Goal: Task Accomplishment & Management: Manage account settings

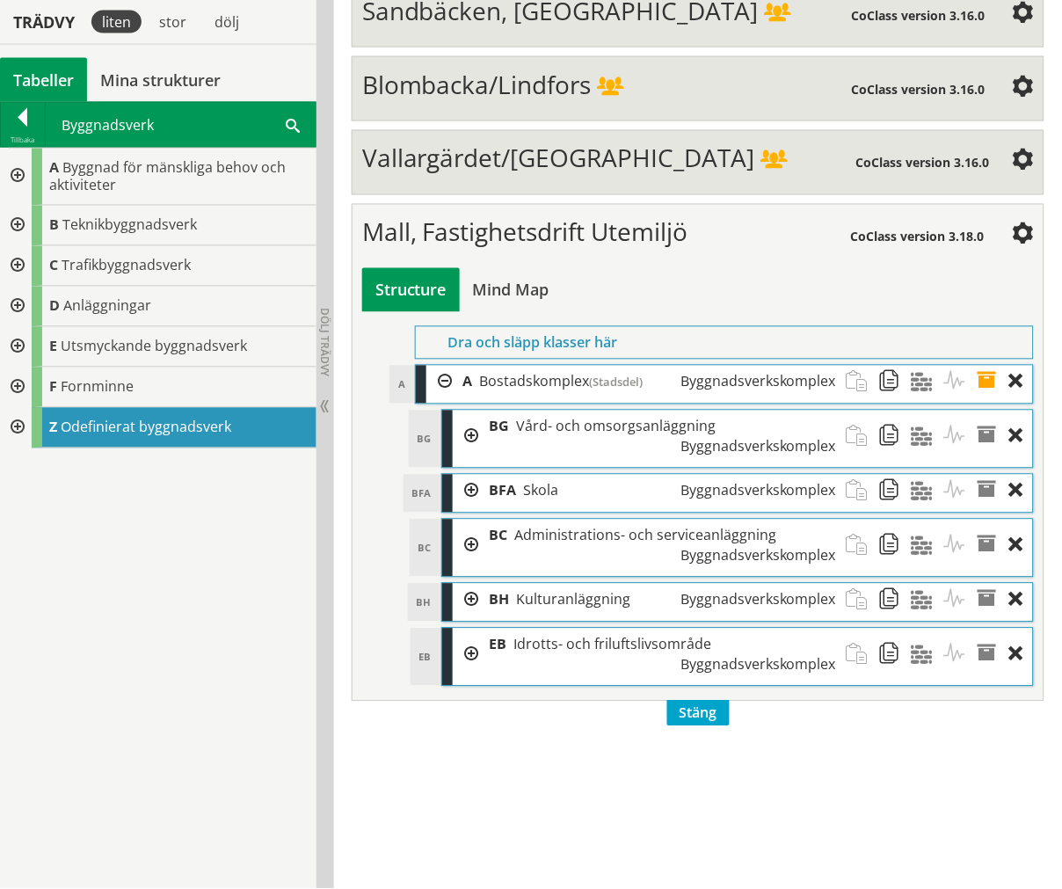
scroll to position [6358, 0]
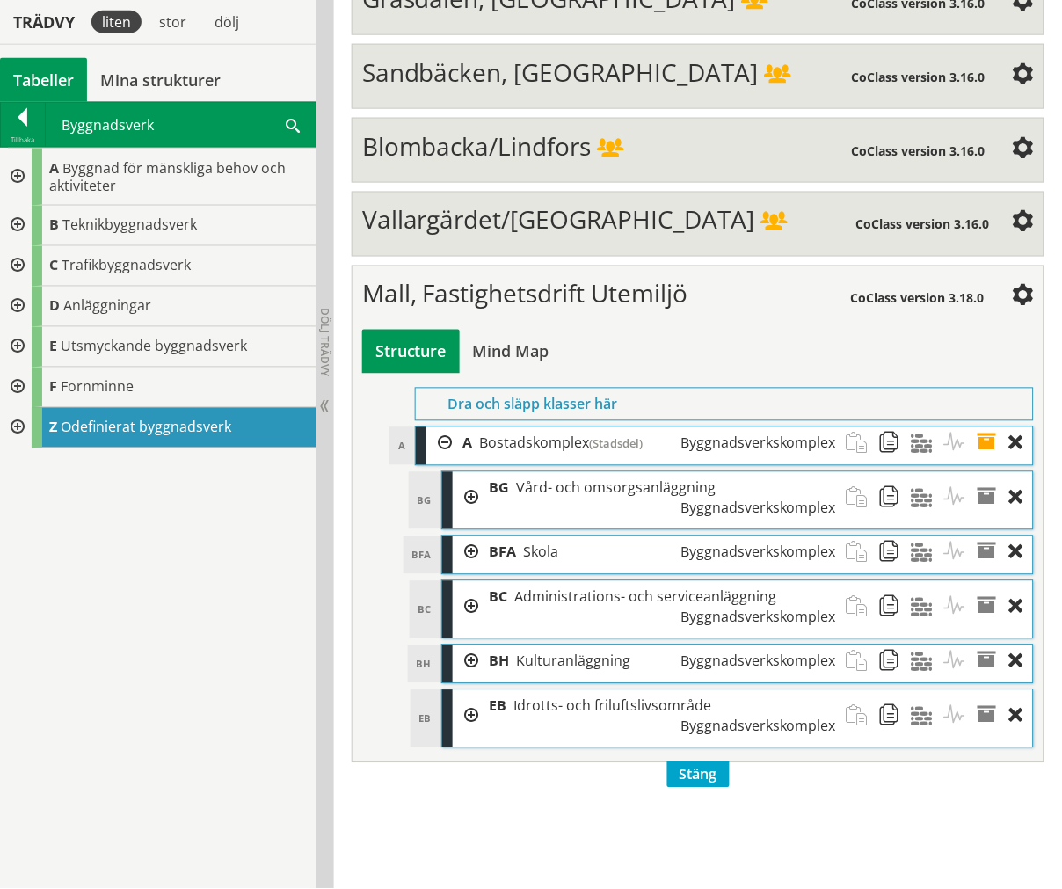
click at [453, 427] on div "A Bostadskomplex (Stadsdel) Byggnadsverkskomplex" at bounding box center [650, 443] width 394 height 33
click at [441, 427] on div at bounding box center [439, 443] width 26 height 33
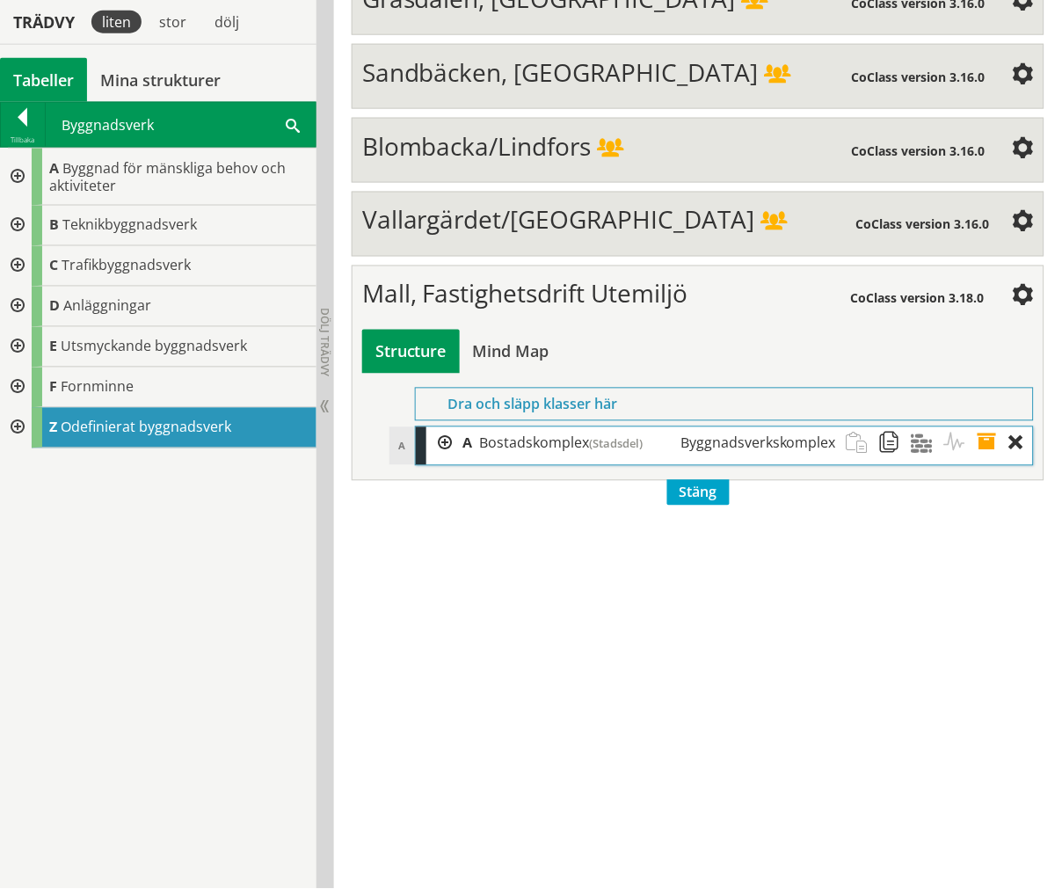
click at [441, 427] on div at bounding box center [439, 443] width 26 height 33
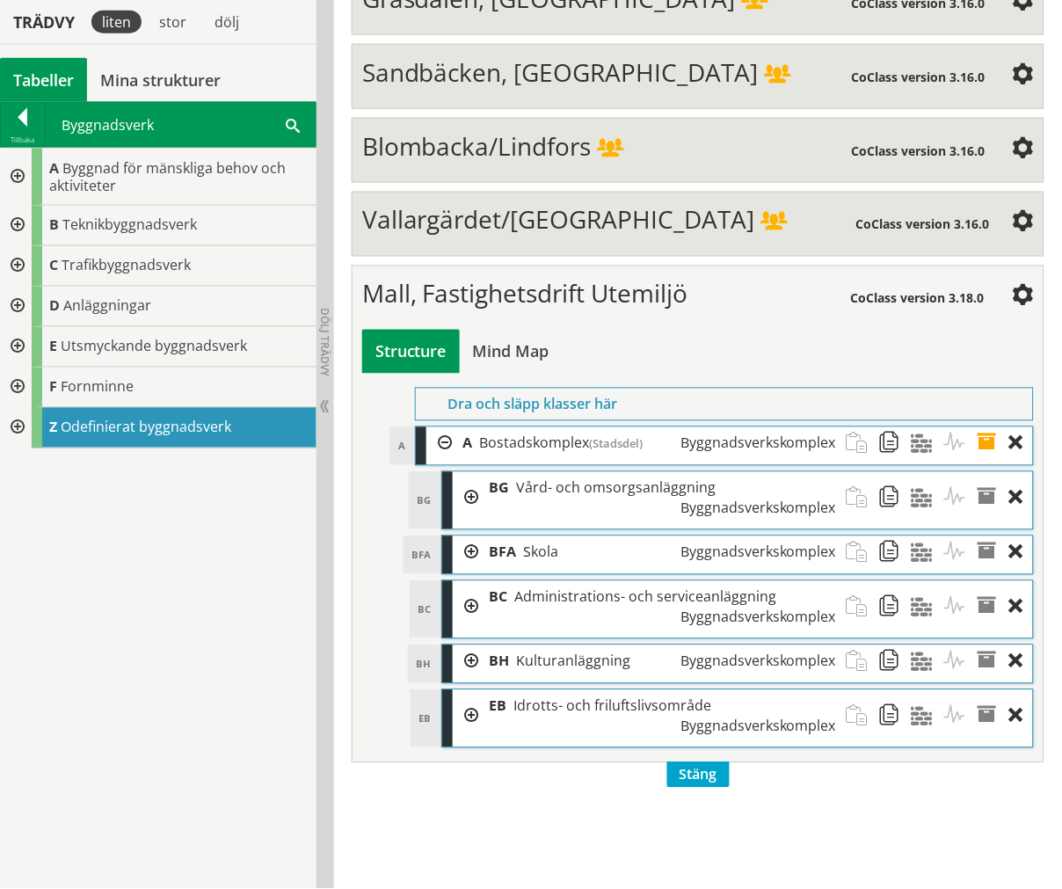
click at [443, 427] on div at bounding box center [439, 443] width 26 height 33
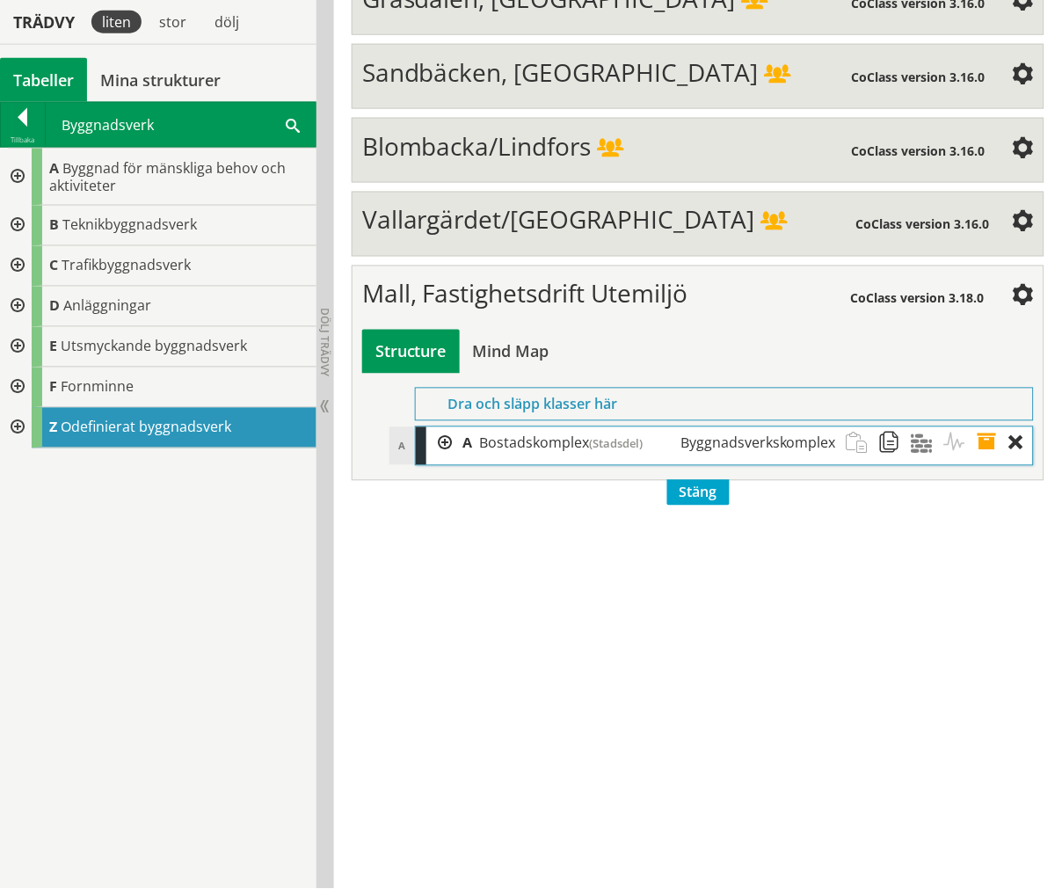
click at [446, 427] on div at bounding box center [439, 443] width 26 height 33
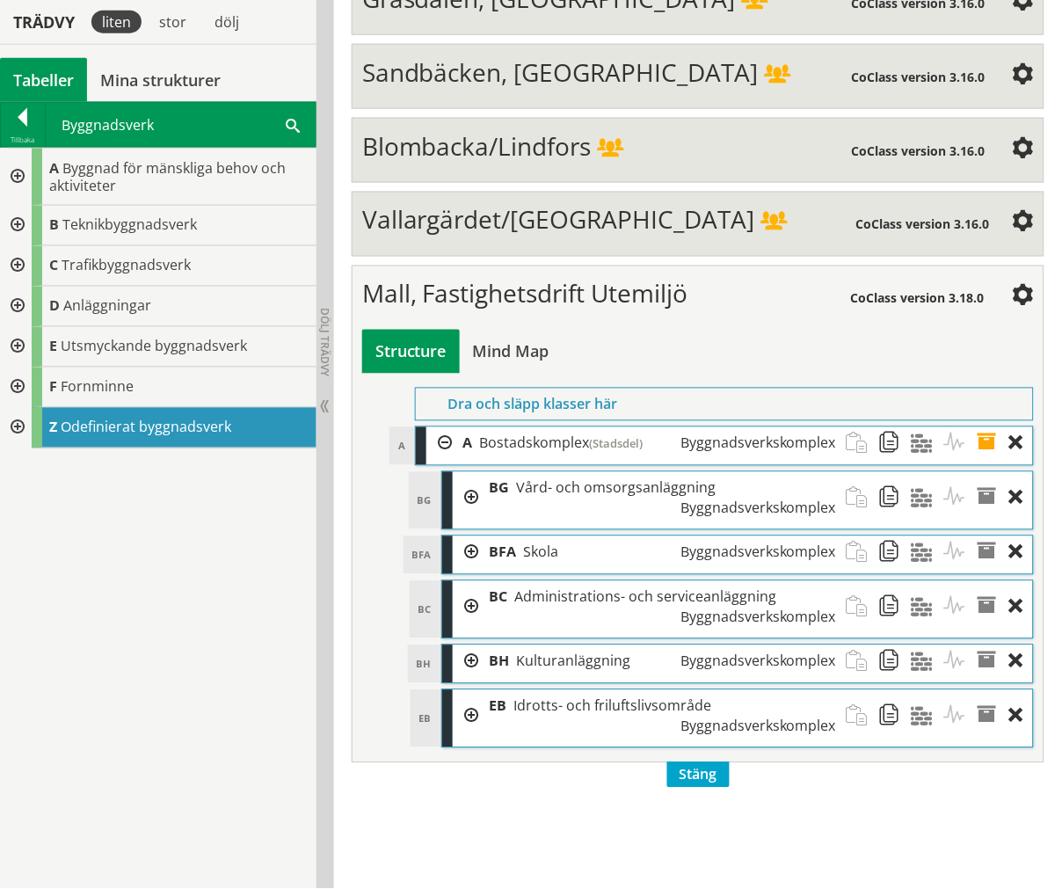
click at [4, 120] on div at bounding box center [23, 120] width 44 height 25
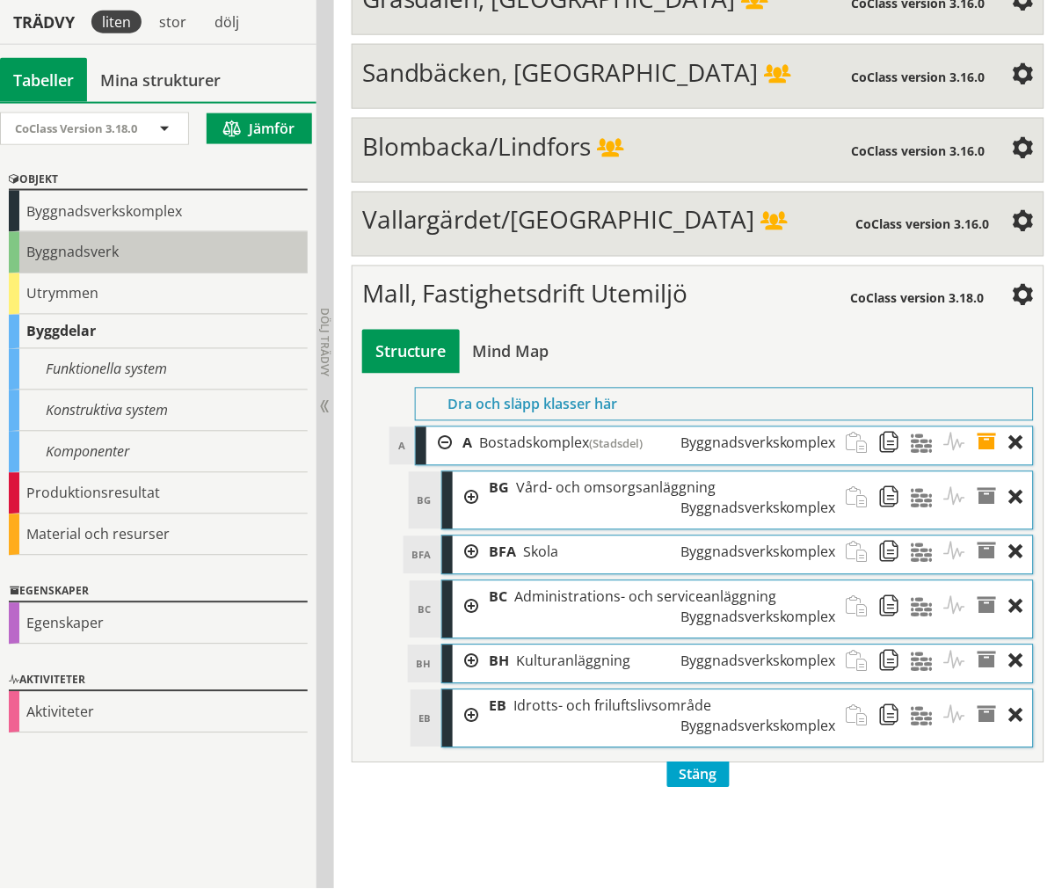
click at [115, 243] on div "Byggnadsverk" at bounding box center [158, 252] width 299 height 41
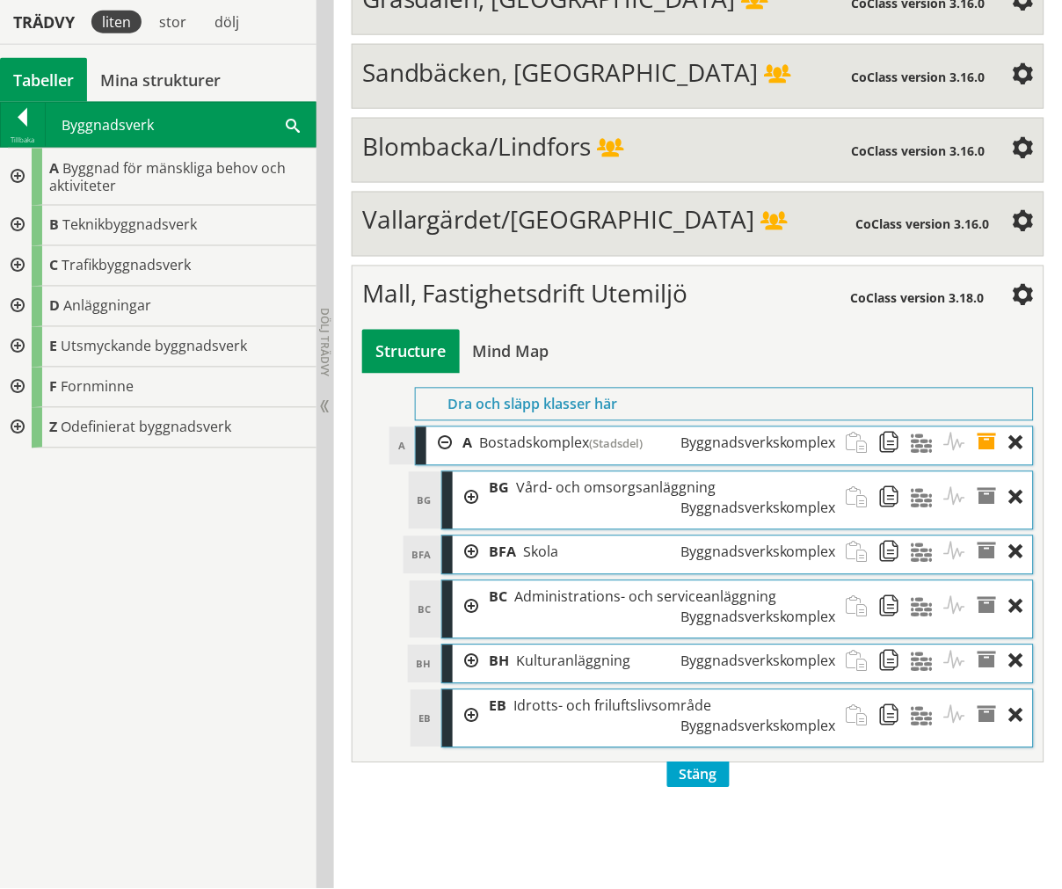
click at [288, 127] on span at bounding box center [293, 124] width 14 height 18
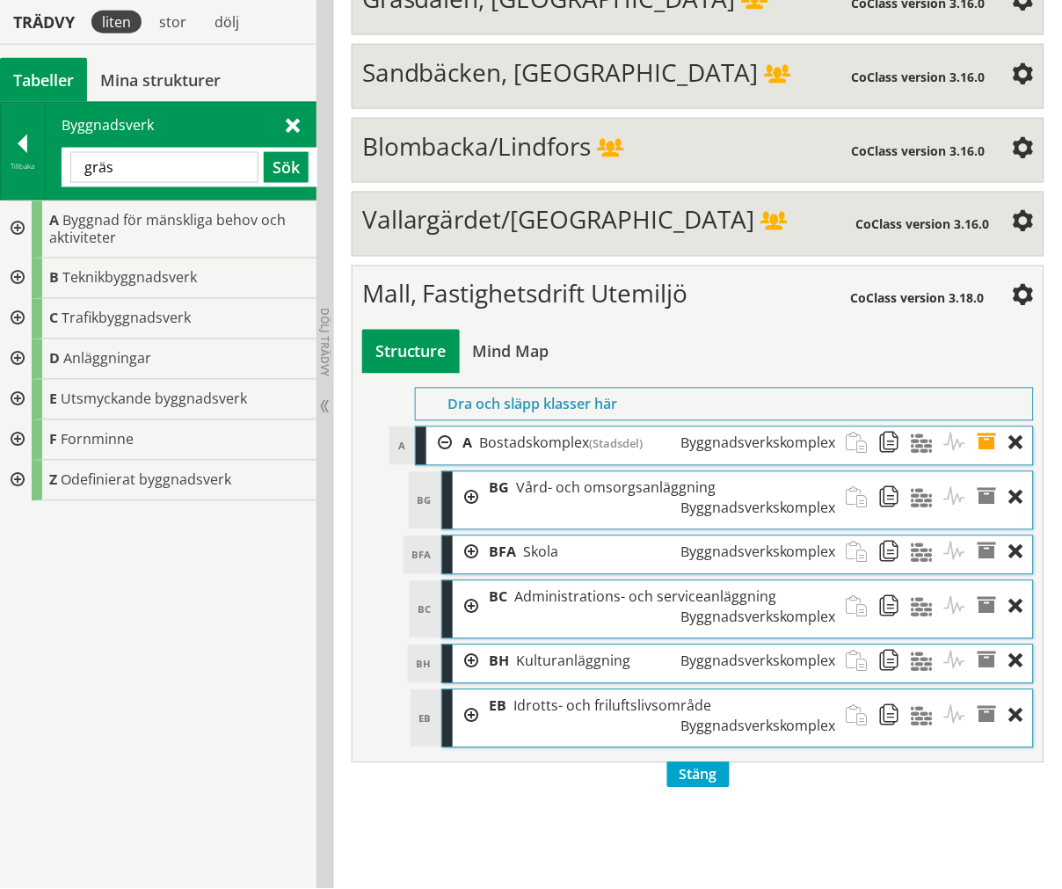
type input "gräs"
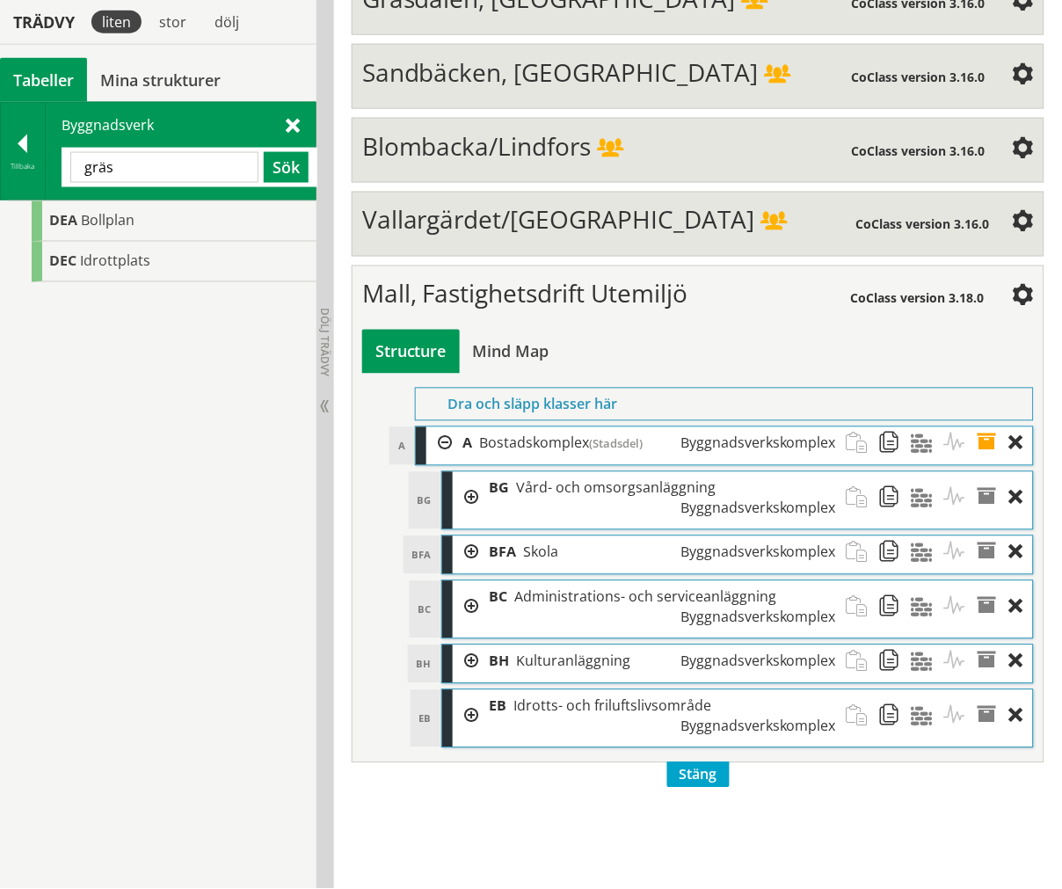
click at [33, 172] on div "Tillbaka" at bounding box center [23, 151] width 45 height 97
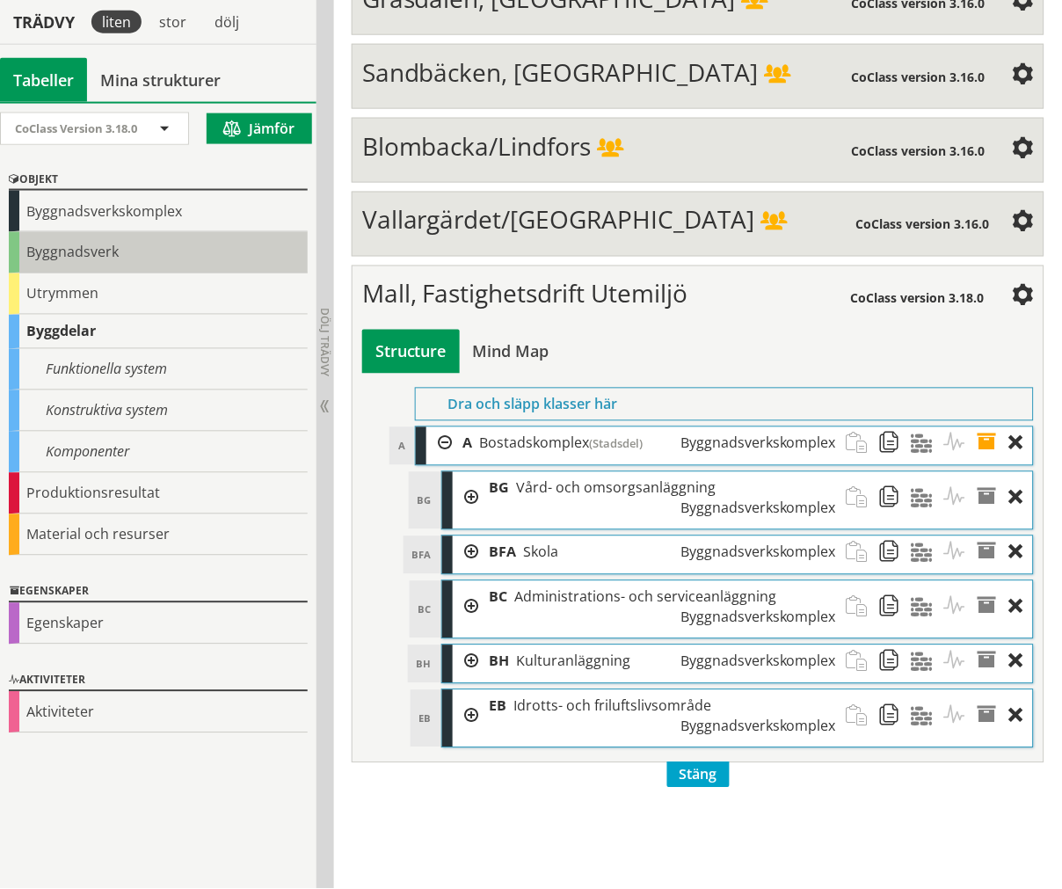
click at [149, 244] on div "Byggnadsverk" at bounding box center [158, 252] width 299 height 41
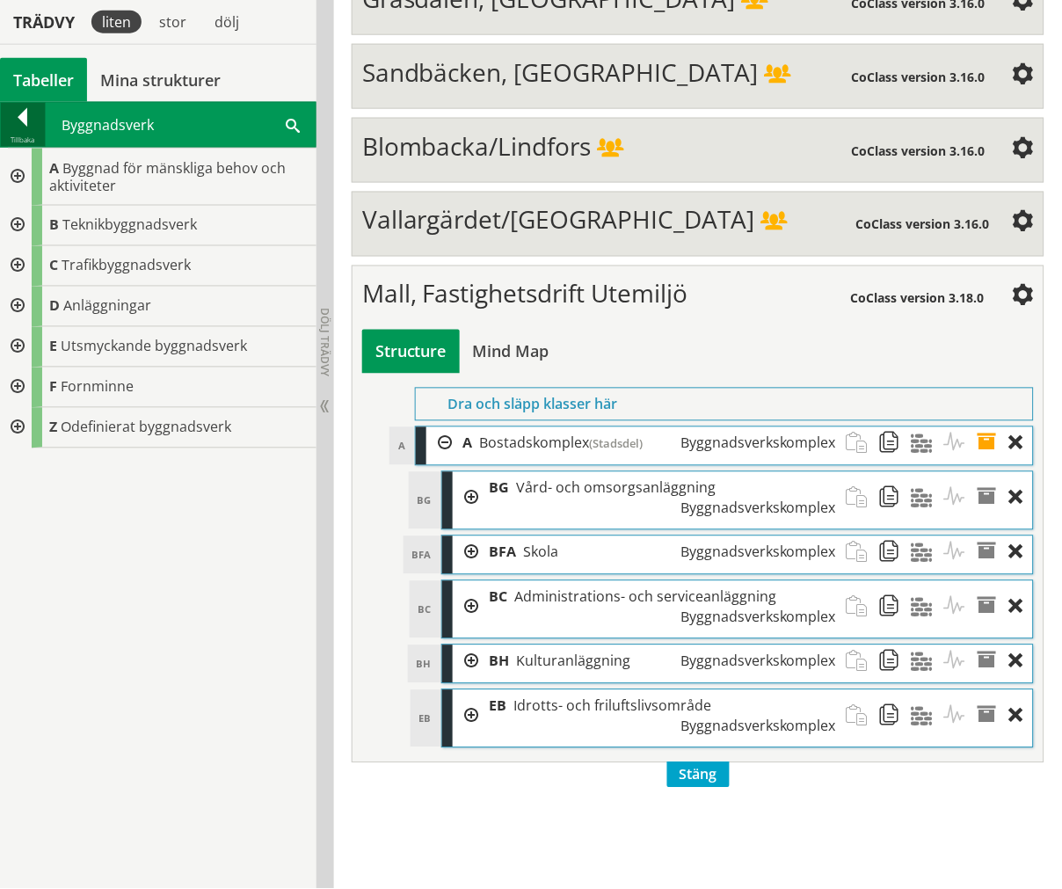
click at [6, 119] on div at bounding box center [23, 120] width 44 height 25
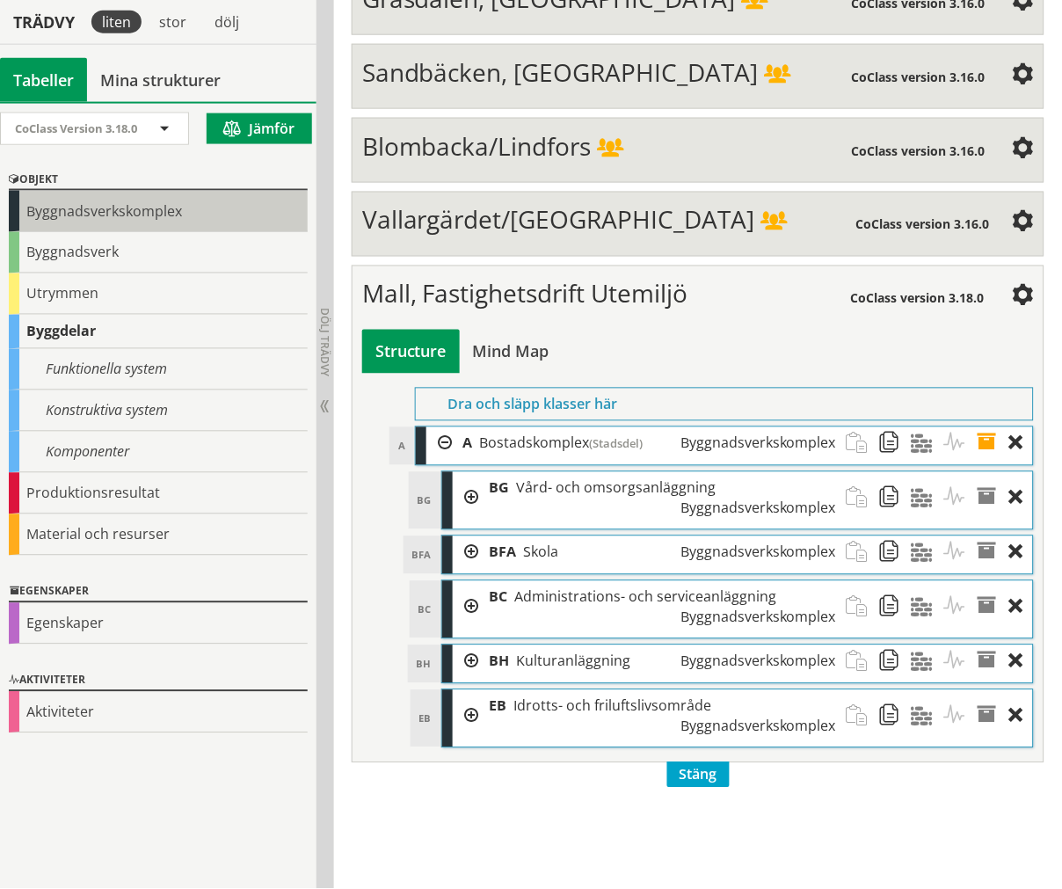
click at [145, 217] on div "Byggnadsverkskomplex" at bounding box center [158, 211] width 299 height 41
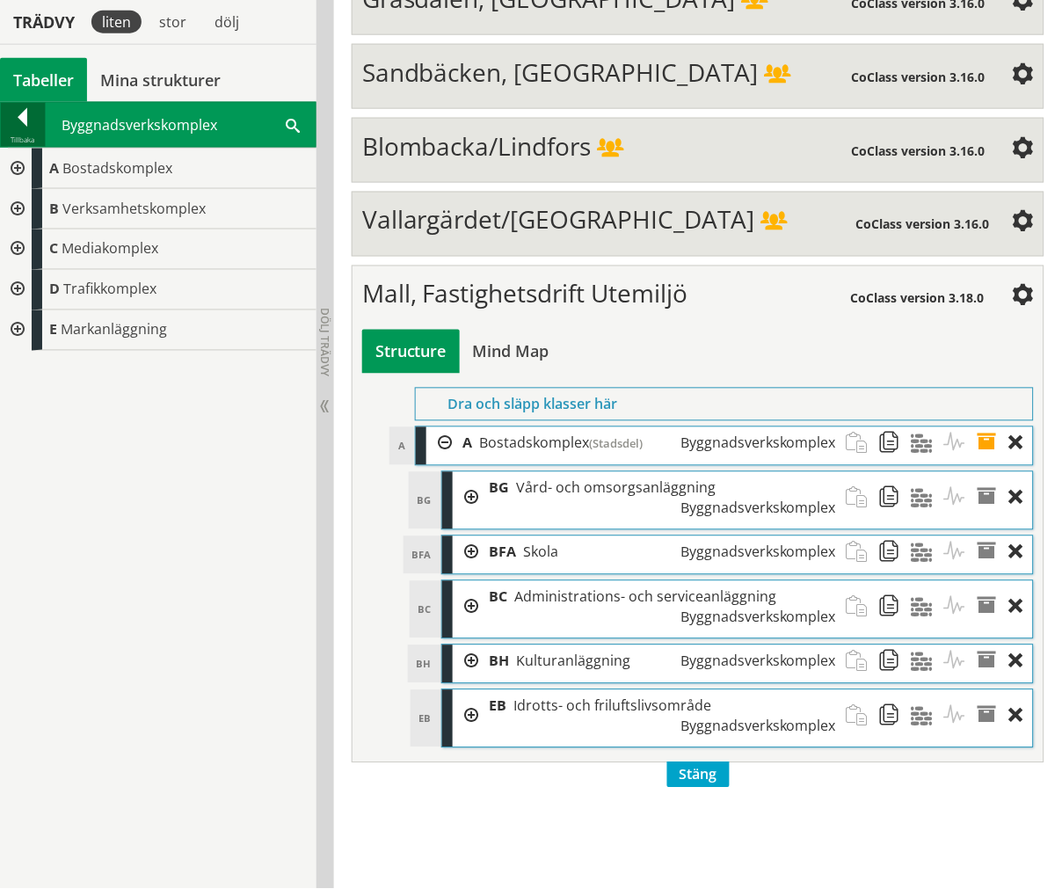
click at [22, 108] on div at bounding box center [23, 120] width 44 height 25
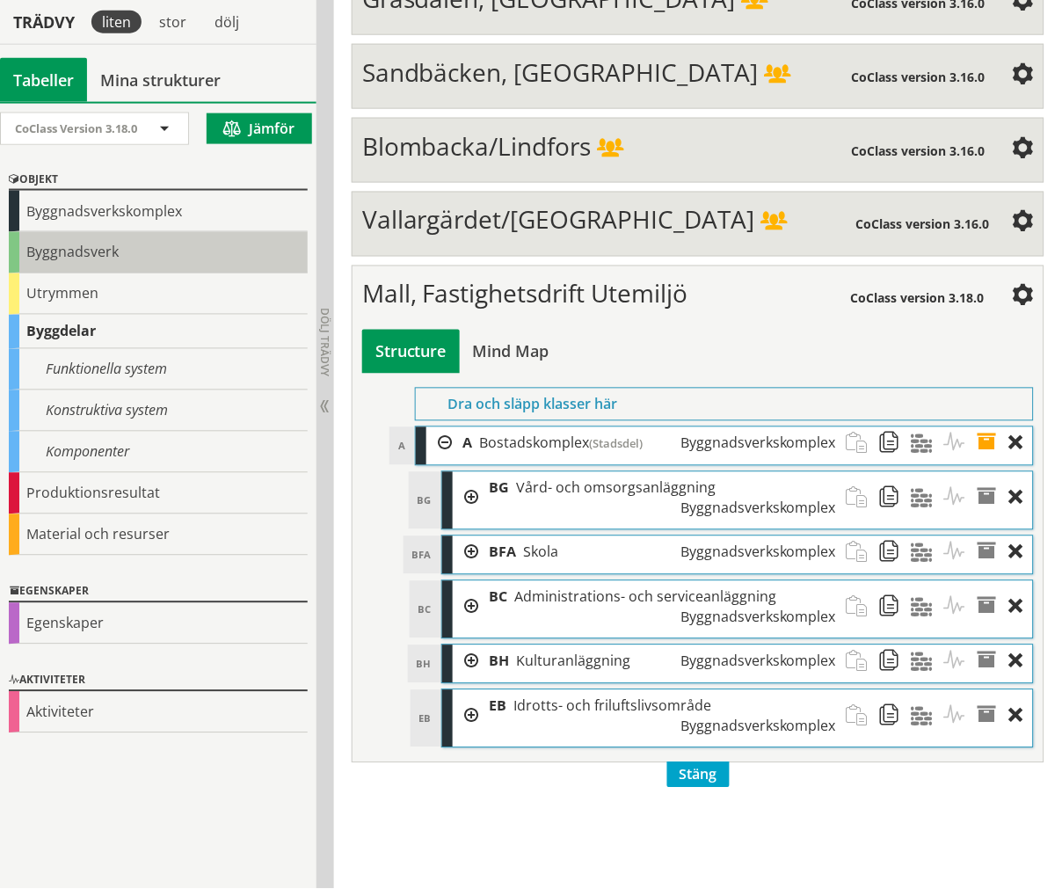
click at [94, 237] on div "Byggnadsverk" at bounding box center [158, 252] width 299 height 41
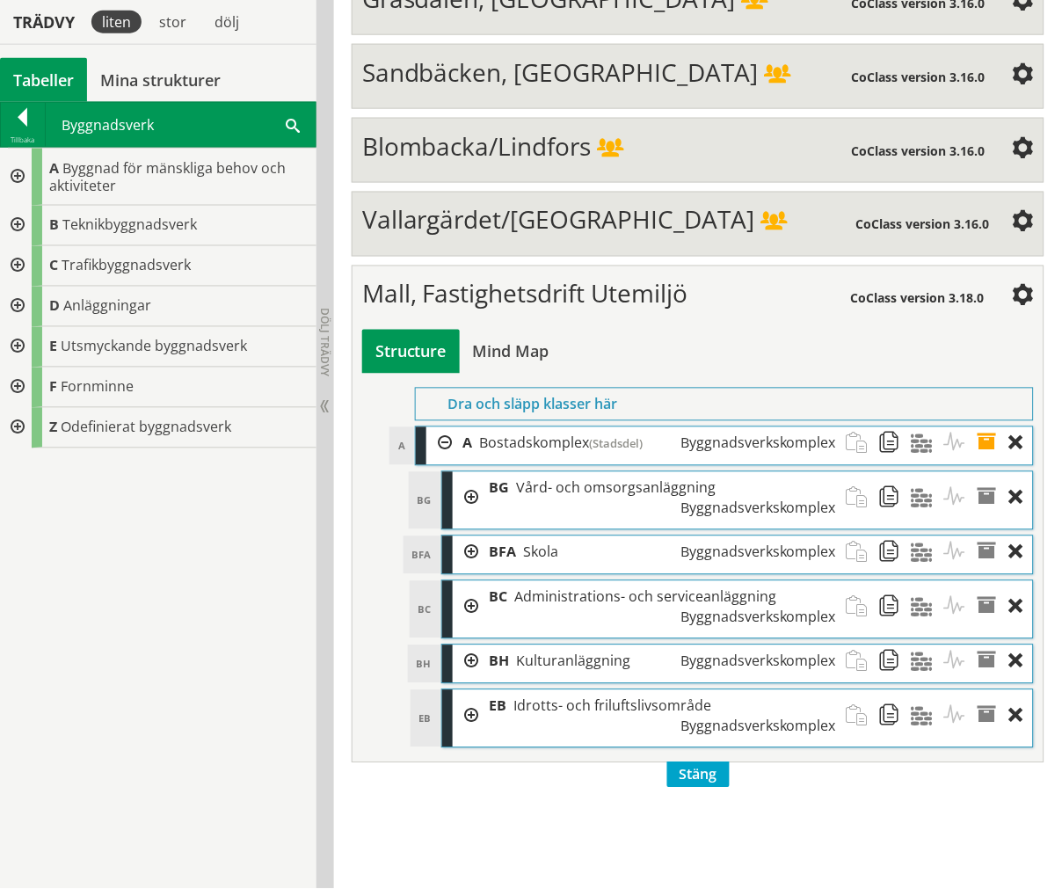
click at [288, 120] on span at bounding box center [293, 124] width 14 height 18
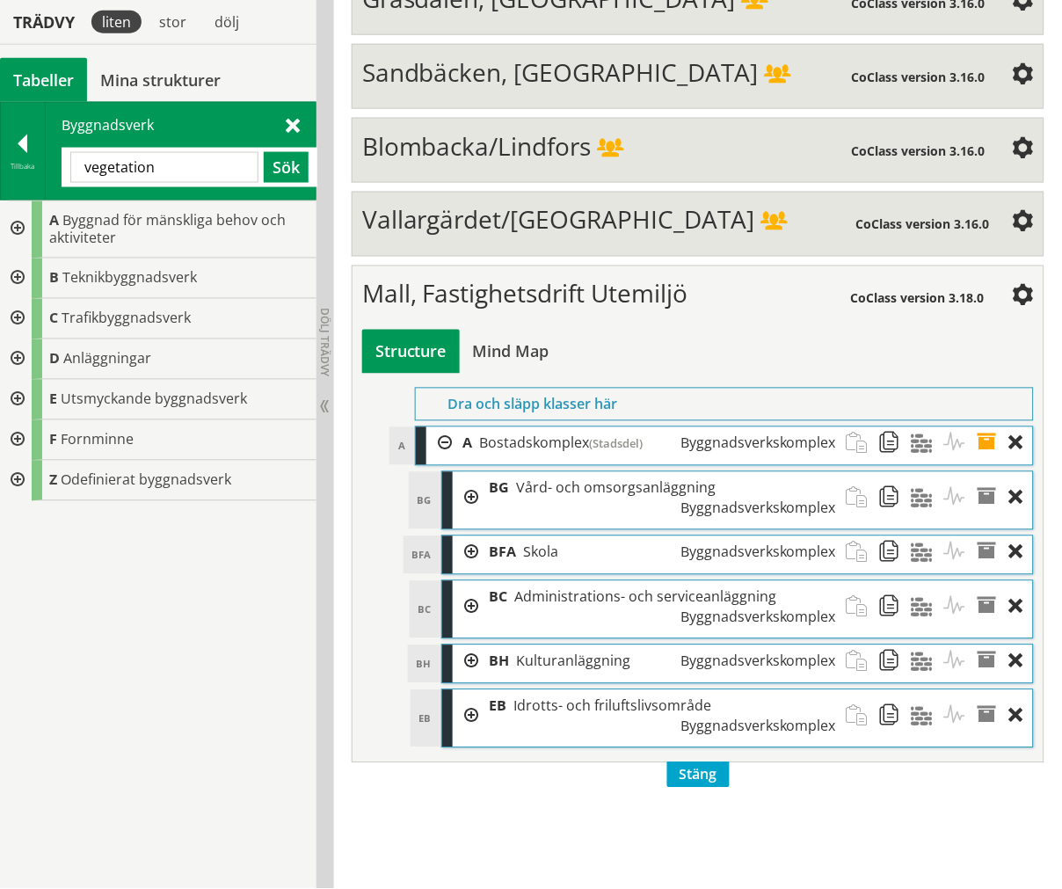
type input "vegetation"
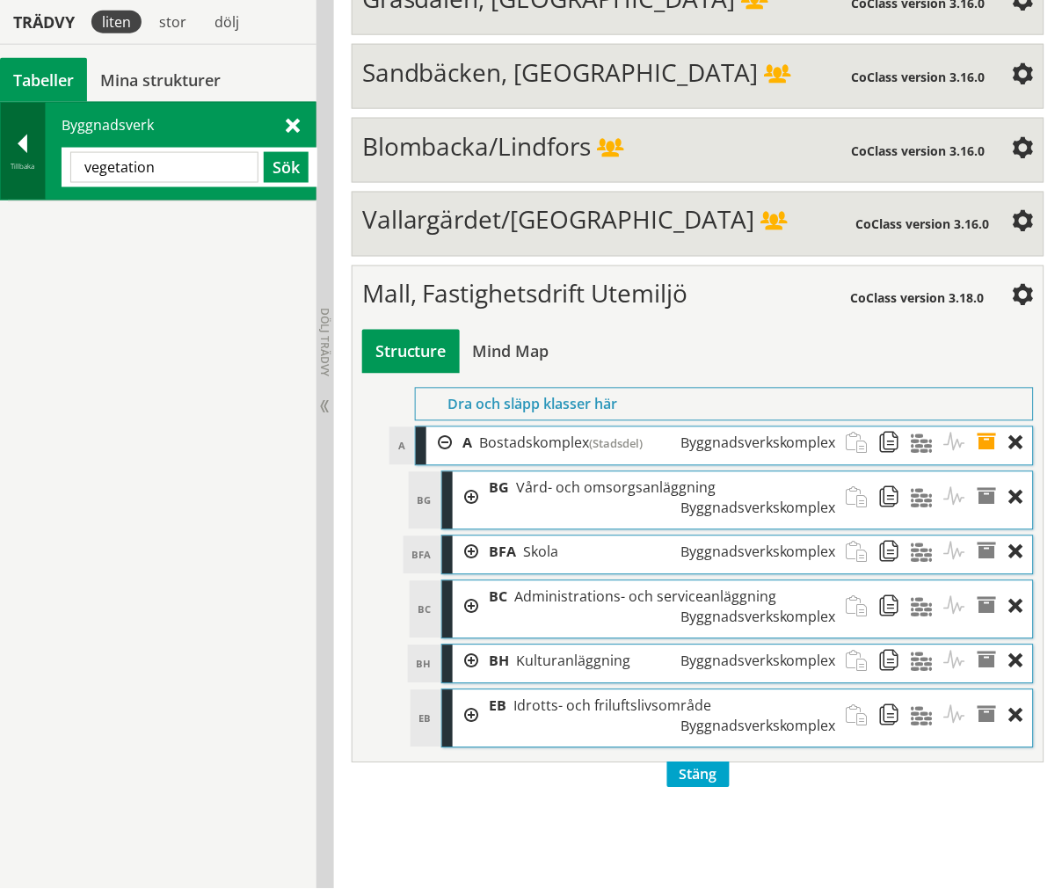
click at [29, 152] on div at bounding box center [23, 147] width 44 height 25
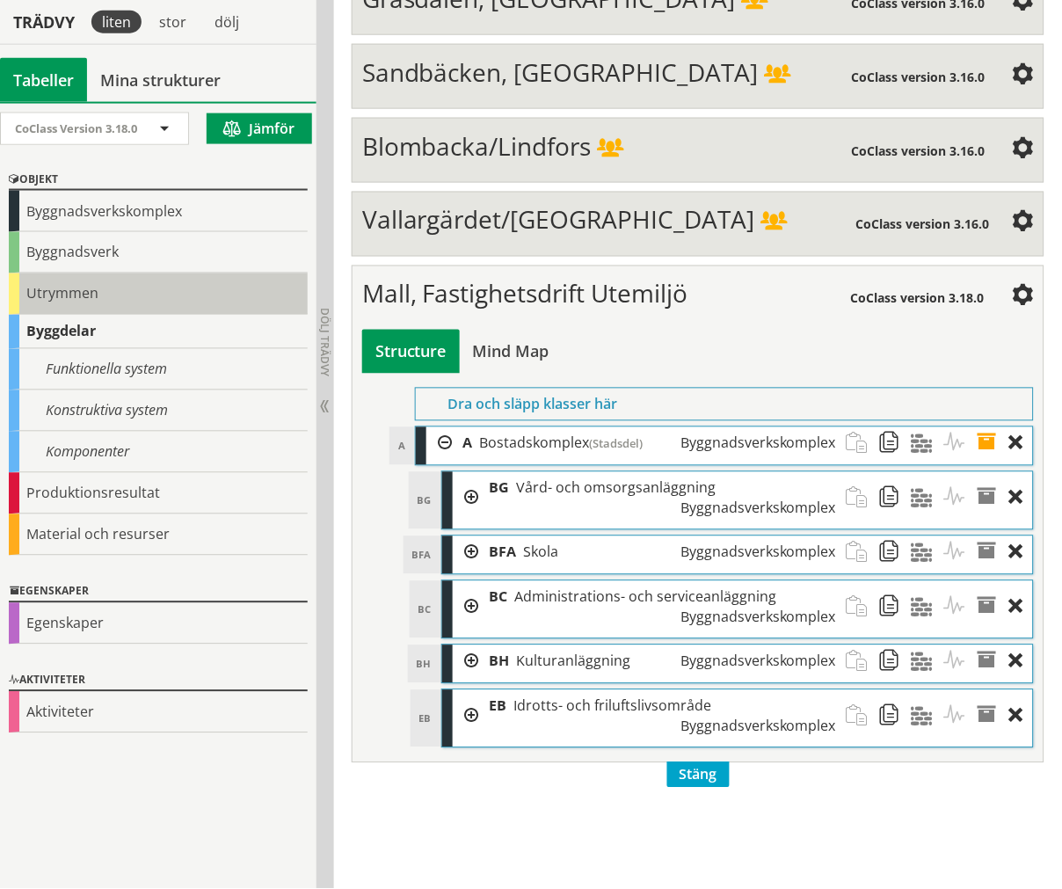
click at [120, 277] on div "Utrymmen" at bounding box center [158, 293] width 299 height 41
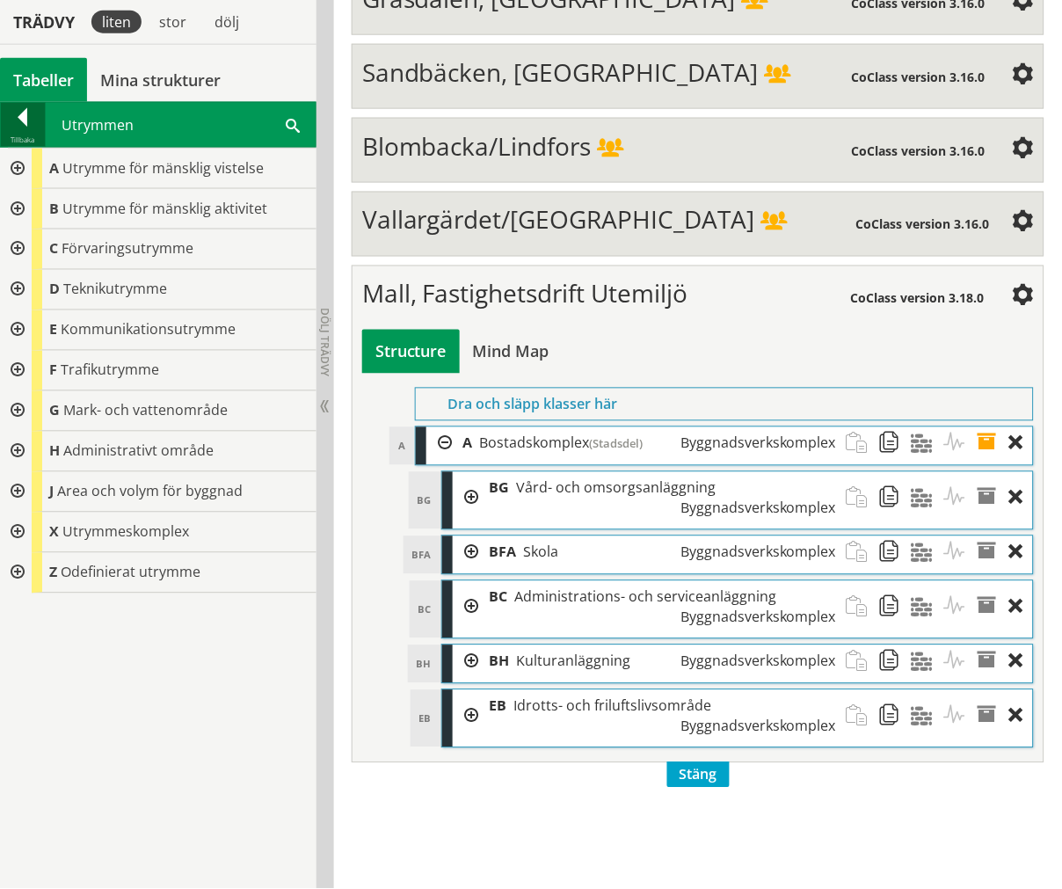
click at [25, 130] on div at bounding box center [23, 120] width 44 height 25
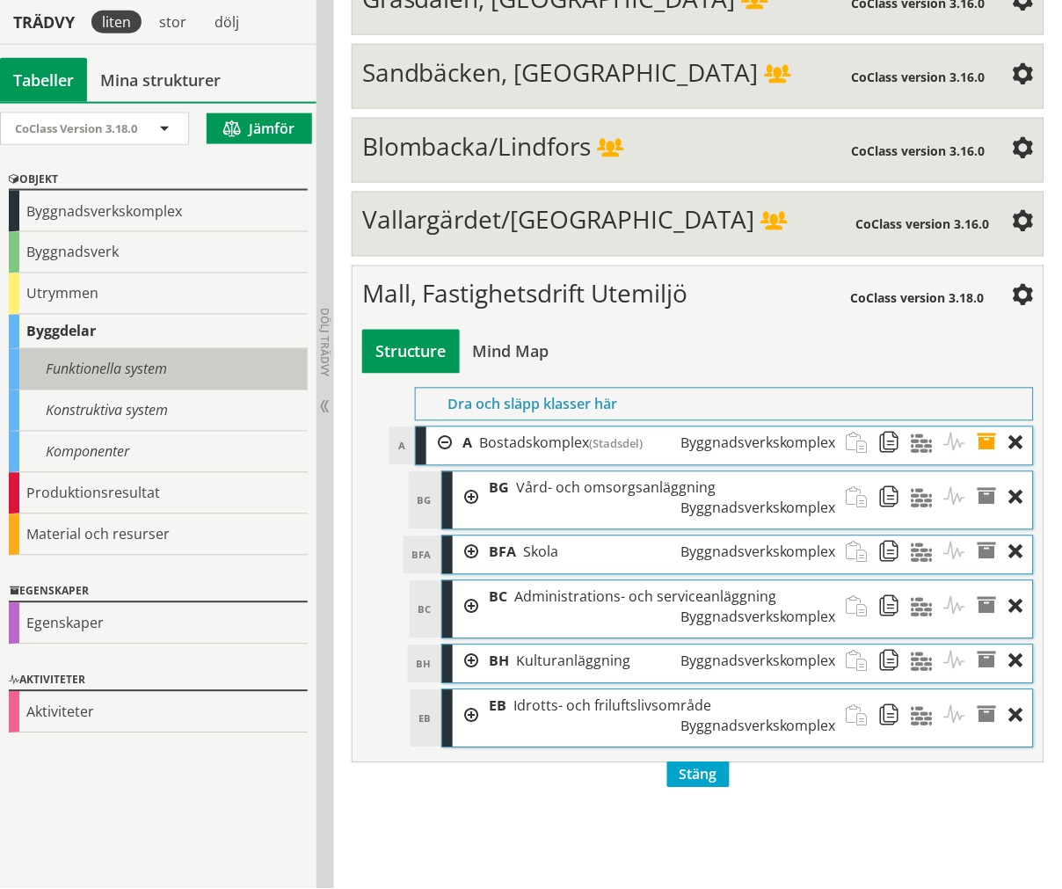
click at [76, 376] on div "Funktionella system" at bounding box center [158, 369] width 299 height 41
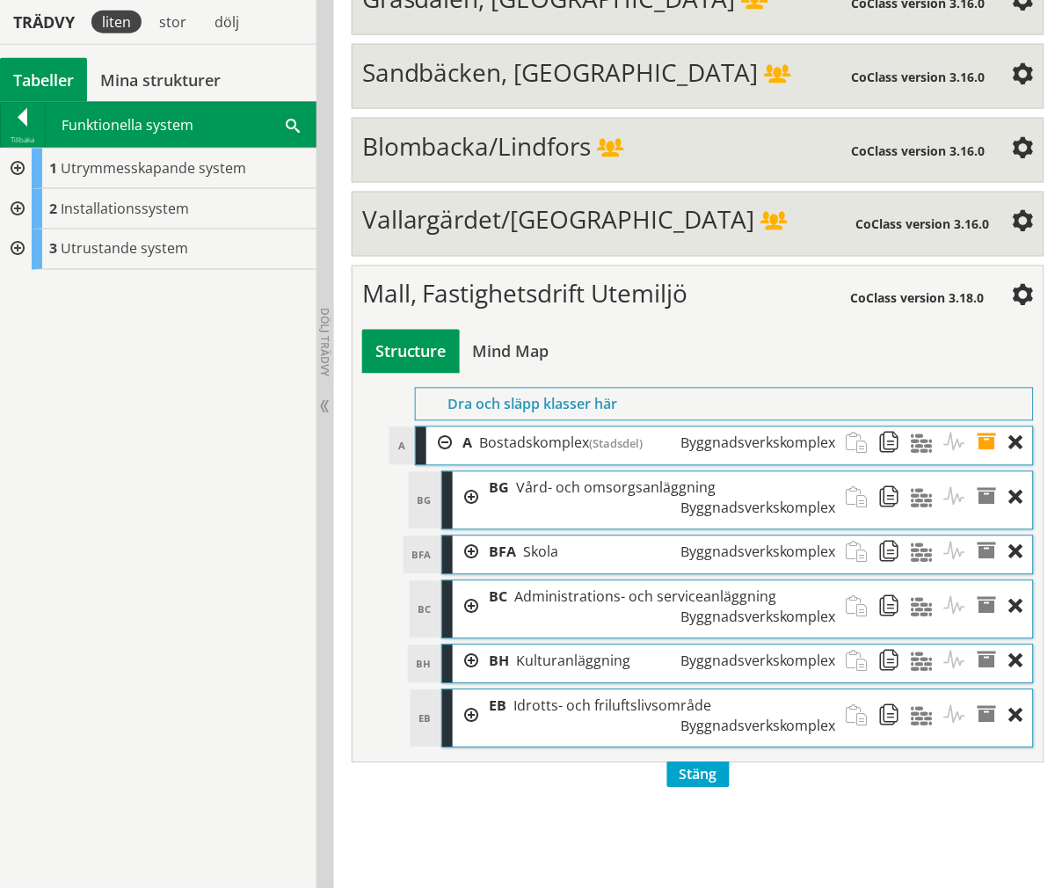
click at [21, 213] on div at bounding box center [16, 209] width 32 height 40
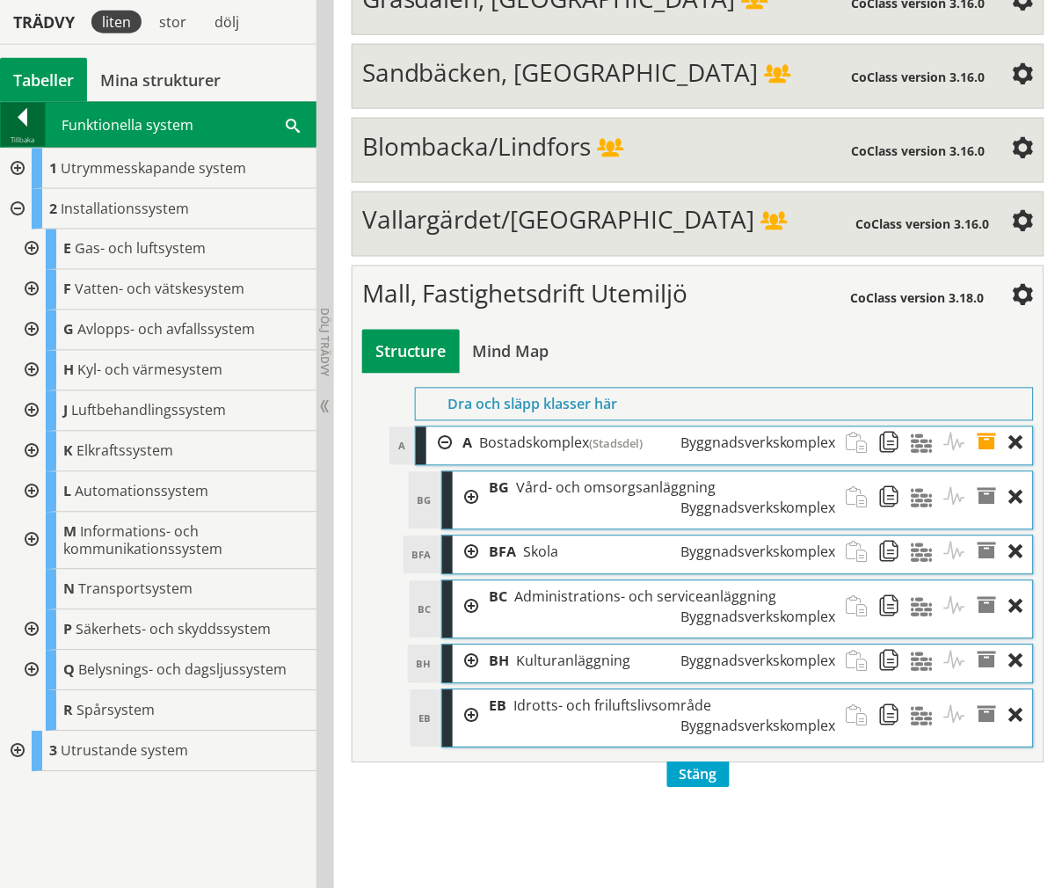
click at [15, 134] on div "Tillbaka" at bounding box center [23, 140] width 44 height 14
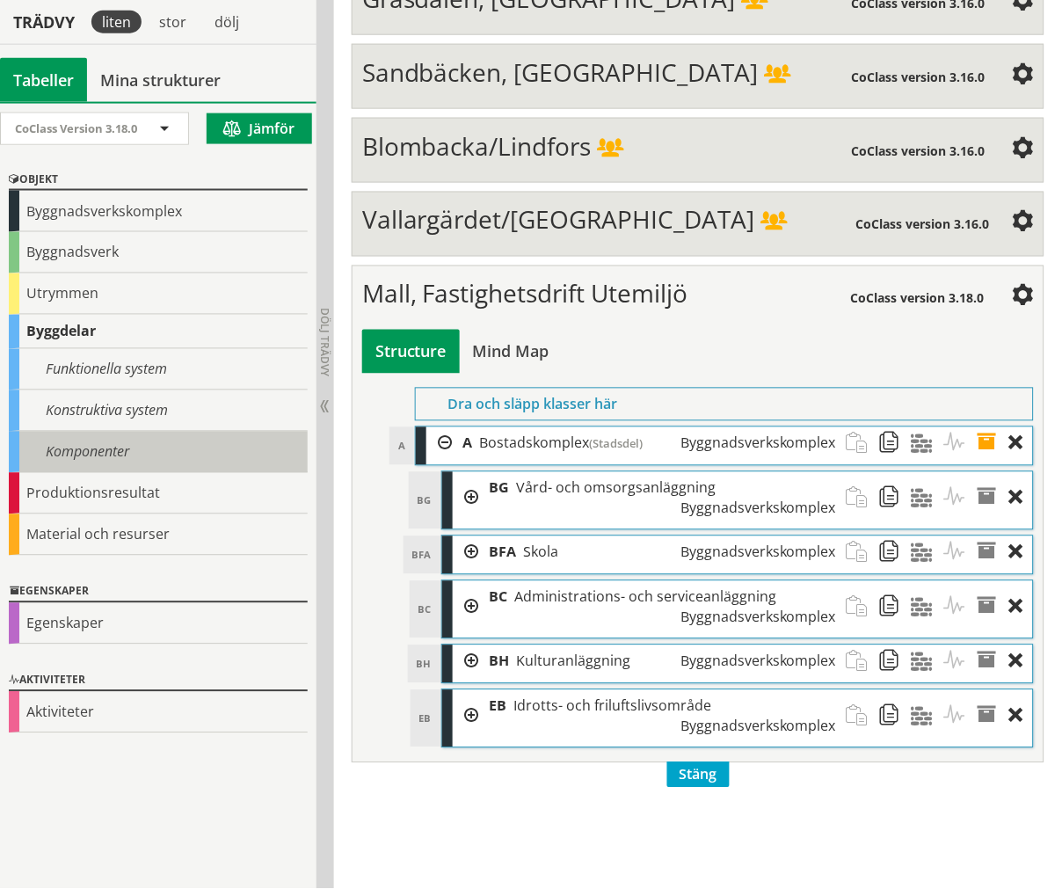
click at [48, 441] on div "Komponenter" at bounding box center [158, 452] width 299 height 41
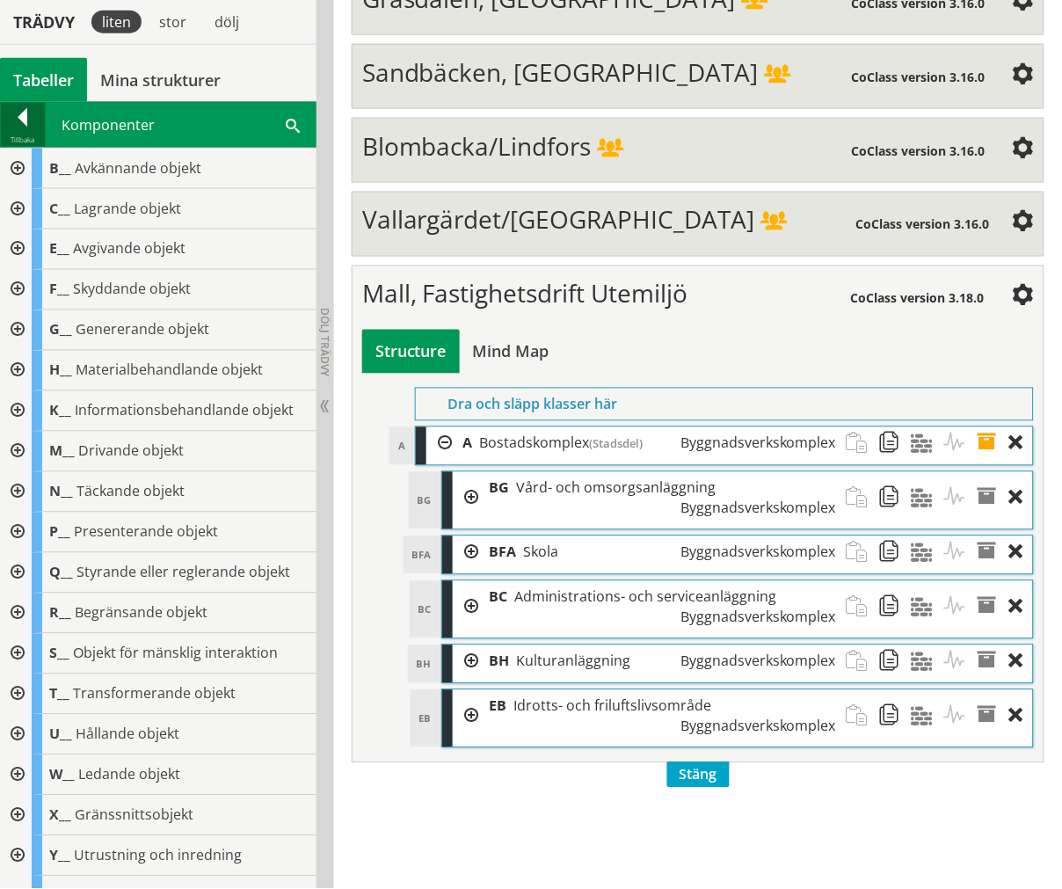
click at [13, 134] on div "Tillbaka" at bounding box center [23, 140] width 44 height 14
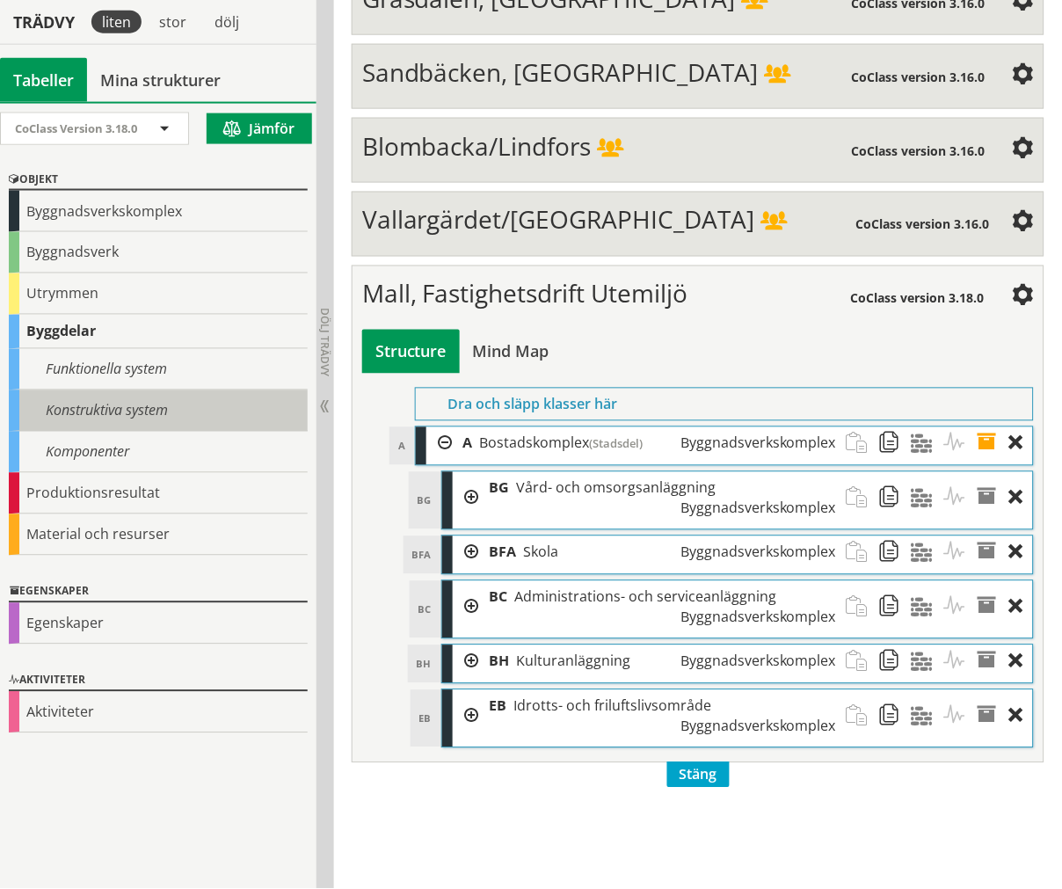
click at [70, 396] on div "Konstruktiva system" at bounding box center [158, 410] width 299 height 41
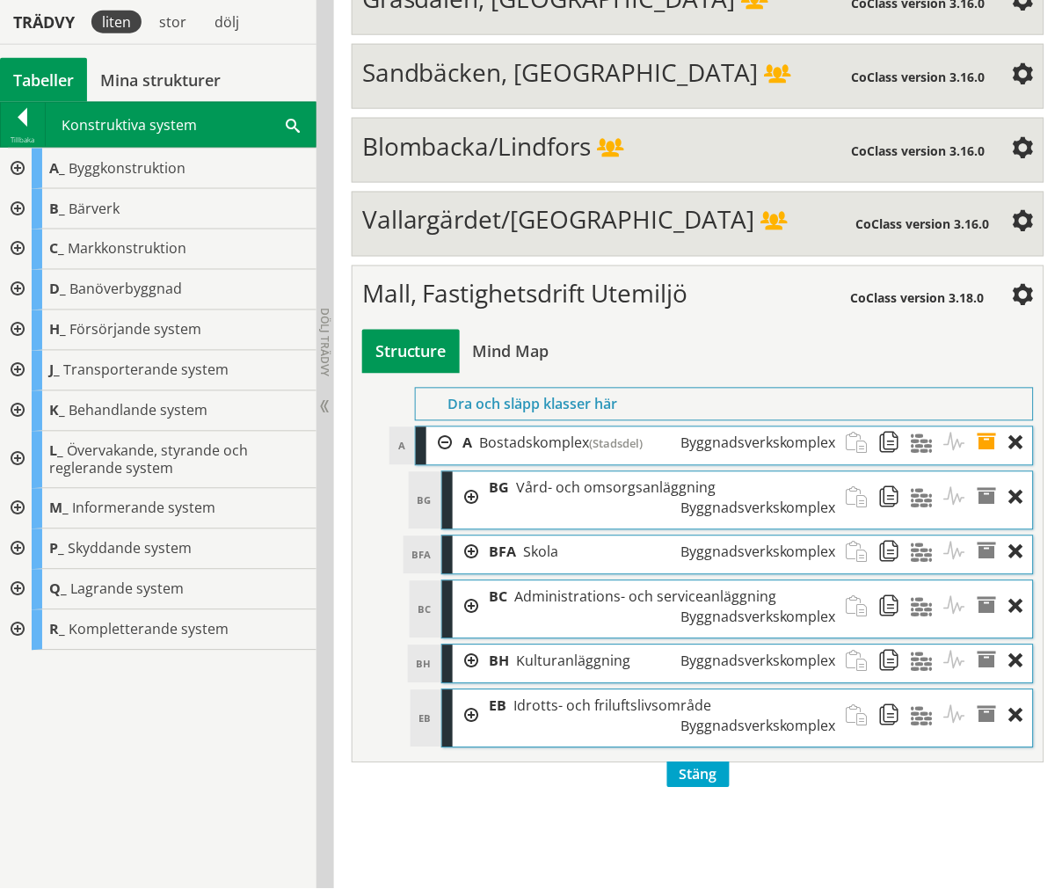
click at [19, 178] on div at bounding box center [16, 169] width 32 height 40
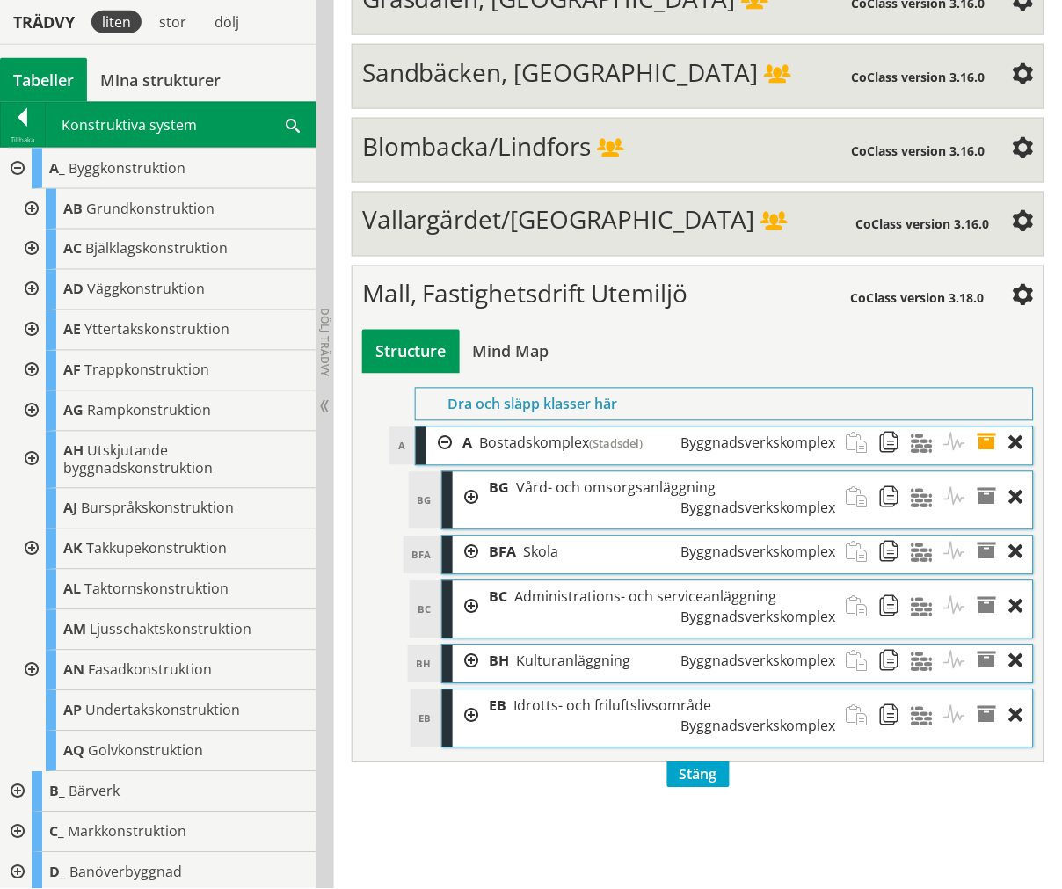
click at [23, 227] on div "AB Grundkonstruktion AC Bjälklagskonstruktion AD Väggkonstruktion AE Yttertaksk…" at bounding box center [165, 480] width 302 height 583
click at [27, 208] on div at bounding box center [30, 209] width 32 height 40
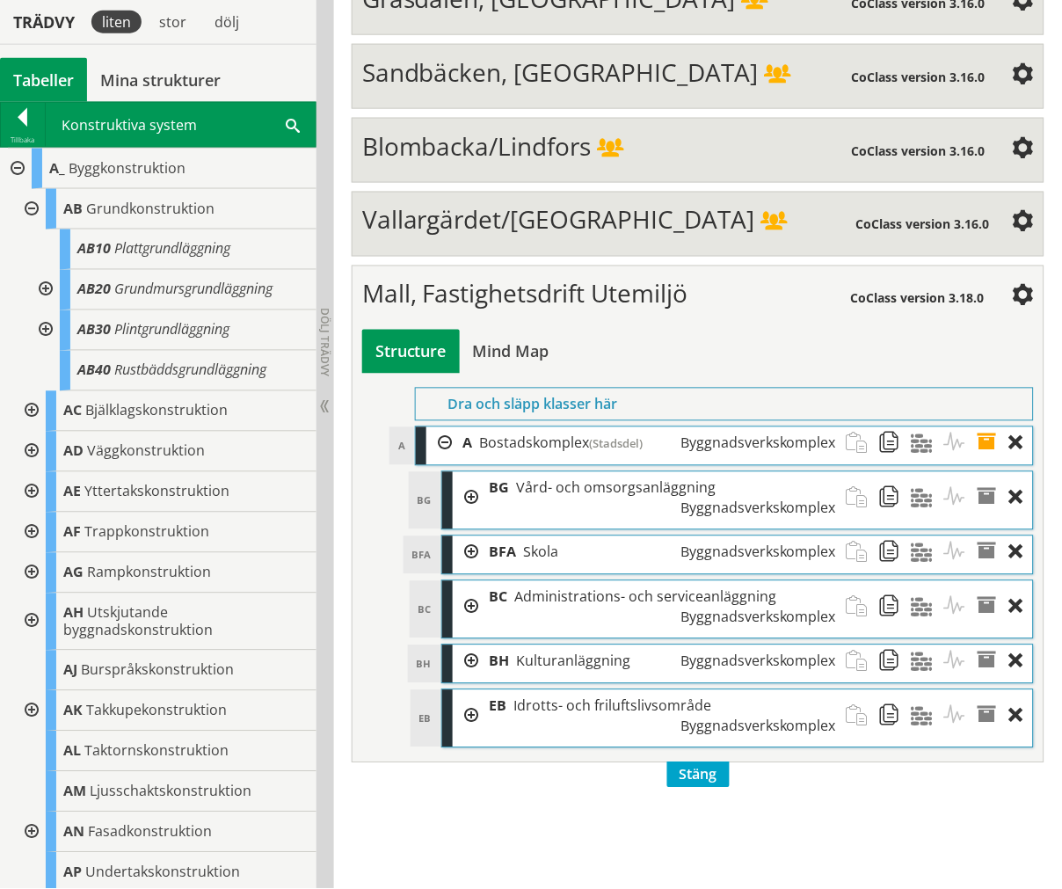
click at [30, 205] on div at bounding box center [30, 209] width 32 height 40
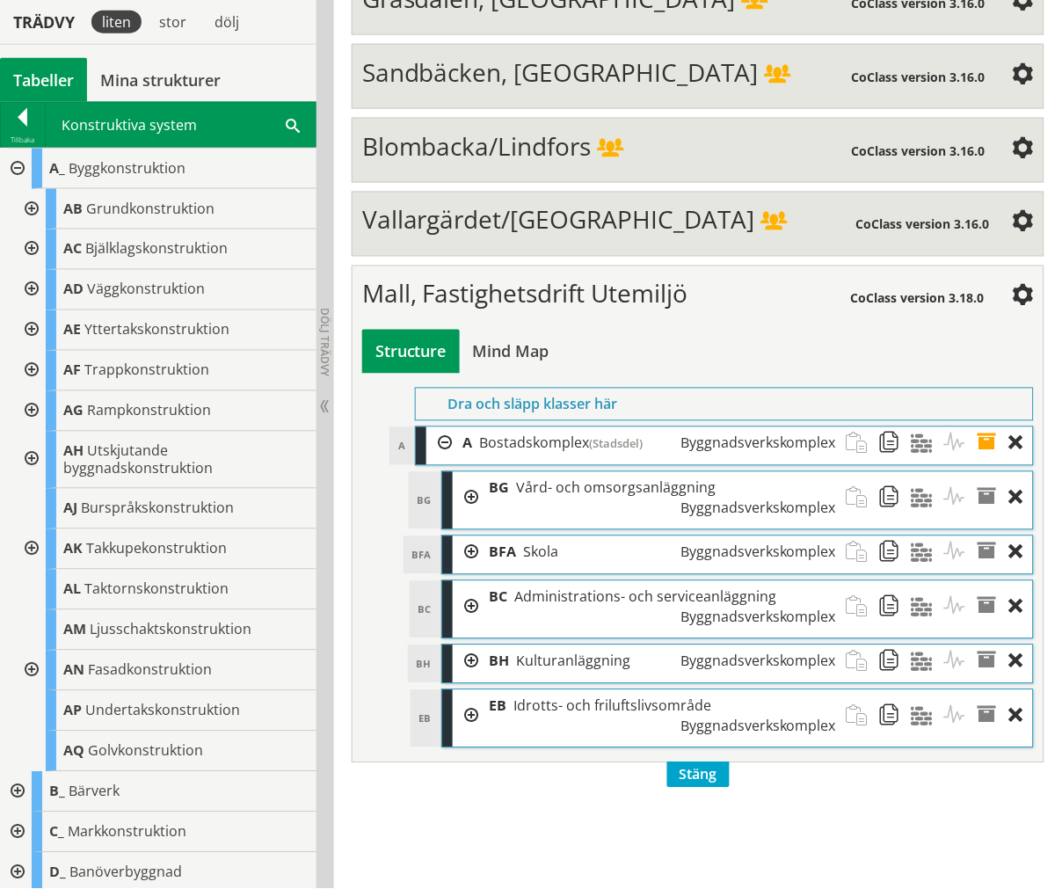
click at [18, 794] on div at bounding box center [16, 792] width 32 height 40
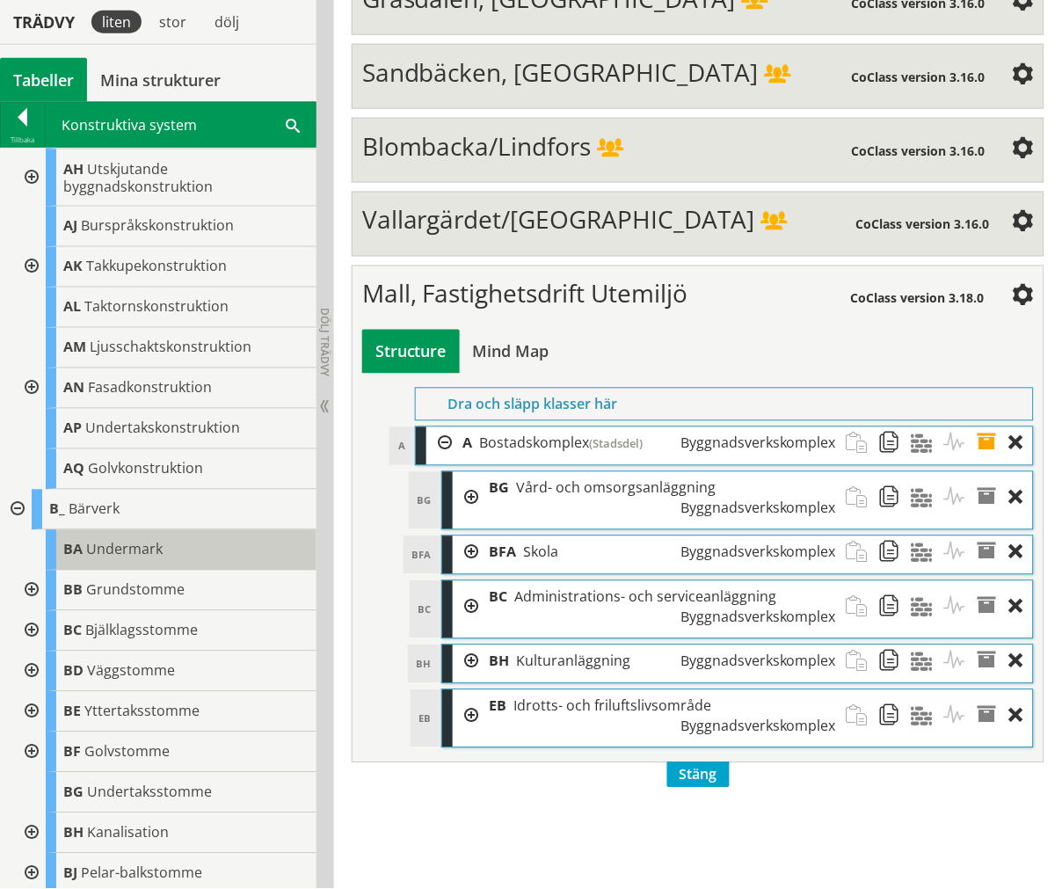
scroll to position [293, 0]
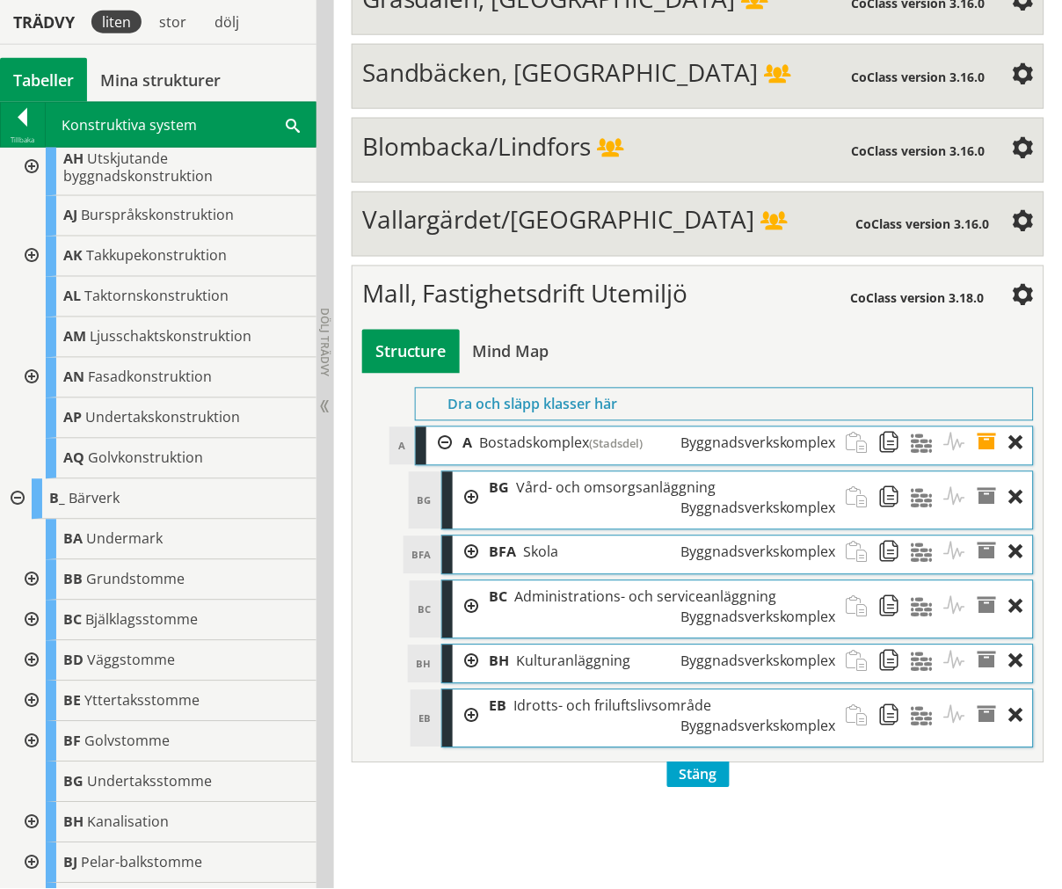
click at [24, 499] on div at bounding box center [16, 499] width 32 height 40
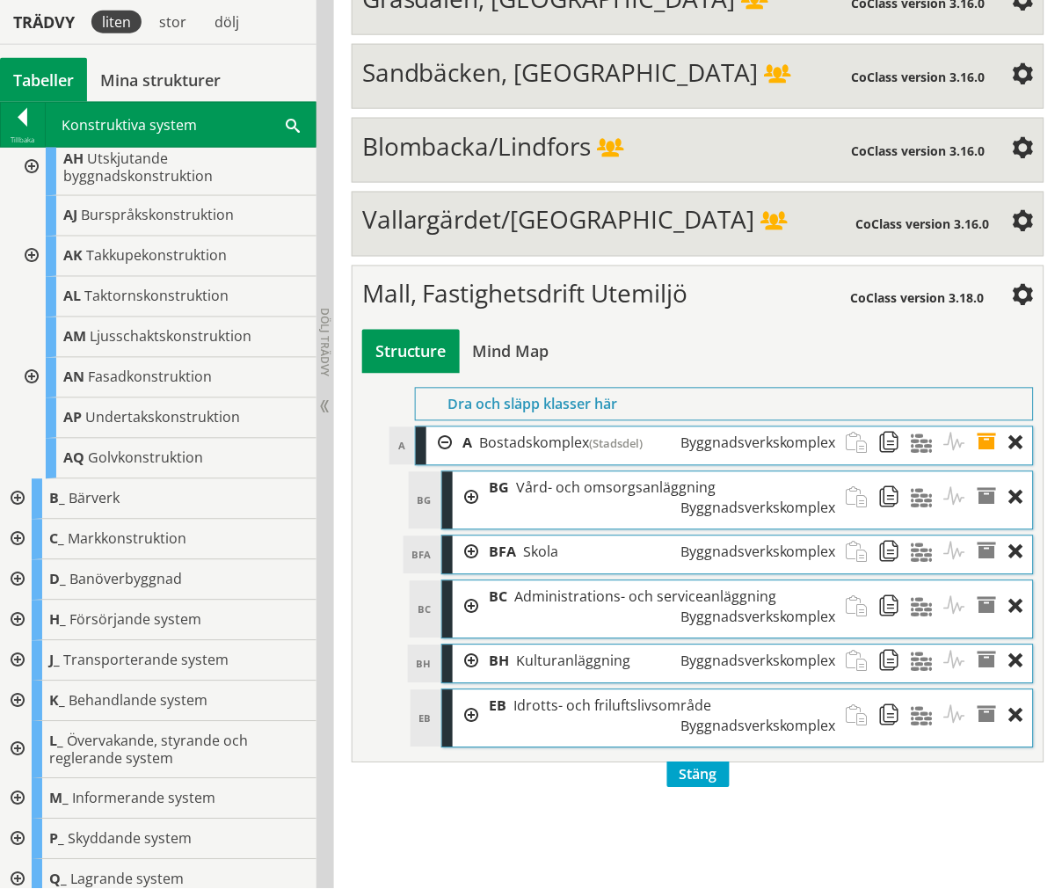
click at [22, 543] on div at bounding box center [16, 540] width 32 height 40
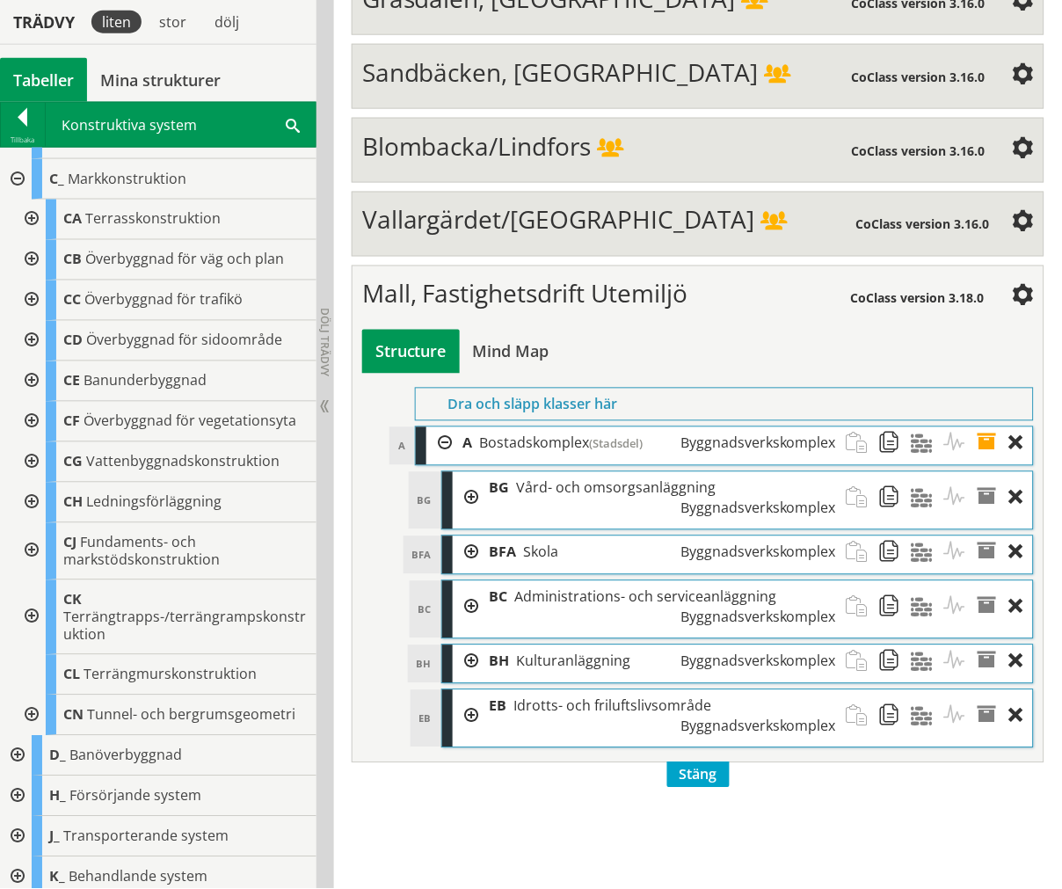
scroll to position [490, 0]
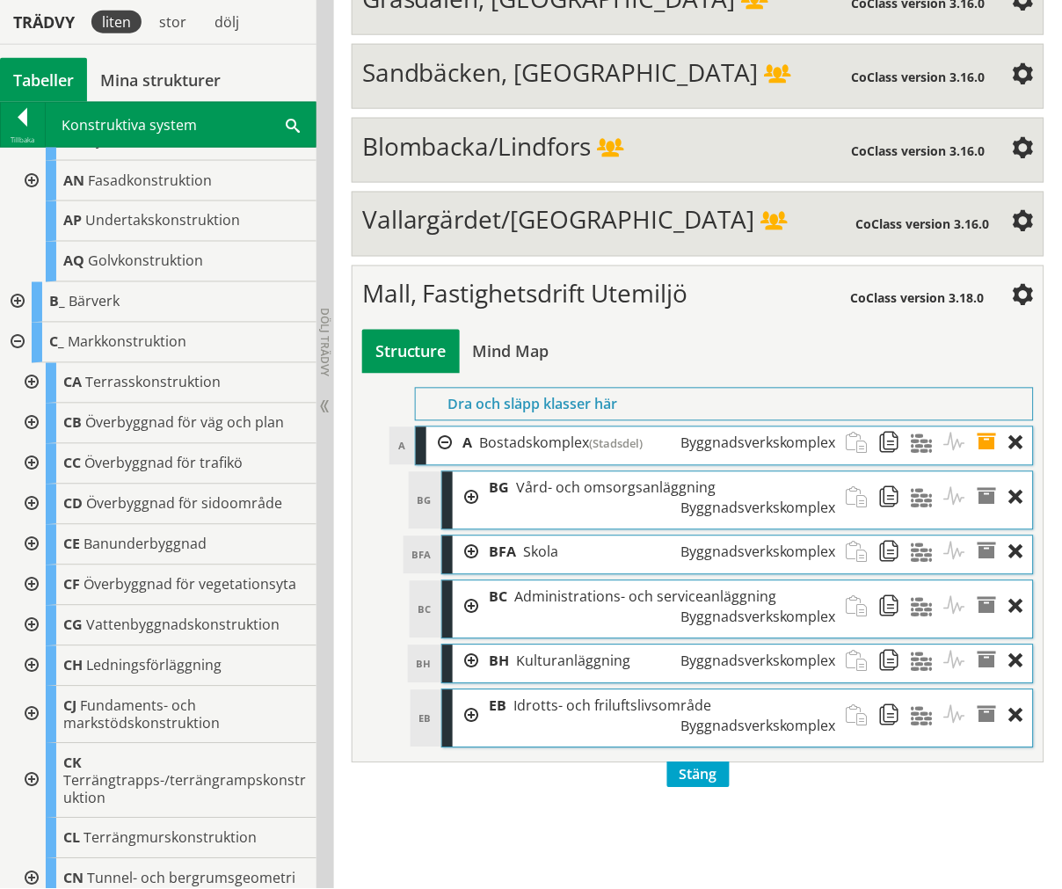
click at [36, 379] on div at bounding box center [30, 383] width 32 height 40
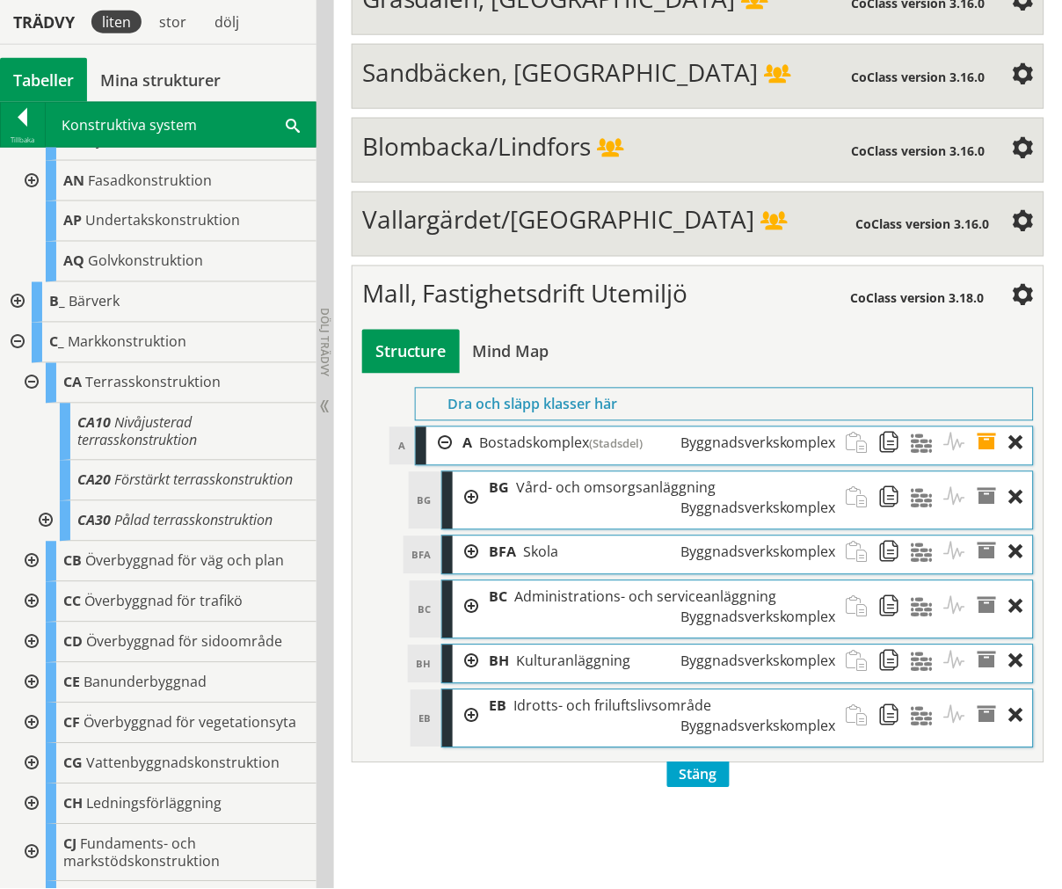
click at [37, 379] on div at bounding box center [30, 383] width 32 height 40
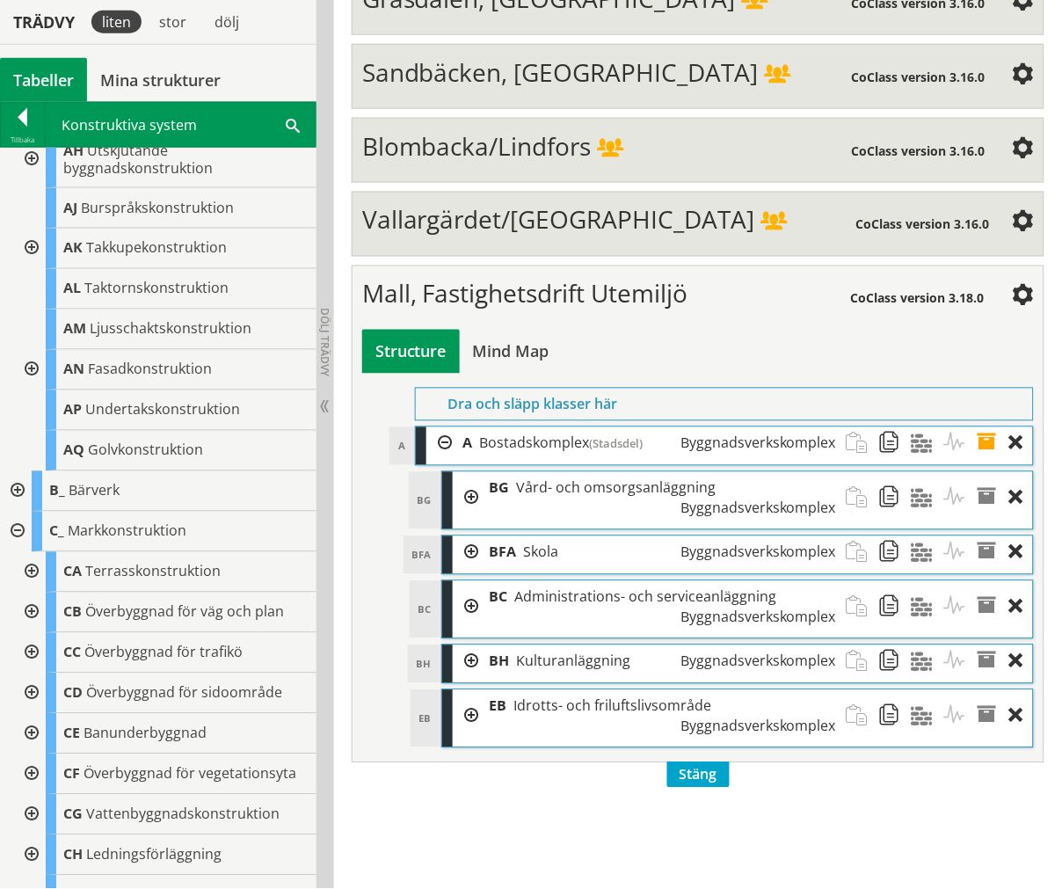
scroll to position [295, 0]
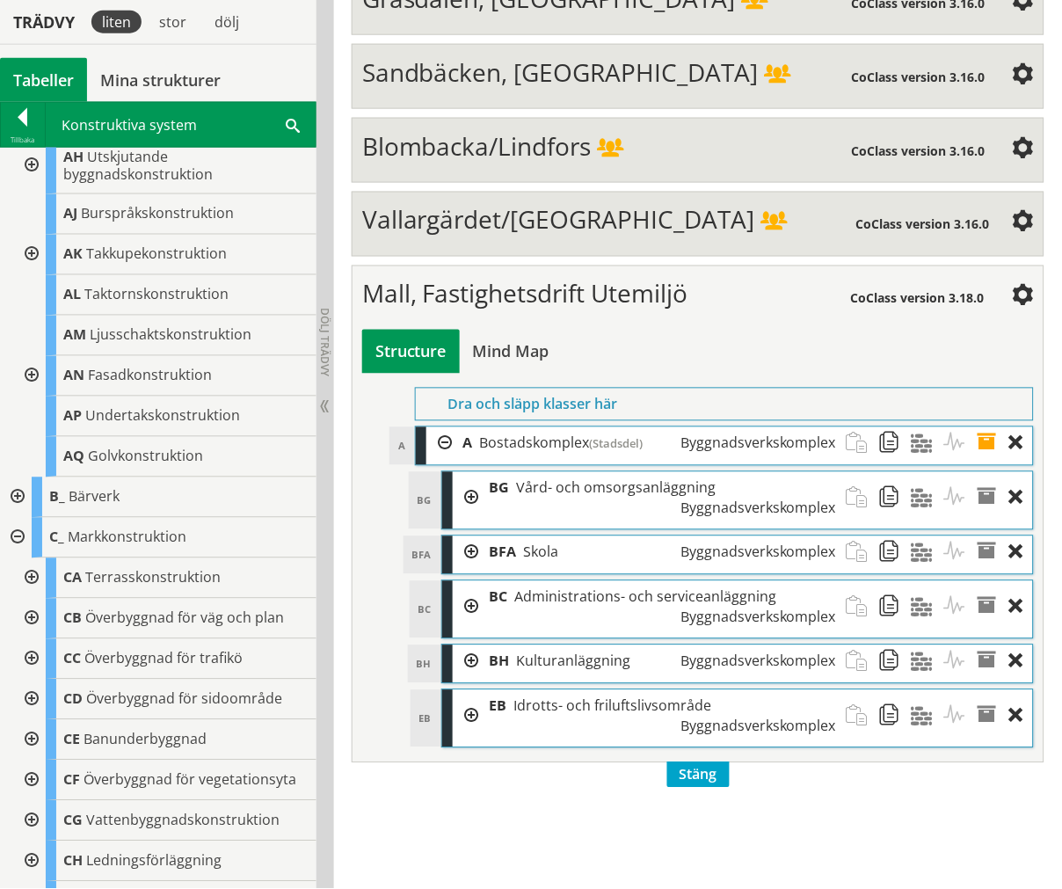
click at [19, 525] on div at bounding box center [16, 538] width 32 height 40
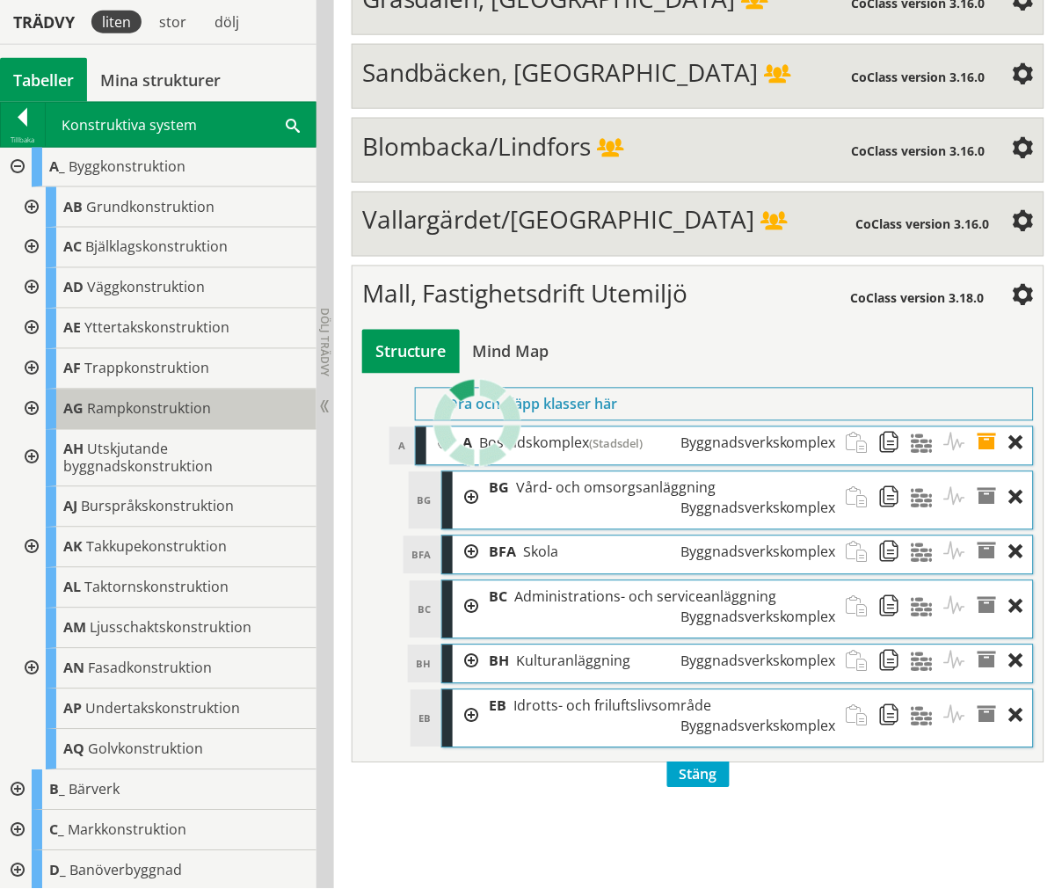
scroll to position [0, 0]
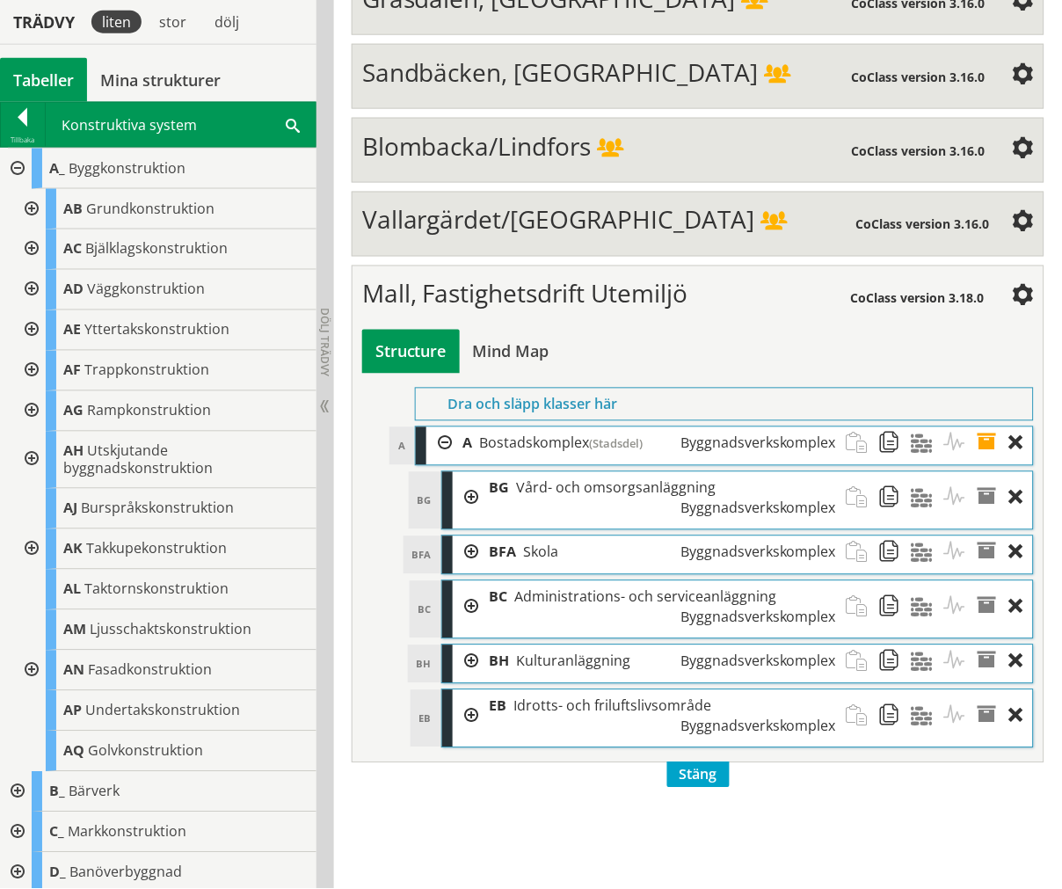
click at [18, 162] on div at bounding box center [16, 169] width 32 height 40
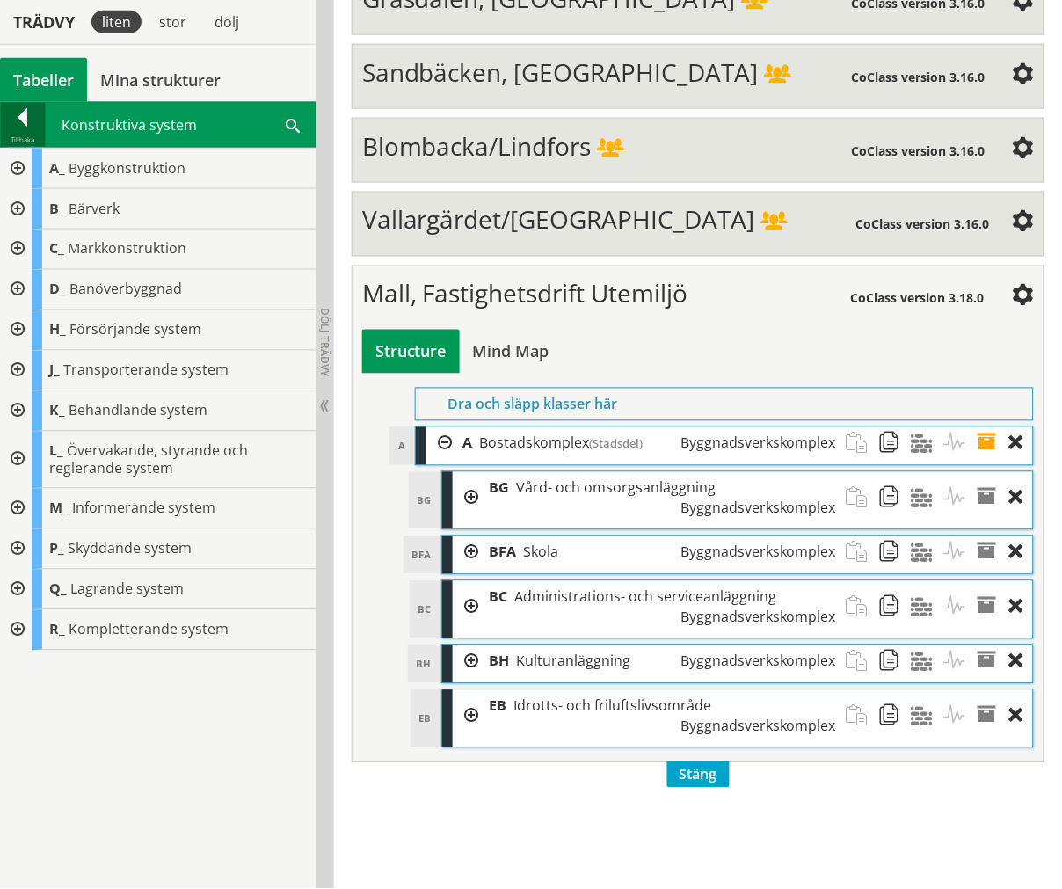
click at [18, 129] on div at bounding box center [23, 120] width 44 height 25
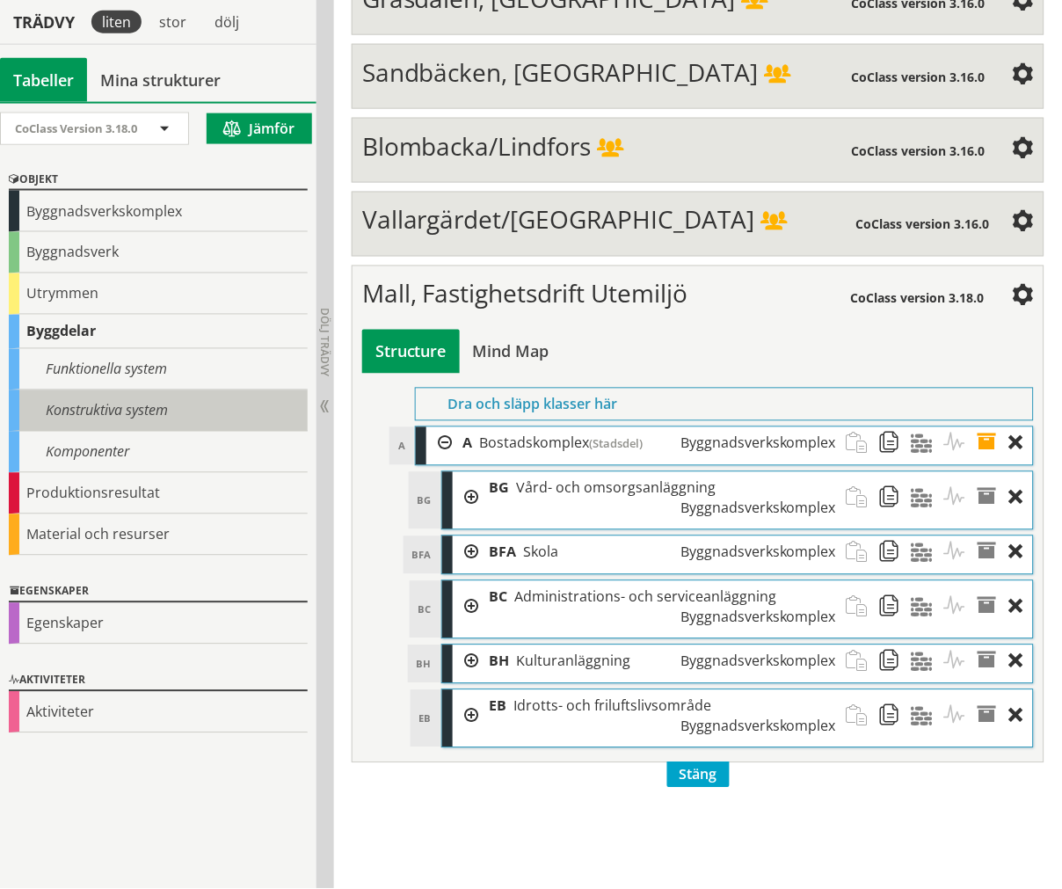
click at [91, 390] on div "Konstruktiva system" at bounding box center [158, 410] width 299 height 41
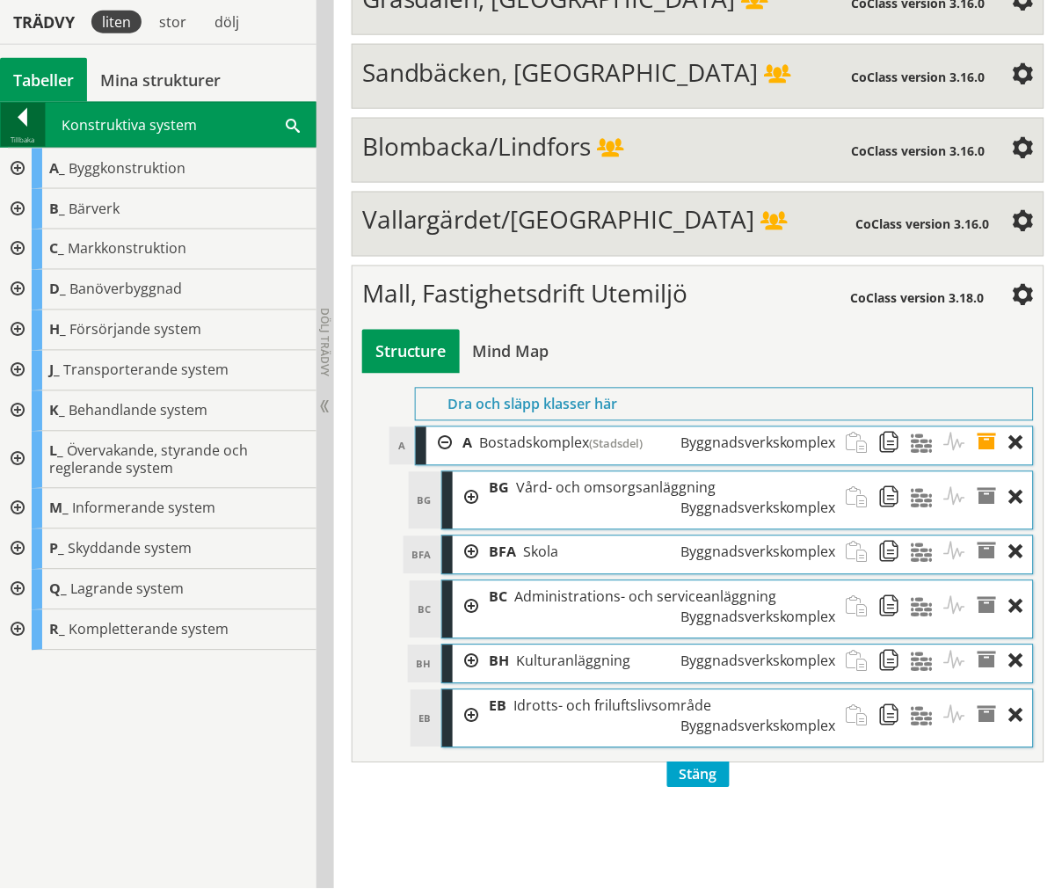
click at [25, 142] on div "Tillbaka" at bounding box center [23, 140] width 44 height 14
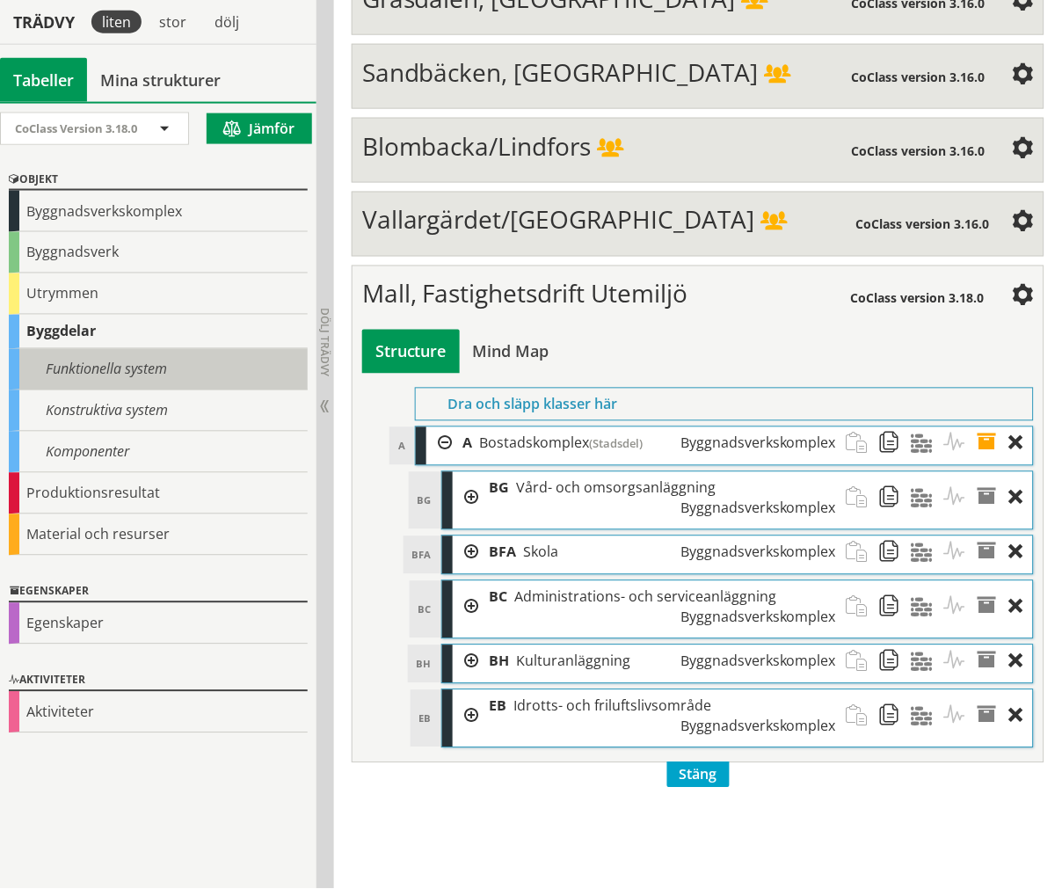
click at [85, 349] on div "Funktionella system" at bounding box center [158, 369] width 299 height 41
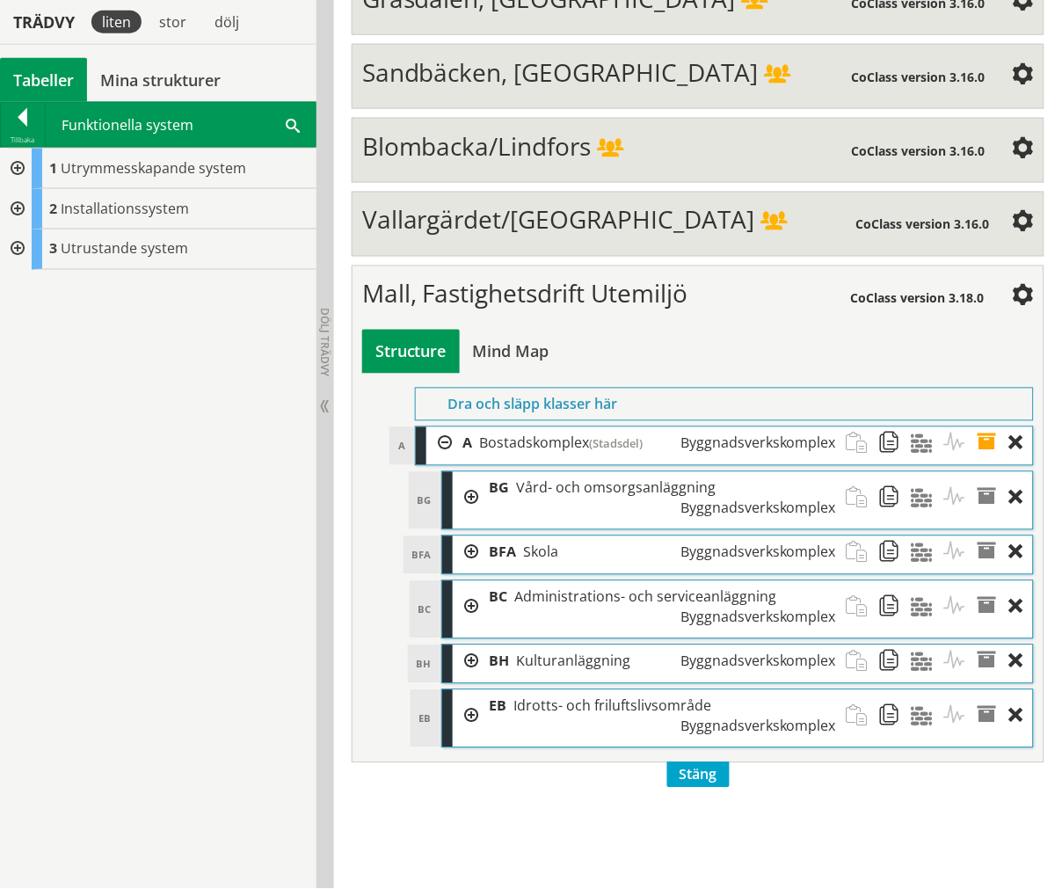
click at [24, 168] on div at bounding box center [16, 169] width 32 height 40
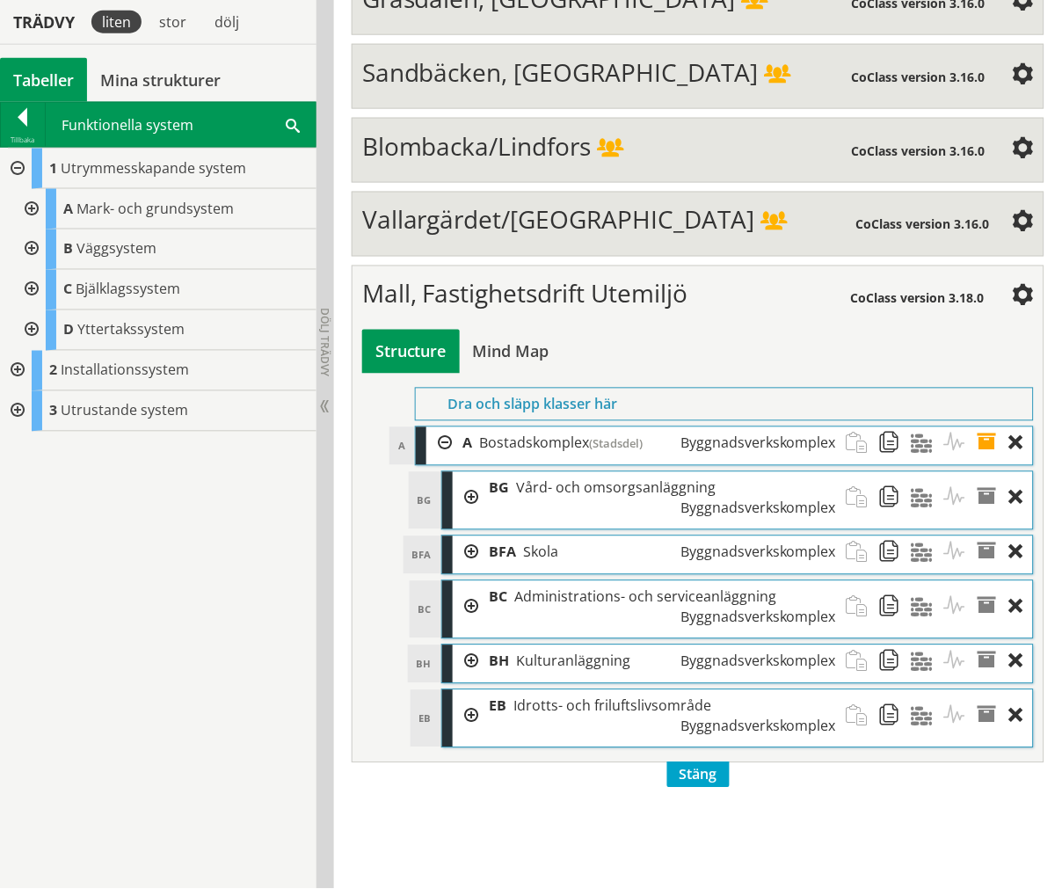
click at [33, 208] on div at bounding box center [30, 209] width 32 height 40
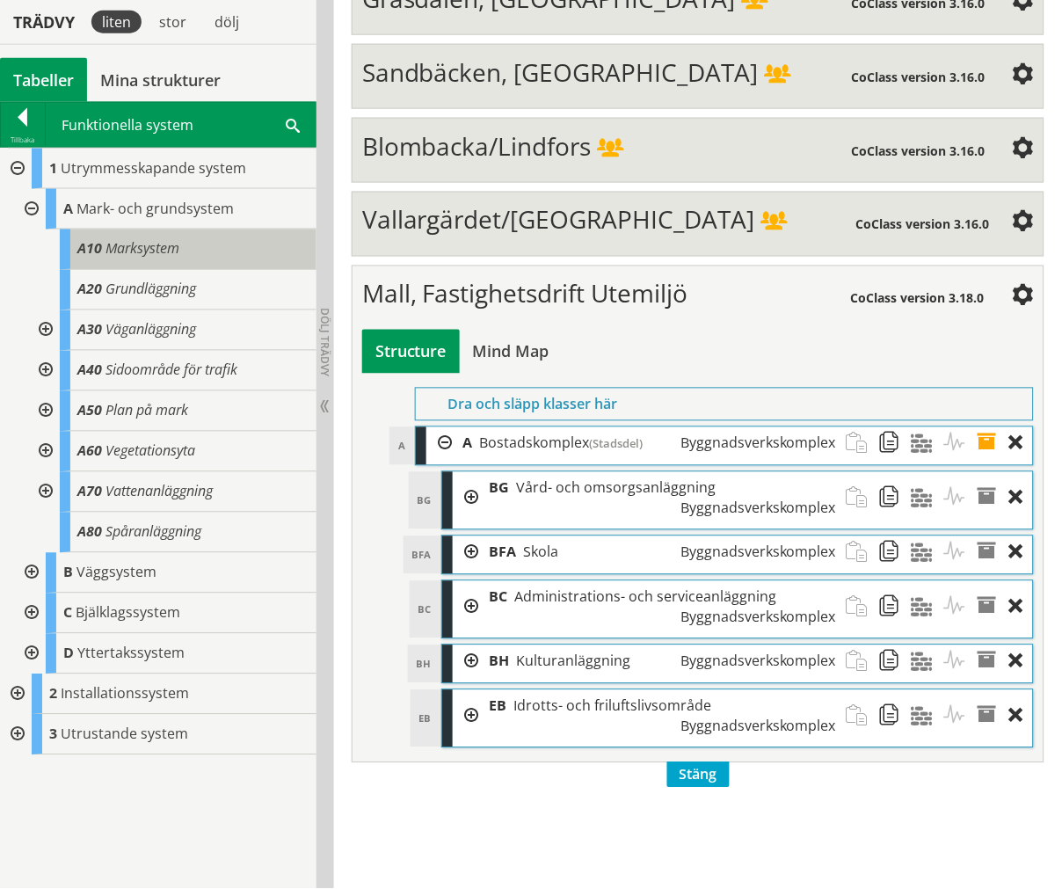
click at [118, 248] on span "Marksystem" at bounding box center [143, 248] width 74 height 19
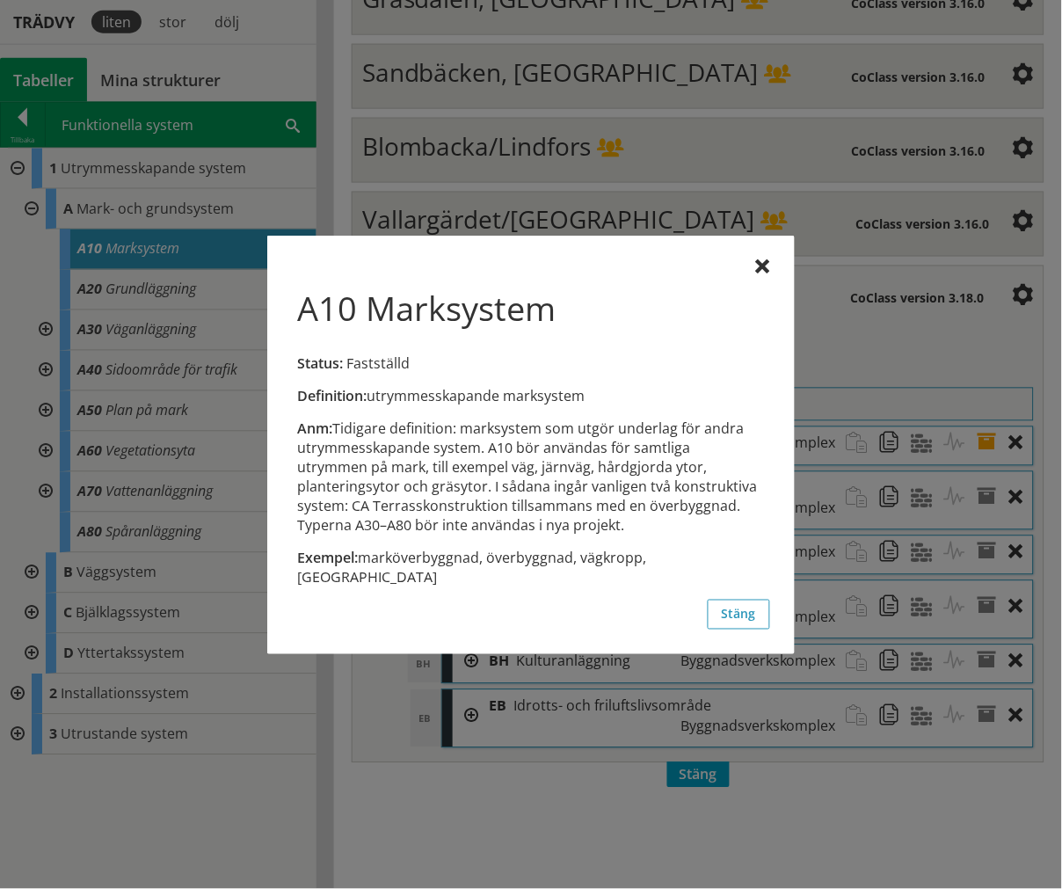
drag, startPoint x: 443, startPoint y: 476, endPoint x: 672, endPoint y: 495, distance: 229.4
click at [672, 495] on div "Anm: Tidigare definition: marksystem som utgör underlag för andra utrymmesskapa…" at bounding box center [531, 477] width 467 height 116
drag, startPoint x: 477, startPoint y: 496, endPoint x: 533, endPoint y: 493, distance: 55.5
click at [533, 493] on div "Anm: Tidigare definition: marksystem som utgör underlag för andra utrymmesskapa…" at bounding box center [531, 477] width 467 height 116
drag, startPoint x: 725, startPoint y: 592, endPoint x: 727, endPoint y: 580, distance: 11.7
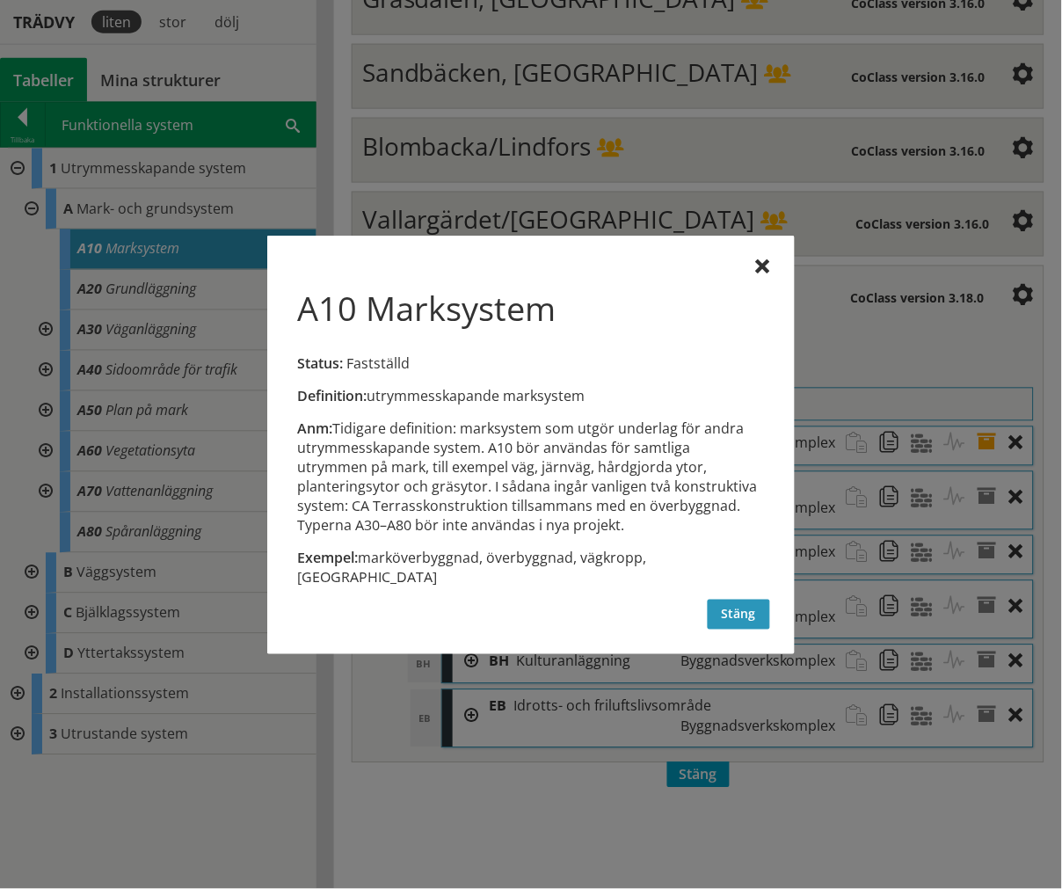
click at [725, 600] on button "Stäng" at bounding box center [739, 615] width 62 height 30
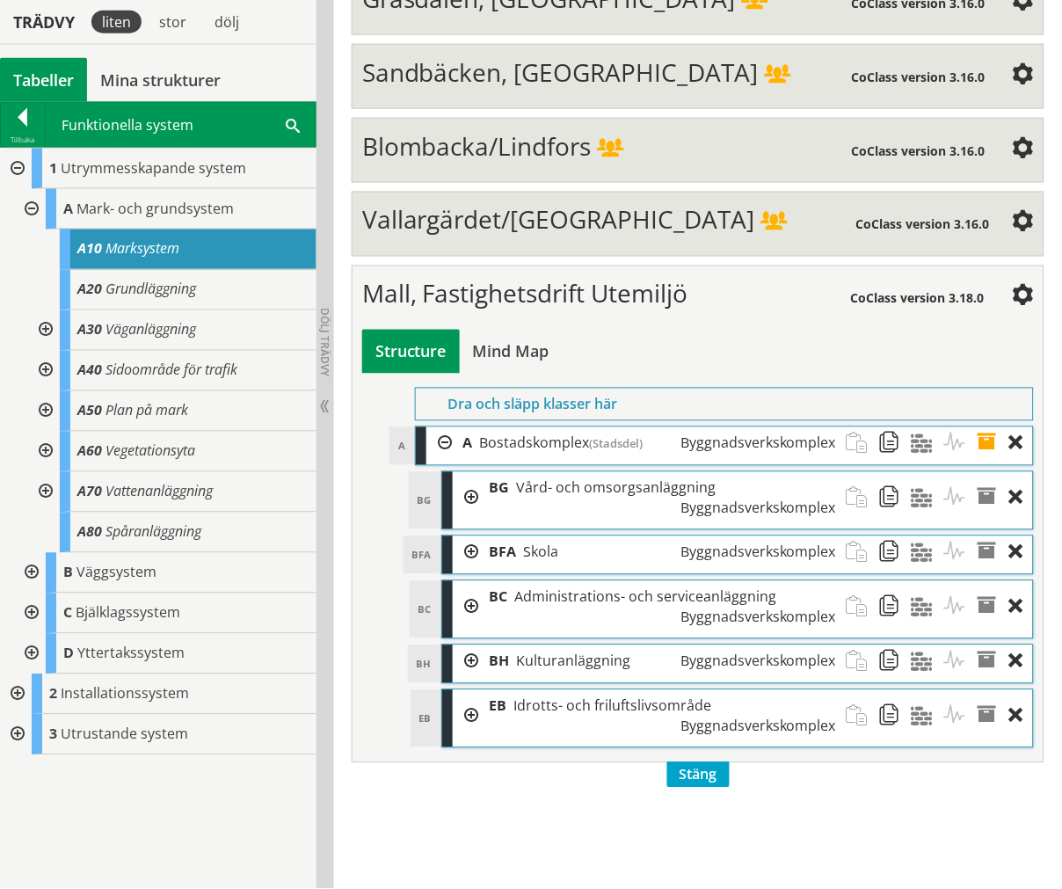
click at [475, 472] on div at bounding box center [466, 498] width 26 height 52
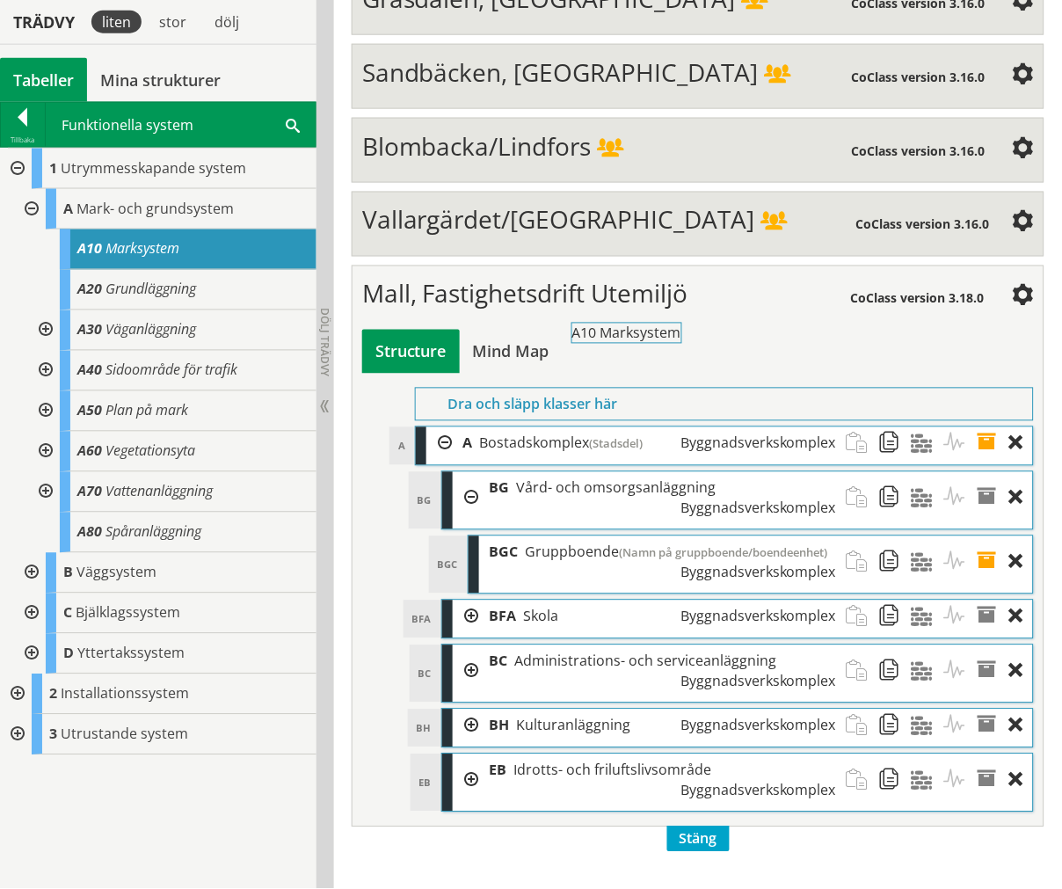
drag, startPoint x: 191, startPoint y: 244, endPoint x: 734, endPoint y: 337, distance: 551.3
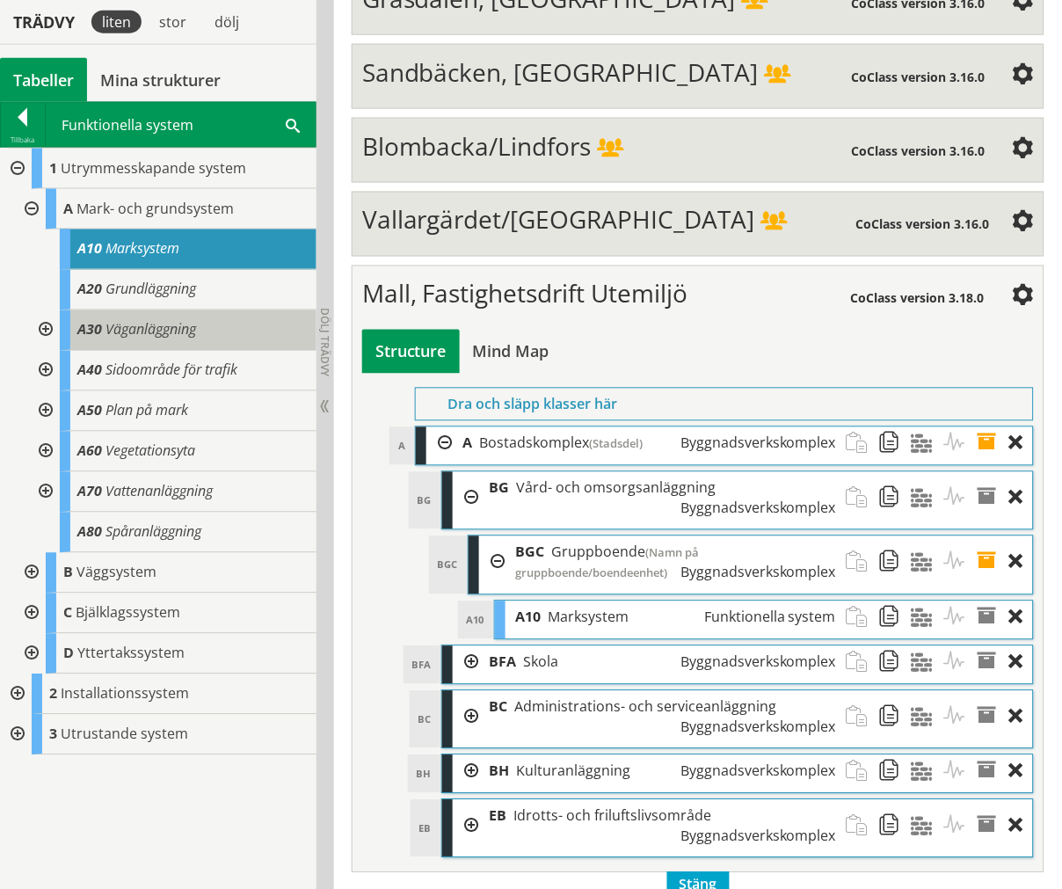
click at [80, 328] on span "A30" at bounding box center [89, 329] width 25 height 19
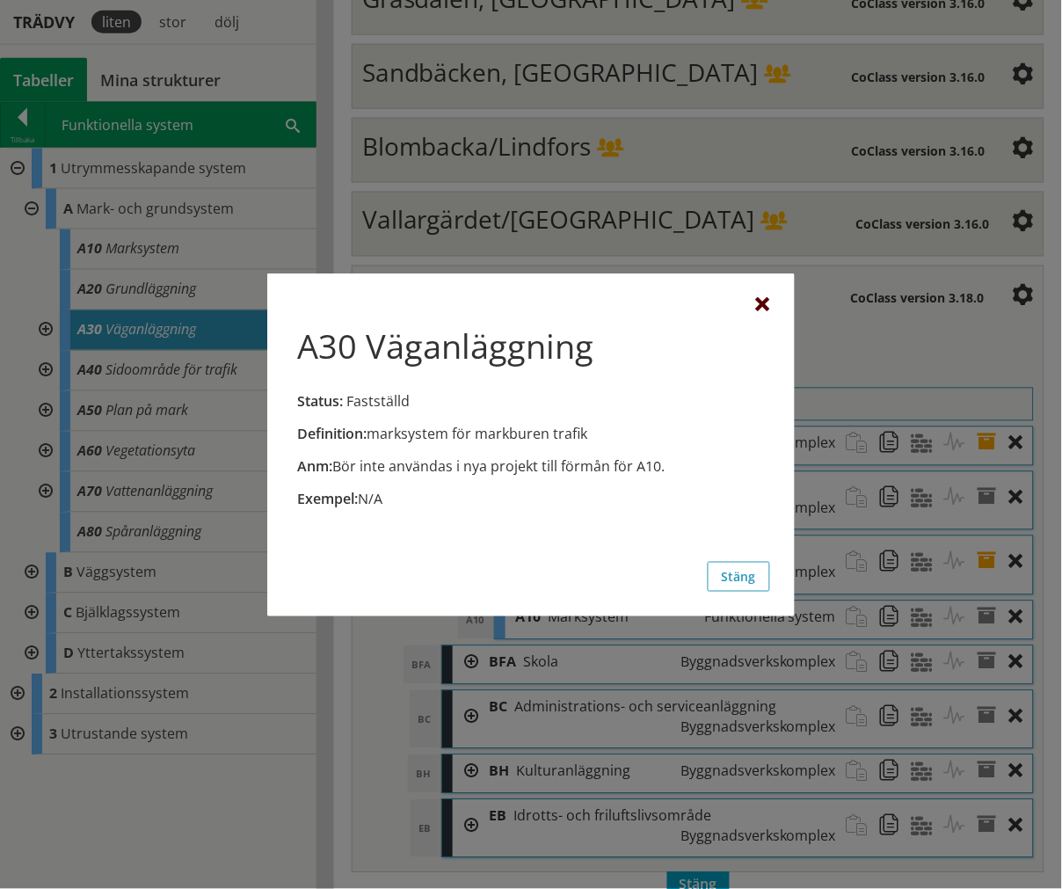
click at [759, 302] on div at bounding box center [763, 305] width 14 height 14
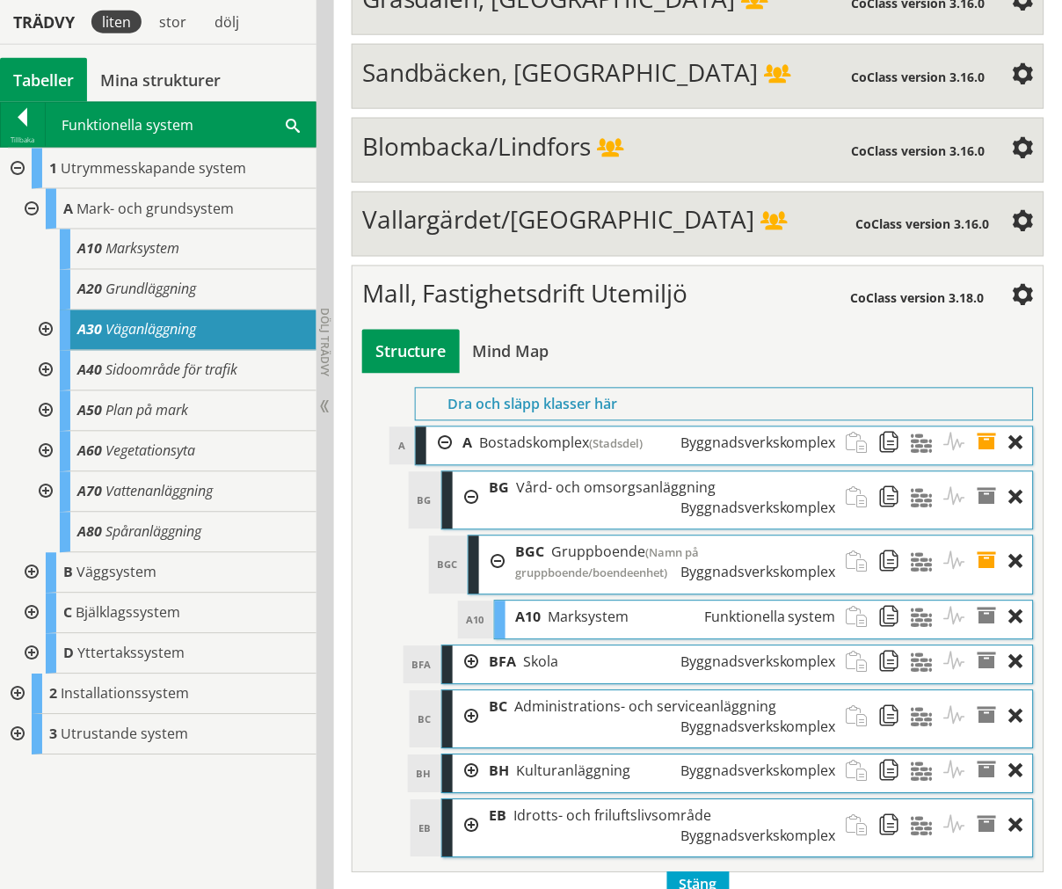
click at [47, 457] on div at bounding box center [44, 452] width 32 height 40
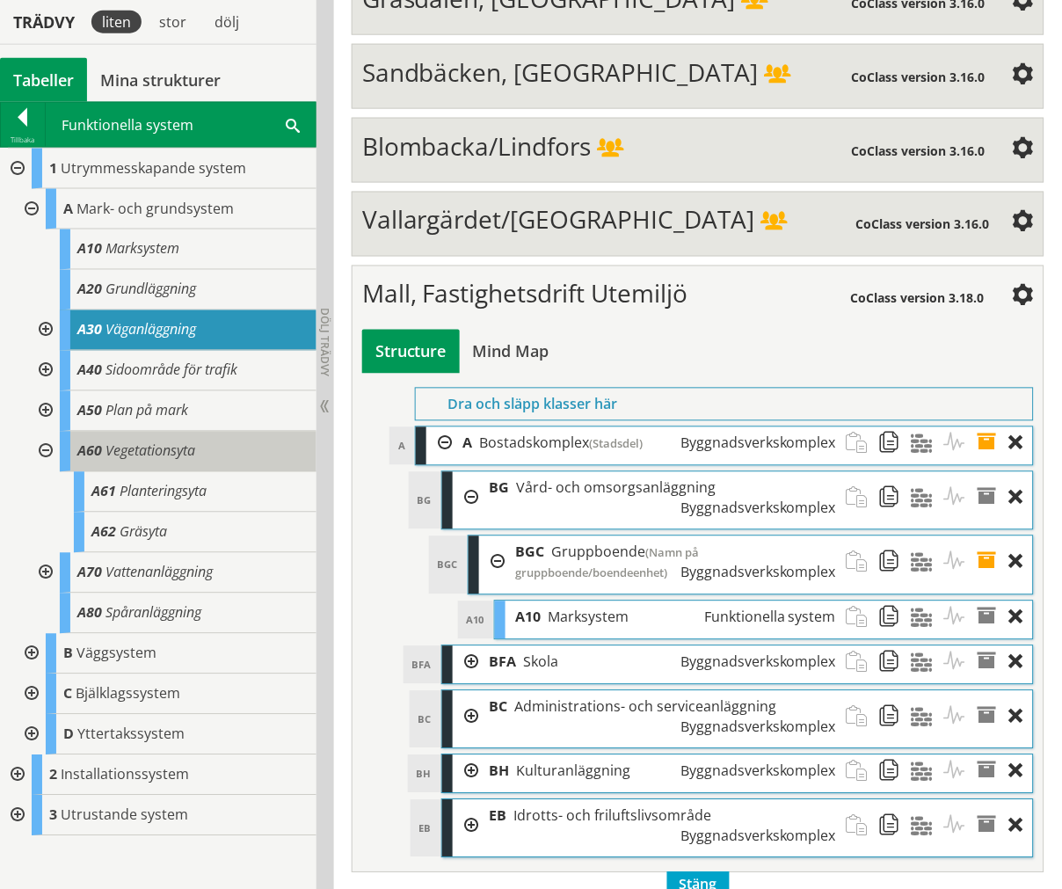
click at [112, 457] on span "Vegetationsyta" at bounding box center [151, 450] width 90 height 19
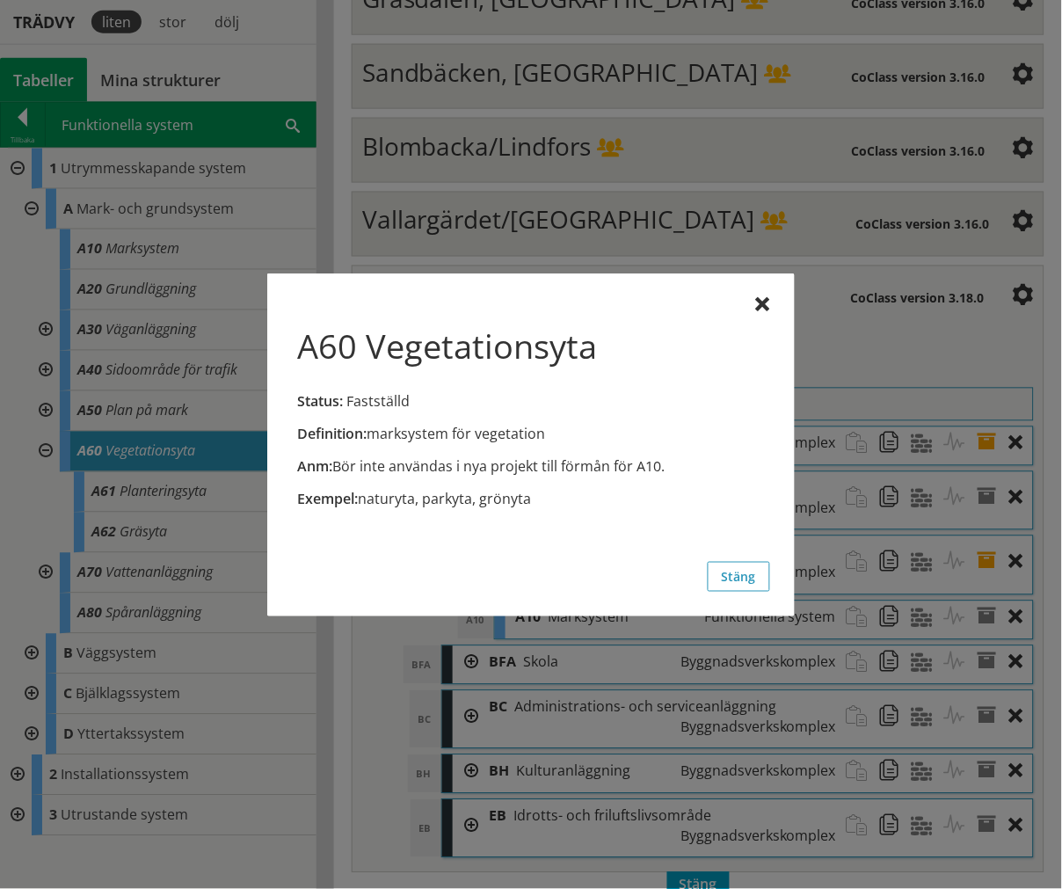
drag, startPoint x: 361, startPoint y: 466, endPoint x: 546, endPoint y: 455, distance: 185.0
click at [543, 456] on div "Anm: Bör inte användas i nya projekt till förmån för A10." at bounding box center [531, 465] width 467 height 19
click at [772, 299] on div "A60 Vegetationsyta Status: Fastställd Definition: marksystem för vegetation Anm…" at bounding box center [531, 444] width 528 height 343
click at [762, 303] on div at bounding box center [763, 305] width 14 height 14
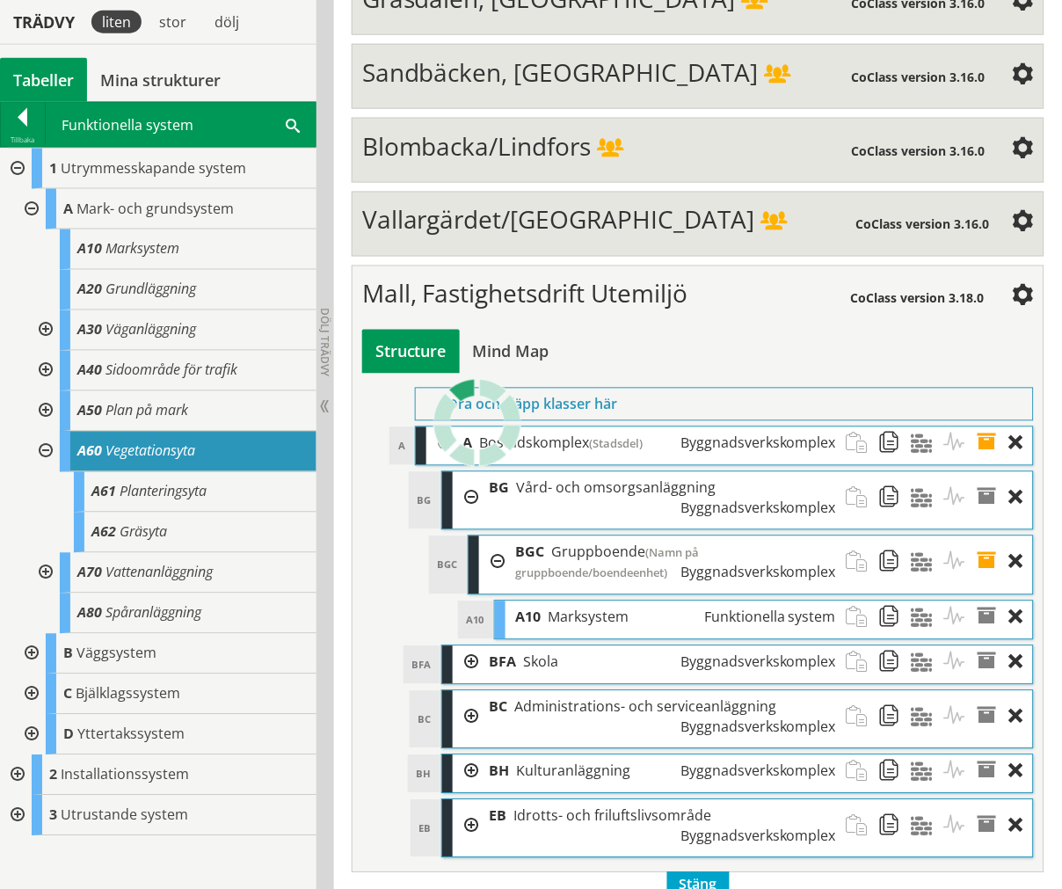
click at [162, 452] on span "Vegetationsyta" at bounding box center [151, 450] width 90 height 19
click at [172, 447] on span "Vegetationsyta" at bounding box center [151, 450] width 90 height 19
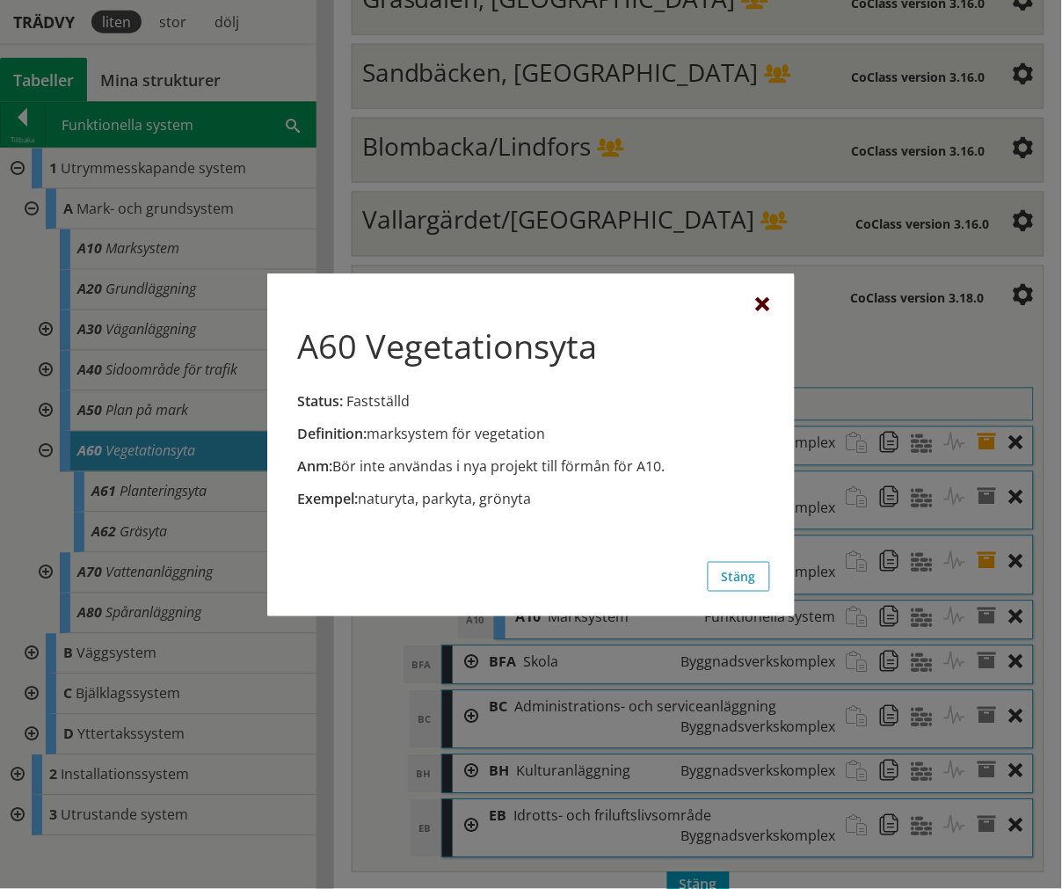
click at [759, 303] on div at bounding box center [763, 305] width 14 height 14
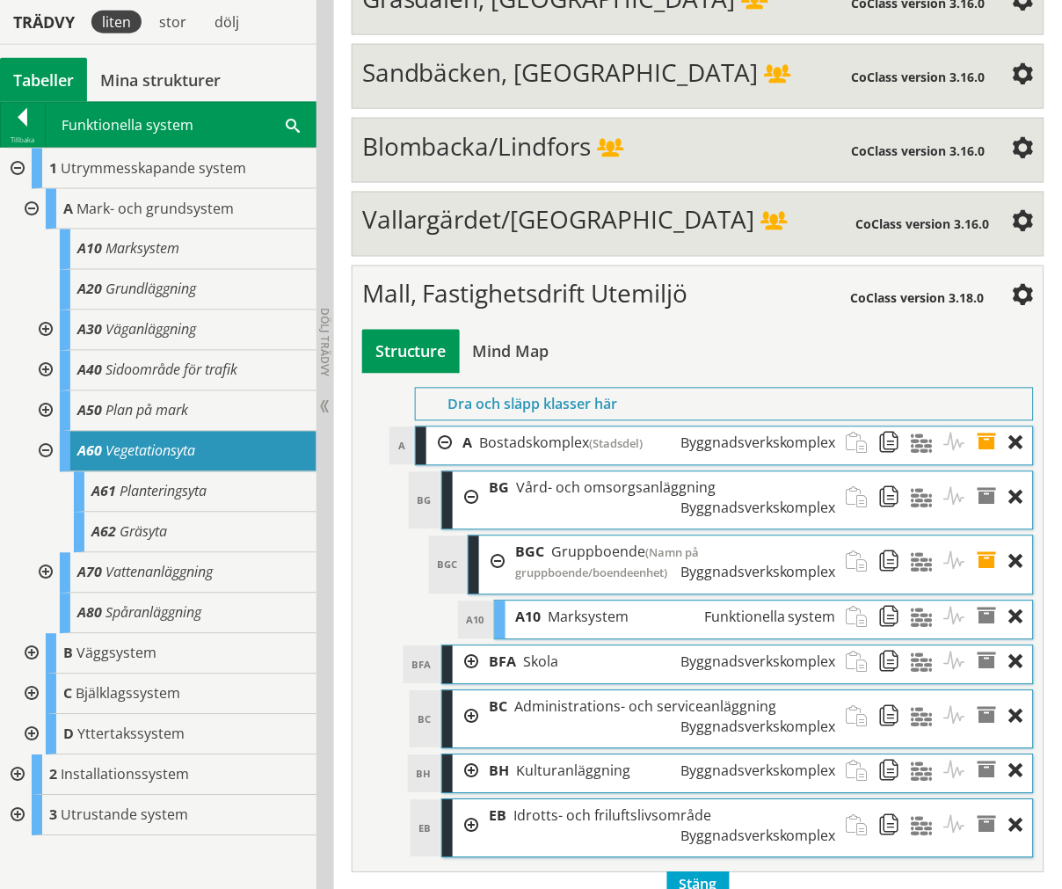
click at [178, 455] on span "Vegetationsyta" at bounding box center [151, 450] width 90 height 19
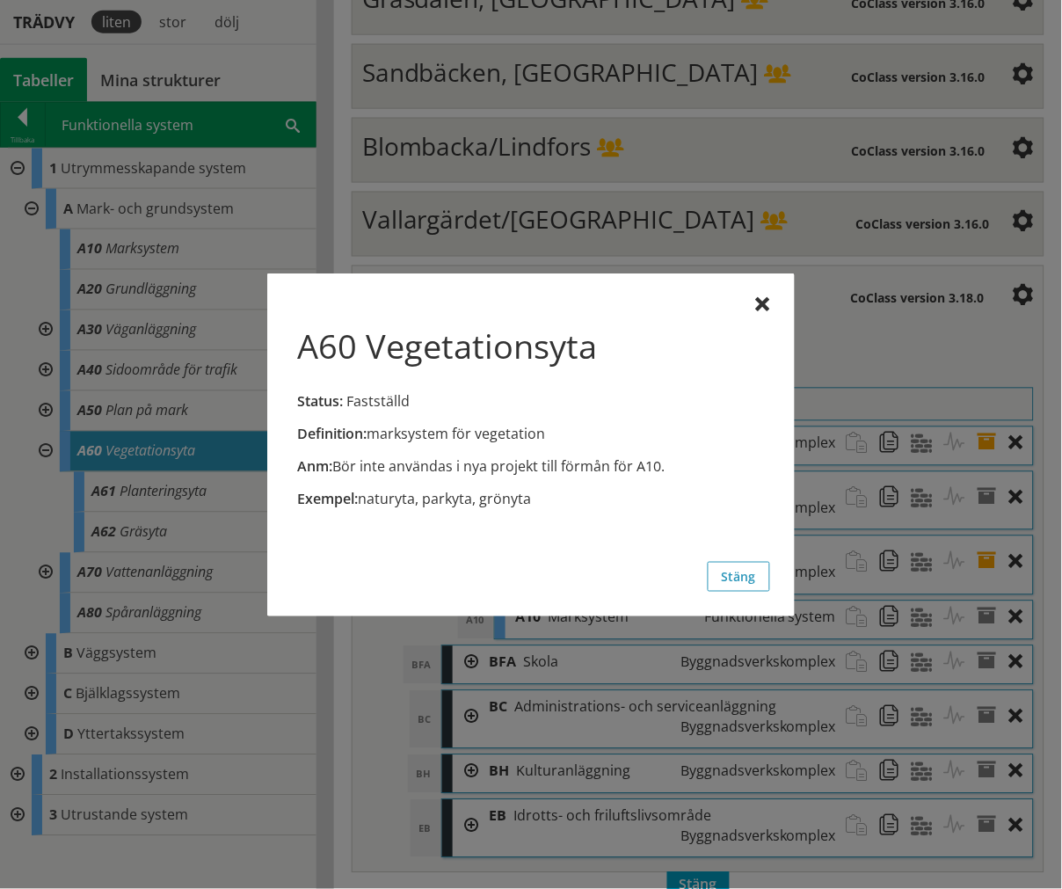
click at [754, 295] on div "A60 Vegetationsyta Status: Fastställd Definition: marksystem för vegetation Anm…" at bounding box center [531, 444] width 528 height 343
click at [763, 298] on div at bounding box center [763, 305] width 14 height 14
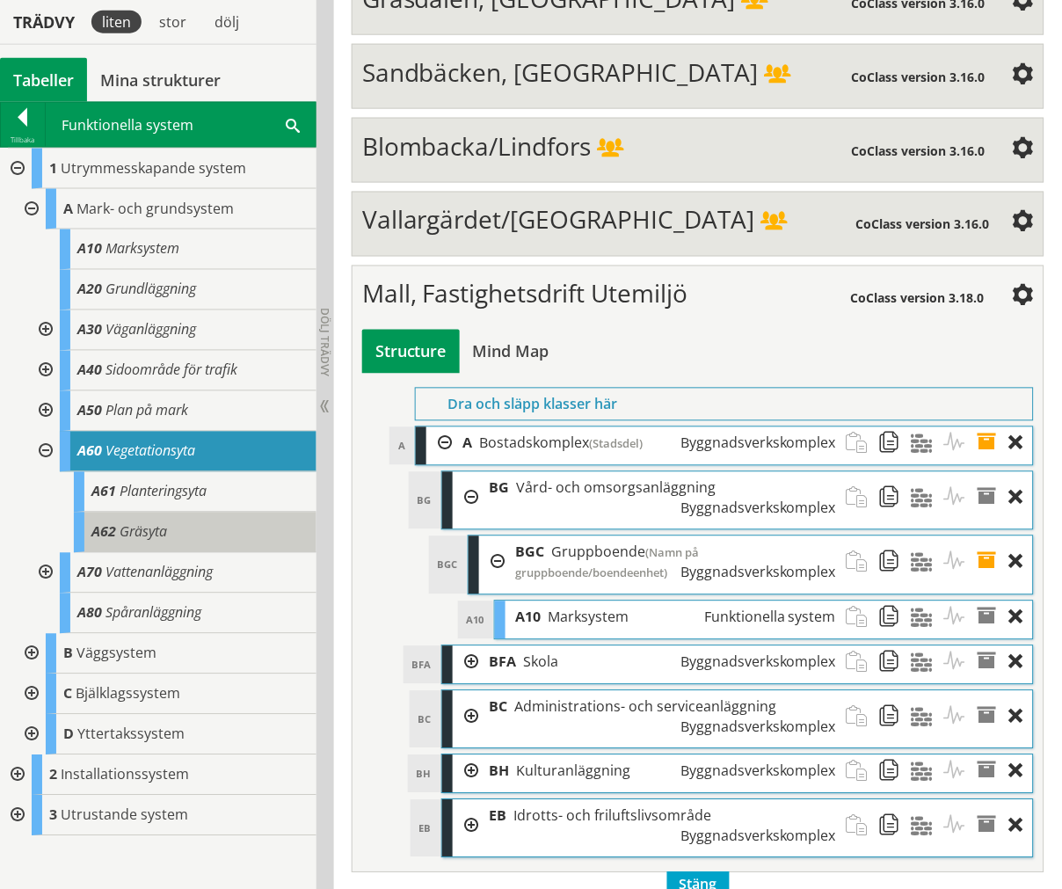
click at [181, 523] on div "A62 Gräsyta" at bounding box center [195, 533] width 243 height 40
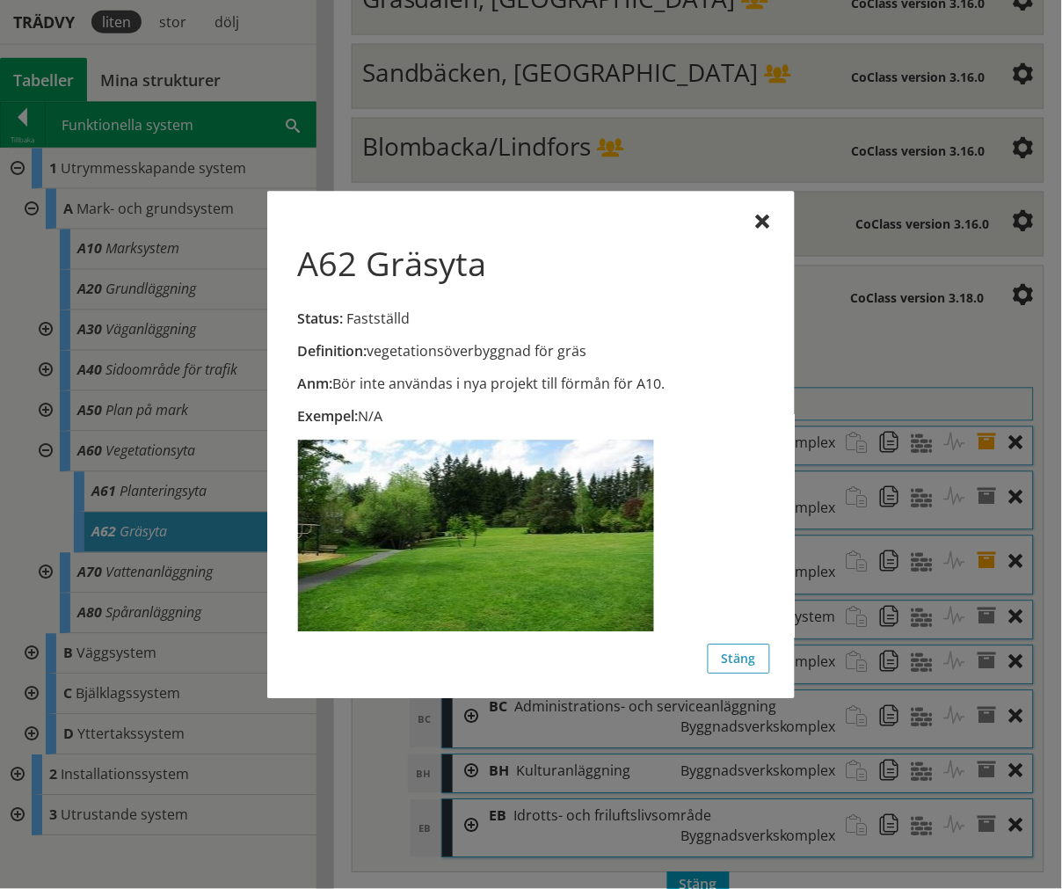
drag, startPoint x: 332, startPoint y: 384, endPoint x: 538, endPoint y: 371, distance: 206.2
click at [538, 371] on div "Definition: vegetationsöverbyggnad för gräs Anm: Bör inte användas i nya projek…" at bounding box center [531, 492] width 478 height 302
click at [768, 217] on div at bounding box center [763, 222] width 14 height 14
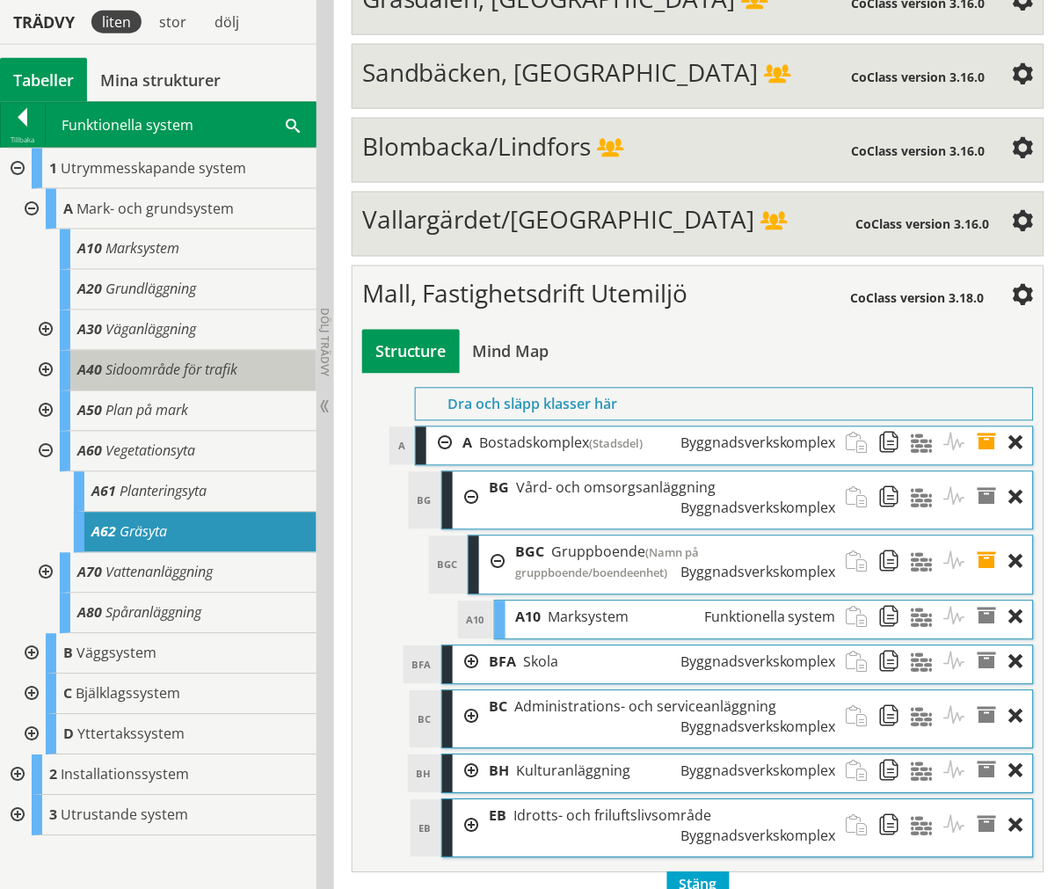
click at [235, 365] on span "Sidoområde för trafik" at bounding box center [172, 370] width 132 height 19
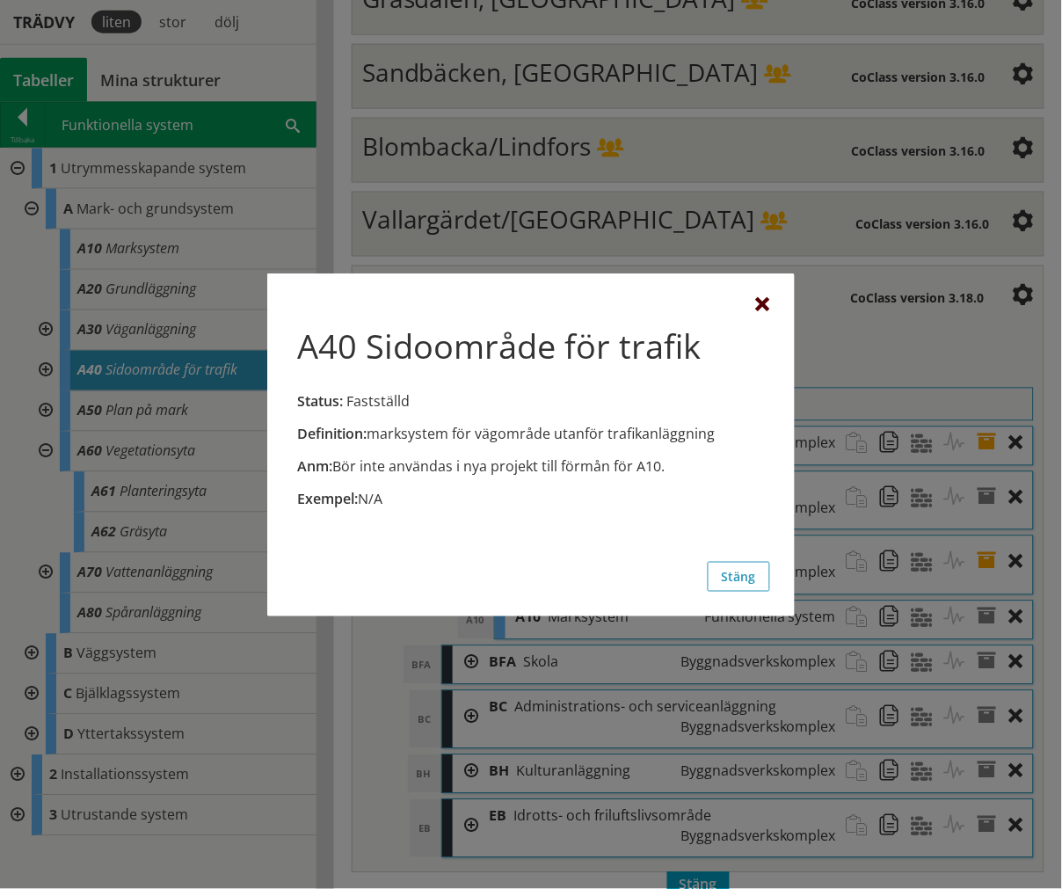
click at [761, 300] on div at bounding box center [763, 305] width 14 height 14
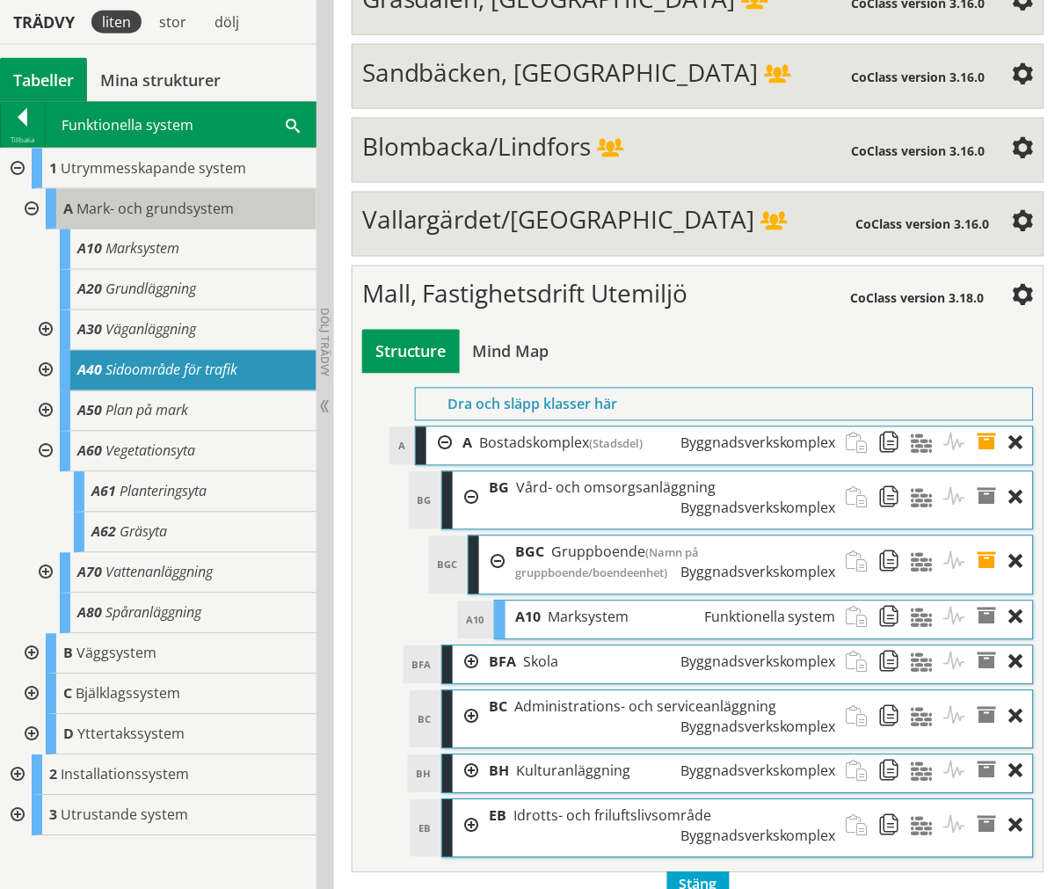
click at [155, 224] on div "A Mark- och grundsystem" at bounding box center [181, 209] width 271 height 40
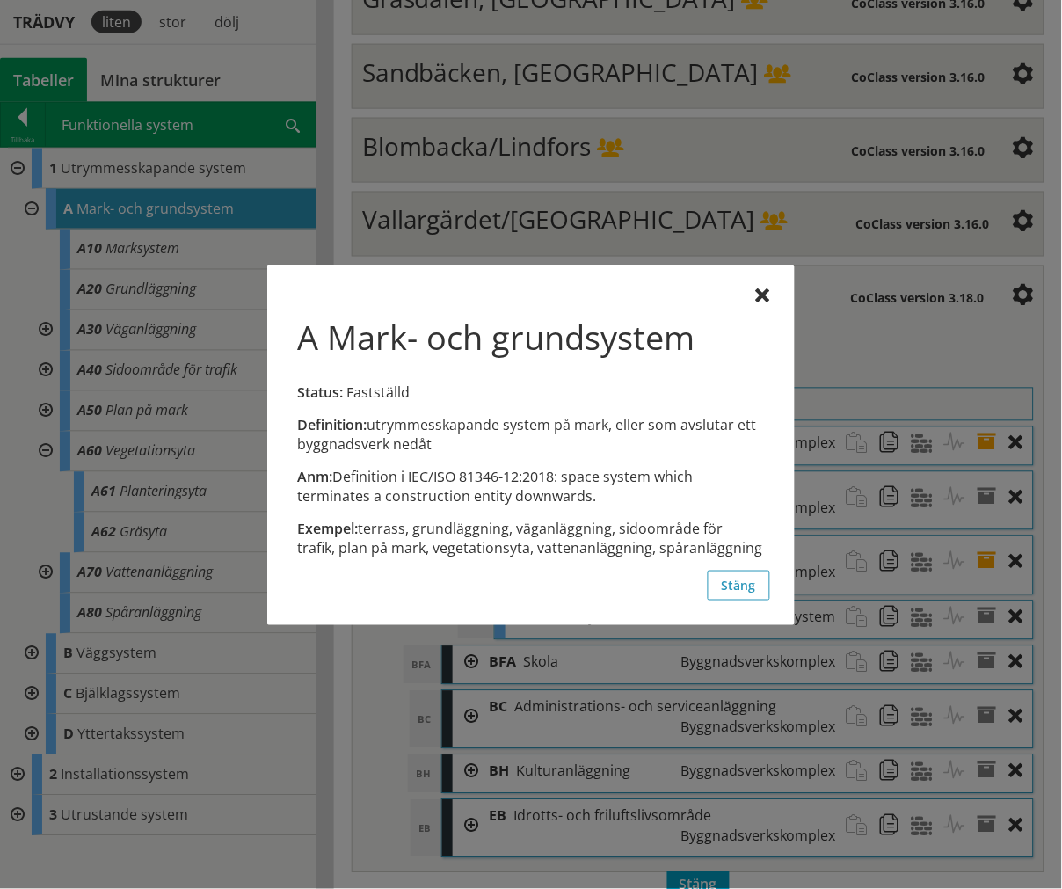
drag, startPoint x: 337, startPoint y: 419, endPoint x: 741, endPoint y: 446, distance: 405.3
click at [667, 448] on div "Definition: utrymmesskapande system på mark, eller som avslutar ett byggnadsver…" at bounding box center [531, 434] width 467 height 39
click at [762, 295] on div at bounding box center [763, 296] width 14 height 14
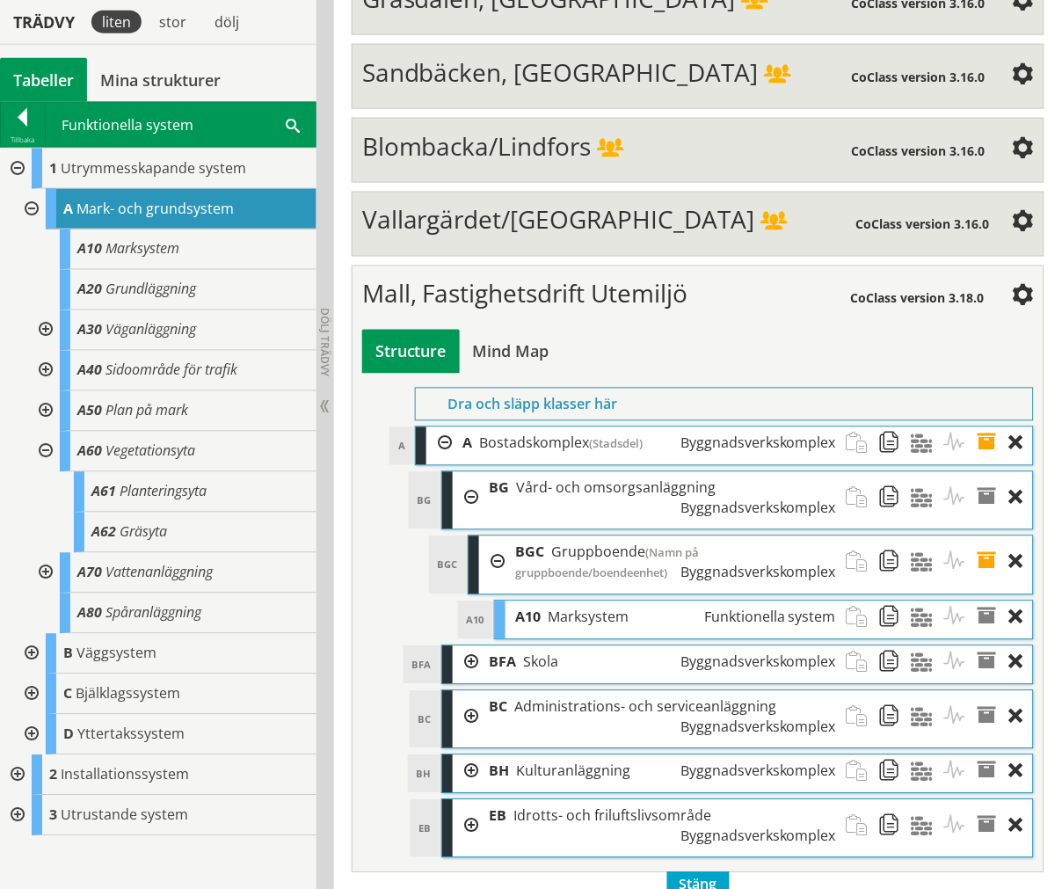
click at [40, 330] on div at bounding box center [44, 330] width 32 height 40
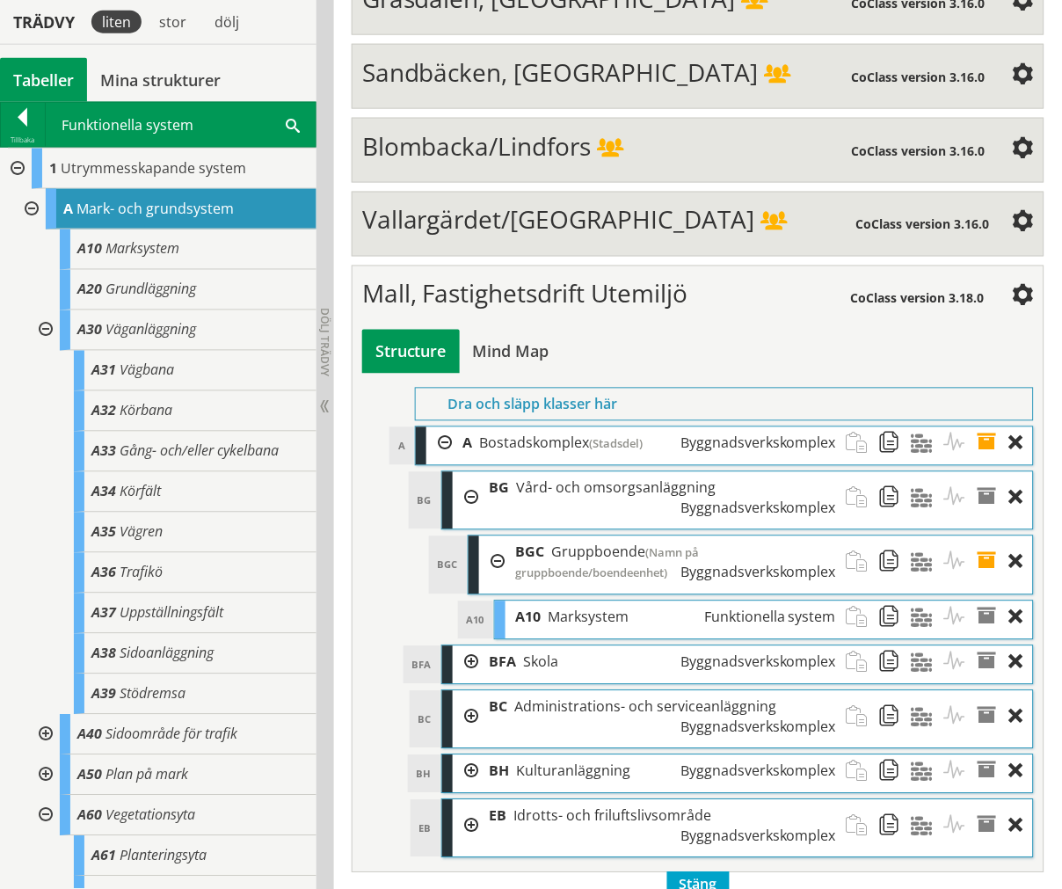
click at [50, 330] on div at bounding box center [44, 330] width 32 height 40
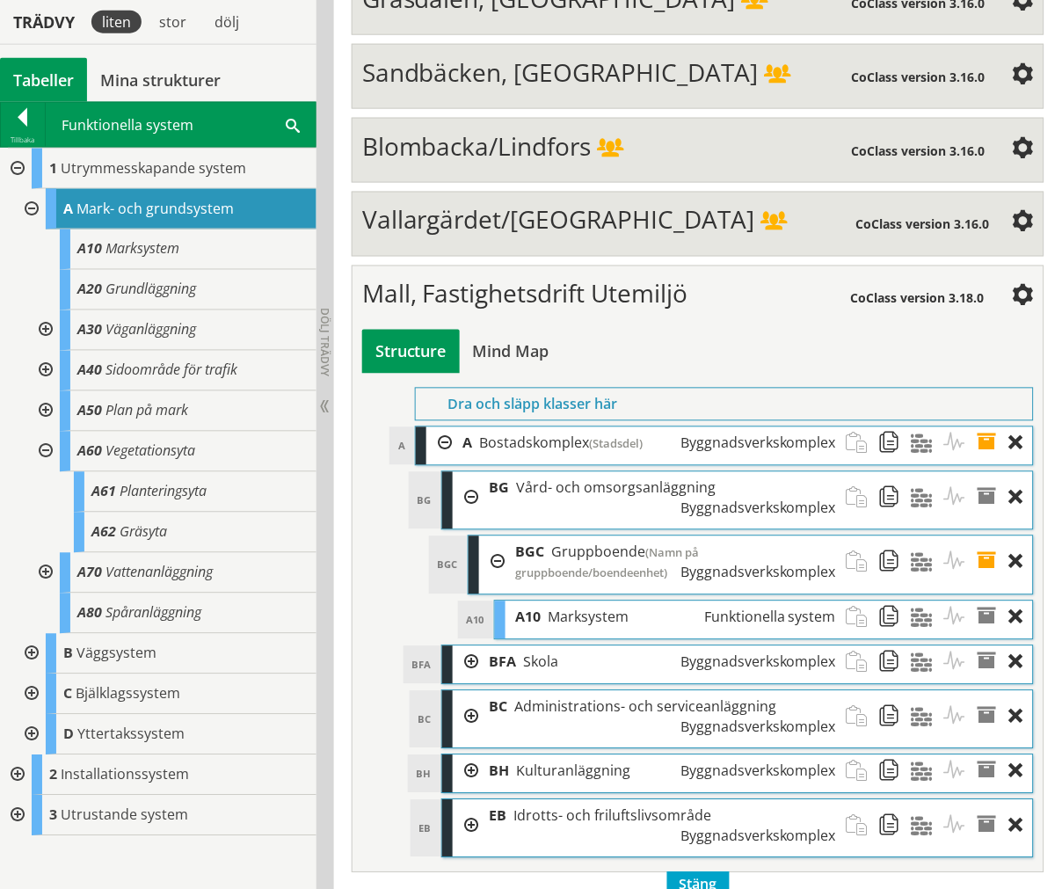
click at [15, 171] on div at bounding box center [16, 169] width 32 height 40
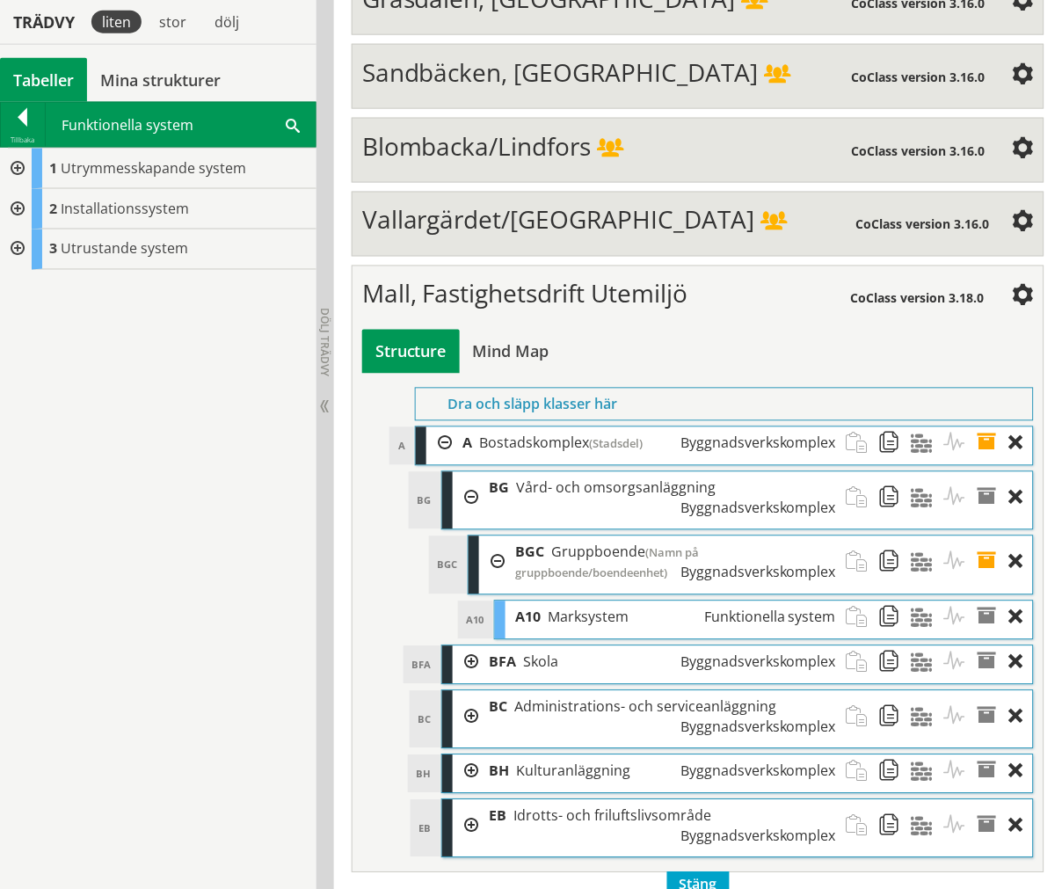
click at [20, 208] on div at bounding box center [16, 209] width 32 height 40
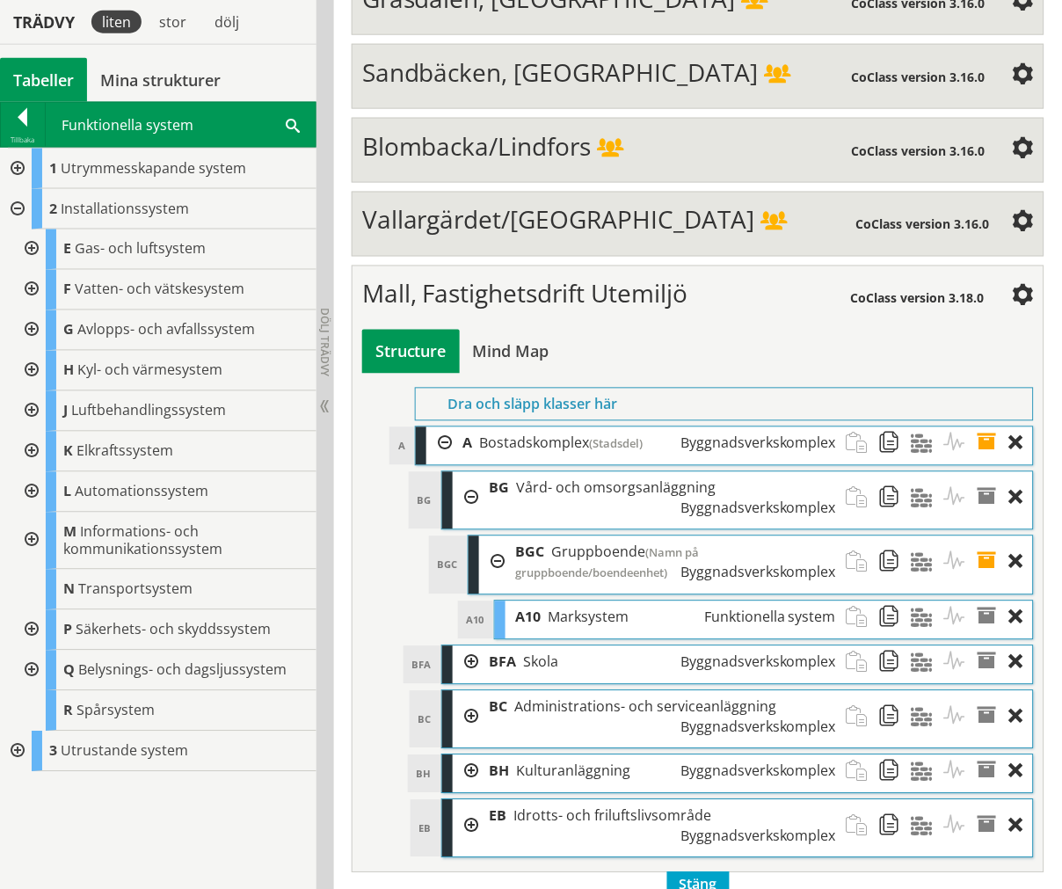
click at [25, 752] on div at bounding box center [16, 752] width 32 height 40
click at [25, 845] on div at bounding box center [30, 832] width 32 height 40
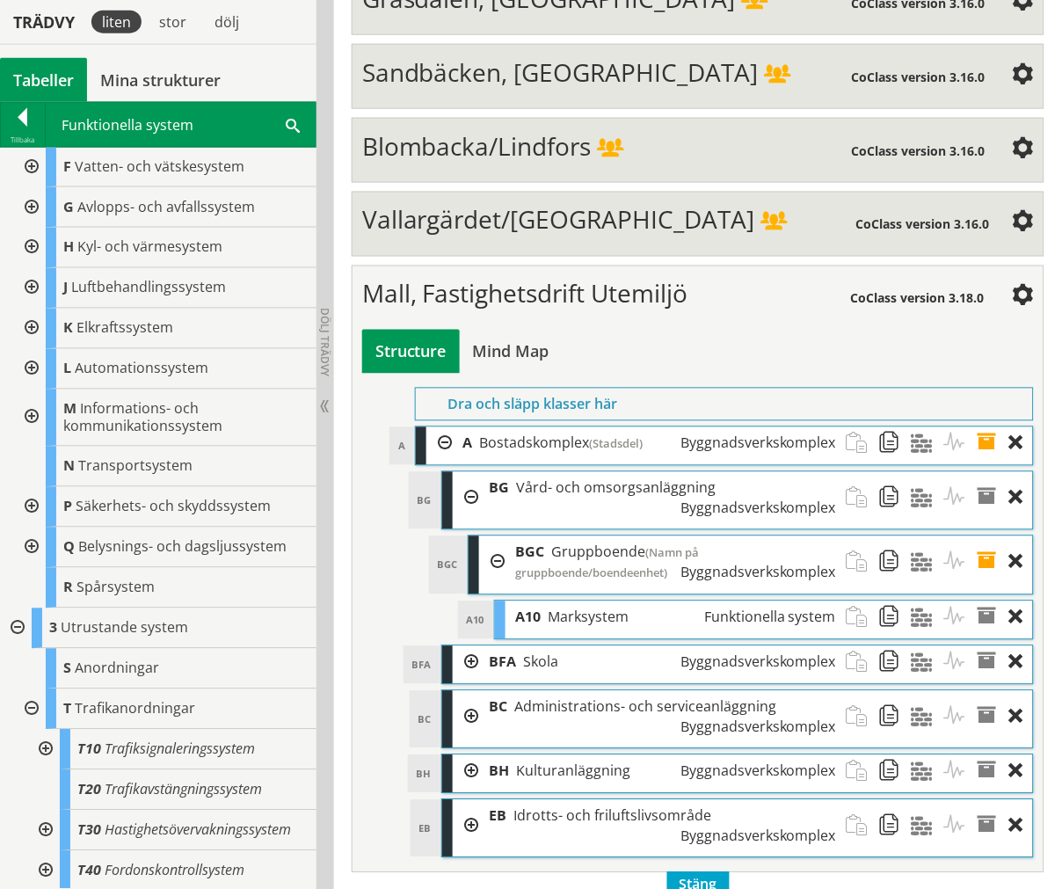
scroll to position [125, 0]
click at [29, 704] on div at bounding box center [30, 708] width 32 height 40
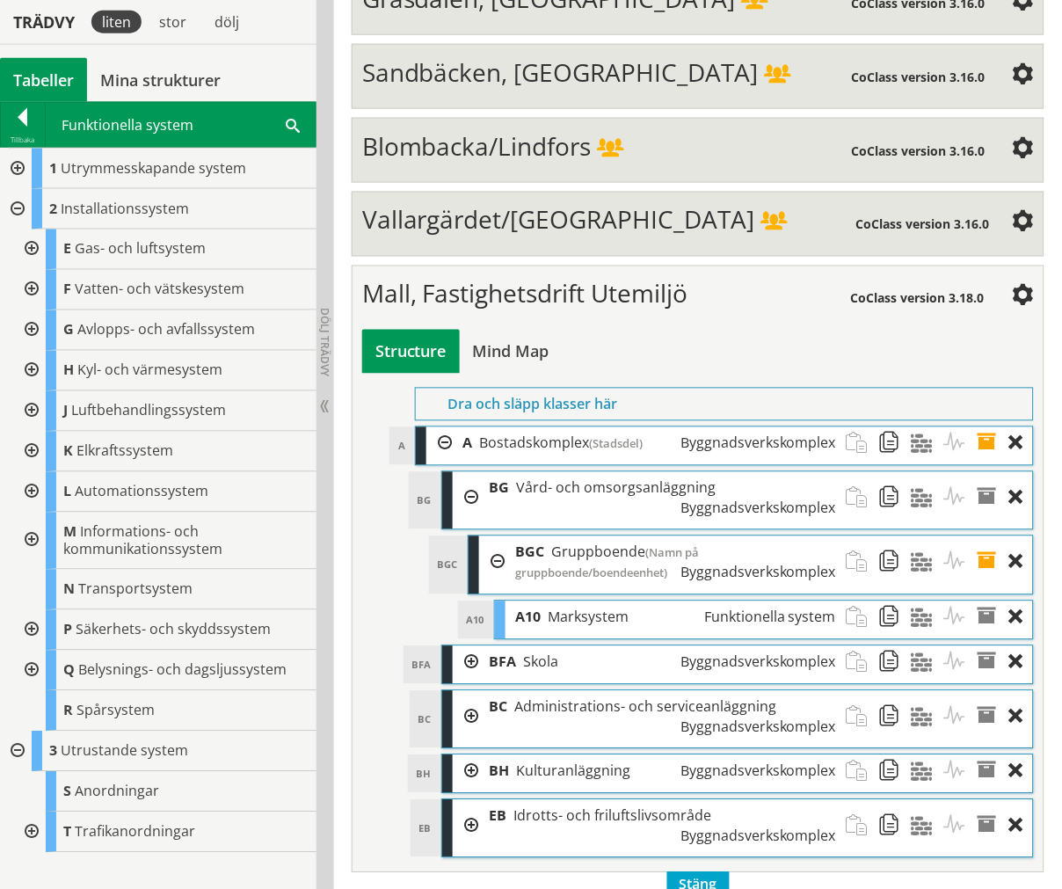
click at [29, 672] on div at bounding box center [30, 671] width 32 height 40
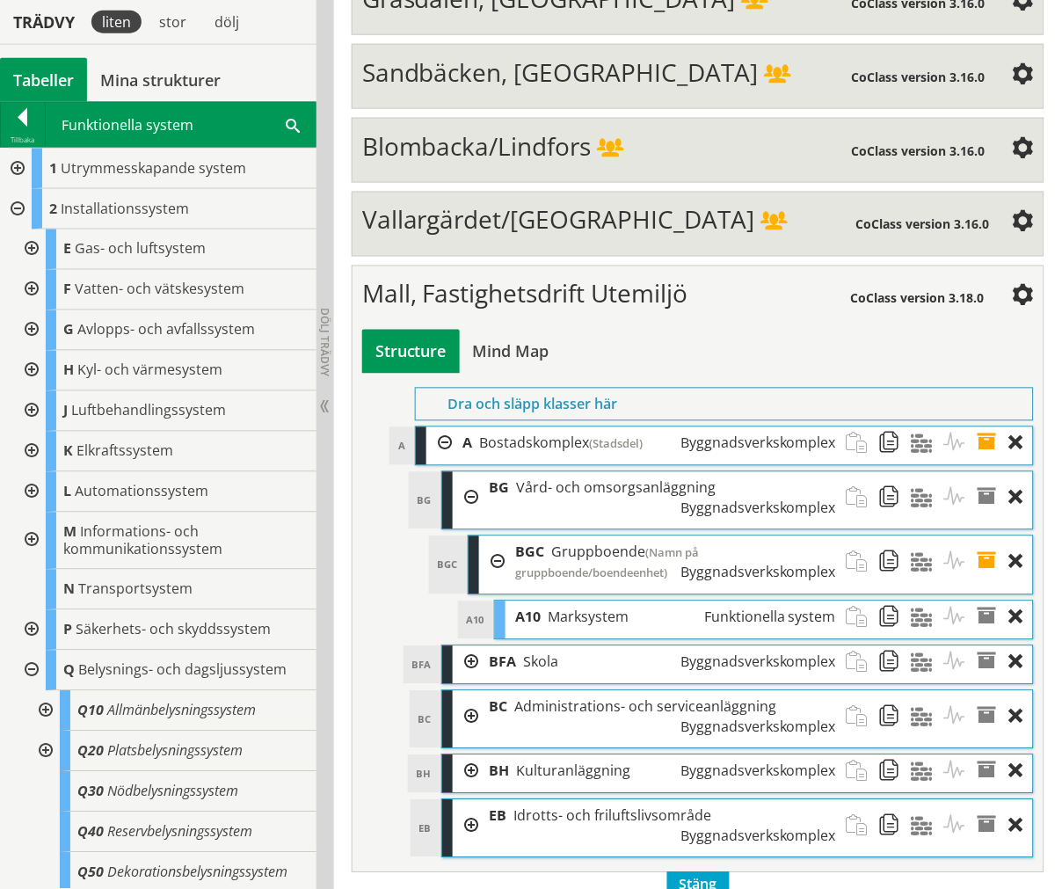
drag, startPoint x: 12, startPoint y: 211, endPoint x: 4, endPoint y: 164, distance: 47.4
click at [12, 208] on div at bounding box center [16, 209] width 32 height 40
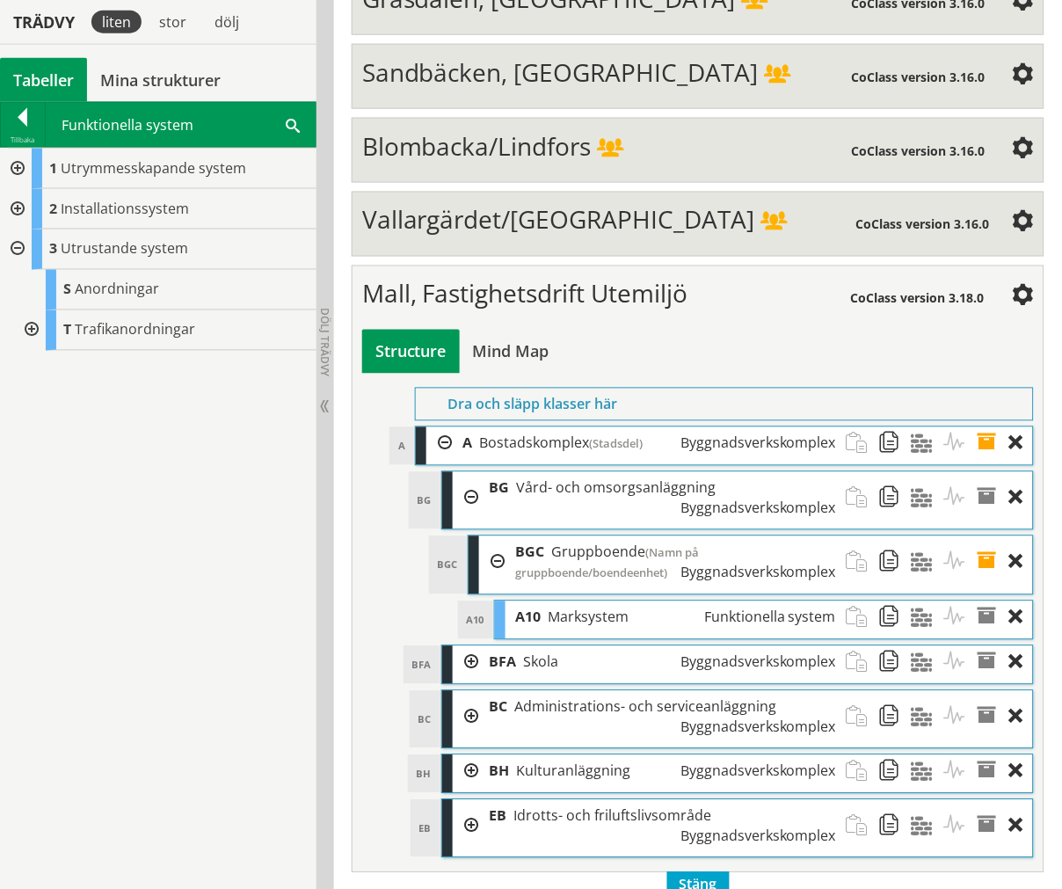
click at [10, 164] on div at bounding box center [16, 169] width 32 height 40
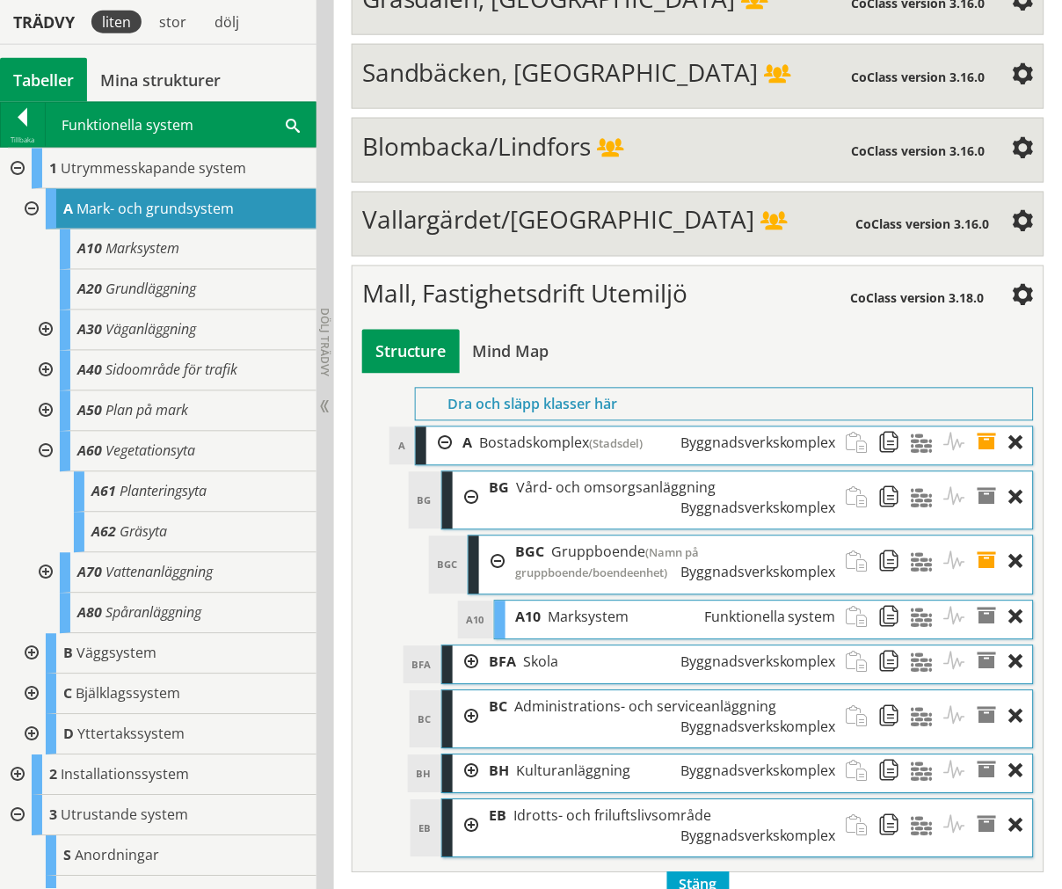
click at [29, 205] on div at bounding box center [30, 209] width 32 height 40
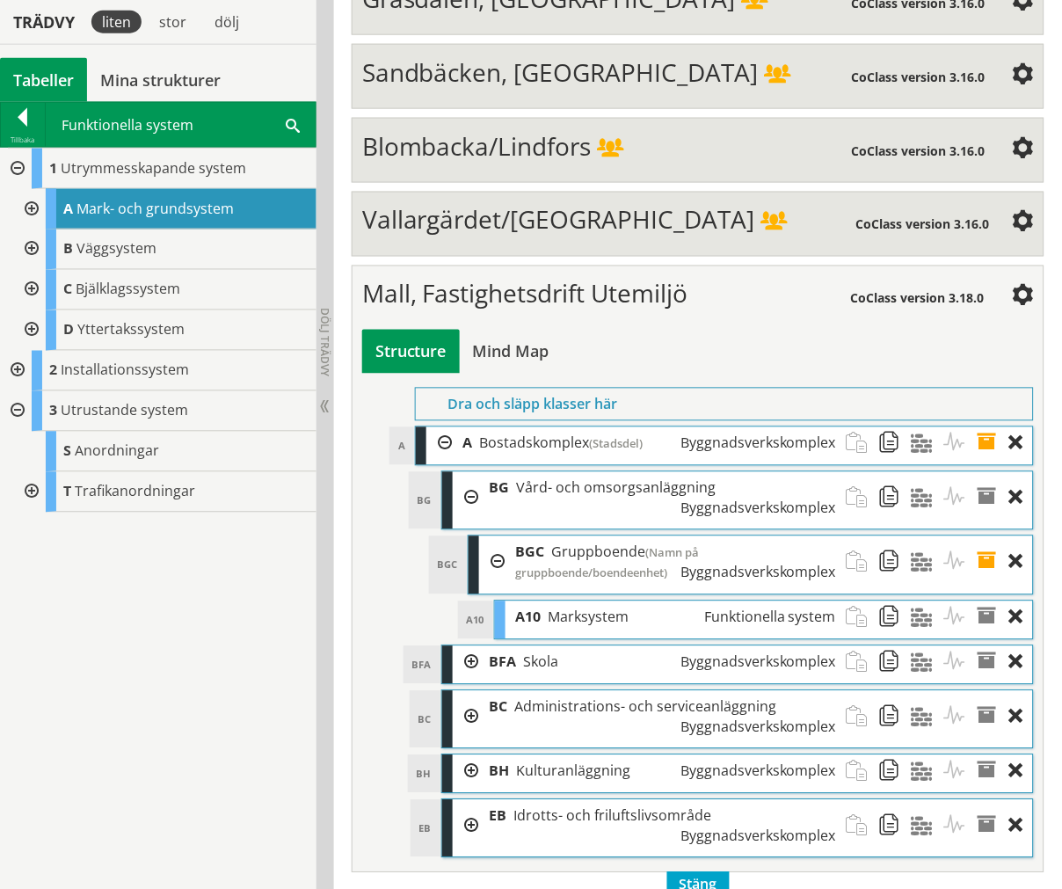
click at [33, 287] on div at bounding box center [30, 290] width 32 height 40
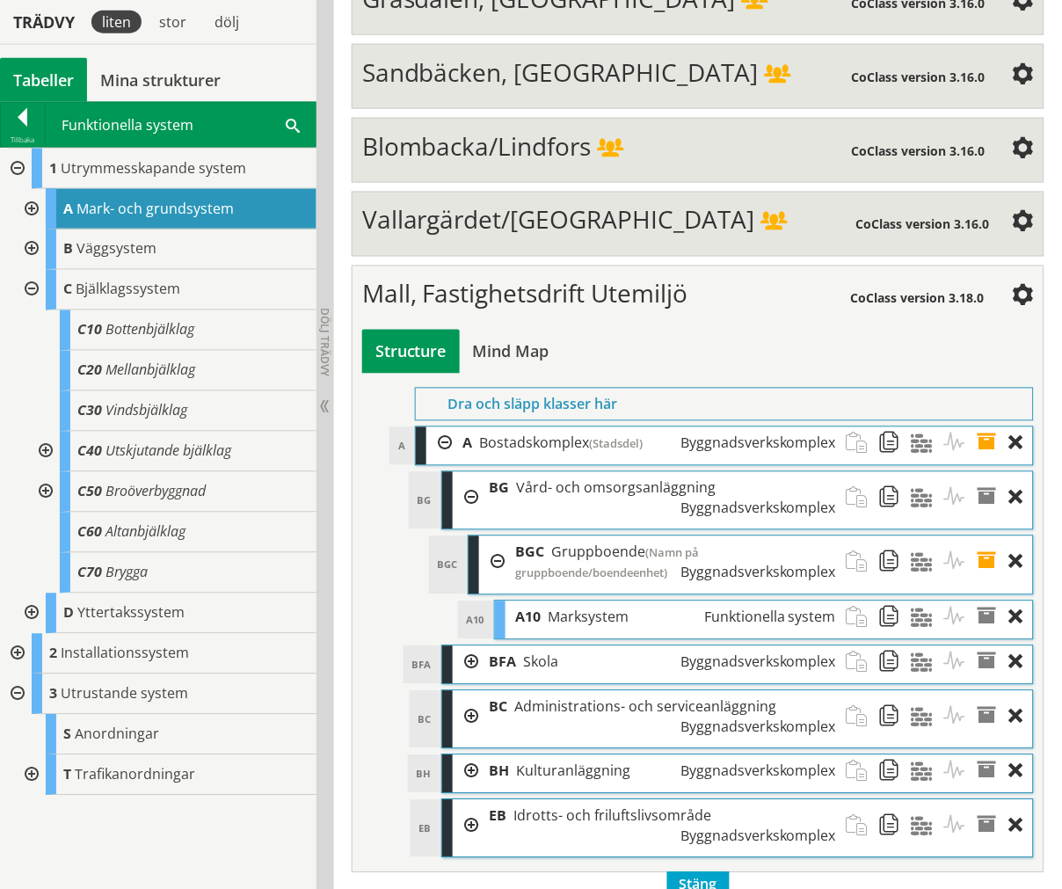
click at [29, 292] on div at bounding box center [30, 290] width 32 height 40
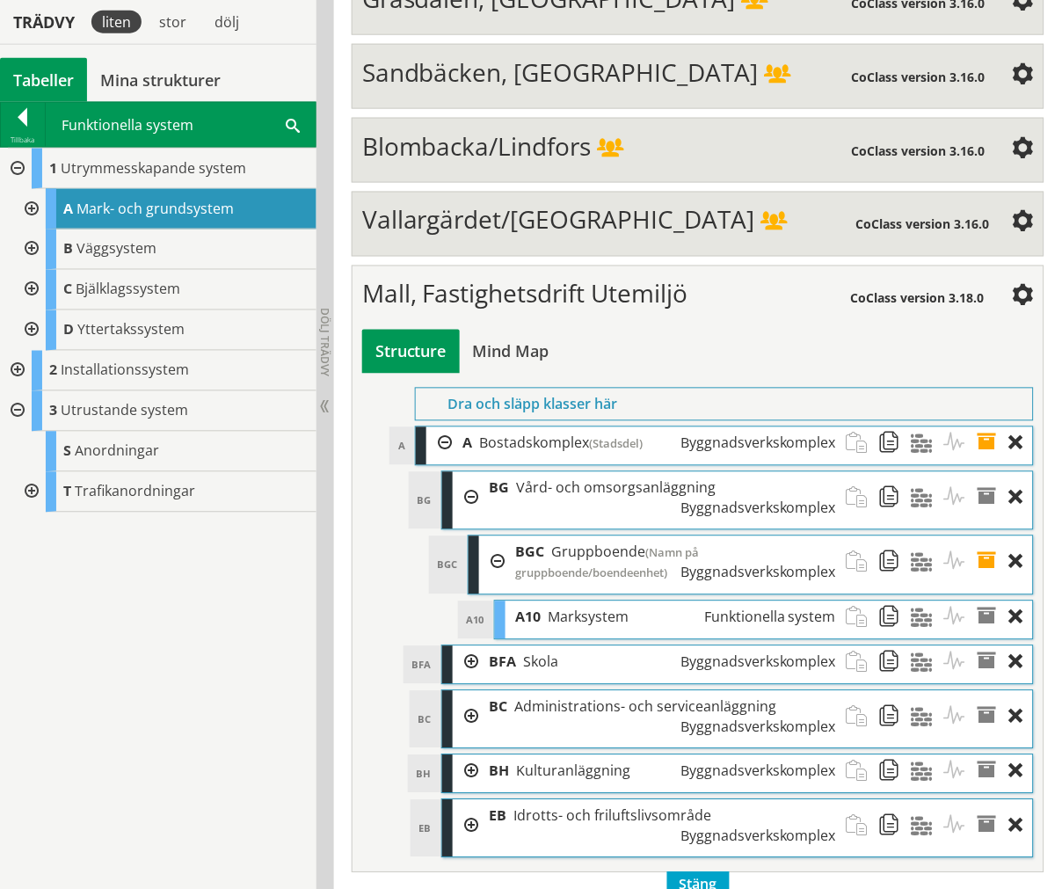
click at [20, 168] on div at bounding box center [16, 169] width 32 height 40
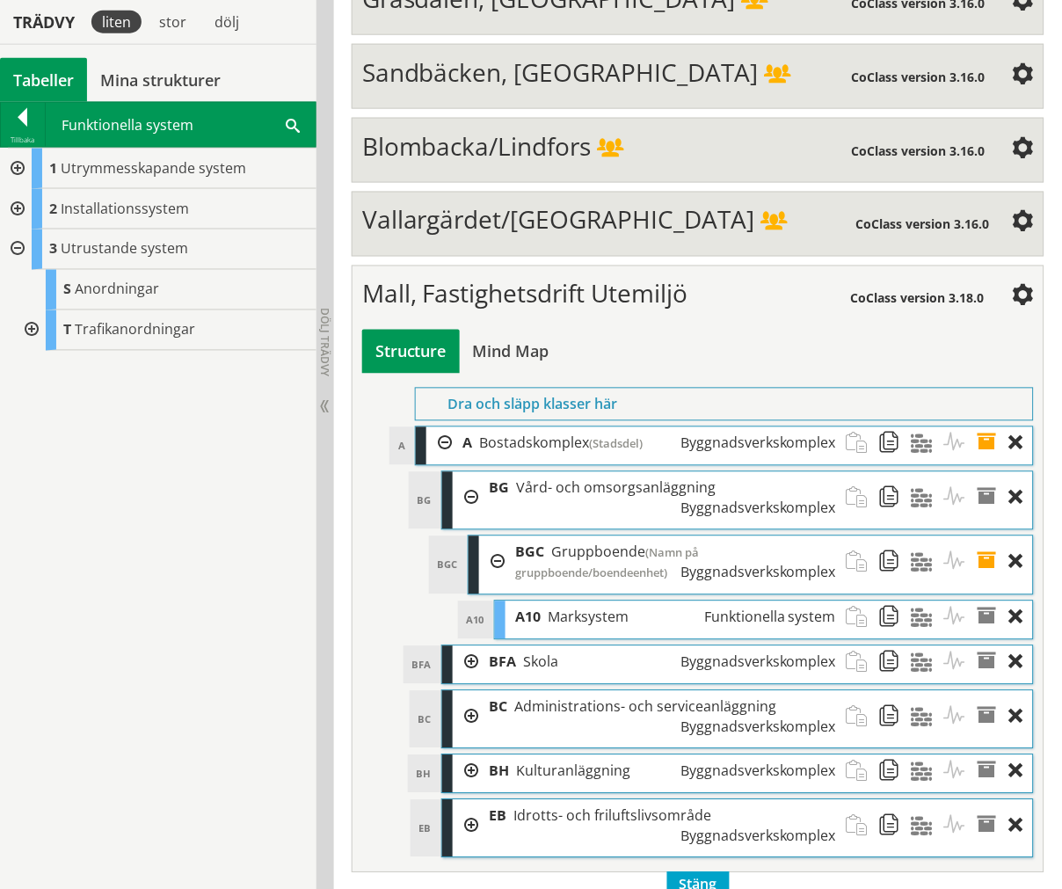
click at [21, 253] on div at bounding box center [16, 249] width 32 height 40
click at [21, 216] on div at bounding box center [16, 209] width 32 height 40
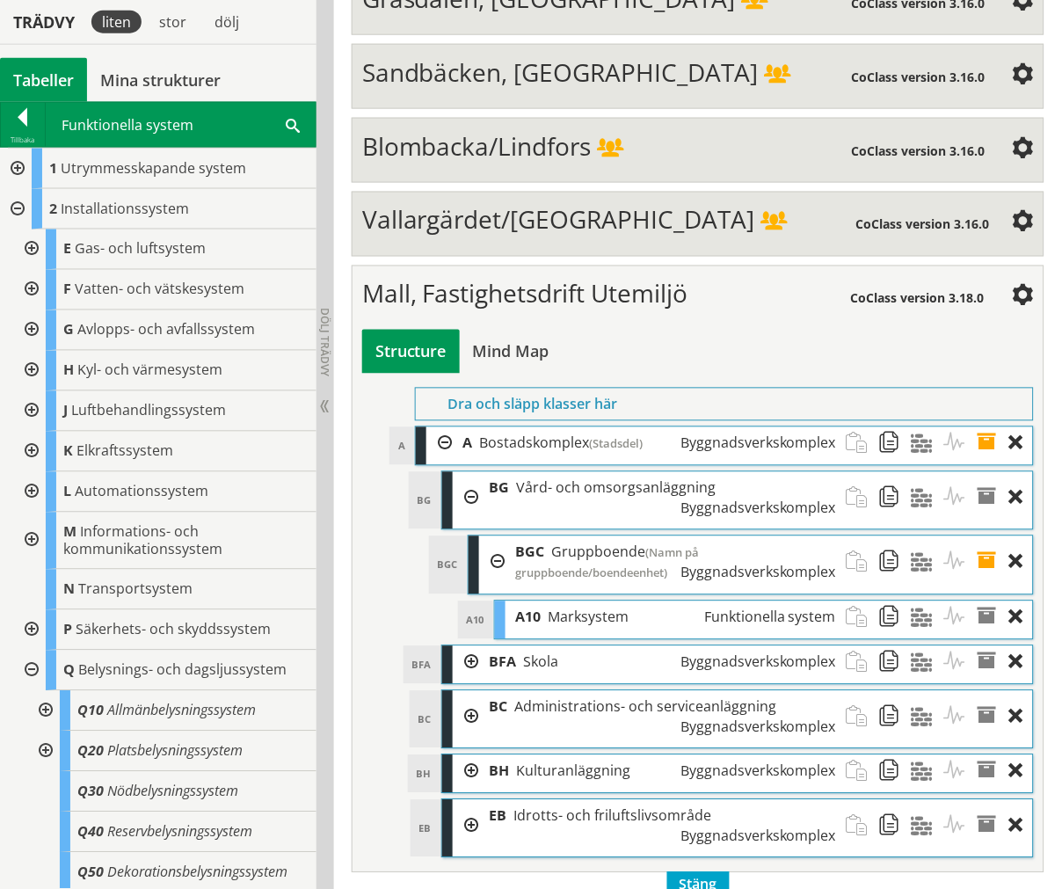
click at [21, 215] on div at bounding box center [16, 209] width 32 height 40
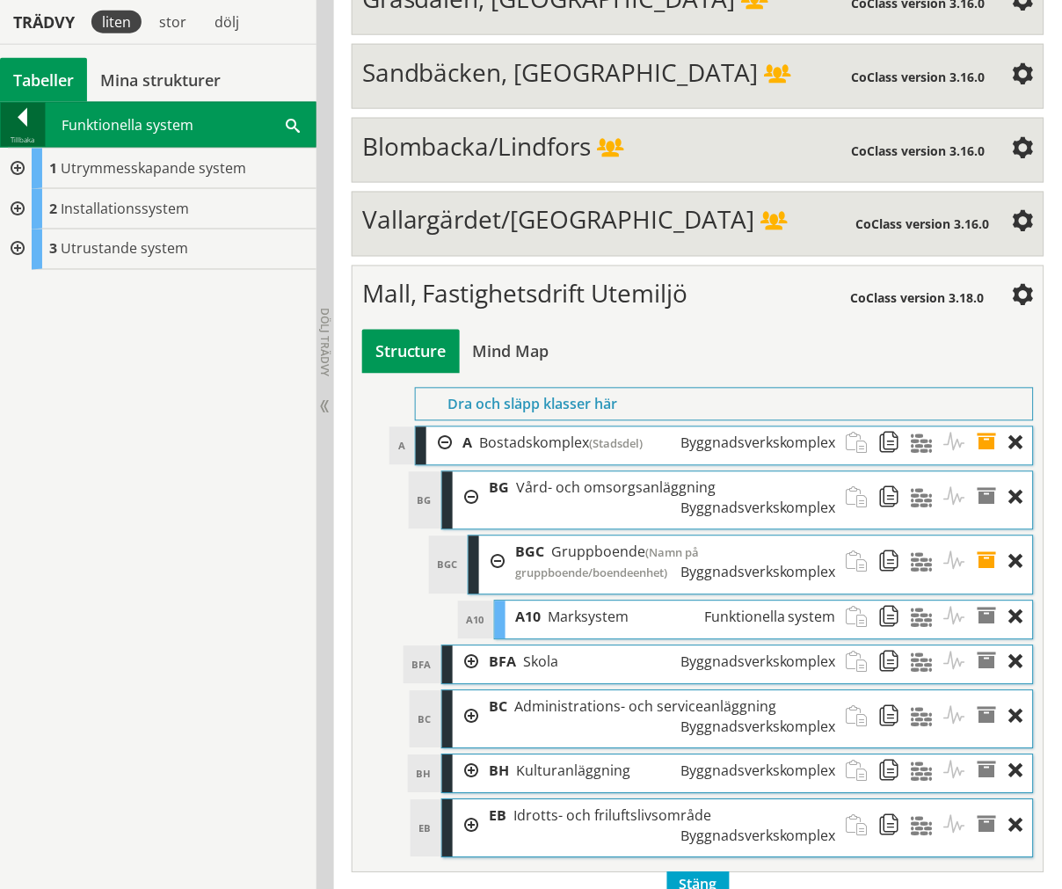
click at [18, 141] on div "Tillbaka" at bounding box center [23, 140] width 44 height 14
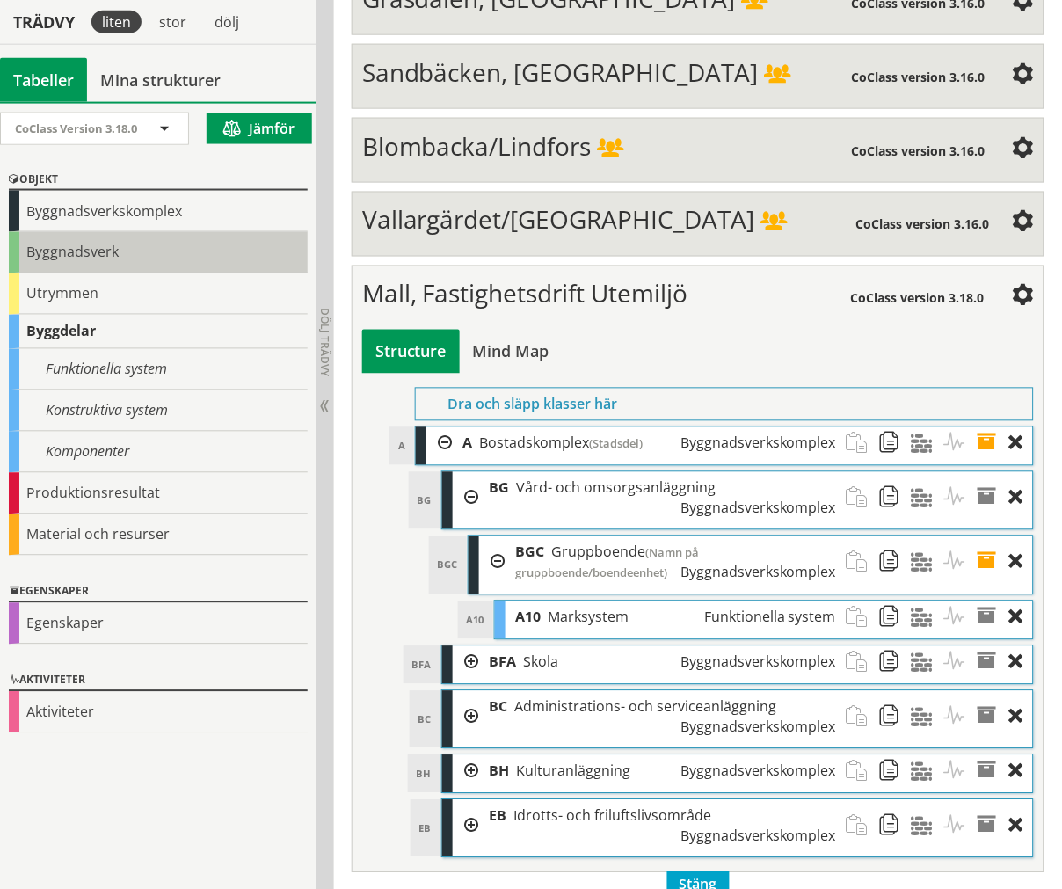
click at [108, 261] on div "Byggnadsverk" at bounding box center [158, 252] width 299 height 41
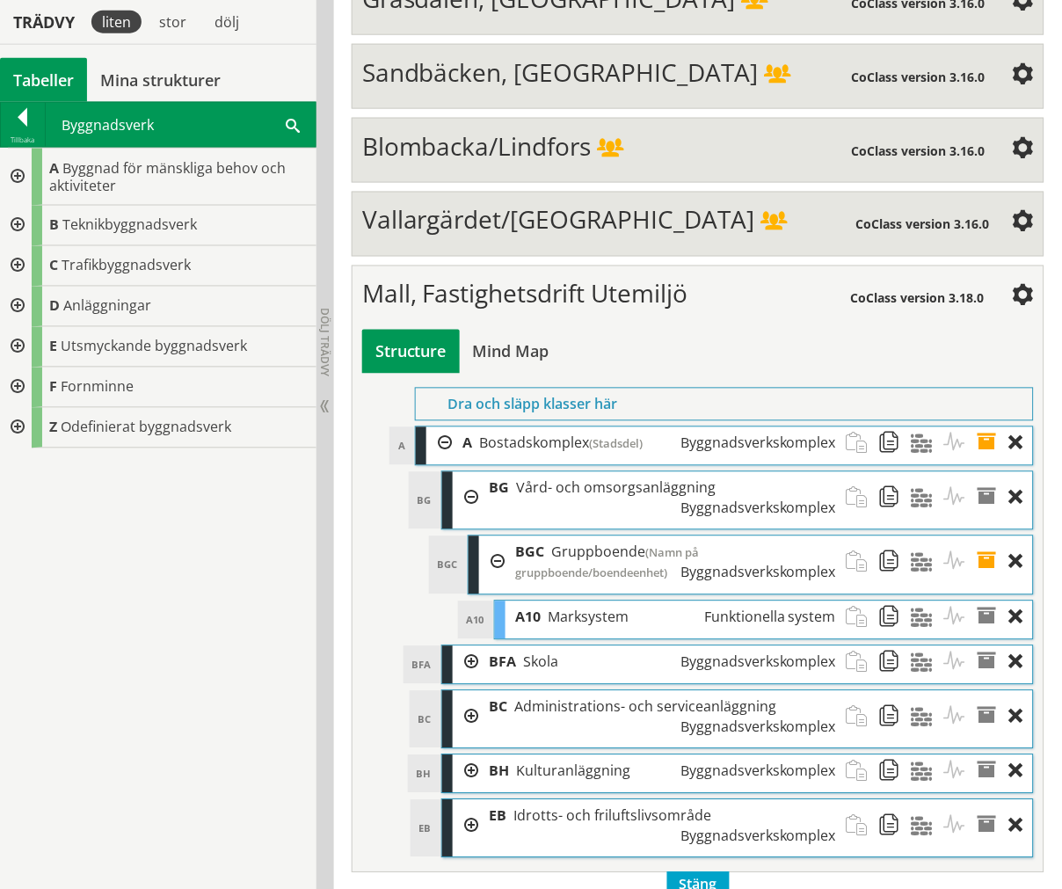
click at [18, 273] on div at bounding box center [16, 266] width 32 height 40
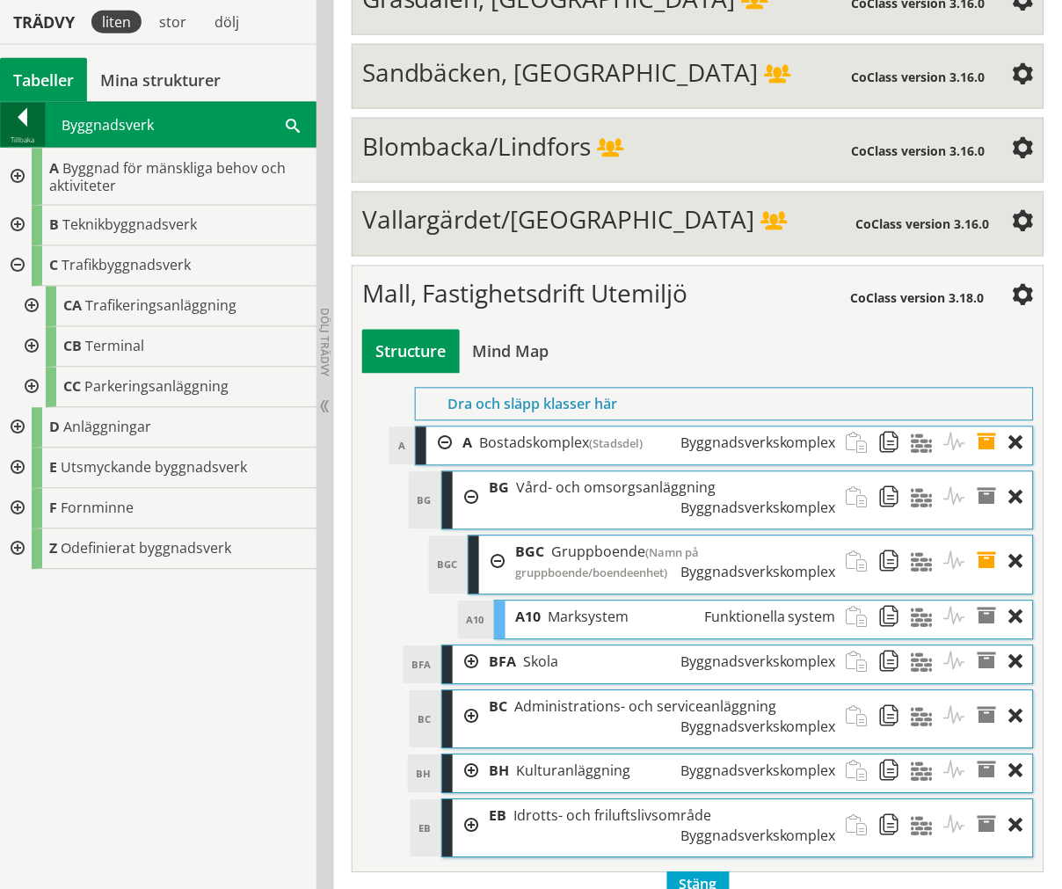
click at [20, 141] on div "Tillbaka" at bounding box center [23, 140] width 44 height 14
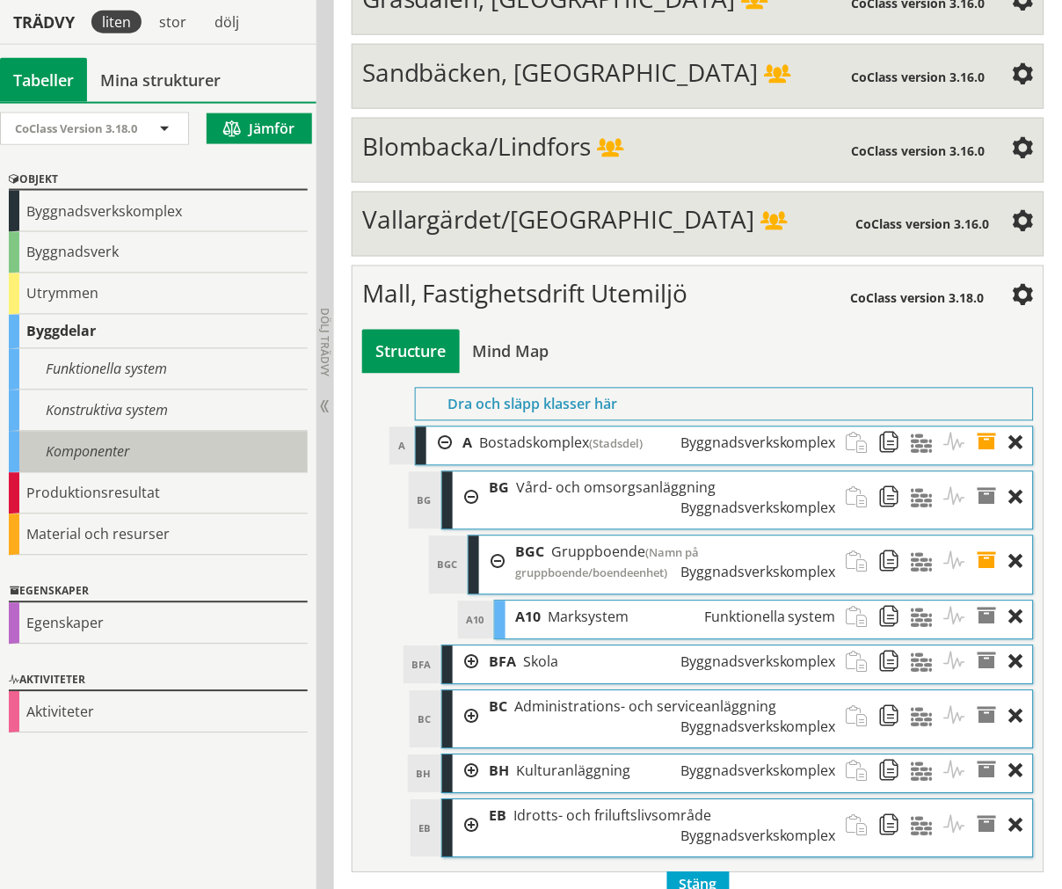
click at [116, 448] on div "Komponenter" at bounding box center [158, 452] width 299 height 41
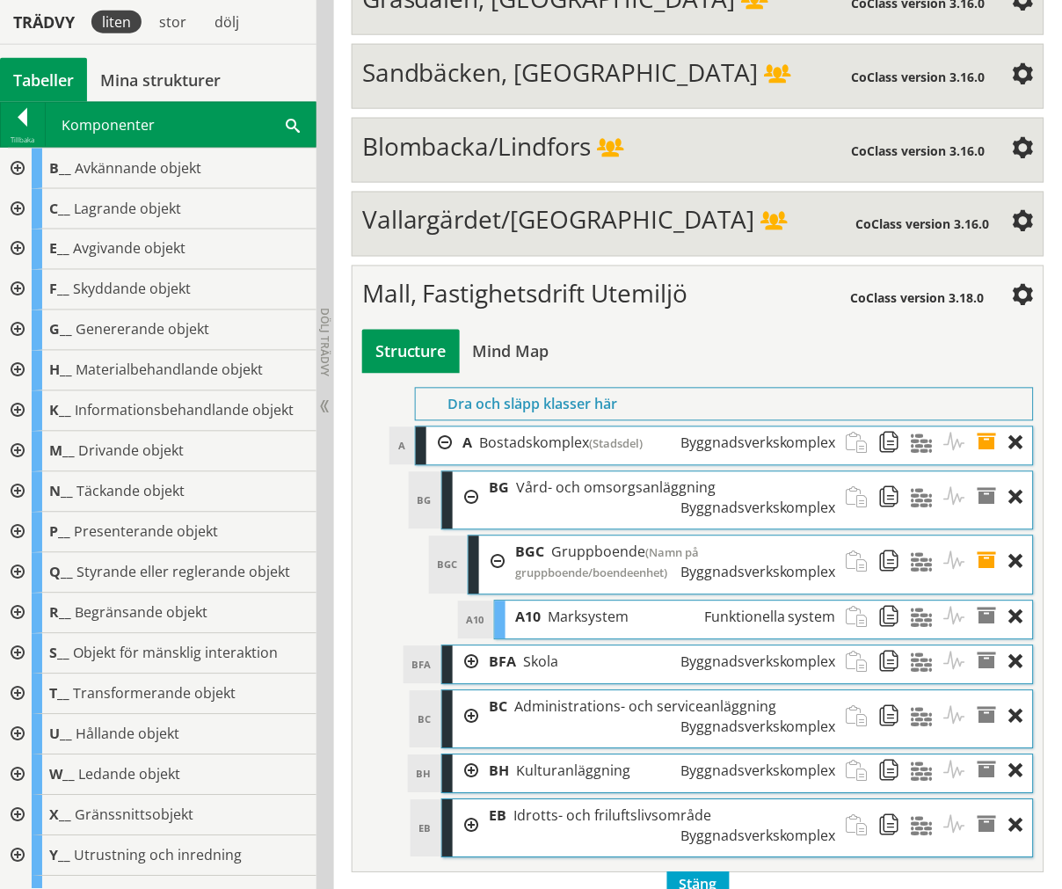
click at [14, 214] on div at bounding box center [16, 209] width 32 height 40
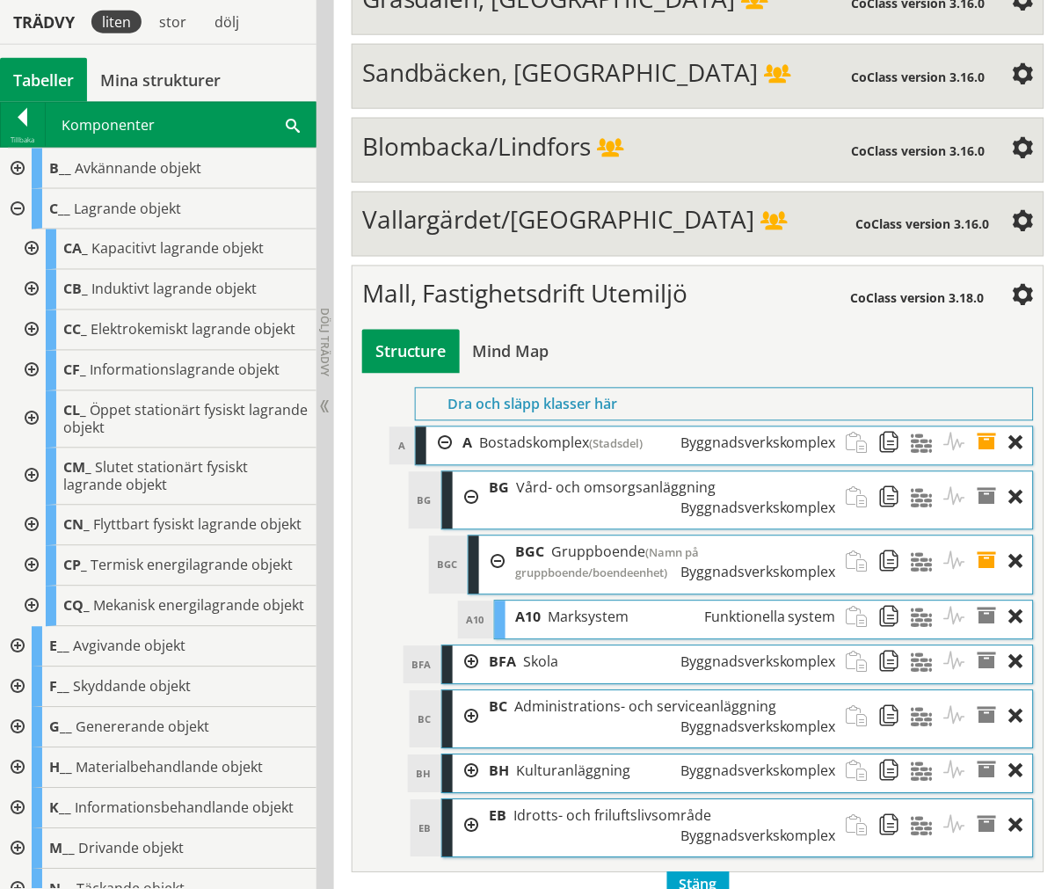
click at [25, 368] on div at bounding box center [30, 371] width 32 height 40
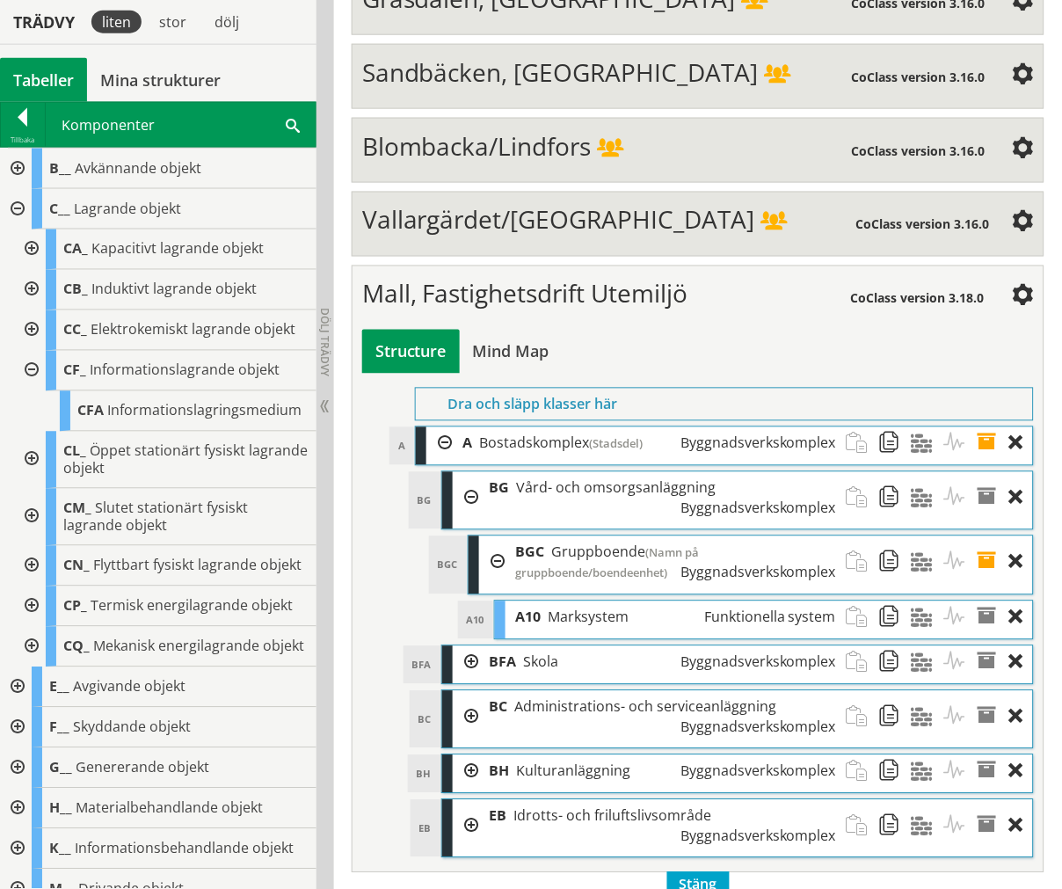
click at [28, 367] on div at bounding box center [30, 371] width 32 height 40
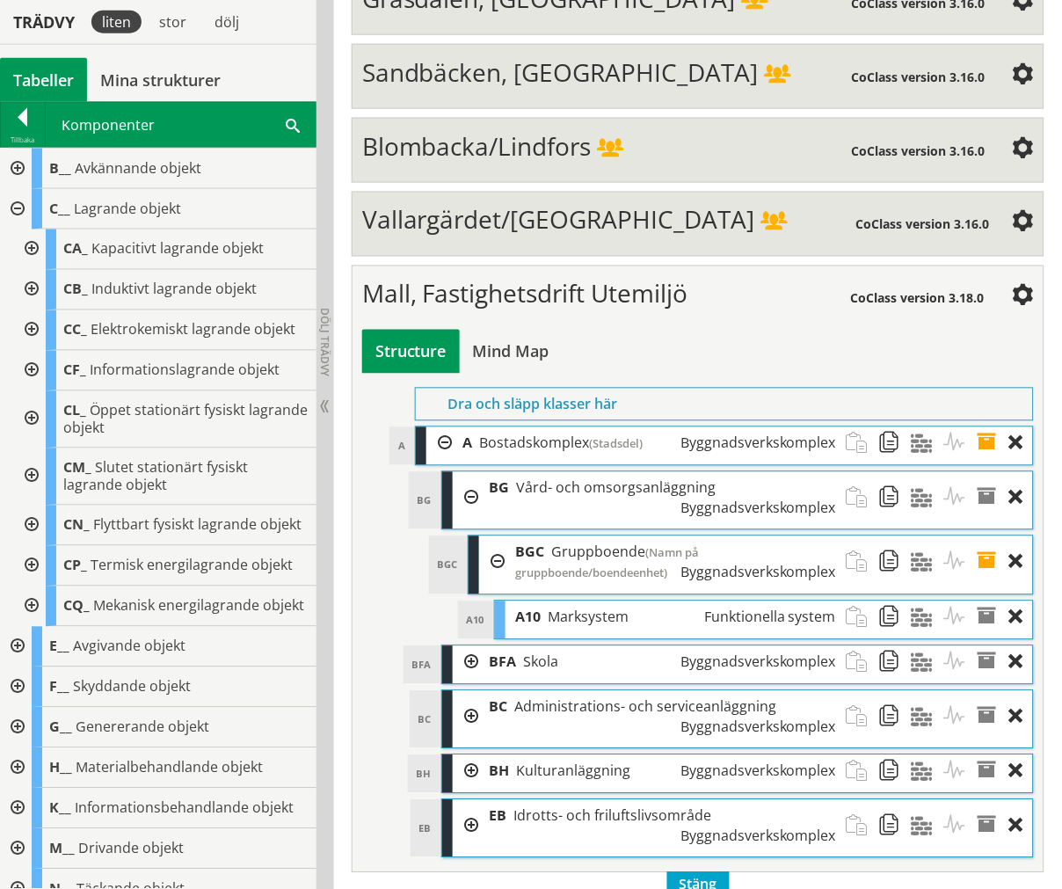
click at [11, 202] on div at bounding box center [16, 209] width 32 height 40
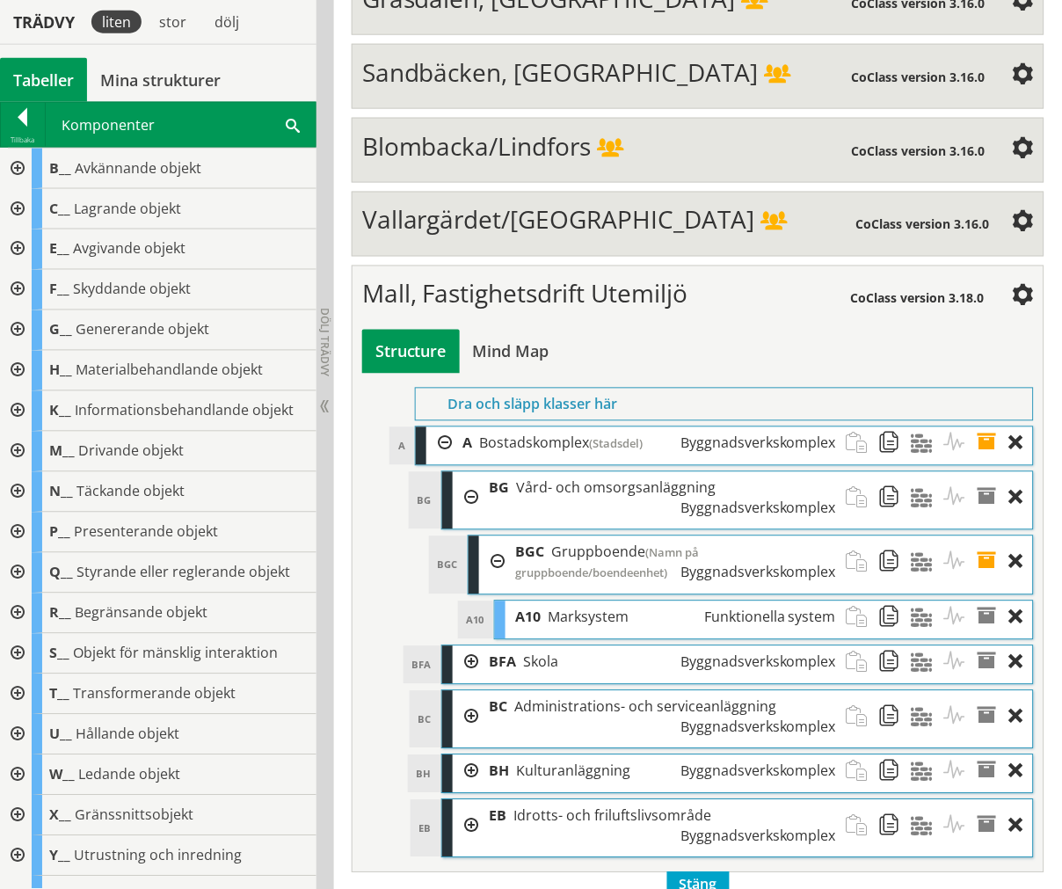
click at [16, 178] on div at bounding box center [16, 169] width 32 height 40
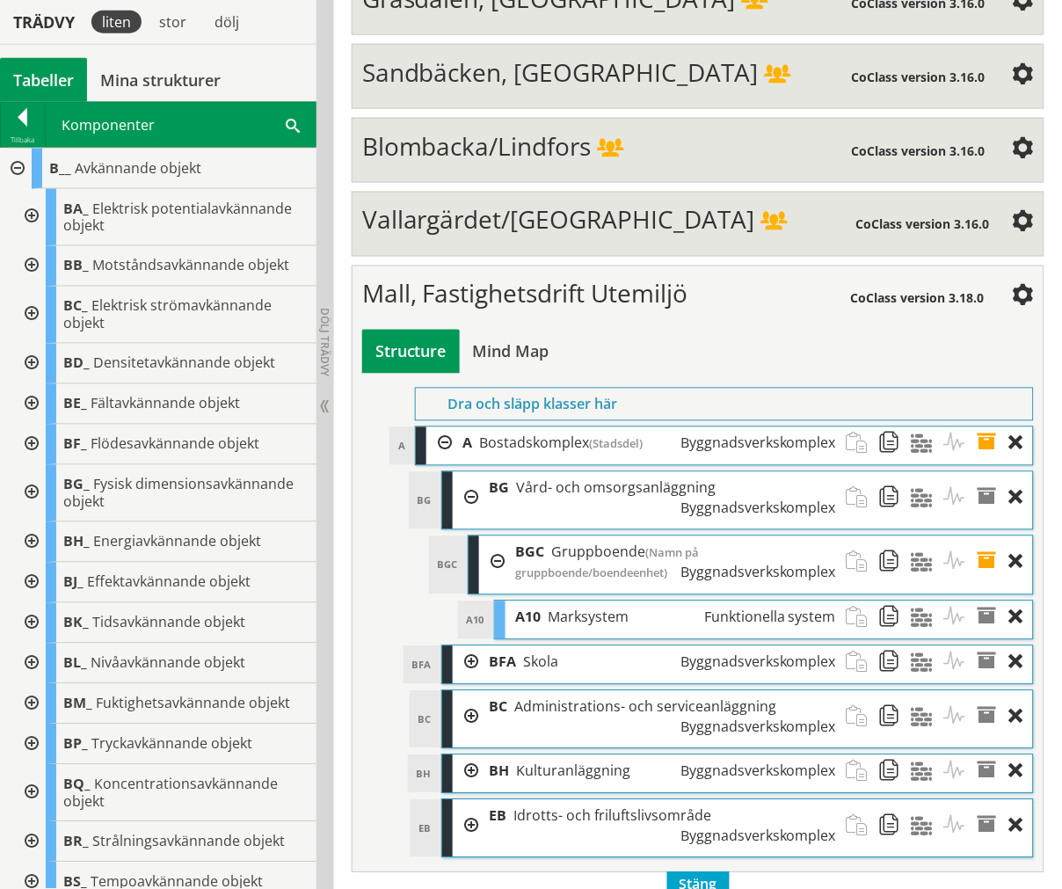
click at [18, 169] on div at bounding box center [16, 169] width 32 height 40
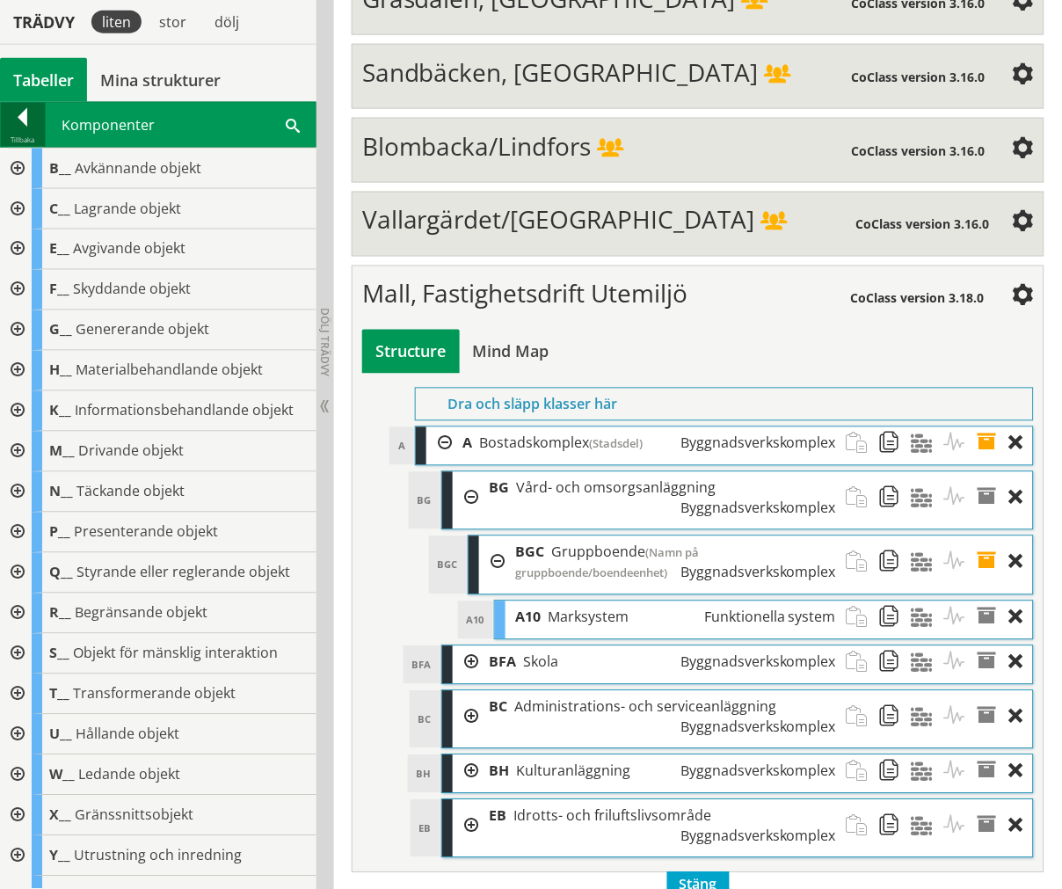
click at [11, 128] on div at bounding box center [23, 120] width 44 height 25
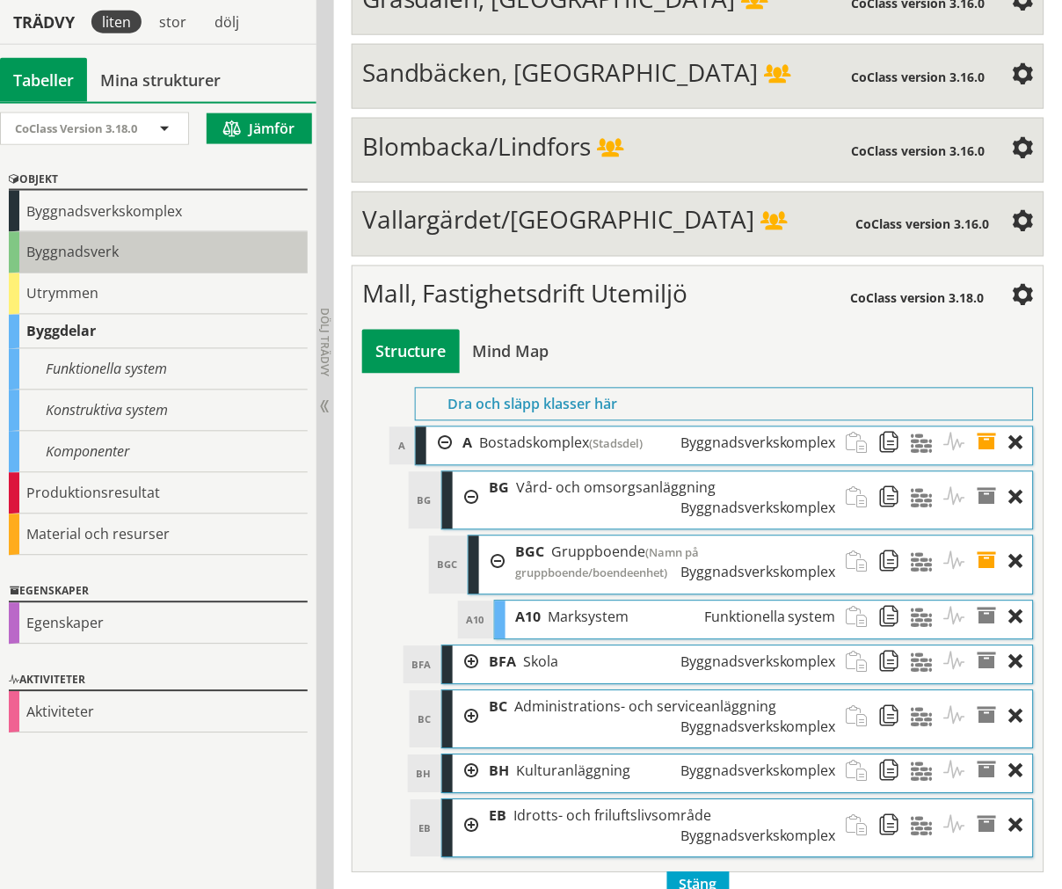
click at [35, 248] on div "Byggnadsverk" at bounding box center [158, 252] width 299 height 41
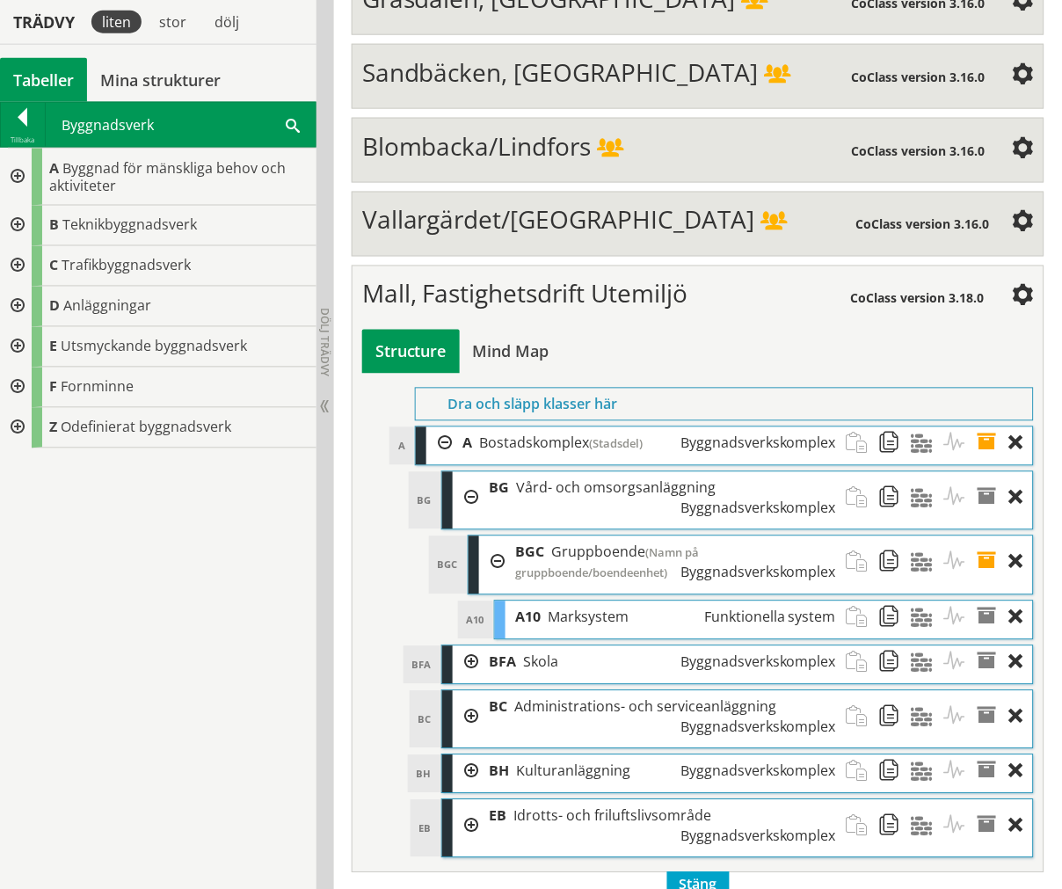
click at [18, 221] on div at bounding box center [16, 226] width 32 height 40
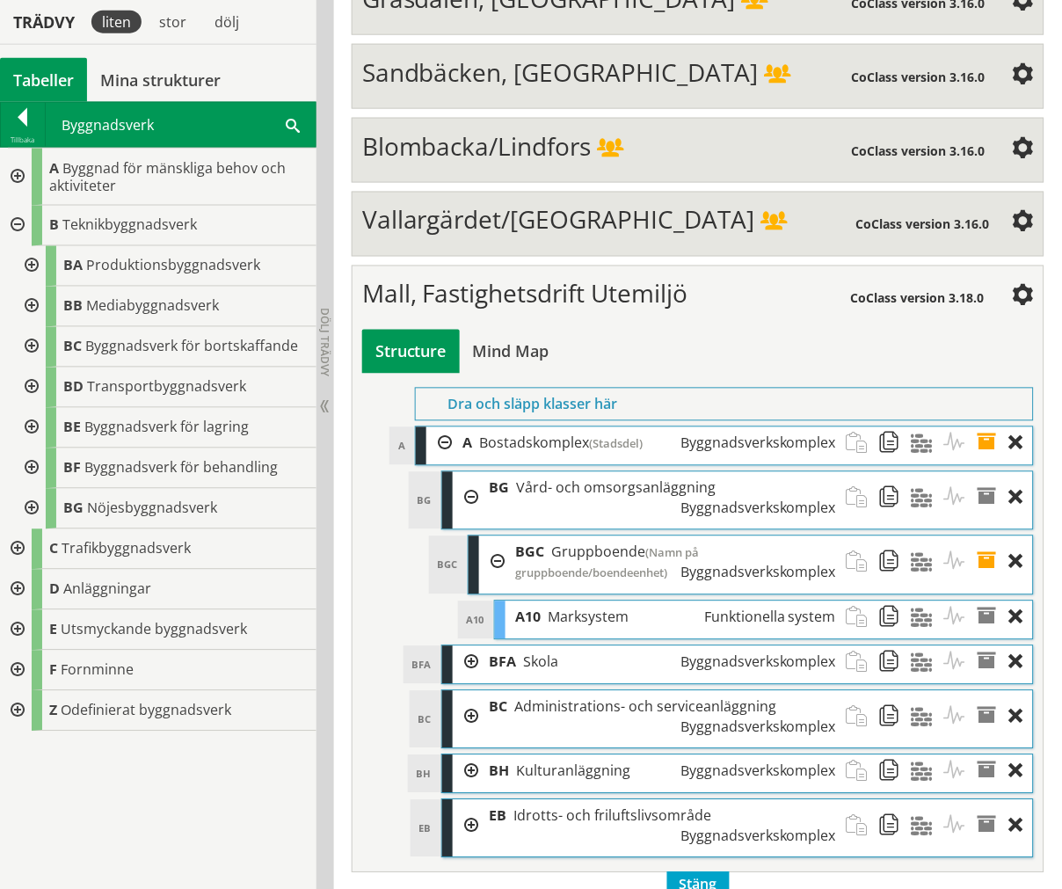
click at [31, 266] on div at bounding box center [30, 266] width 32 height 40
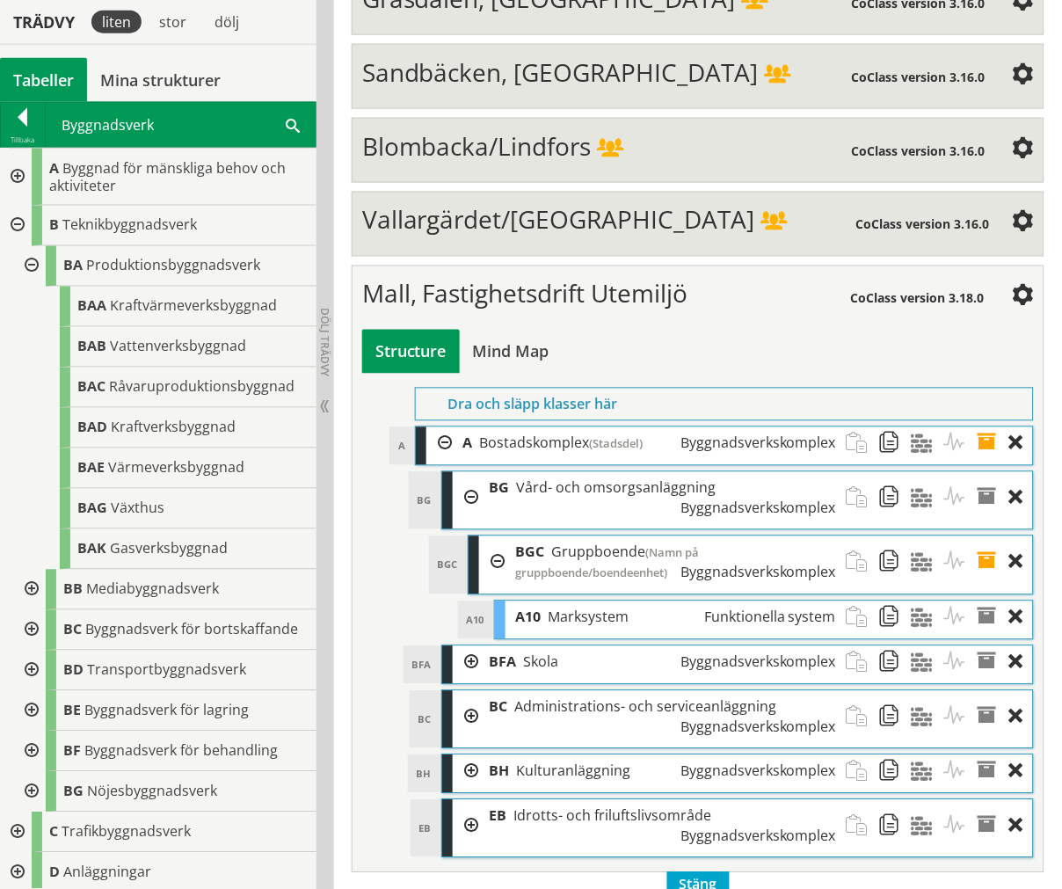
click at [31, 266] on div at bounding box center [30, 266] width 32 height 40
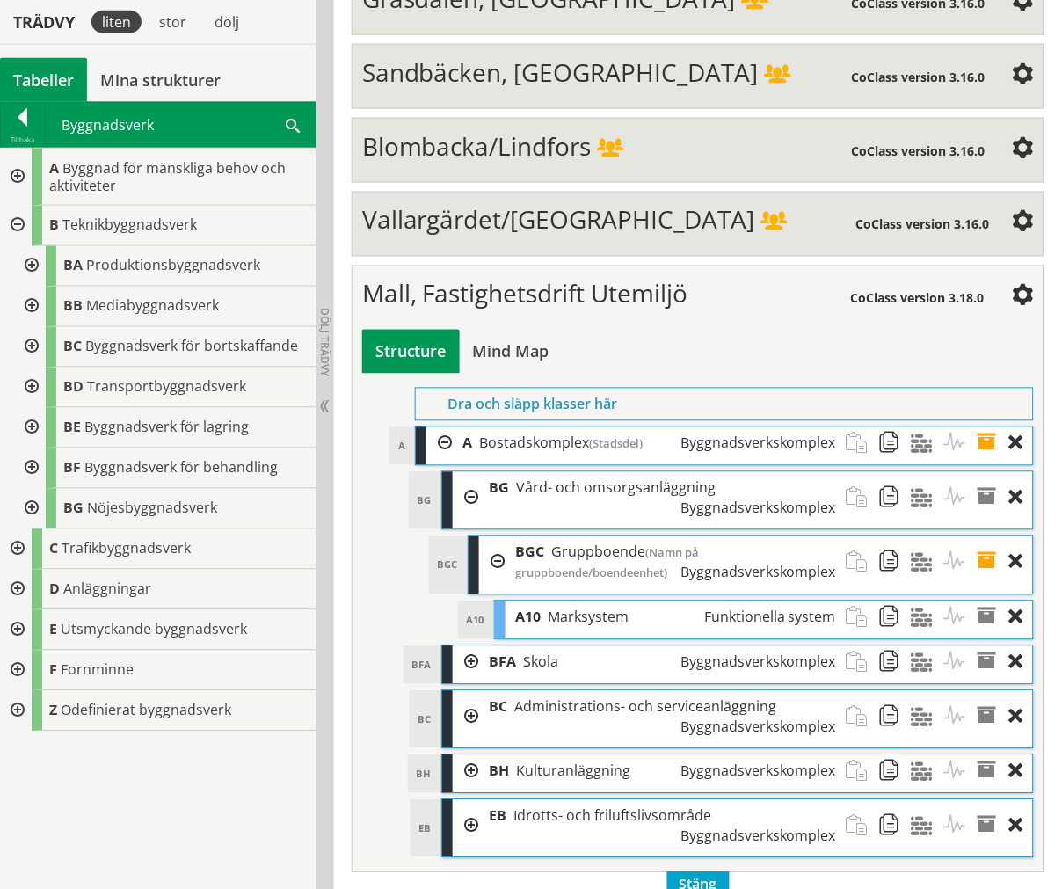
click at [10, 224] on div at bounding box center [16, 226] width 32 height 40
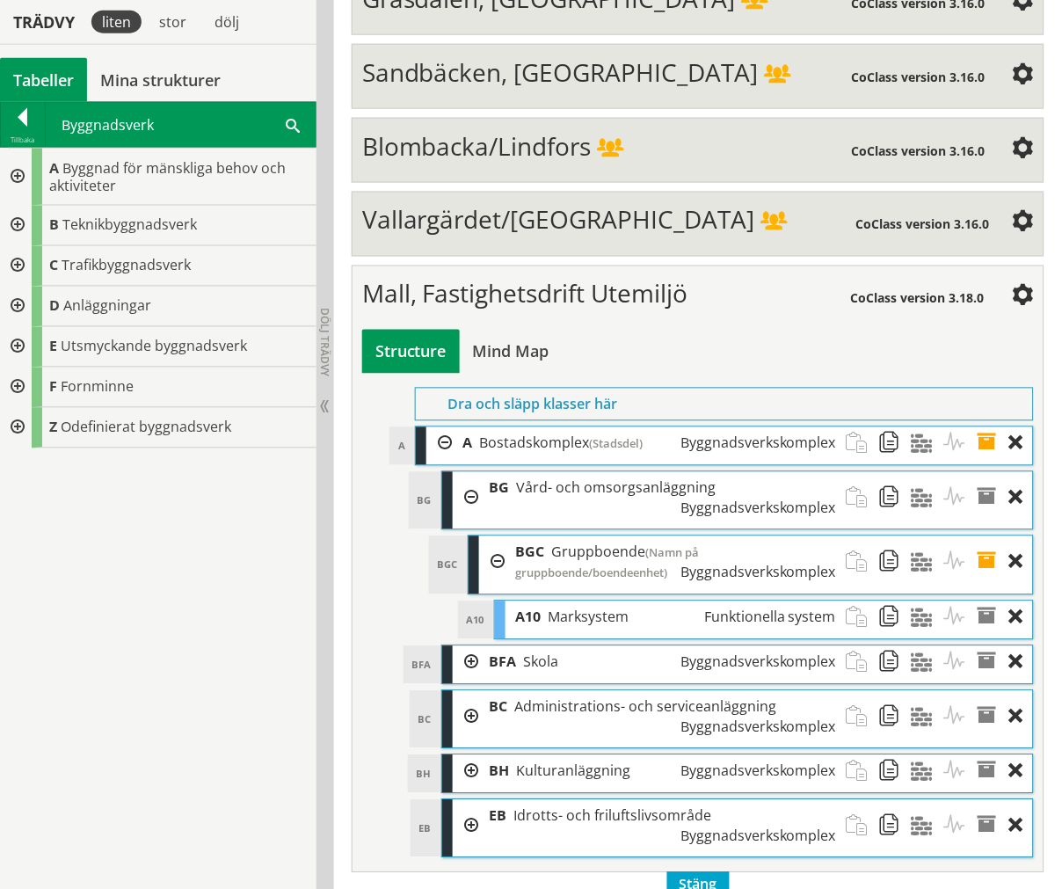
click at [11, 261] on div at bounding box center [16, 266] width 32 height 40
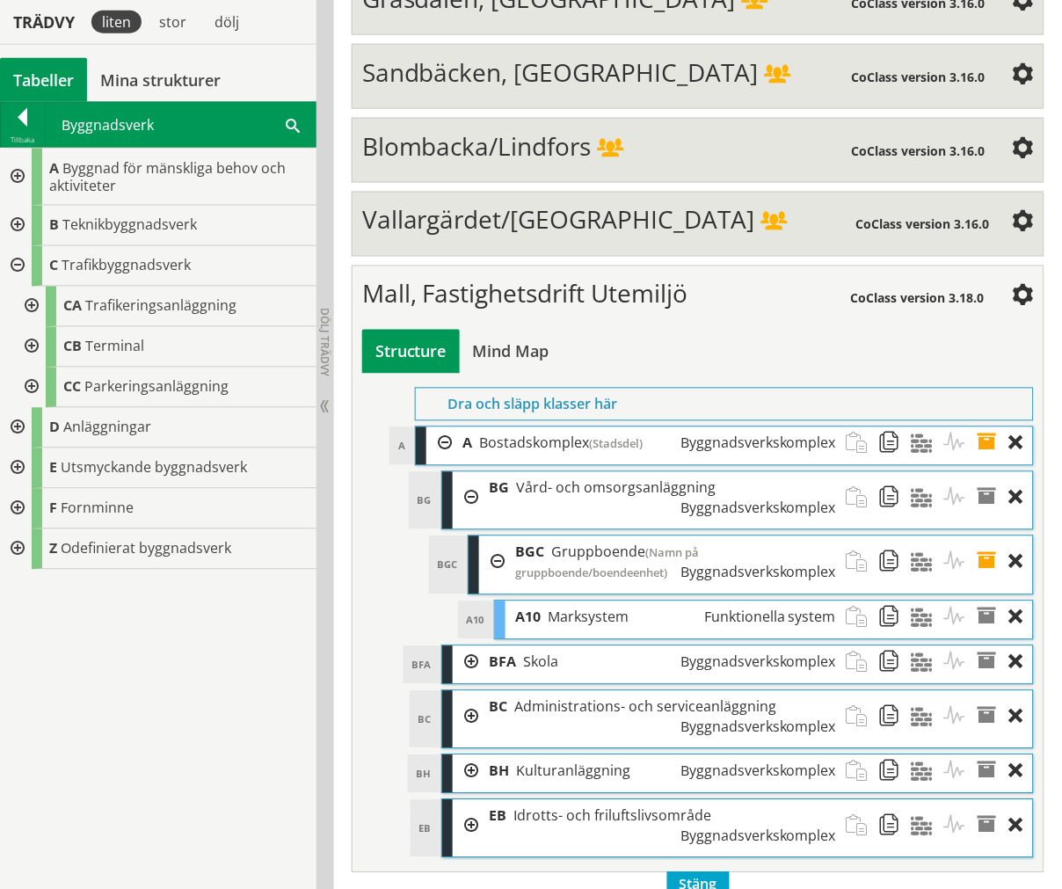
click at [24, 315] on div at bounding box center [30, 307] width 32 height 40
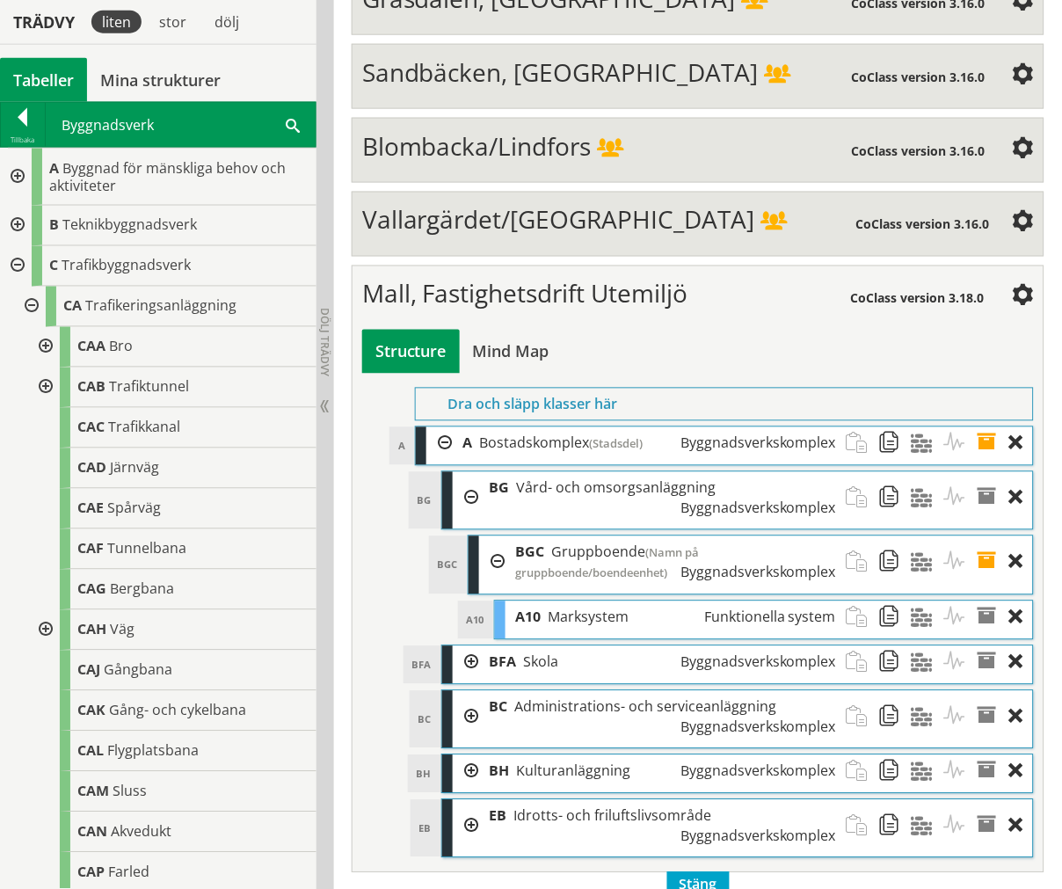
click at [13, 266] on div at bounding box center [16, 266] width 32 height 40
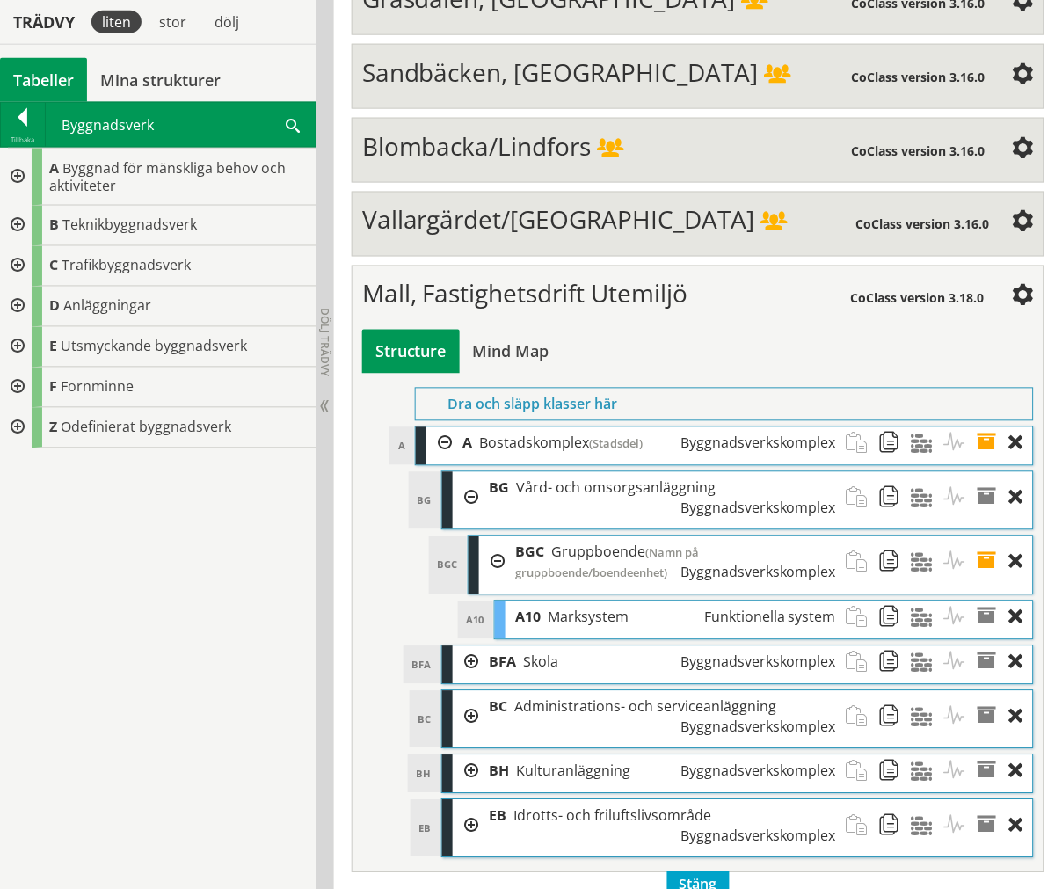
click at [18, 265] on div at bounding box center [16, 266] width 32 height 40
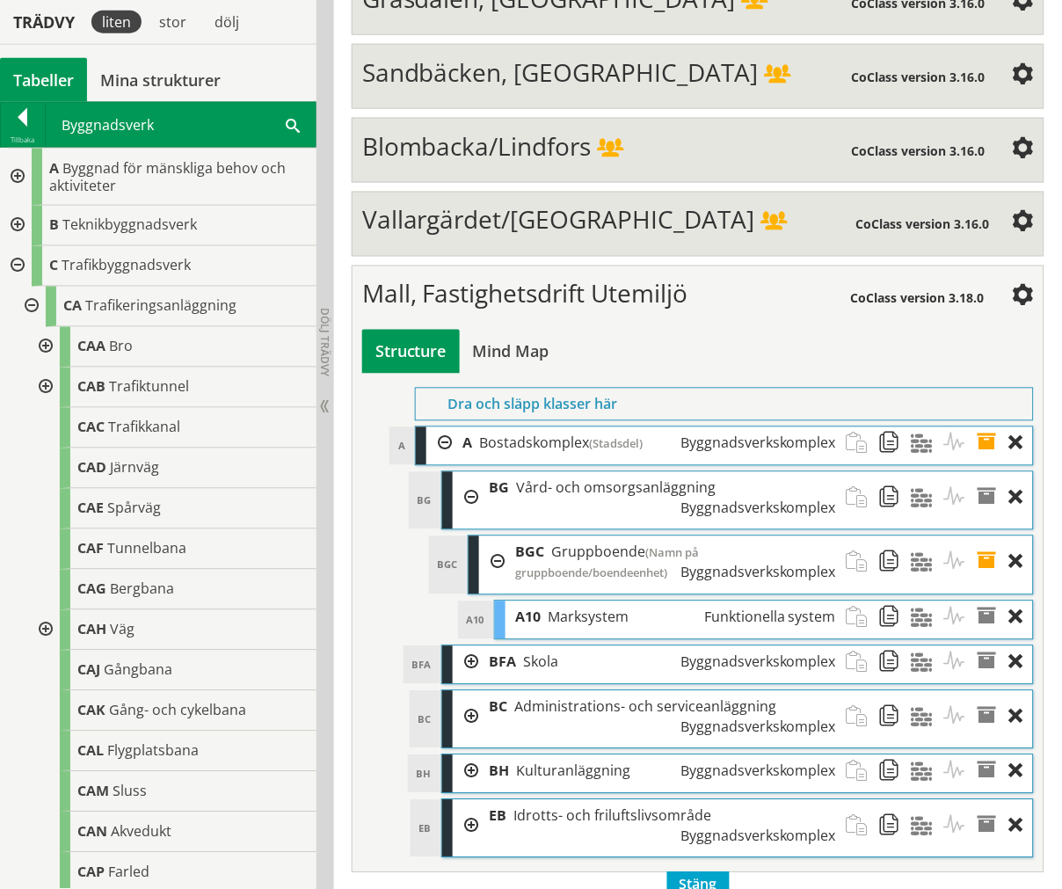
click at [31, 299] on div at bounding box center [30, 307] width 32 height 40
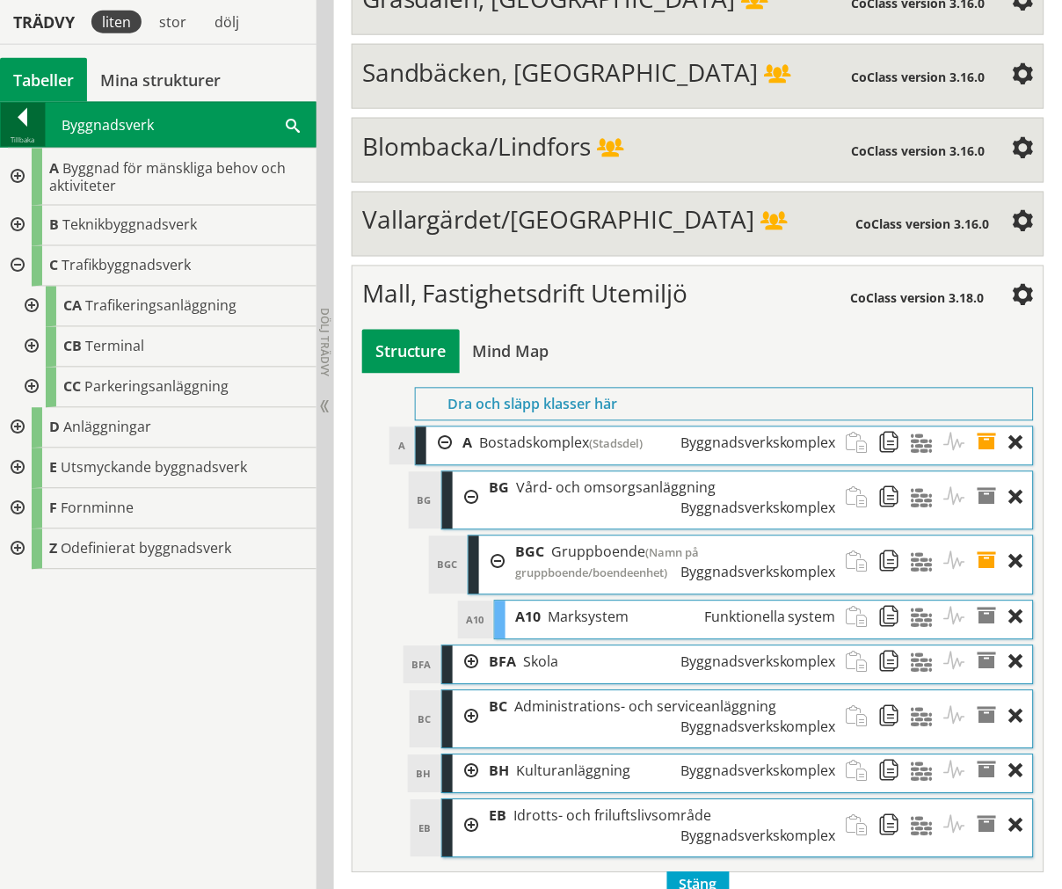
click at [9, 133] on div at bounding box center [23, 120] width 44 height 25
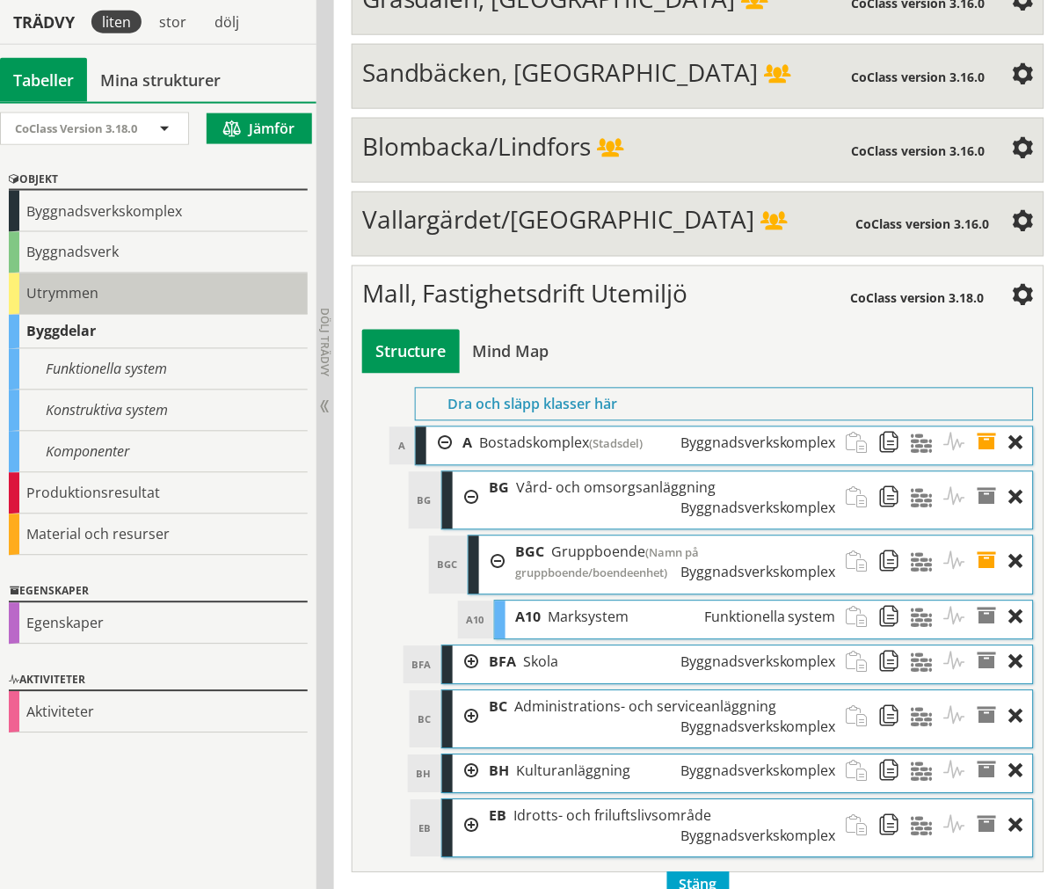
click at [62, 288] on div "Utrymmen" at bounding box center [158, 293] width 299 height 41
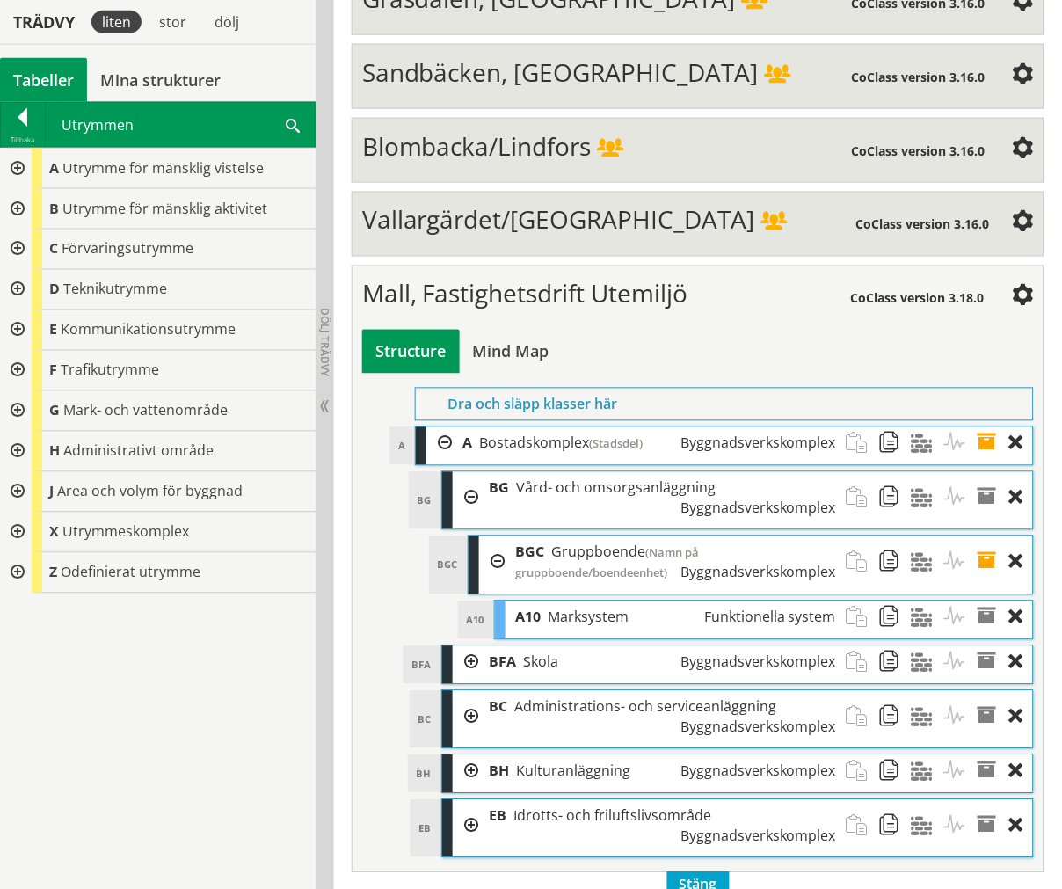
click at [4, 244] on div at bounding box center [16, 249] width 32 height 40
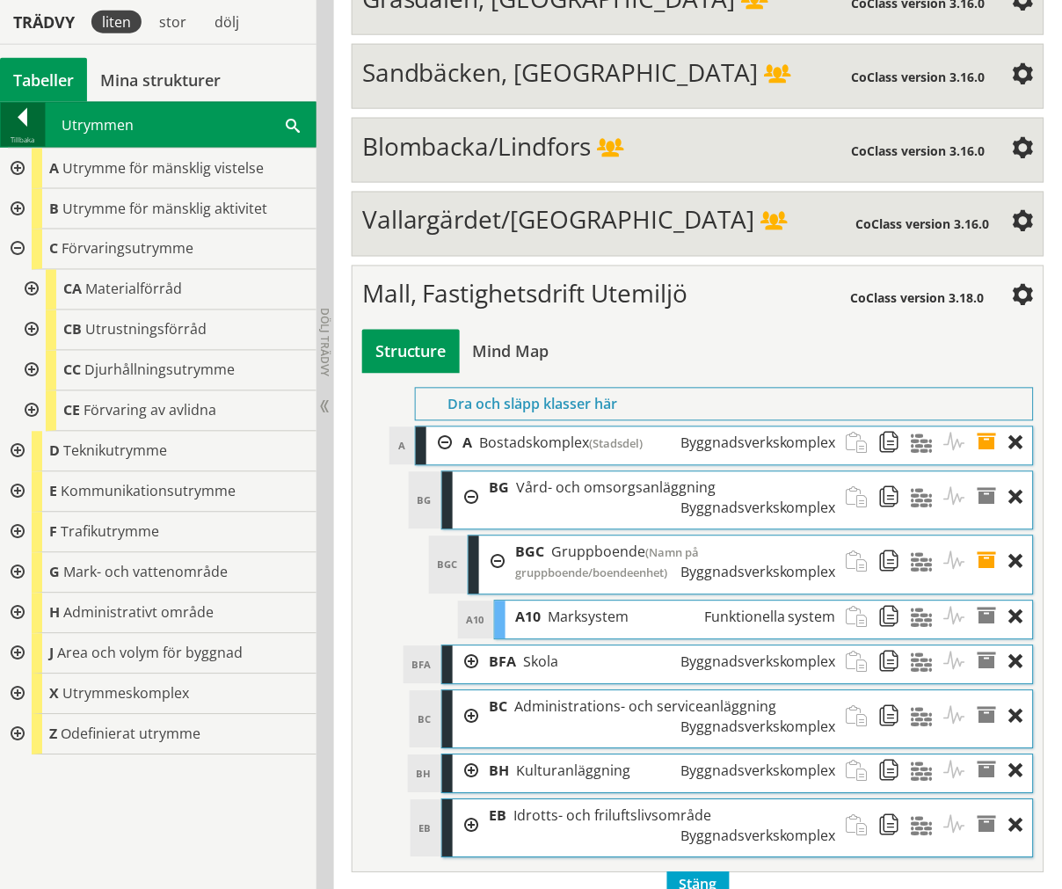
click at [24, 128] on div at bounding box center [23, 120] width 44 height 25
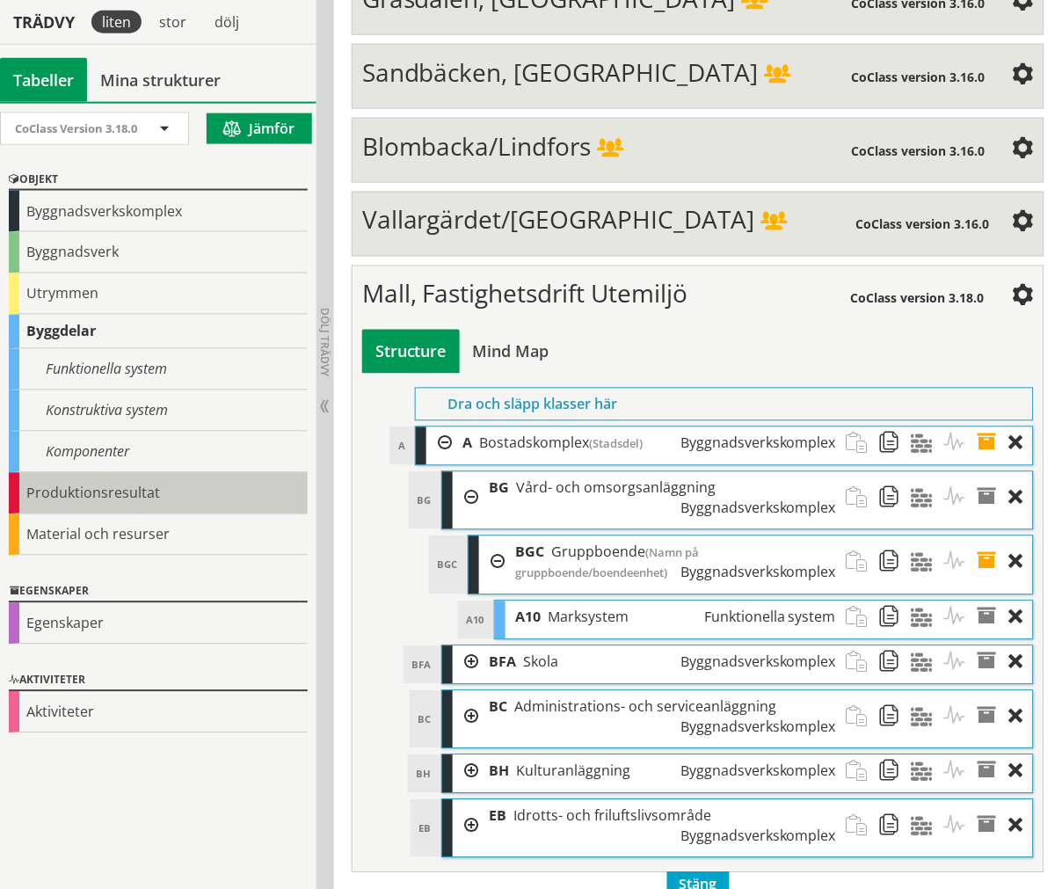
click at [84, 491] on div "Produktionsresultat" at bounding box center [158, 493] width 299 height 41
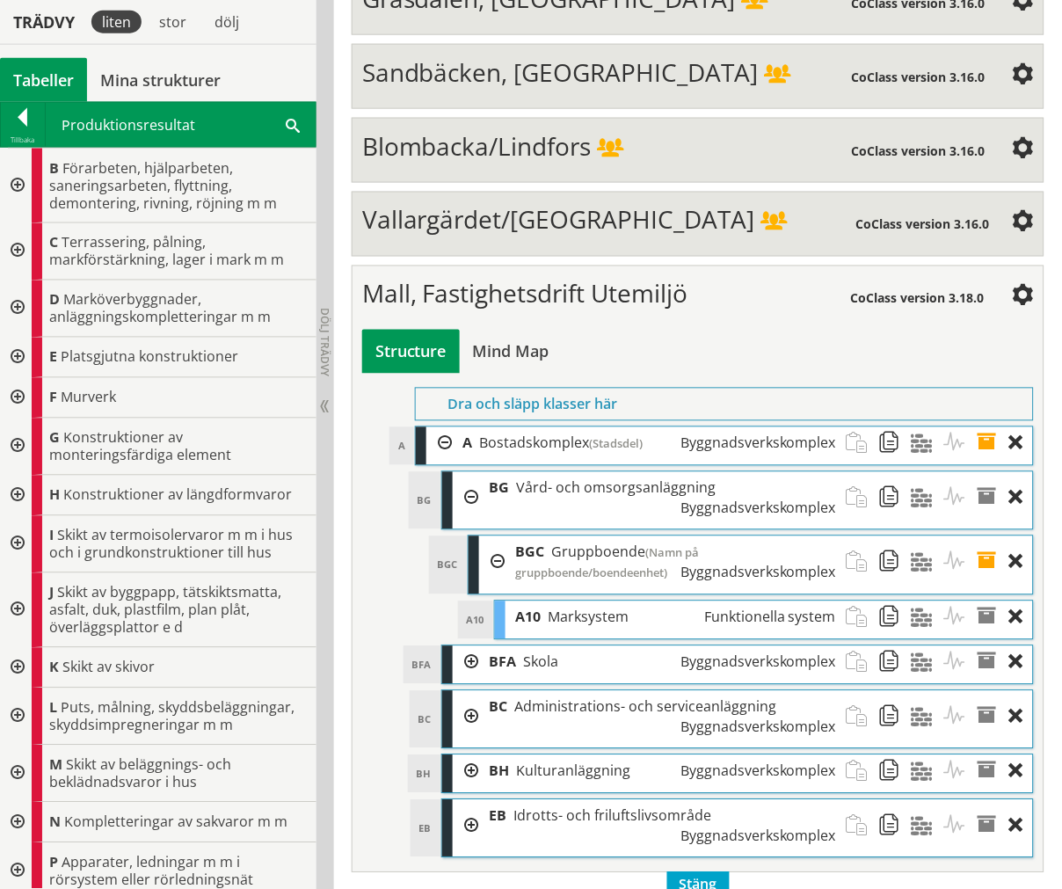
click at [5, 244] on div at bounding box center [16, 251] width 32 height 57
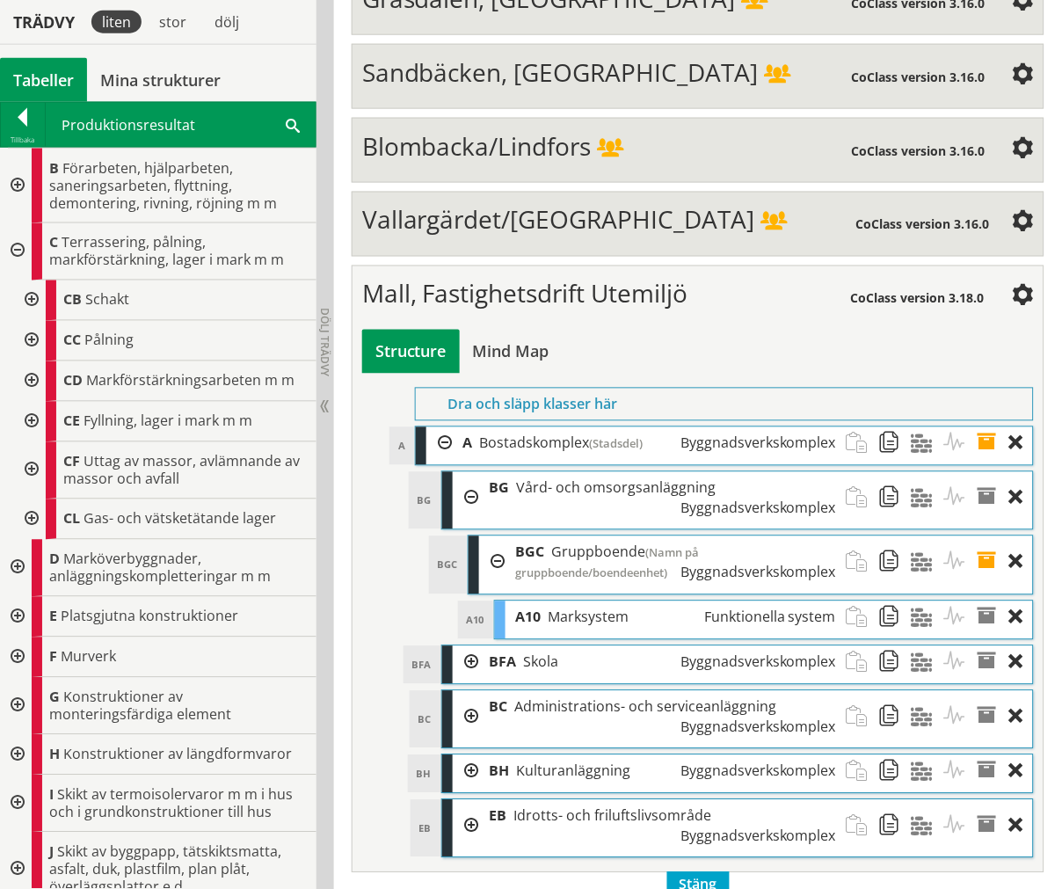
click at [28, 463] on div at bounding box center [30, 470] width 32 height 57
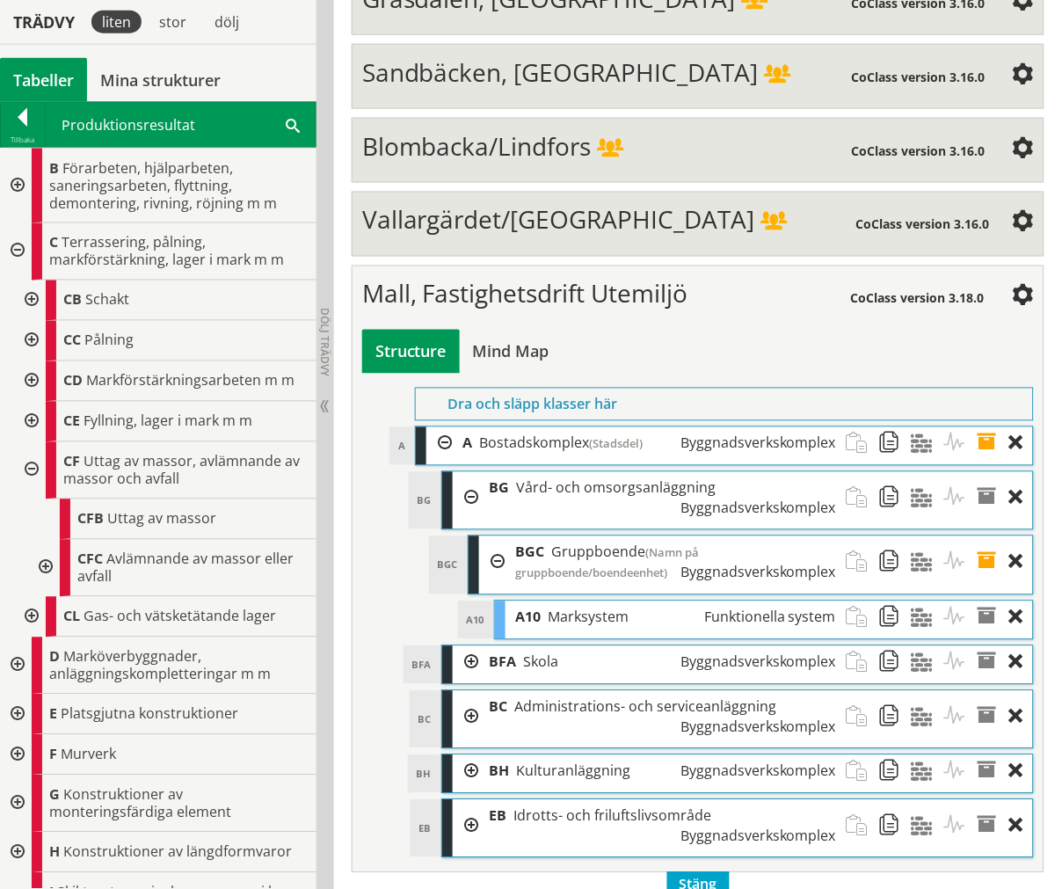
click at [28, 463] on div at bounding box center [30, 470] width 32 height 57
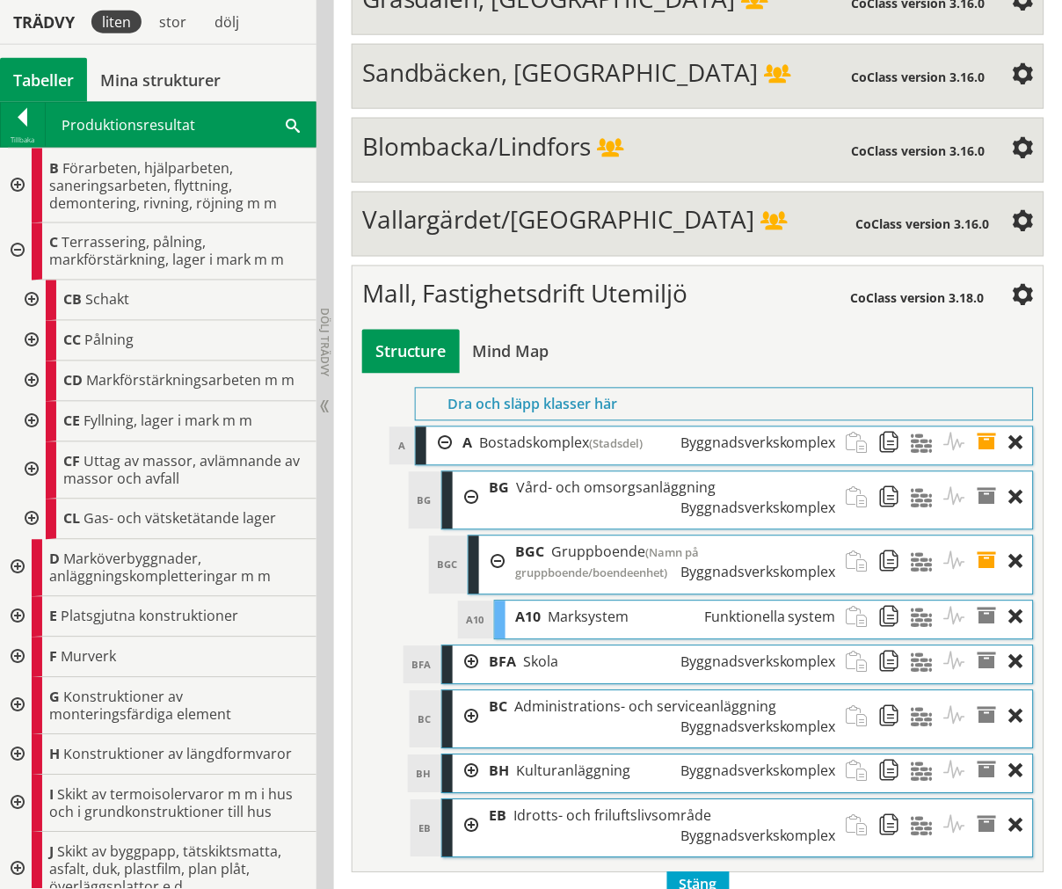
click at [15, 256] on div at bounding box center [16, 251] width 32 height 57
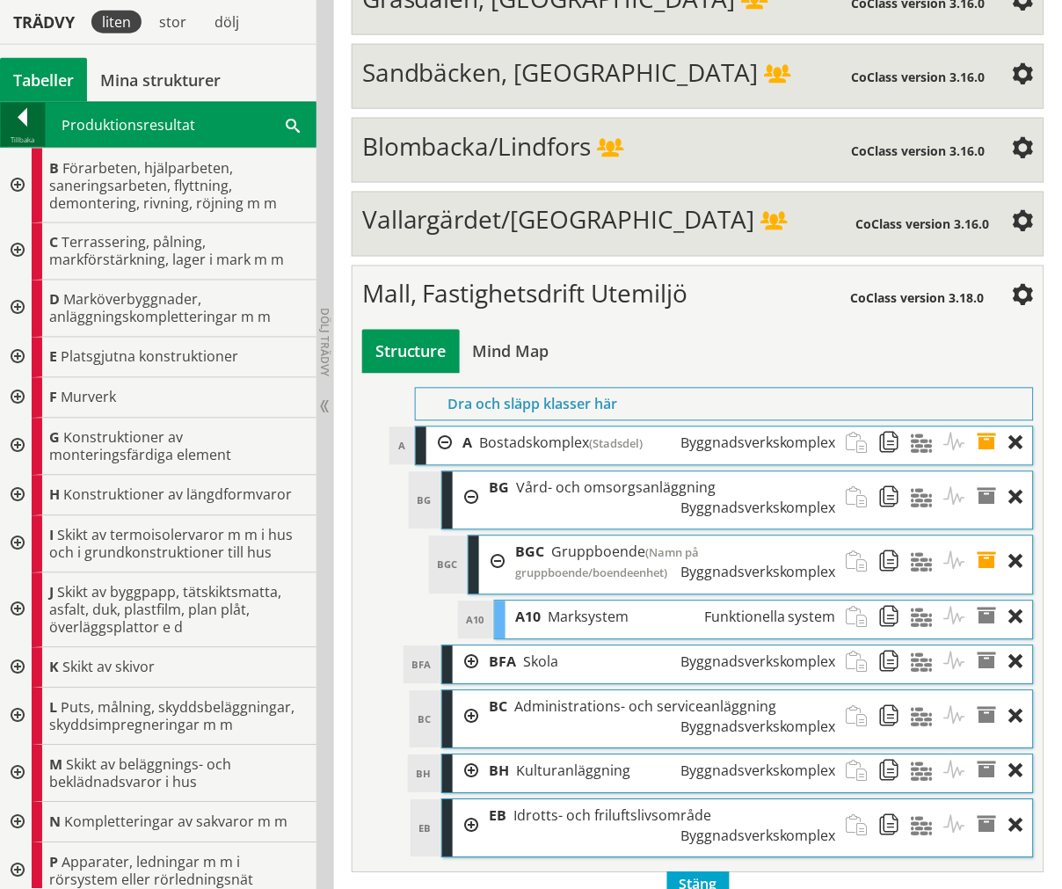
click at [11, 135] on div "Tillbaka" at bounding box center [23, 140] width 44 height 14
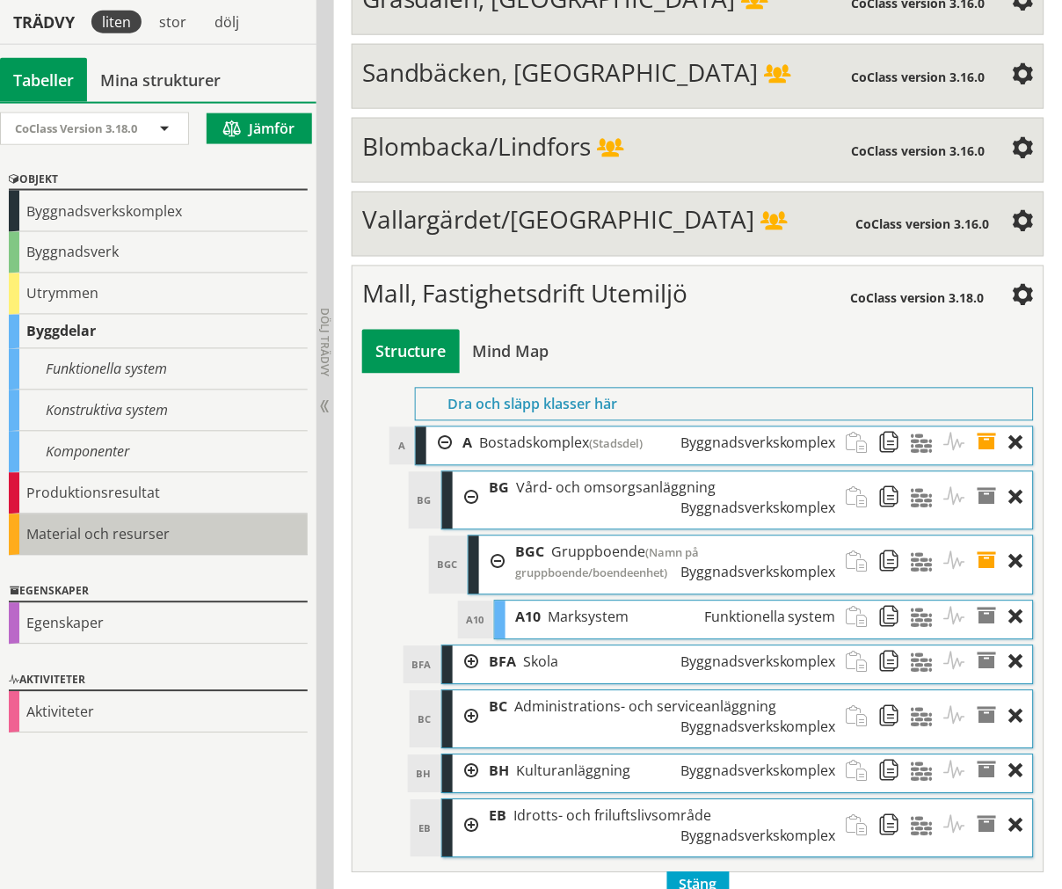
click at [79, 523] on div "Material och resurser" at bounding box center [158, 534] width 299 height 41
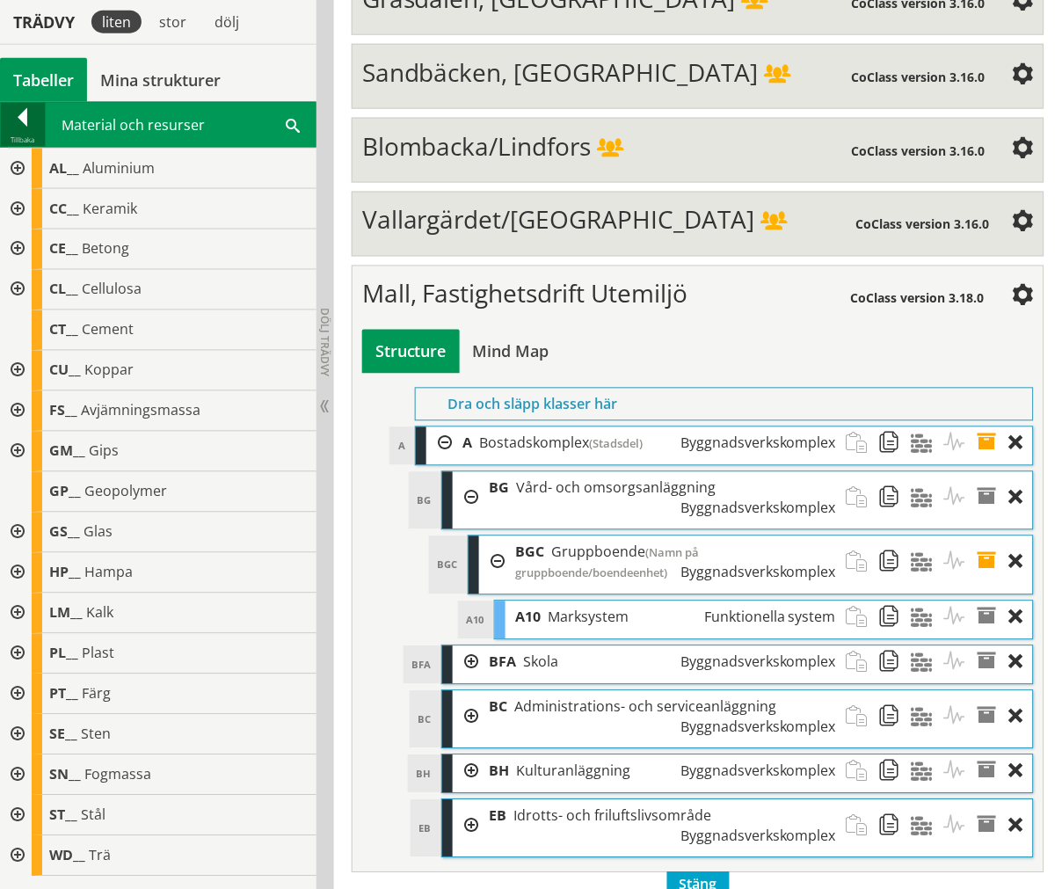
click at [21, 126] on div at bounding box center [23, 120] width 44 height 25
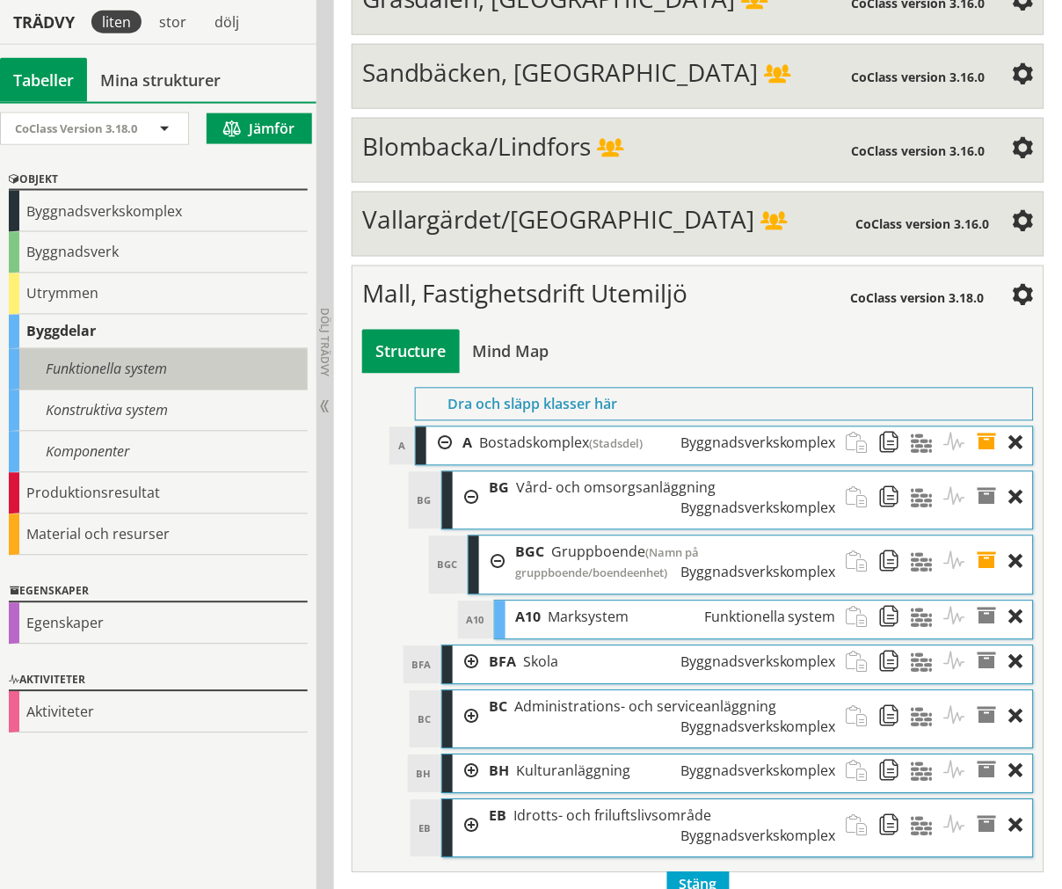
click at [121, 369] on div "Funktionella system" at bounding box center [158, 369] width 299 height 41
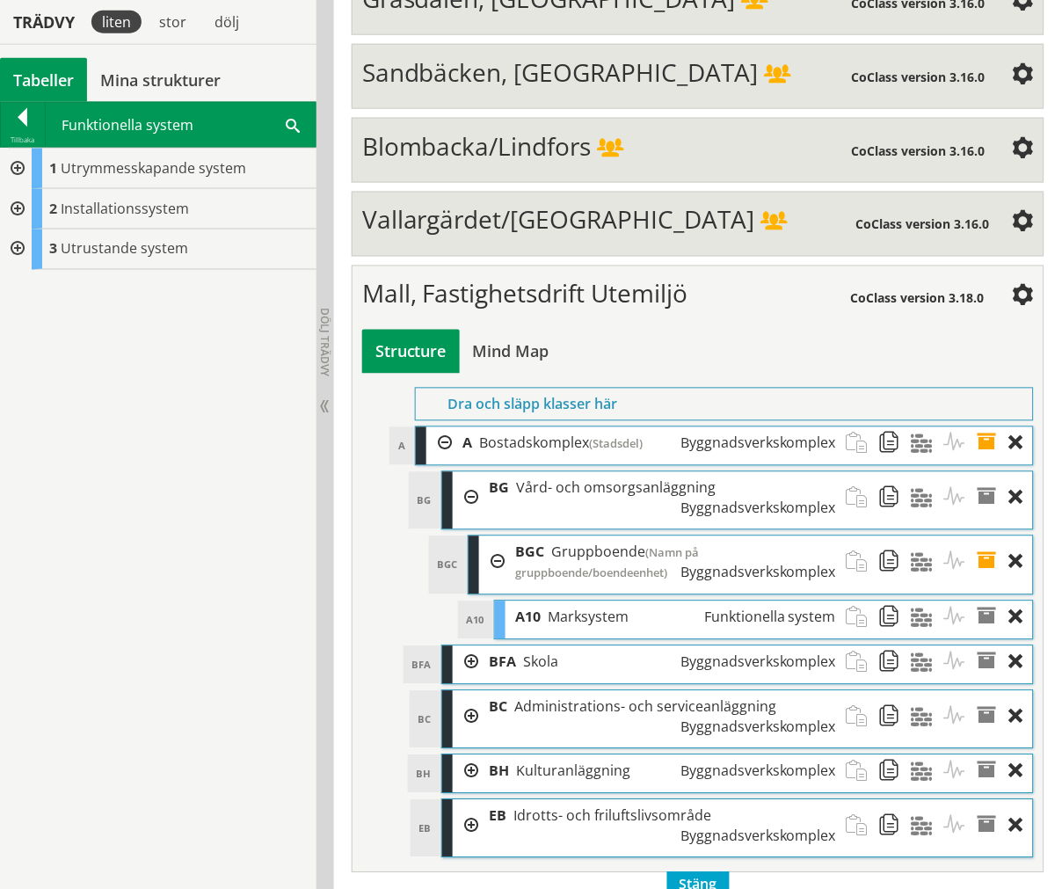
click at [15, 162] on div at bounding box center [16, 169] width 32 height 40
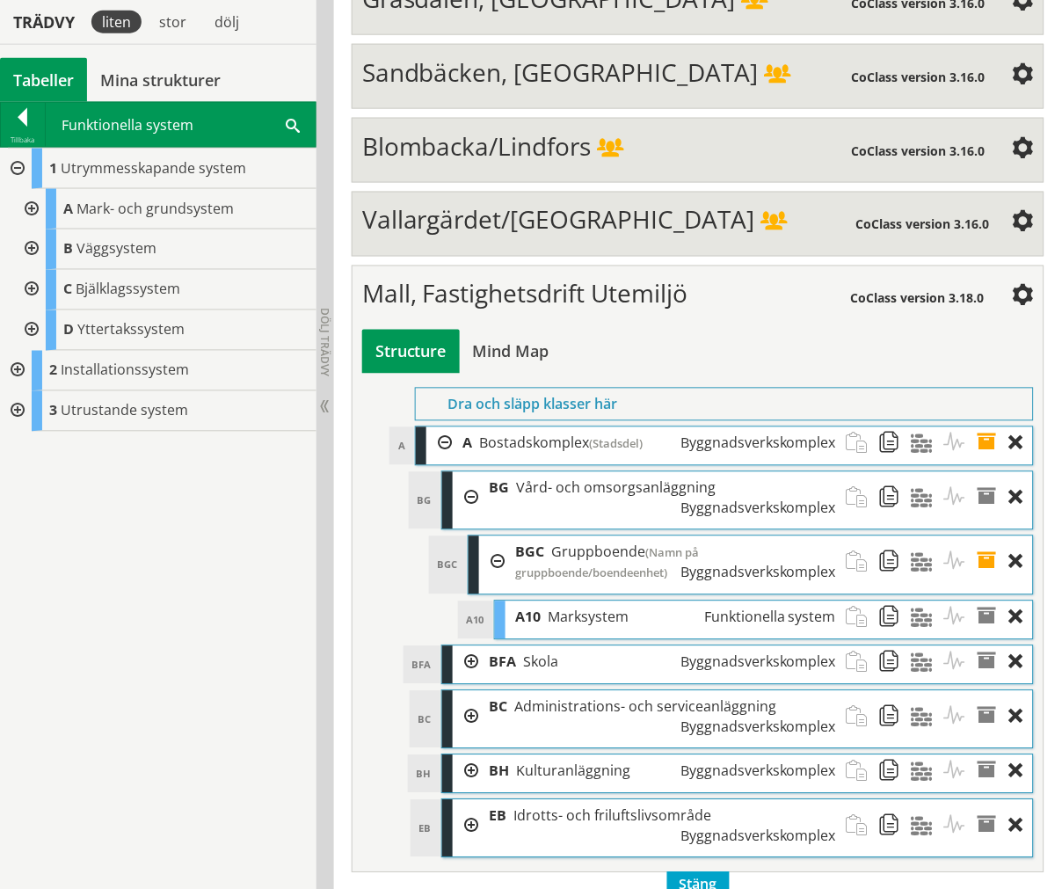
click at [36, 295] on div at bounding box center [30, 290] width 32 height 40
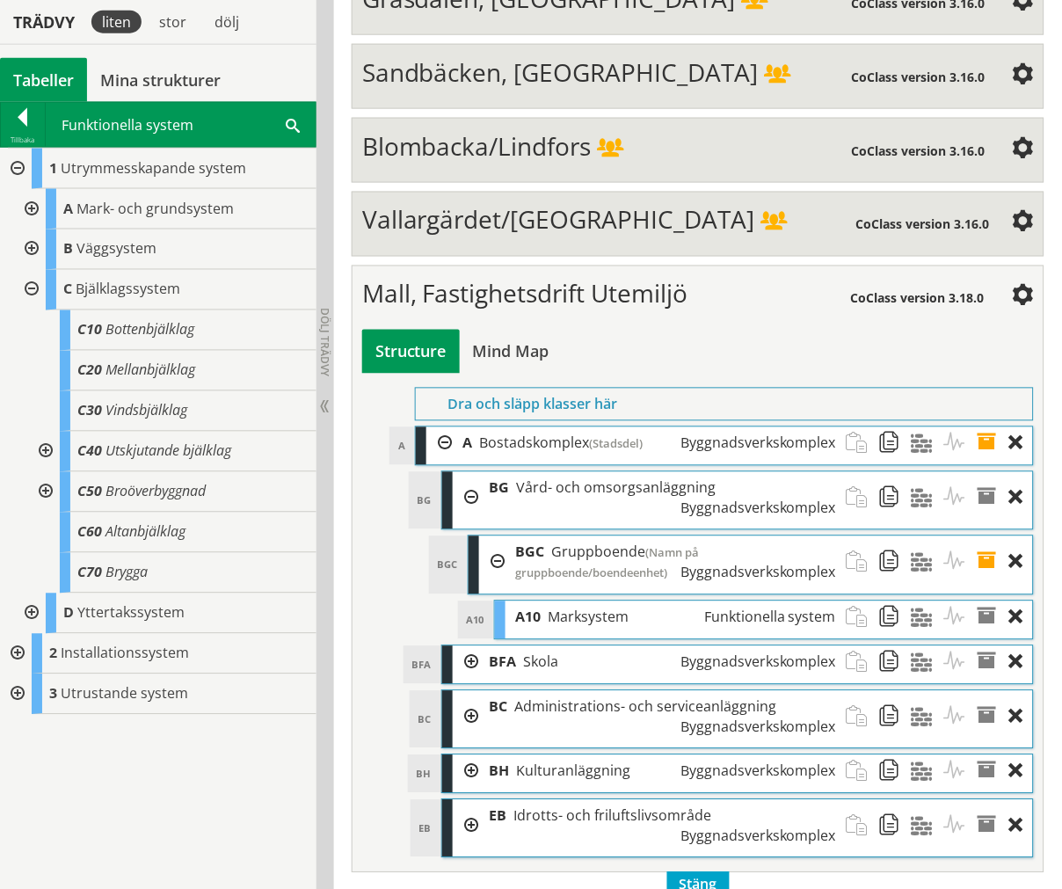
click at [42, 457] on div at bounding box center [44, 452] width 32 height 40
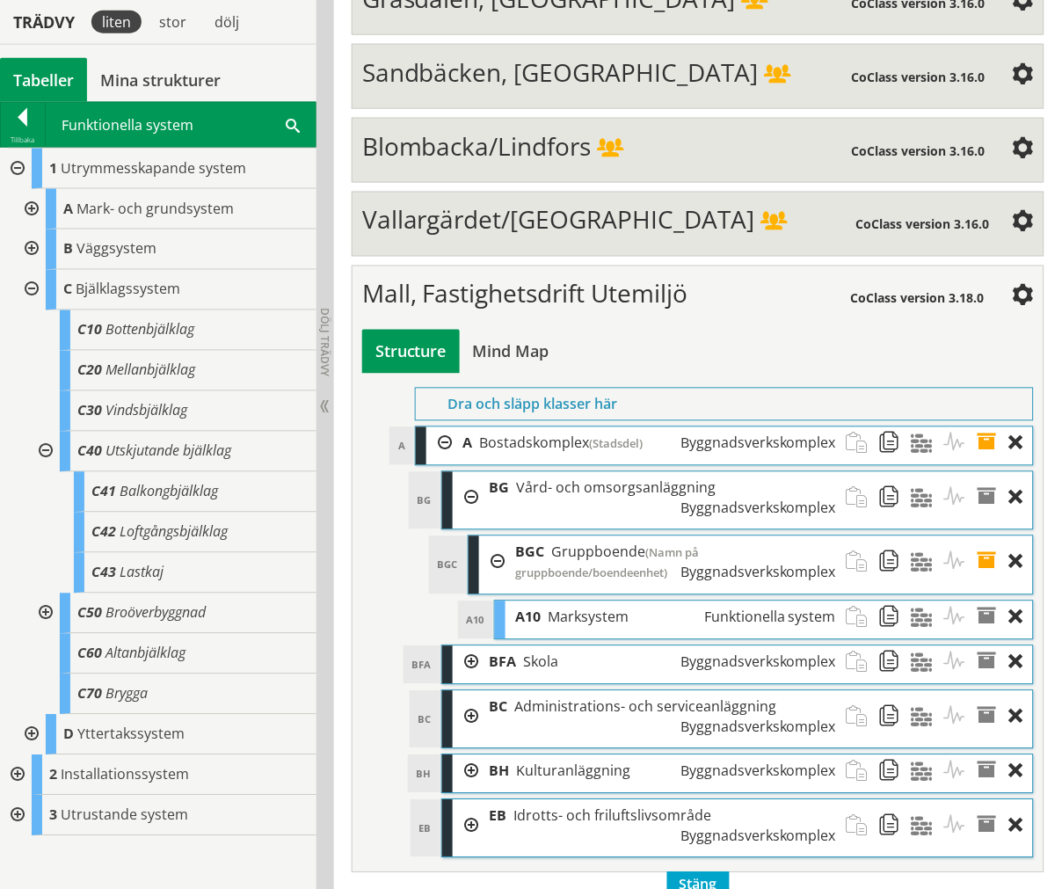
click at [51, 448] on div at bounding box center [44, 452] width 32 height 40
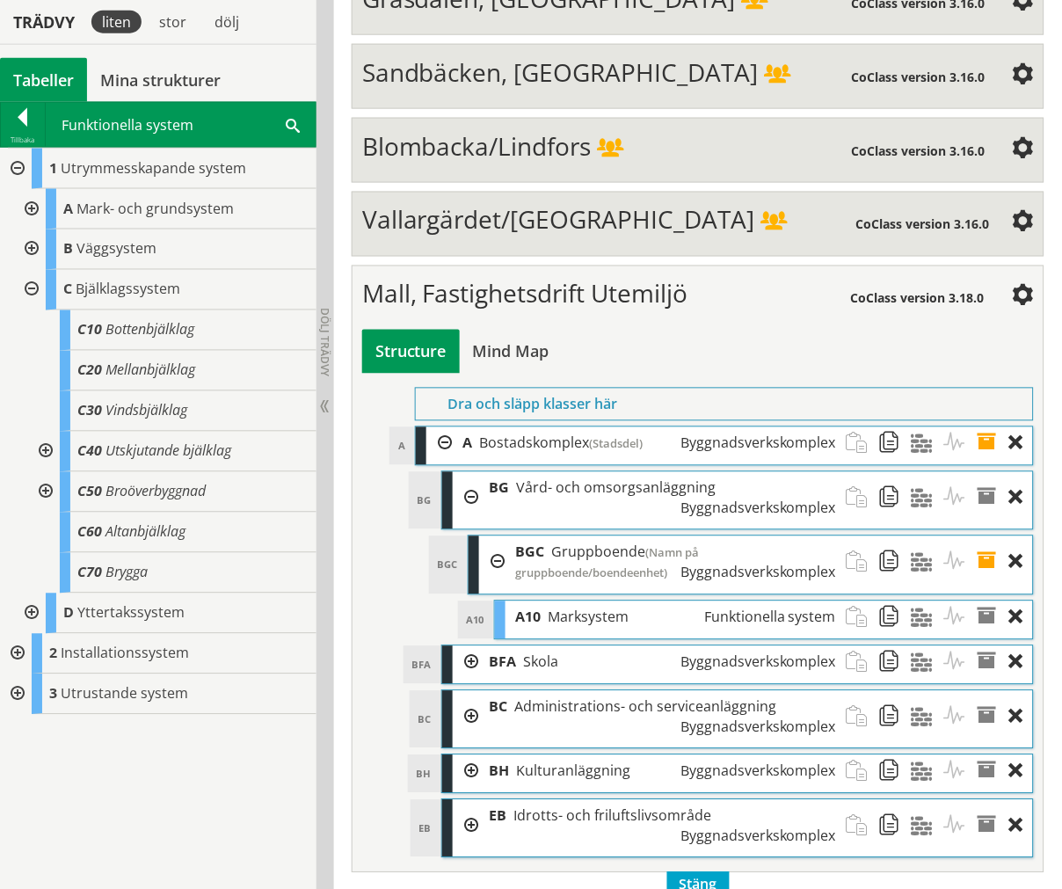
click at [51, 481] on div at bounding box center [44, 492] width 32 height 40
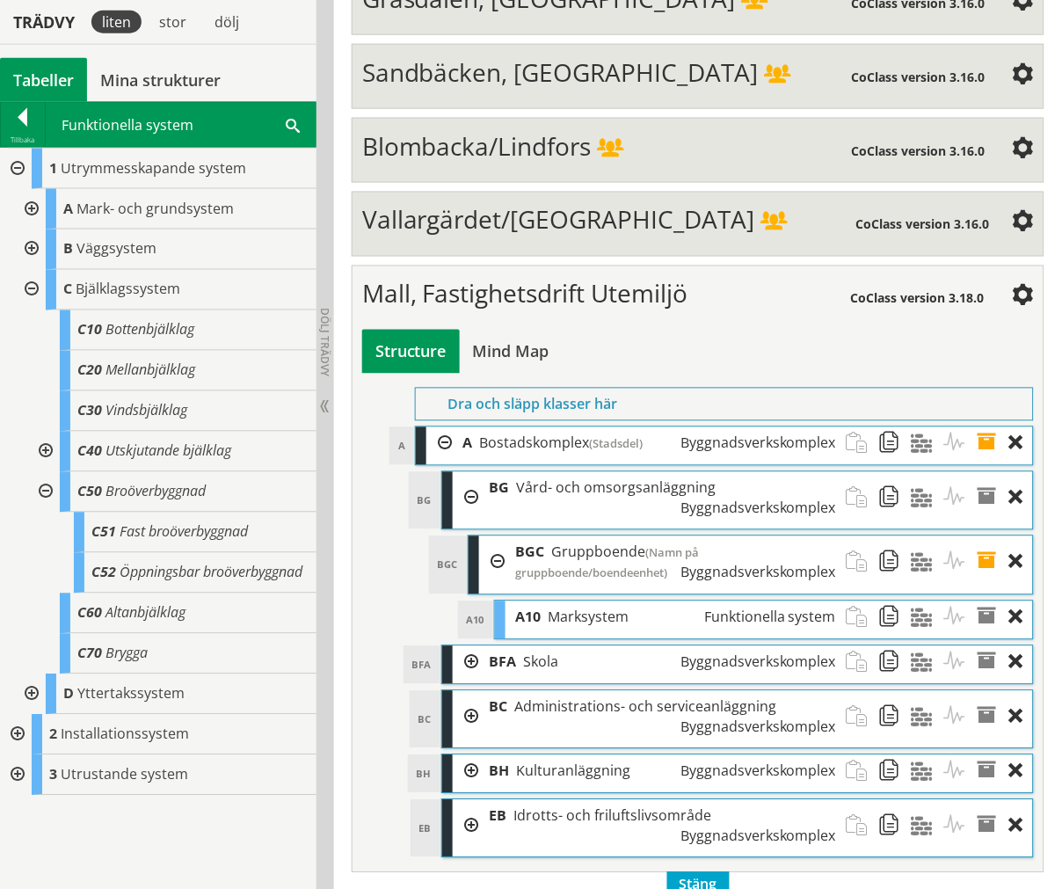
click at [50, 484] on div at bounding box center [44, 492] width 32 height 40
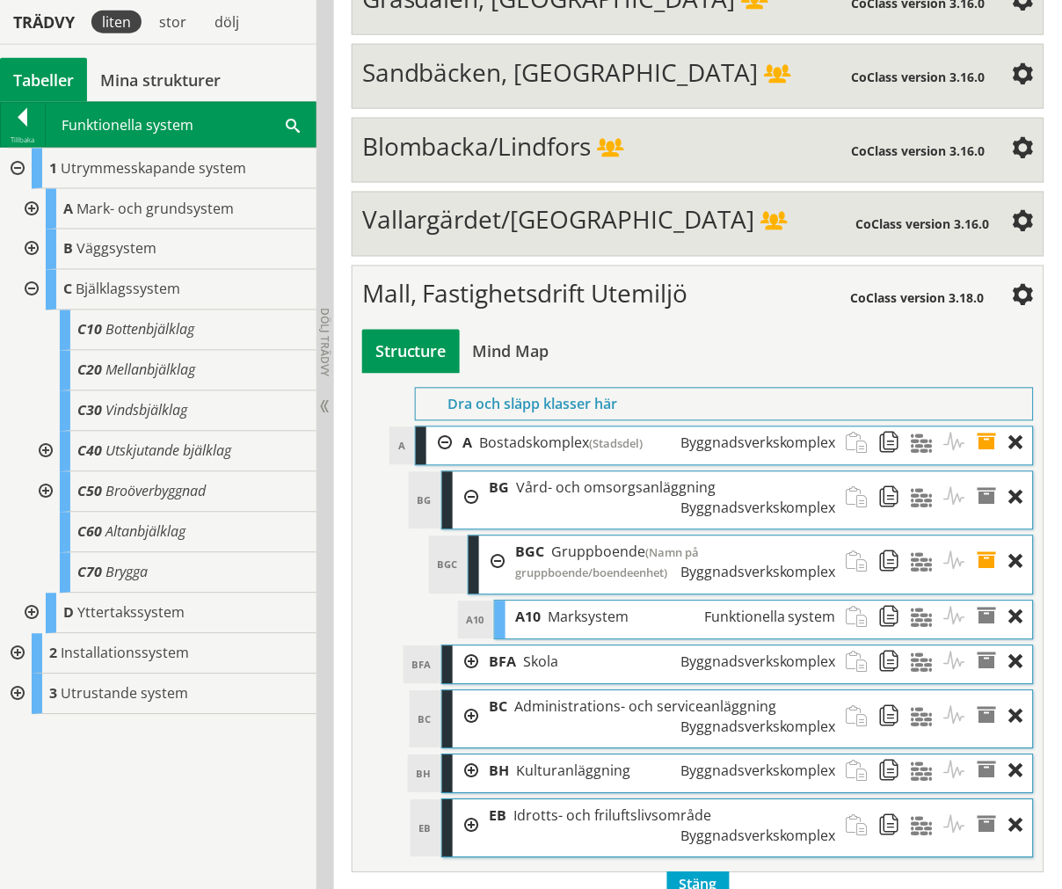
click at [31, 284] on div at bounding box center [30, 290] width 32 height 40
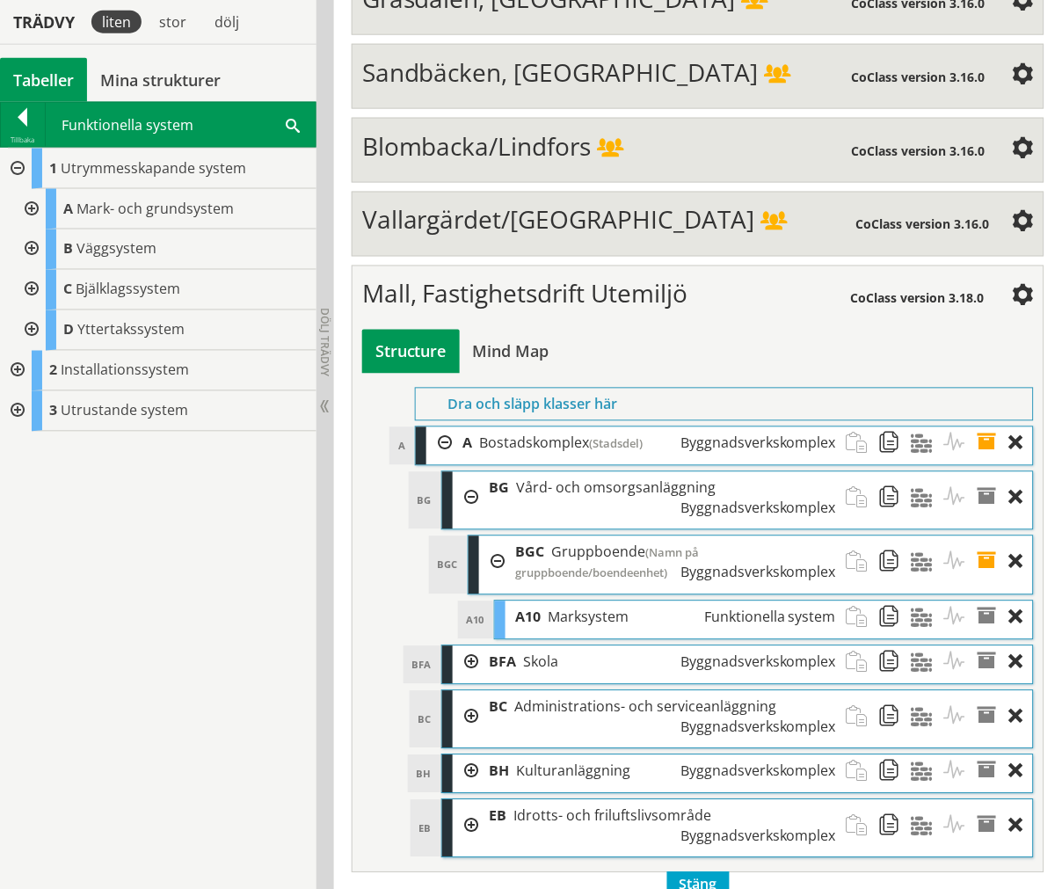
click at [27, 167] on div at bounding box center [16, 169] width 32 height 40
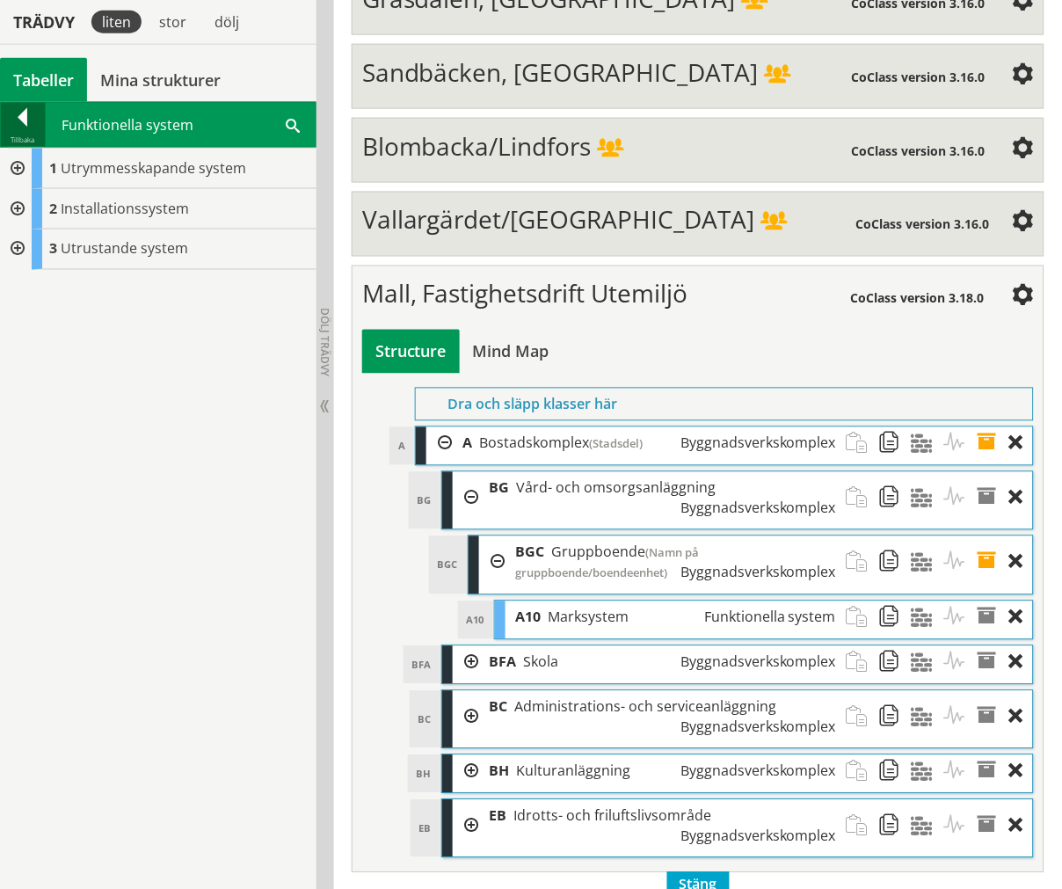
click at [23, 135] on div "Tillbaka" at bounding box center [23, 140] width 44 height 14
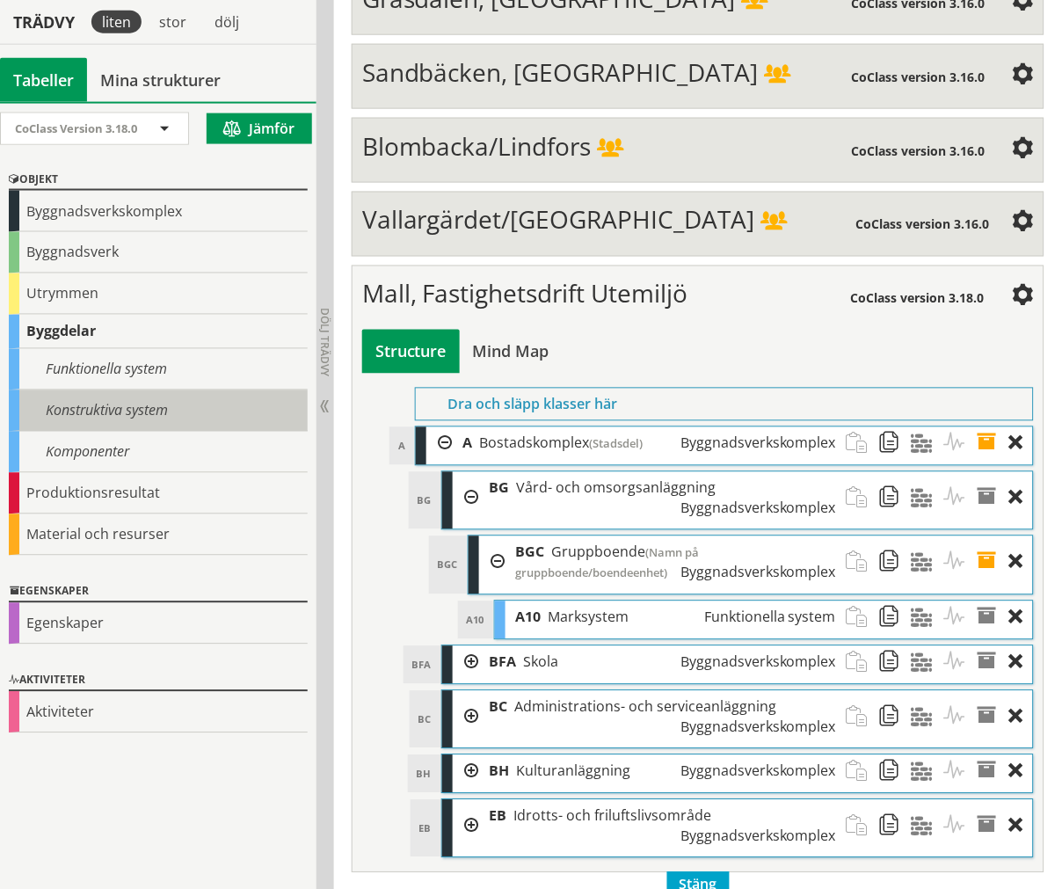
click at [92, 405] on div "Konstruktiva system" at bounding box center [158, 410] width 299 height 41
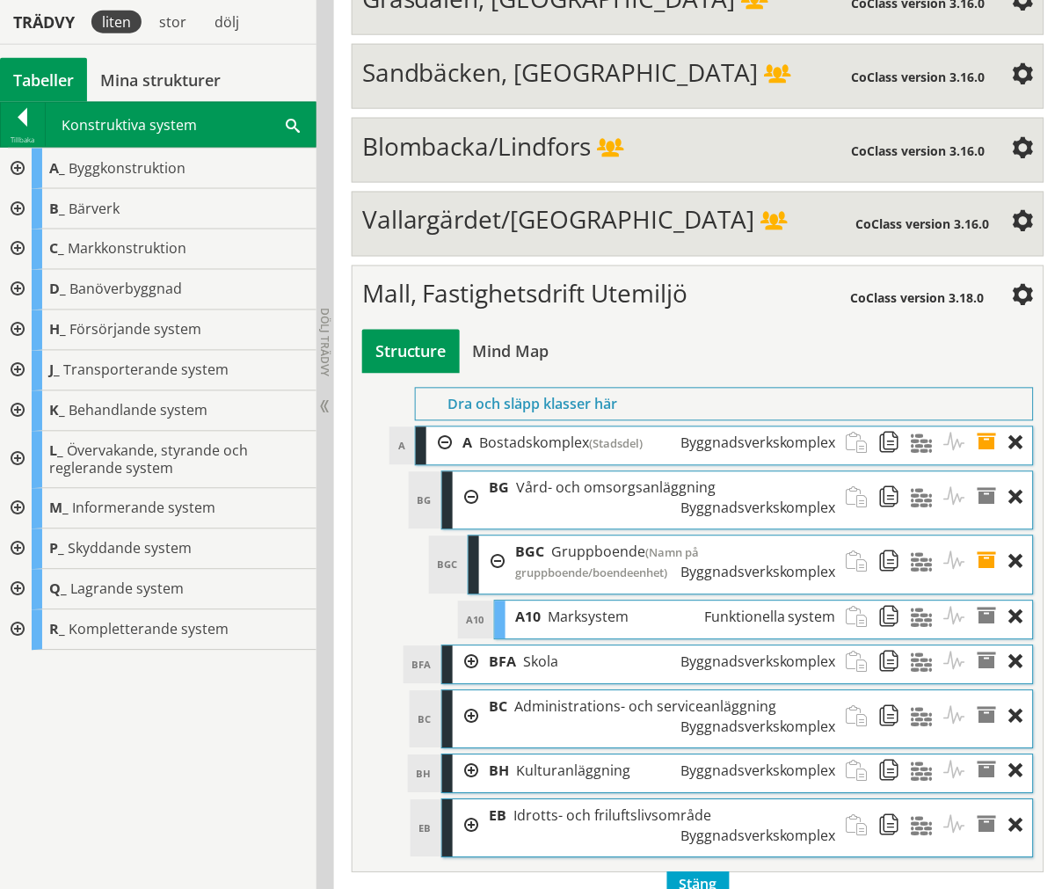
click at [12, 242] on div at bounding box center [16, 249] width 32 height 40
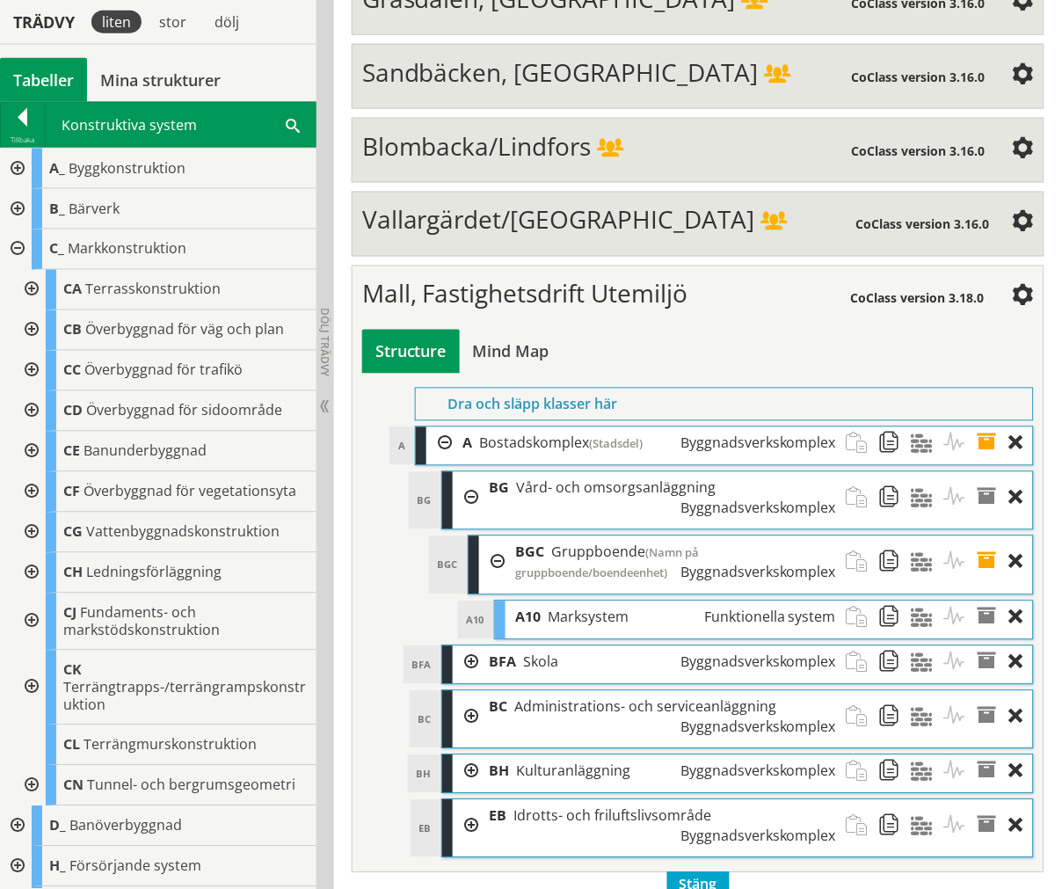
click at [36, 487] on div at bounding box center [30, 492] width 32 height 40
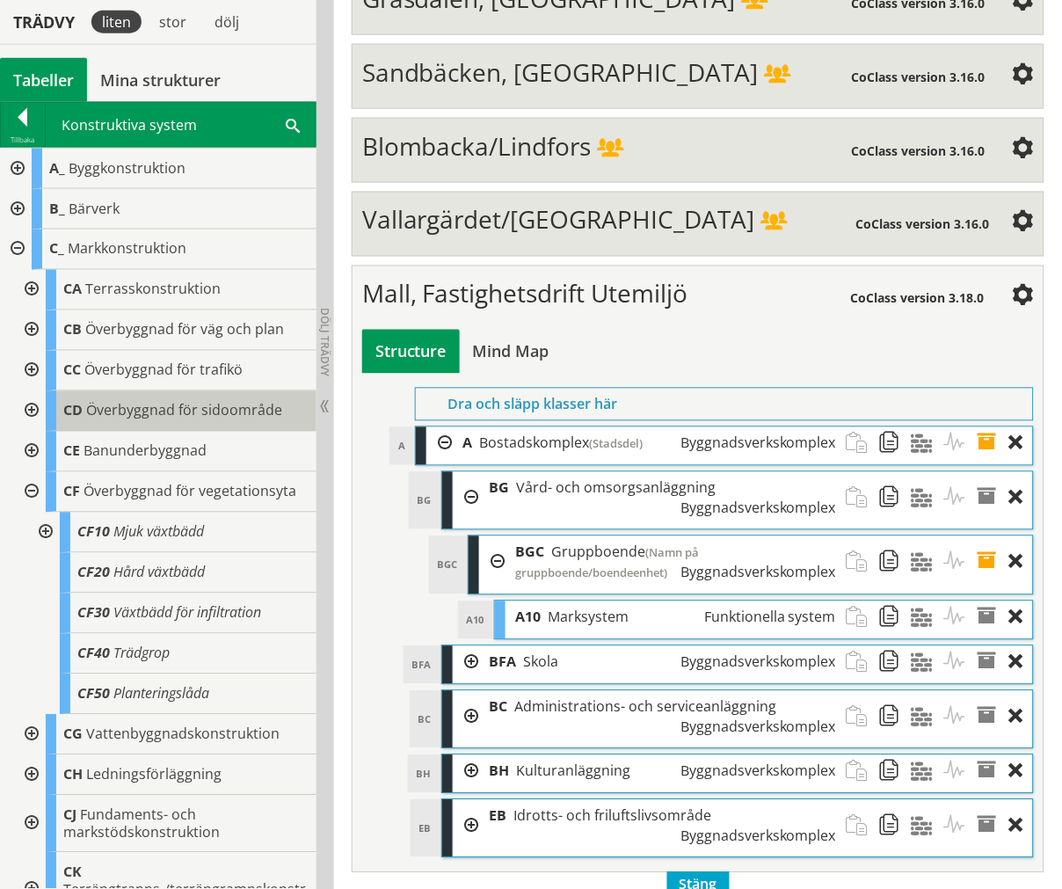
scroll to position [98, 0]
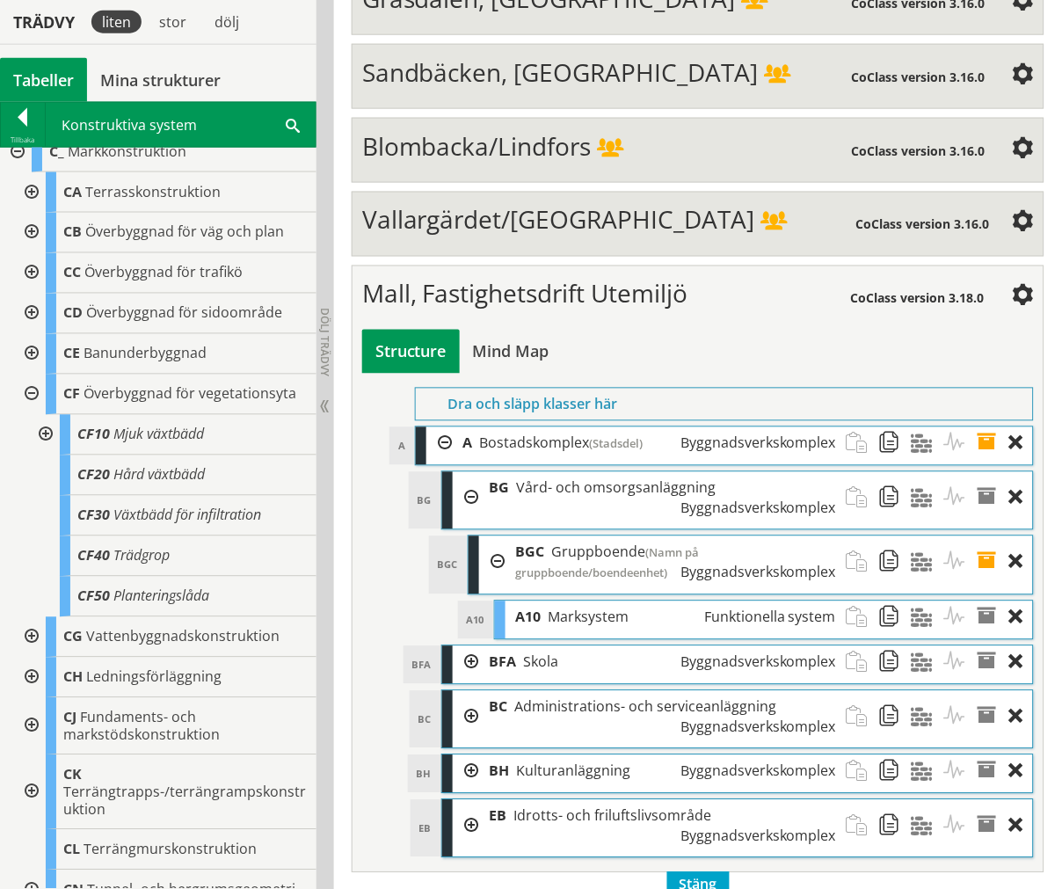
click at [21, 390] on div at bounding box center [30, 395] width 32 height 40
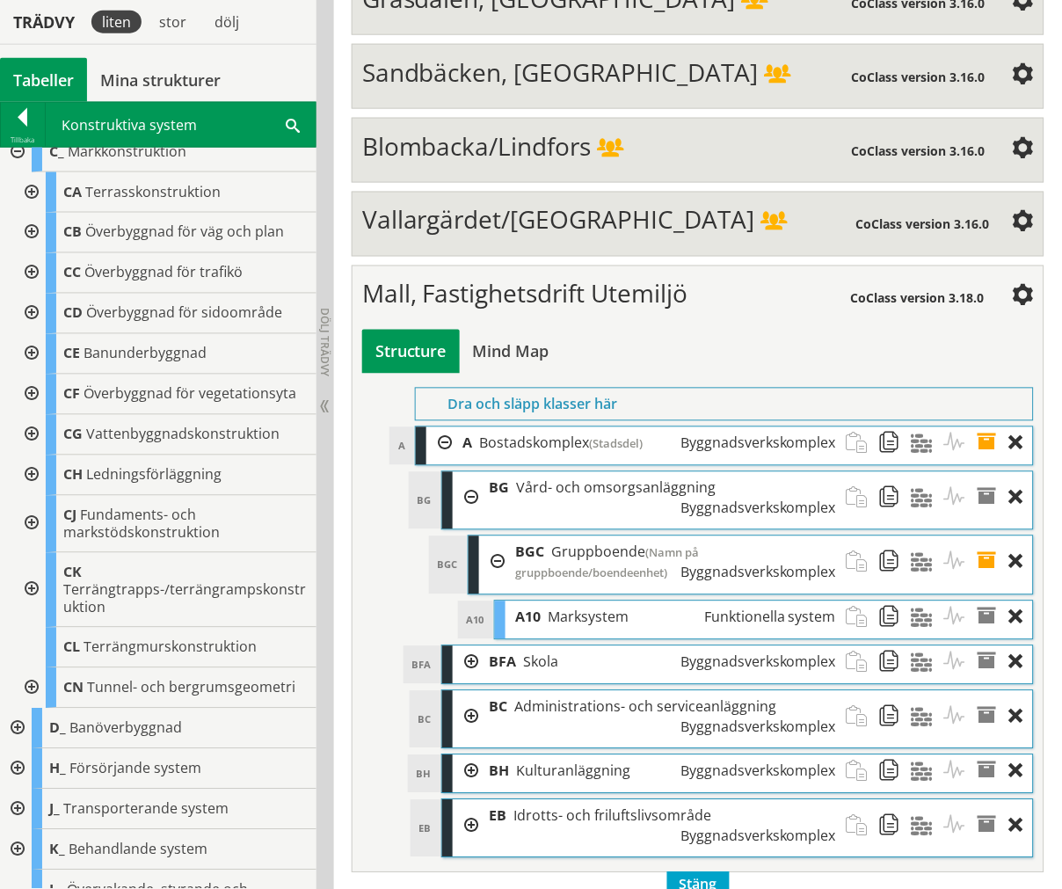
click at [27, 193] on div at bounding box center [30, 192] width 32 height 40
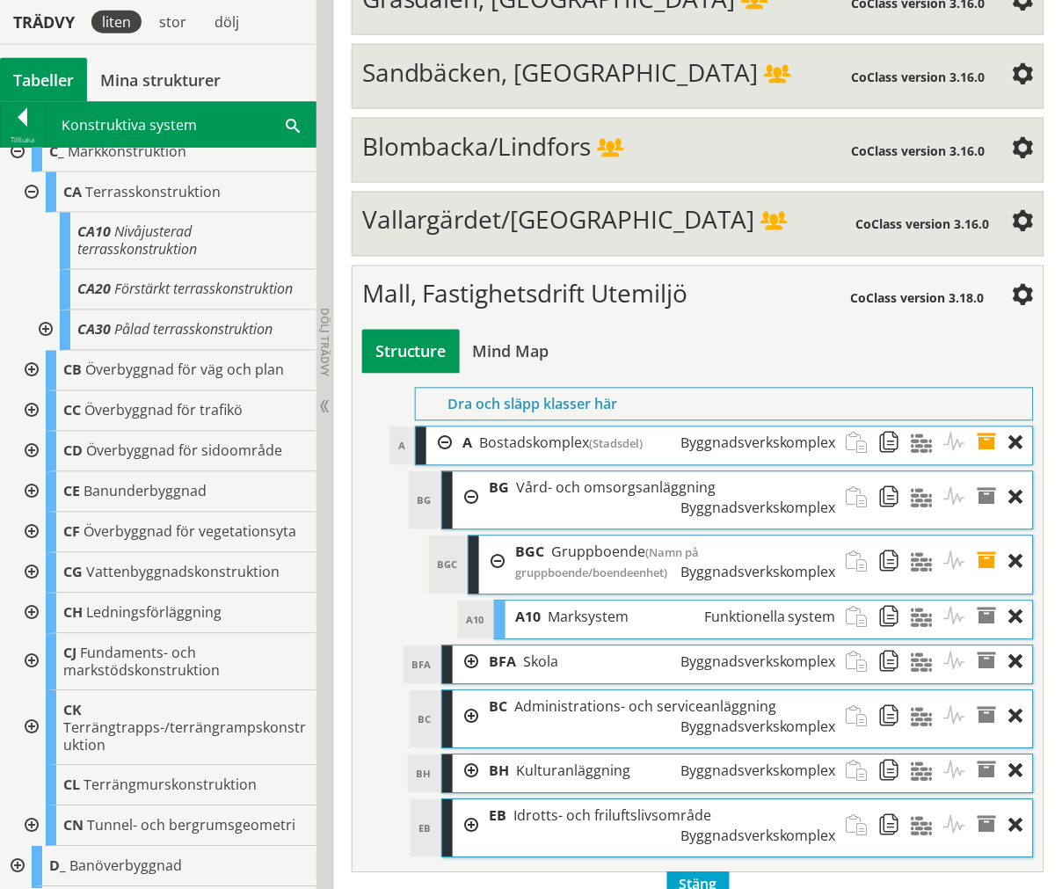
click at [29, 191] on div at bounding box center [30, 192] width 32 height 40
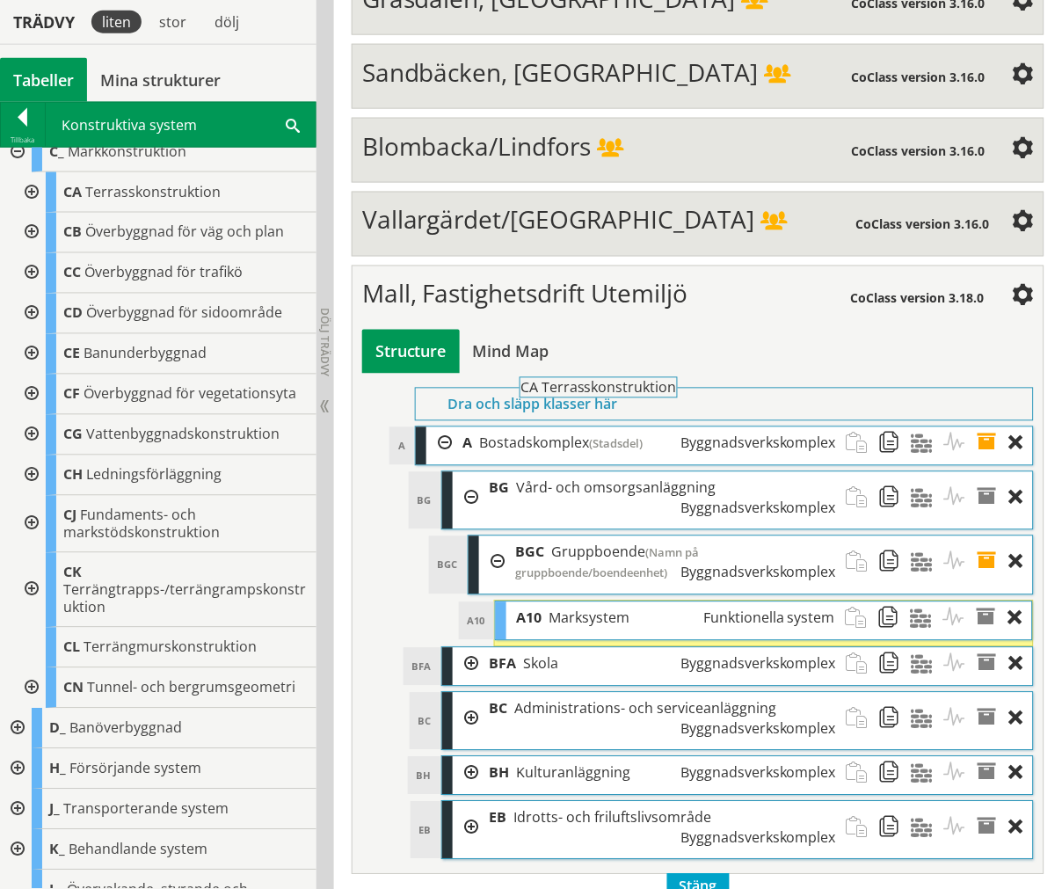
drag, startPoint x: 76, startPoint y: 191, endPoint x: 581, endPoint y: 396, distance: 545.5
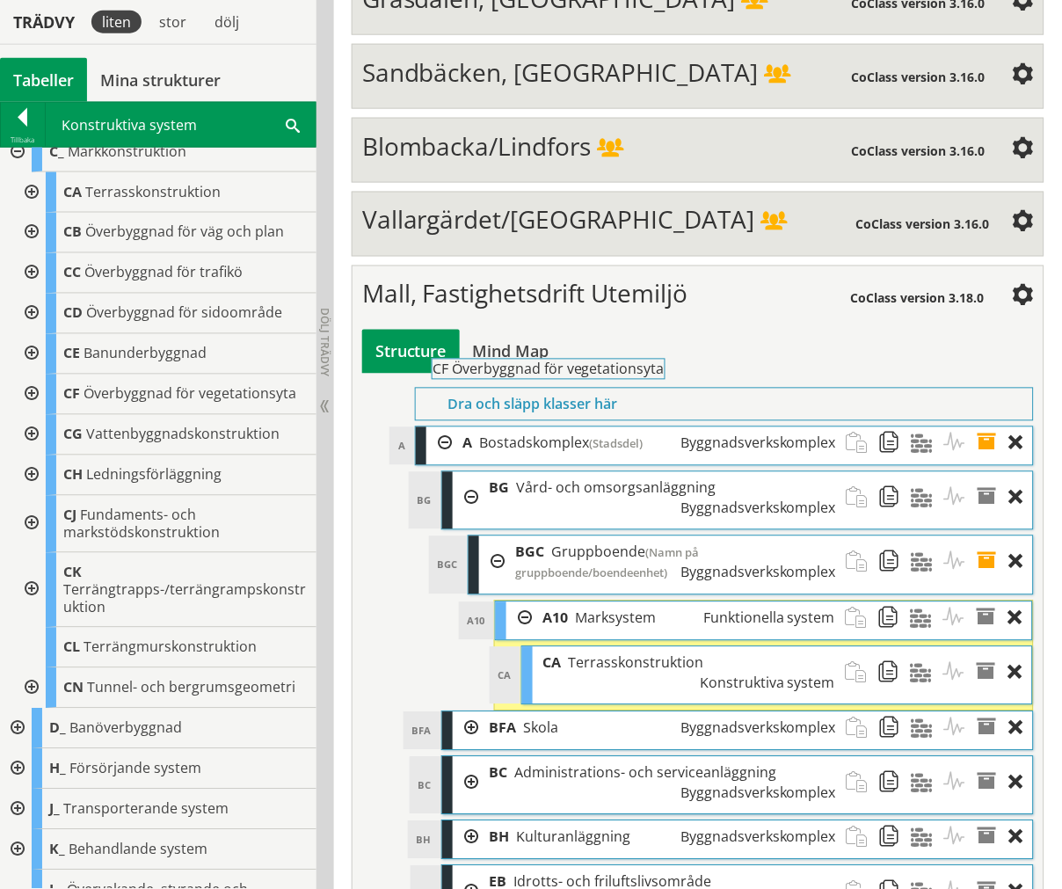
drag, startPoint x: 229, startPoint y: 406, endPoint x: 647, endPoint y: 390, distance: 418.0
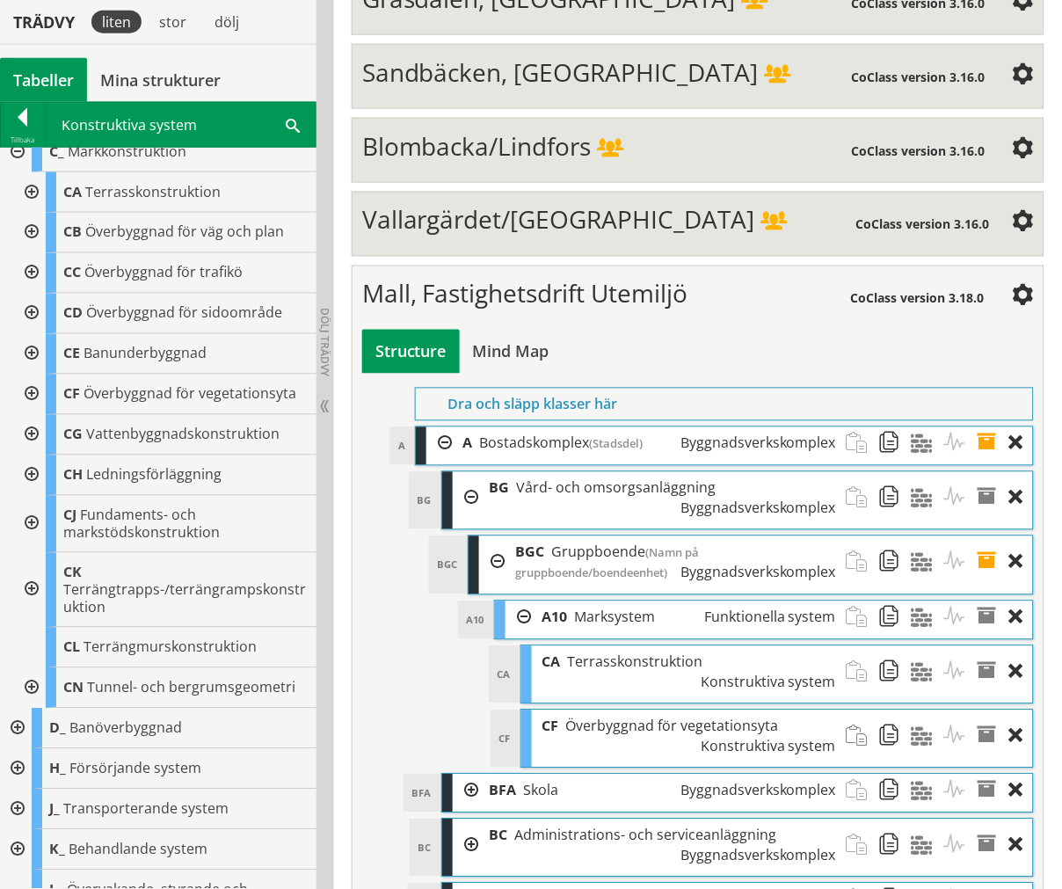
click at [26, 394] on div at bounding box center [30, 395] width 32 height 40
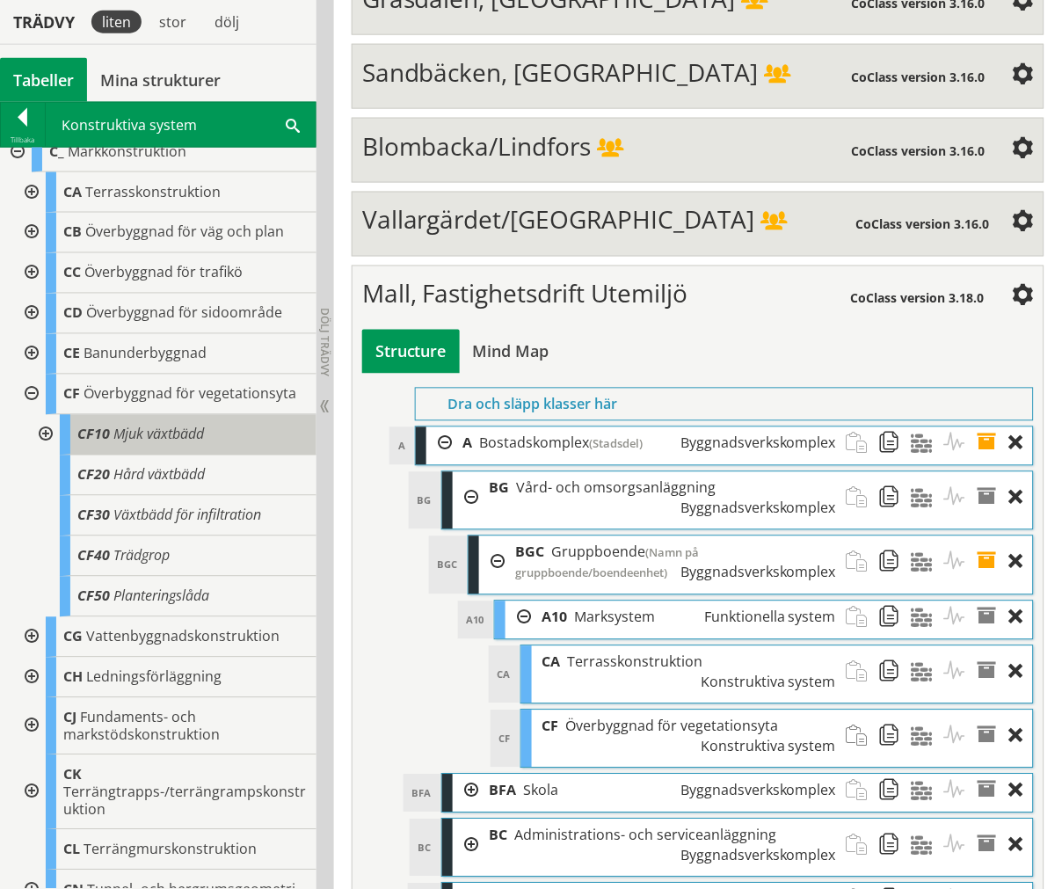
click at [178, 429] on span "Mjuk växtbädd" at bounding box center [158, 434] width 91 height 19
click at [119, 437] on span "Mjuk växtbädd" at bounding box center [158, 434] width 91 height 19
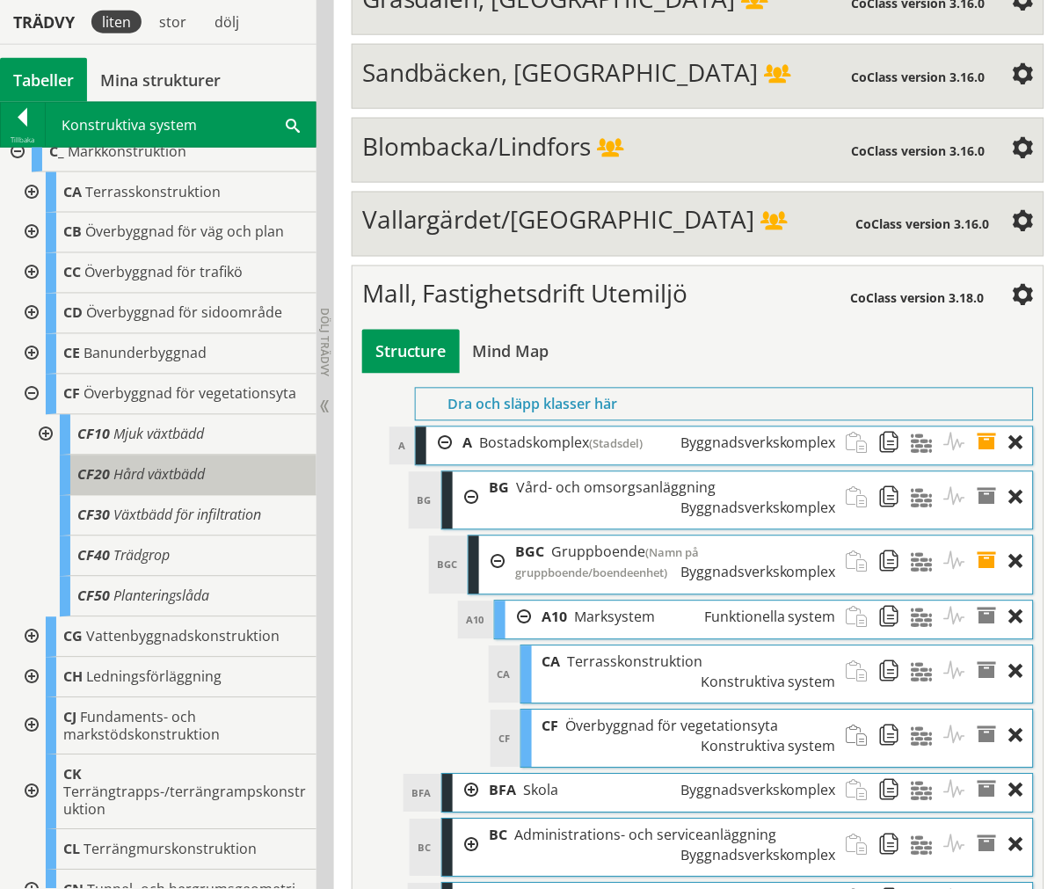
click at [104, 473] on span "CF20" at bounding box center [93, 474] width 33 height 19
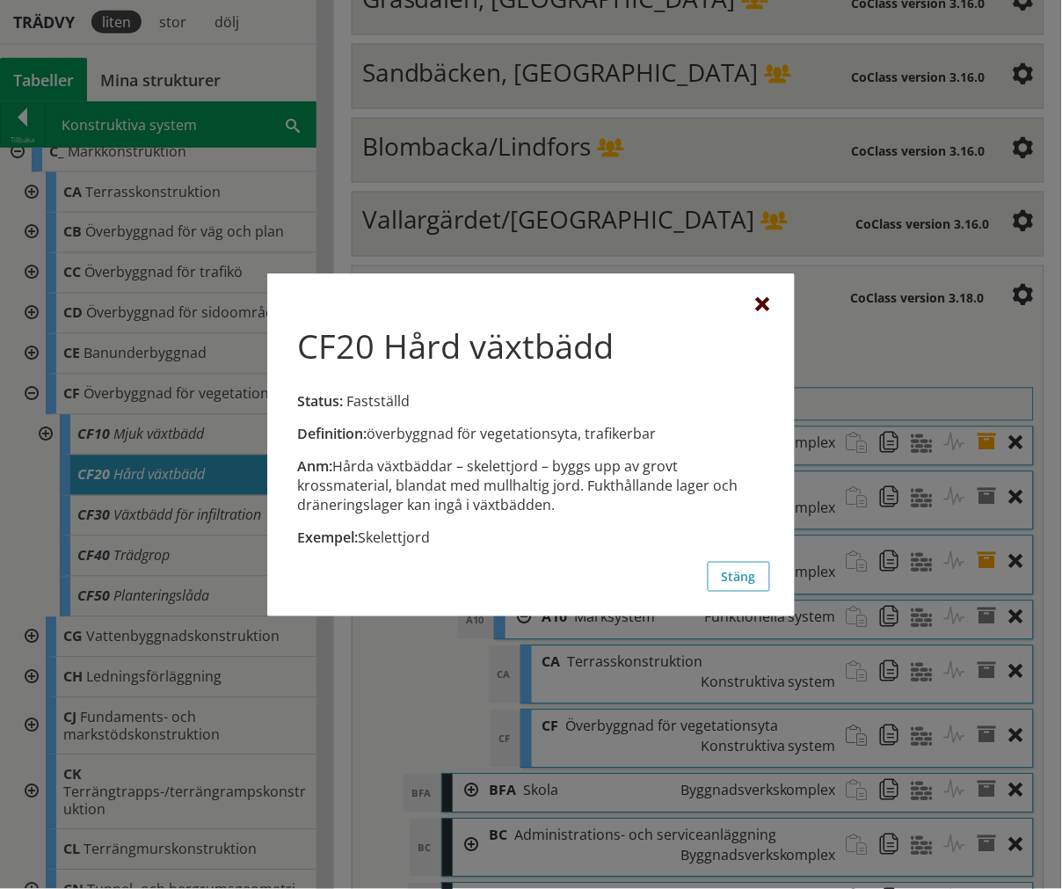
click at [758, 304] on div at bounding box center [763, 305] width 14 height 14
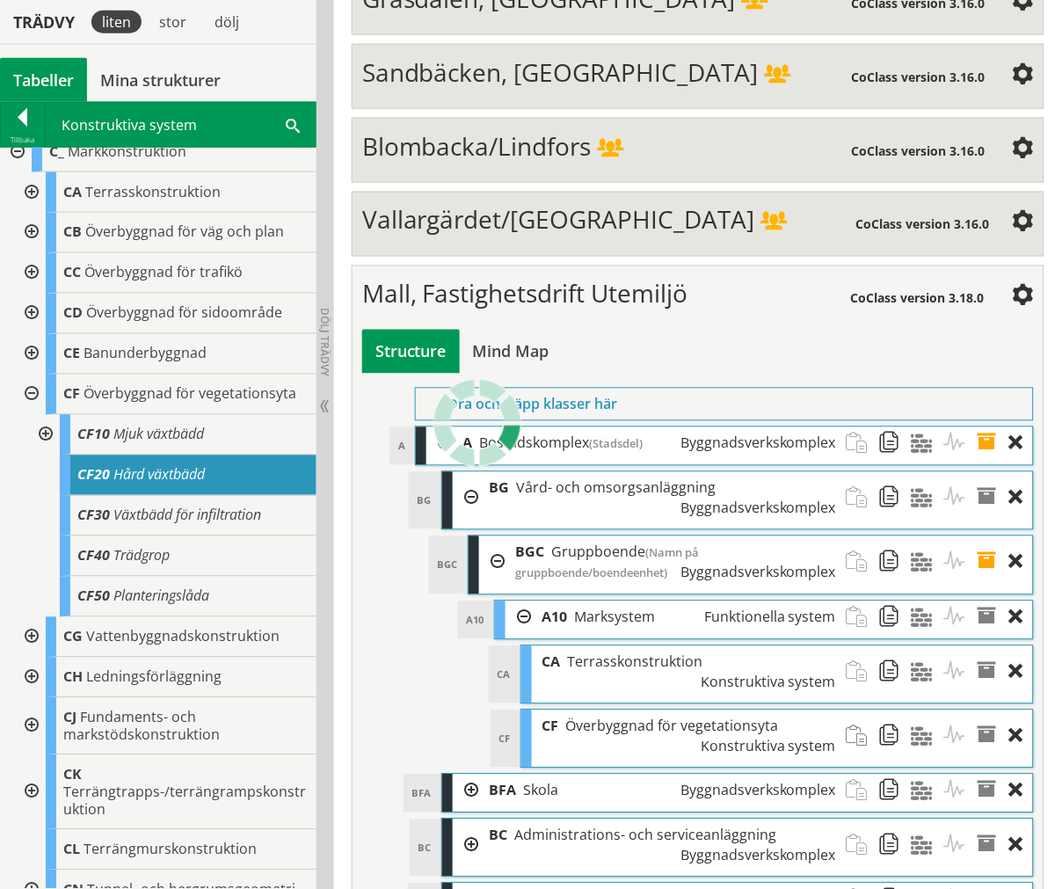
click at [42, 441] on div at bounding box center [44, 435] width 32 height 40
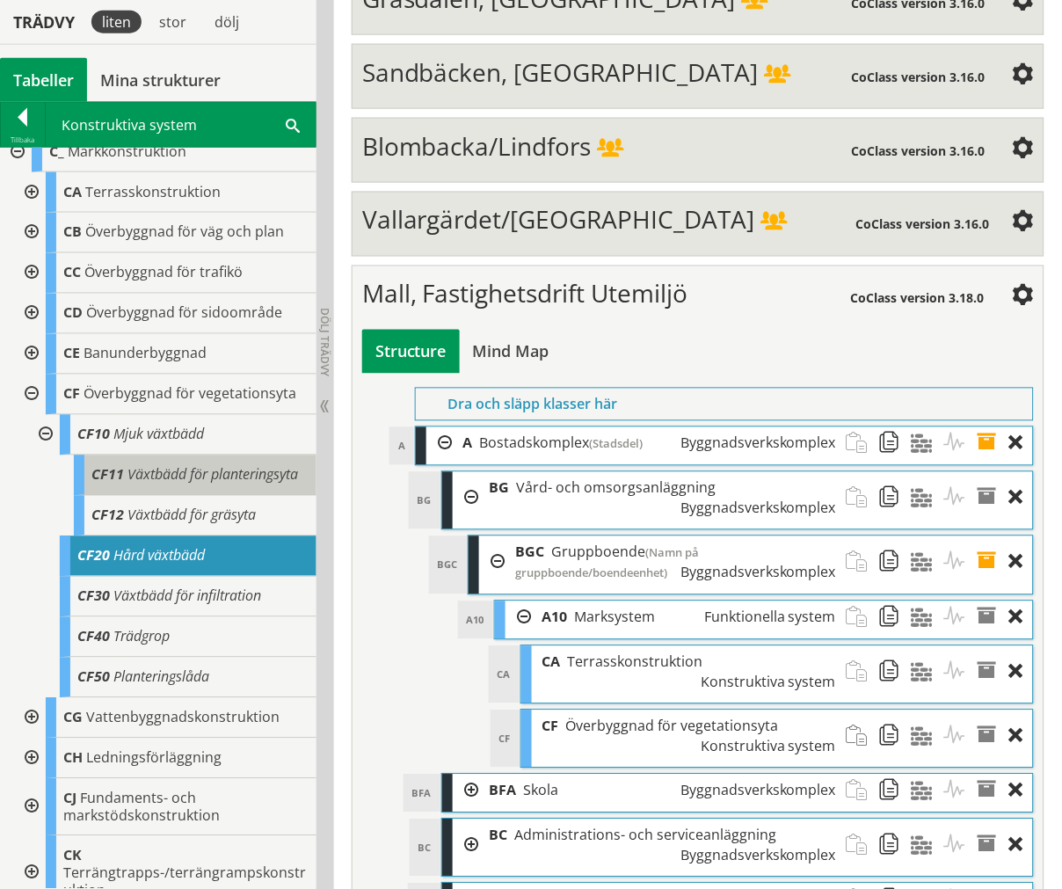
click at [127, 484] on span "Växtbädd för planteringsyta" at bounding box center [212, 474] width 171 height 19
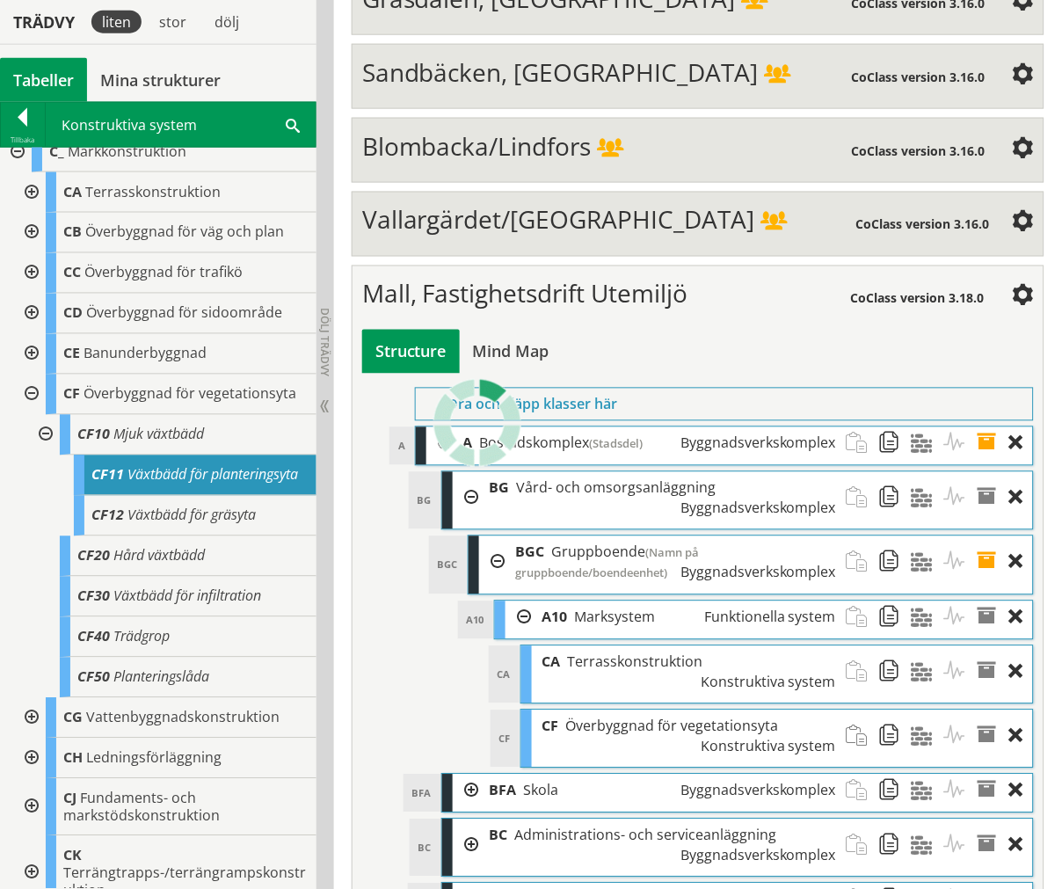
click at [127, 484] on span "Växtbädd för planteringsyta" at bounding box center [212, 474] width 171 height 19
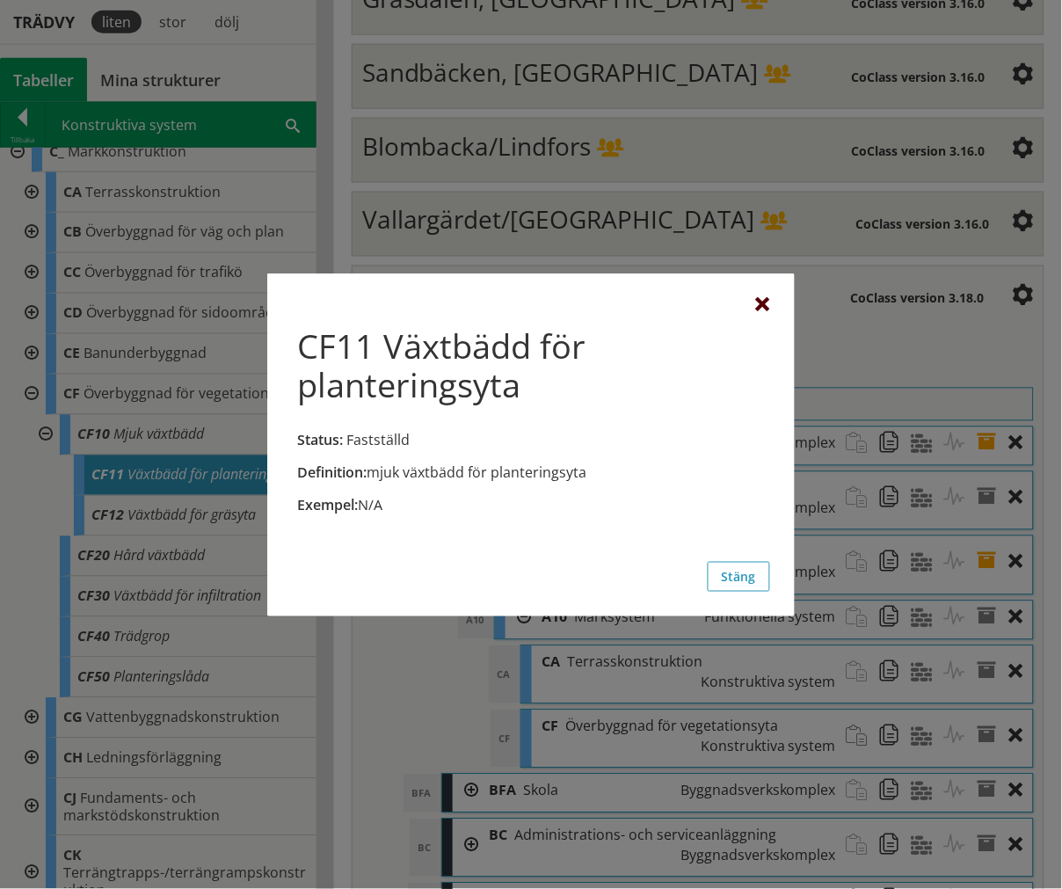
click at [761, 308] on div at bounding box center [763, 305] width 14 height 14
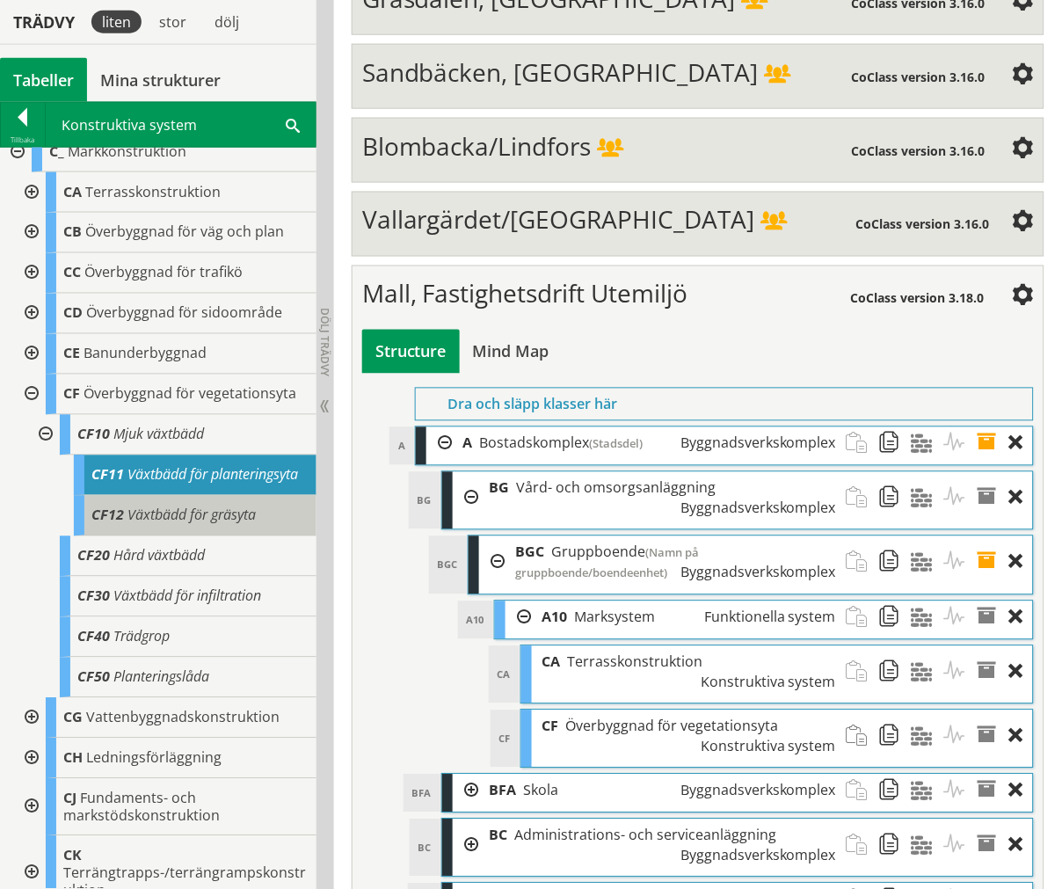
click at [200, 525] on span "Växtbädd för gräsyta" at bounding box center [191, 515] width 128 height 19
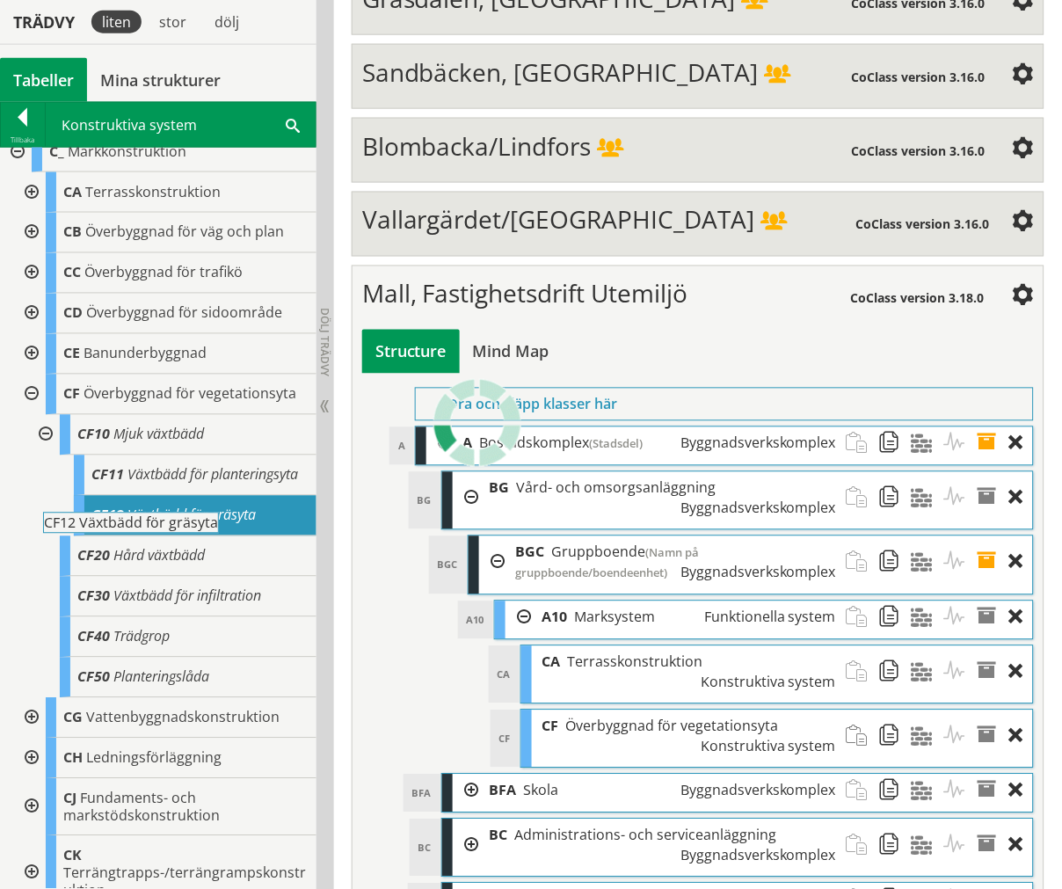
click at [200, 525] on span "Växtbädd för gräsyta" at bounding box center [191, 515] width 128 height 19
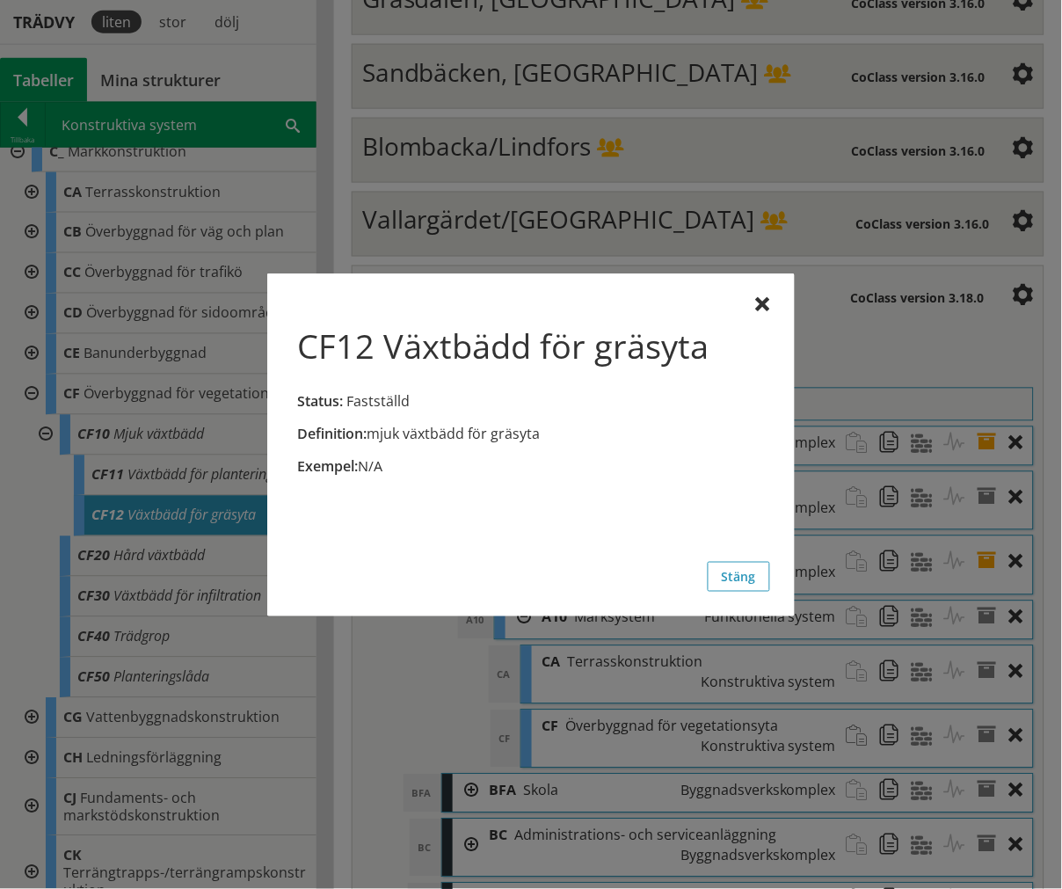
click at [759, 306] on div at bounding box center [763, 305] width 14 height 14
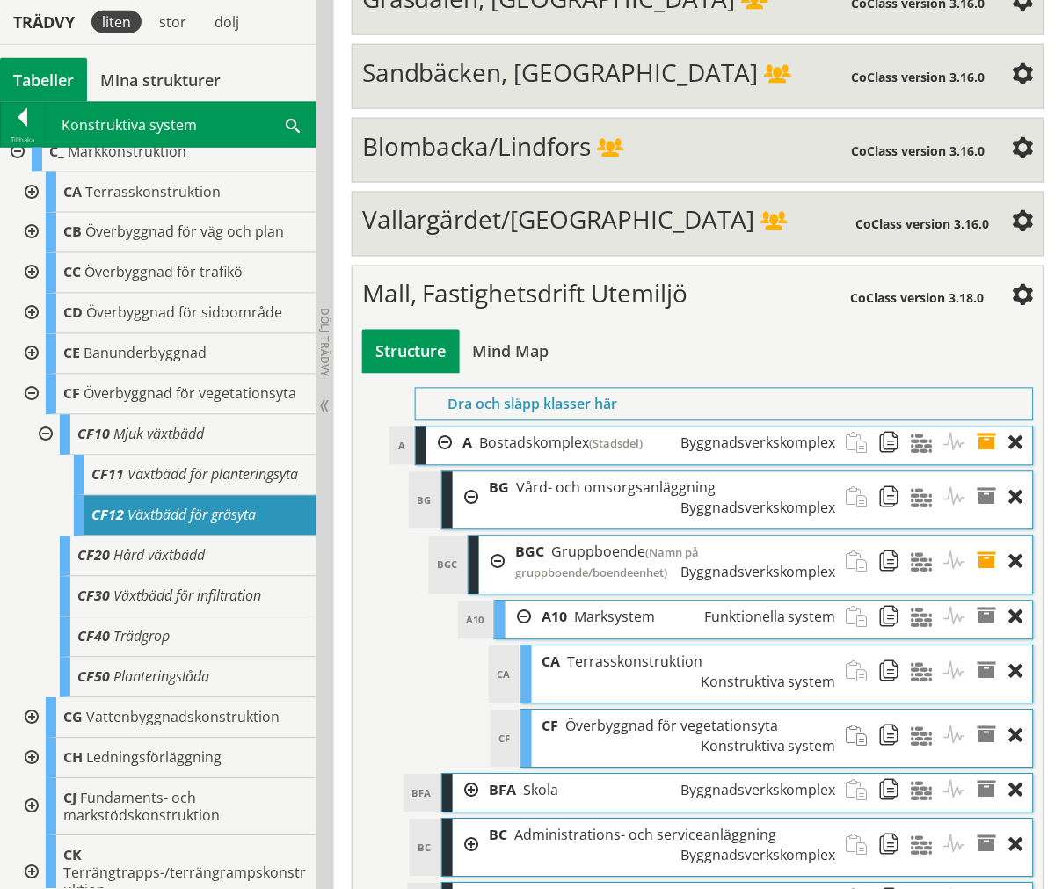
click at [42, 437] on div at bounding box center [44, 435] width 32 height 40
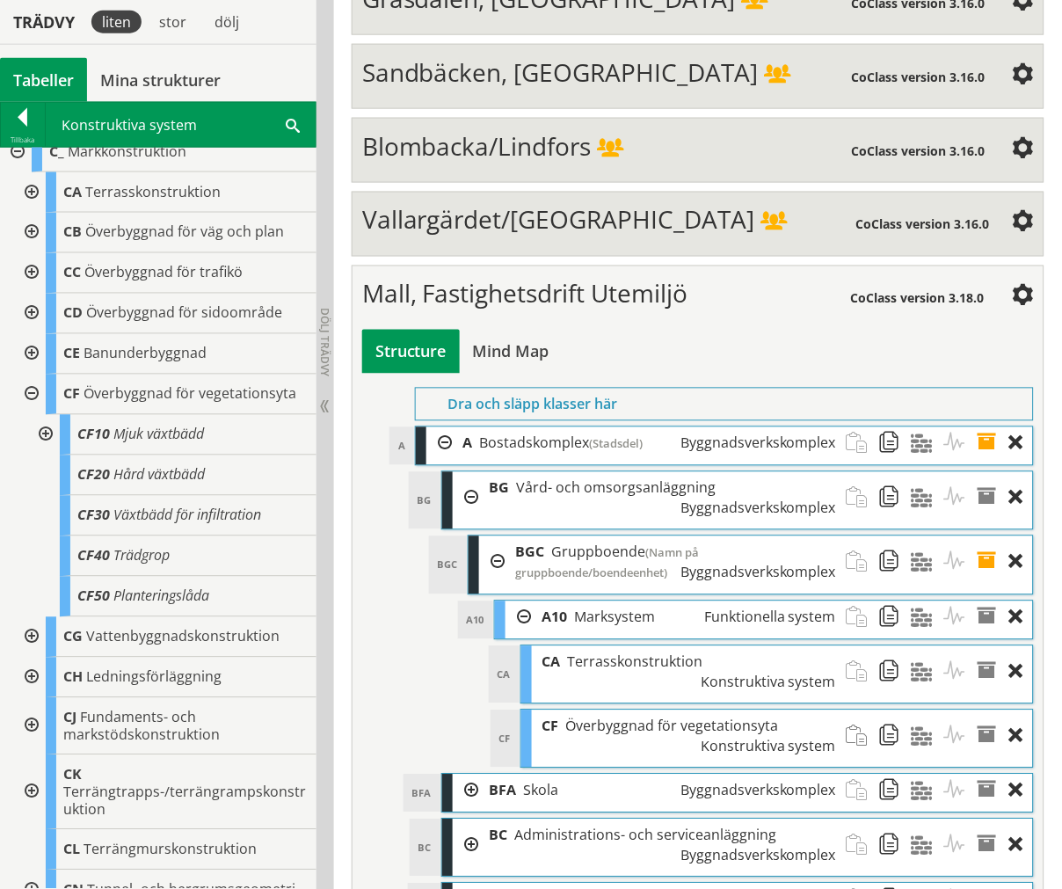
click at [33, 401] on div at bounding box center [30, 395] width 32 height 40
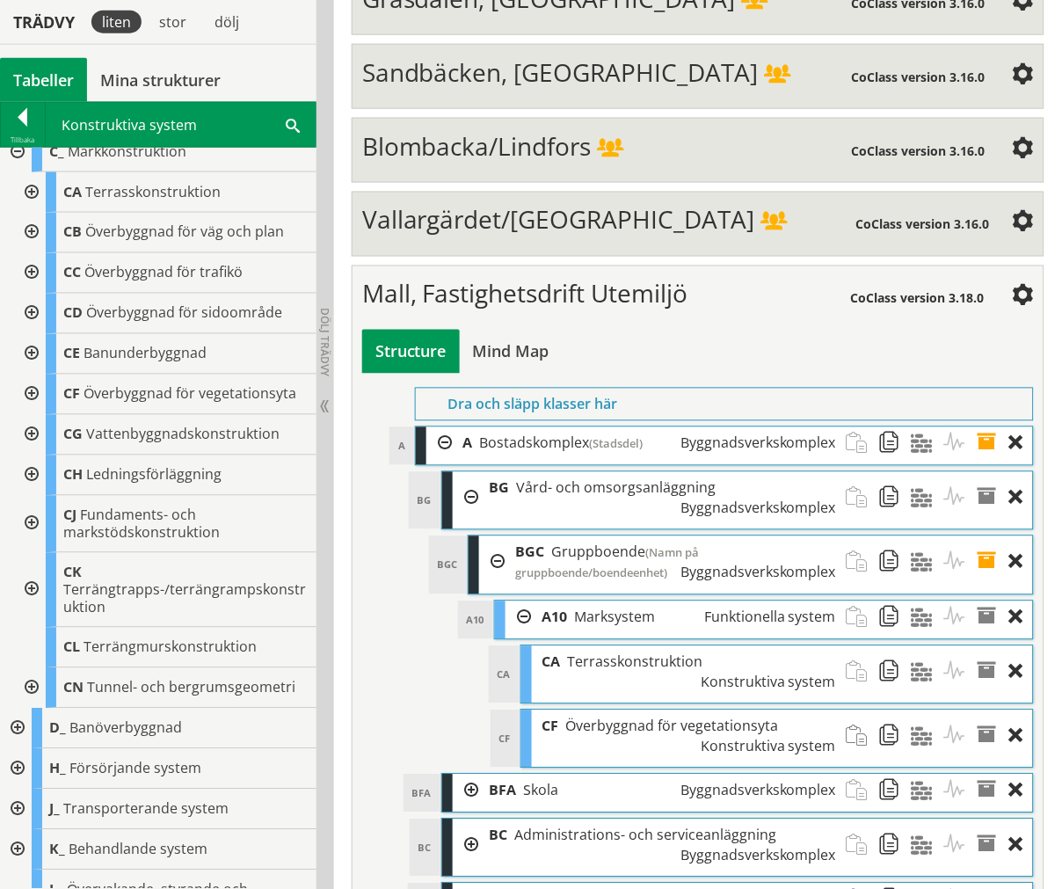
scroll to position [0, 0]
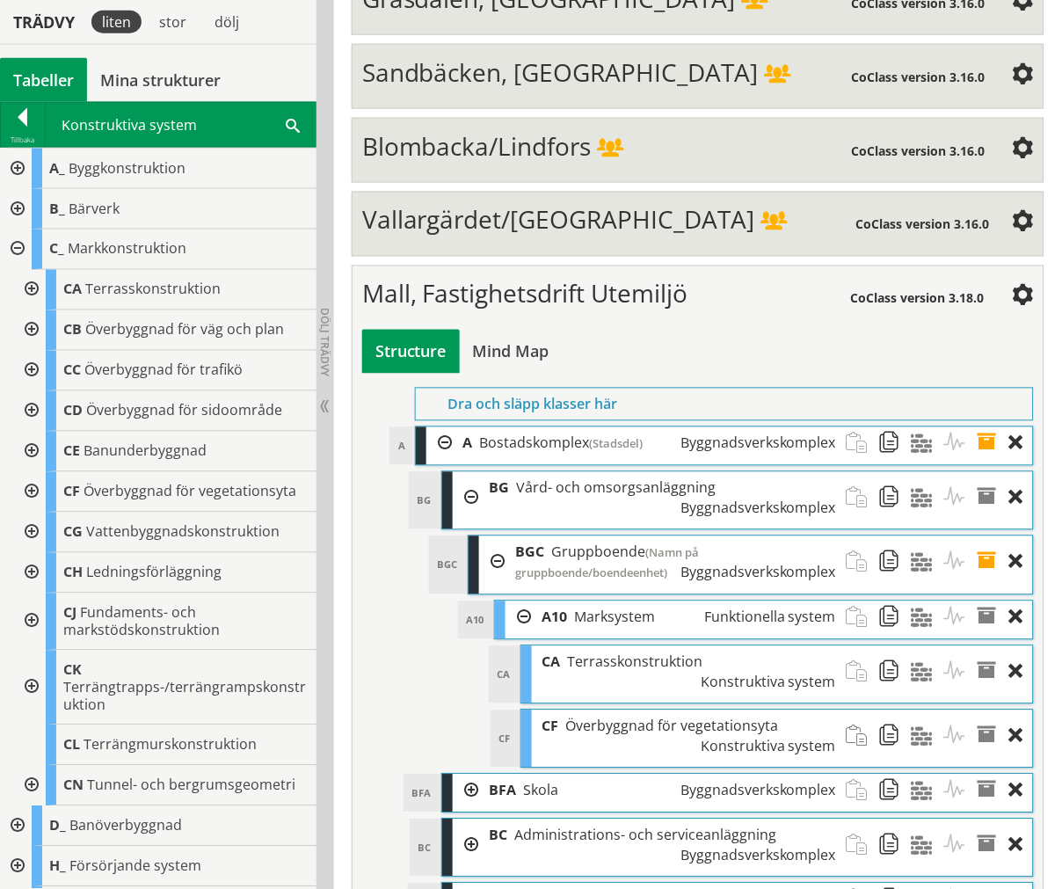
drag, startPoint x: 22, startPoint y: 251, endPoint x: 22, endPoint y: 187, distance: 63.3
click at [22, 250] on div at bounding box center [16, 249] width 32 height 40
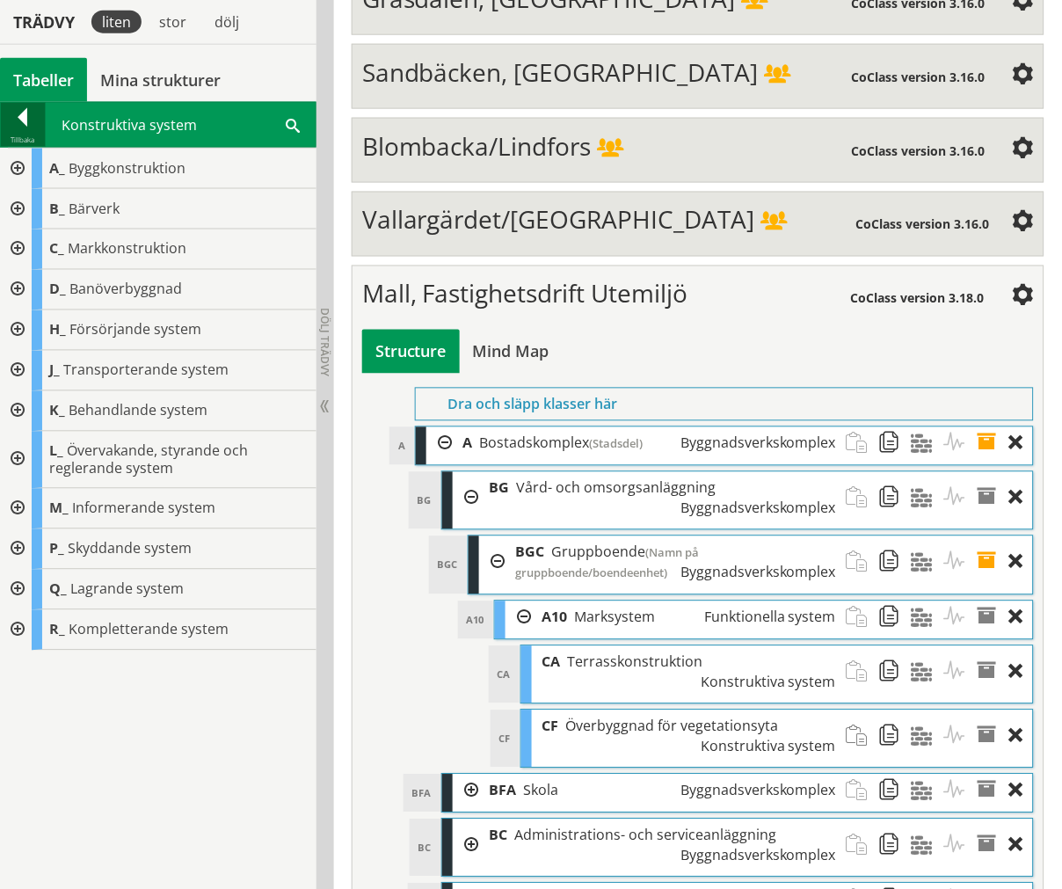
click at [26, 141] on div "Tillbaka" at bounding box center [23, 140] width 44 height 14
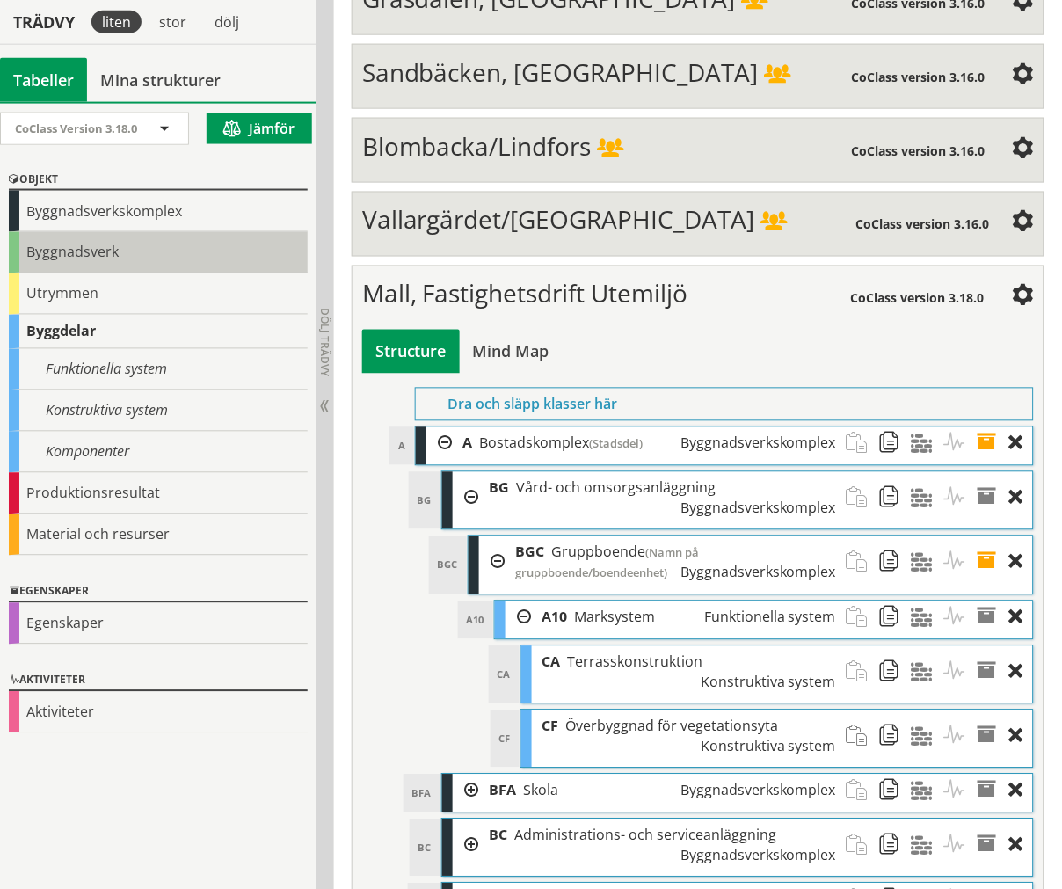
click at [56, 258] on div "Byggnadsverk" at bounding box center [158, 252] width 299 height 41
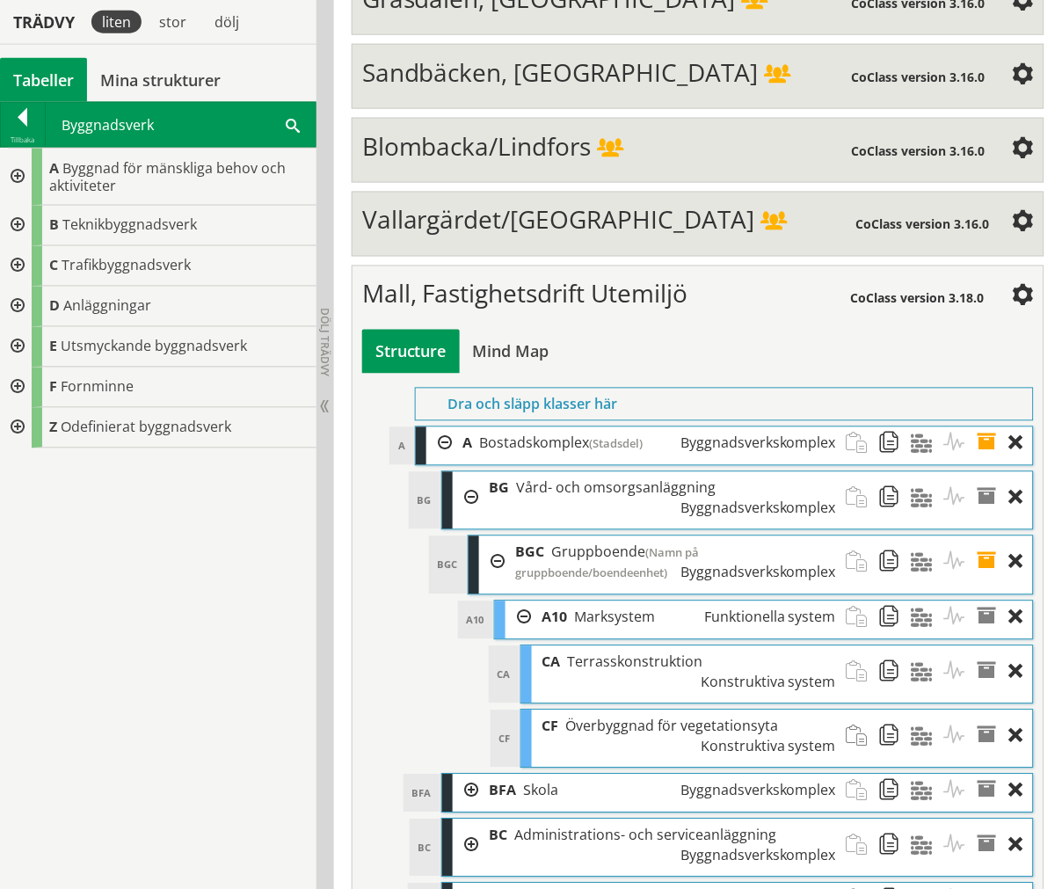
click at [18, 391] on div at bounding box center [16, 388] width 32 height 40
click at [19, 383] on div at bounding box center [16, 388] width 32 height 40
click at [16, 225] on div at bounding box center [16, 226] width 32 height 40
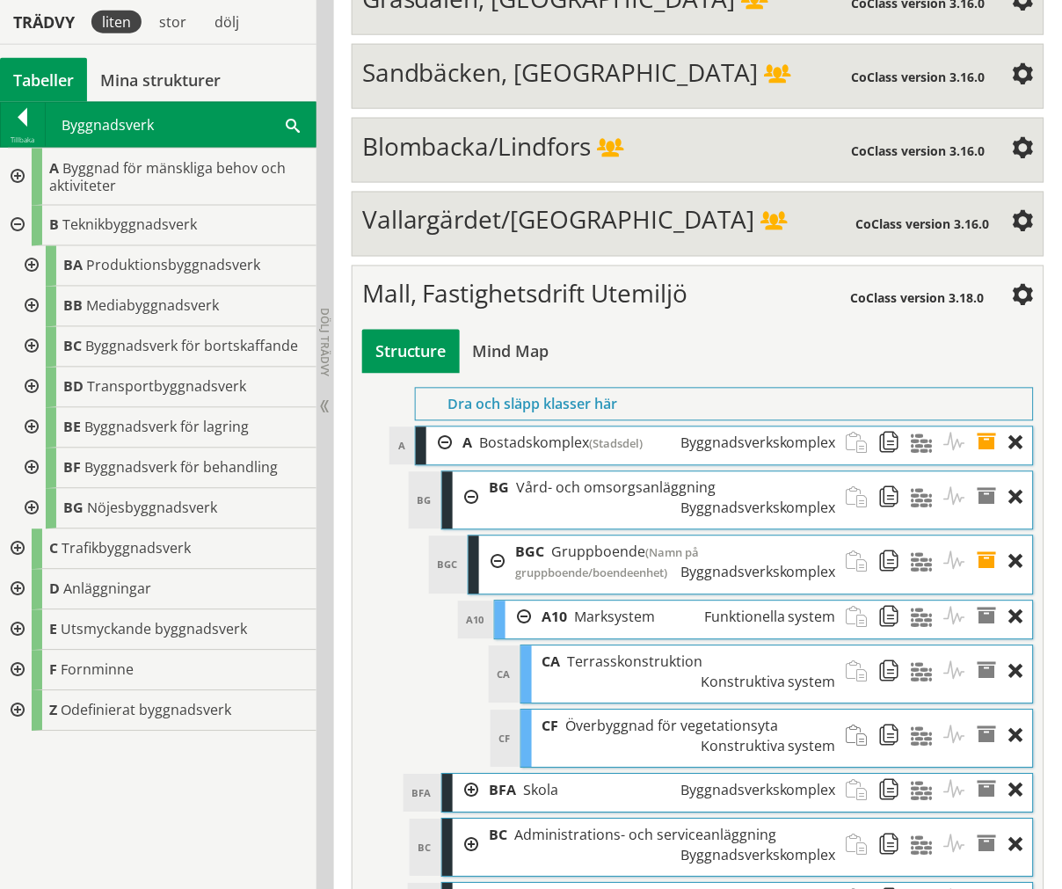
click at [18, 222] on div at bounding box center [16, 226] width 32 height 40
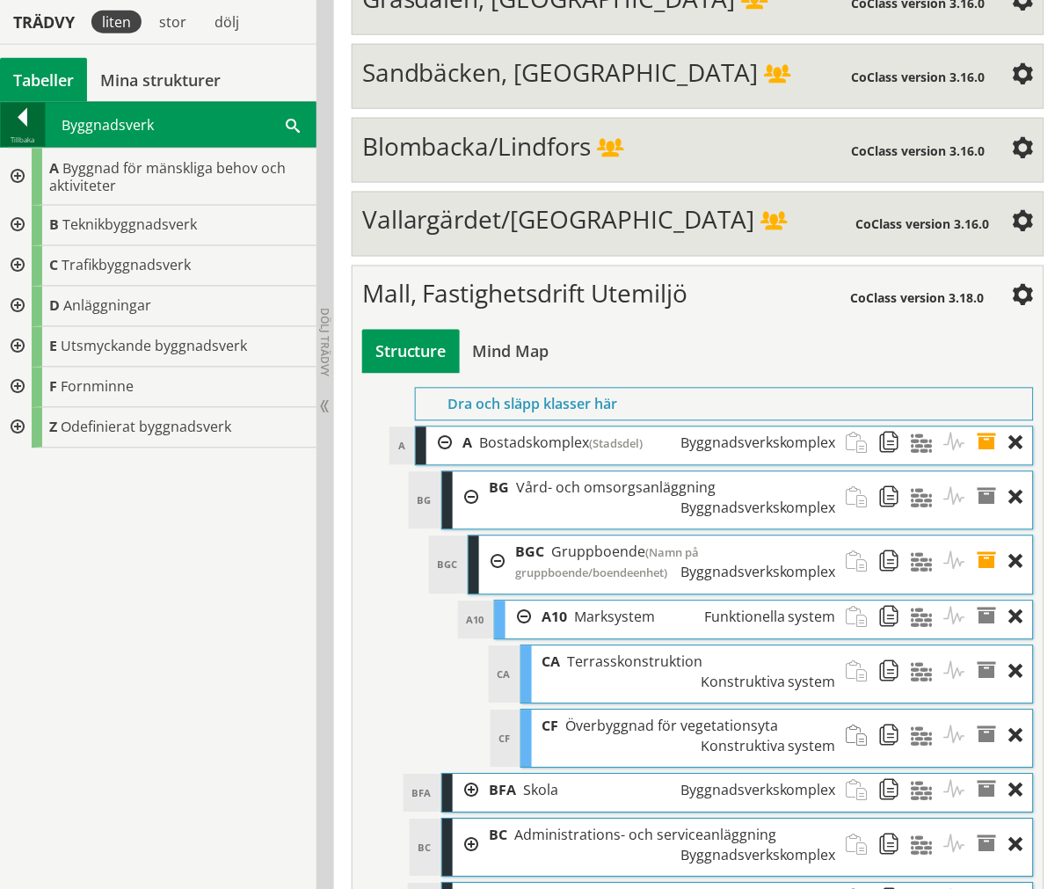
click at [19, 129] on div at bounding box center [23, 120] width 44 height 25
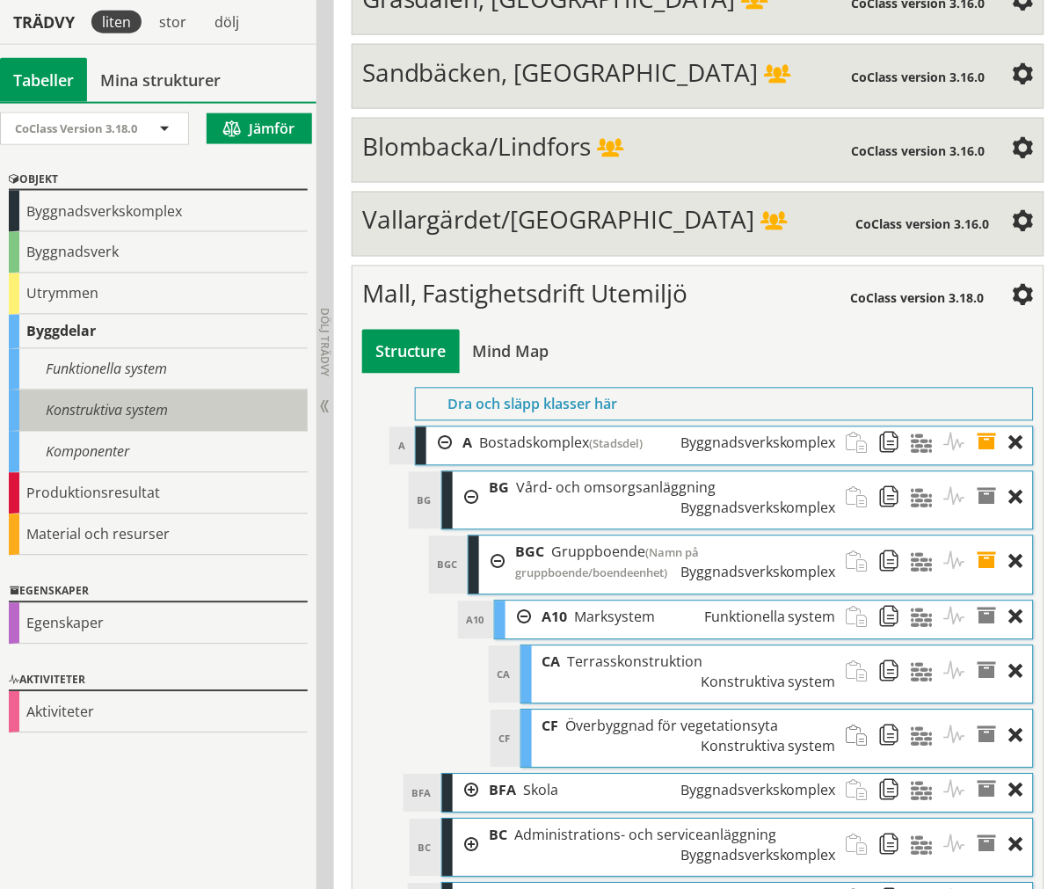
click at [62, 394] on div "Konstruktiva system" at bounding box center [158, 410] width 299 height 41
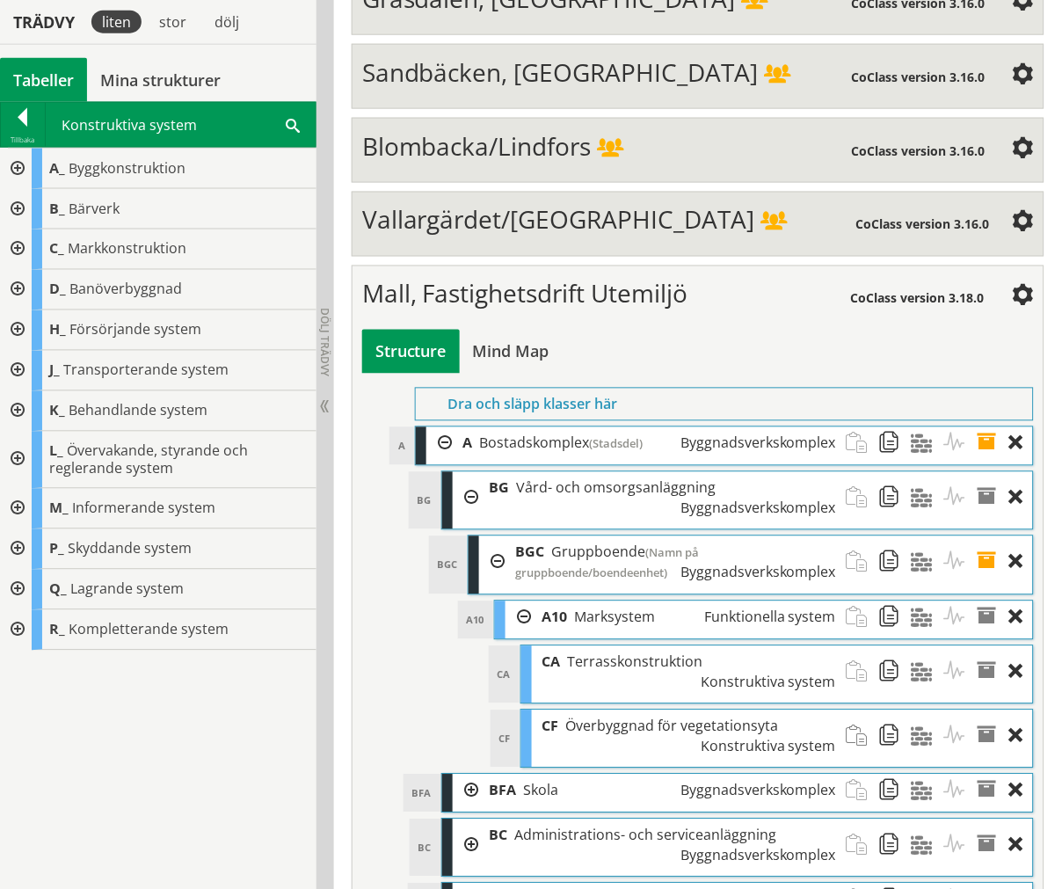
click at [21, 506] on div at bounding box center [16, 509] width 32 height 40
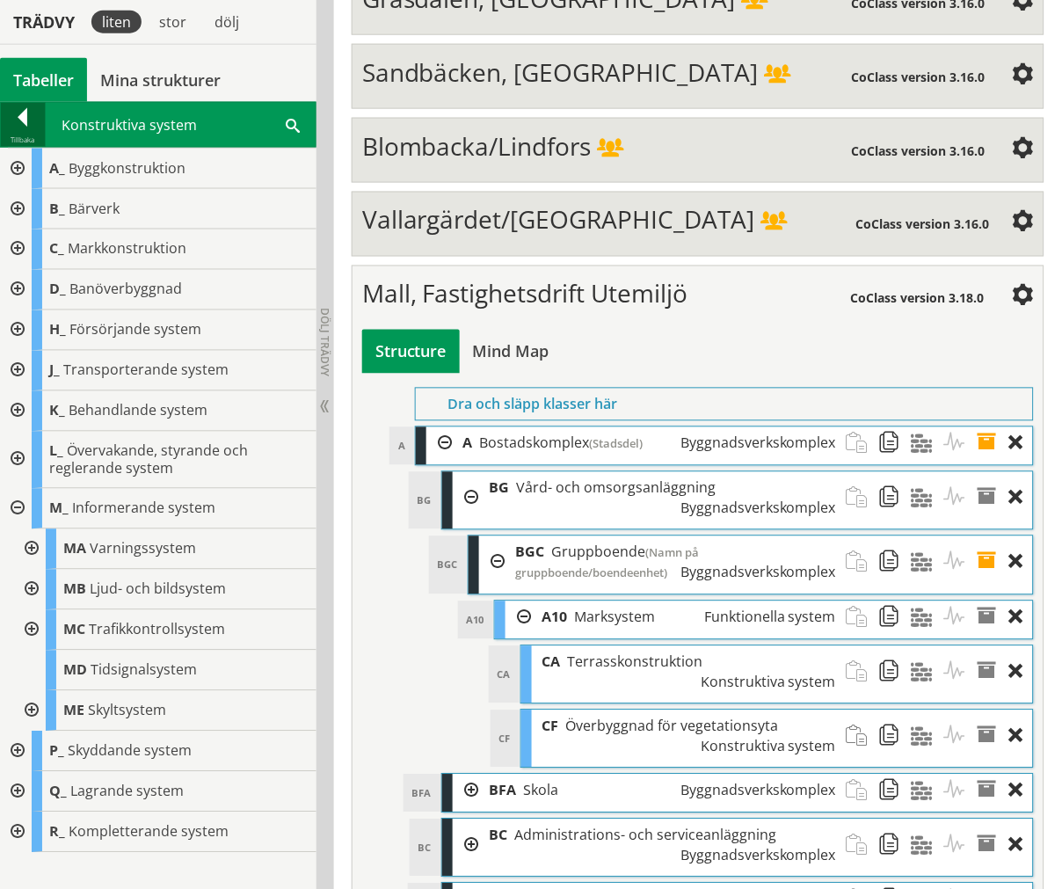
click at [24, 130] on div at bounding box center [23, 120] width 44 height 25
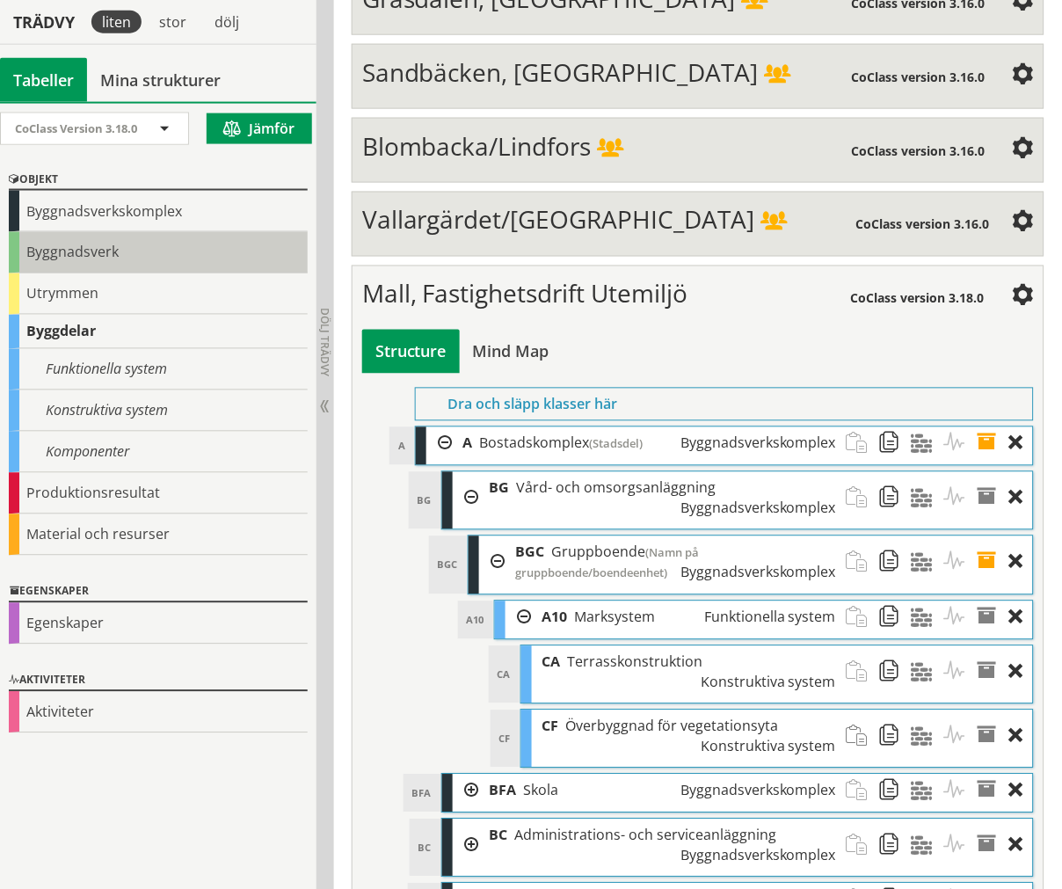
click at [170, 249] on div "Byggnadsverk" at bounding box center [158, 252] width 299 height 41
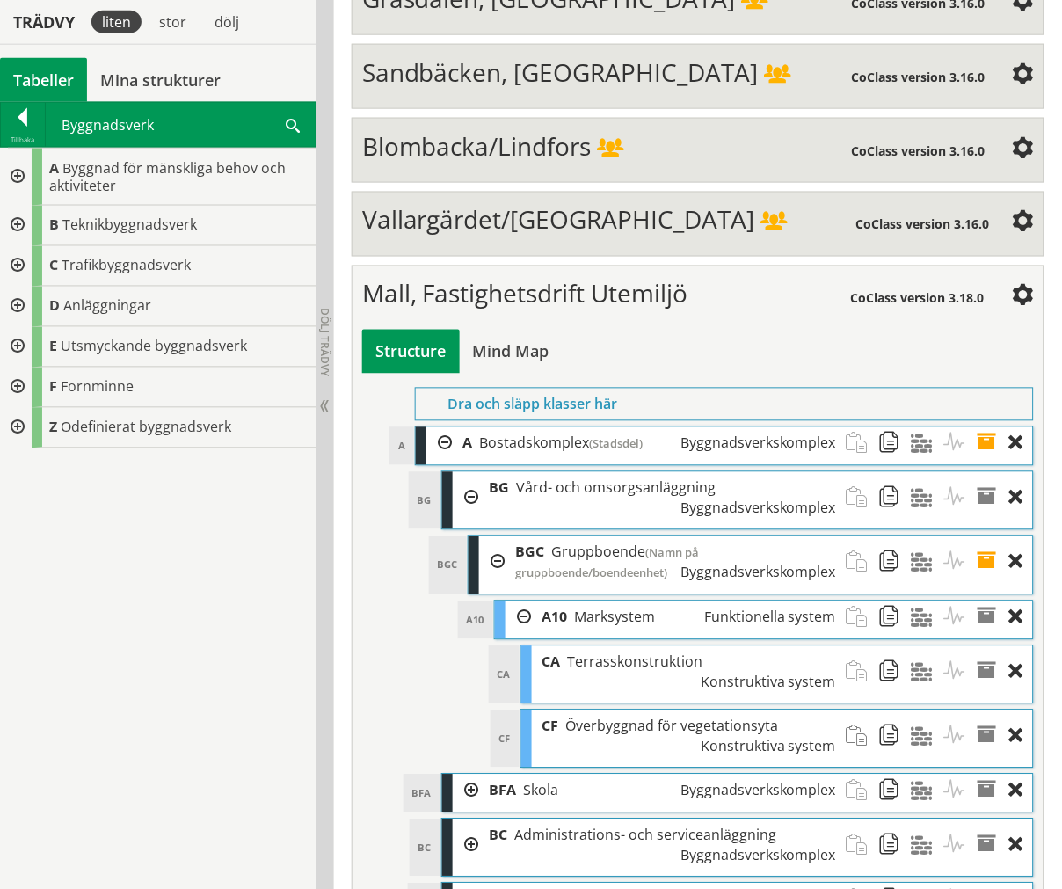
click at [11, 229] on div at bounding box center [16, 226] width 32 height 40
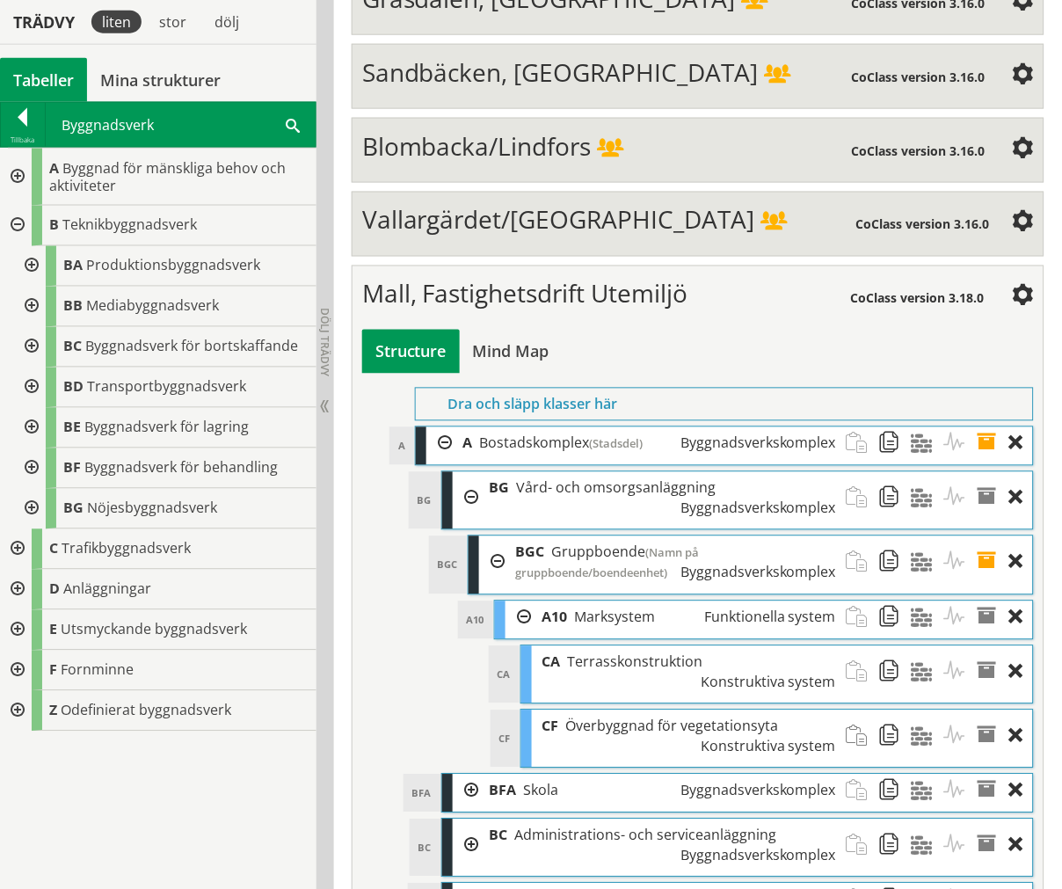
click at [9, 226] on div at bounding box center [16, 226] width 32 height 40
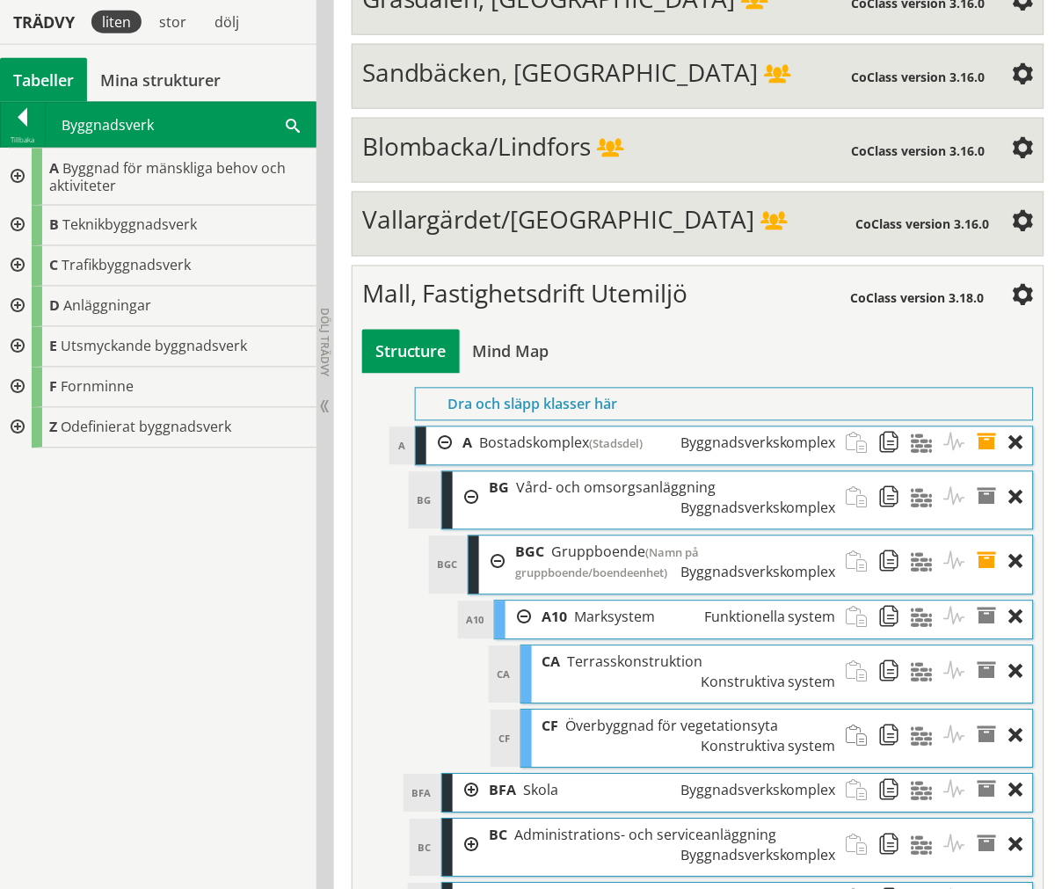
click at [18, 302] on div at bounding box center [16, 307] width 32 height 40
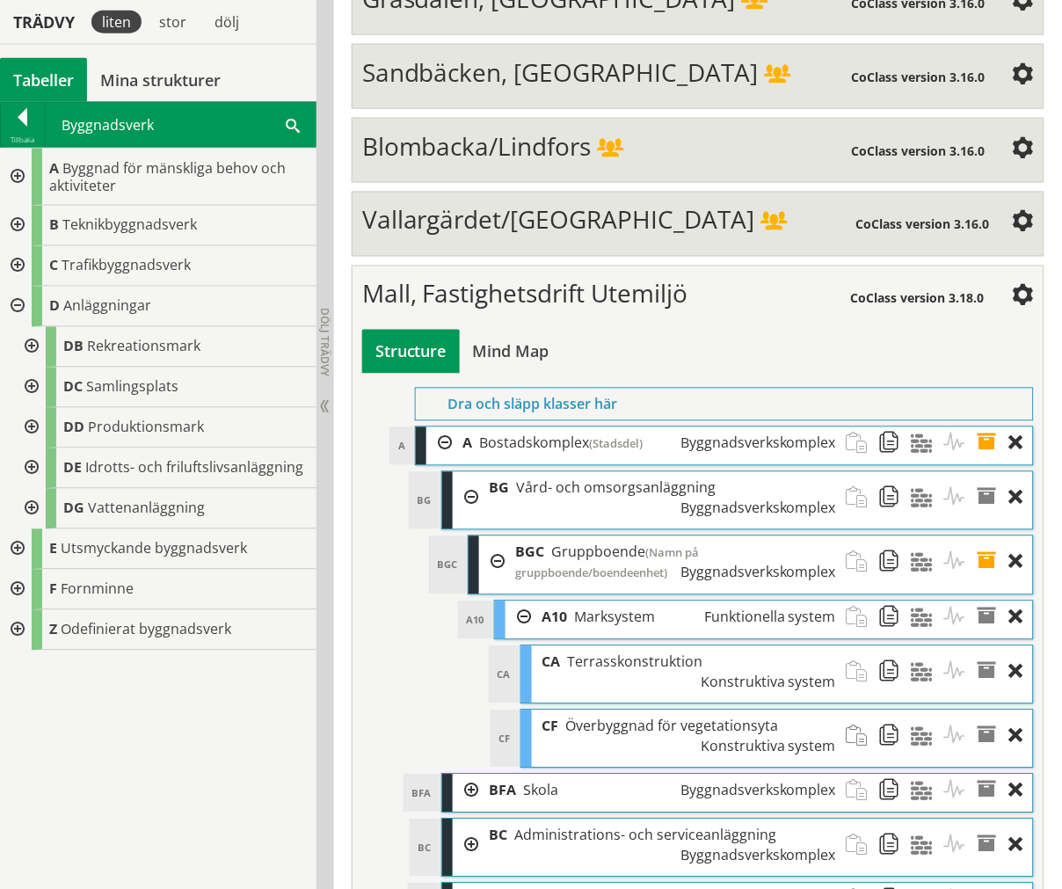
click at [19, 309] on div at bounding box center [16, 307] width 32 height 40
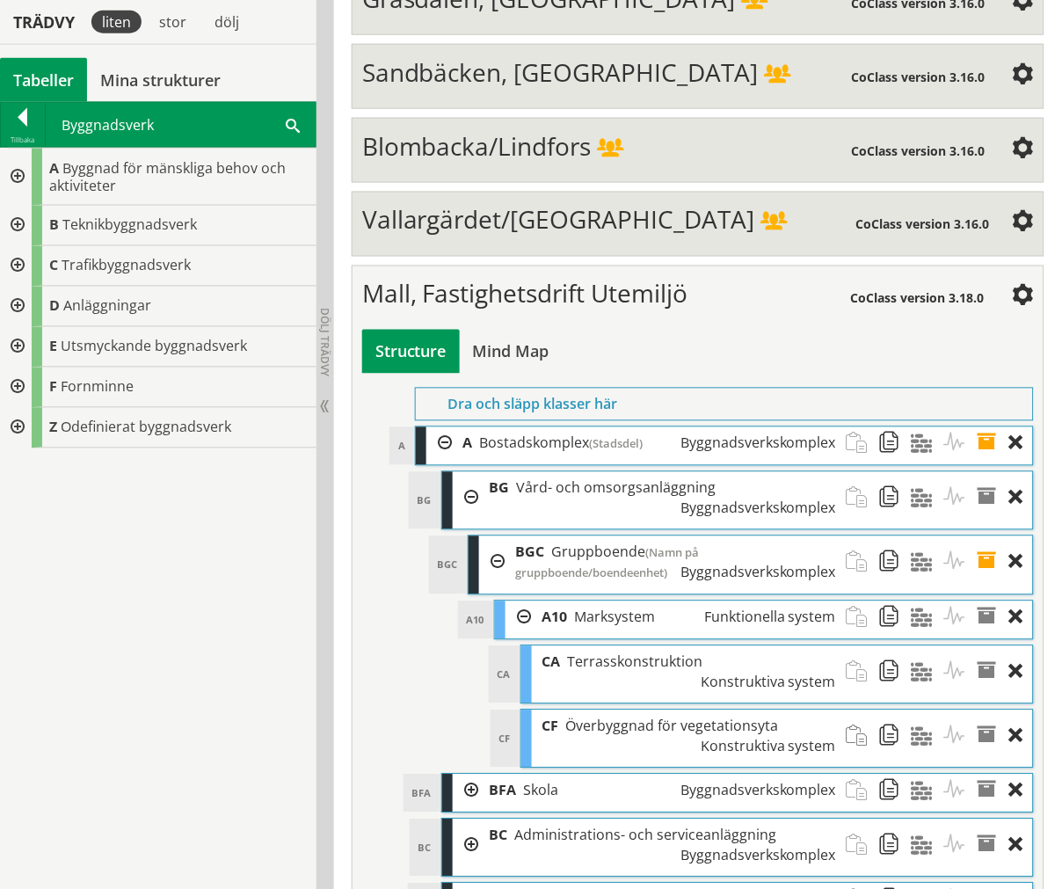
click at [19, 354] on div at bounding box center [16, 347] width 32 height 40
click at [18, 345] on div at bounding box center [16, 347] width 32 height 40
click at [30, 116] on div at bounding box center [23, 120] width 44 height 25
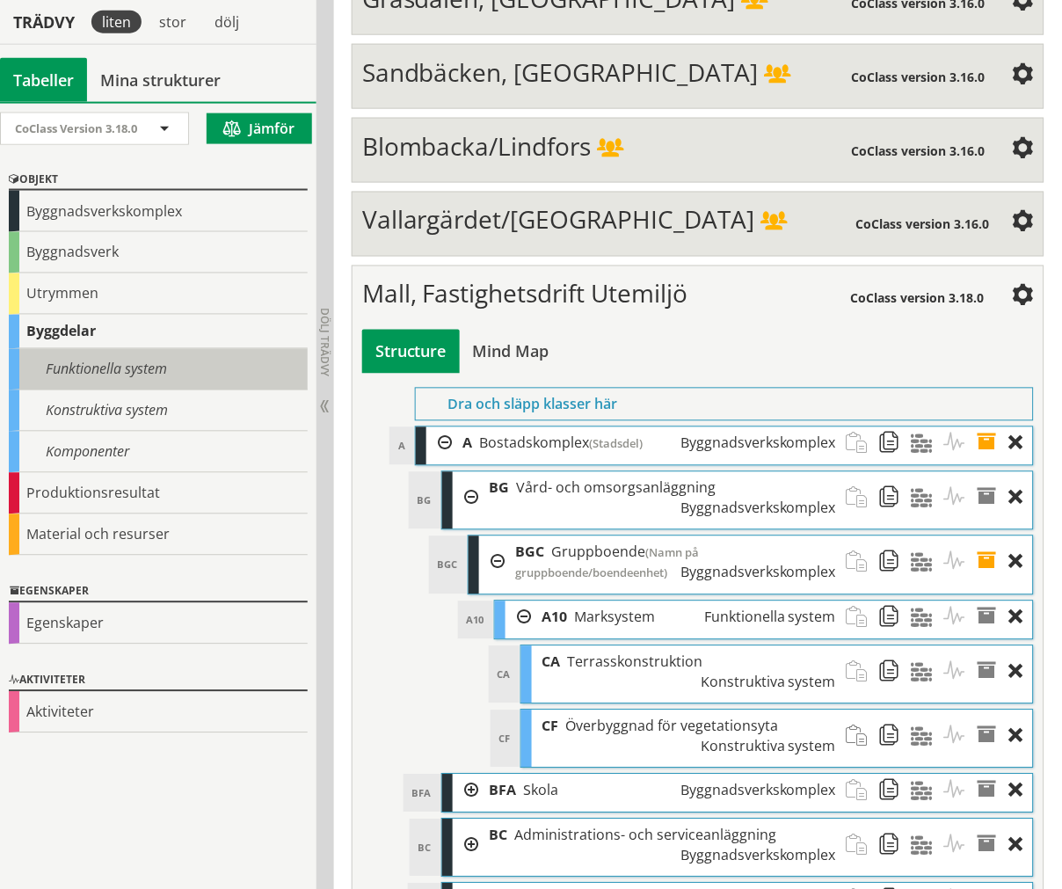
click at [97, 355] on div "Funktionella system" at bounding box center [158, 369] width 299 height 41
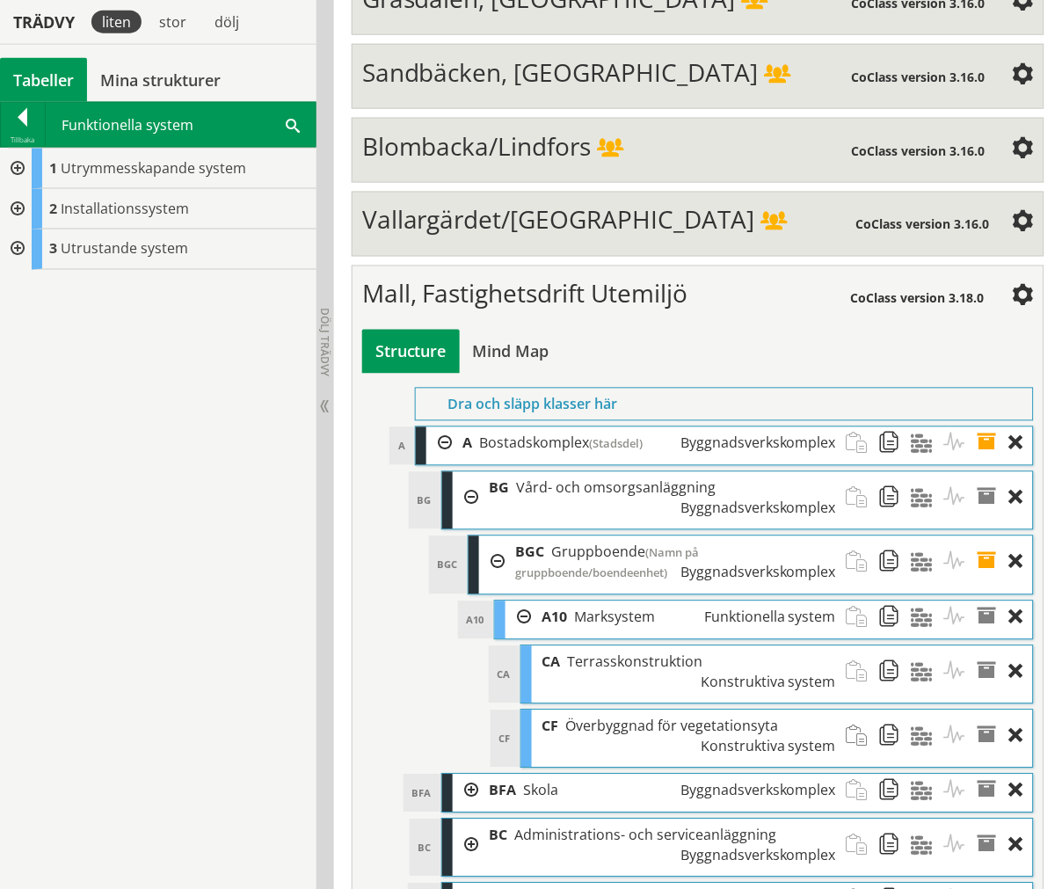
click at [16, 206] on div at bounding box center [16, 209] width 32 height 40
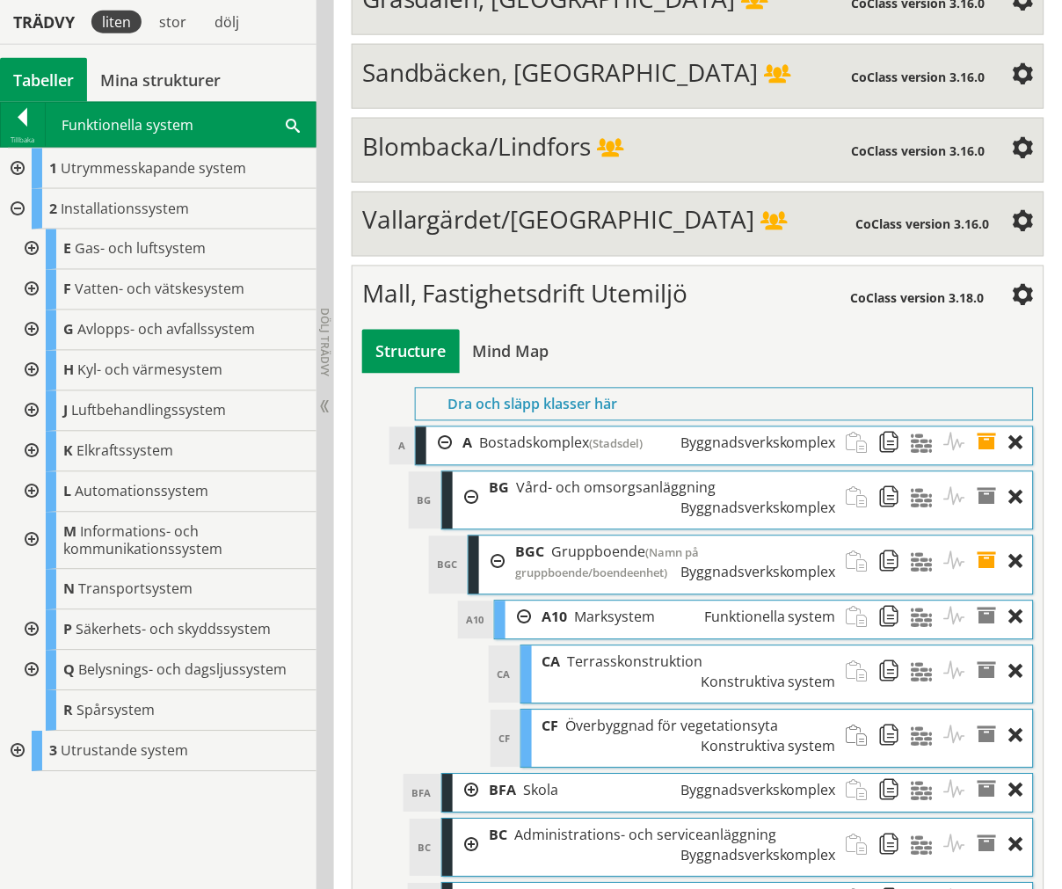
click at [11, 206] on div at bounding box center [16, 209] width 32 height 40
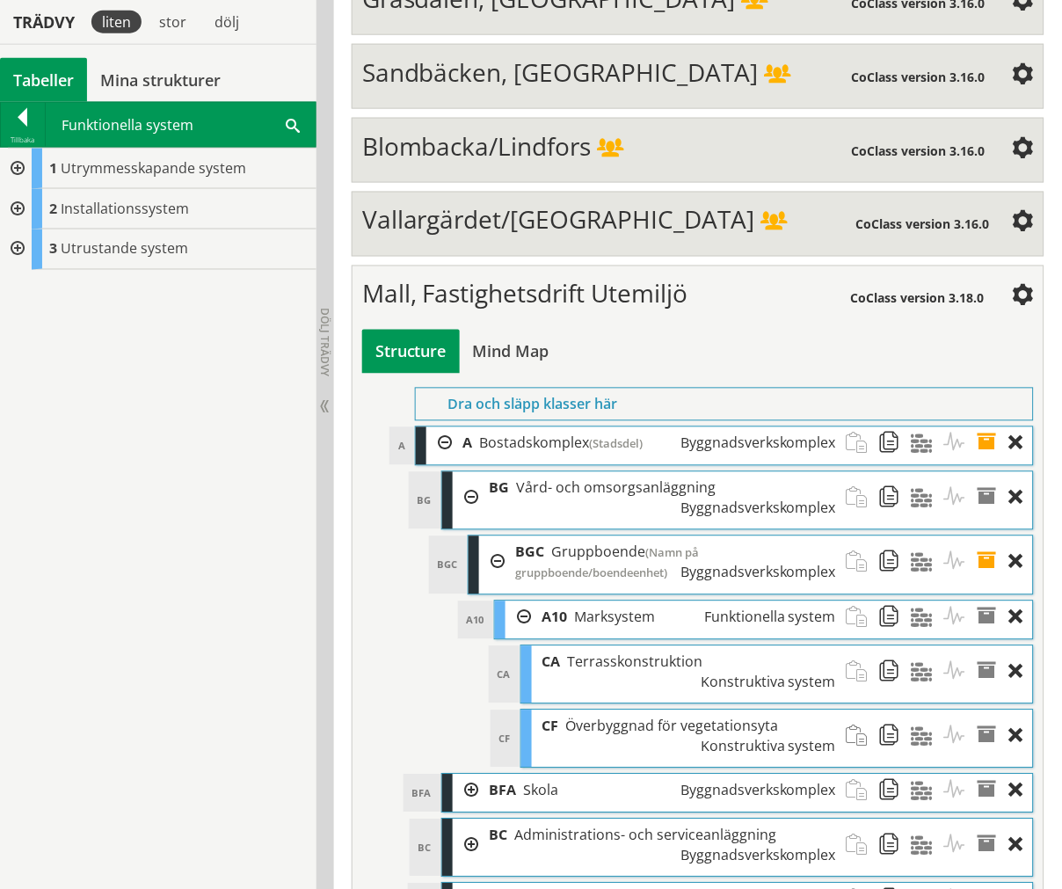
click at [15, 178] on div at bounding box center [16, 169] width 32 height 40
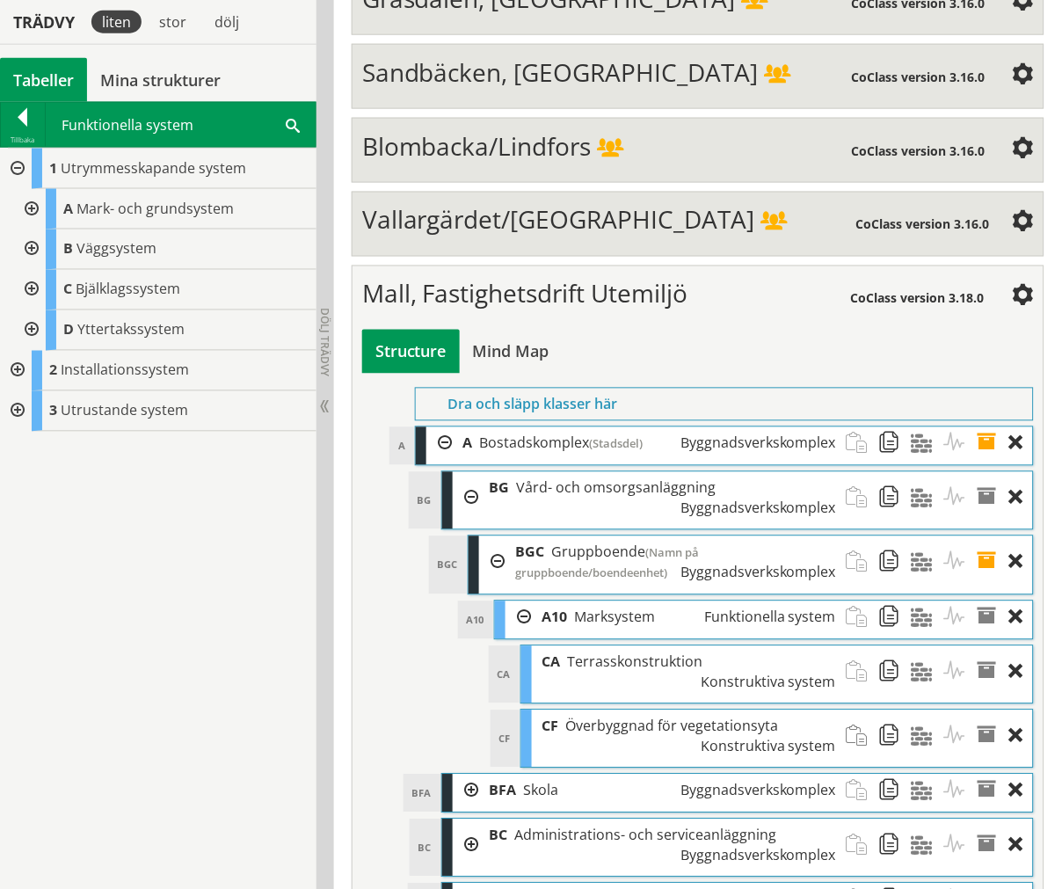
click at [32, 325] on div at bounding box center [30, 330] width 32 height 40
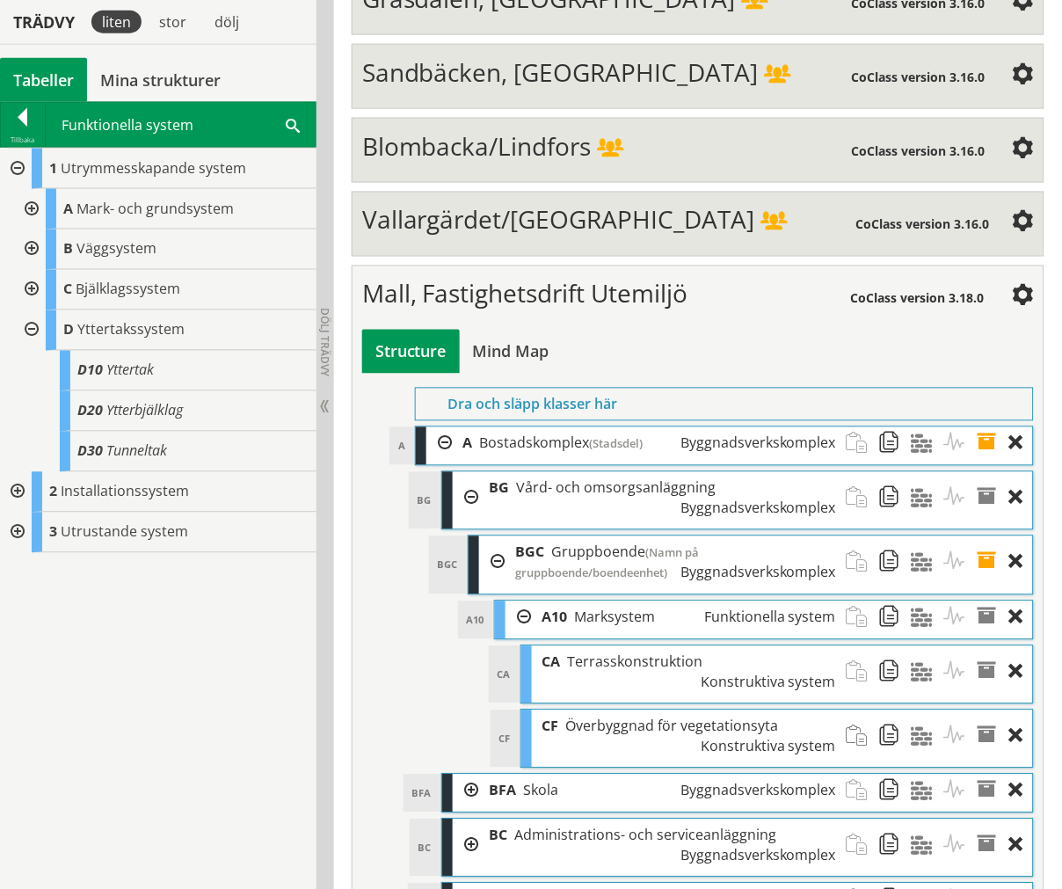
drag, startPoint x: 31, startPoint y: 325, endPoint x: 33, endPoint y: 284, distance: 41.4
click at [32, 325] on div at bounding box center [30, 330] width 32 height 40
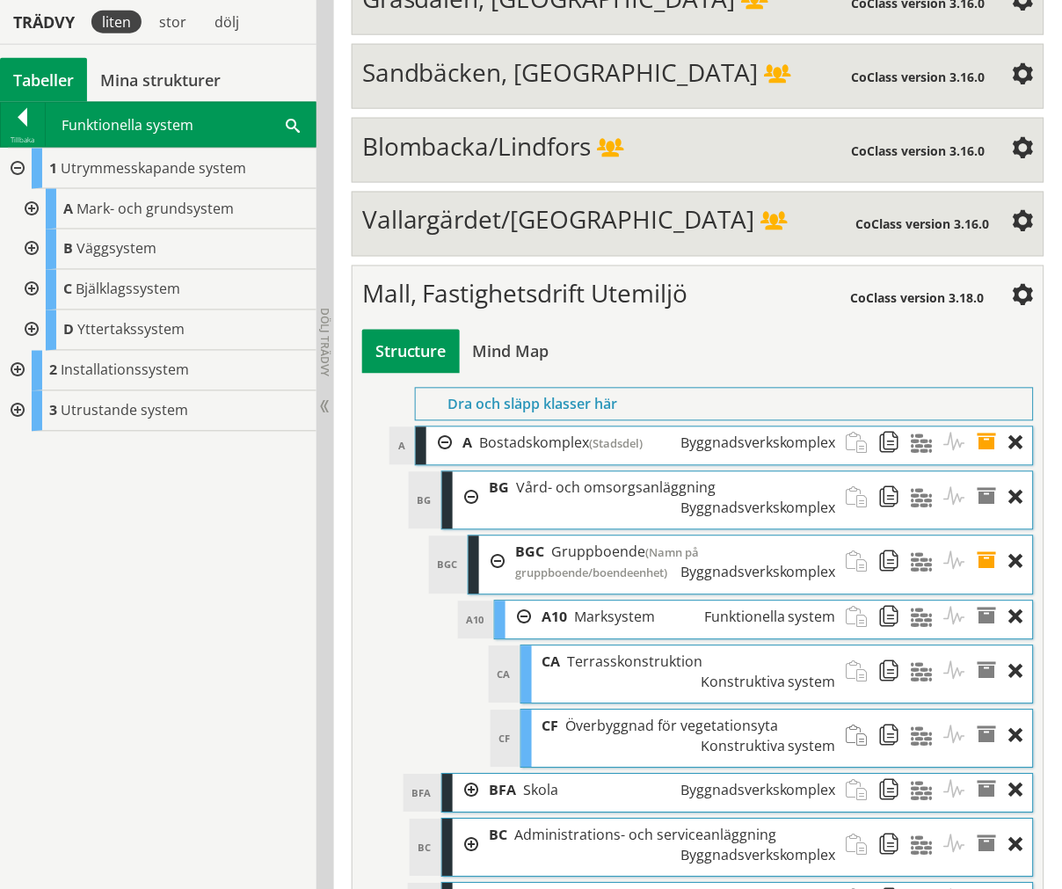
click at [20, 160] on div at bounding box center [16, 169] width 32 height 40
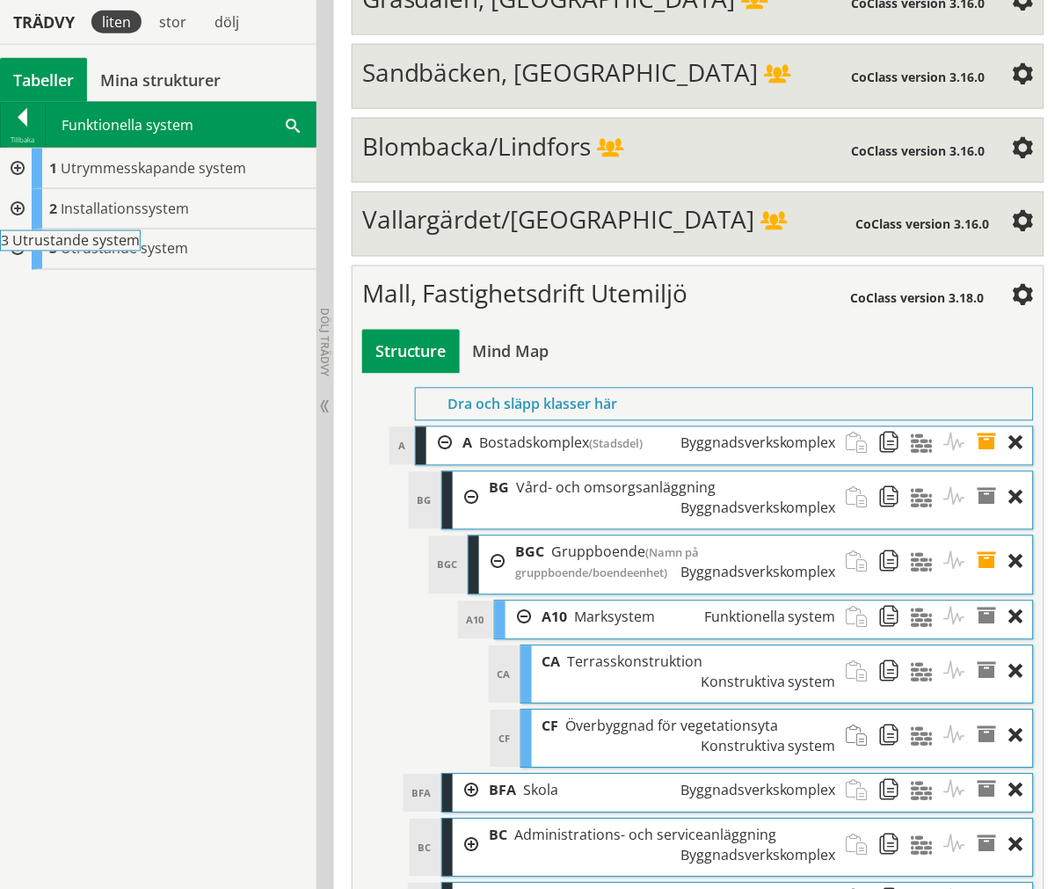
click at [23, 244] on div at bounding box center [16, 249] width 32 height 40
click at [14, 135] on div "Tillbaka" at bounding box center [23, 140] width 44 height 14
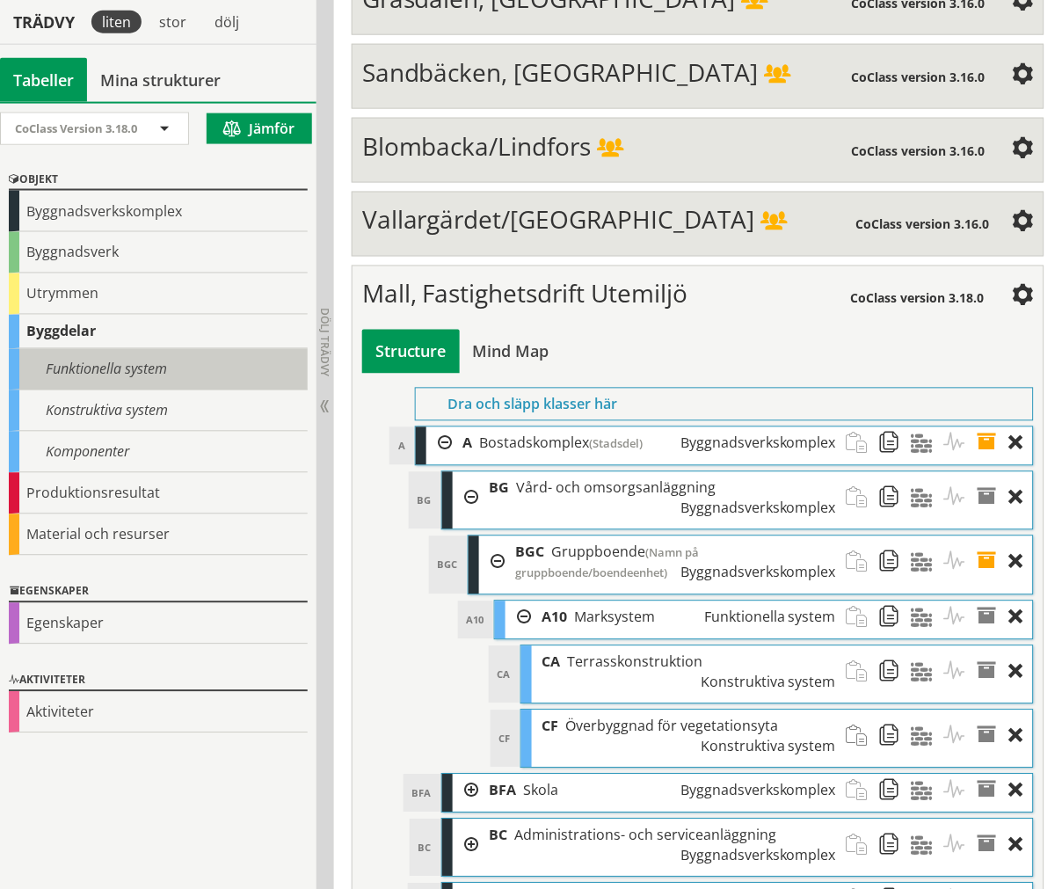
click at [129, 356] on div "Funktionella system" at bounding box center [158, 369] width 299 height 41
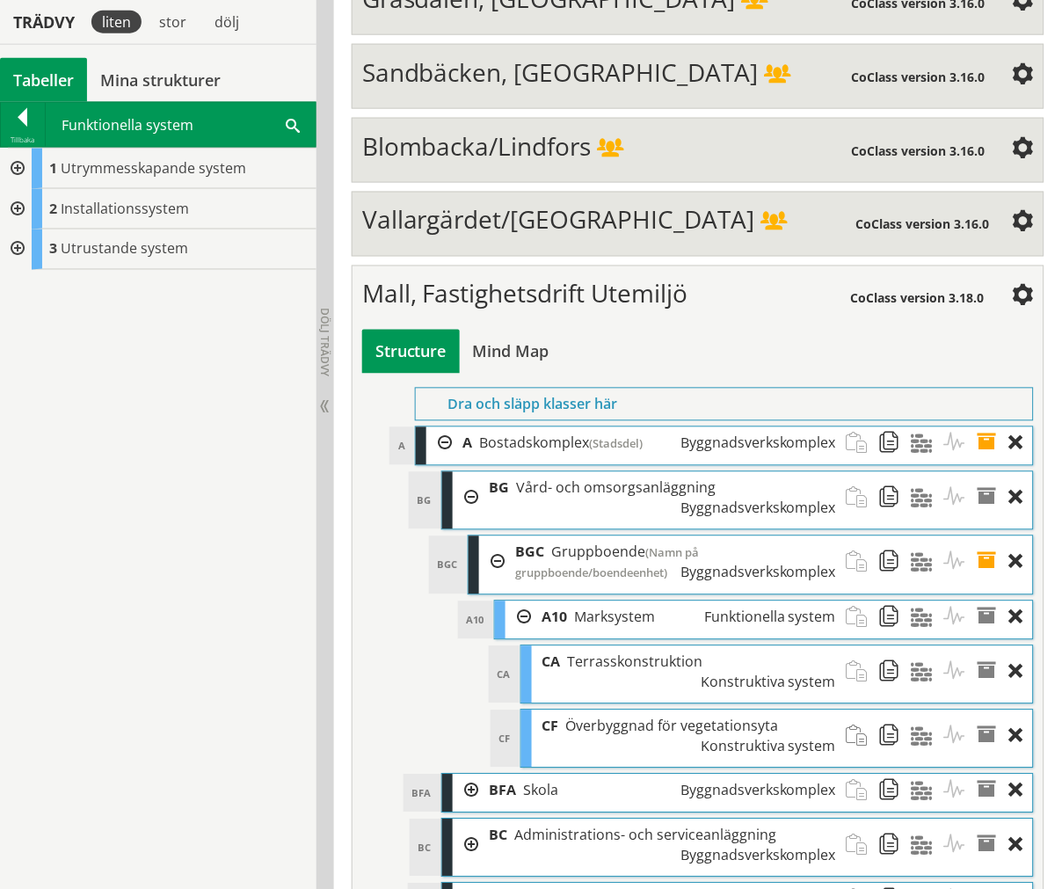
click at [295, 124] on span at bounding box center [293, 124] width 14 height 18
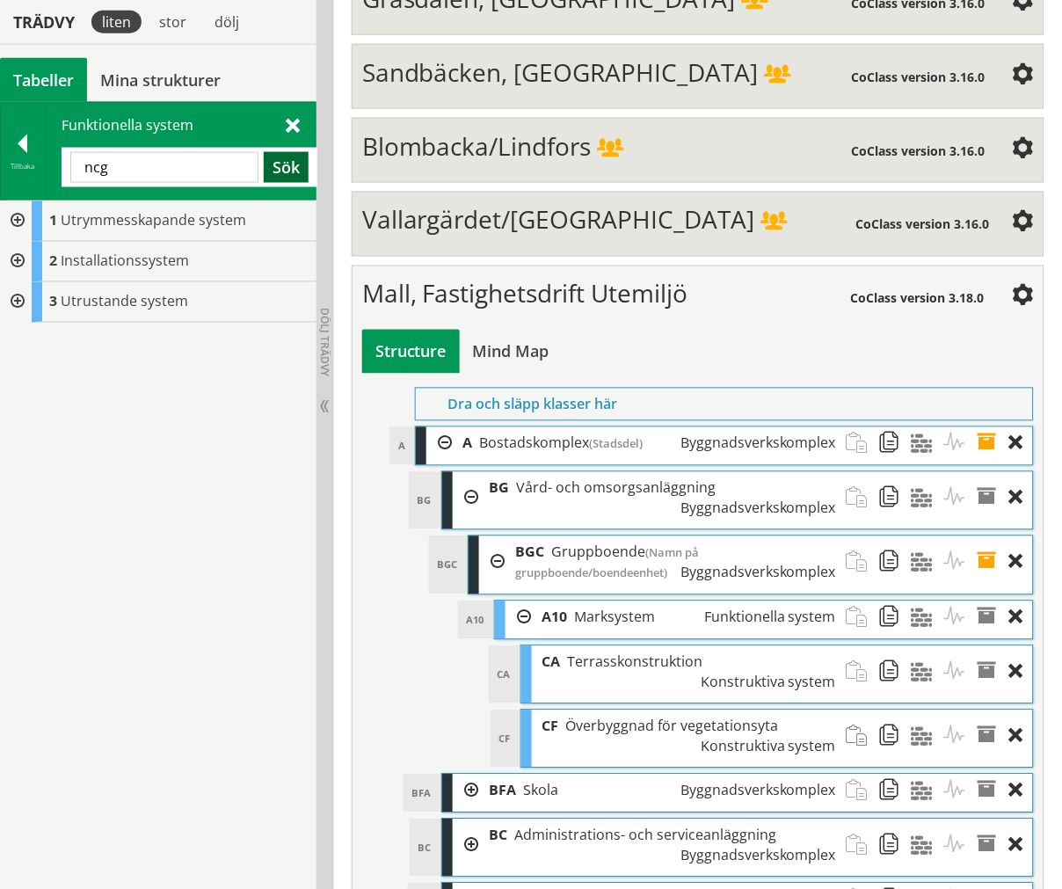
type input "ncg"
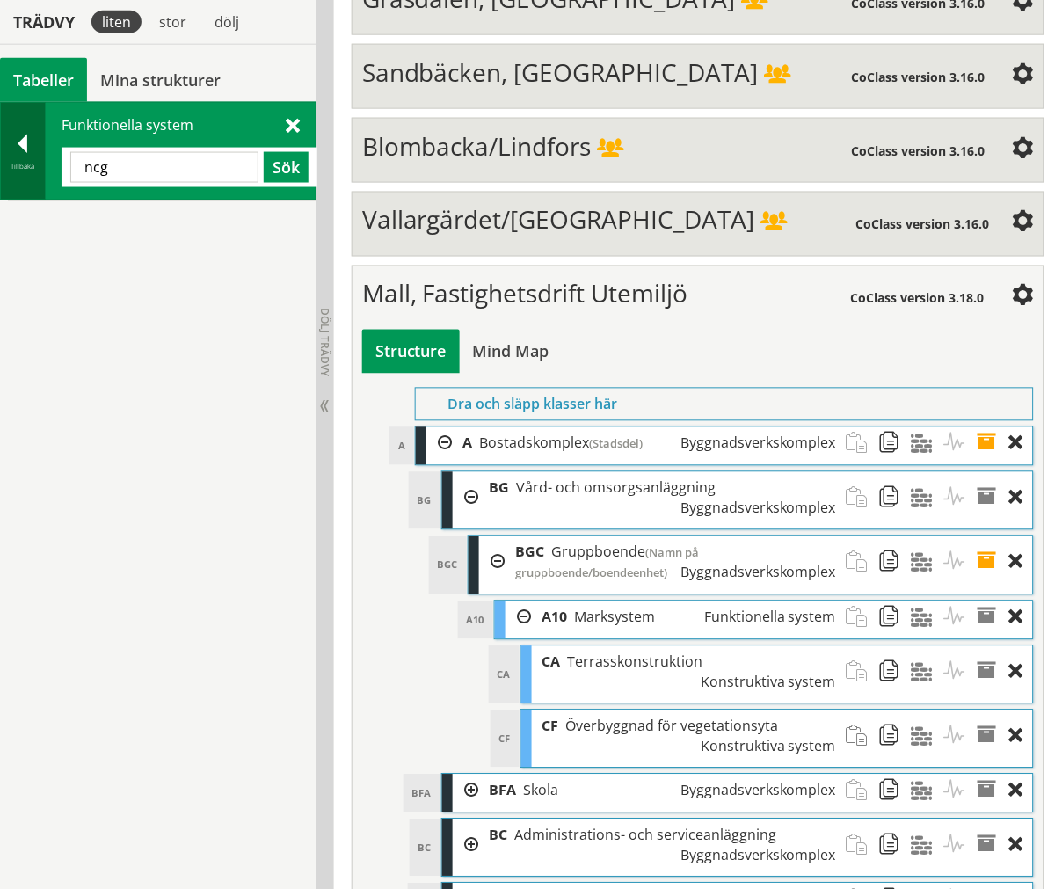
click at [30, 155] on div at bounding box center [23, 147] width 44 height 25
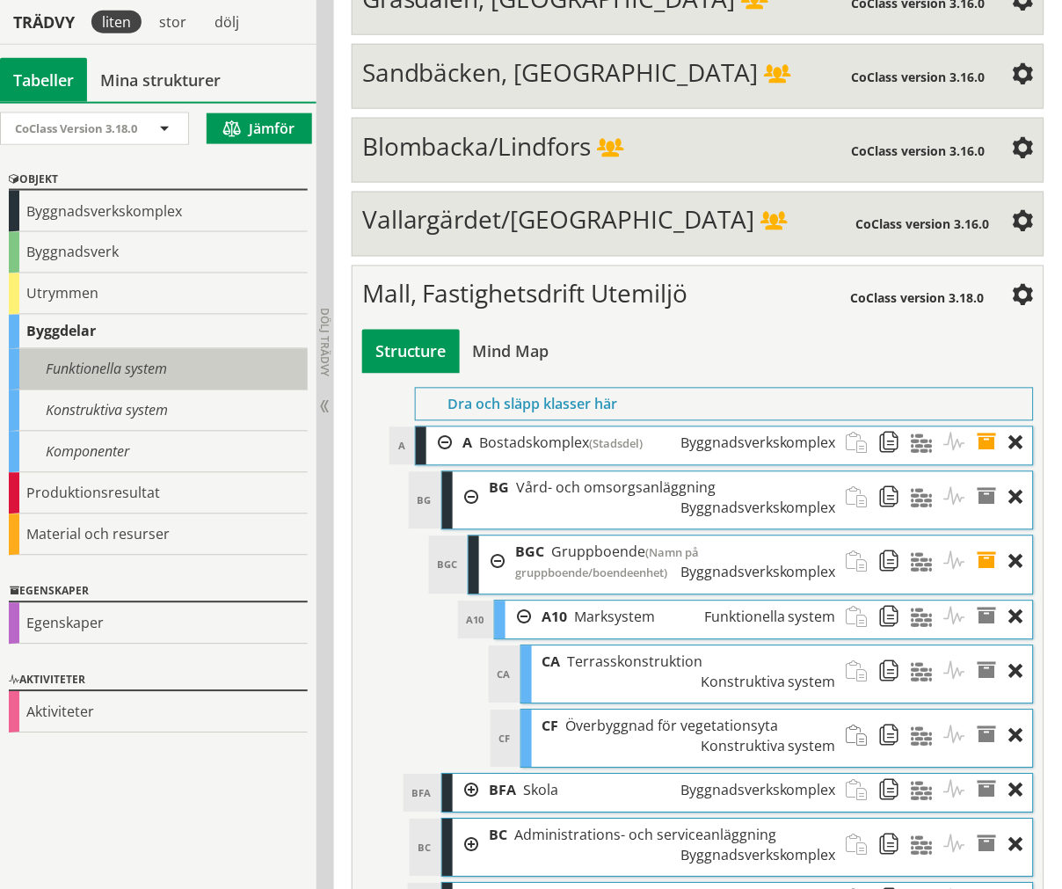
click at [115, 353] on div "Funktionella system" at bounding box center [158, 369] width 299 height 41
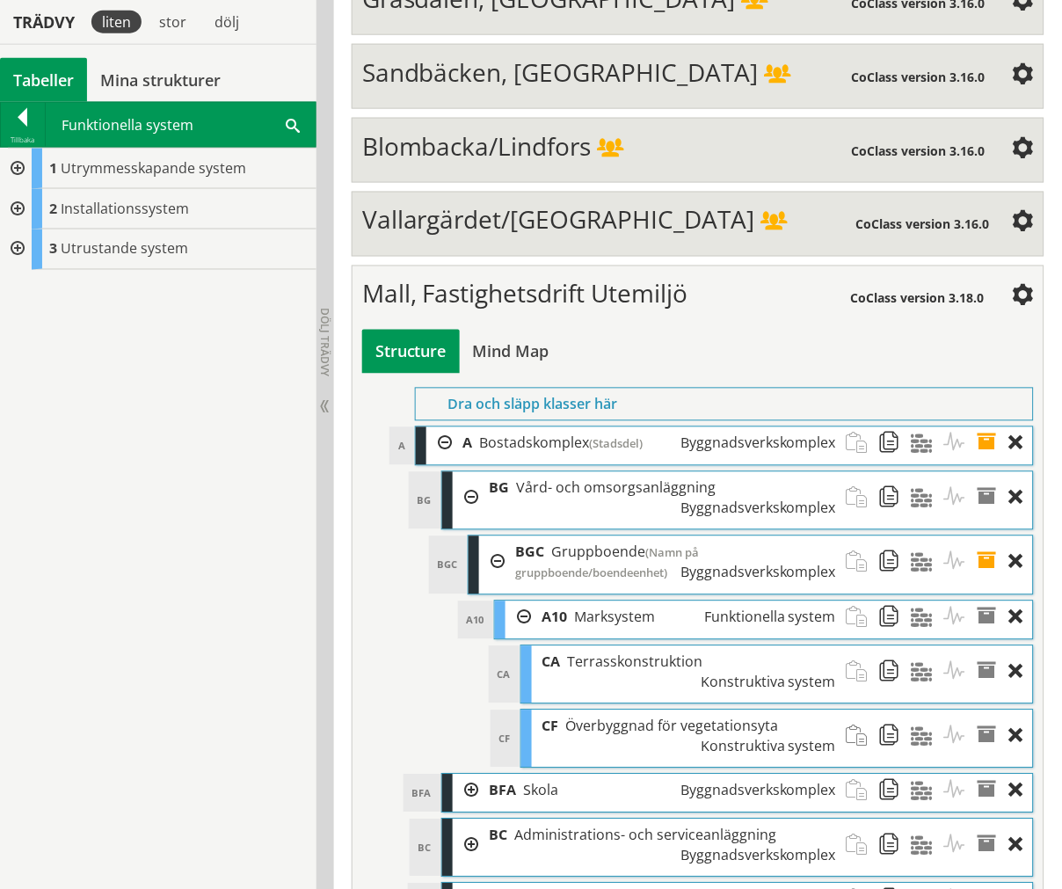
click at [293, 127] on span at bounding box center [293, 124] width 14 height 18
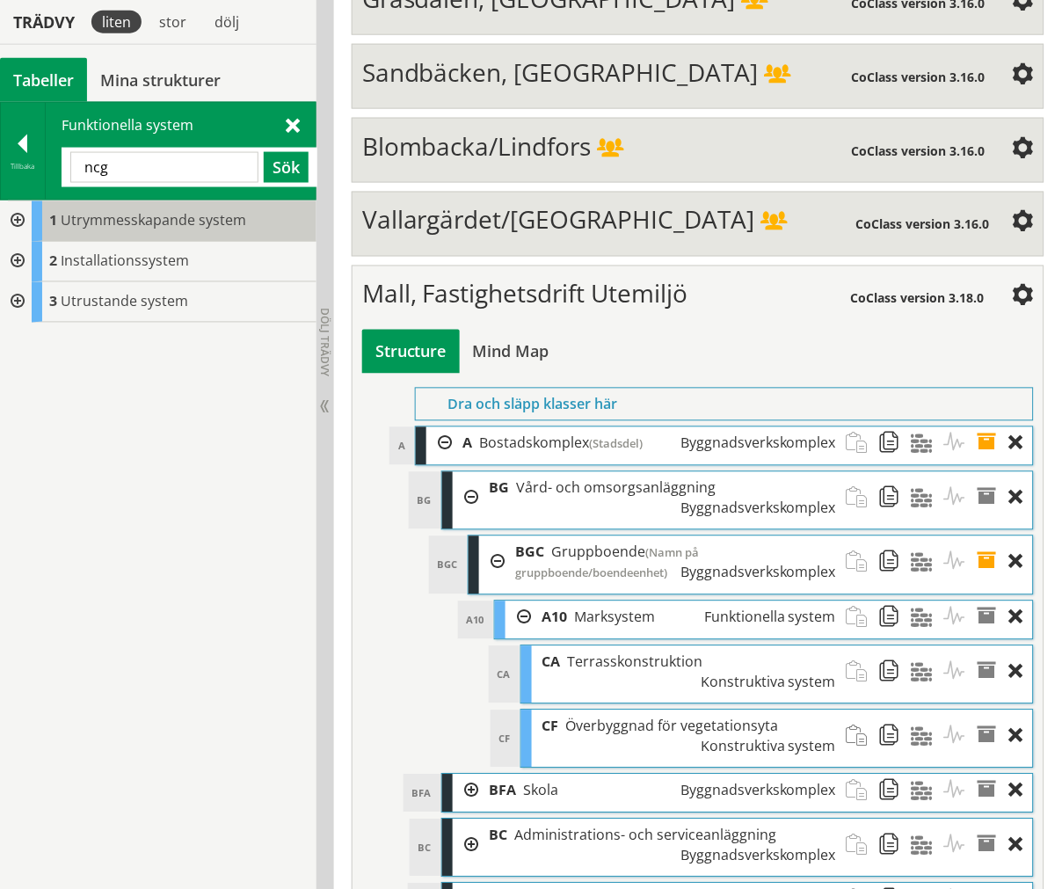
type input "ncg"
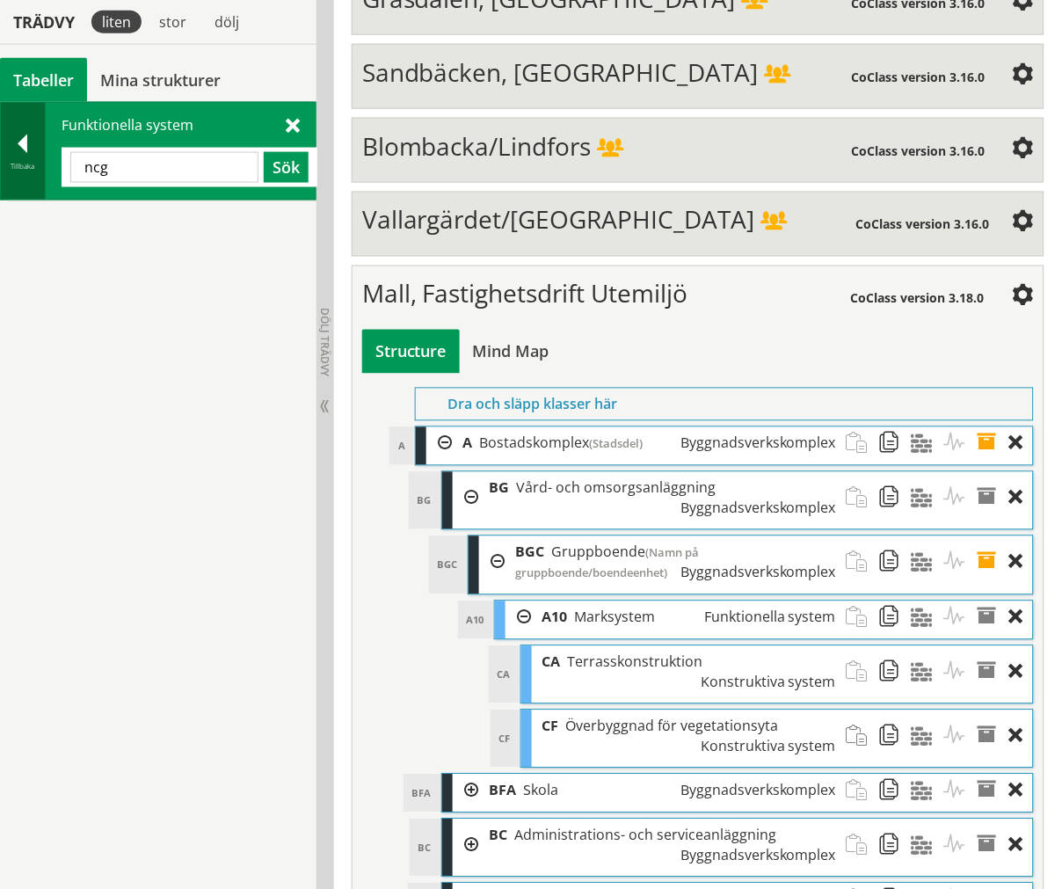
click at [40, 168] on div "Tillbaka" at bounding box center [23, 166] width 44 height 14
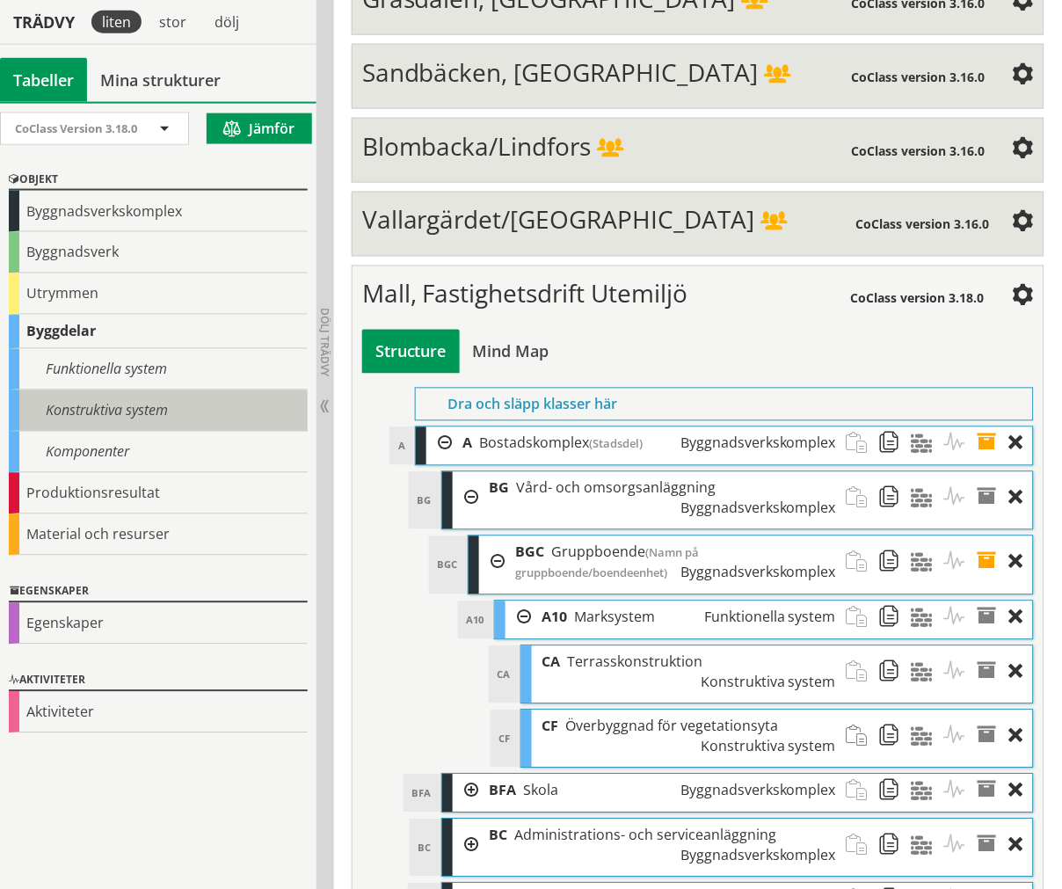
click at [181, 405] on div "Konstruktiva system" at bounding box center [158, 410] width 299 height 41
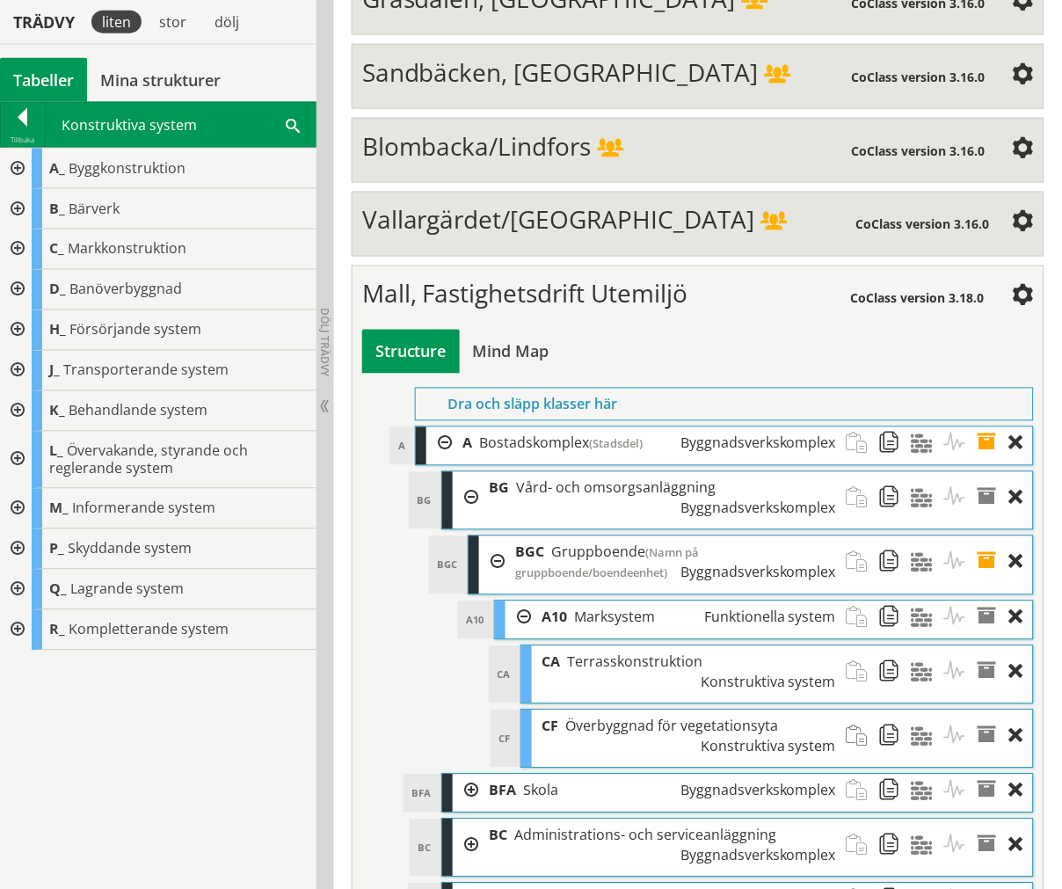
click at [23, 508] on div at bounding box center [16, 509] width 32 height 40
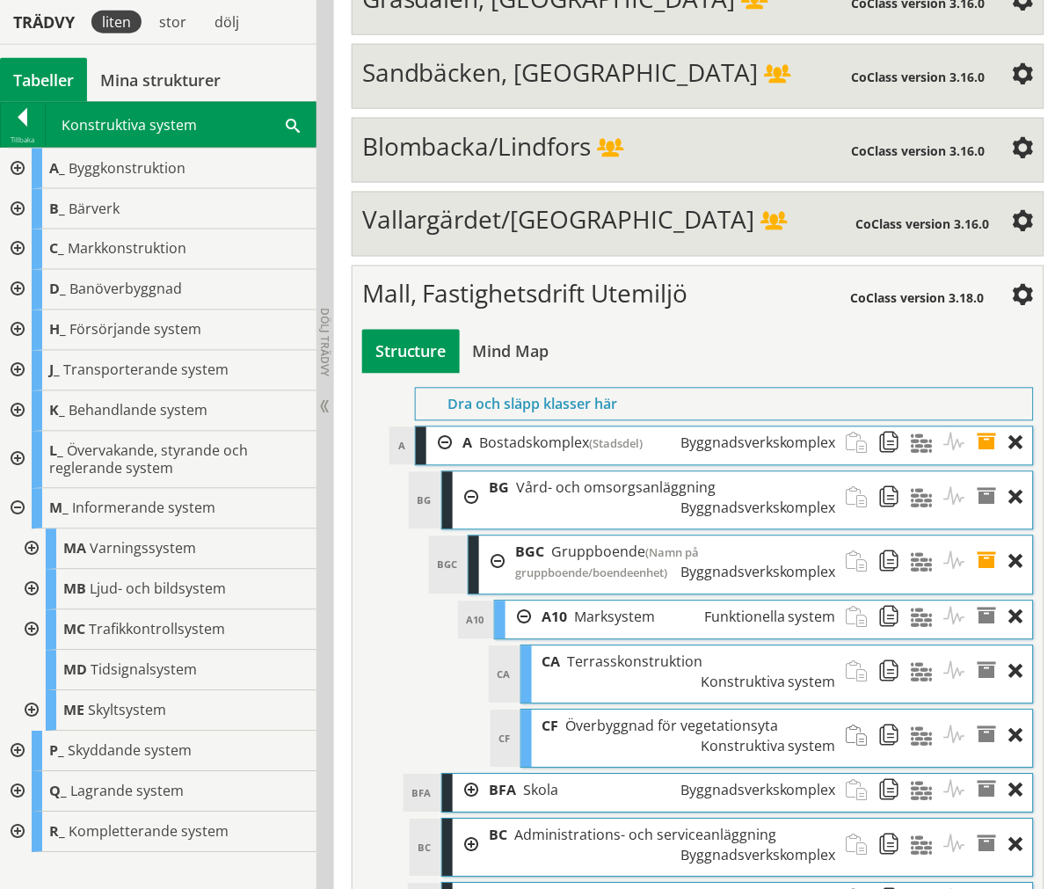
click at [15, 512] on div at bounding box center [16, 509] width 32 height 40
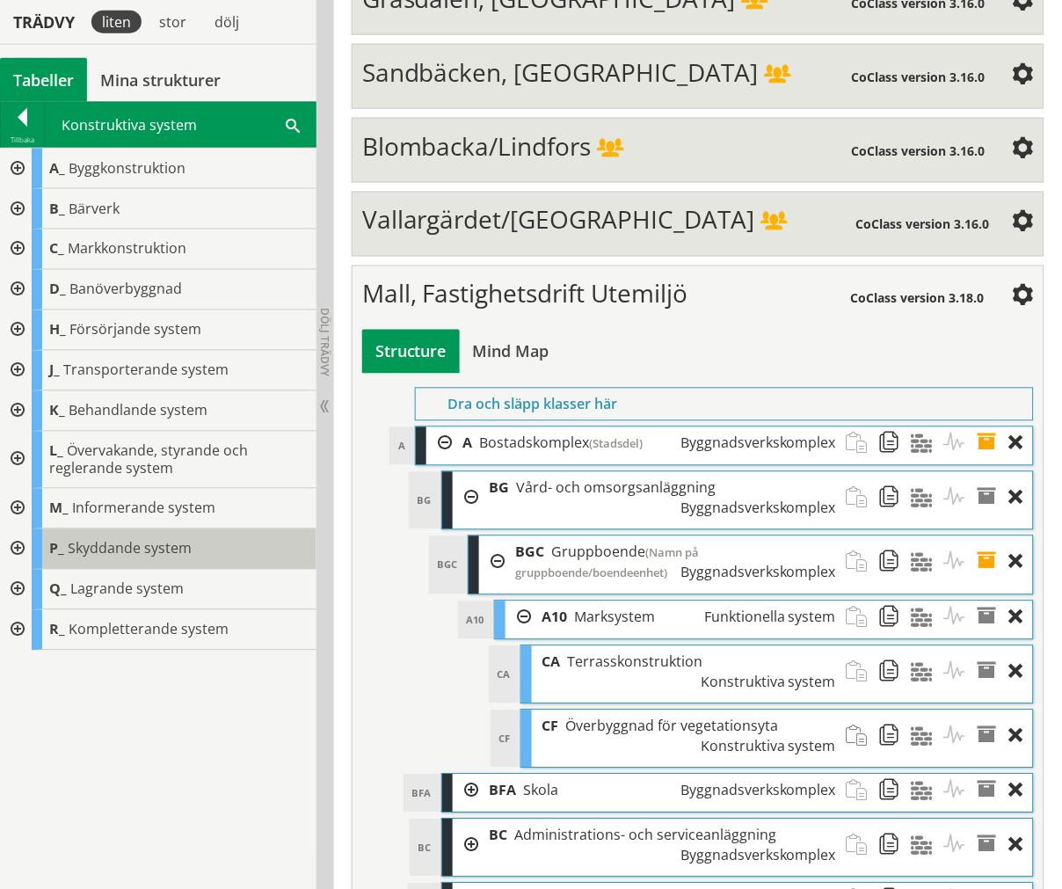
click at [32, 542] on div "P_ Skyddande system" at bounding box center [174, 549] width 285 height 40
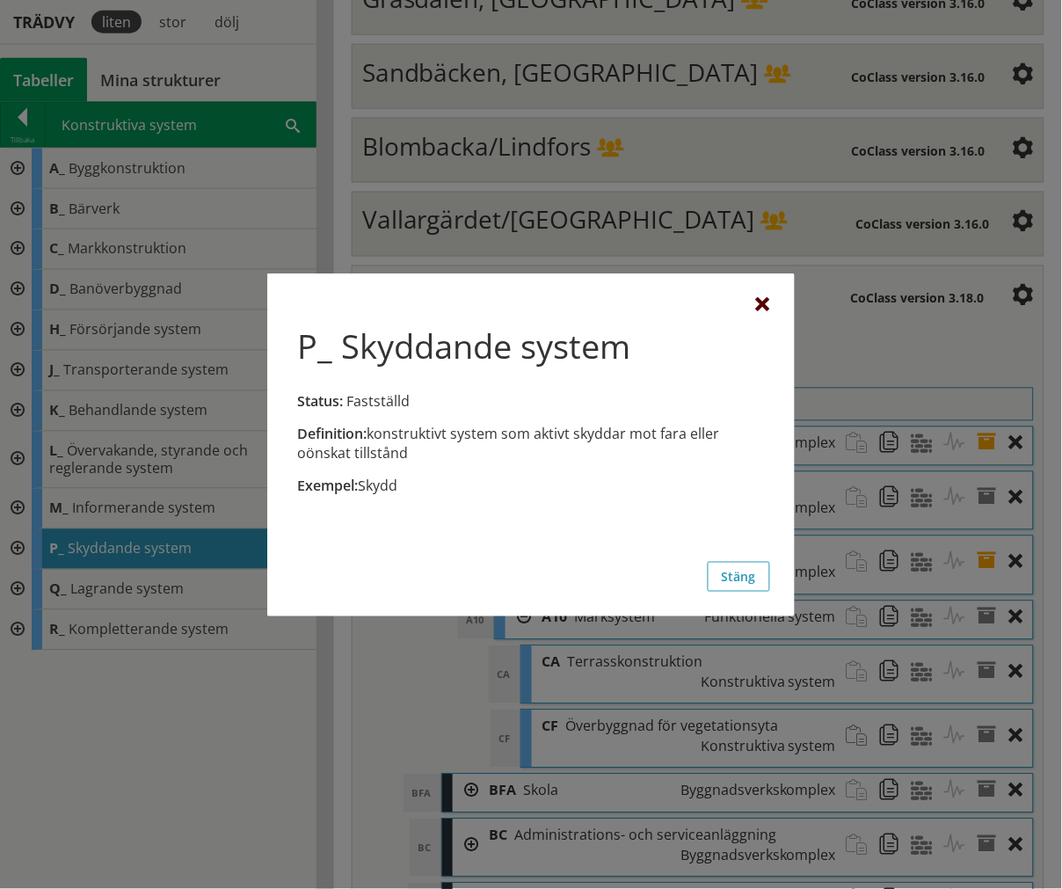
click at [767, 301] on div at bounding box center [763, 305] width 14 height 14
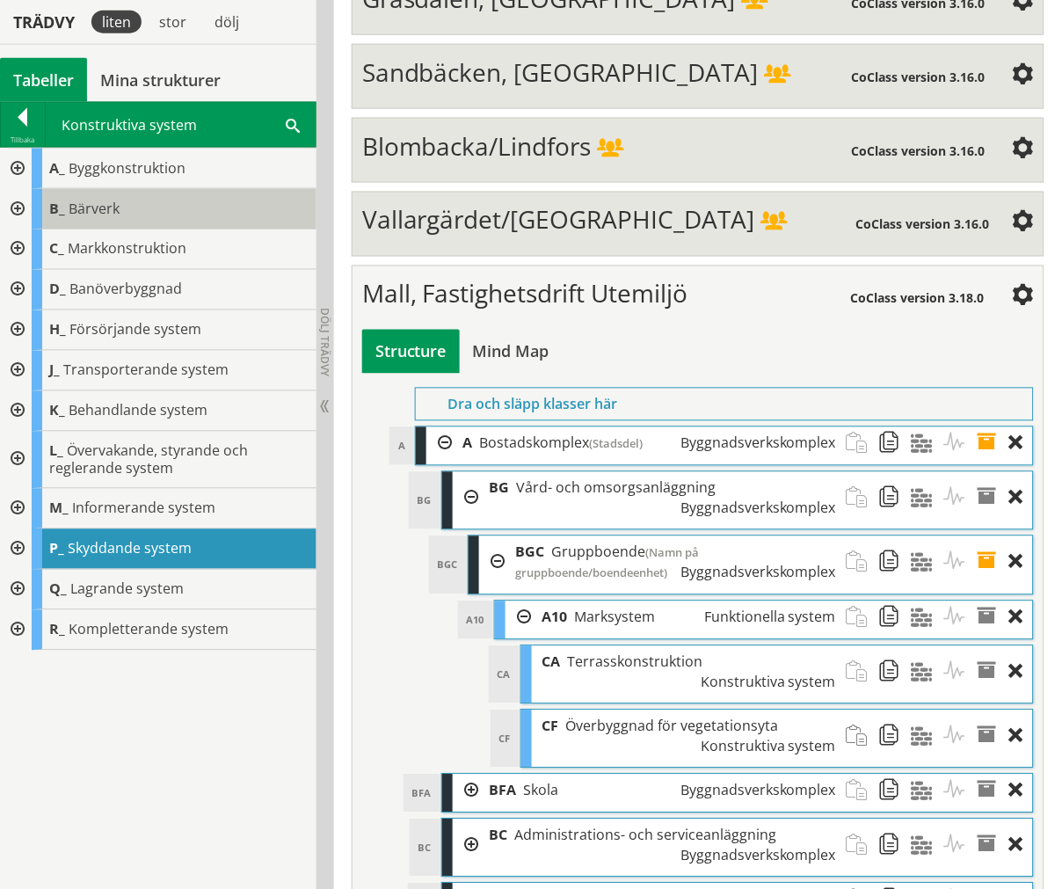
click at [106, 208] on span "Bärverk" at bounding box center [94, 208] width 51 height 19
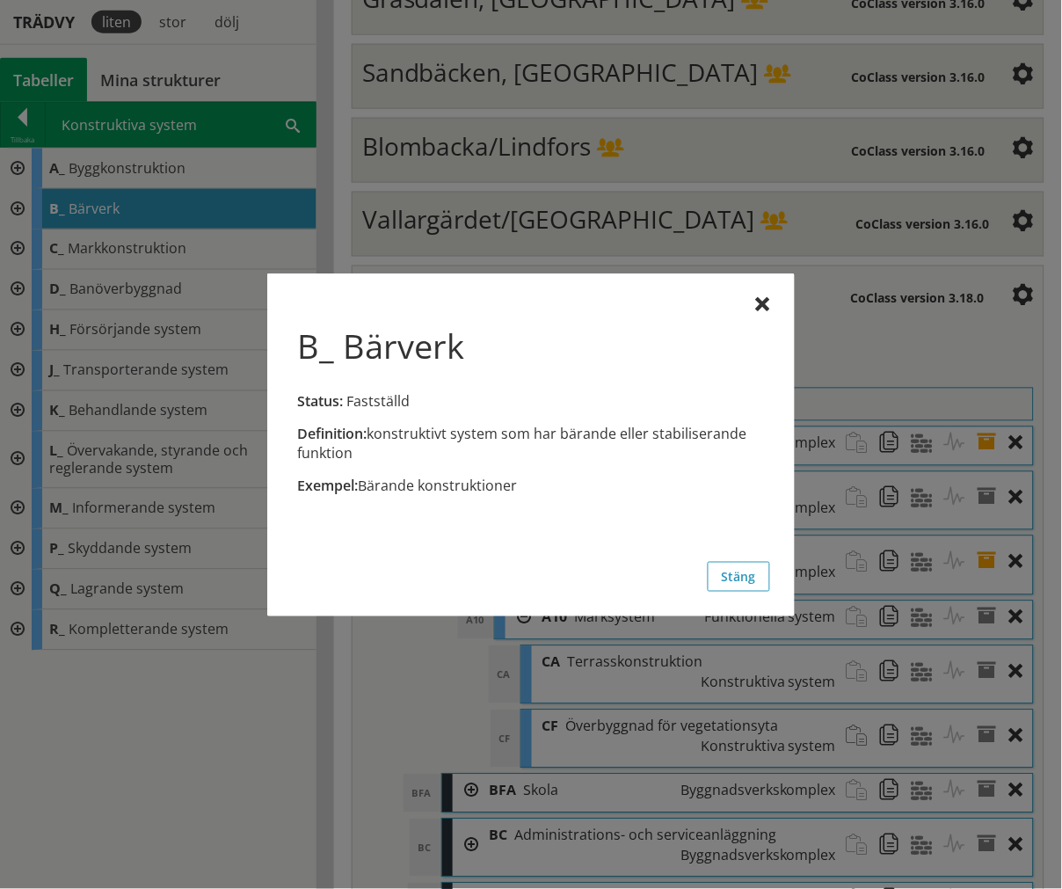
click at [13, 203] on div at bounding box center [531, 444] width 1062 height 889
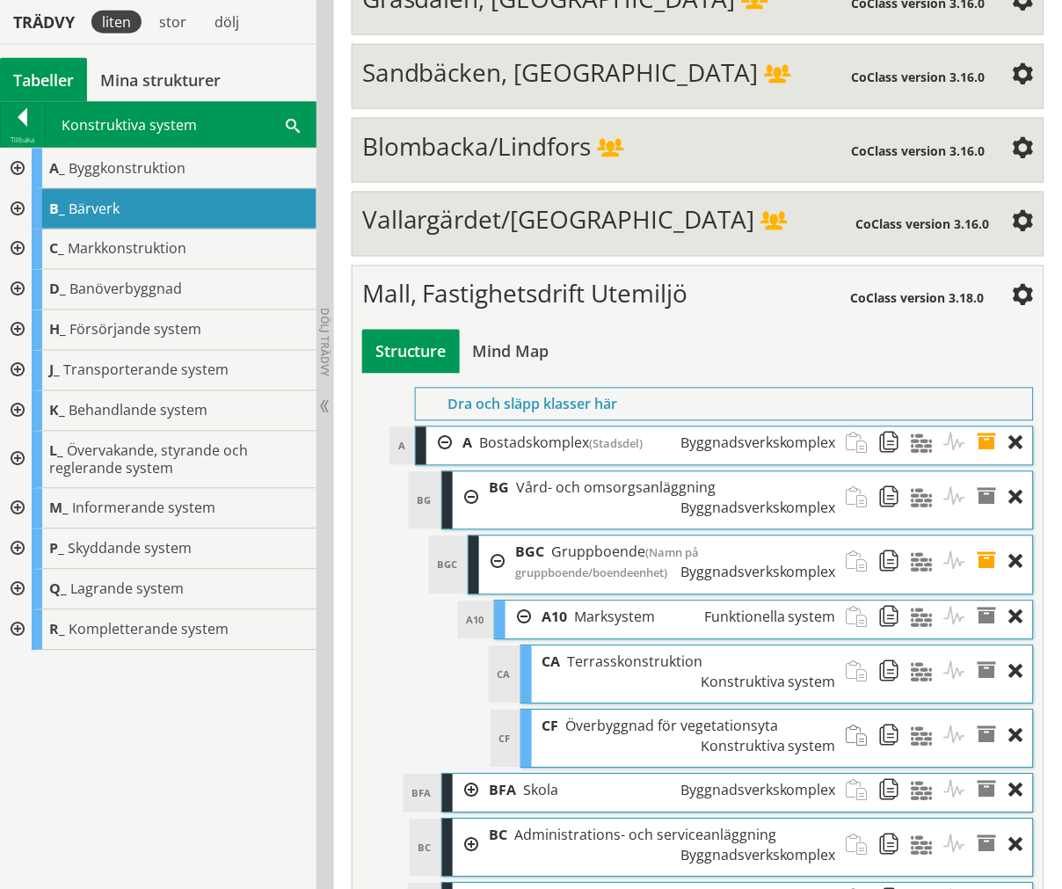
click at [12, 220] on div at bounding box center [16, 209] width 32 height 40
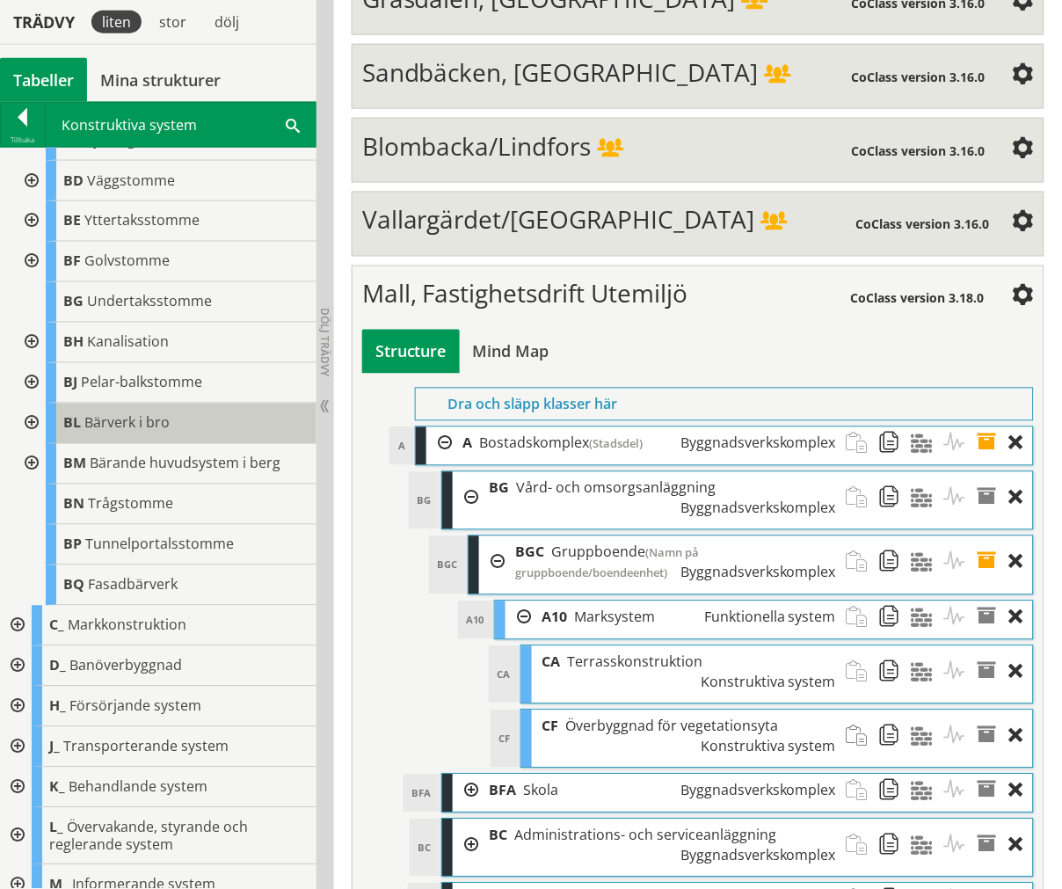
scroll to position [195, 0]
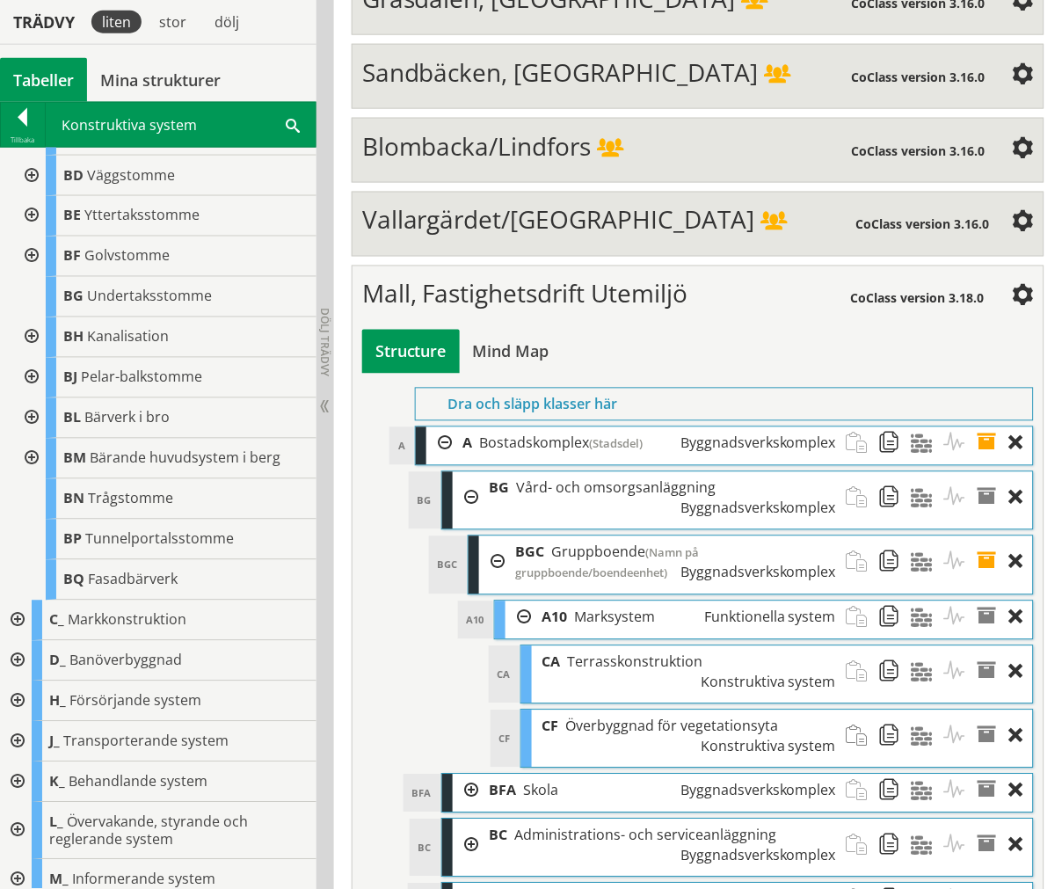
click at [22, 612] on div at bounding box center [16, 621] width 32 height 40
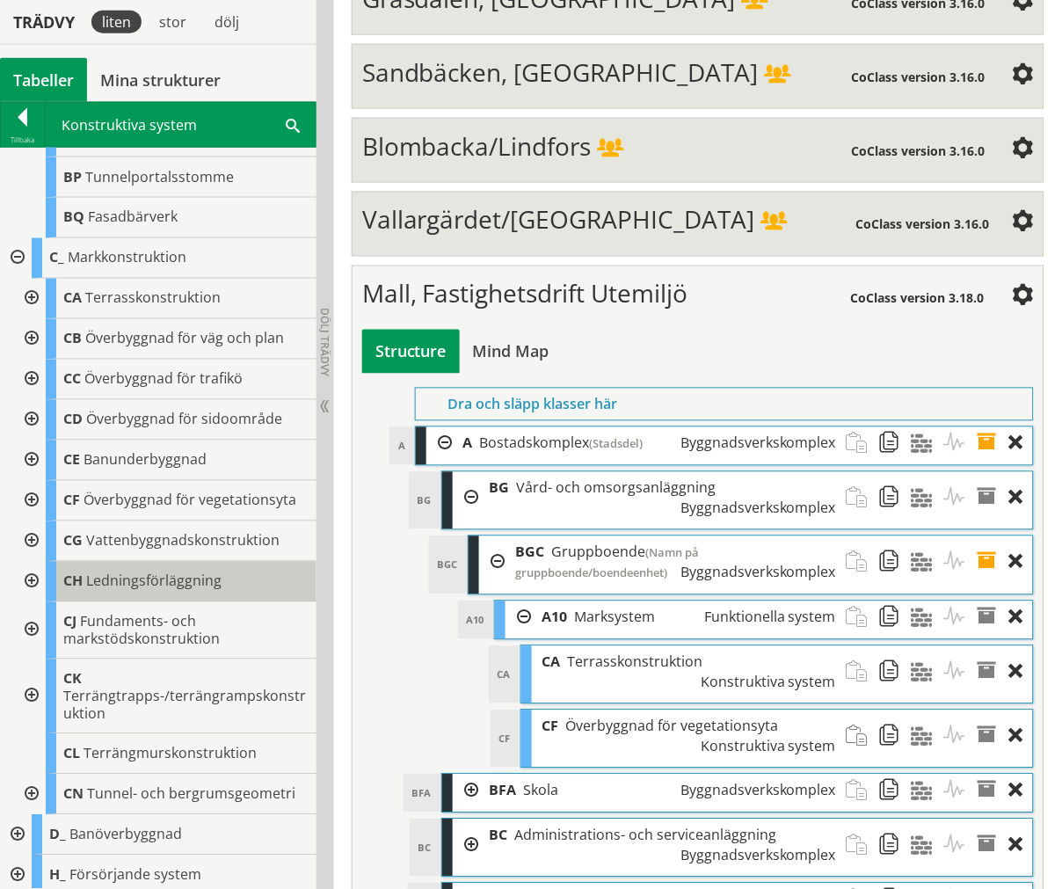
scroll to position [586, 0]
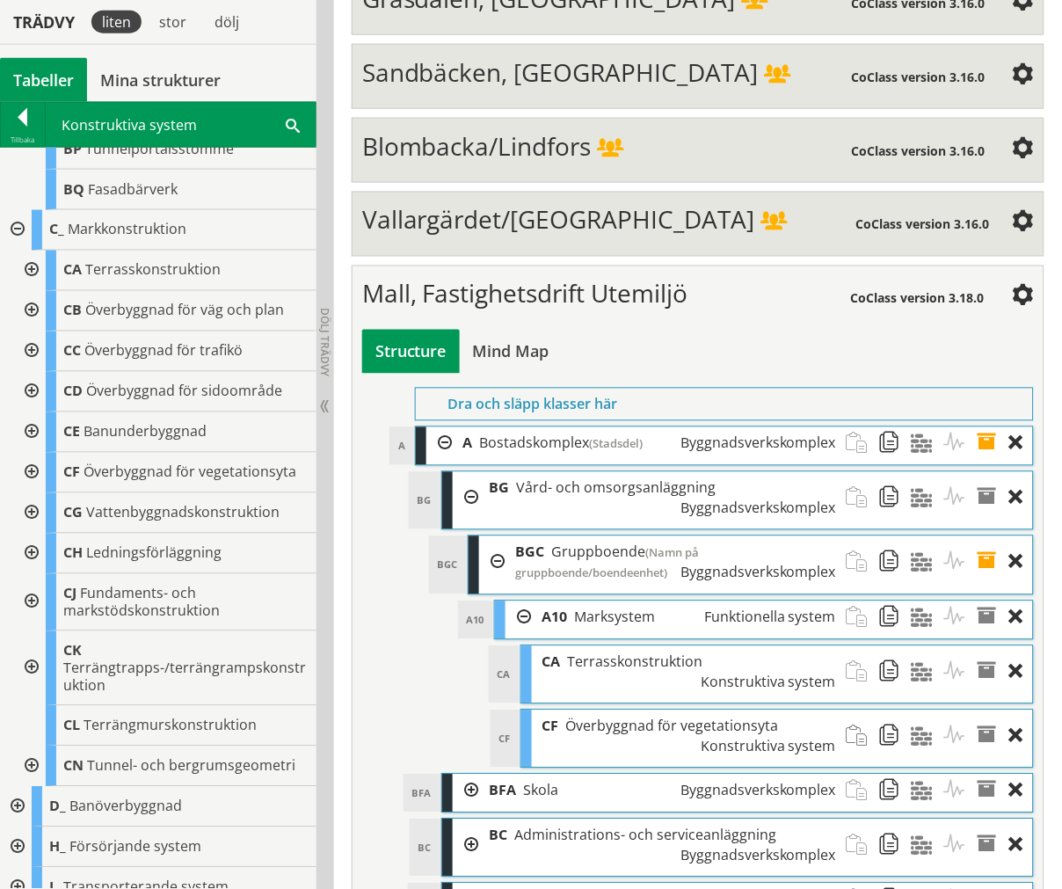
click at [27, 466] on div at bounding box center [30, 473] width 32 height 40
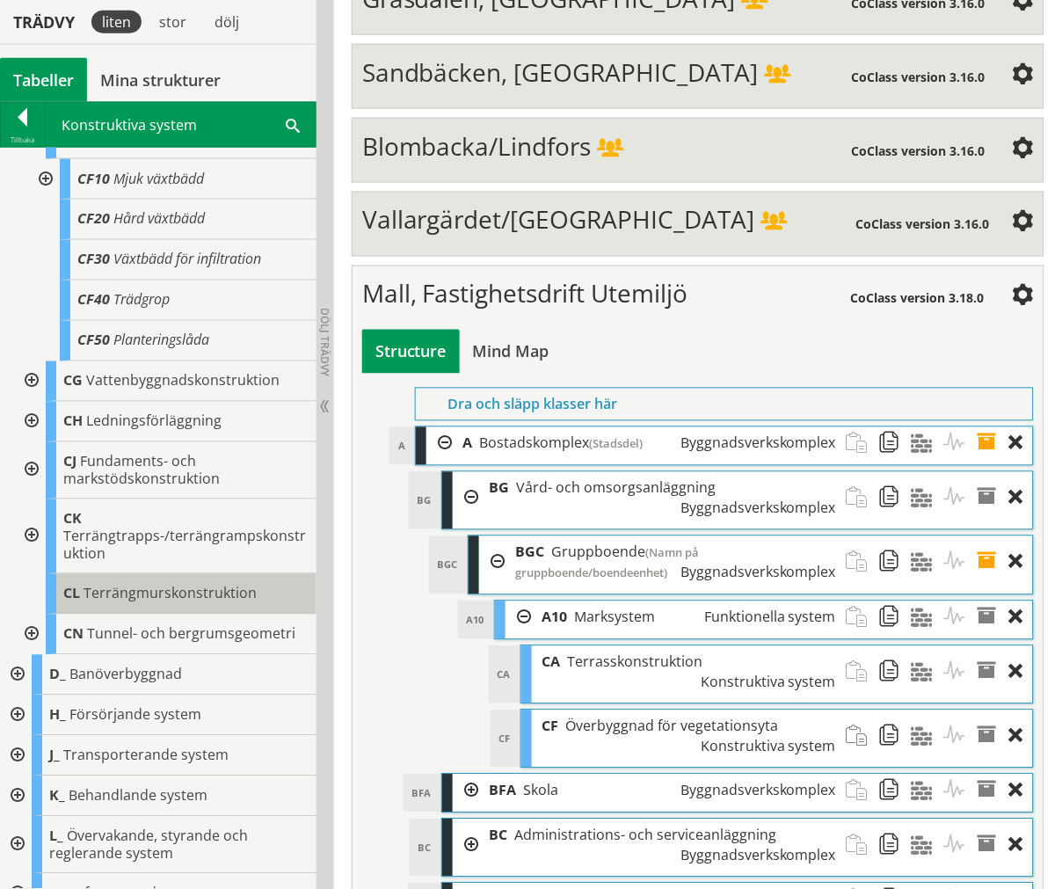
scroll to position [870, 0]
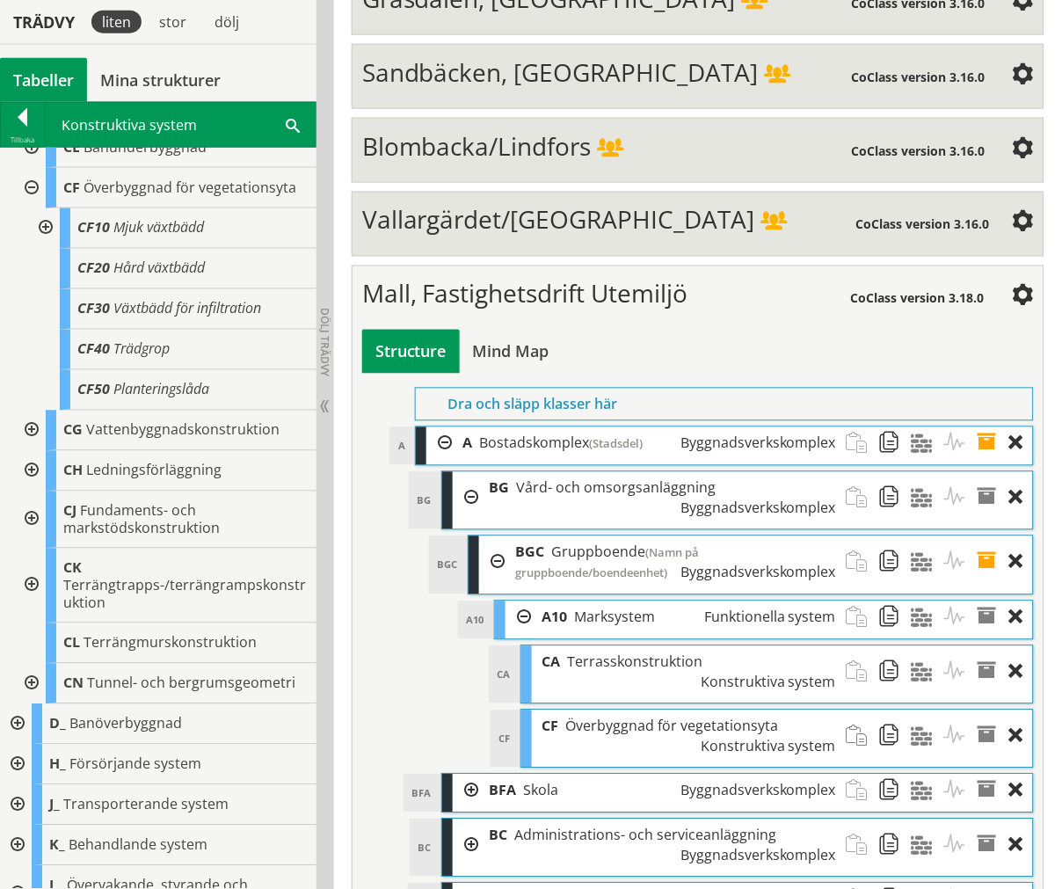
click at [31, 679] on div at bounding box center [30, 684] width 32 height 40
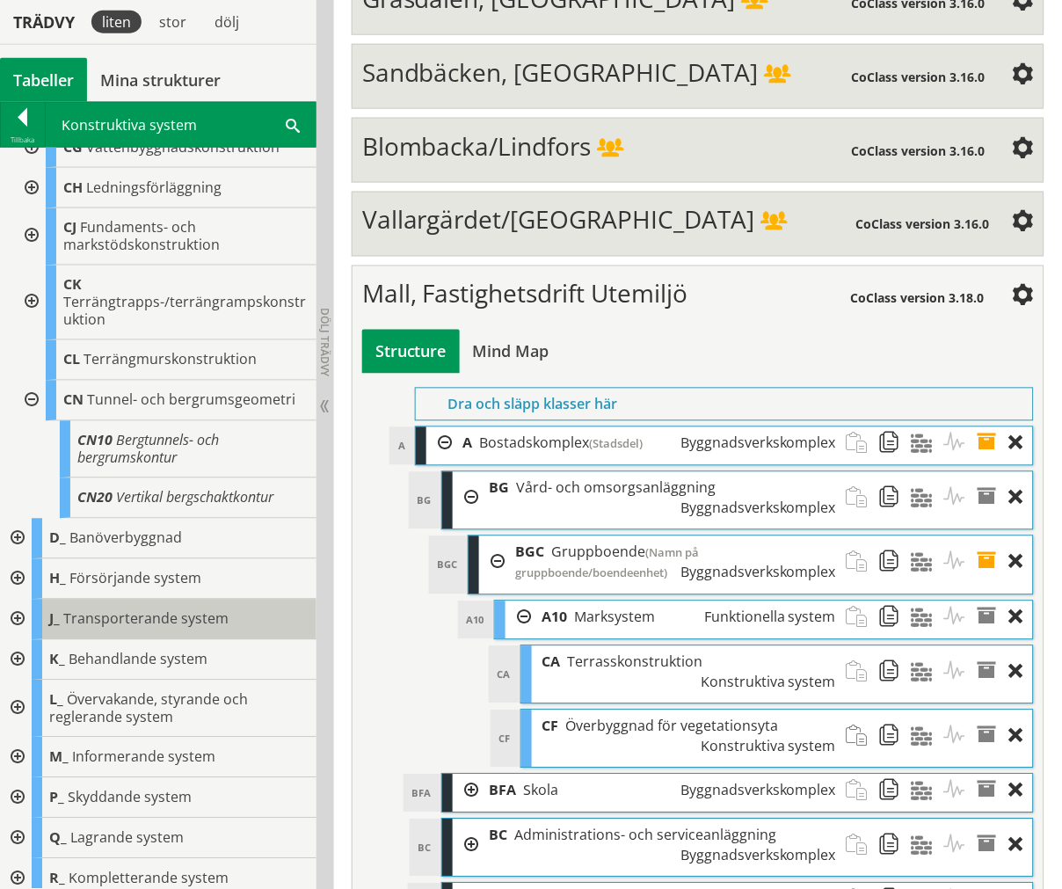
scroll to position [1163, 0]
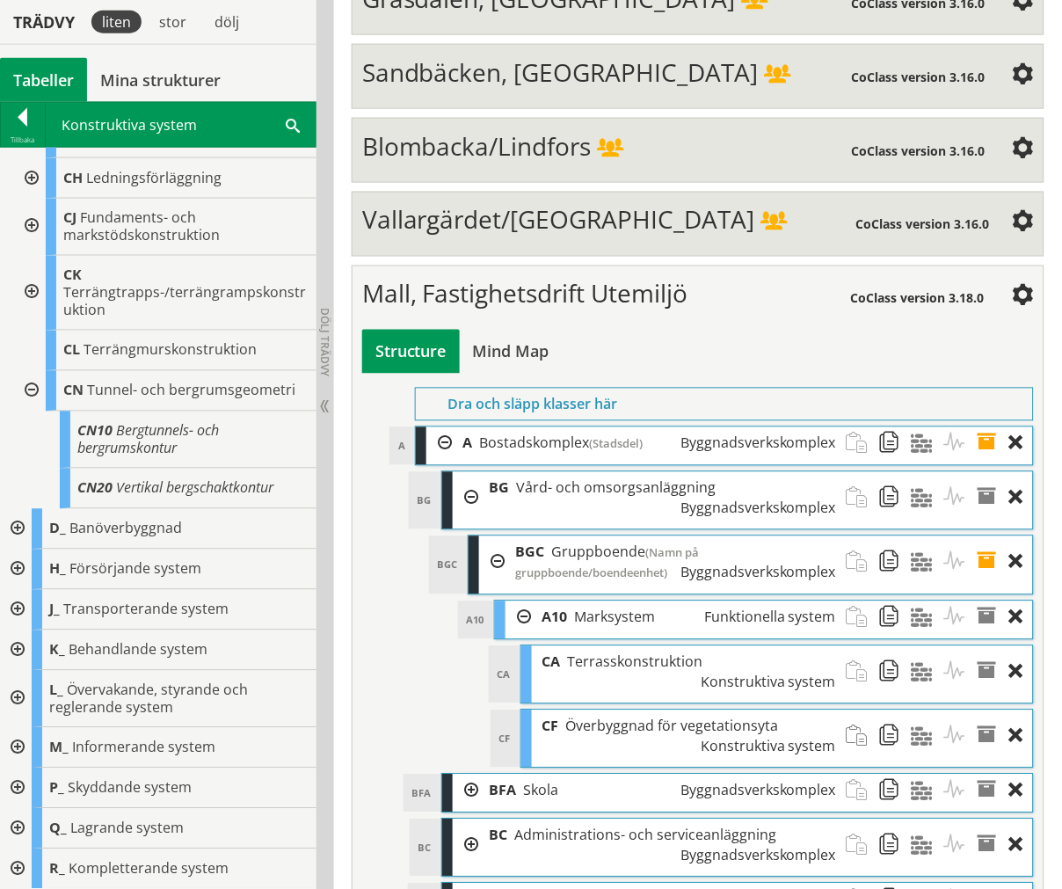
click at [24, 743] on div at bounding box center [16, 748] width 32 height 40
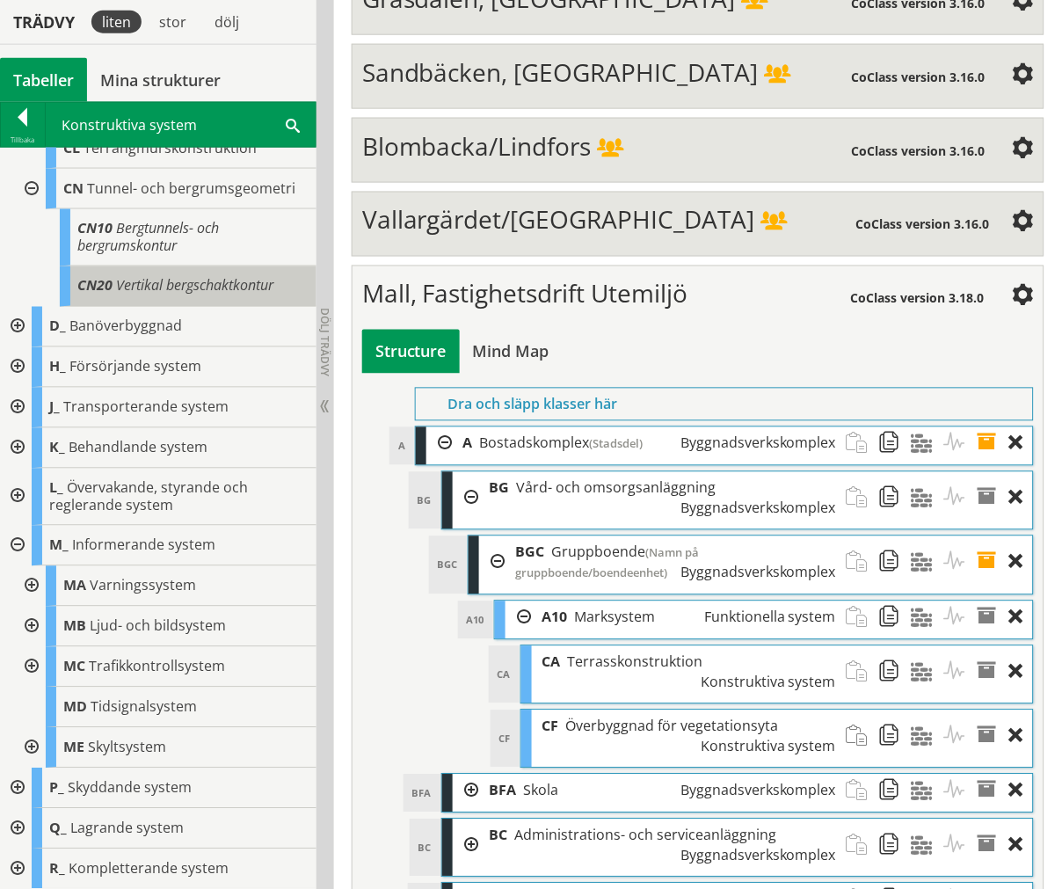
scroll to position [1269, 0]
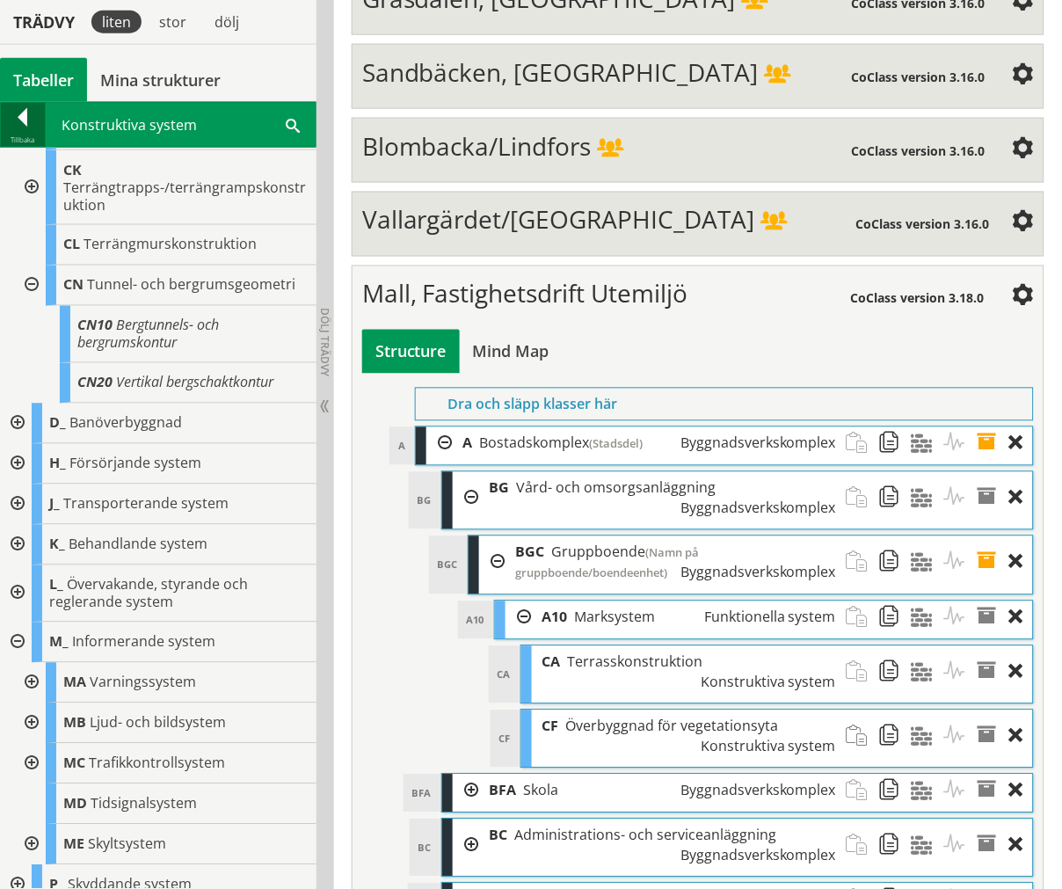
click at [19, 138] on div "Tillbaka" at bounding box center [23, 140] width 44 height 14
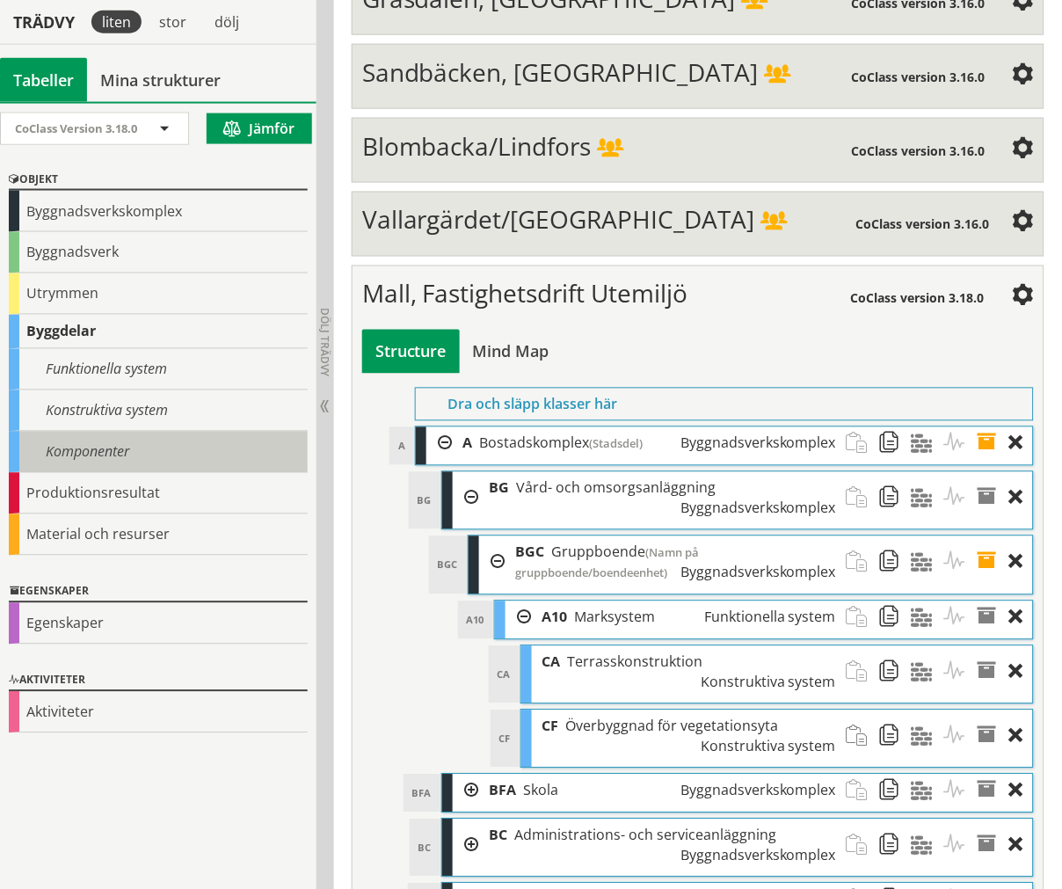
click at [132, 442] on div "Komponenter" at bounding box center [158, 452] width 299 height 41
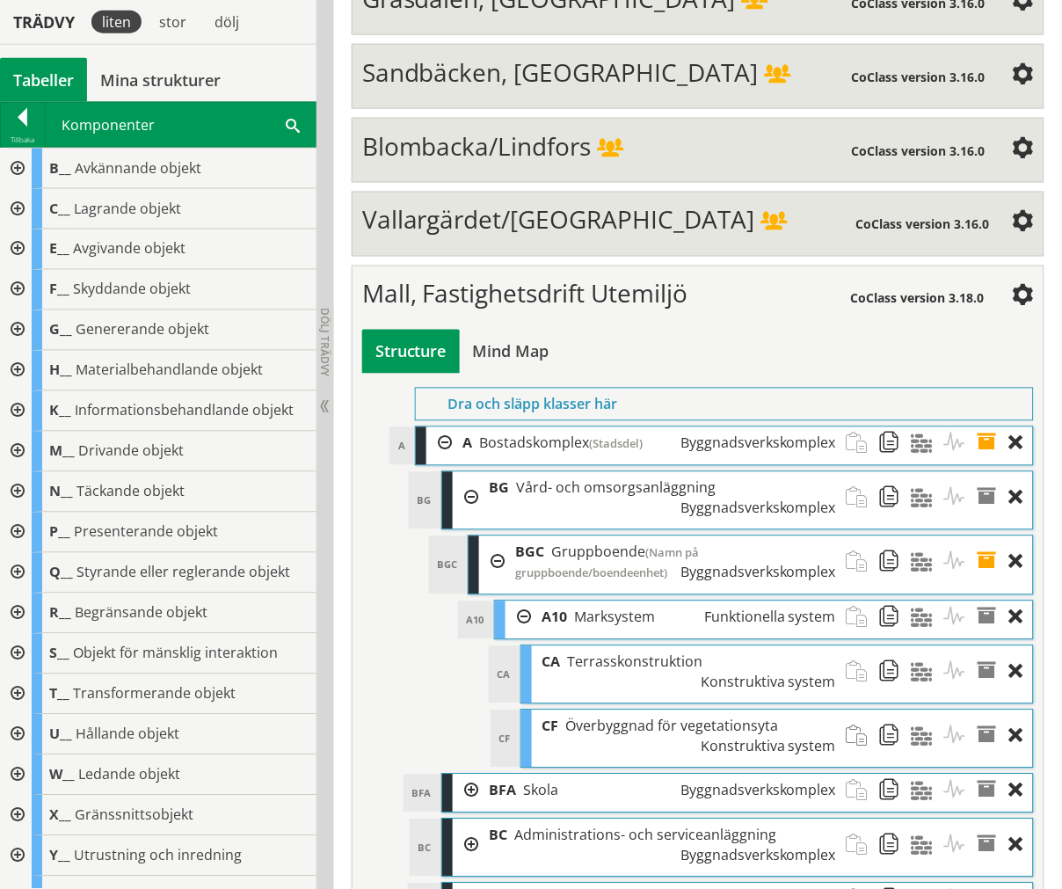
click at [24, 484] on div at bounding box center [16, 492] width 32 height 40
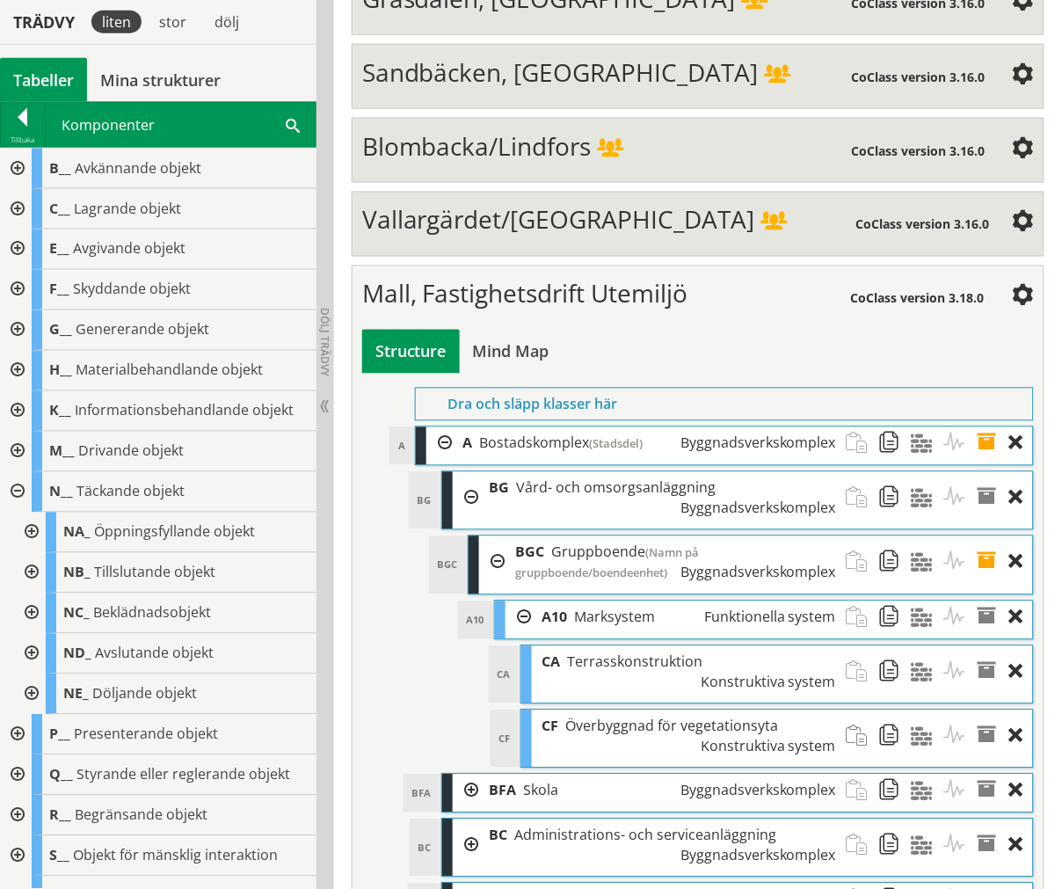
click at [23, 611] on div at bounding box center [30, 614] width 32 height 40
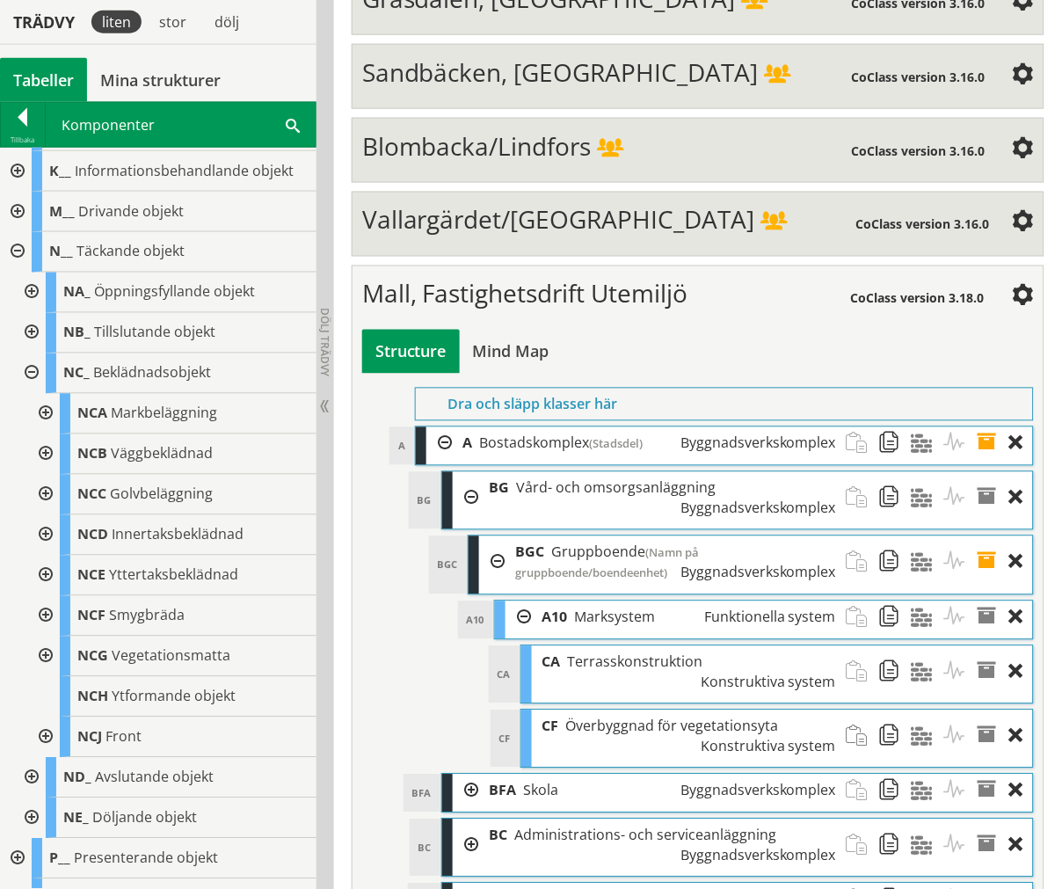
scroll to position [195, 0]
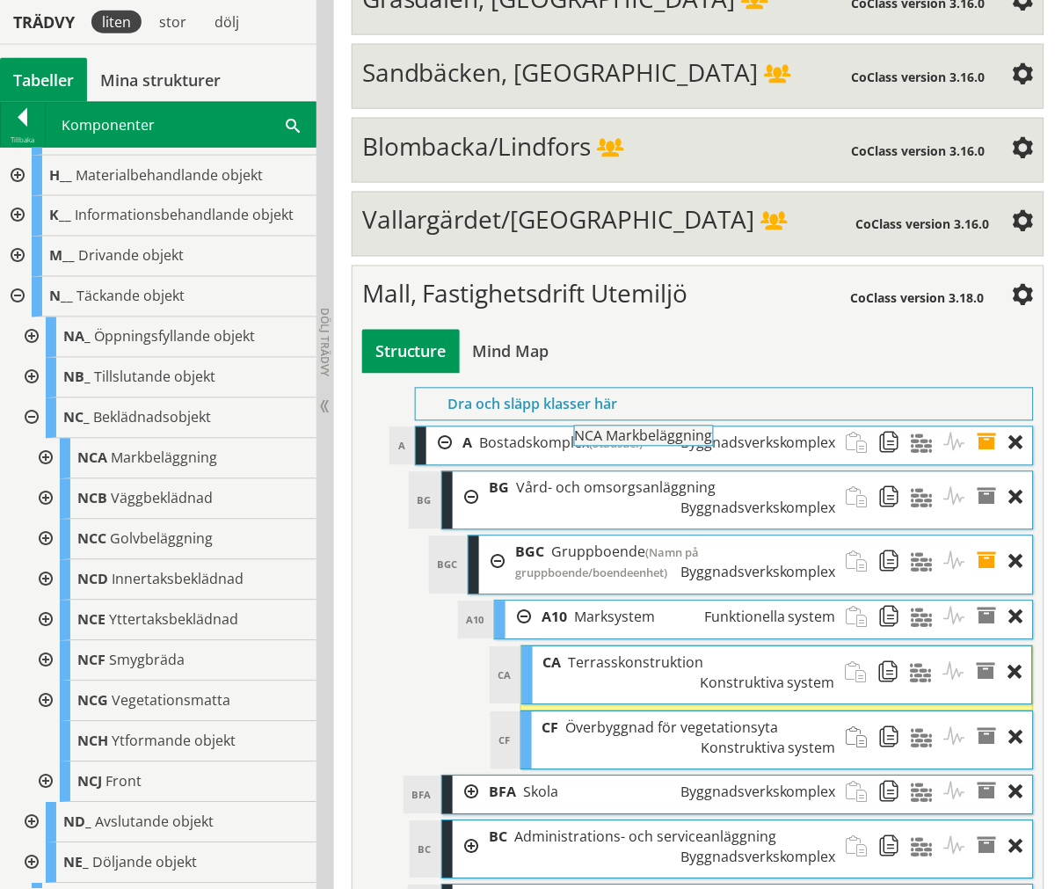
drag, startPoint x: 143, startPoint y: 455, endPoint x: 689, endPoint y: 443, distance: 546.2
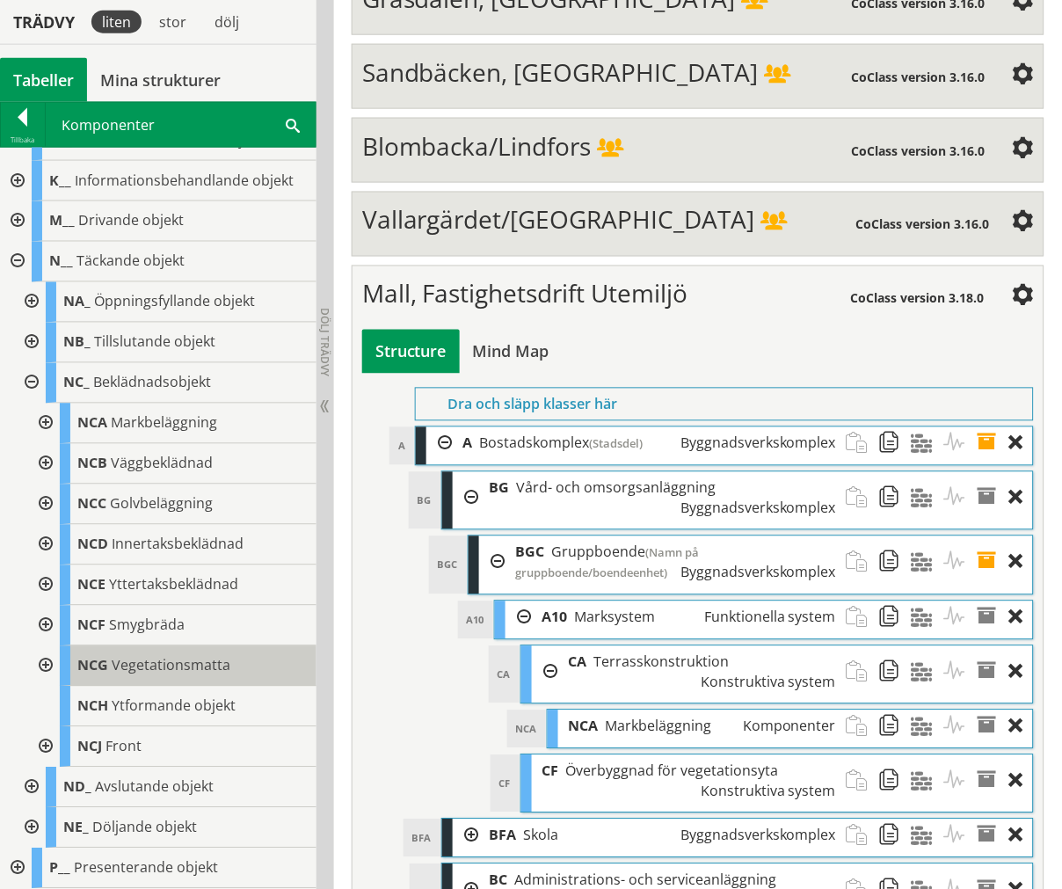
scroll to position [293, 0]
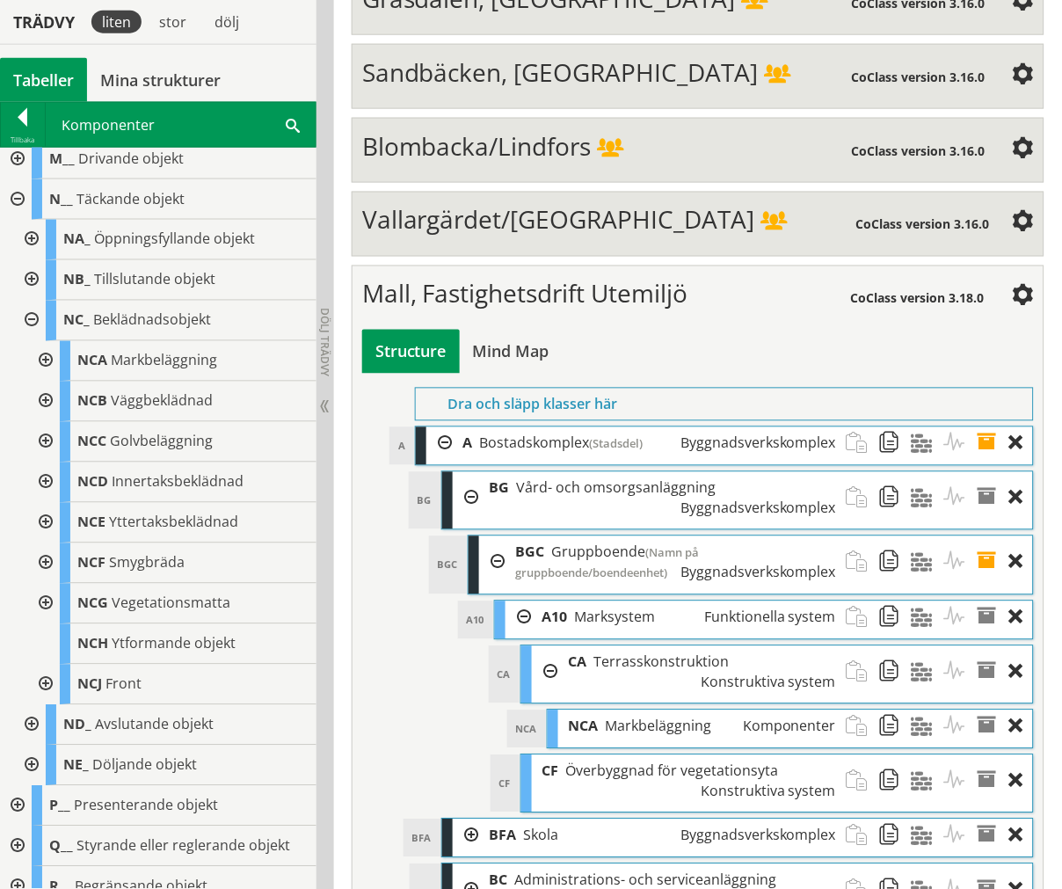
click at [47, 599] on div at bounding box center [44, 604] width 32 height 40
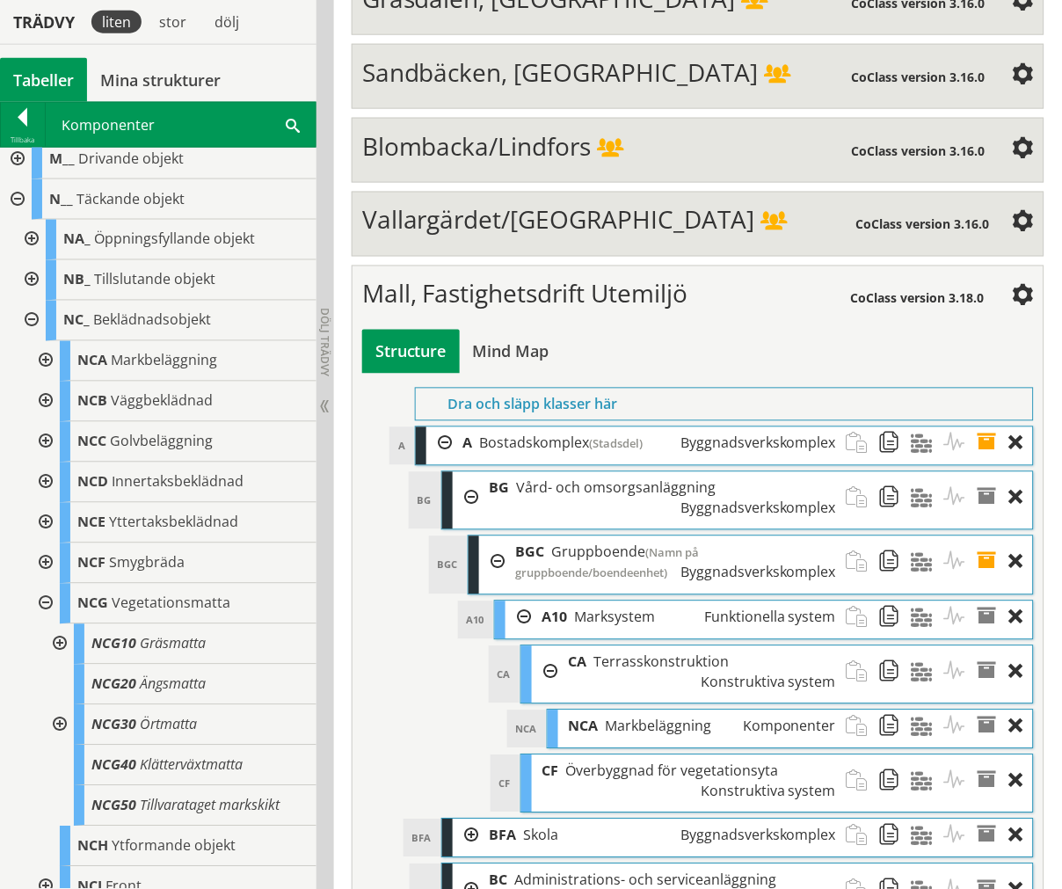
click at [58, 649] on div at bounding box center [58, 644] width 32 height 40
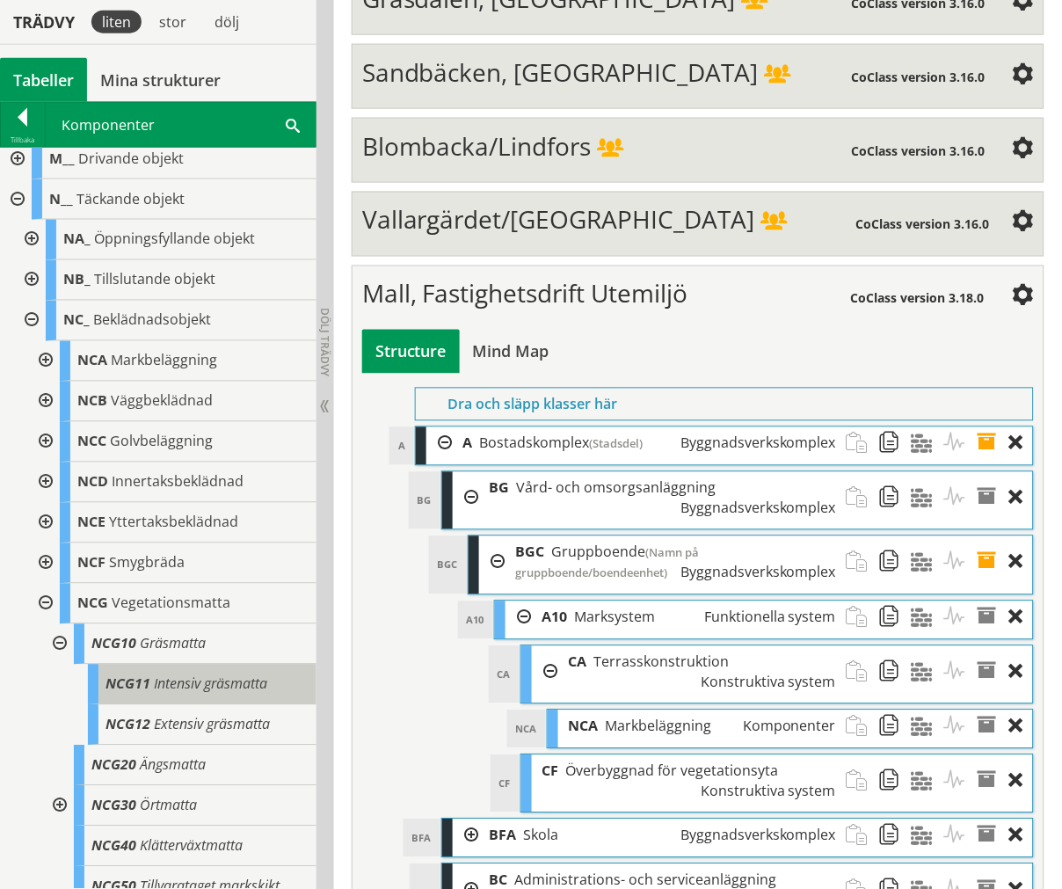
click at [111, 686] on span "NCG11" at bounding box center [128, 683] width 45 height 19
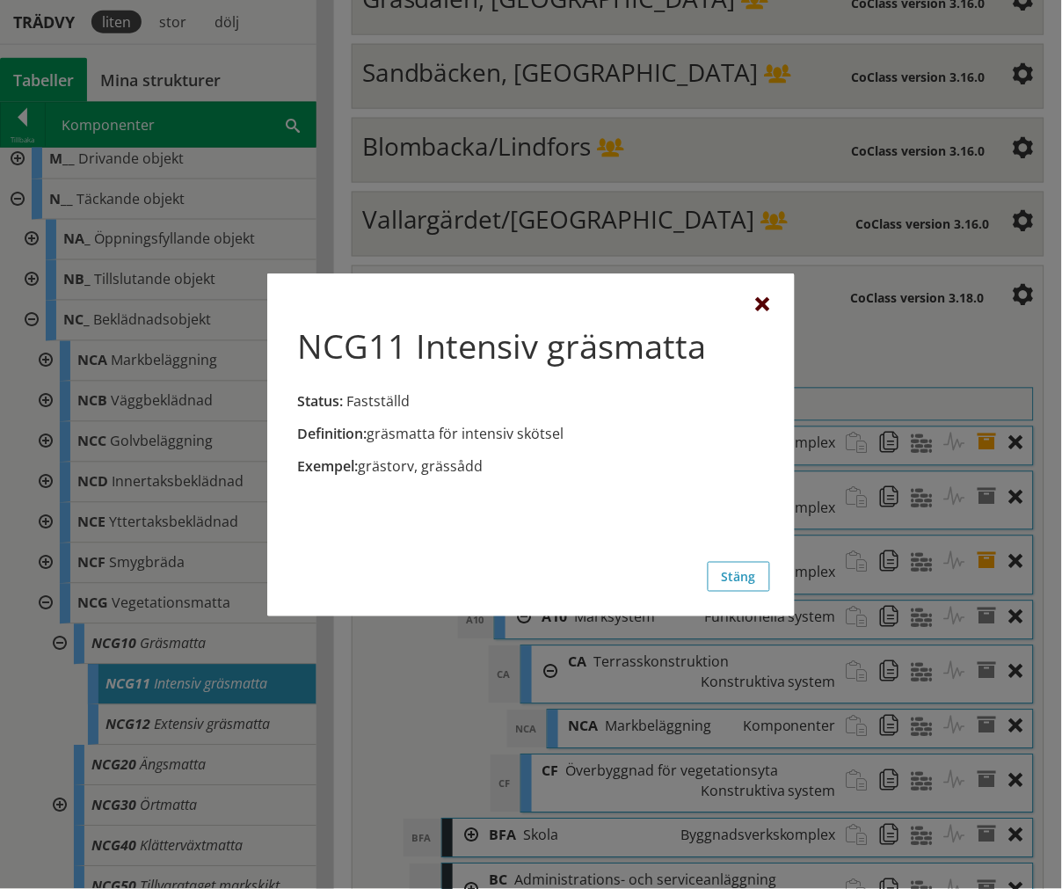
click at [769, 304] on div at bounding box center [763, 305] width 14 height 14
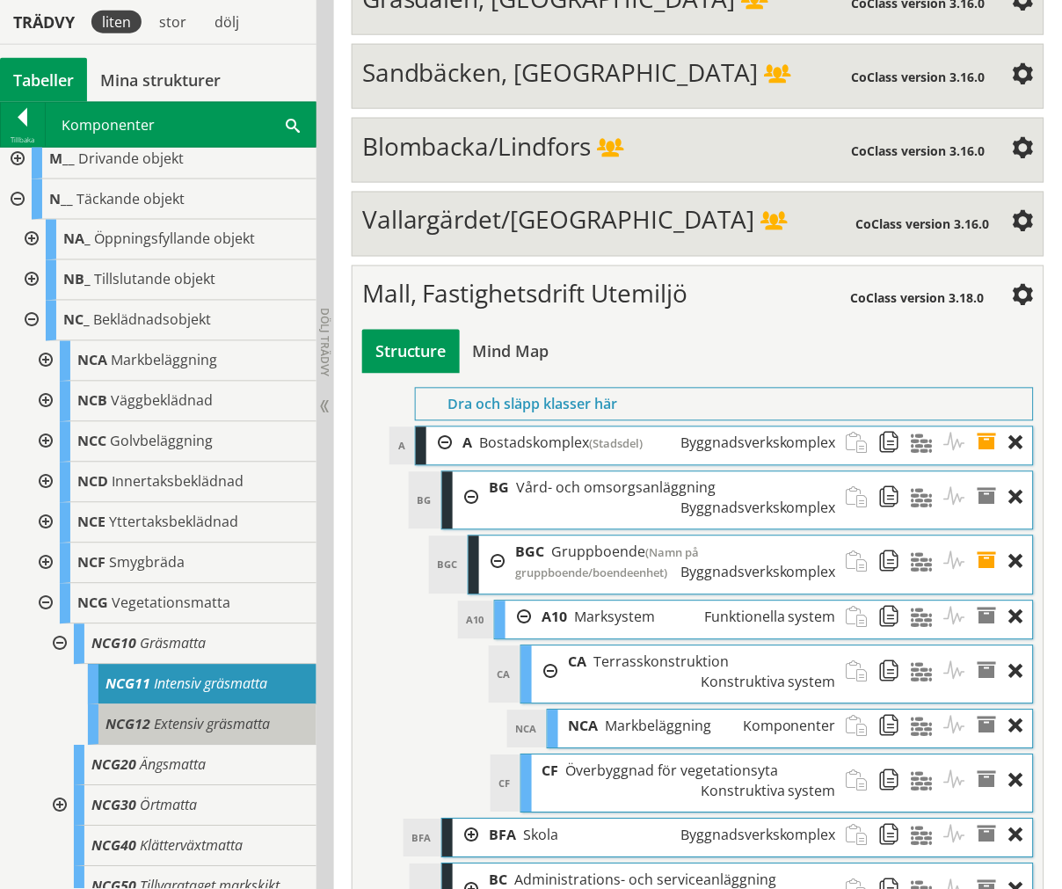
click at [127, 731] on span "NCG12" at bounding box center [128, 724] width 45 height 19
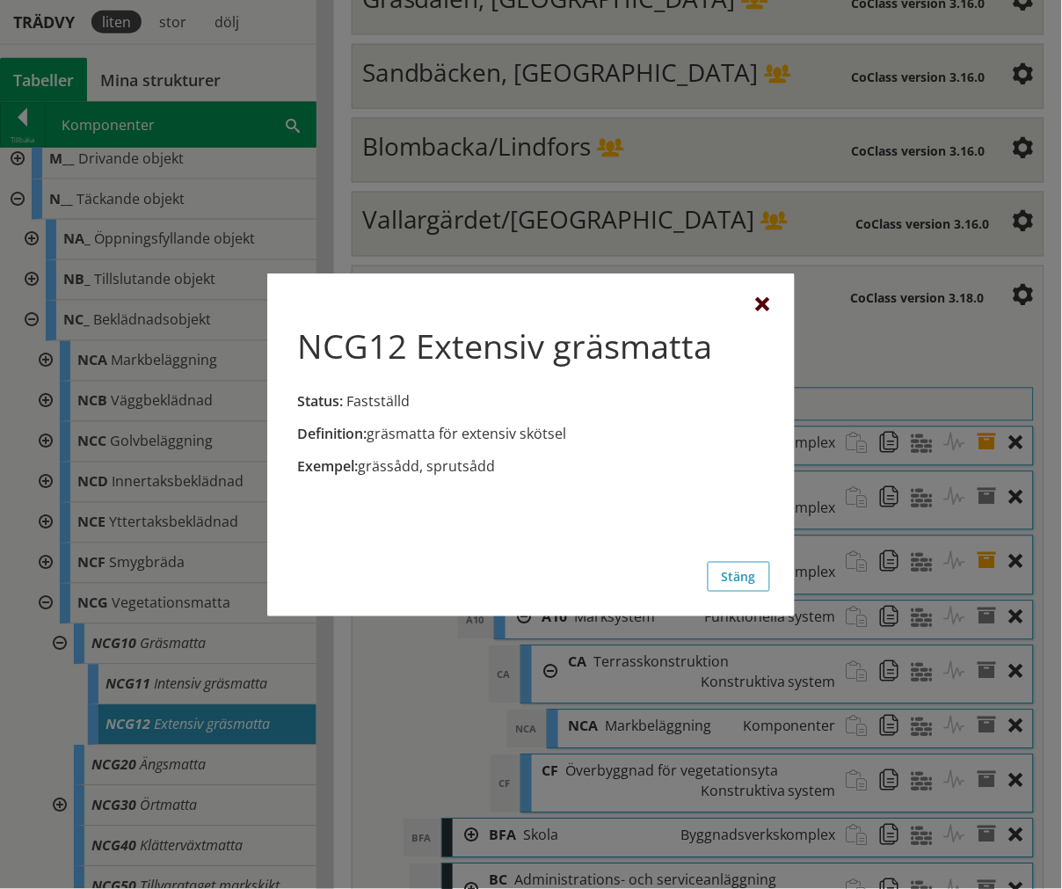
click at [763, 304] on div at bounding box center [763, 305] width 14 height 14
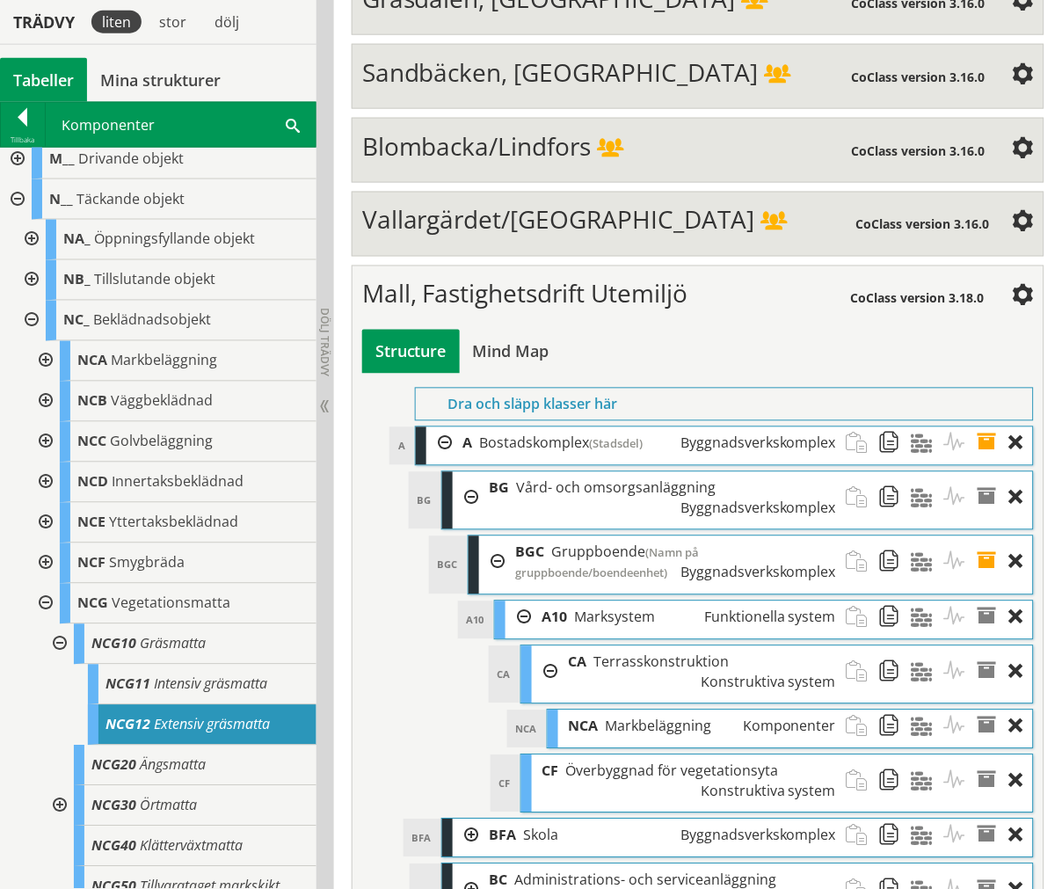
click at [44, 352] on div at bounding box center [44, 361] width 32 height 40
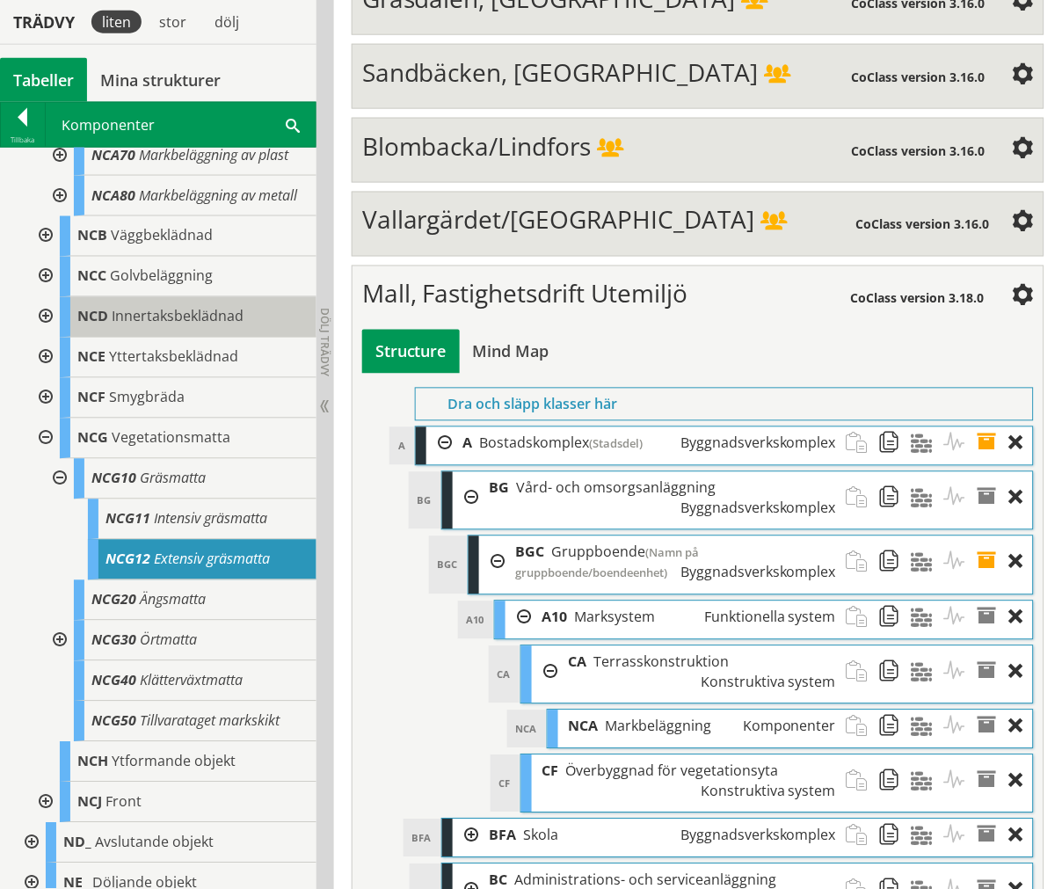
scroll to position [879, 0]
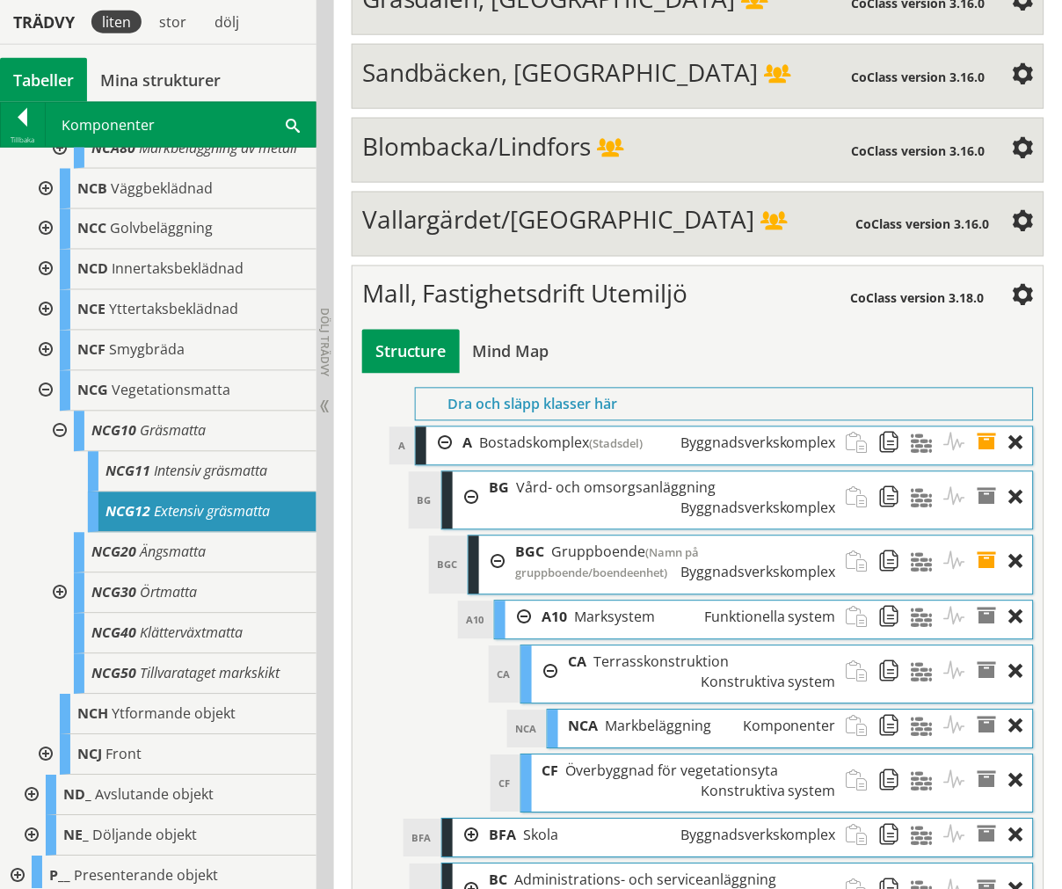
click at [60, 452] on div at bounding box center [58, 432] width 32 height 40
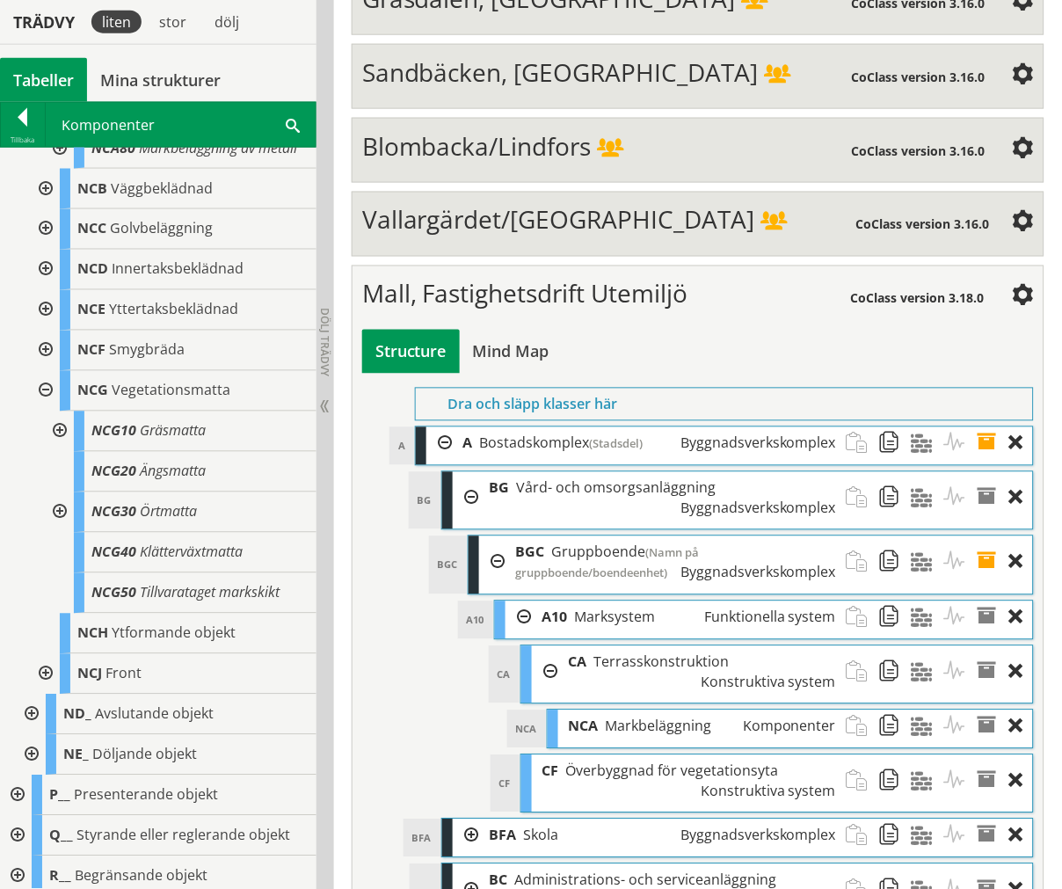
click at [60, 452] on div at bounding box center [58, 432] width 32 height 40
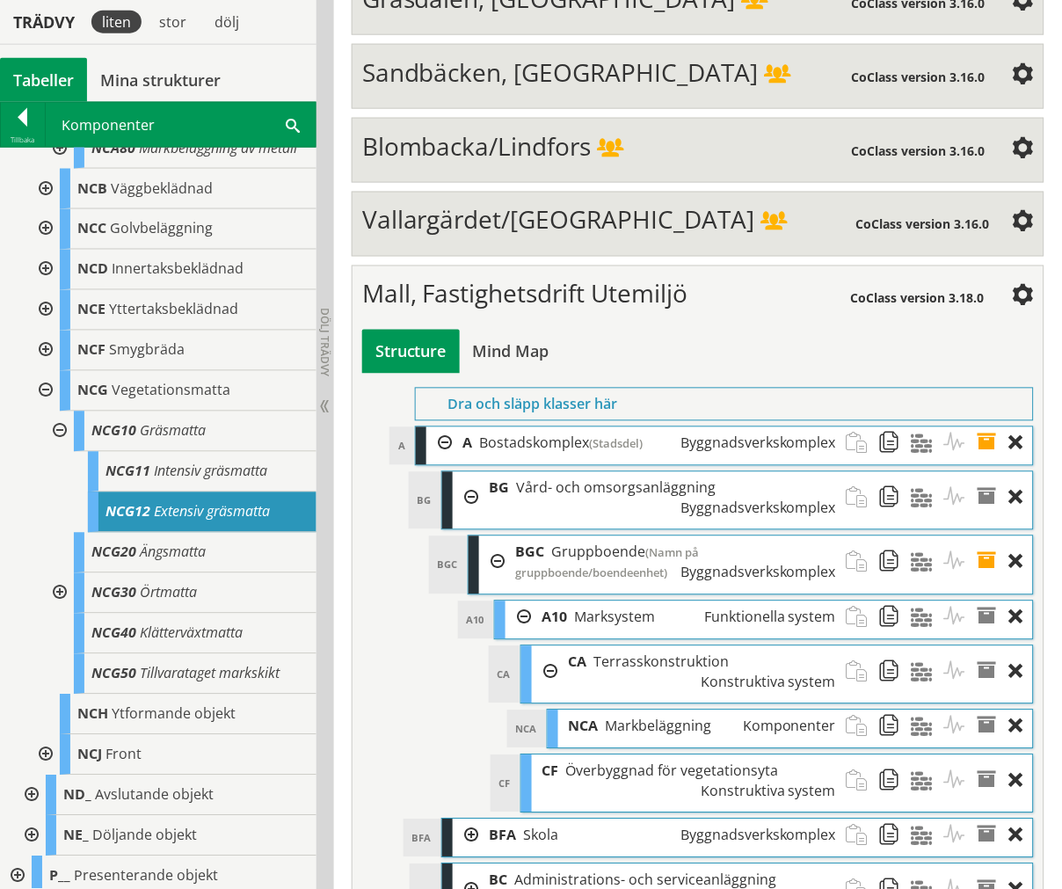
click at [59, 452] on div at bounding box center [58, 432] width 32 height 40
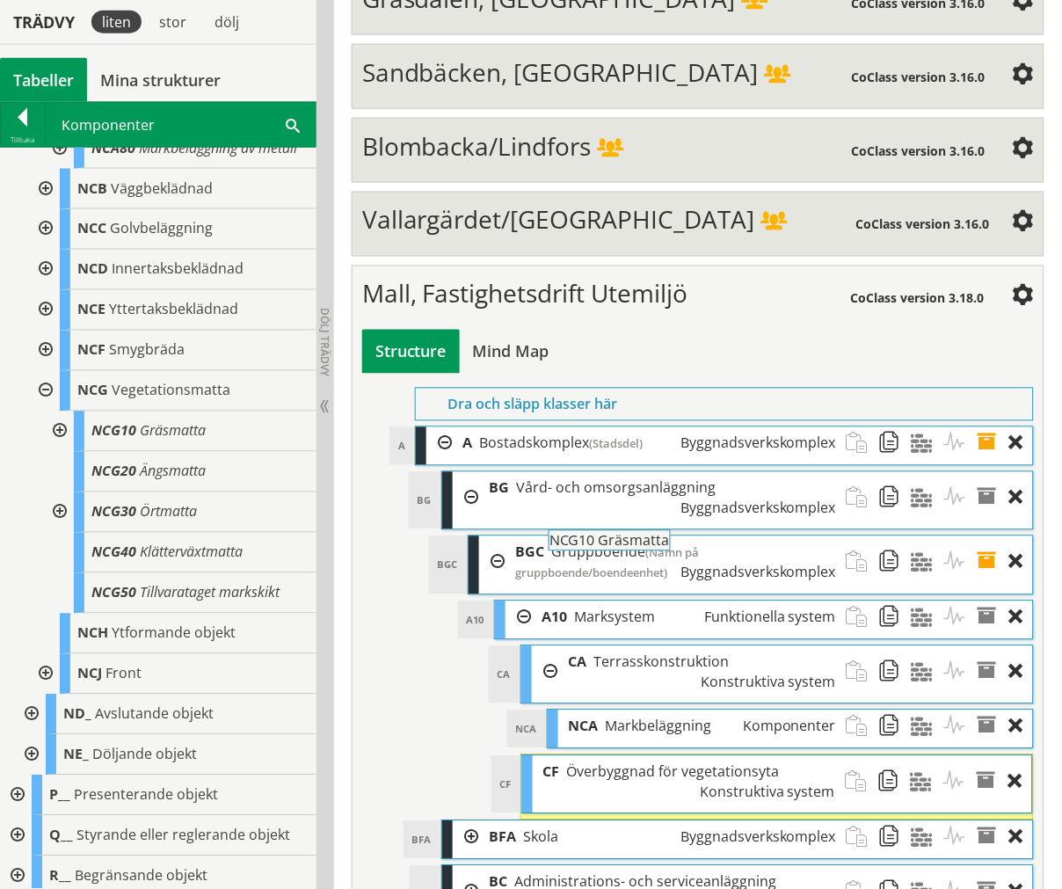
drag, startPoint x: 123, startPoint y: 472, endPoint x: 630, endPoint y: 540, distance: 511.0
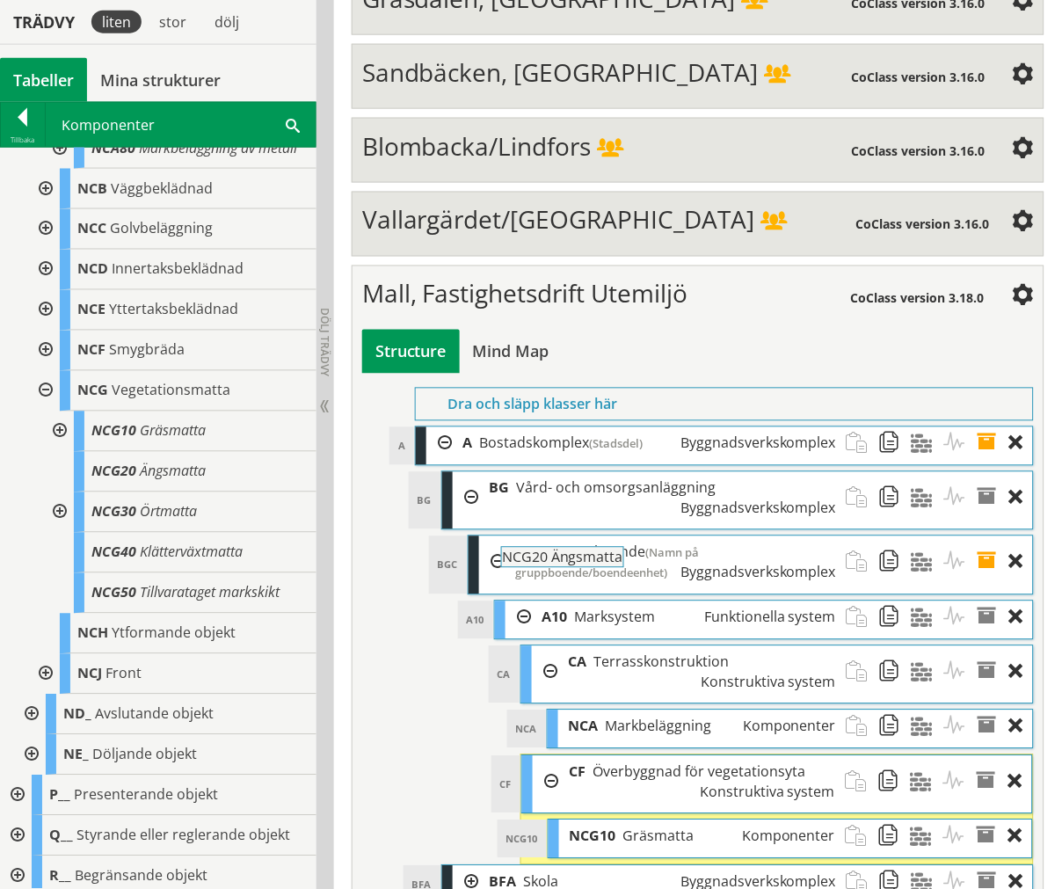
drag, startPoint x: 209, startPoint y: 515, endPoint x: 668, endPoint y: 559, distance: 461.1
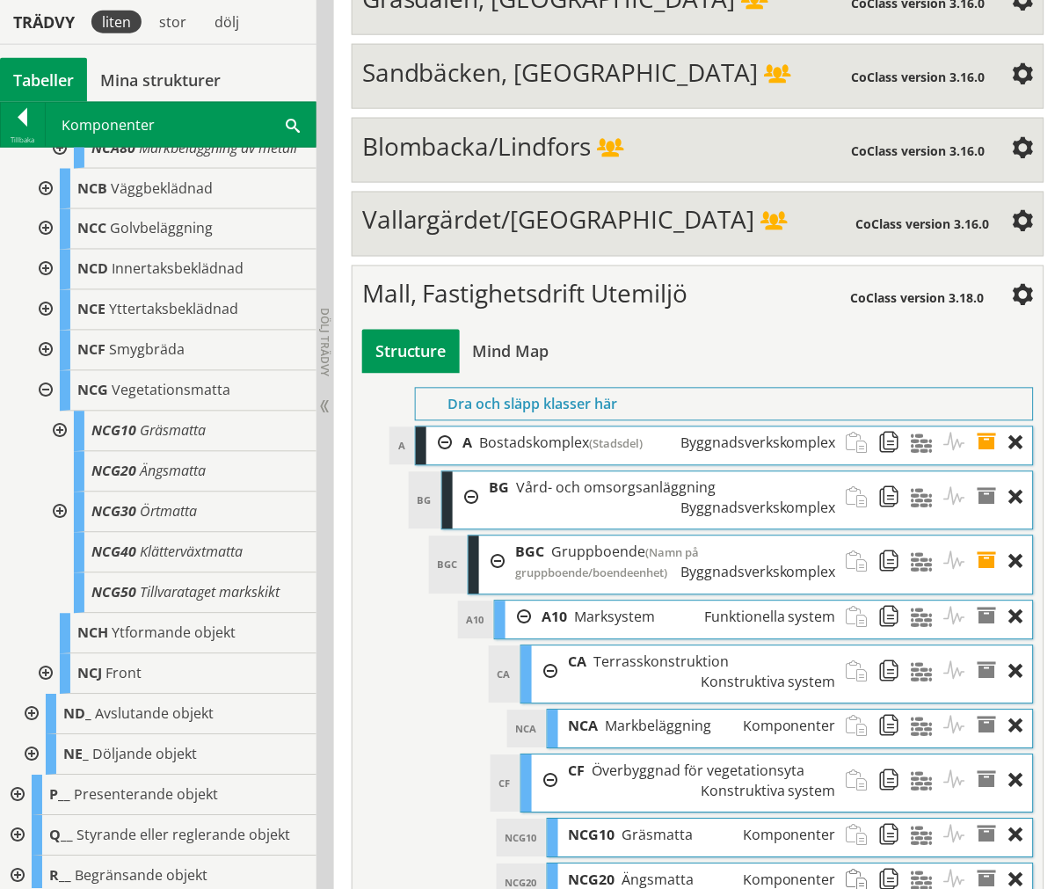
click at [54, 533] on div at bounding box center [58, 512] width 32 height 40
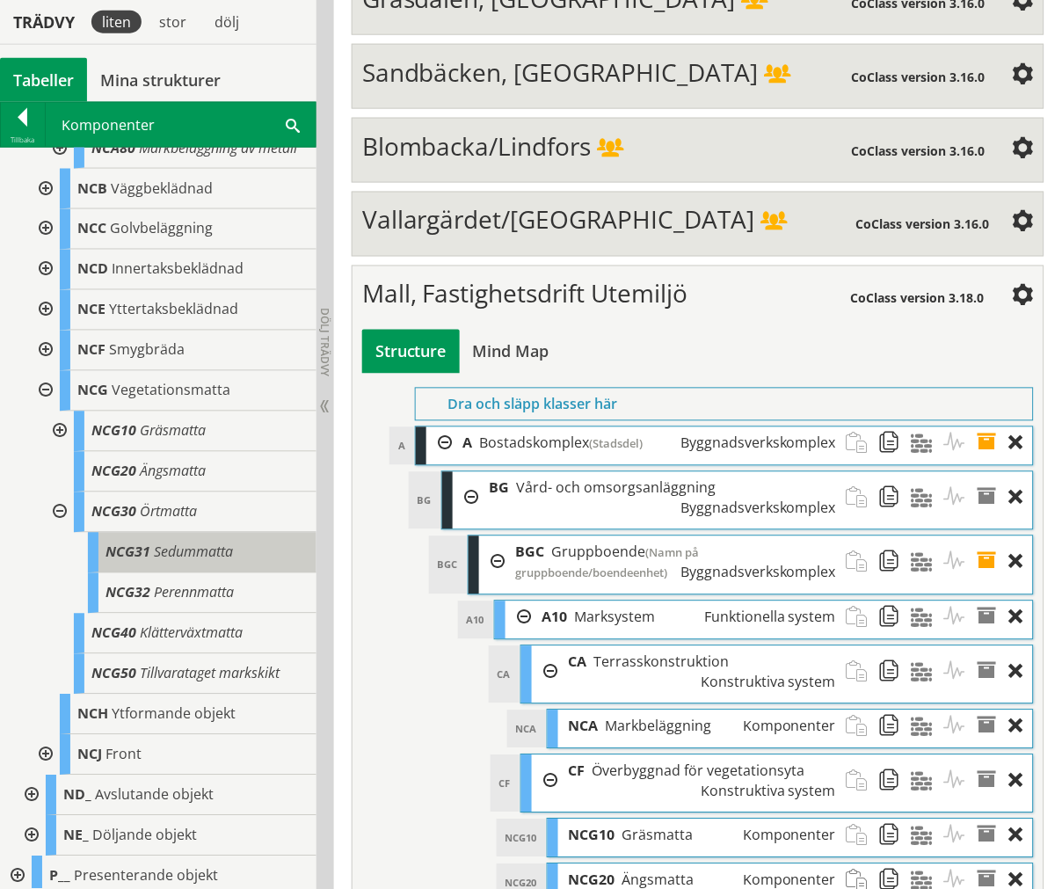
click at [195, 562] on span "Sedummatta" at bounding box center [193, 552] width 79 height 19
click at [200, 562] on span "Sedummatta" at bounding box center [193, 552] width 79 height 19
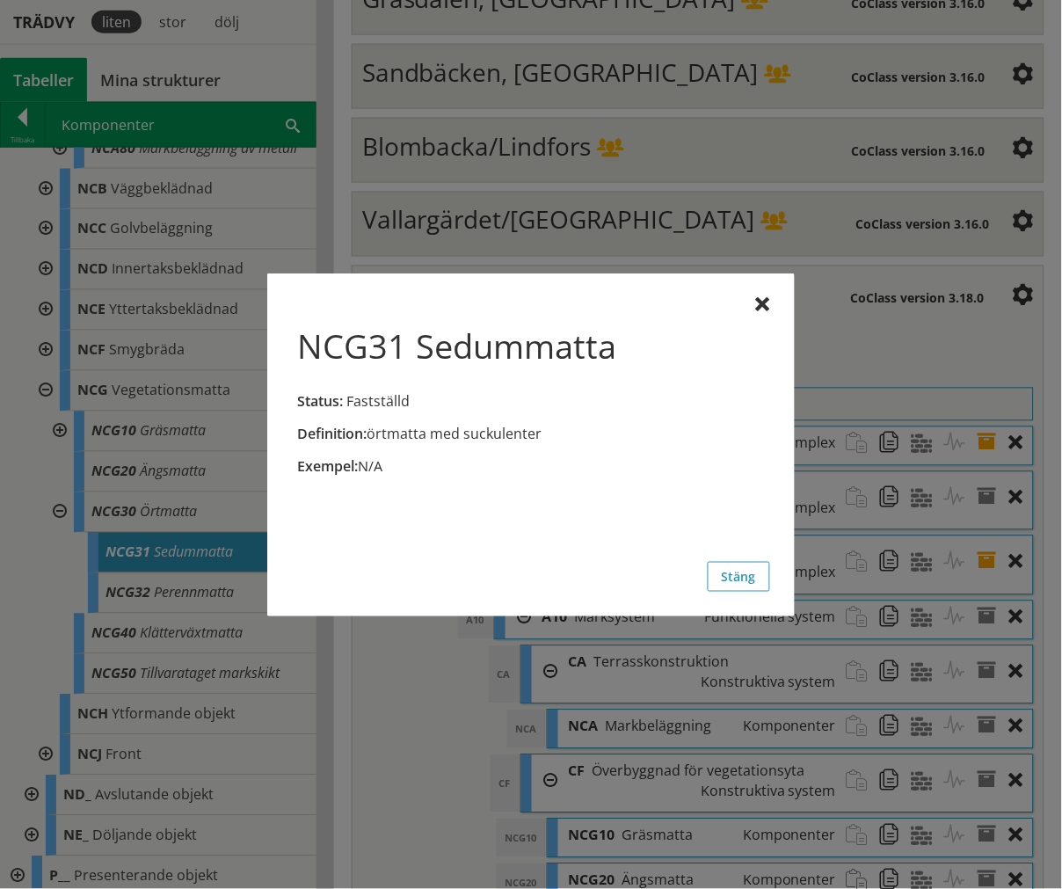
click at [759, 291] on div "NCG31 Sedummatta Status: Fastställd Definition: örtmatta med suckulenter Exempe…" at bounding box center [531, 444] width 528 height 343
click at [752, 308] on div "Definition: örtmatta med suckulenter Exempel: N/A" at bounding box center [531, 393] width 478 height 191
click at [760, 305] on div at bounding box center [763, 305] width 14 height 14
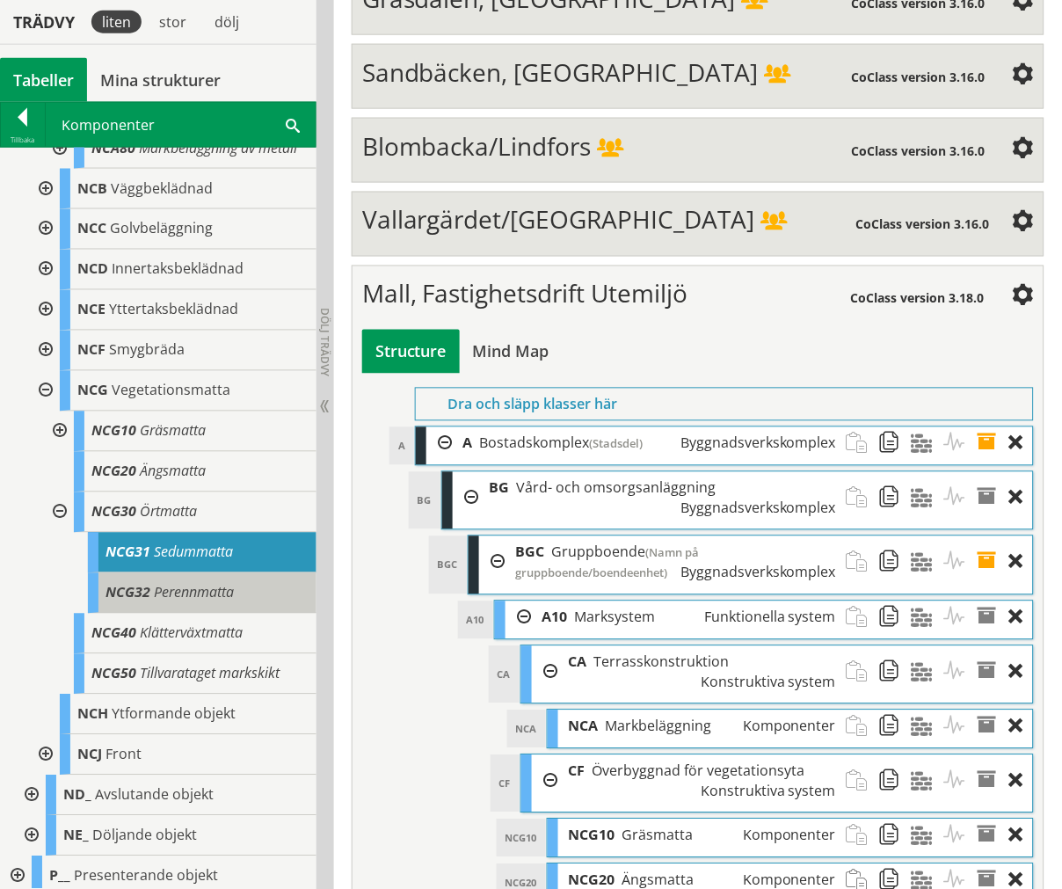
click at [187, 614] on div "NCG32 Perennmatta" at bounding box center [202, 593] width 229 height 40
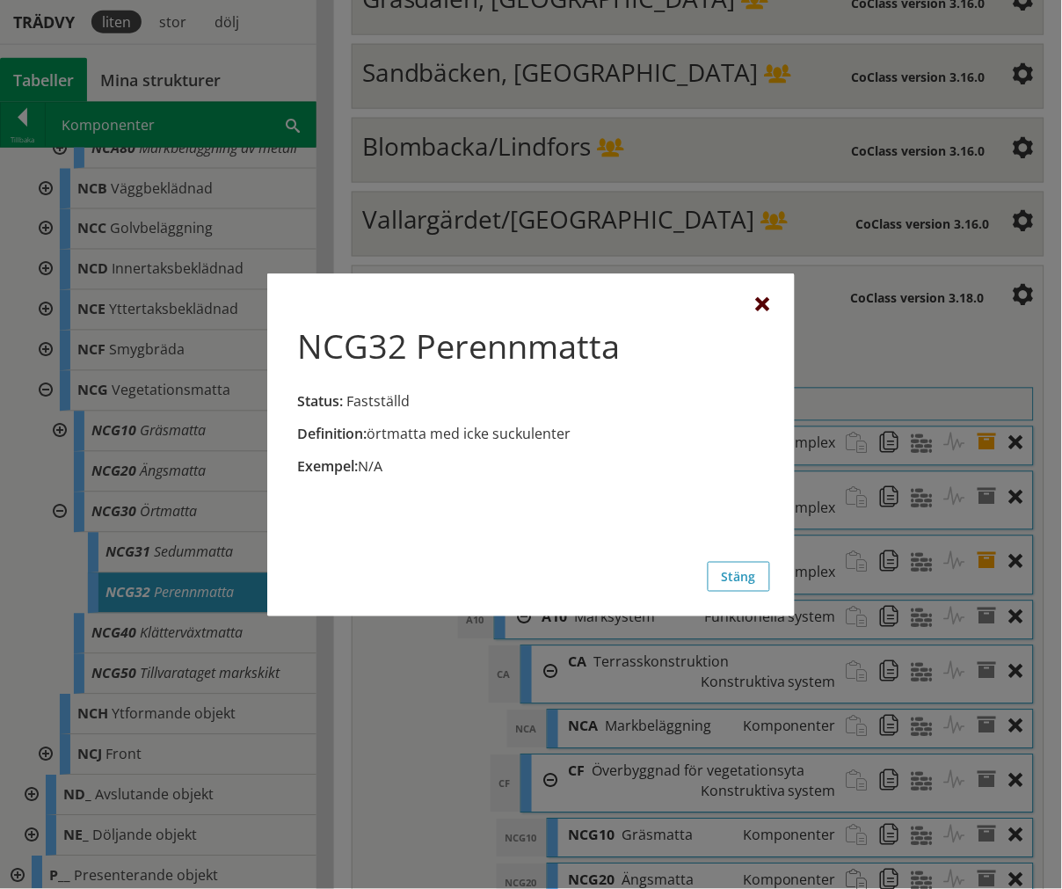
click at [762, 298] on div at bounding box center [763, 305] width 14 height 14
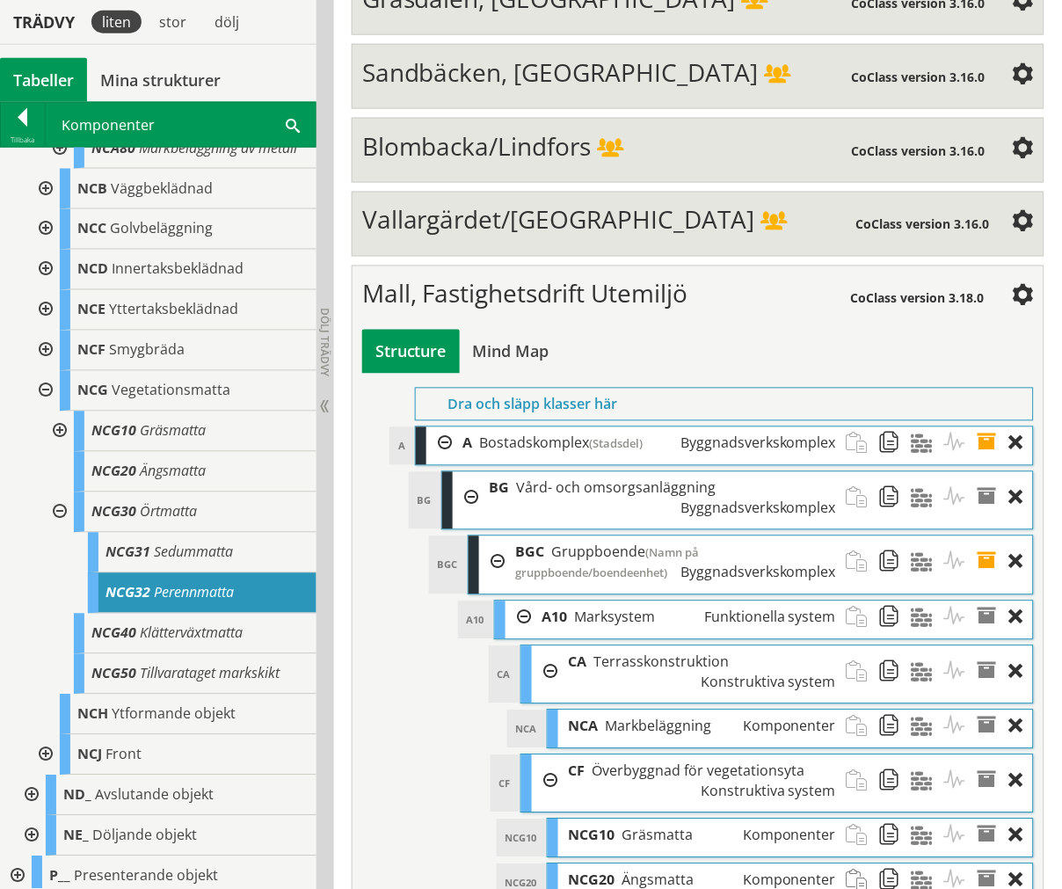
click at [194, 602] on span "Perennmatta" at bounding box center [194, 592] width 80 height 19
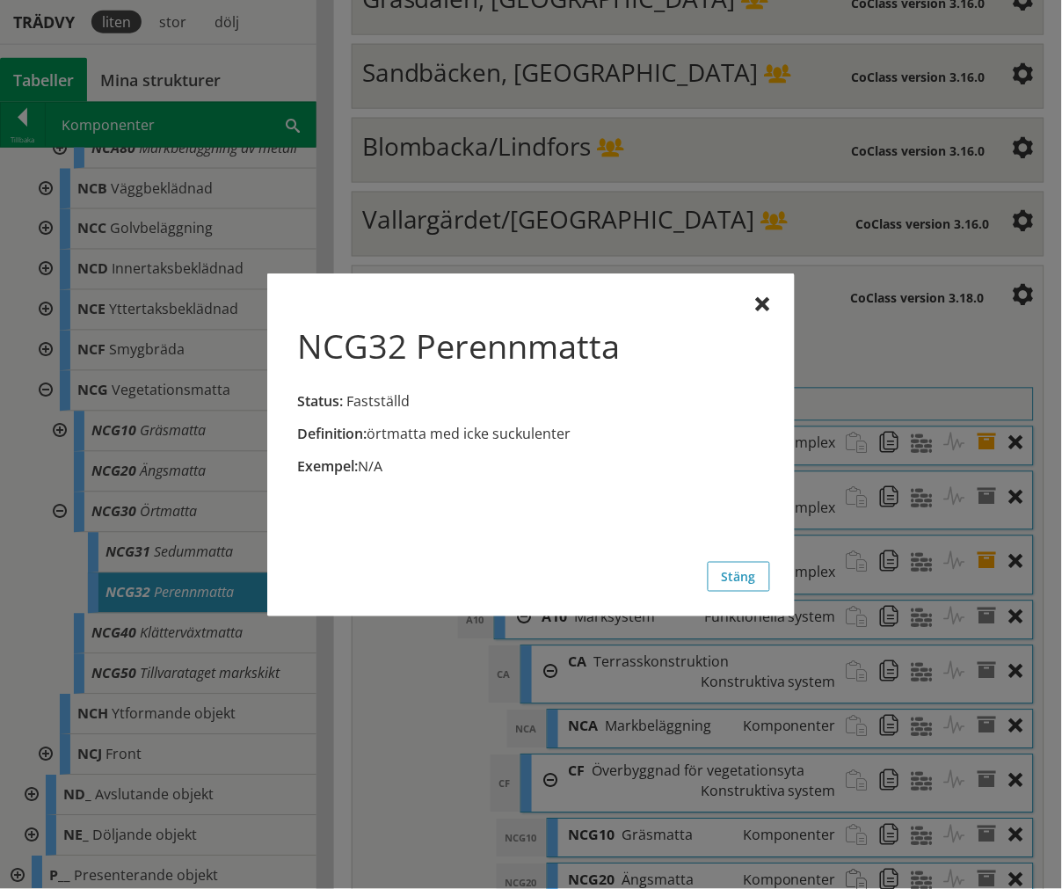
click at [763, 302] on div at bounding box center [763, 305] width 14 height 14
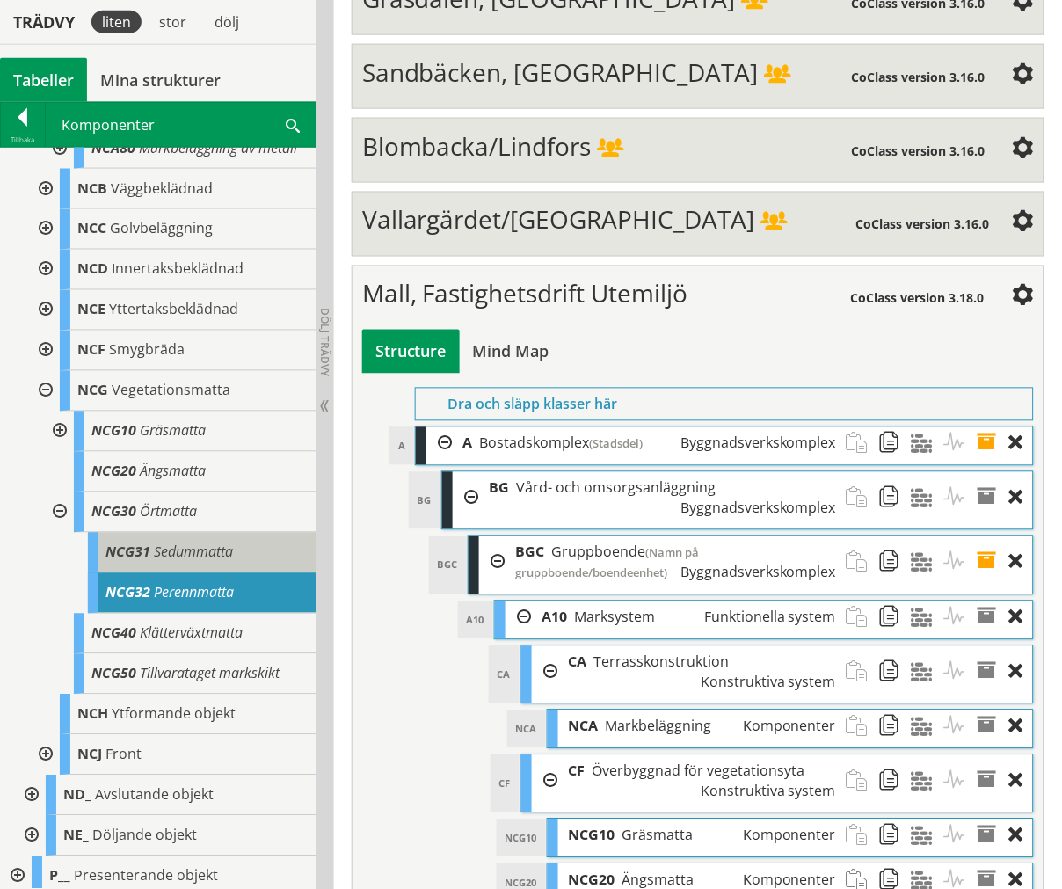
click at [273, 573] on div "NCG31 Sedummatta" at bounding box center [202, 553] width 229 height 40
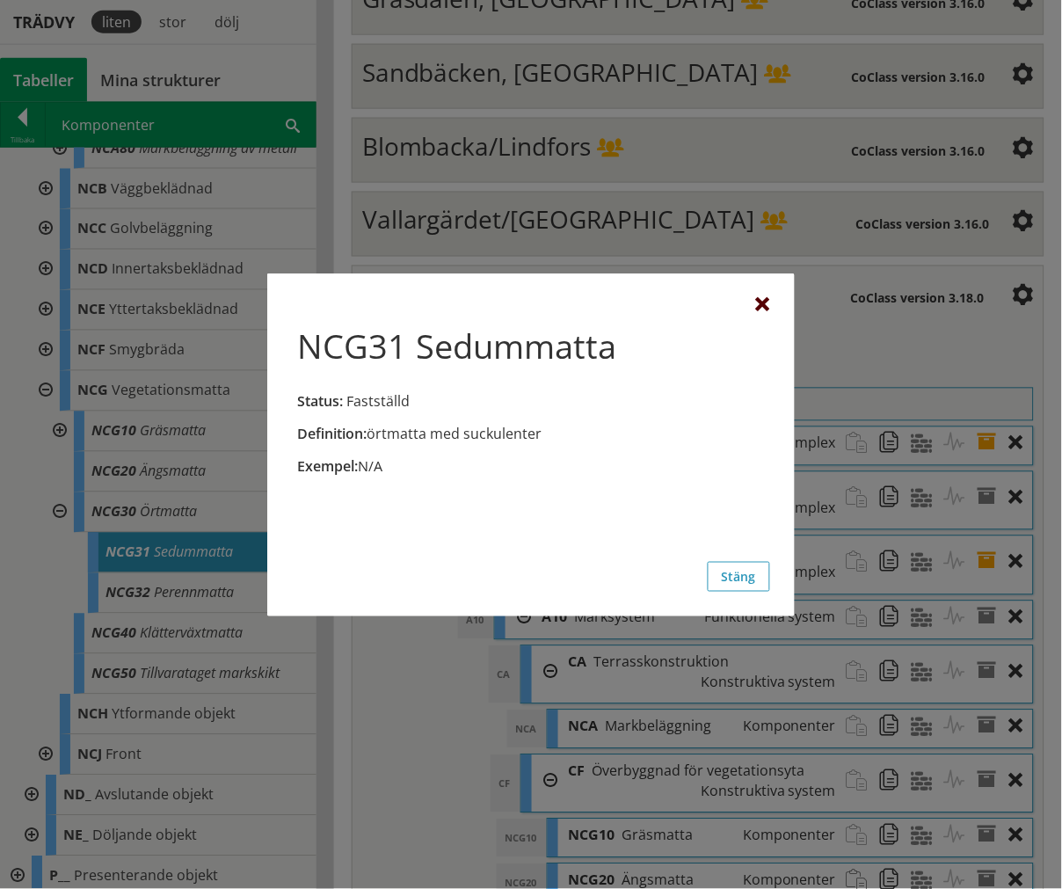
click at [758, 298] on div at bounding box center [763, 305] width 14 height 14
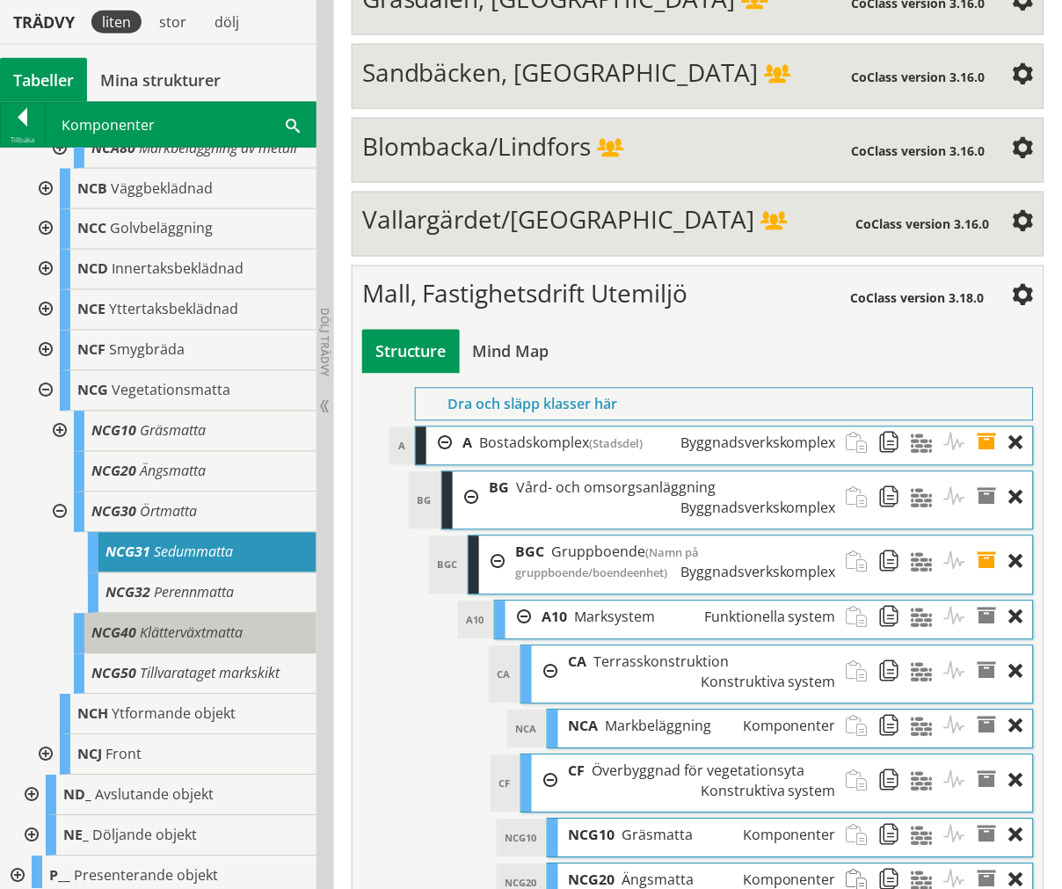
click at [202, 643] on span "Klätterväxtmatta" at bounding box center [191, 632] width 103 height 19
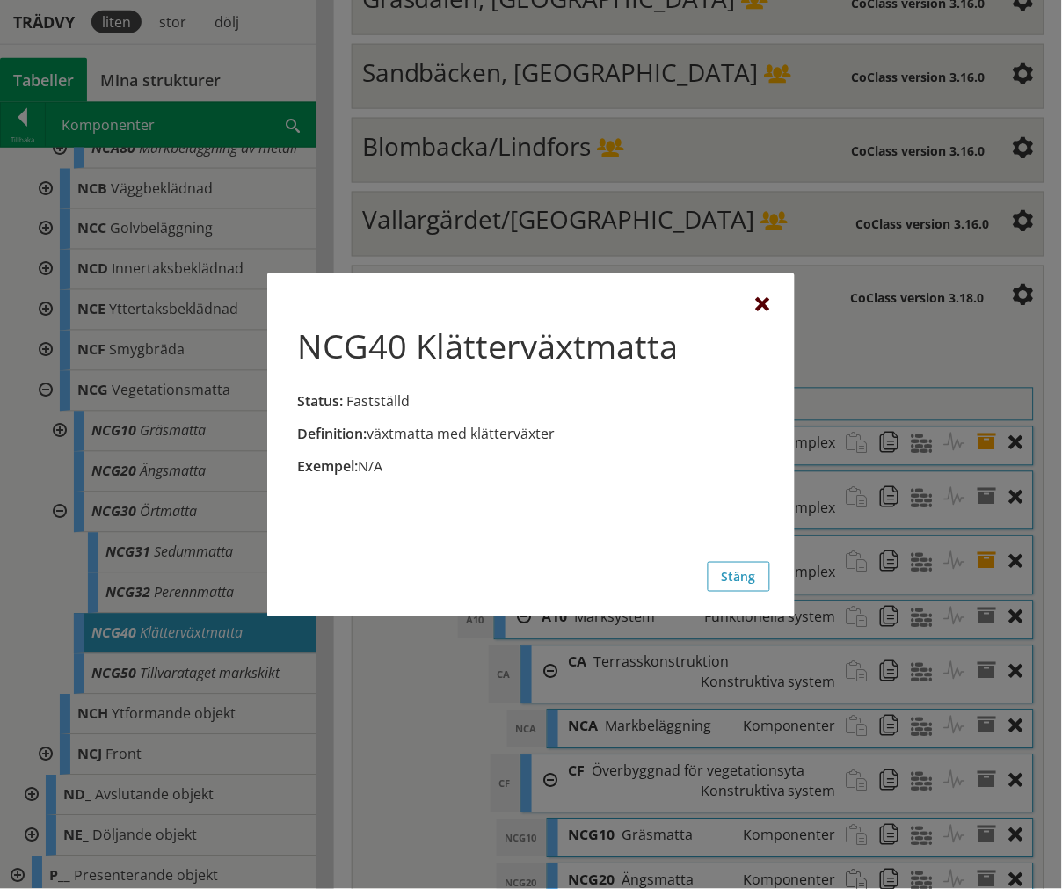
click at [768, 308] on div at bounding box center [763, 305] width 14 height 14
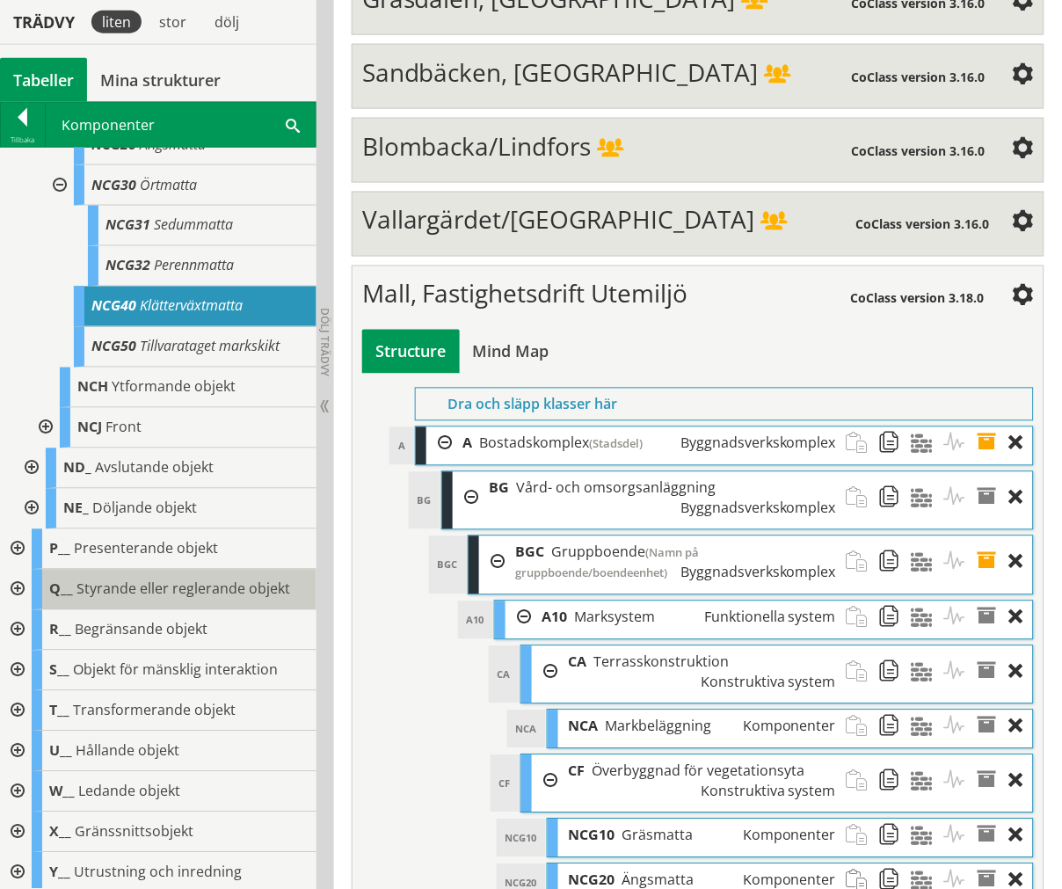
scroll to position [1270, 0]
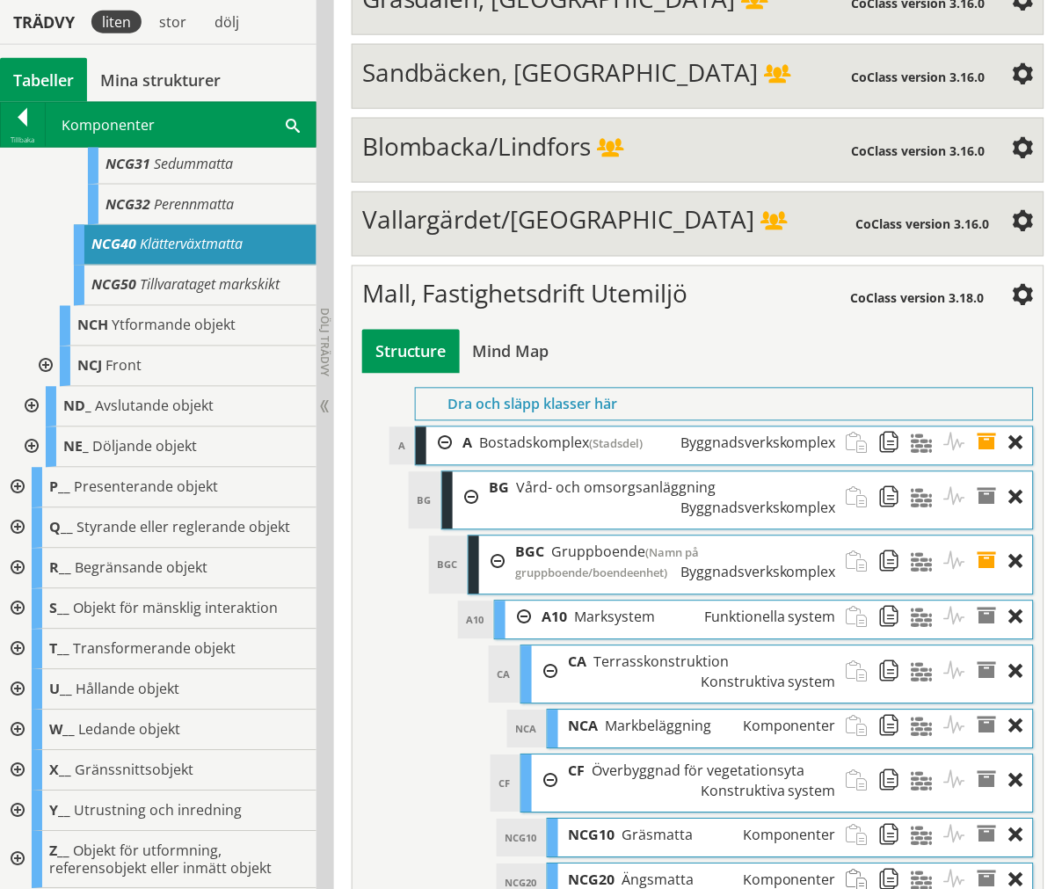
click at [33, 468] on div at bounding box center [30, 447] width 32 height 40
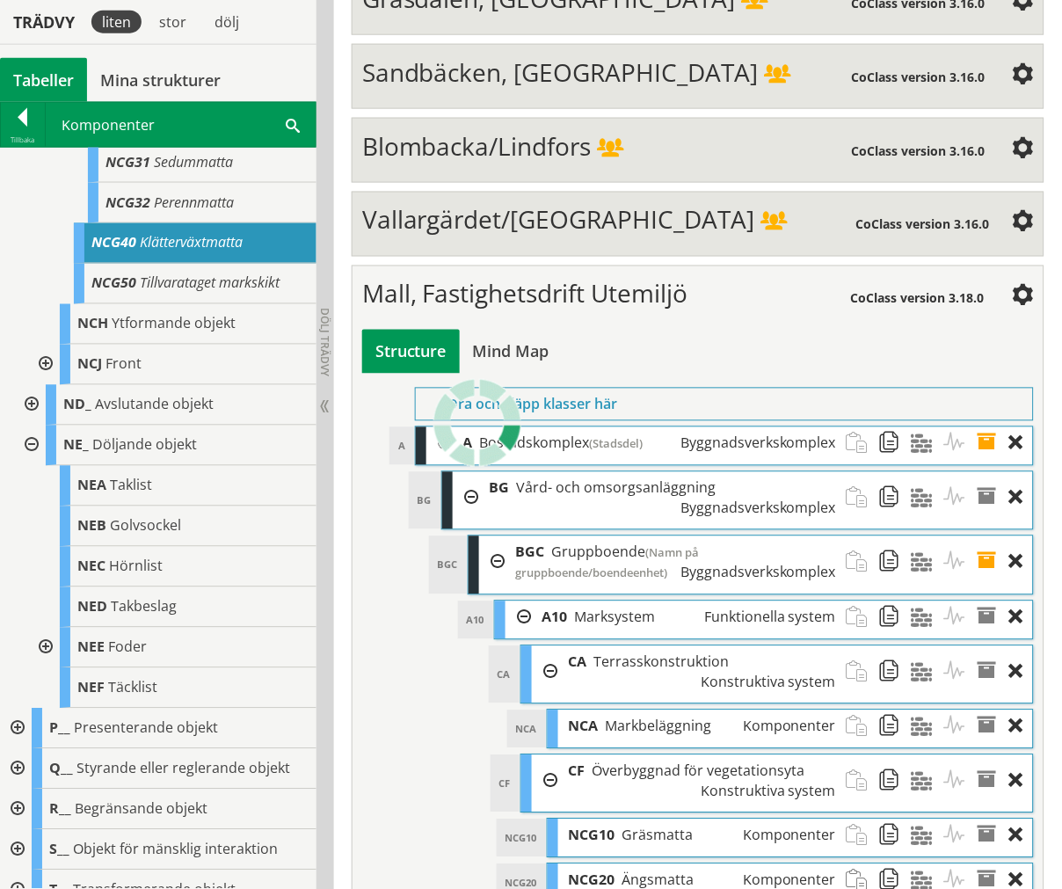
click at [31, 466] on div at bounding box center [30, 446] width 32 height 40
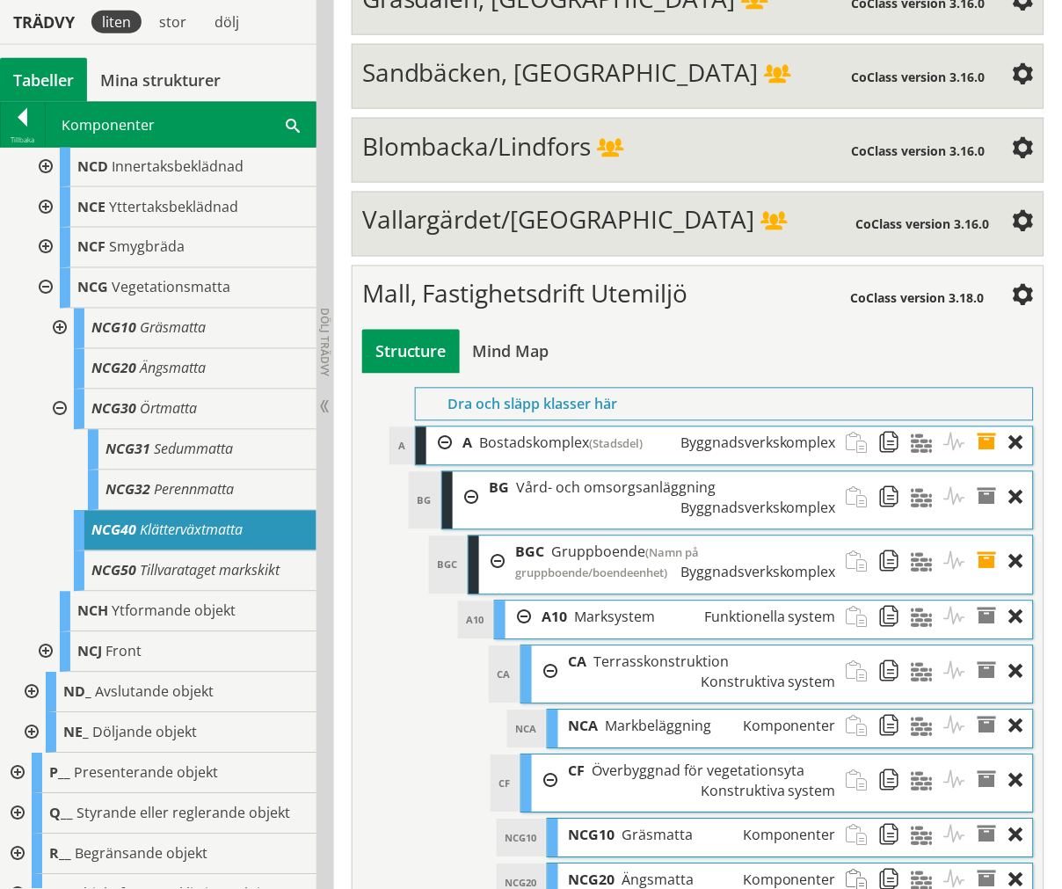
scroll to position [977, 0]
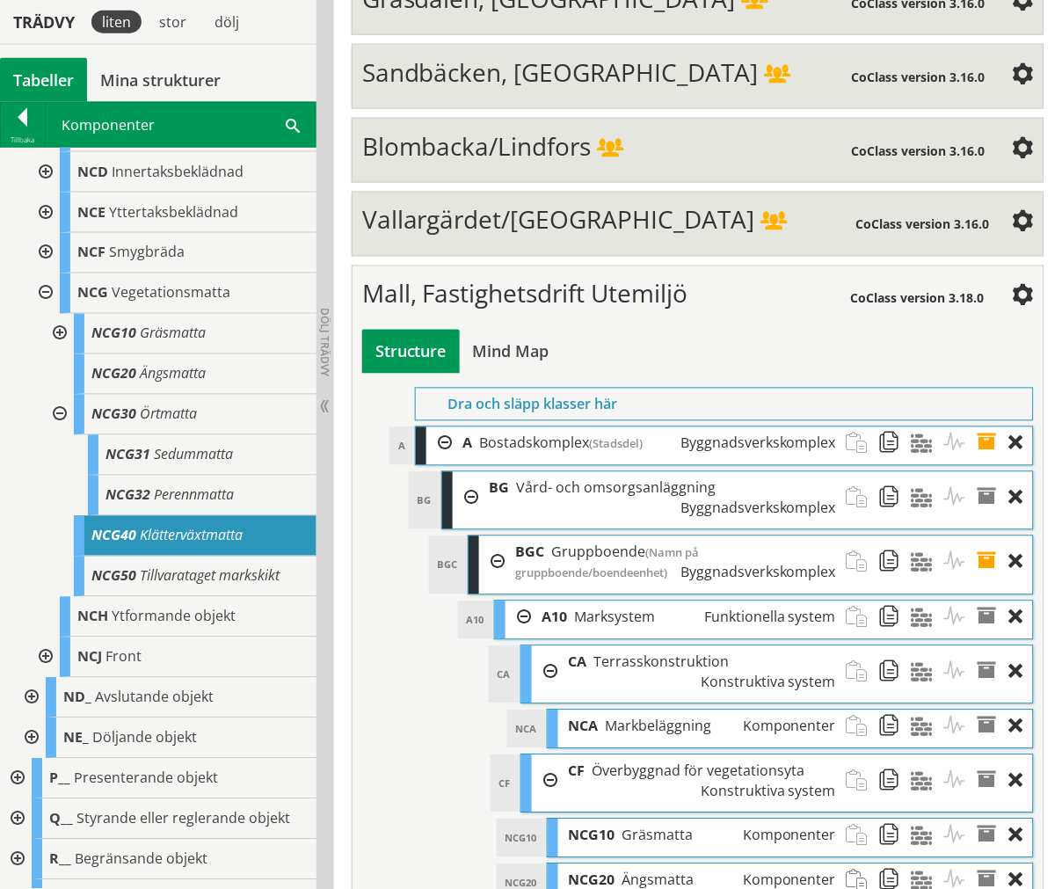
click at [56, 435] on div at bounding box center [58, 415] width 32 height 40
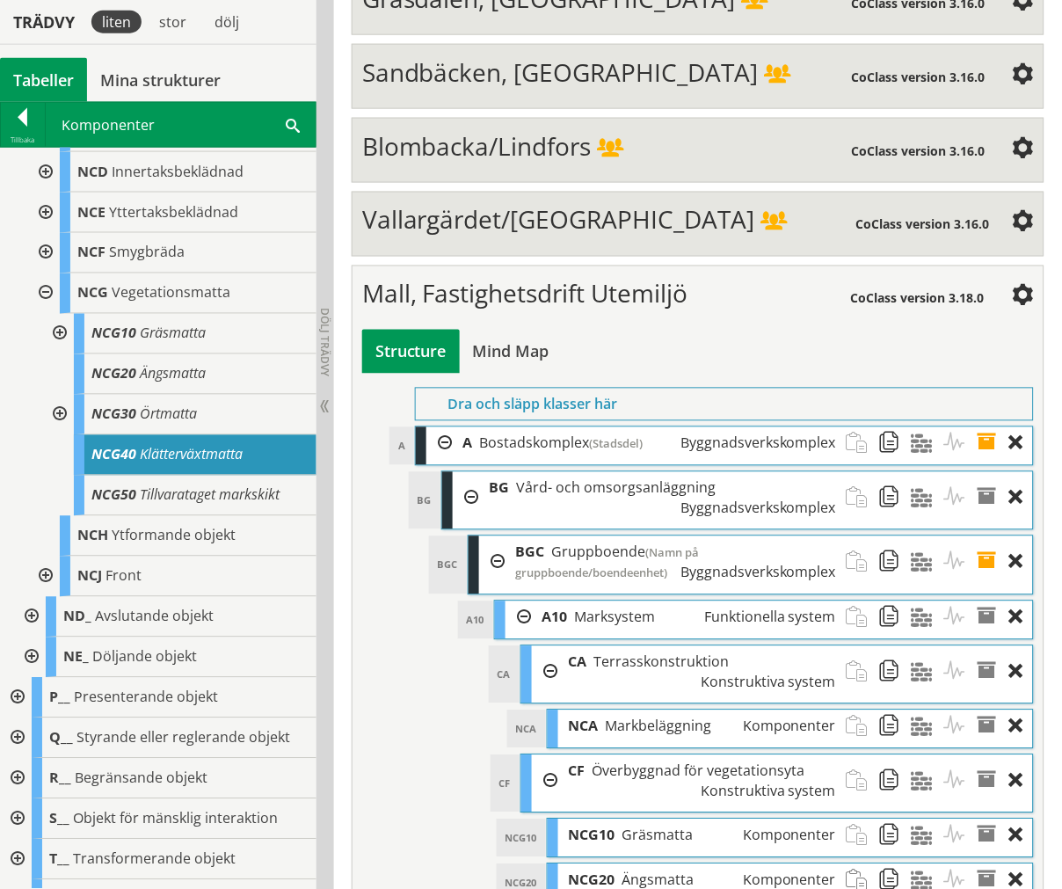
click at [59, 354] on div at bounding box center [58, 334] width 32 height 40
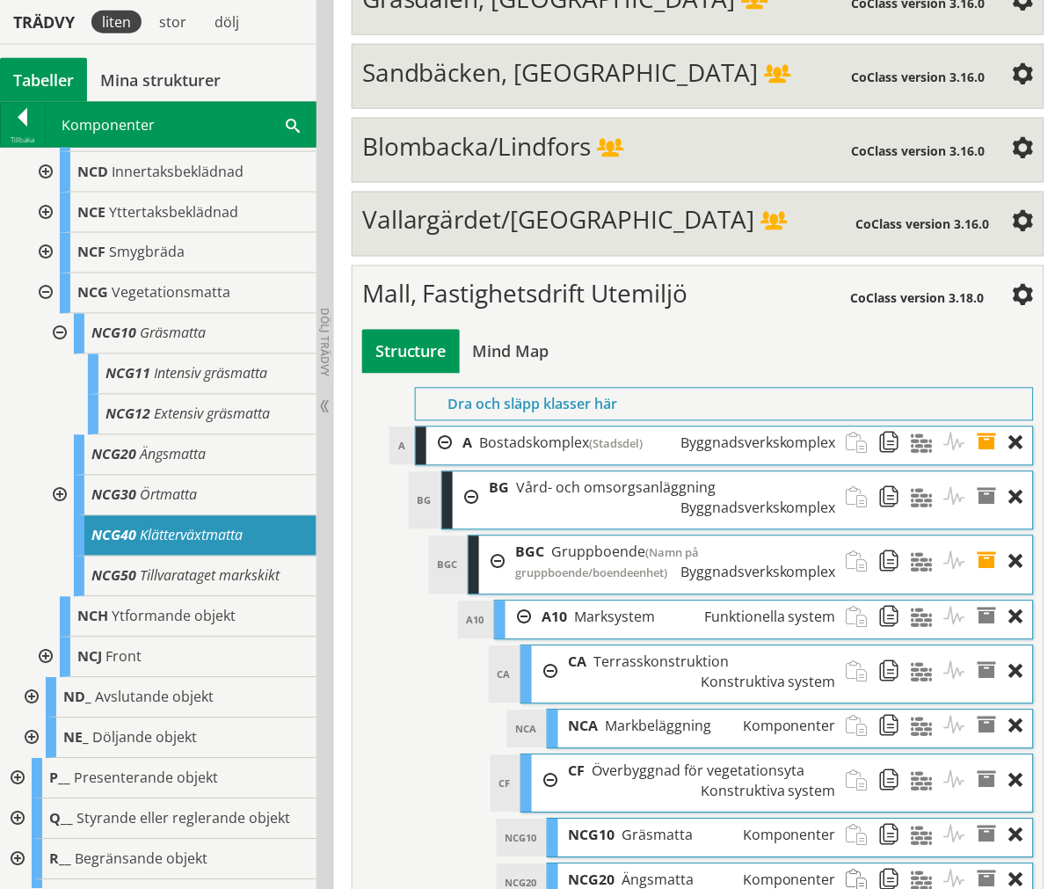
click at [59, 354] on div at bounding box center [58, 334] width 32 height 40
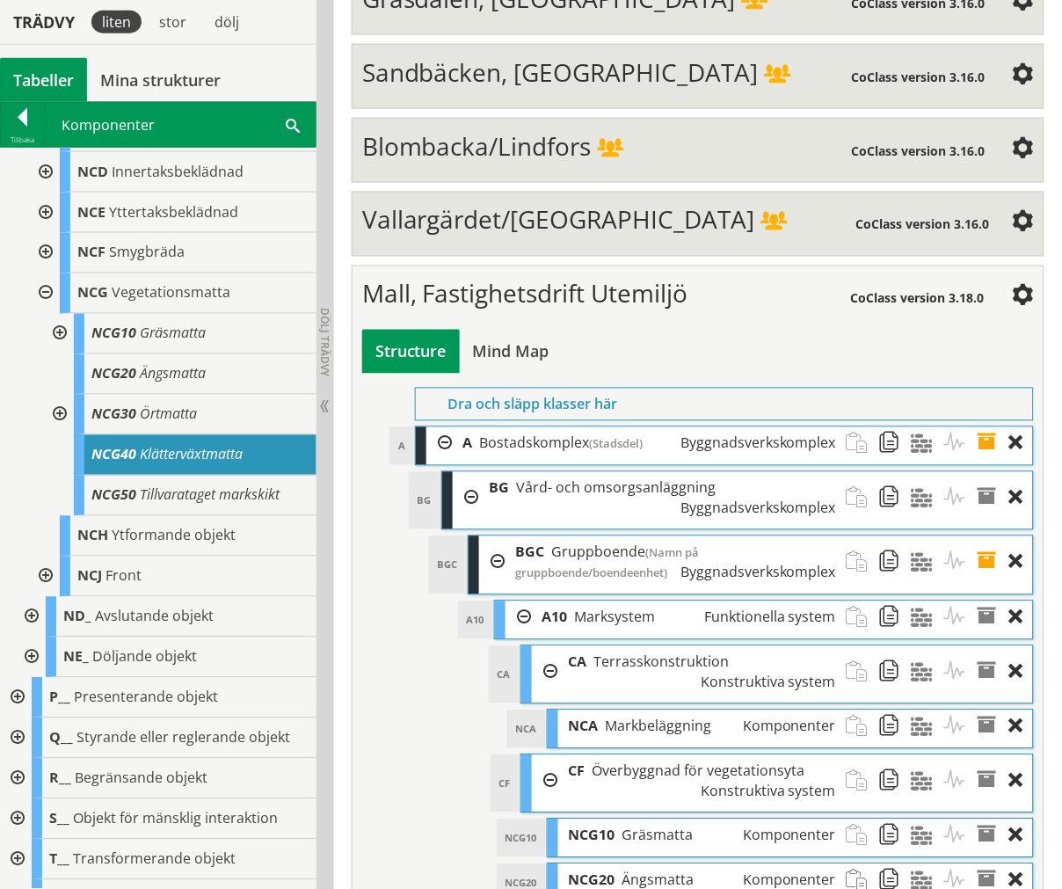
click at [62, 435] on div at bounding box center [58, 415] width 32 height 40
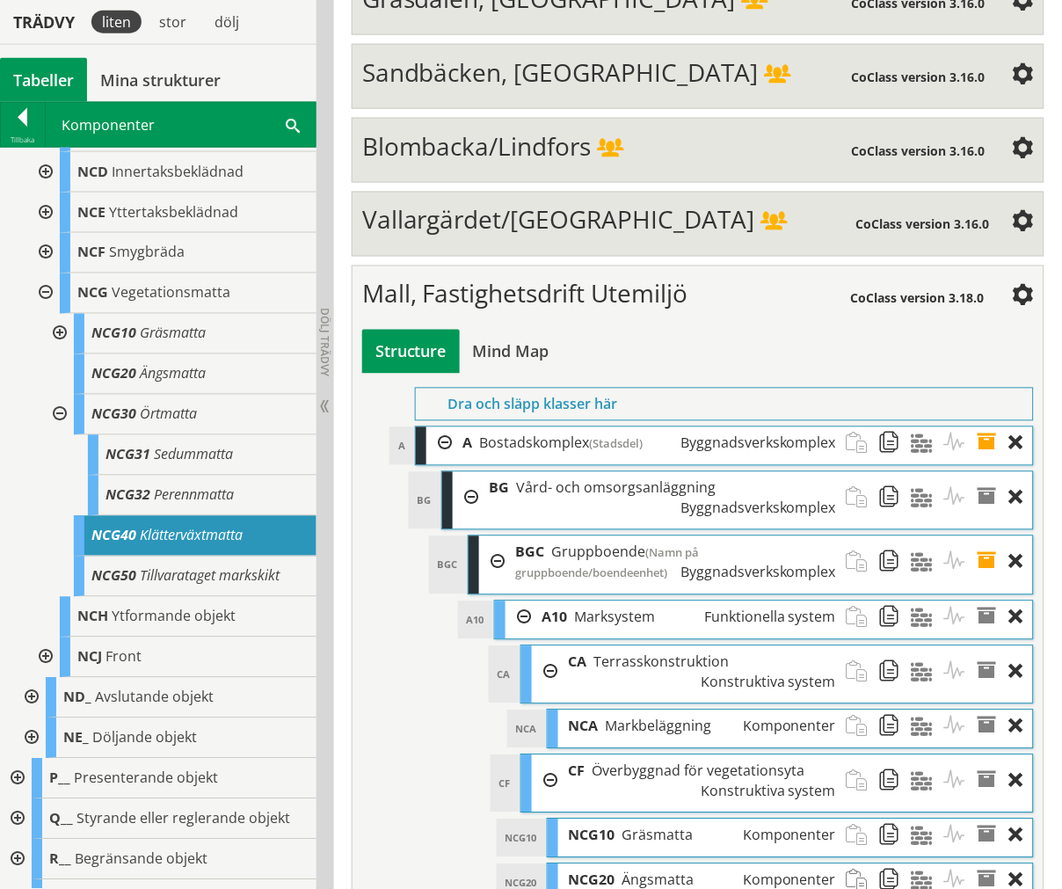
click at [60, 435] on div at bounding box center [58, 415] width 32 height 40
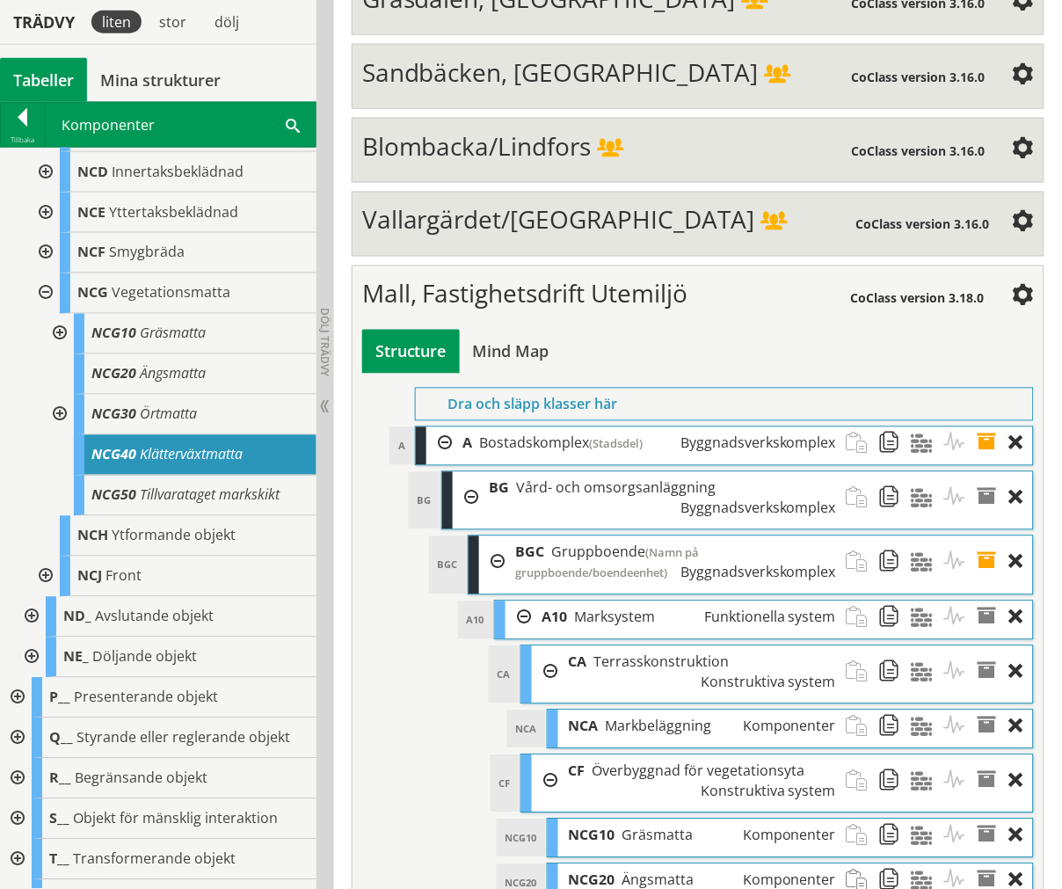
click at [49, 314] on div at bounding box center [44, 293] width 32 height 40
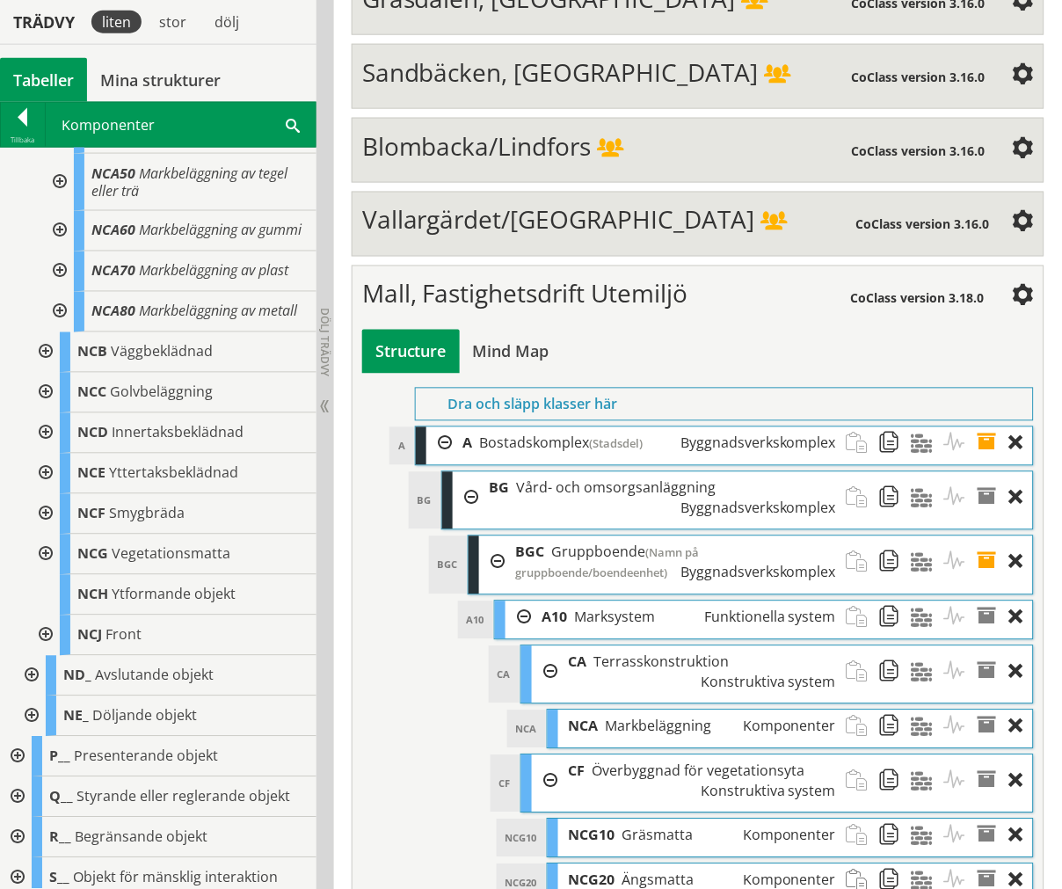
scroll to position [683, 0]
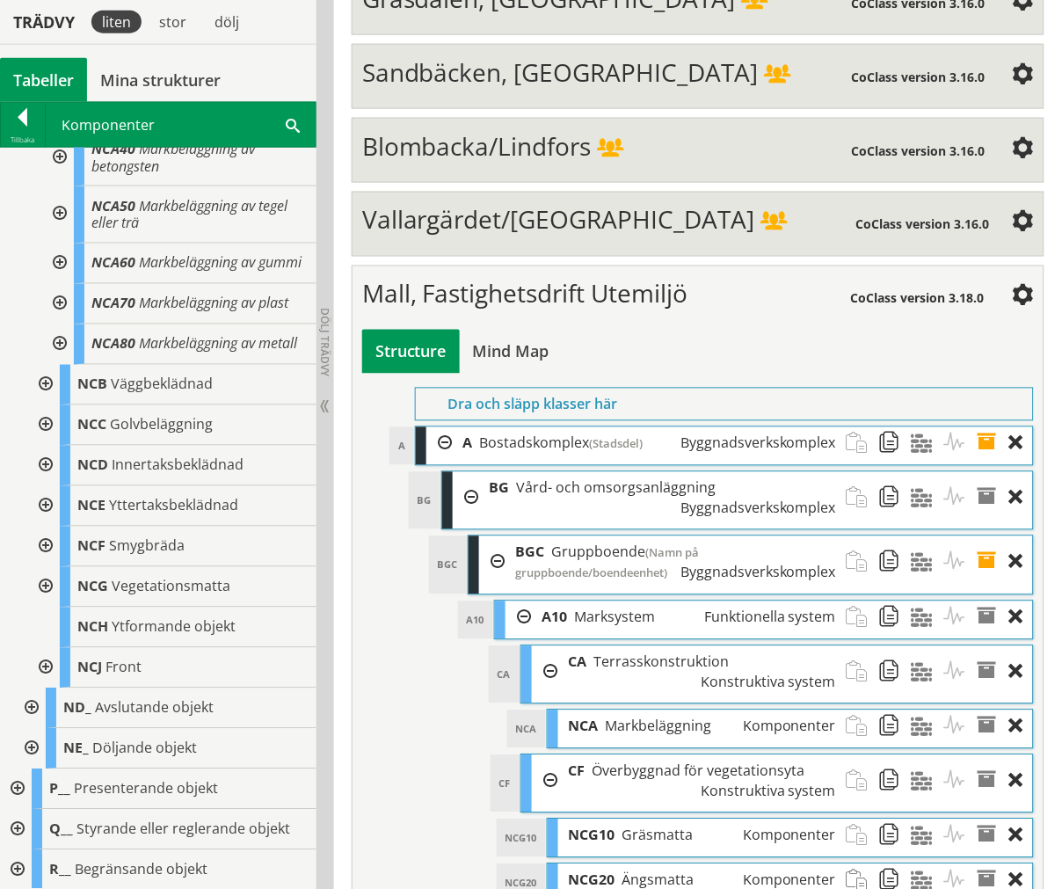
click at [48, 446] on div at bounding box center [44, 425] width 32 height 40
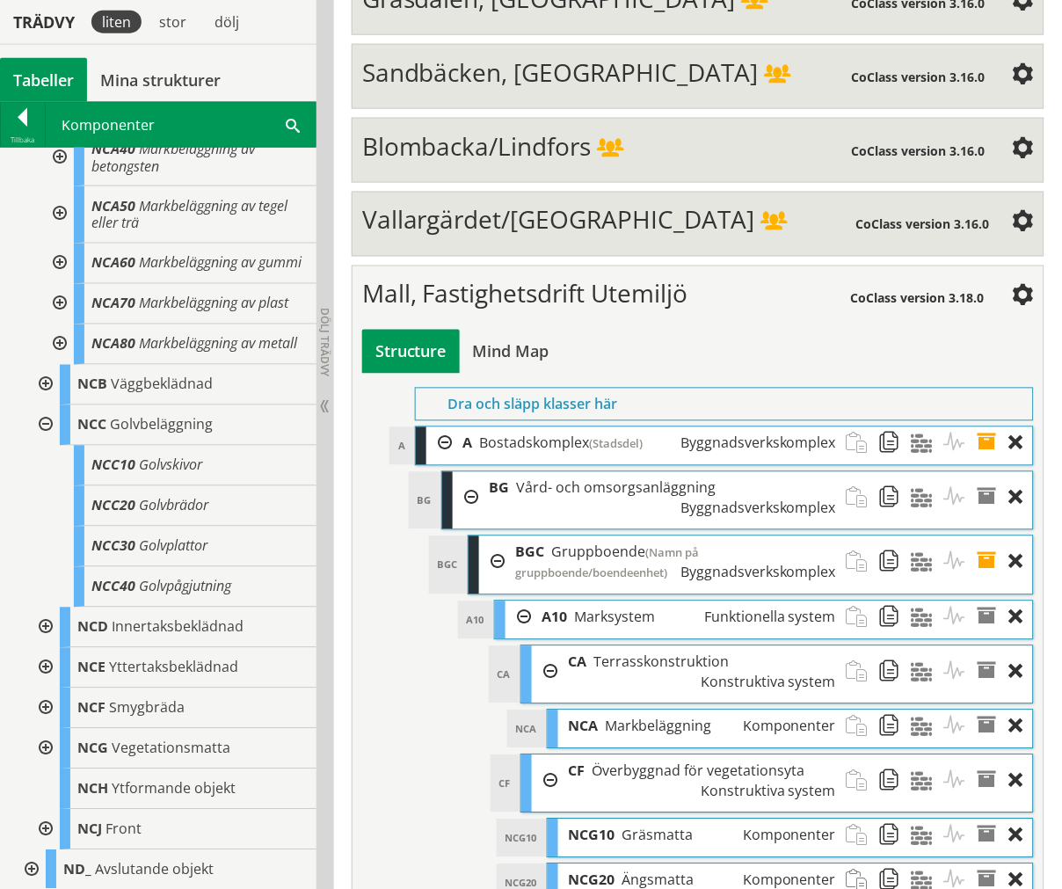
click at [54, 446] on div at bounding box center [44, 425] width 32 height 40
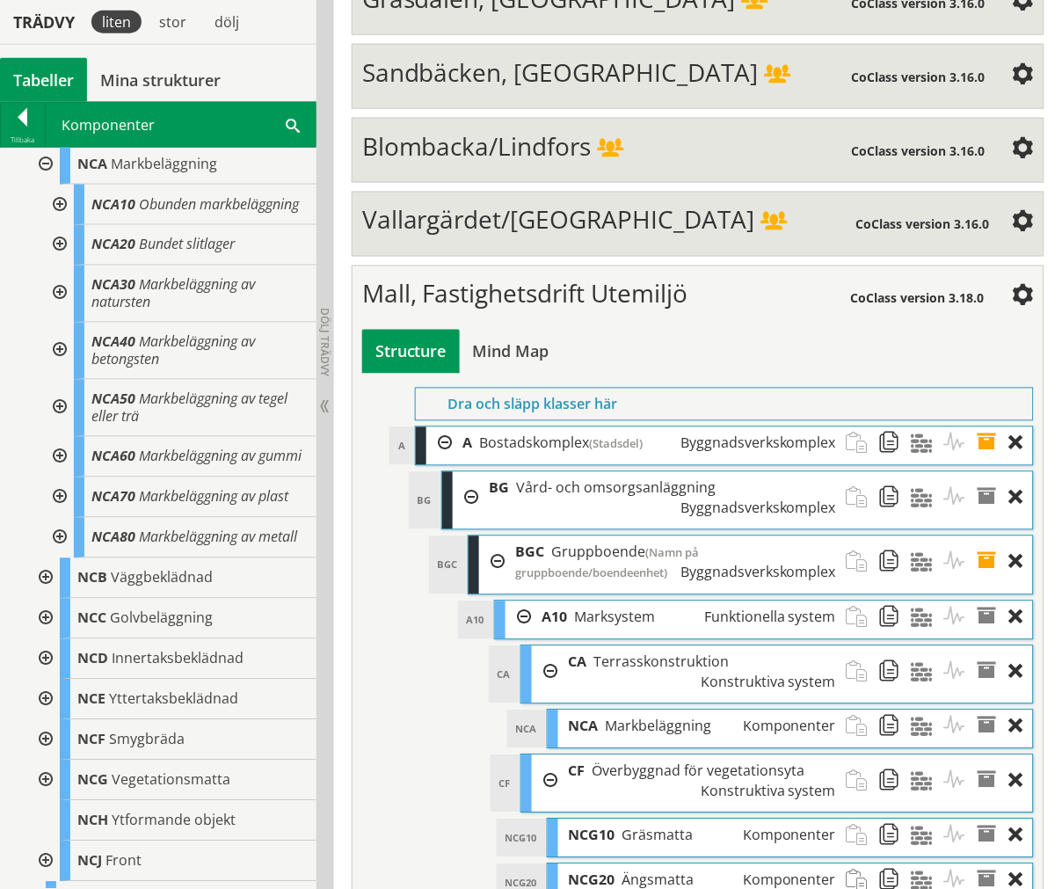
scroll to position [488, 0]
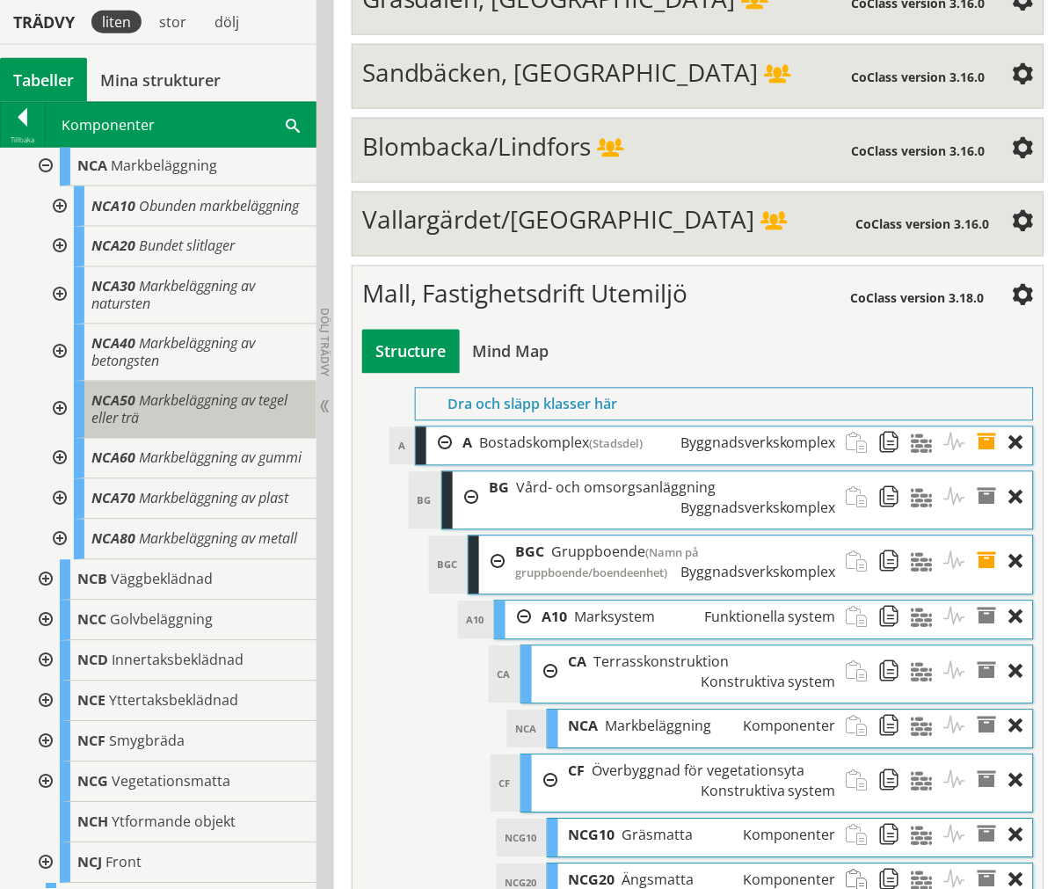
click at [204, 437] on div "NCA50 Markbeläggning av tegel eller trä" at bounding box center [195, 410] width 243 height 57
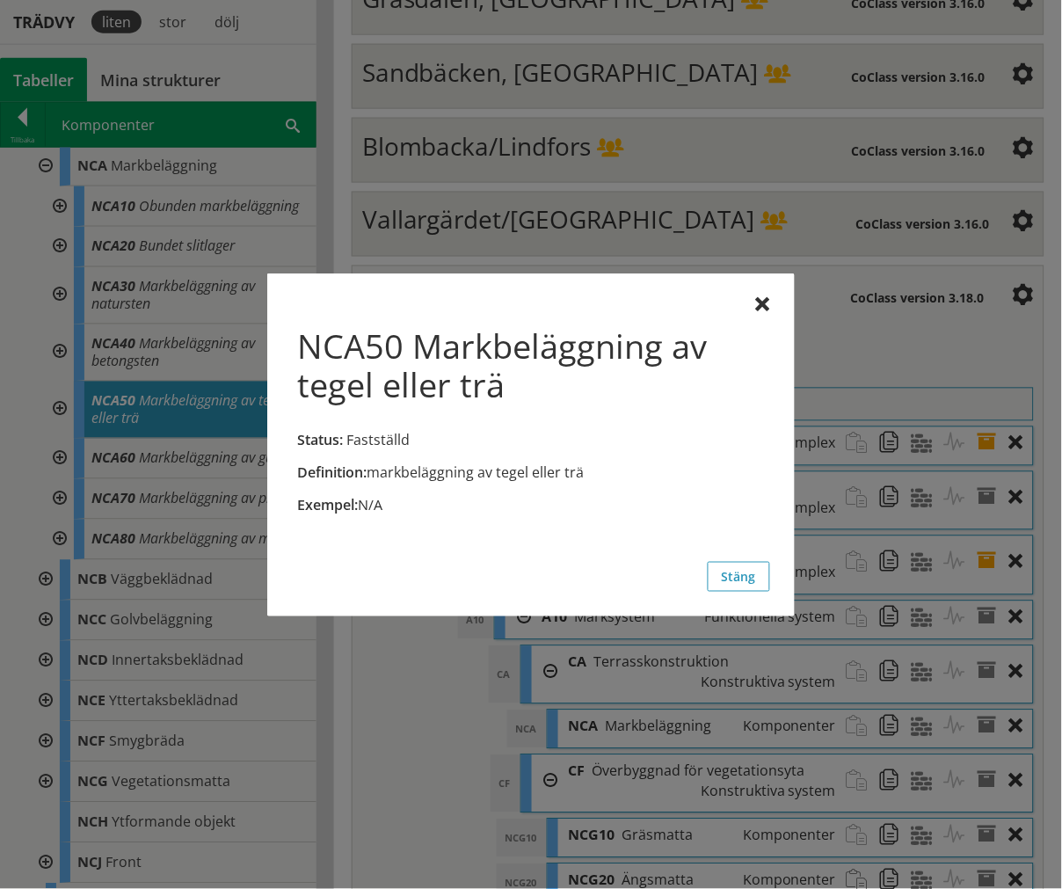
drag, startPoint x: 770, startPoint y: 300, endPoint x: 753, endPoint y: 301, distance: 17.6
click at [761, 301] on div "NCA50 Markbeläggning av tegel eller trä Status: Fastställd Definition: markbelä…" at bounding box center [531, 444] width 528 height 343
click at [762, 303] on div at bounding box center [763, 305] width 14 height 14
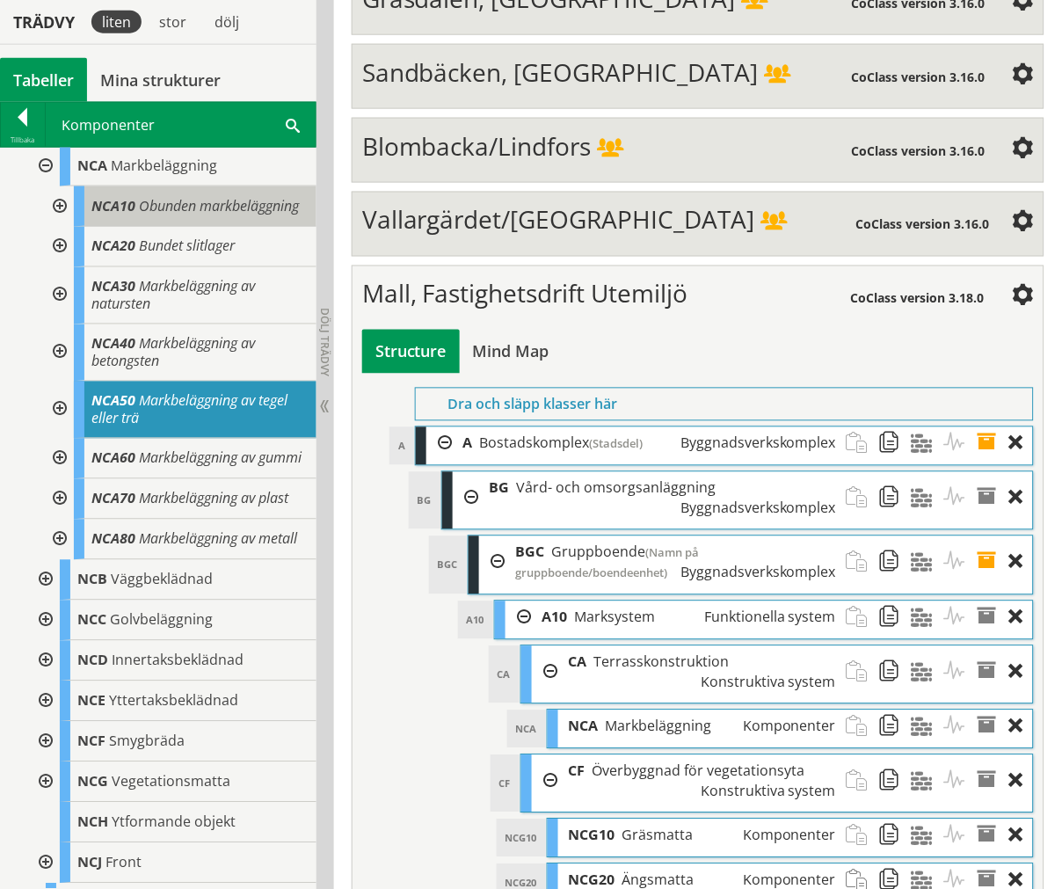
click at [196, 227] on div "NCA10 Obunden markbeläggning" at bounding box center [195, 206] width 243 height 40
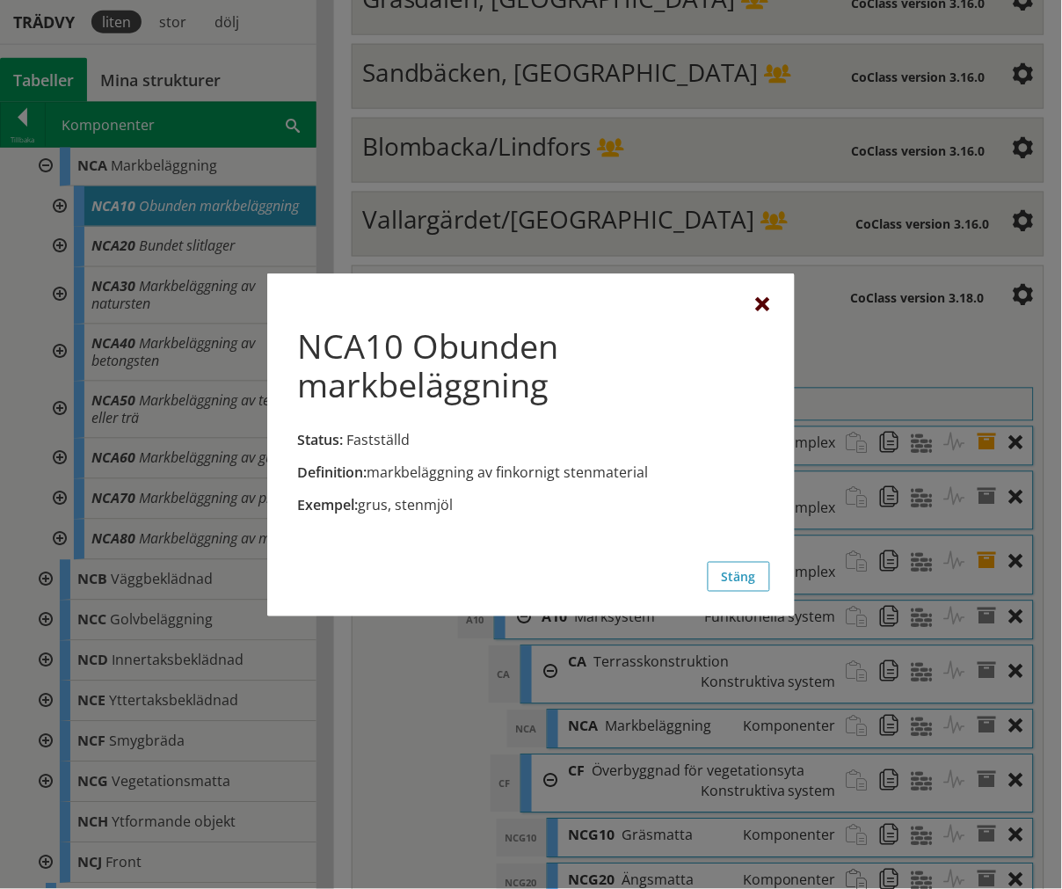
click at [756, 298] on div at bounding box center [763, 305] width 14 height 14
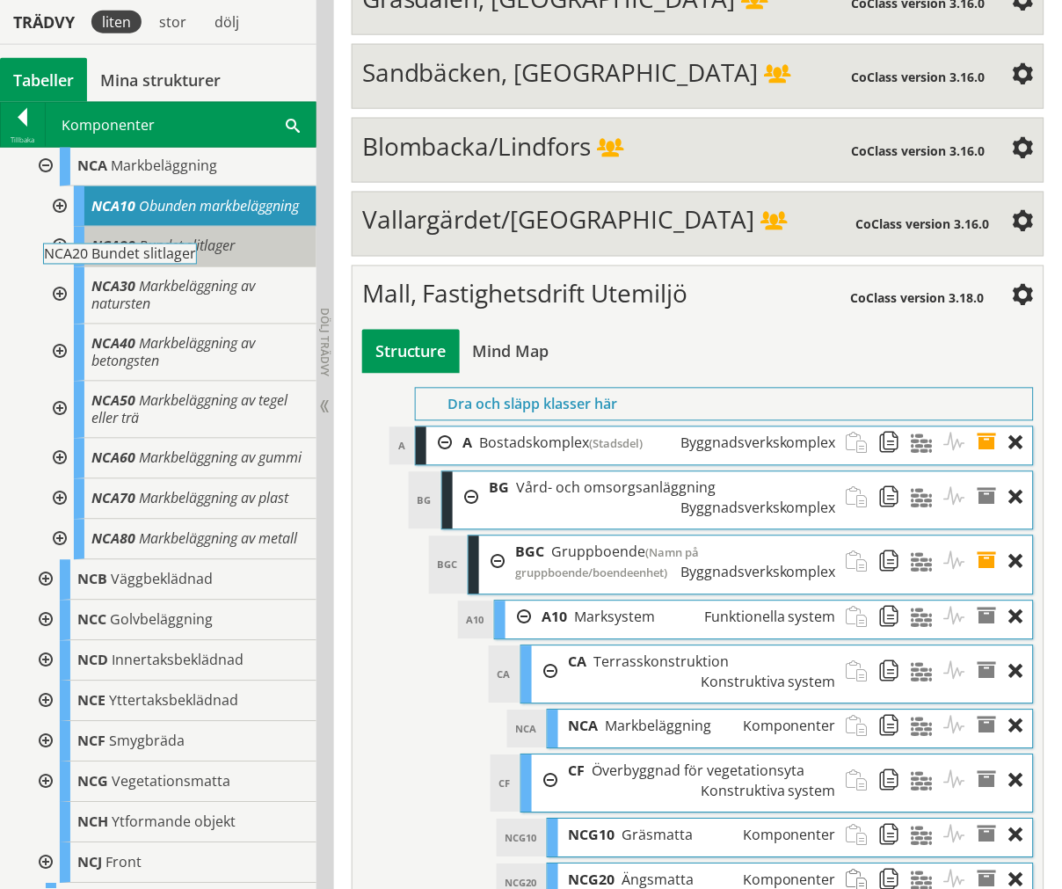
click at [226, 256] on span "Bundet slitlager" at bounding box center [187, 246] width 96 height 19
click at [232, 256] on span "Bundet slitlager" at bounding box center [187, 246] width 96 height 19
click at [181, 256] on span "Bundet slitlager" at bounding box center [187, 246] width 96 height 19
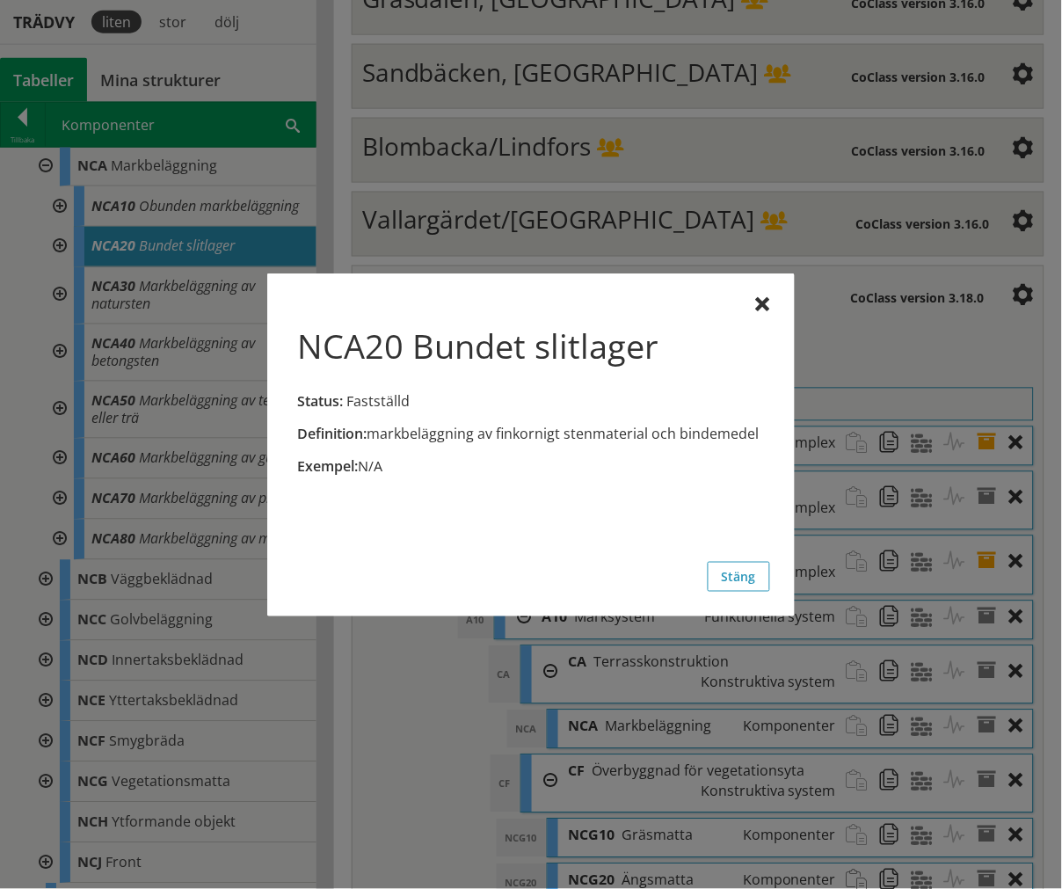
drag, startPoint x: 760, startPoint y: 296, endPoint x: 488, endPoint y: 292, distance: 271.7
click at [756, 298] on div at bounding box center [763, 305] width 14 height 14
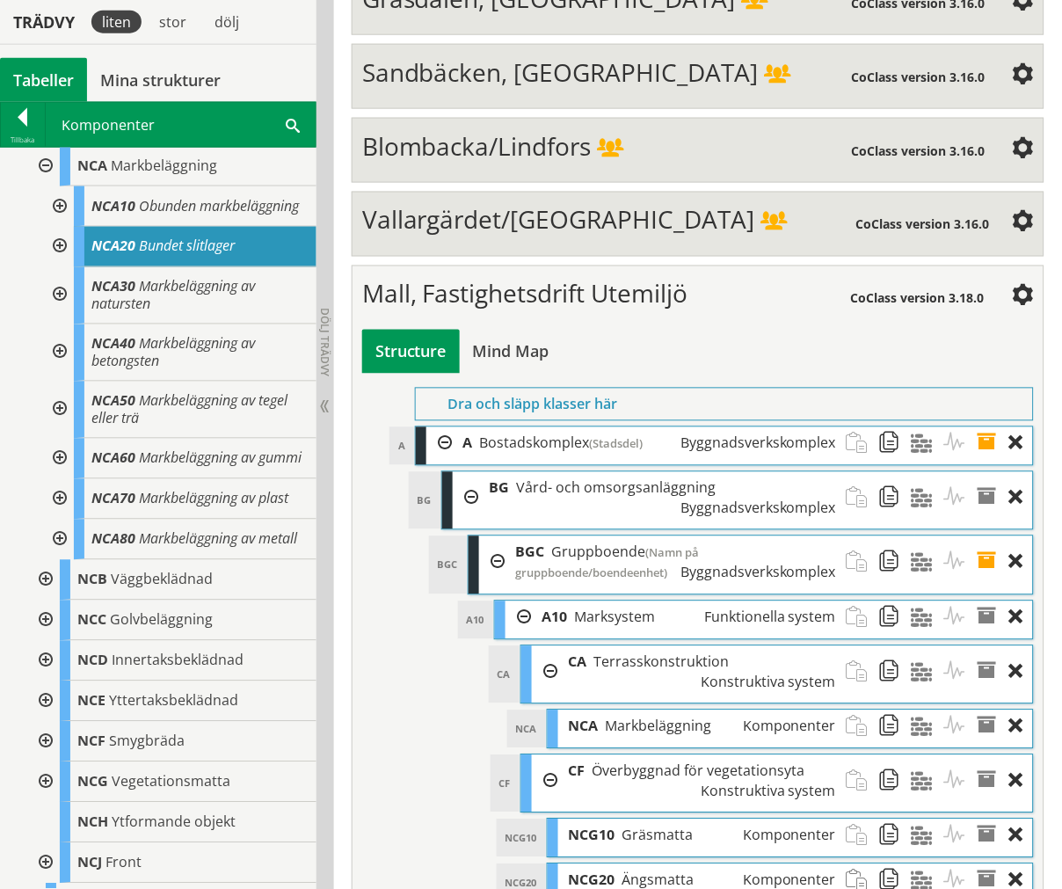
click at [63, 207] on div at bounding box center [58, 206] width 32 height 40
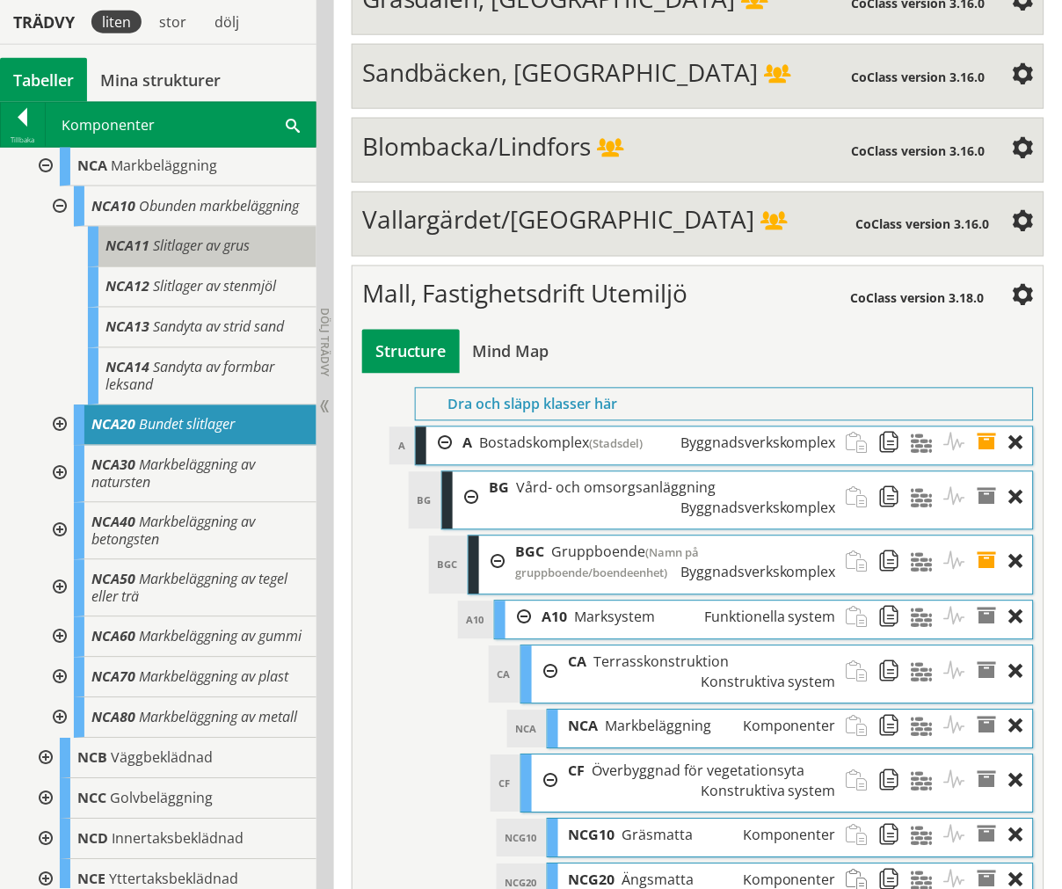
click at [120, 256] on span "NCA11" at bounding box center [128, 246] width 44 height 19
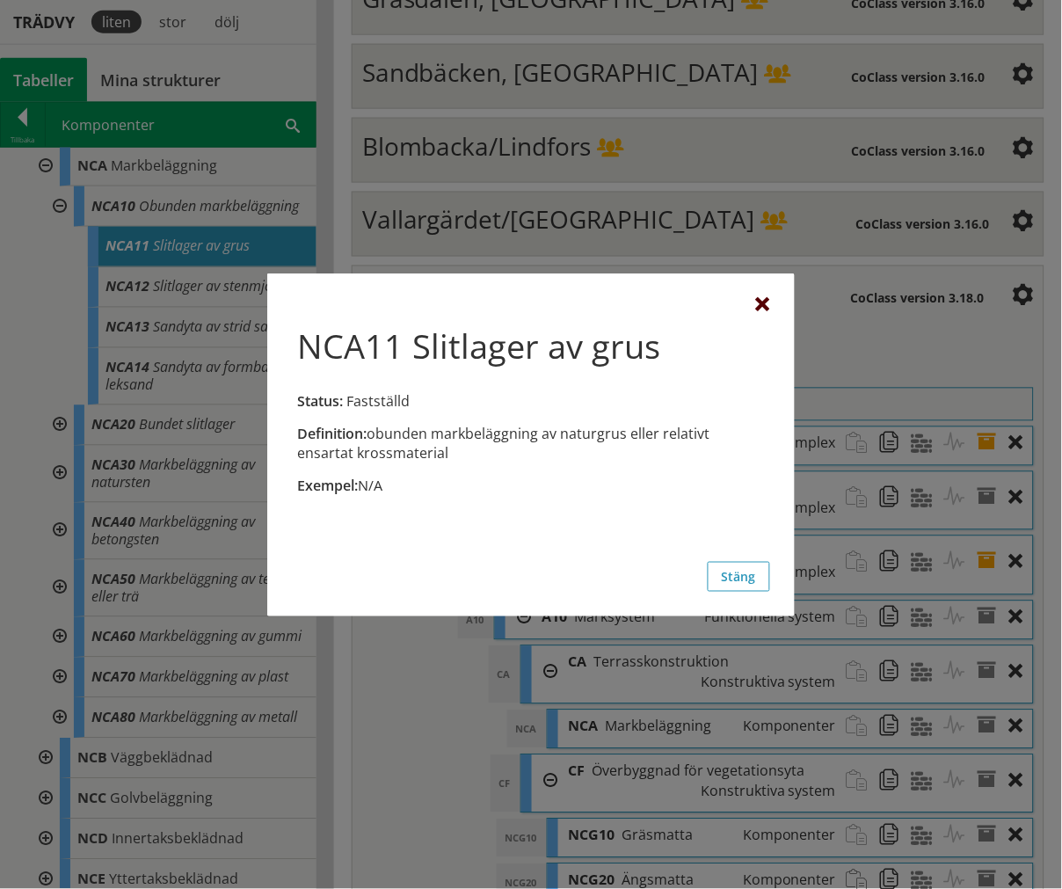
click at [758, 298] on div at bounding box center [763, 305] width 14 height 14
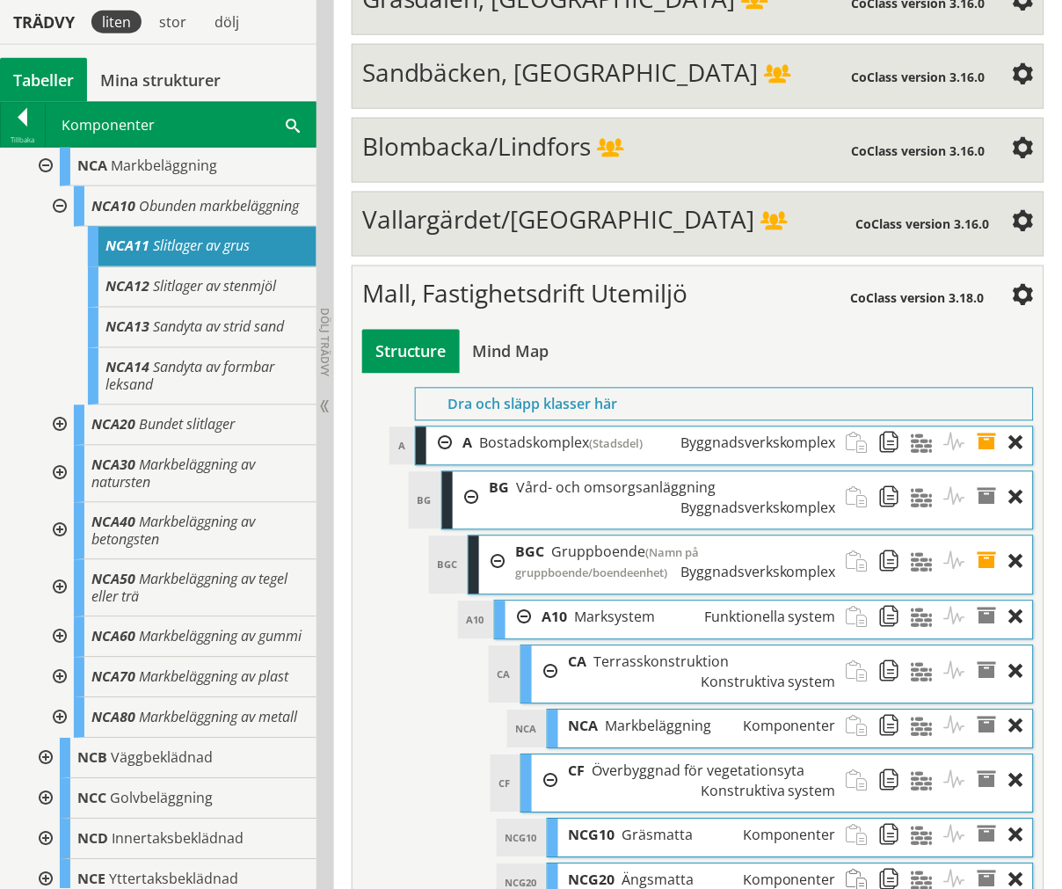
click at [65, 433] on div at bounding box center [58, 425] width 32 height 40
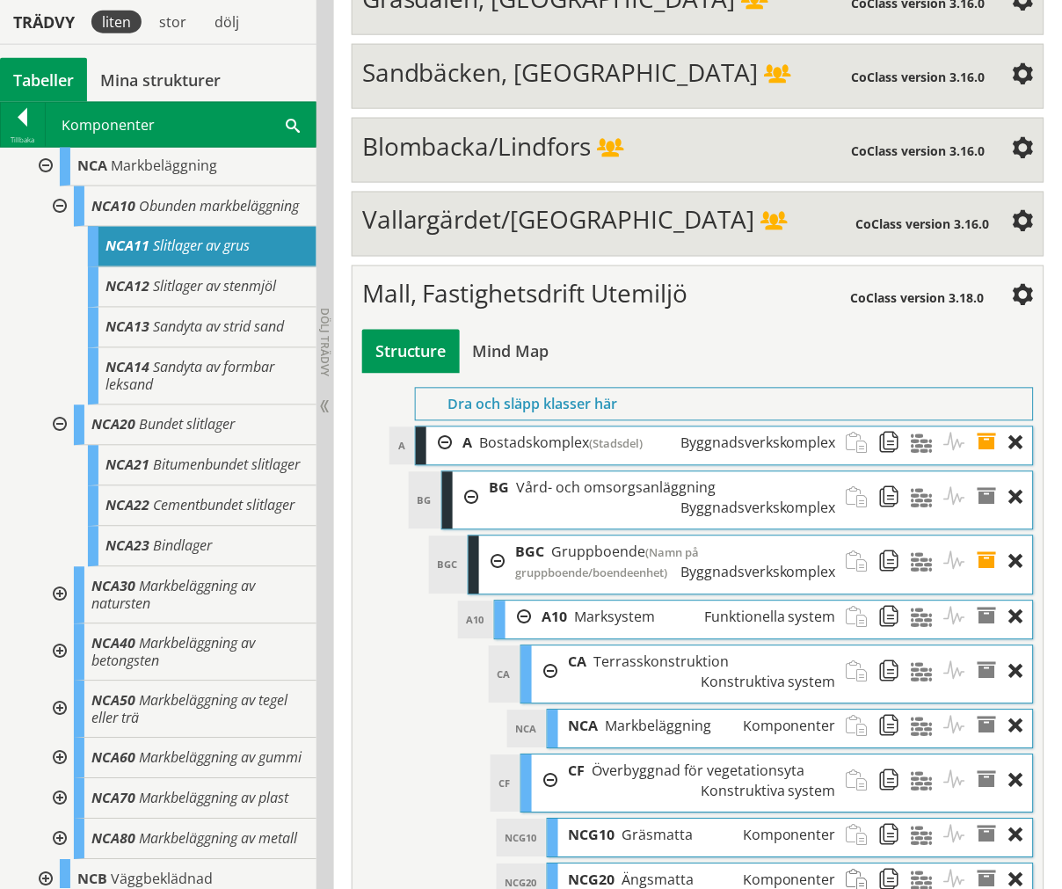
click at [40, 651] on div "NCA Markbeläggning NCA10 Obunden markbeläggning NCA11 Slitlager av grus NCA12 S…" at bounding box center [172, 503] width 288 height 714
click at [49, 624] on div at bounding box center [58, 595] width 32 height 57
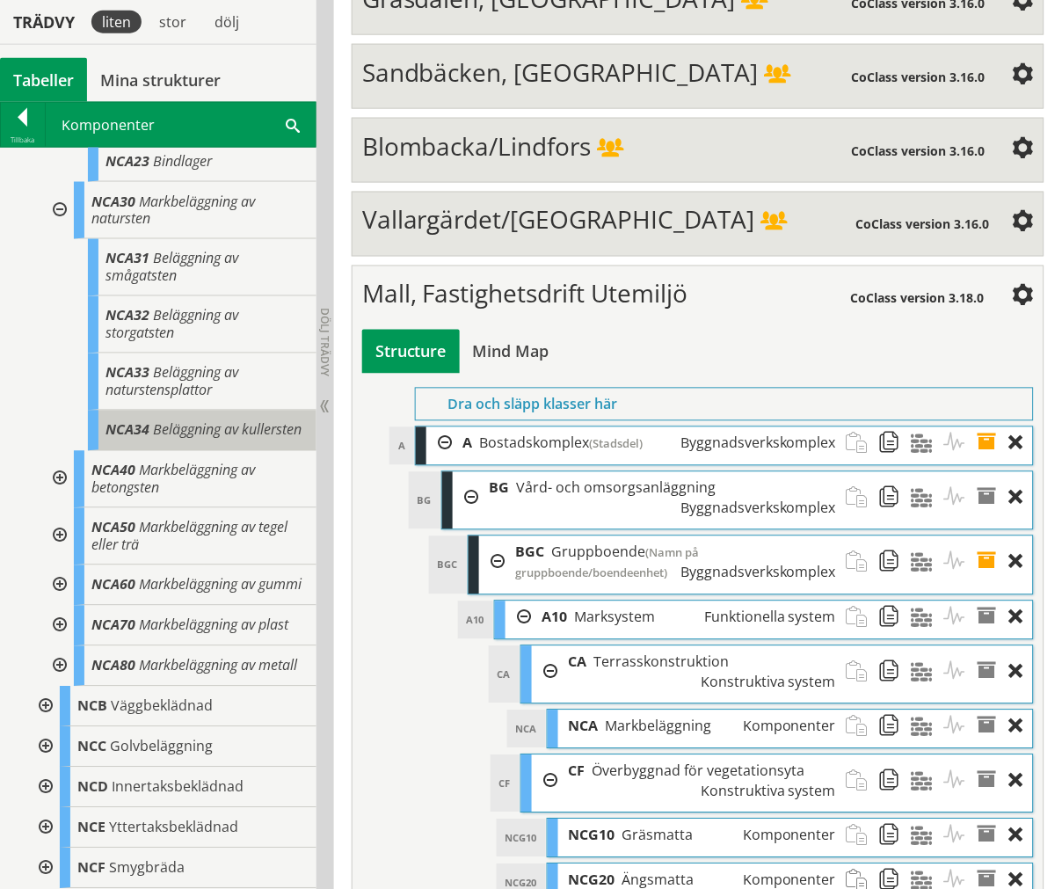
scroll to position [977, 0]
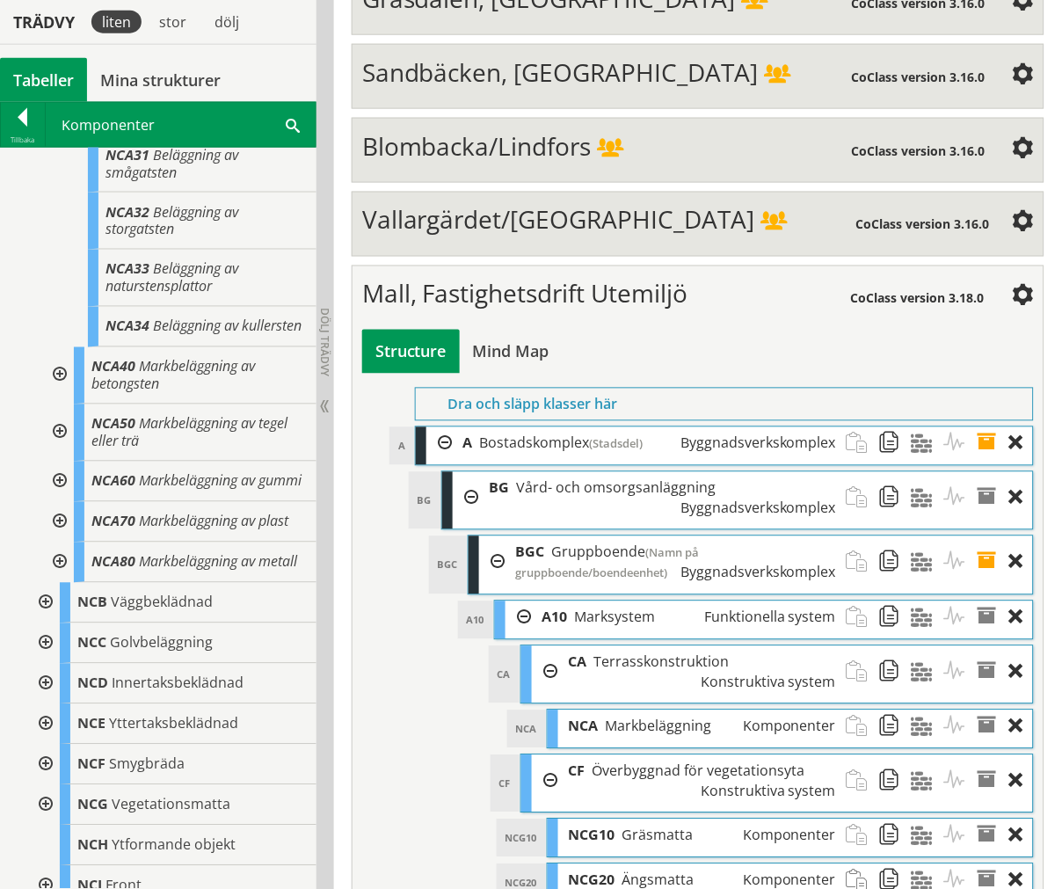
click at [49, 404] on div at bounding box center [58, 375] width 32 height 57
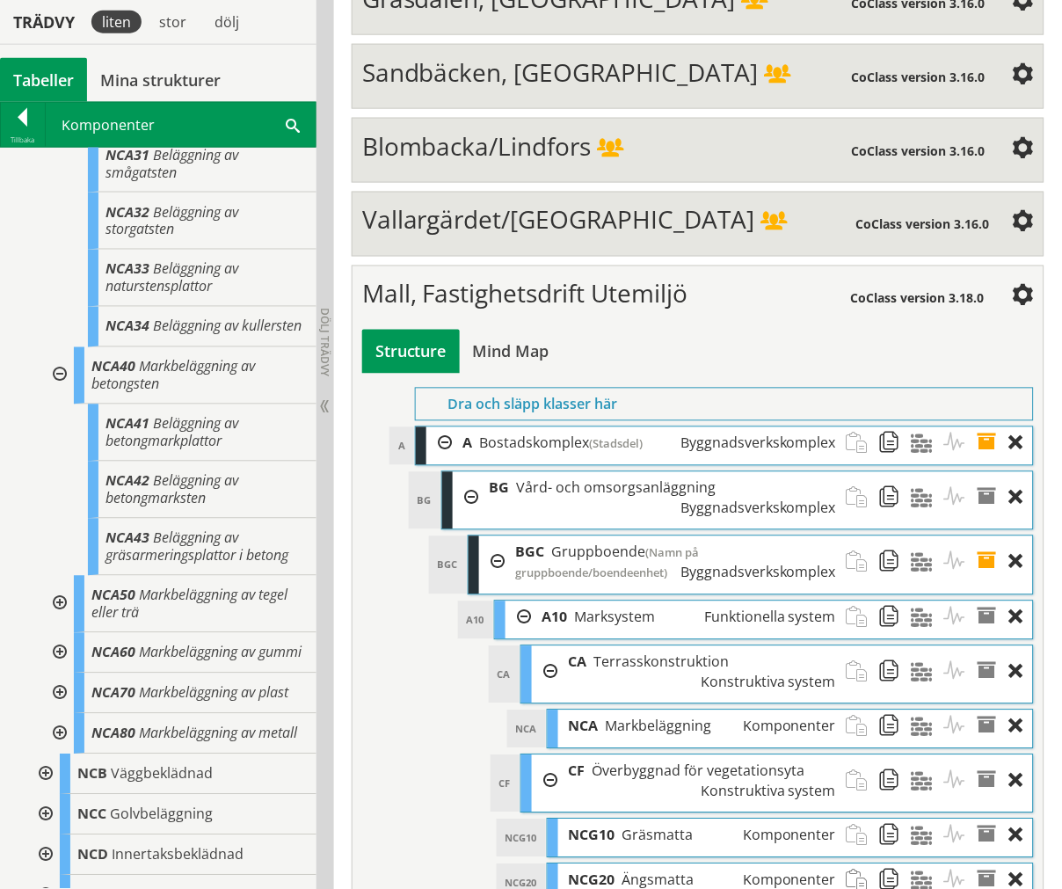
click at [60, 404] on div at bounding box center [58, 375] width 32 height 57
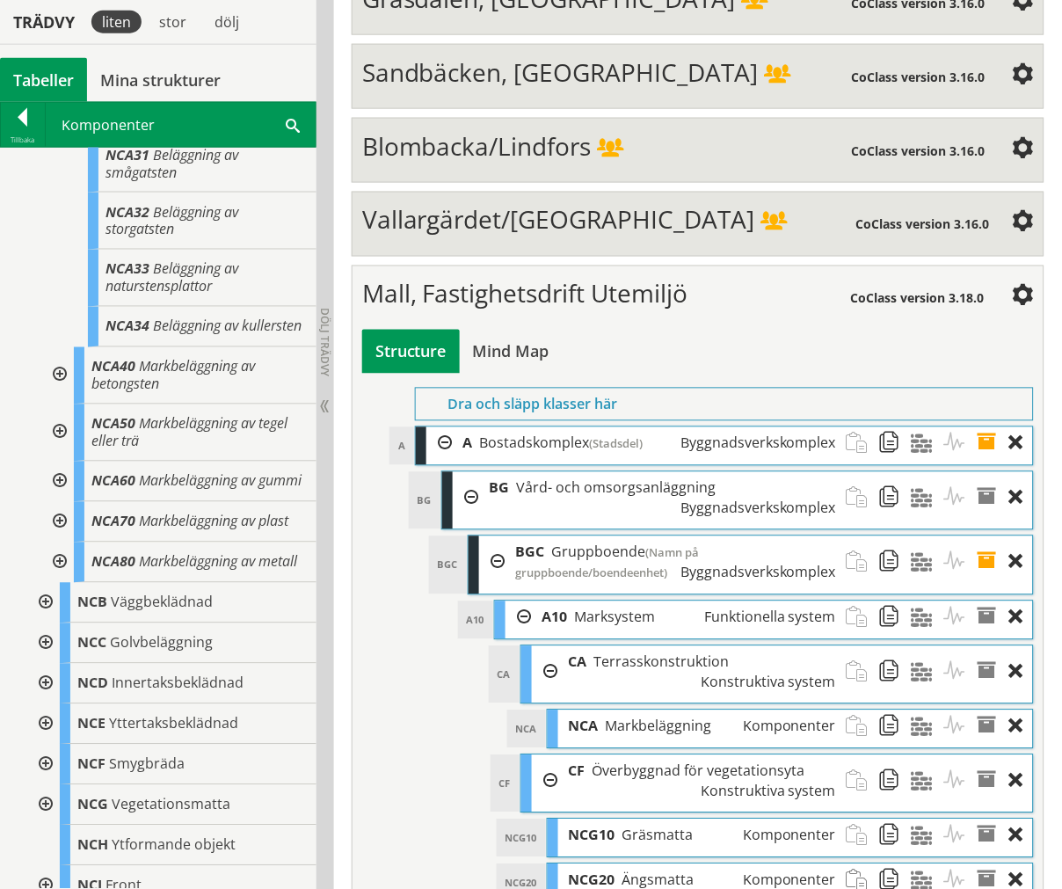
click at [60, 462] on div at bounding box center [58, 432] width 32 height 57
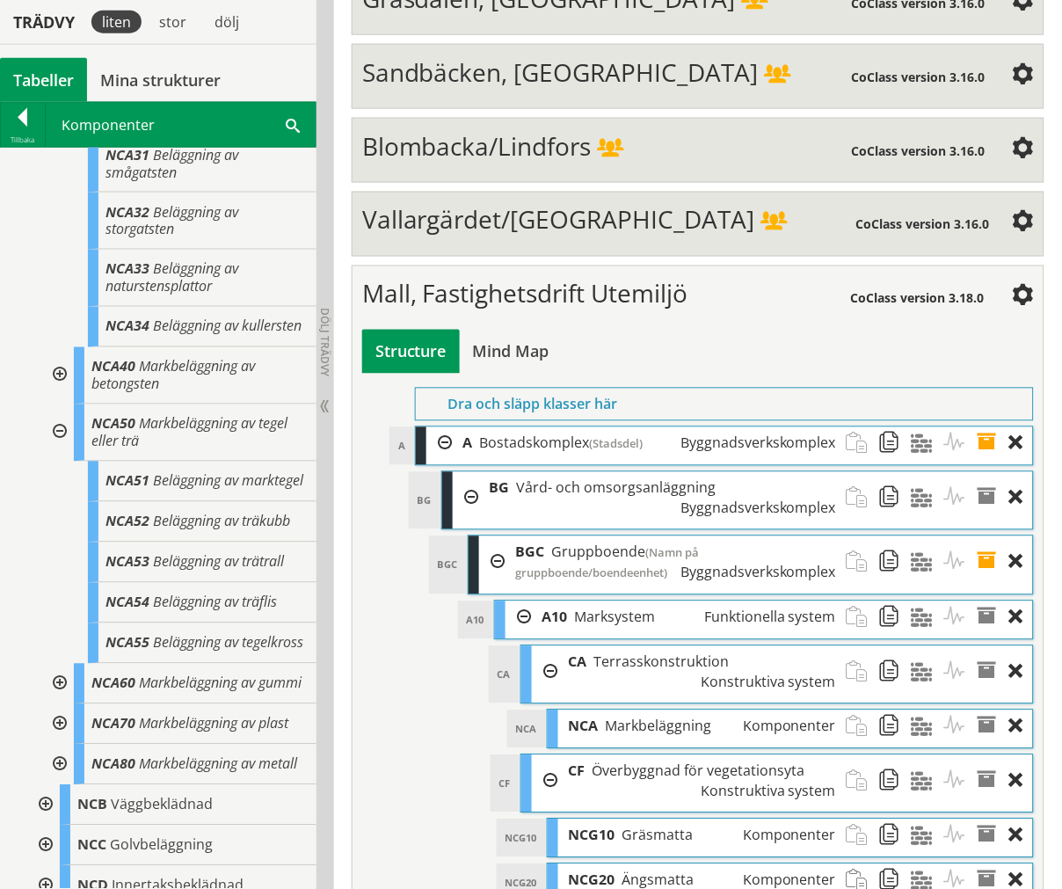
click at [62, 462] on div at bounding box center [58, 432] width 32 height 57
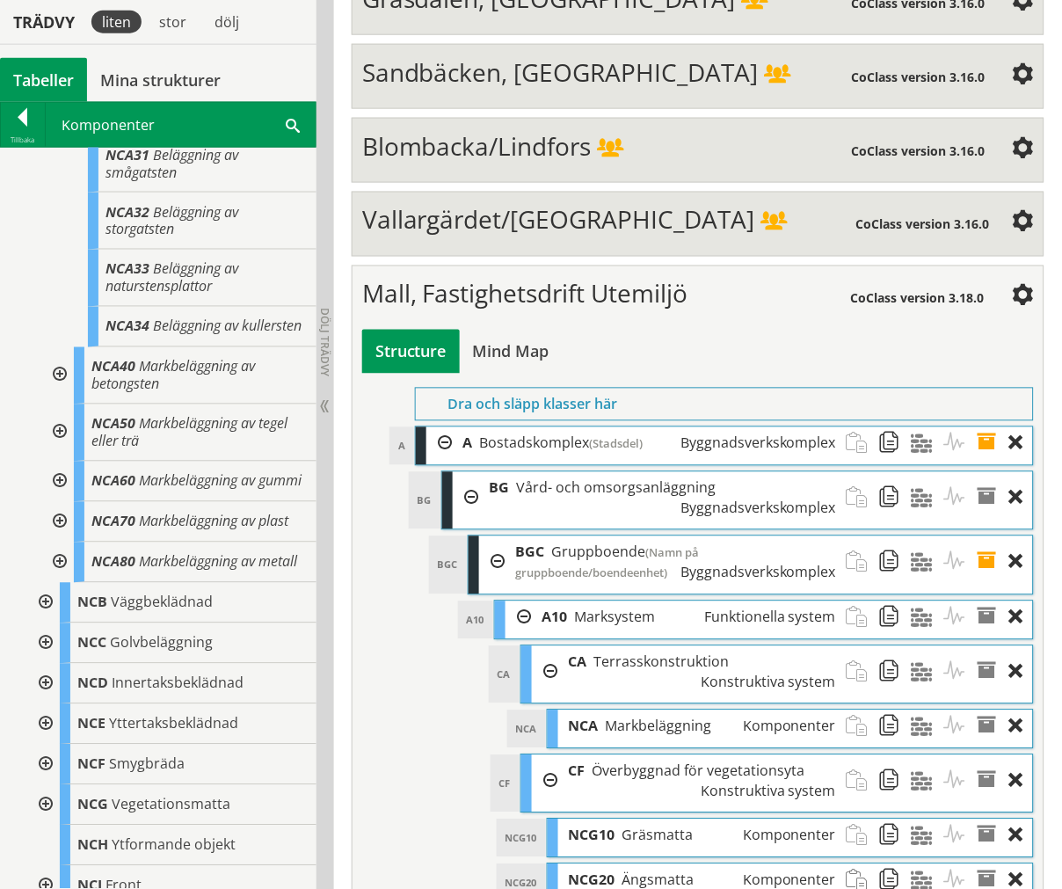
click at [58, 502] on div at bounding box center [58, 482] width 32 height 40
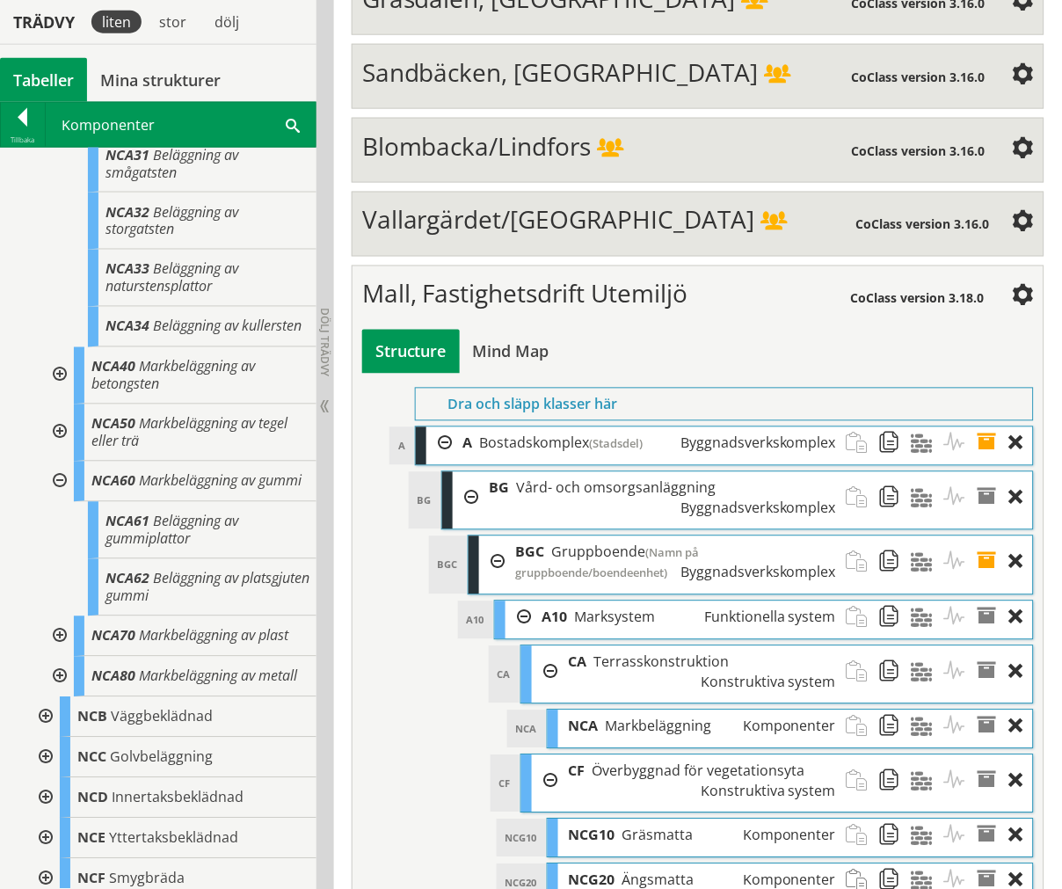
click at [60, 502] on div at bounding box center [58, 482] width 32 height 40
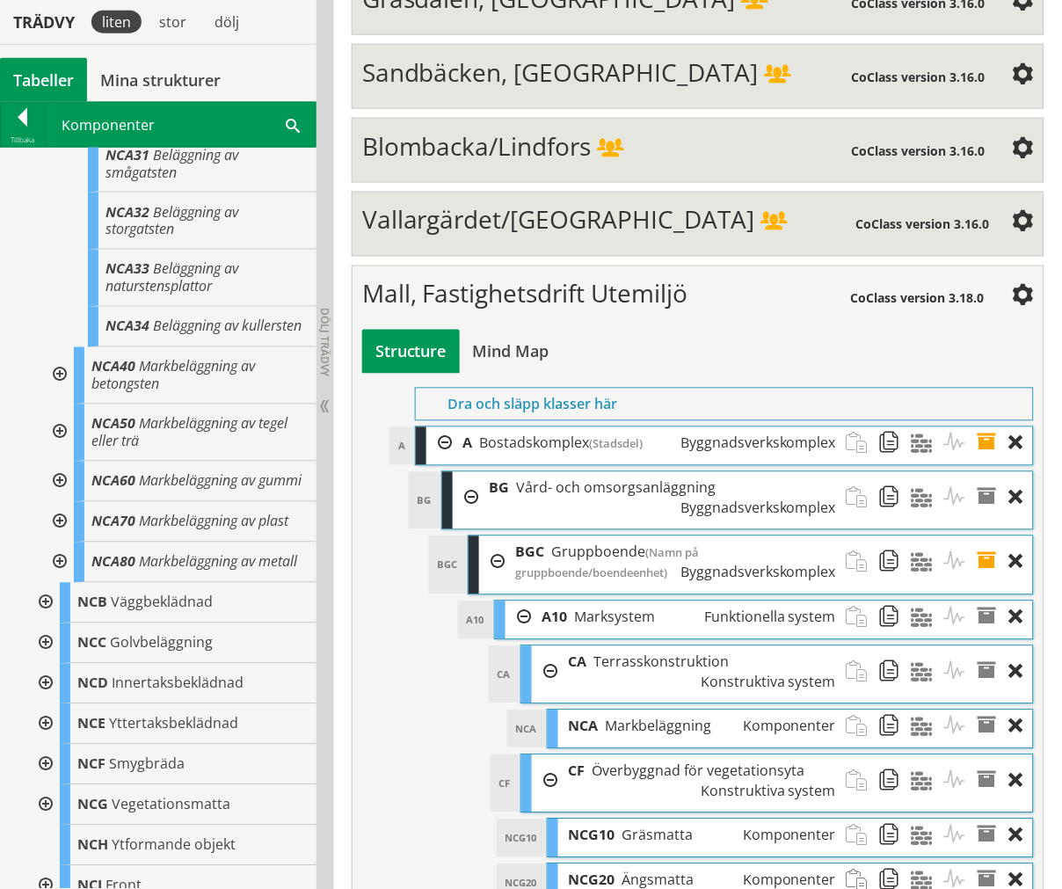
click at [57, 543] on div at bounding box center [58, 522] width 32 height 40
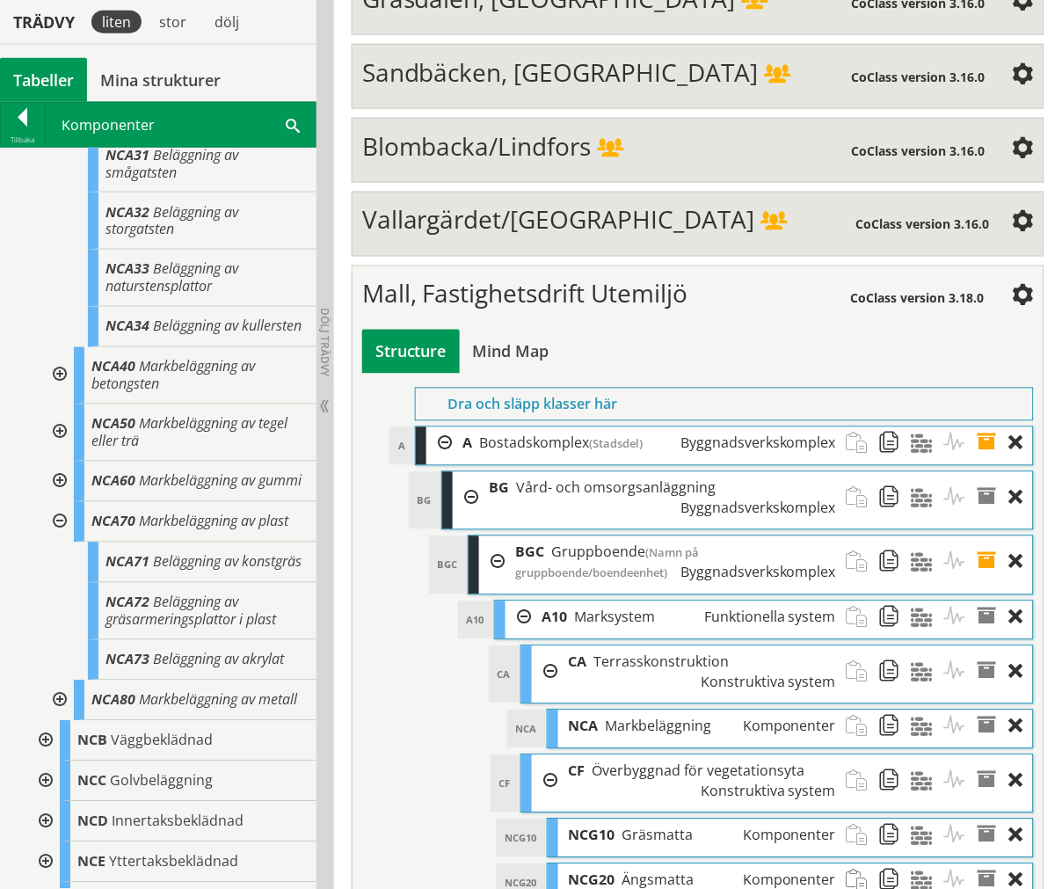
click at [55, 404] on div at bounding box center [58, 375] width 32 height 57
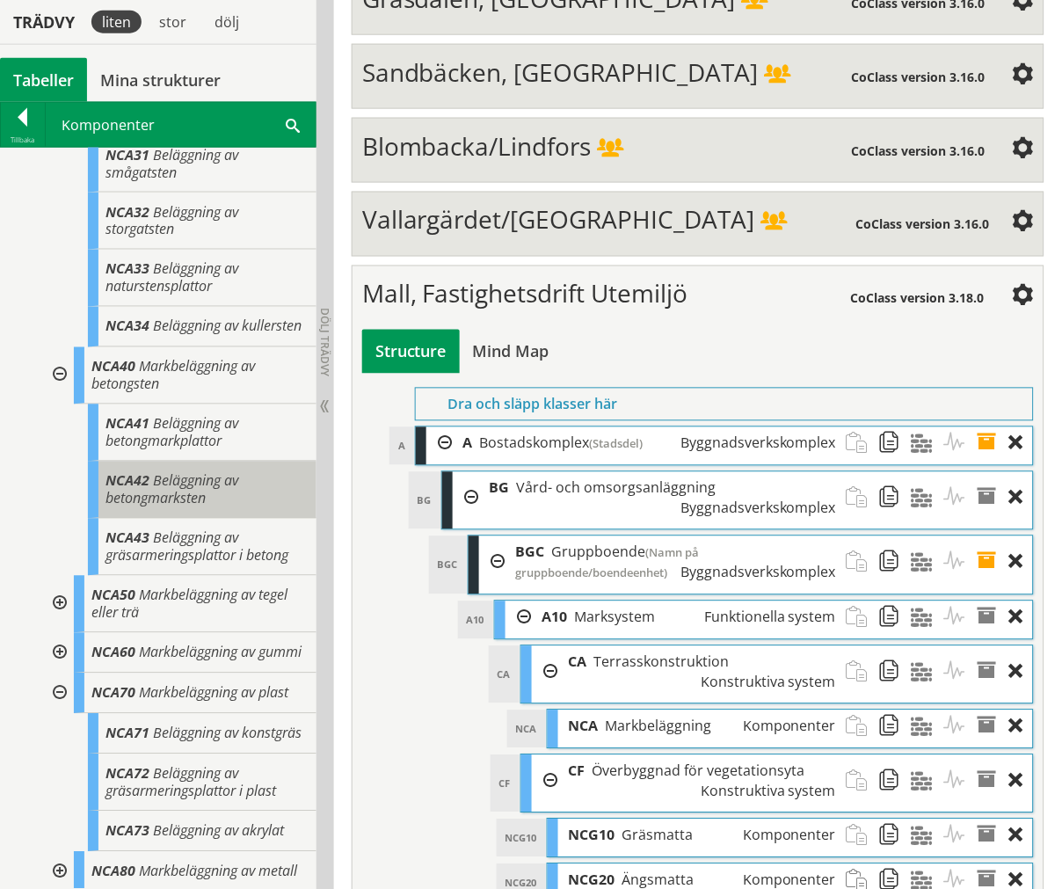
click at [126, 508] on span "Beläggning av betongmarksten" at bounding box center [172, 489] width 133 height 37
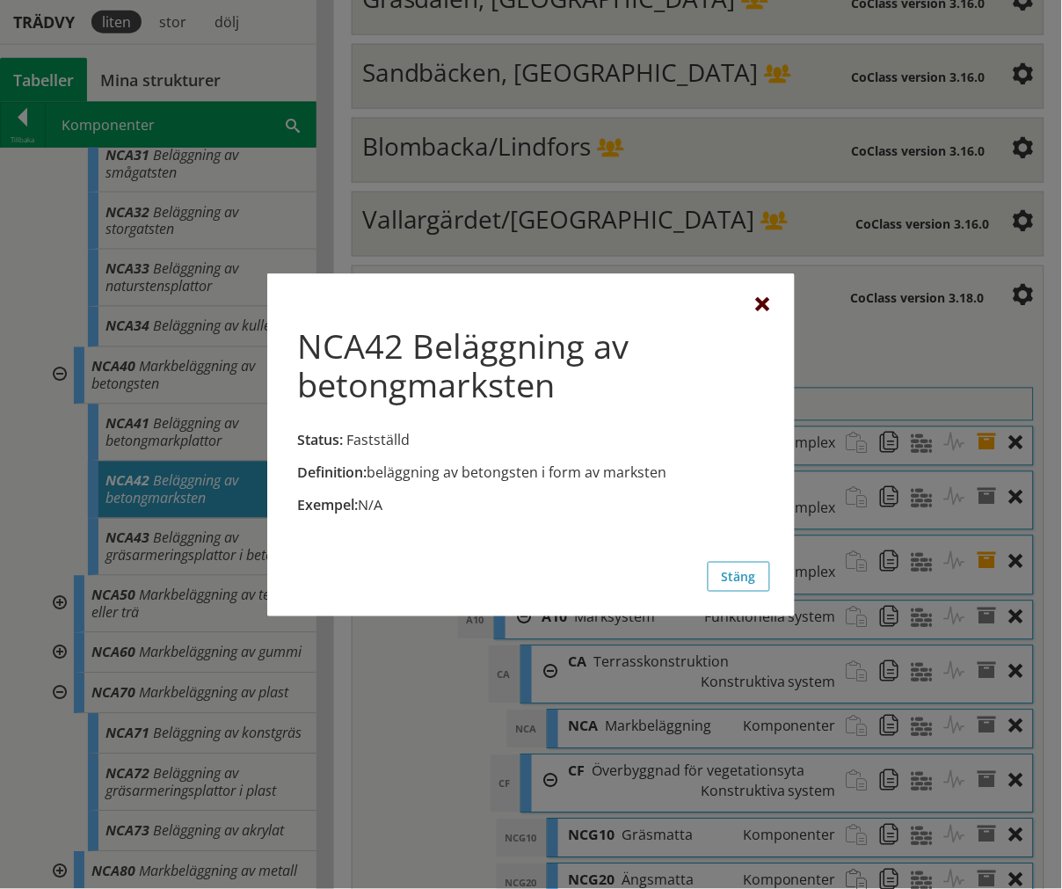
click at [761, 302] on div at bounding box center [763, 305] width 14 height 14
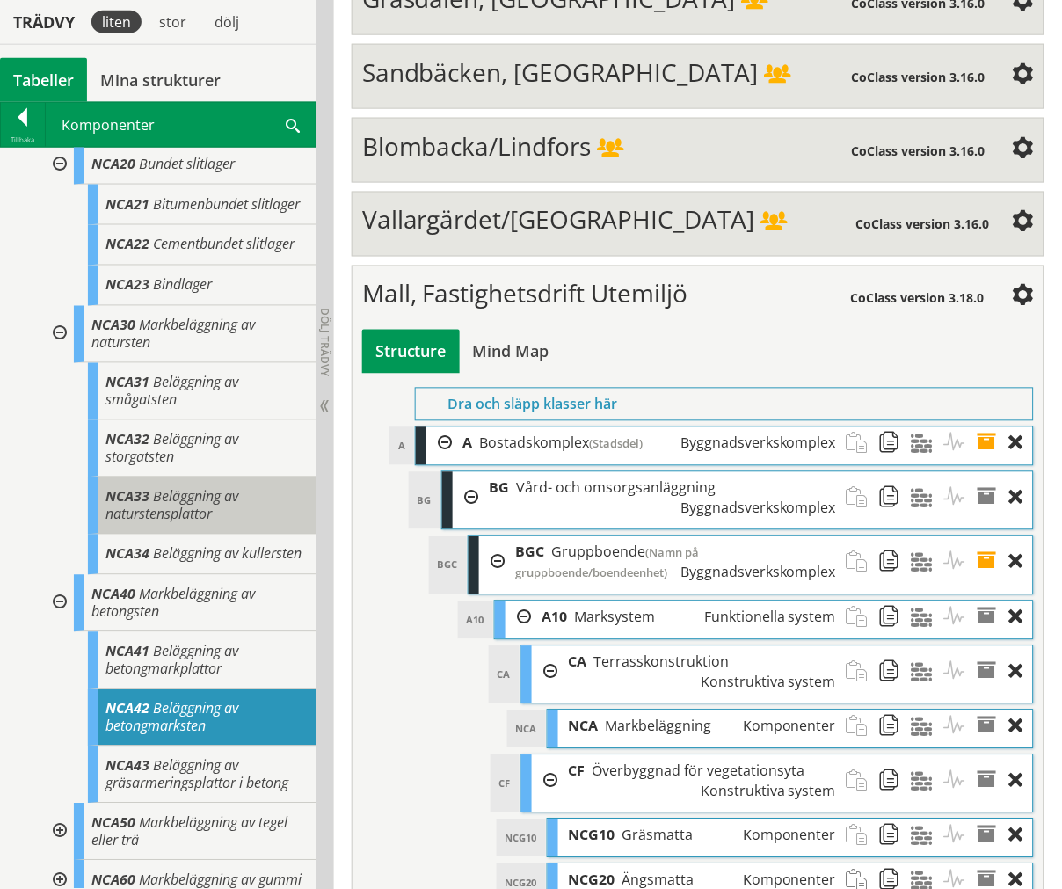
scroll to position [683, 0]
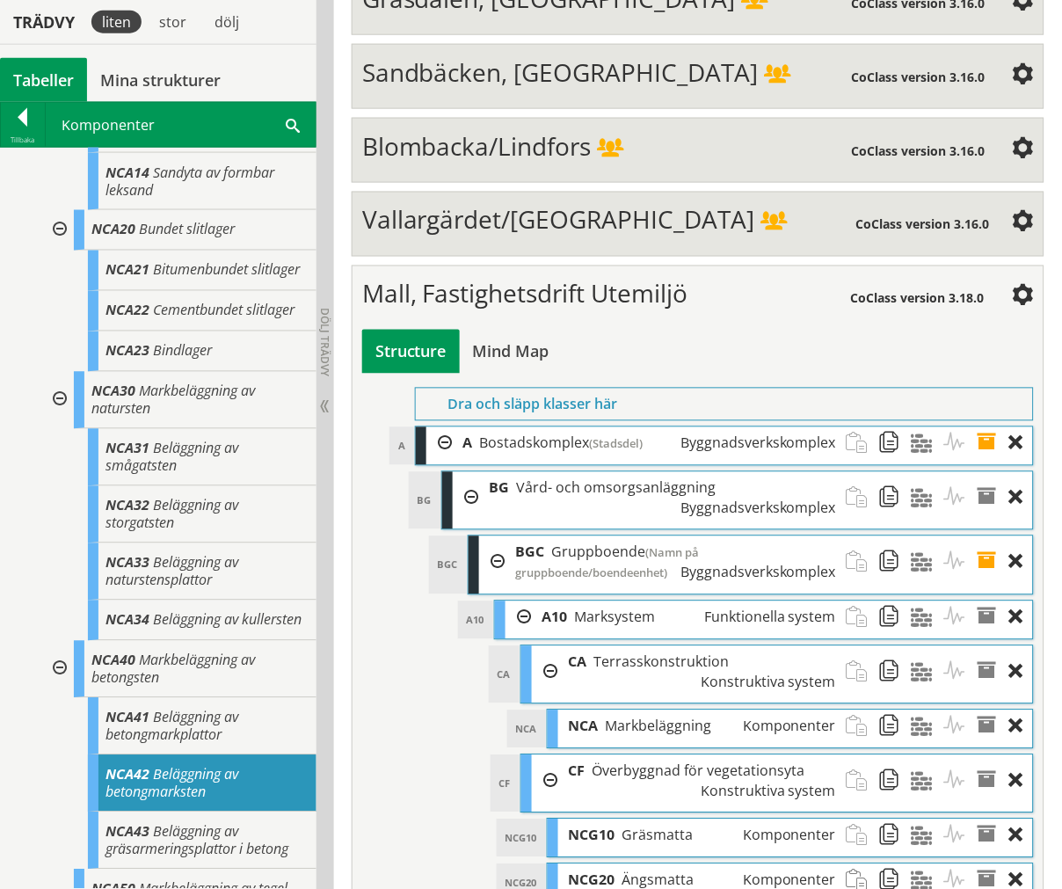
click at [66, 429] on div at bounding box center [58, 400] width 32 height 57
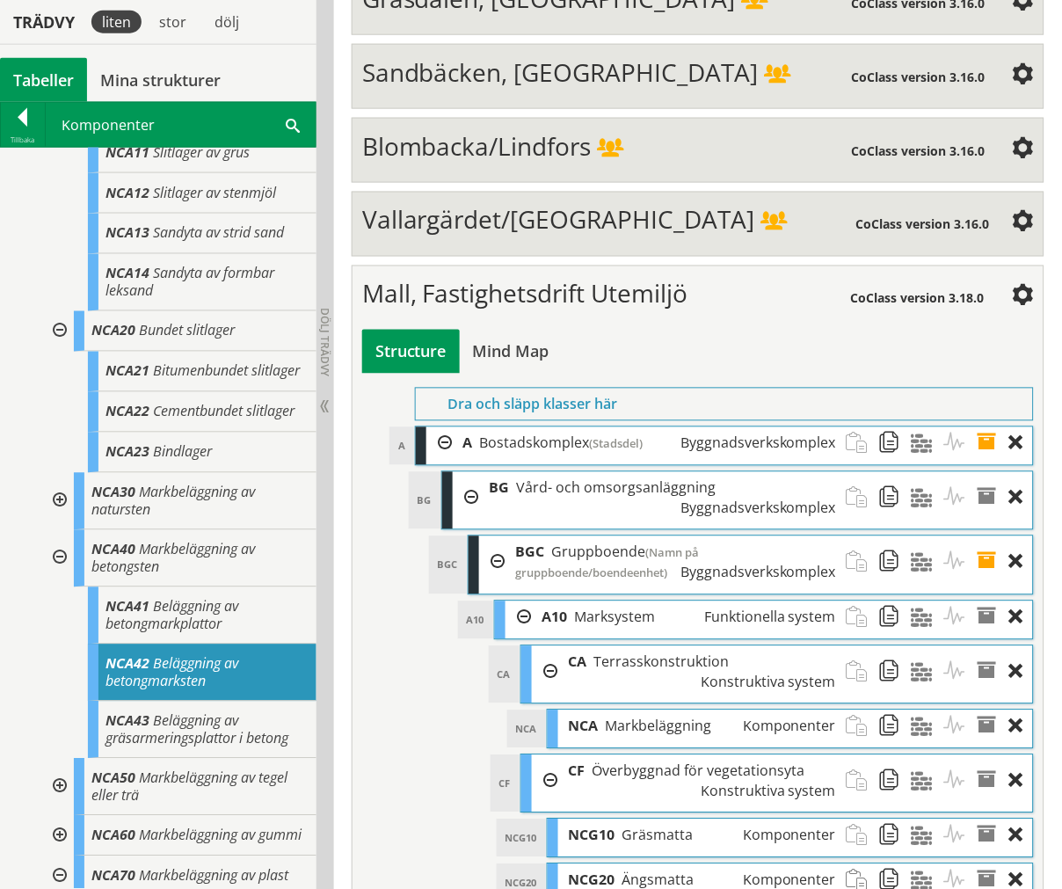
scroll to position [488, 0]
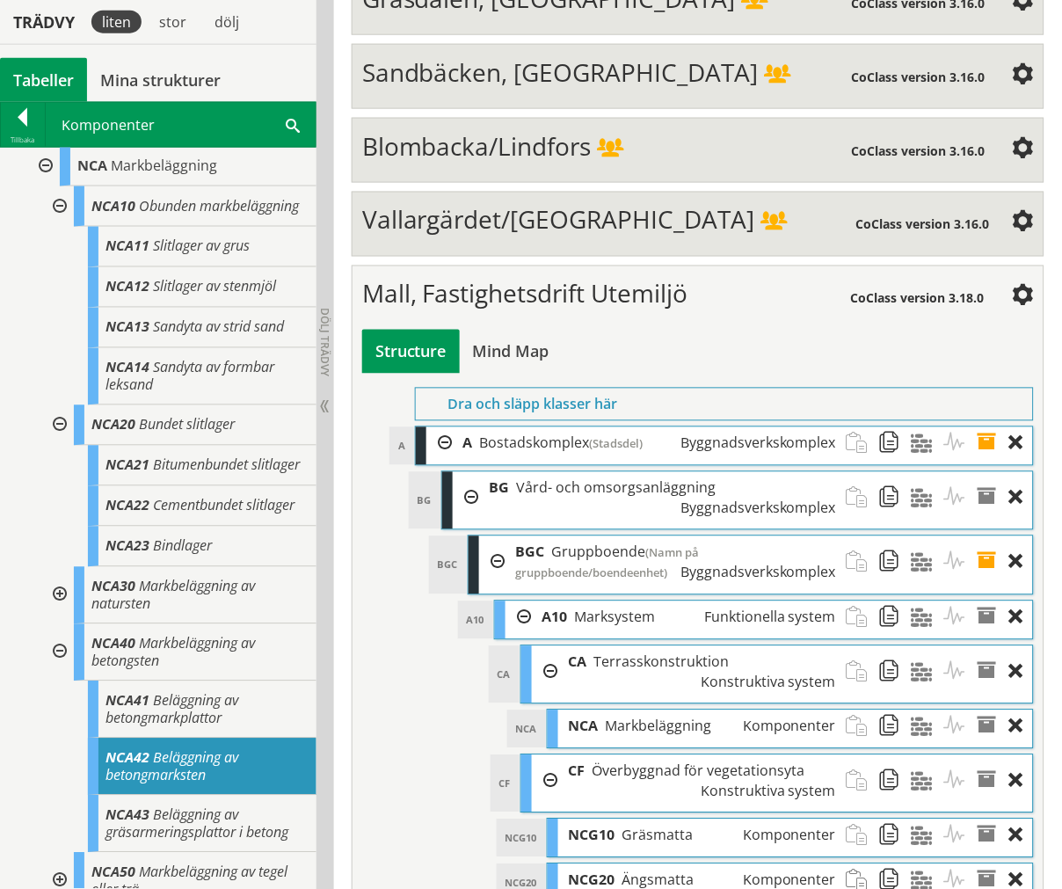
click at [56, 432] on div at bounding box center [58, 425] width 32 height 40
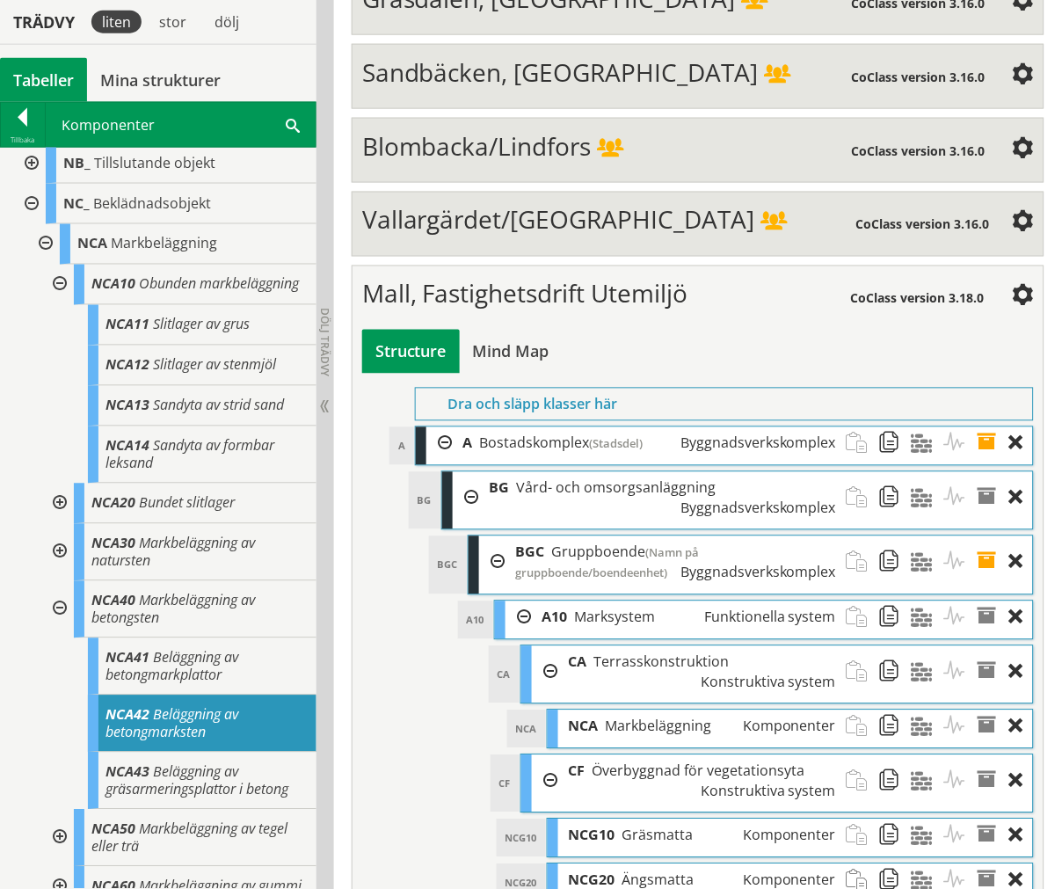
scroll to position [293, 0]
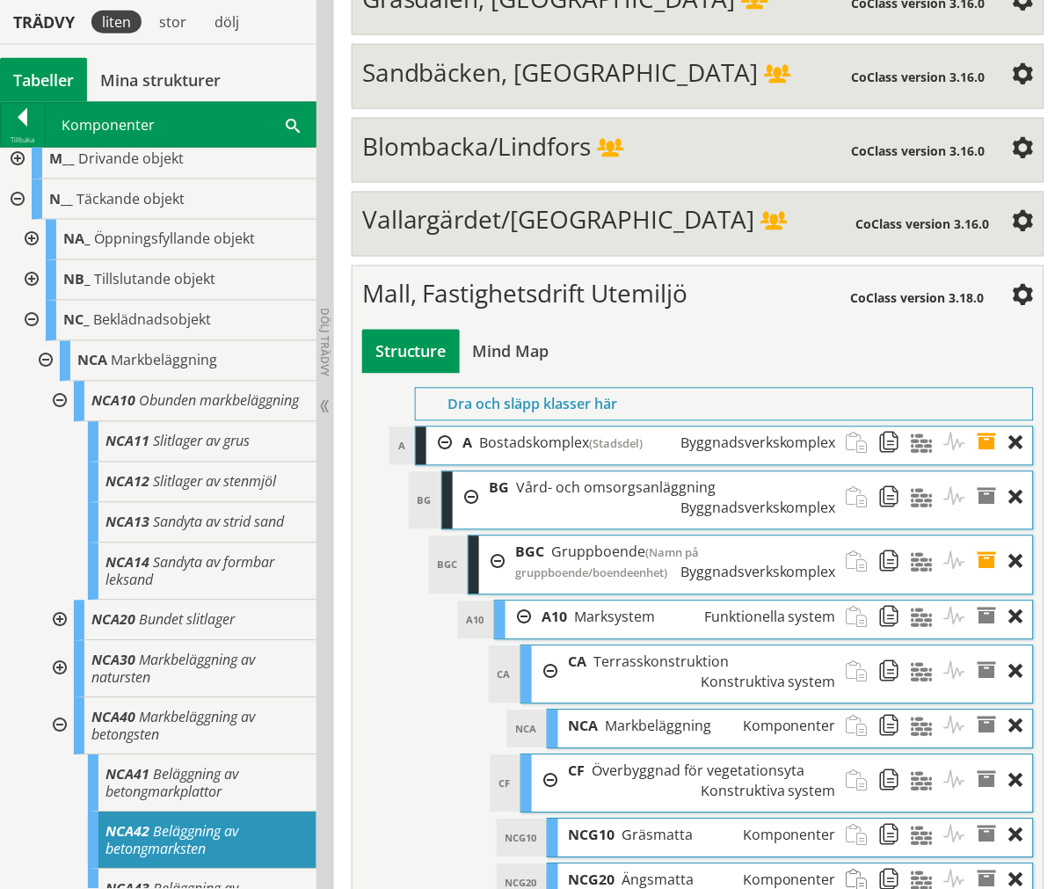
click at [62, 404] on div at bounding box center [58, 402] width 32 height 40
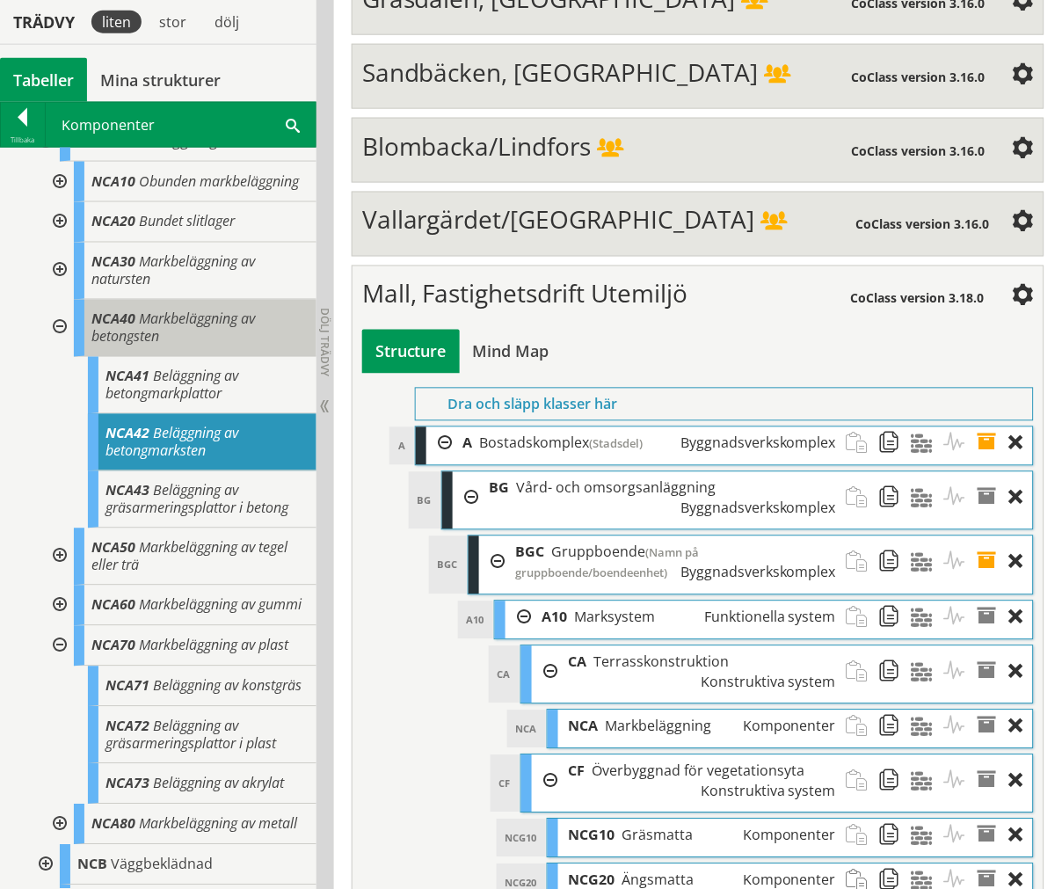
scroll to position [390, 0]
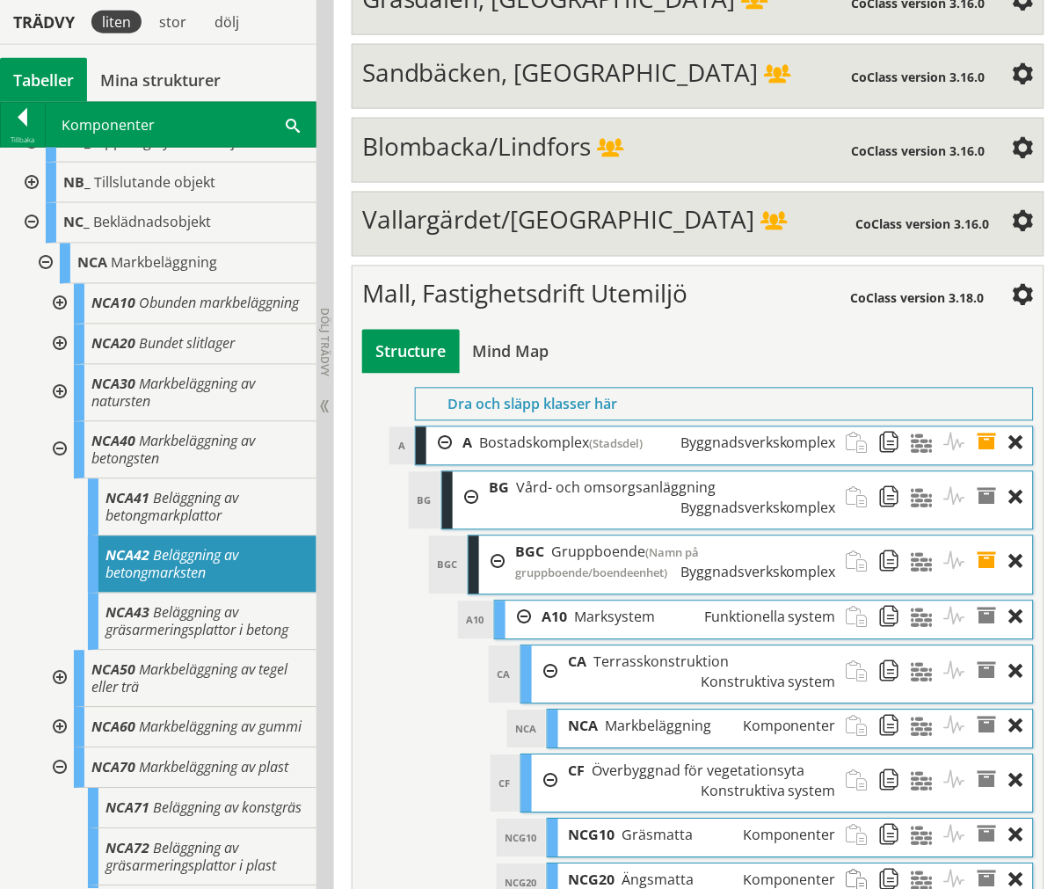
click at [54, 361] on div at bounding box center [58, 344] width 32 height 40
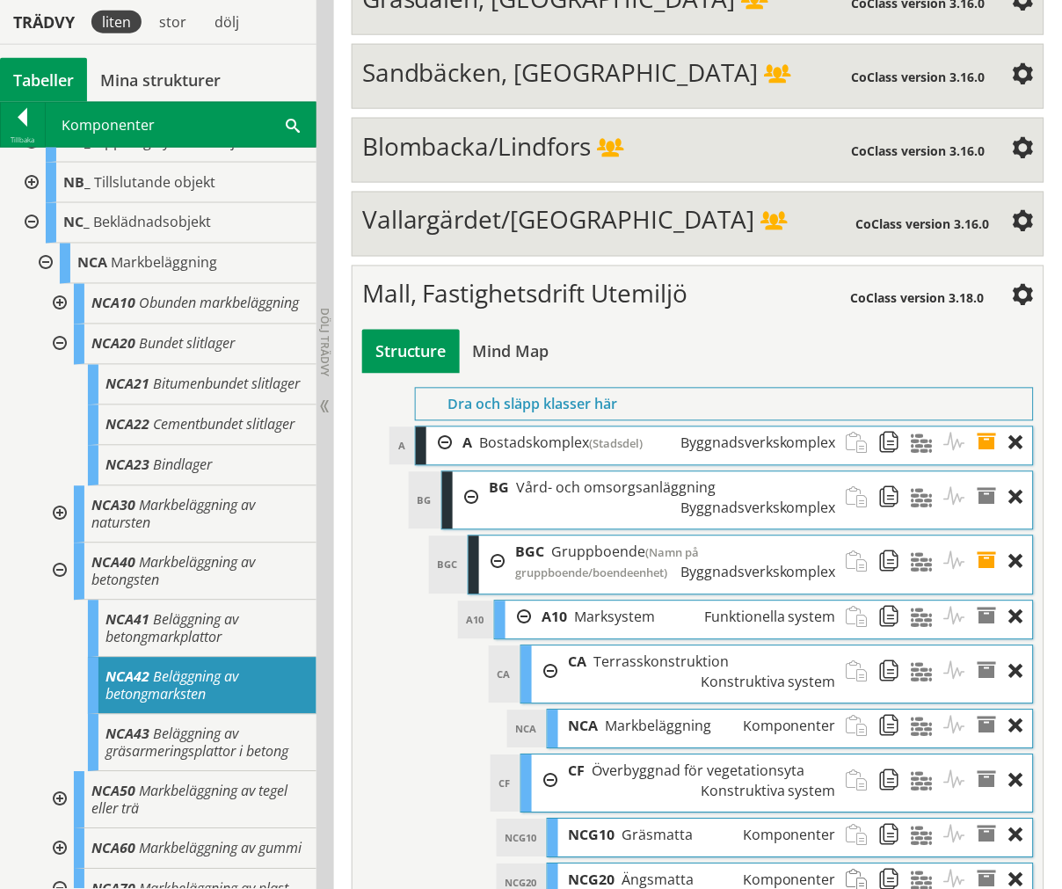
click at [62, 543] on div at bounding box center [58, 514] width 32 height 57
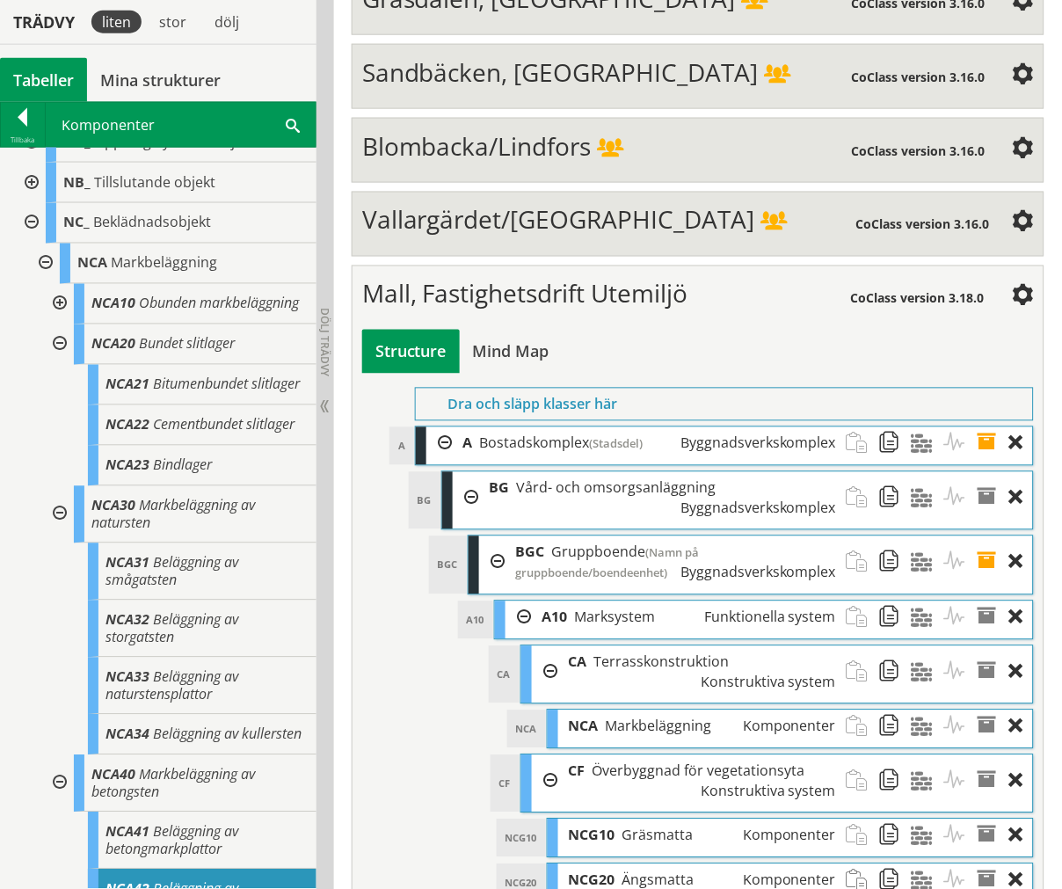
click at [62, 543] on div at bounding box center [58, 514] width 32 height 57
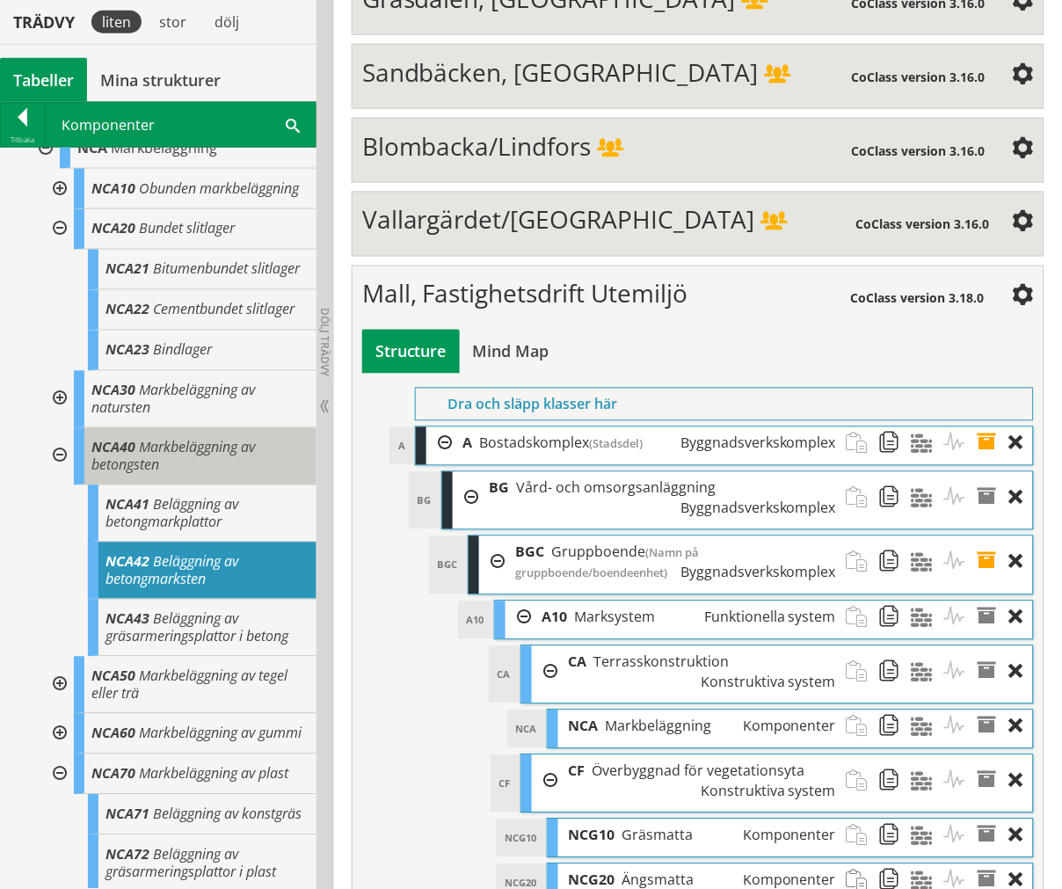
scroll to position [488, 0]
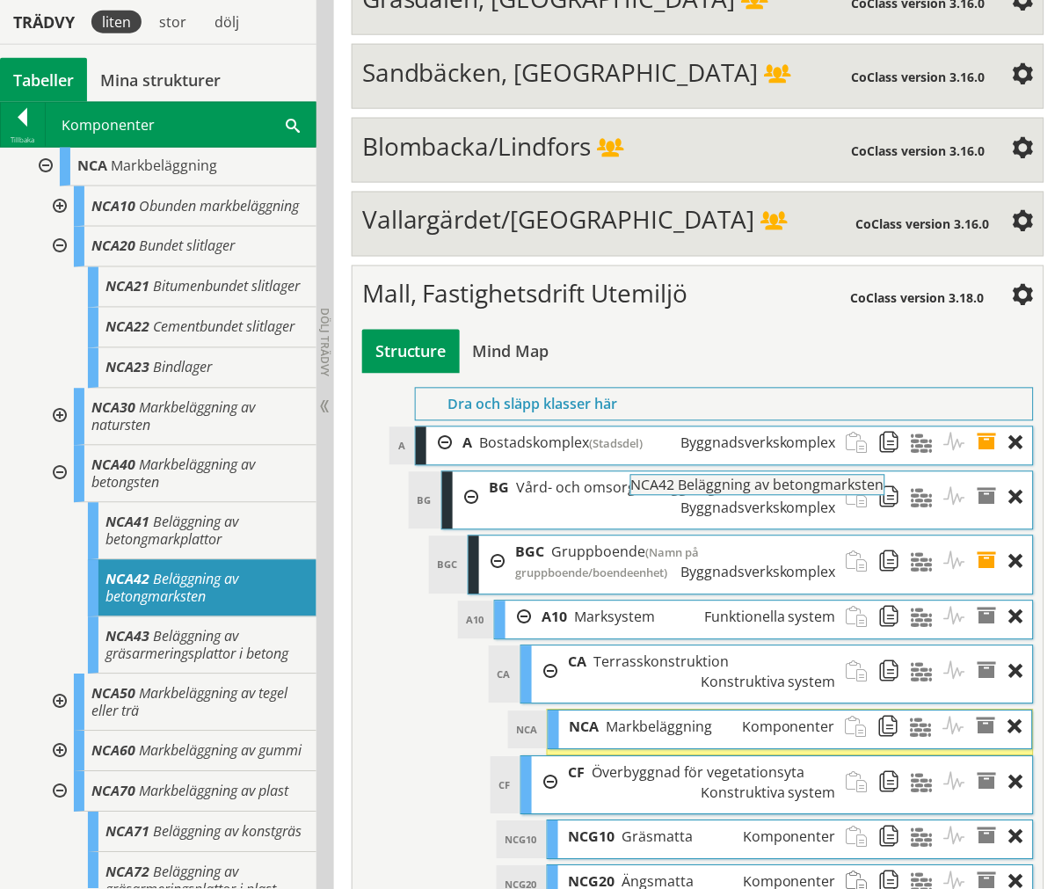
drag, startPoint x: 200, startPoint y: 638, endPoint x: 774, endPoint y: 503, distance: 589.9
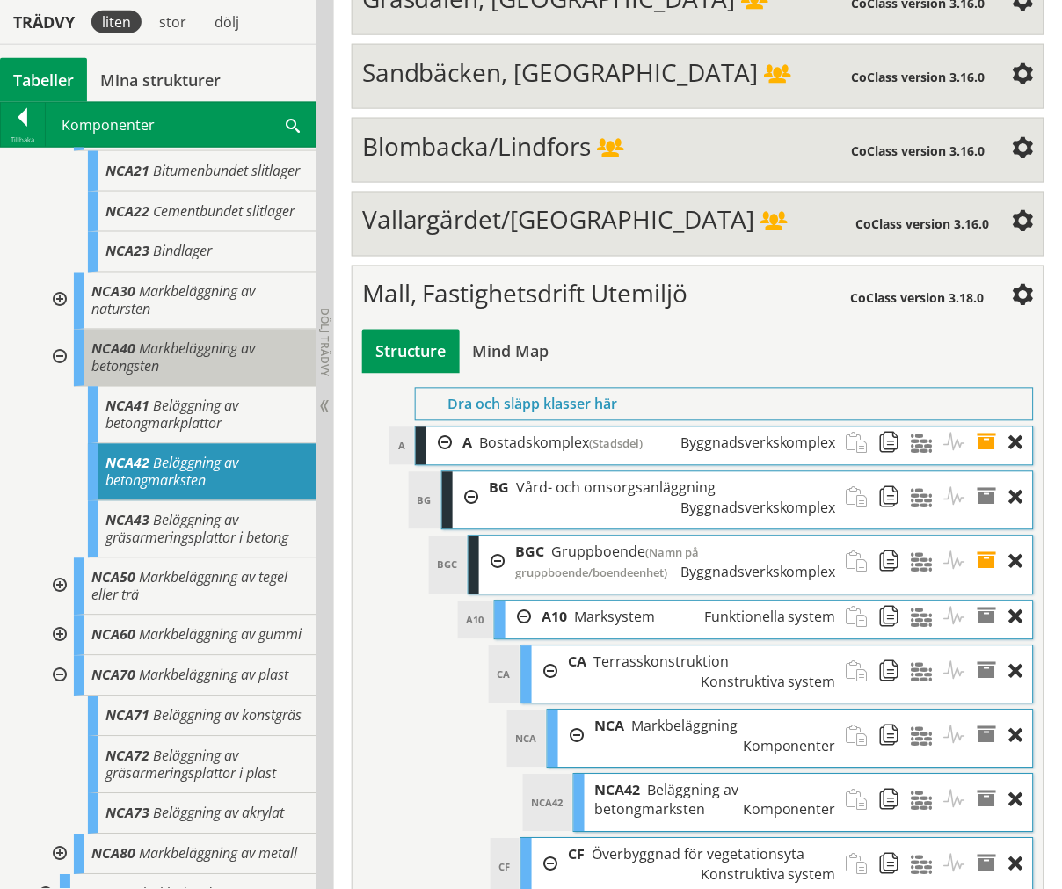
scroll to position [586, 0]
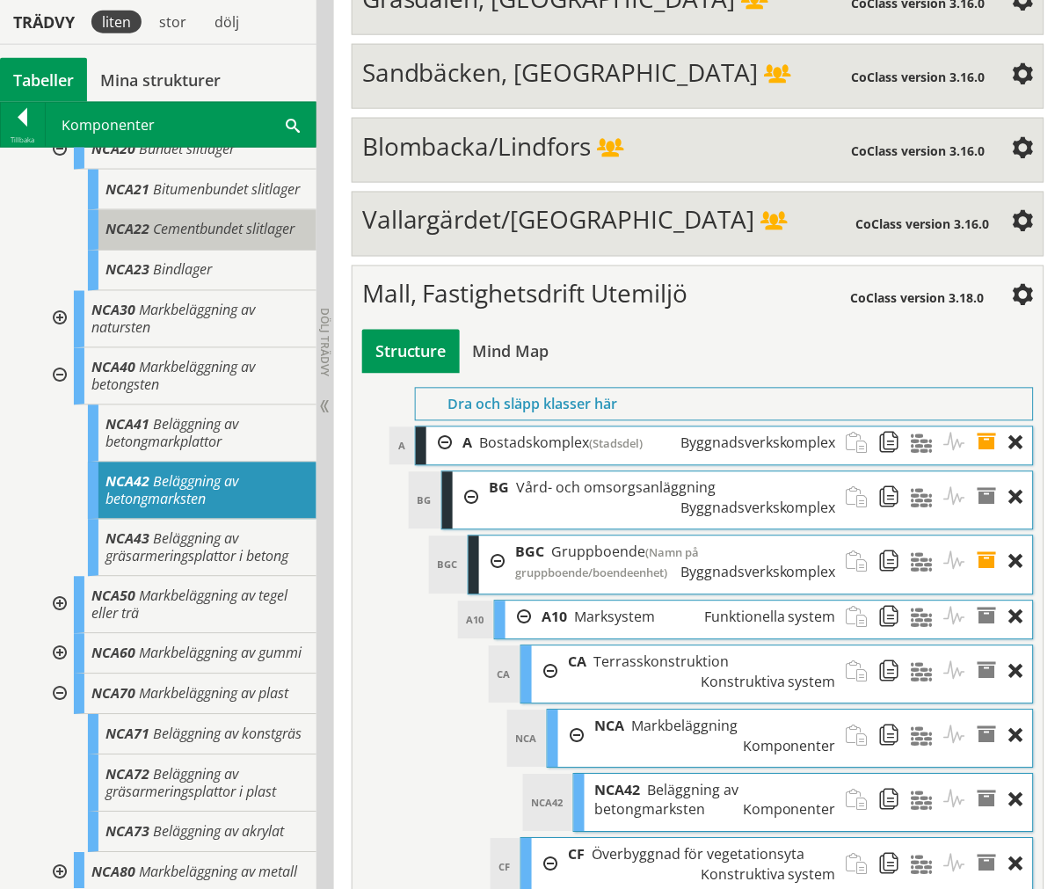
click at [172, 239] on span "Cementbundet slitlager" at bounding box center [224, 229] width 142 height 19
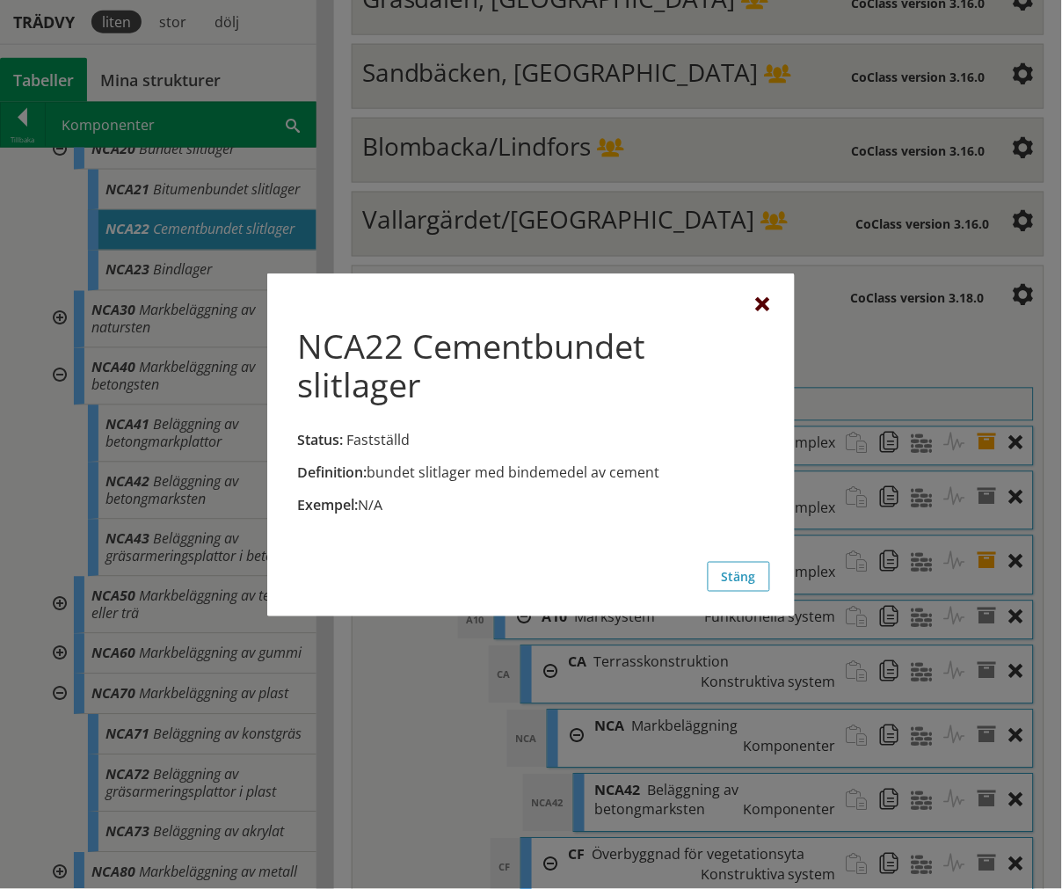
click at [769, 303] on div at bounding box center [763, 305] width 14 height 14
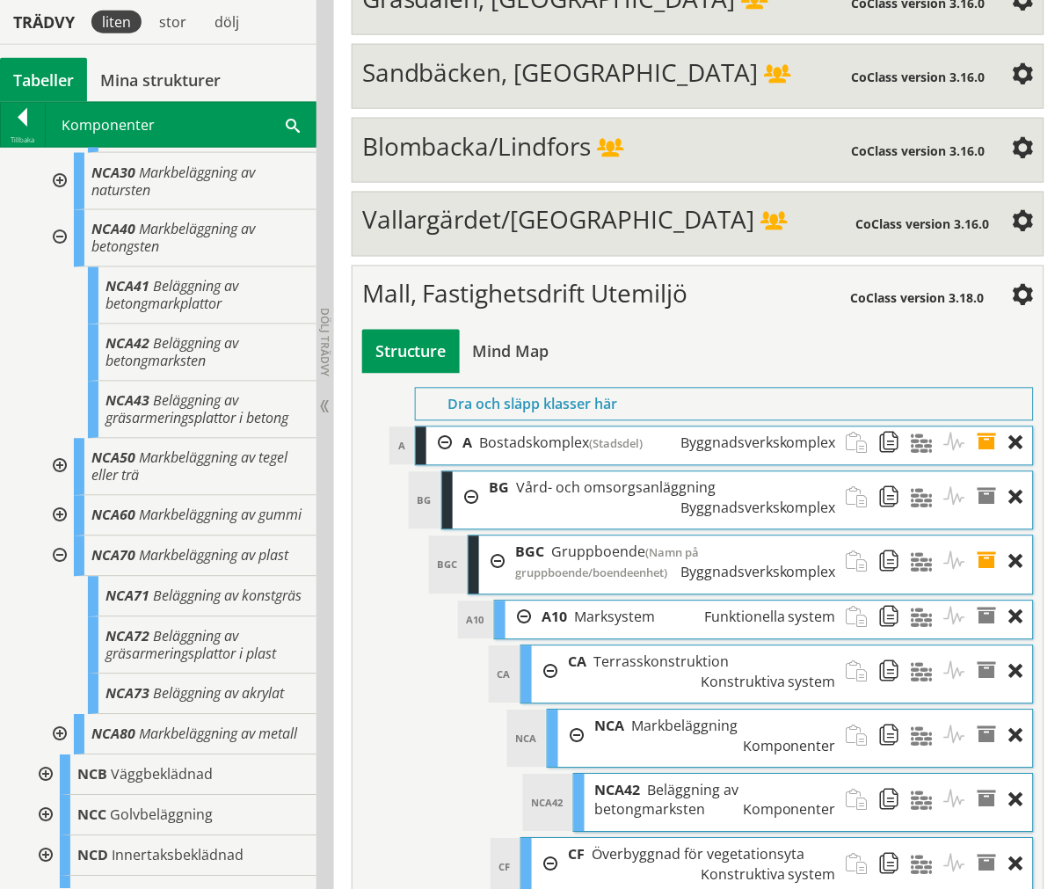
scroll to position [781, 0]
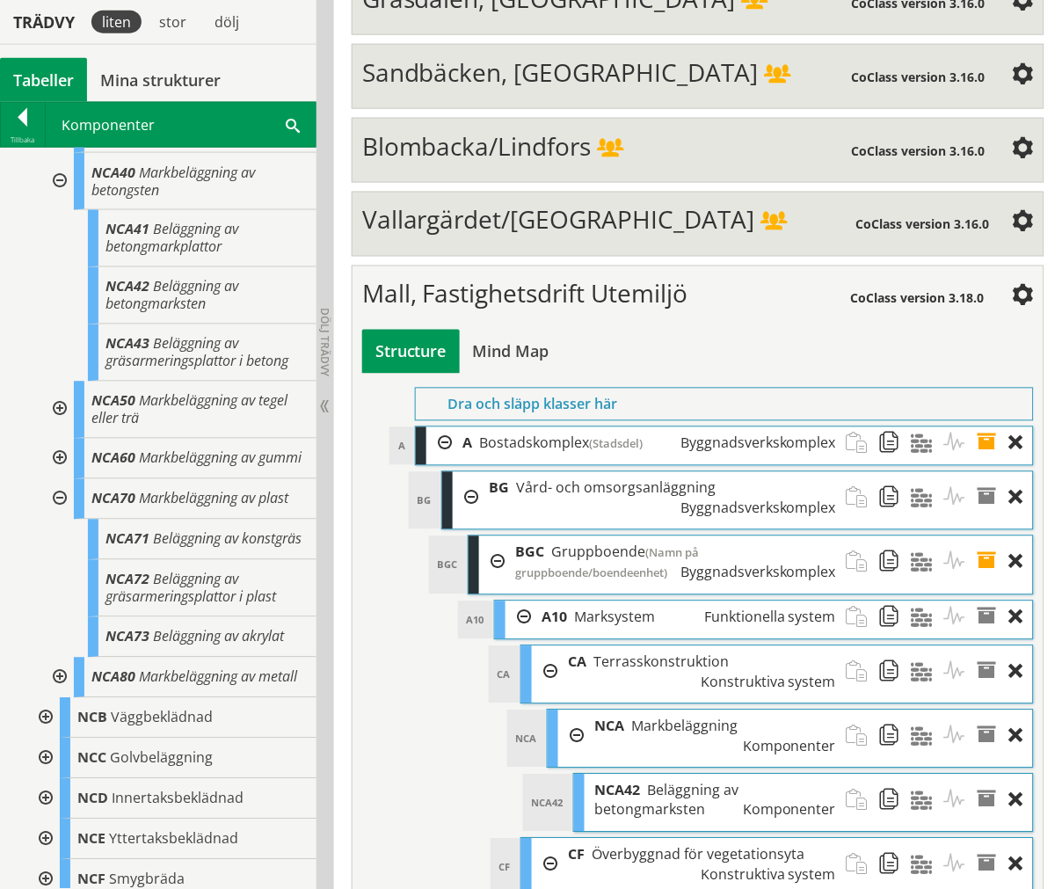
click at [67, 520] on div at bounding box center [58, 499] width 32 height 40
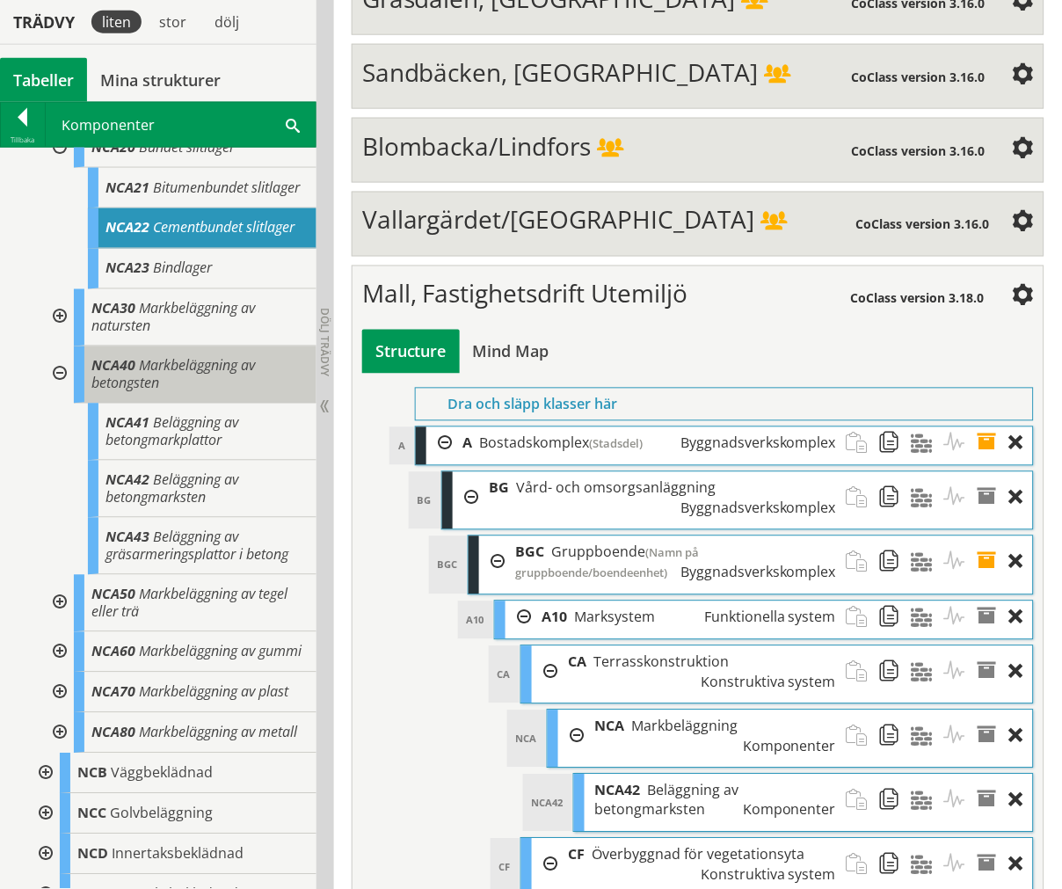
scroll to position [586, 0]
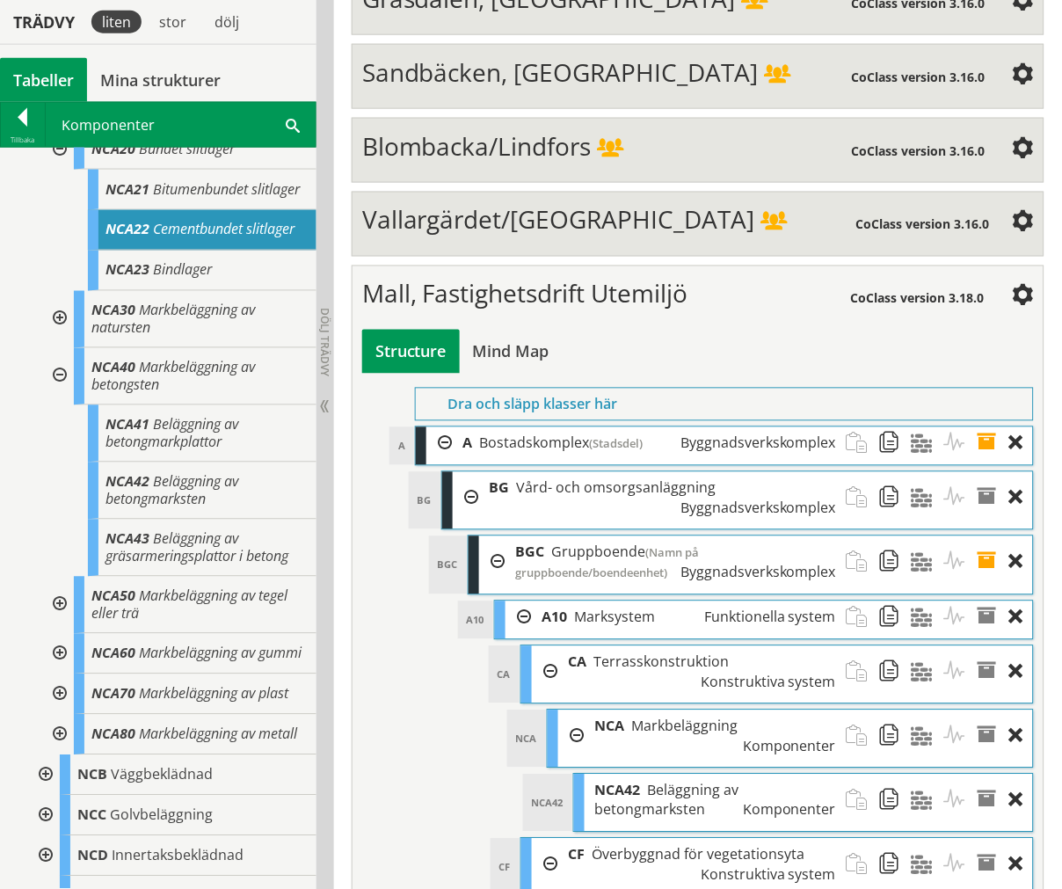
click at [57, 405] on div at bounding box center [58, 376] width 32 height 57
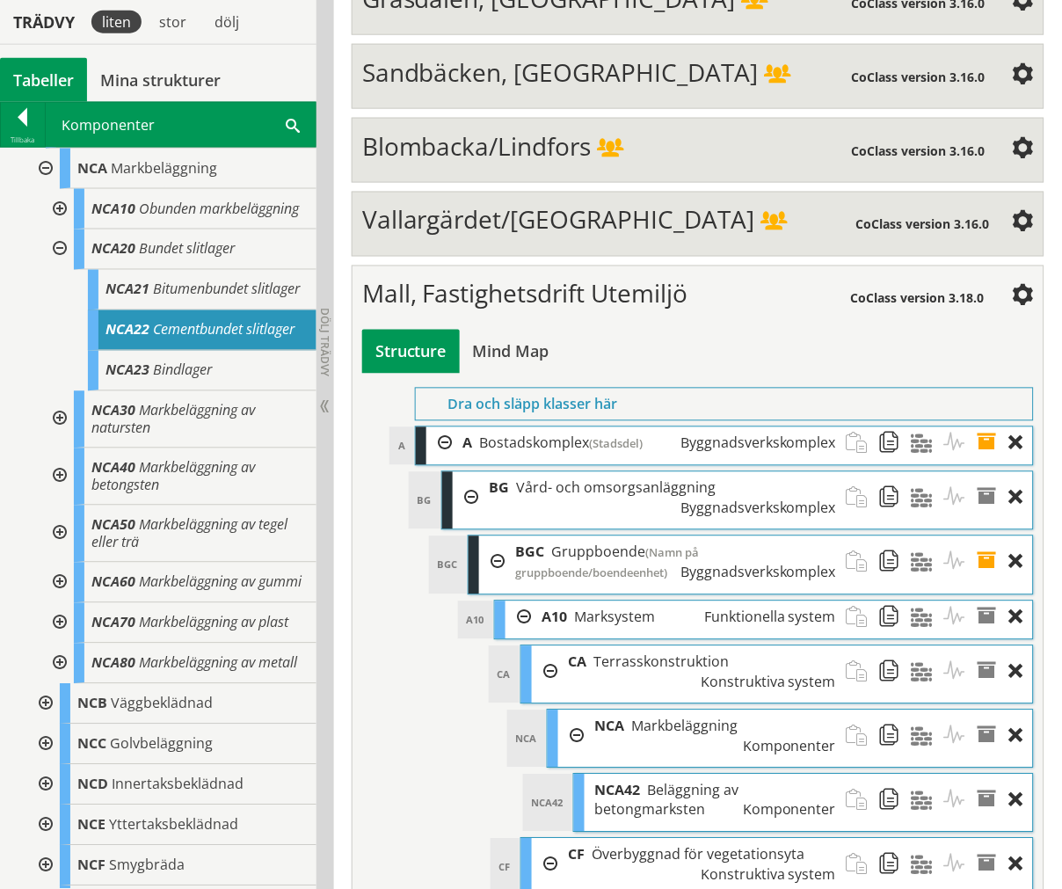
scroll to position [390, 0]
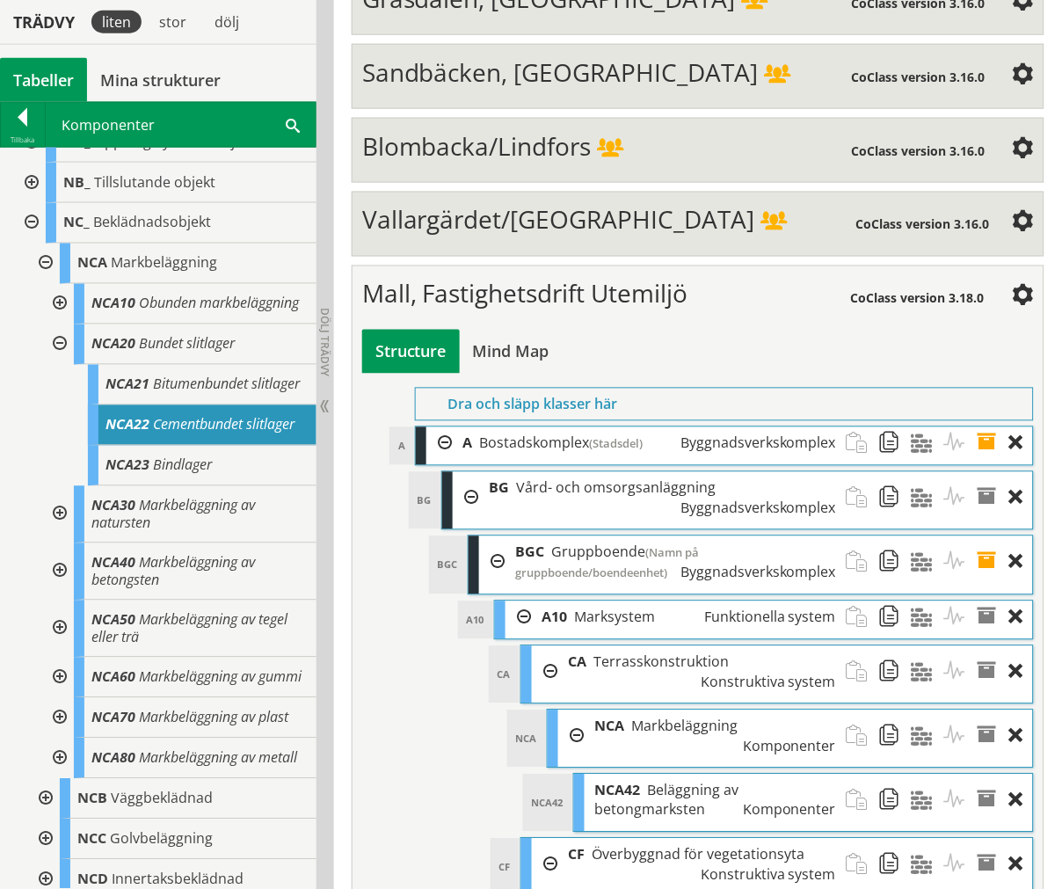
click at [62, 365] on div at bounding box center [58, 344] width 32 height 40
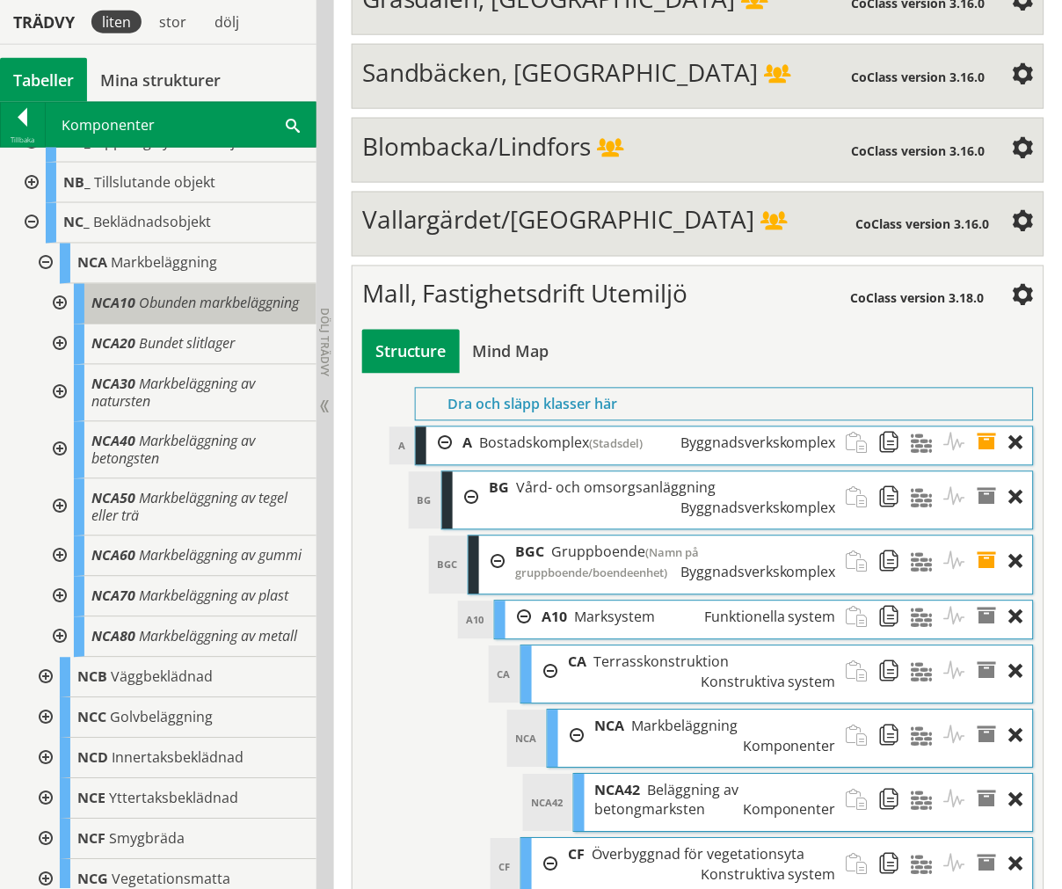
click at [158, 313] on span "Obunden markbeläggning" at bounding box center [219, 303] width 160 height 19
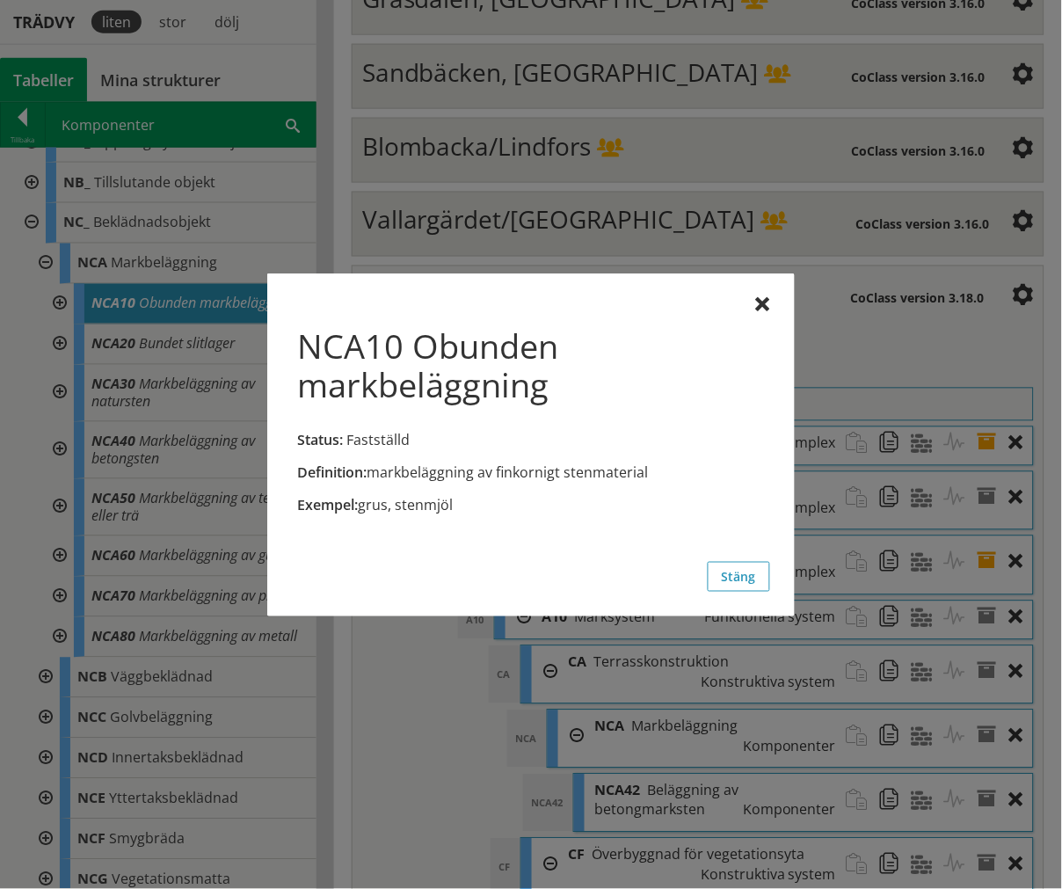
click at [751, 304] on div "Definition: markbeläggning av finkornigt stenmaterial Exempel: grus, stenmjöl" at bounding box center [531, 412] width 478 height 229
click at [734, 312] on div "NCA10 Obunden markbeläggning Status: Fastställd" at bounding box center [531, 387] width 478 height 150
click at [767, 300] on div at bounding box center [763, 305] width 14 height 14
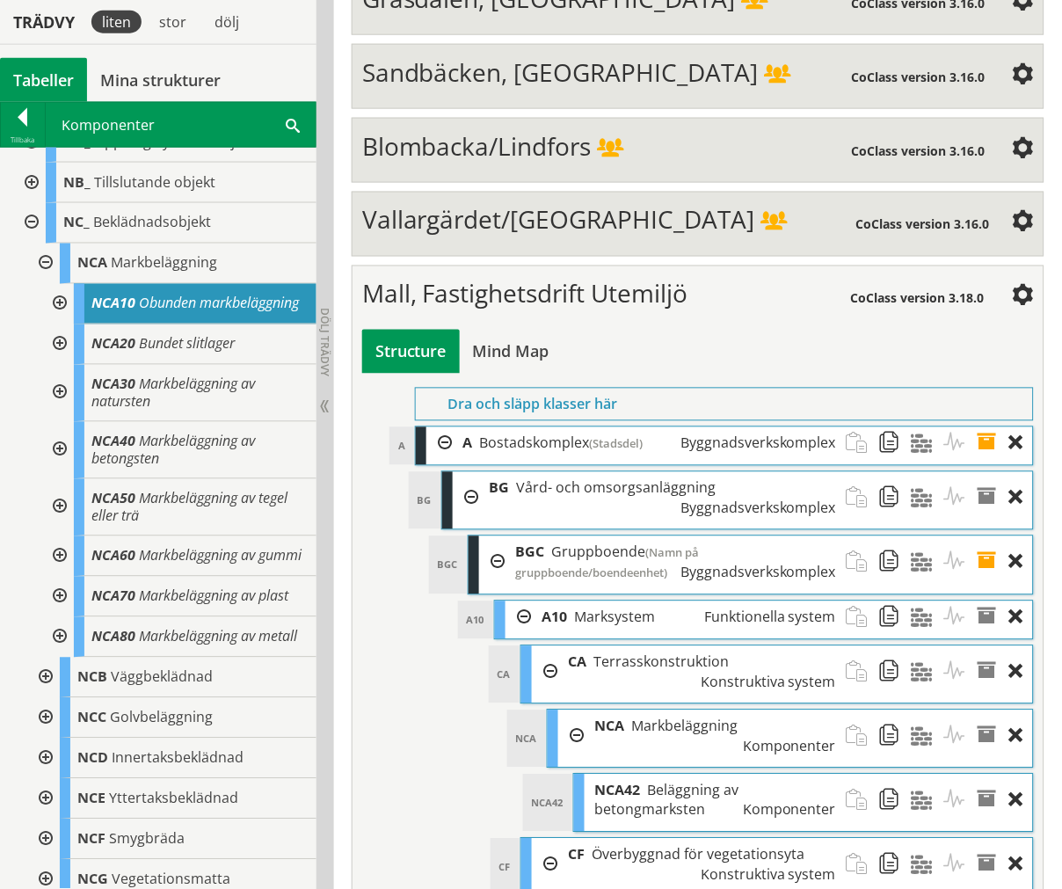
click at [63, 311] on div at bounding box center [58, 304] width 32 height 40
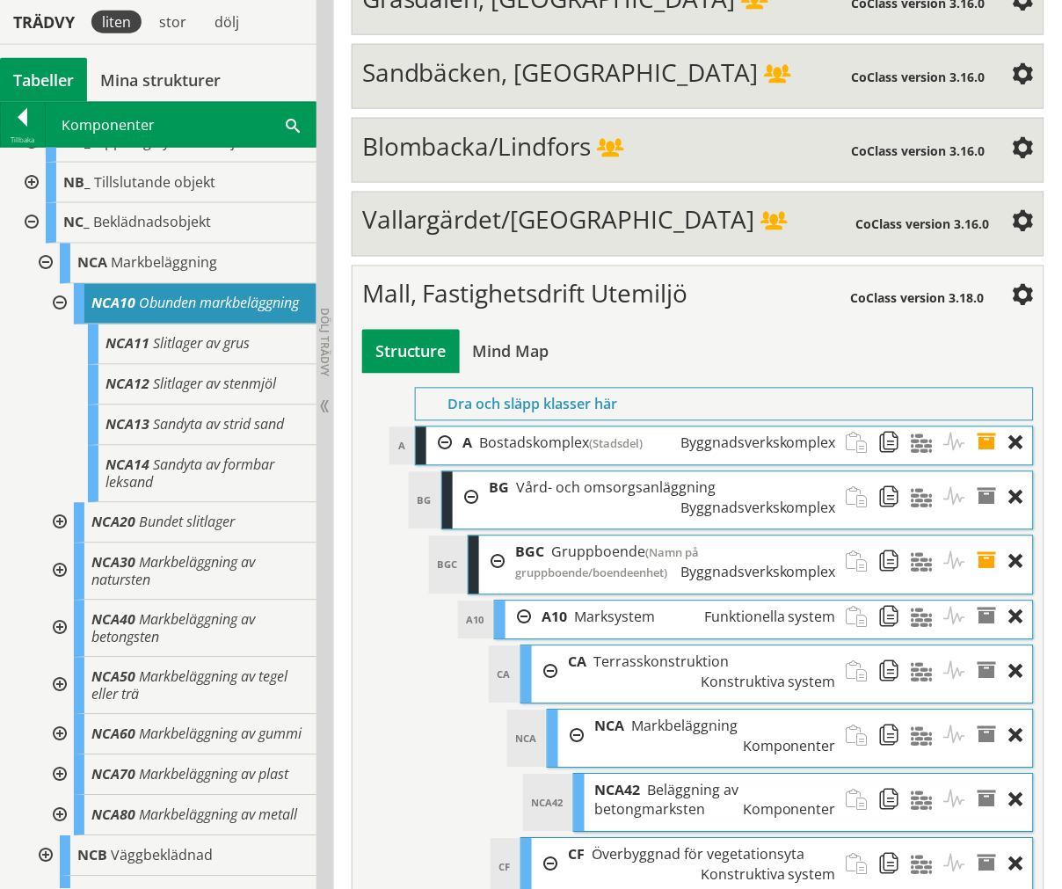
click at [53, 310] on div at bounding box center [58, 304] width 32 height 40
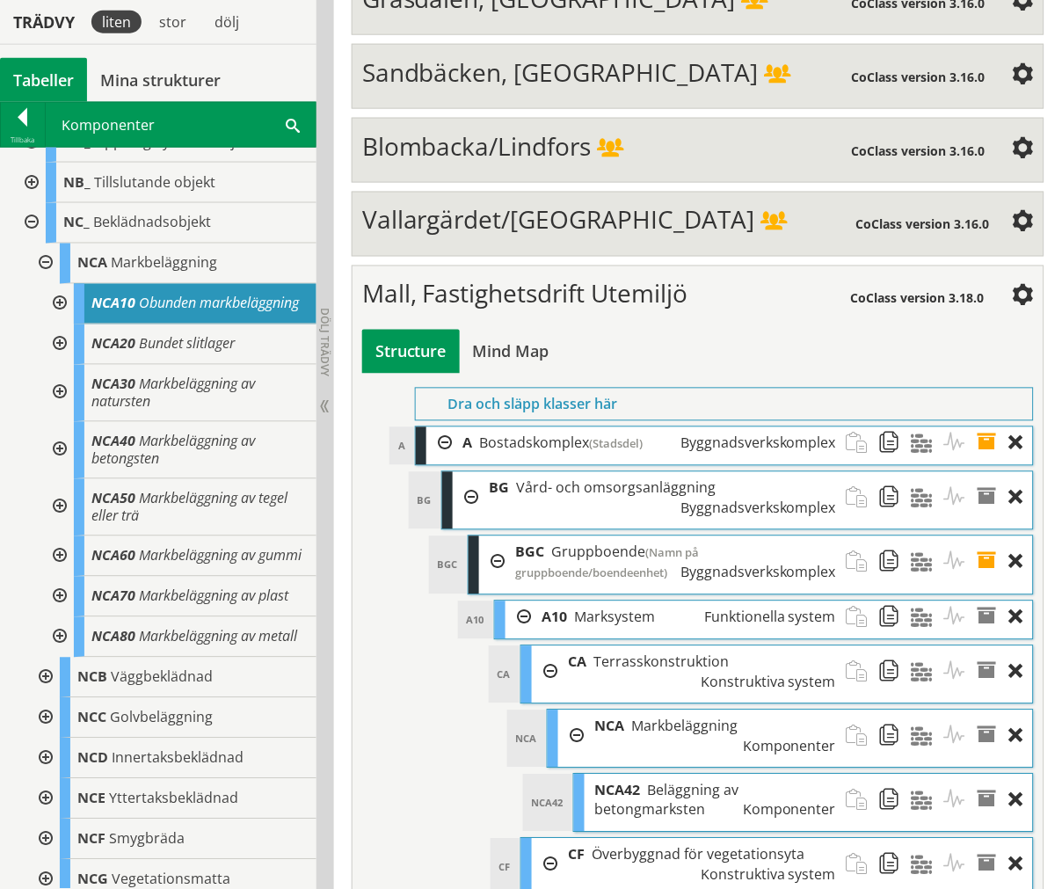
click at [57, 365] on div at bounding box center [58, 344] width 32 height 40
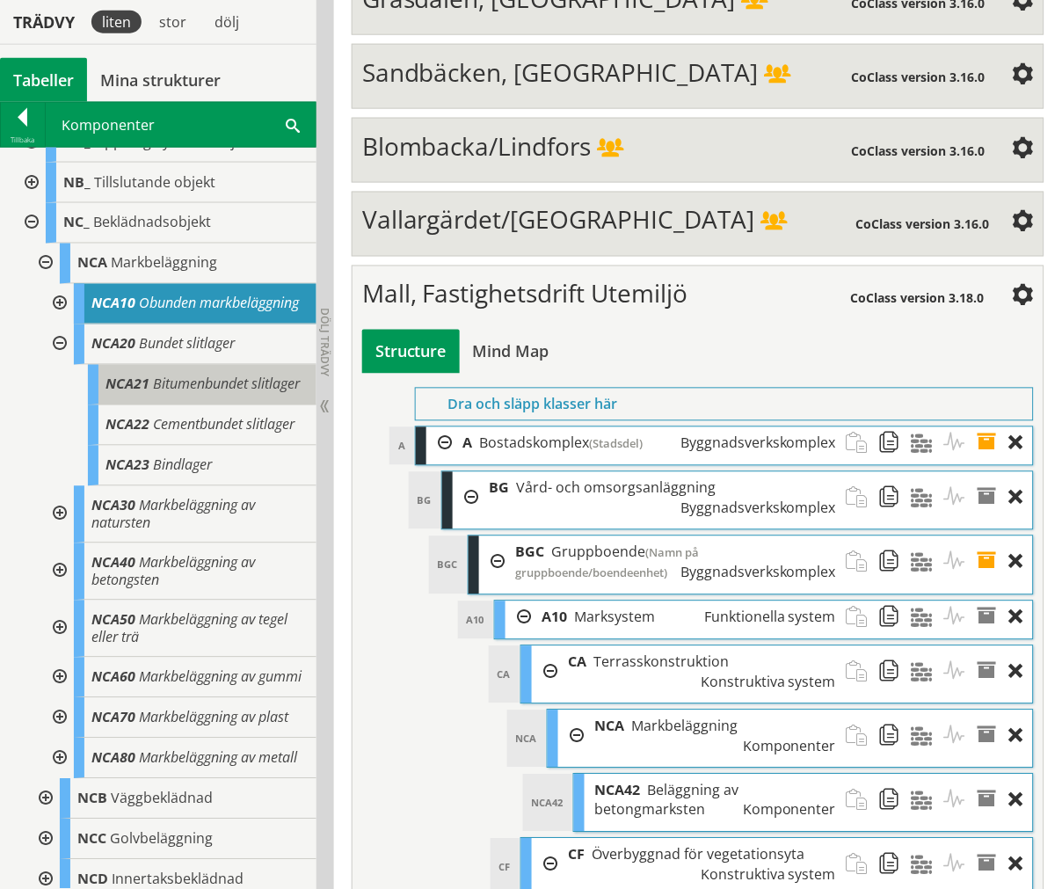
click at [164, 405] on div "NCA21 Bitumenbundet slitlager" at bounding box center [202, 385] width 229 height 40
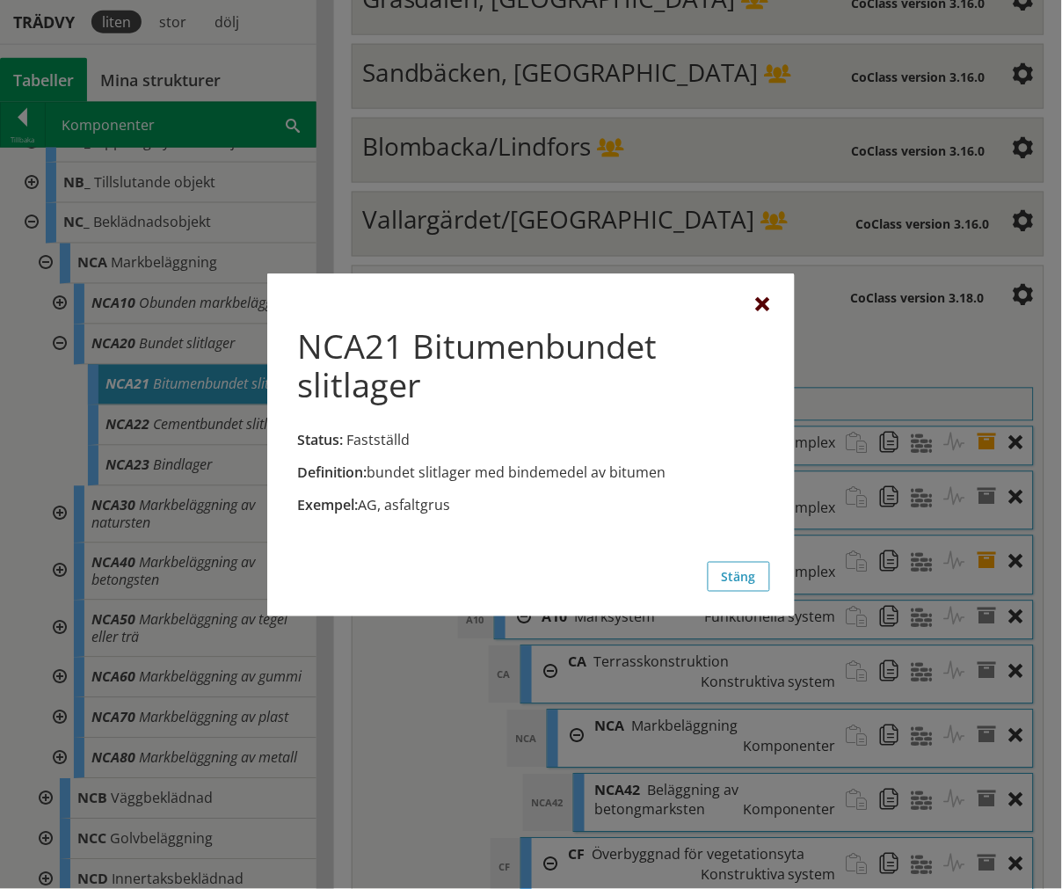
click at [762, 298] on div at bounding box center [763, 305] width 14 height 14
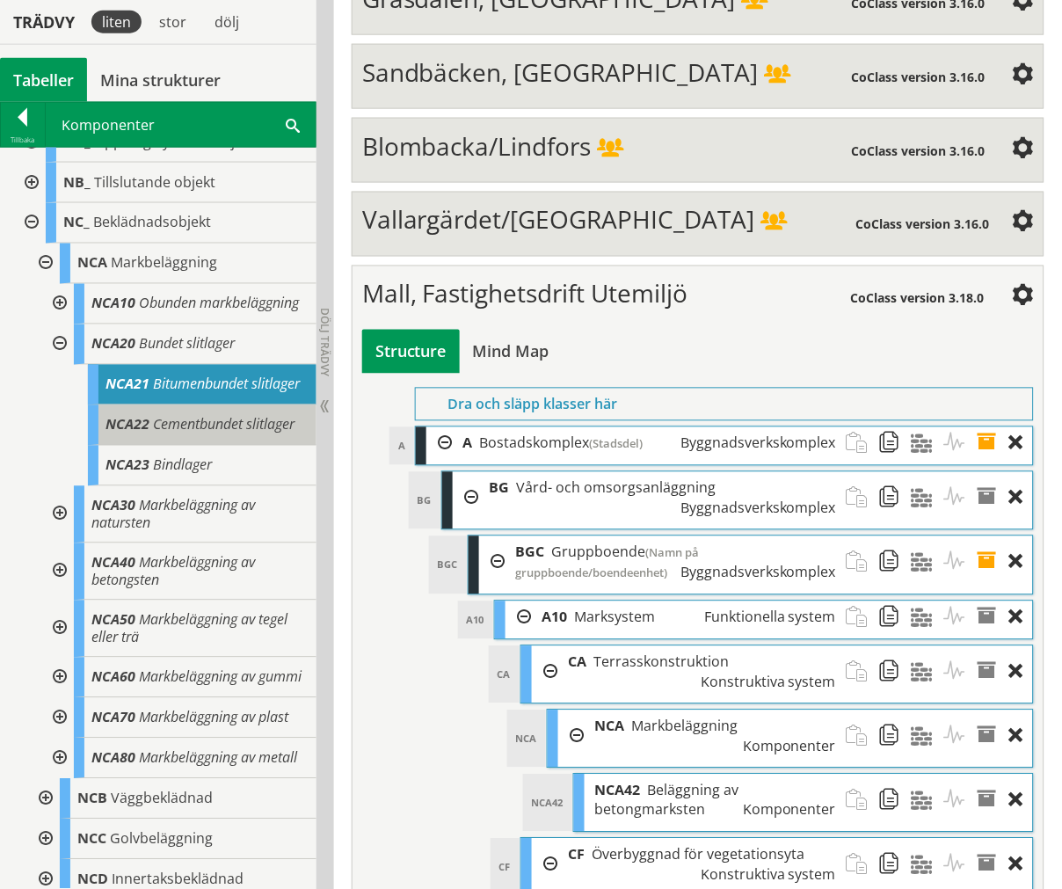
click at [236, 446] on div "NCA22 Cementbundet slitlager" at bounding box center [202, 425] width 229 height 40
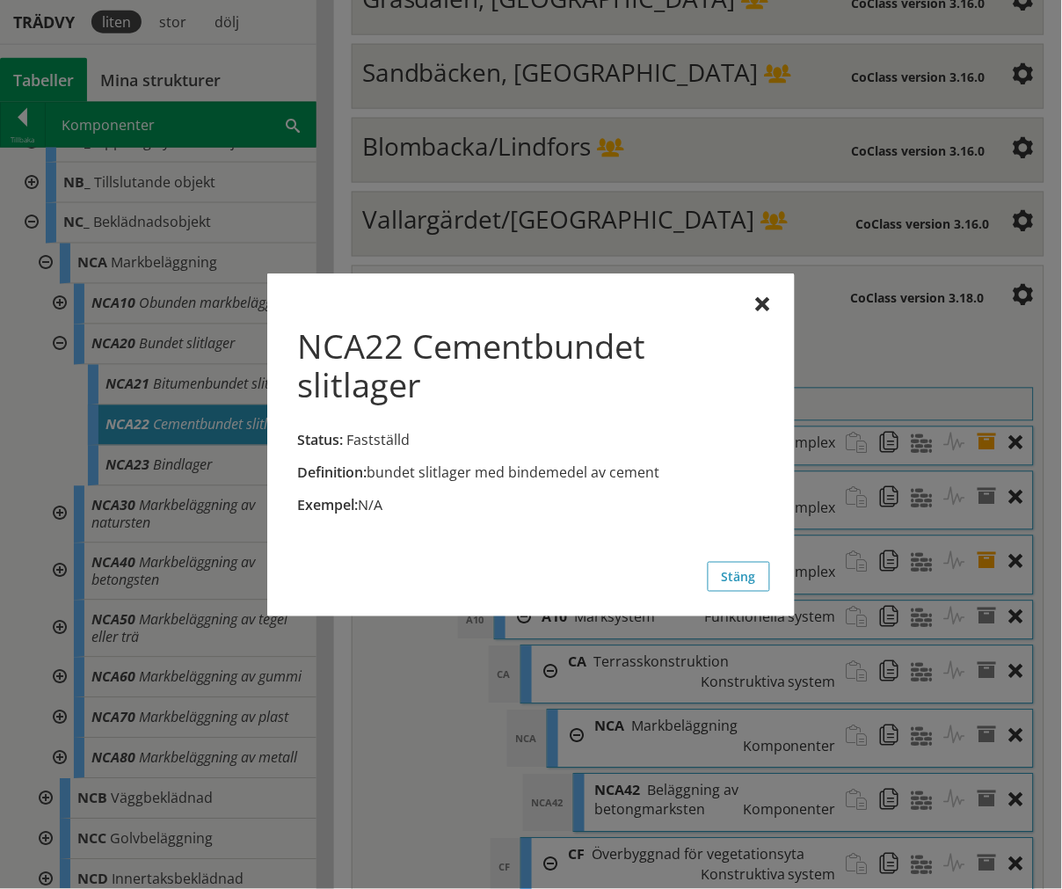
drag, startPoint x: 761, startPoint y: 299, endPoint x: 737, endPoint y: 302, distance: 23.9
click at [761, 299] on div at bounding box center [763, 305] width 14 height 14
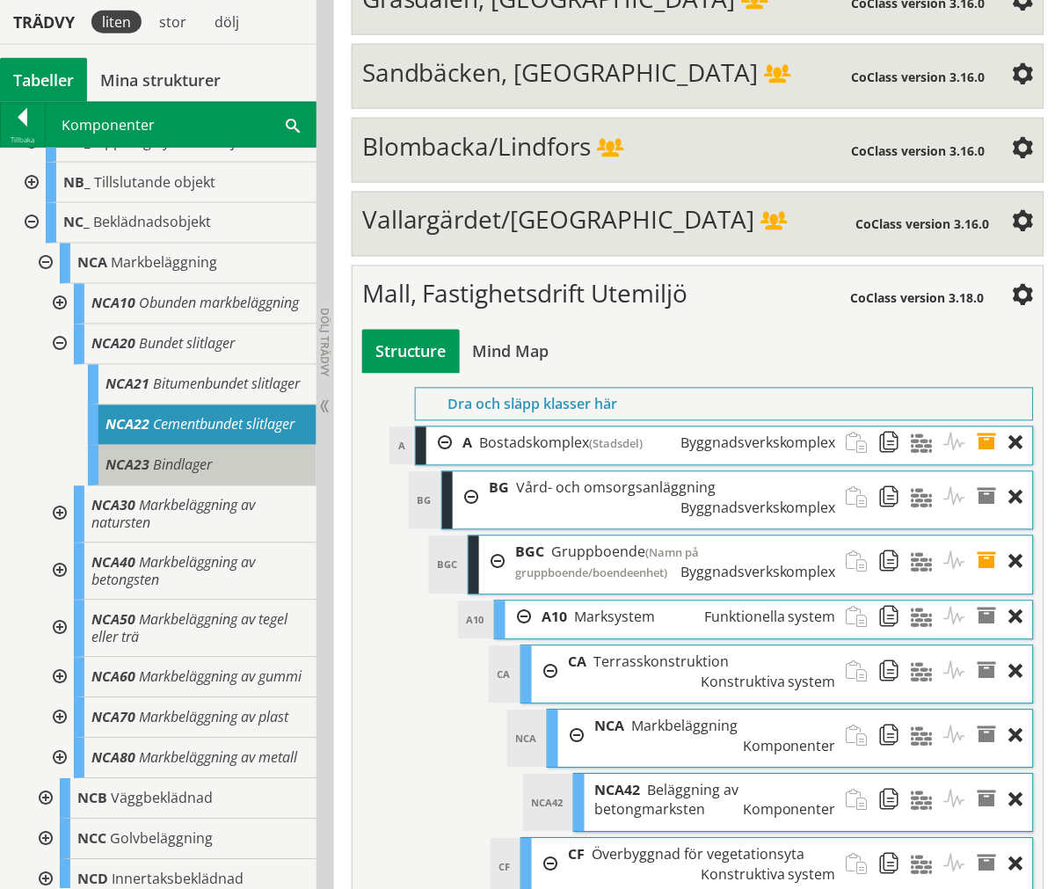
click at [239, 486] on div "NCA23 Bindlager" at bounding box center [202, 466] width 229 height 40
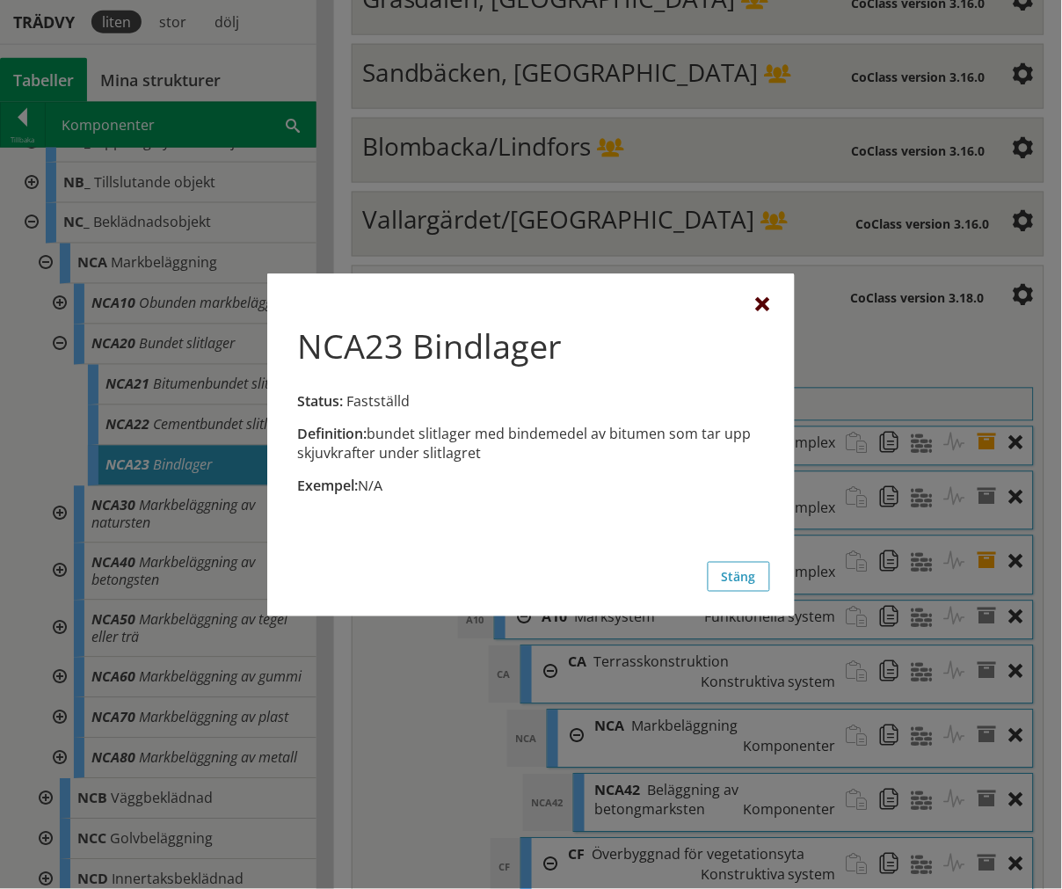
click at [759, 299] on div at bounding box center [763, 305] width 14 height 14
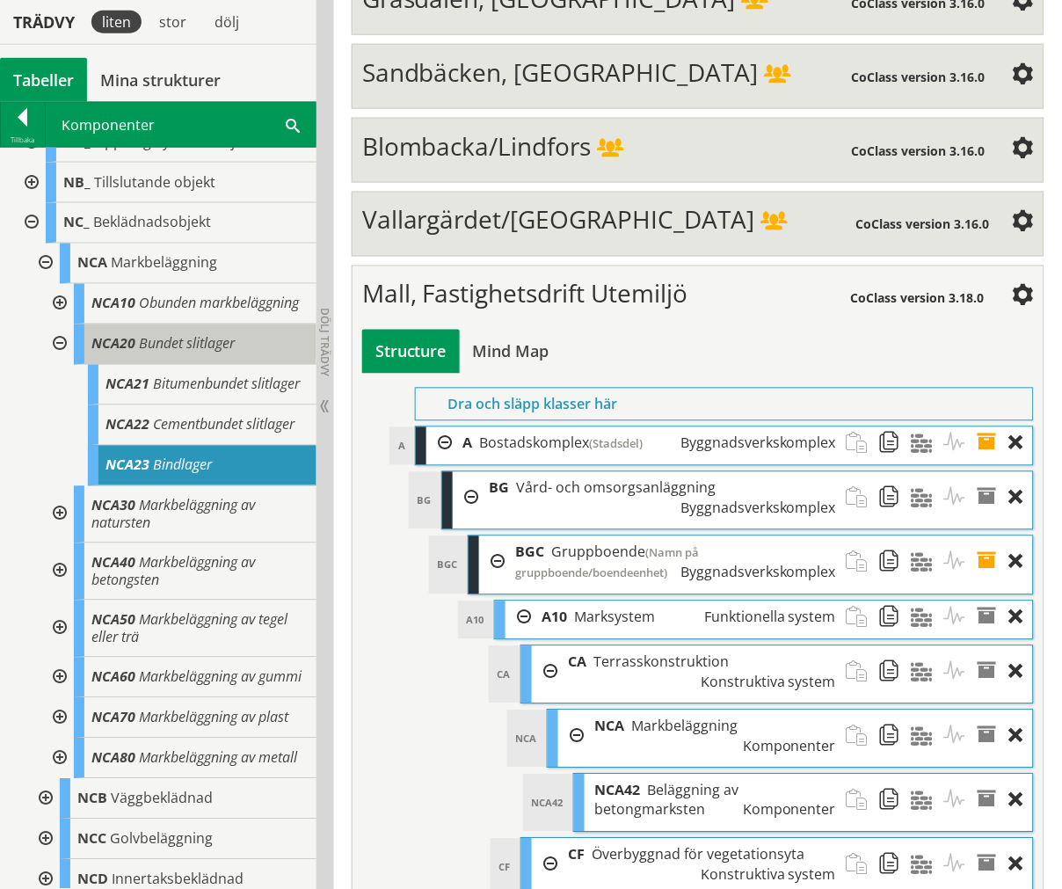
click at [208, 353] on span "Bundet slitlager" at bounding box center [187, 343] width 96 height 19
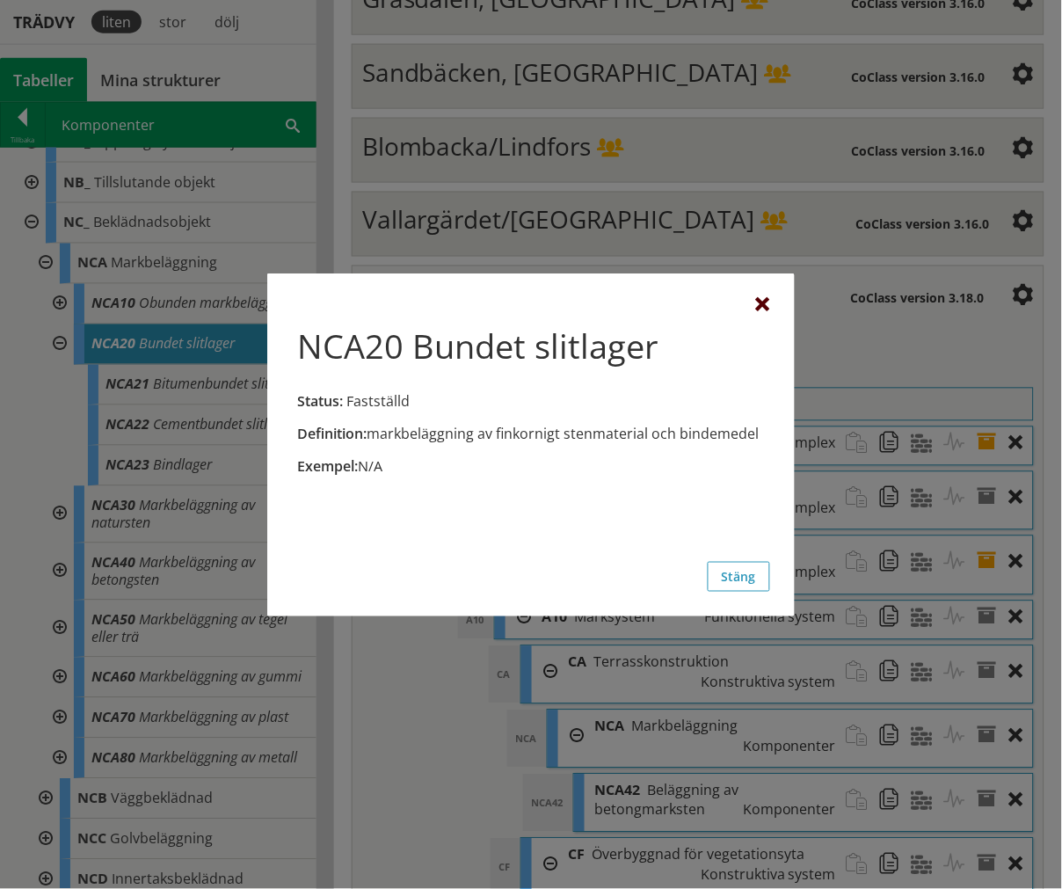
click at [757, 300] on div at bounding box center [763, 305] width 14 height 14
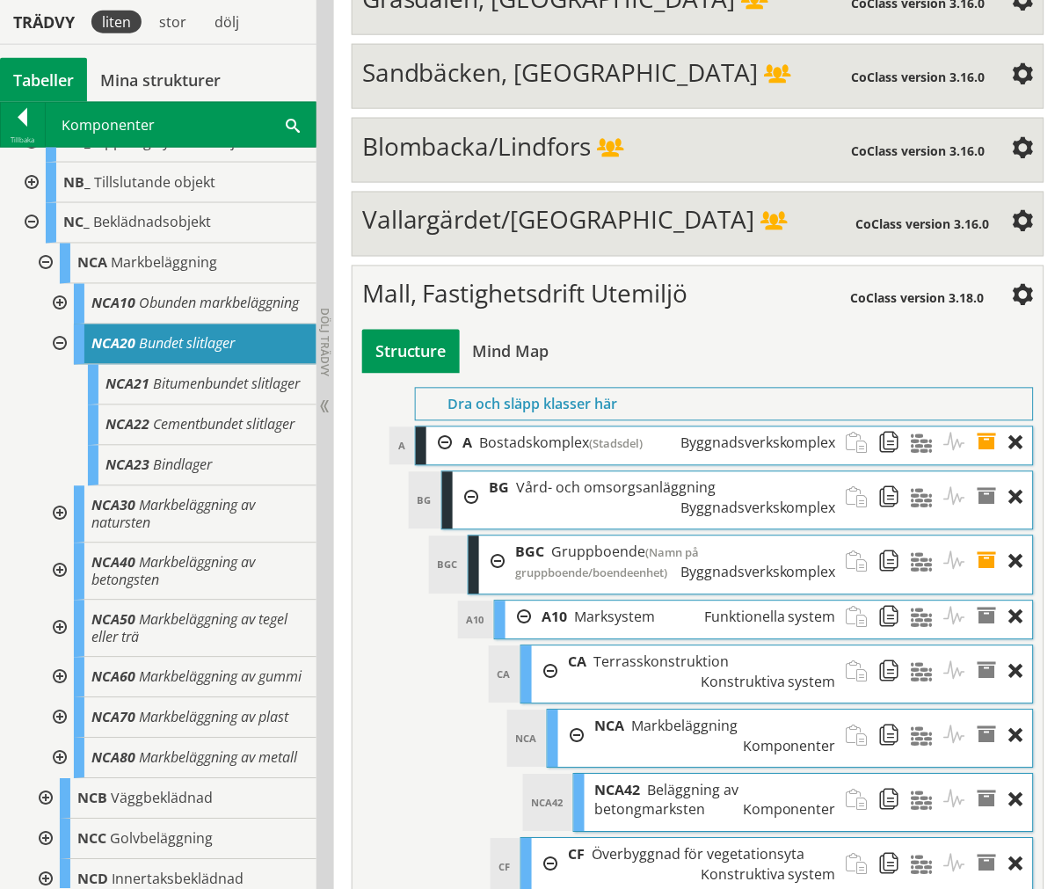
click at [53, 305] on div at bounding box center [58, 304] width 32 height 40
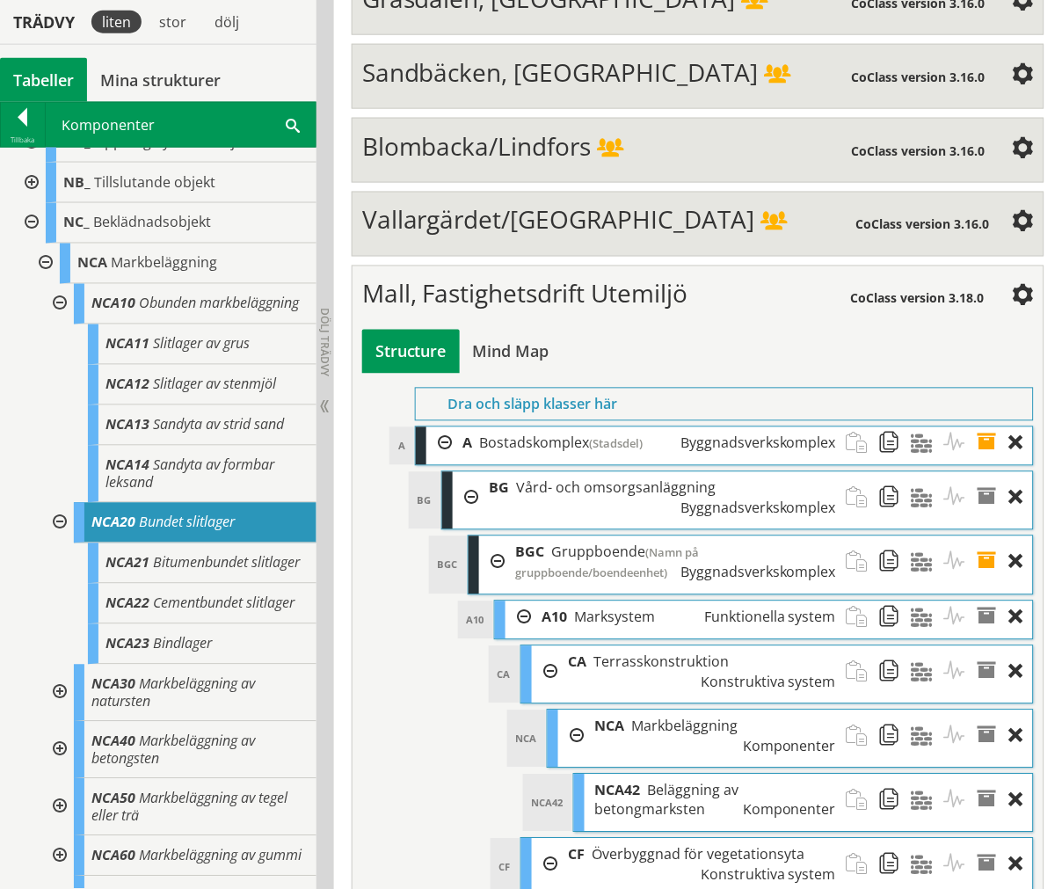
click at [53, 305] on div at bounding box center [58, 304] width 32 height 40
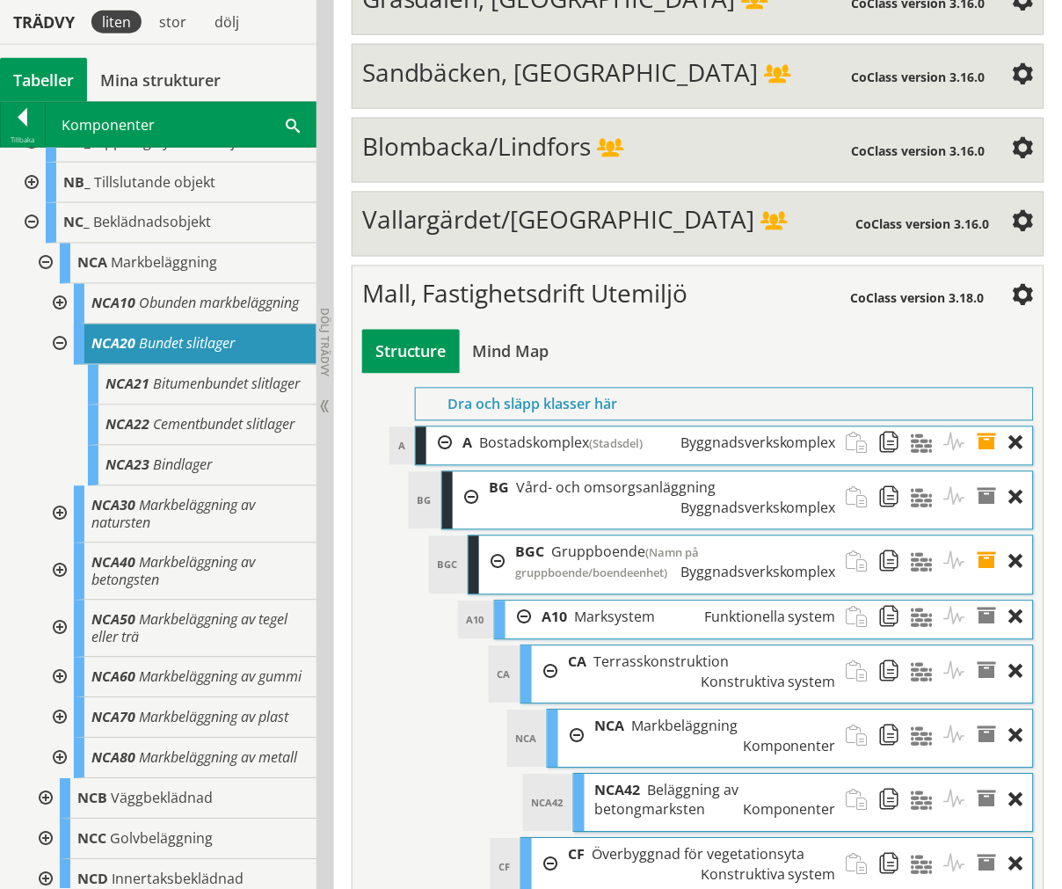
click at [55, 543] on div at bounding box center [58, 514] width 32 height 57
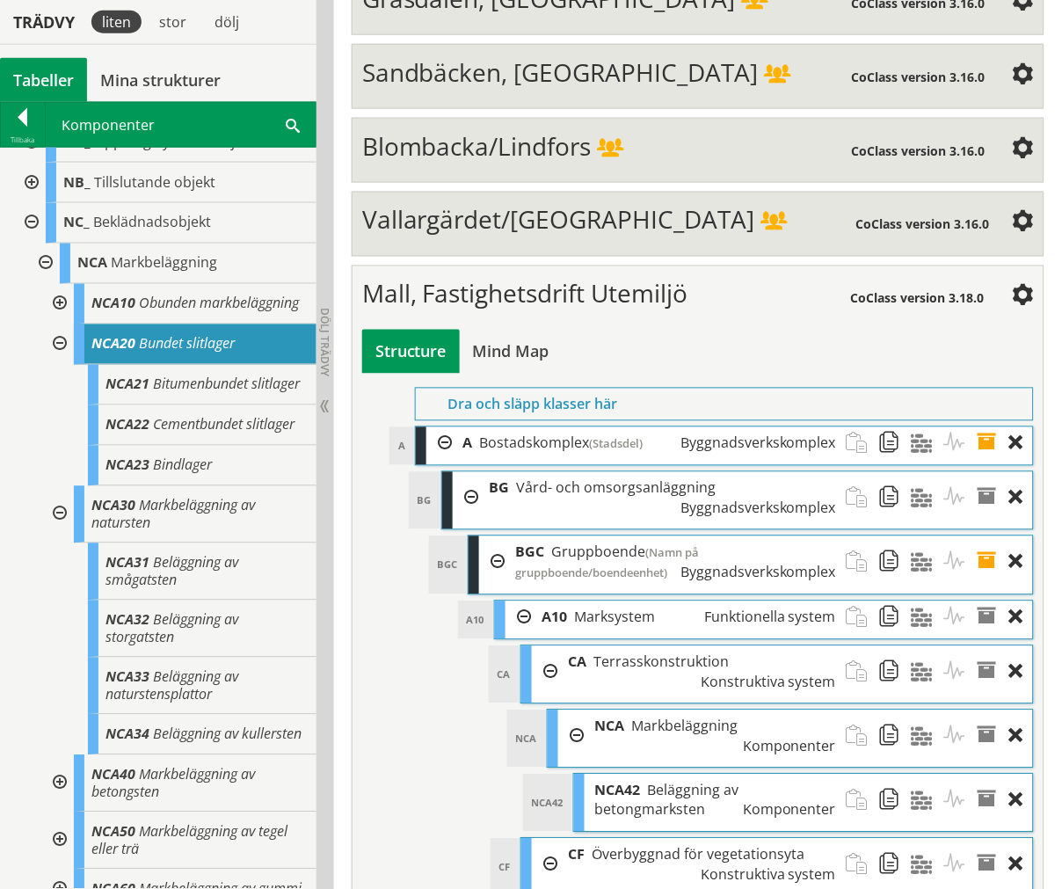
click at [64, 543] on div at bounding box center [58, 514] width 32 height 57
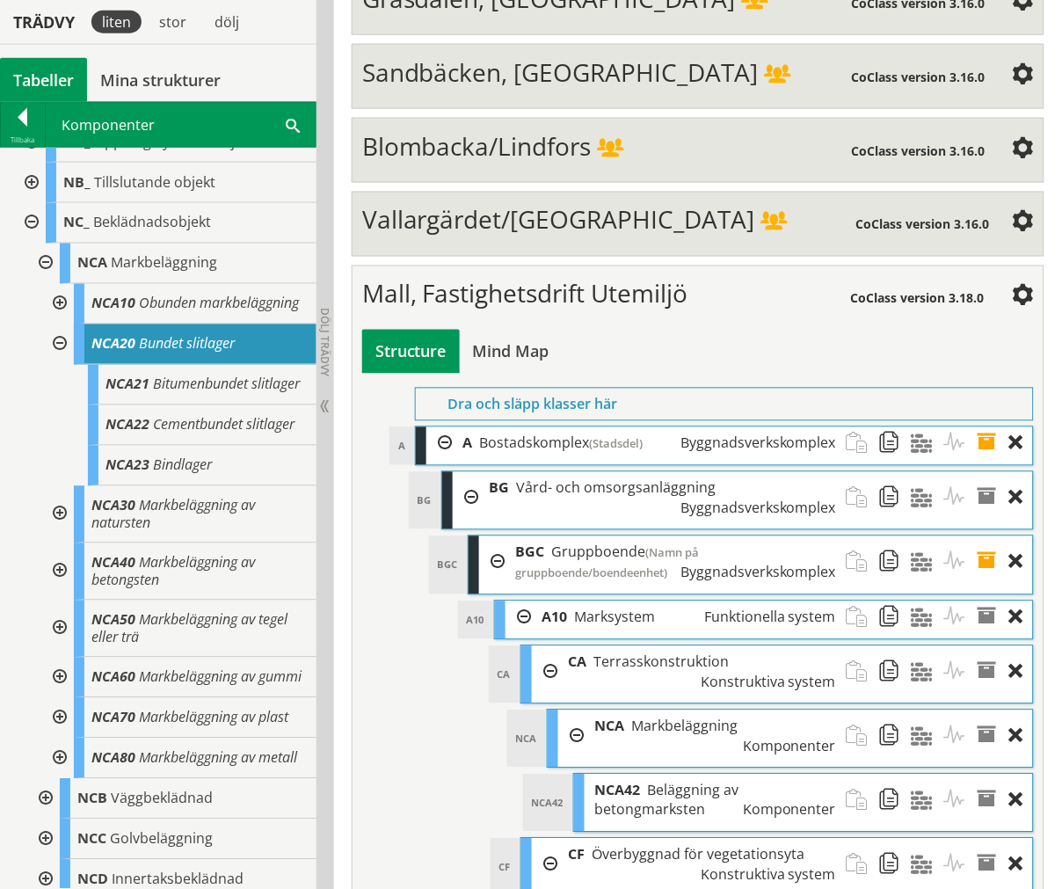
click at [59, 658] on div at bounding box center [58, 629] width 32 height 57
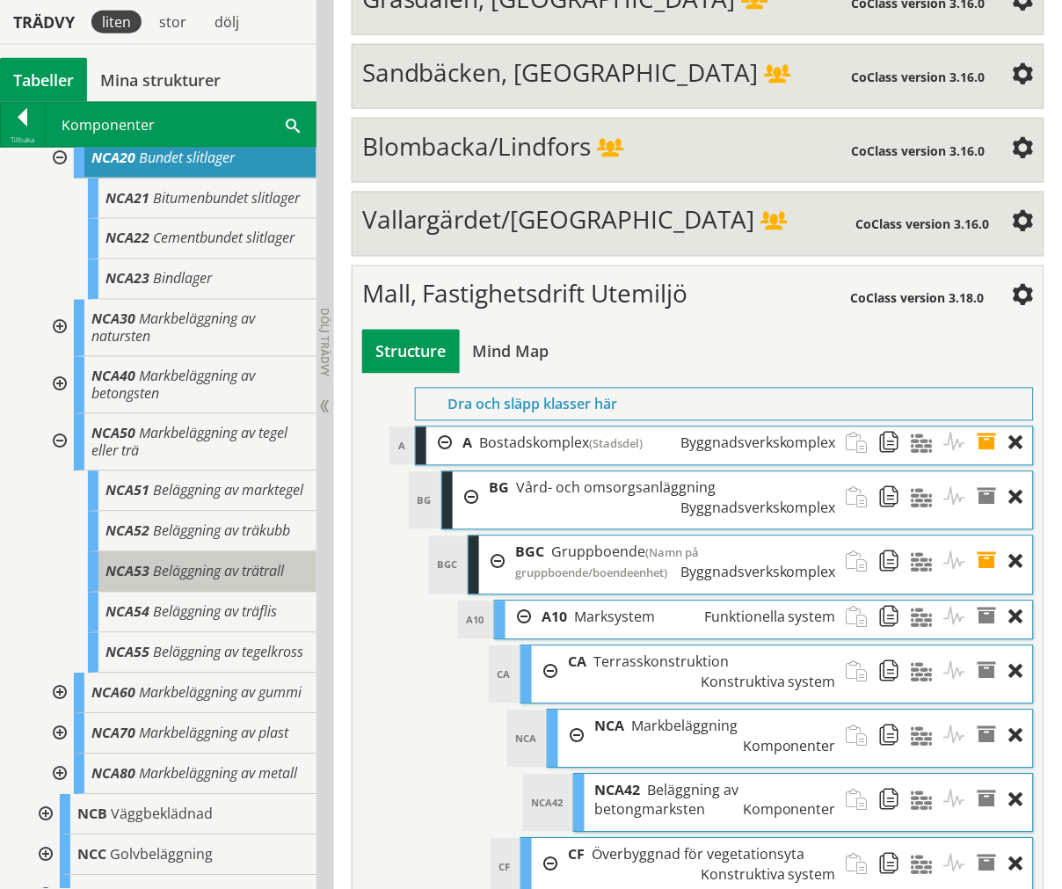
scroll to position [586, 0]
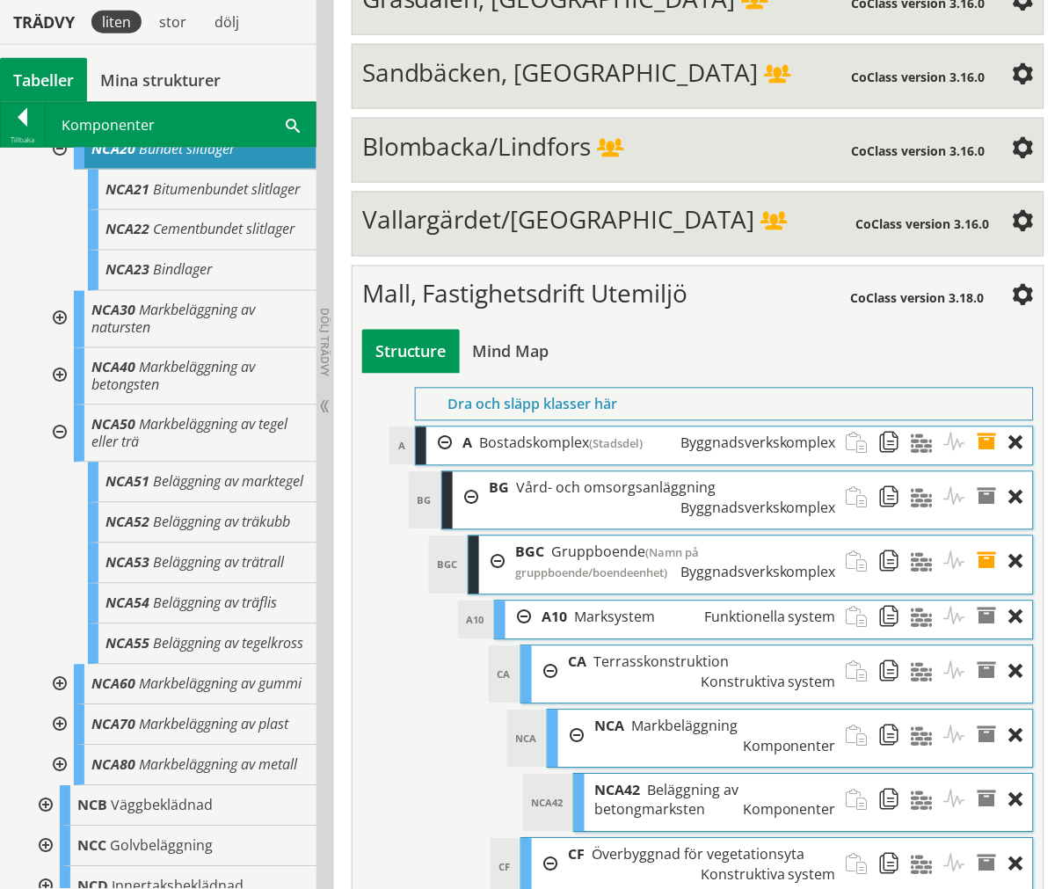
click at [59, 463] on div at bounding box center [58, 433] width 32 height 57
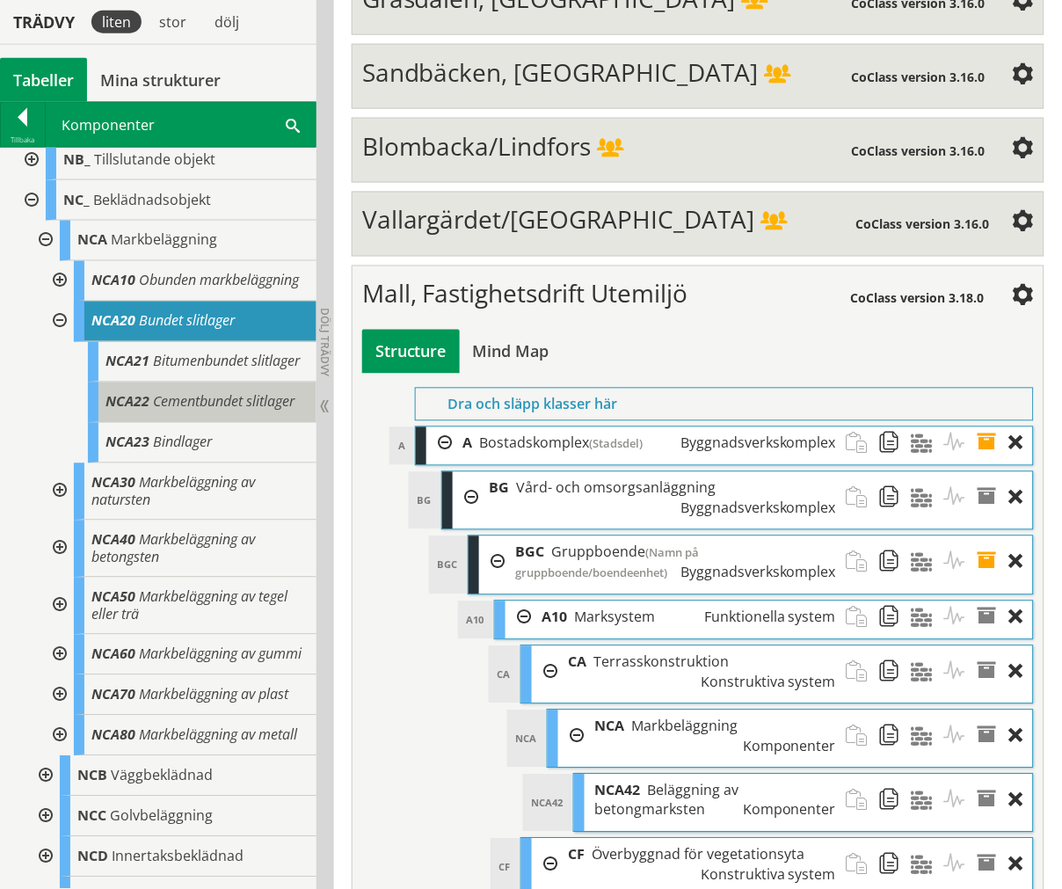
scroll to position [390, 0]
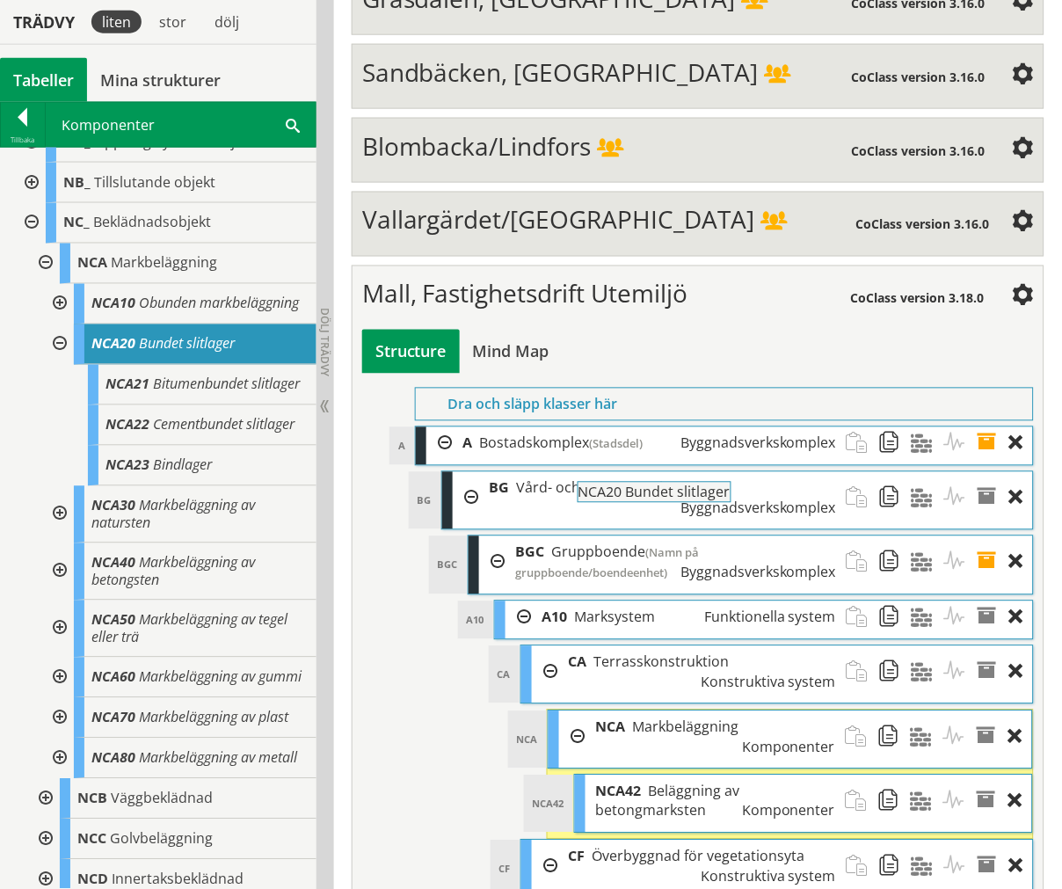
drag, startPoint x: 179, startPoint y: 365, endPoint x: 715, endPoint y: 506, distance: 553.7
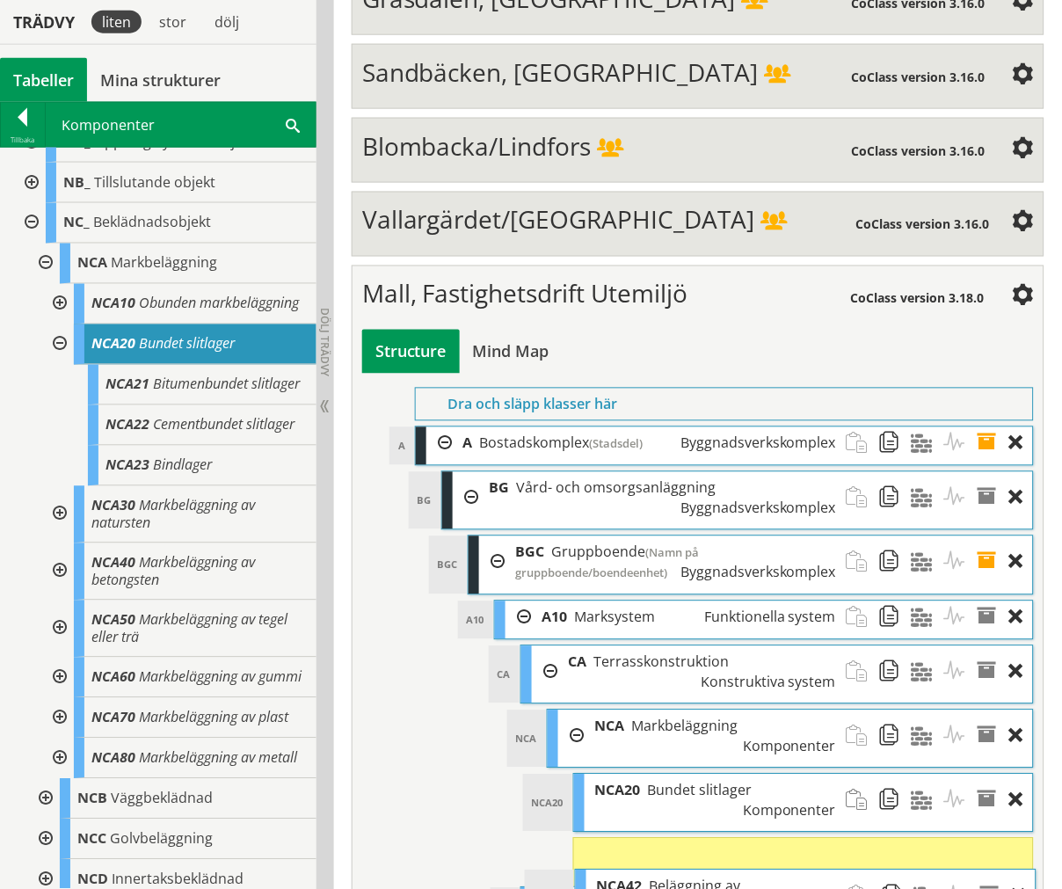
drag, startPoint x: 684, startPoint y: 589, endPoint x: 686, endPoint y: 661, distance: 72.1
click at [686, 877] on span "Beläggning av betongmarksten" at bounding box center [669, 896] width 144 height 39
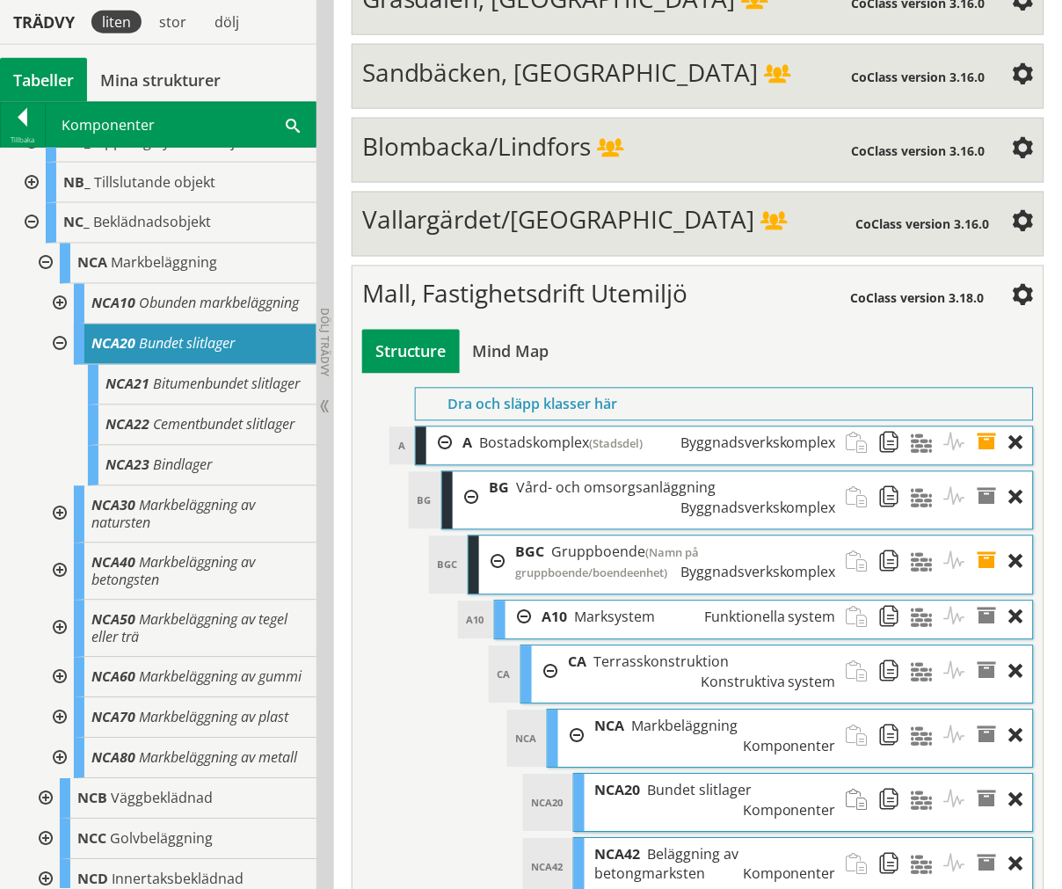
click at [57, 311] on div at bounding box center [58, 304] width 32 height 40
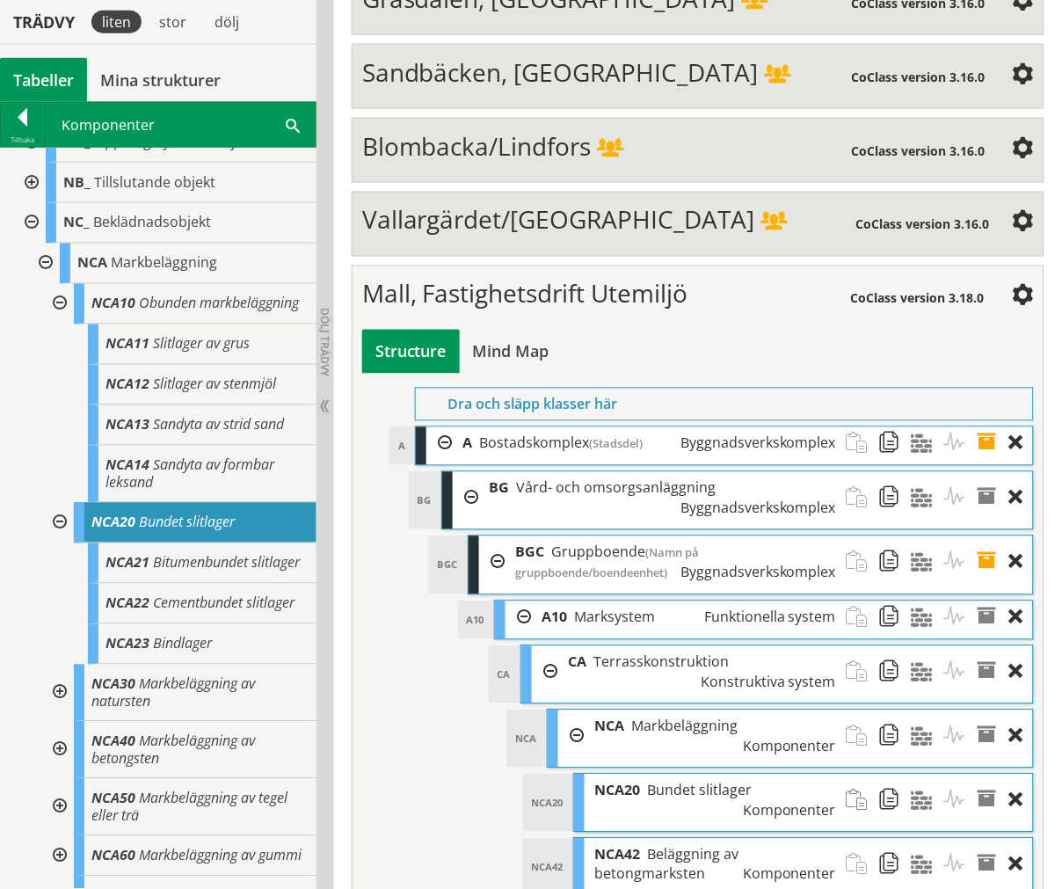
click at [57, 310] on div at bounding box center [58, 304] width 32 height 40
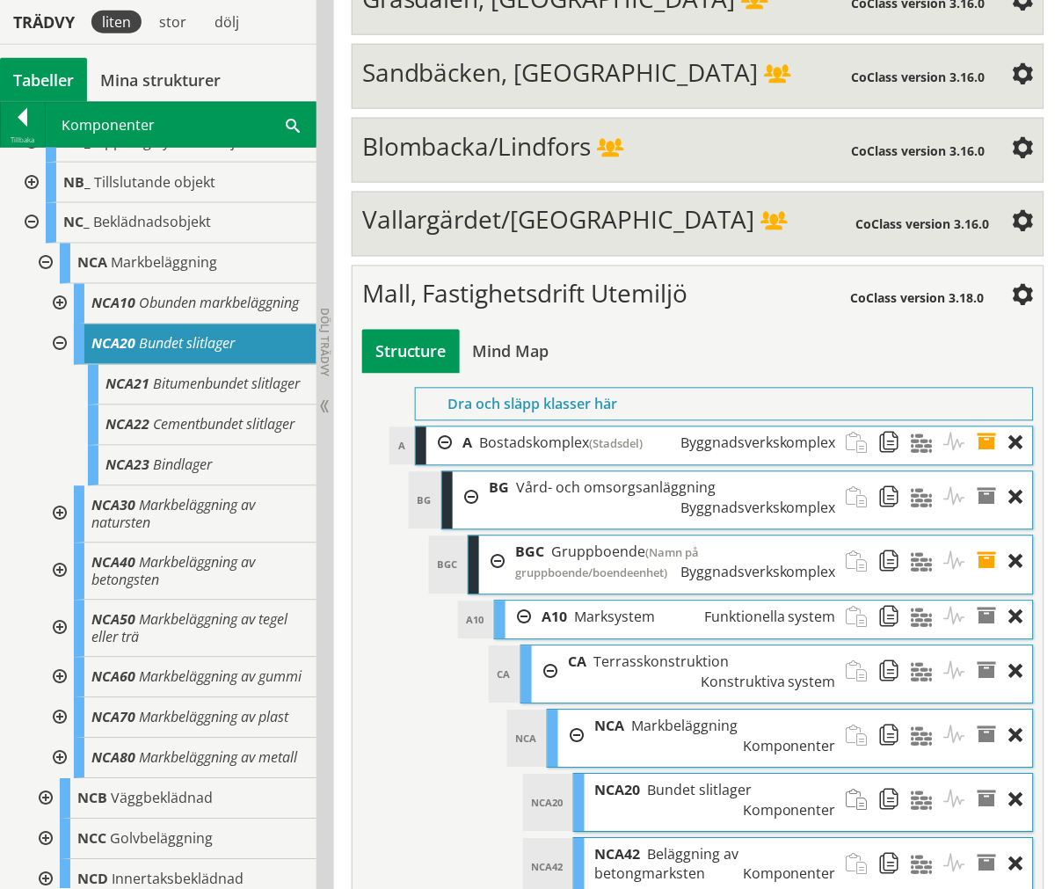
click at [51, 358] on div at bounding box center [58, 344] width 32 height 40
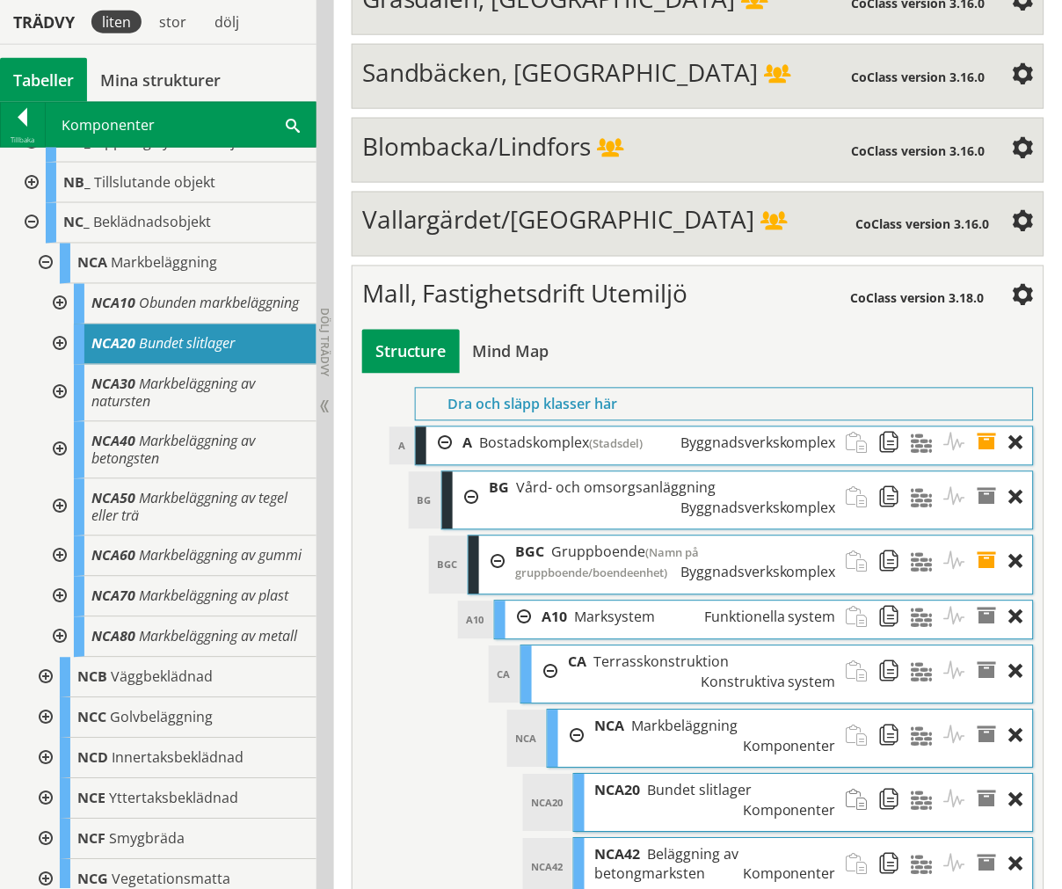
click at [57, 573] on div at bounding box center [58, 556] width 32 height 40
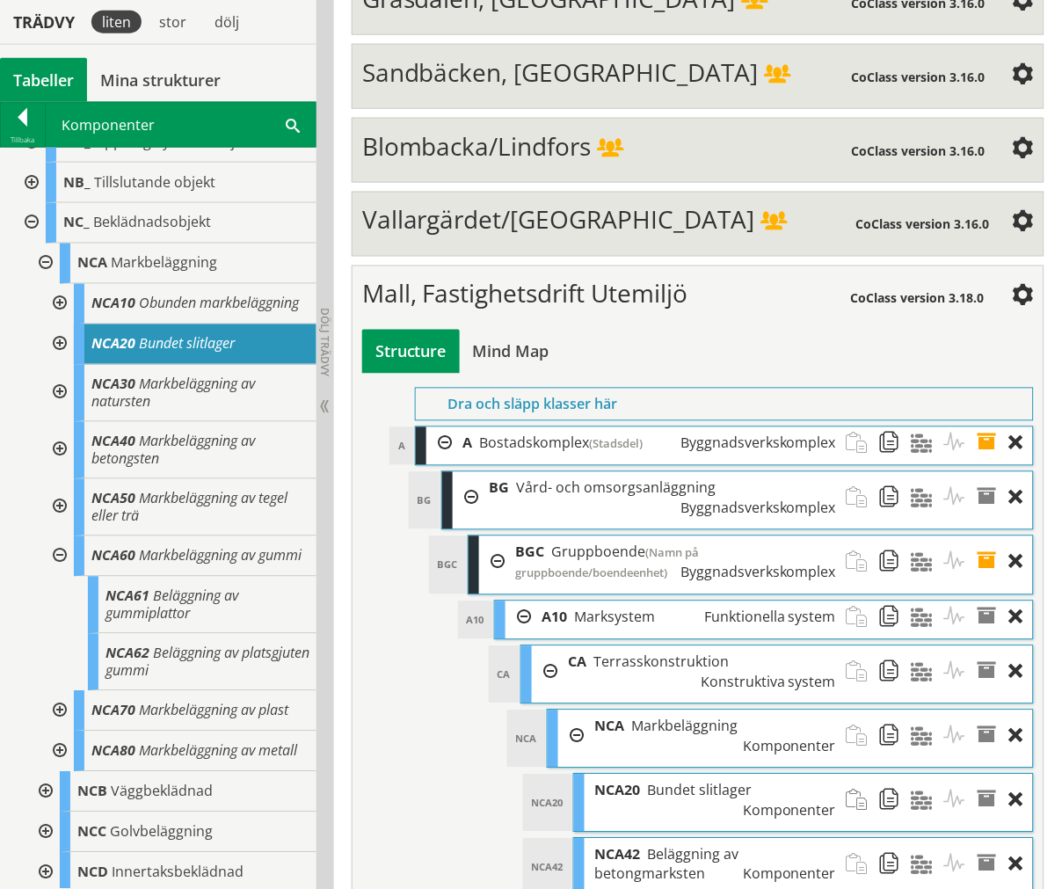
click at [57, 572] on div at bounding box center [58, 556] width 32 height 40
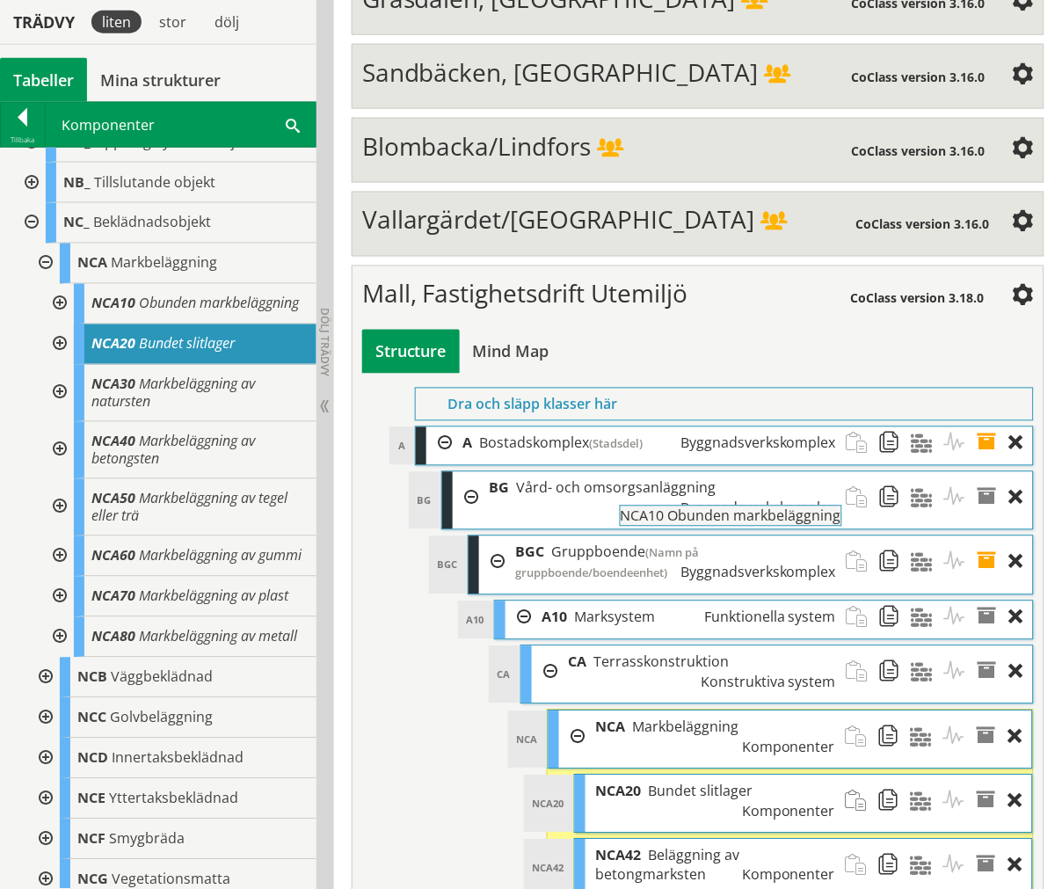
drag, startPoint x: 123, startPoint y: 292, endPoint x: 701, endPoint y: 514, distance: 618.7
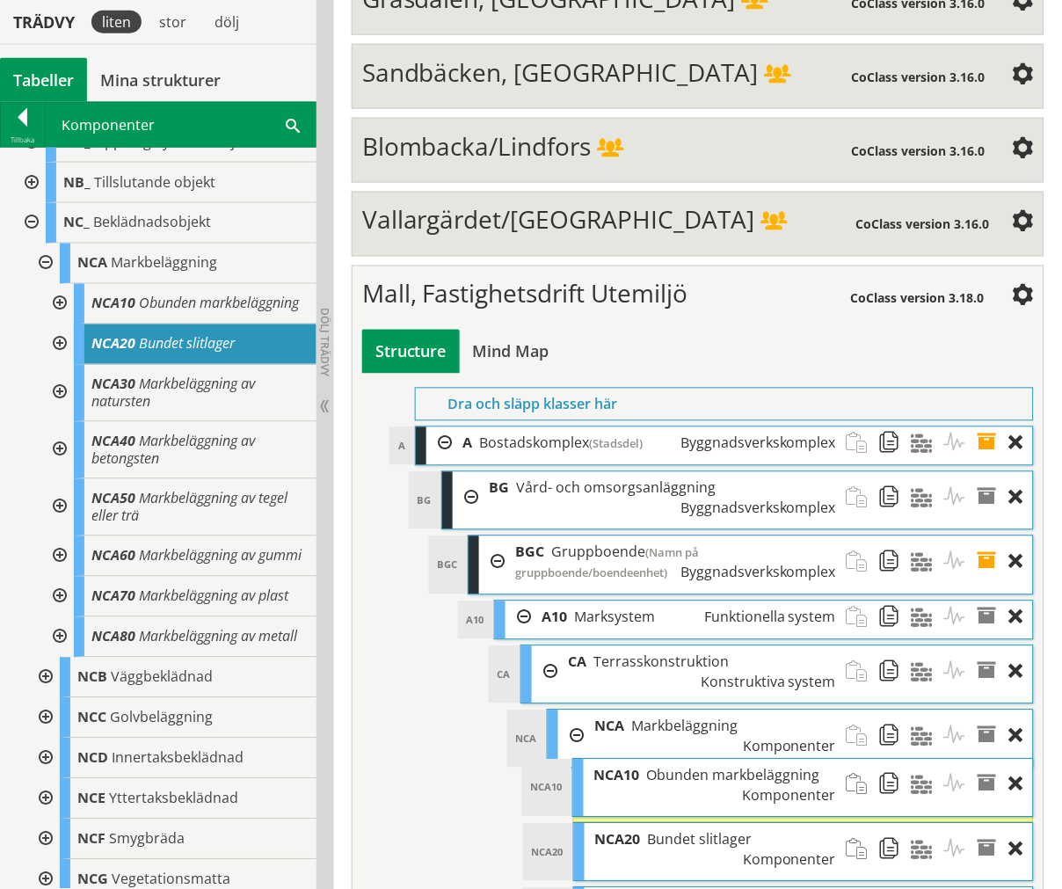
drag, startPoint x: 704, startPoint y: 693, endPoint x: 703, endPoint y: 550, distance: 143.3
click at [703, 766] on span "Obunden markbeläggning" at bounding box center [733, 775] width 173 height 19
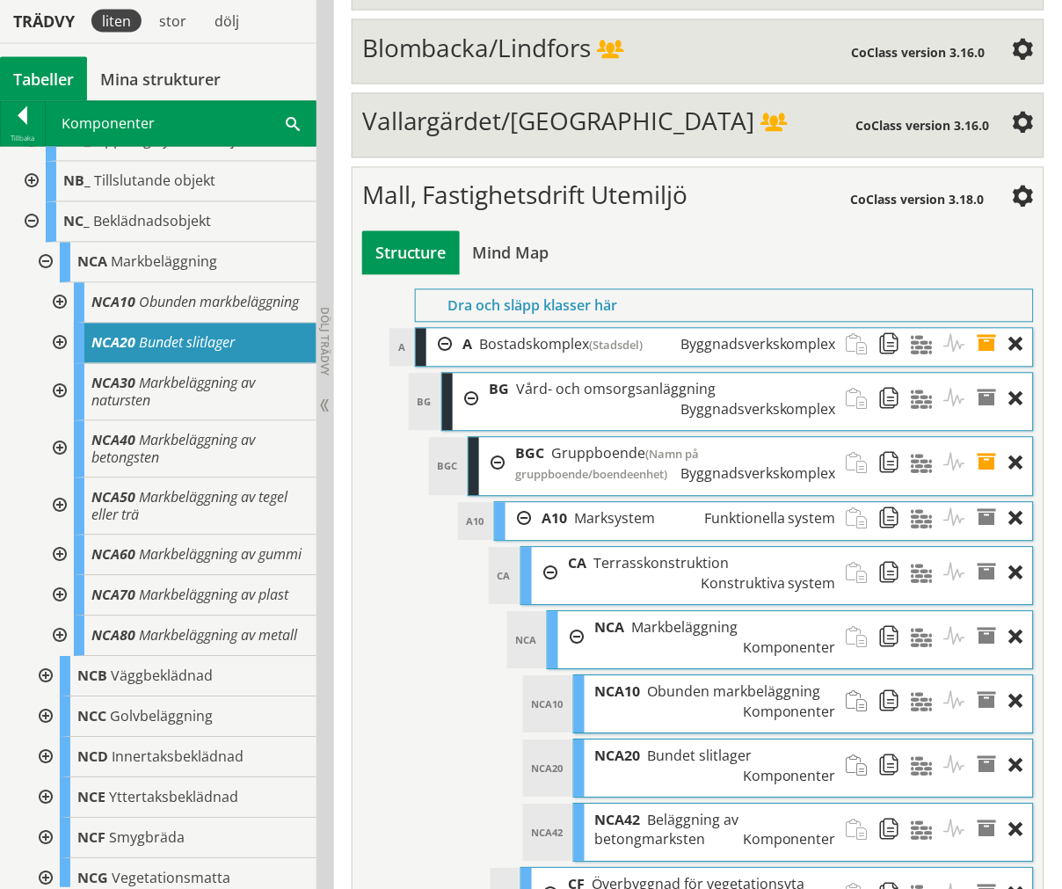
scroll to position [6456, 0]
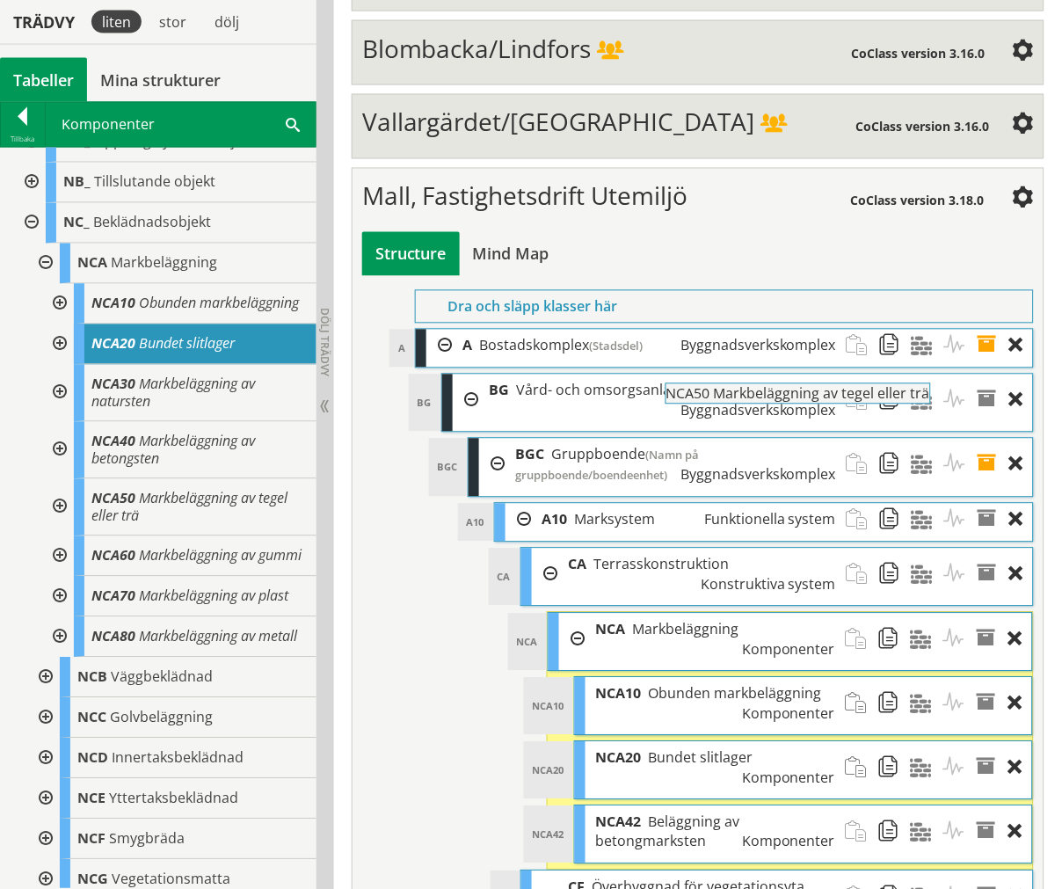
drag, startPoint x: 115, startPoint y: 531, endPoint x: 739, endPoint y: 419, distance: 633.5
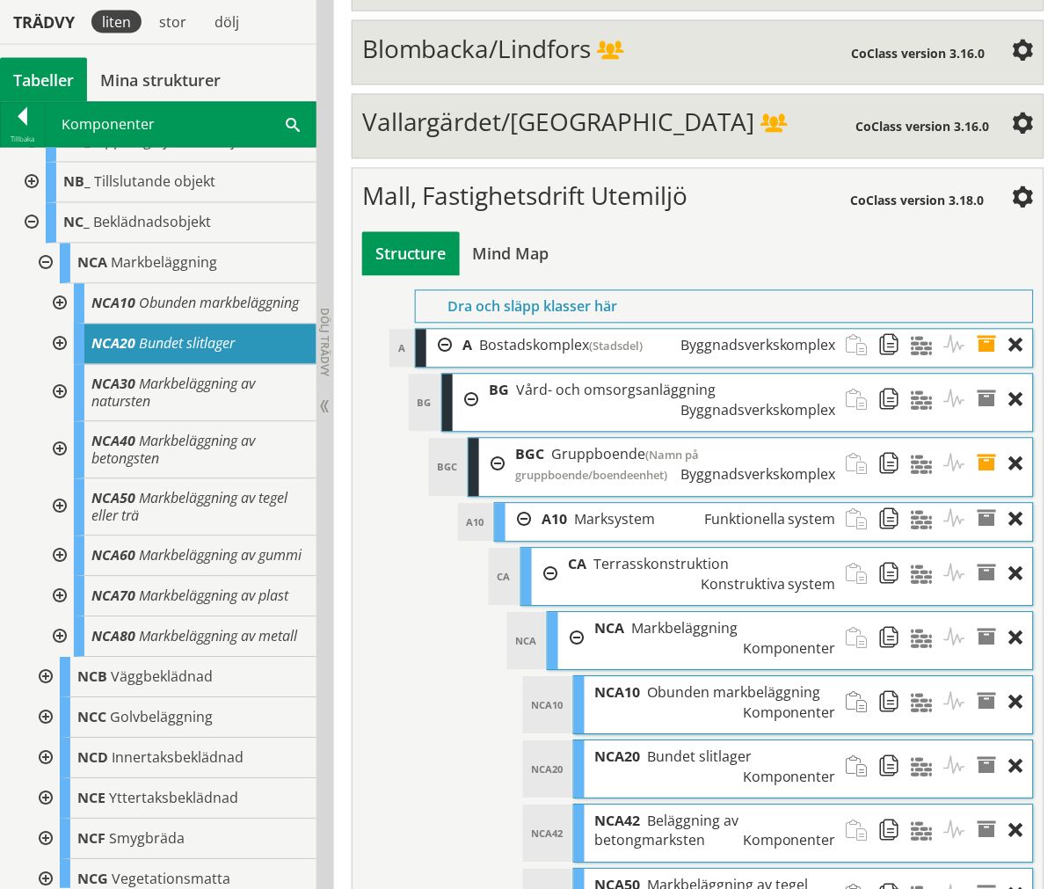
click at [609, 805] on div "NCA42 Beläggning av betongmarksten Komponenter" at bounding box center [716, 831] width 262 height 52
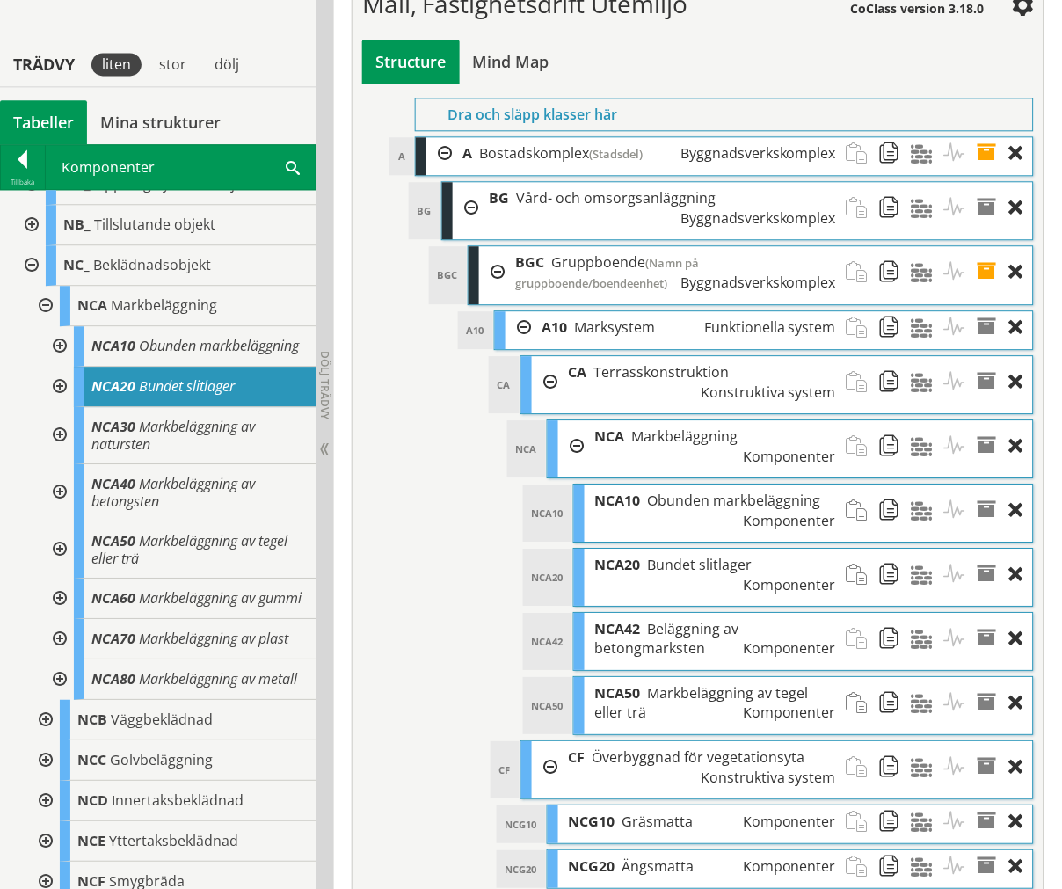
scroll to position [6693, 0]
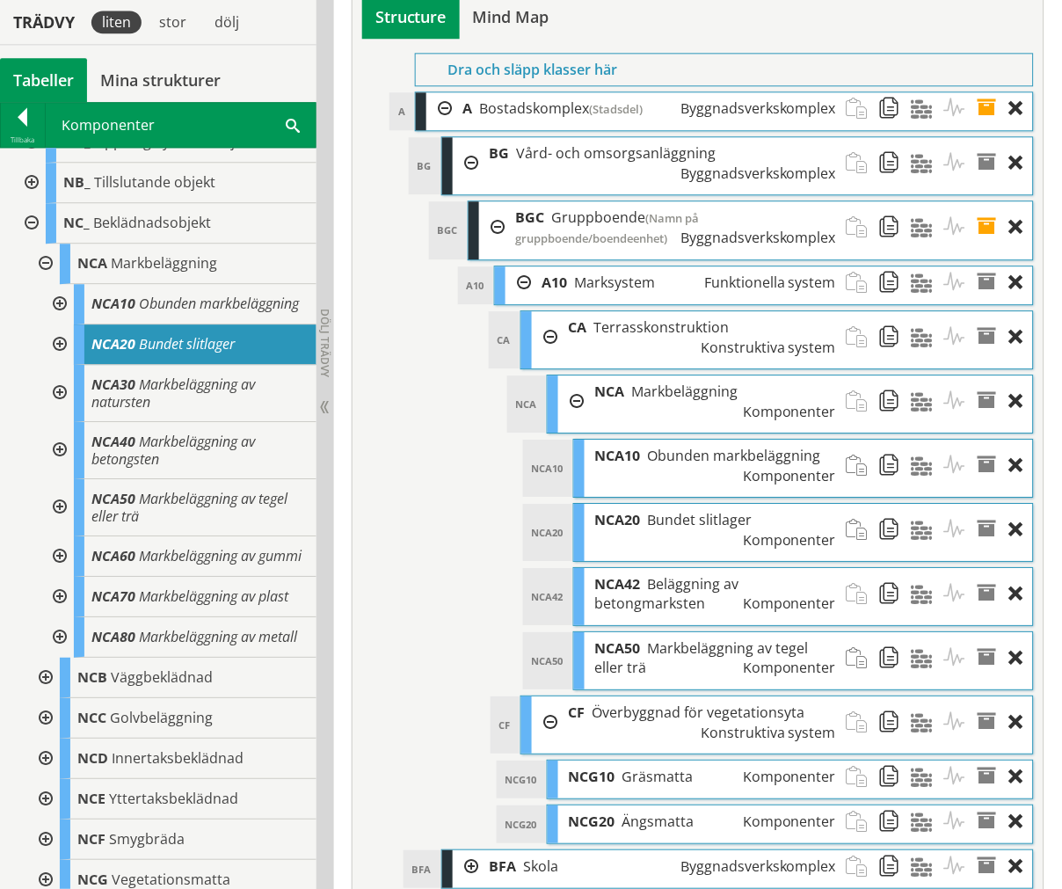
click at [49, 418] on div at bounding box center [58, 393] width 32 height 57
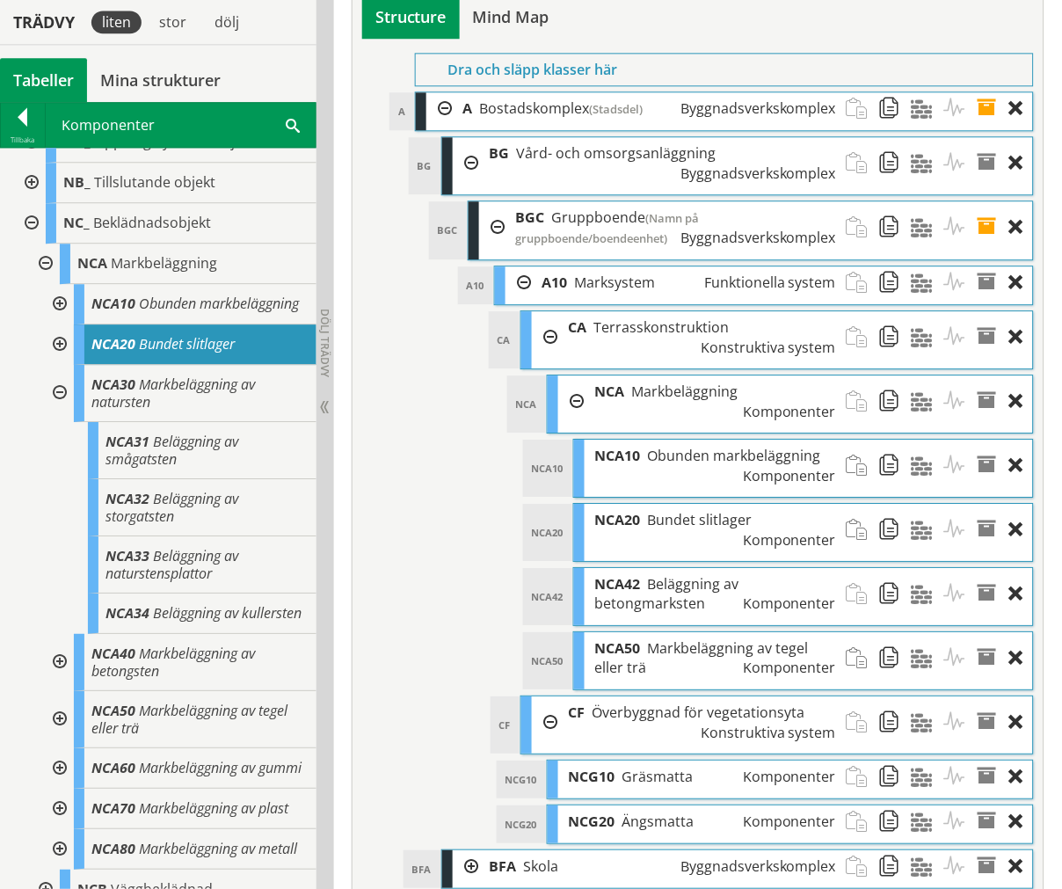
click at [49, 414] on div at bounding box center [58, 393] width 32 height 57
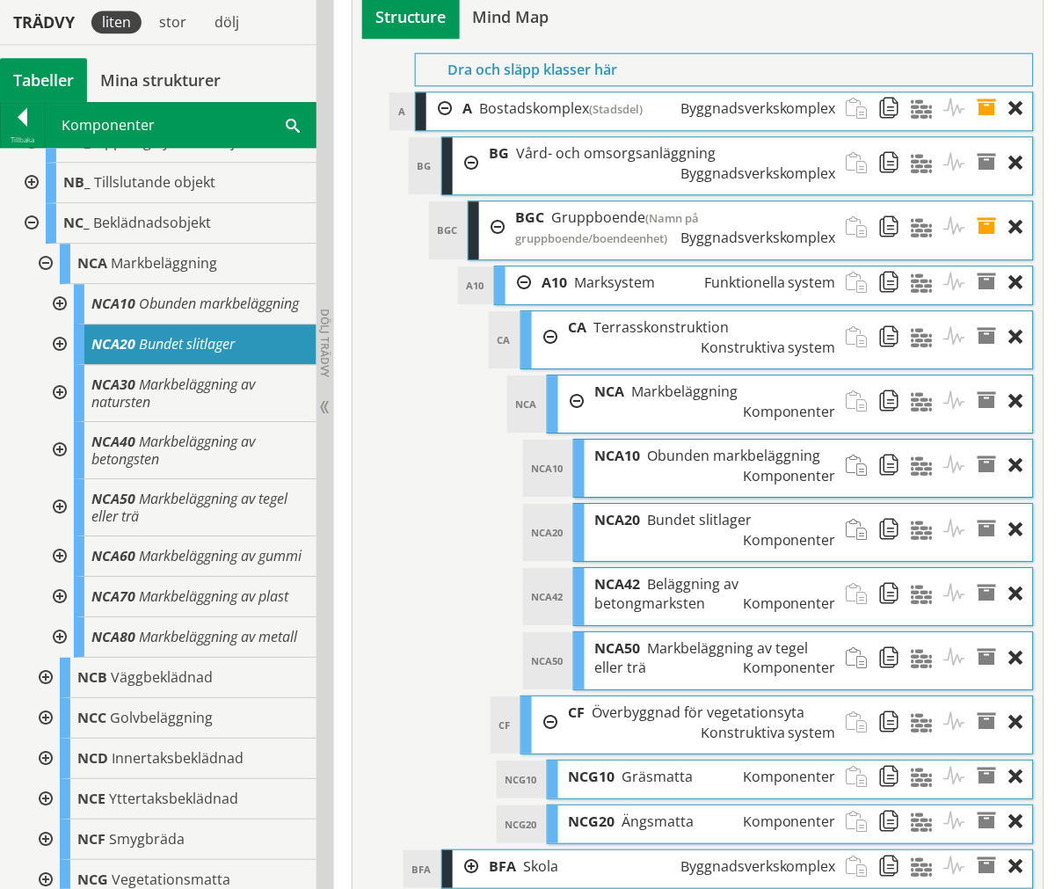
click at [63, 479] on div at bounding box center [58, 450] width 32 height 57
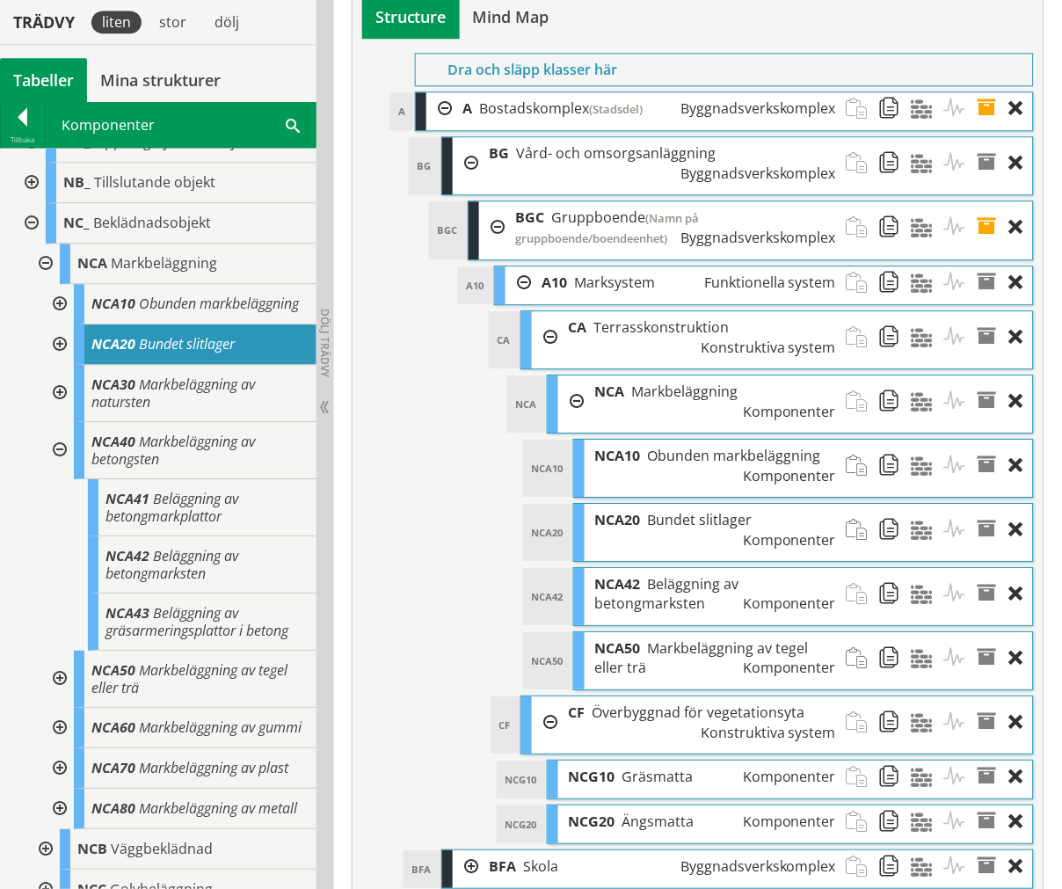
click at [55, 466] on div at bounding box center [58, 450] width 32 height 57
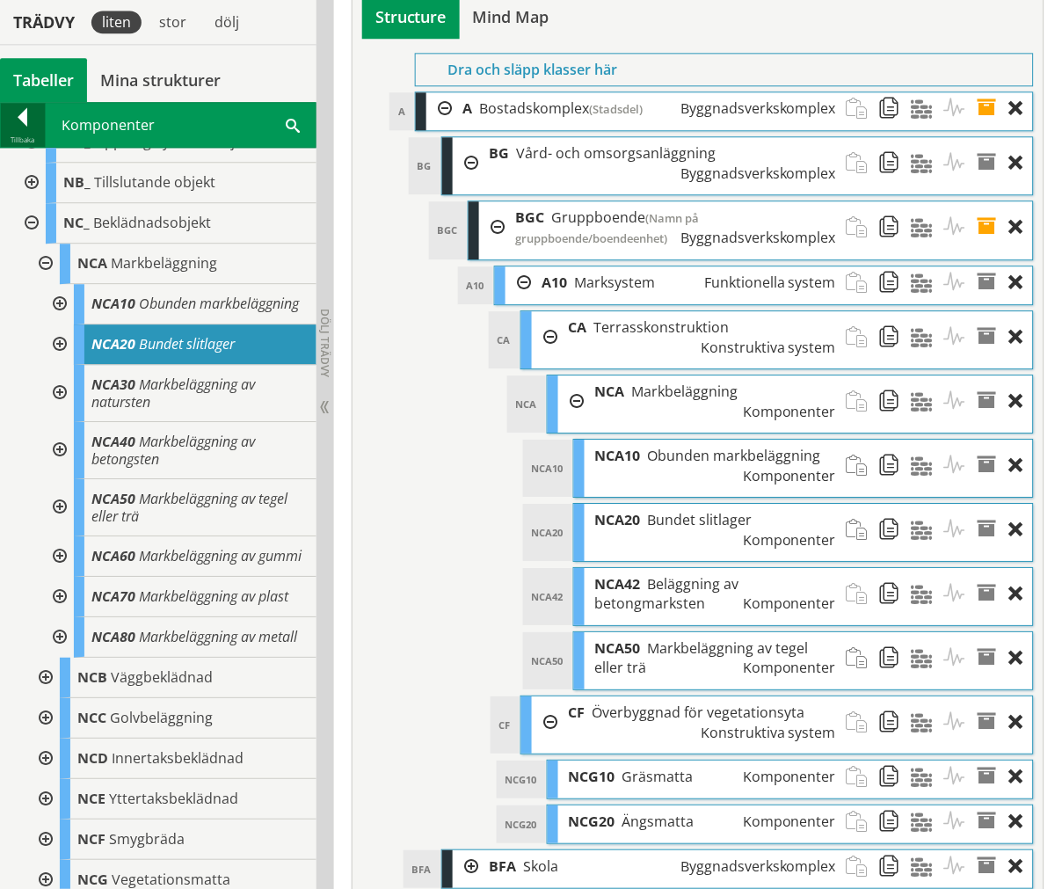
click at [14, 124] on div at bounding box center [23, 120] width 44 height 25
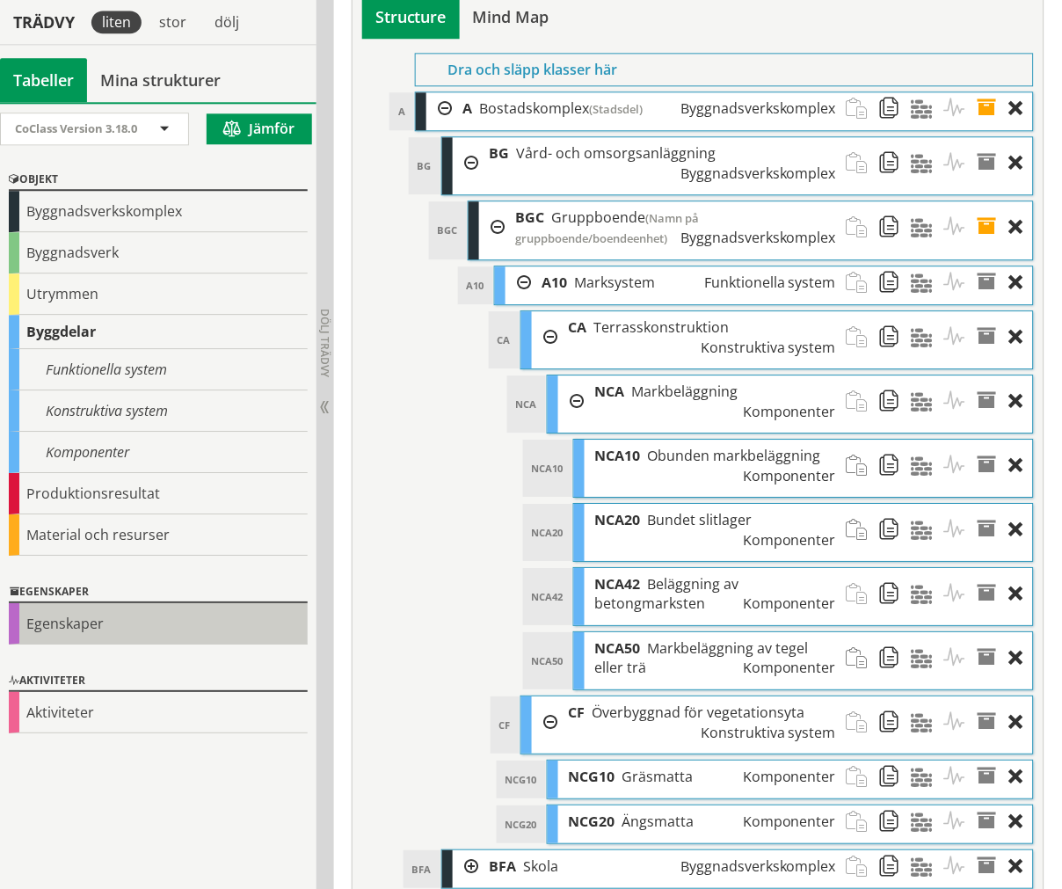
click at [83, 633] on div "Egenskaper" at bounding box center [158, 623] width 299 height 41
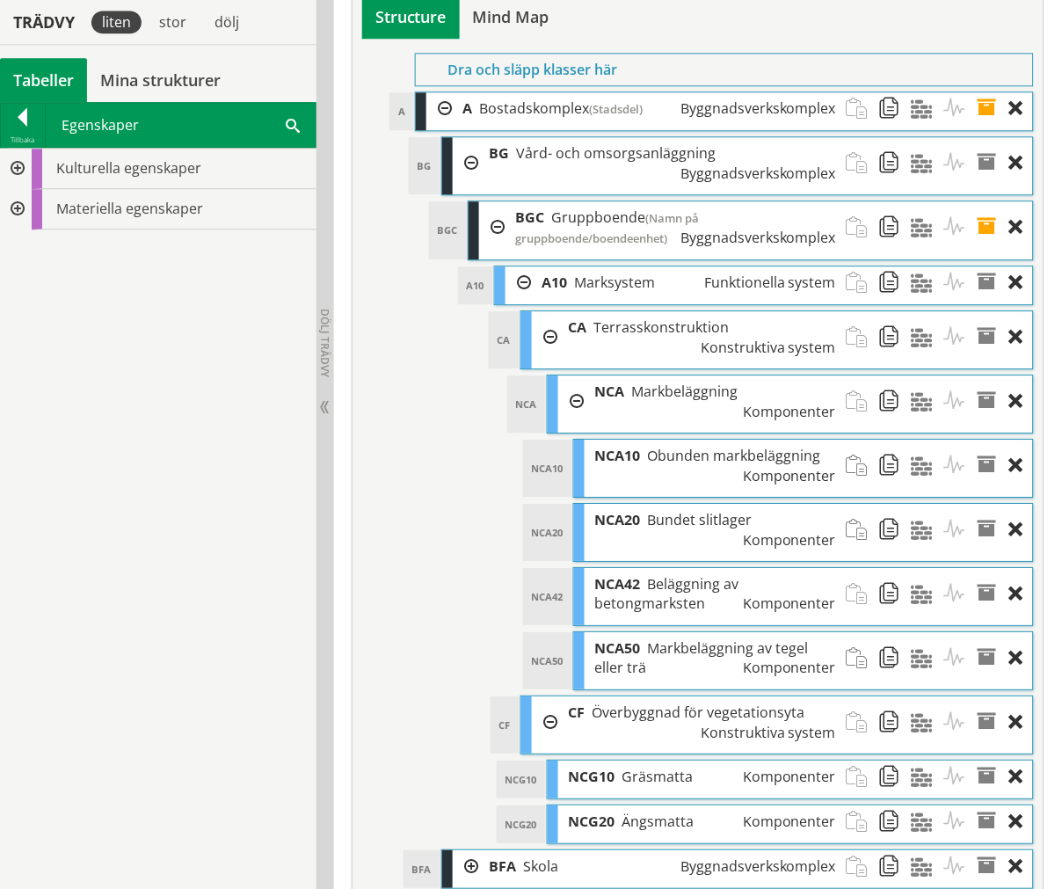
click at [23, 170] on div at bounding box center [16, 169] width 32 height 40
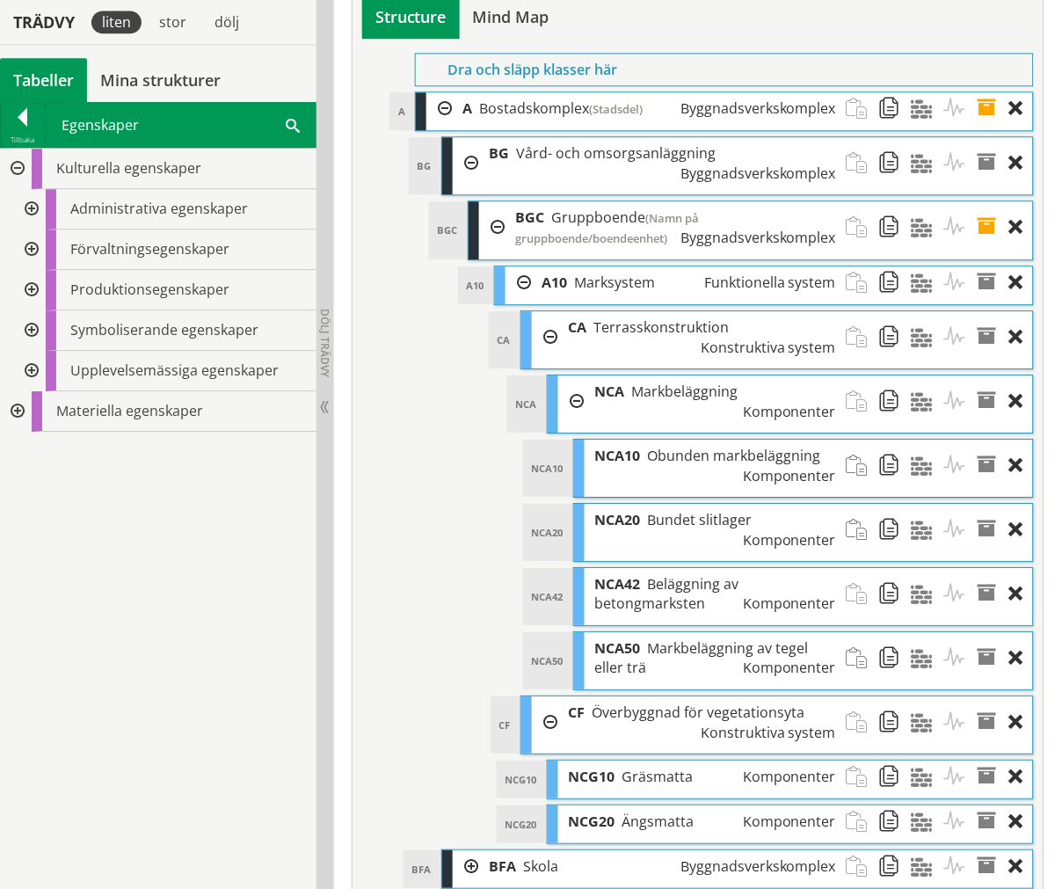
click at [33, 203] on div at bounding box center [30, 209] width 32 height 40
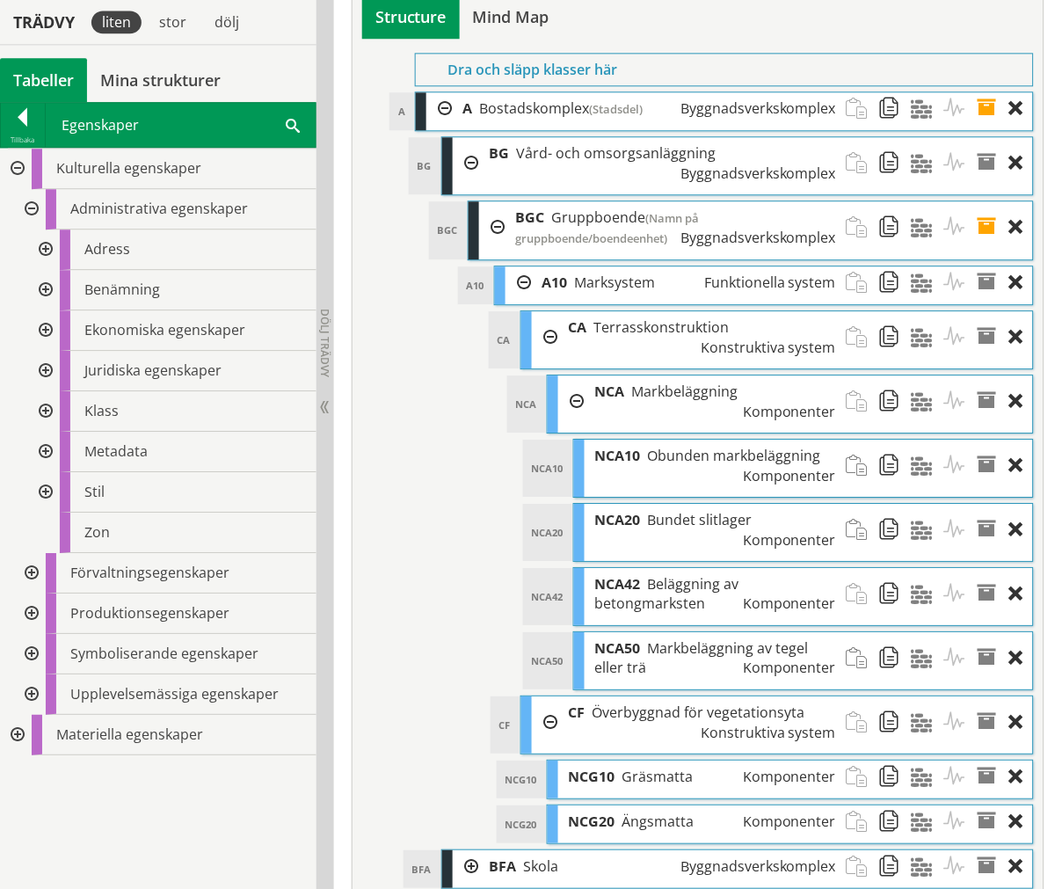
click at [39, 292] on div at bounding box center [44, 290] width 32 height 40
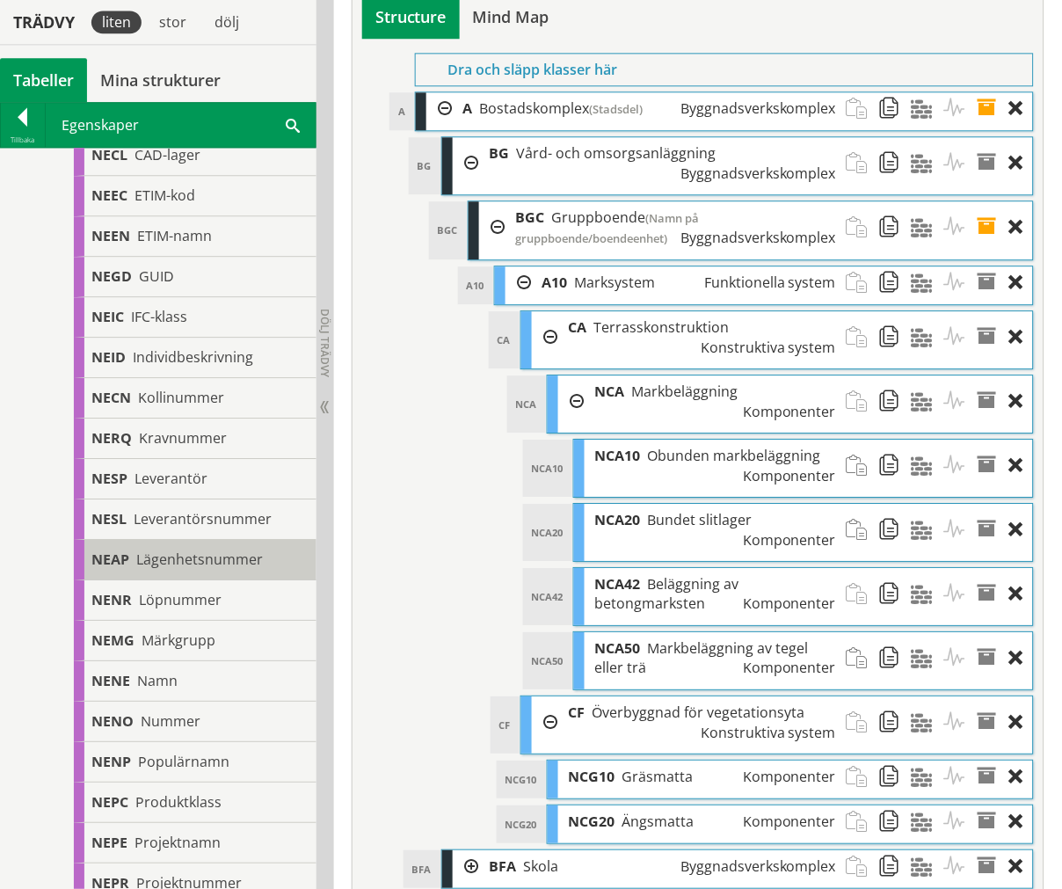
scroll to position [586, 0]
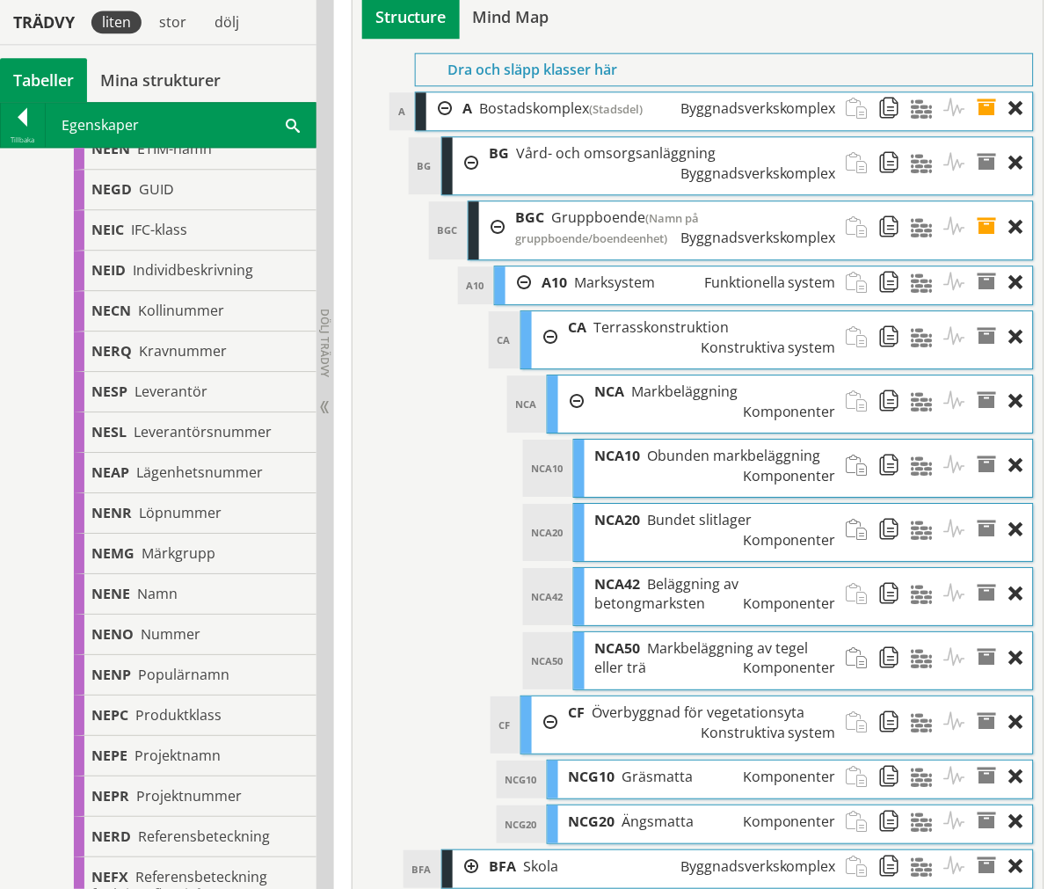
click at [987, 440] on span at bounding box center [993, 466] width 33 height 52
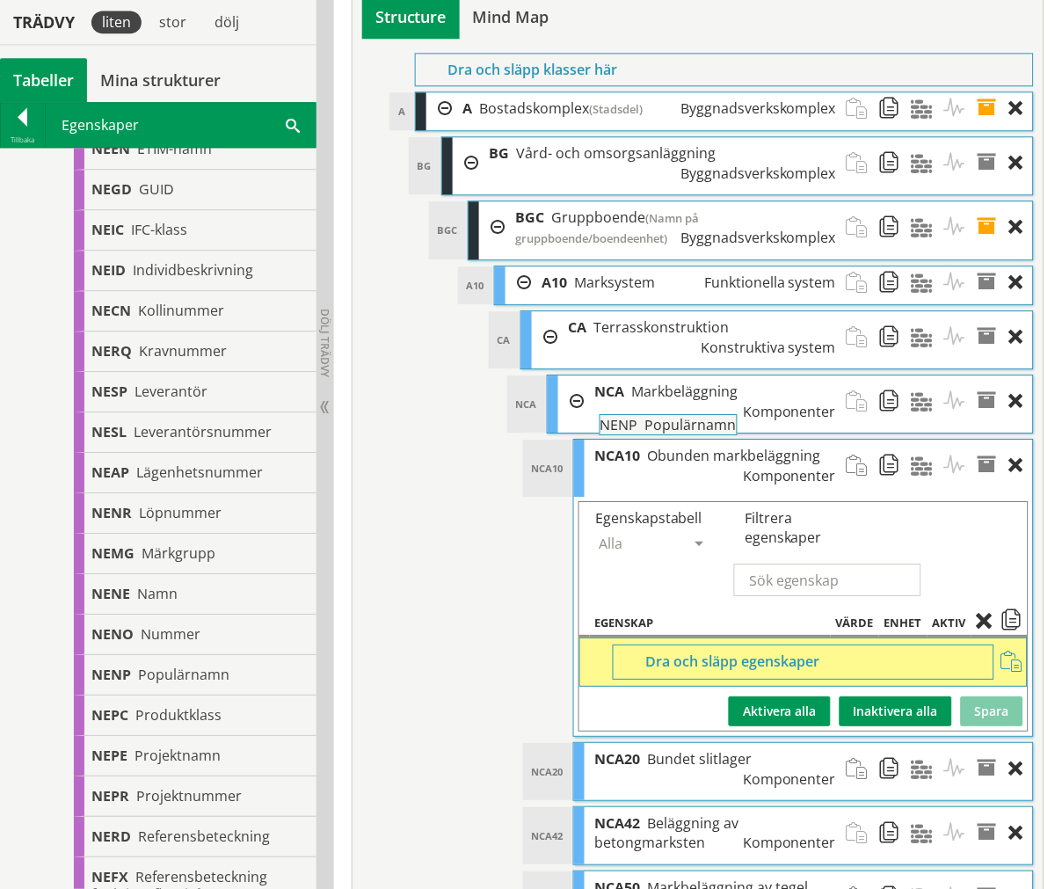
drag, startPoint x: 186, startPoint y: 671, endPoint x: 743, endPoint y: 429, distance: 607.7
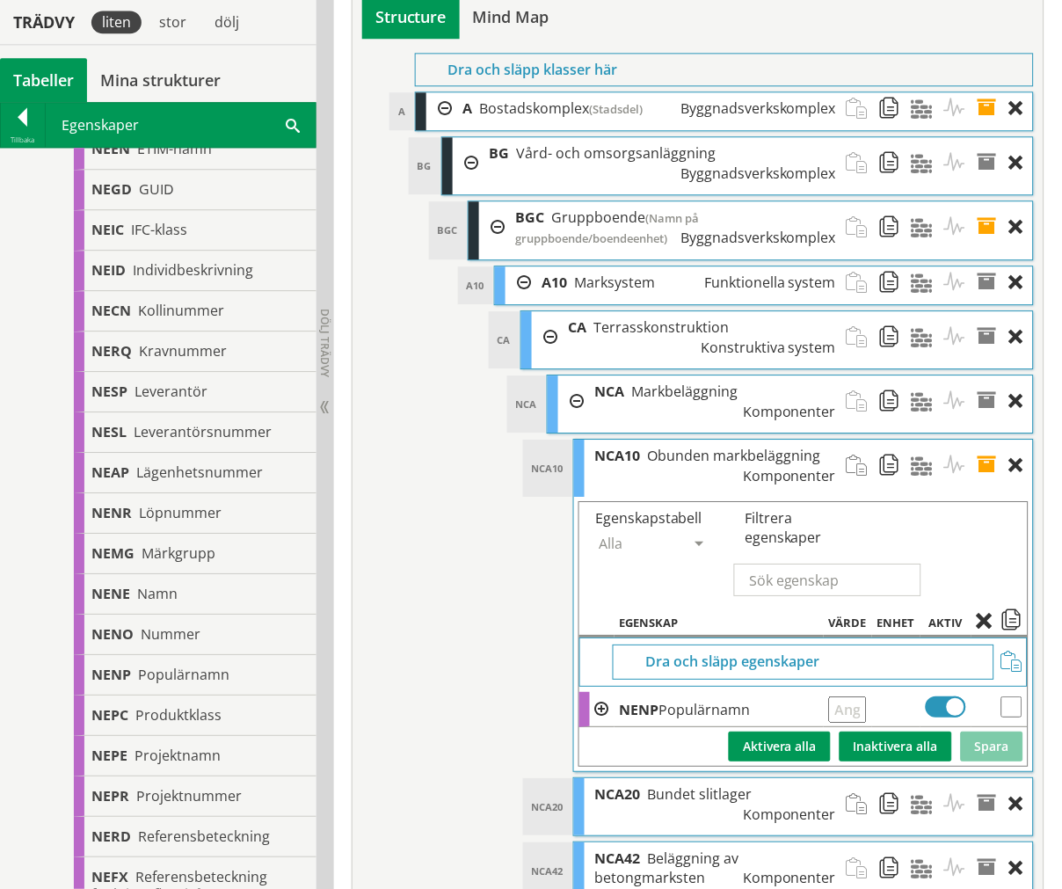
click at [1012, 615] on span at bounding box center [1012, 623] width 21 height 16
click at [987, 440] on span at bounding box center [993, 466] width 33 height 52
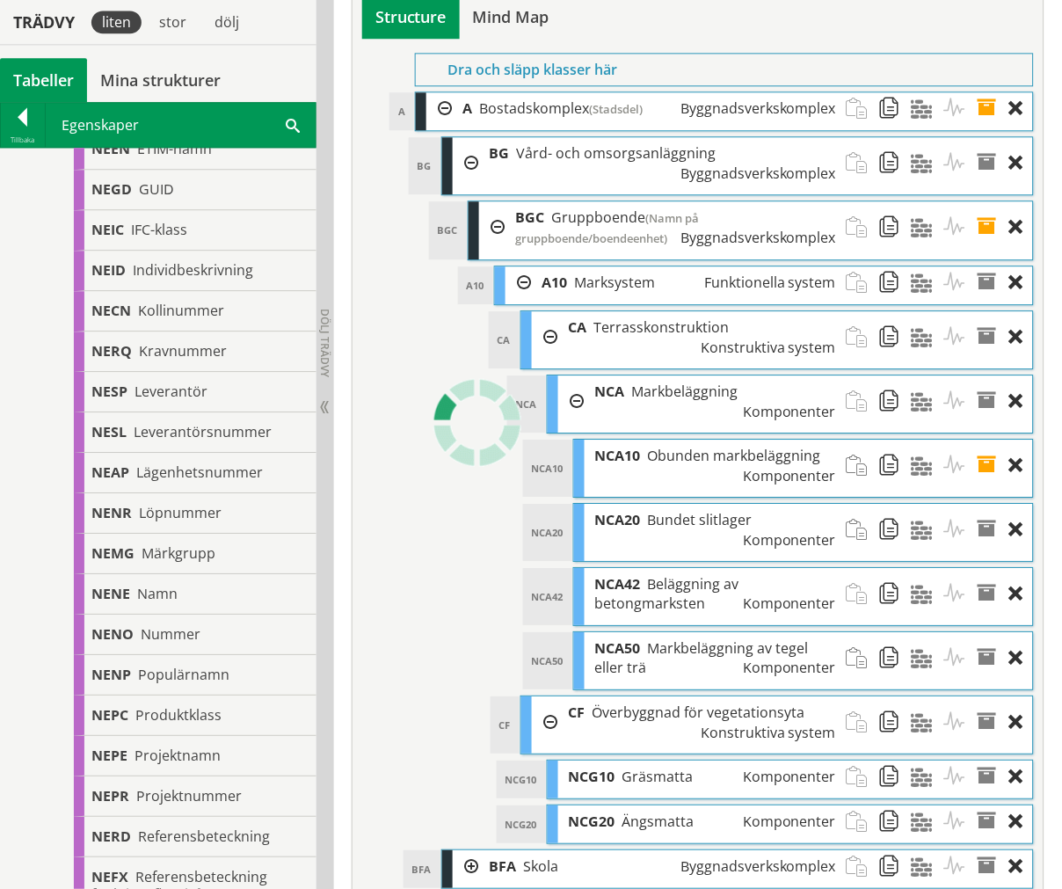
click at [996, 504] on span at bounding box center [993, 530] width 33 height 52
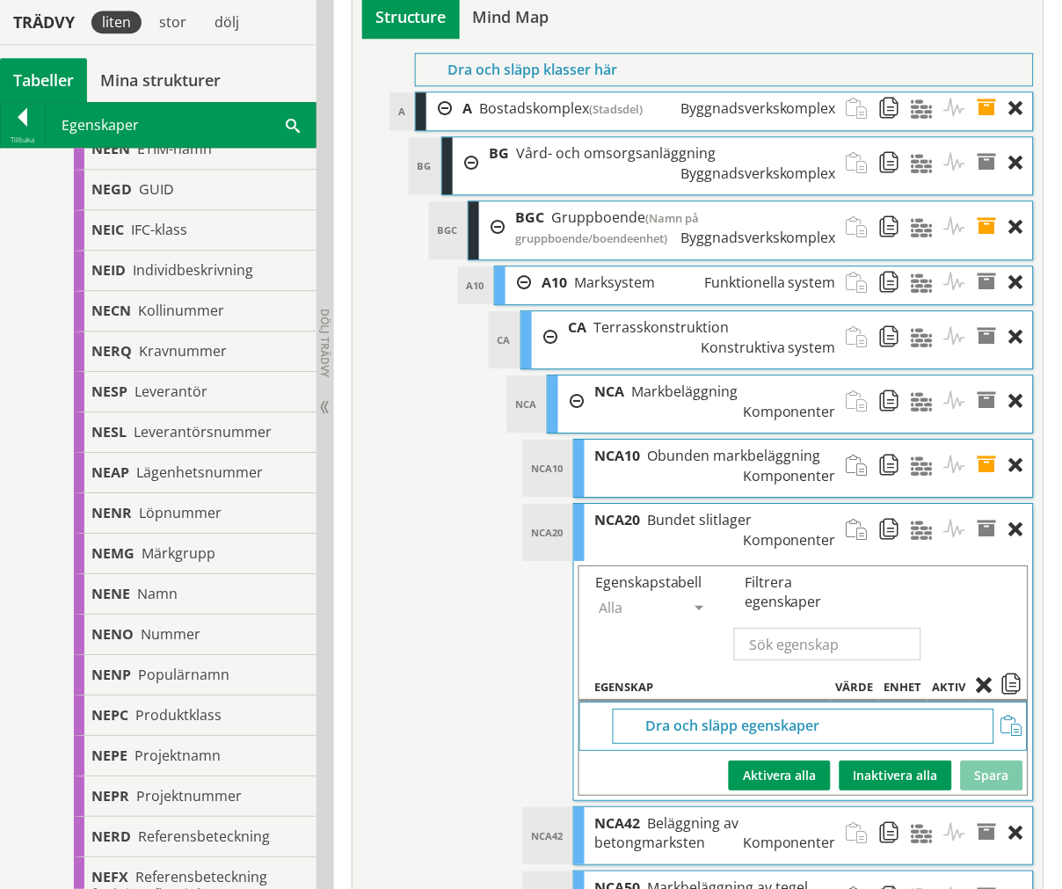
click at [1014, 716] on span at bounding box center [1012, 726] width 21 height 21
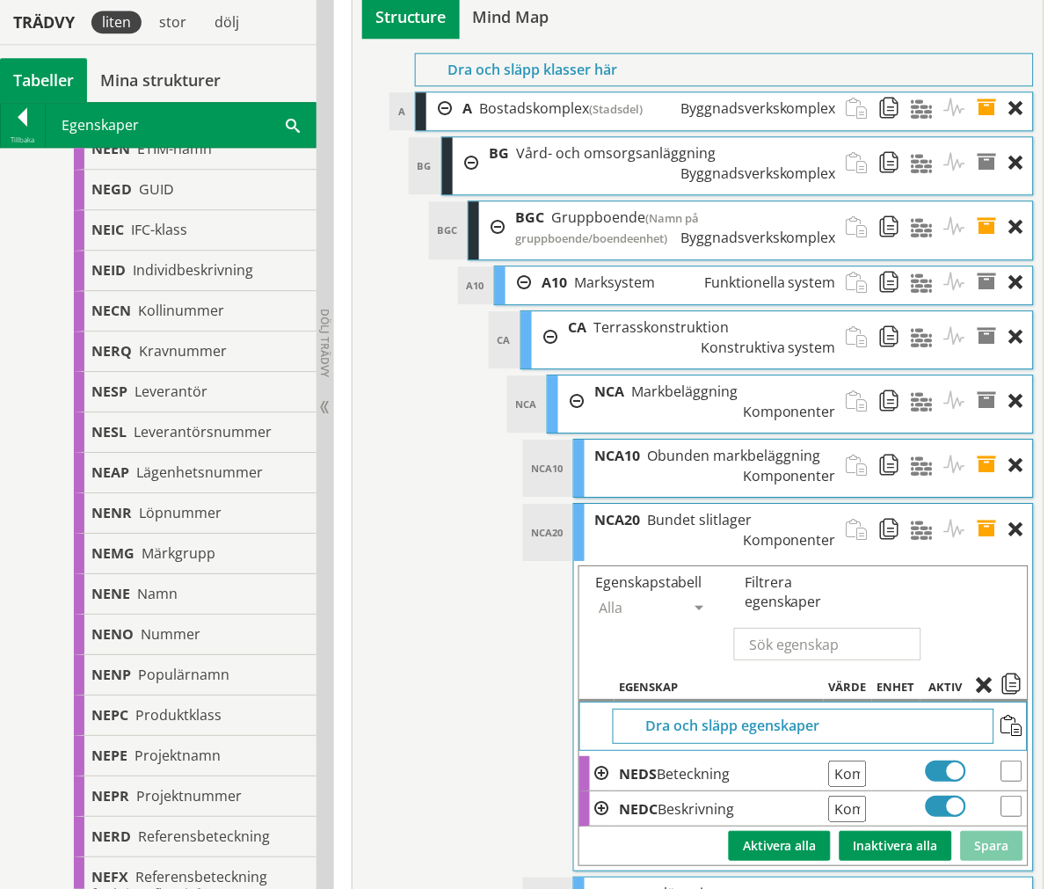
click at [983, 504] on span at bounding box center [993, 530] width 33 height 52
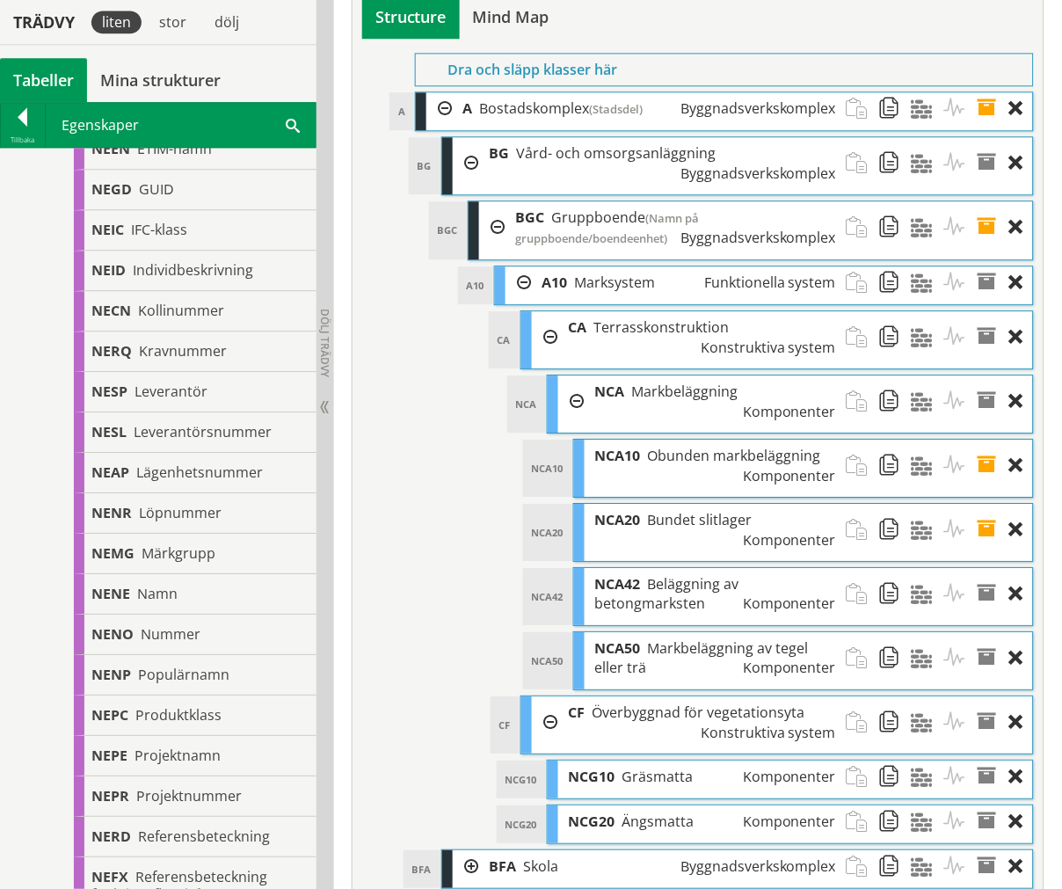
drag, startPoint x: 983, startPoint y: 366, endPoint x: 991, endPoint y: 382, distance: 18.5
click at [986, 568] on span at bounding box center [993, 594] width 33 height 52
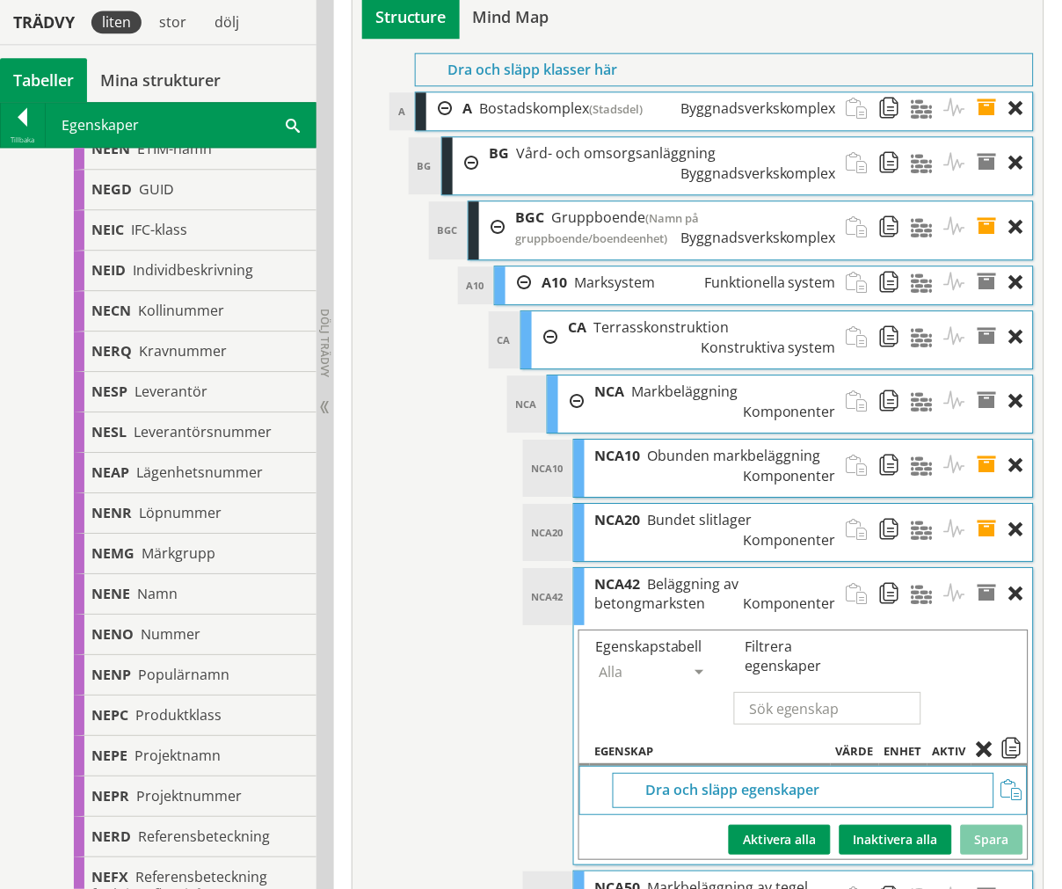
click at [1011, 780] on span at bounding box center [1012, 790] width 21 height 21
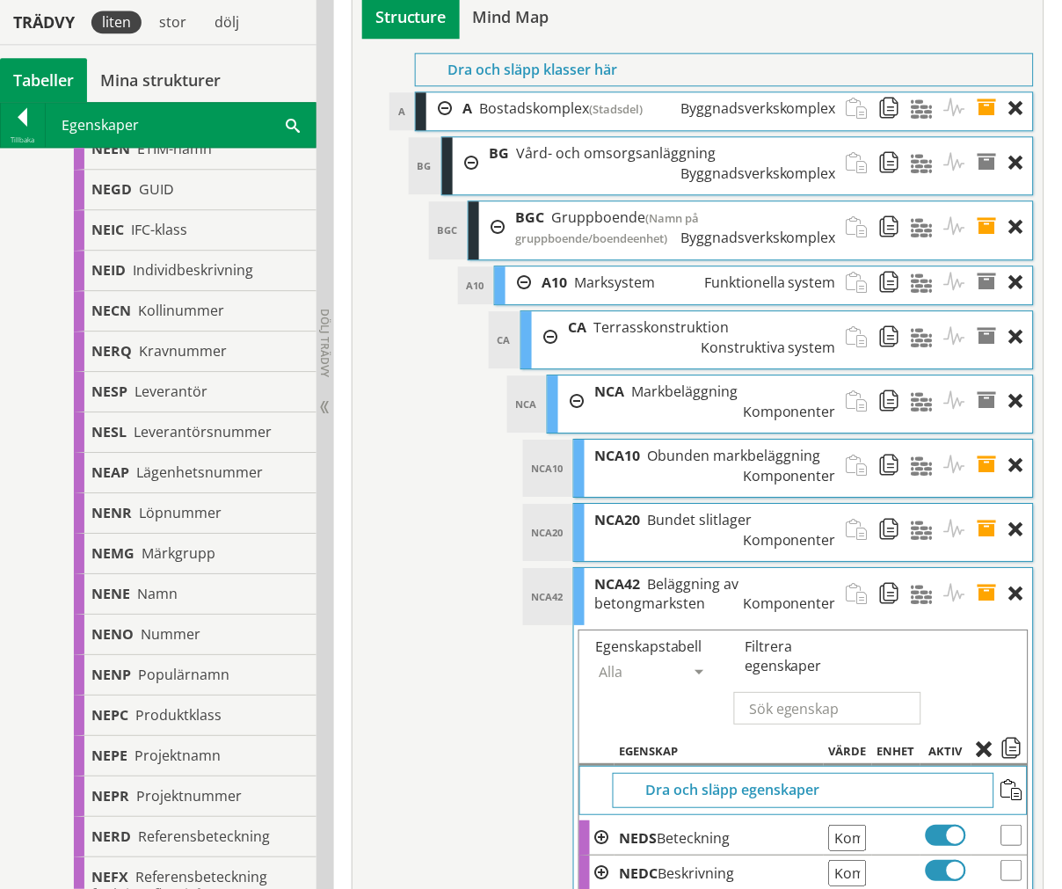
click at [989, 568] on span at bounding box center [993, 594] width 33 height 52
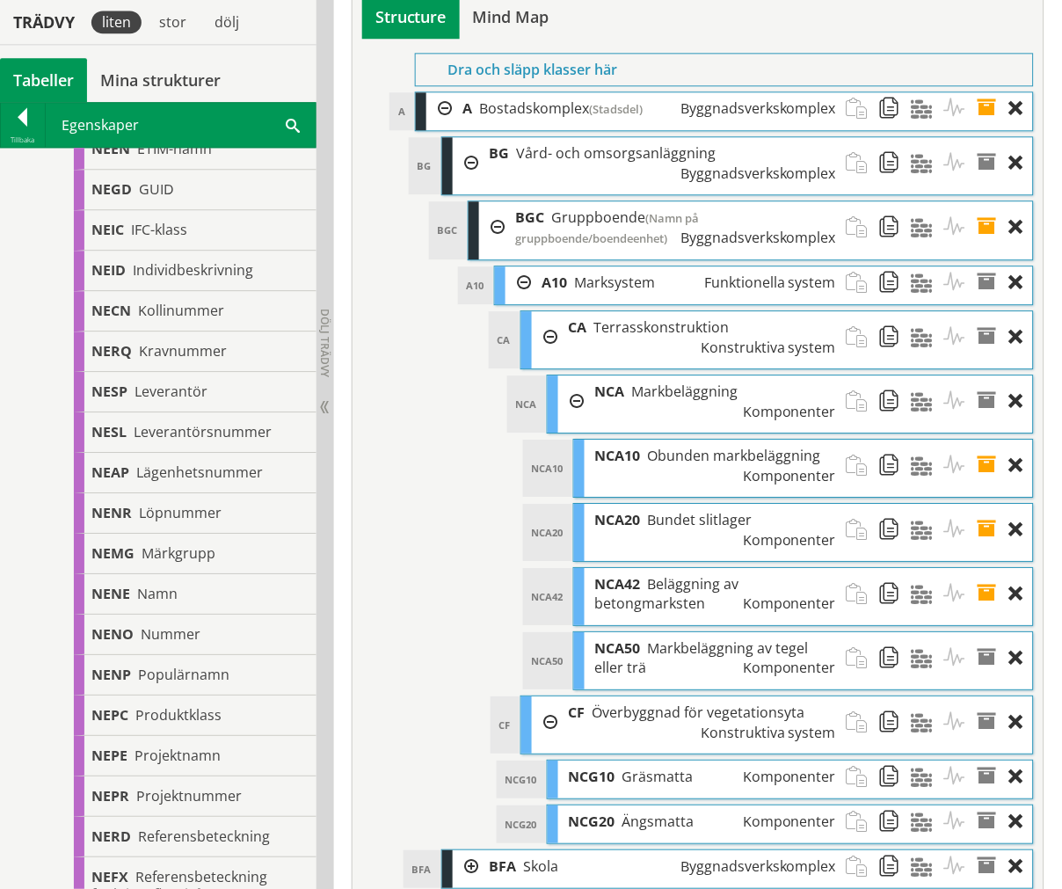
click at [990, 632] on span at bounding box center [993, 658] width 33 height 52
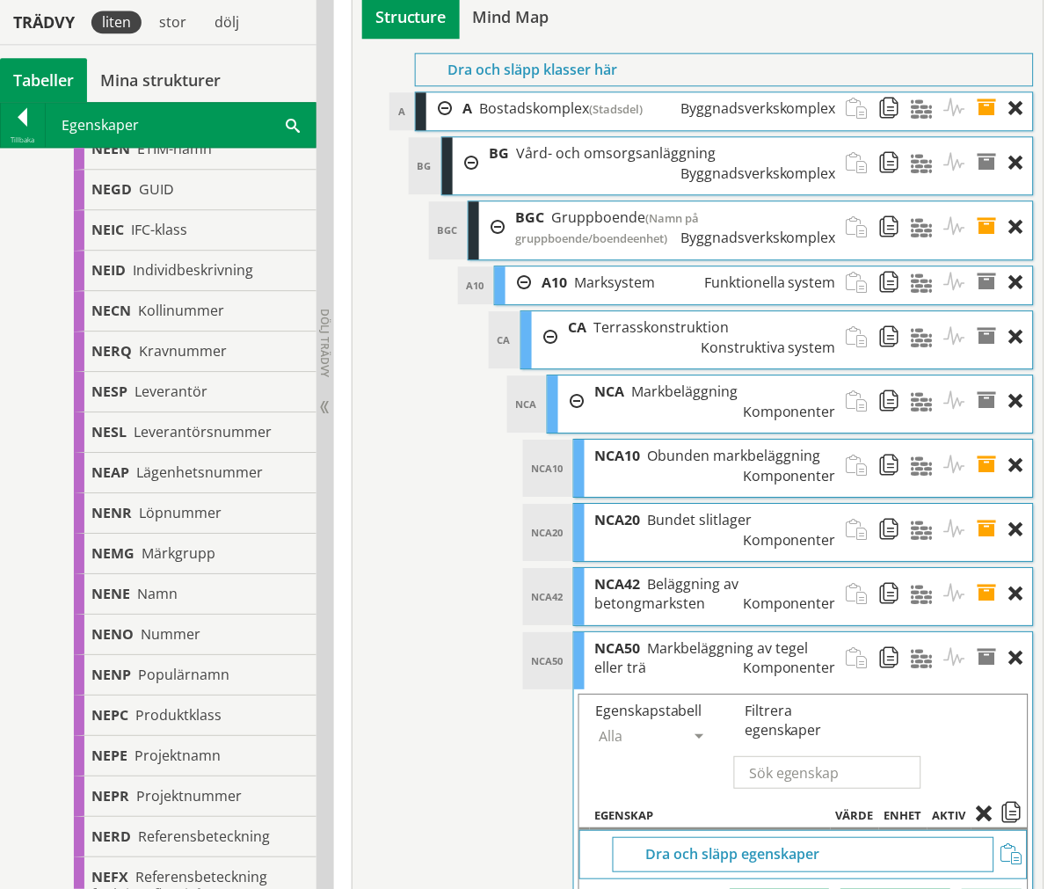
click at [1016, 844] on span at bounding box center [1012, 854] width 21 height 21
click at [987, 632] on span at bounding box center [993, 658] width 33 height 52
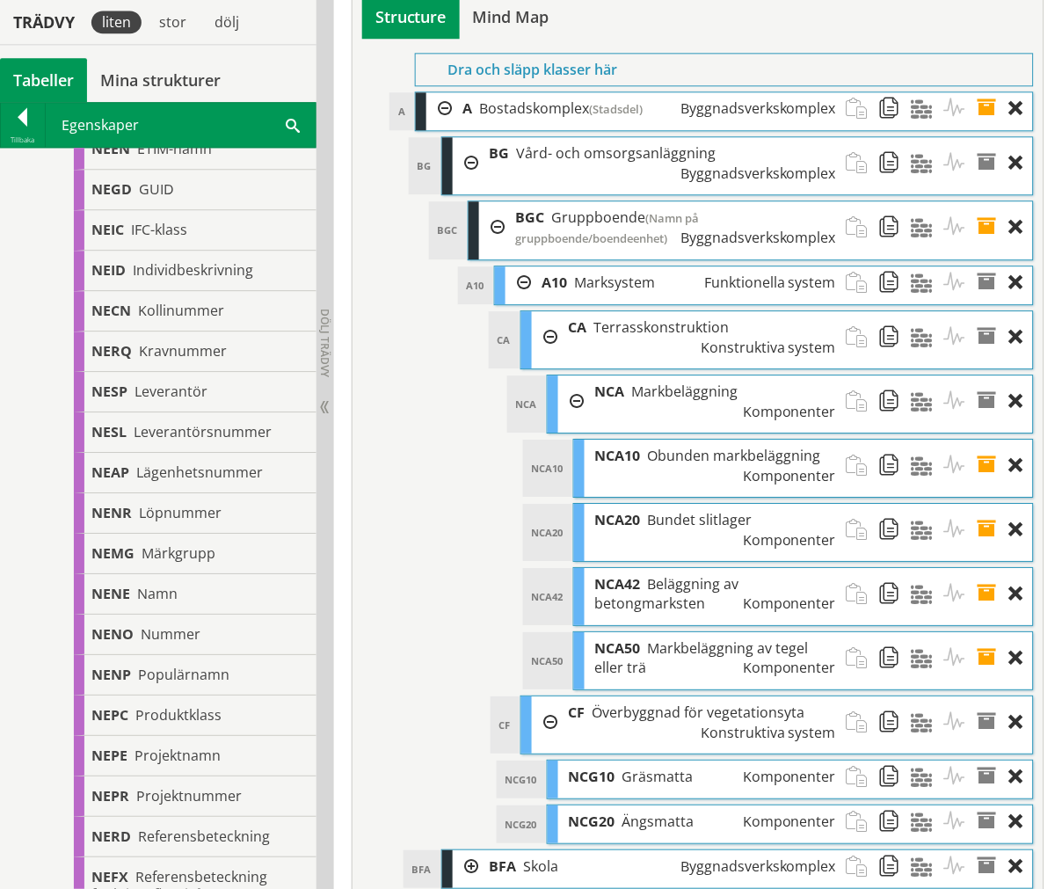
click at [988, 440] on span at bounding box center [993, 466] width 33 height 52
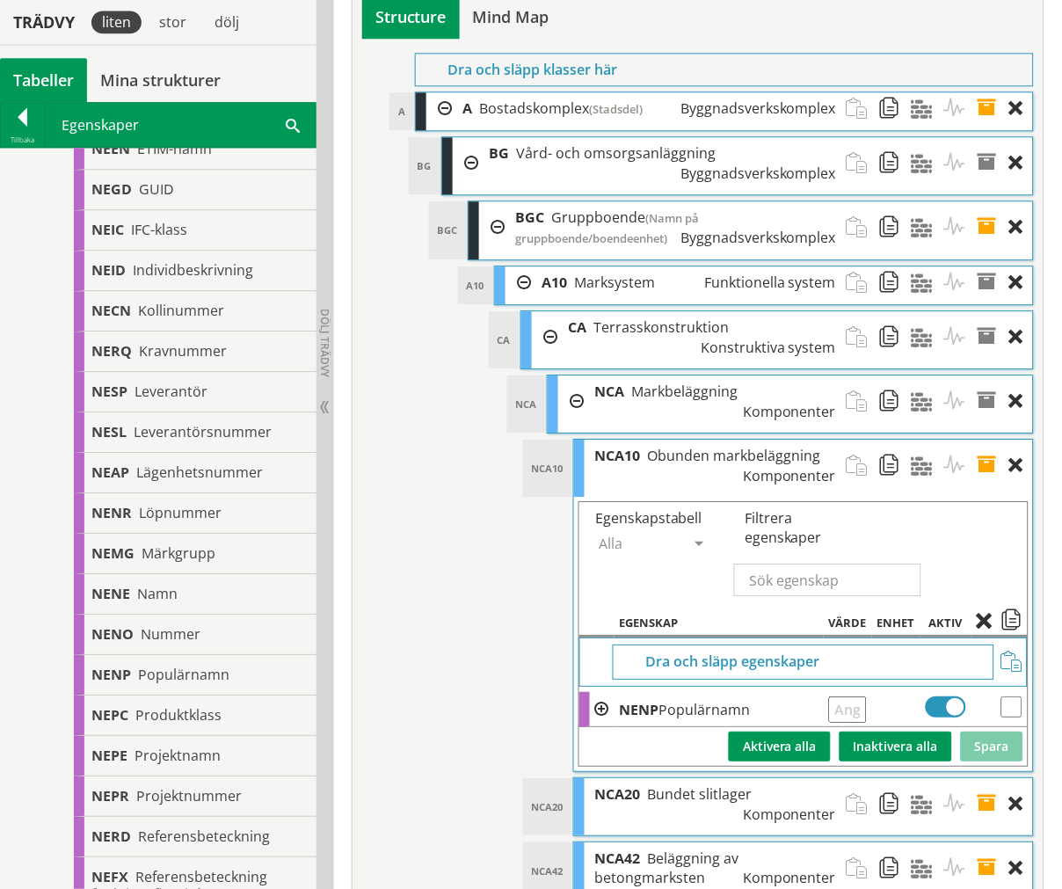
click at [855, 696] on input "text" at bounding box center [848, 709] width 38 height 26
type input "T.ex. grusgång"
click at [987, 732] on button "Spara" at bounding box center [992, 747] width 62 height 30
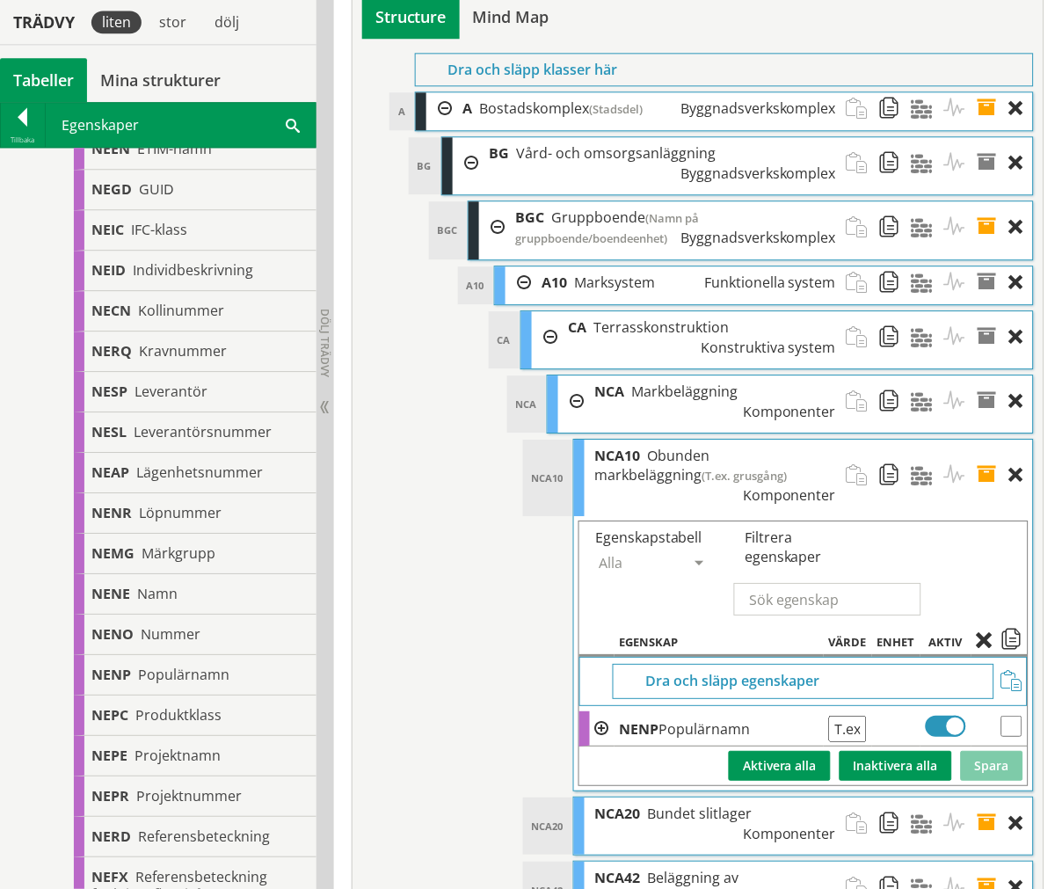
click at [987, 440] on span at bounding box center [993, 475] width 33 height 71
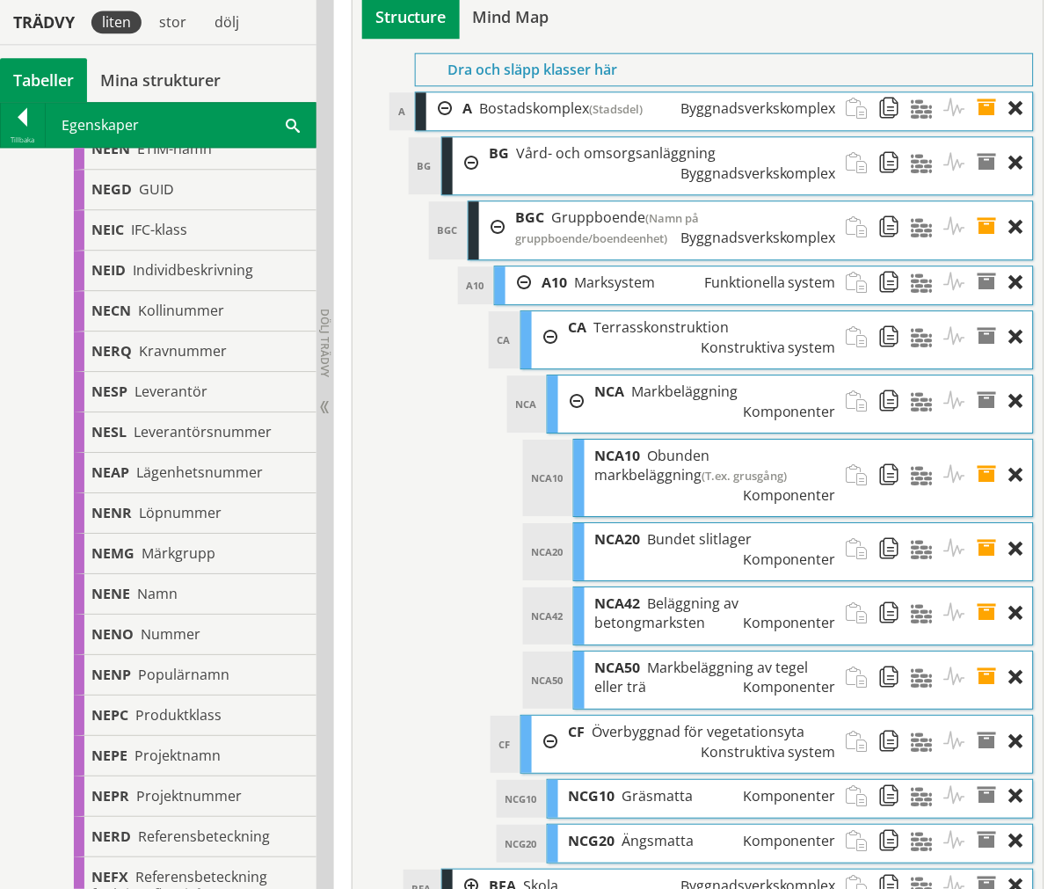
click at [986, 523] on span at bounding box center [993, 549] width 33 height 52
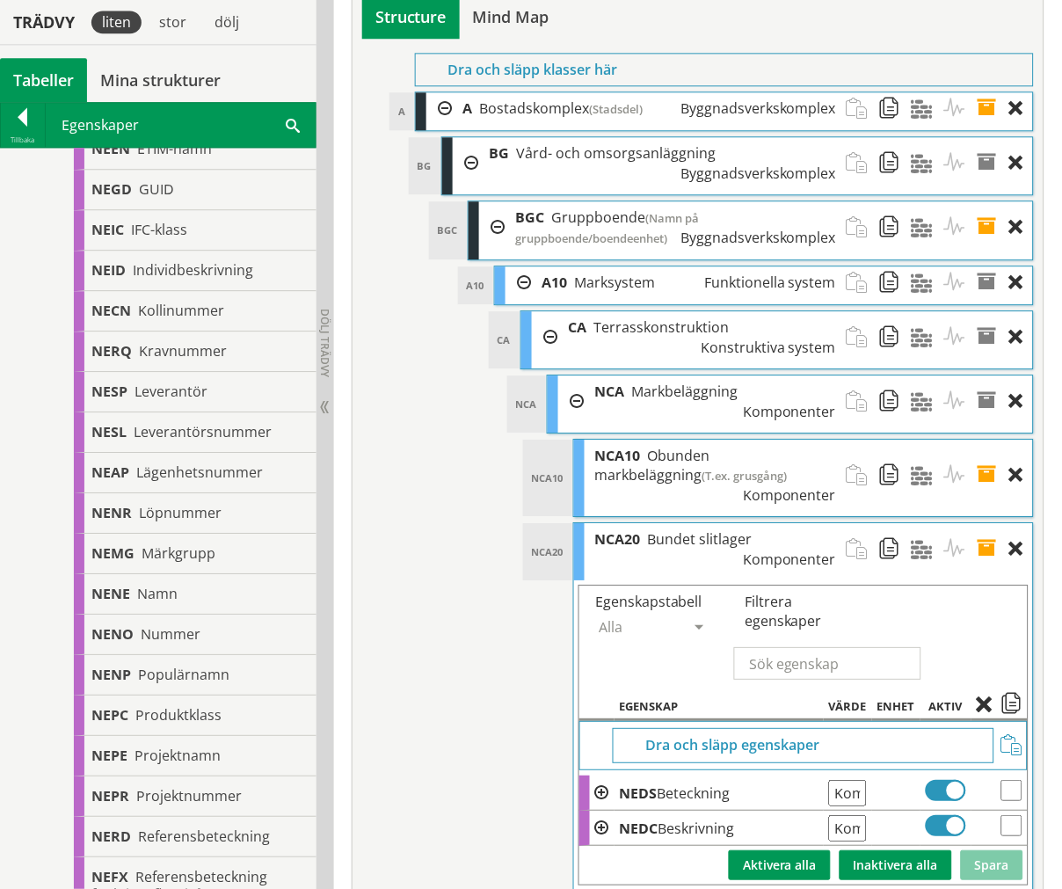
click at [862, 780] on input "Kommentar från pdf" at bounding box center [848, 793] width 38 height 26
drag, startPoint x: 980, startPoint y: 308, endPoint x: 989, endPoint y: 262, distance: 46.6
click at [982, 523] on span at bounding box center [993, 549] width 33 height 52
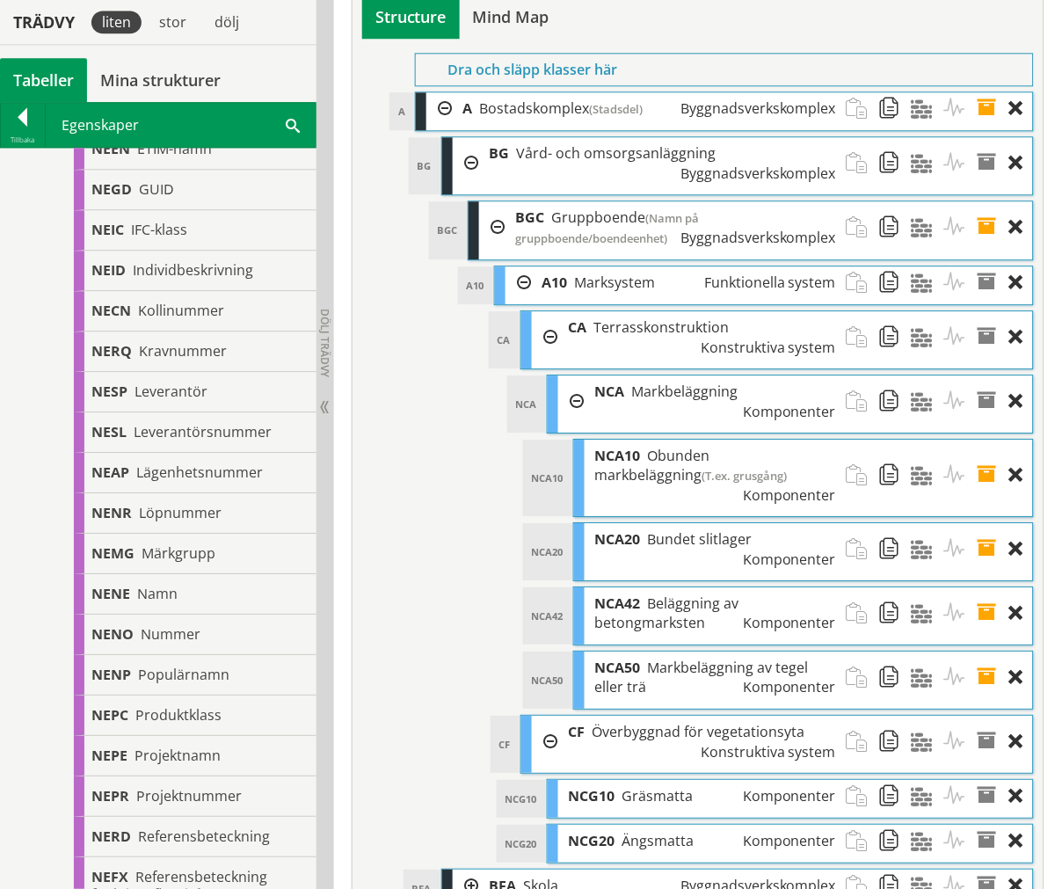
click at [995, 440] on span at bounding box center [993, 475] width 33 height 71
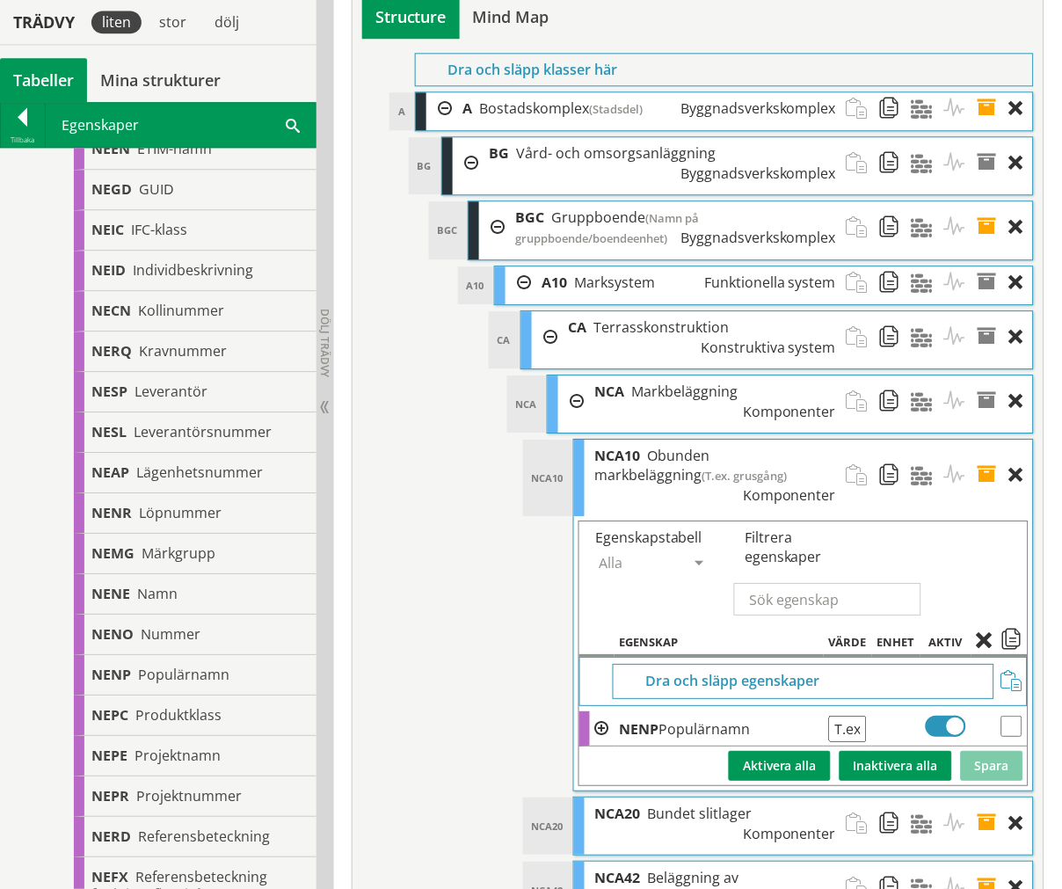
click at [995, 440] on span at bounding box center [993, 475] width 33 height 71
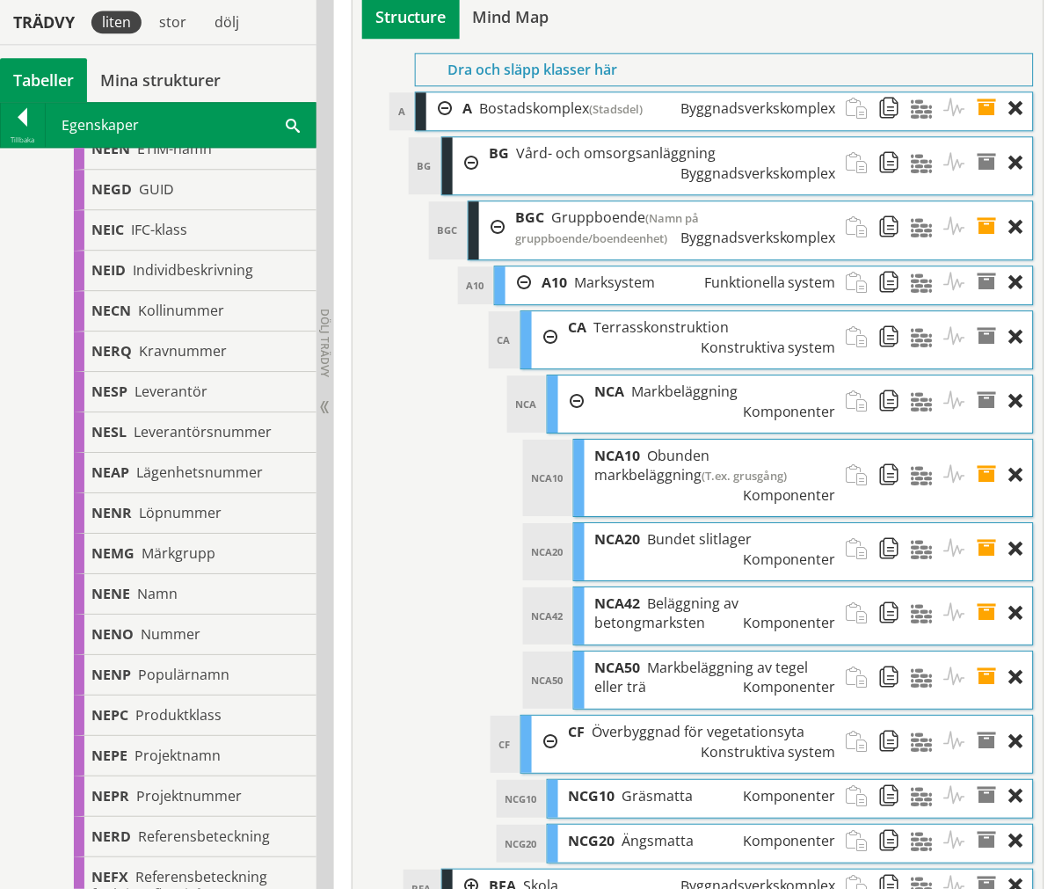
click at [986, 523] on span at bounding box center [993, 549] width 33 height 52
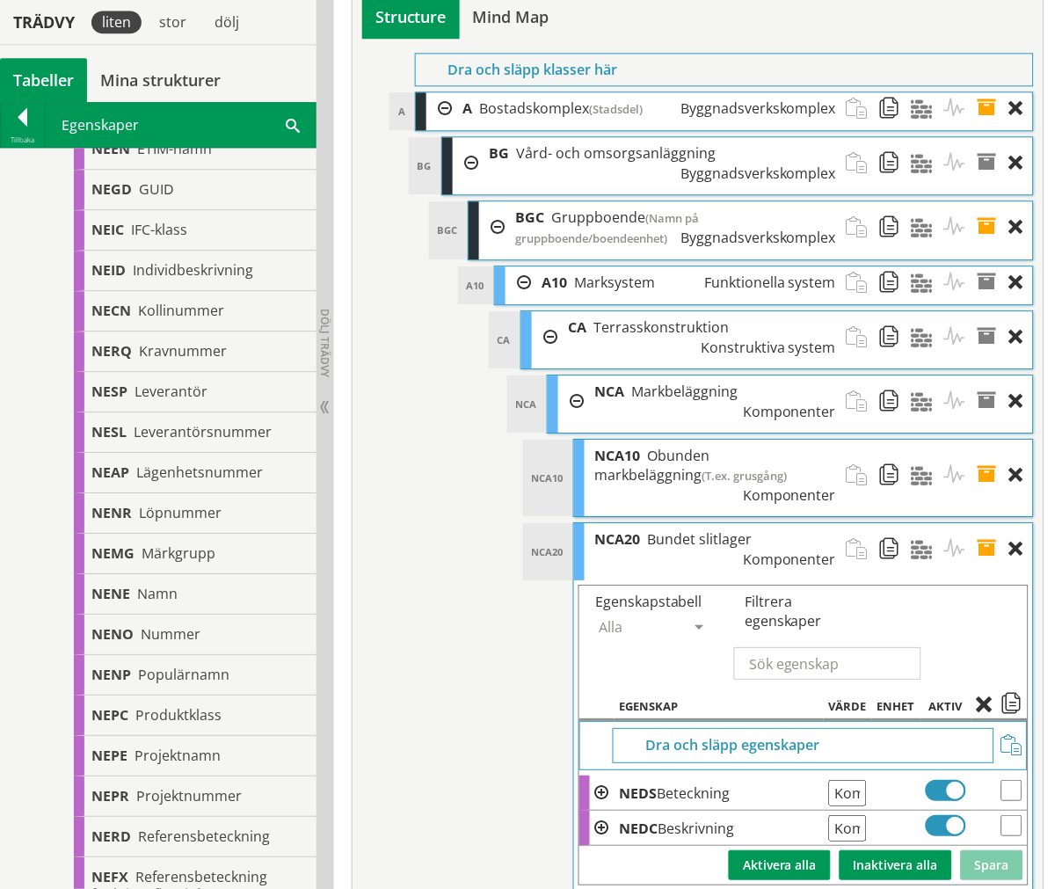
click at [986, 523] on span at bounding box center [993, 549] width 33 height 52
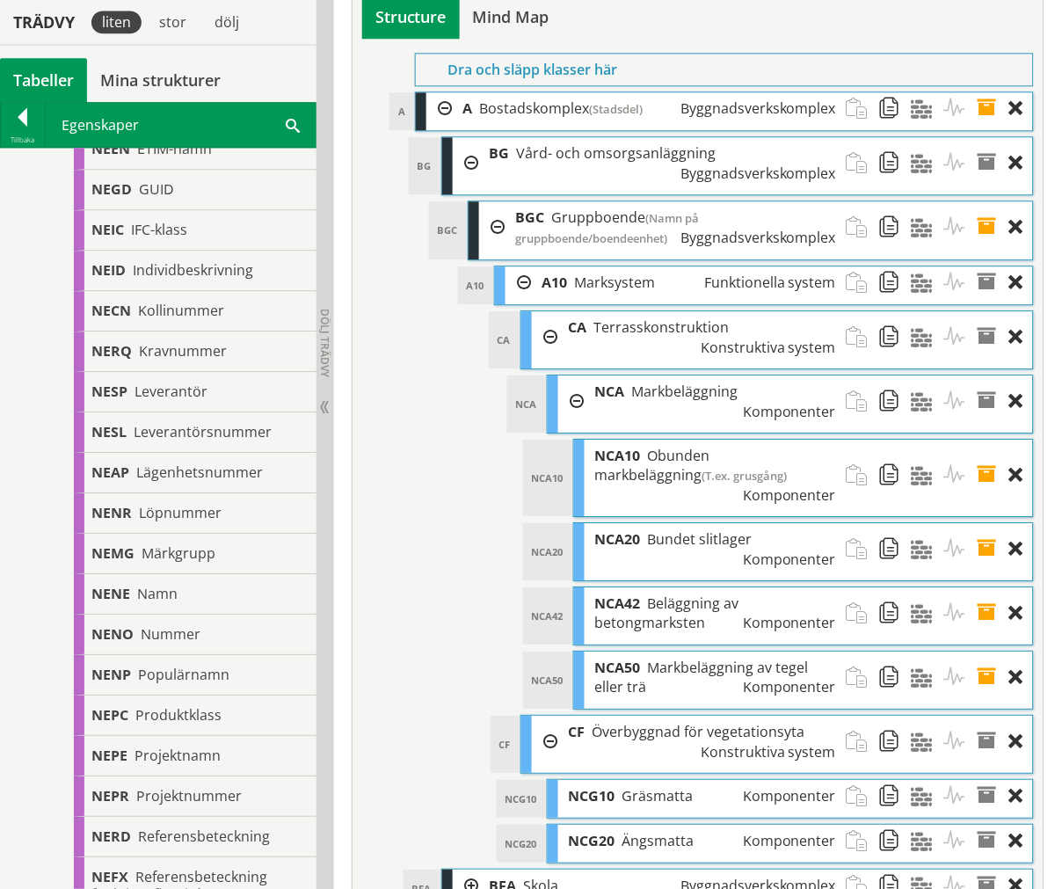
click at [983, 587] on span at bounding box center [993, 613] width 33 height 52
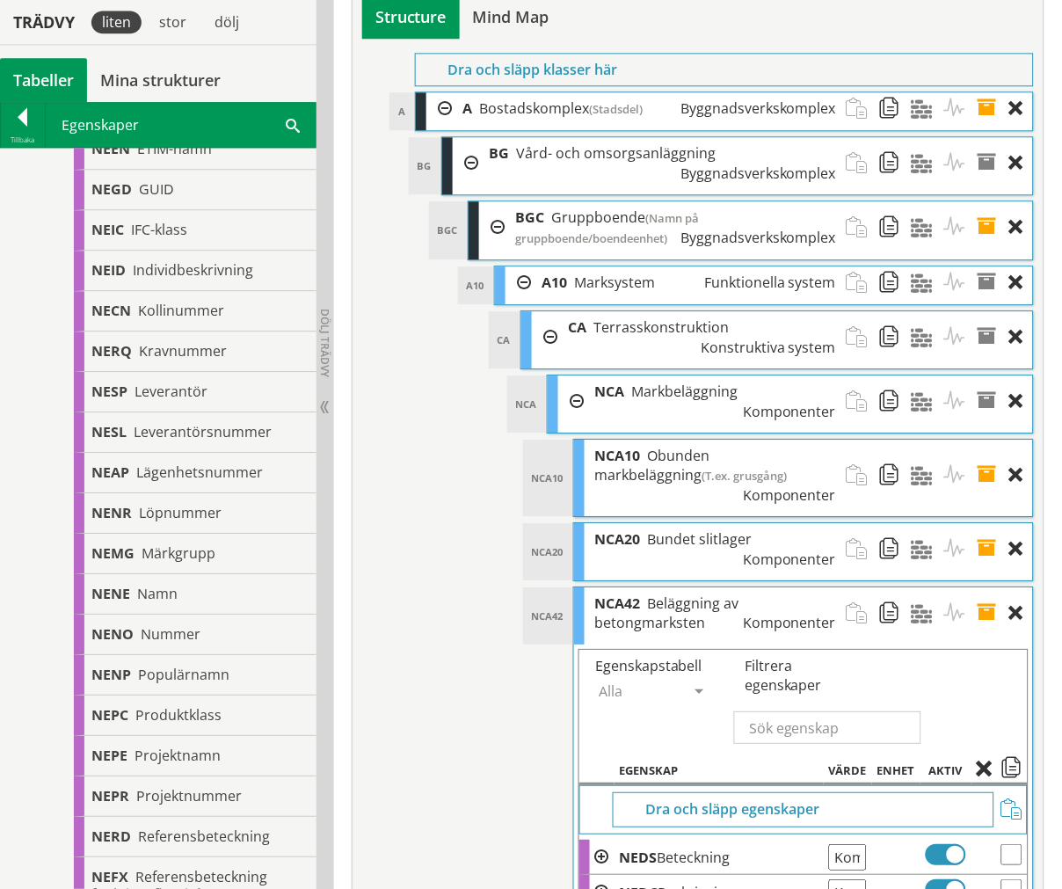
drag, startPoint x: 983, startPoint y: 358, endPoint x: 987, endPoint y: 340, distance: 18.1
click at [985, 587] on span at bounding box center [993, 613] width 33 height 52
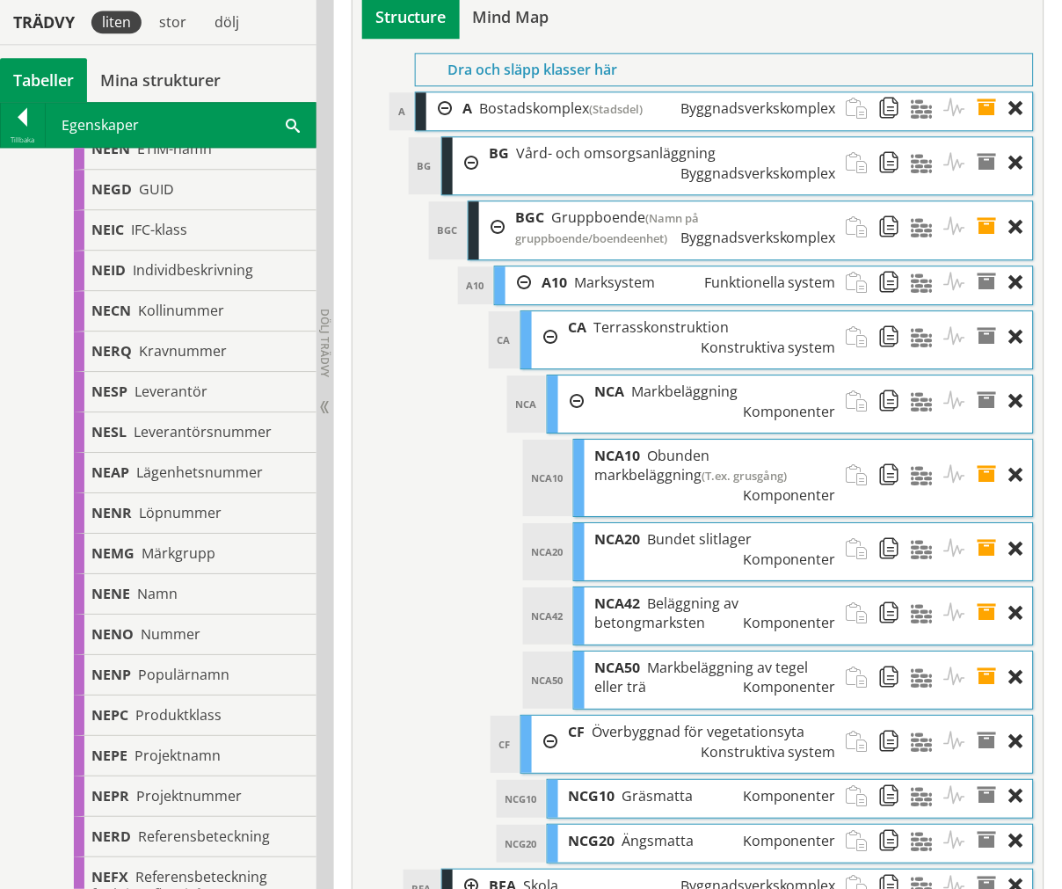
click at [989, 440] on span at bounding box center [993, 475] width 33 height 71
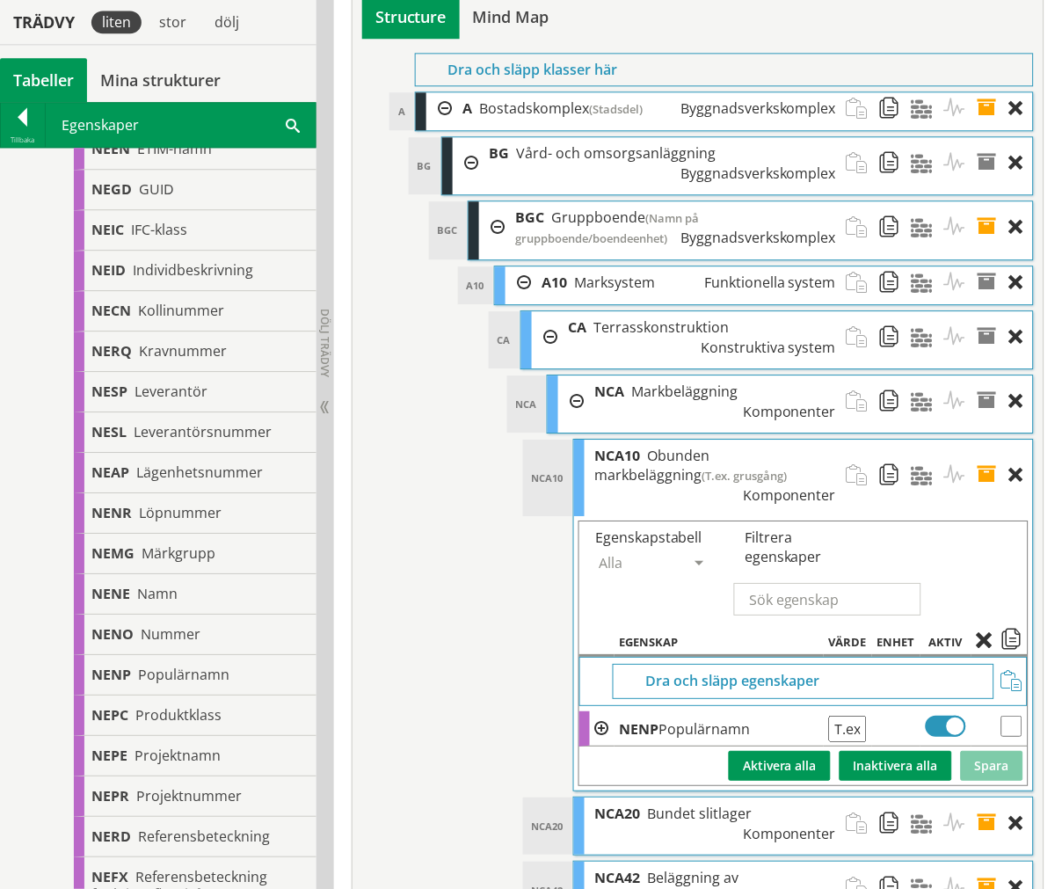
click at [989, 440] on span at bounding box center [993, 475] width 33 height 71
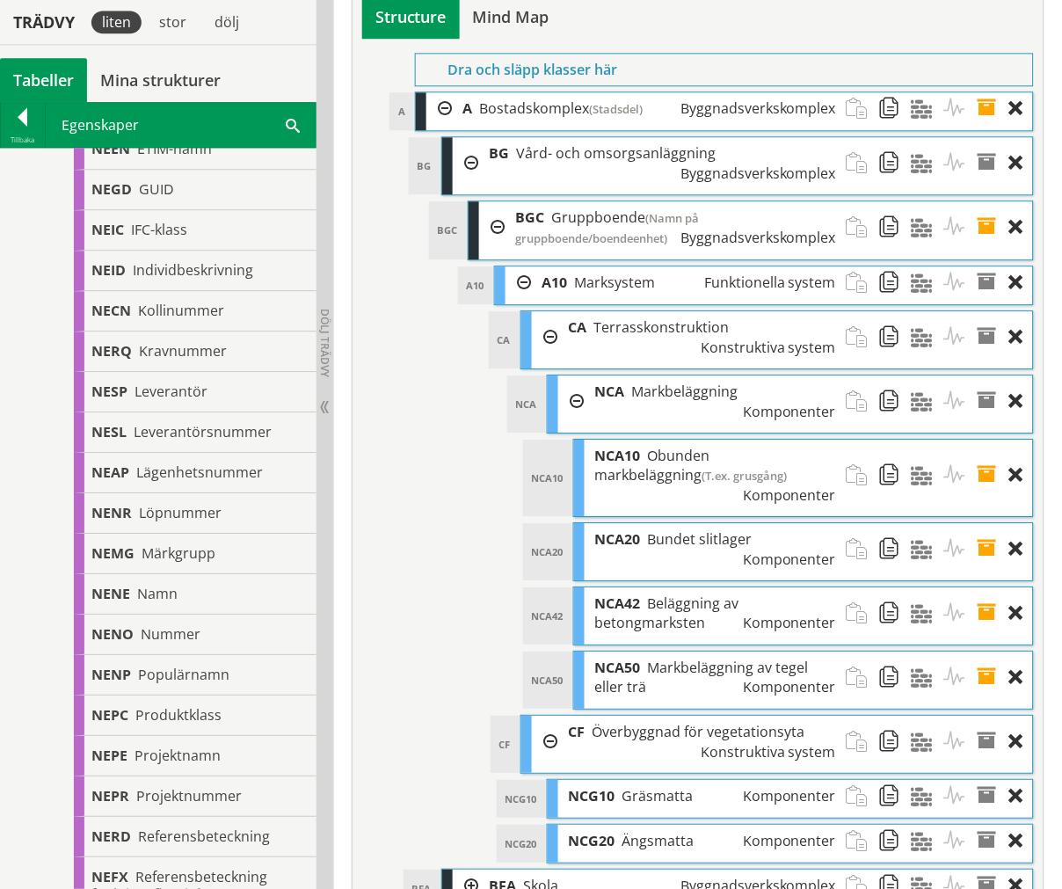
click at [990, 652] on span at bounding box center [993, 678] width 33 height 52
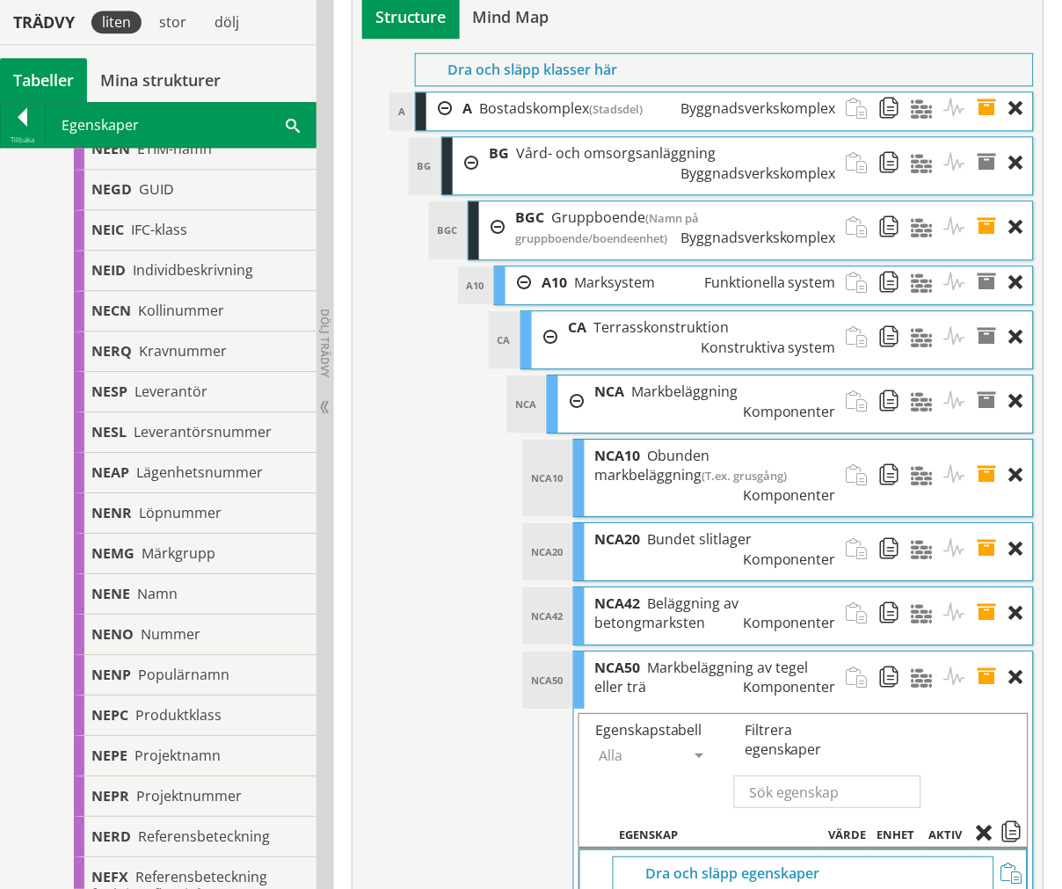
click at [987, 440] on span at bounding box center [993, 475] width 33 height 71
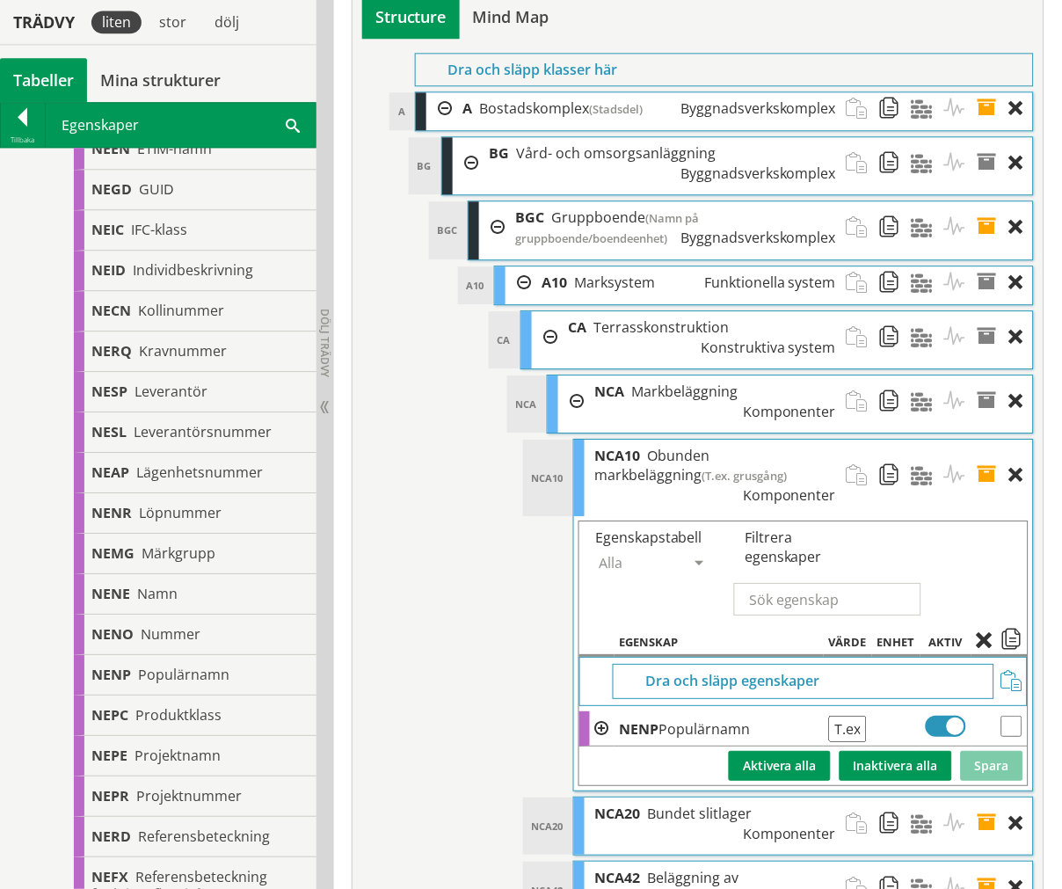
click at [987, 440] on span at bounding box center [993, 475] width 33 height 71
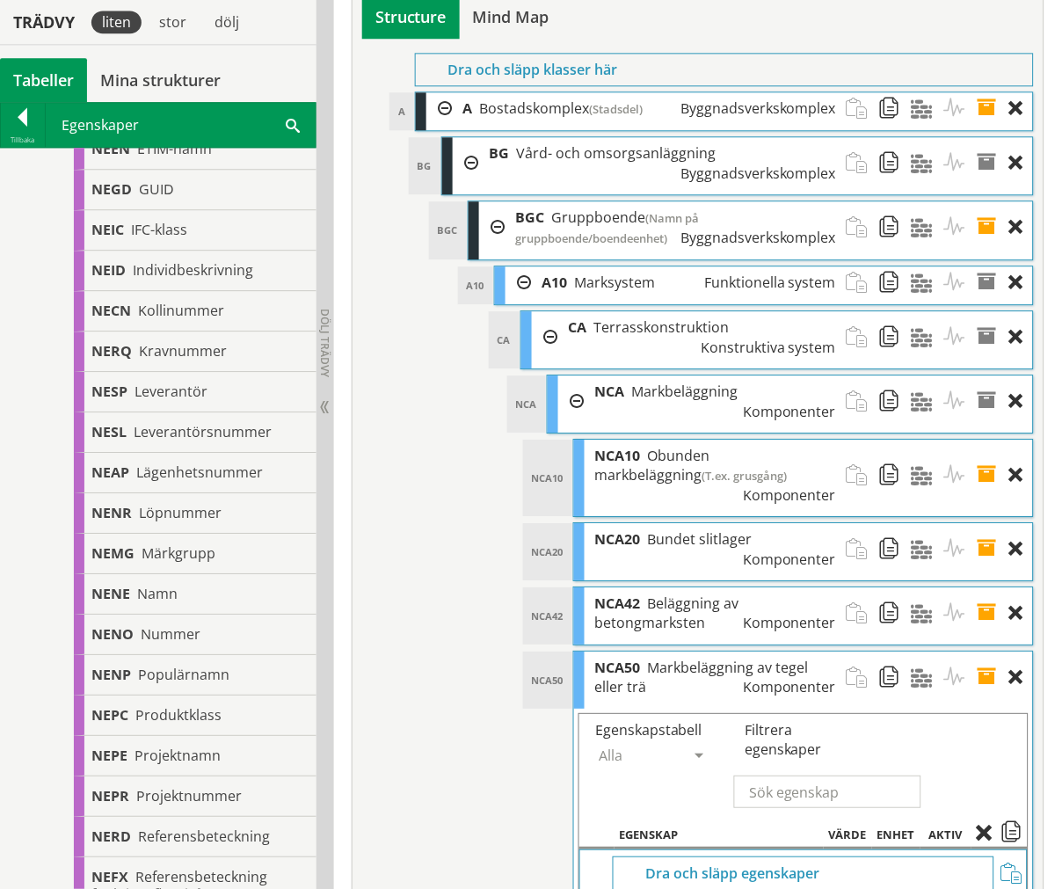
checkbox input "true"
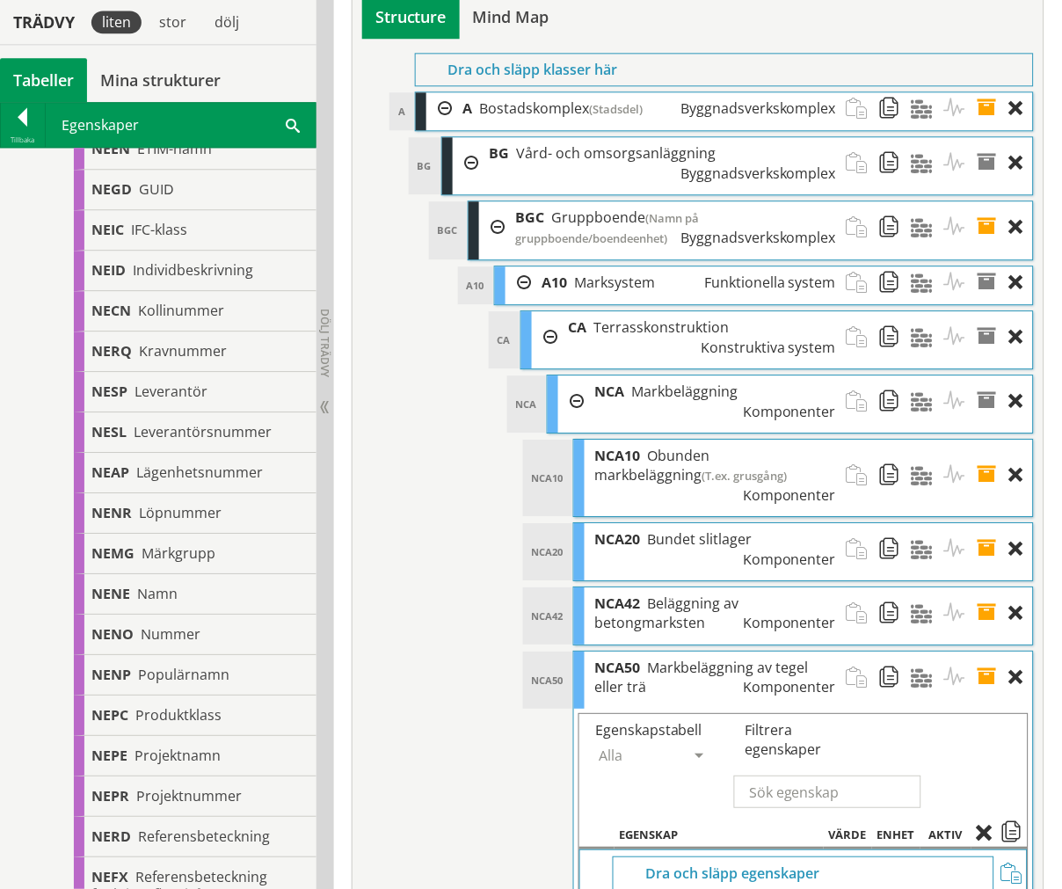
checkbox input "false"
drag, startPoint x: 987, startPoint y: 583, endPoint x: 981, endPoint y: 550, distance: 33.1
click at [987, 827] on span at bounding box center [989, 835] width 25 height 16
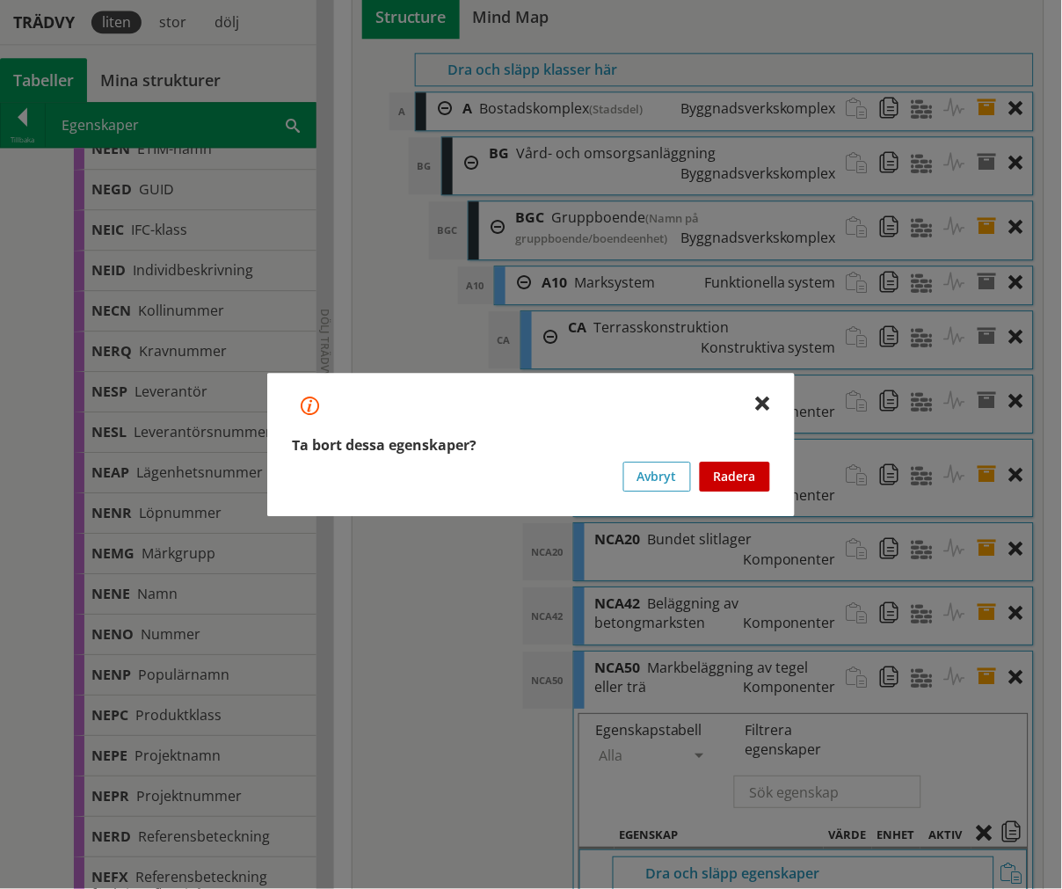
click at [758, 477] on button "Radera" at bounding box center [735, 477] width 70 height 30
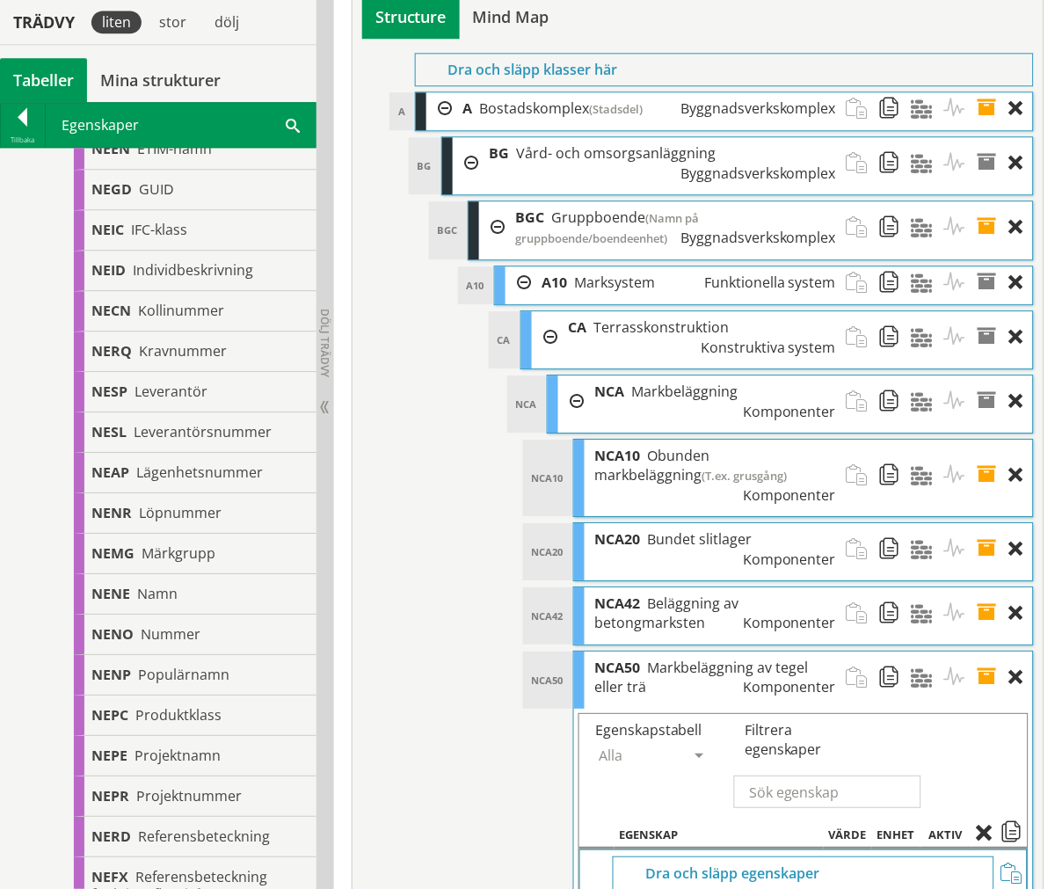
click at [971, 652] on span at bounding box center [960, 678] width 33 height 52
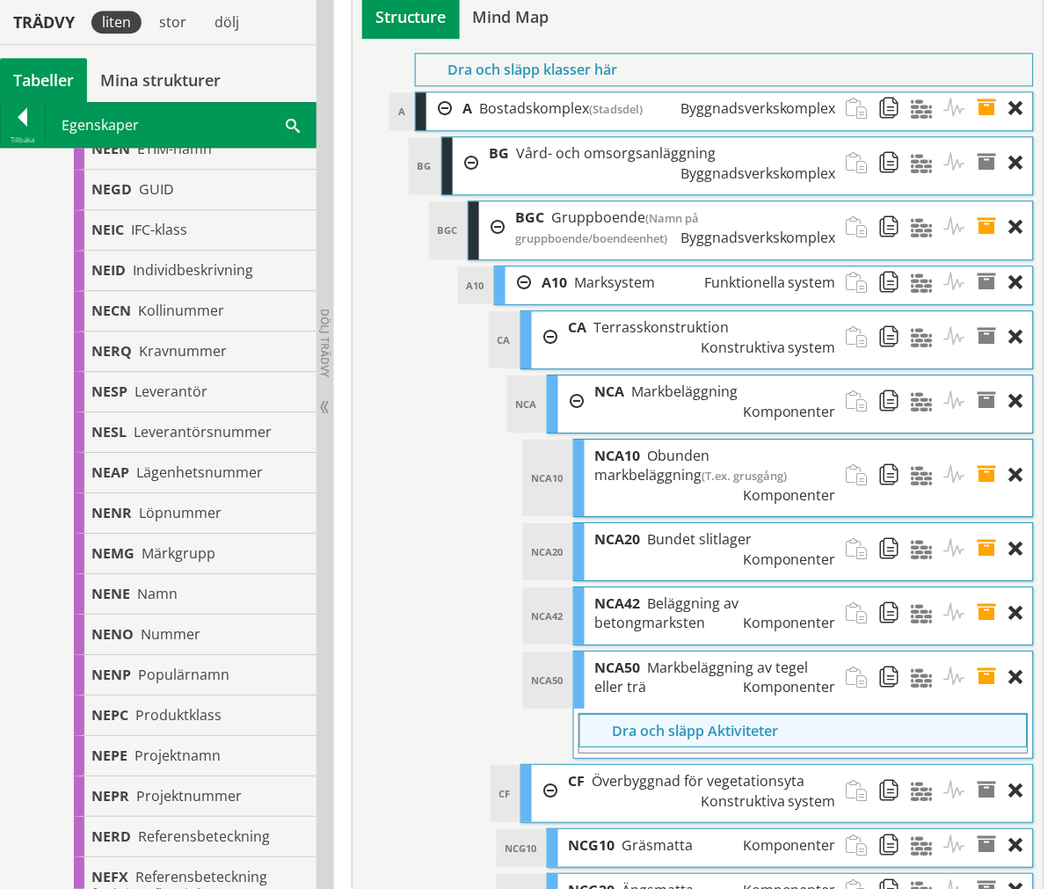
click at [957, 652] on span at bounding box center [960, 678] width 33 height 52
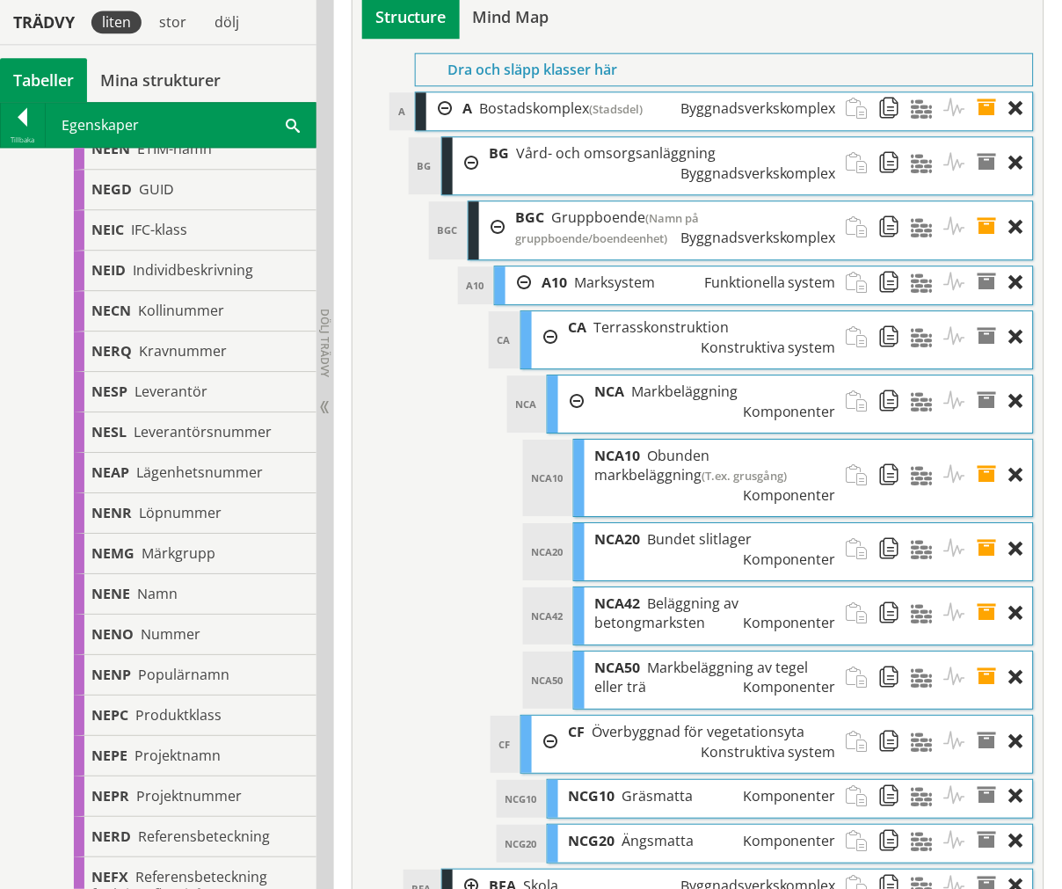
drag, startPoint x: 982, startPoint y: 425, endPoint x: 987, endPoint y: 408, distance: 17.3
click at [983, 652] on span at bounding box center [993, 678] width 33 height 52
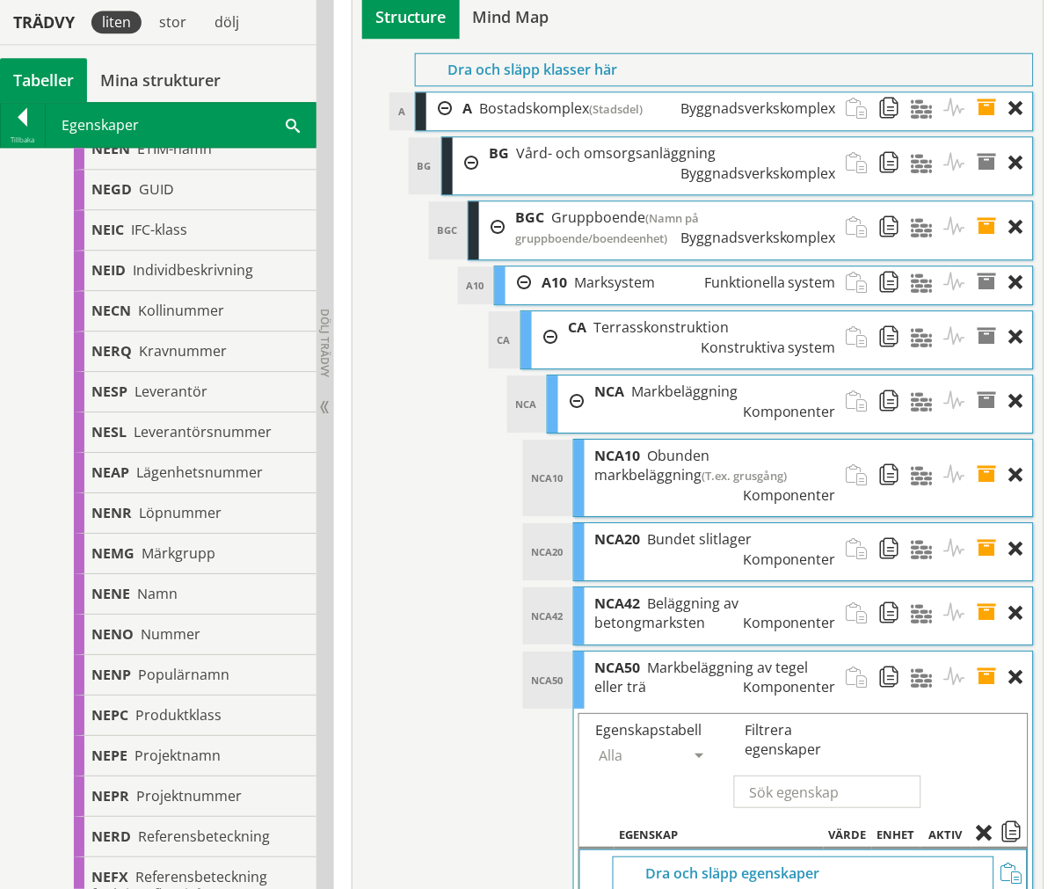
click at [987, 652] on span at bounding box center [993, 678] width 33 height 52
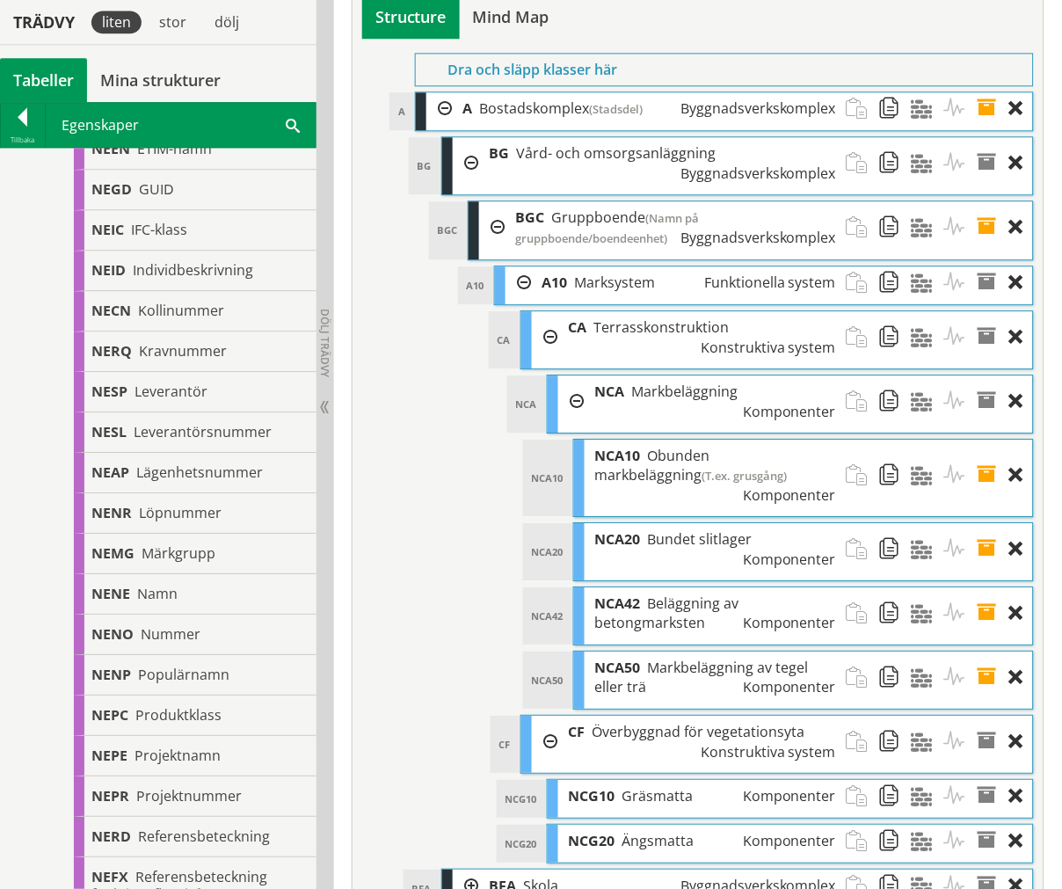
click at [987, 587] on span at bounding box center [993, 613] width 33 height 52
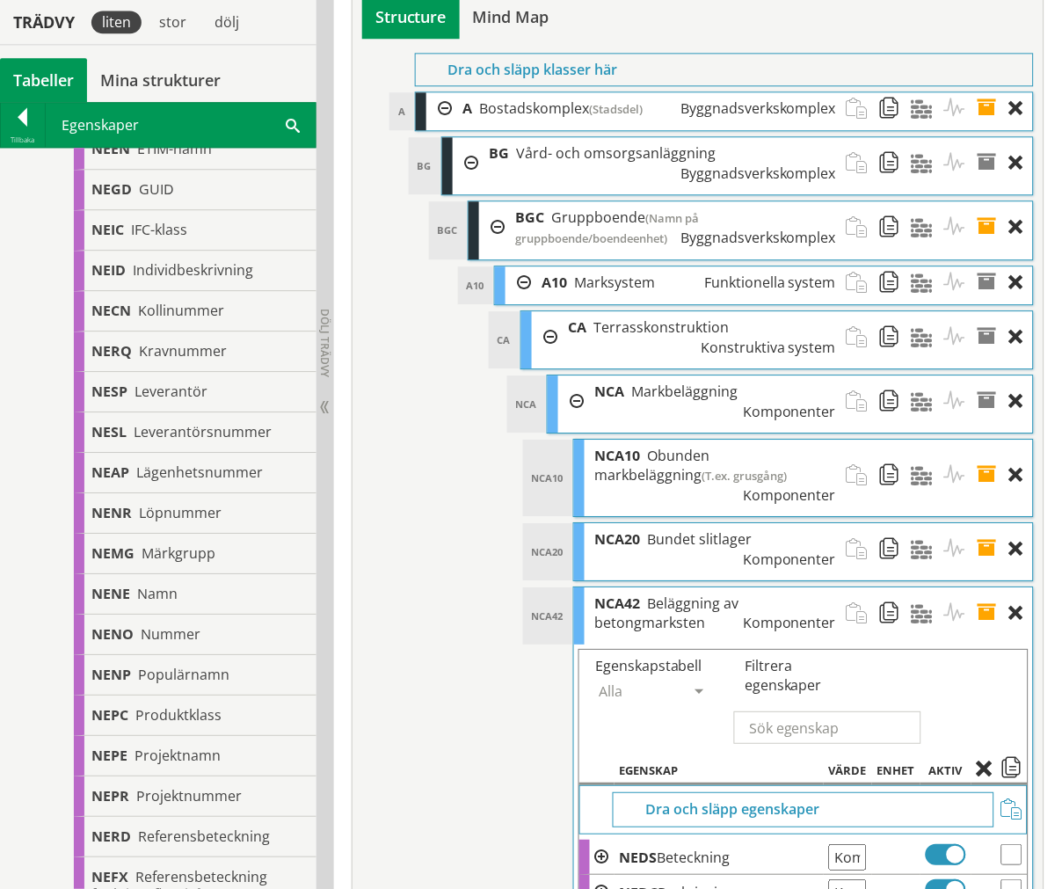
click at [1017, 879] on input "checkbox" at bounding box center [1012, 889] width 21 height 21
checkbox input "true"
click at [988, 762] on span at bounding box center [989, 770] width 25 height 16
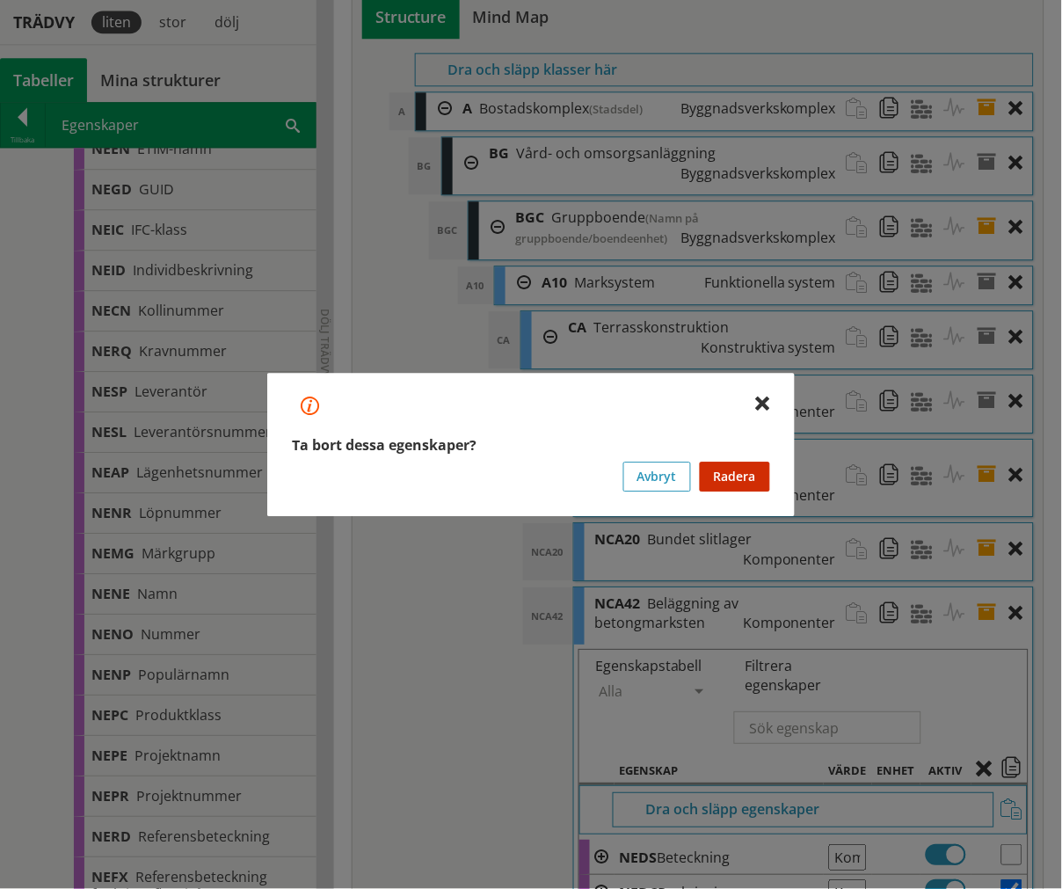
click at [746, 482] on button "Radera" at bounding box center [735, 477] width 70 height 30
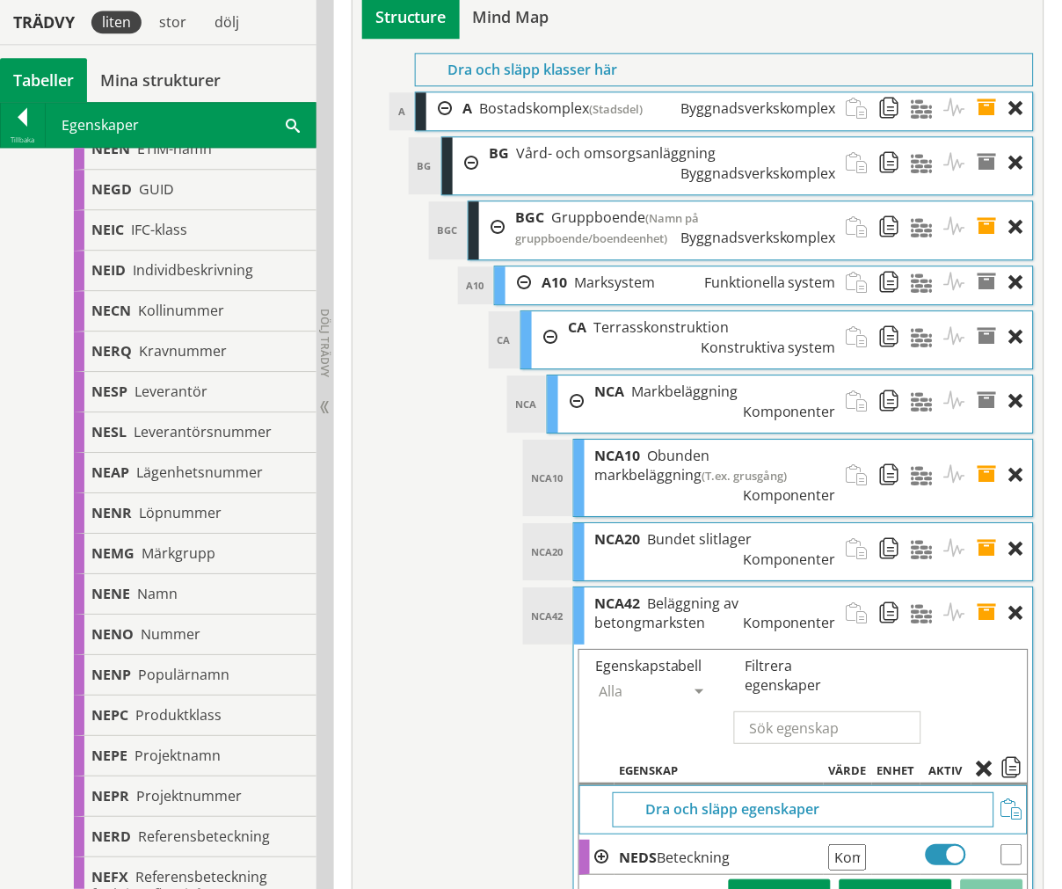
click at [992, 587] on span at bounding box center [993, 613] width 33 height 52
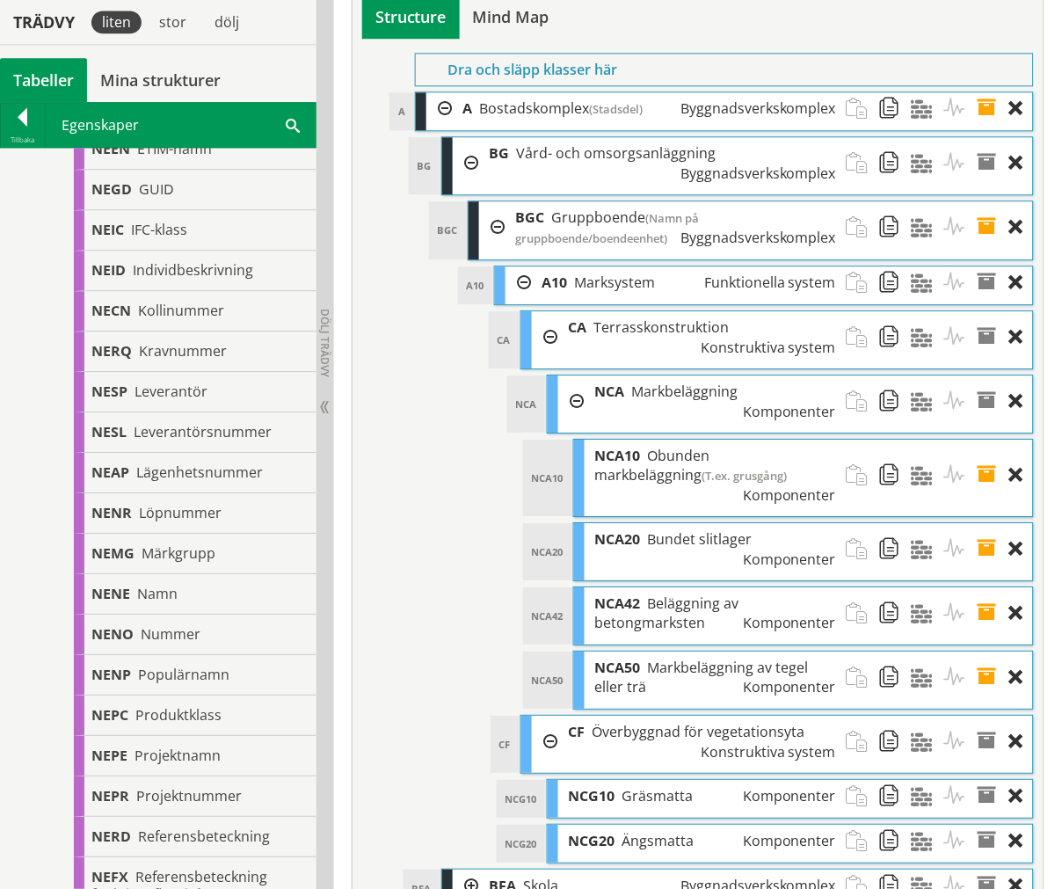
click at [994, 523] on span at bounding box center [993, 549] width 33 height 52
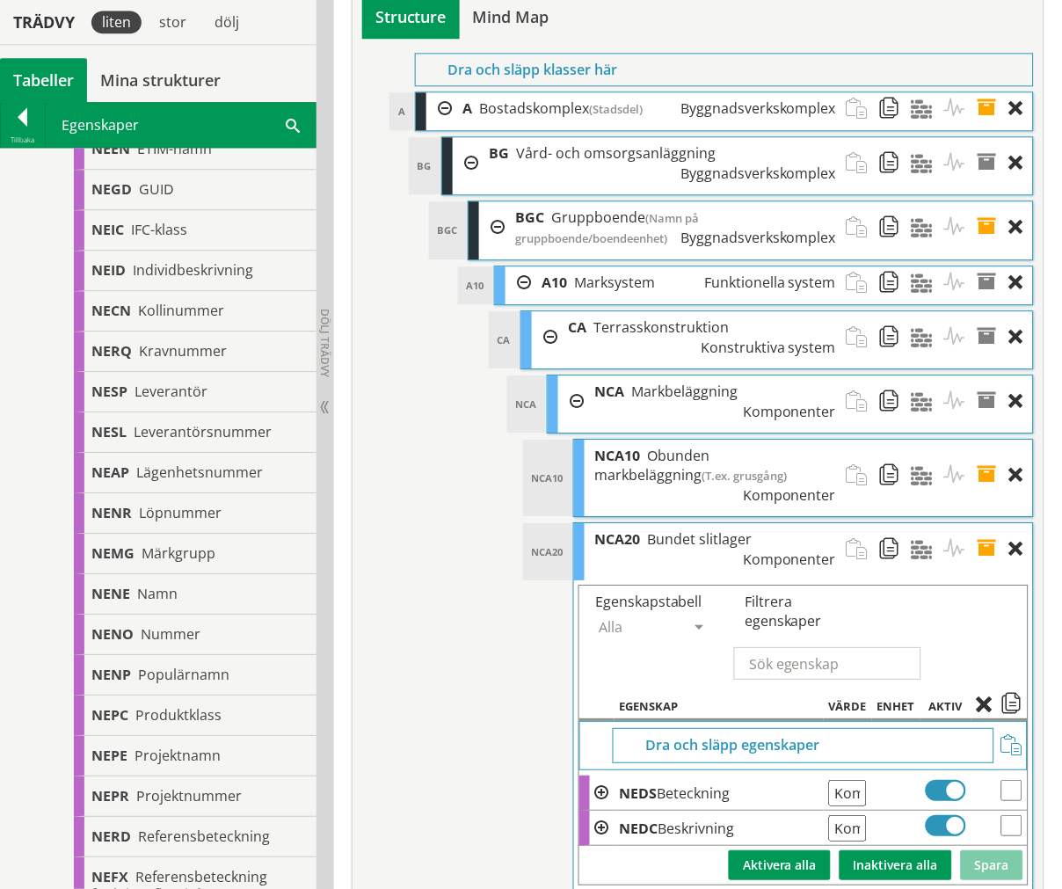
click at [1014, 811] on td at bounding box center [1000, 828] width 56 height 35
click at [1011, 815] on input "checkbox" at bounding box center [1012, 825] width 21 height 21
checkbox input "true"
click at [988, 698] on span at bounding box center [989, 706] width 25 height 16
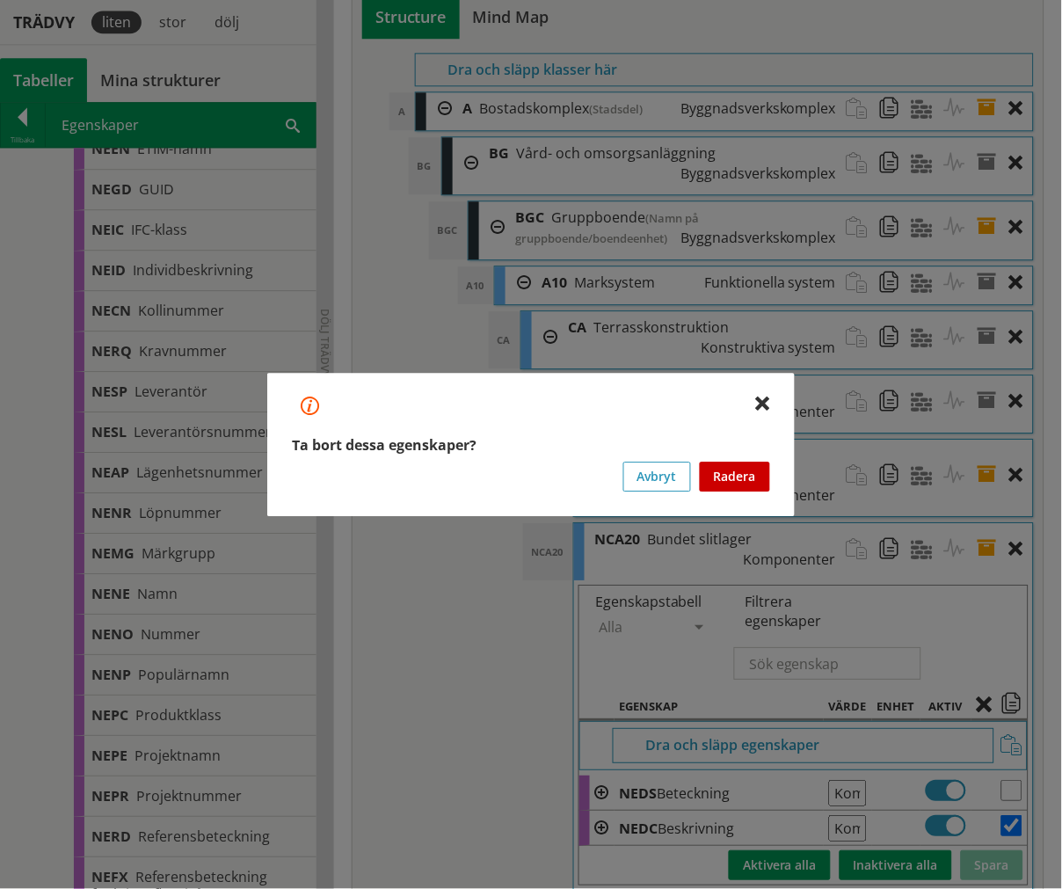
click at [740, 462] on button "Radera" at bounding box center [735, 477] width 70 height 30
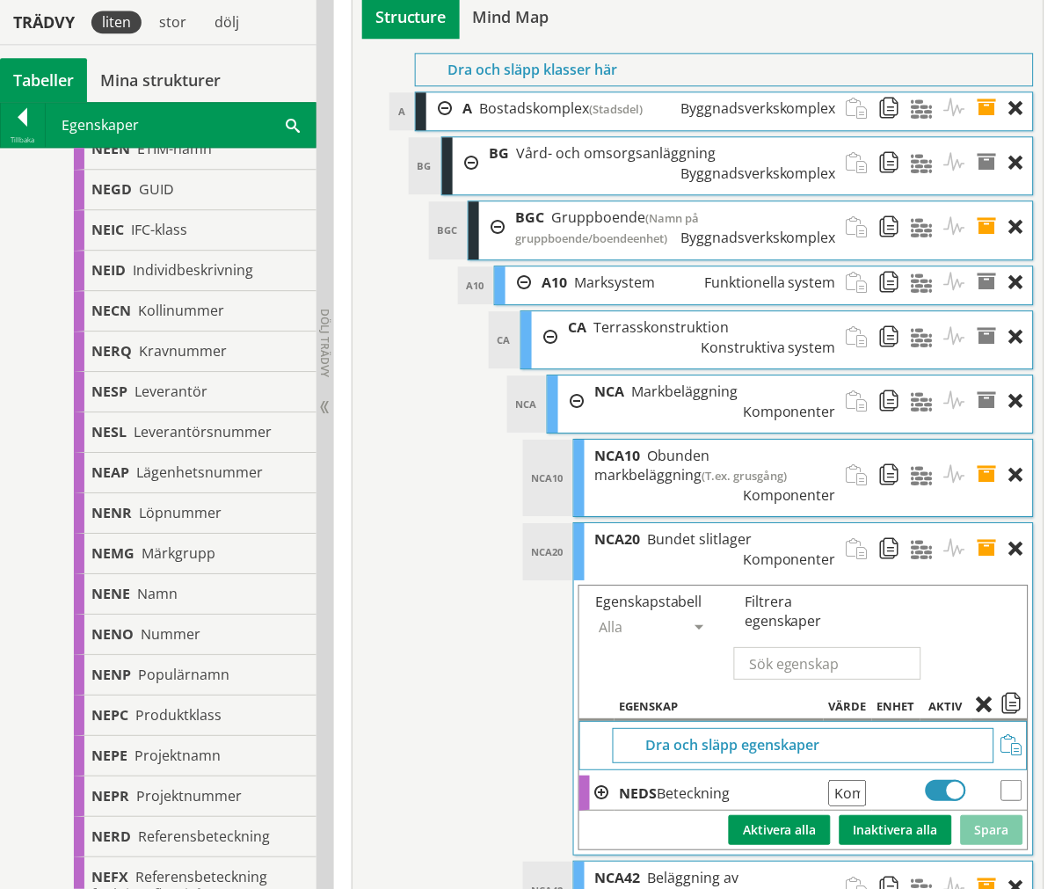
click at [982, 523] on span at bounding box center [993, 549] width 33 height 52
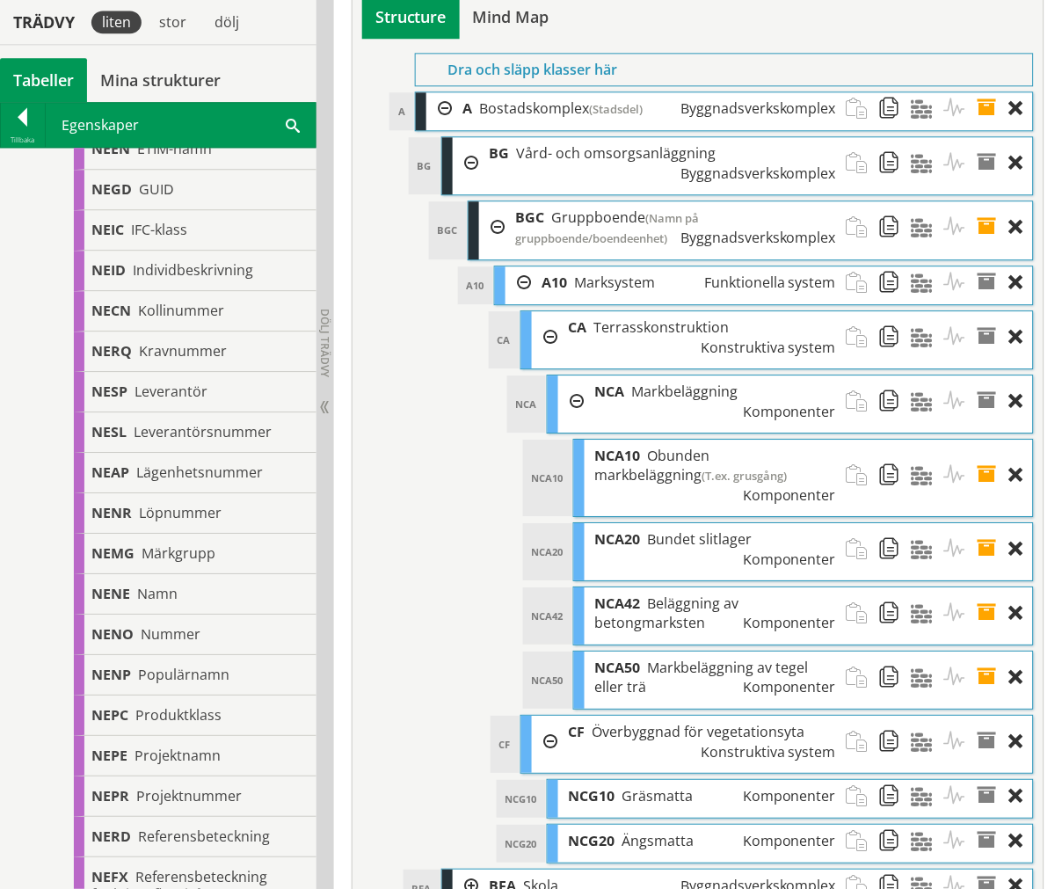
click at [985, 440] on span at bounding box center [993, 475] width 33 height 71
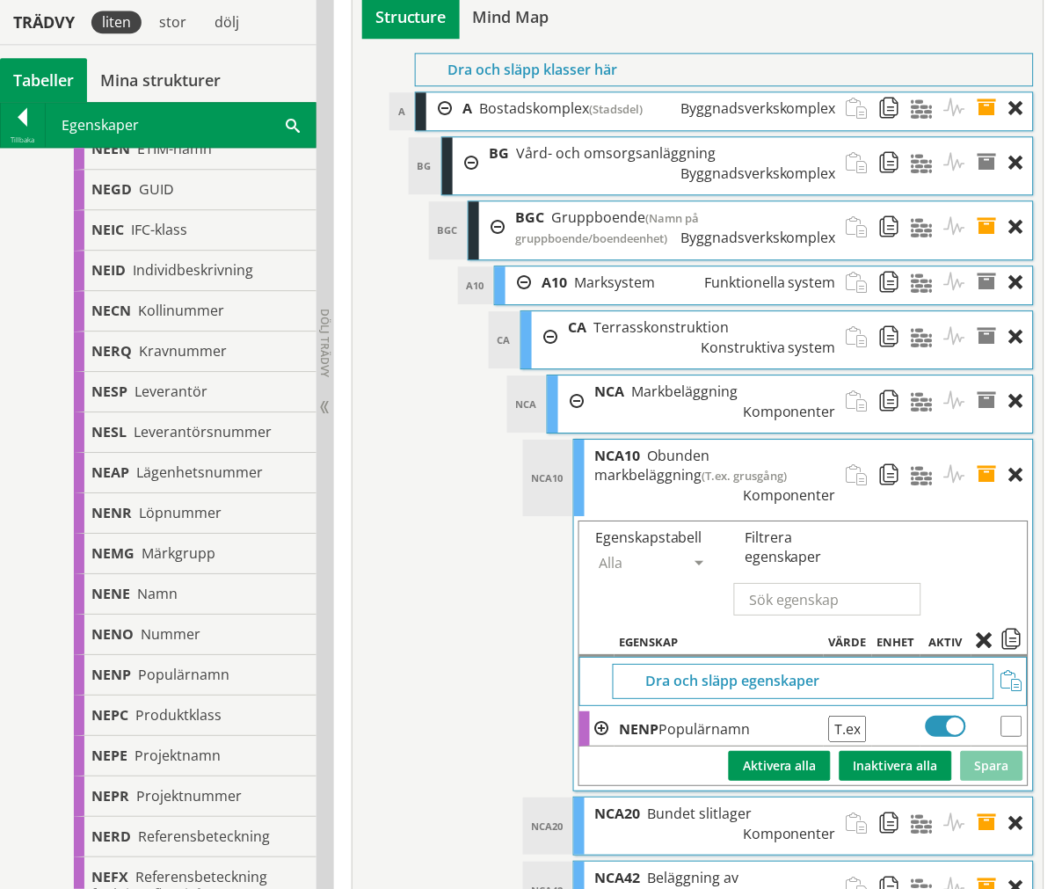
click at [991, 440] on span at bounding box center [993, 475] width 33 height 71
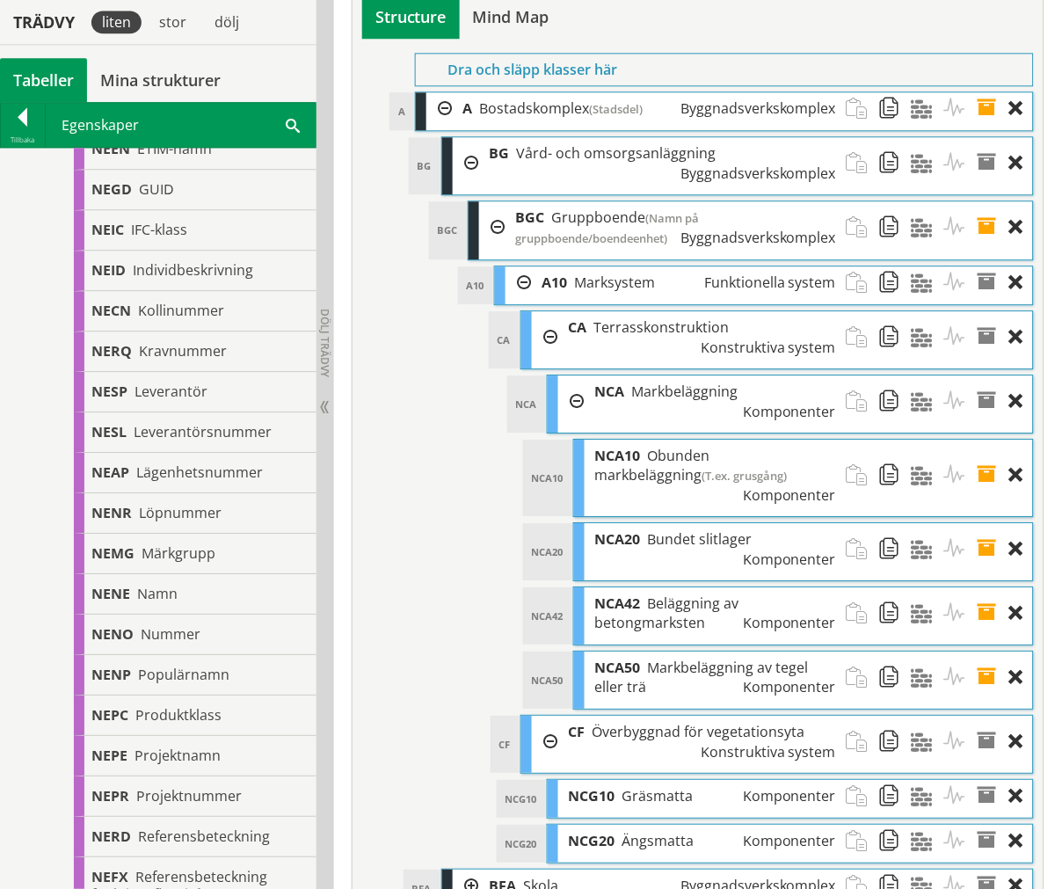
click at [991, 440] on span at bounding box center [993, 475] width 33 height 71
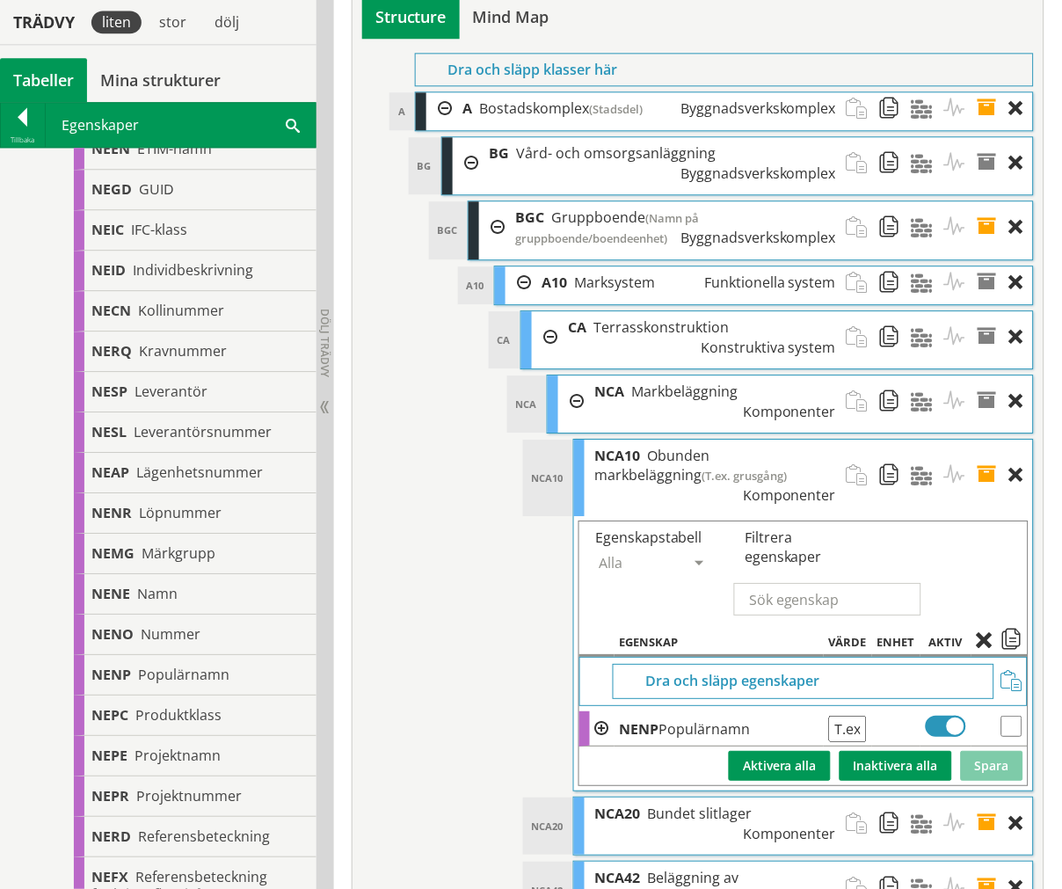
click at [992, 440] on span at bounding box center [993, 475] width 33 height 71
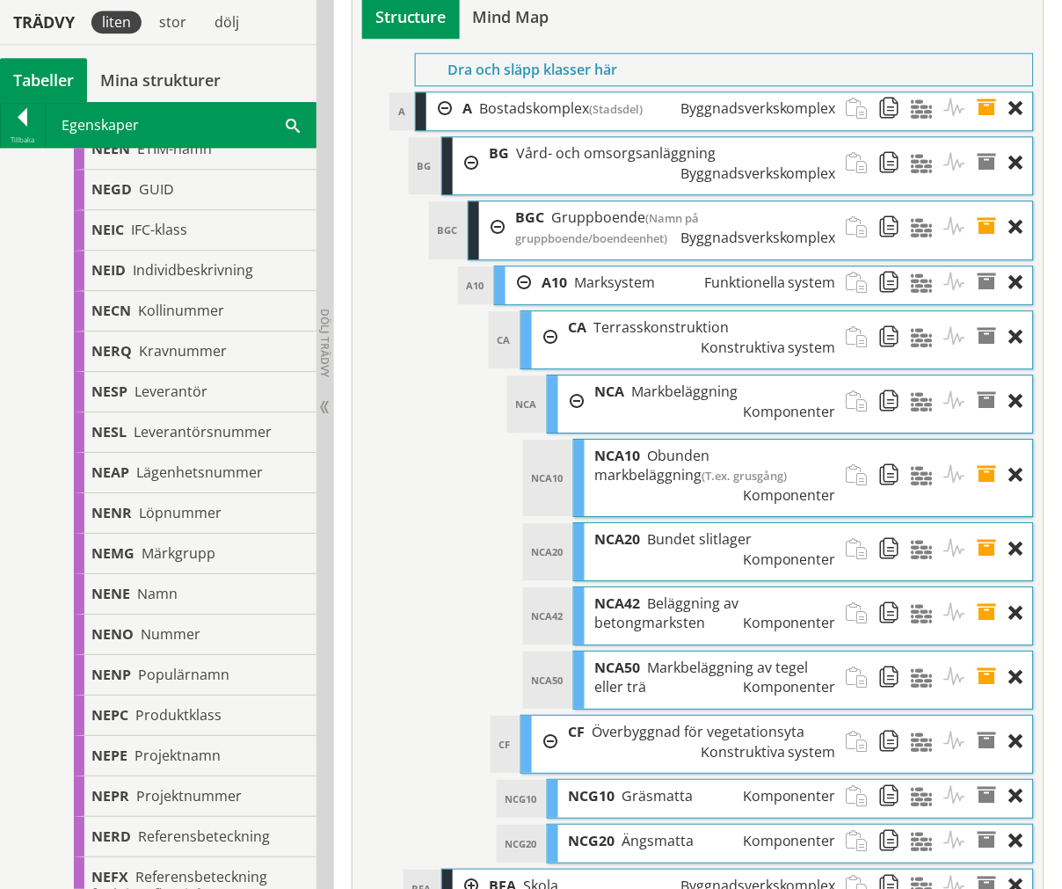
click at [986, 523] on span at bounding box center [993, 549] width 33 height 52
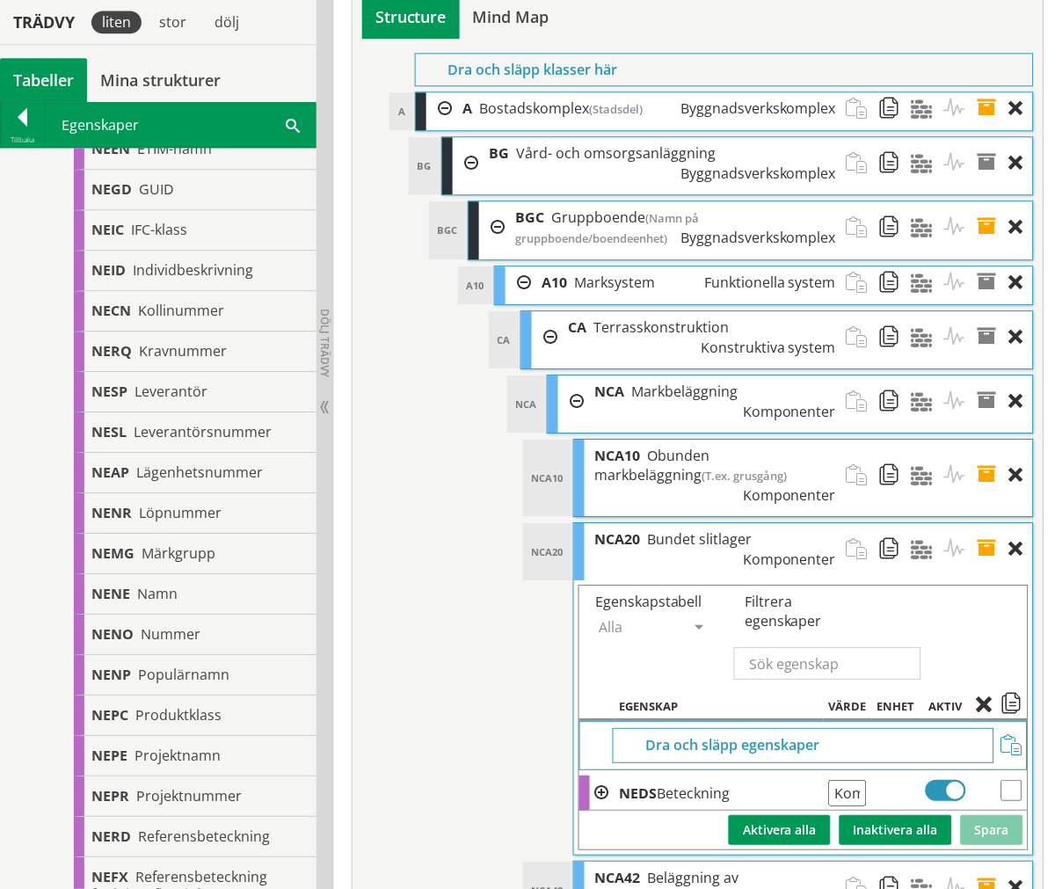
drag, startPoint x: 987, startPoint y: 296, endPoint x: 999, endPoint y: 257, distance: 41.2
click at [989, 523] on span at bounding box center [993, 549] width 33 height 52
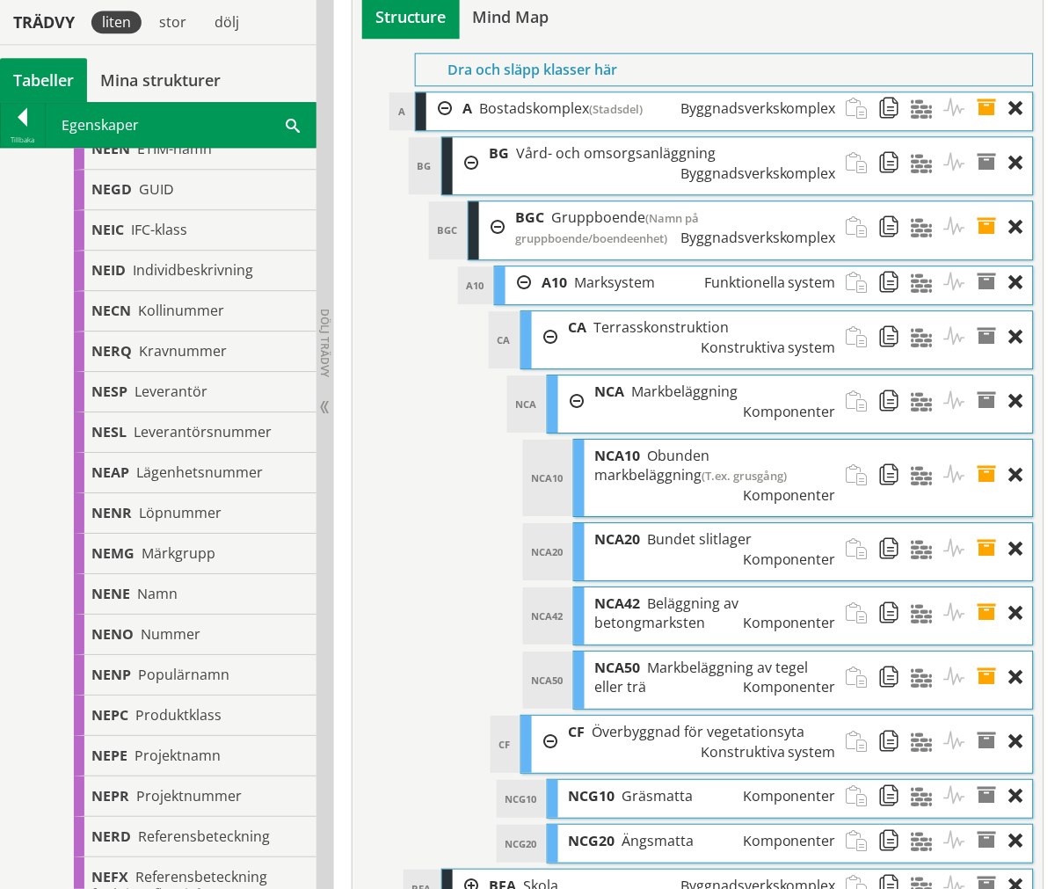
click at [988, 440] on span at bounding box center [993, 475] width 33 height 71
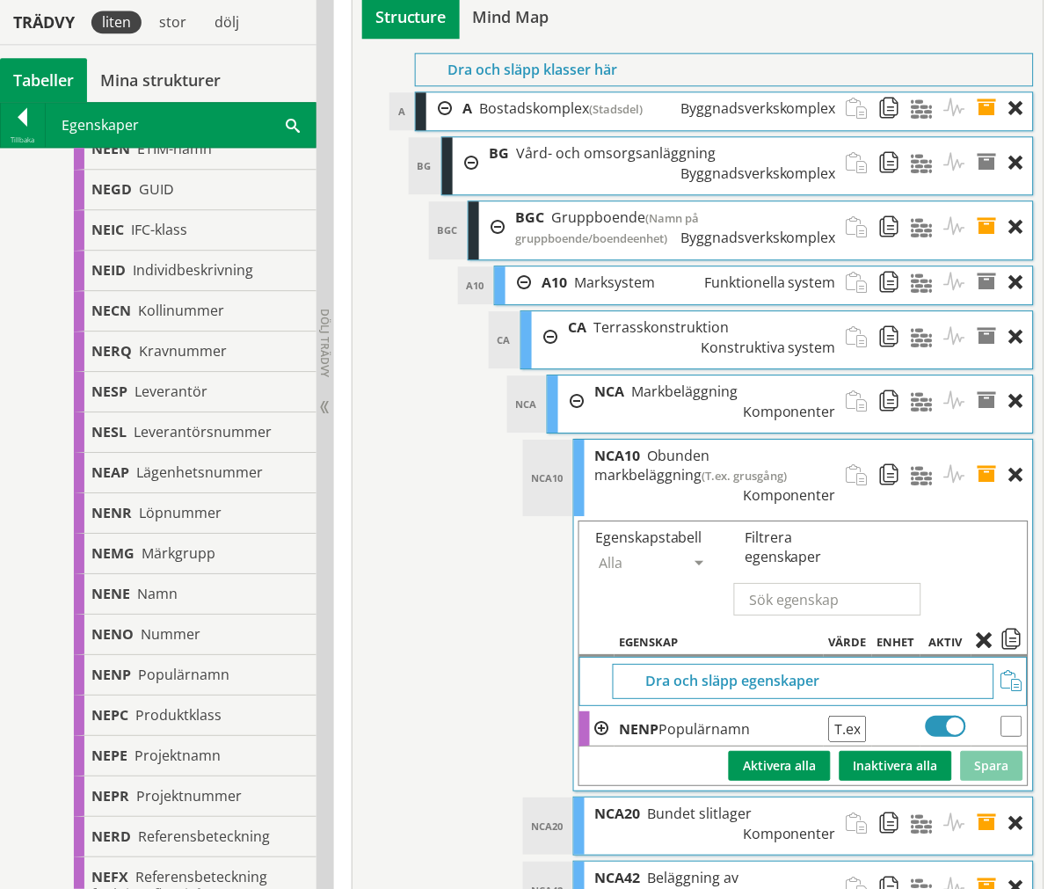
click at [986, 440] on span at bounding box center [993, 475] width 33 height 71
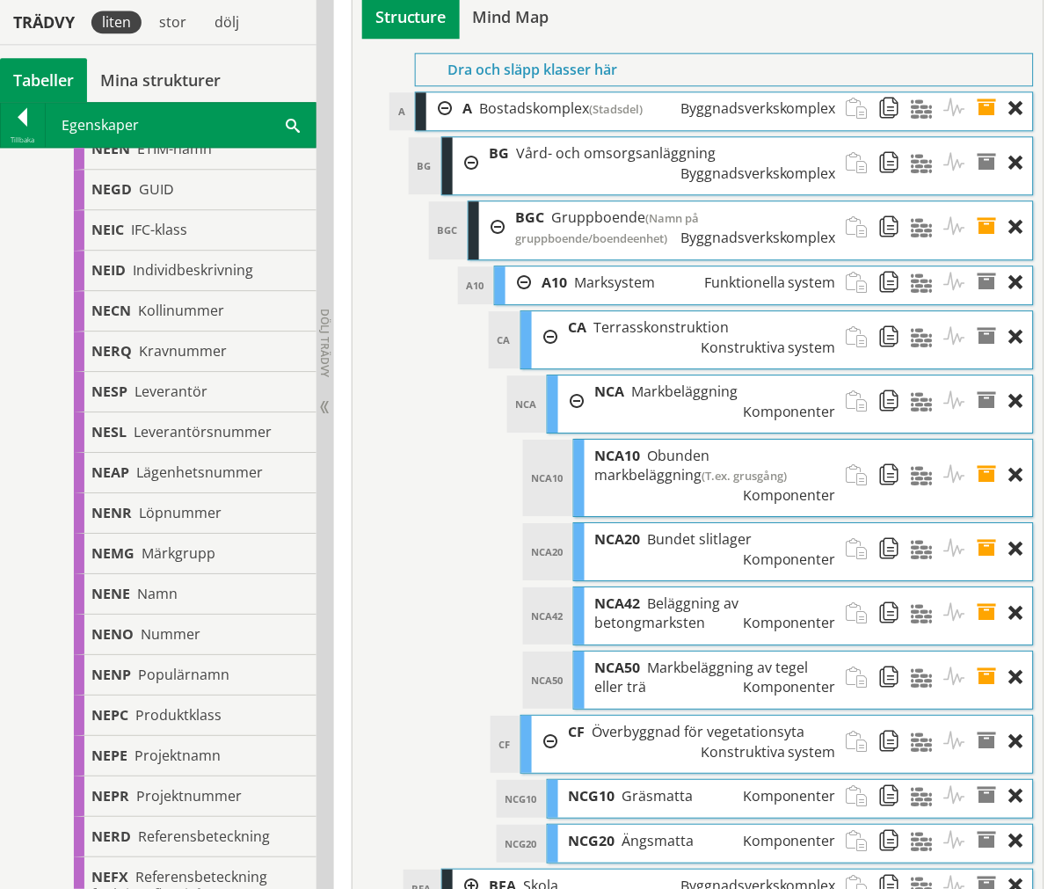
click at [990, 523] on span at bounding box center [993, 549] width 33 height 52
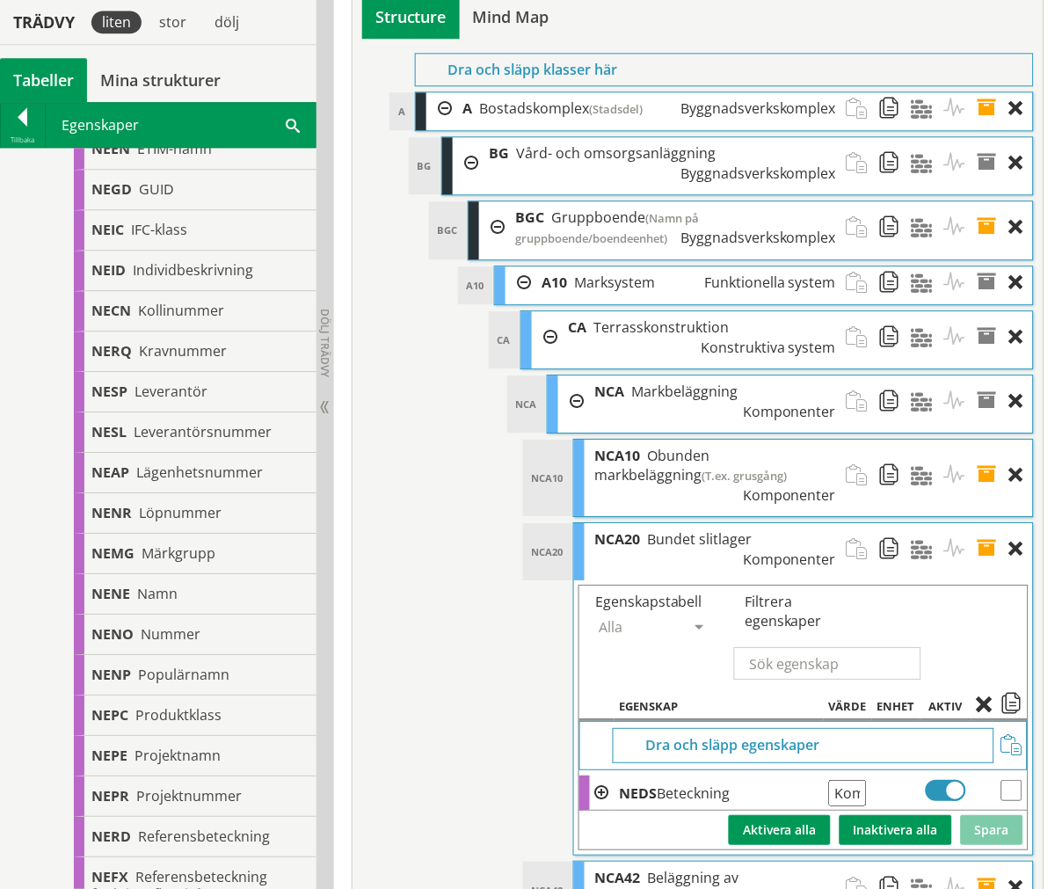
scroll to position [0, 110]
drag, startPoint x: 847, startPoint y: 540, endPoint x: 1024, endPoint y: 532, distance: 177.8
click at [1022, 776] on tr "NEDS Beteckning Kommentar från pdf Ange giltig String." at bounding box center [803, 793] width 448 height 35
type input "K"
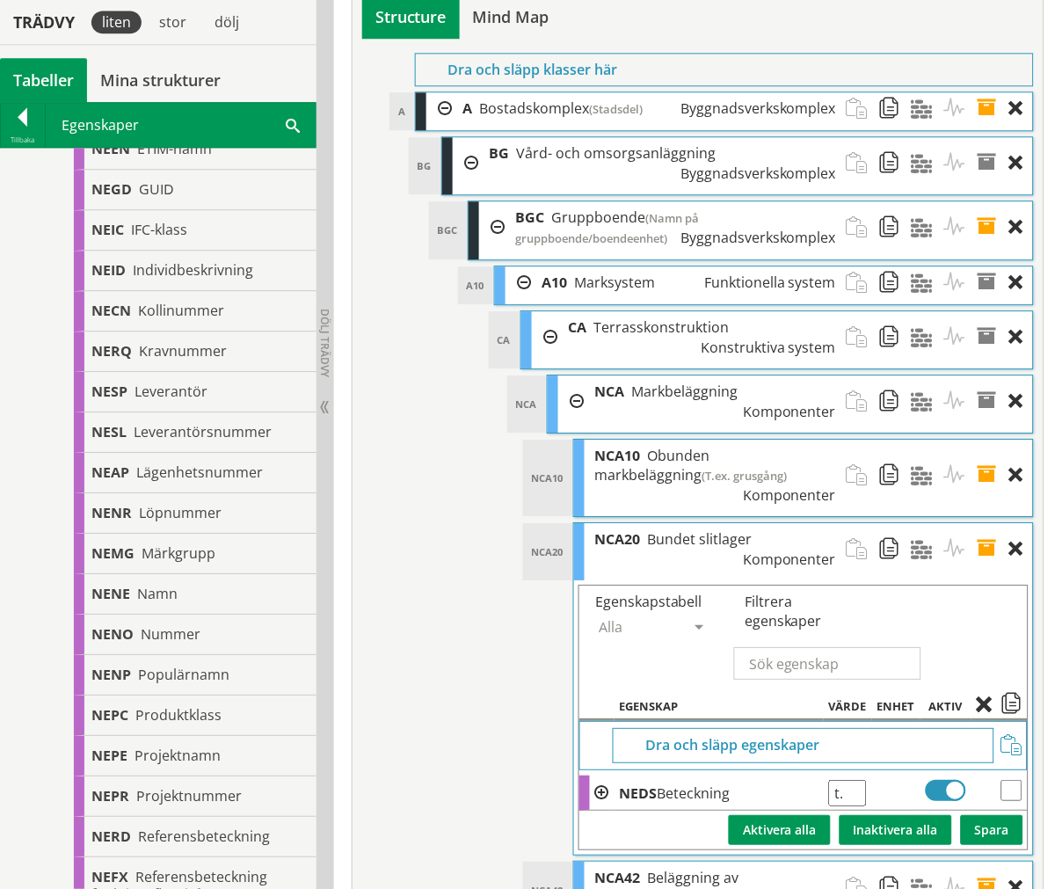
type input "t"
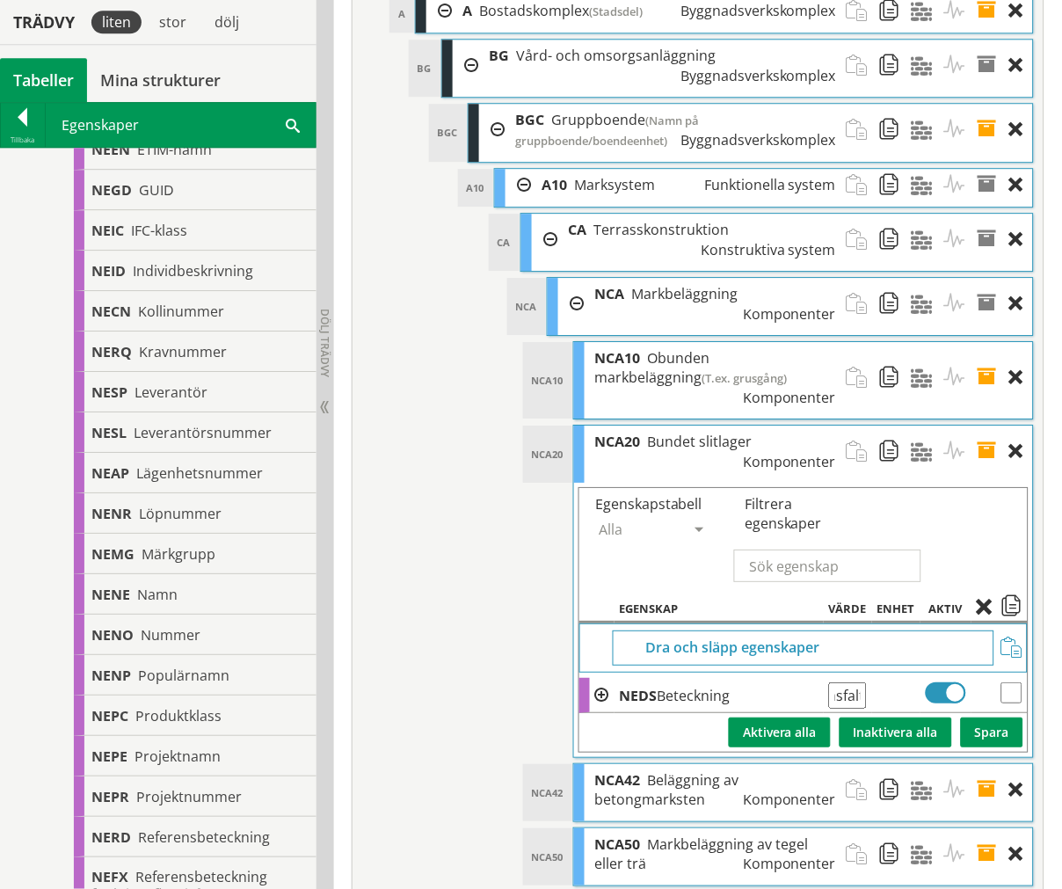
scroll to position [0, 45]
type input "T.ex. asfalt"
click at [985, 718] on button "Spara" at bounding box center [992, 733] width 62 height 30
click at [994, 426] on span at bounding box center [993, 452] width 33 height 52
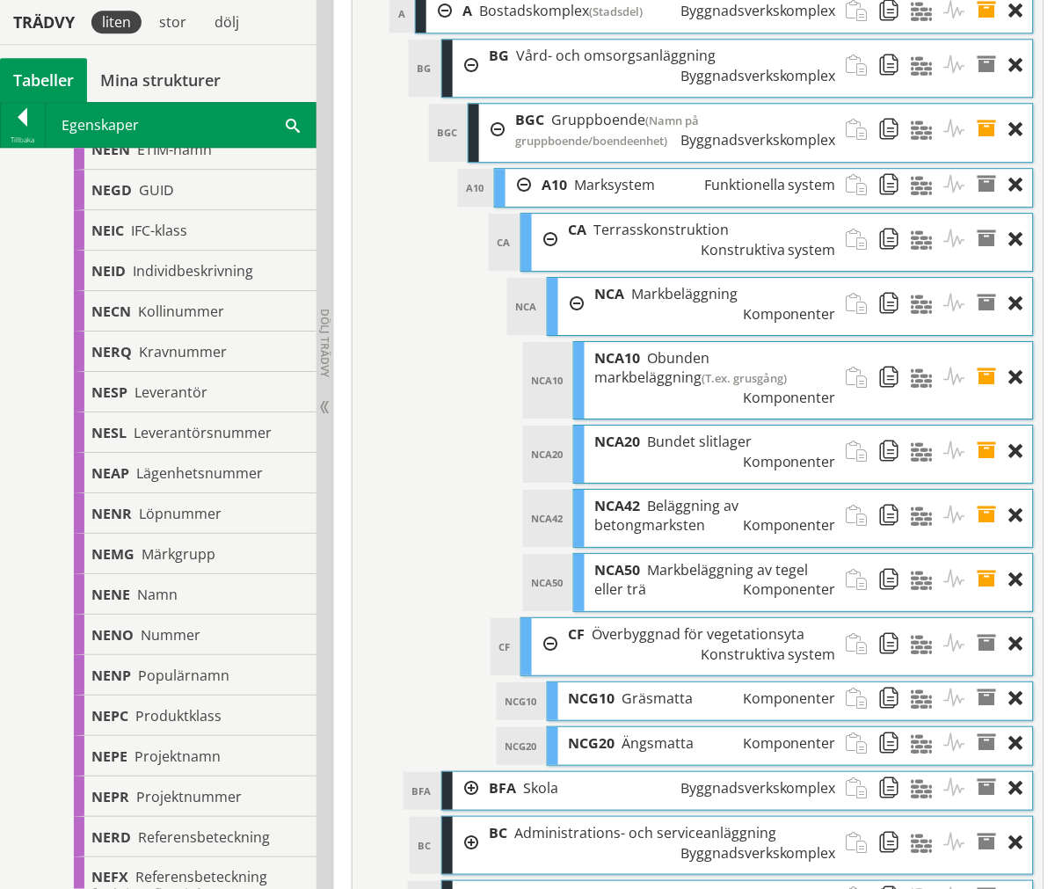
click at [992, 490] on span at bounding box center [993, 516] width 33 height 52
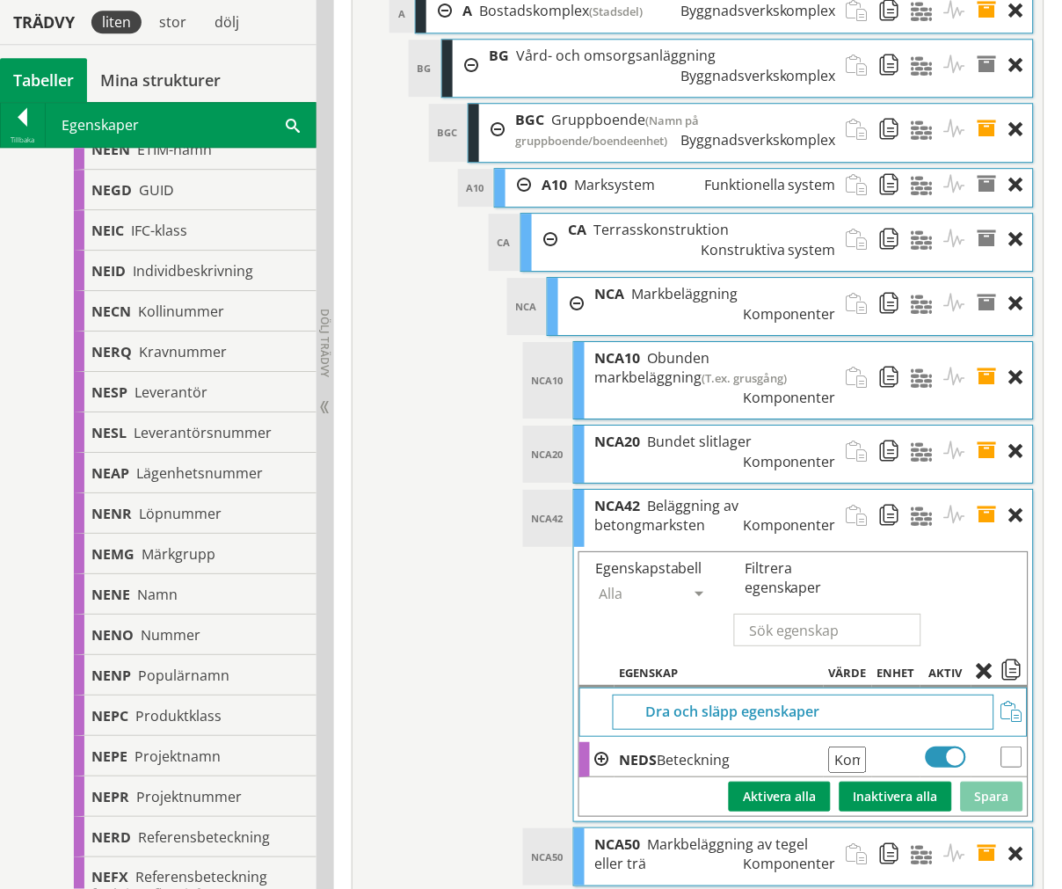
scroll to position [0, 110]
drag, startPoint x: 841, startPoint y: 510, endPoint x: 1067, endPoint y: 528, distance: 226.7
type input "T.ex. marksten"
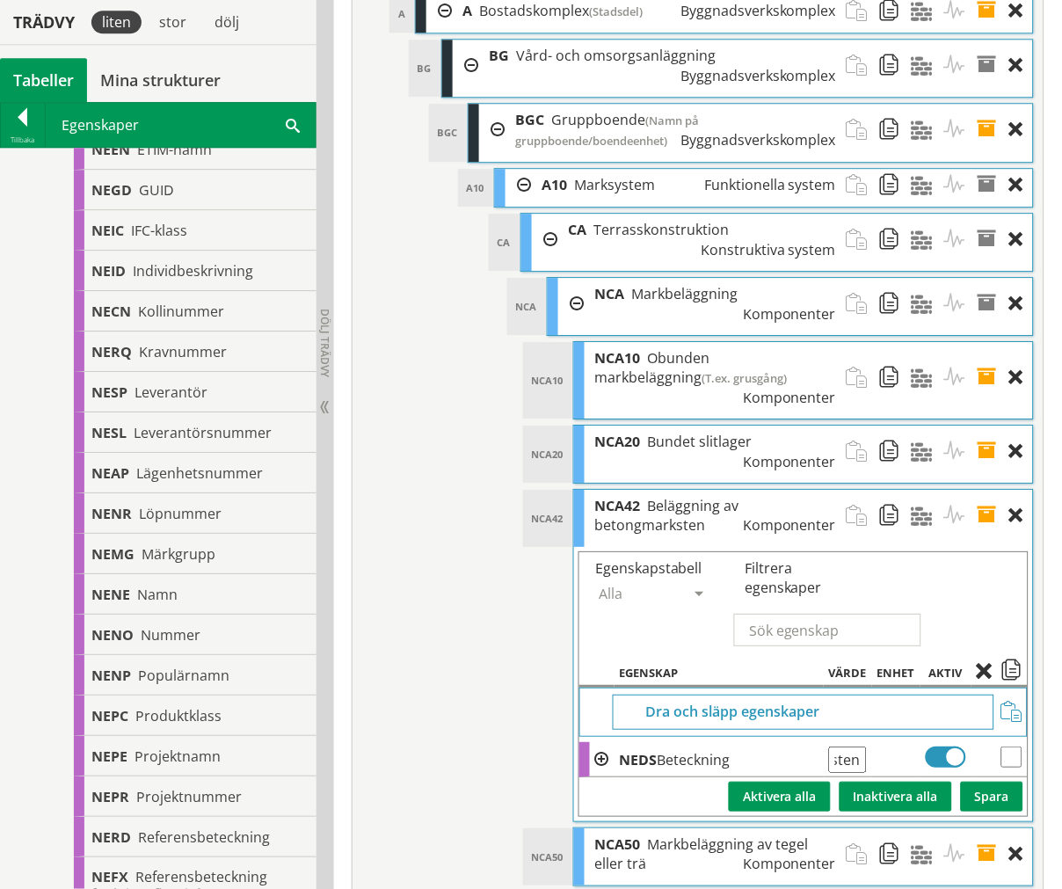
click at [952, 777] on td "Spara Inaktivera alla Aktivera alla" at bounding box center [803, 796] width 448 height 39
click at [987, 782] on button "Spara" at bounding box center [992, 797] width 62 height 30
click at [987, 490] on span at bounding box center [993, 516] width 33 height 52
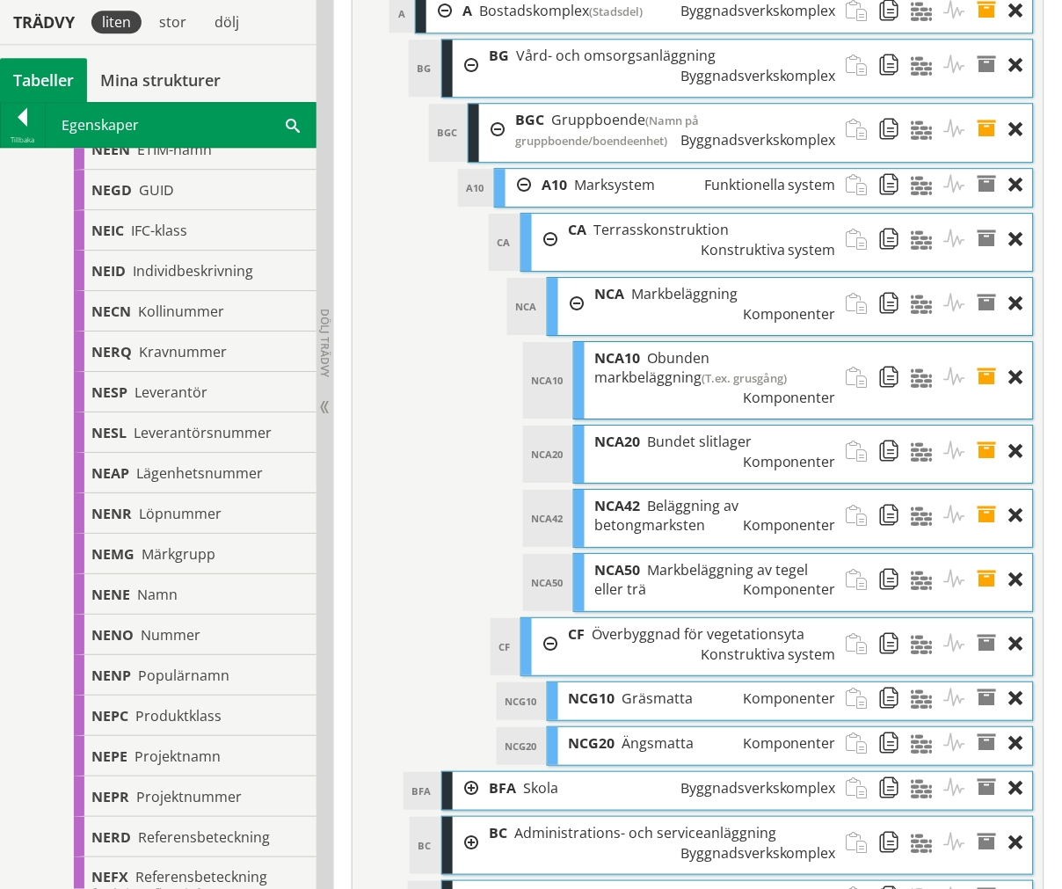
click at [987, 490] on span at bounding box center [993, 516] width 33 height 52
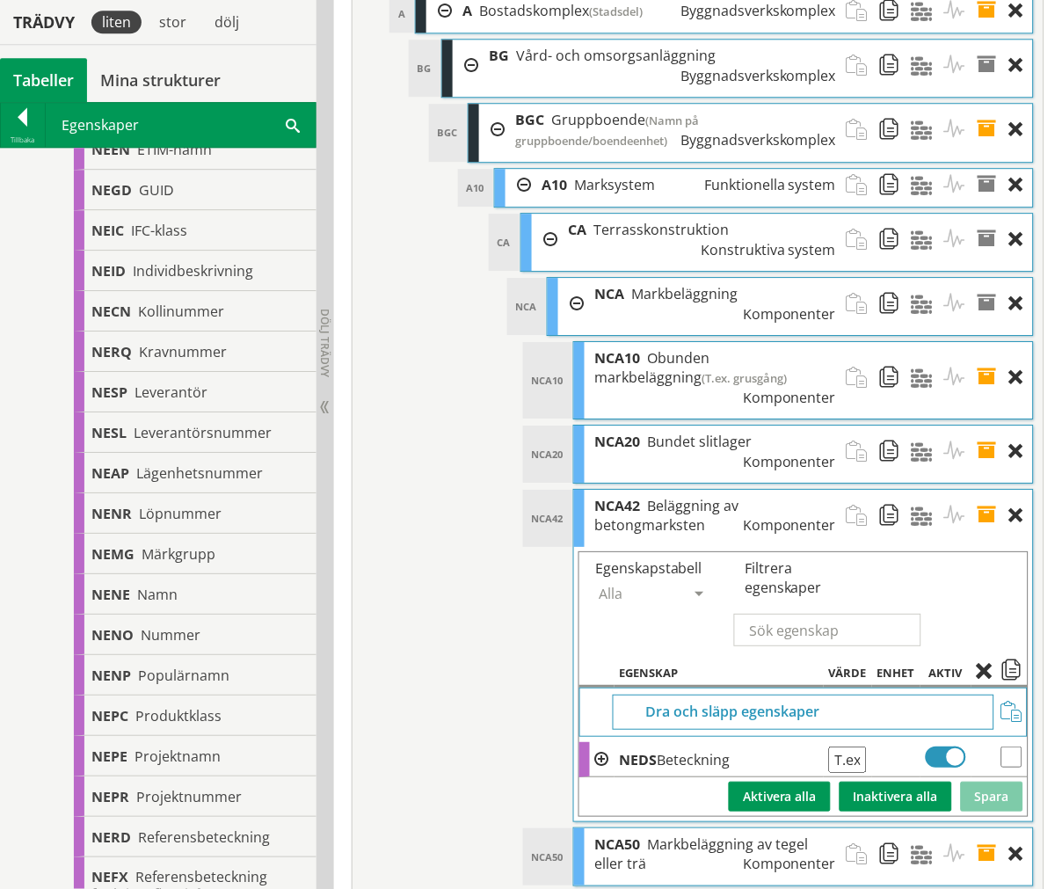
drag, startPoint x: 1002, startPoint y: 541, endPoint x: 977, endPoint y: 528, distance: 28.7
click at [1000, 777] on td "Spara Inaktivera alla Aktivera alla" at bounding box center [803, 796] width 448 height 39
click at [983, 426] on span at bounding box center [993, 452] width 33 height 52
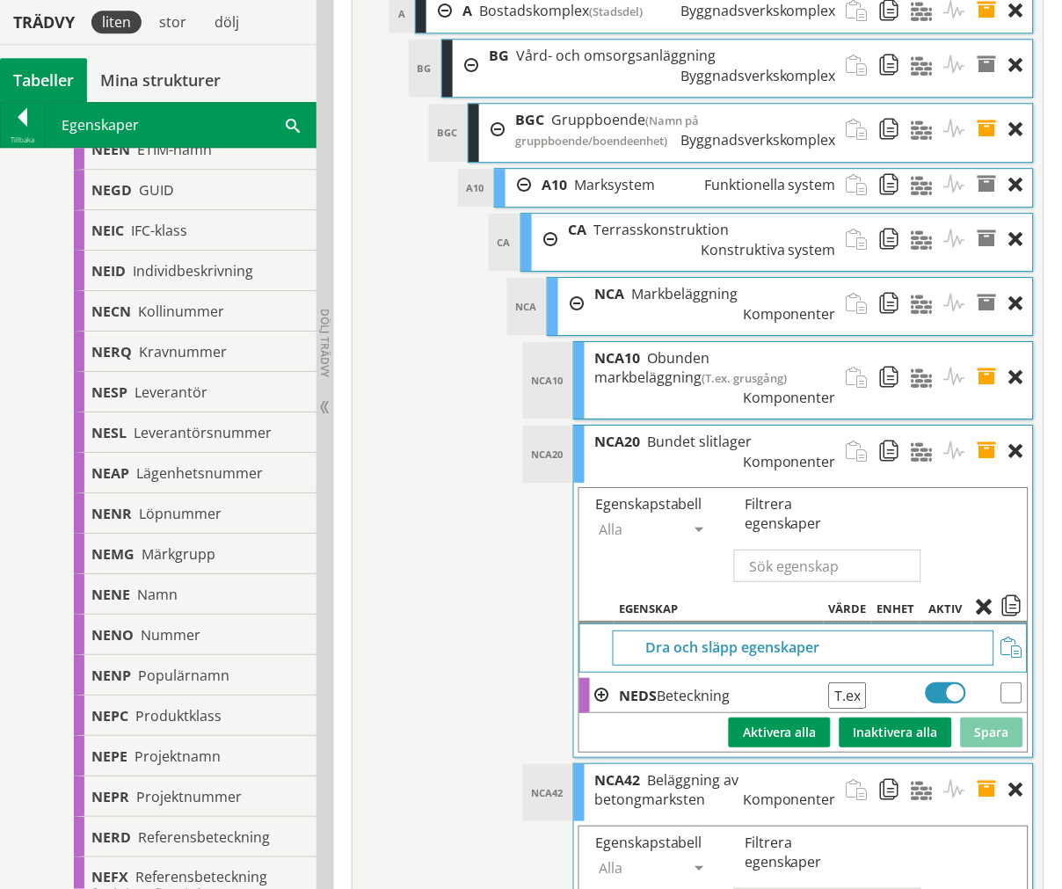
click at [989, 426] on span at bounding box center [993, 452] width 33 height 52
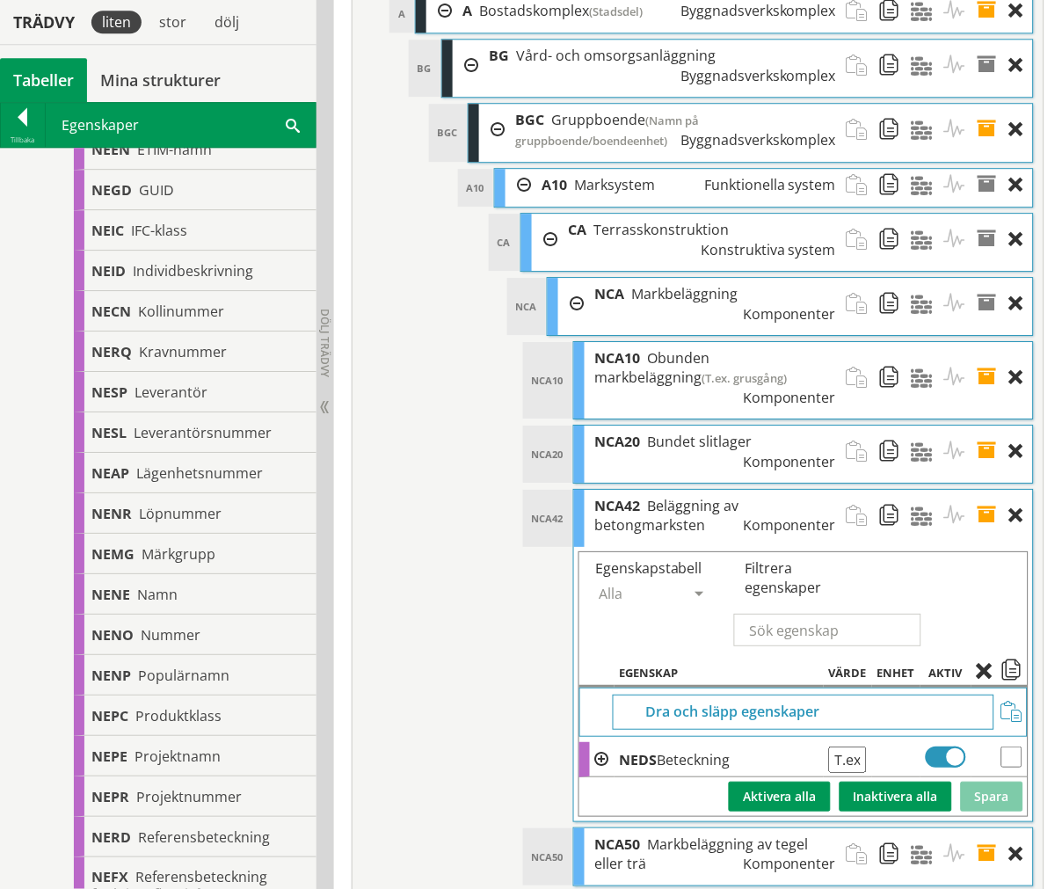
click at [989, 426] on span at bounding box center [993, 452] width 33 height 52
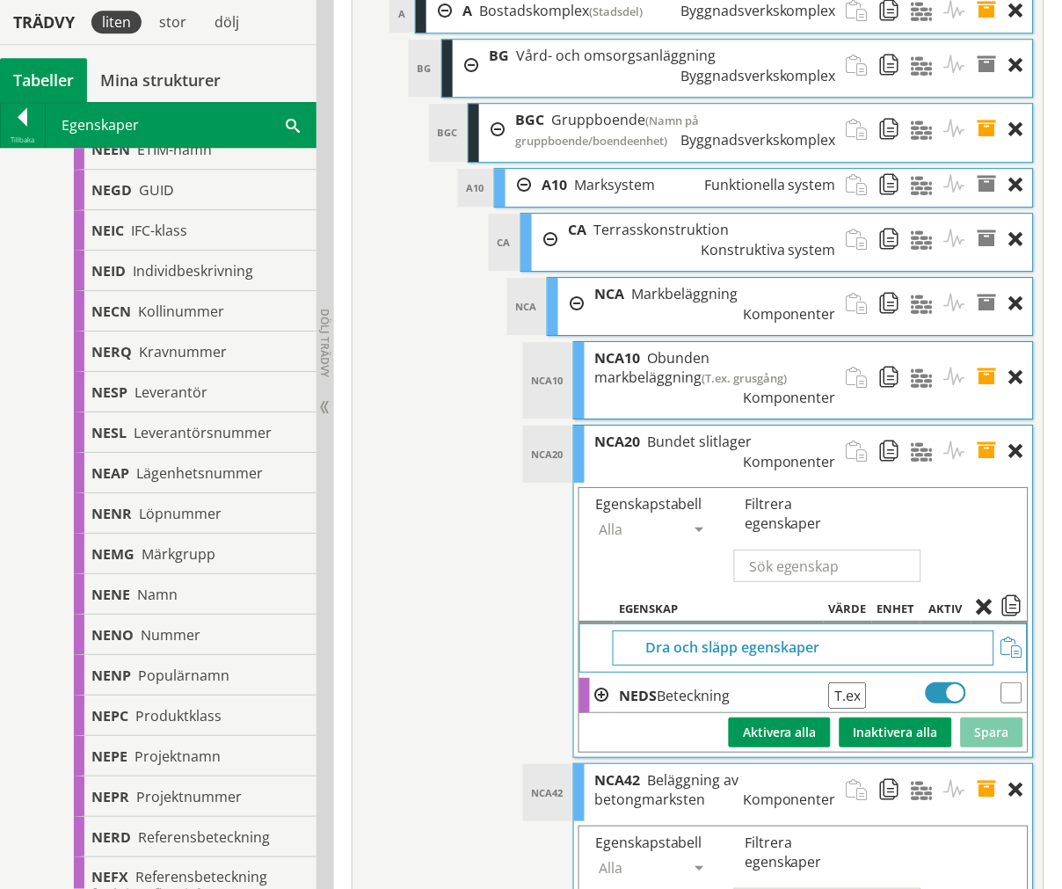
click at [1011, 682] on input "checkbox" at bounding box center [1012, 692] width 21 height 21
checkbox input "true"
click at [982, 601] on span at bounding box center [989, 609] width 25 height 16
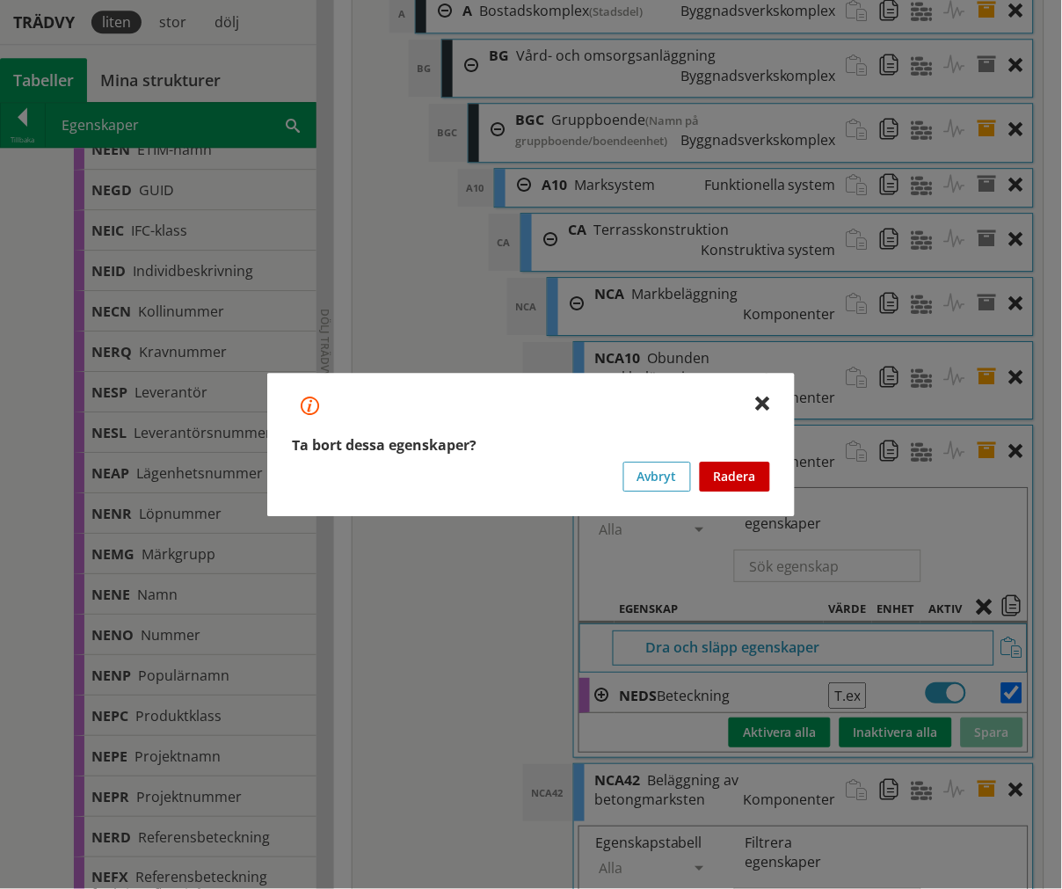
click at [725, 470] on button "Radera" at bounding box center [735, 477] width 70 height 30
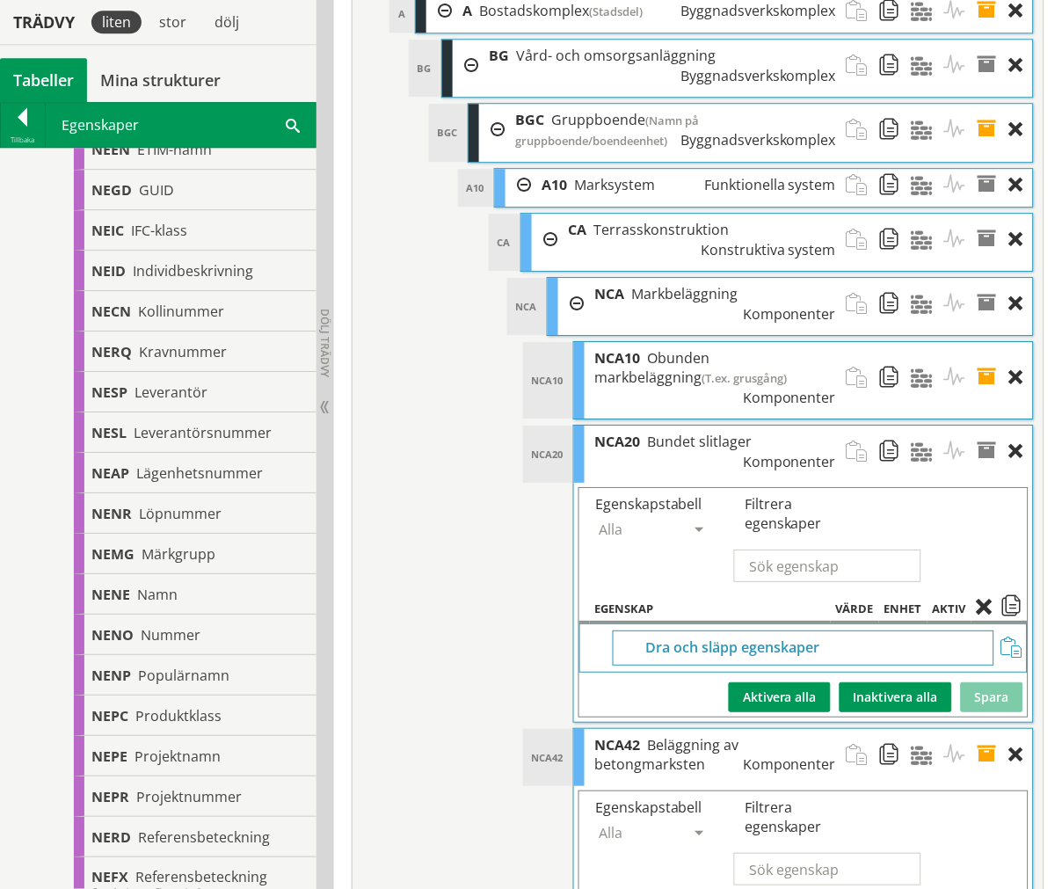
checkbox input "true"
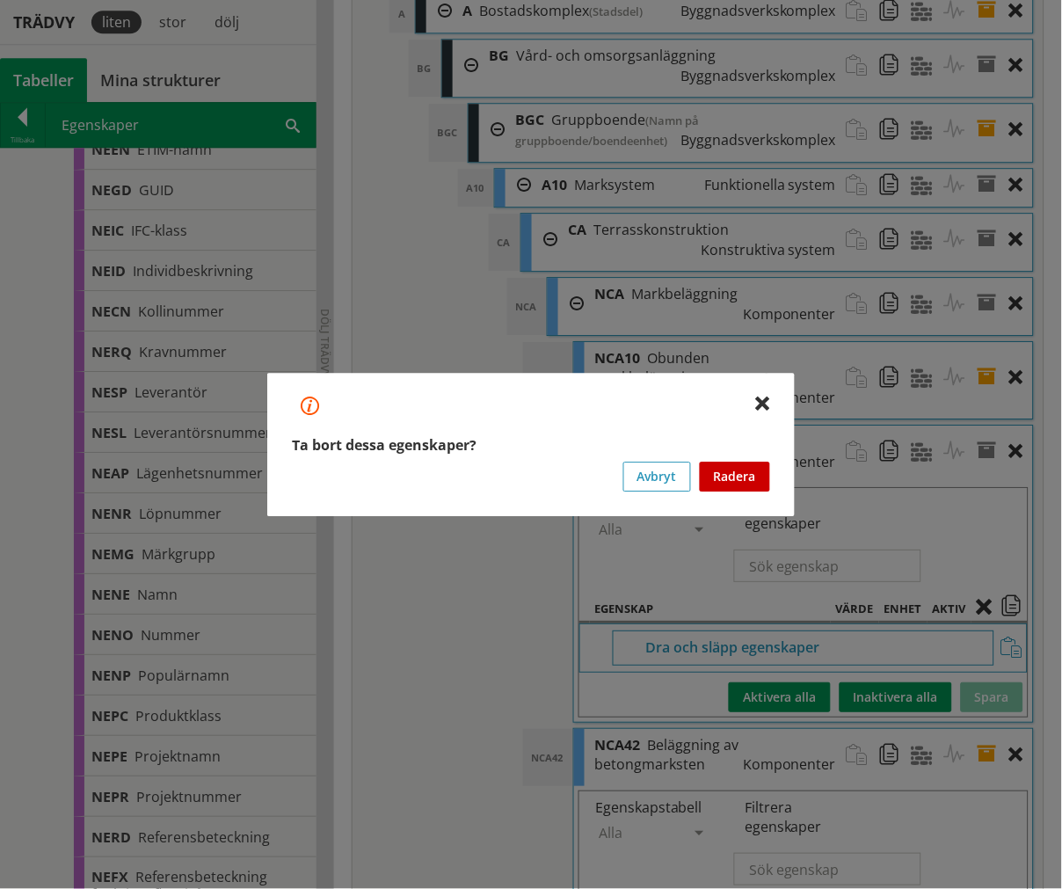
click at [761, 476] on button "Radera" at bounding box center [735, 477] width 70 height 30
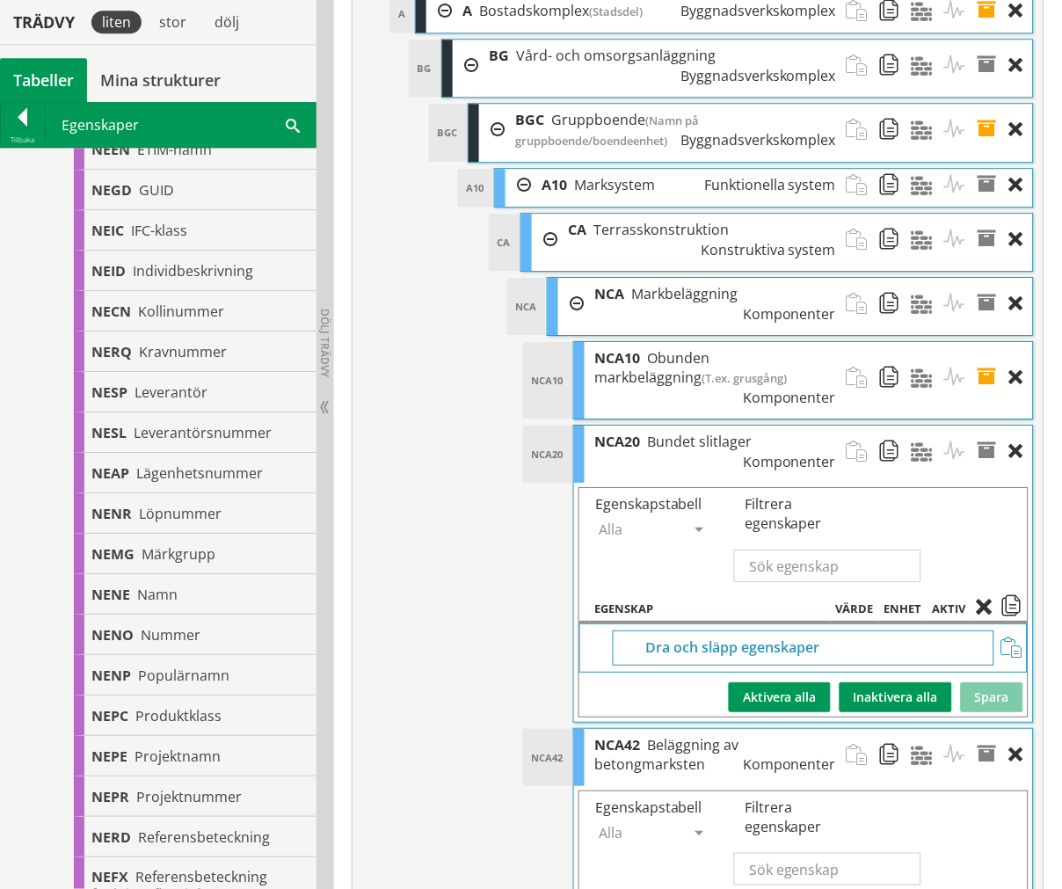
drag, startPoint x: 989, startPoint y: 810, endPoint x: 988, endPoint y: 795, distance: 15.0
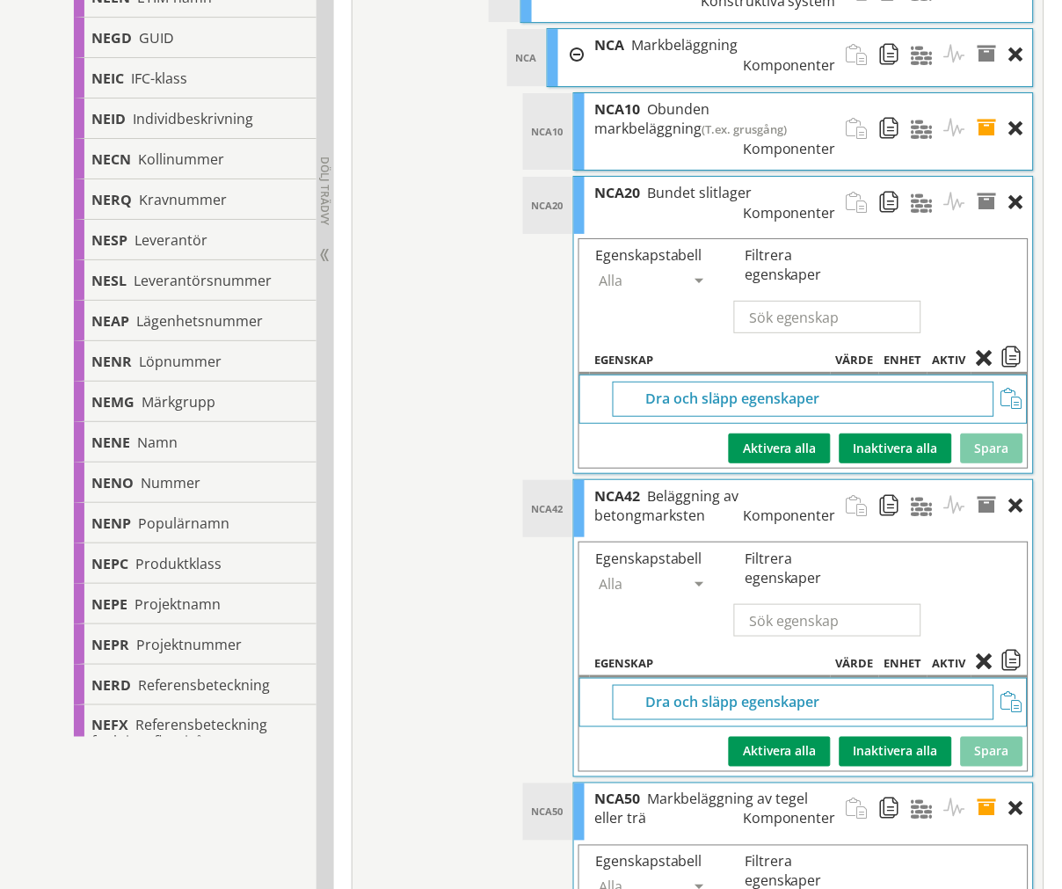
scroll to position [7084, 0]
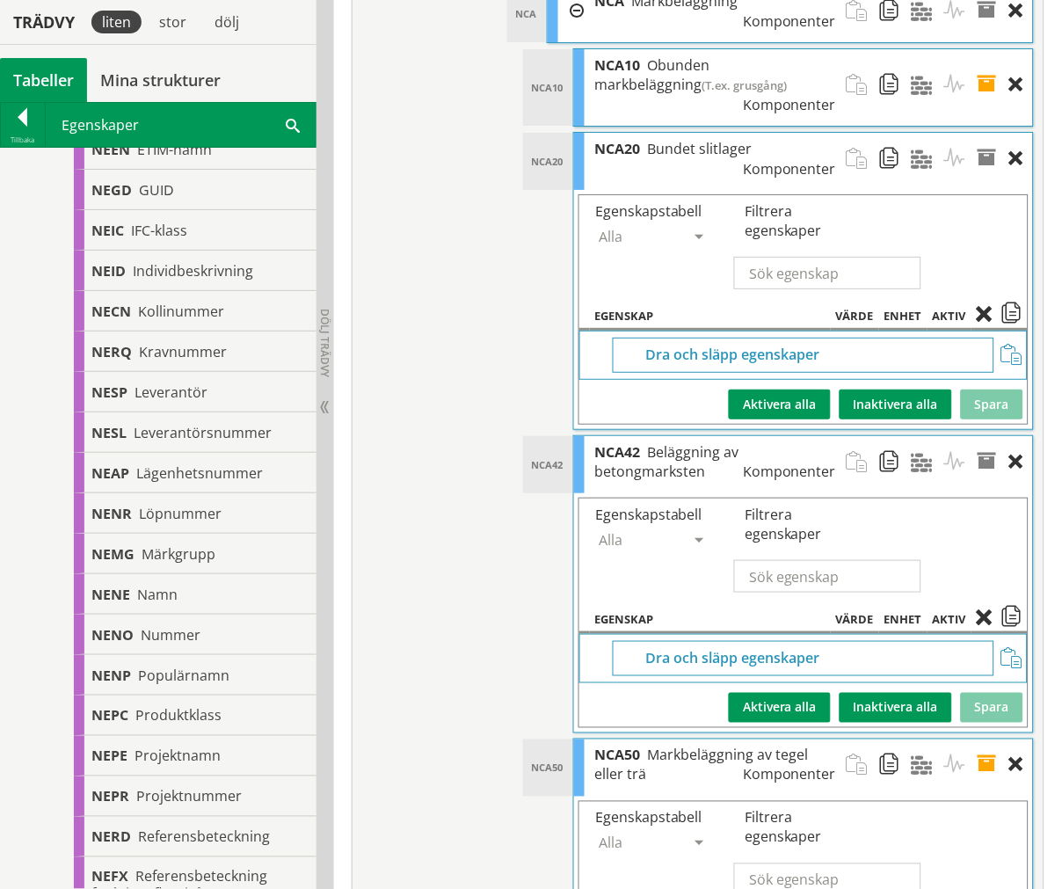
checkbox input "true"
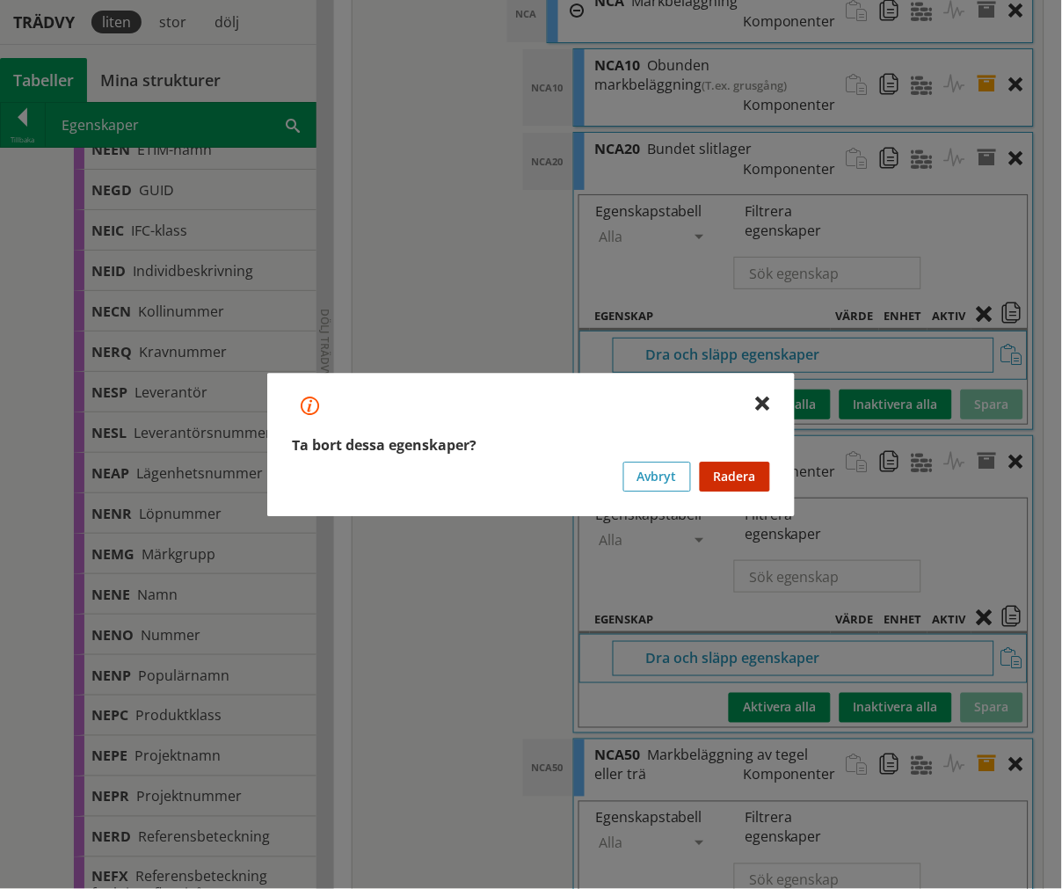
click at [751, 477] on button "Radera" at bounding box center [735, 477] width 70 height 30
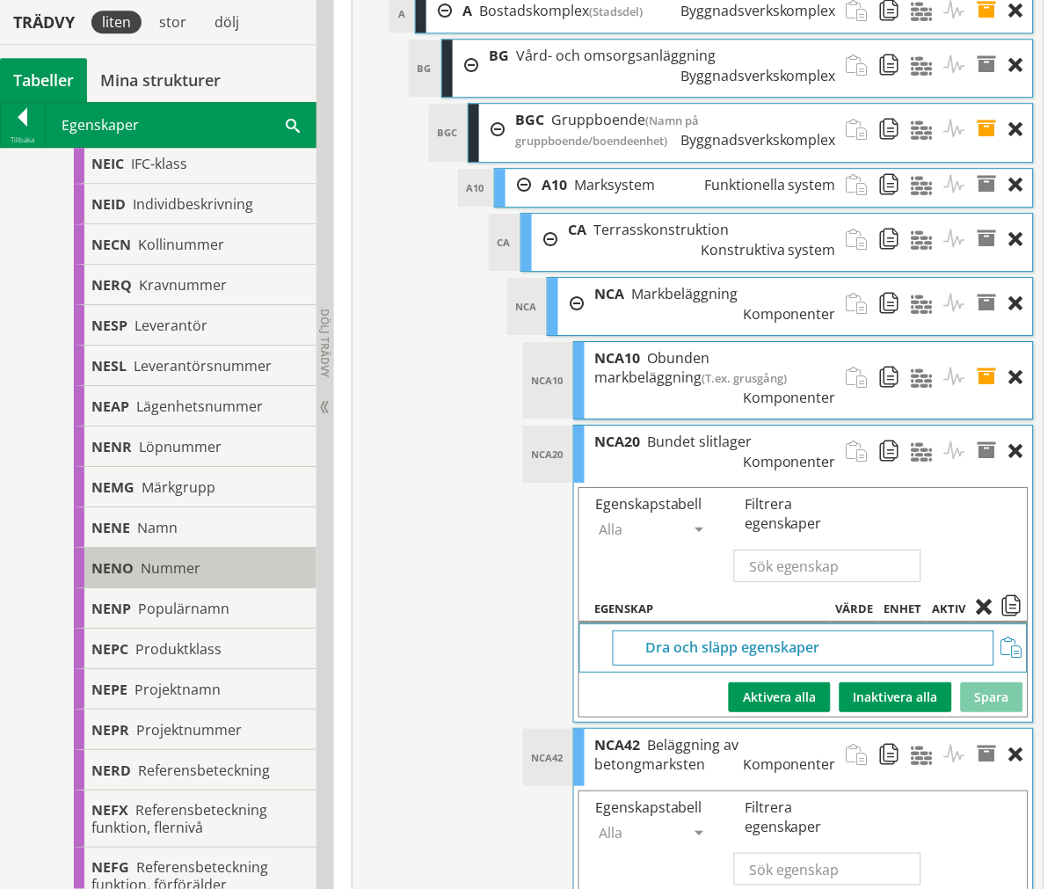
scroll to position [683, 0]
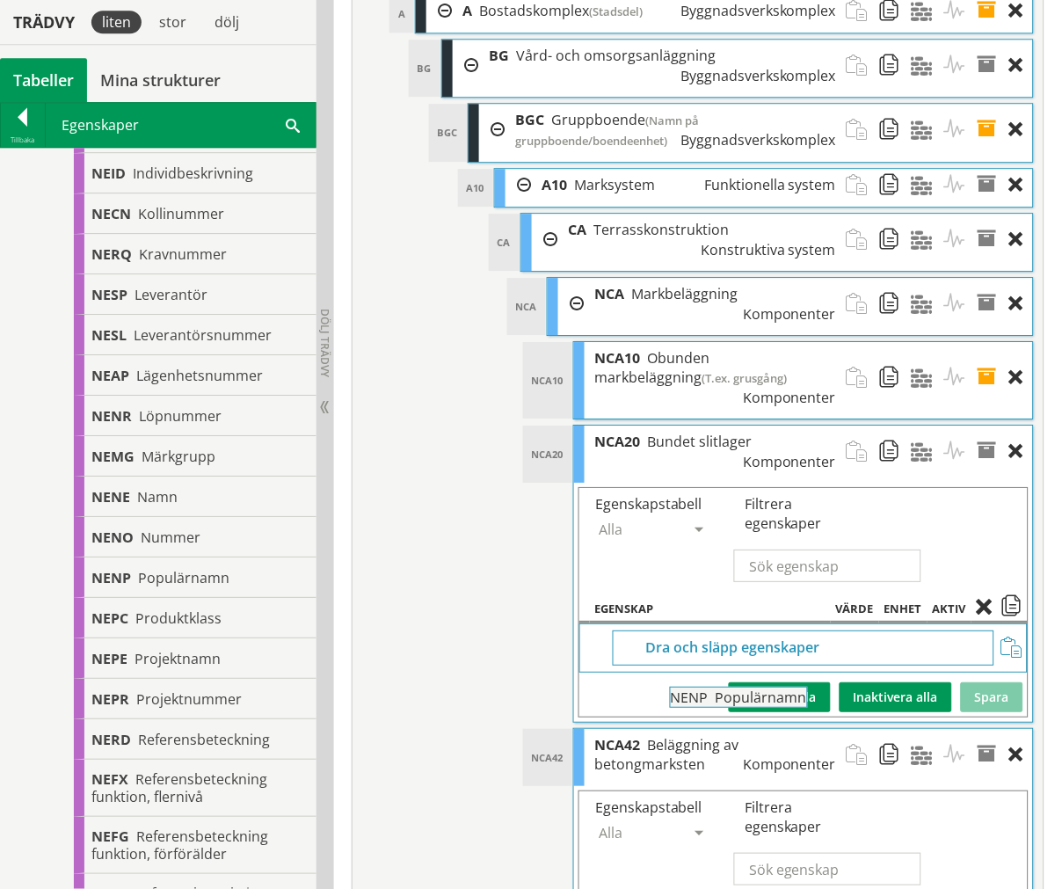
drag, startPoint x: 270, startPoint y: 564, endPoint x: 879, endPoint y: 700, distance: 624.4
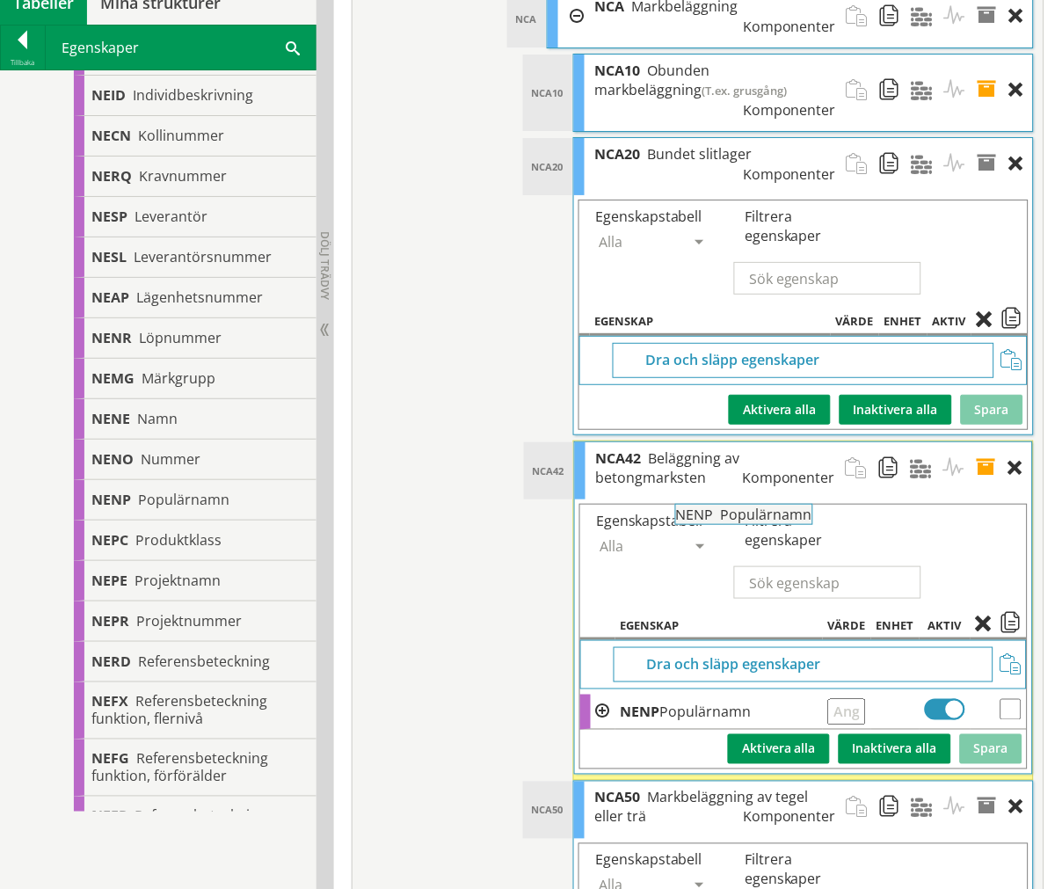
scroll to position [7084, 0]
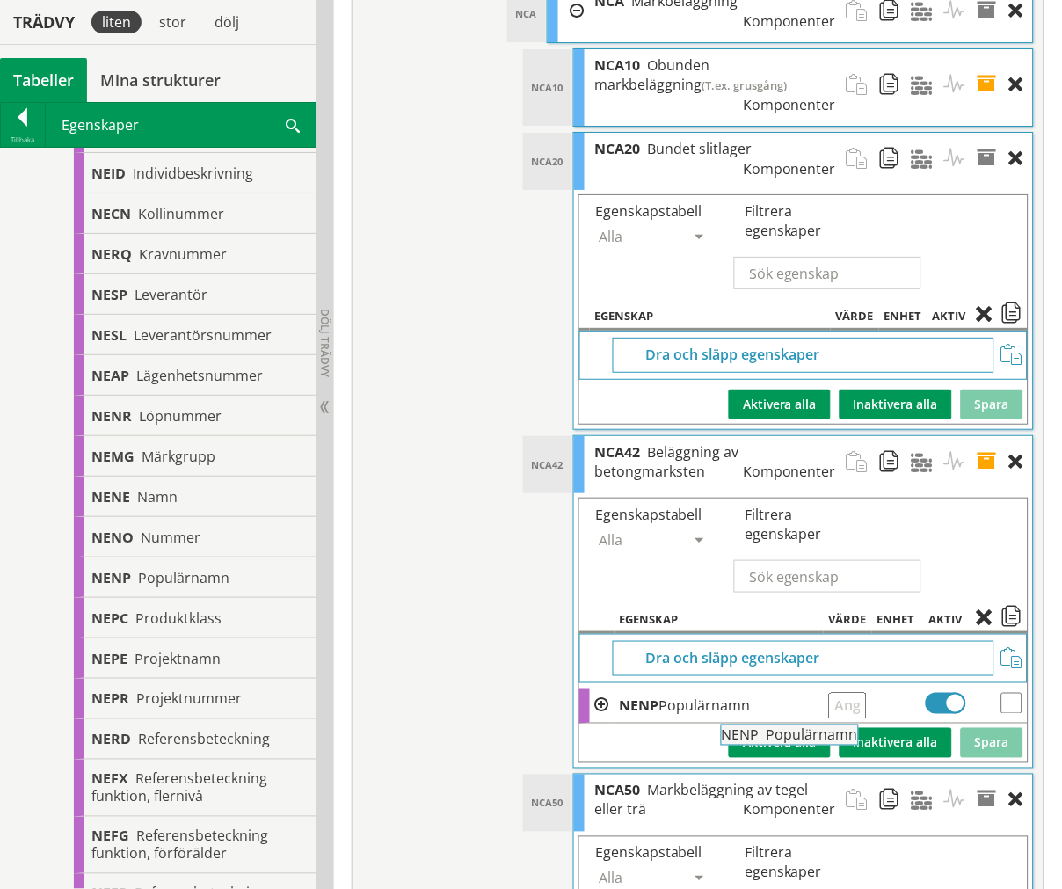
drag, startPoint x: 196, startPoint y: 573, endPoint x: 883, endPoint y: 727, distance: 703.8
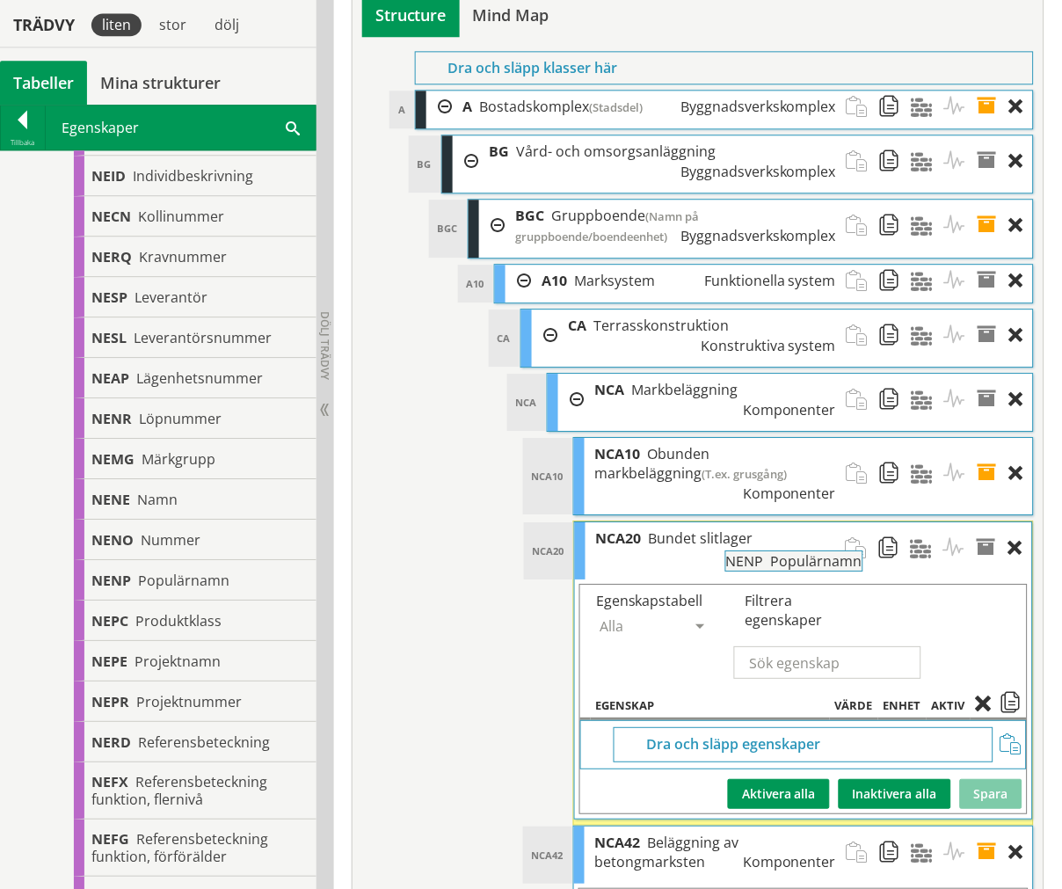
scroll to position [6693, 0]
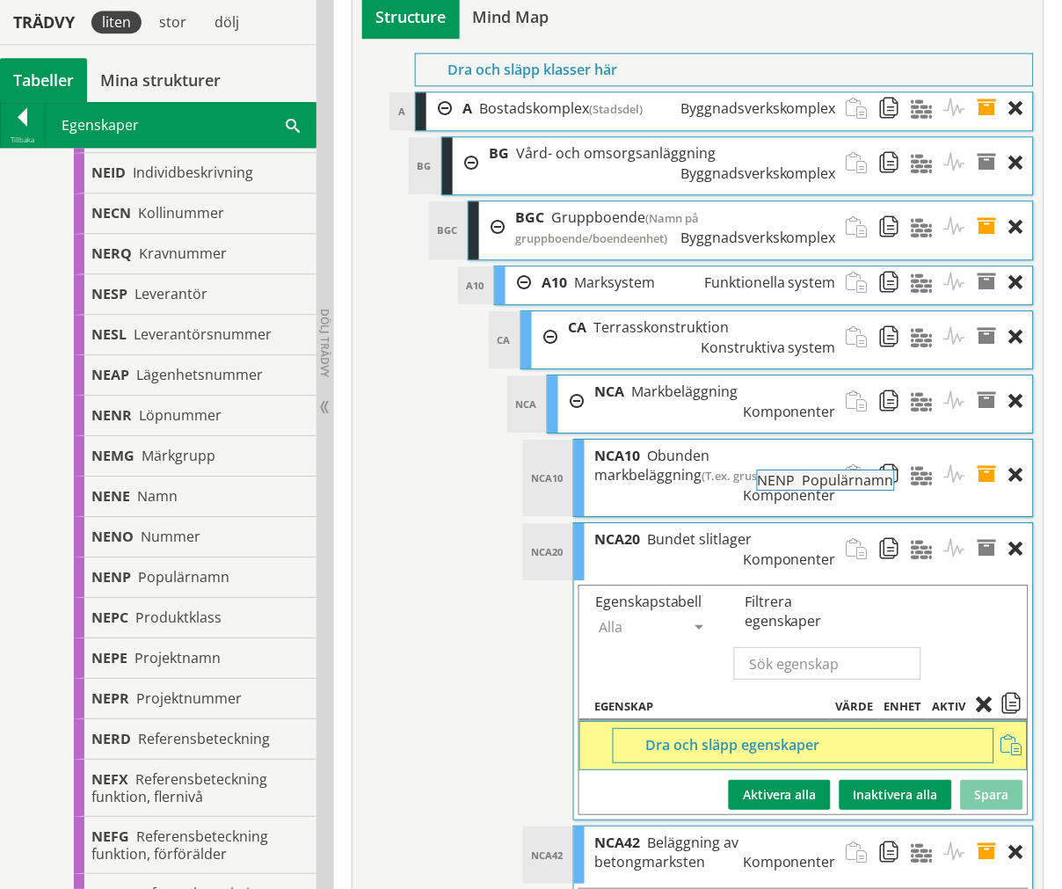
drag, startPoint x: 171, startPoint y: 565, endPoint x: 885, endPoint y: 477, distance: 720.3
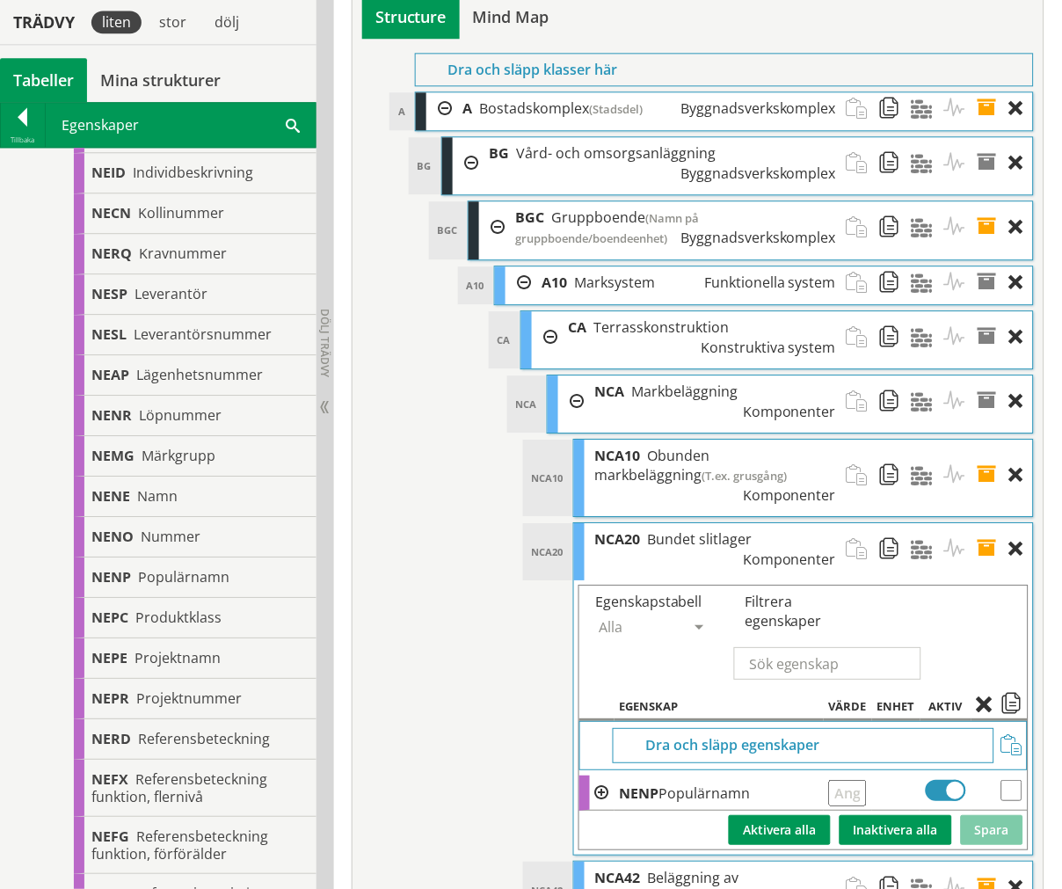
click at [987, 862] on span at bounding box center [993, 888] width 33 height 52
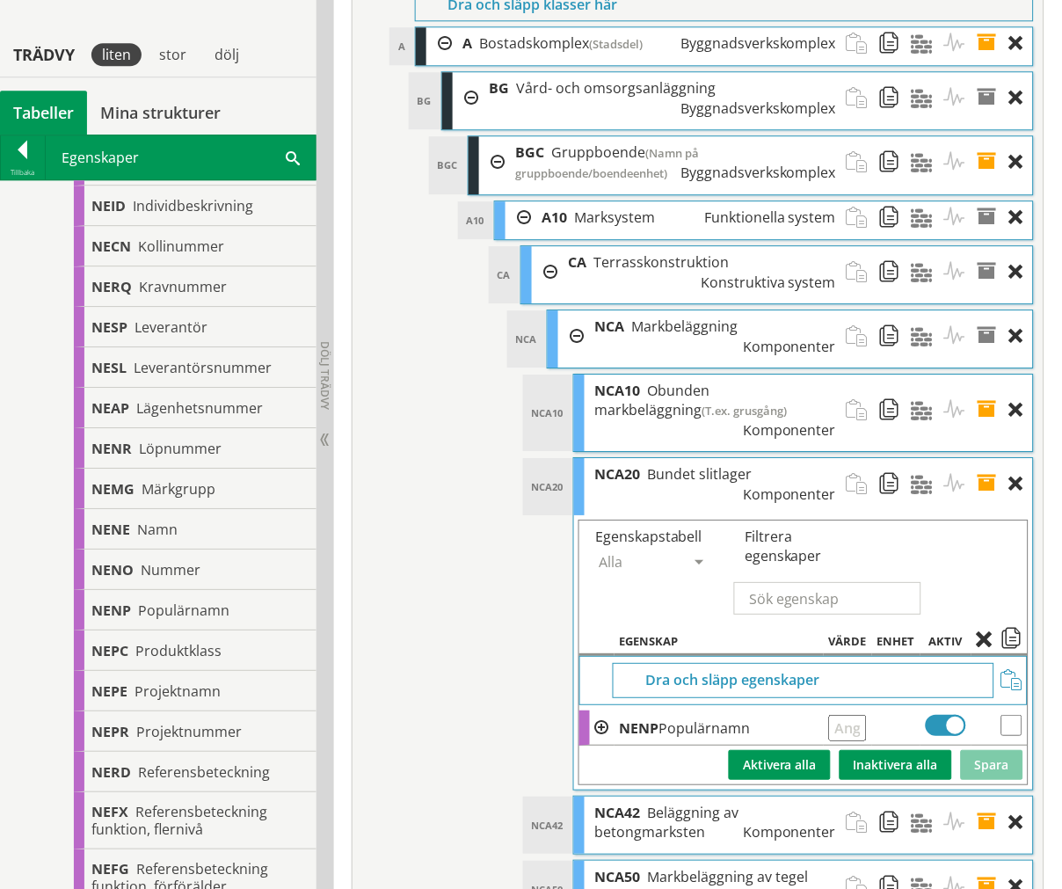
scroll to position [6791, 0]
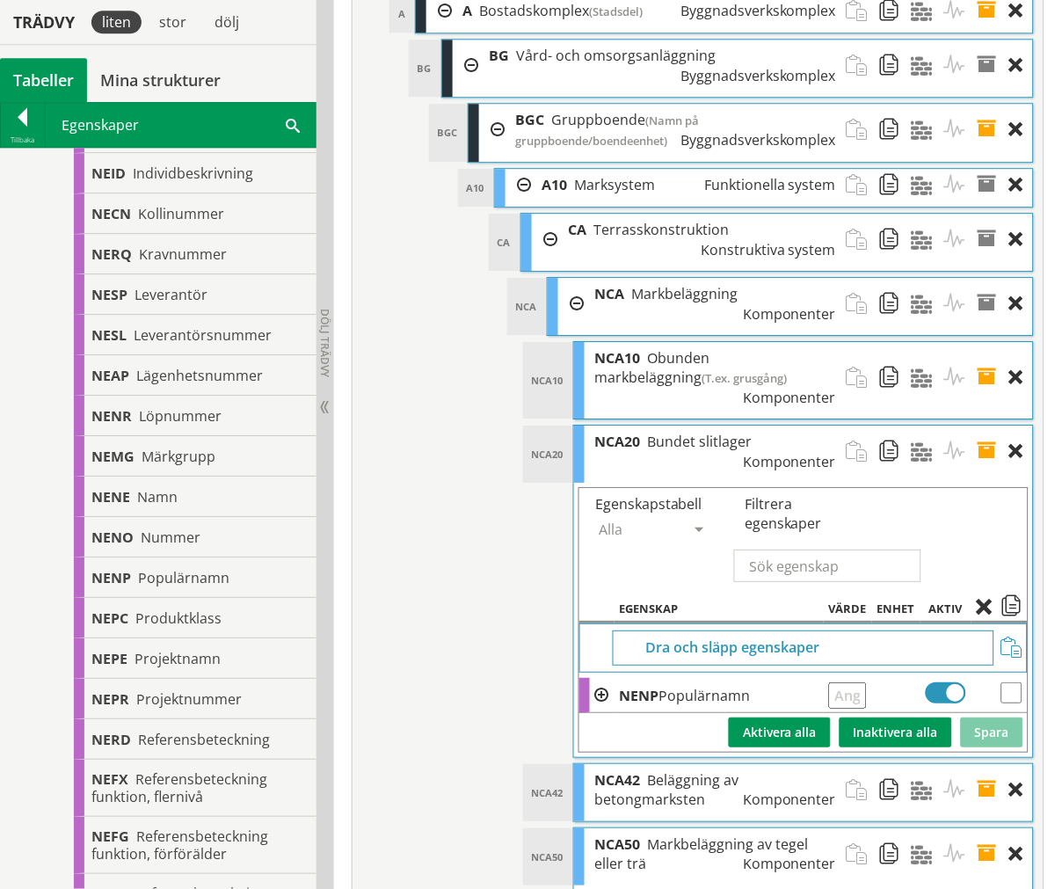
click at [988, 828] on span at bounding box center [993, 854] width 33 height 52
click at [866, 550] on input "text" at bounding box center [827, 566] width 187 height 33
click at [856, 682] on input "text" at bounding box center [848, 695] width 38 height 26
type input "T.ex. asfalt"
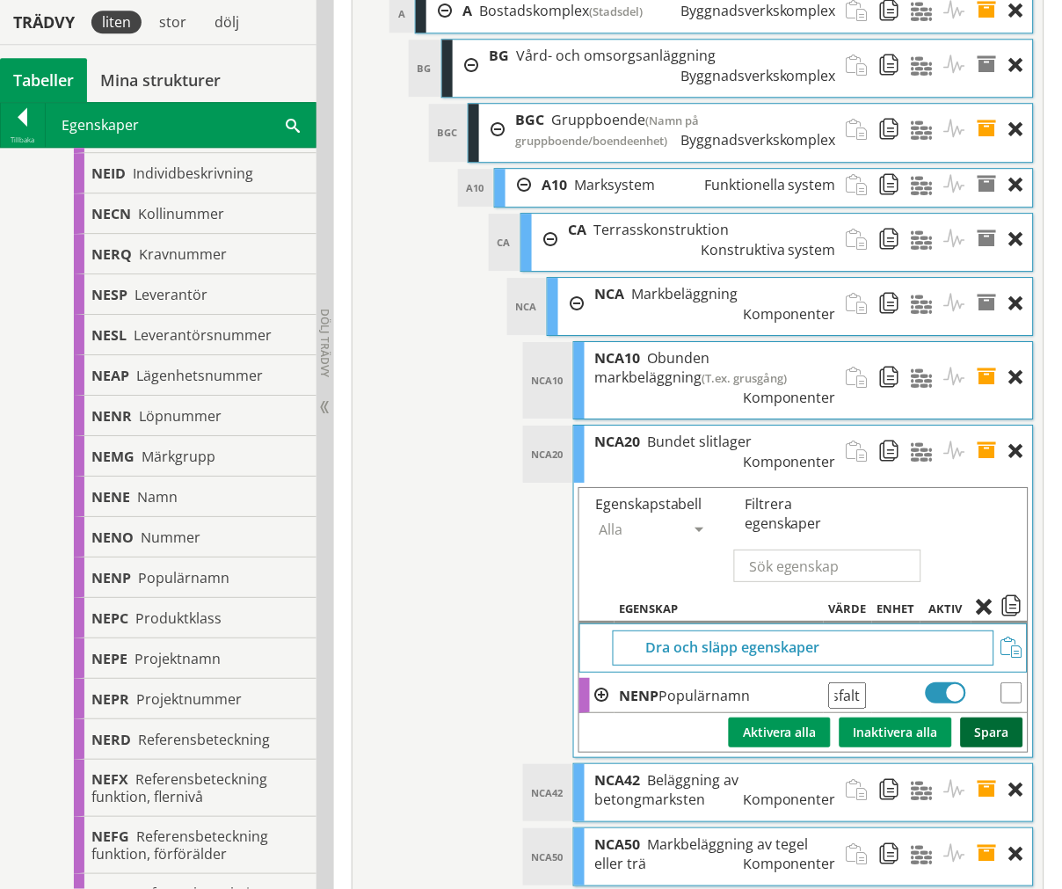
click at [1007, 718] on button "Spara" at bounding box center [992, 733] width 62 height 30
click at [988, 426] on span at bounding box center [993, 452] width 33 height 52
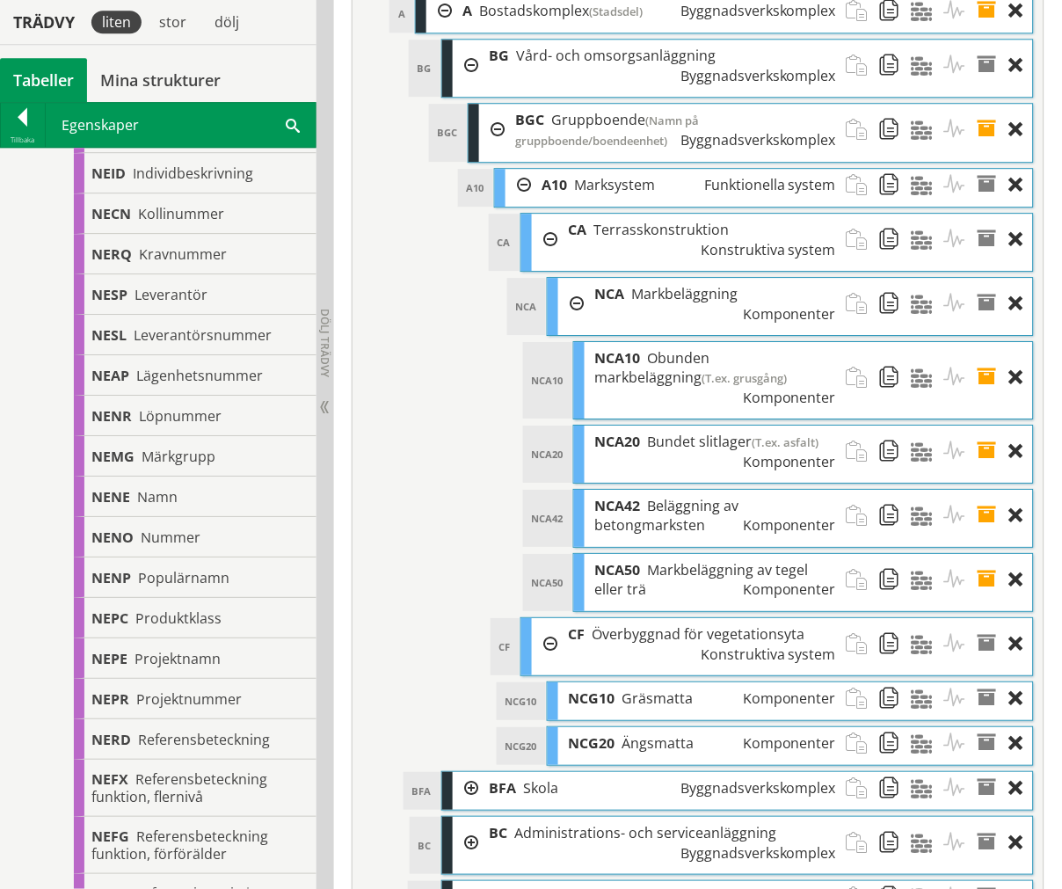
click at [985, 490] on span at bounding box center [993, 516] width 33 height 52
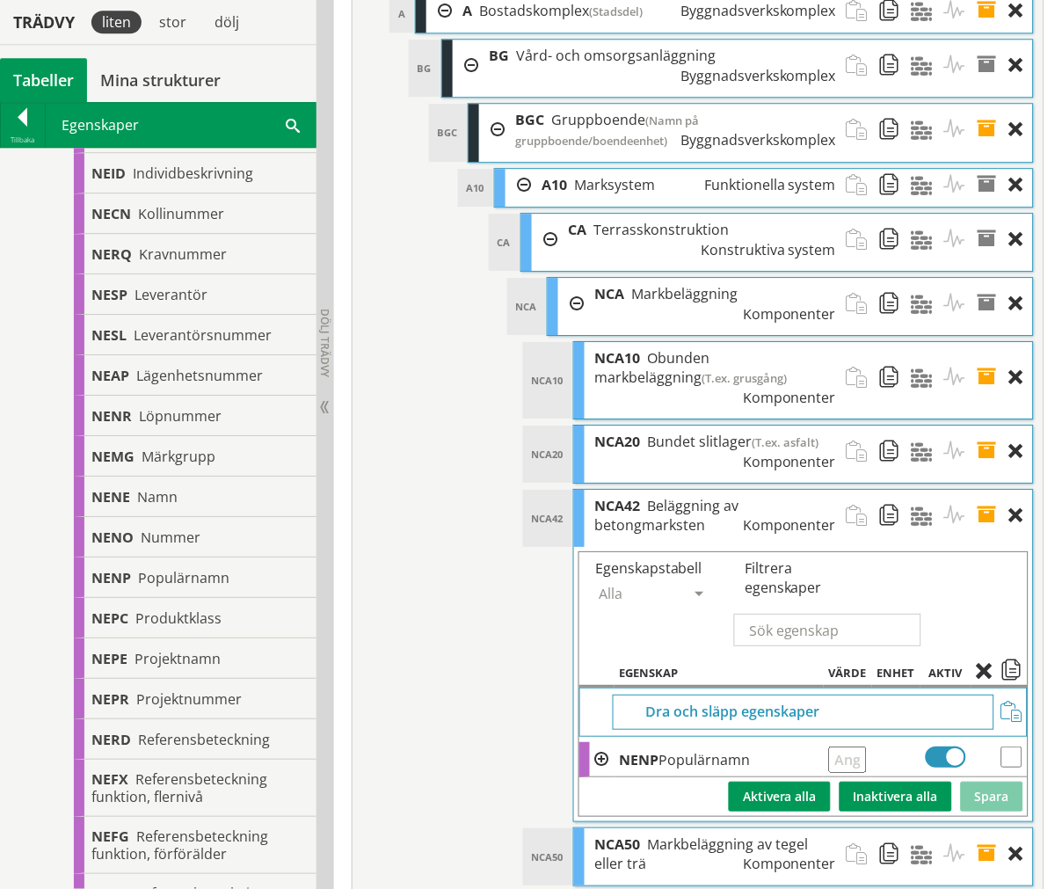
click at [863, 747] on input "text" at bounding box center [848, 760] width 38 height 26
type input "T.ex. marksten"
click at [989, 782] on button "Spara" at bounding box center [992, 797] width 62 height 30
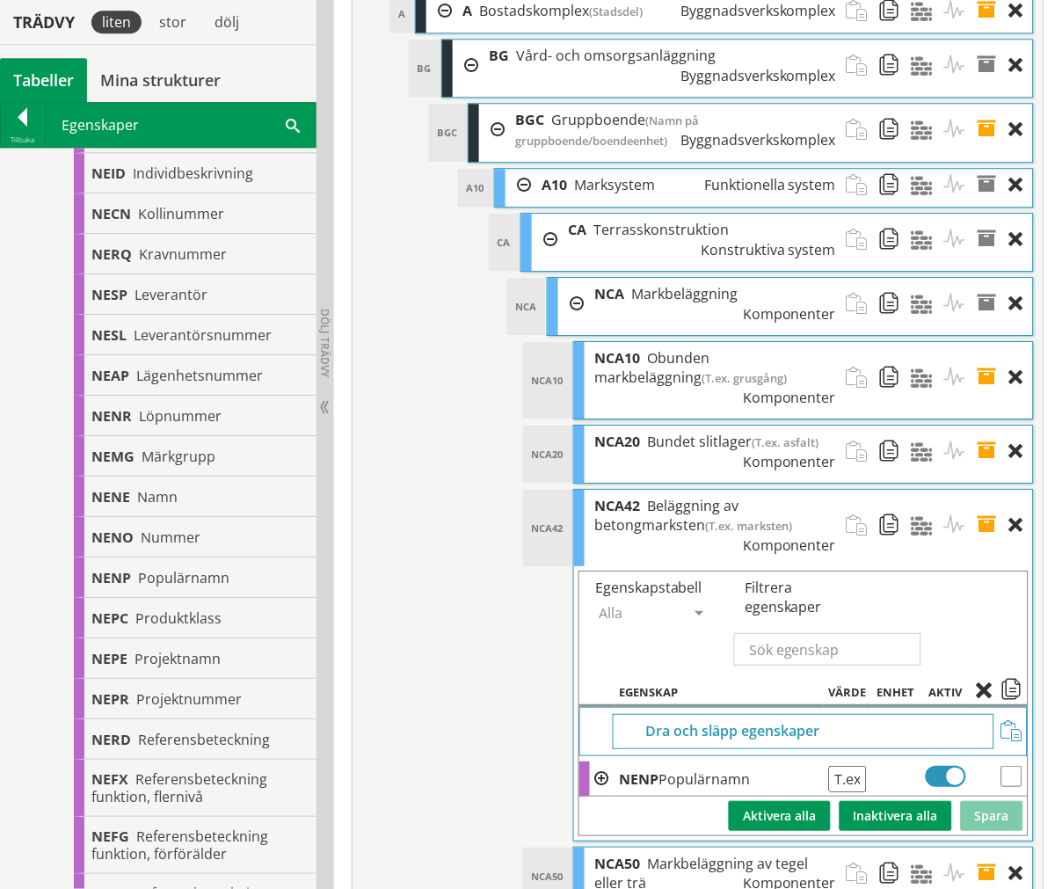
click at [987, 490] on span at bounding box center [993, 525] width 33 height 71
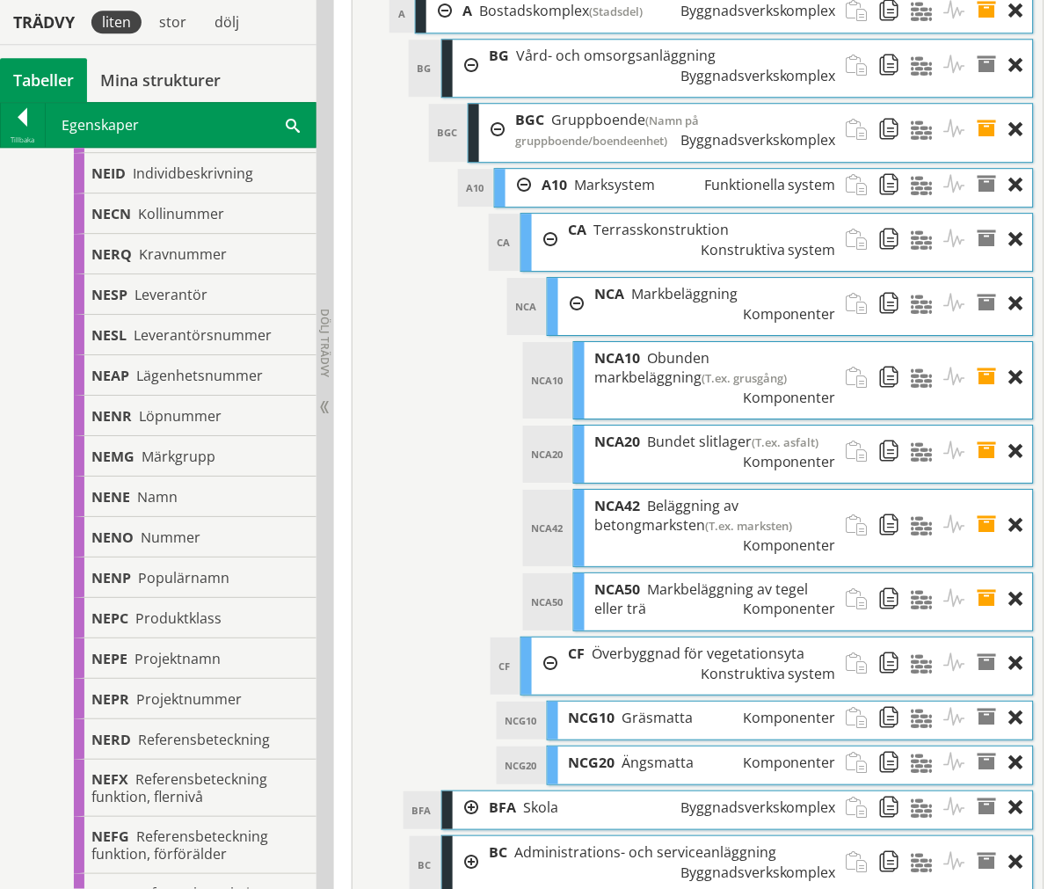
click at [982, 573] on span at bounding box center [993, 599] width 33 height 52
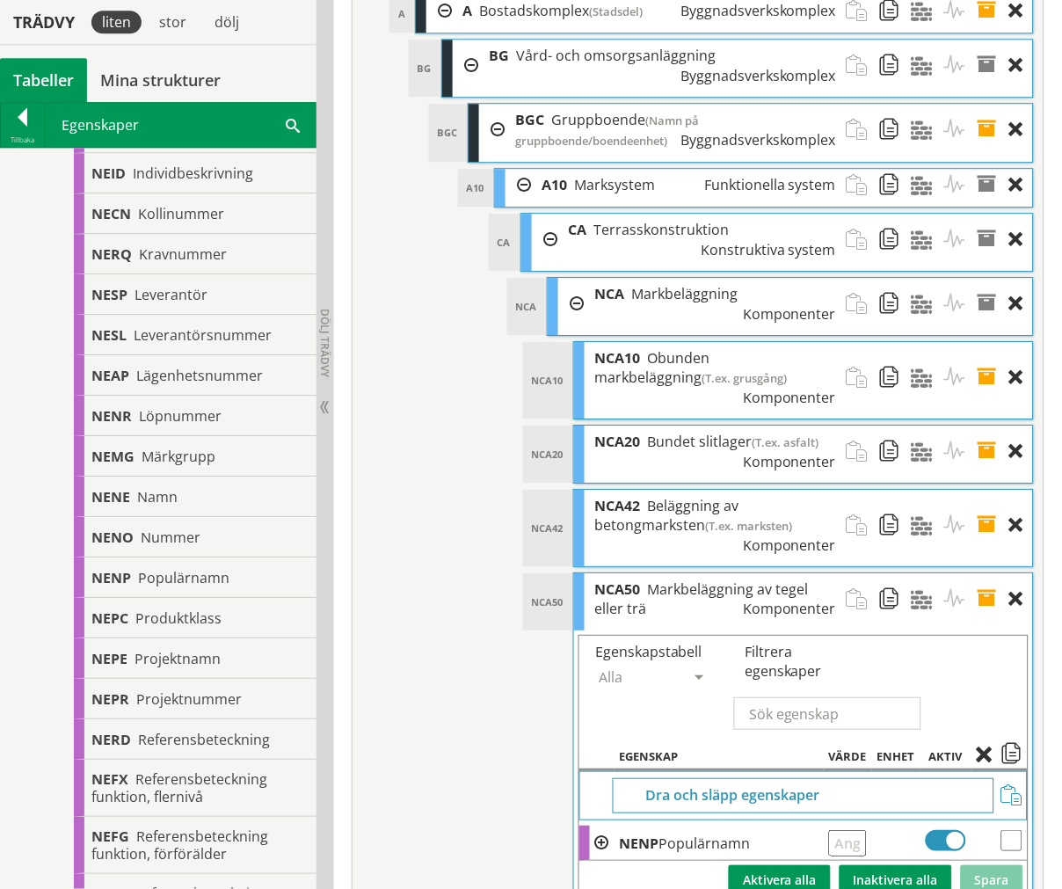
drag, startPoint x: 840, startPoint y: 587, endPoint x: 871, endPoint y: 572, distance: 35.4
click at [842, 830] on input "text" at bounding box center [848, 843] width 38 height 26
type input "T.ex. trädäck"
click at [995, 865] on button "Spara" at bounding box center [992, 880] width 62 height 30
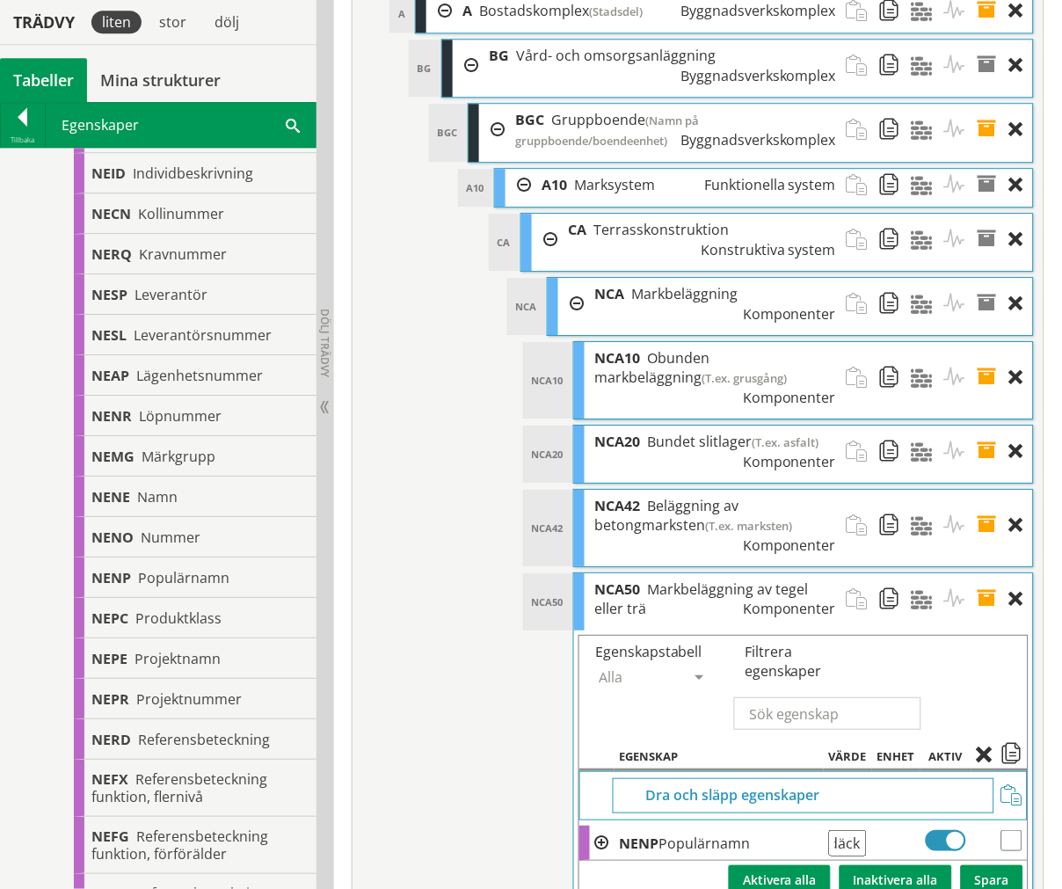
scroll to position [0, 0]
click at [991, 573] on span at bounding box center [993, 599] width 33 height 52
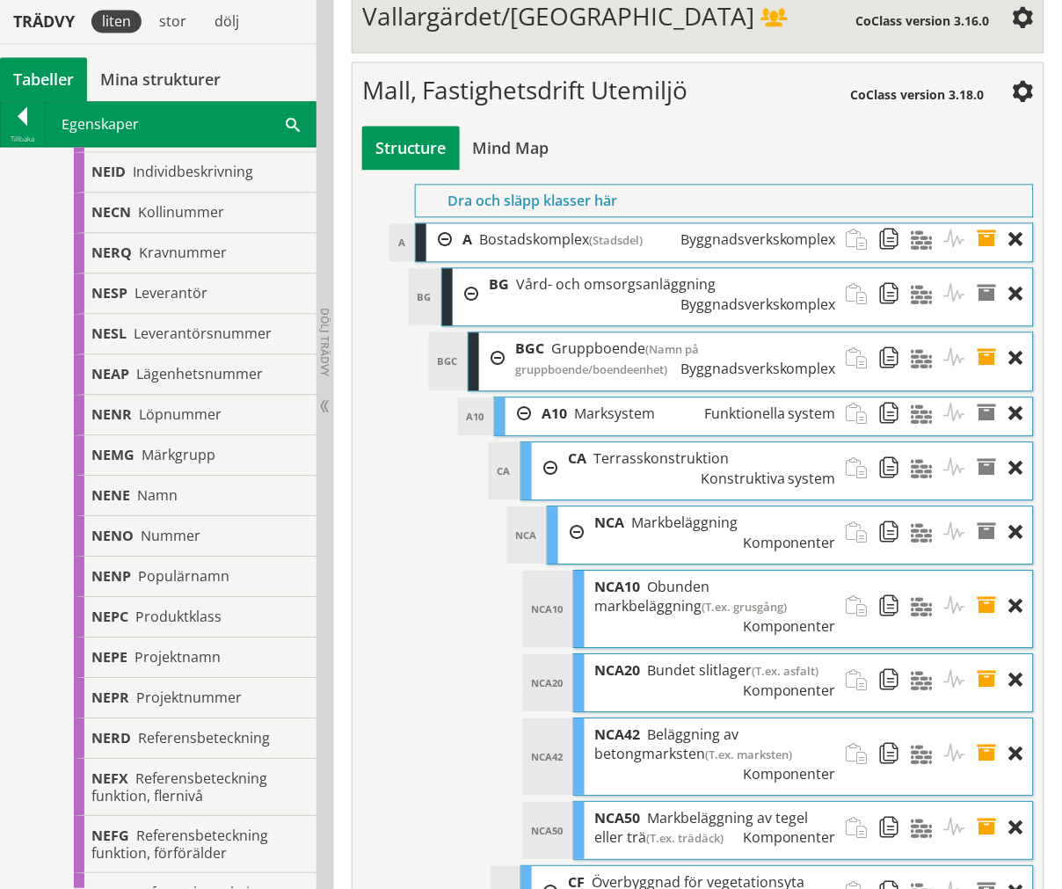
scroll to position [6596, 0]
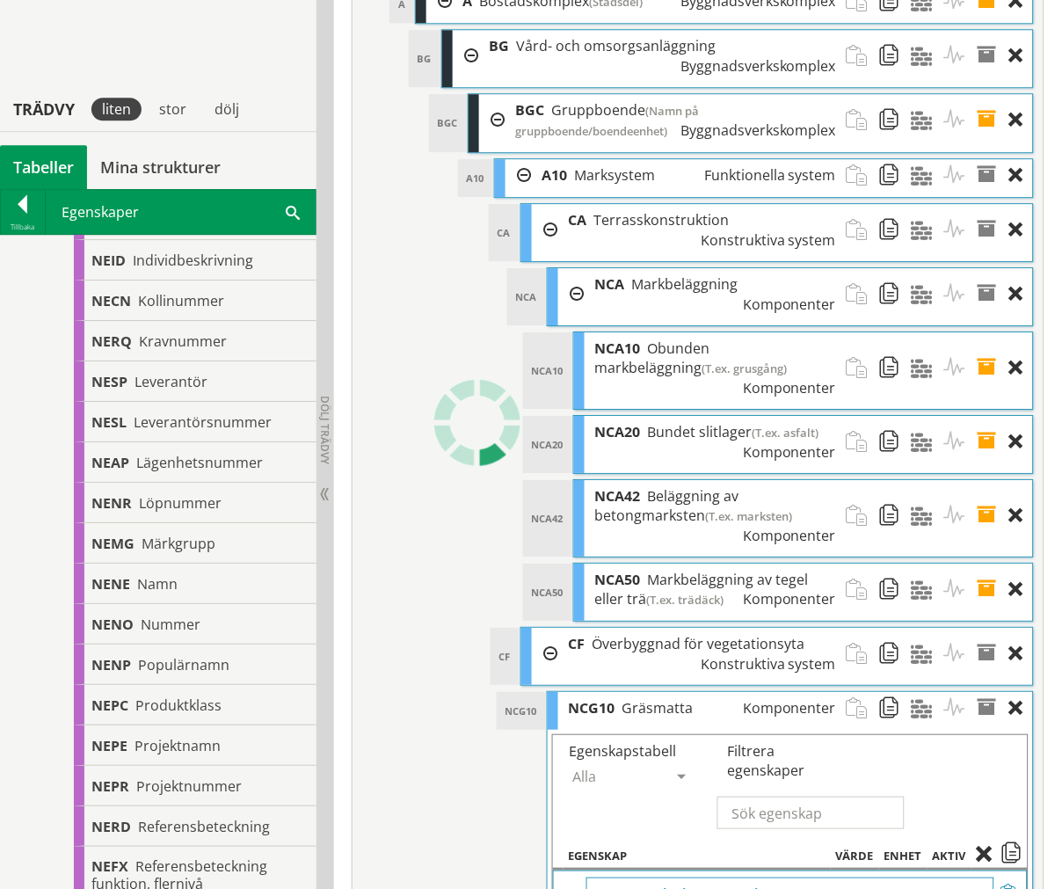
scroll to position [6888, 0]
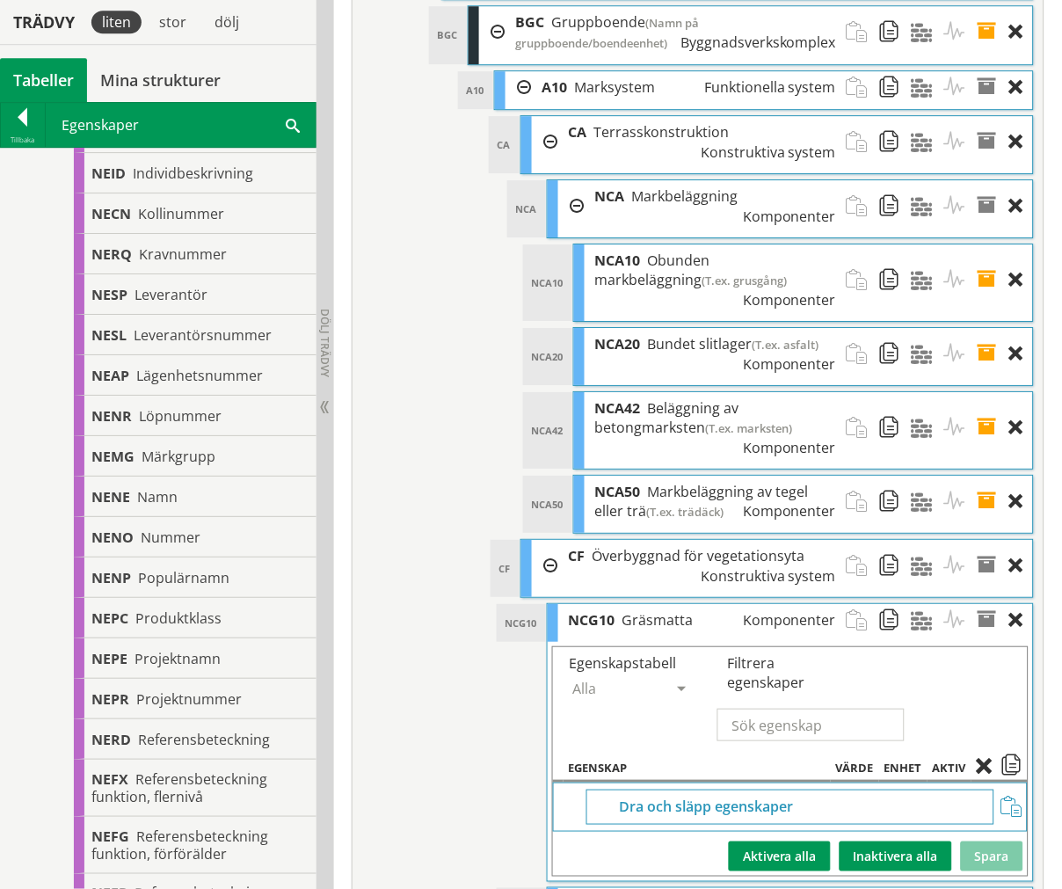
click at [994, 604] on span at bounding box center [993, 620] width 33 height 33
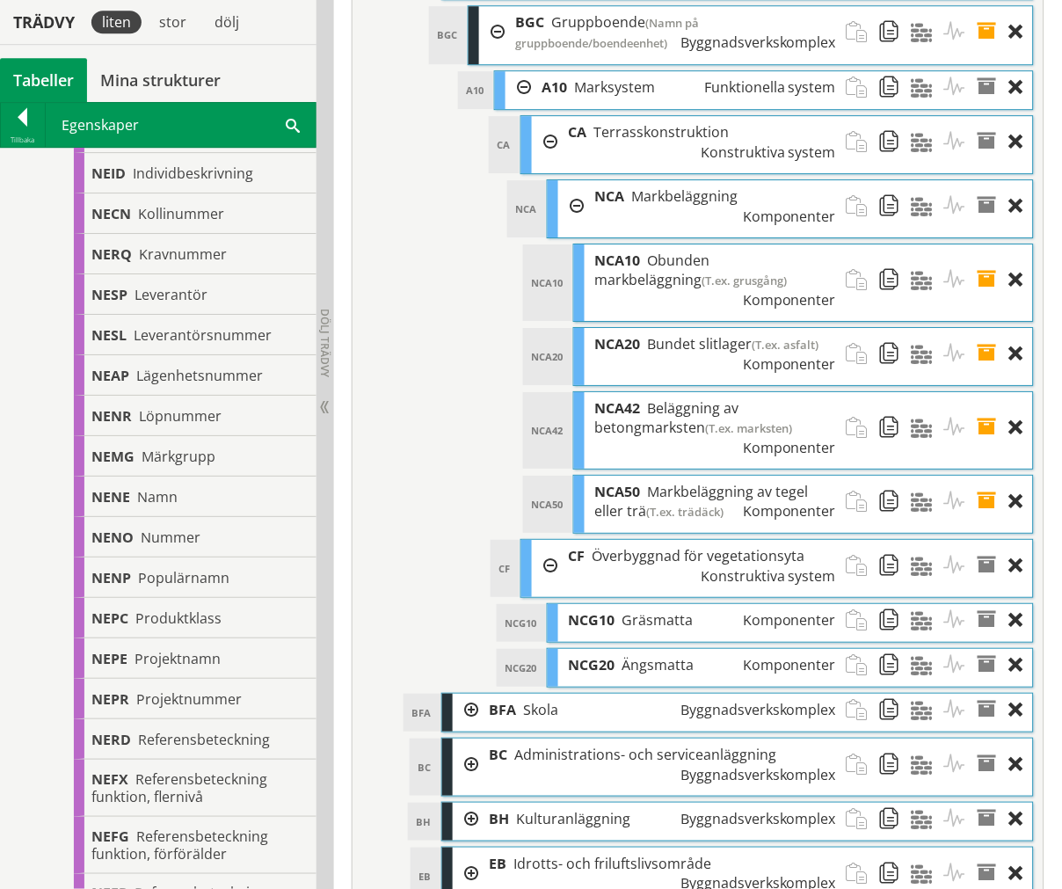
click at [992, 604] on span at bounding box center [993, 620] width 33 height 33
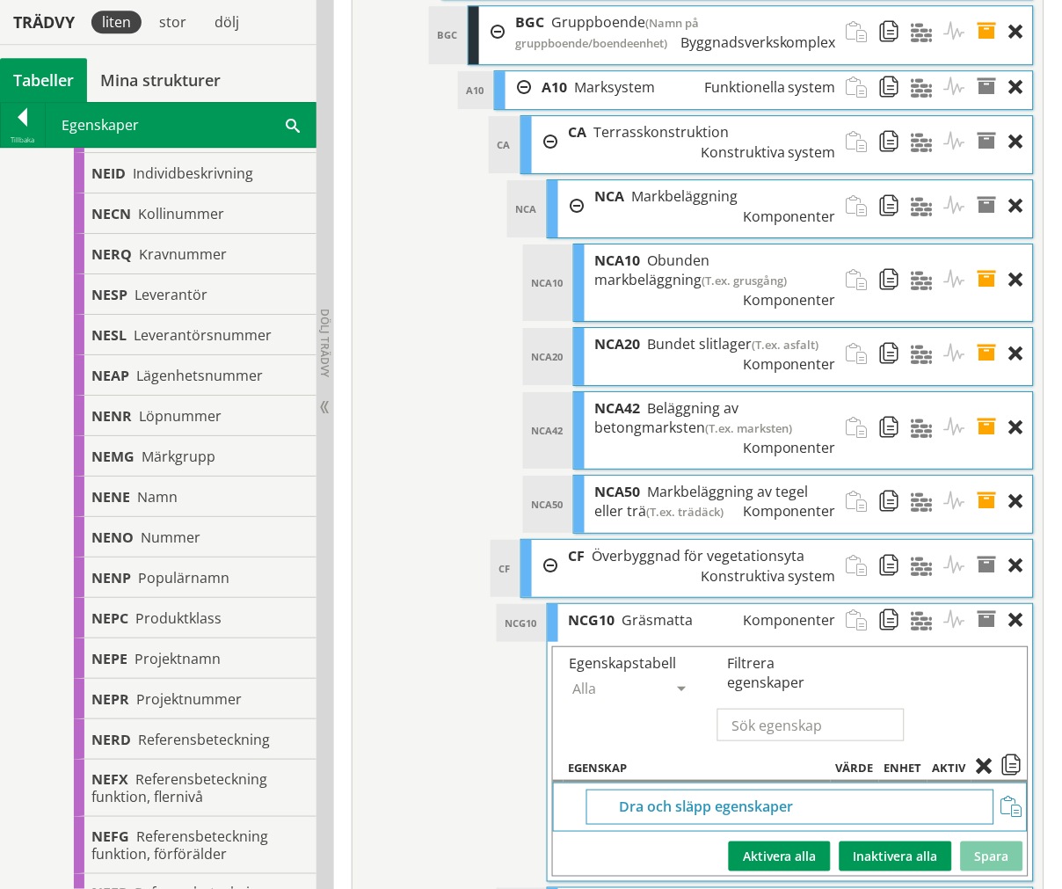
click at [992, 604] on span at bounding box center [993, 620] width 33 height 33
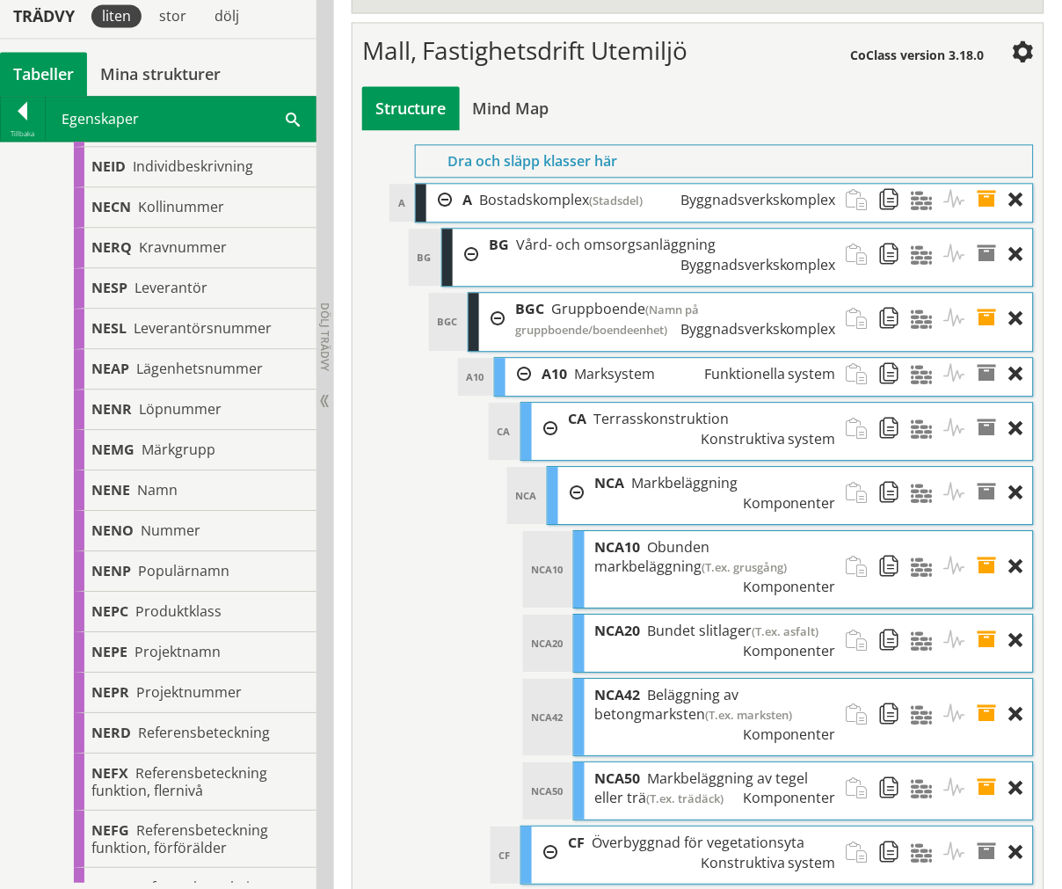
scroll to position [6596, 0]
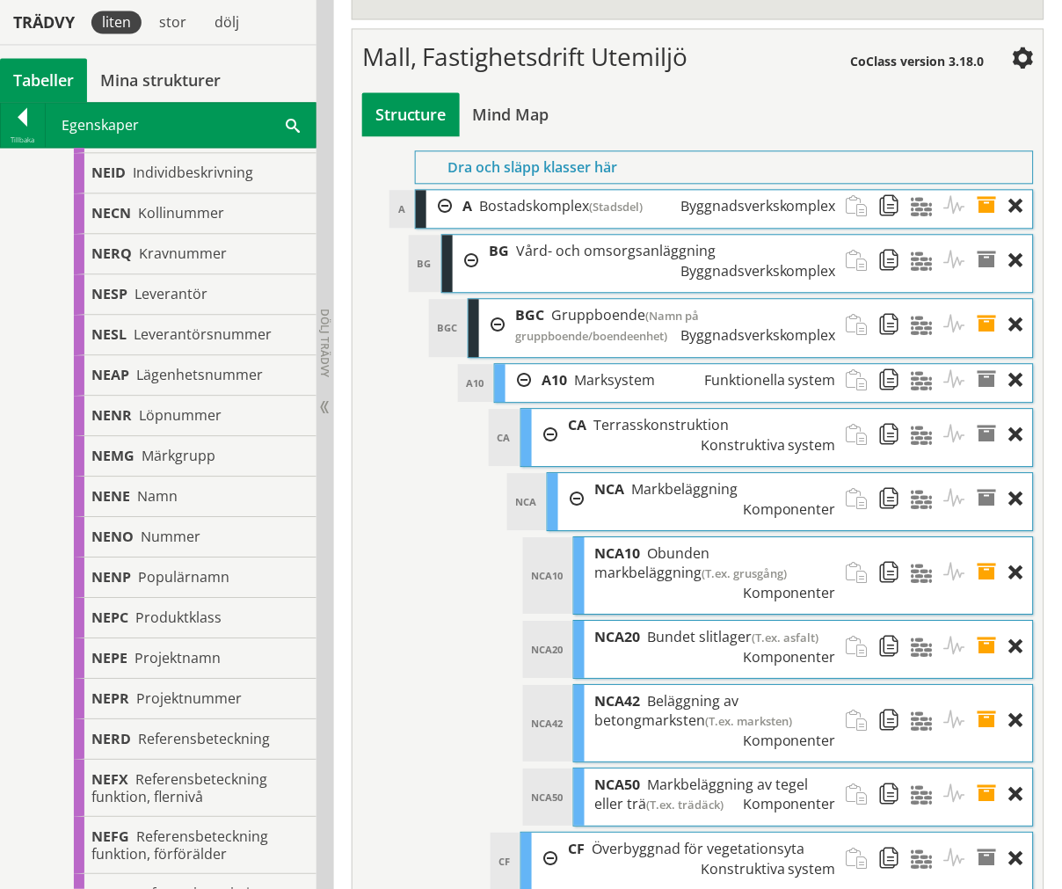
click at [572, 473] on div at bounding box center [571, 499] width 26 height 52
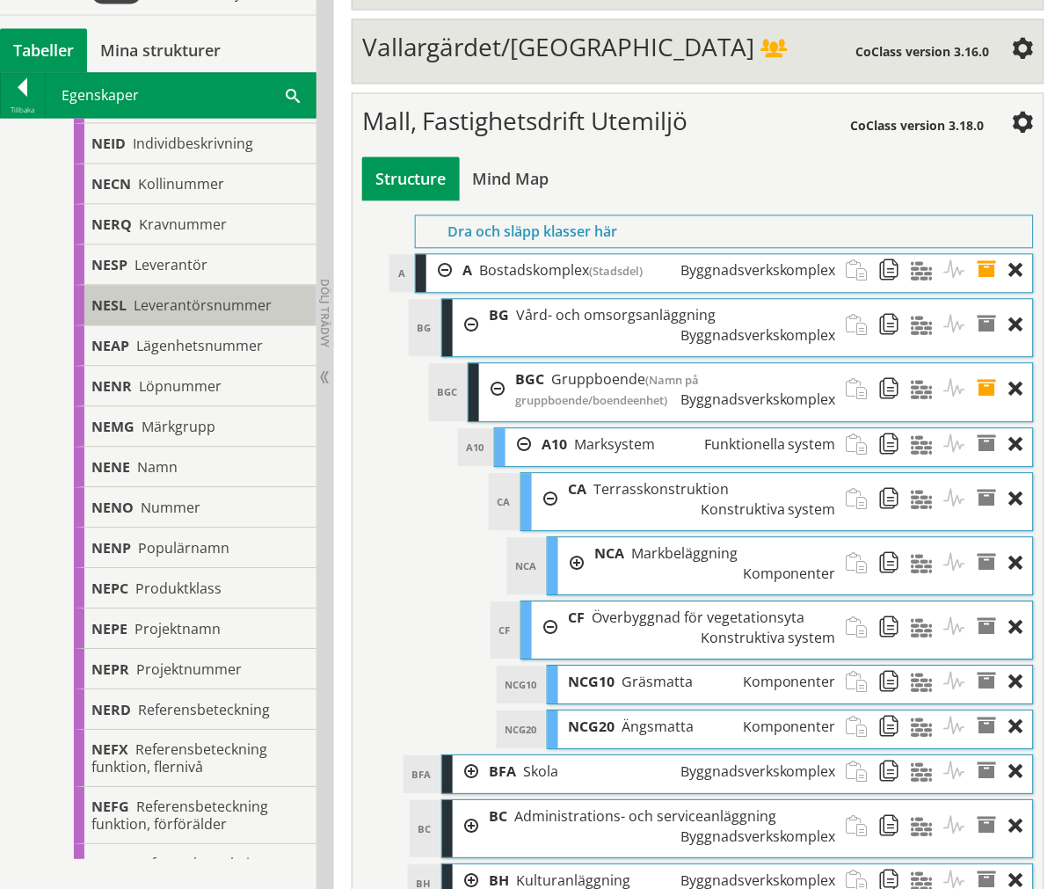
scroll to position [6498, 0]
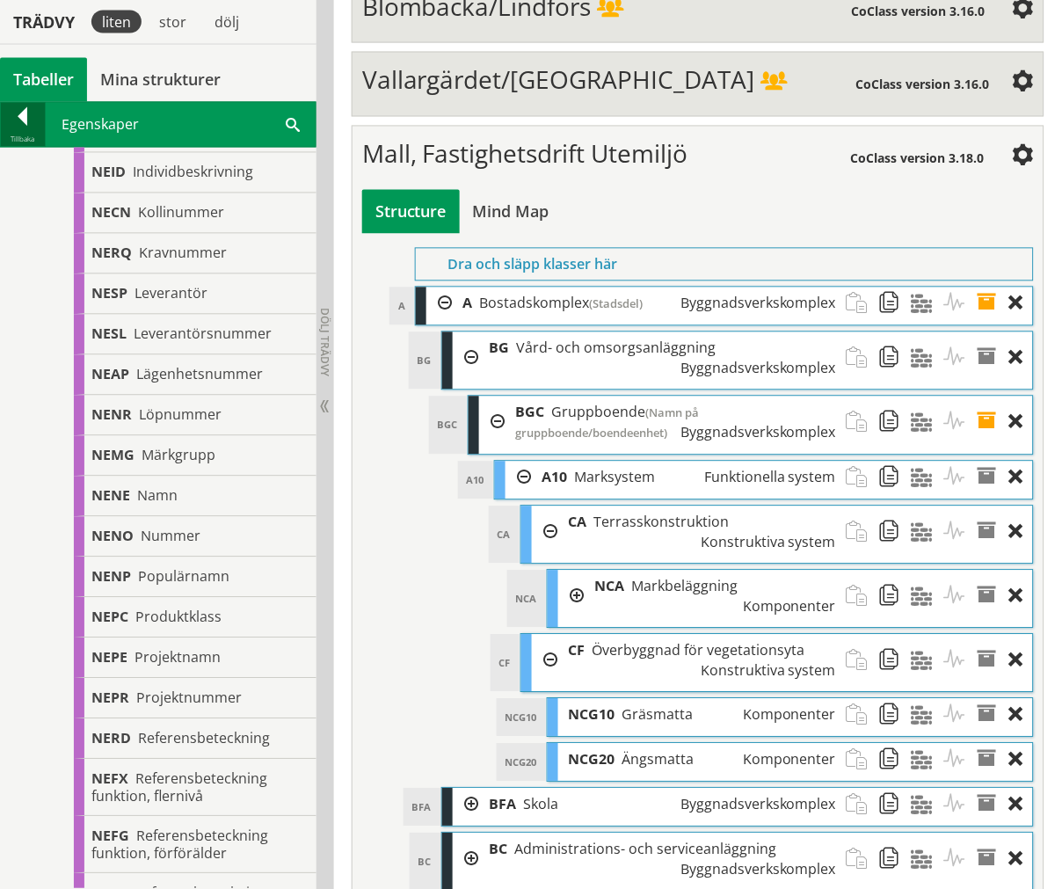
click at [16, 114] on div at bounding box center [23, 120] width 44 height 25
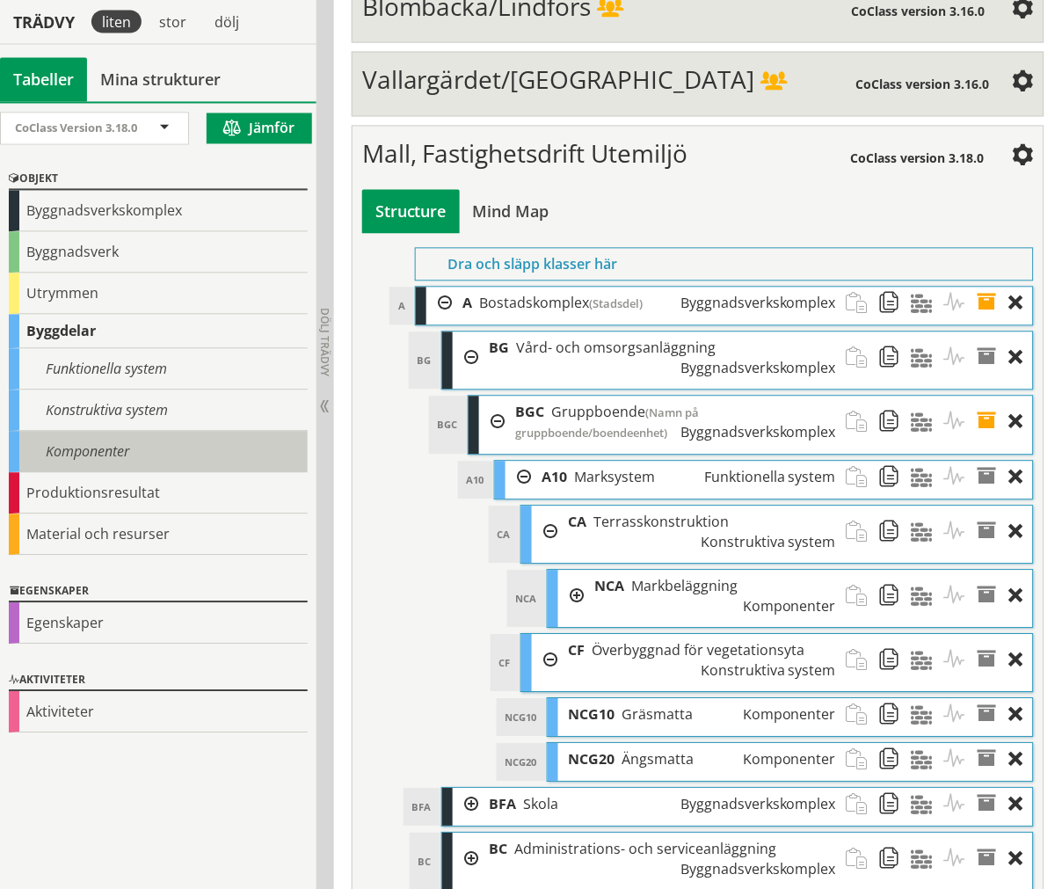
click at [98, 445] on div "Komponenter" at bounding box center [158, 452] width 299 height 41
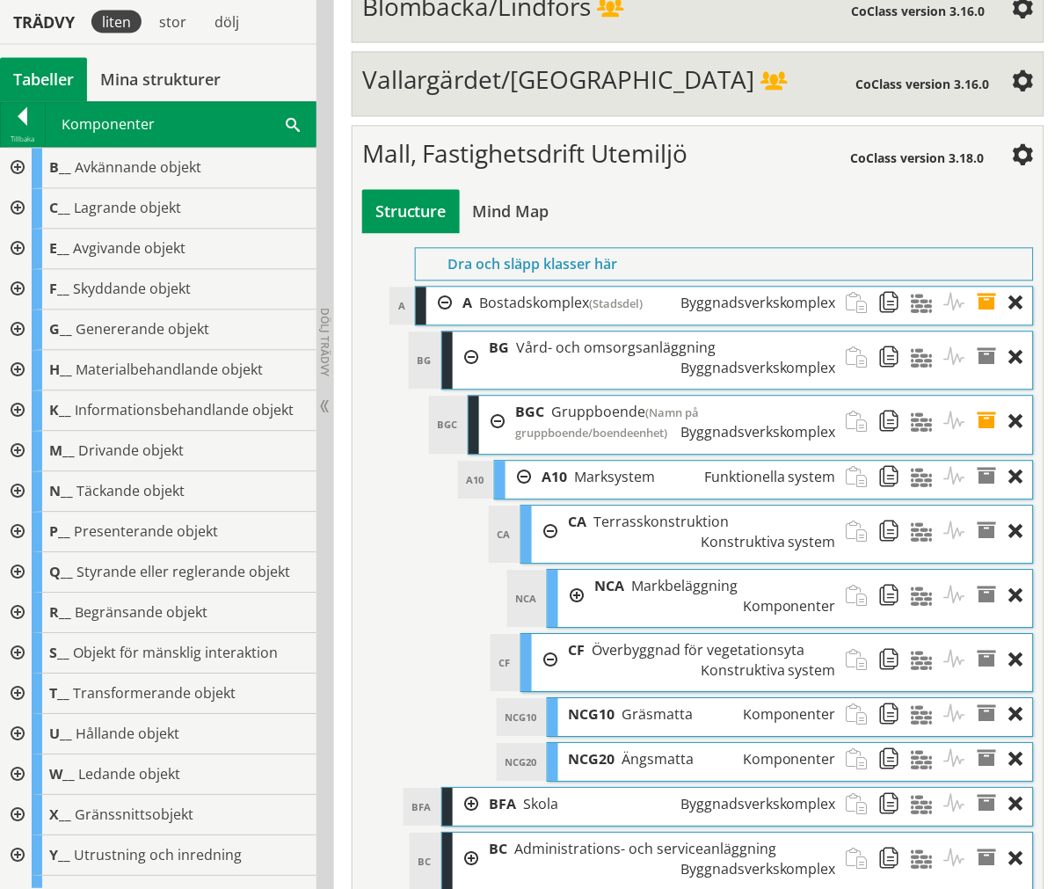
click at [7, 481] on div at bounding box center [16, 492] width 32 height 40
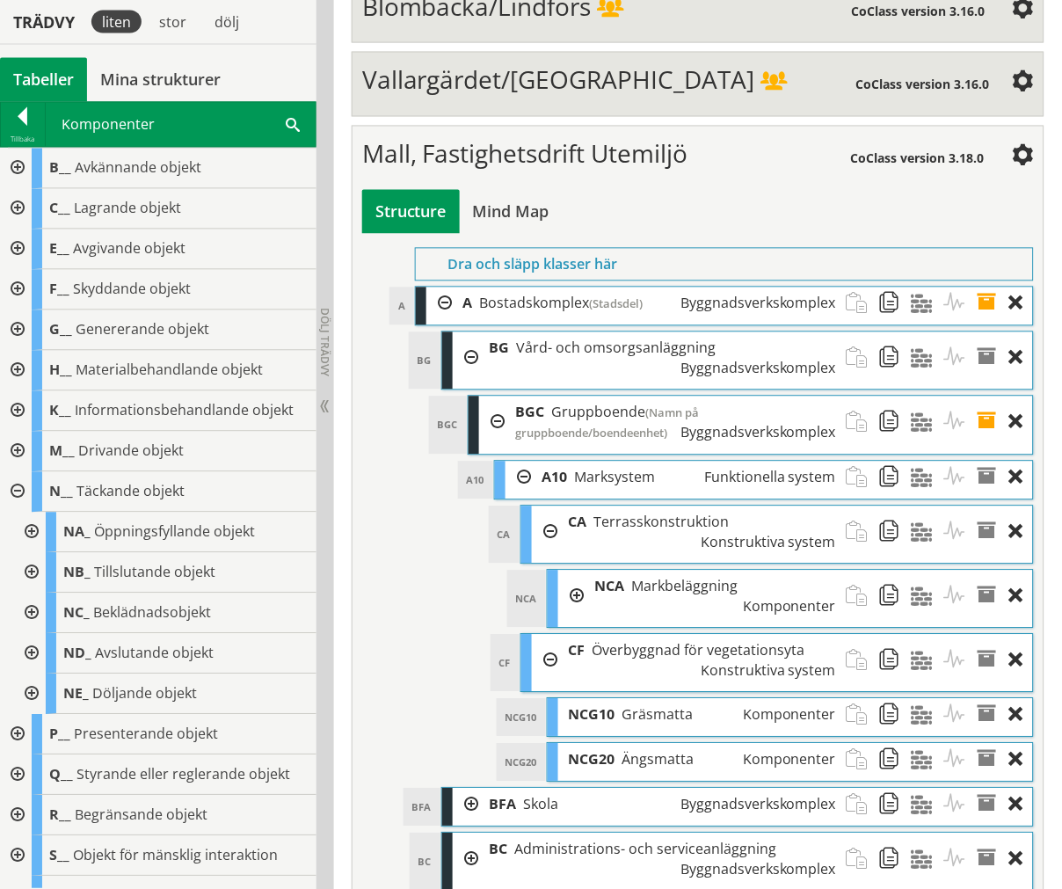
click at [29, 608] on div at bounding box center [30, 614] width 32 height 40
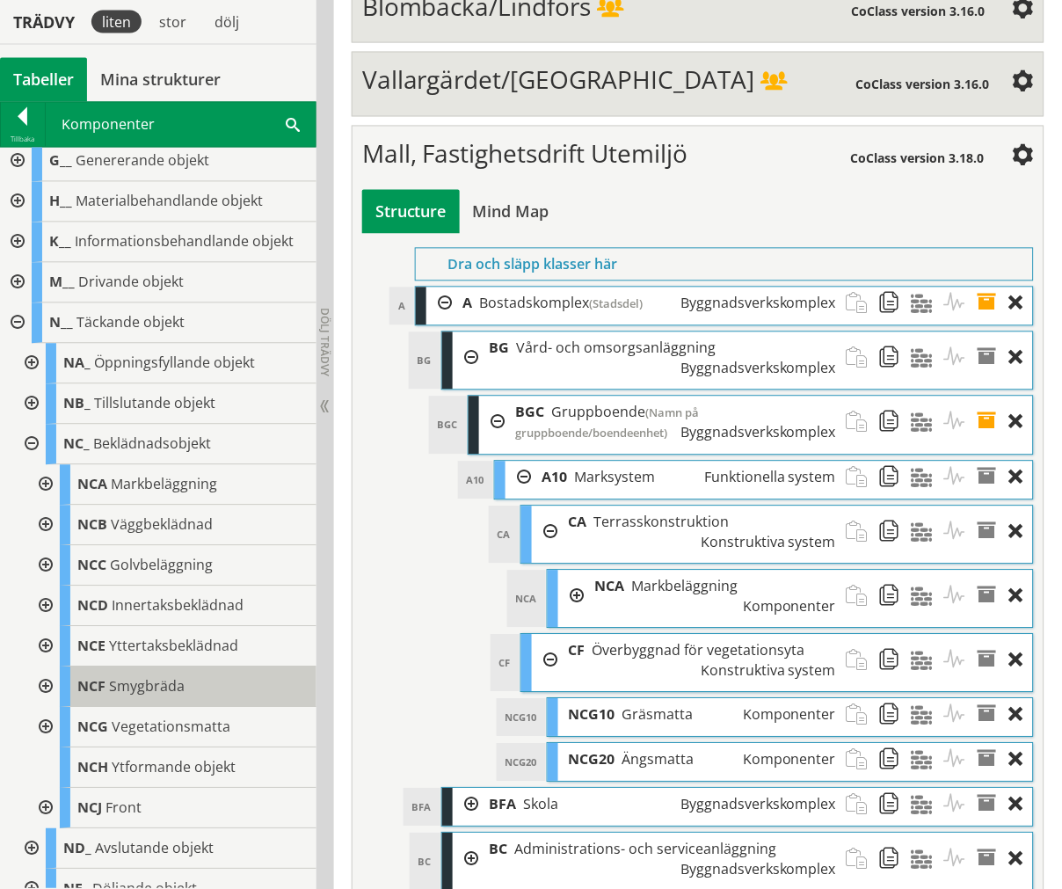
scroll to position [293, 0]
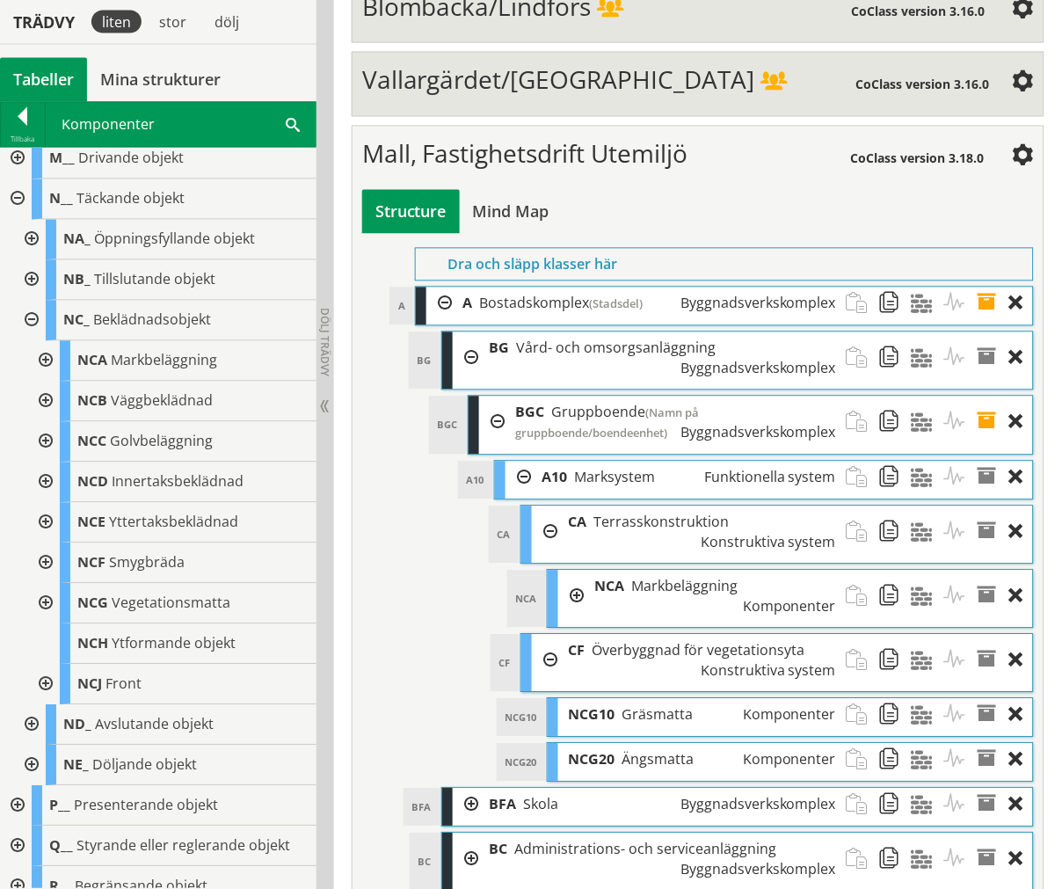
click at [58, 604] on div at bounding box center [44, 604] width 32 height 40
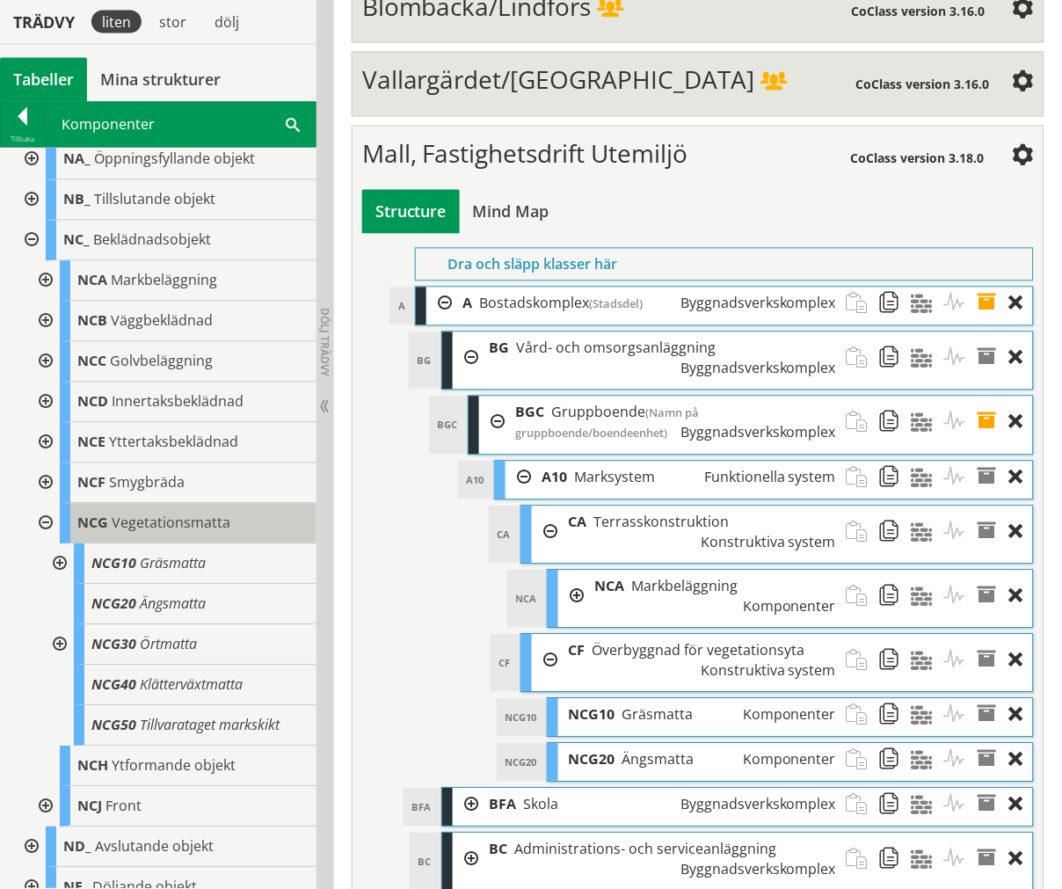
scroll to position [390, 0]
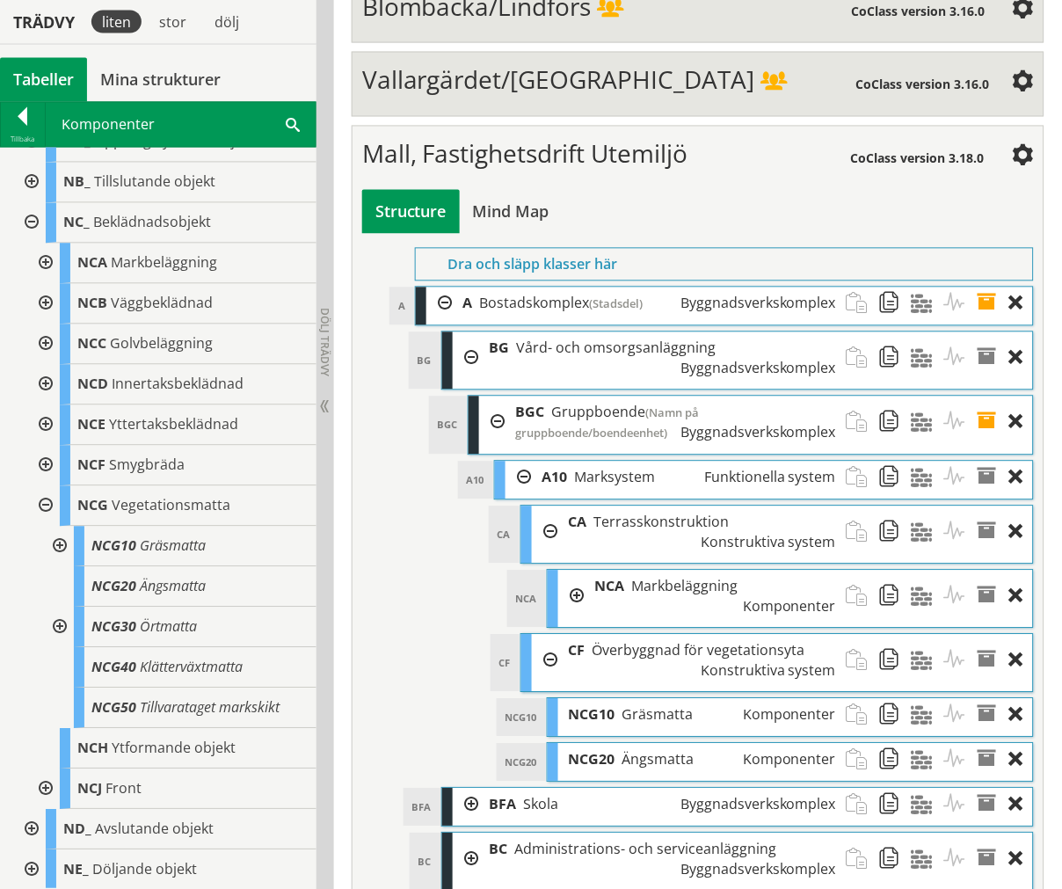
click at [53, 626] on div at bounding box center [58, 628] width 32 height 40
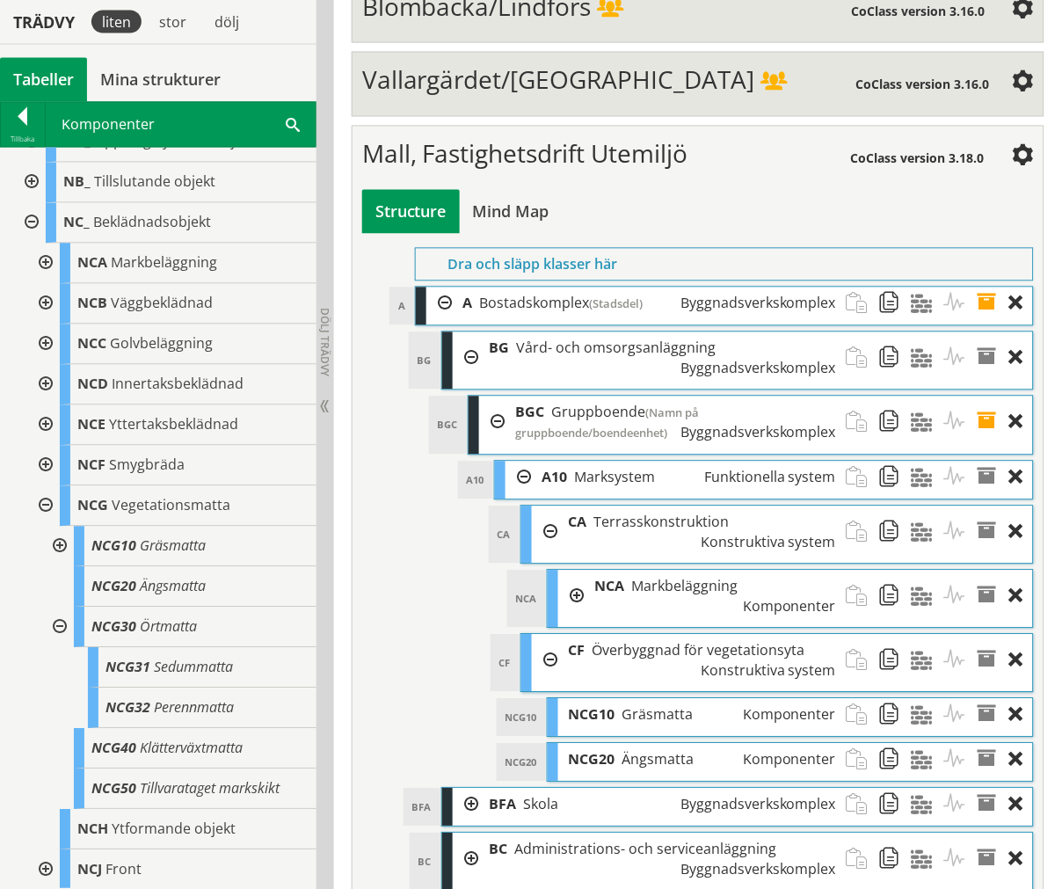
click at [55, 626] on div at bounding box center [58, 628] width 32 height 40
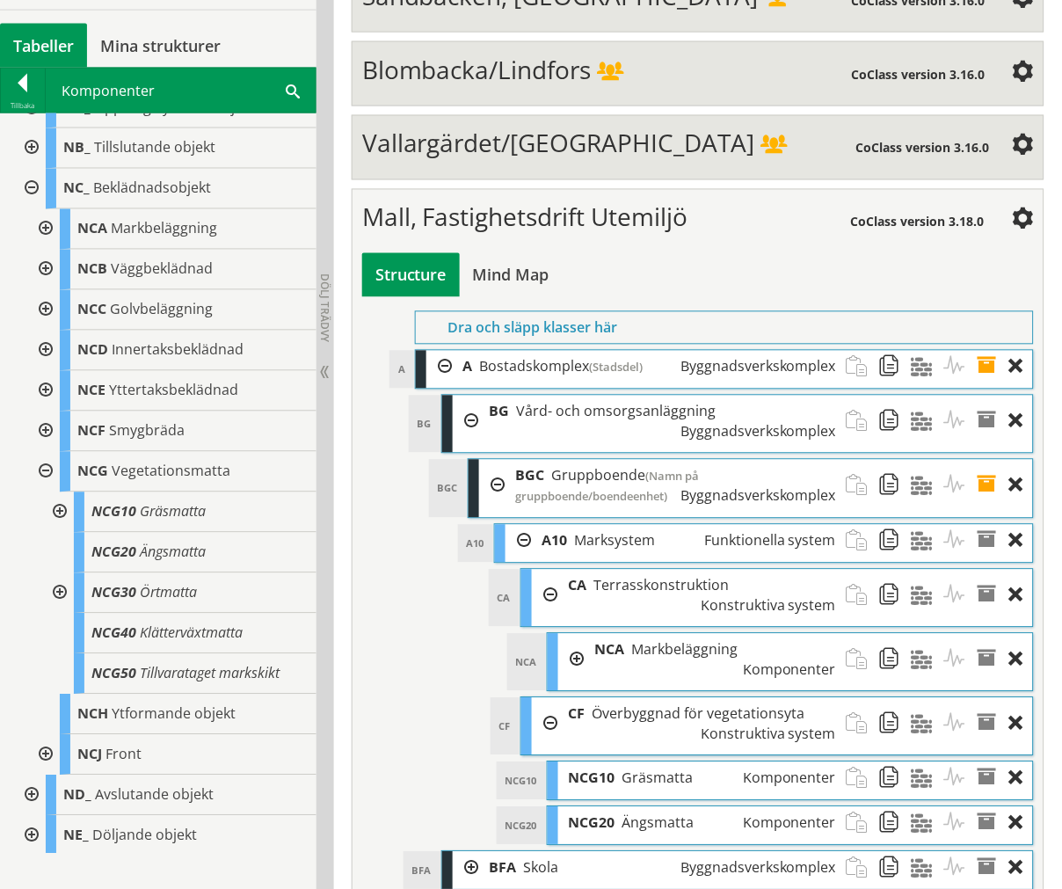
scroll to position [6399, 0]
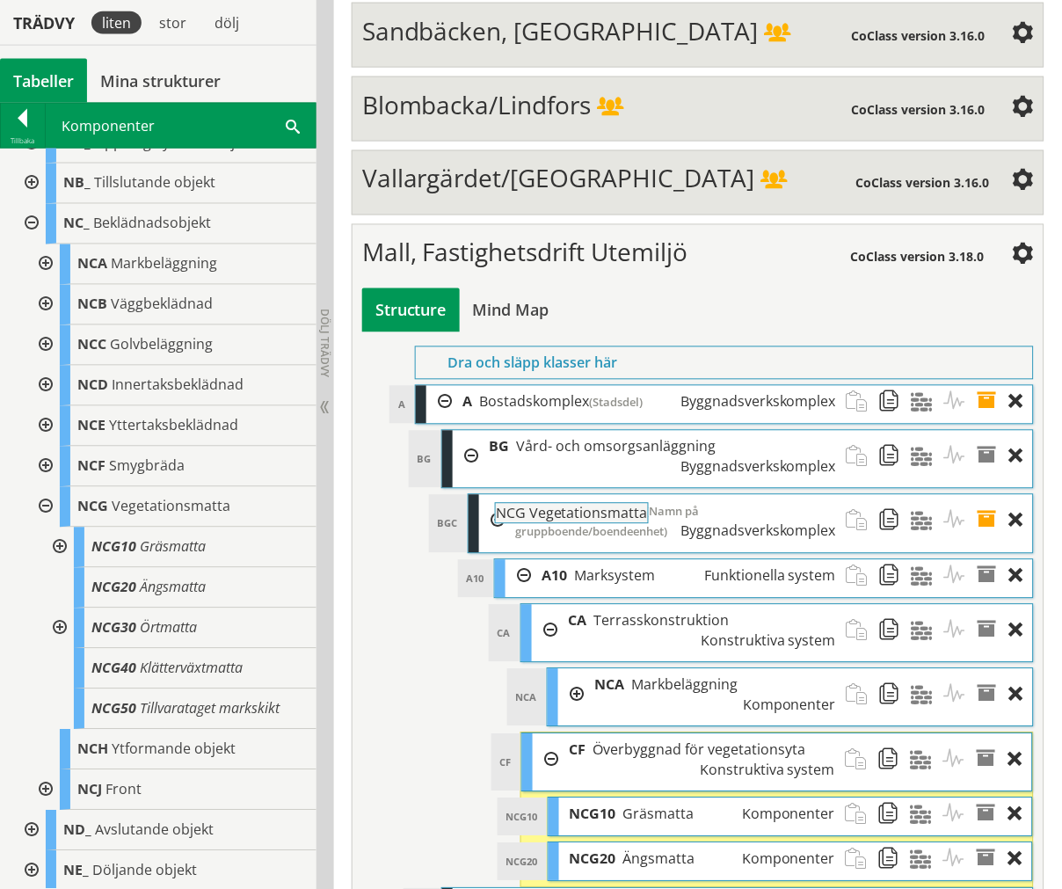
drag, startPoint x: 172, startPoint y: 502, endPoint x: 637, endPoint y: 520, distance: 464.6
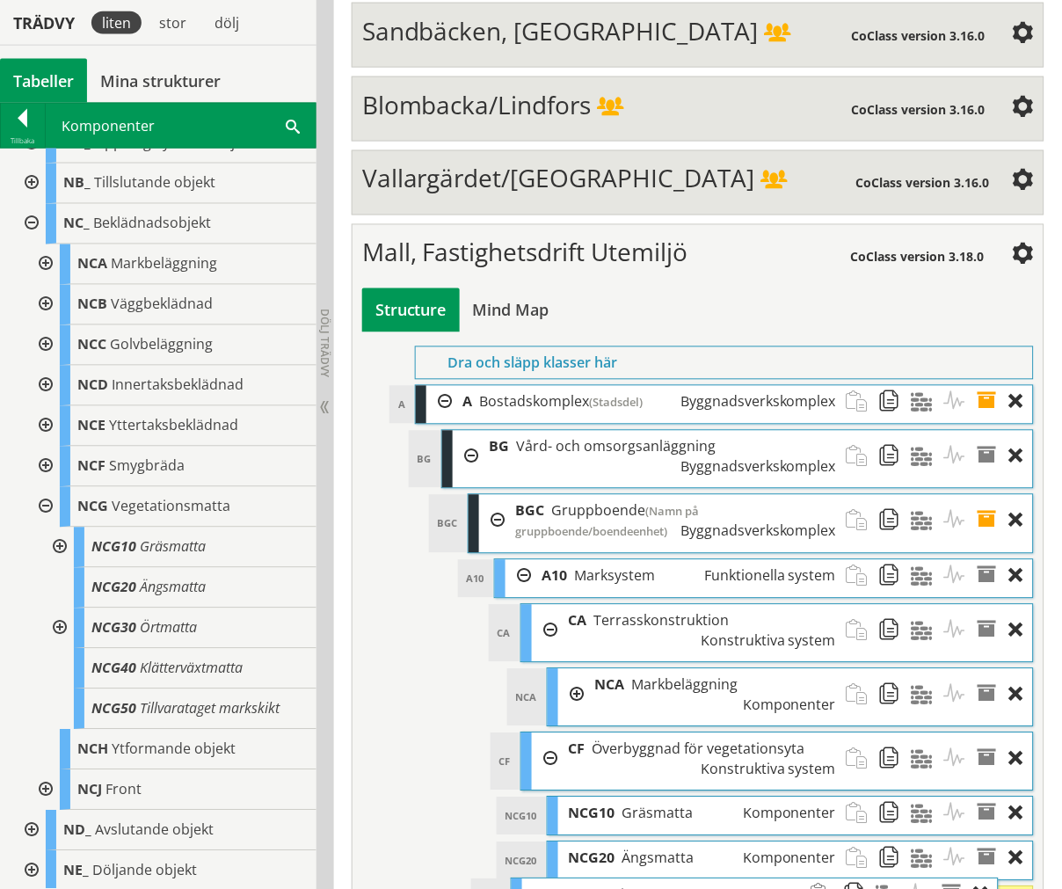
drag, startPoint x: 667, startPoint y: 673, endPoint x: 630, endPoint y: 663, distance: 37.3
click at [630, 885] on span "Vegetationsmatta" at bounding box center [630, 894] width 119 height 19
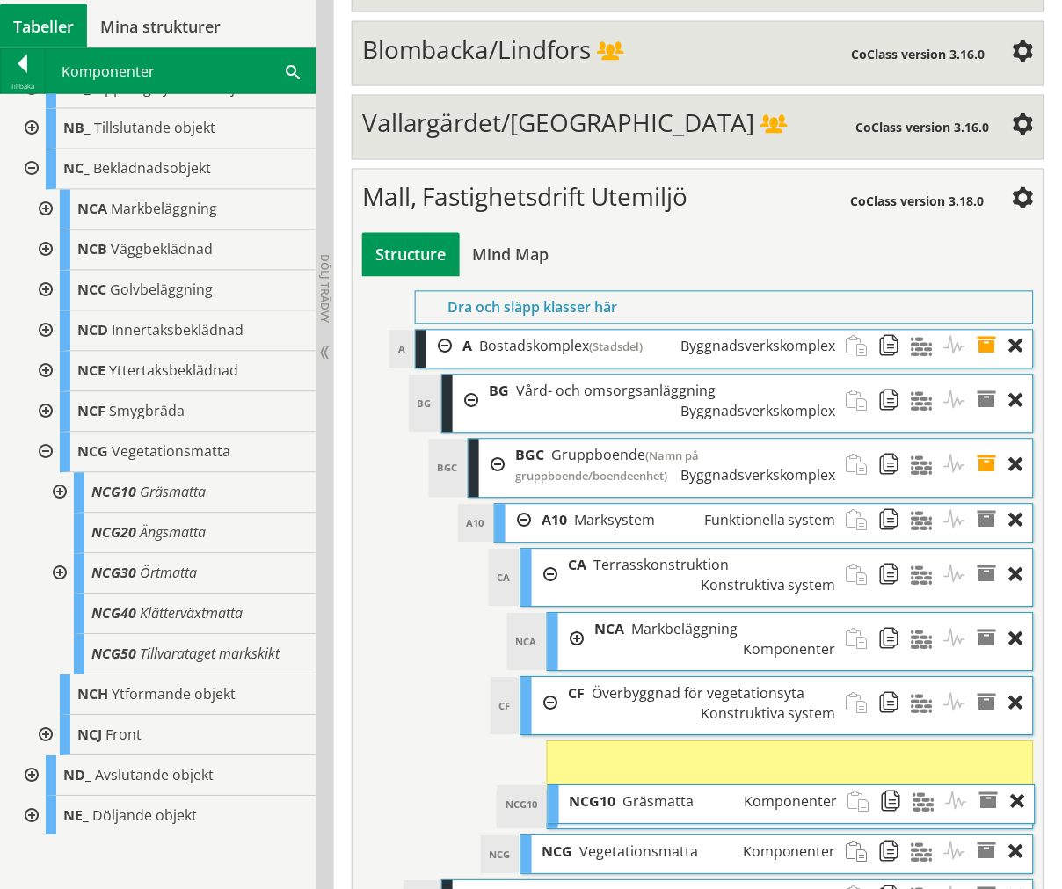
scroll to position [6484, 0]
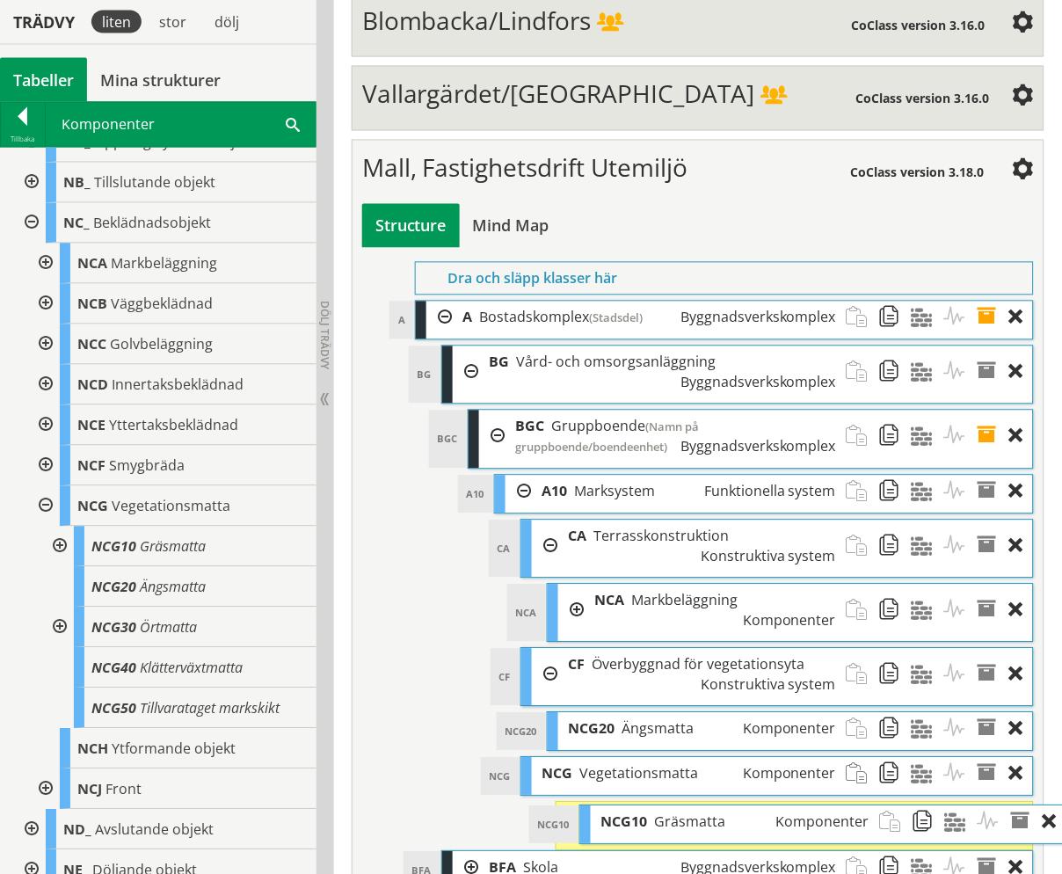
drag, startPoint x: 654, startPoint y: 585, endPoint x: 687, endPoint y: 594, distance: 33.7
click at [687, 812] on span "Gräsmatta" at bounding box center [690, 821] width 71 height 19
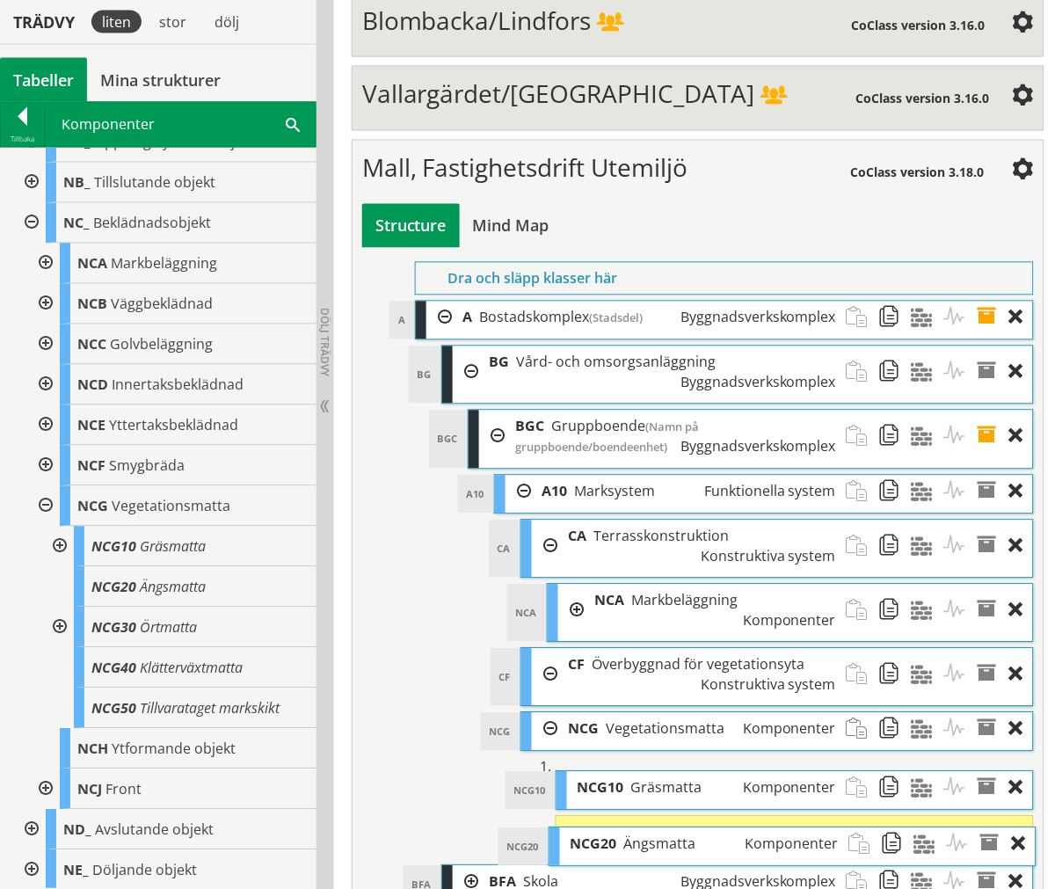
drag, startPoint x: 629, startPoint y: 506, endPoint x: 630, endPoint y: 622, distance: 115.2
click at [630, 828] on div "NCG20 Ängsmatta Komponenter" at bounding box center [704, 844] width 289 height 33
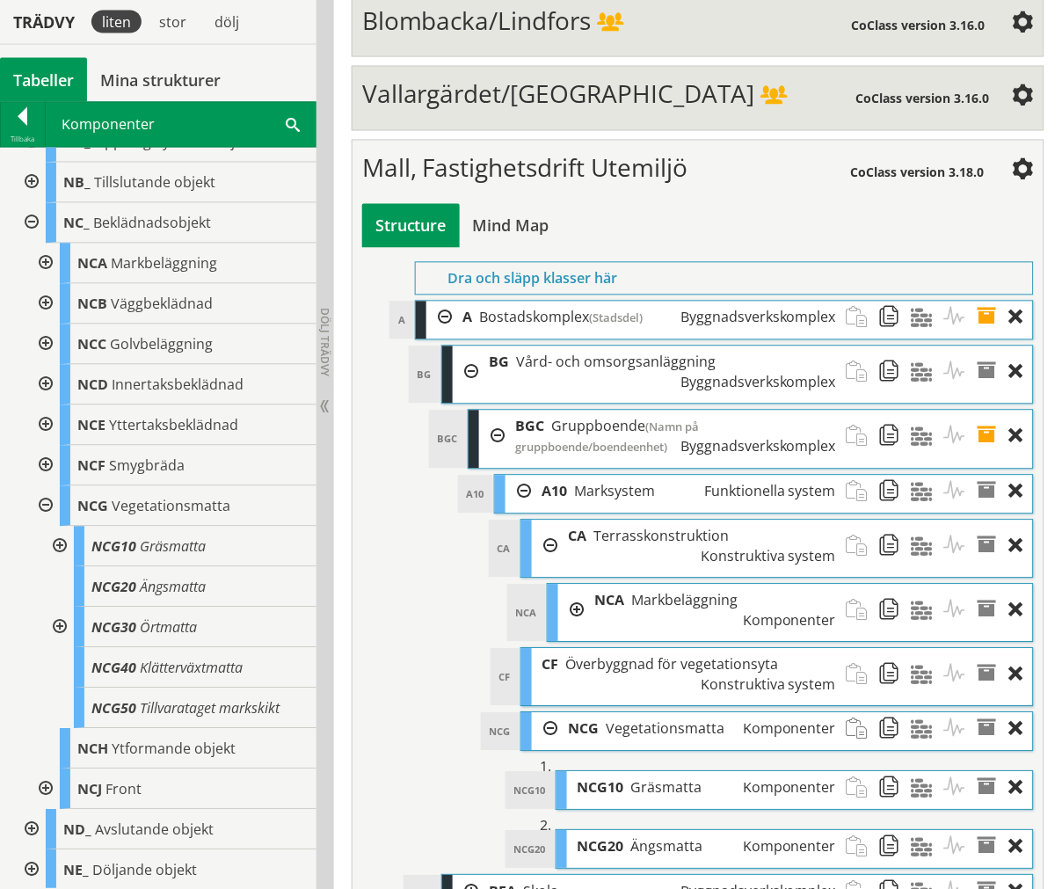
click at [550, 713] on div at bounding box center [545, 729] width 26 height 33
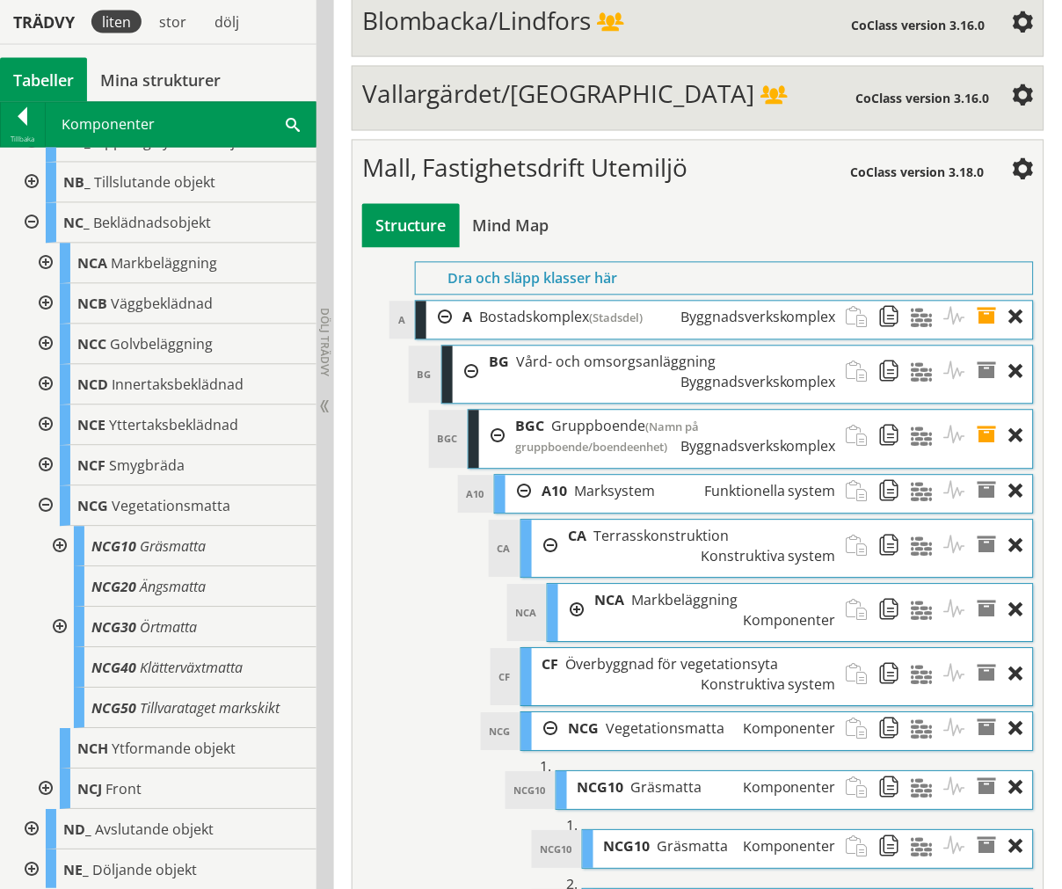
click at [550, 713] on div at bounding box center [545, 729] width 26 height 33
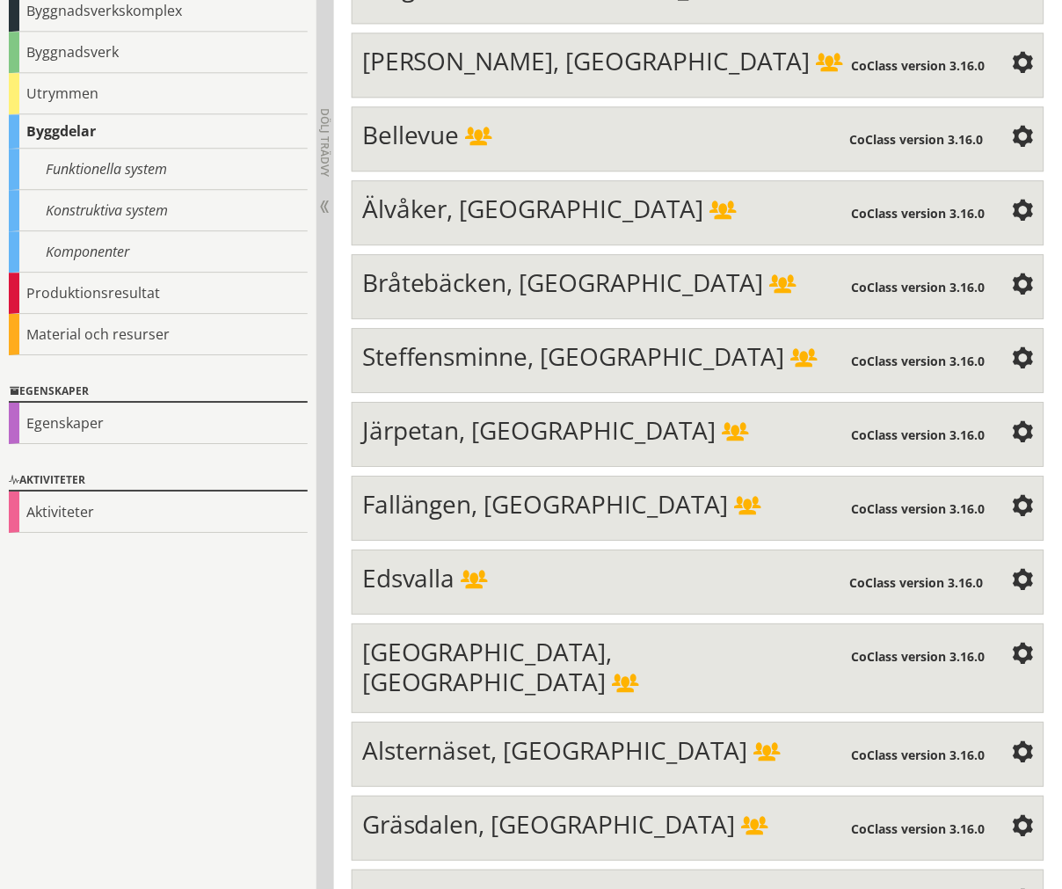
scroll to position [5582, 0]
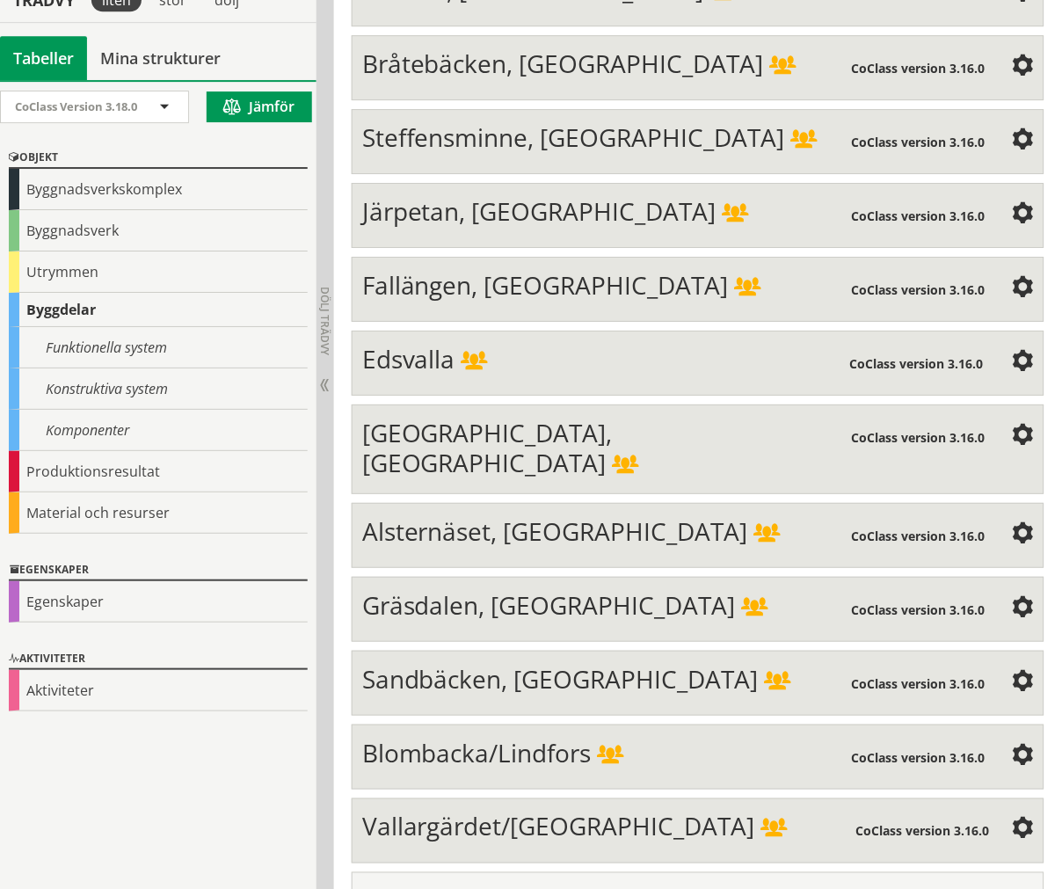
scroll to position [5757, 0]
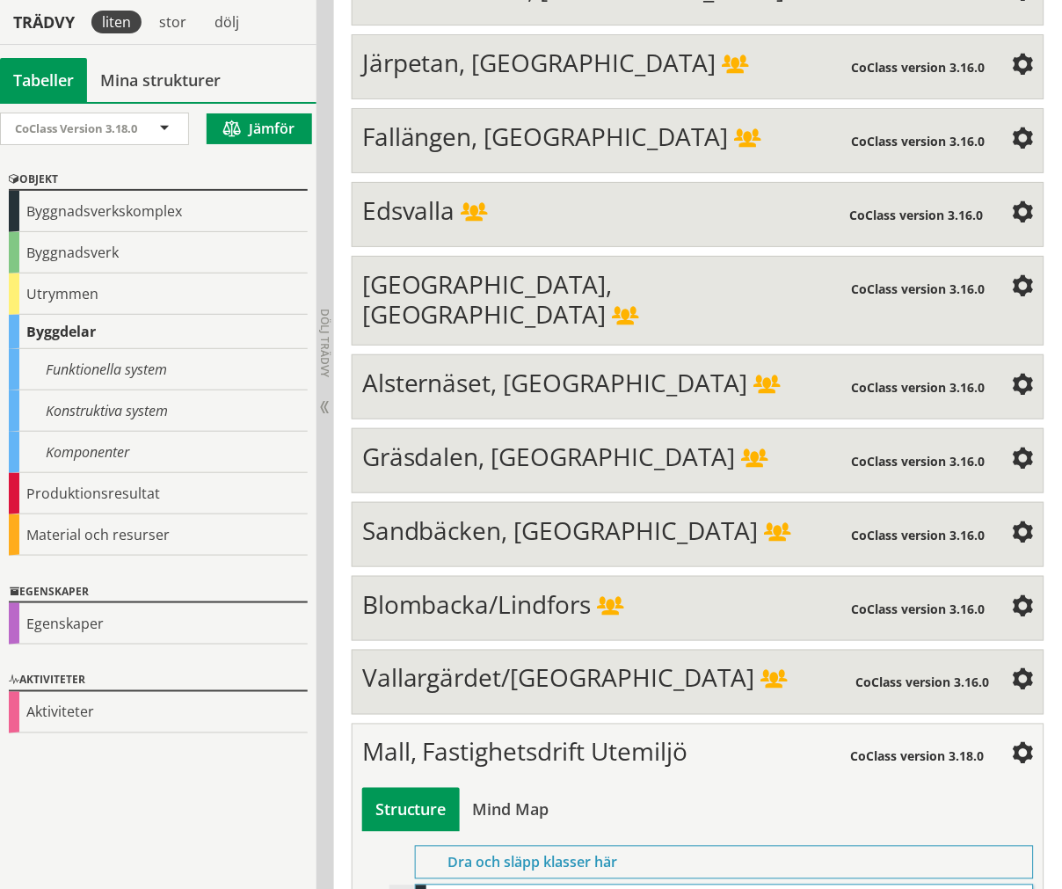
scroll to position [6041, 0]
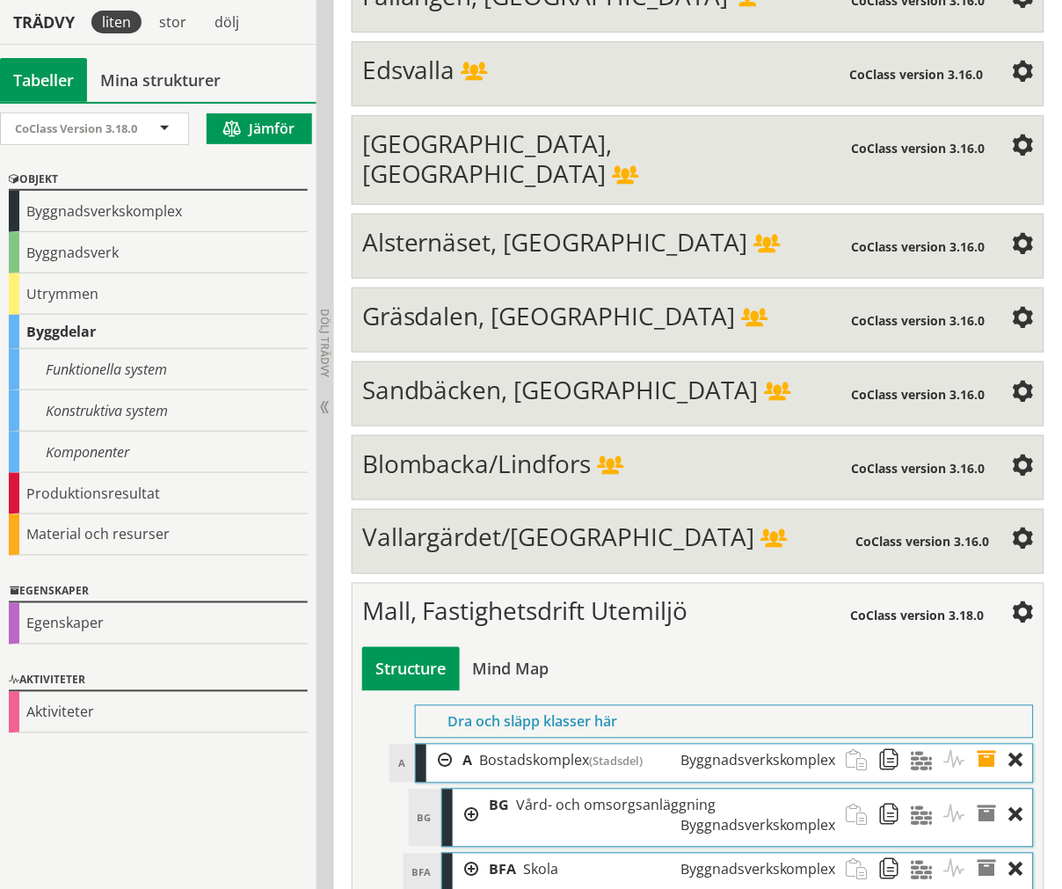
click at [468, 790] on div at bounding box center [466, 816] width 26 height 52
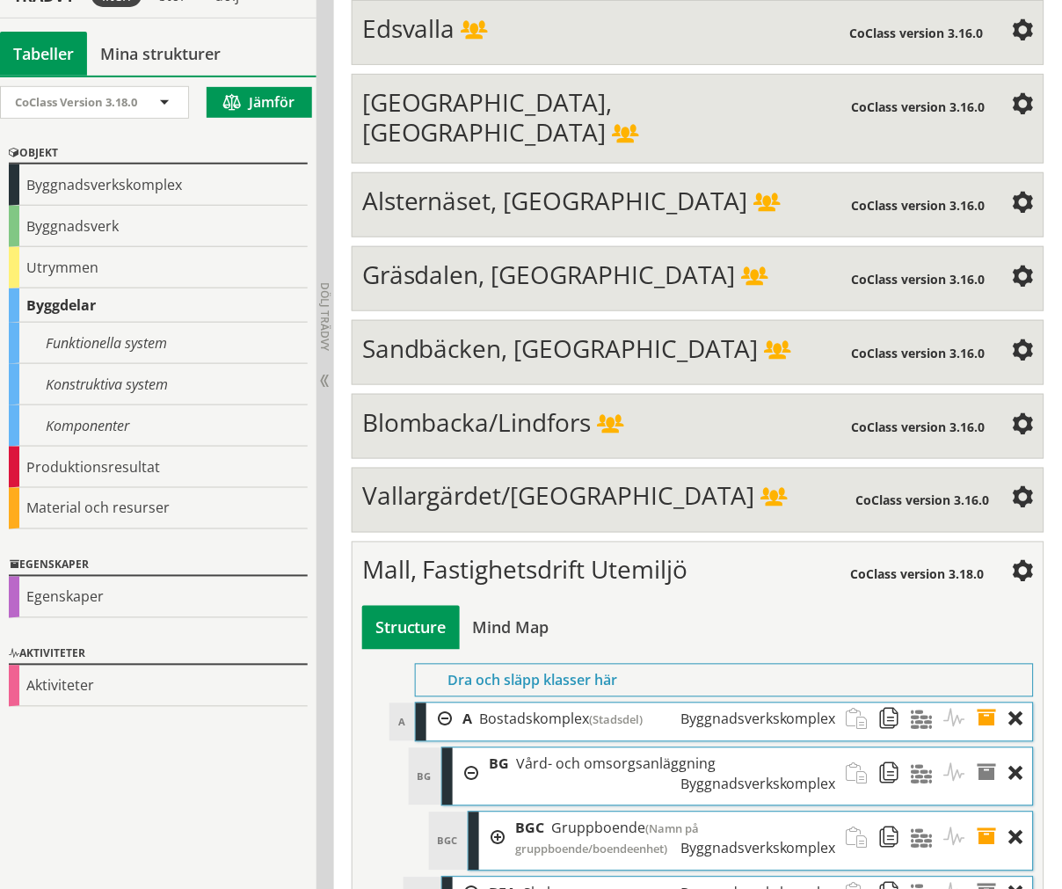
scroll to position [6106, 0]
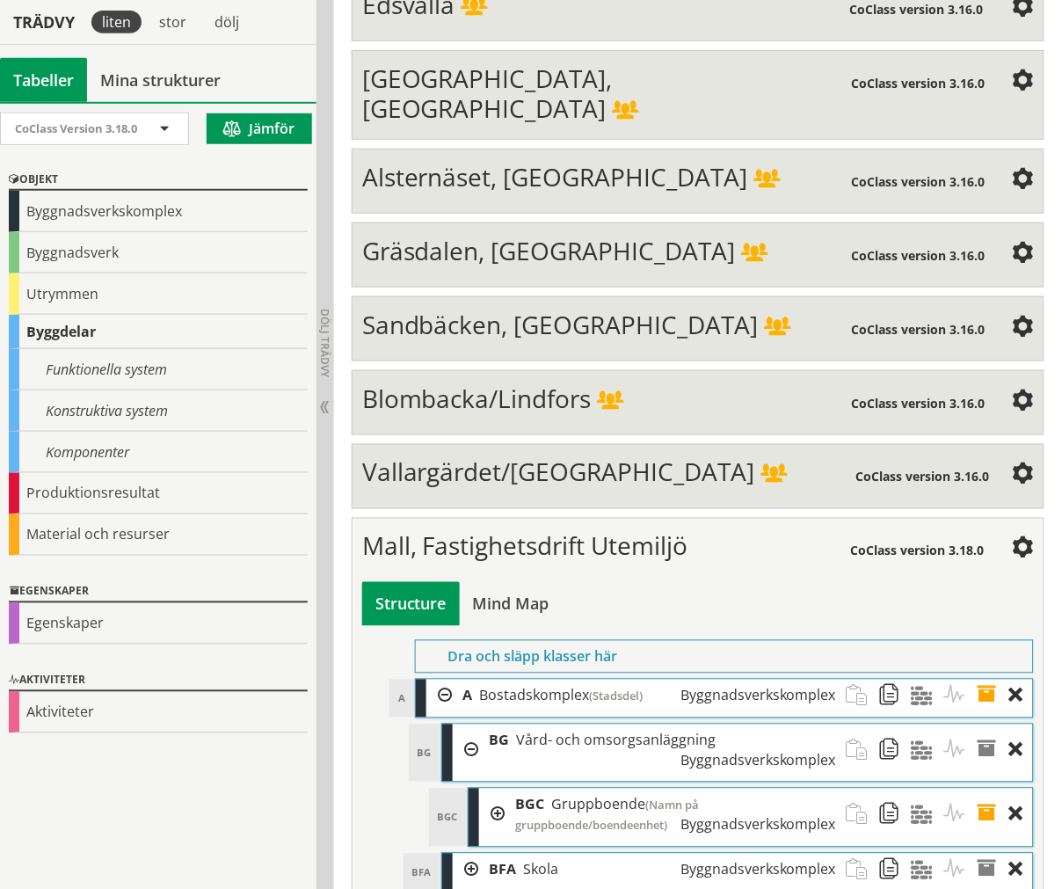
click at [492, 789] on div at bounding box center [492, 815] width 26 height 53
click at [503, 854] on div "A10 A10 Marksystem Funktionella system" at bounding box center [764, 873] width 538 height 38
click at [520, 854] on div at bounding box center [519, 870] width 26 height 33
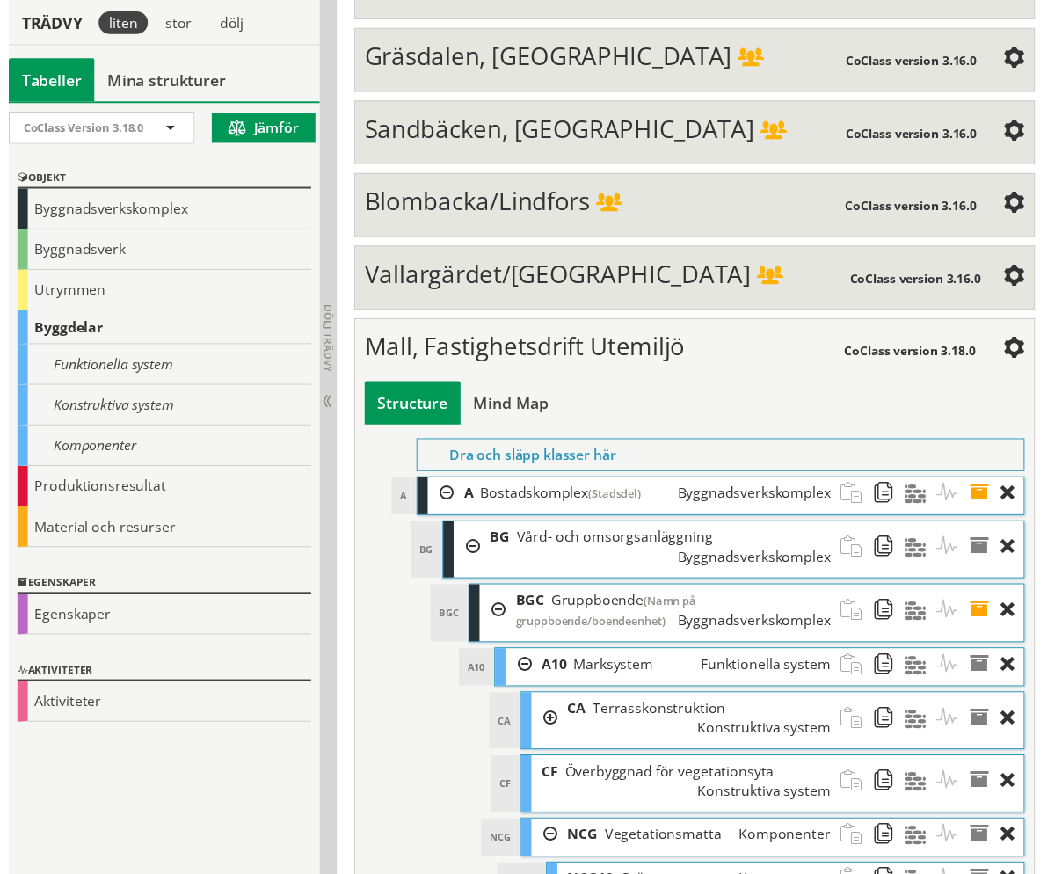
scroll to position [6301, 0]
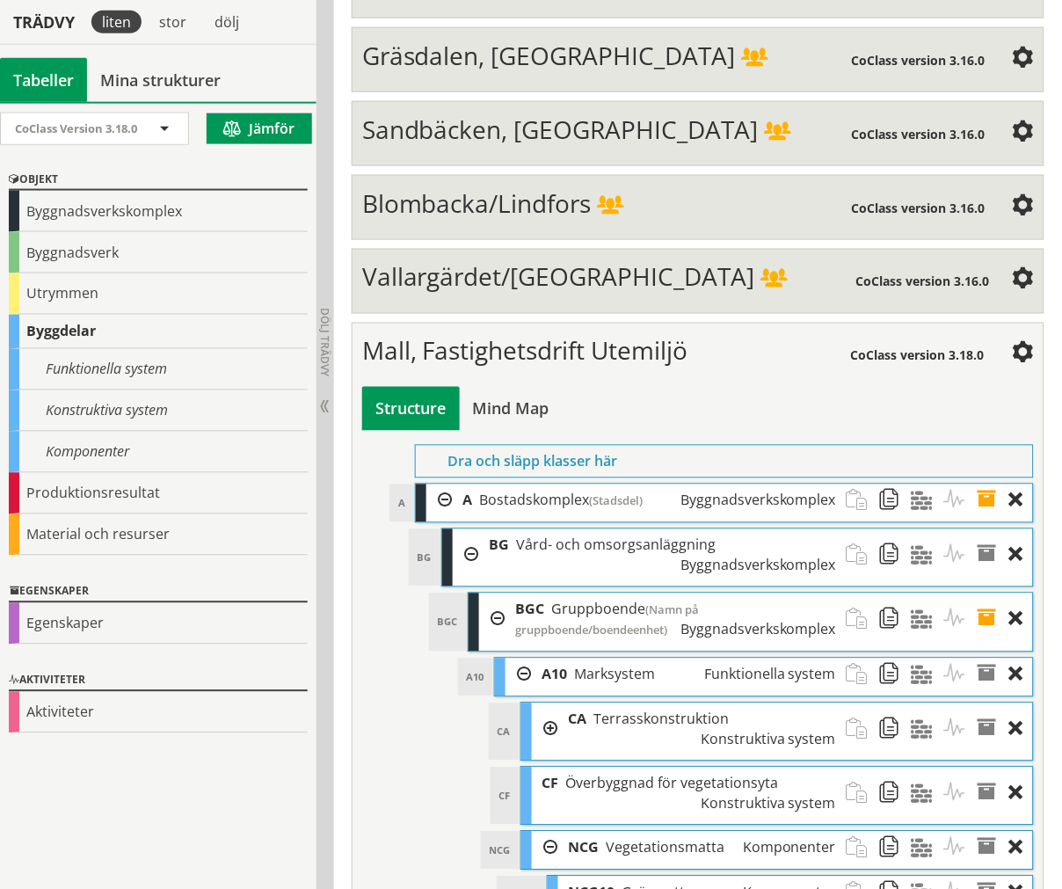
click at [555, 832] on div at bounding box center [545, 848] width 26 height 33
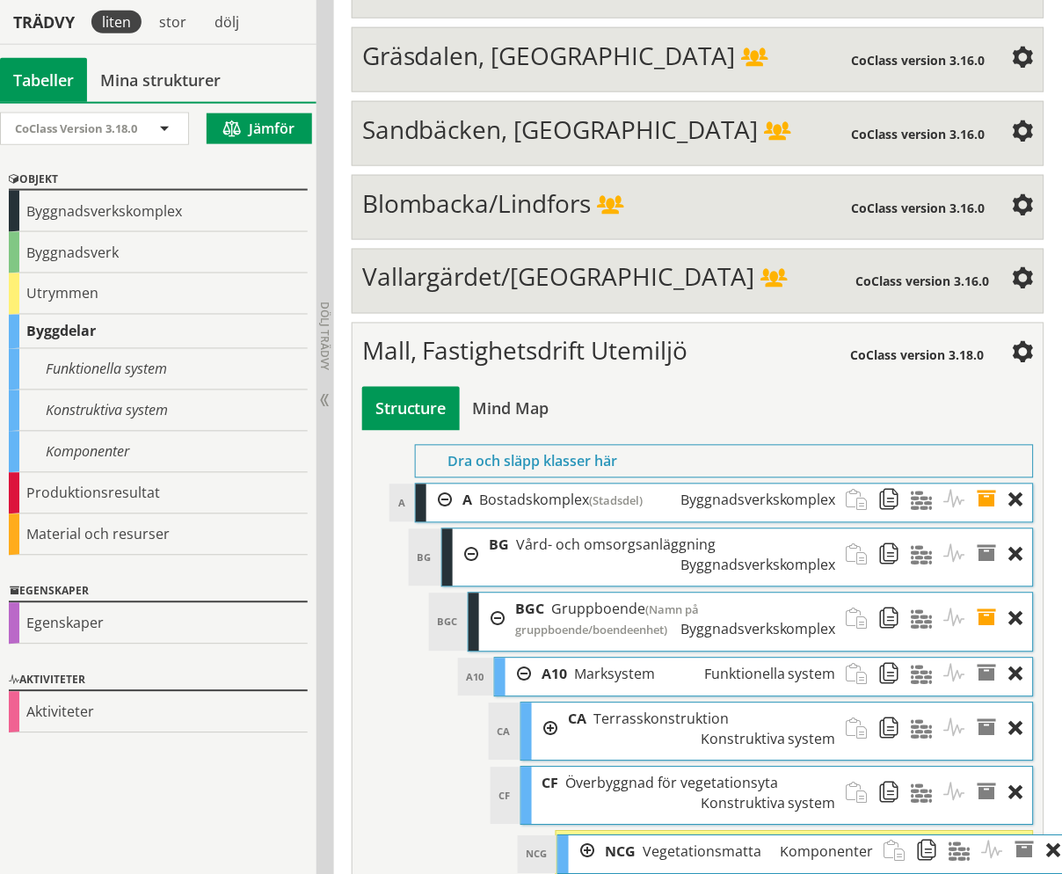
drag, startPoint x: 561, startPoint y: 613, endPoint x: 598, endPoint y: 617, distance: 37.2
click at [598, 836] on div "NCG Vegetationsmatta Komponenter" at bounding box center [739, 852] width 289 height 33
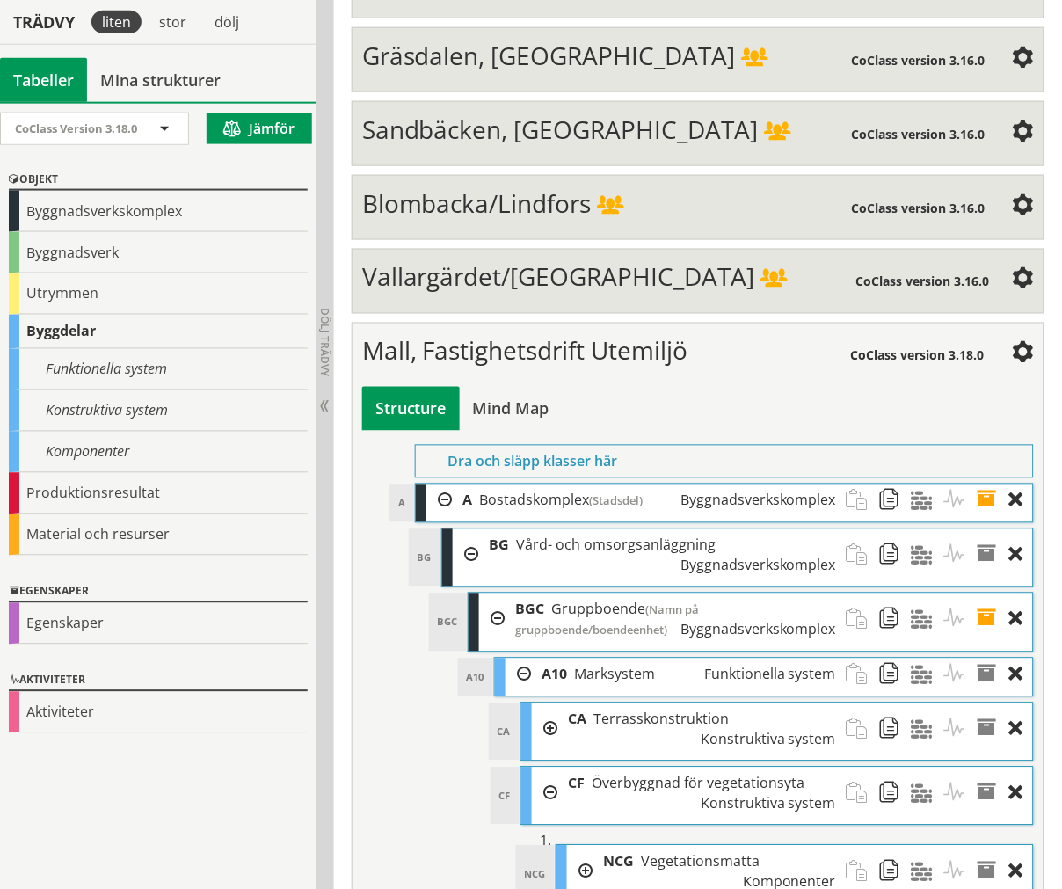
click at [543, 768] on div at bounding box center [545, 794] width 26 height 52
click at [526, 659] on div at bounding box center [519, 675] width 26 height 33
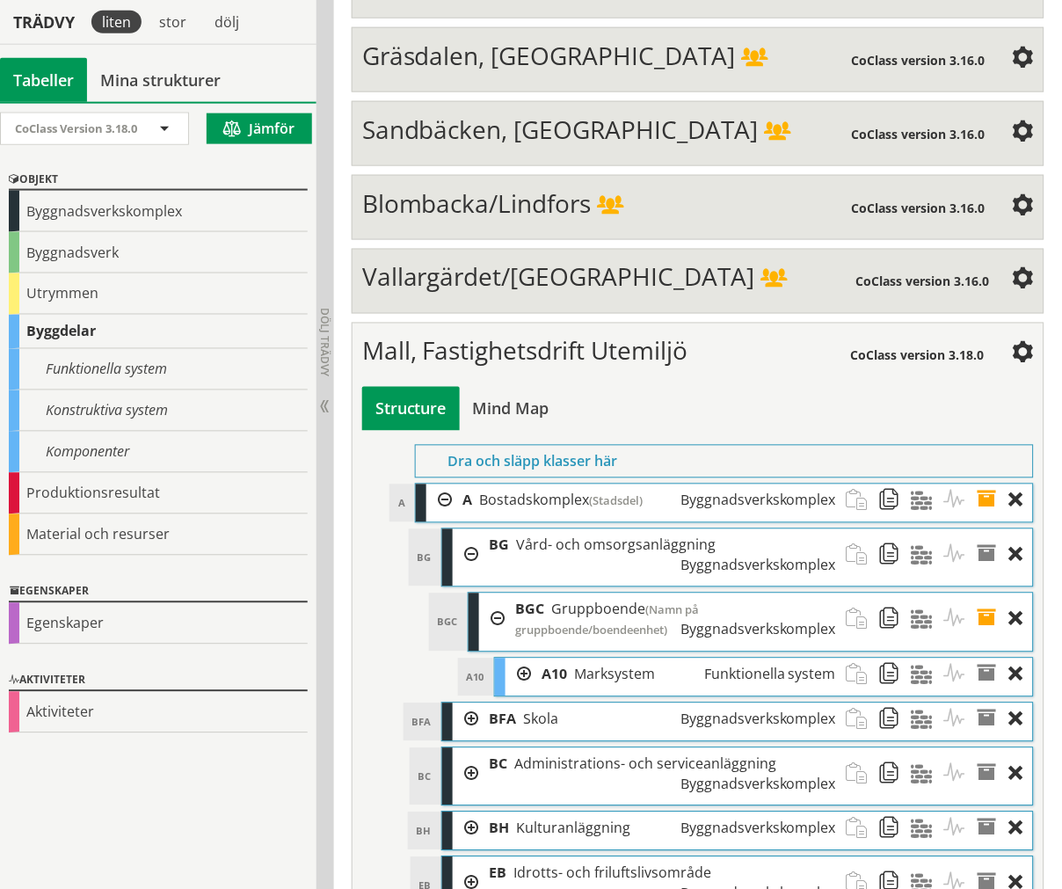
click at [499, 594] on div at bounding box center [492, 620] width 26 height 53
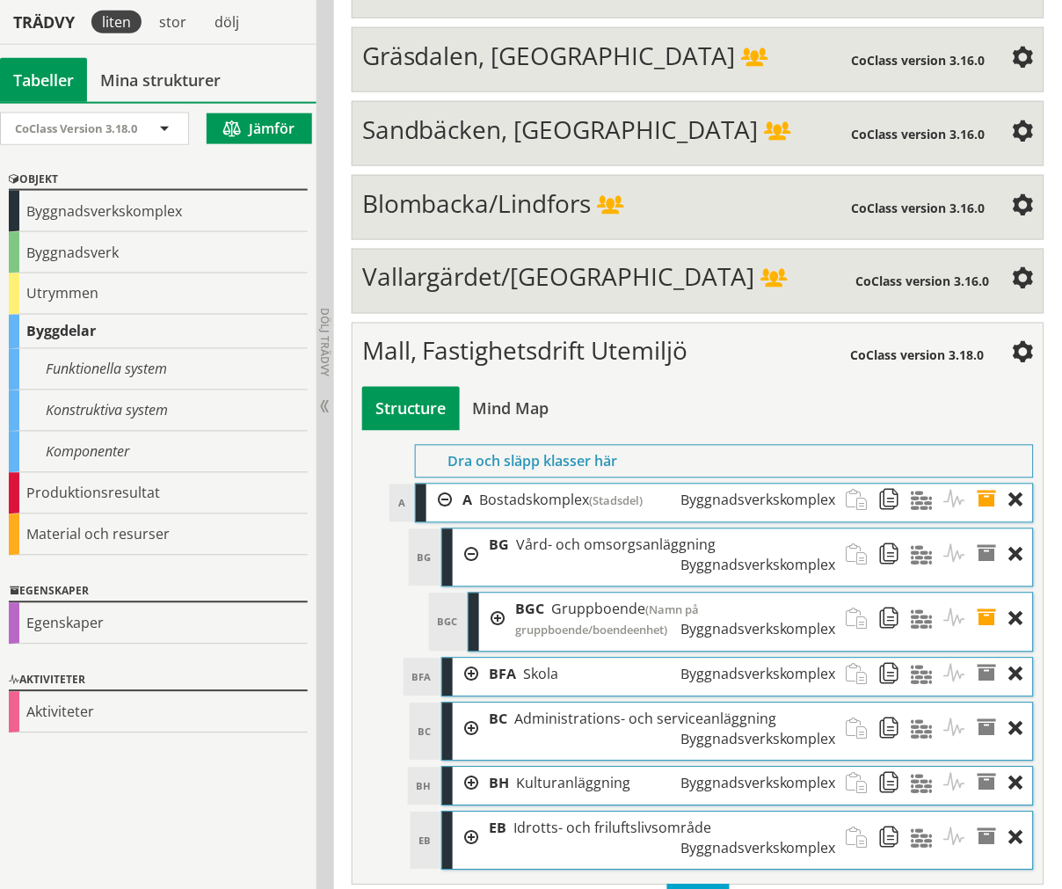
click at [475, 529] on div at bounding box center [466, 555] width 26 height 52
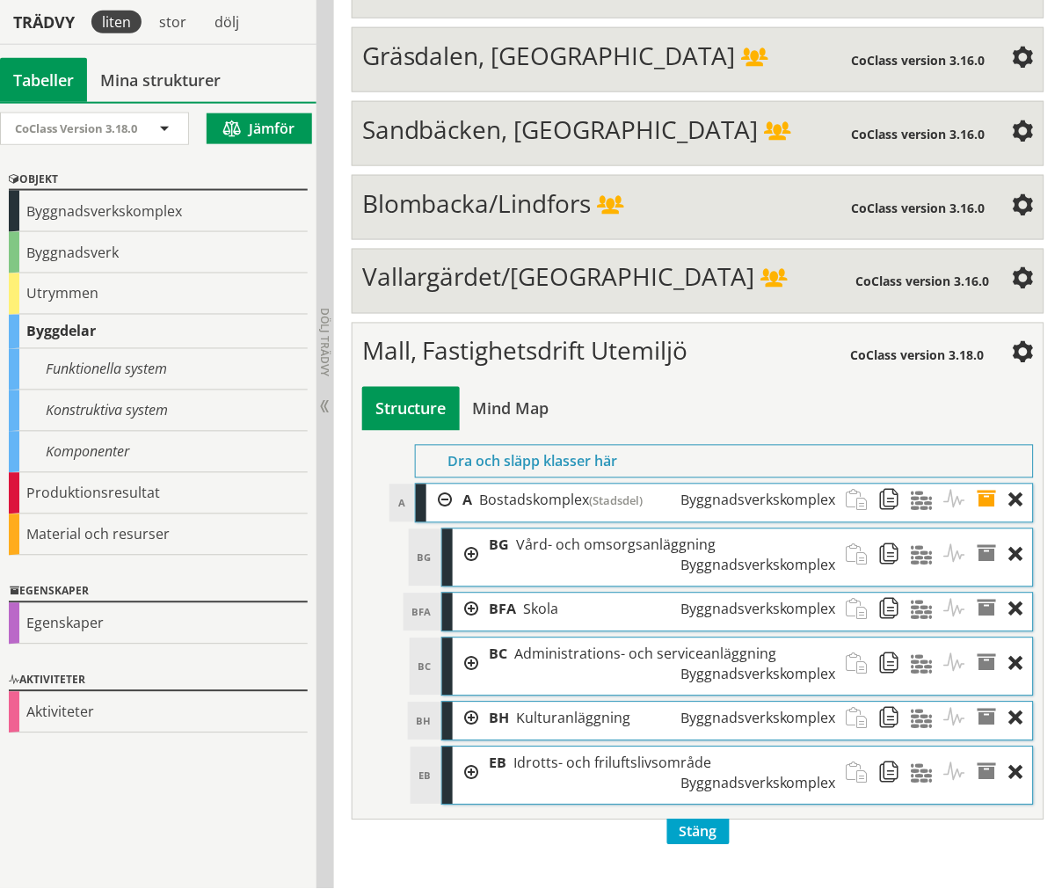
click at [441, 484] on div at bounding box center [439, 500] width 26 height 33
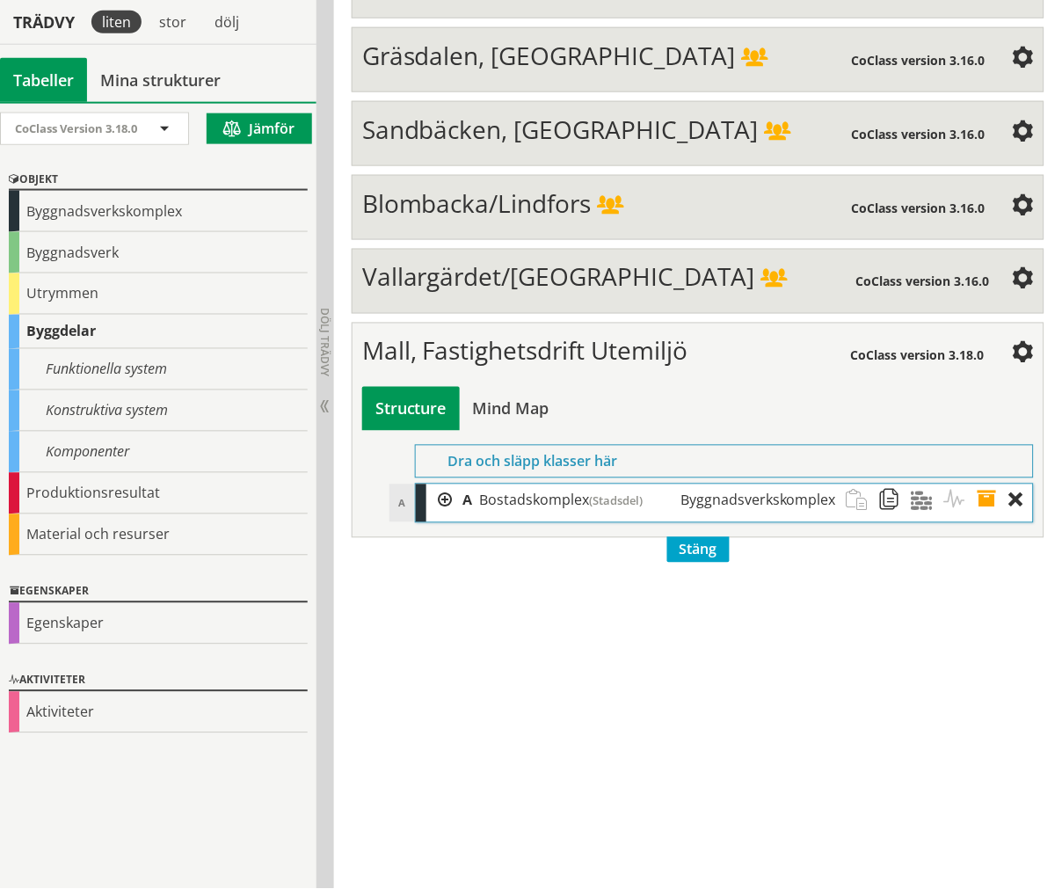
click at [508, 260] on span "Vallargärdet/[GEOGRAPHIC_DATA]" at bounding box center [558, 276] width 393 height 33
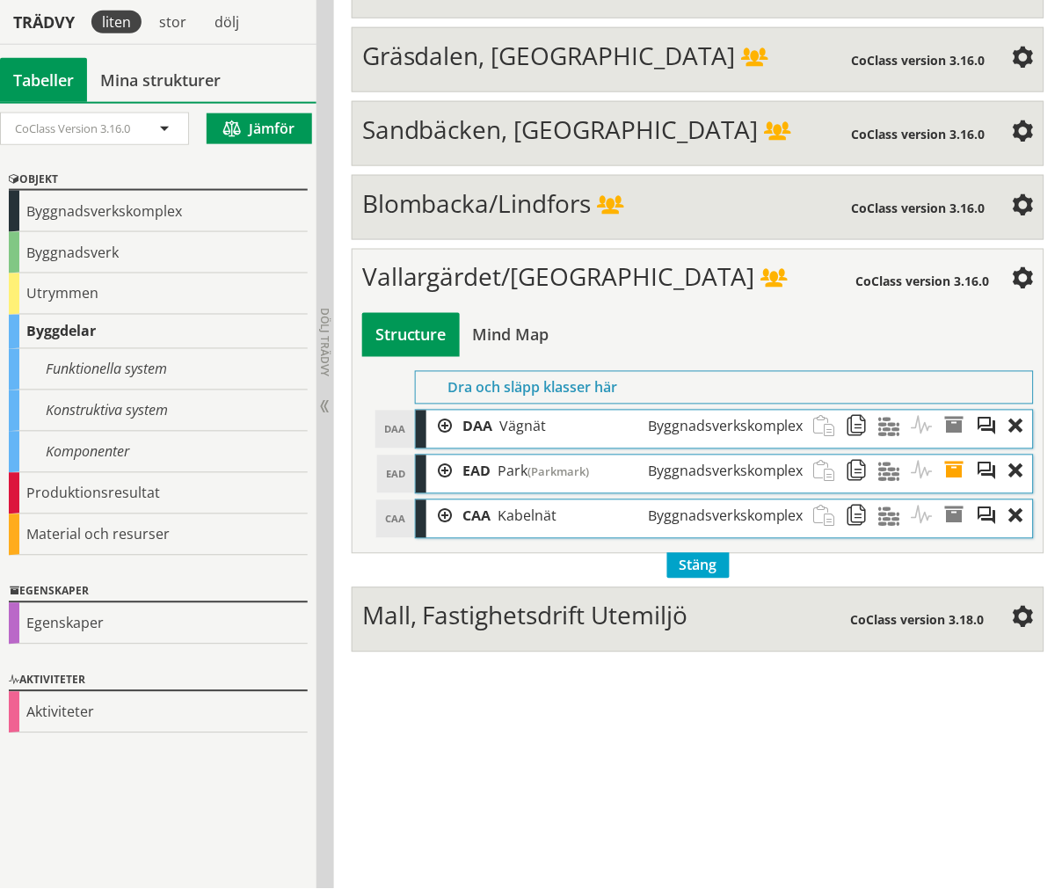
click at [497, 313] on div "Structure Mind Map Dra och släpp klasser här DAA DAA Vägnät Byggnadsverkskomple…" at bounding box center [698, 426] width 672 height 226
click at [535, 313] on div "Mind Map" at bounding box center [511, 335] width 103 height 44
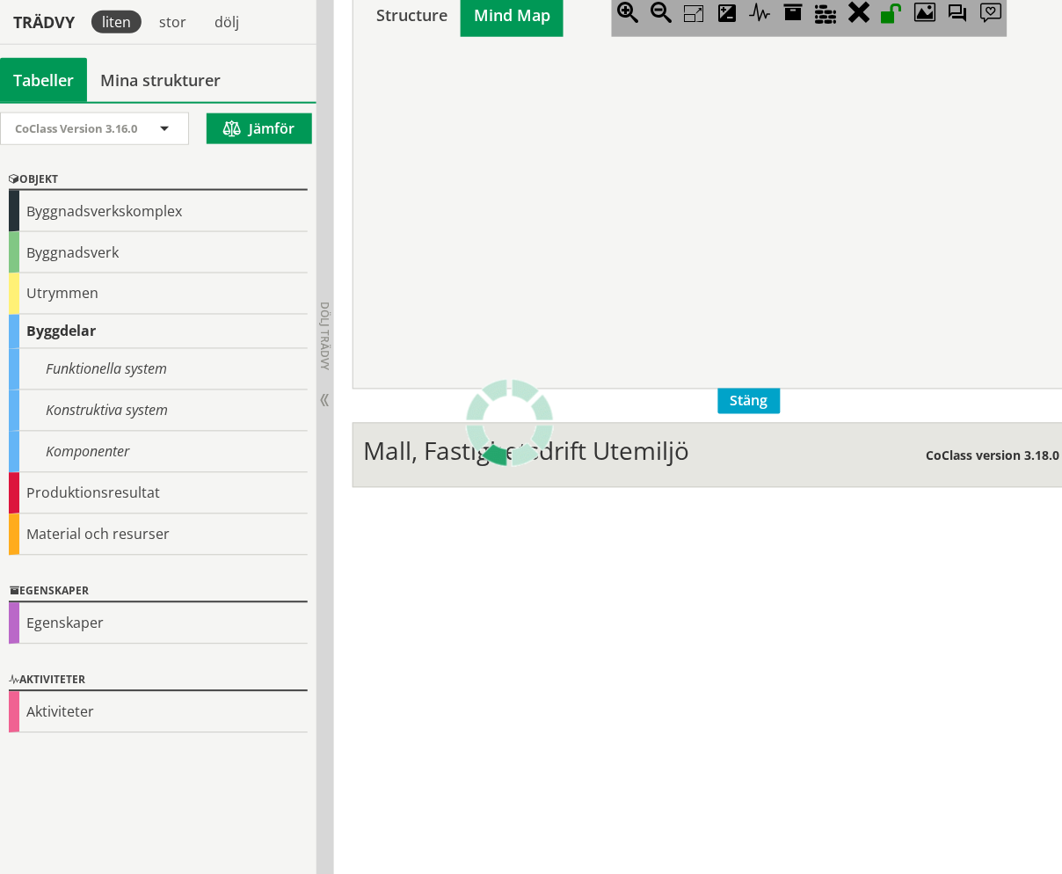
click at [541, 37] on div "Mind Map" at bounding box center [512, 15] width 103 height 44
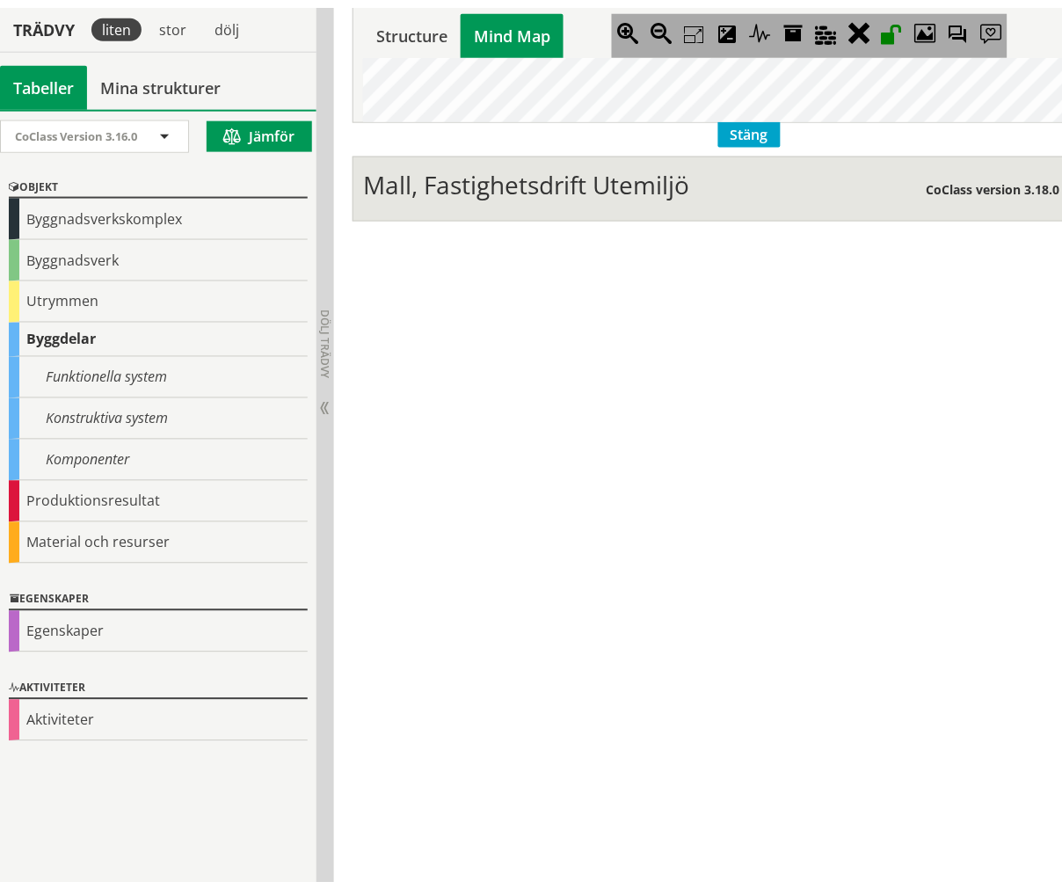
scroll to position [0, 0]
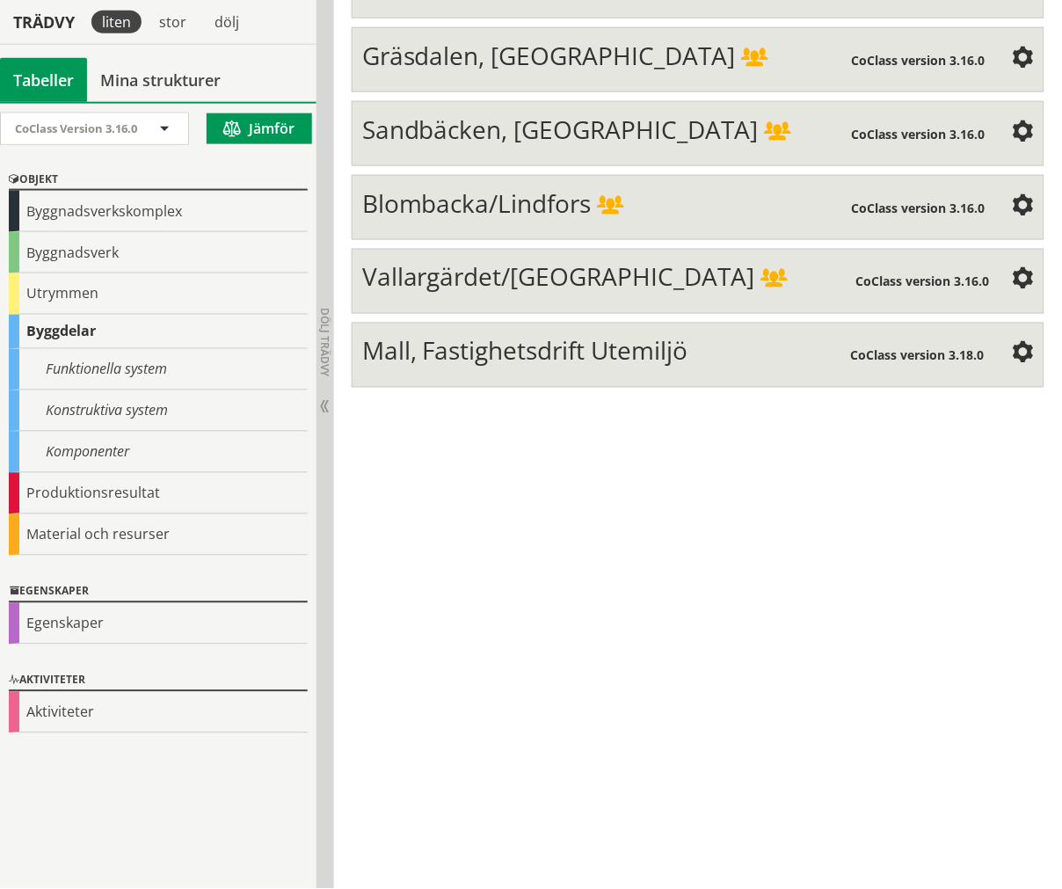
click at [552, 336] on div "Mall, Fastighetsdrift Utemiljö" at bounding box center [606, 353] width 489 height 35
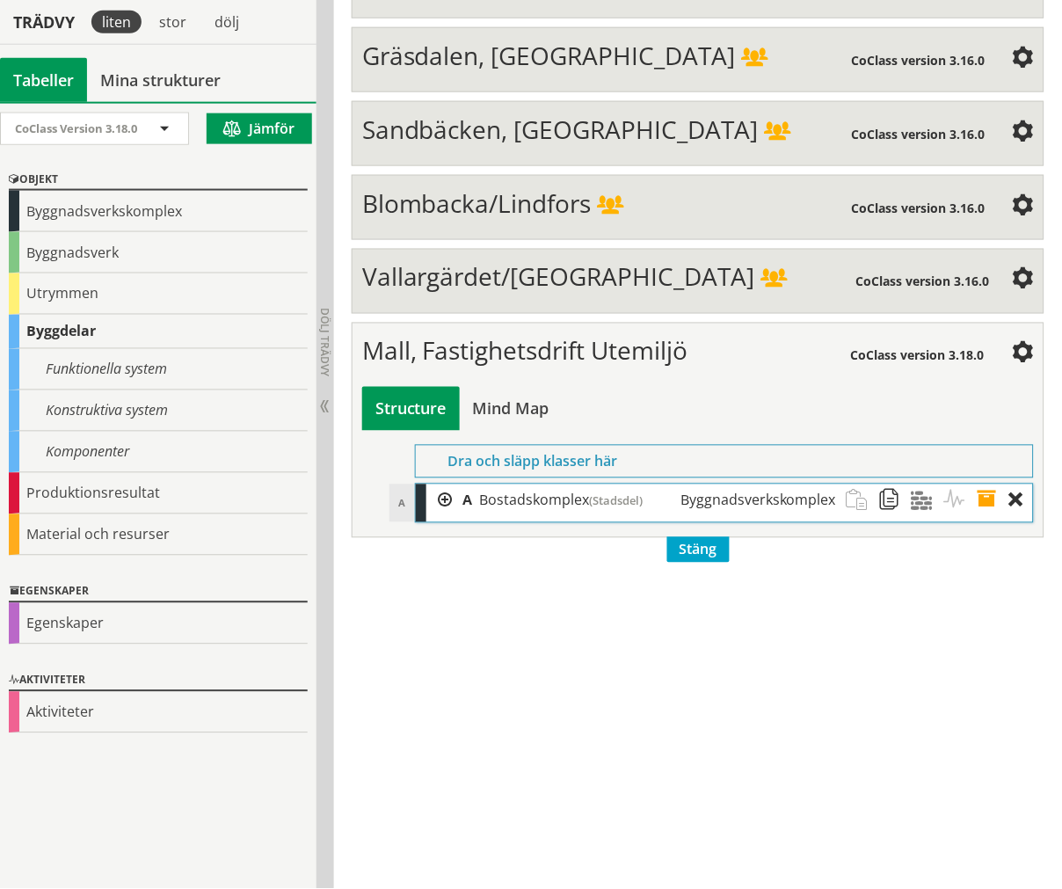
click at [437, 484] on div at bounding box center [439, 500] width 26 height 33
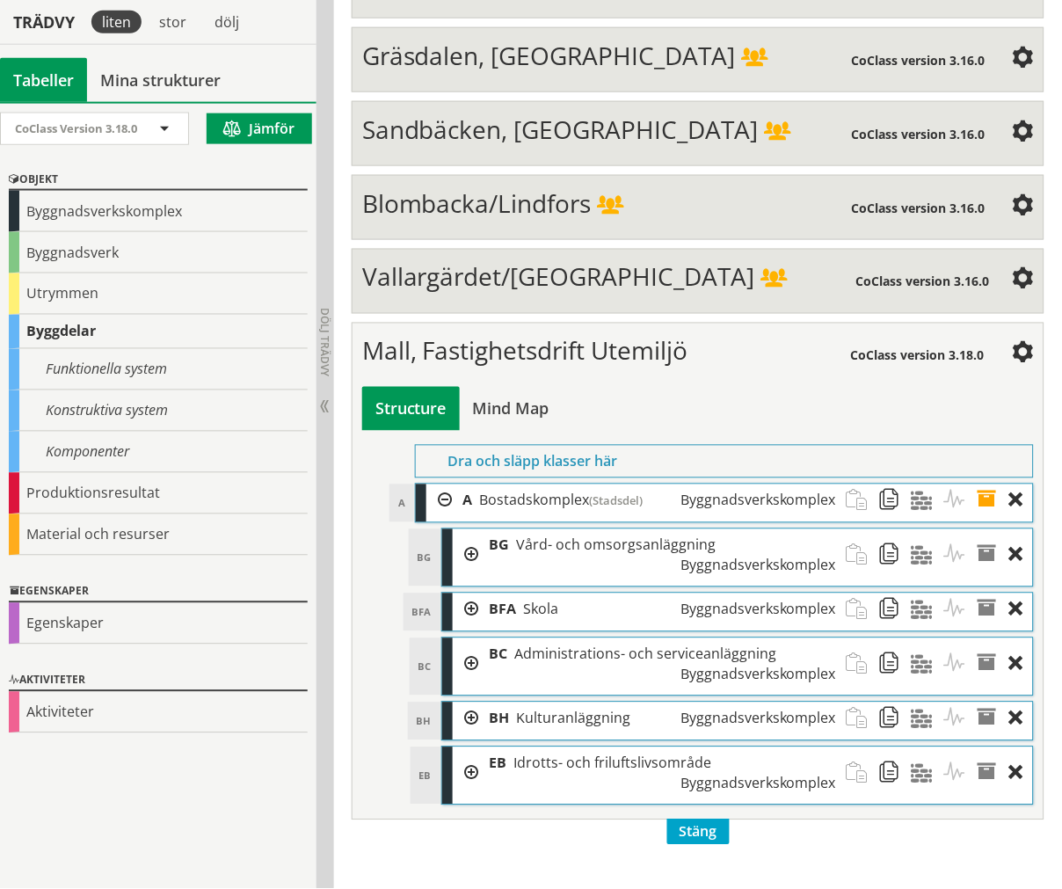
click at [482, 484] on li "A A Bostadskomplex (Stadsdel) Byggnadsverkskomplex Dra och släpp Aktiviteter Dr…" at bounding box center [724, 645] width 619 height 322
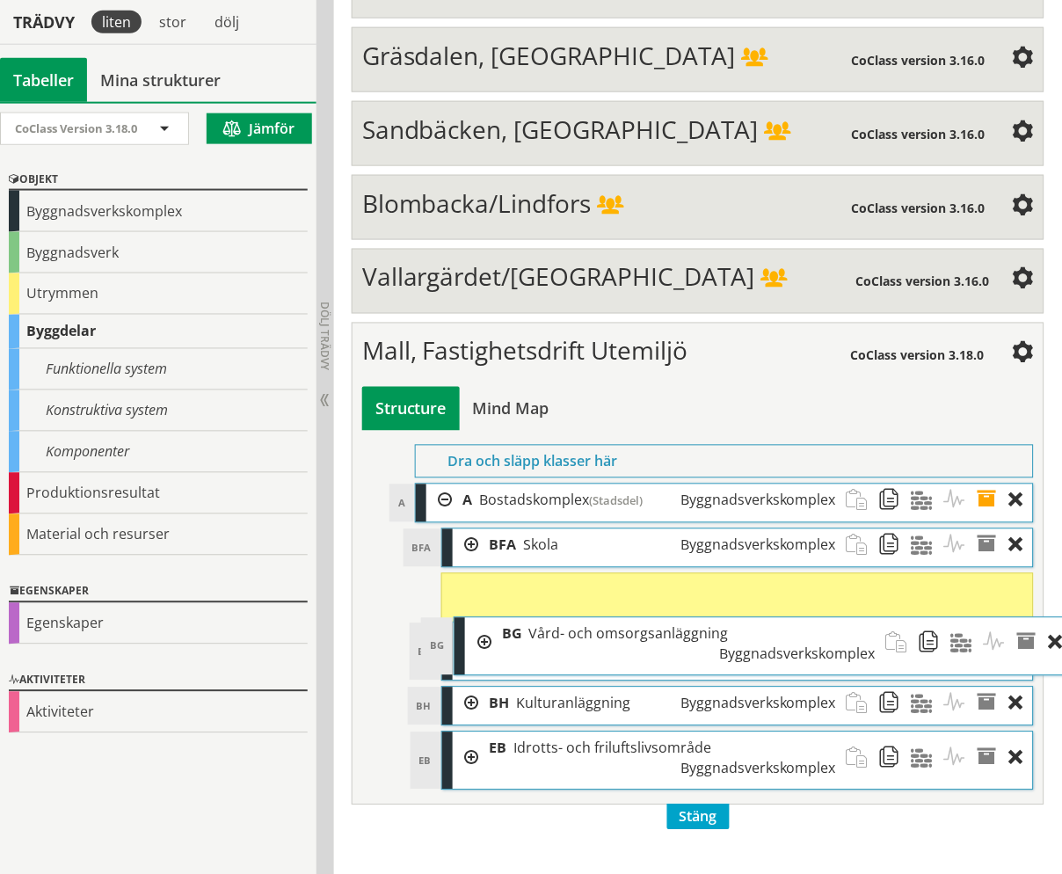
drag, startPoint x: 487, startPoint y: 308, endPoint x: 516, endPoint y: 404, distance: 101.0
click at [516, 624] on span "BG" at bounding box center [512, 633] width 20 height 19
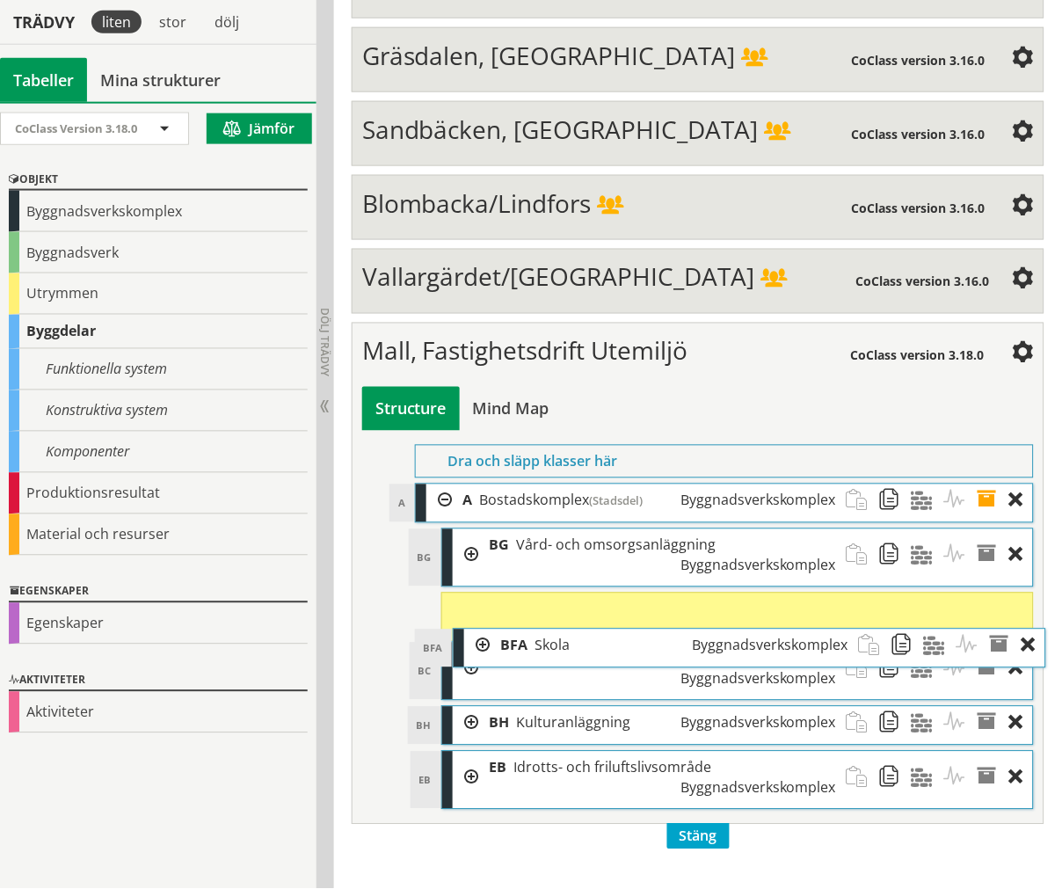
drag, startPoint x: 496, startPoint y: 317, endPoint x: 506, endPoint y: 409, distance: 92.8
click at [506, 636] on span "BFA" at bounding box center [514, 645] width 27 height 19
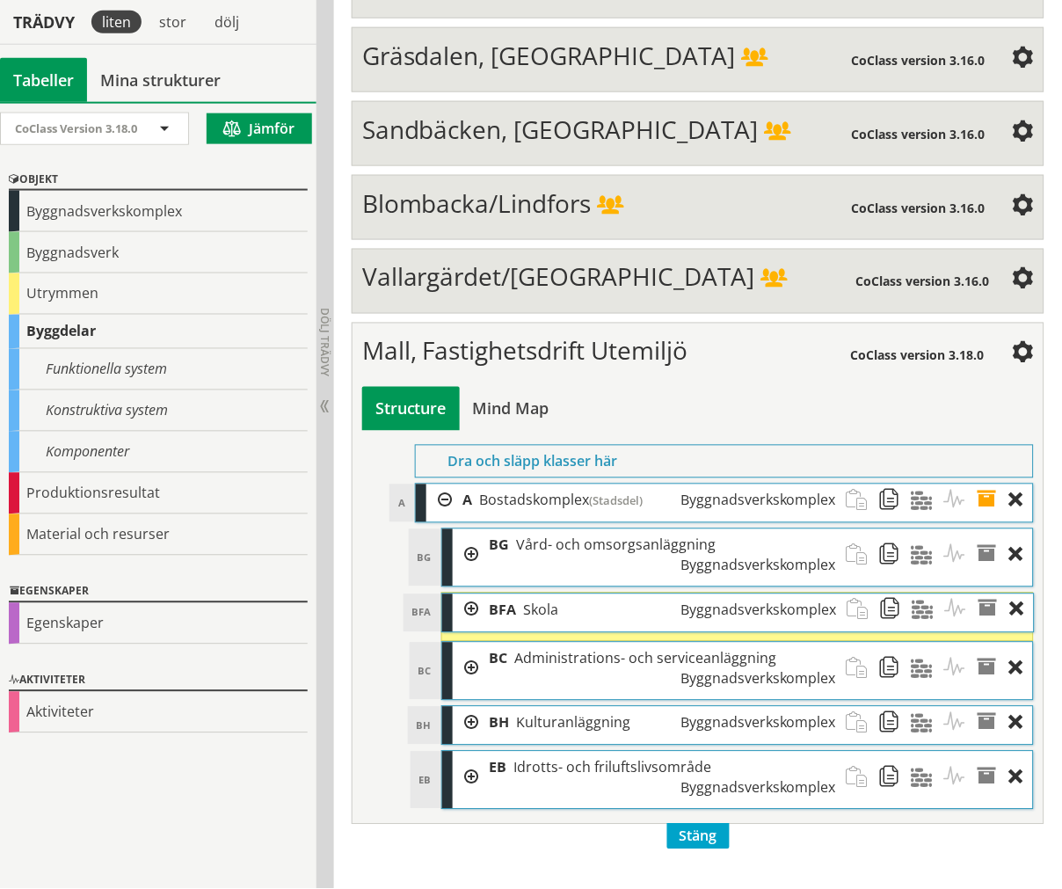
click at [463, 529] on div at bounding box center [466, 555] width 26 height 52
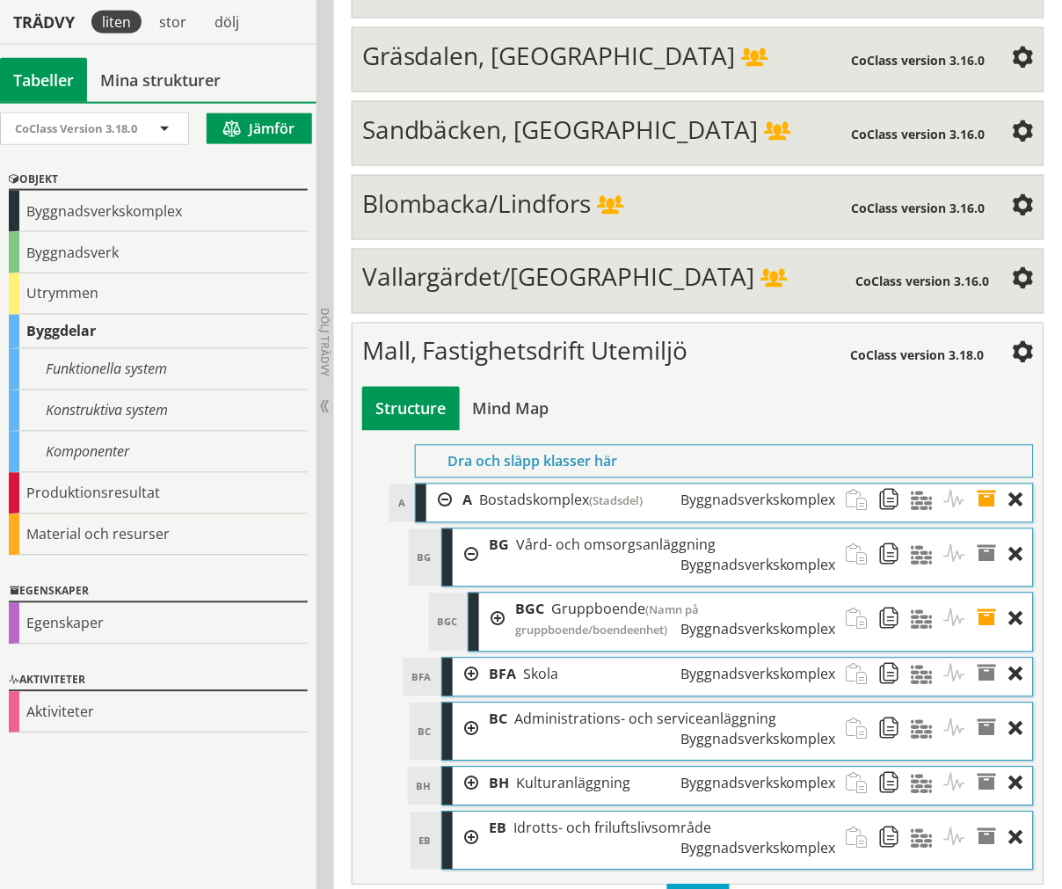
click at [484, 594] on div at bounding box center [492, 620] width 26 height 53
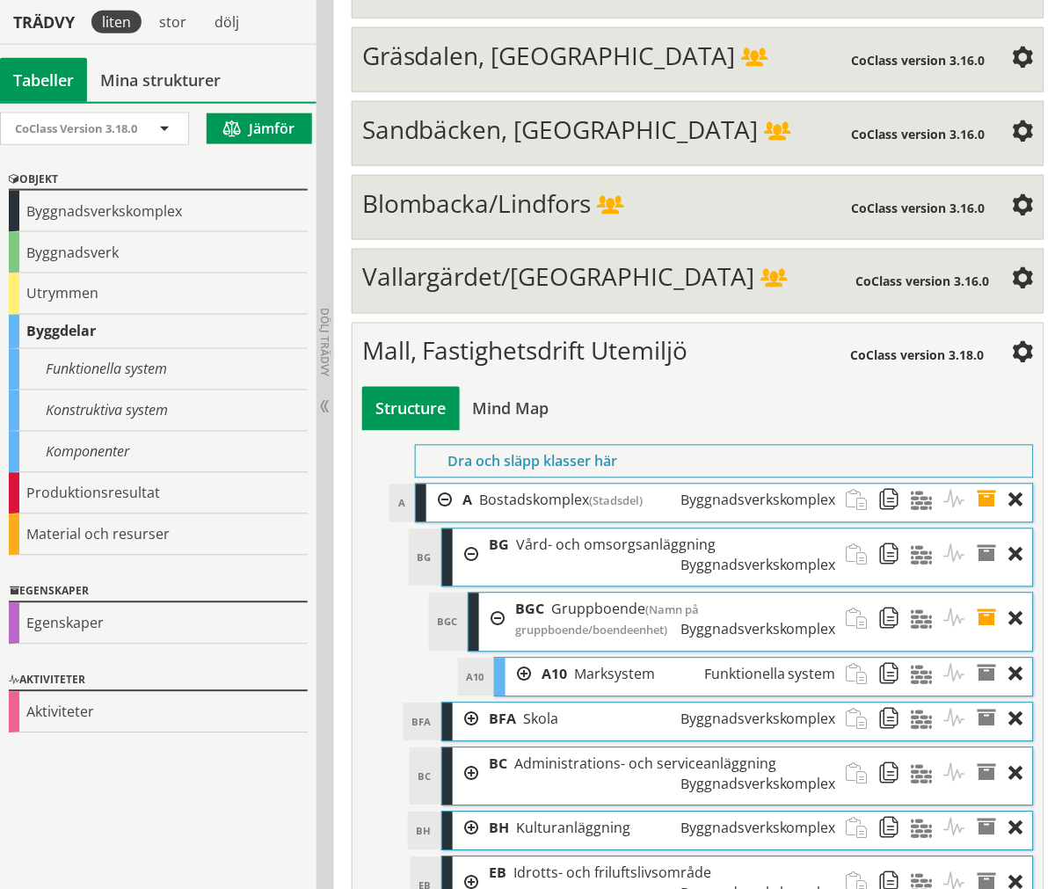
click at [514, 659] on div at bounding box center [519, 675] width 26 height 33
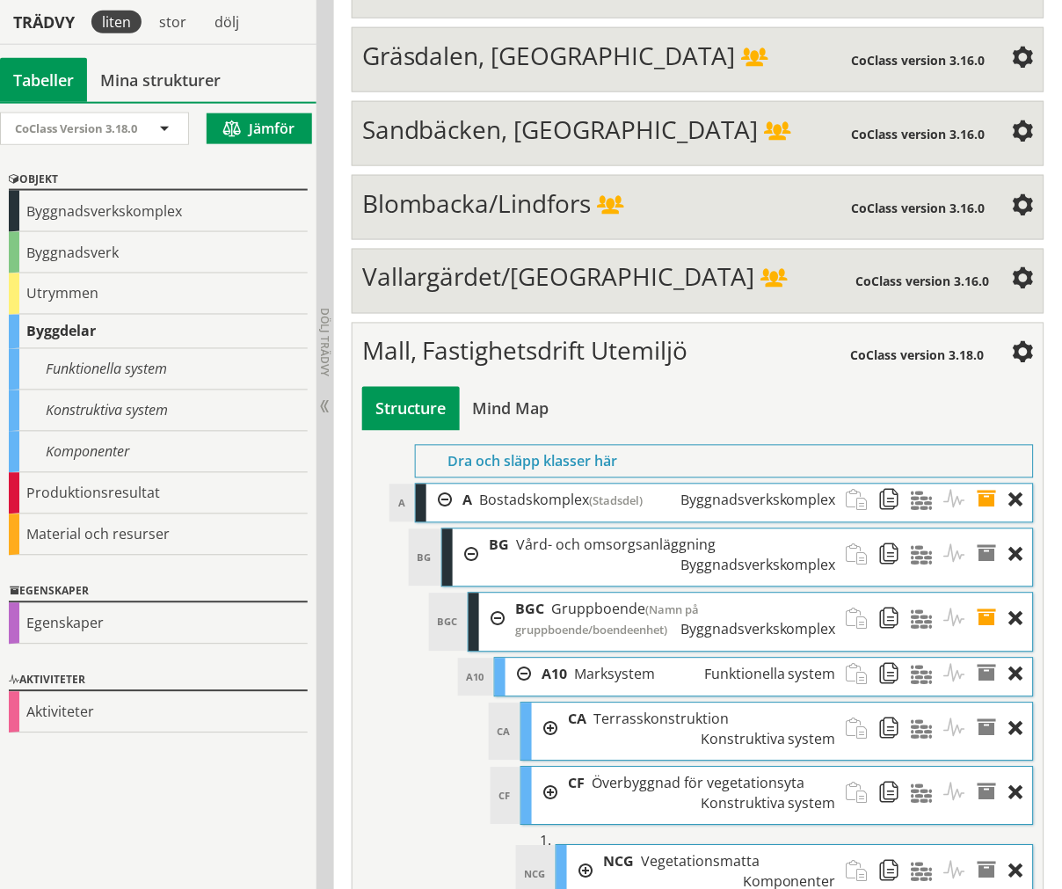
click at [578, 846] on div at bounding box center [580, 872] width 26 height 52
click at [574, 846] on div at bounding box center [580, 872] width 26 height 52
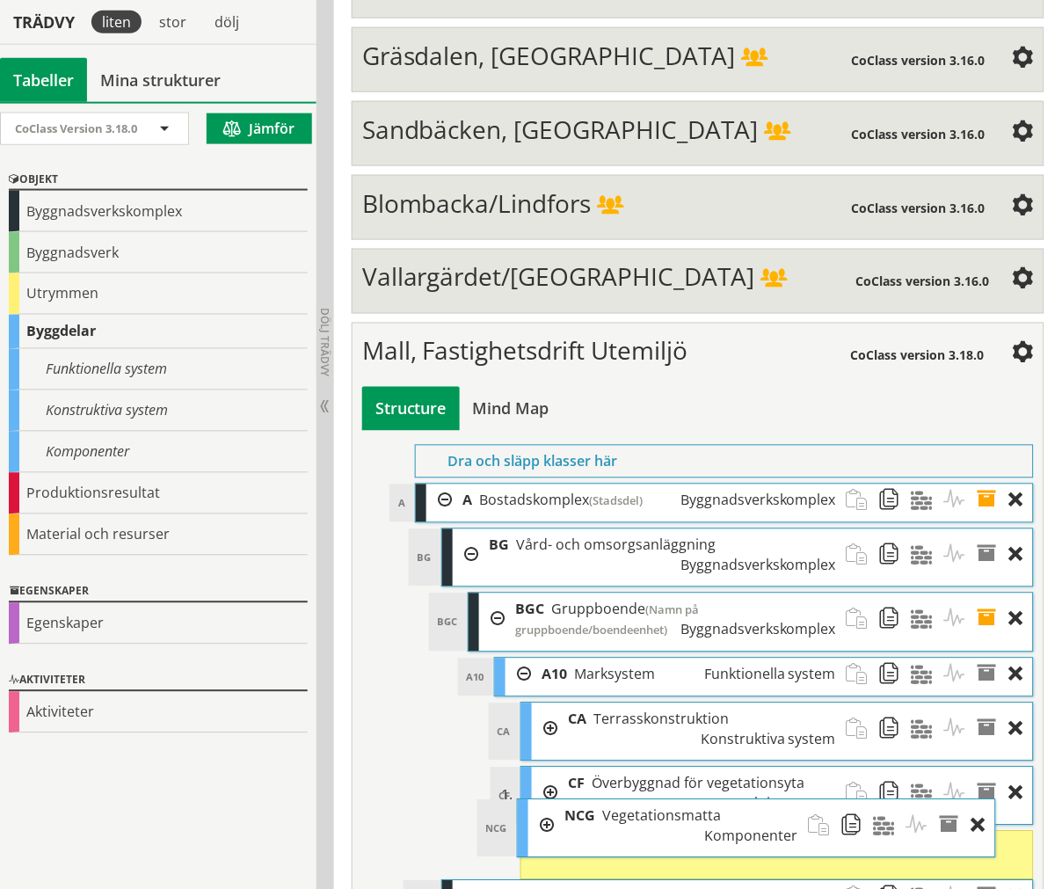
drag, startPoint x: 626, startPoint y: 630, endPoint x: 587, endPoint y: 585, distance: 59.9
click at [587, 806] on span "NCG" at bounding box center [580, 815] width 31 height 19
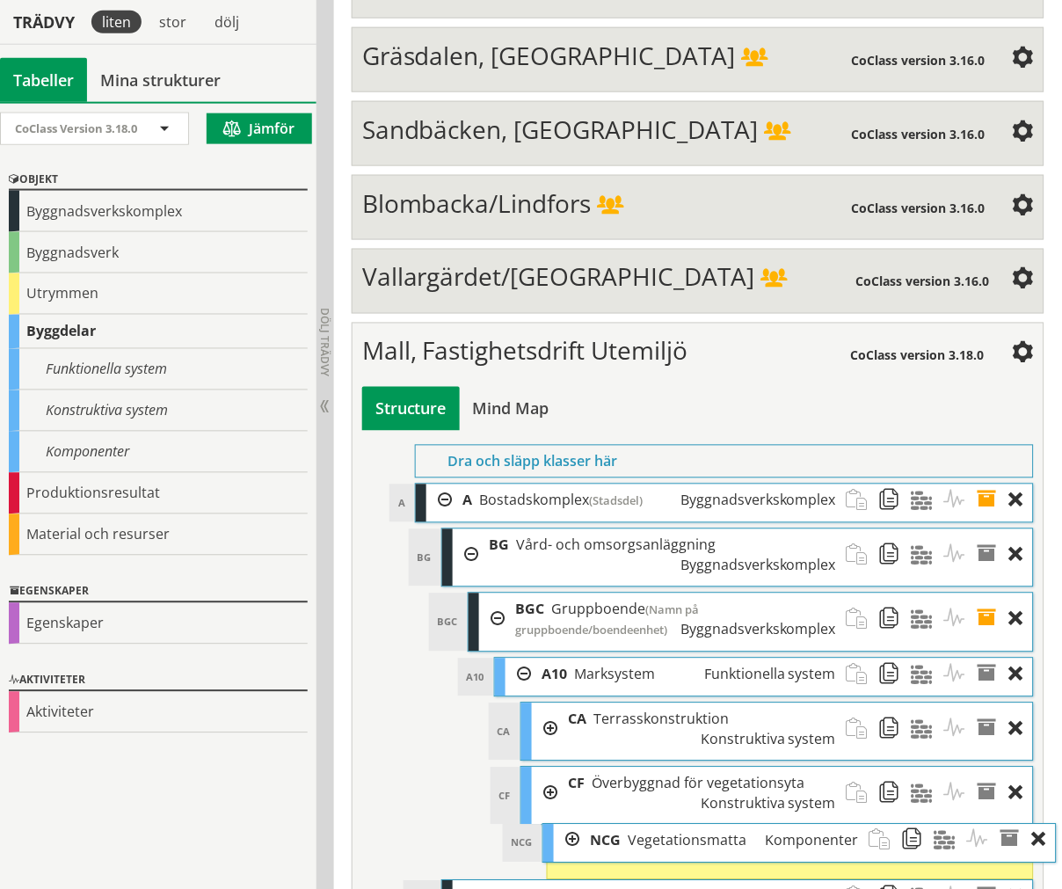
drag, startPoint x: 598, startPoint y: 612, endPoint x: 620, endPoint y: 604, distance: 23.4
click at [620, 825] on div "NCG Vegetationsmatta Komponenter" at bounding box center [724, 841] width 289 height 33
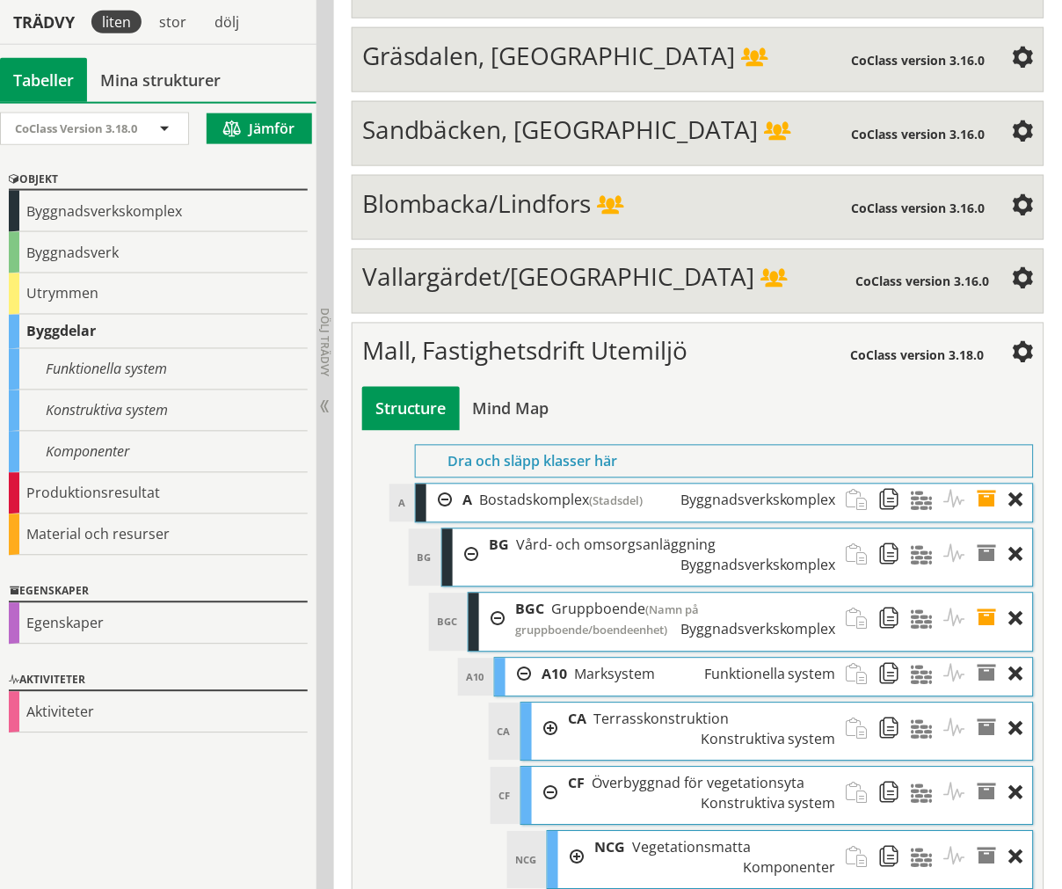
drag, startPoint x: 574, startPoint y: 614, endPoint x: 567, endPoint y: 621, distance: 9.9
click at [574, 832] on div at bounding box center [571, 858] width 26 height 52
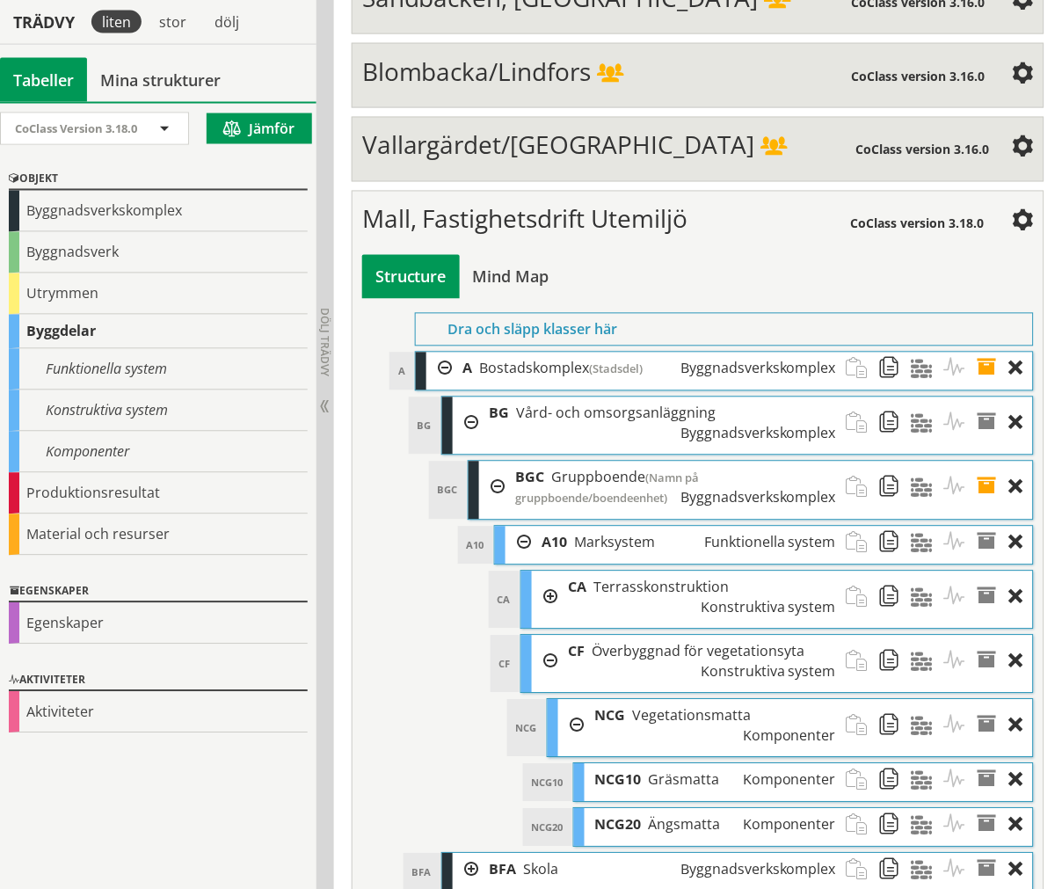
scroll to position [6435, 0]
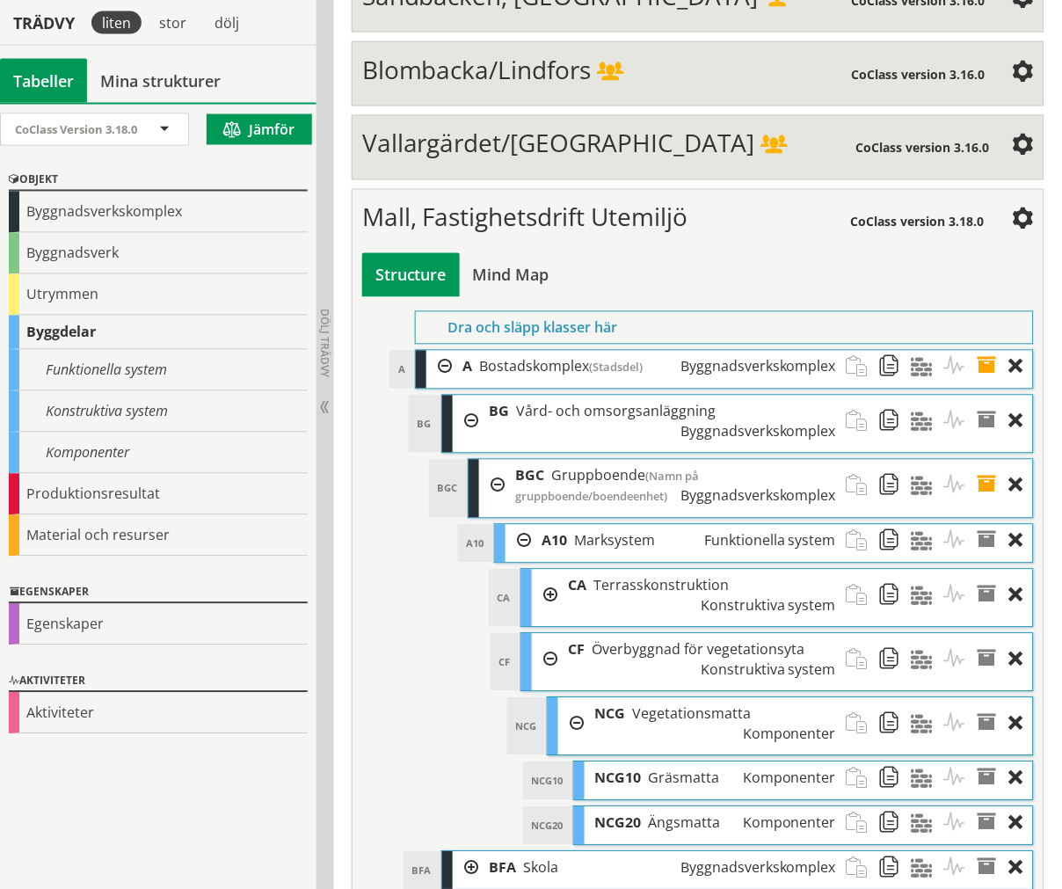
drag, startPoint x: 892, startPoint y: 595, endPoint x: 718, endPoint y: 67, distance: 556.7
click at [892, 807] on span at bounding box center [895, 823] width 33 height 33
click at [857, 698] on span at bounding box center [863, 724] width 33 height 52
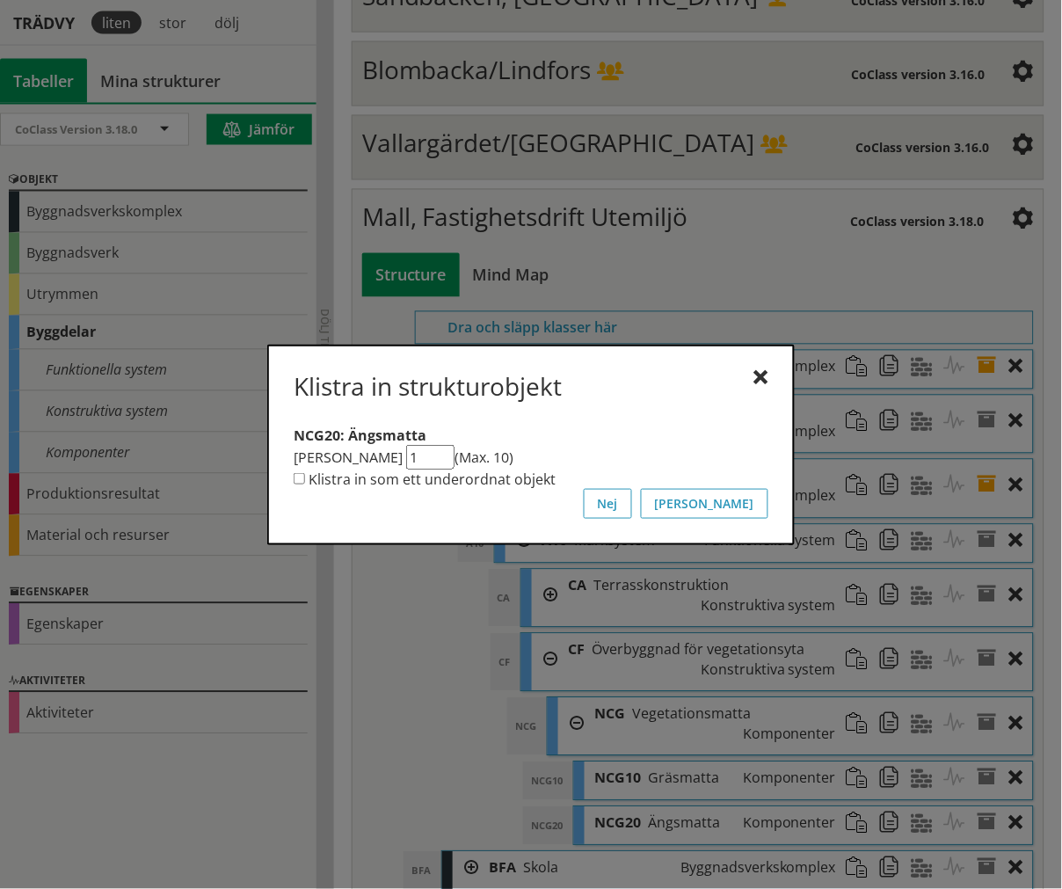
click at [512, 481] on label "Klistra in som ett underordnat objekt" at bounding box center [432, 479] width 247 height 19
click at [305, 481] on input "Klistra in som ett underordnat objekt" at bounding box center [299, 478] width 11 height 11
checkbox input "true"
drag, startPoint x: 417, startPoint y: 455, endPoint x: 378, endPoint y: 461, distance: 39.2
click at [378, 461] on div "Antal kopior 1 (Max. 10)" at bounding box center [531, 457] width 475 height 25
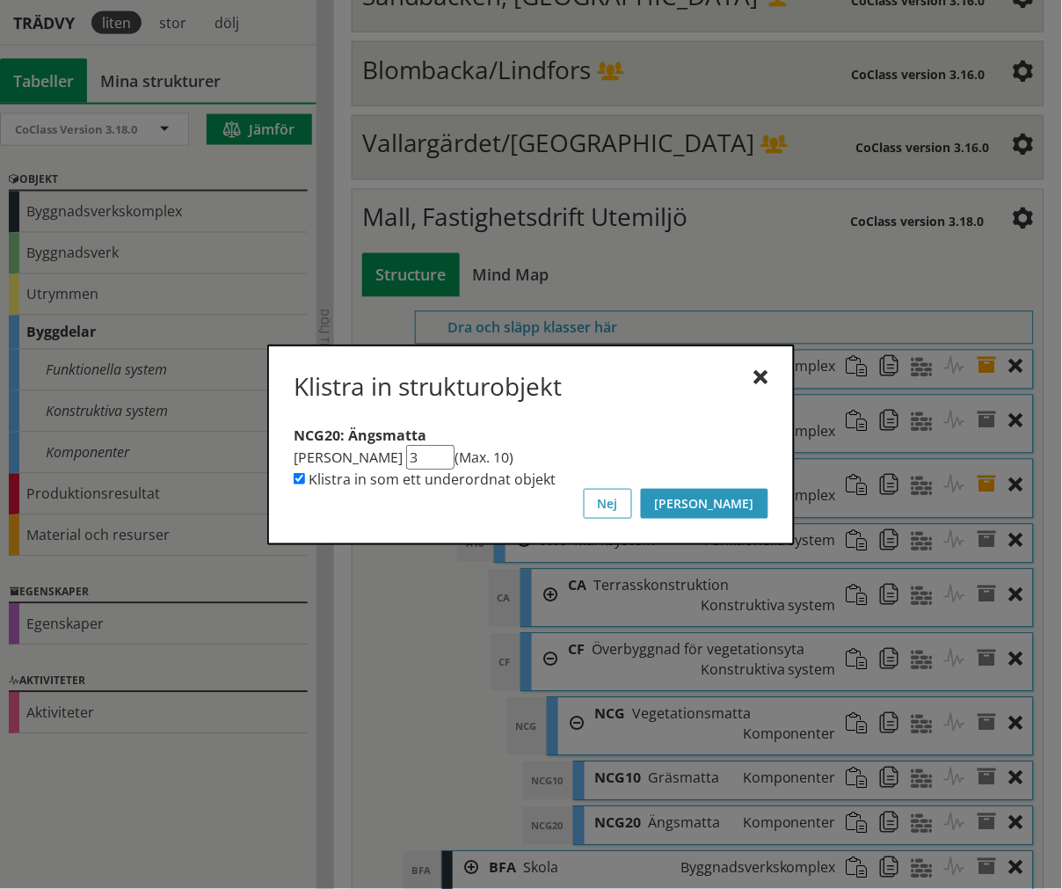
type input "3"
click at [740, 510] on button "[PERSON_NAME]" at bounding box center [704, 504] width 127 height 30
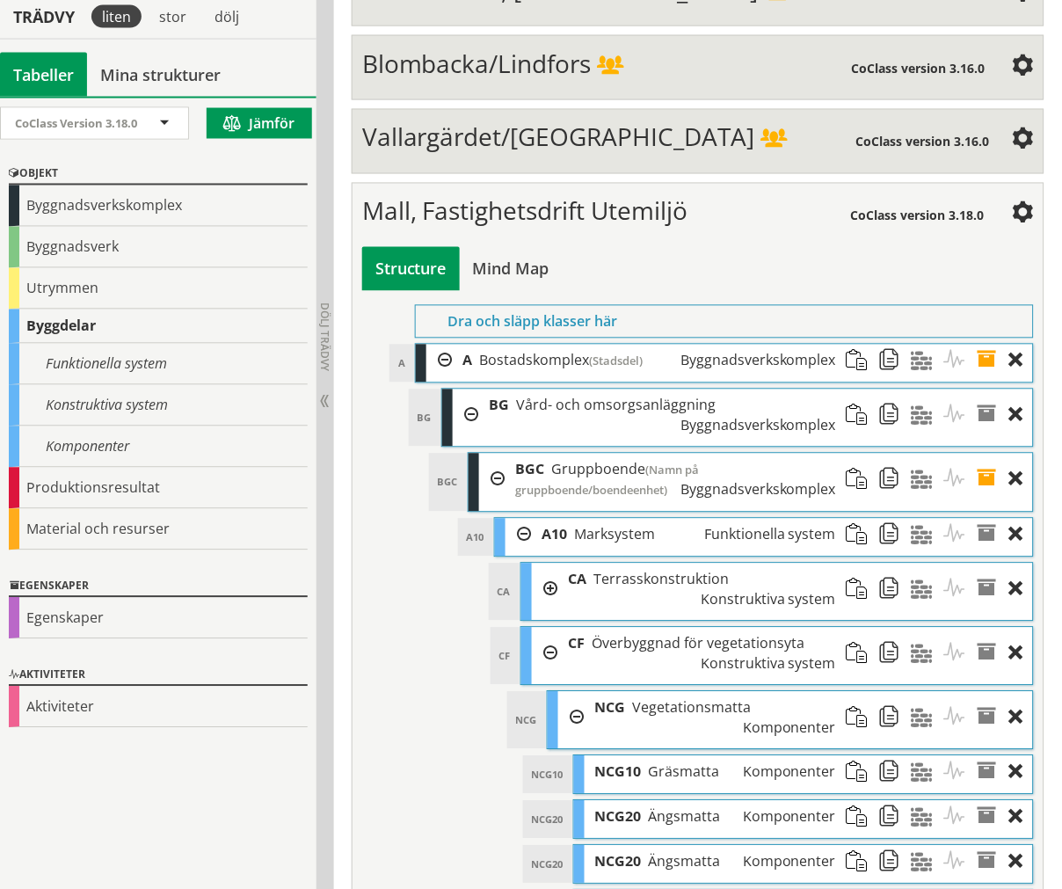
scroll to position [6533, 0]
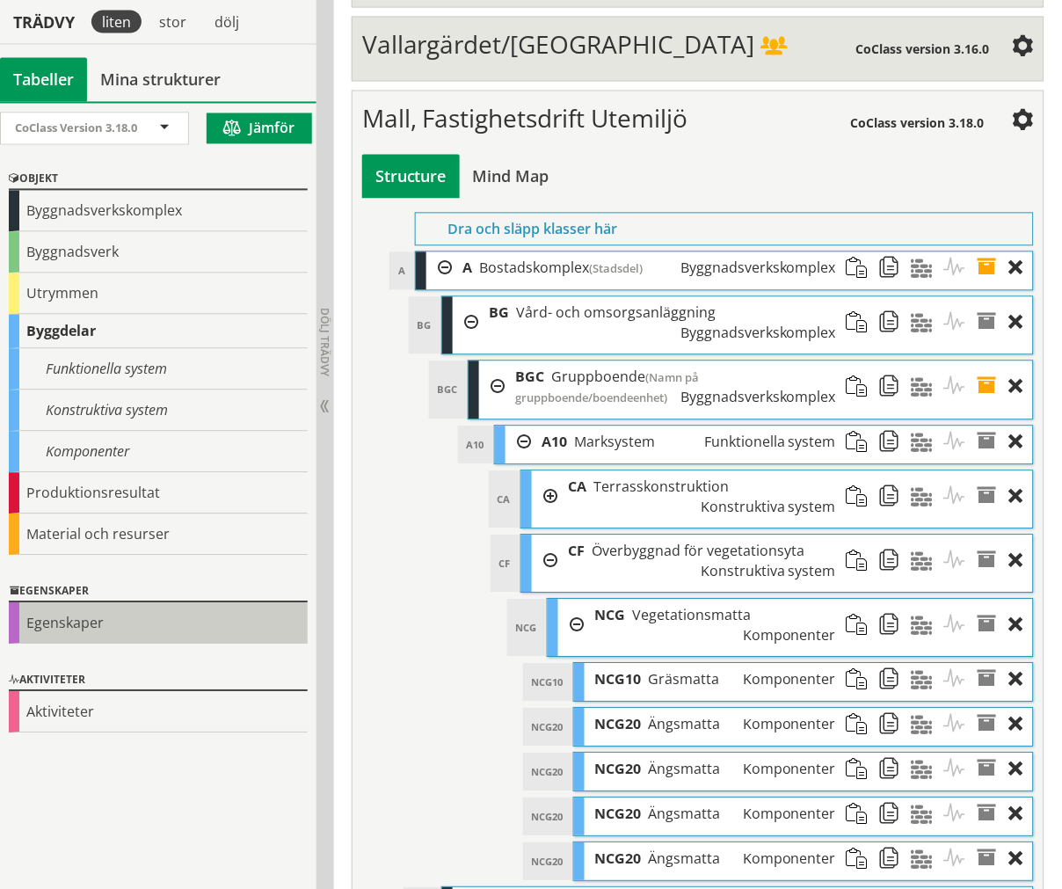
click at [67, 609] on div "Egenskaper" at bounding box center [158, 623] width 299 height 41
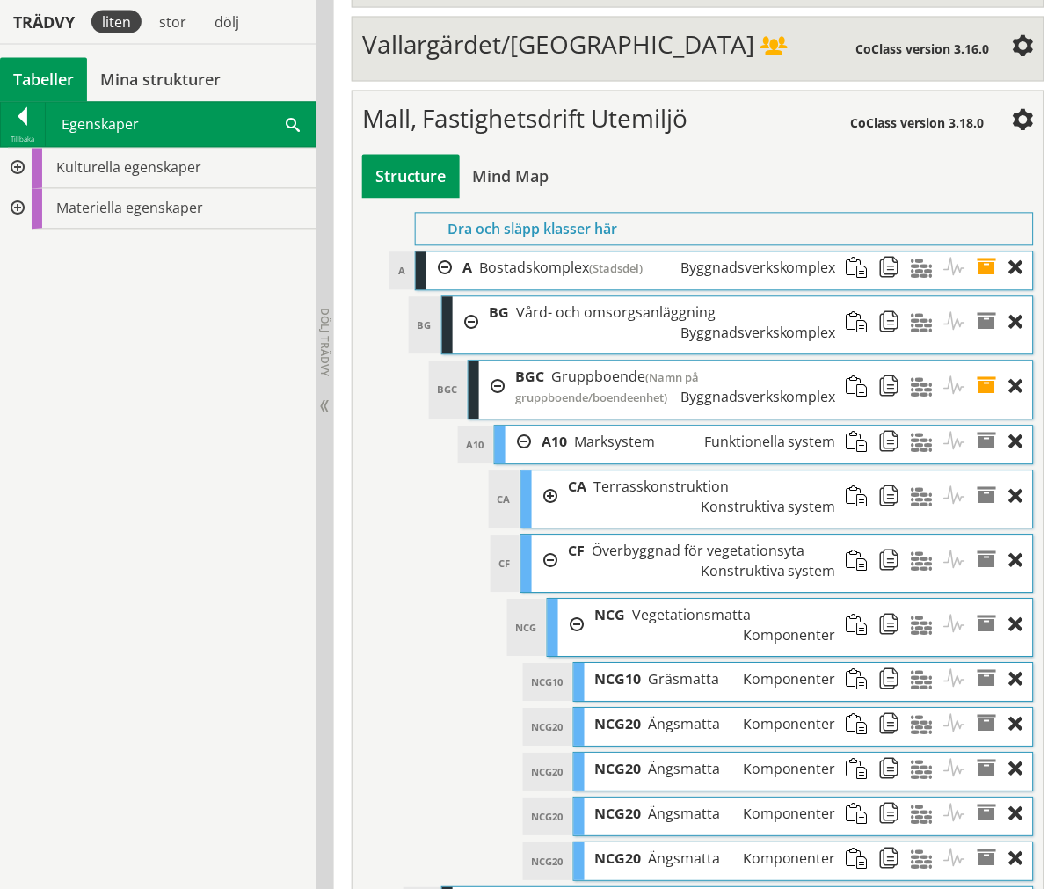
click at [6, 165] on div at bounding box center [16, 169] width 32 height 40
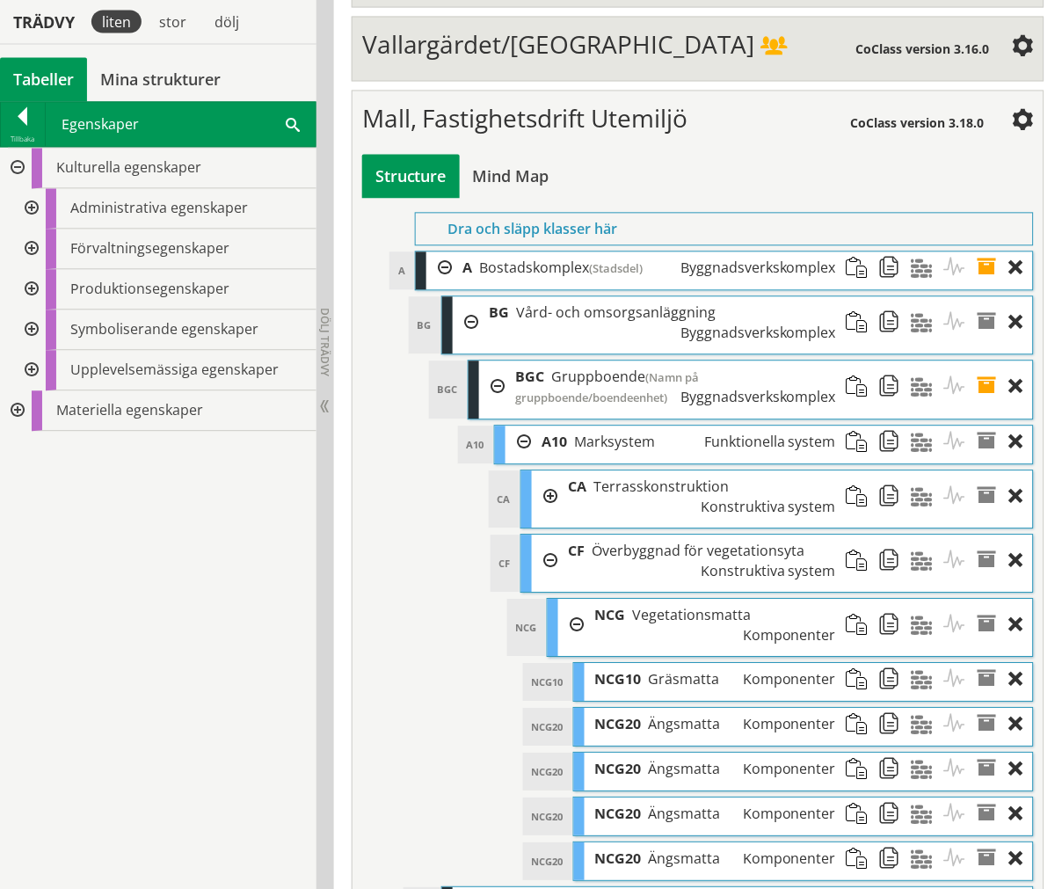
click at [27, 217] on div at bounding box center [30, 209] width 32 height 40
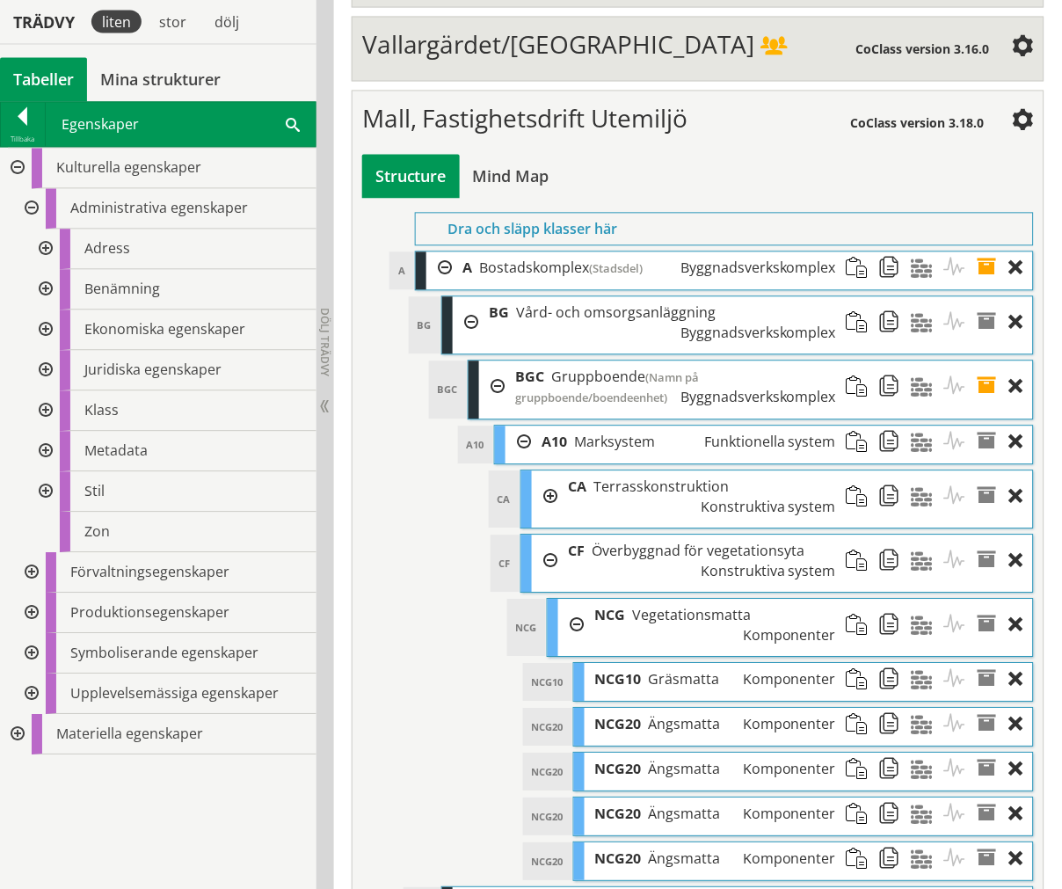
click at [40, 279] on div at bounding box center [44, 290] width 32 height 40
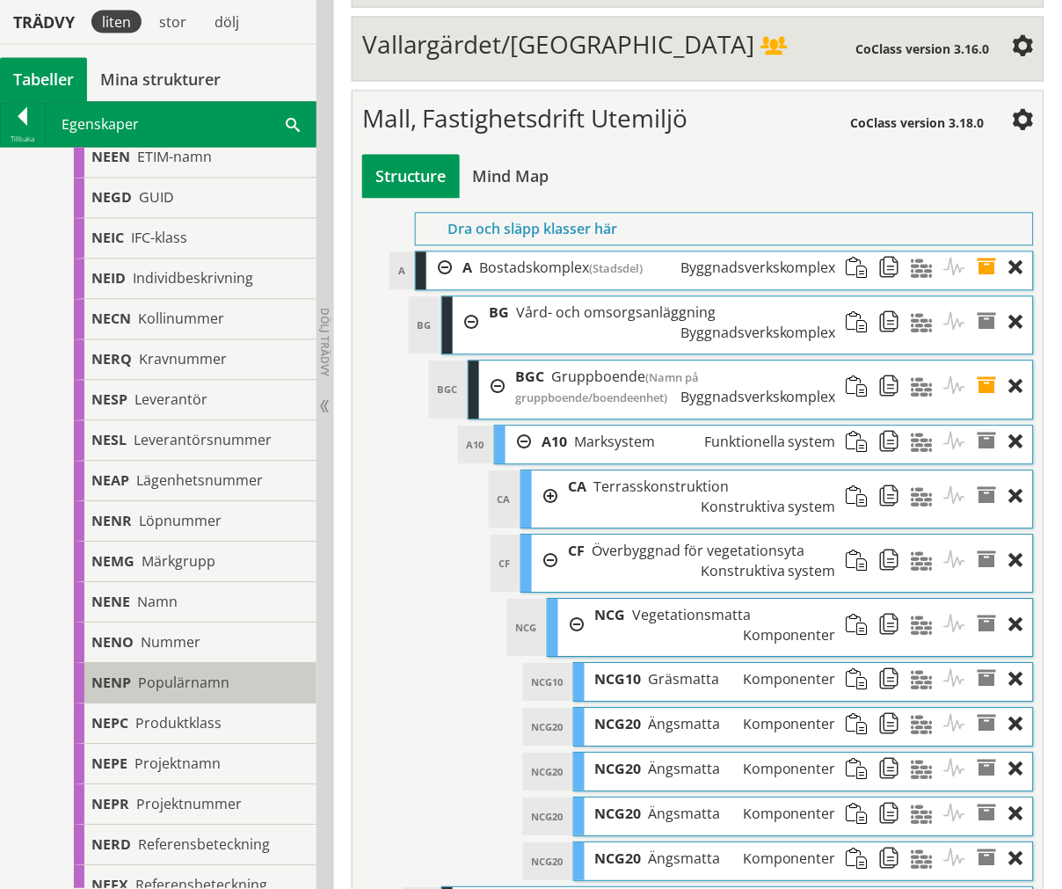
scroll to position [781, 0]
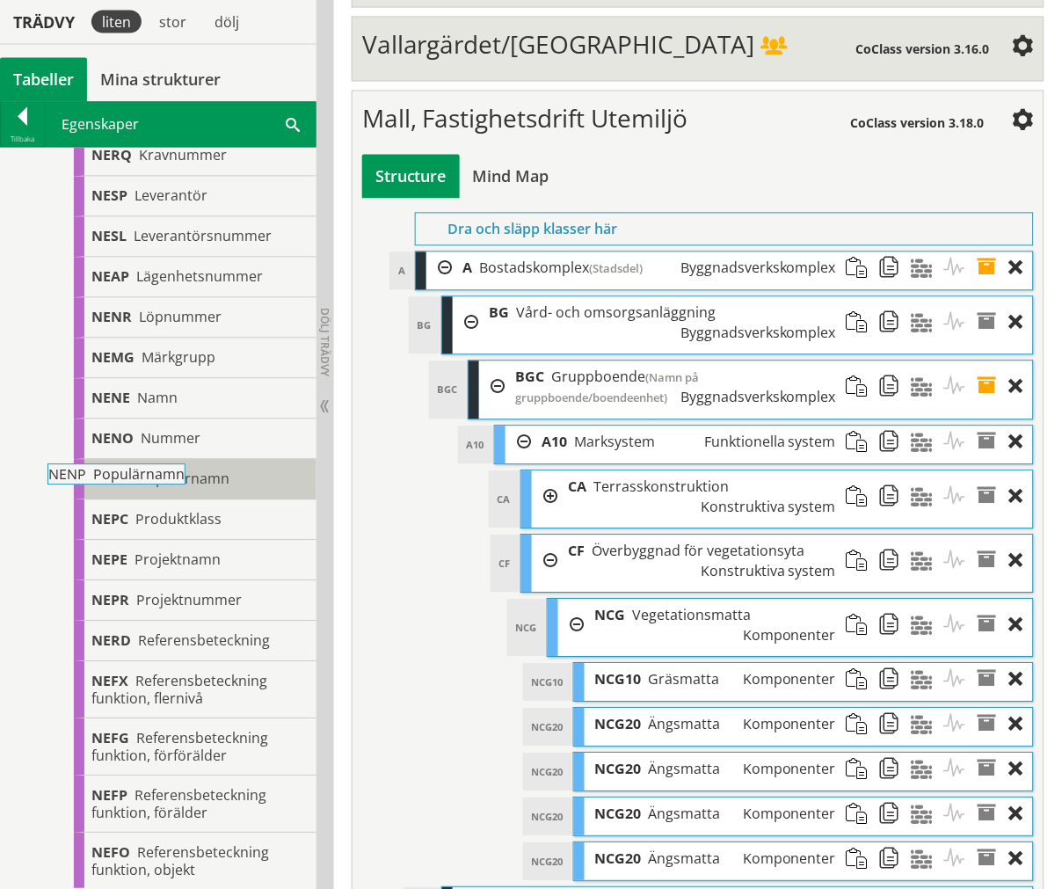
drag, startPoint x: 173, startPoint y: 477, endPoint x: 200, endPoint y: 478, distance: 27.3
click at [983, 754] on span at bounding box center [993, 770] width 33 height 33
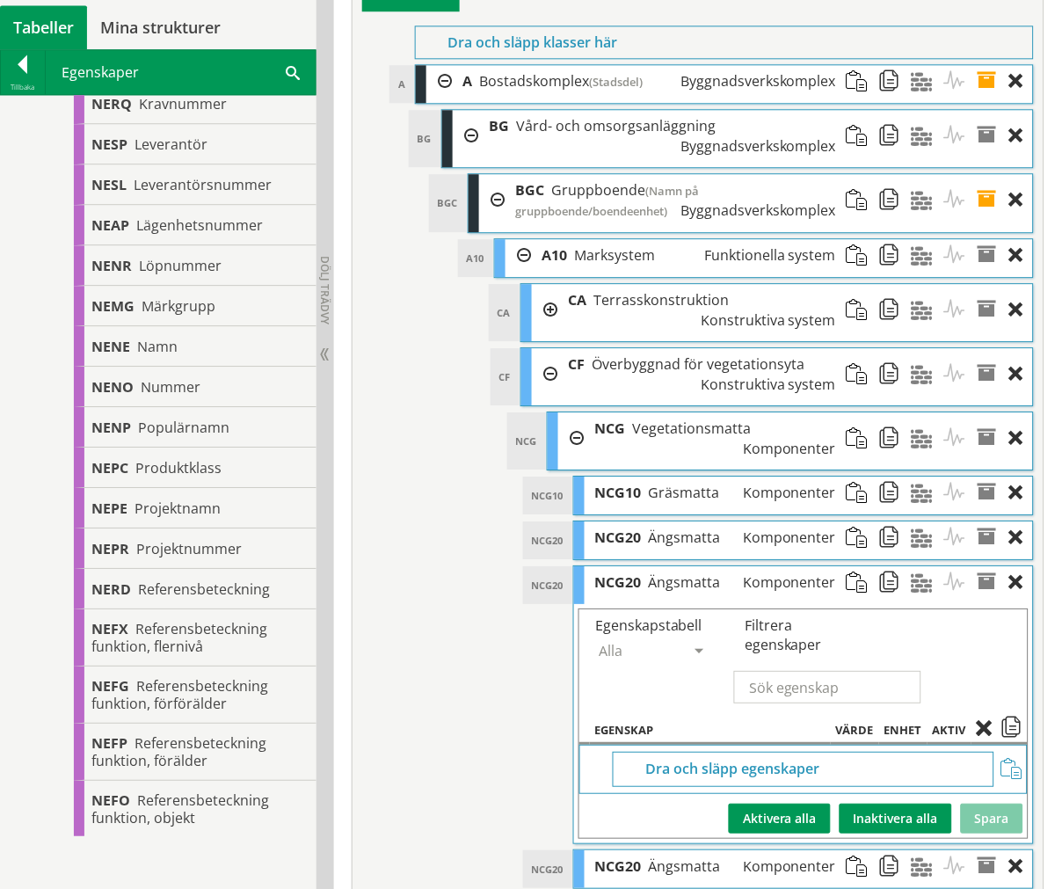
scroll to position [6728, 0]
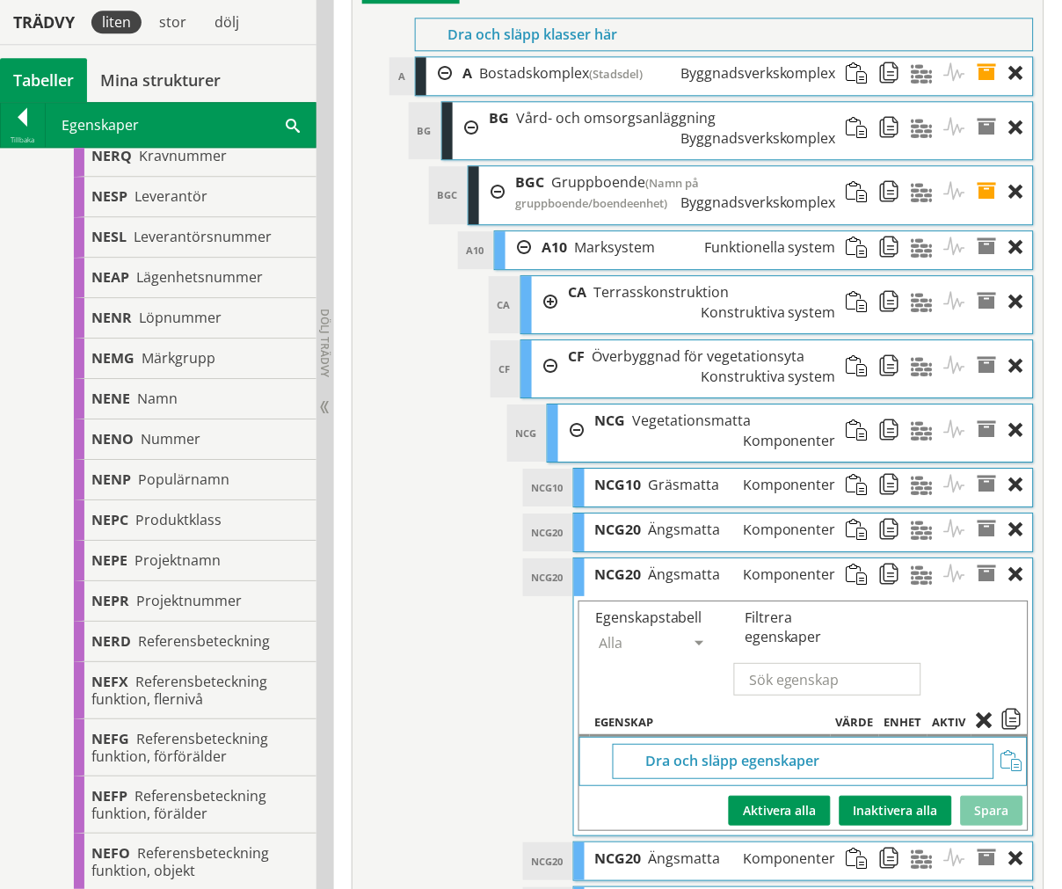
click at [986, 842] on span at bounding box center [993, 858] width 33 height 33
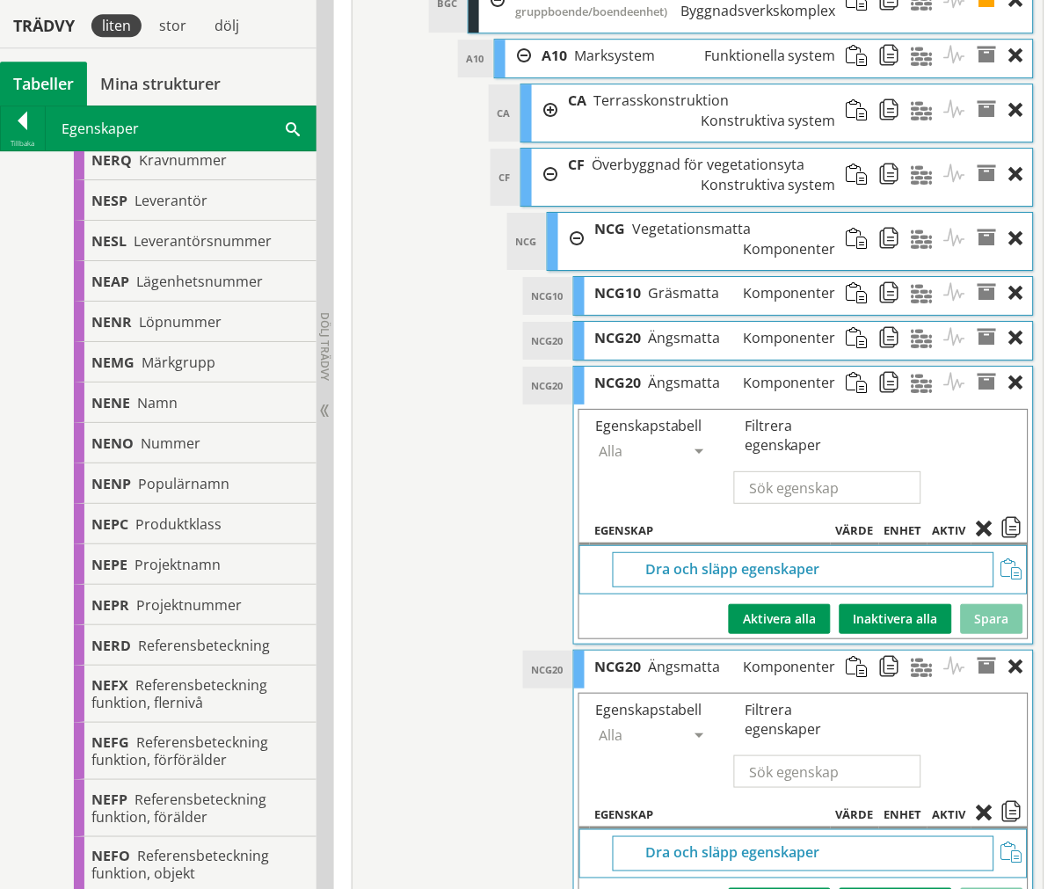
scroll to position [6924, 0]
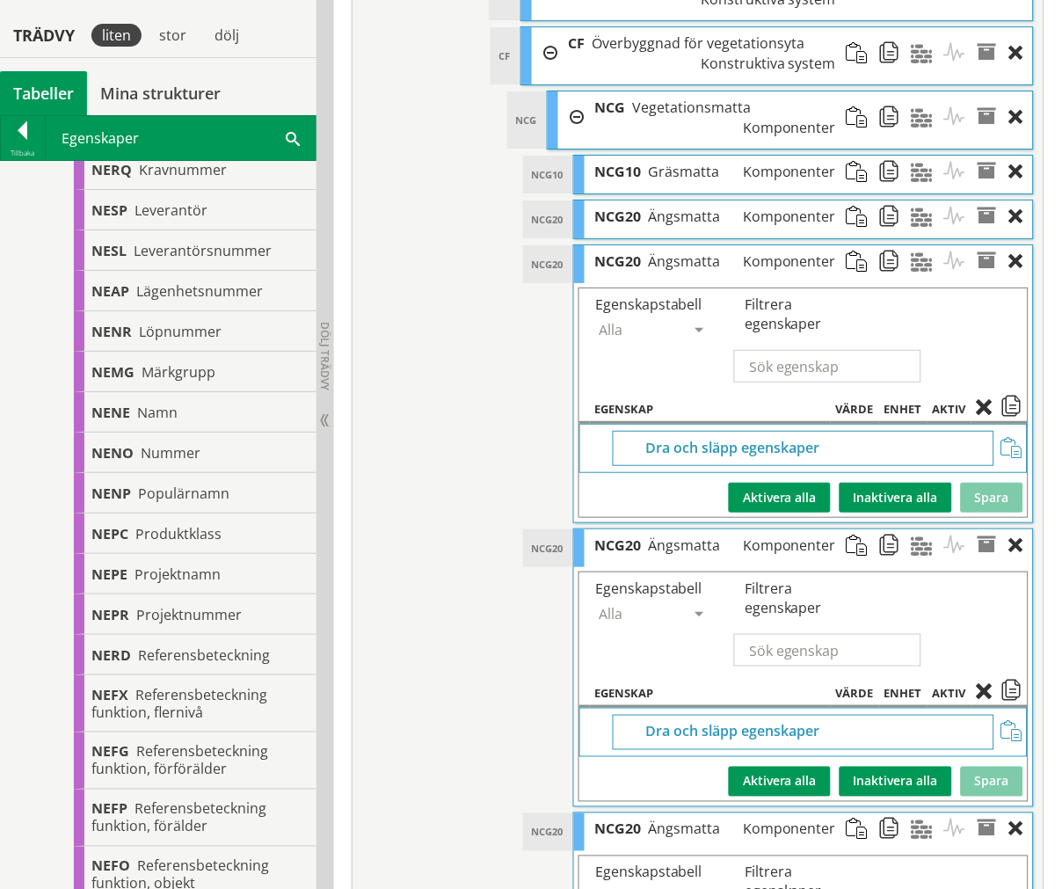
scroll to position [7021, 0]
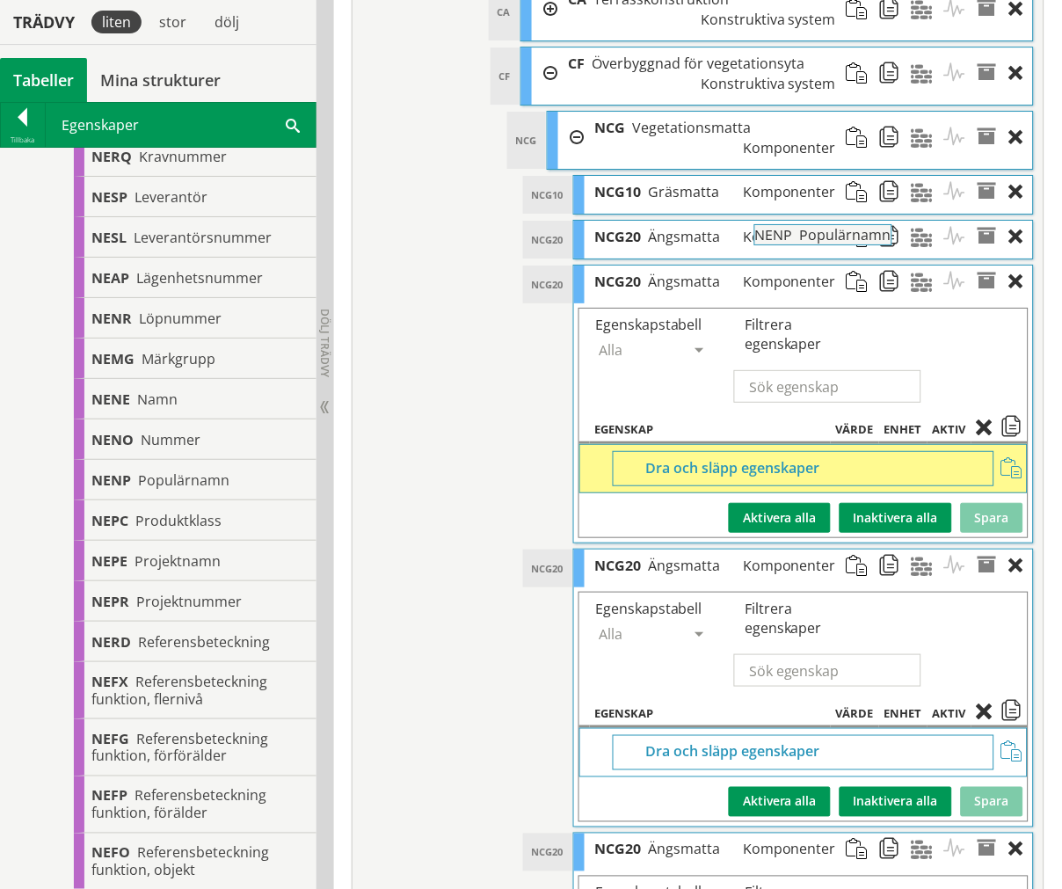
drag, startPoint x: 171, startPoint y: 479, endPoint x: 882, endPoint y: 244, distance: 748.5
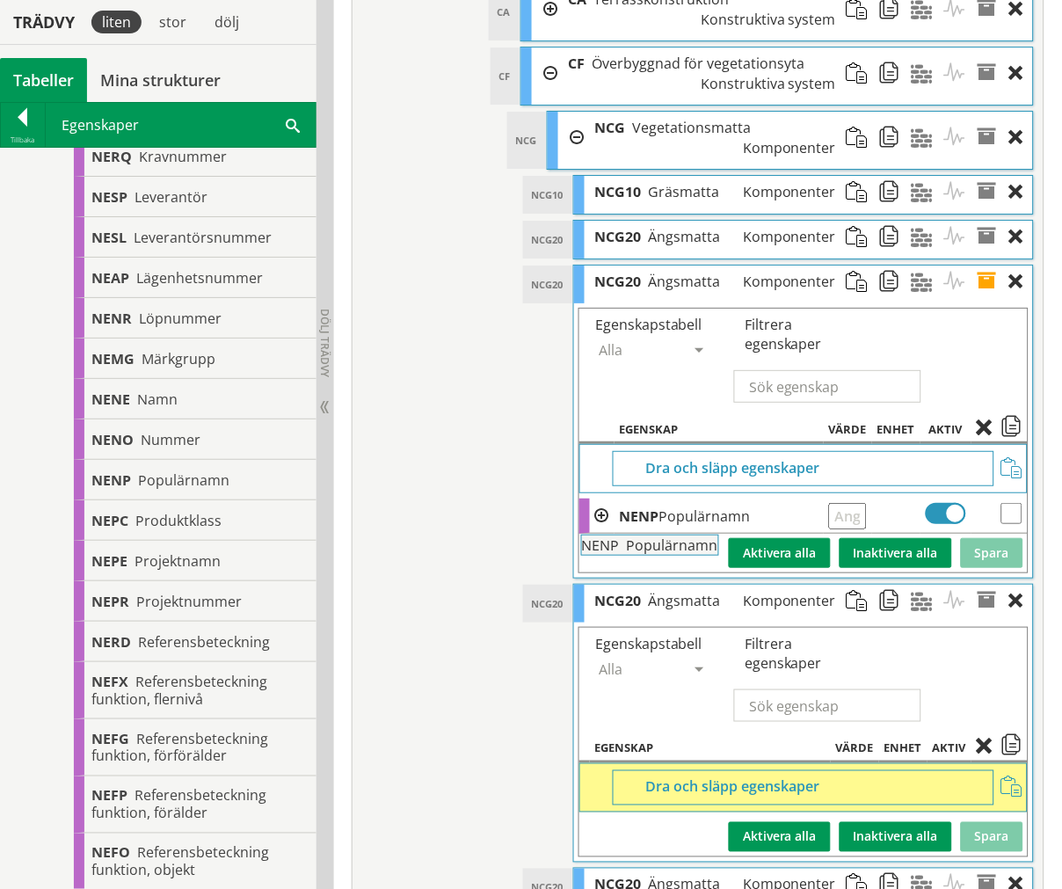
drag, startPoint x: 193, startPoint y: 478, endPoint x: 734, endPoint y: 560, distance: 546.9
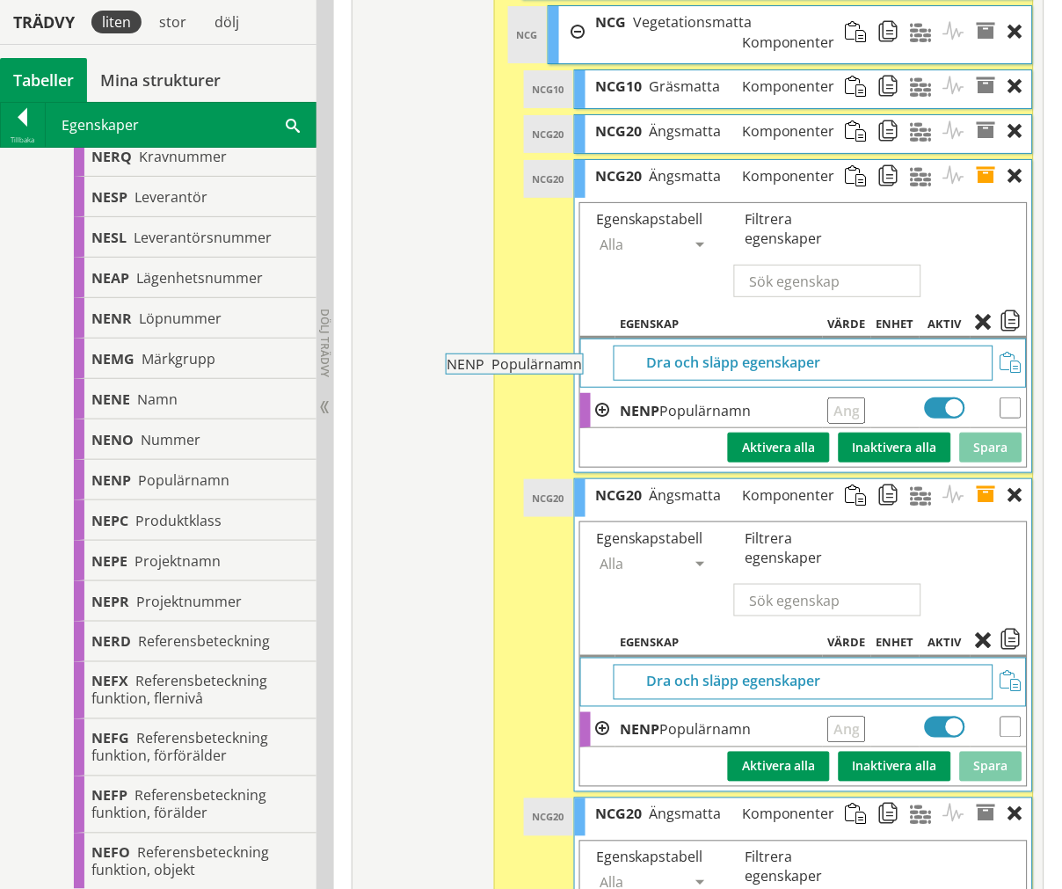
scroll to position [7127, 0]
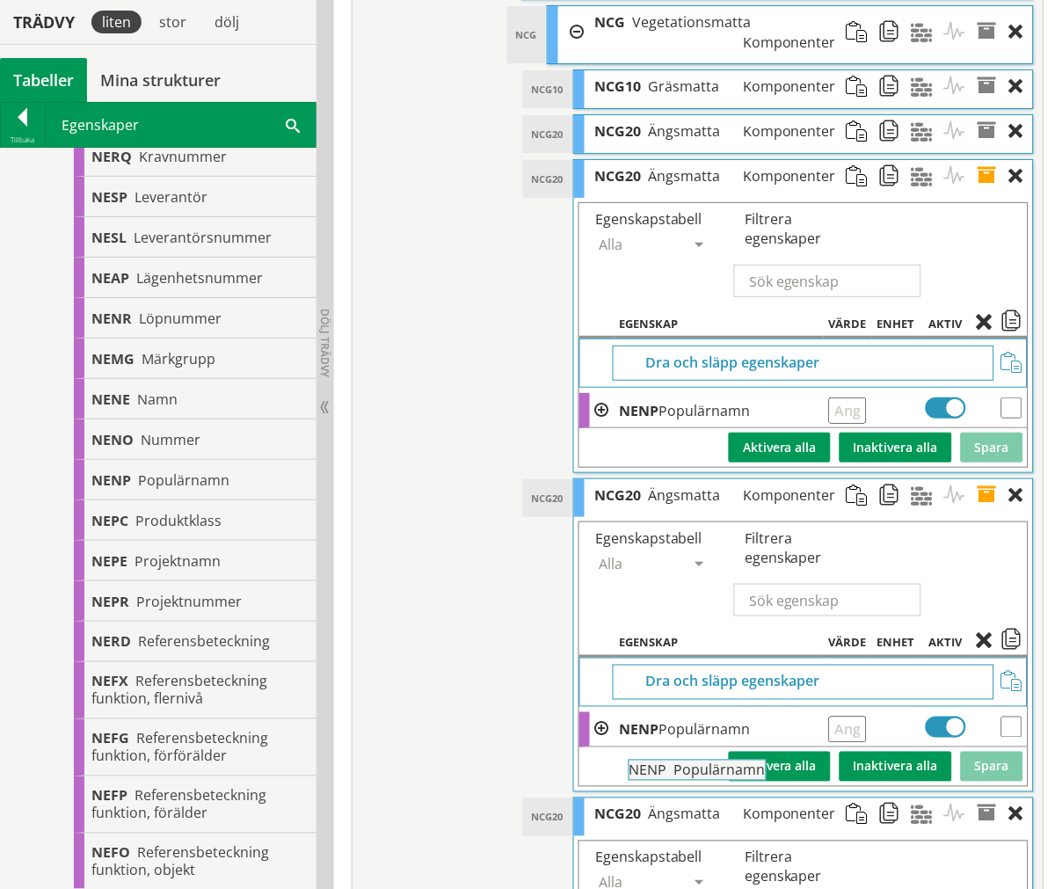
drag, startPoint x: 225, startPoint y: 480, endPoint x: 812, endPoint y: 775, distance: 657.1
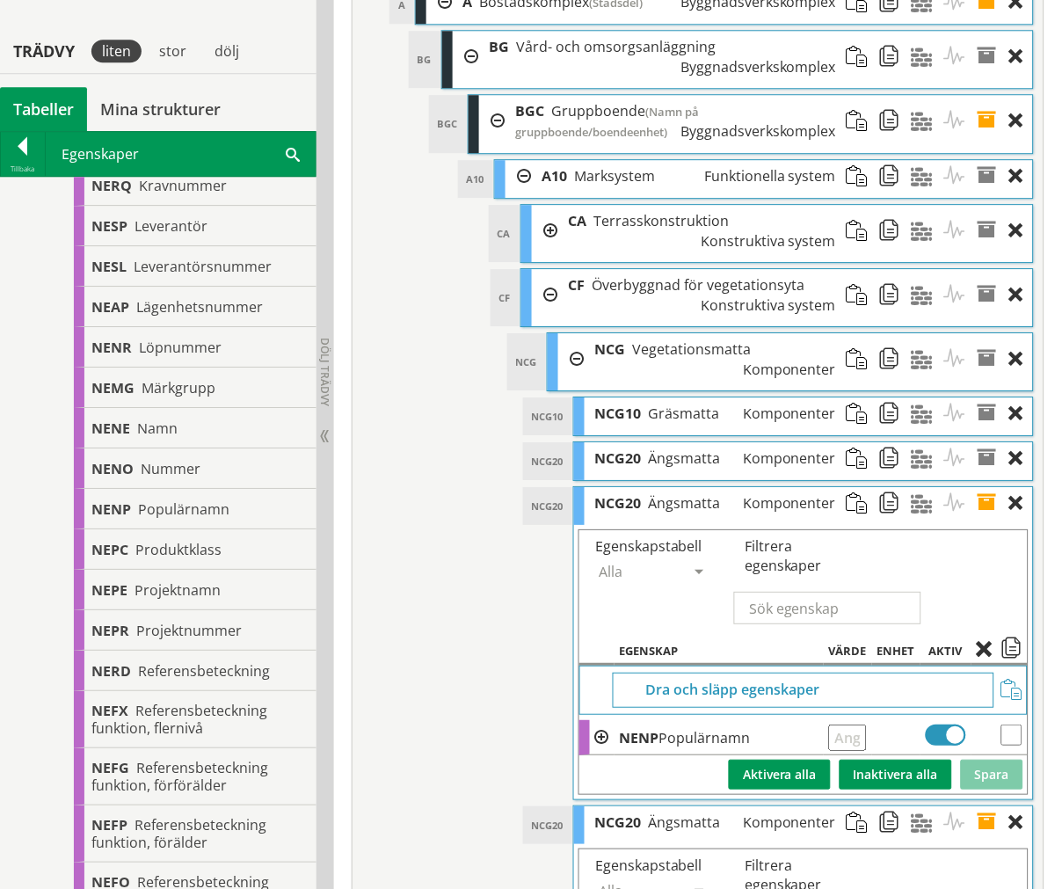
scroll to position [6834, 0]
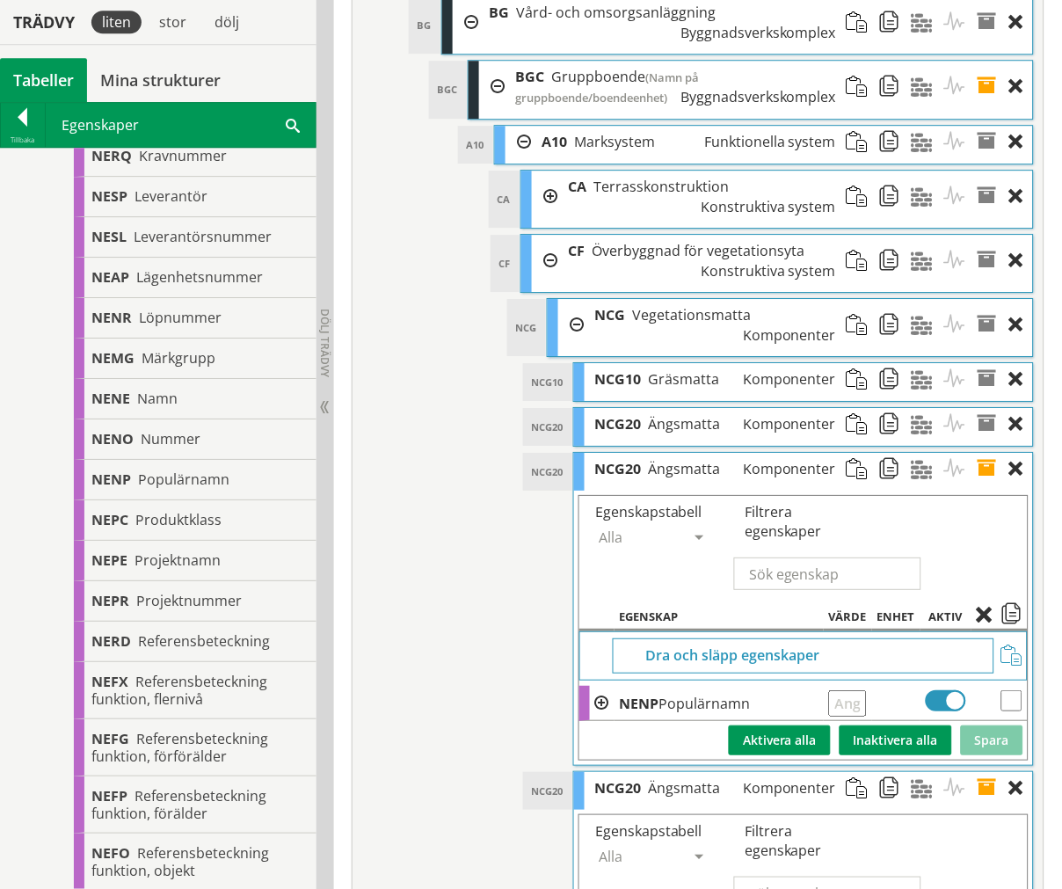
click at [865, 690] on input "text" at bounding box center [848, 703] width 38 height 26
type input "NCG90 Bruksgräs"
click at [977, 725] on button "Spara" at bounding box center [992, 740] width 62 height 30
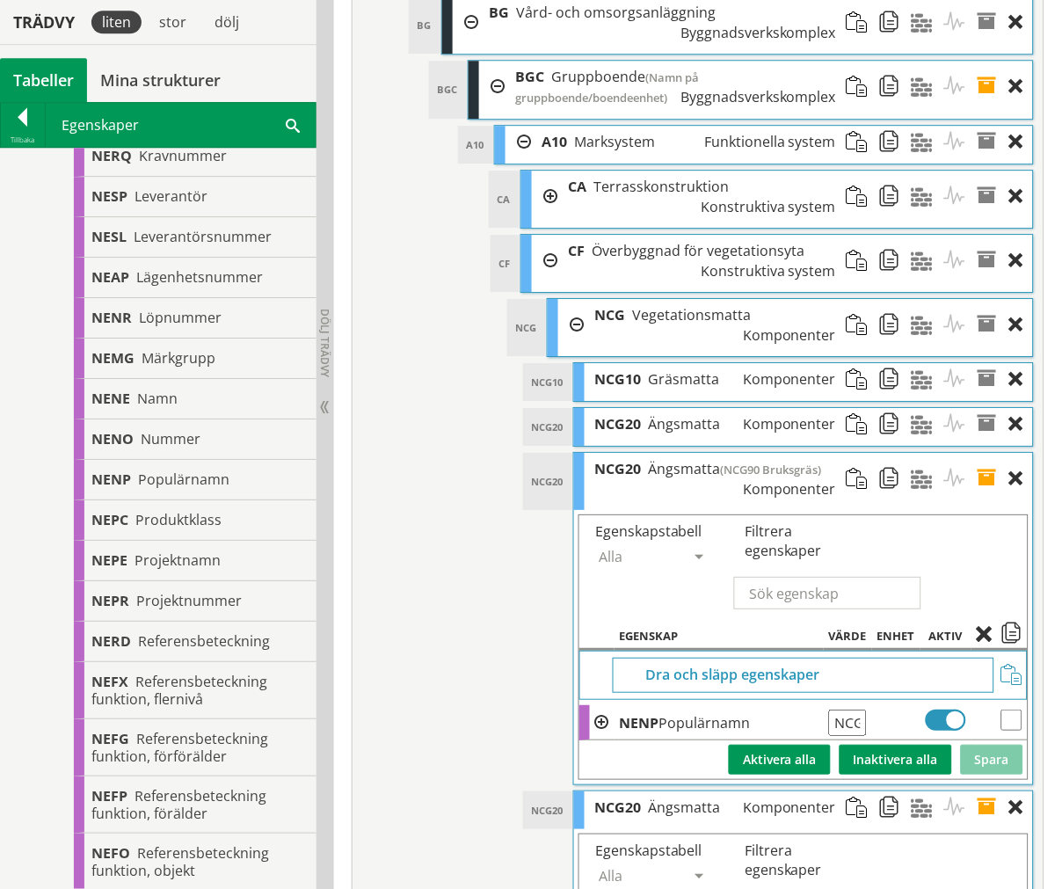
click at [985, 453] on span at bounding box center [993, 479] width 33 height 52
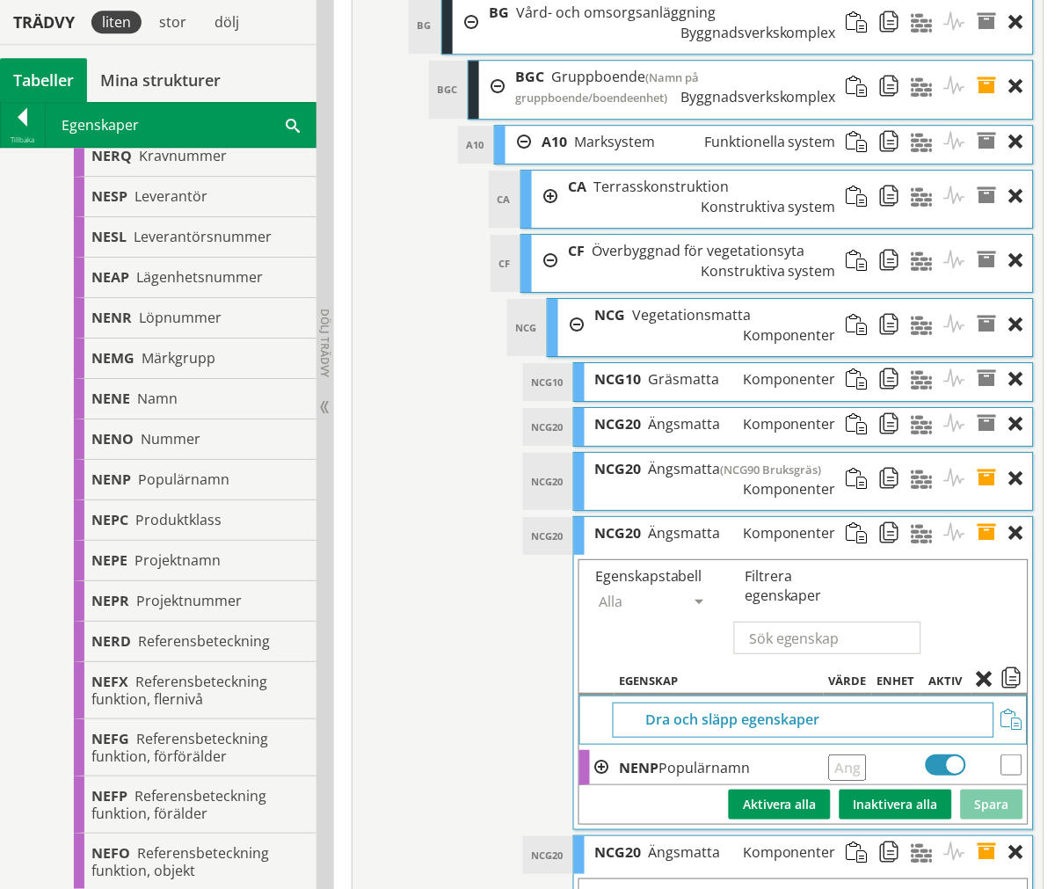
click at [987, 517] on span at bounding box center [993, 533] width 33 height 33
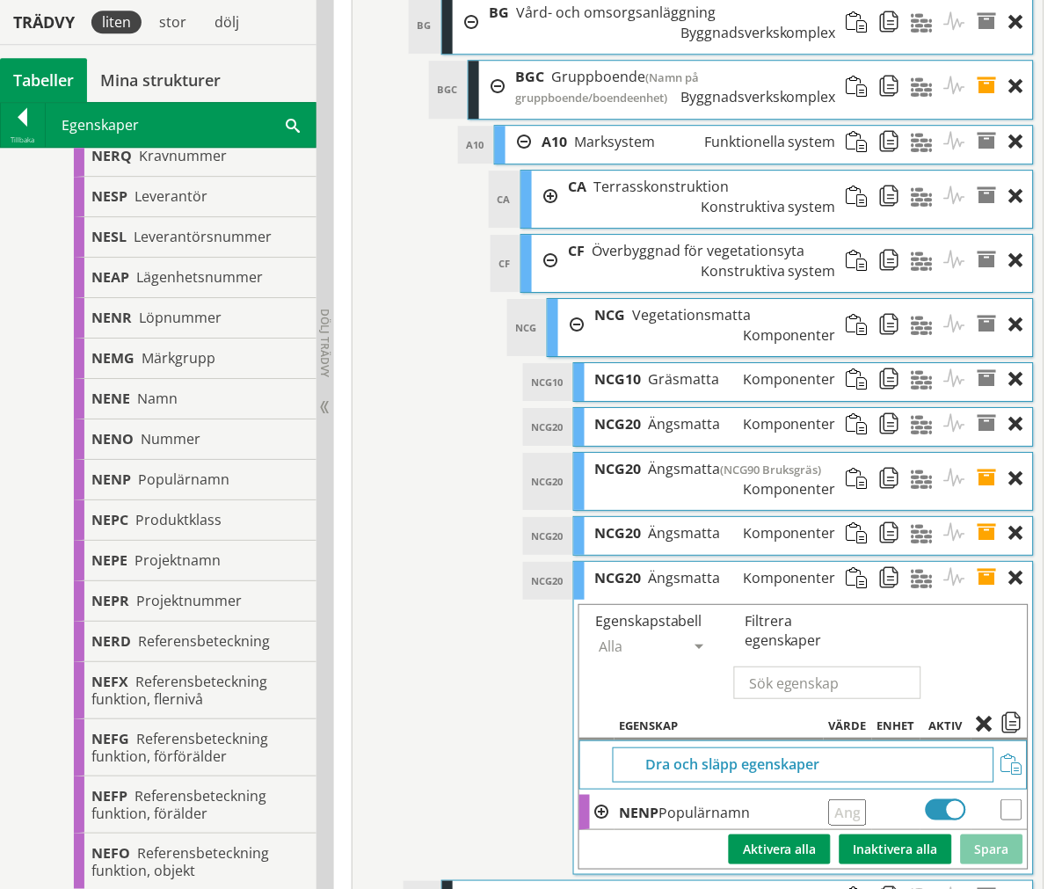
click at [988, 562] on span at bounding box center [993, 578] width 33 height 33
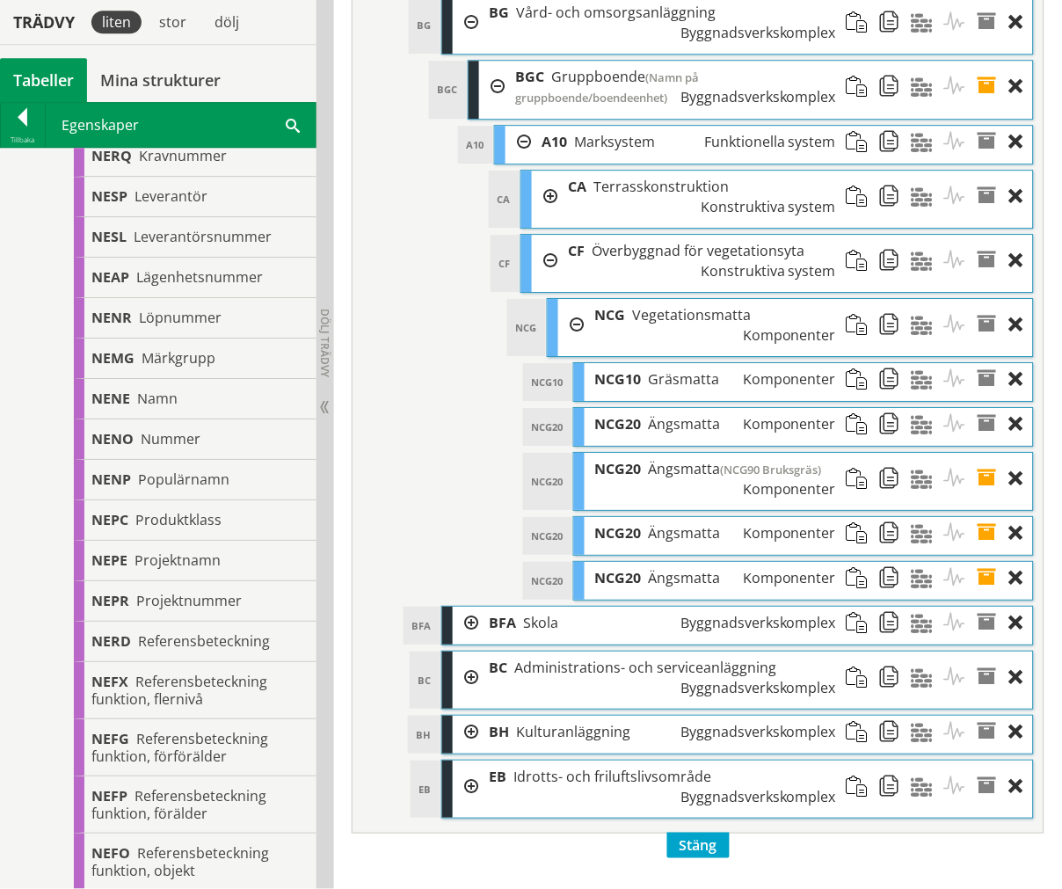
click at [987, 562] on span at bounding box center [993, 578] width 33 height 33
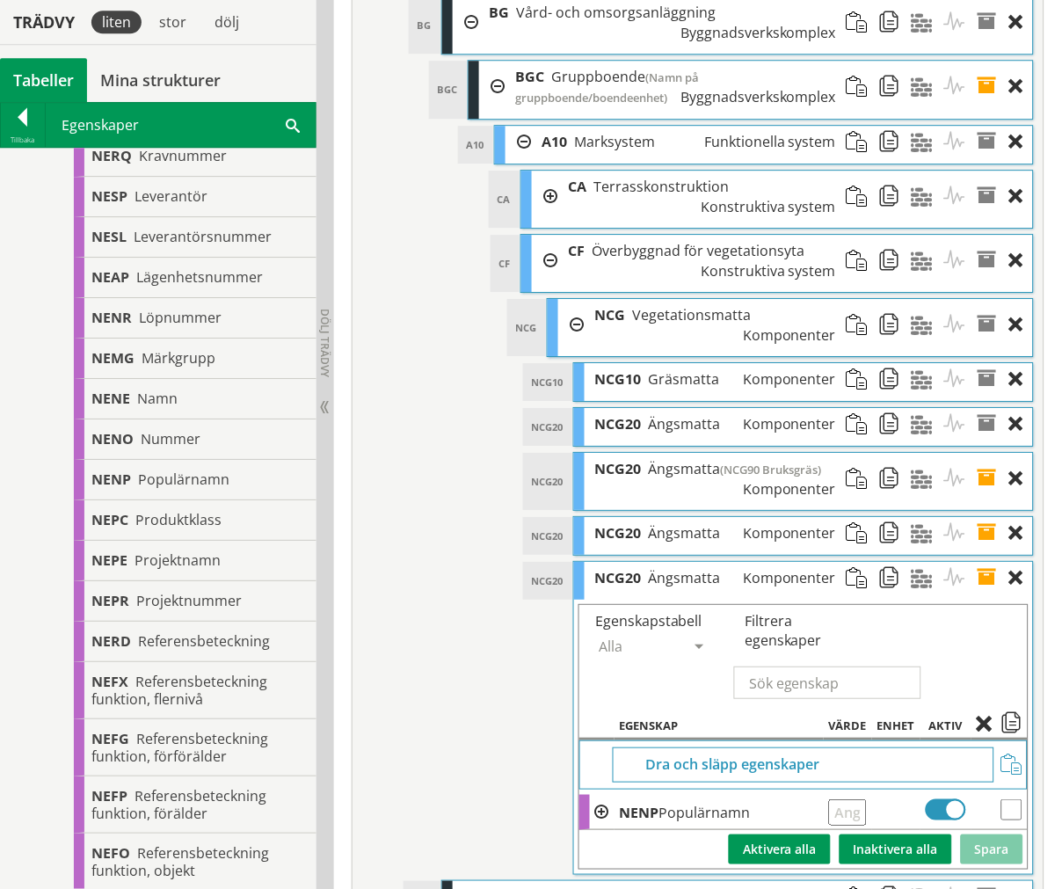
click at [990, 517] on span at bounding box center [993, 533] width 33 height 33
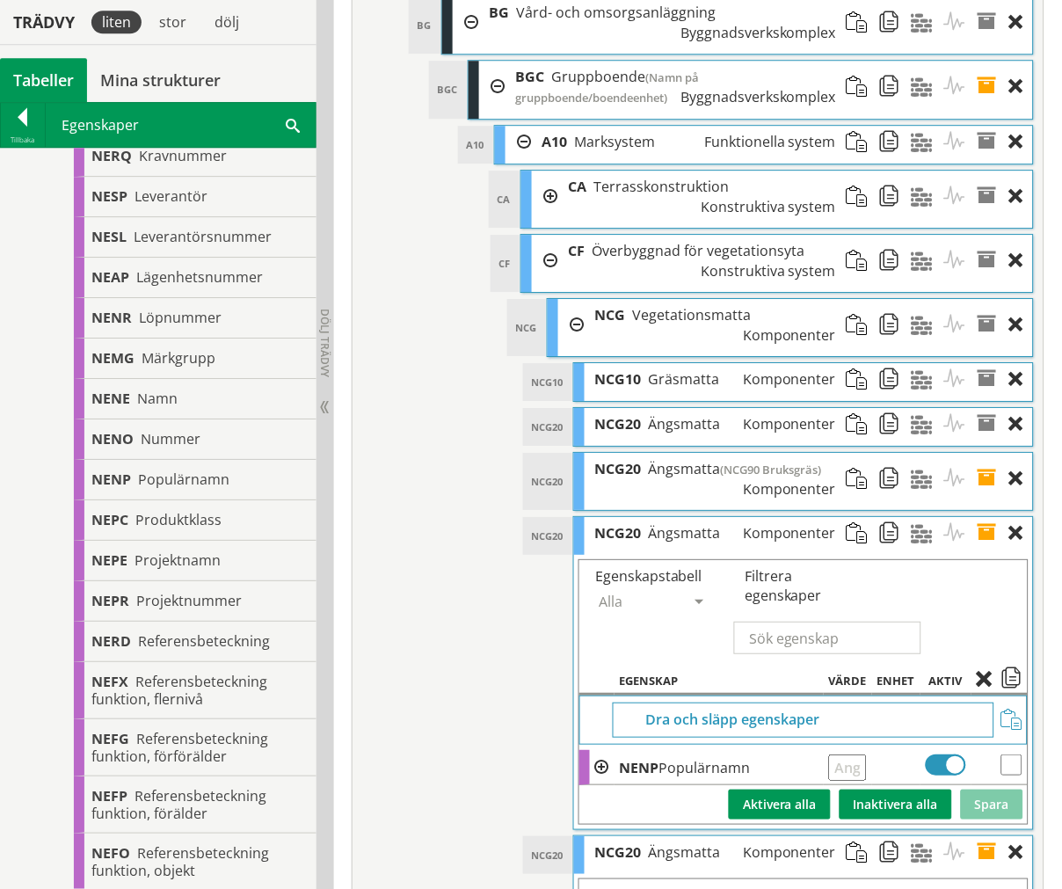
click at [863, 754] on input "text" at bounding box center [848, 767] width 38 height 26
type input "NCG92 Högvuxet gräs"
click at [1000, 790] on button "Spara" at bounding box center [992, 805] width 62 height 30
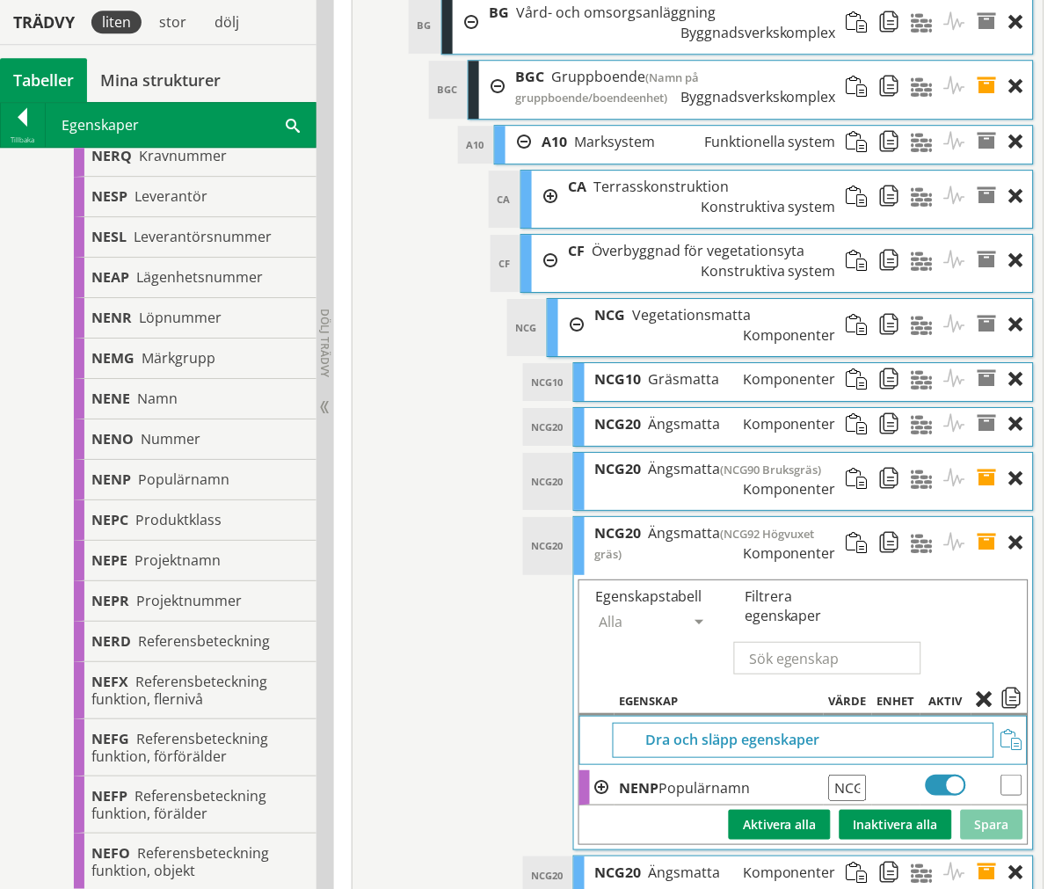
click at [990, 517] on span at bounding box center [993, 543] width 33 height 53
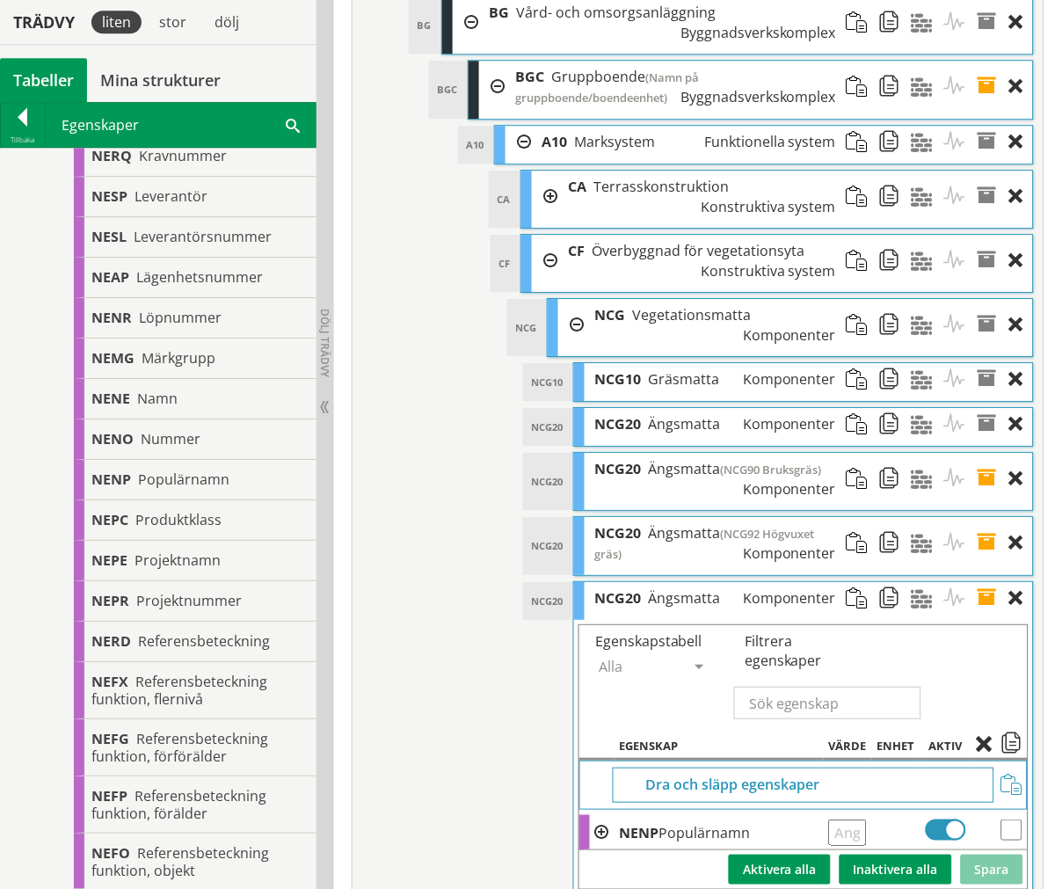
click at [989, 582] on span at bounding box center [993, 598] width 33 height 33
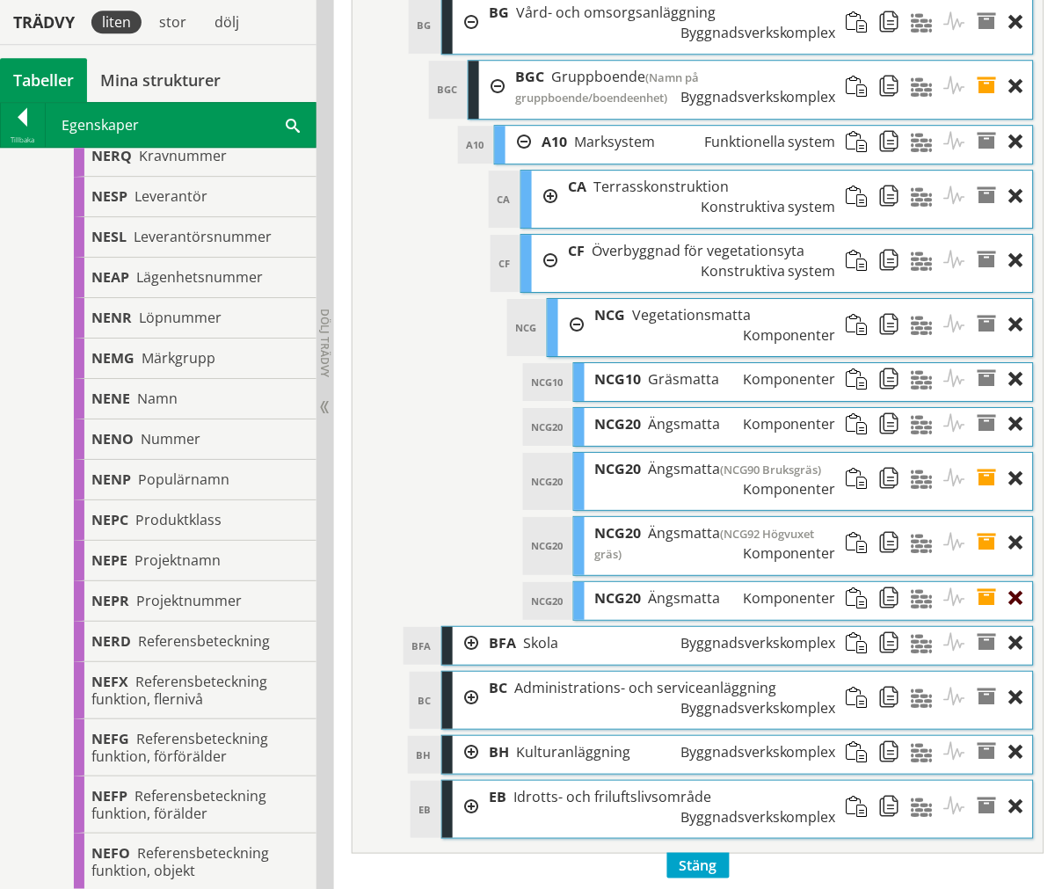
click at [1016, 582] on div at bounding box center [1021, 598] width 24 height 33
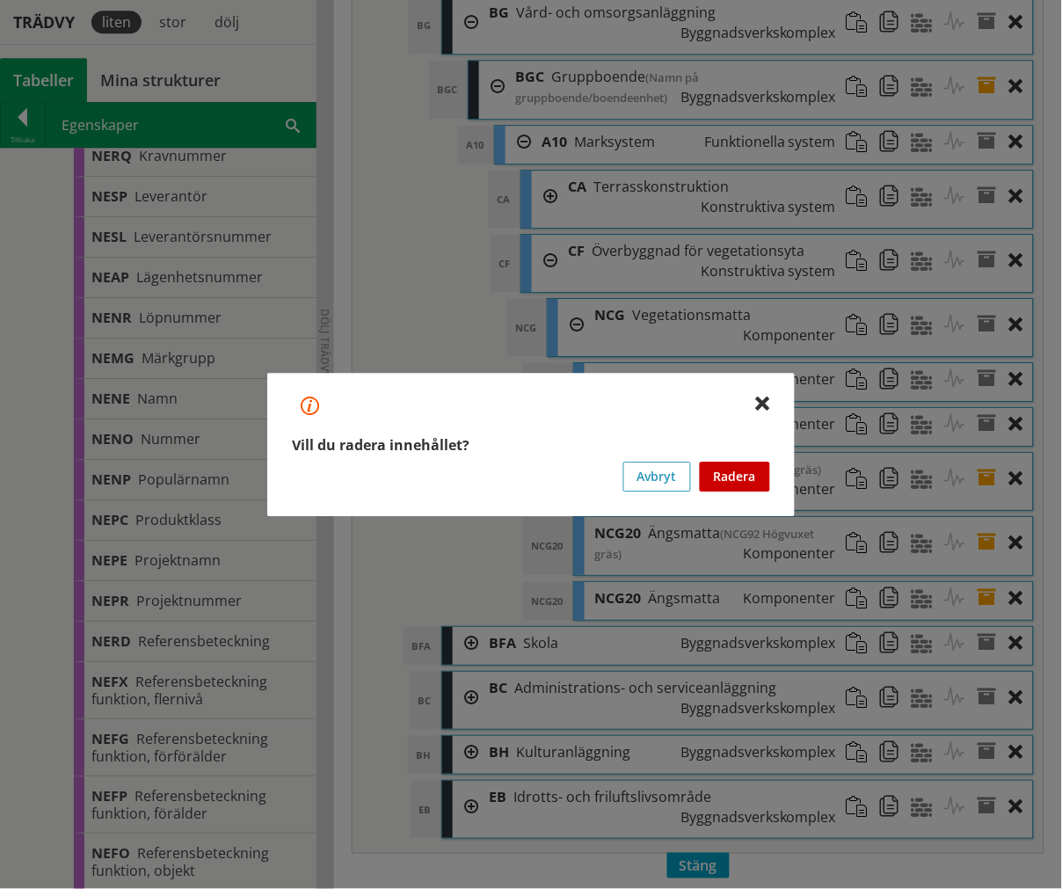
drag, startPoint x: 742, startPoint y: 486, endPoint x: 746, endPoint y: 477, distance: 10.3
click at [740, 484] on button "Radera" at bounding box center [735, 477] width 70 height 30
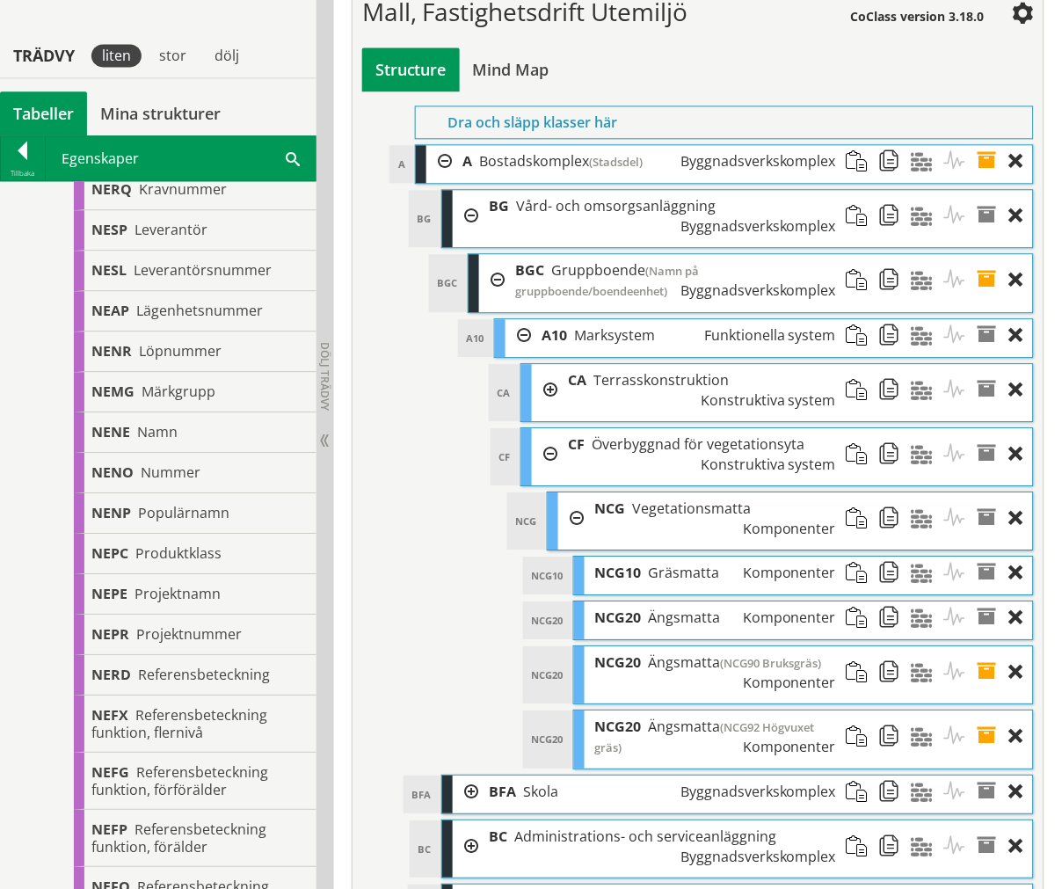
scroll to position [6639, 0]
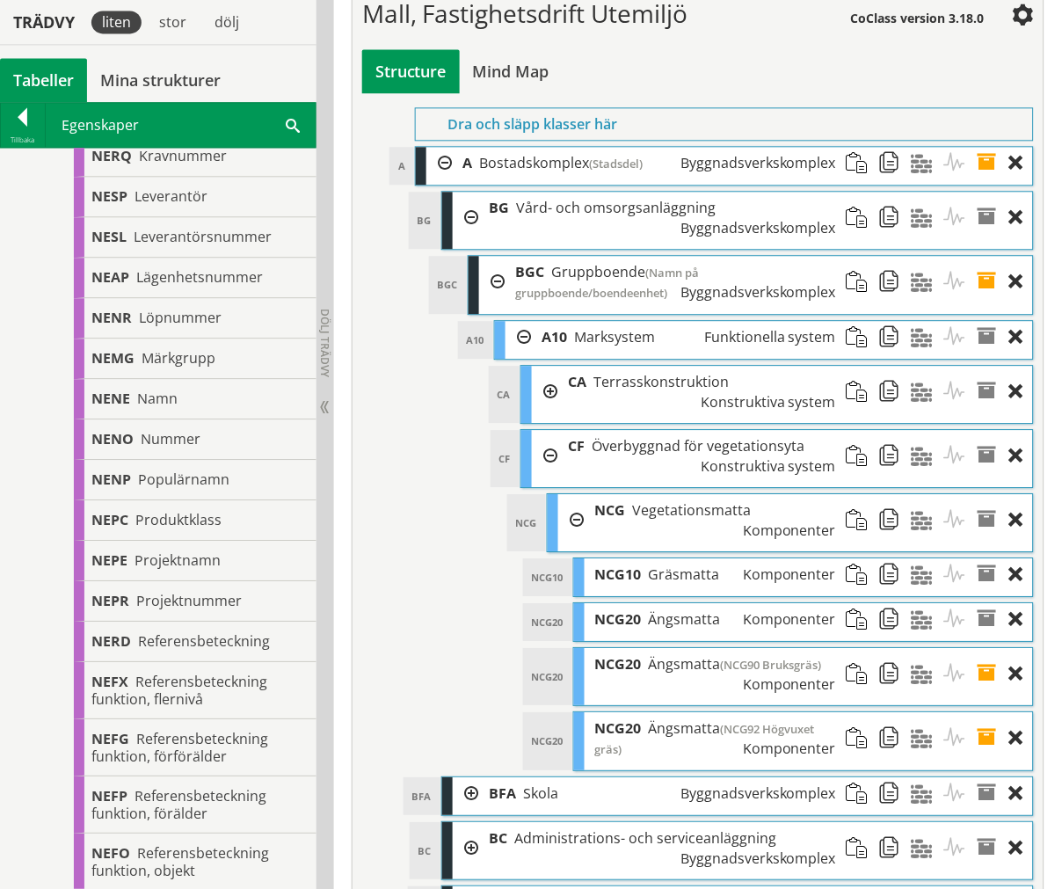
click at [567, 494] on div at bounding box center [571, 520] width 26 height 52
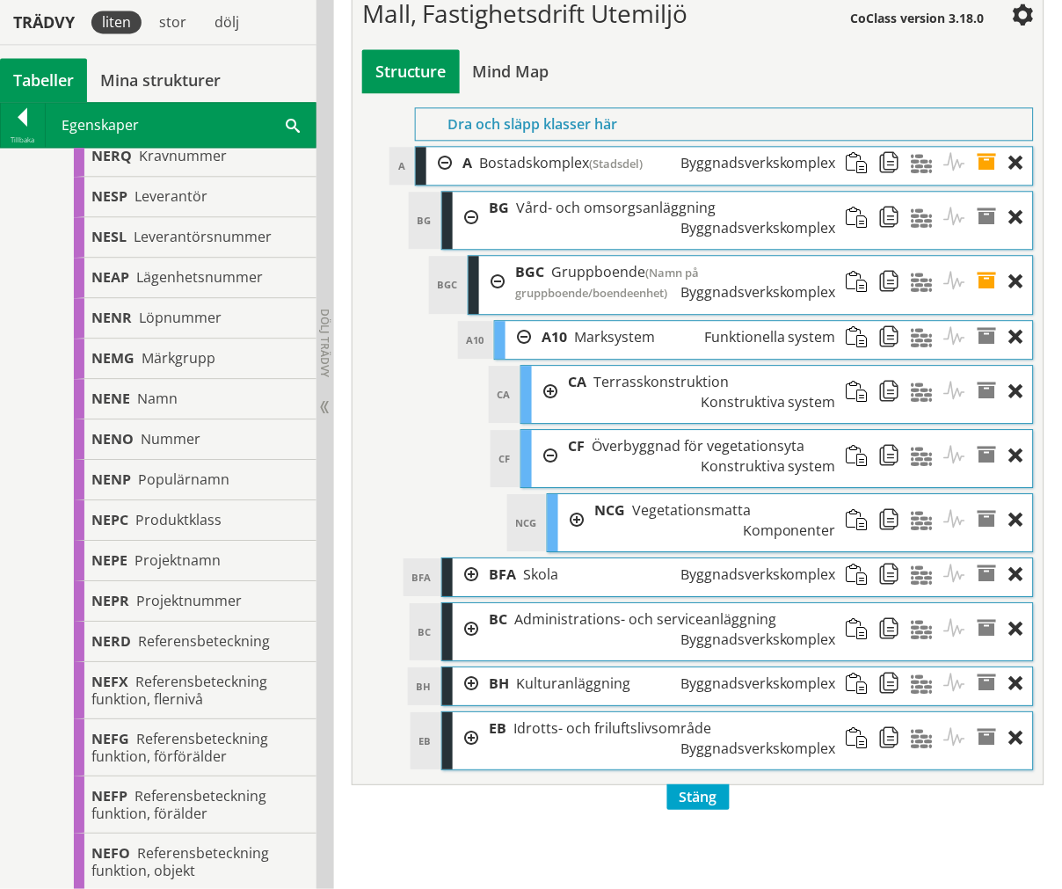
click at [534, 430] on div at bounding box center [545, 456] width 26 height 52
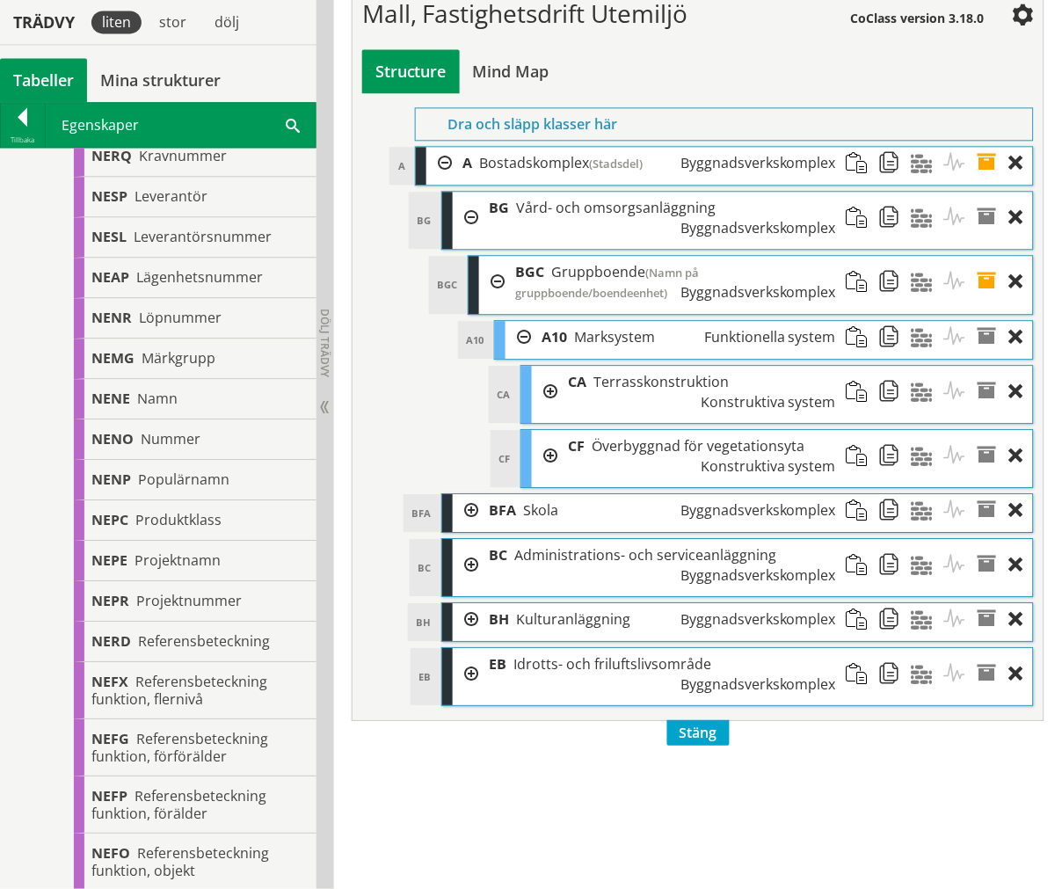
click at [515, 321] on div at bounding box center [519, 337] width 26 height 33
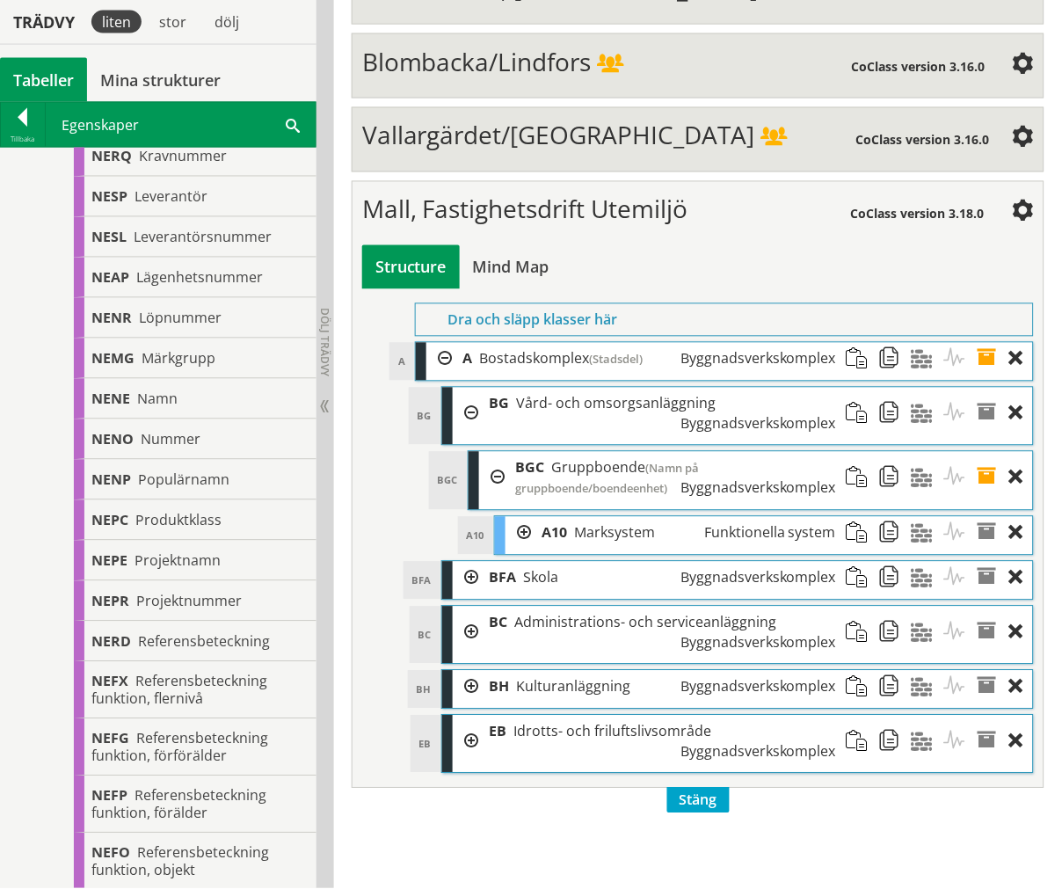
scroll to position [6443, 0]
click at [497, 452] on div at bounding box center [492, 478] width 26 height 53
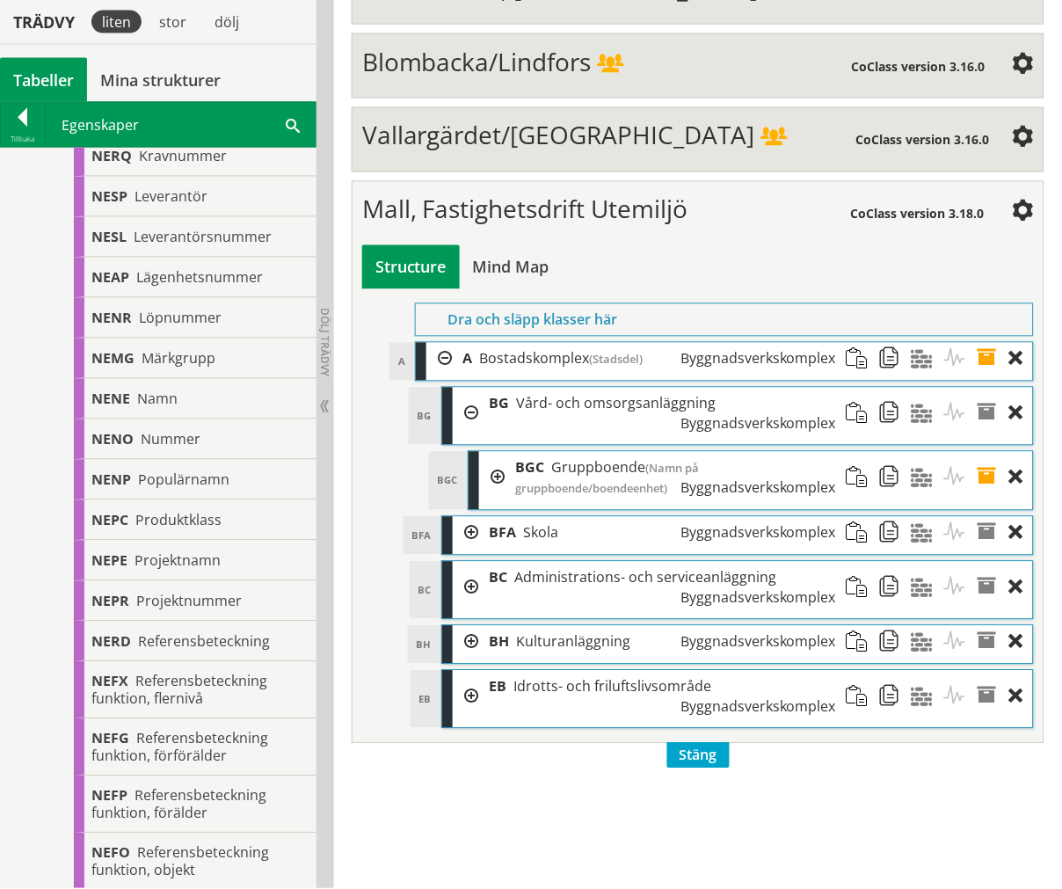
click at [466, 388] on div at bounding box center [466, 414] width 26 height 52
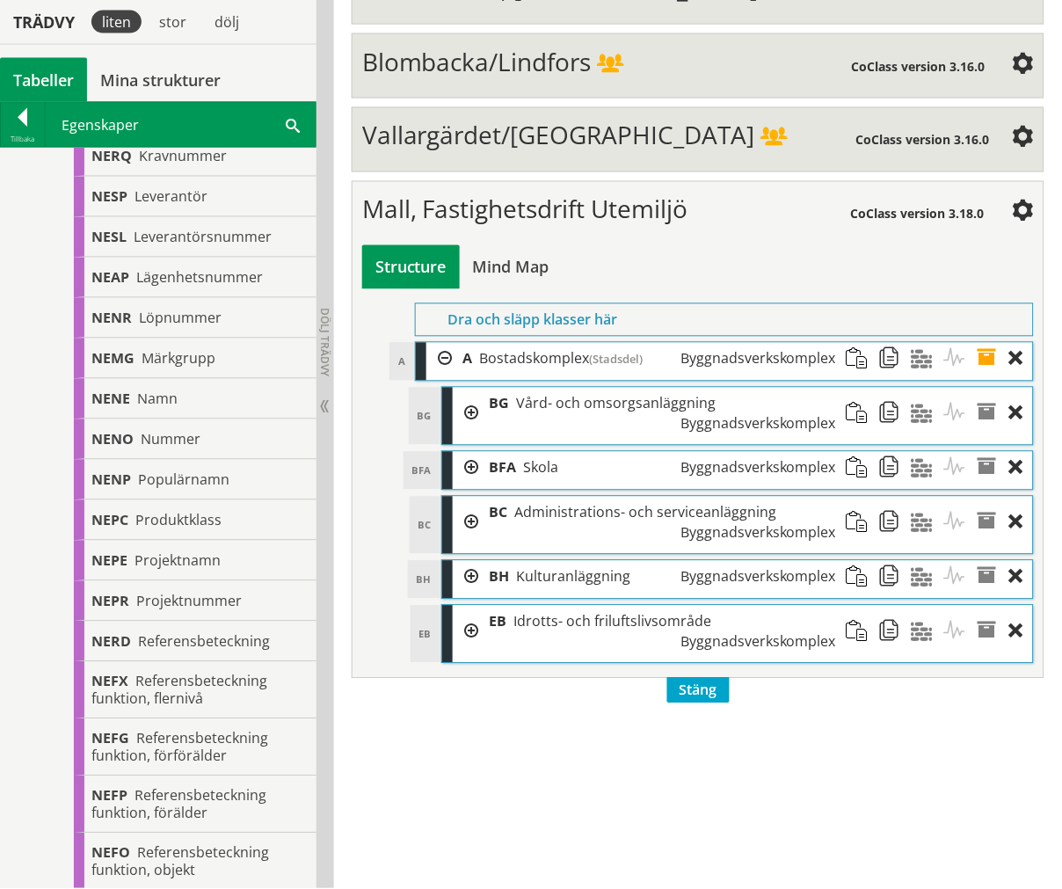
click at [461, 388] on div at bounding box center [466, 414] width 26 height 52
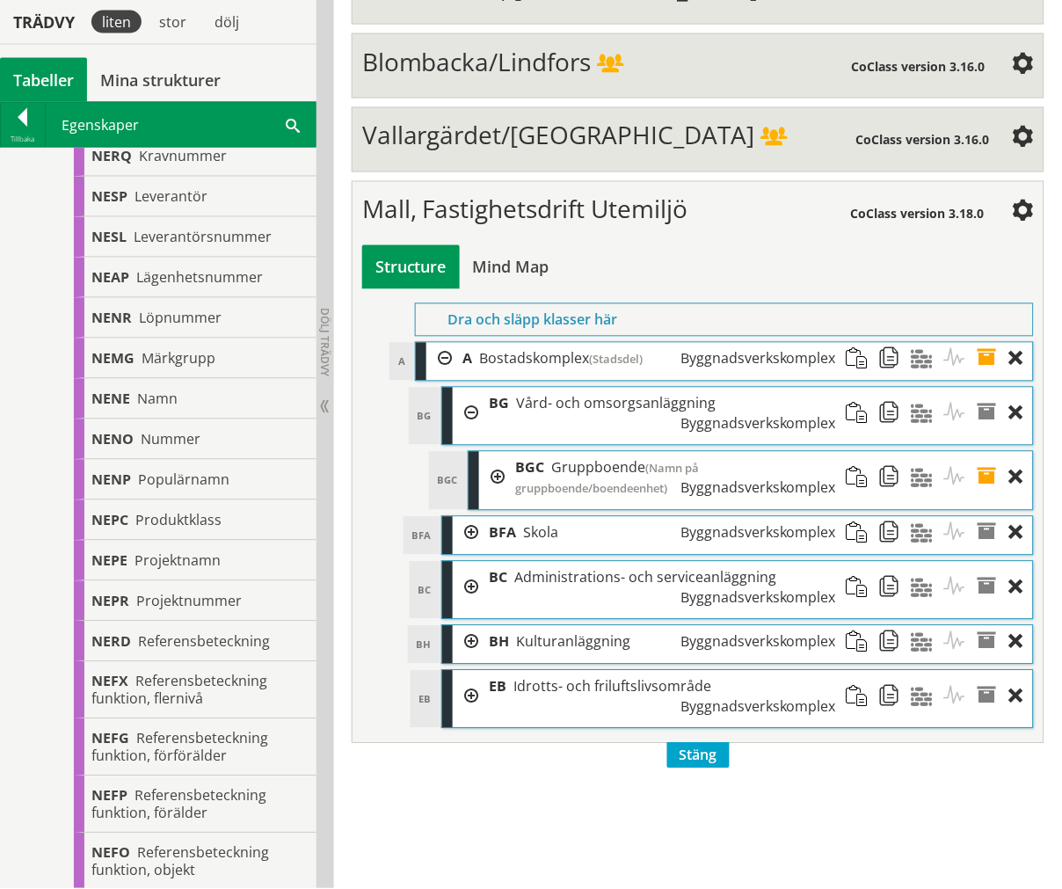
click at [496, 452] on div at bounding box center [492, 478] width 26 height 53
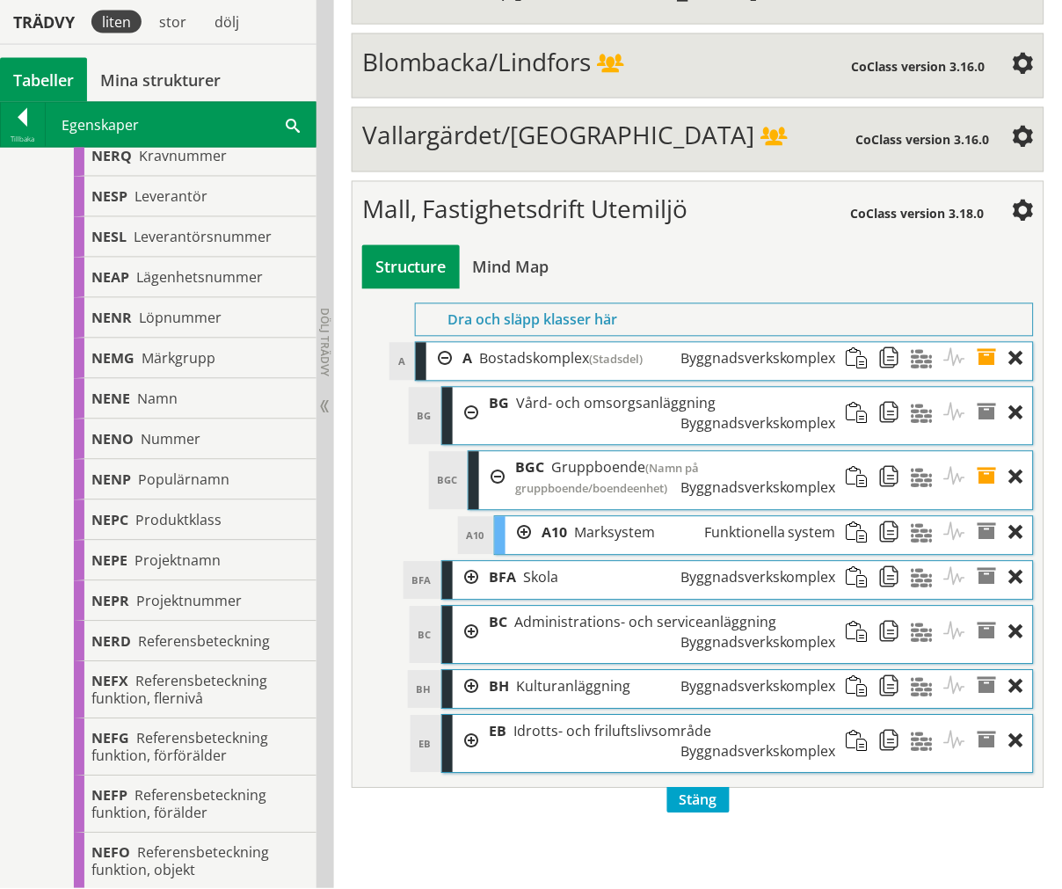
click at [524, 517] on div at bounding box center [519, 533] width 26 height 33
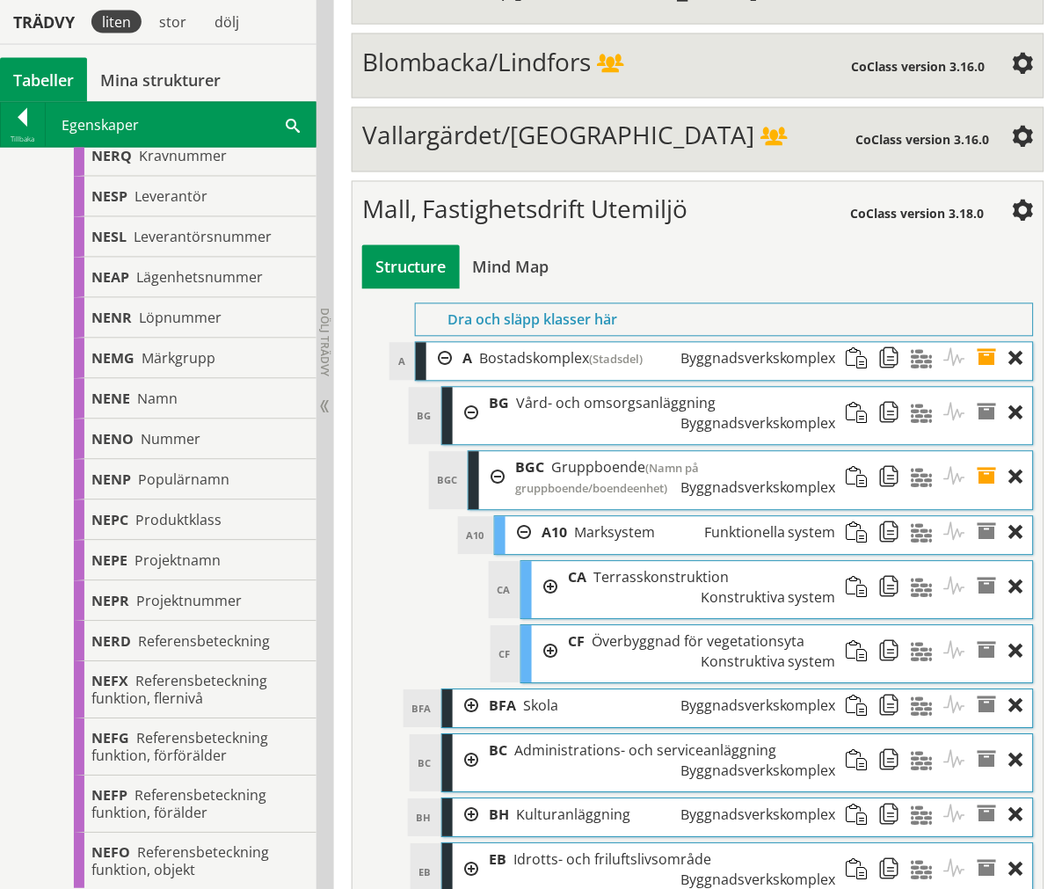
drag, startPoint x: 530, startPoint y: 419, endPoint x: 538, endPoint y: 414, distance: 9.1
click at [532, 626] on div at bounding box center [545, 652] width 26 height 52
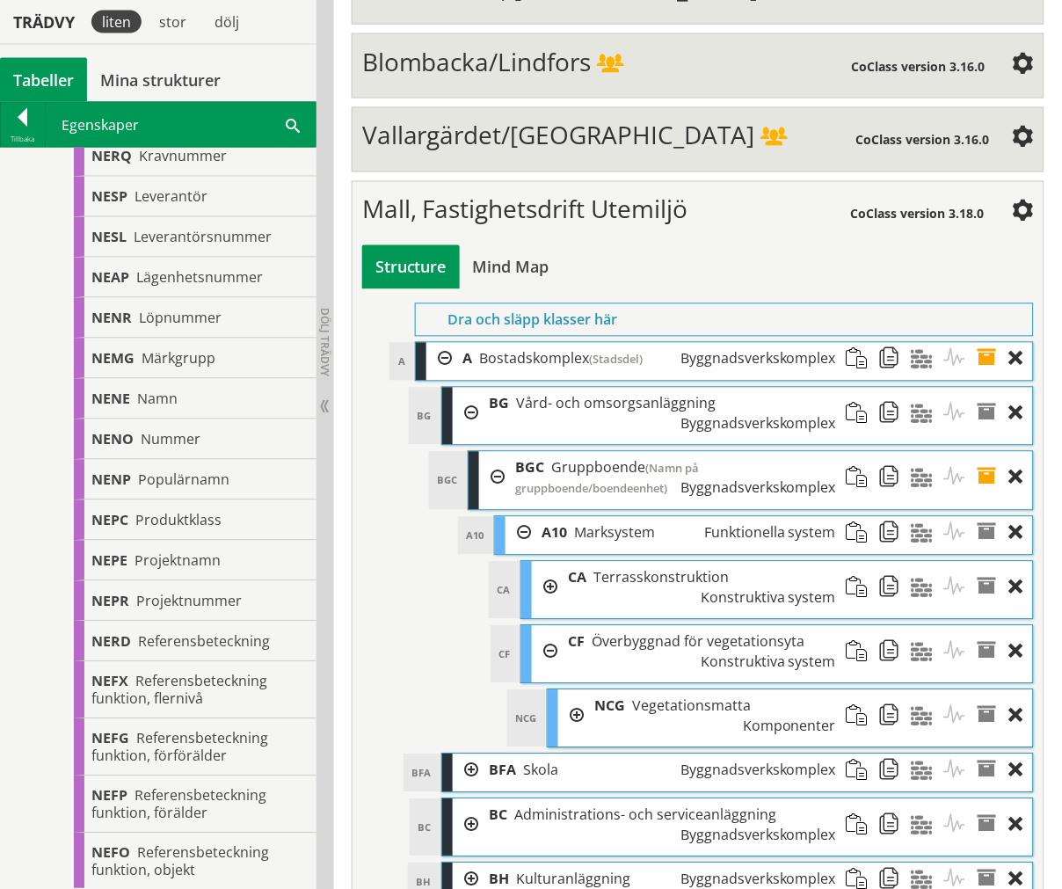
click at [558, 690] on div at bounding box center [571, 716] width 26 height 52
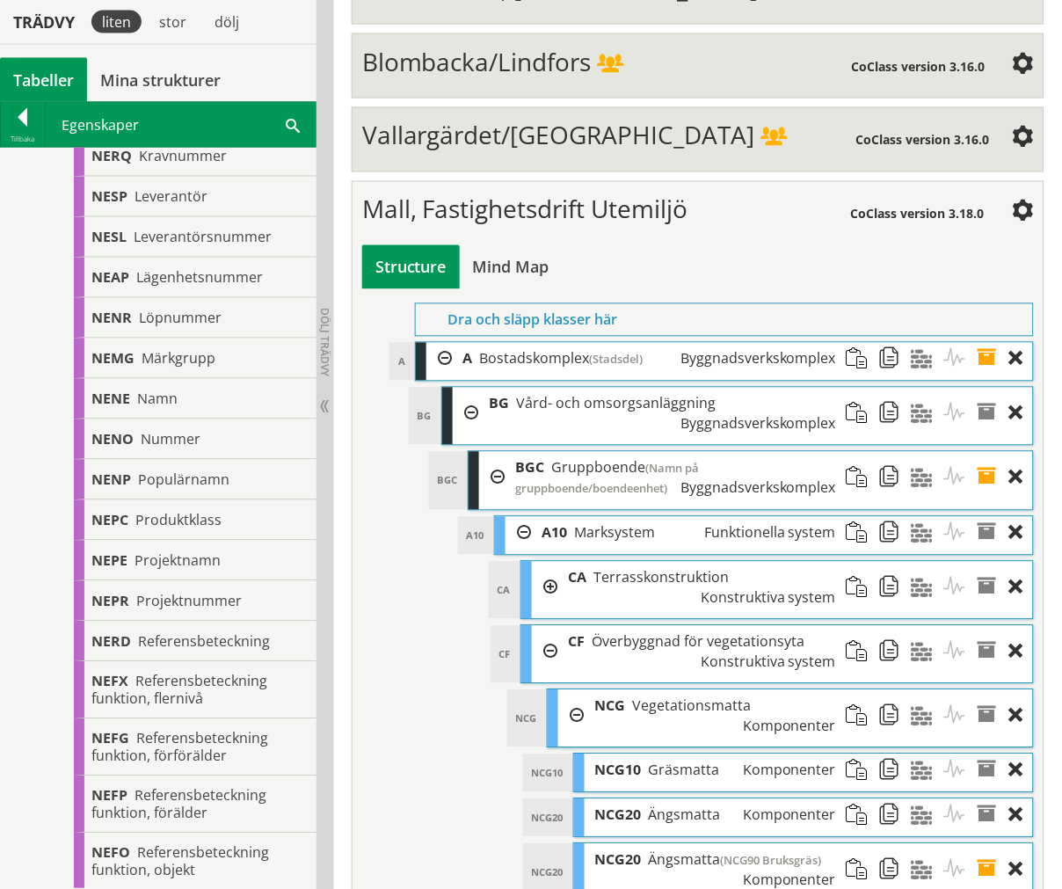
click at [576, 690] on div at bounding box center [571, 716] width 26 height 52
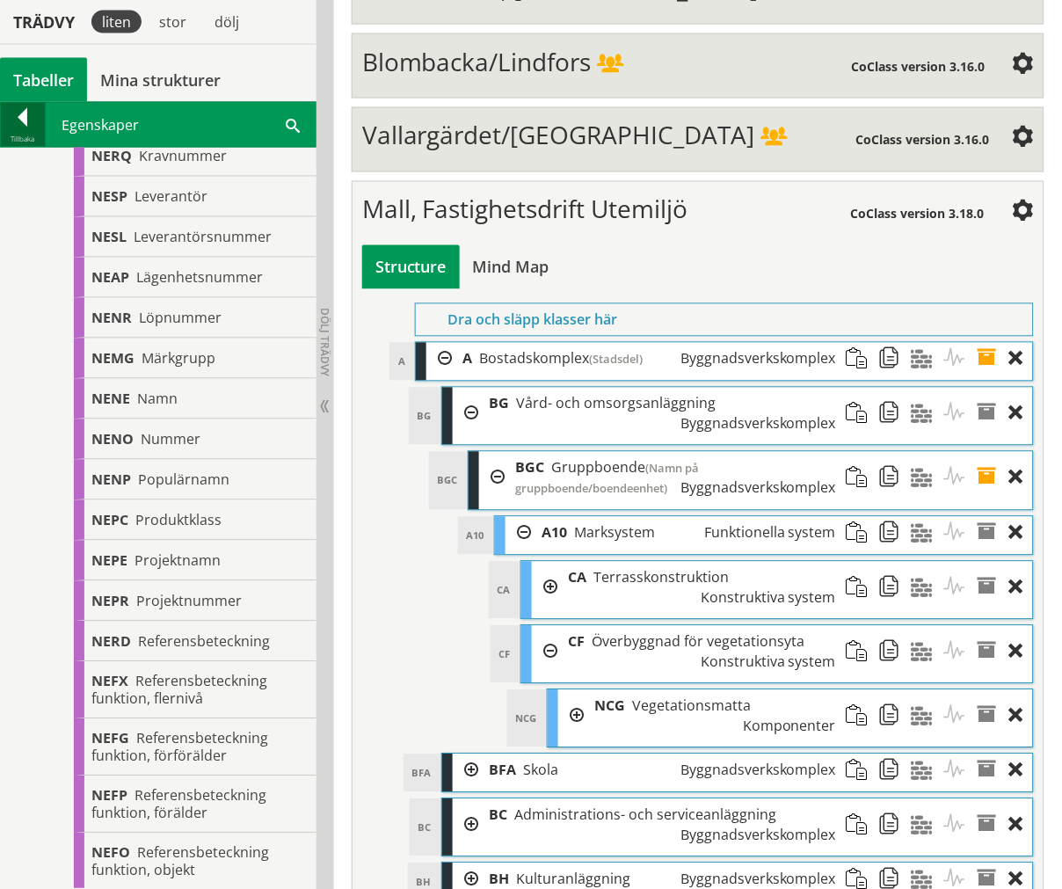
click at [42, 130] on div at bounding box center [23, 120] width 44 height 25
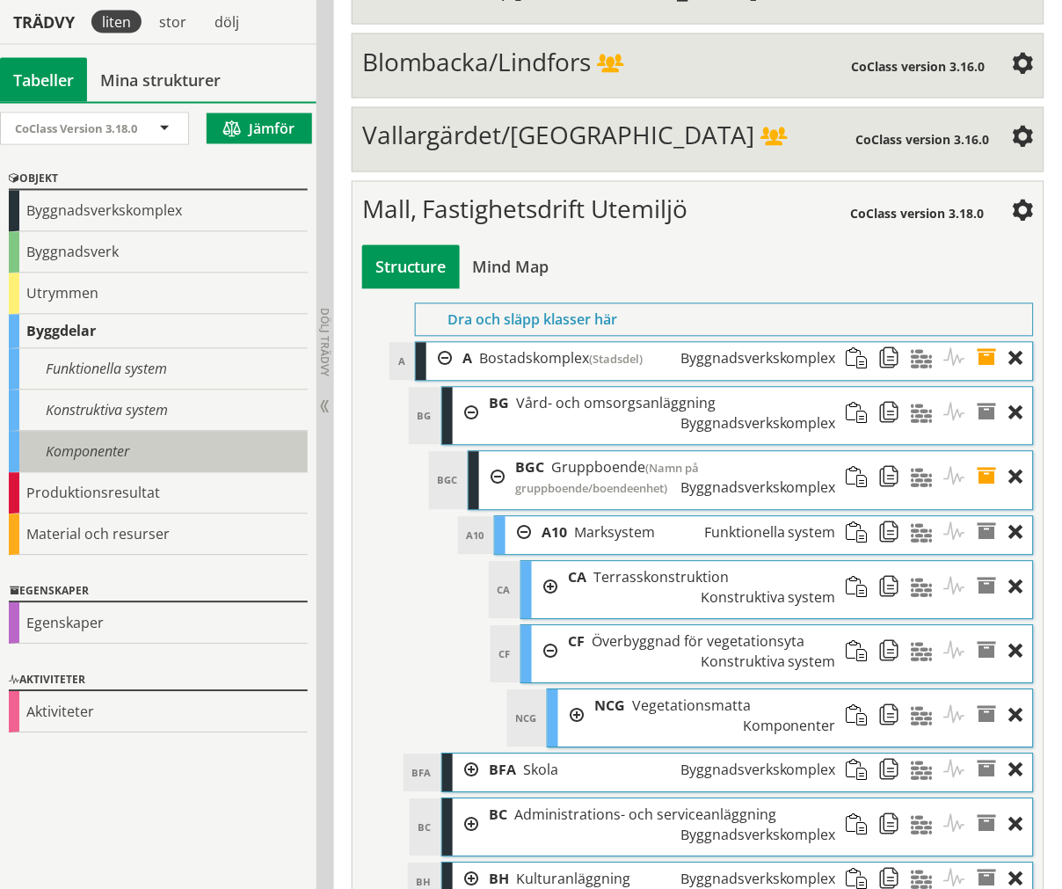
click at [68, 443] on div "Komponenter" at bounding box center [158, 452] width 299 height 41
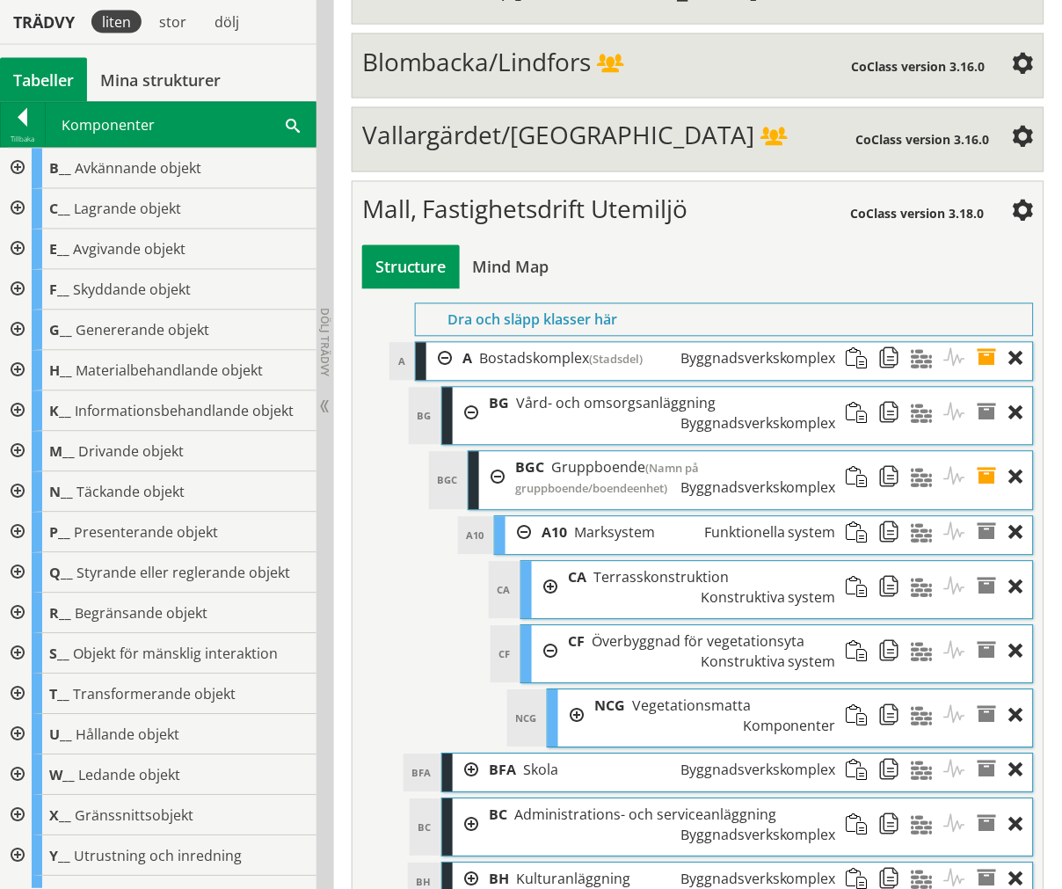
click at [14, 608] on div at bounding box center [16, 614] width 32 height 40
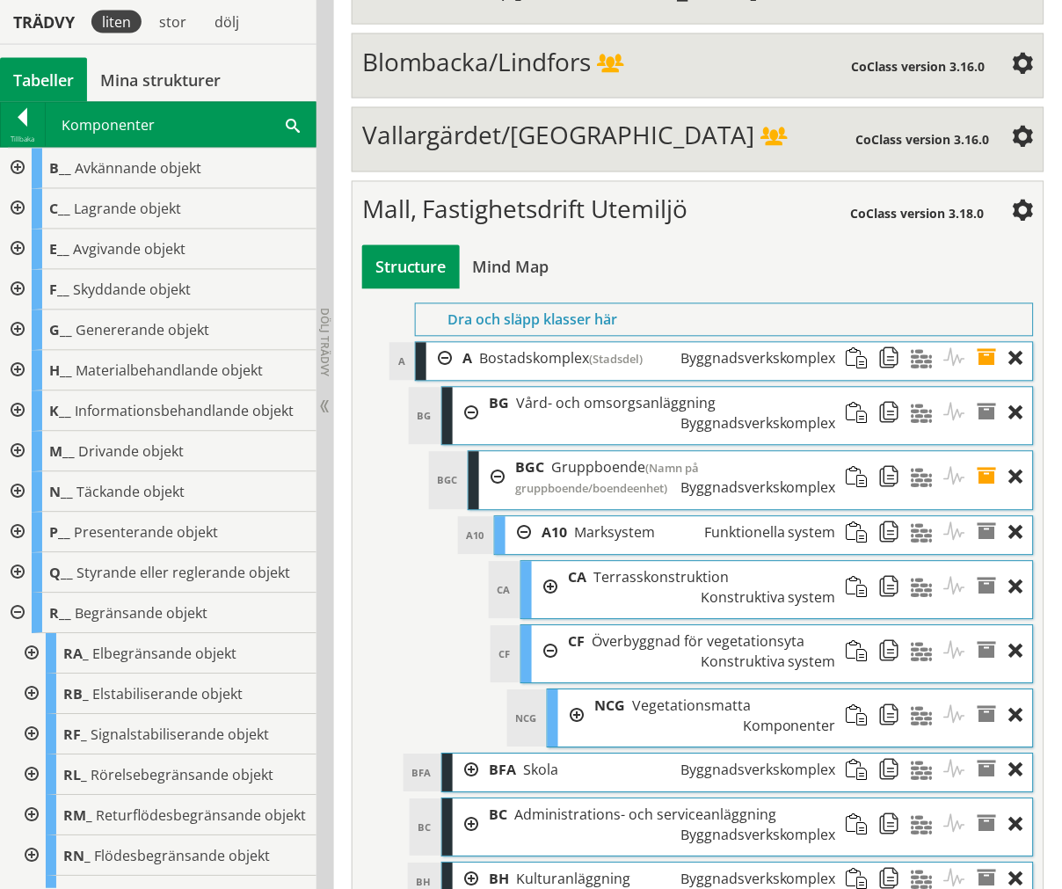
click at [18, 126] on div at bounding box center [23, 120] width 44 height 25
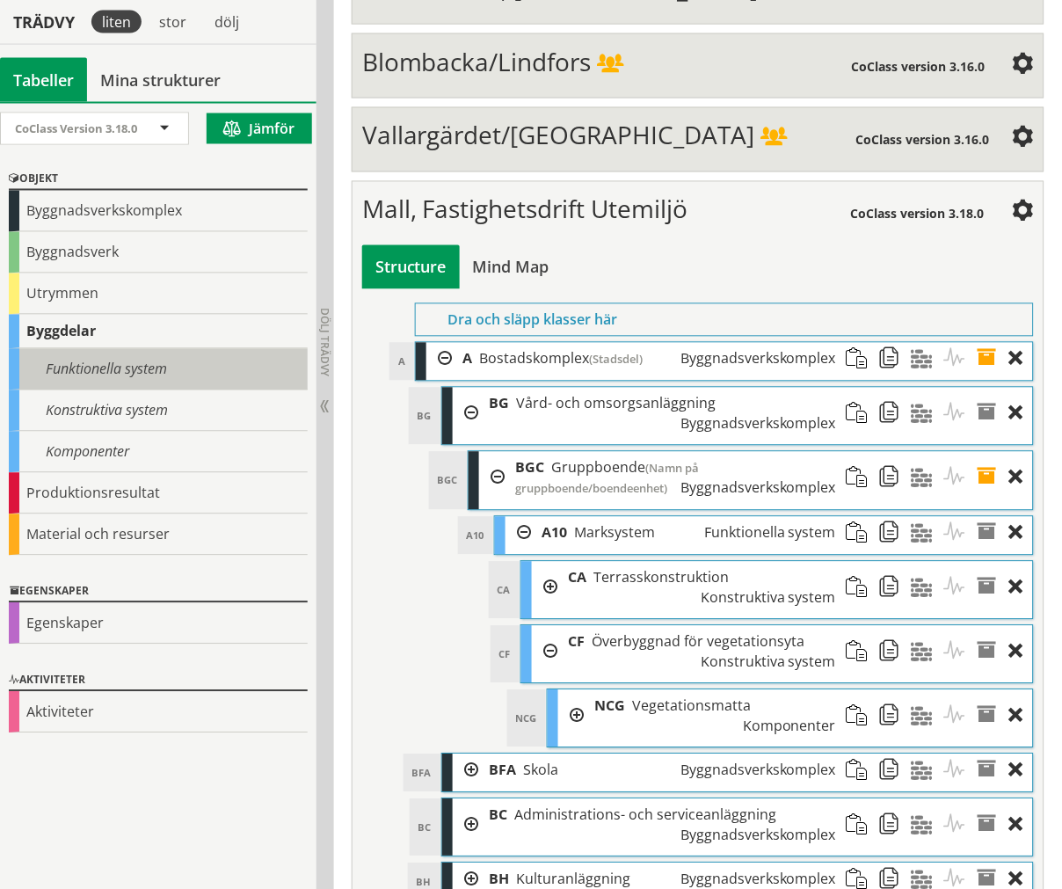
click at [132, 367] on div "Funktionella system" at bounding box center [158, 369] width 299 height 41
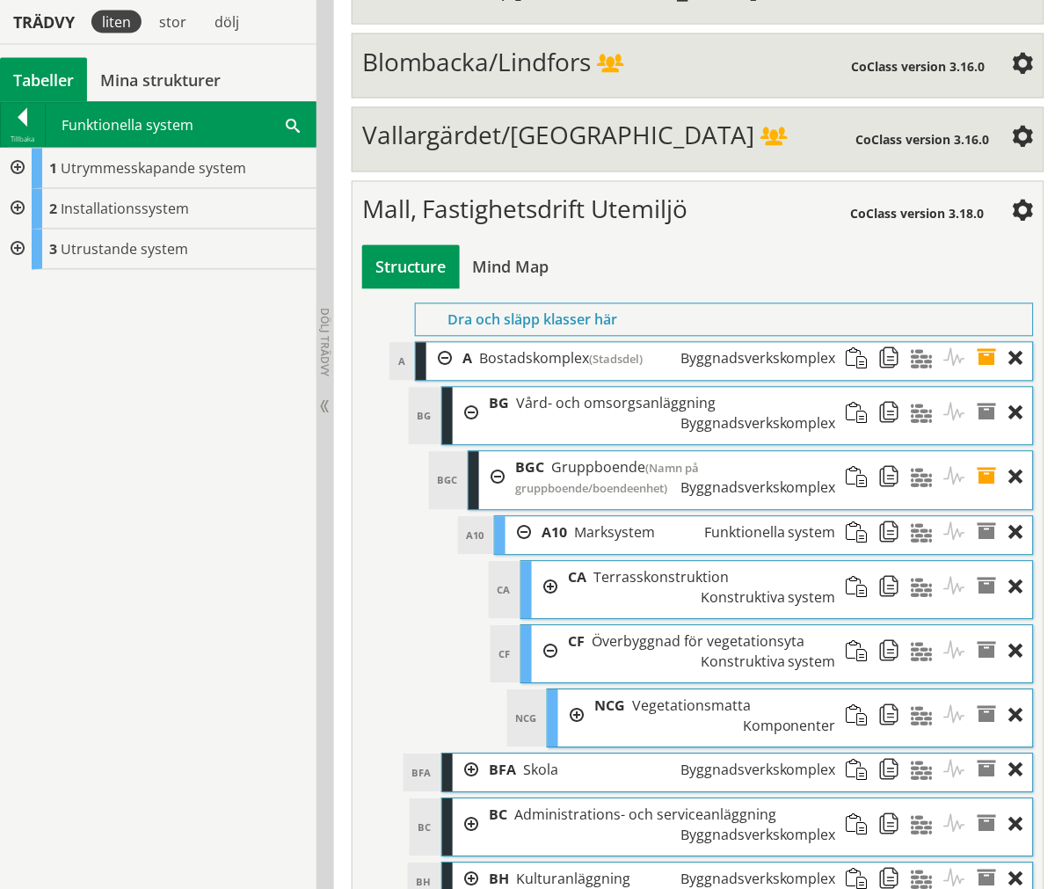
click at [20, 163] on div at bounding box center [16, 169] width 32 height 40
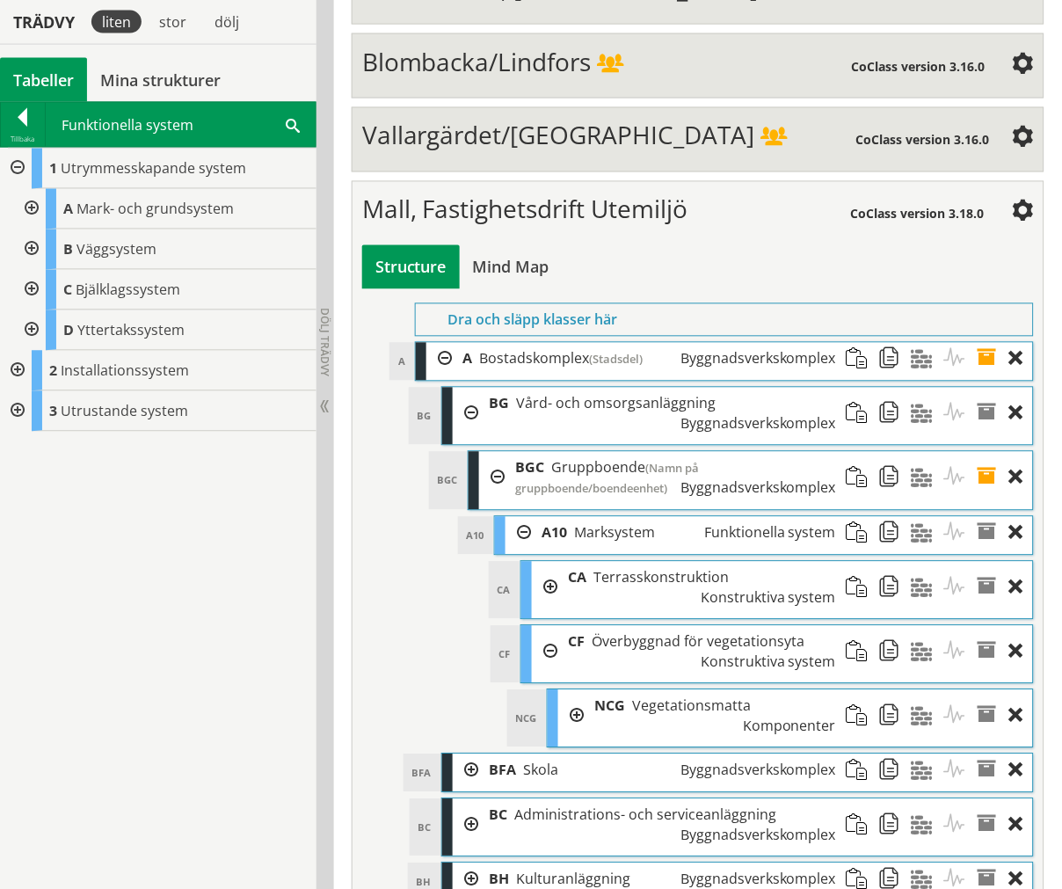
click at [23, 164] on div at bounding box center [16, 169] width 32 height 40
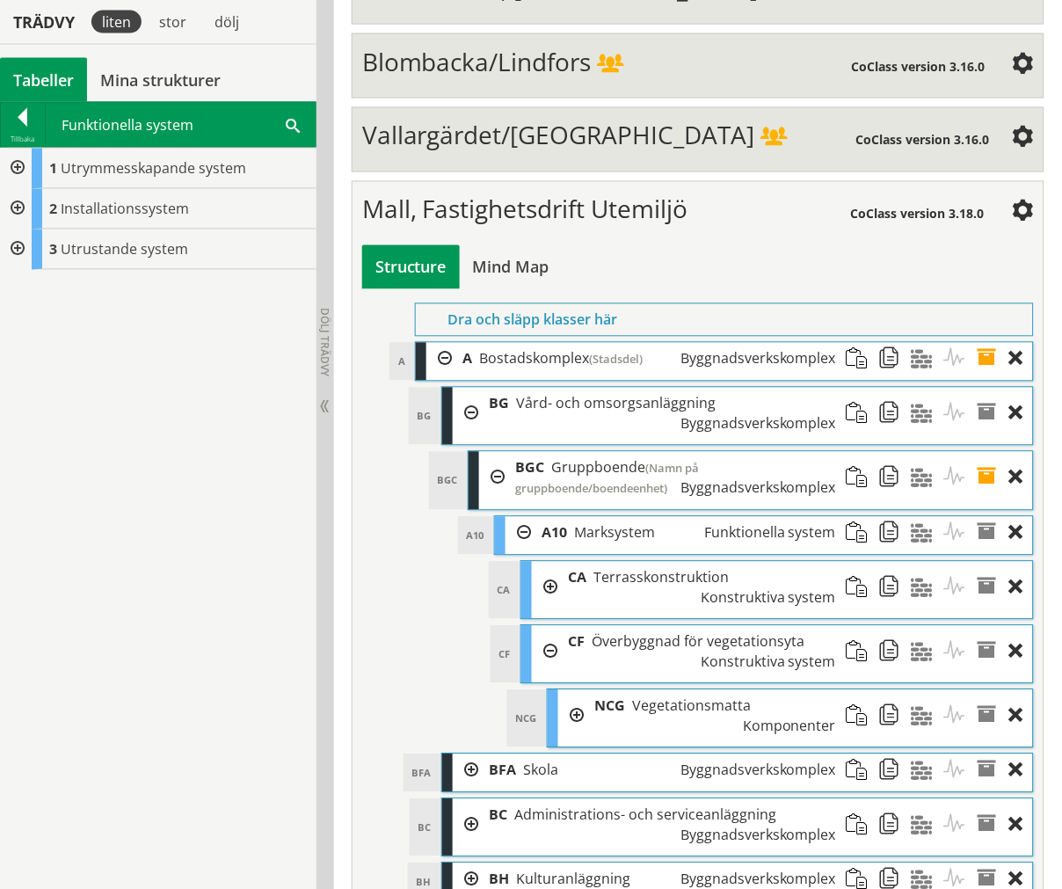
click at [24, 244] on div at bounding box center [16, 249] width 32 height 40
click at [19, 208] on div at bounding box center [16, 209] width 32 height 40
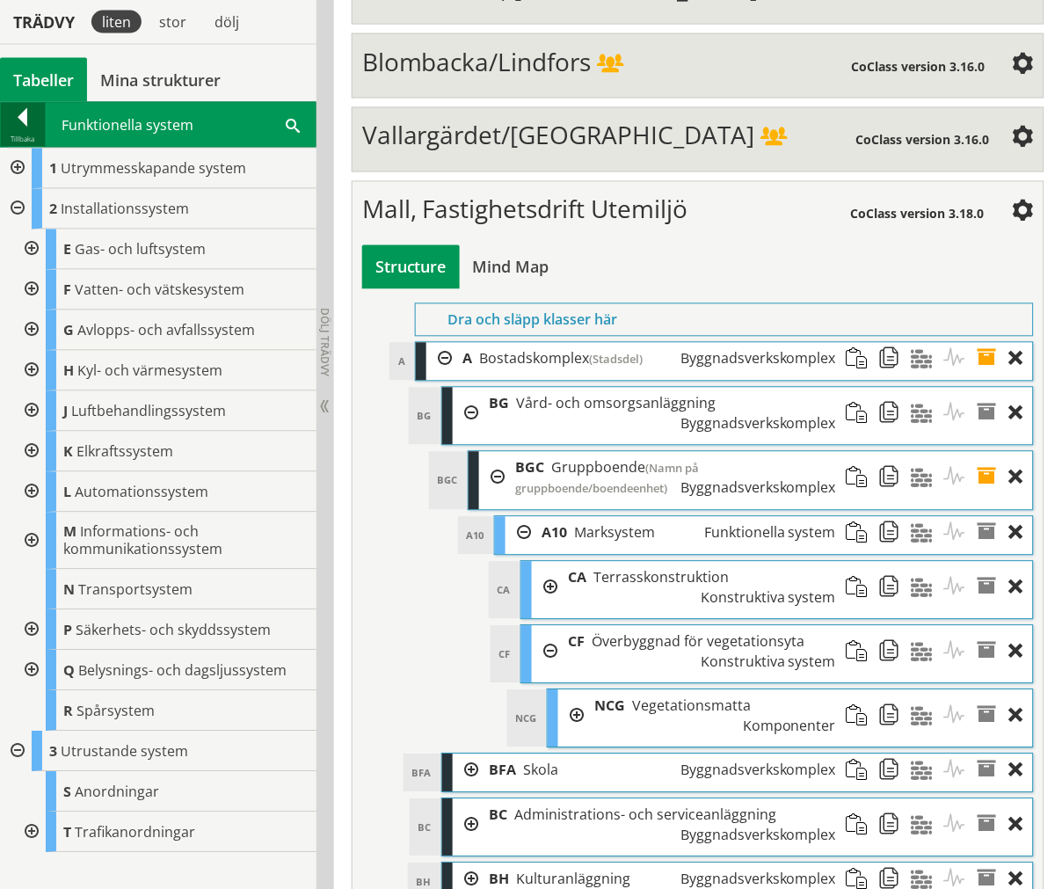
click at [15, 133] on div "Tillbaka" at bounding box center [23, 140] width 44 height 14
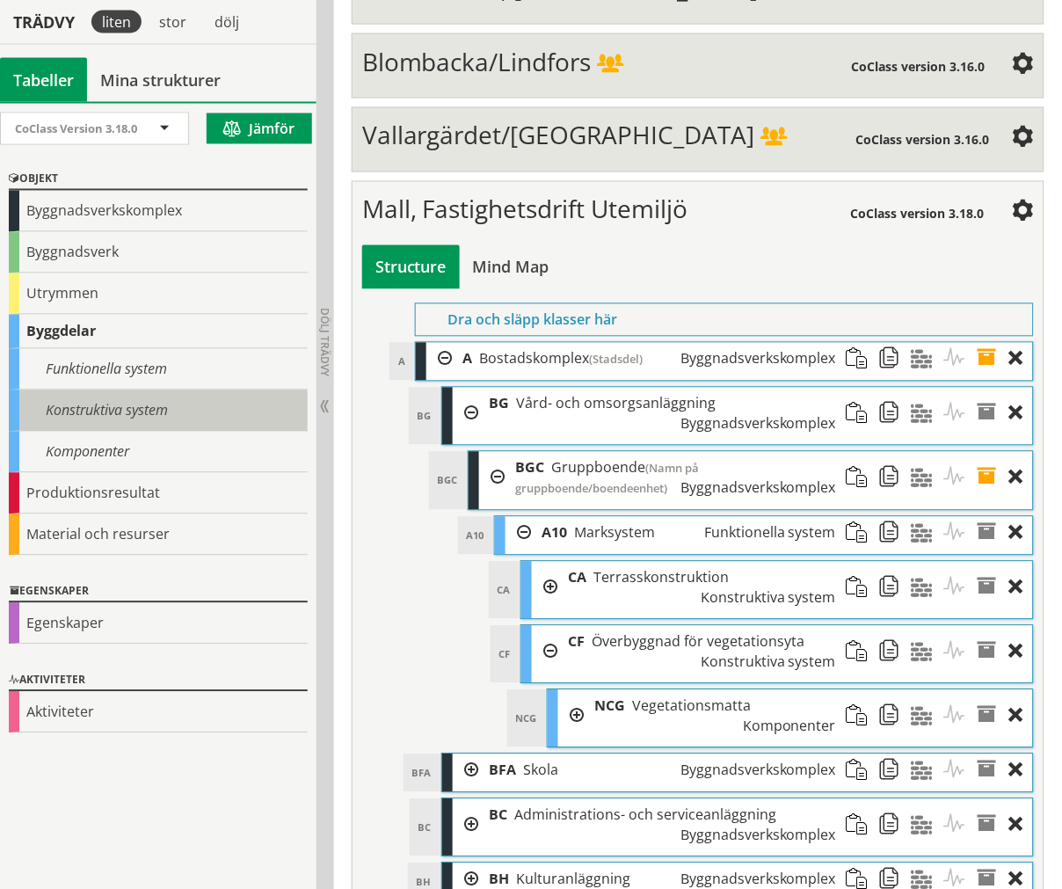
click at [104, 402] on div "Konstruktiva system" at bounding box center [158, 410] width 299 height 41
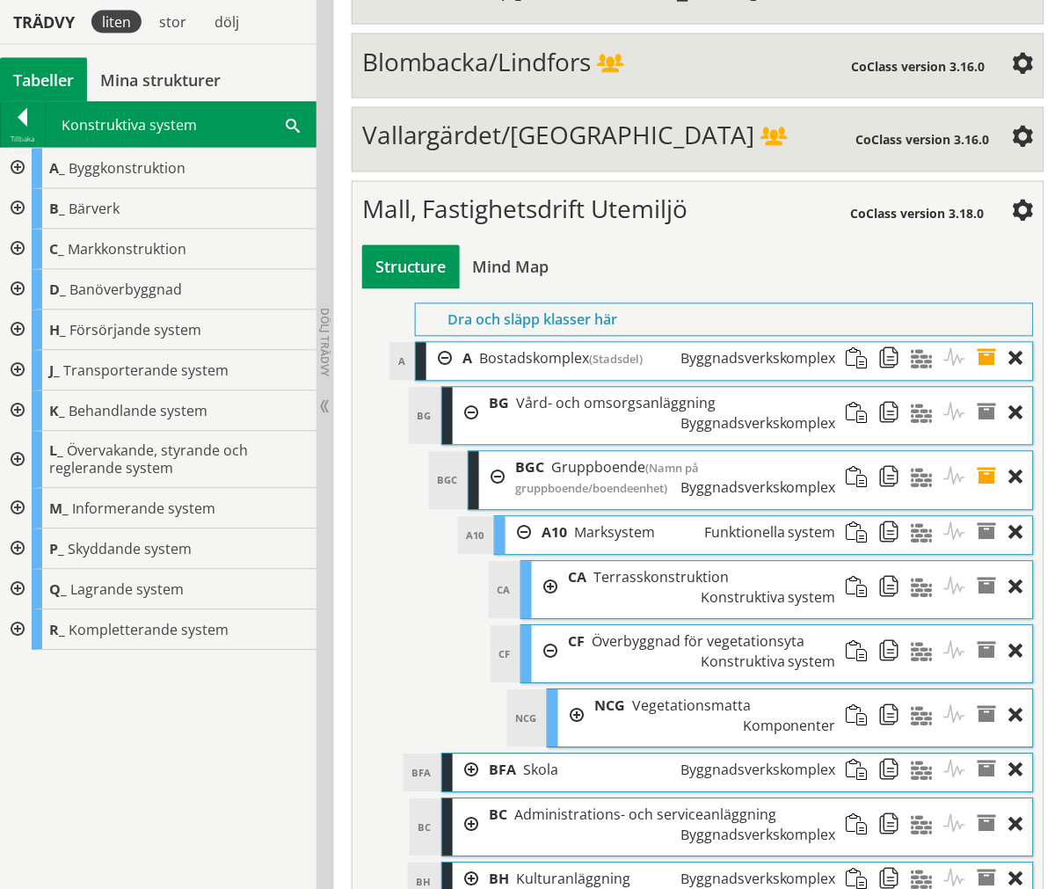
click at [18, 624] on div at bounding box center [16, 630] width 32 height 40
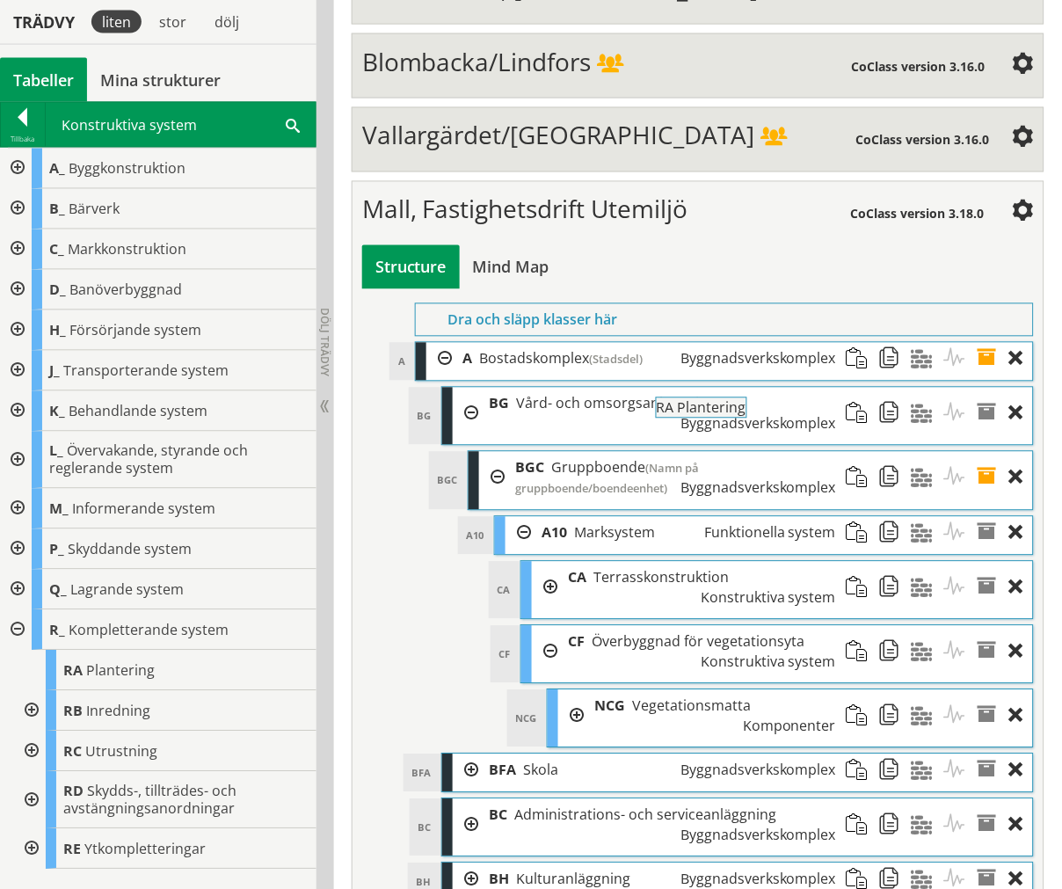
drag, startPoint x: 62, startPoint y: 662, endPoint x: 661, endPoint y: 414, distance: 648.1
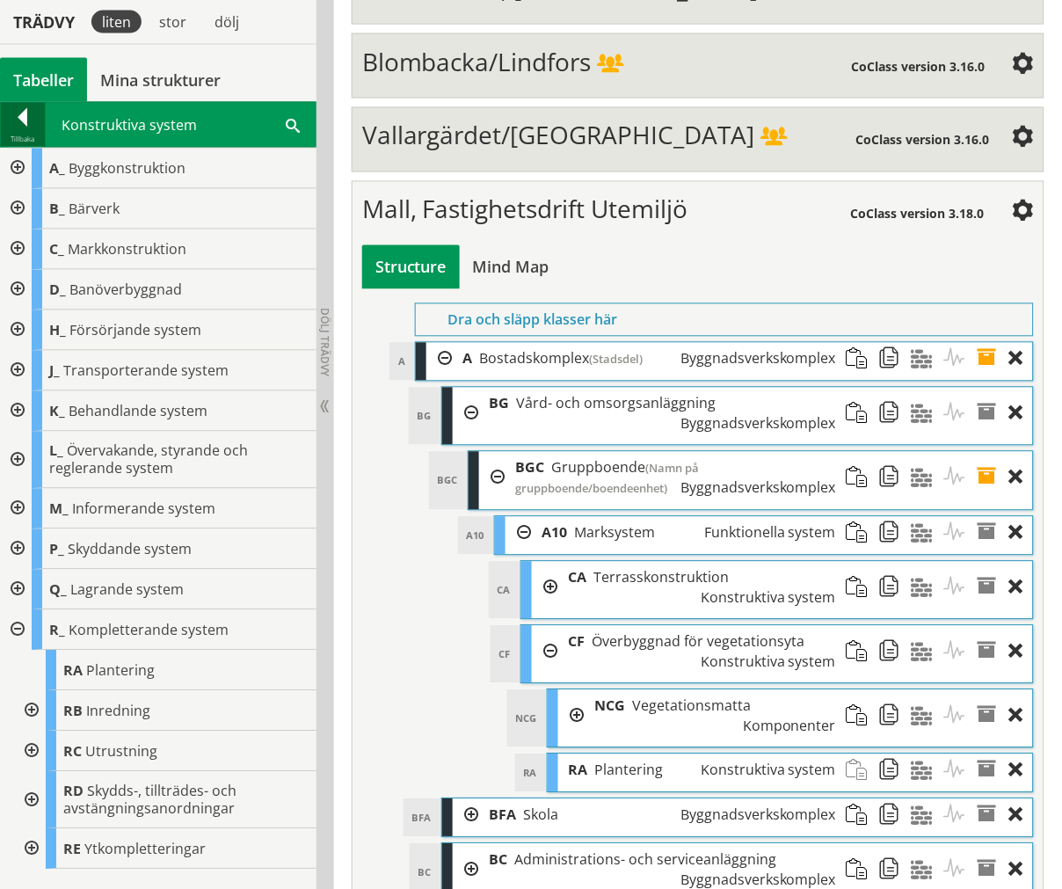
click at [22, 120] on div at bounding box center [23, 120] width 44 height 25
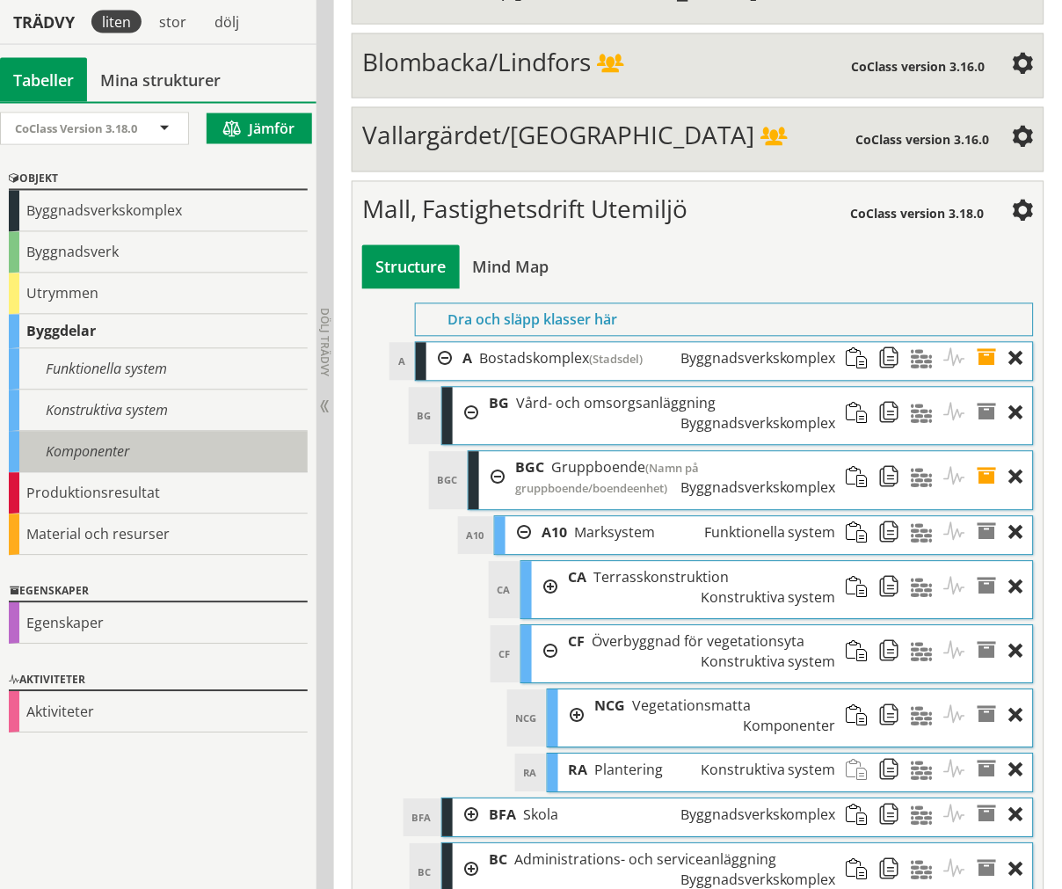
click at [86, 455] on div "Komponenter" at bounding box center [158, 452] width 299 height 41
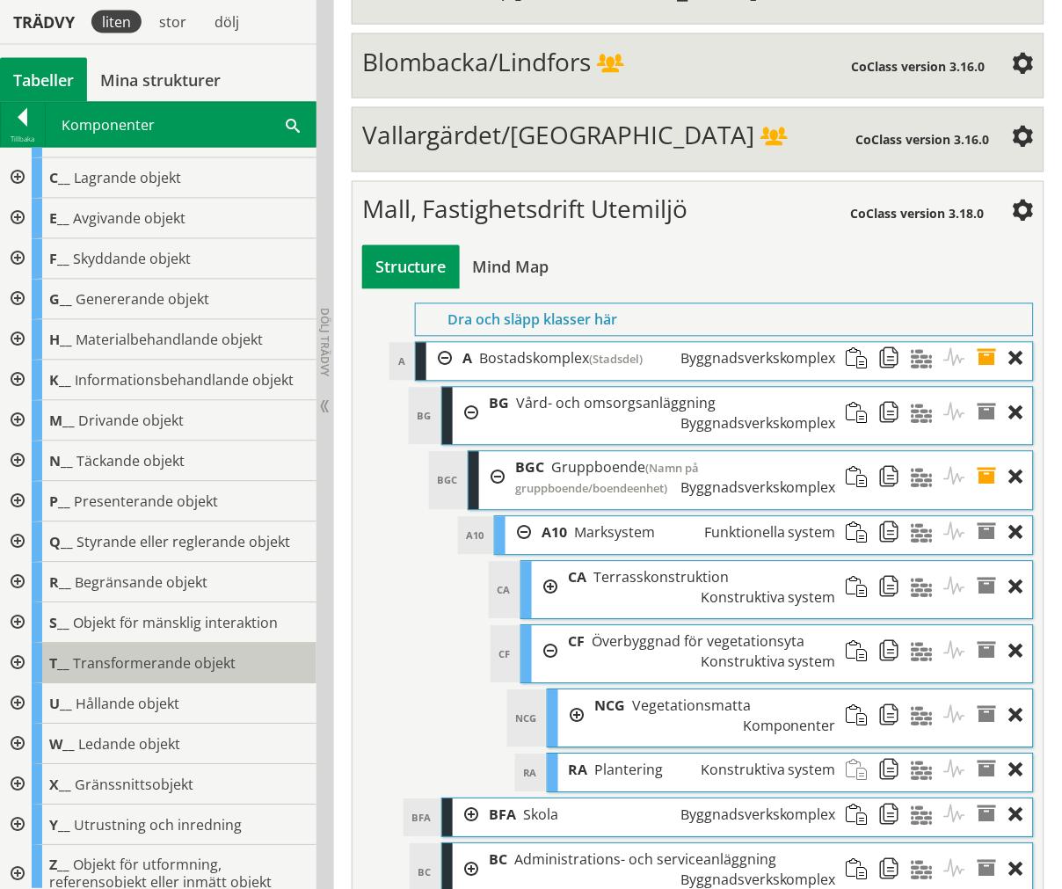
scroll to position [45, 0]
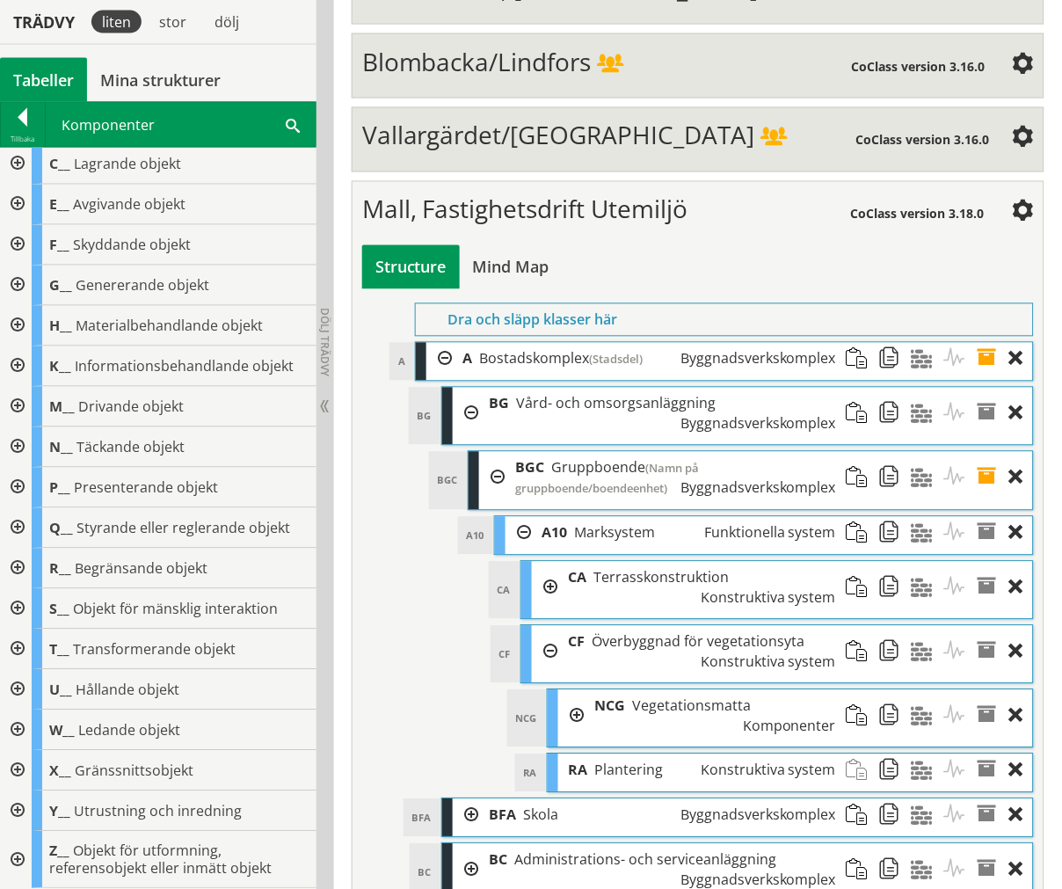
click at [23, 654] on div at bounding box center [16, 650] width 32 height 40
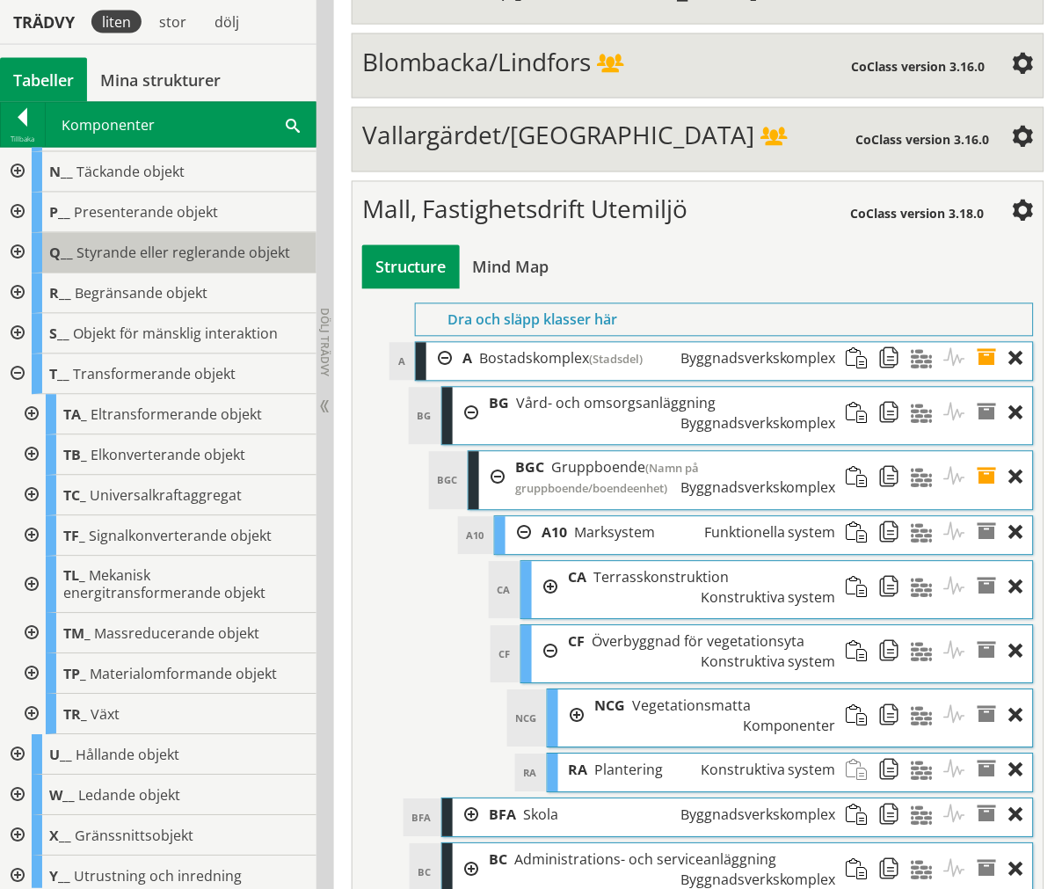
scroll to position [338, 0]
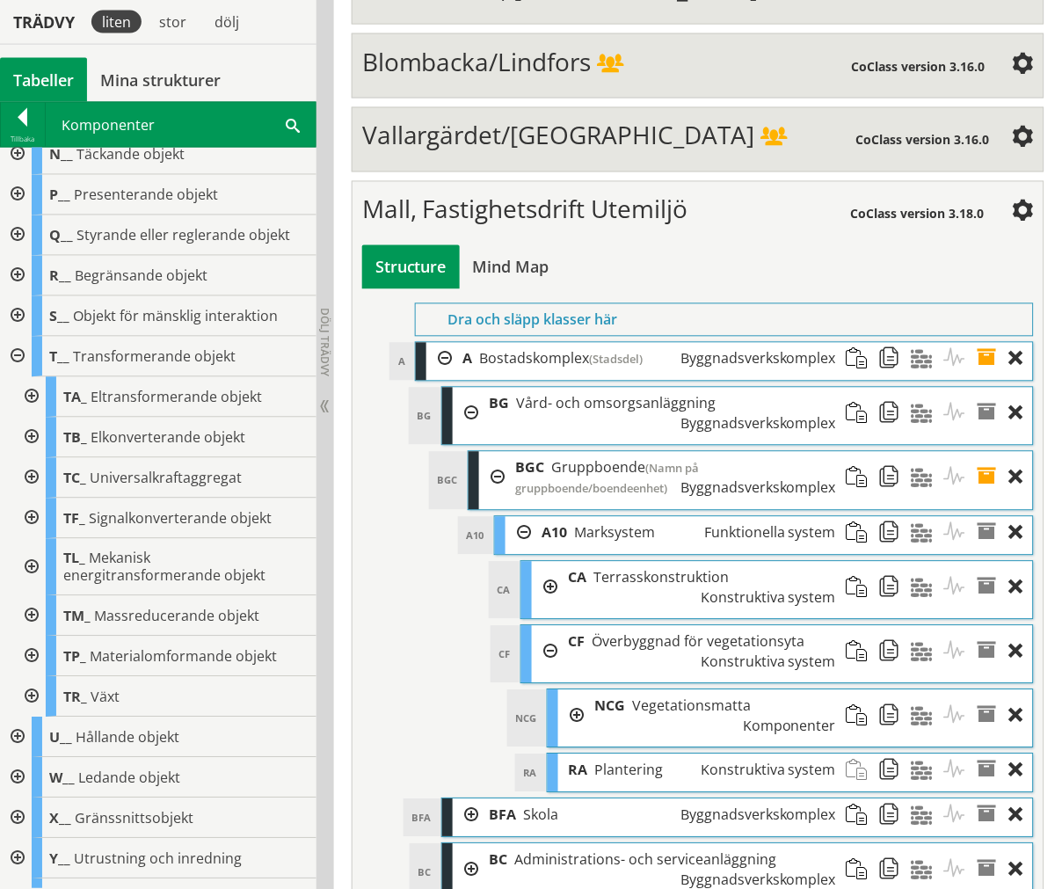
click at [29, 127] on div at bounding box center [23, 120] width 44 height 25
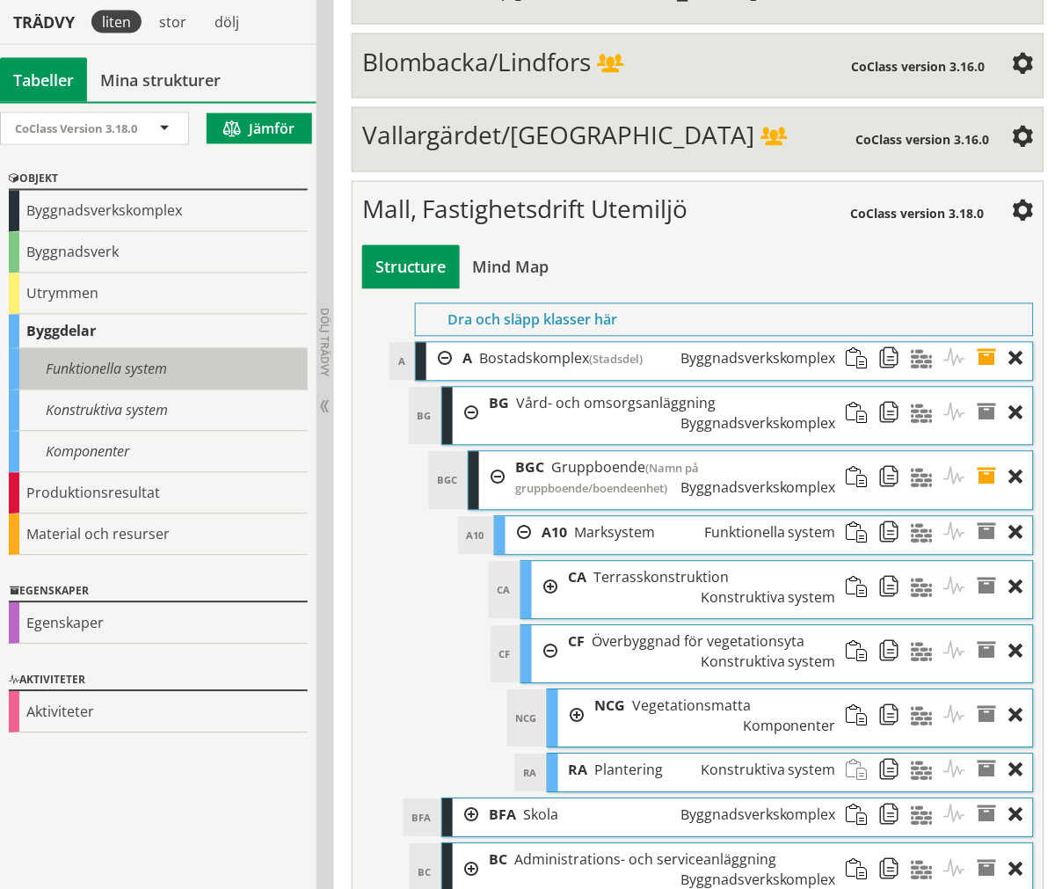
click at [104, 382] on div "Funktionella system" at bounding box center [158, 369] width 299 height 41
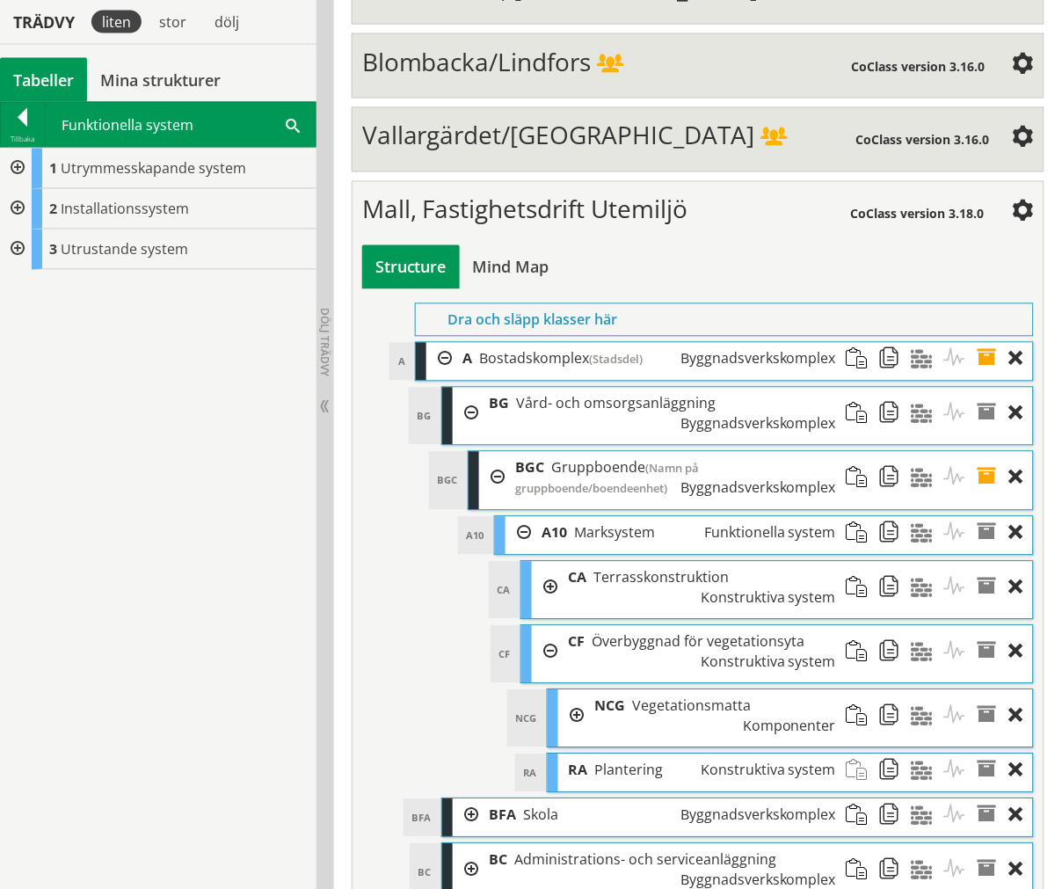
click at [3, 241] on div at bounding box center [16, 249] width 32 height 40
click at [9, 208] on div at bounding box center [16, 209] width 32 height 40
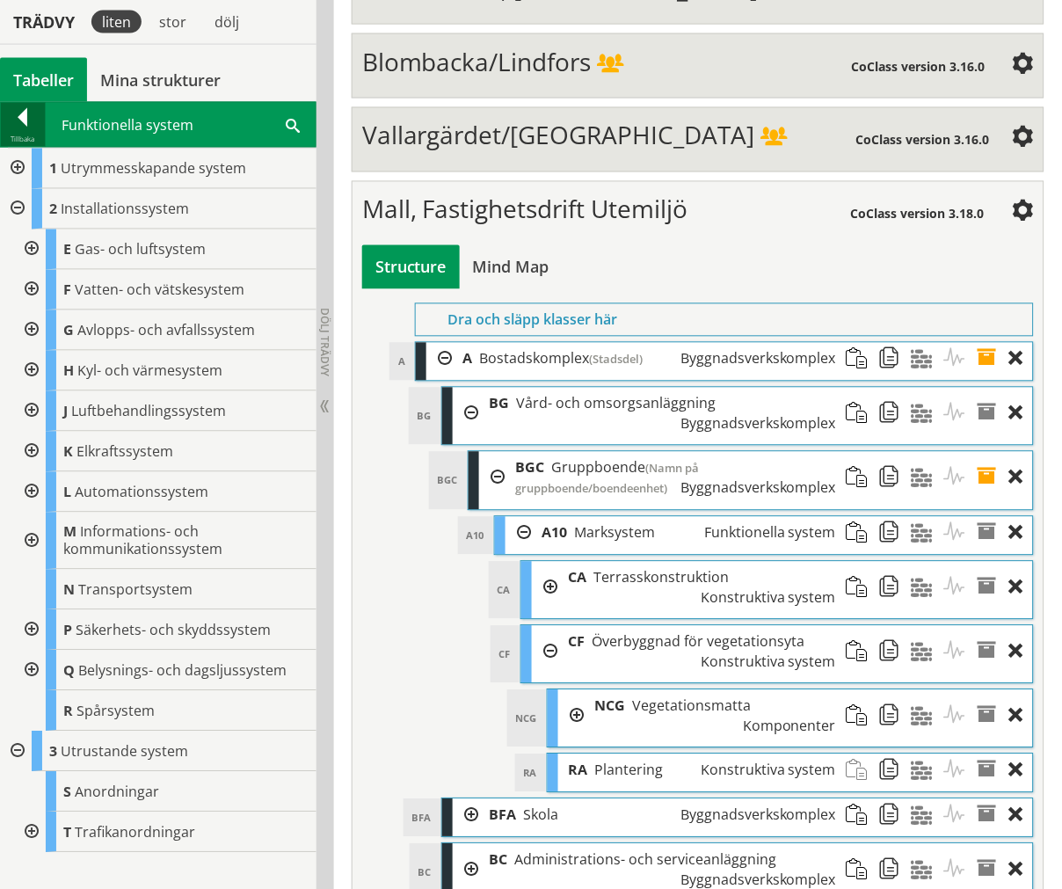
click at [21, 133] on div "Tillbaka" at bounding box center [23, 140] width 44 height 14
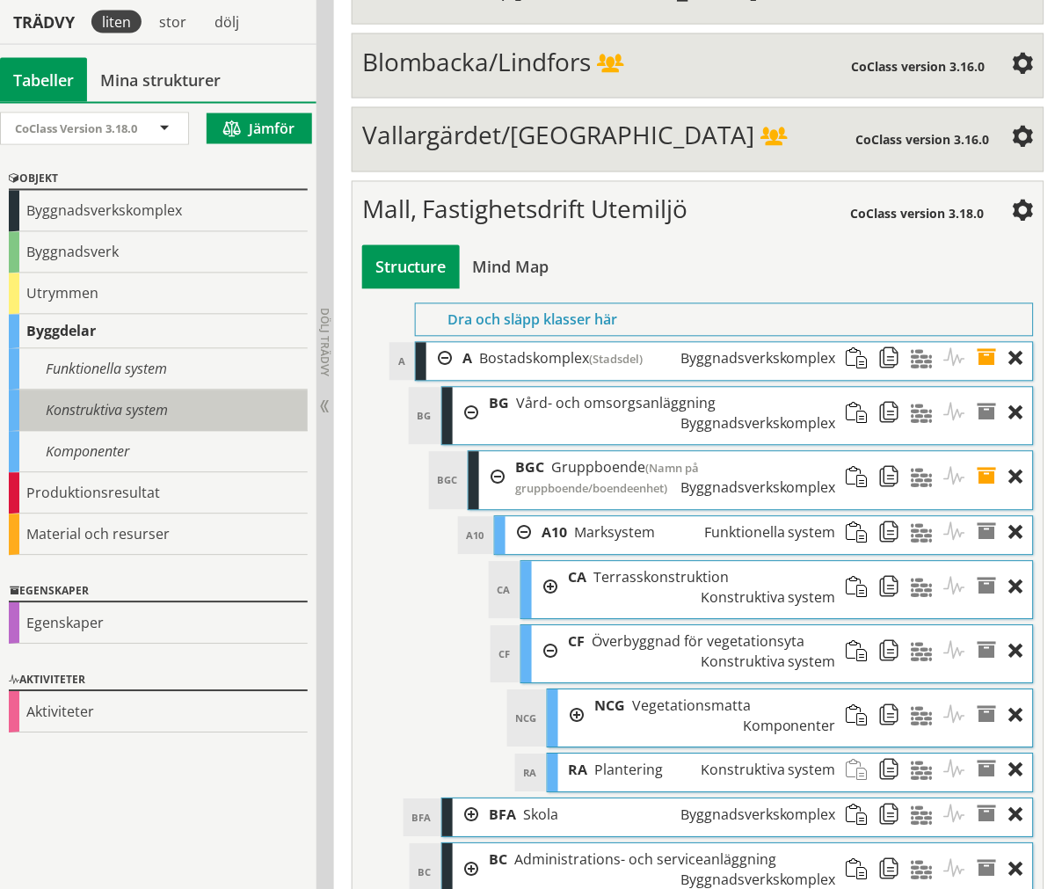
click at [83, 408] on div "Konstruktiva system" at bounding box center [158, 410] width 299 height 41
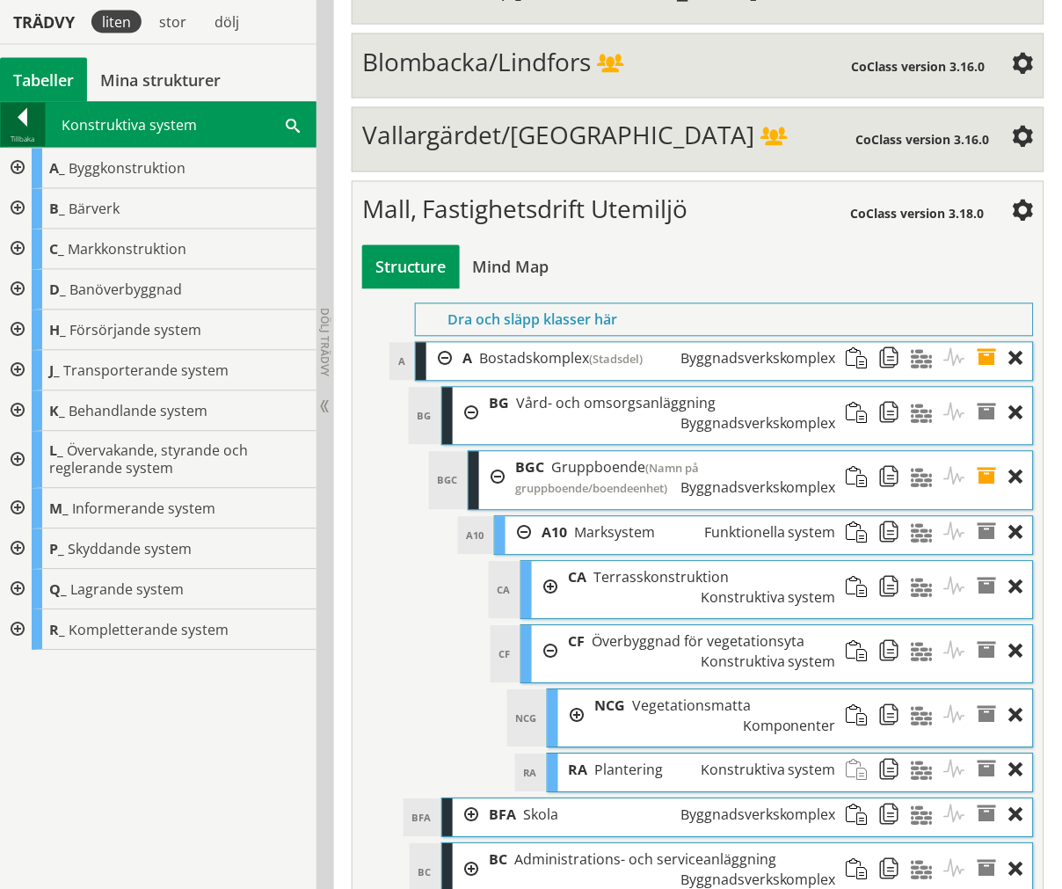
click at [18, 133] on div "Tillbaka" at bounding box center [23, 140] width 44 height 14
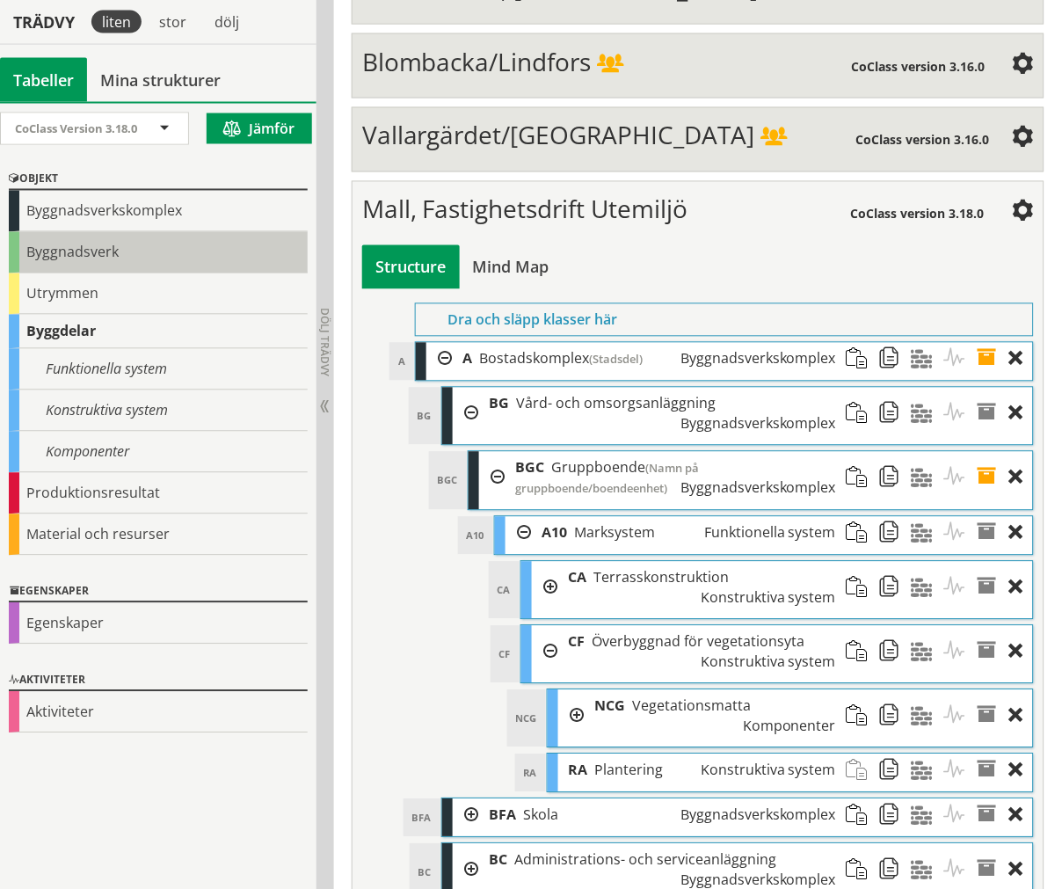
click at [103, 264] on div "Byggnadsverk" at bounding box center [158, 252] width 299 height 41
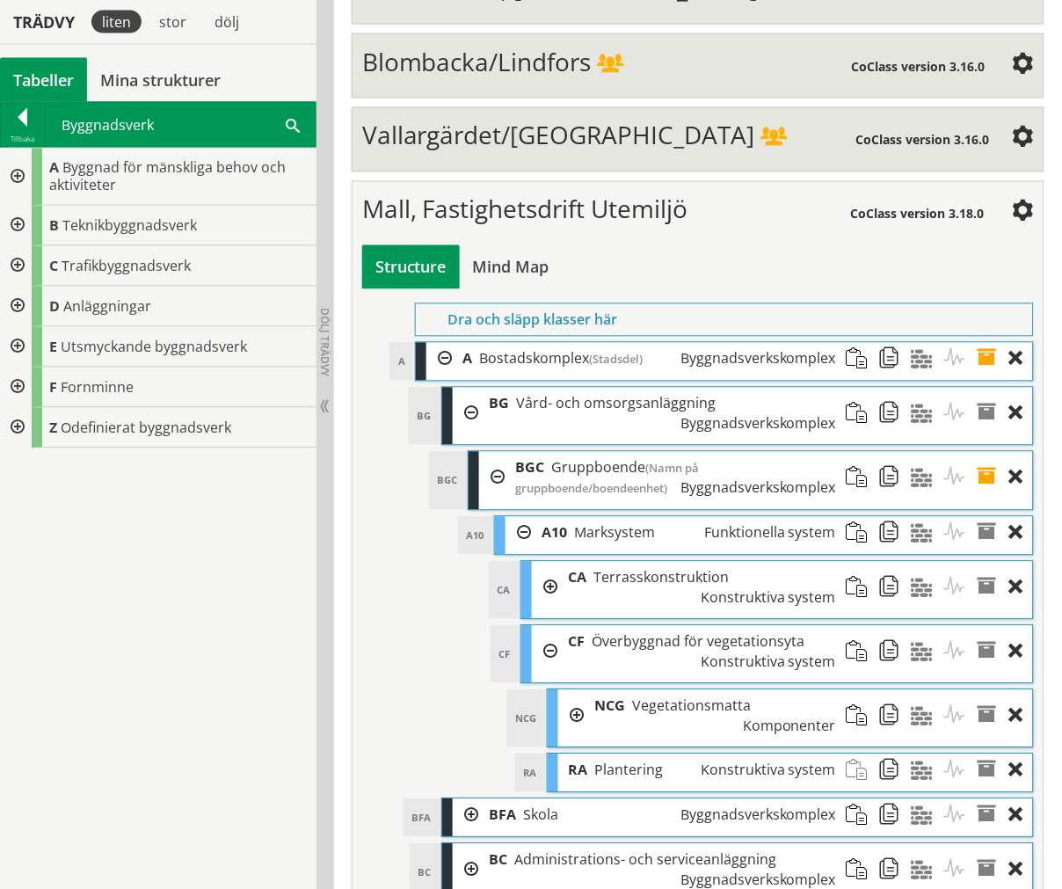
click at [29, 132] on div "Tillbaka" at bounding box center [23, 125] width 45 height 44
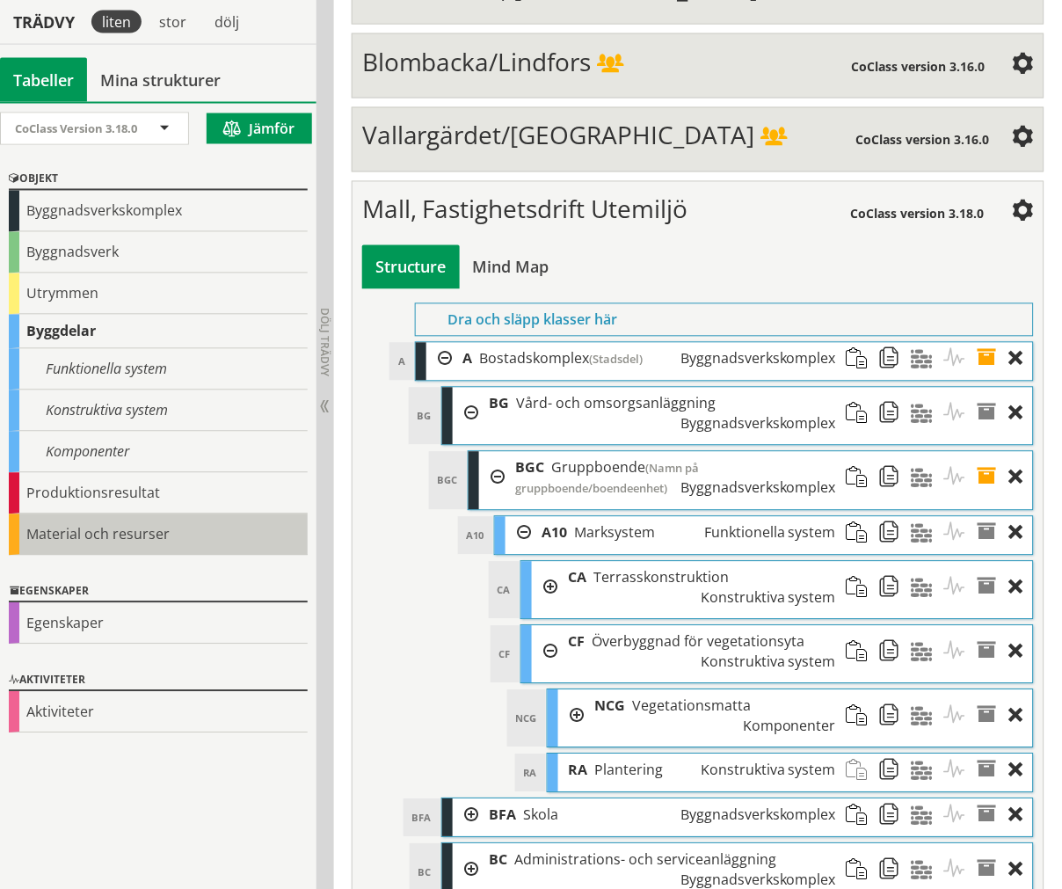
click at [86, 539] on div "Material och resurser" at bounding box center [158, 534] width 299 height 41
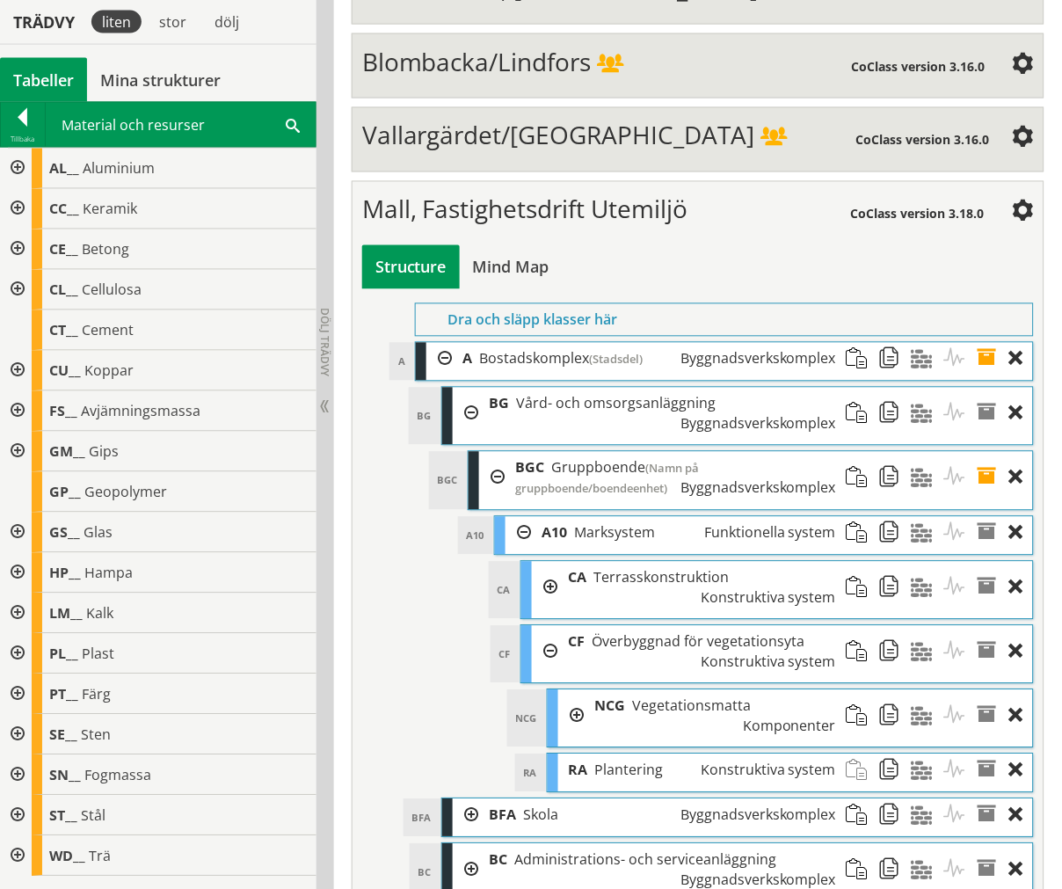
click at [14, 292] on div at bounding box center [16, 290] width 32 height 40
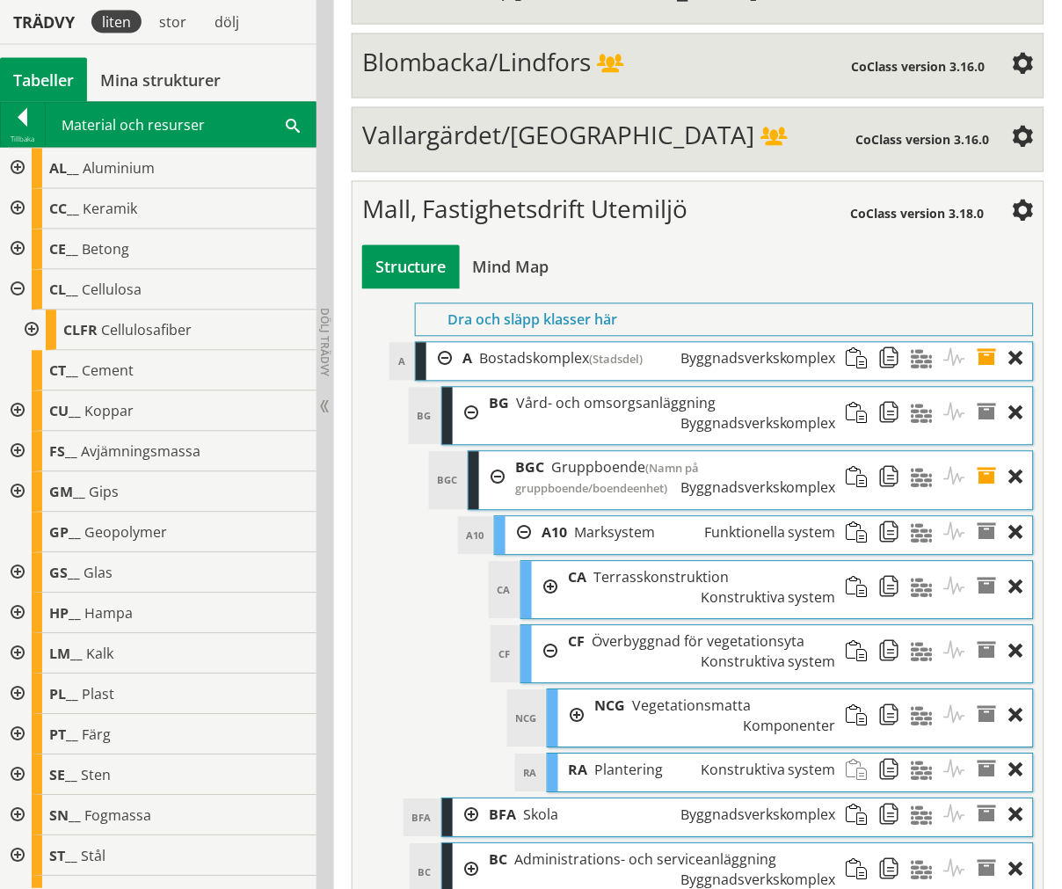
click at [15, 287] on div at bounding box center [16, 290] width 32 height 40
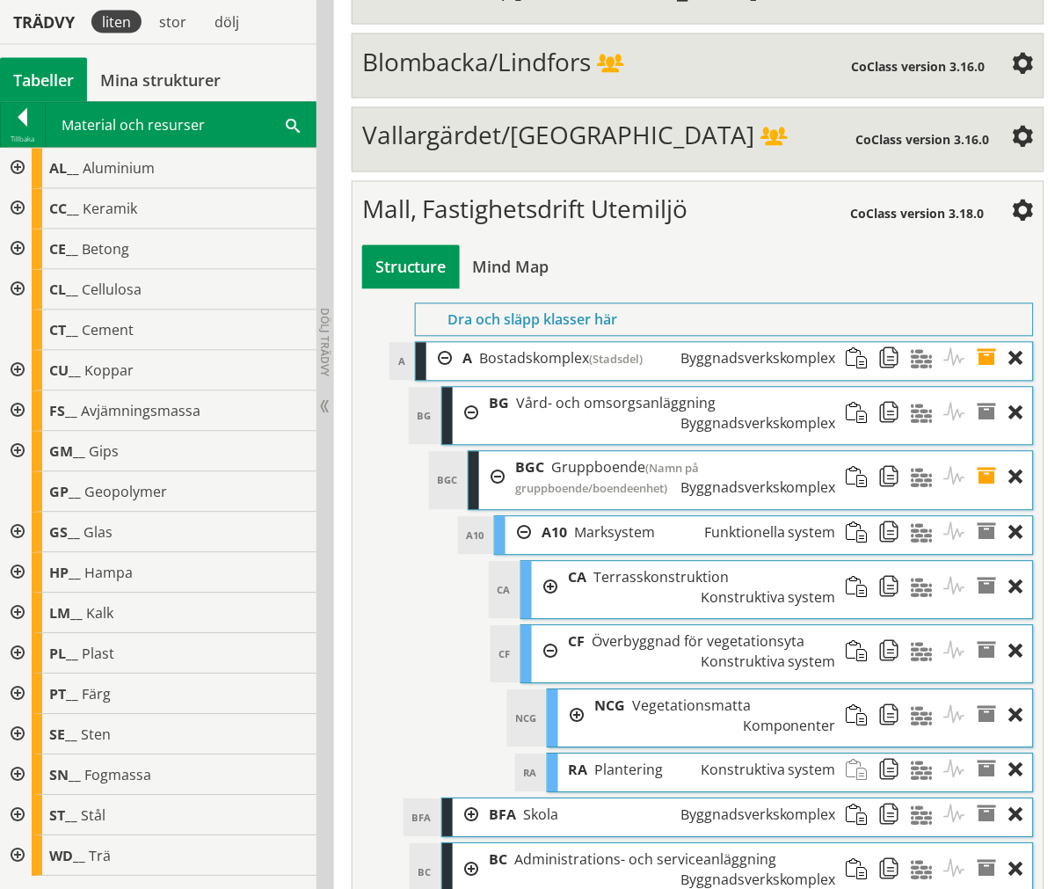
click at [7, 811] on div at bounding box center [16, 816] width 32 height 40
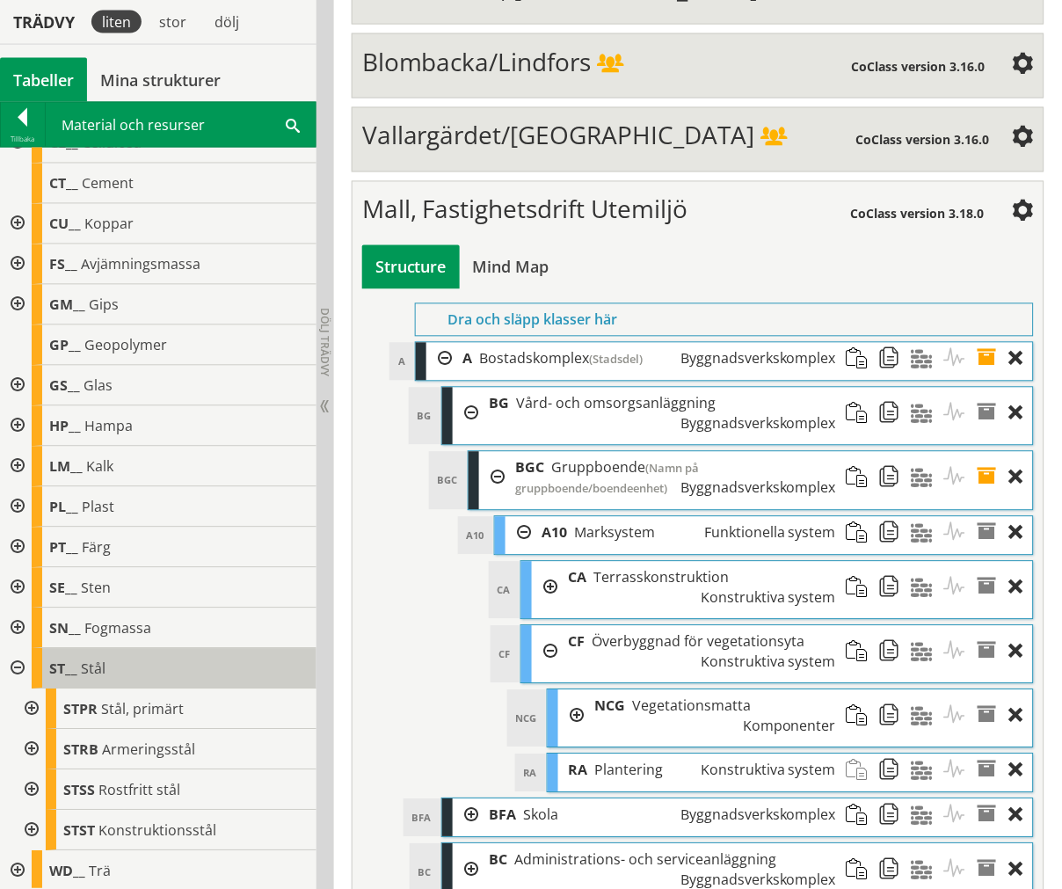
scroll to position [148, 0]
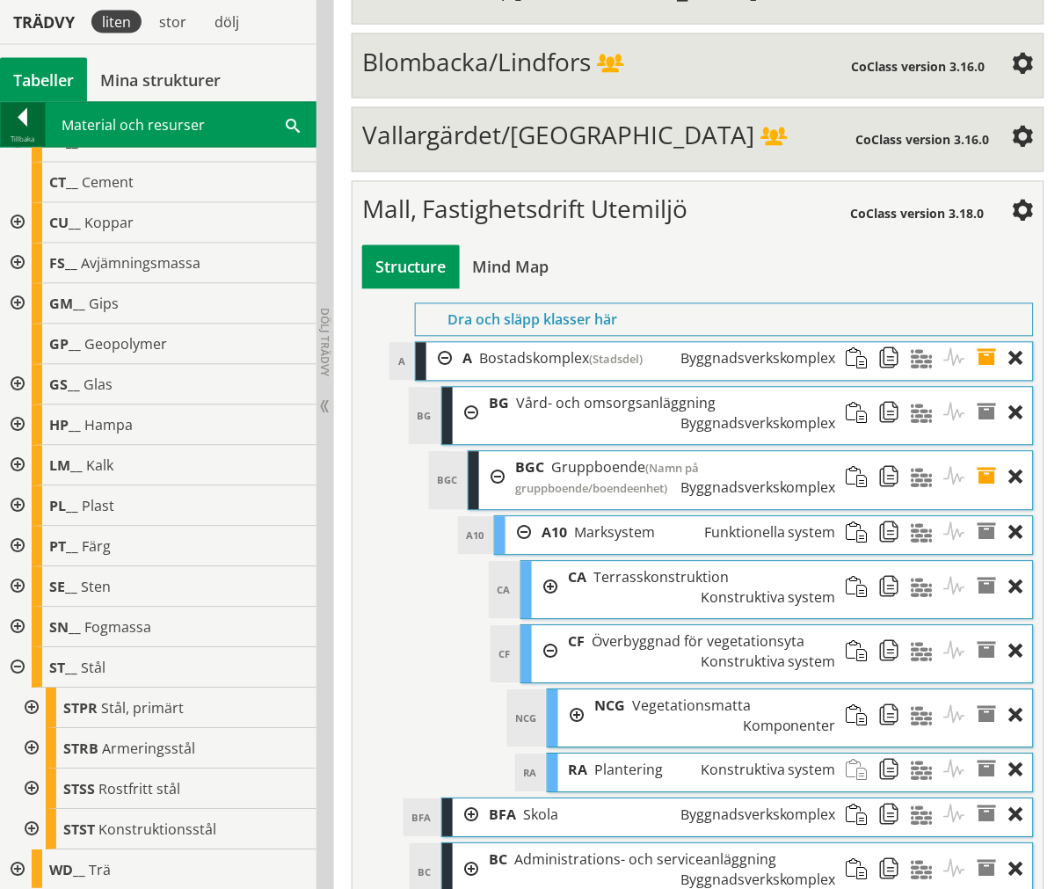
click at [7, 125] on div at bounding box center [23, 120] width 44 height 25
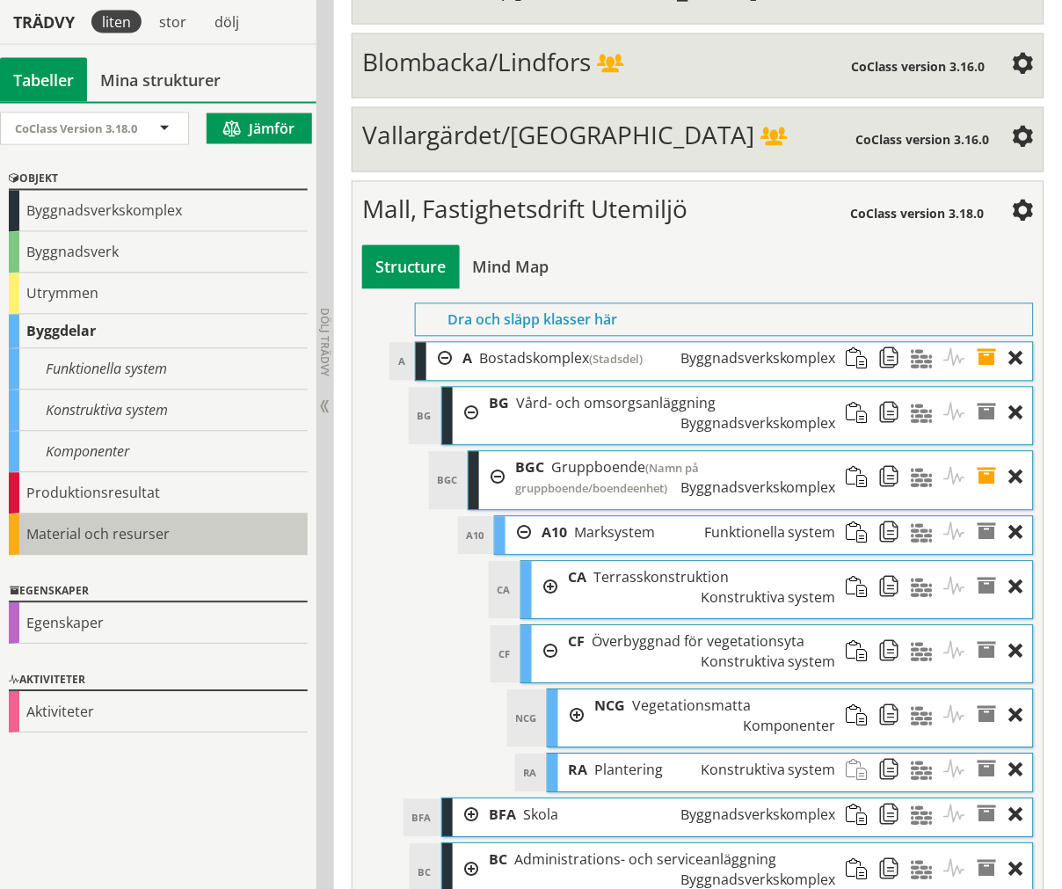
click at [209, 522] on div "Material och resurser" at bounding box center [158, 534] width 299 height 41
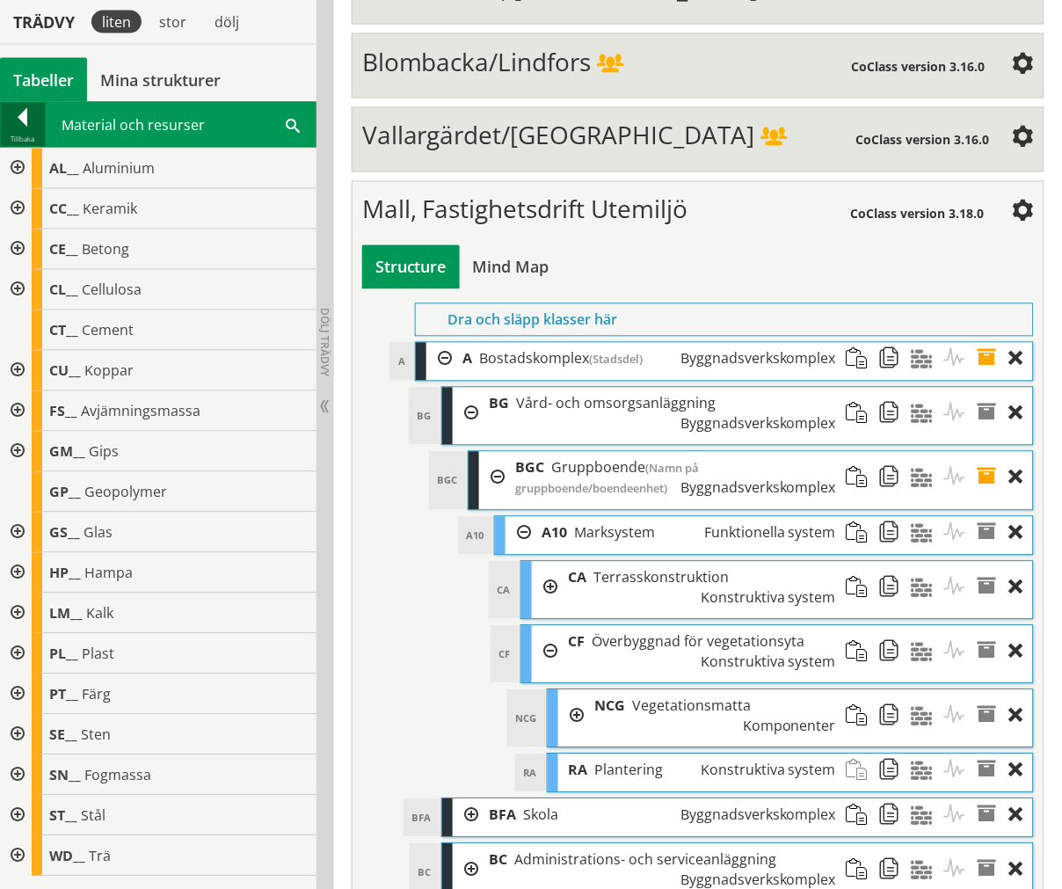
click at [21, 126] on div at bounding box center [23, 120] width 44 height 25
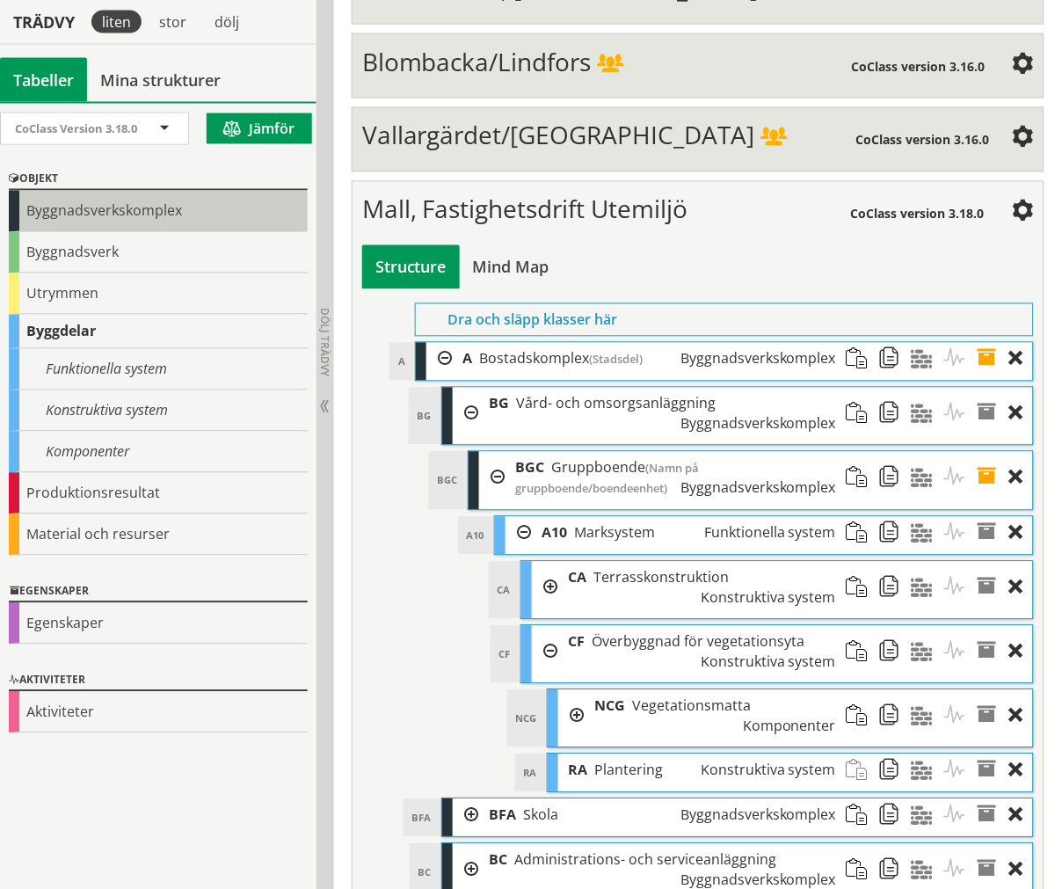
click at [90, 206] on div "Byggnadsverkskomplex" at bounding box center [158, 211] width 299 height 41
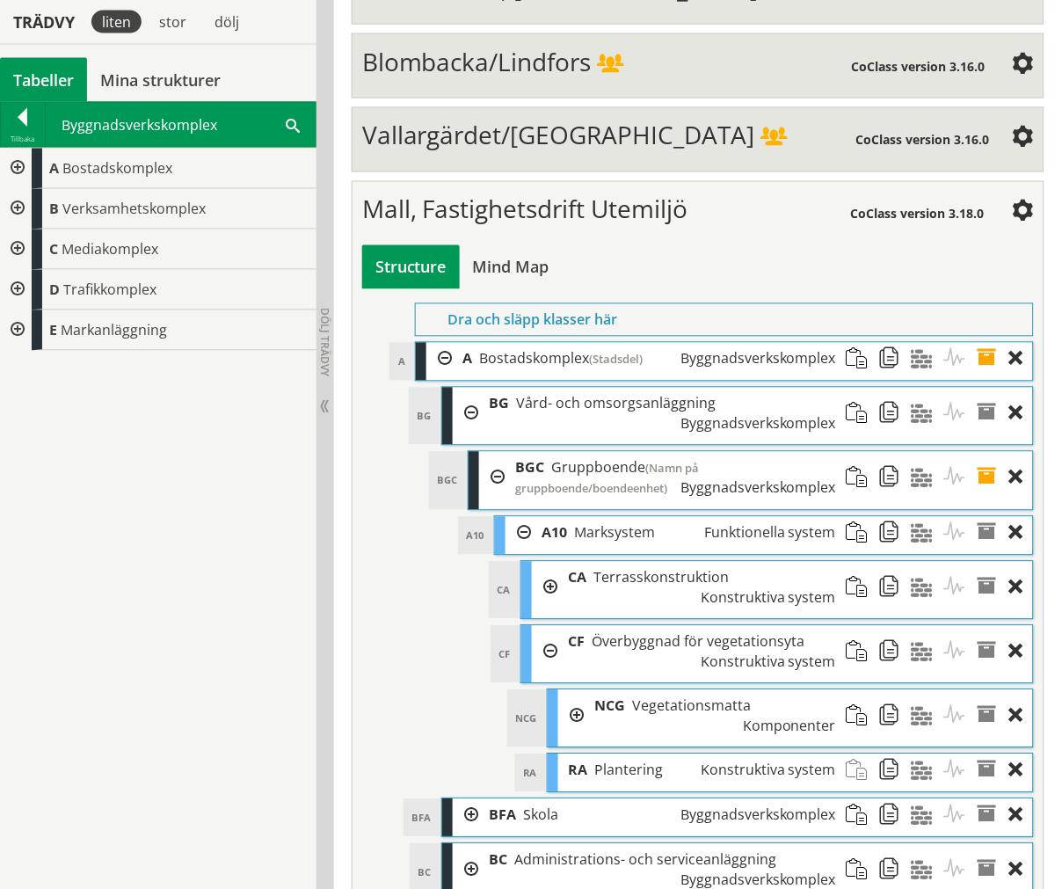
click at [19, 324] on div at bounding box center [16, 330] width 32 height 40
click at [16, 324] on div at bounding box center [16, 330] width 32 height 40
click at [13, 128] on div at bounding box center [23, 120] width 44 height 25
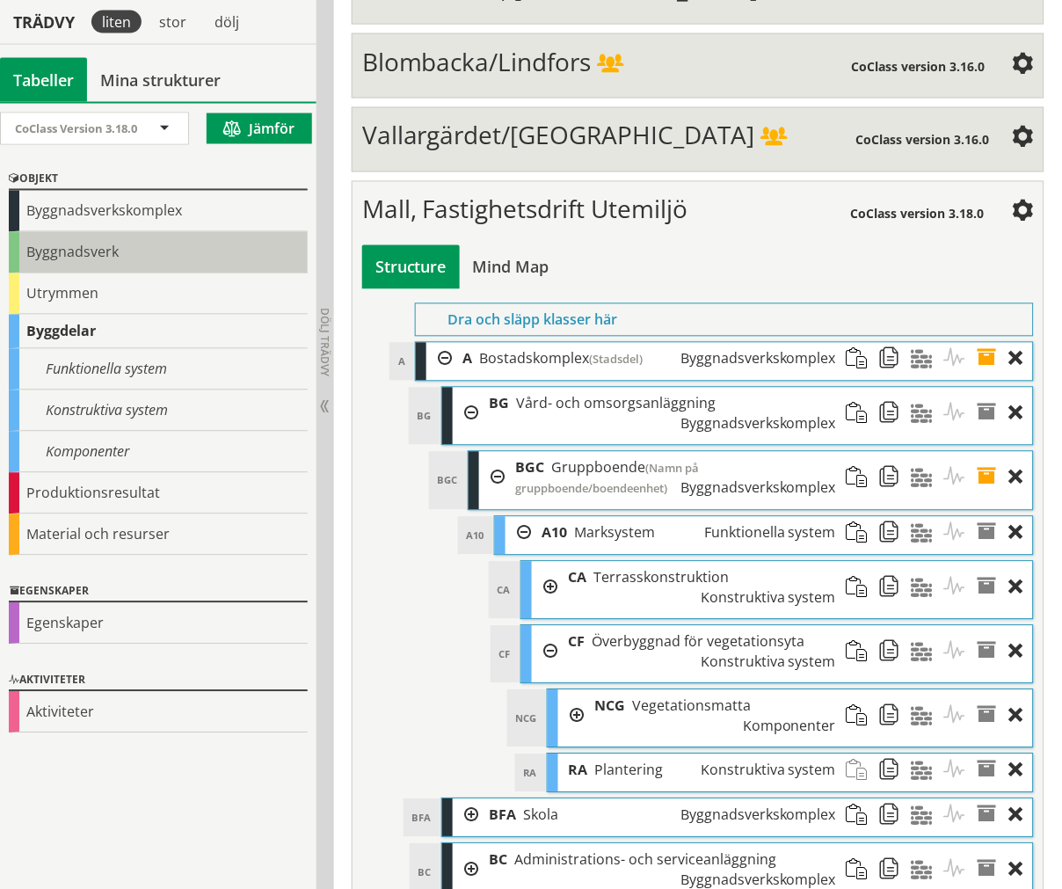
click at [44, 256] on div "Byggnadsverk" at bounding box center [158, 252] width 299 height 41
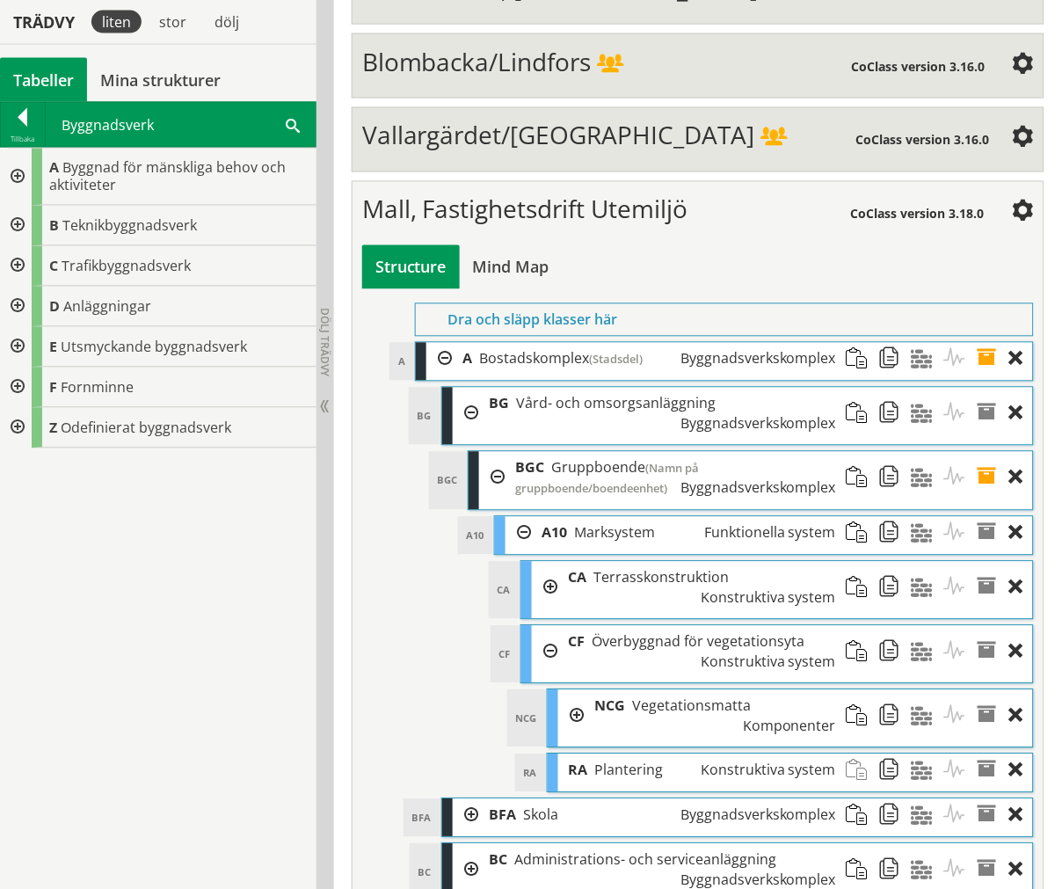
click at [18, 343] on div at bounding box center [16, 347] width 32 height 40
click at [20, 417] on div at bounding box center [16, 428] width 32 height 40
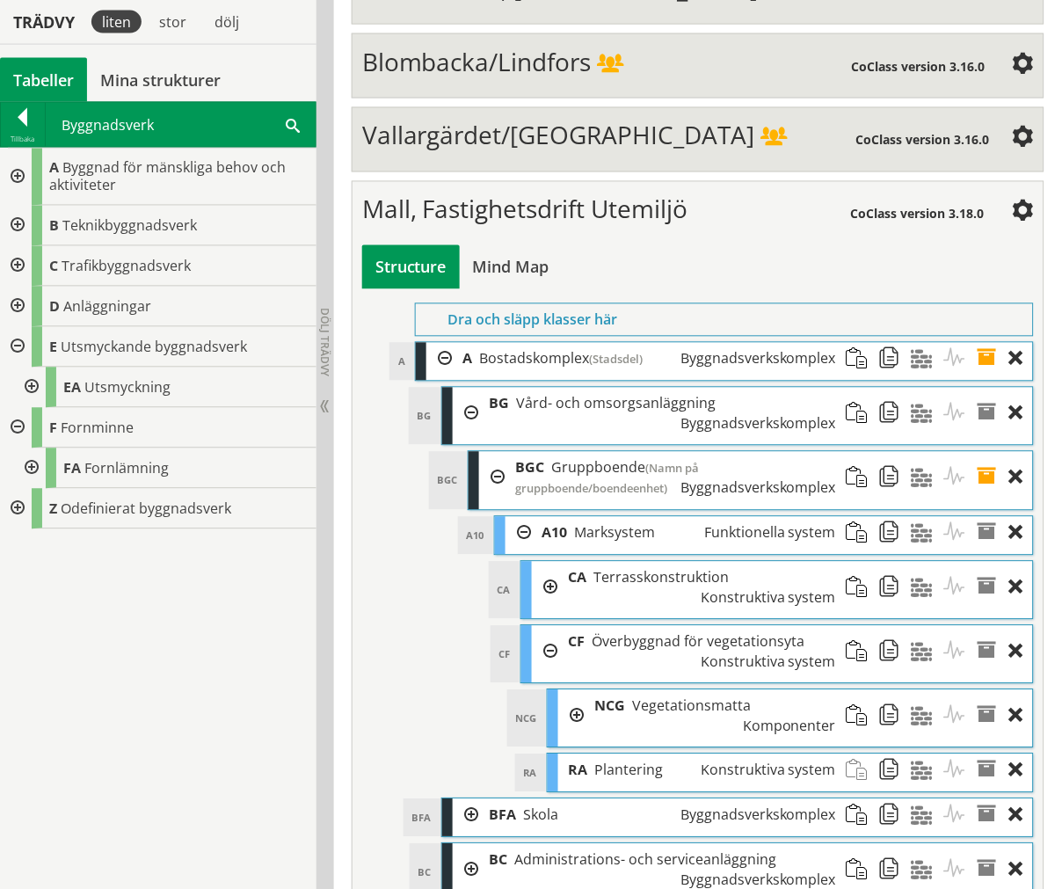
click at [19, 419] on div at bounding box center [16, 428] width 32 height 40
click at [26, 110] on div at bounding box center [23, 120] width 44 height 25
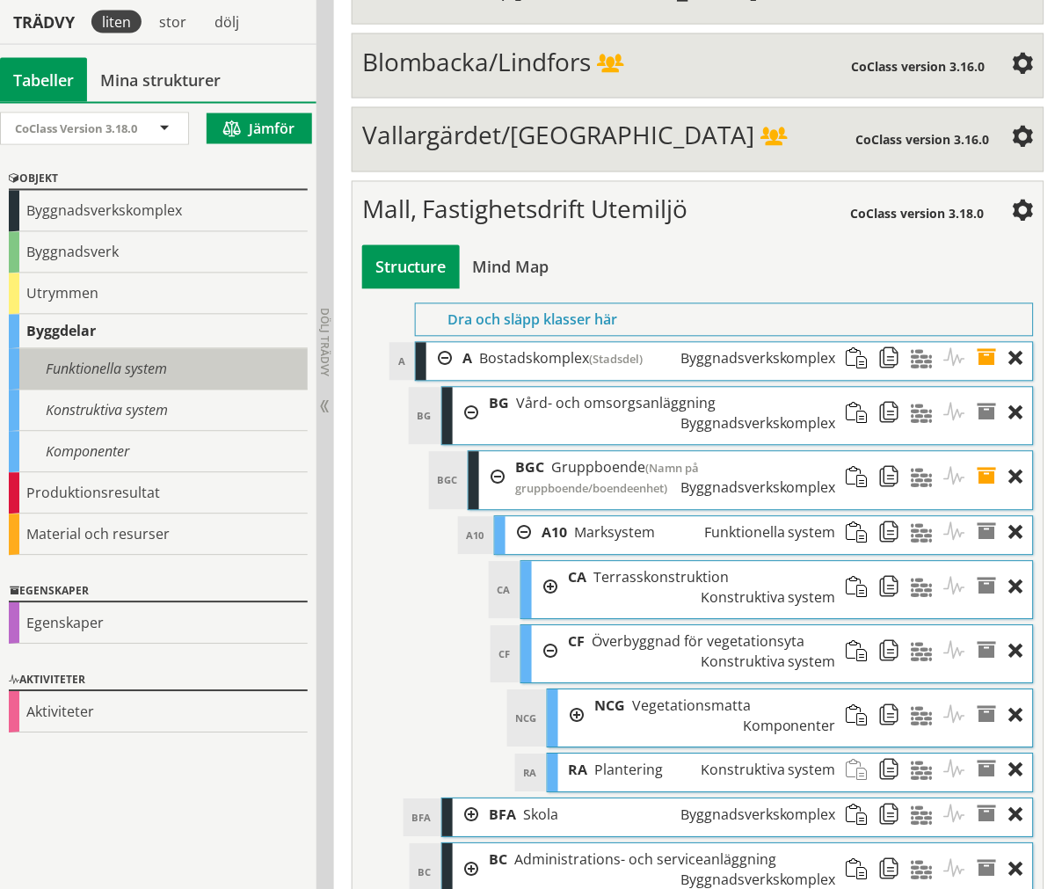
click at [111, 349] on div "Funktionella system" at bounding box center [158, 369] width 299 height 41
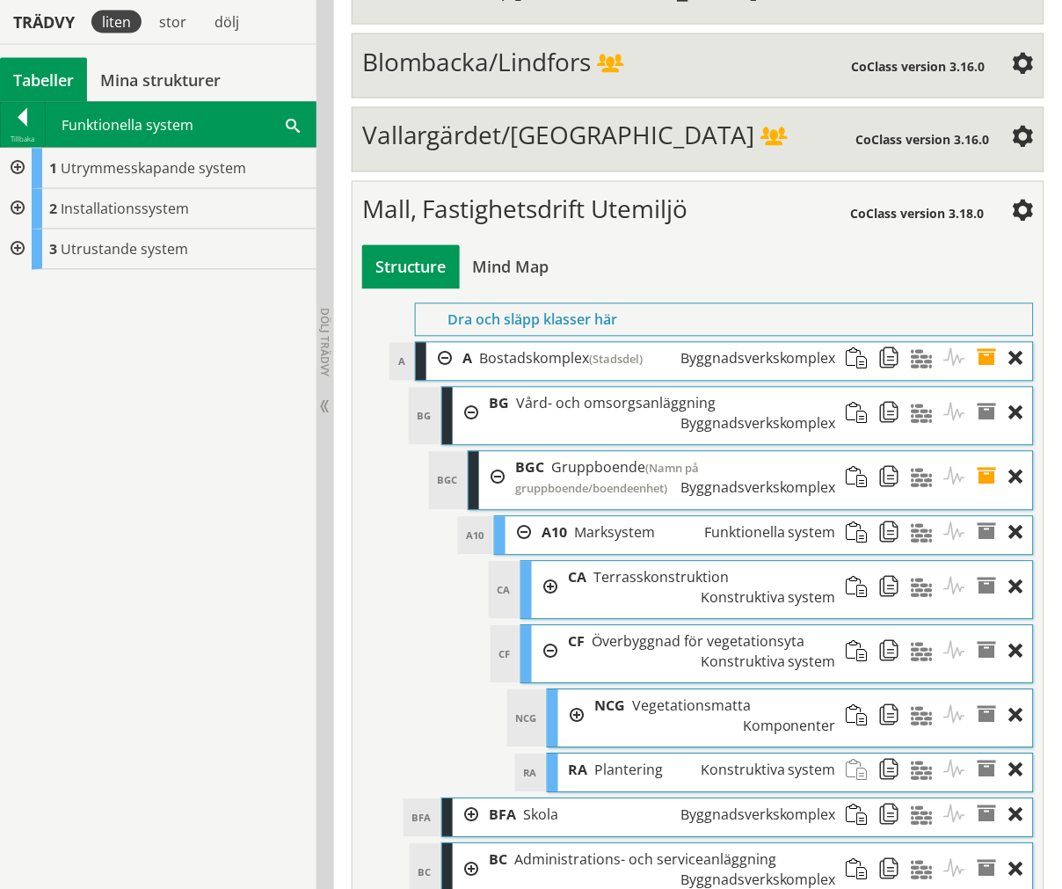
click at [22, 253] on div at bounding box center [16, 249] width 32 height 40
click at [30, 331] on div at bounding box center [30, 330] width 32 height 40
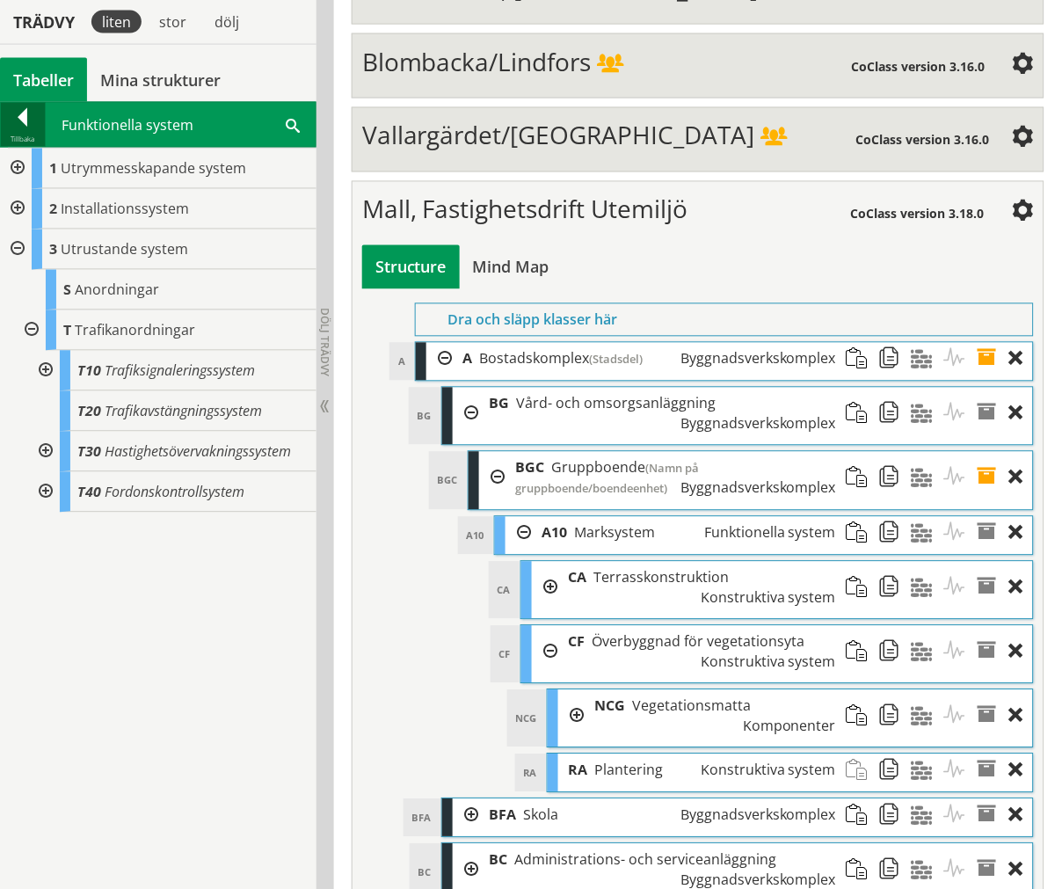
click at [16, 127] on div at bounding box center [23, 120] width 44 height 25
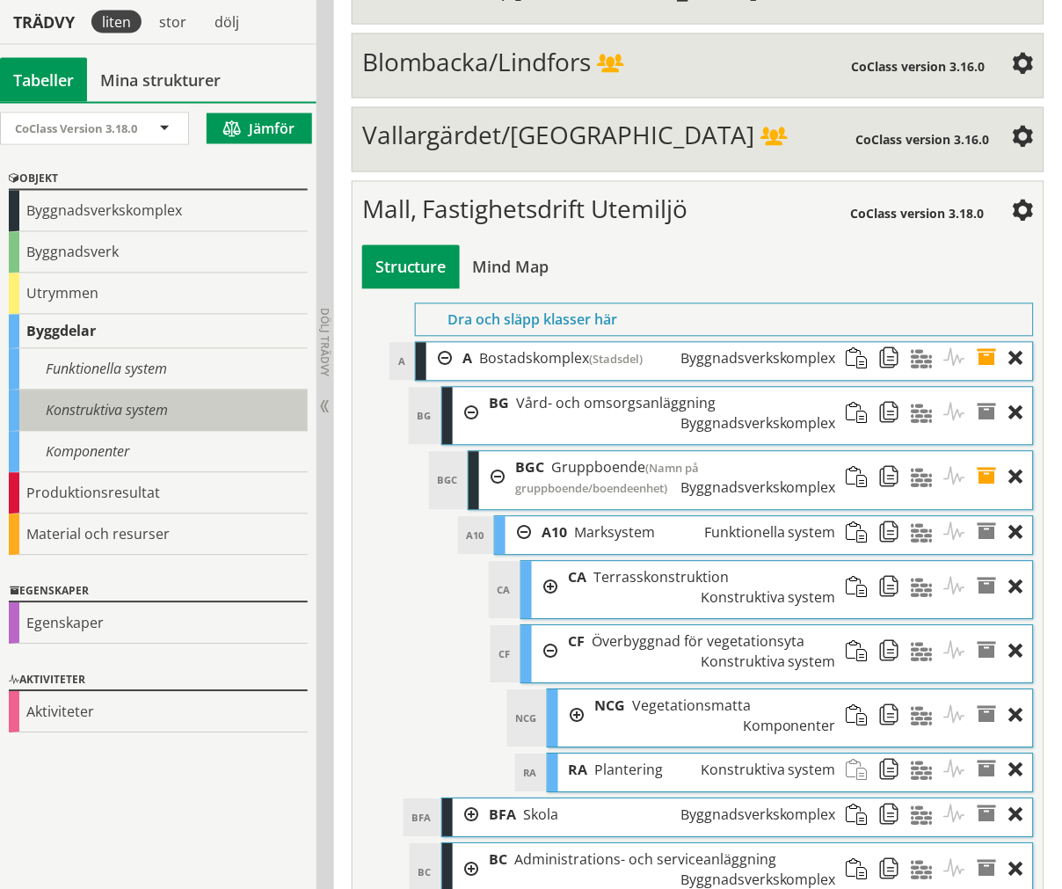
click at [137, 394] on div "Konstruktiva system" at bounding box center [158, 410] width 299 height 41
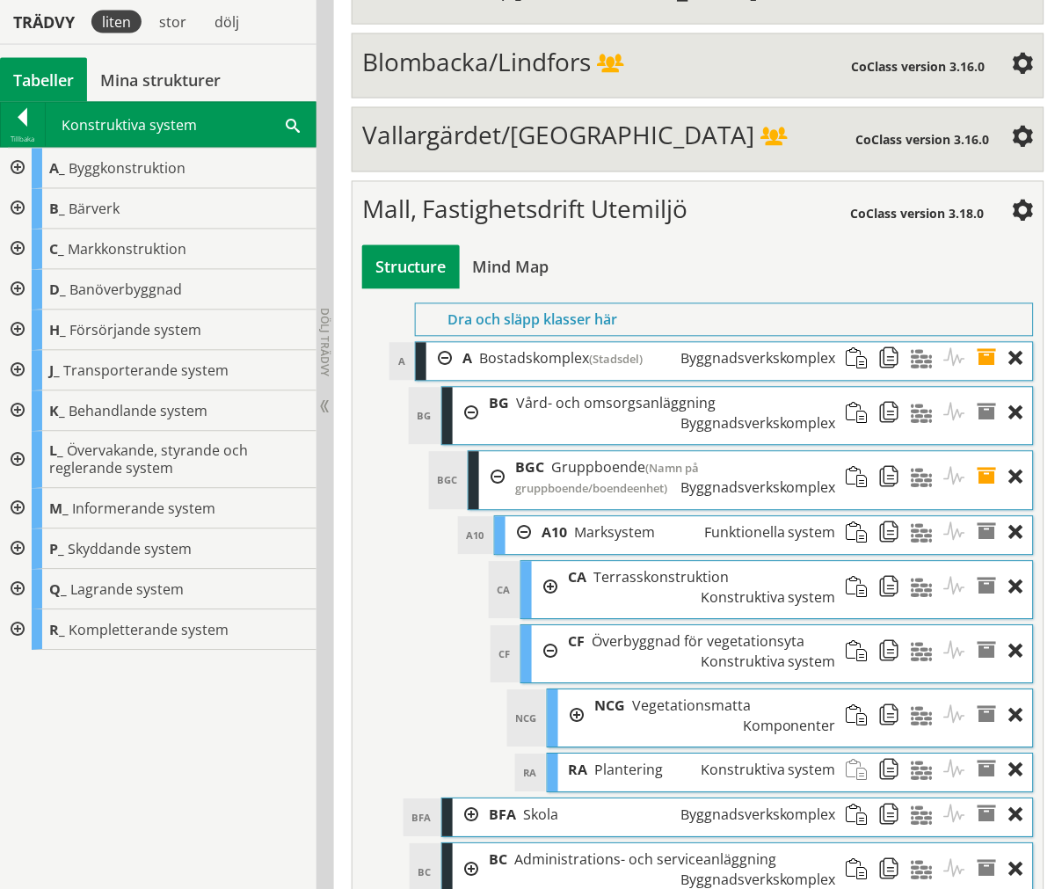
click at [13, 625] on div at bounding box center [16, 630] width 32 height 40
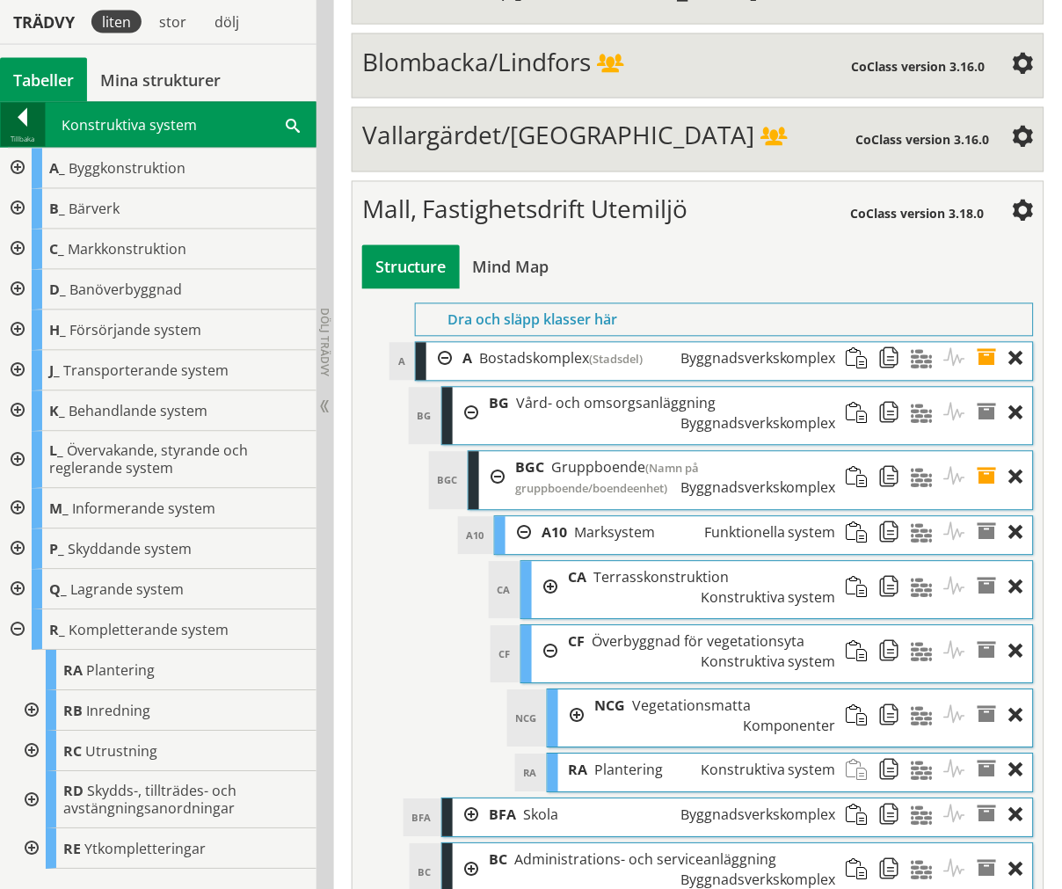
click at [22, 127] on div at bounding box center [23, 120] width 44 height 25
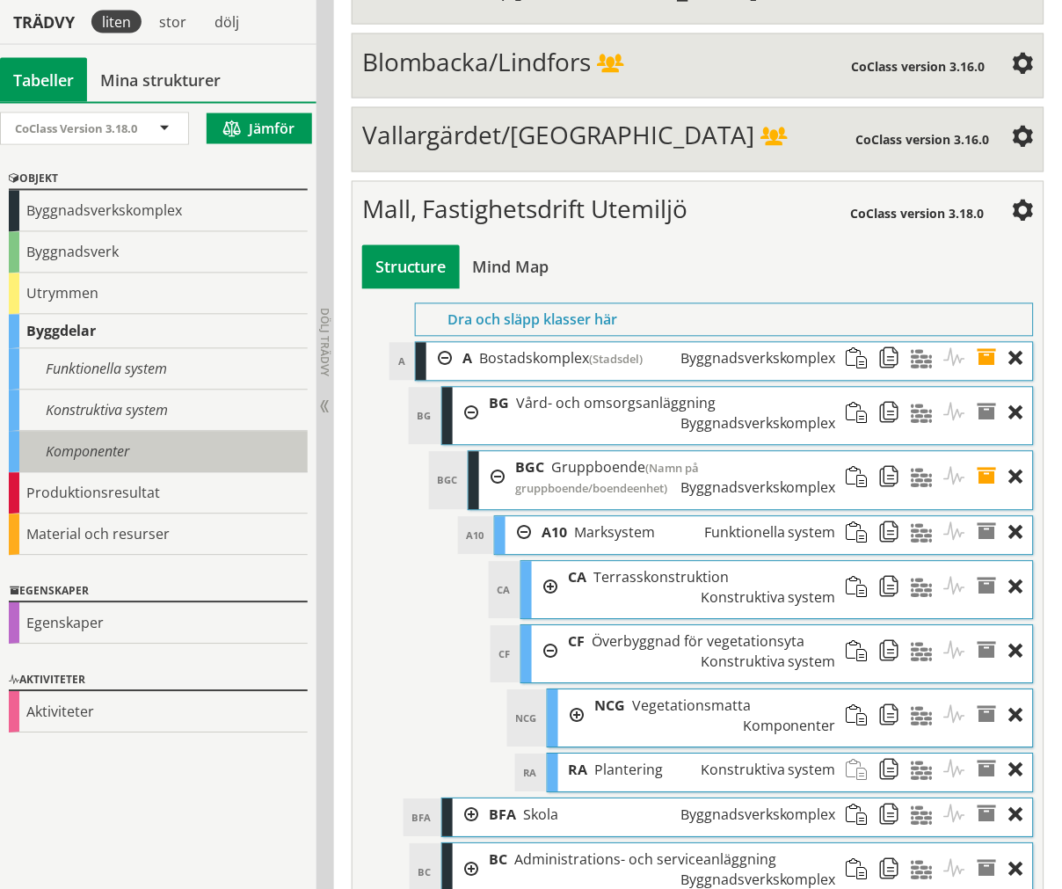
click at [107, 433] on div "Komponenter" at bounding box center [158, 452] width 299 height 41
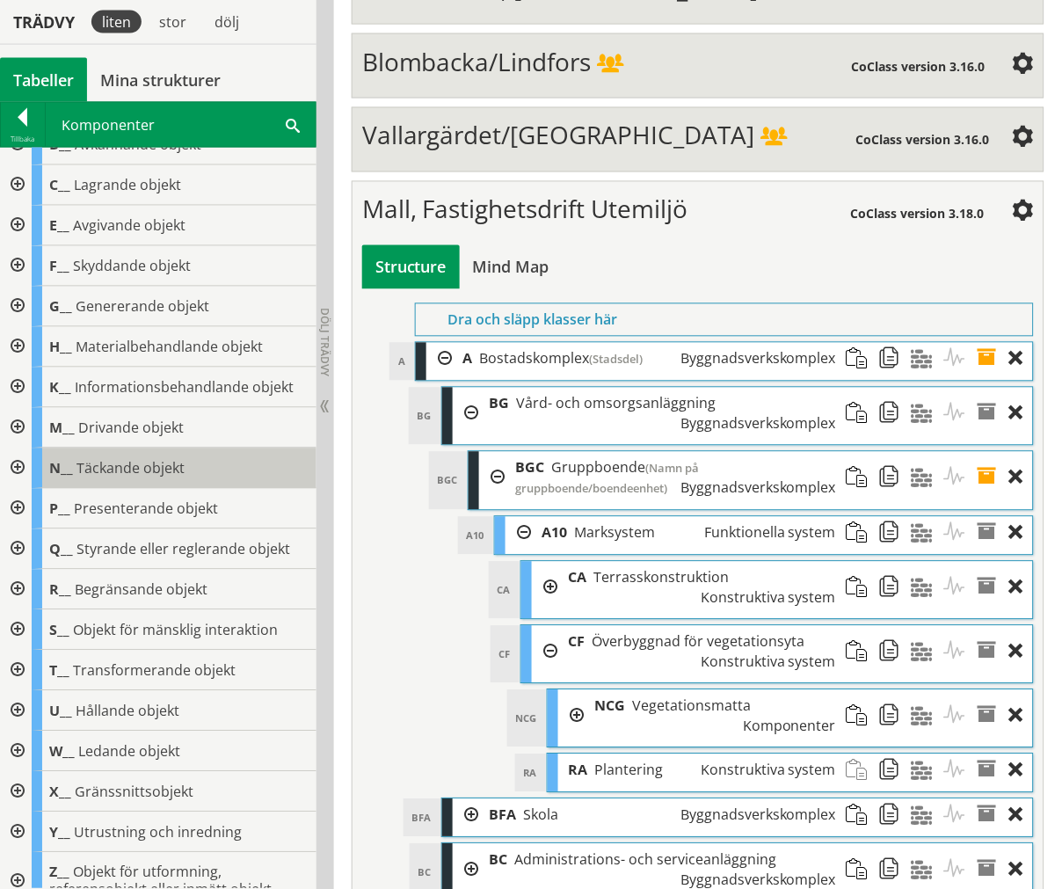
scroll to position [45, 0]
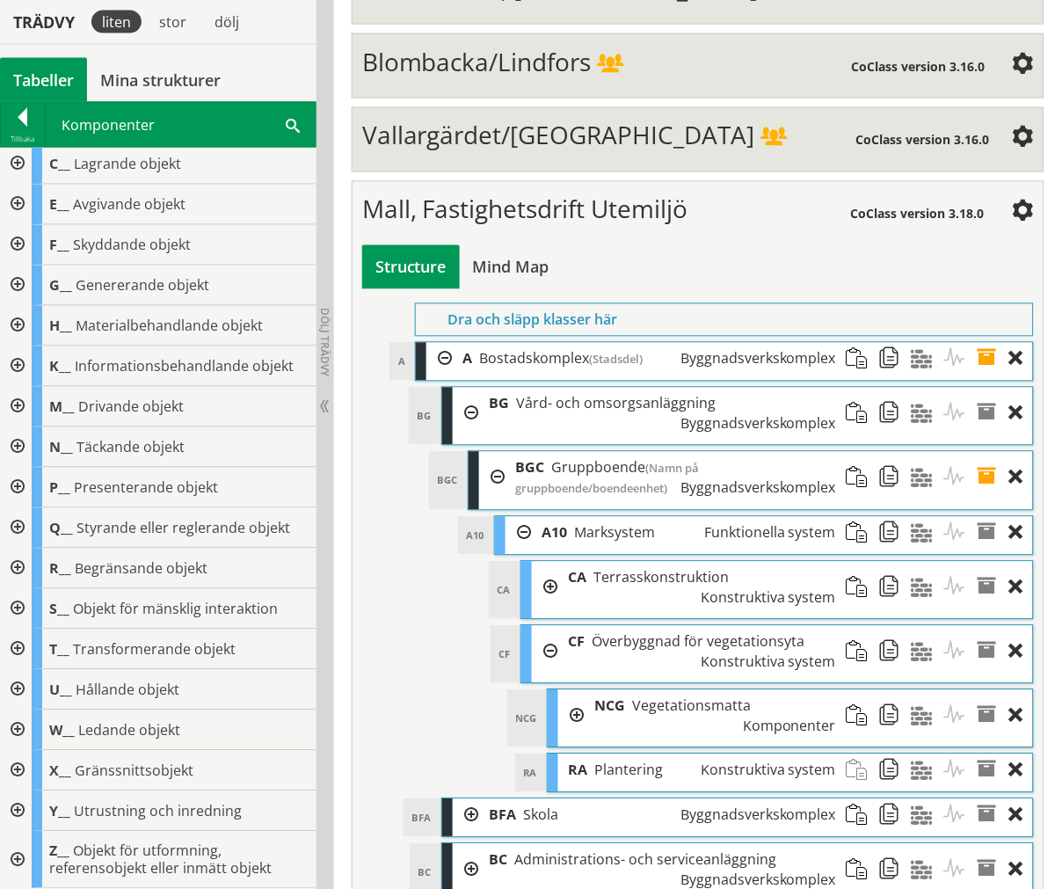
click at [12, 642] on div at bounding box center [16, 650] width 32 height 40
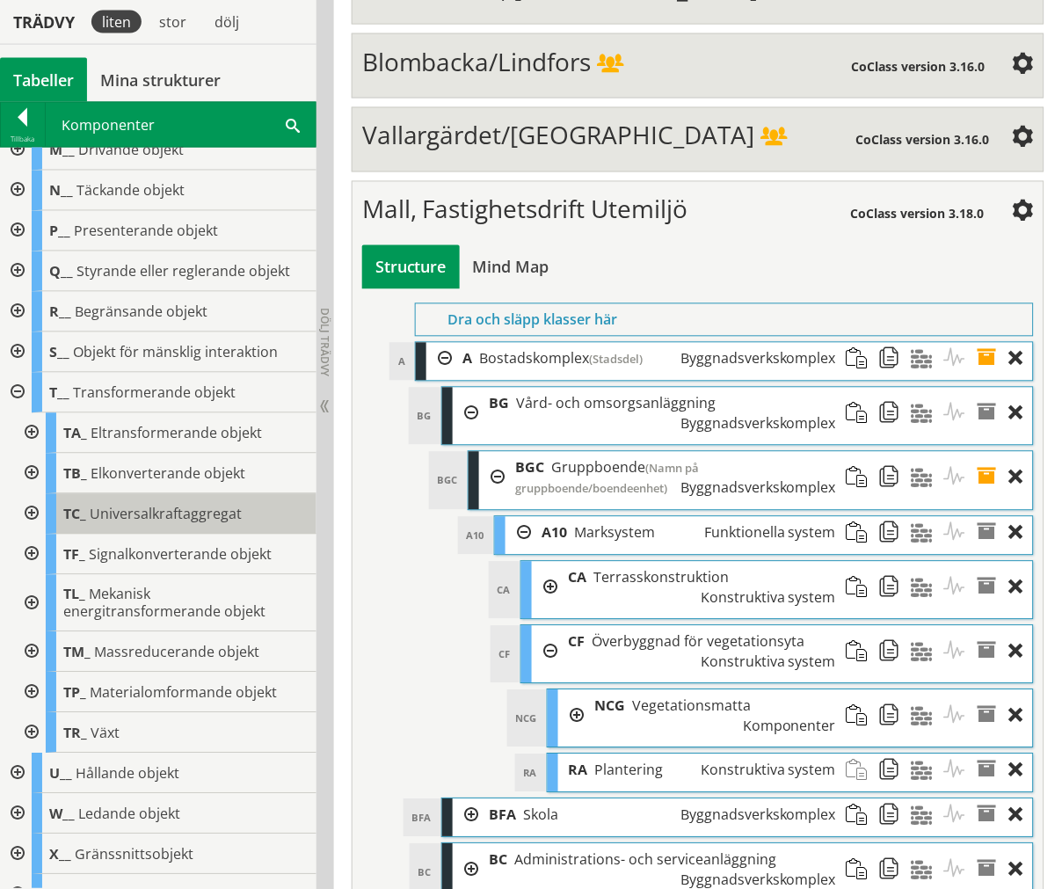
scroll to position [338, 0]
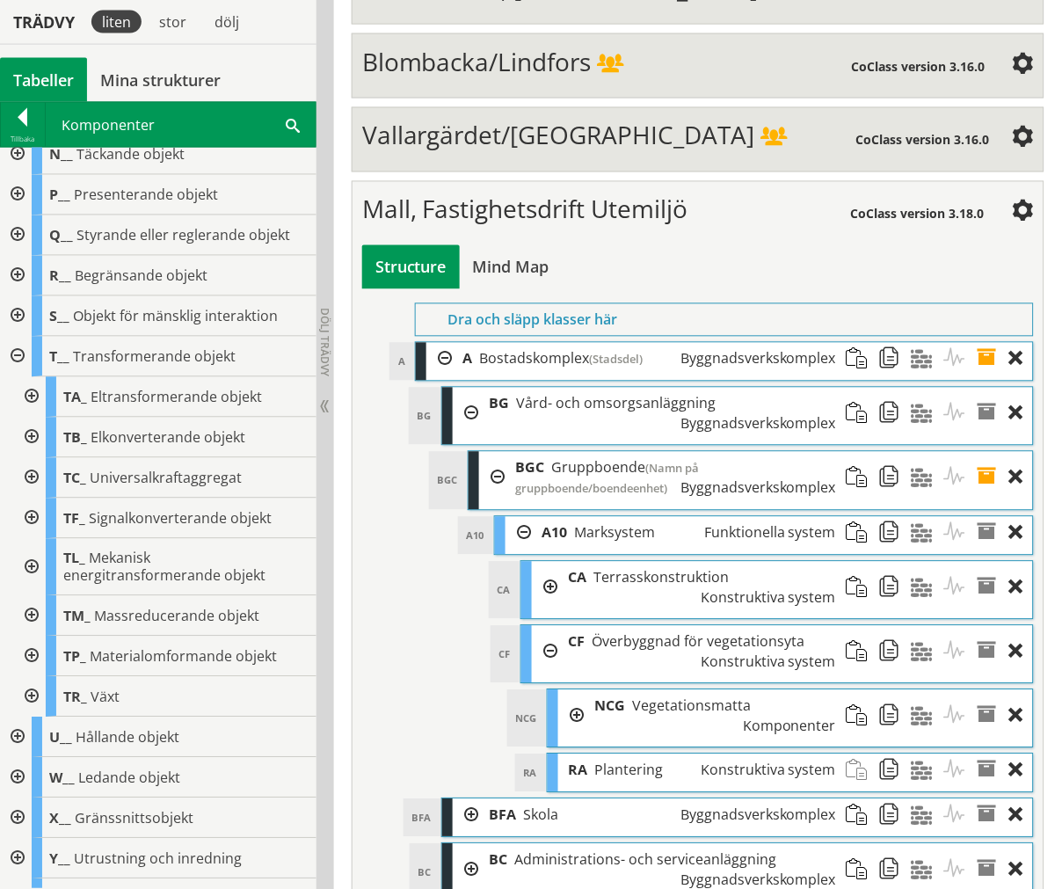
click at [31, 688] on div at bounding box center [30, 697] width 32 height 40
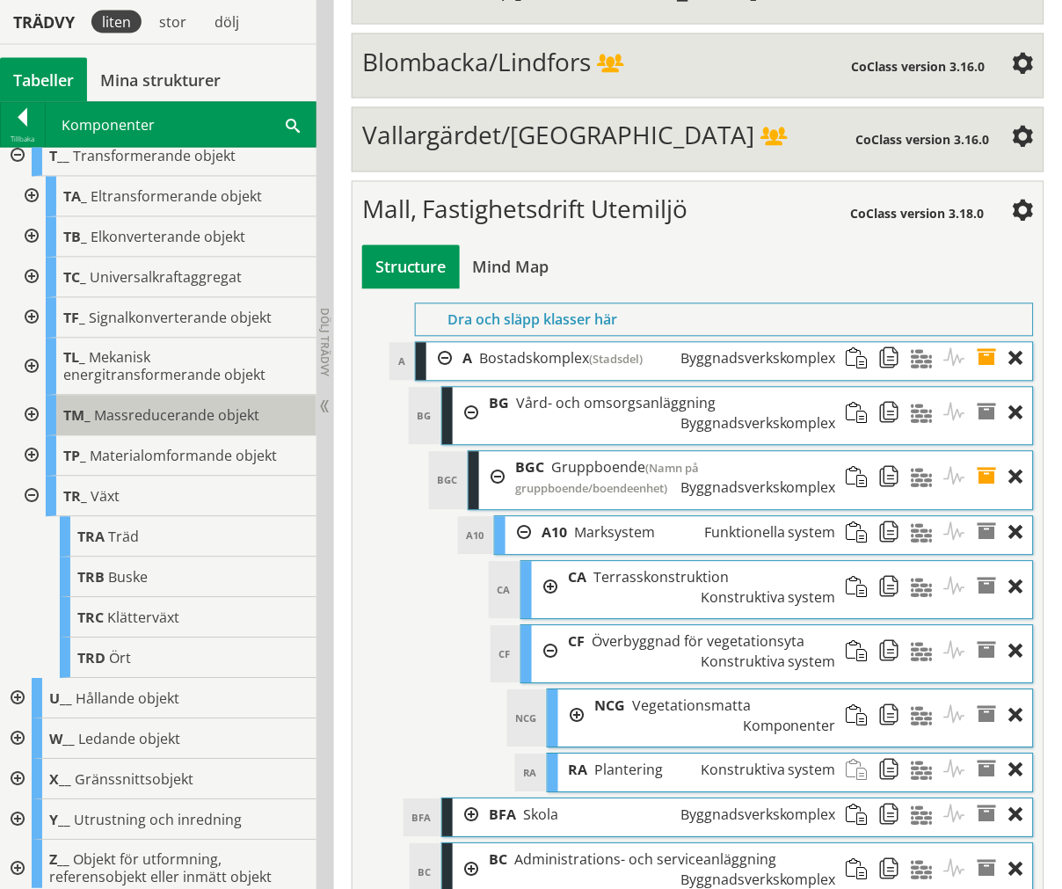
scroll to position [546, 0]
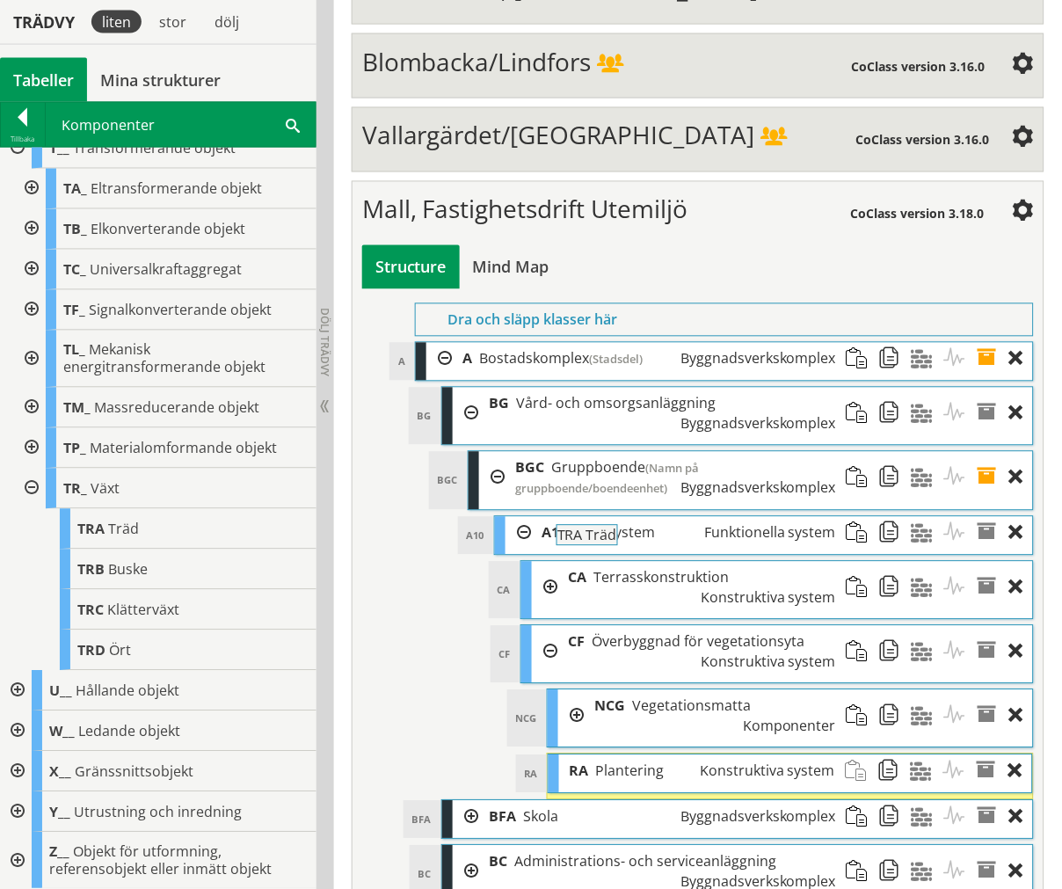
drag, startPoint x: 189, startPoint y: 532, endPoint x: 718, endPoint y: 547, distance: 528.7
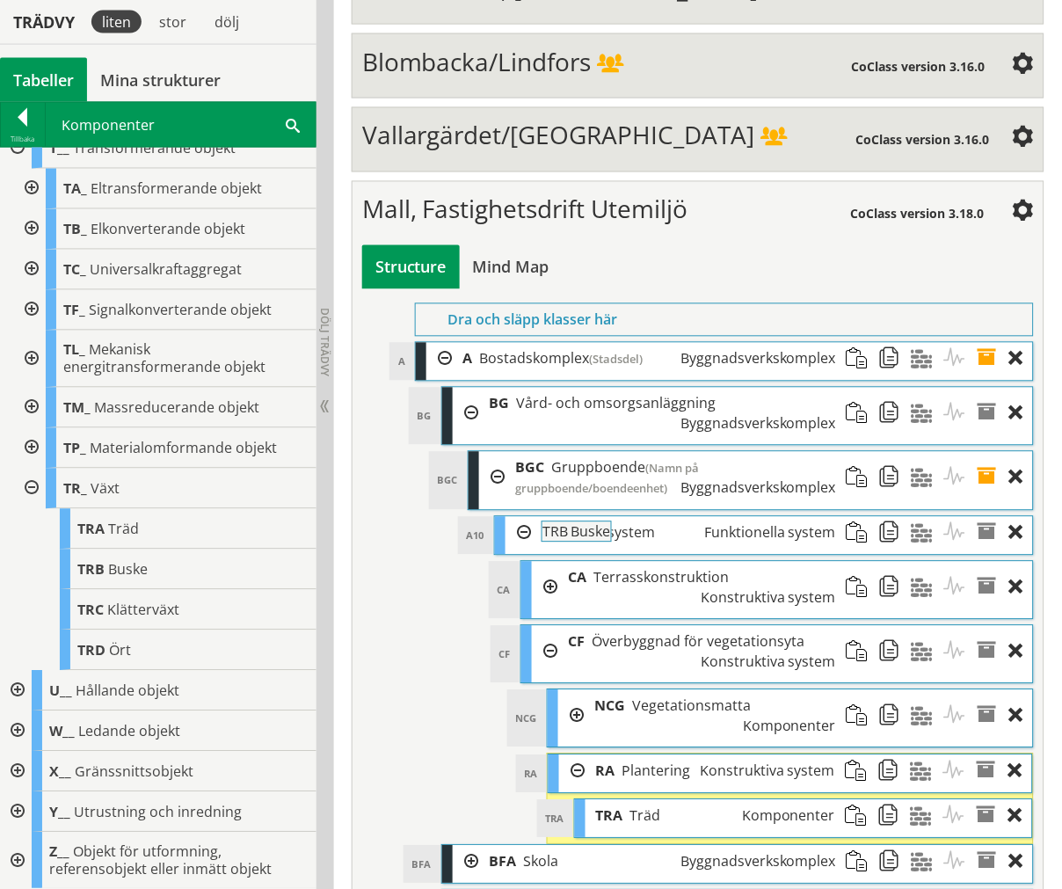
drag, startPoint x: 202, startPoint y: 572, endPoint x: 716, endPoint y: 542, distance: 514.4
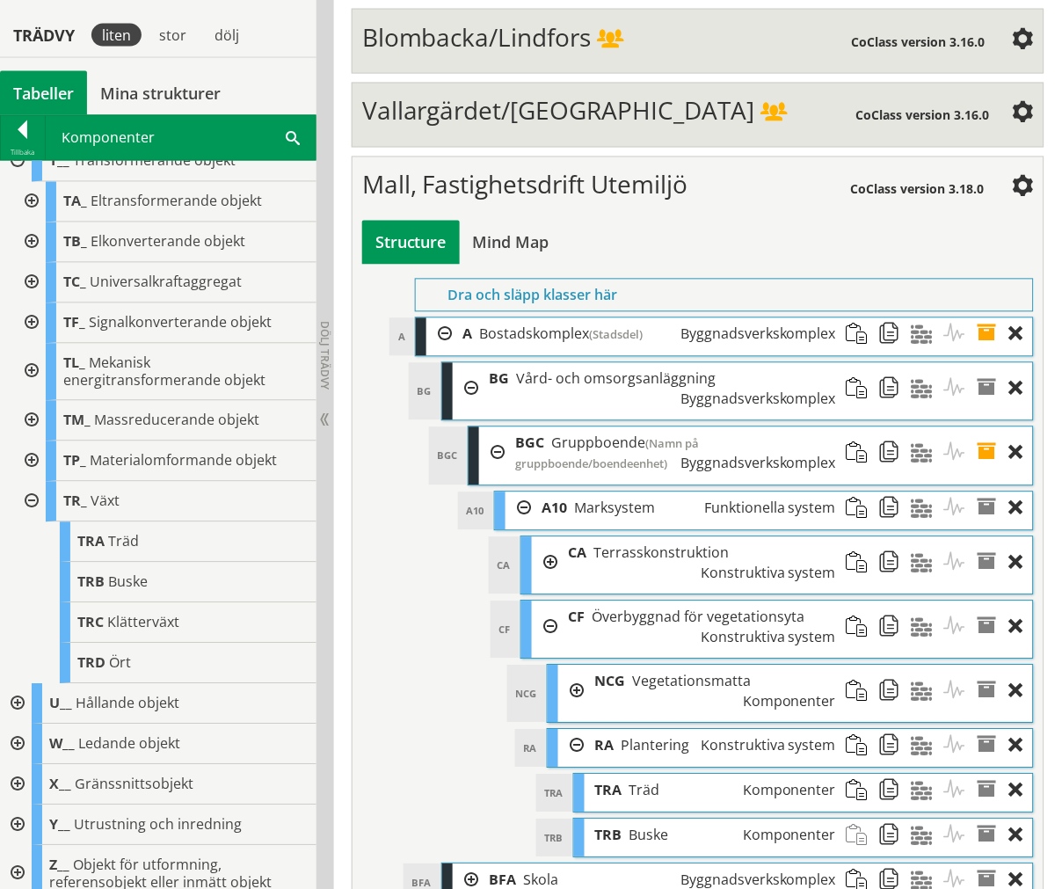
scroll to position [6480, 0]
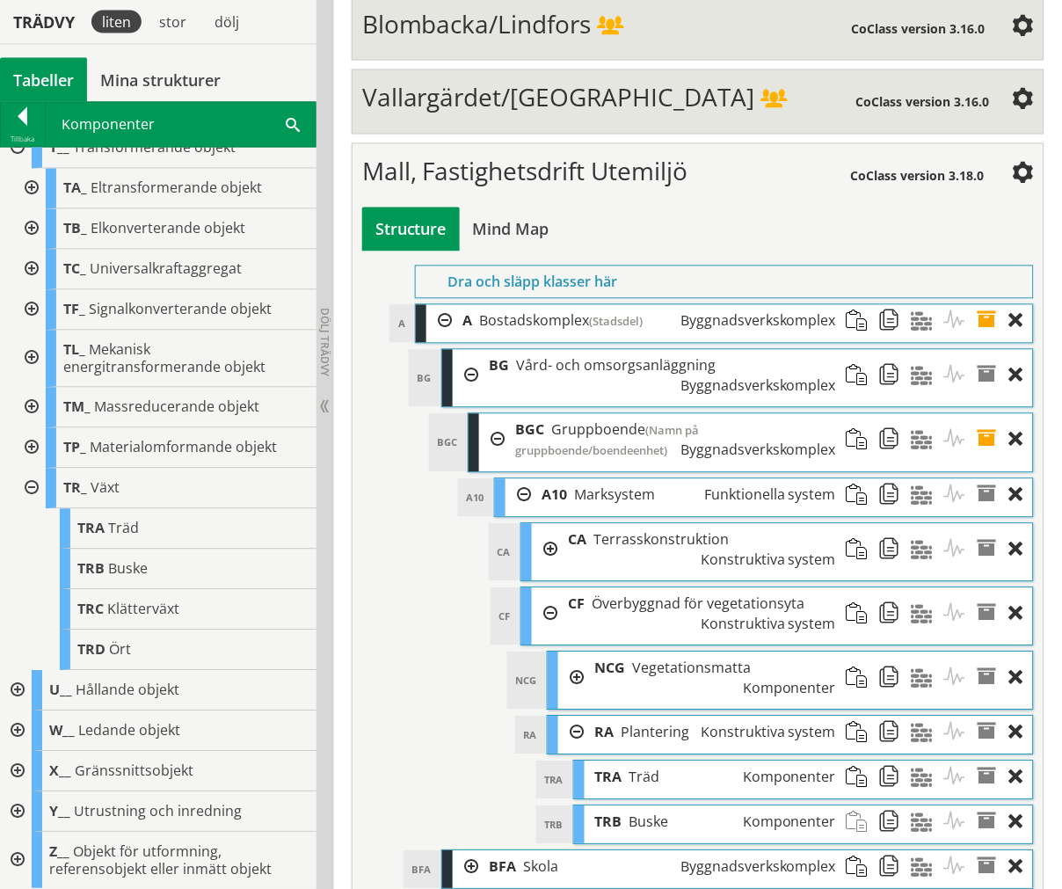
drag, startPoint x: 568, startPoint y: 506, endPoint x: 569, endPoint y: 460, distance: 45.7
click at [569, 717] on div at bounding box center [571, 733] width 26 height 33
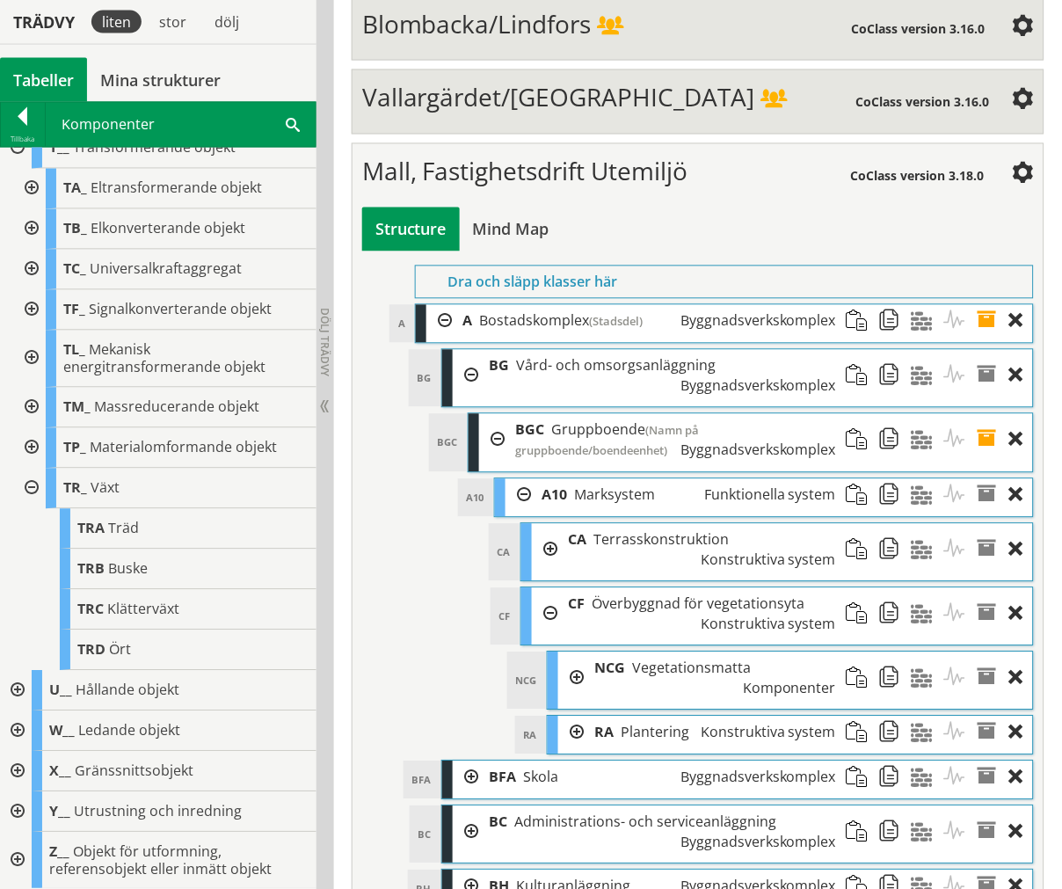
click at [569, 652] on div at bounding box center [571, 678] width 26 height 52
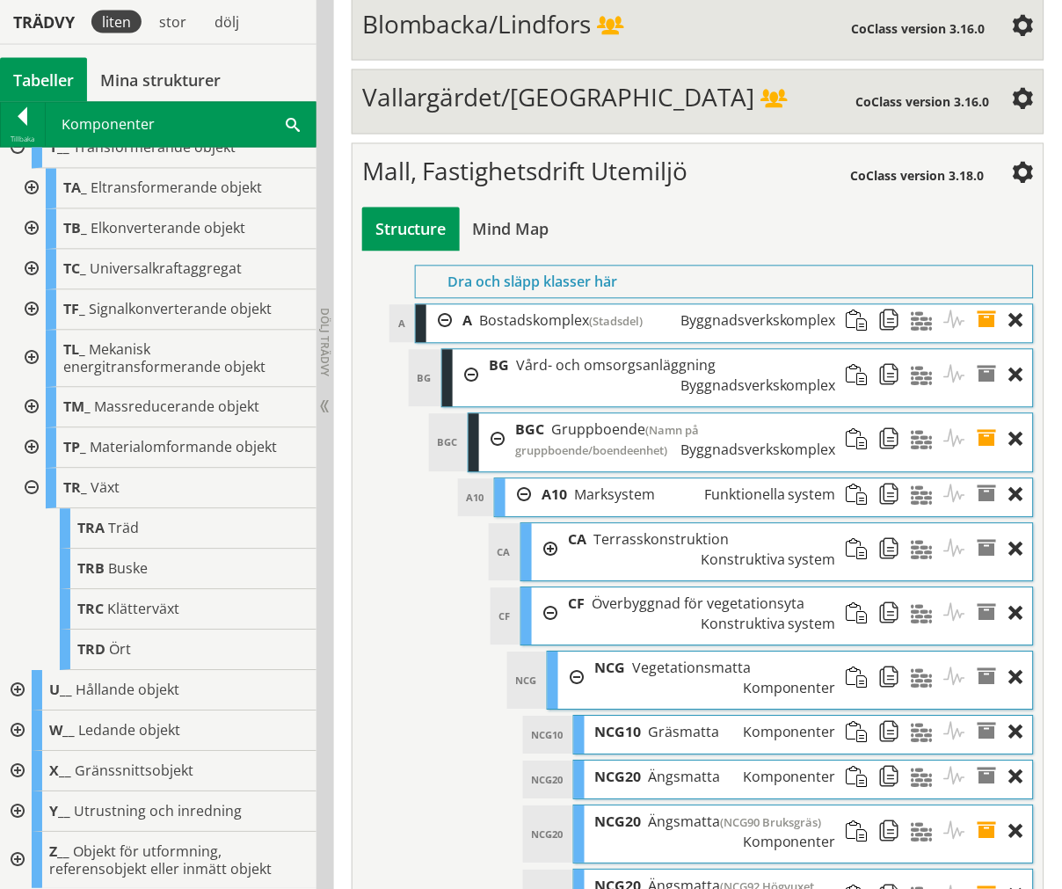
click at [574, 652] on div at bounding box center [571, 678] width 26 height 52
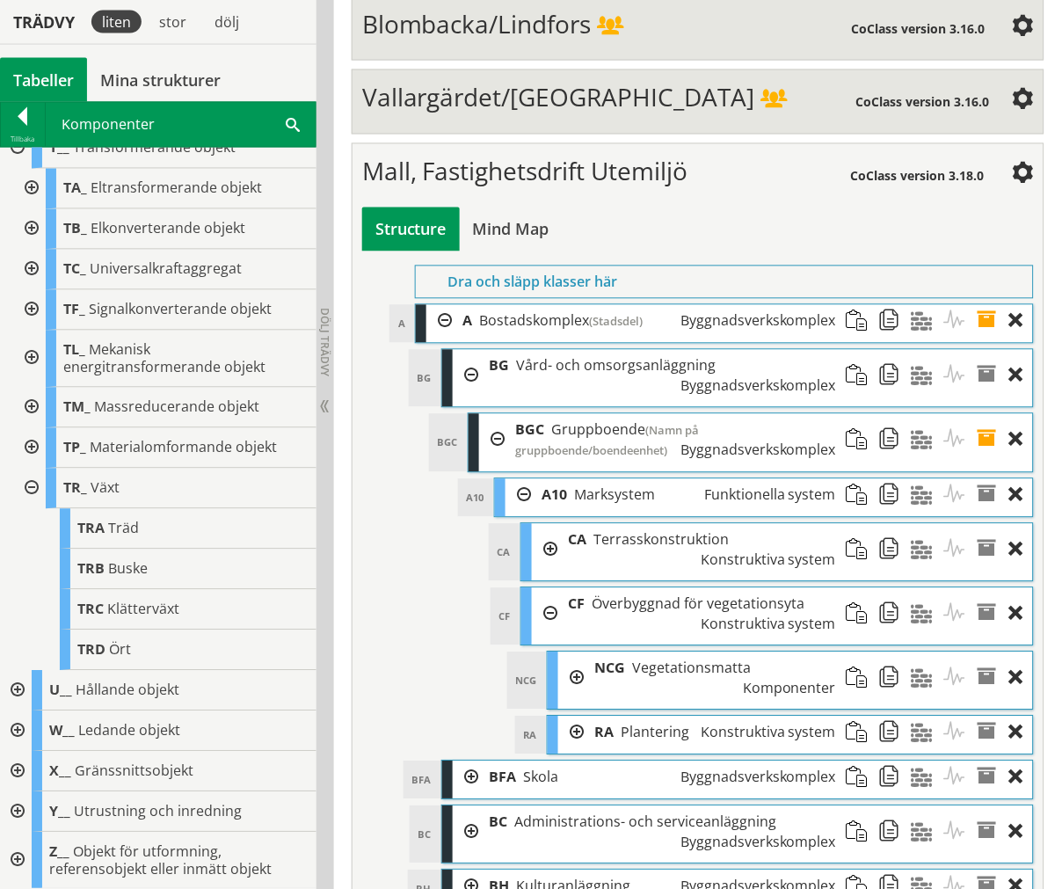
click at [554, 588] on div at bounding box center [545, 614] width 26 height 52
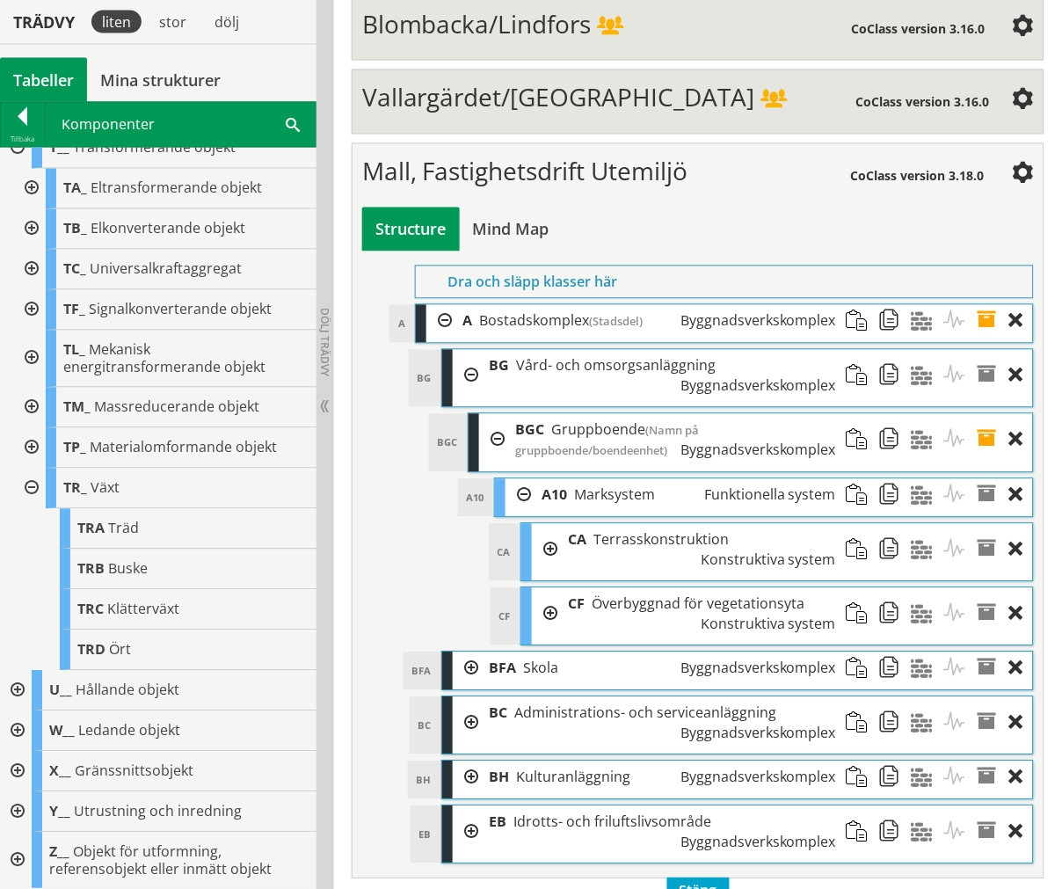
click at [539, 524] on div at bounding box center [545, 550] width 26 height 52
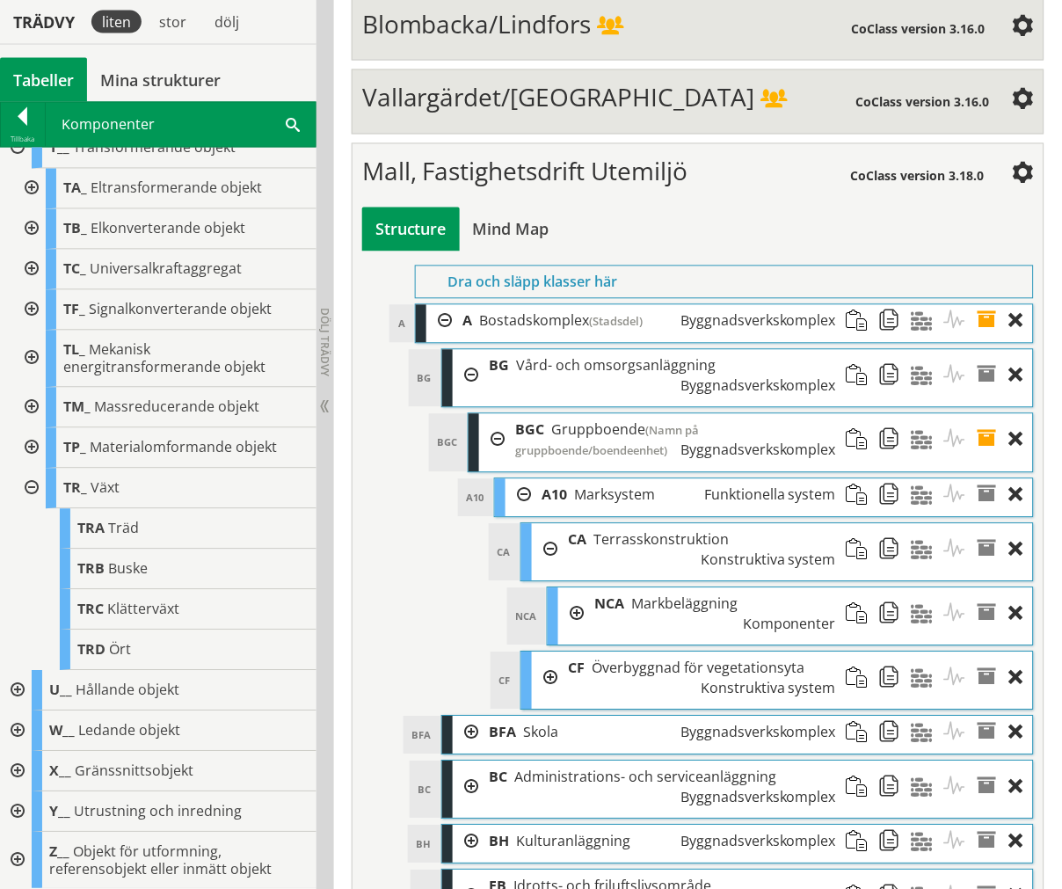
click at [565, 588] on div at bounding box center [571, 614] width 26 height 52
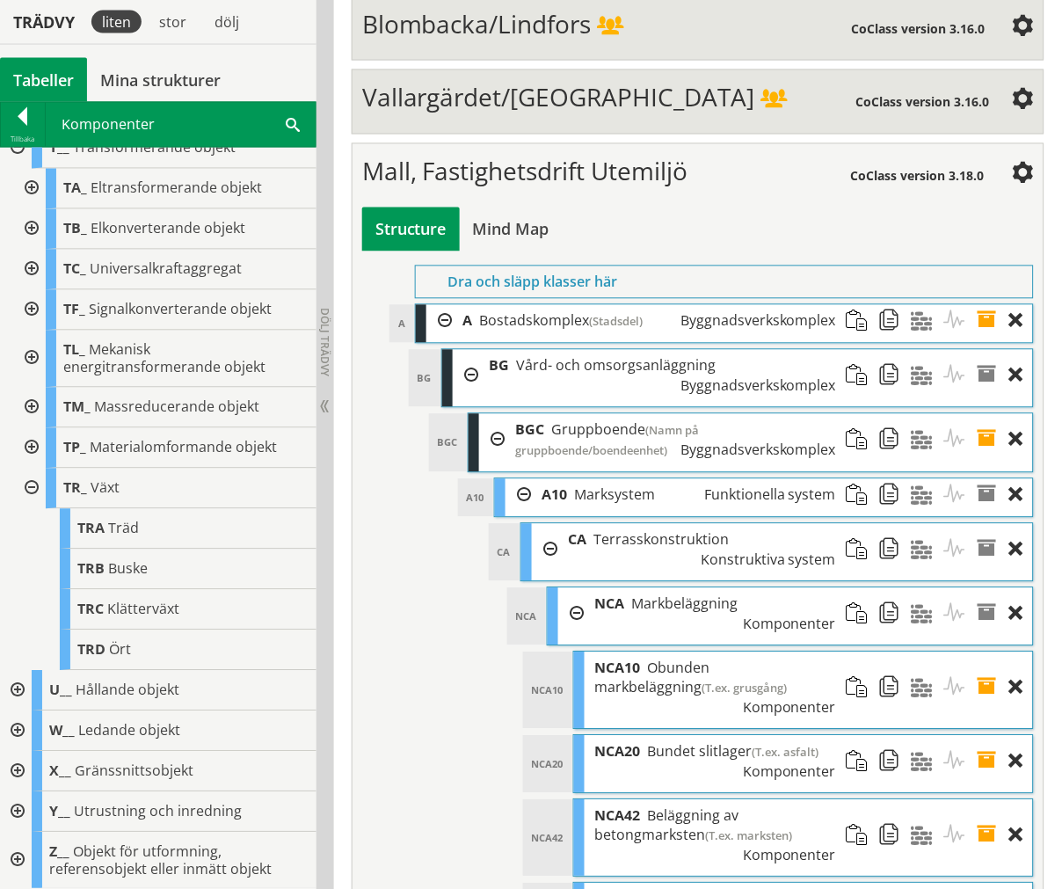
drag, startPoint x: 565, startPoint y: 391, endPoint x: 560, endPoint y: 375, distance: 16.7
click at [565, 588] on div at bounding box center [571, 614] width 26 height 52
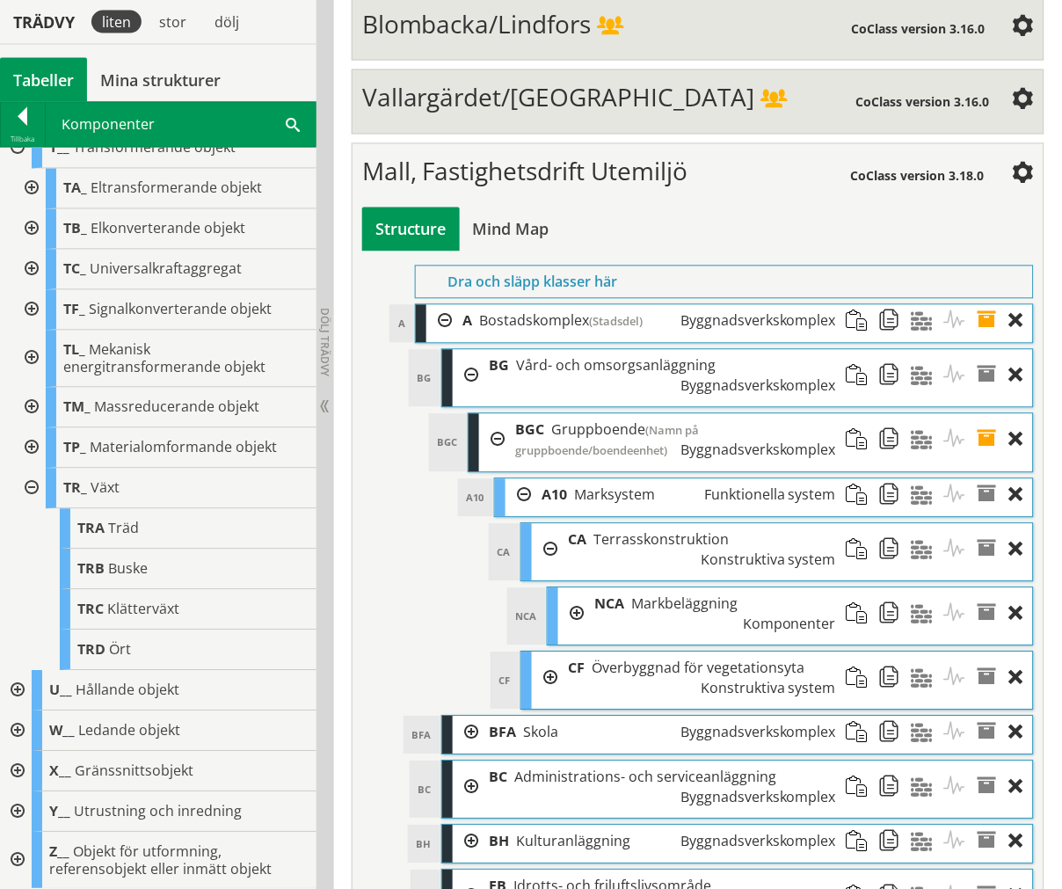
drag, startPoint x: 535, startPoint y: 324, endPoint x: 532, endPoint y: 304, distance: 19.5
click at [535, 524] on div at bounding box center [545, 550] width 26 height 52
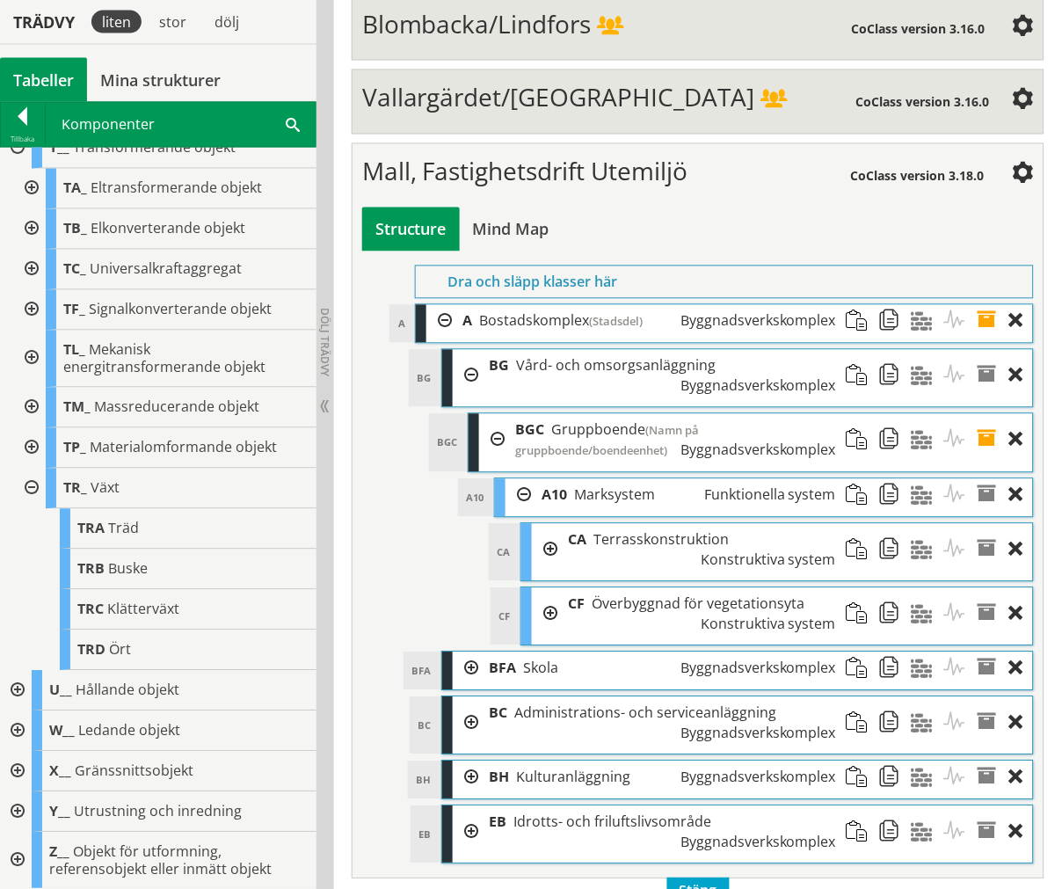
click at [513, 479] on div at bounding box center [519, 495] width 26 height 33
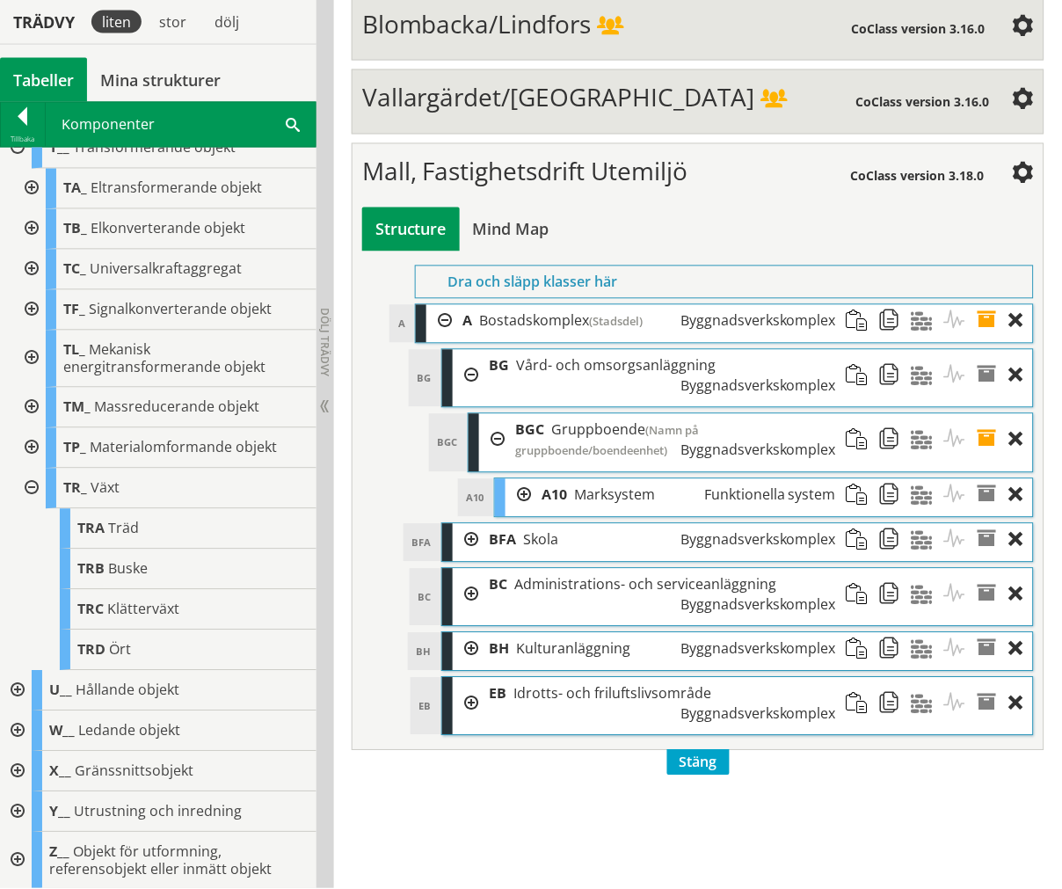
click at [885, 479] on span at bounding box center [895, 495] width 33 height 33
click at [893, 479] on span at bounding box center [895, 495] width 33 height 33
click at [501, 414] on div at bounding box center [492, 440] width 26 height 53
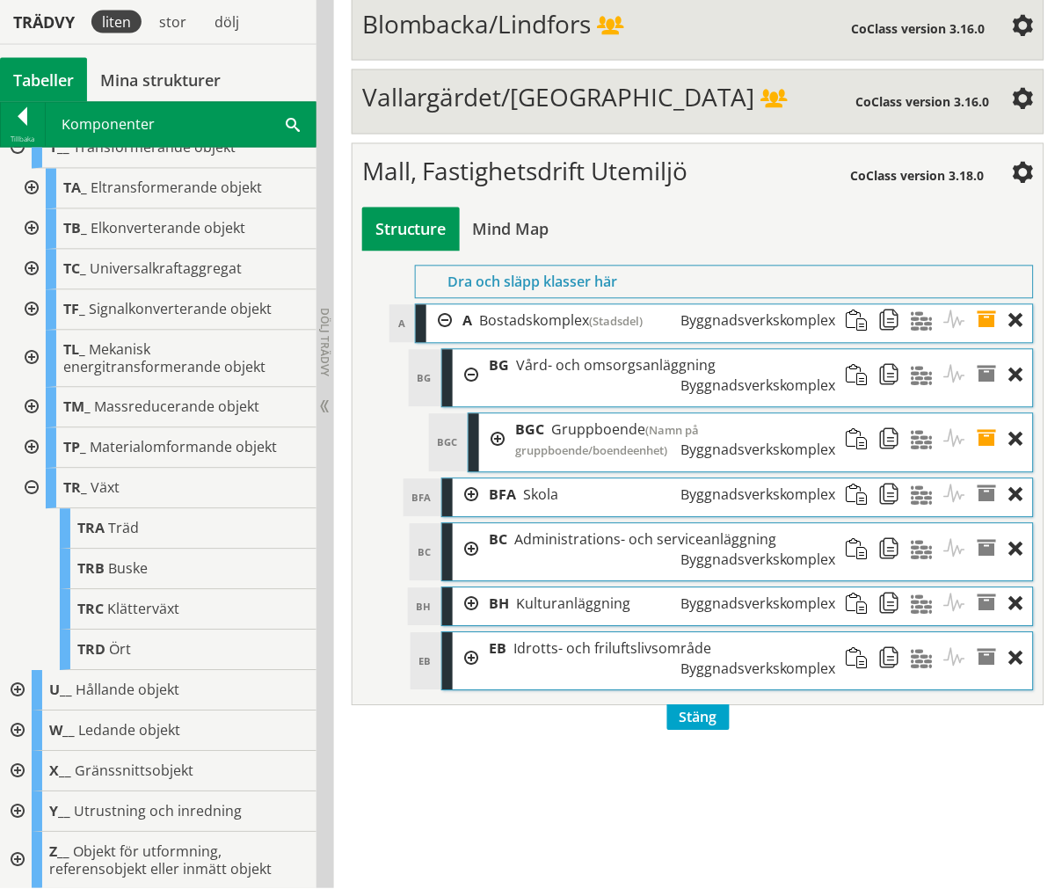
click at [475, 350] on div at bounding box center [466, 376] width 26 height 52
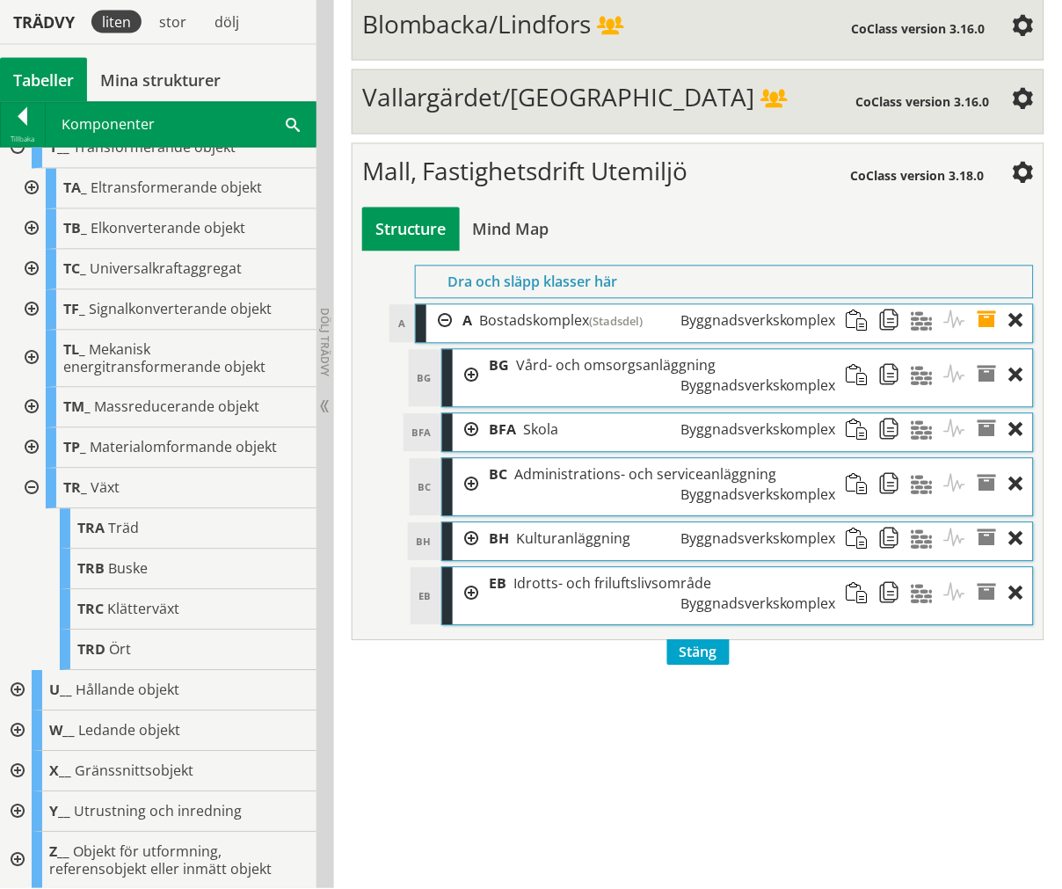
click at [470, 414] on div at bounding box center [466, 430] width 26 height 33
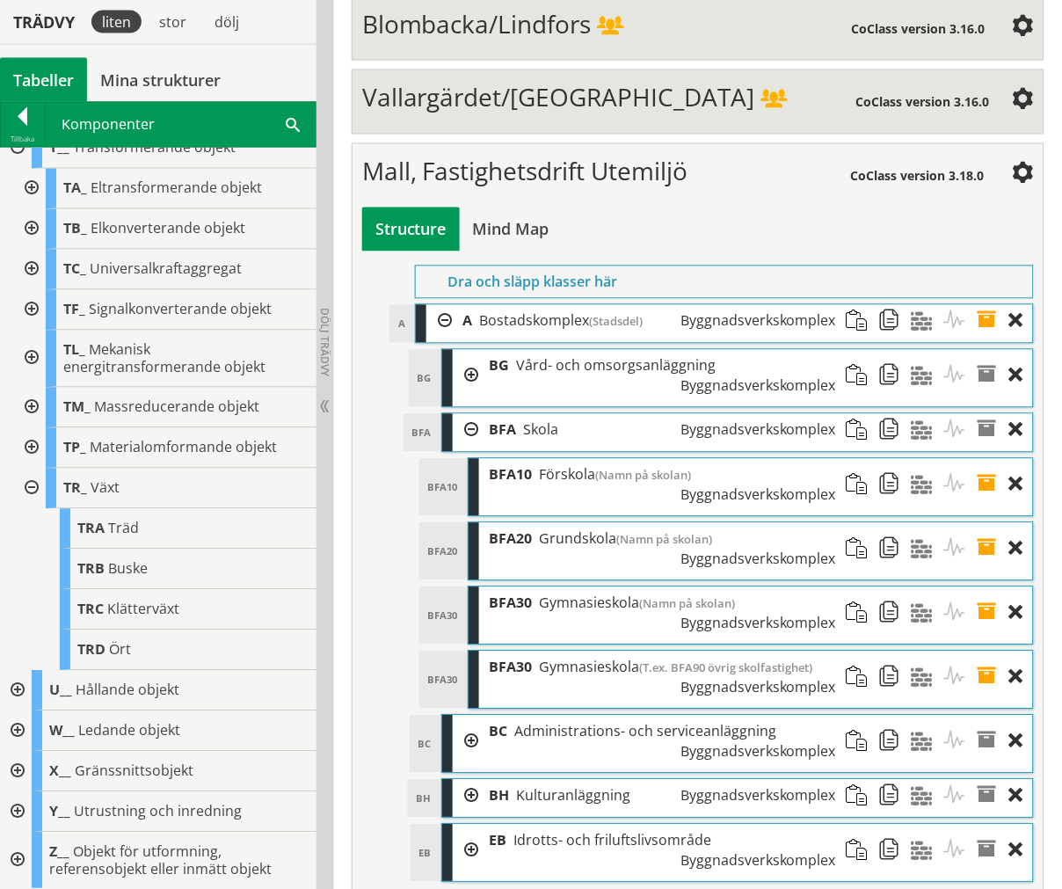
click at [851, 459] on span at bounding box center [863, 485] width 33 height 52
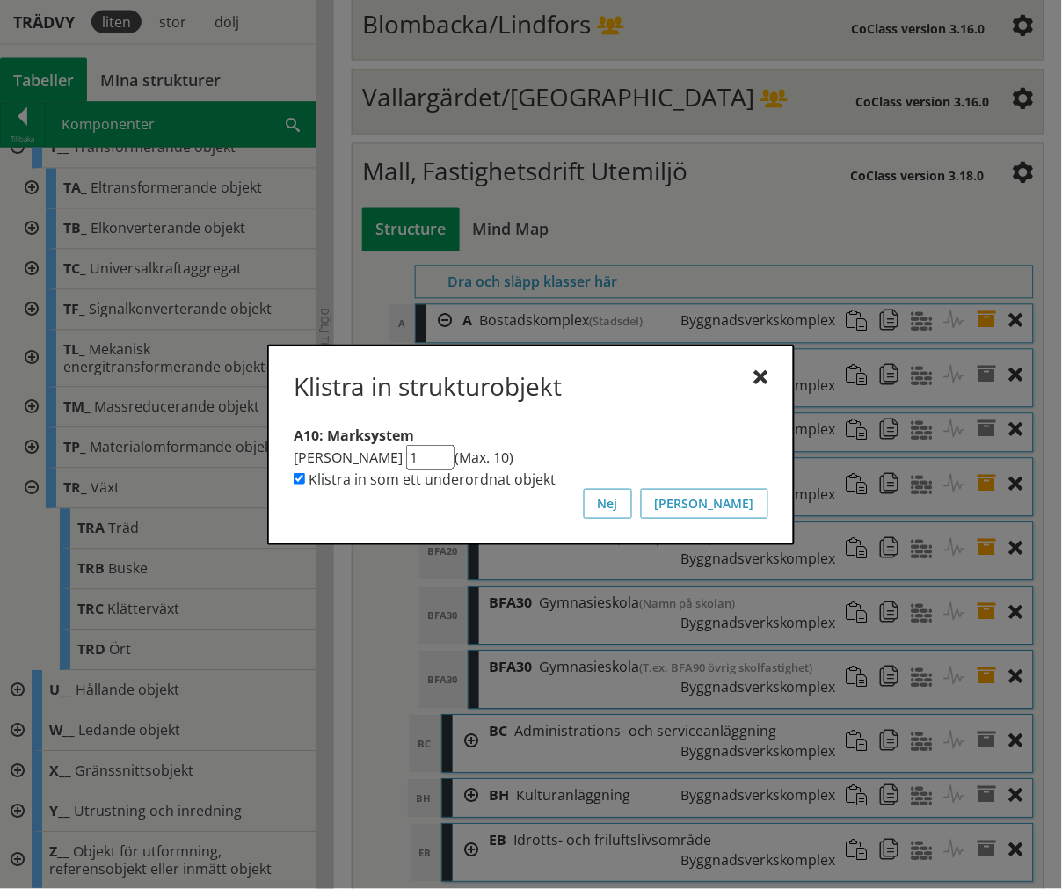
drag, startPoint x: 423, startPoint y: 457, endPoint x: 389, endPoint y: 458, distance: 34.3
type input "1"
click at [406, 459] on input "1" at bounding box center [430, 457] width 48 height 25
click at [756, 501] on button "[PERSON_NAME]" at bounding box center [704, 504] width 127 height 30
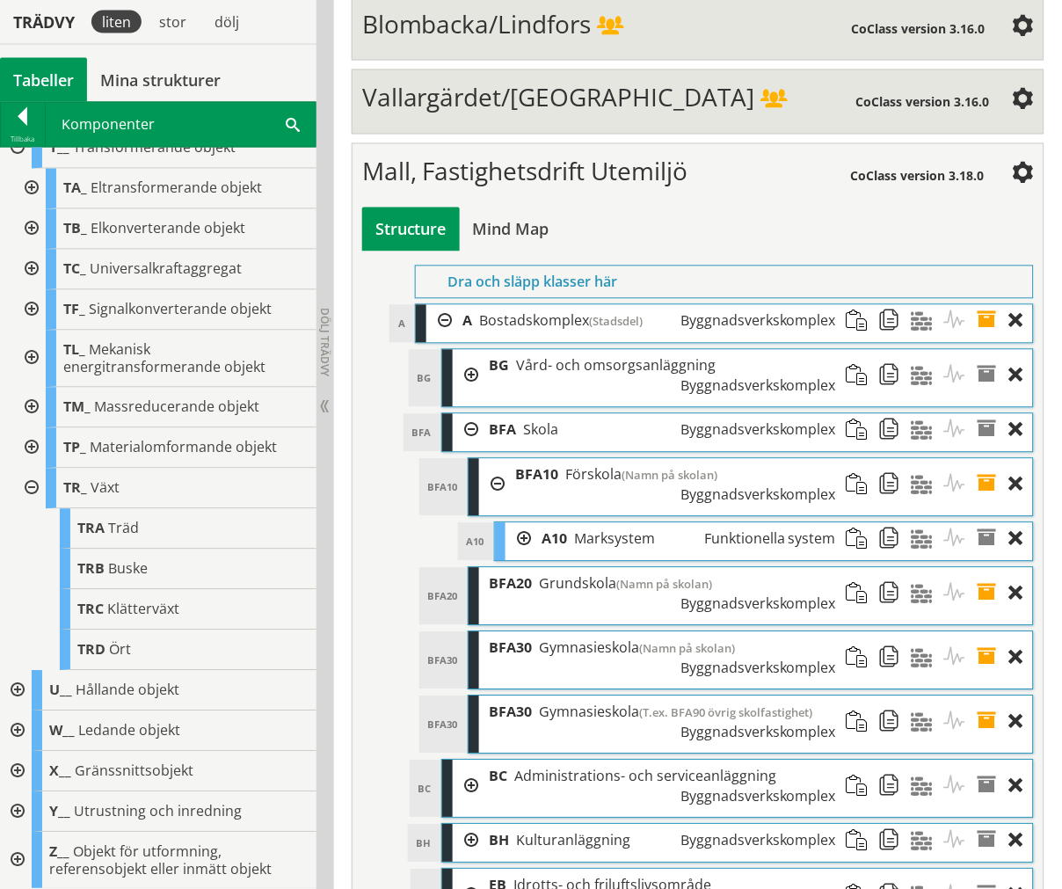
click at [513, 523] on div at bounding box center [519, 539] width 26 height 33
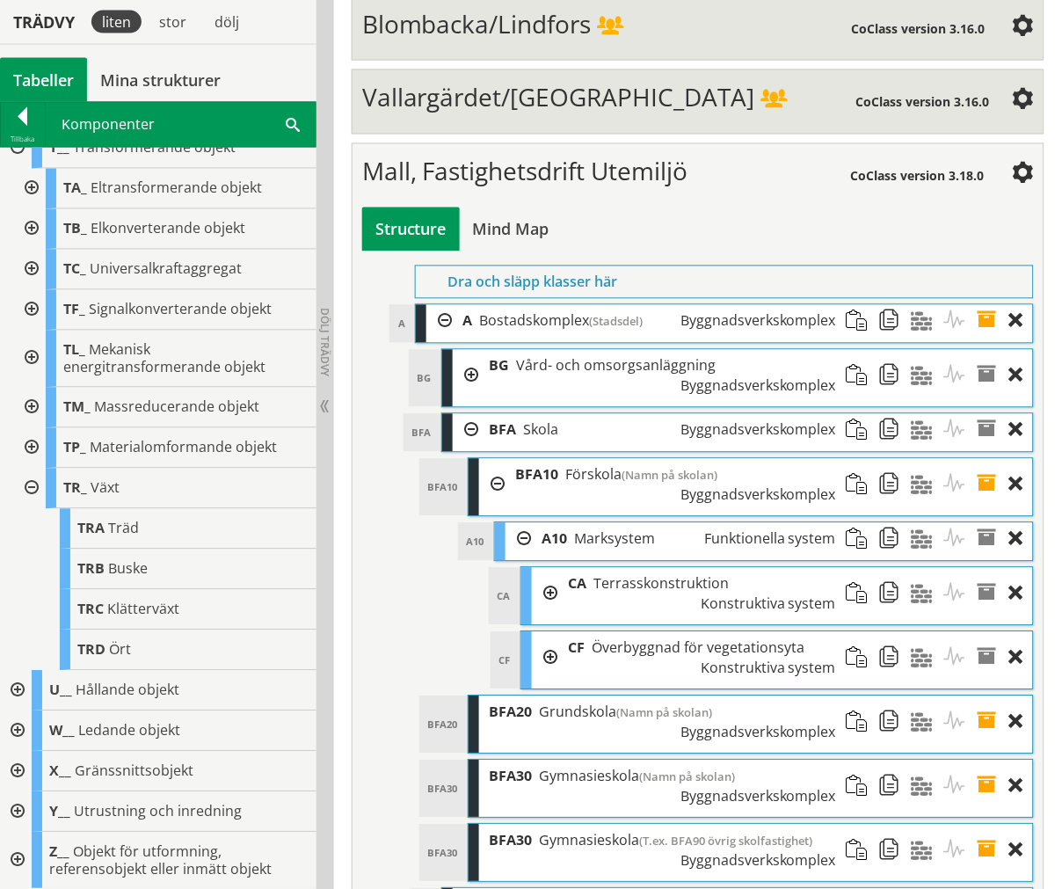
click at [542, 568] on div at bounding box center [545, 594] width 26 height 52
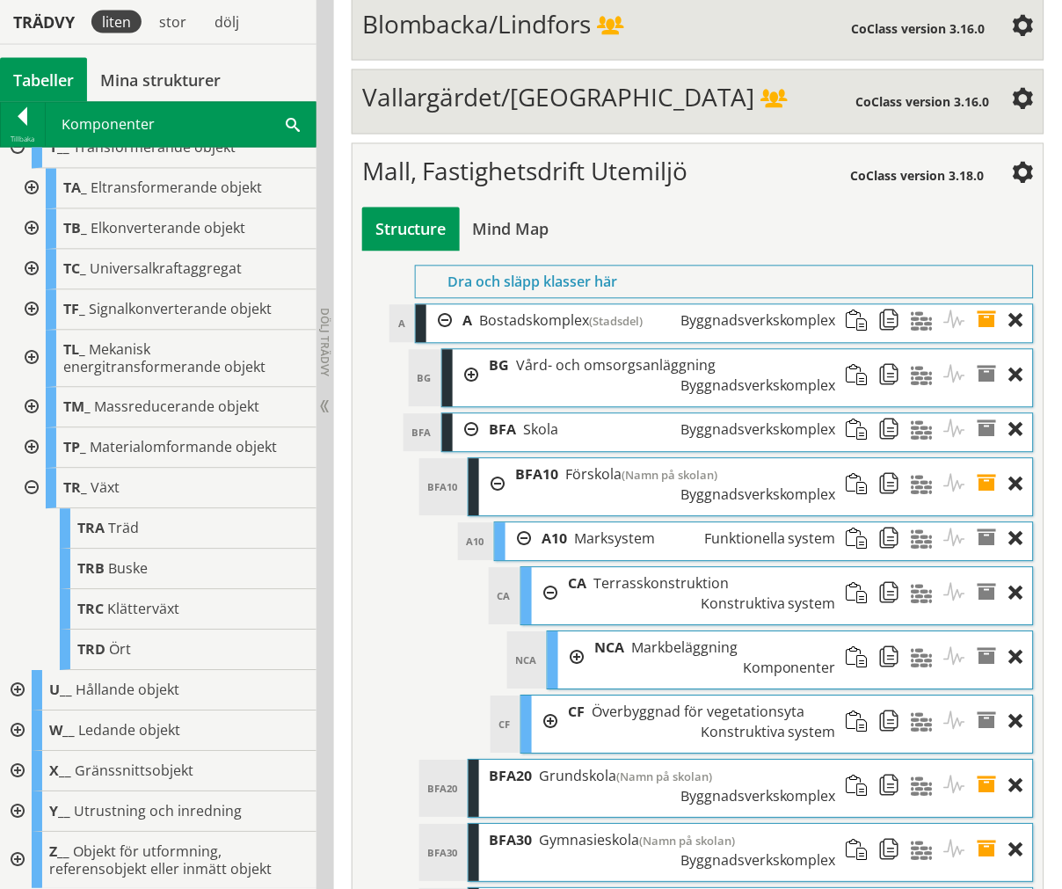
click at [565, 632] on div at bounding box center [571, 658] width 26 height 52
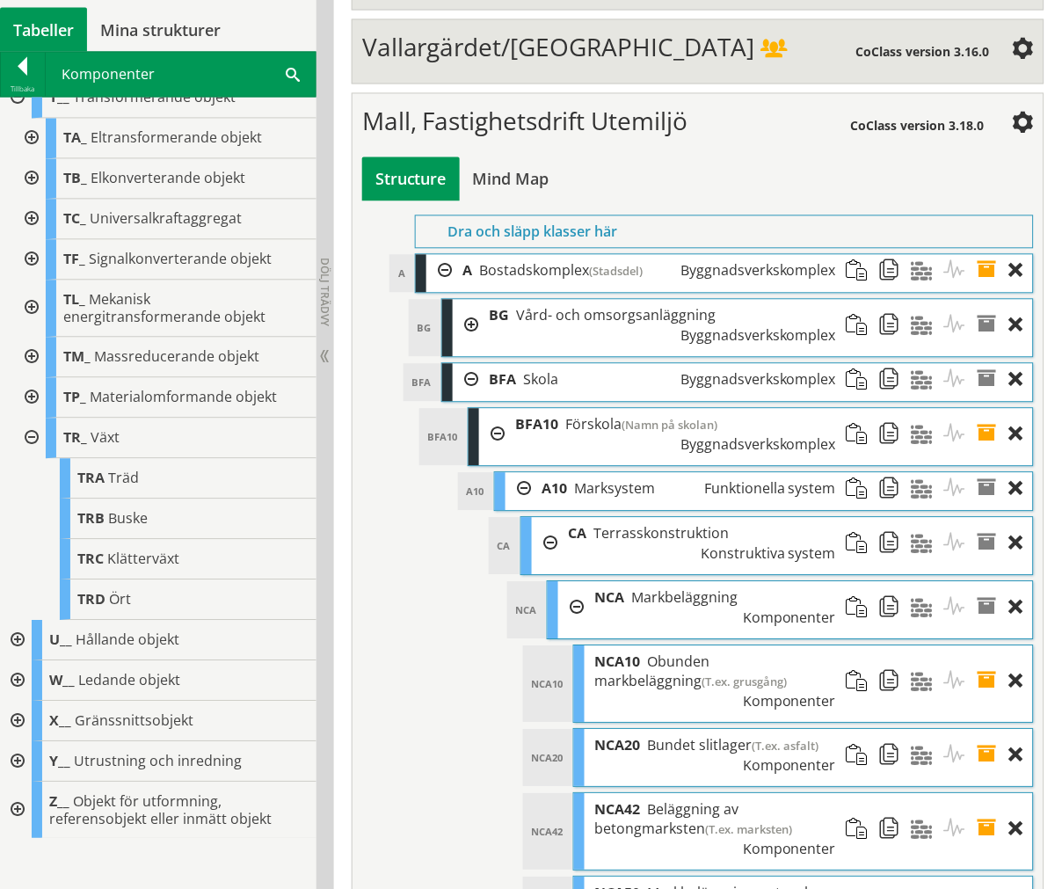
scroll to position [6578, 0]
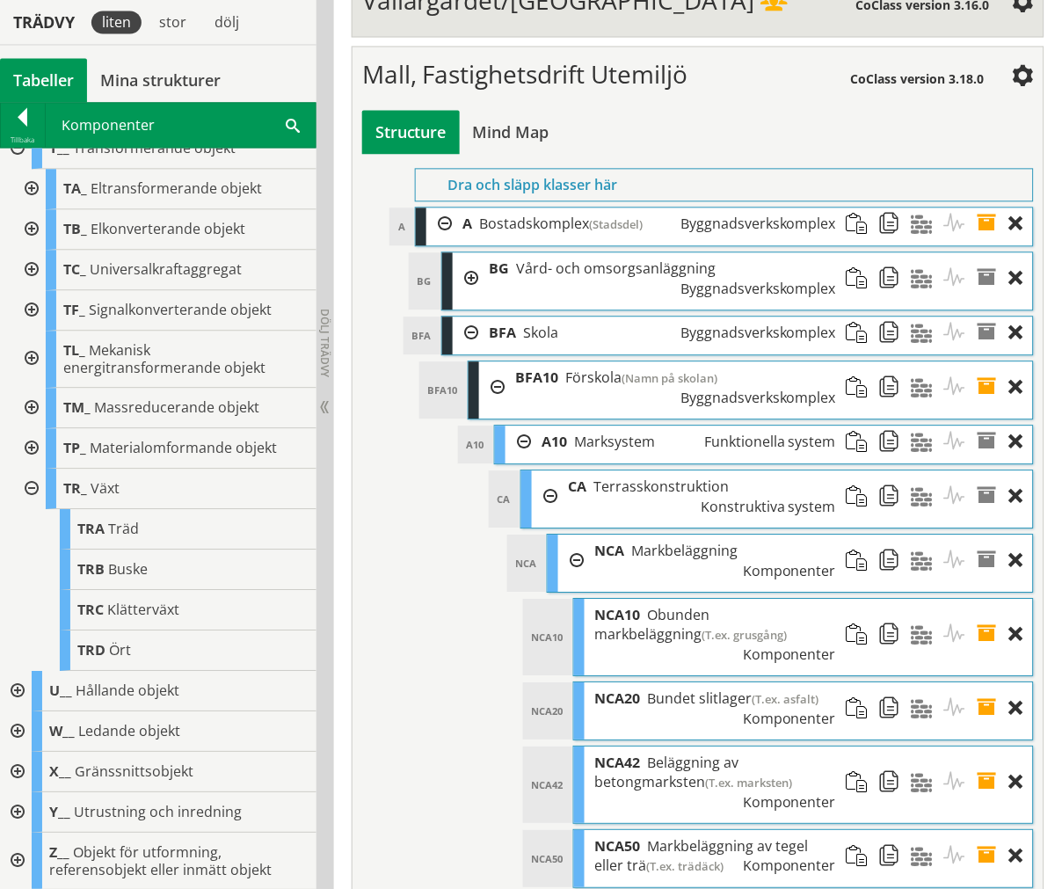
click at [573, 535] on div at bounding box center [571, 561] width 26 height 52
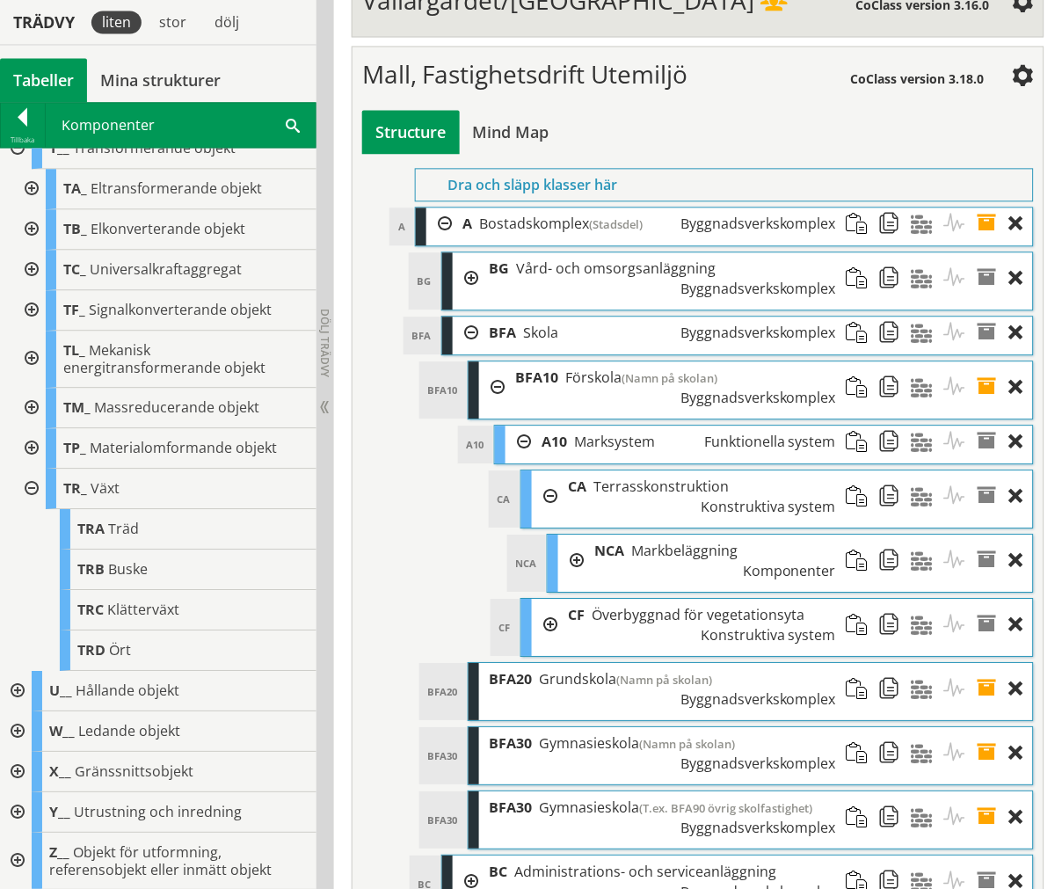
click at [558, 470] on div "CA Terrasskonstruktion Konstruktiva system" at bounding box center [702, 496] width 288 height 52
click at [548, 470] on div at bounding box center [545, 496] width 26 height 52
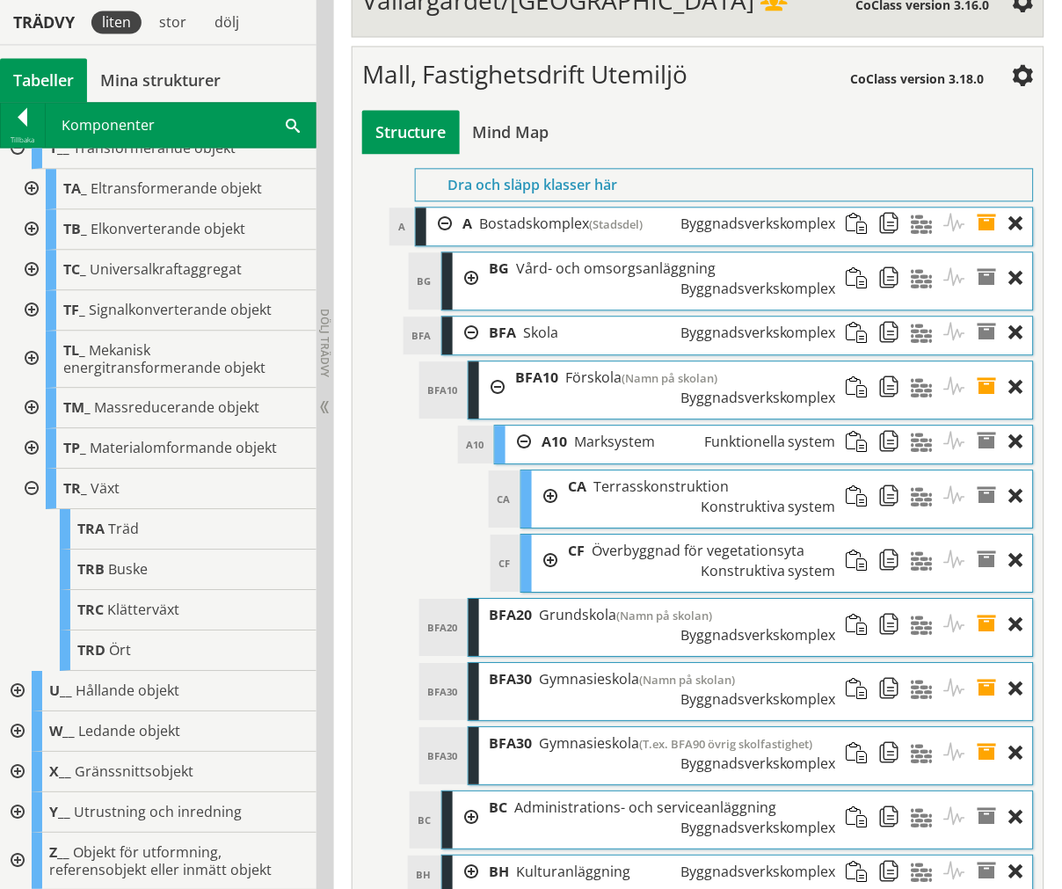
click at [543, 535] on div at bounding box center [545, 561] width 26 height 52
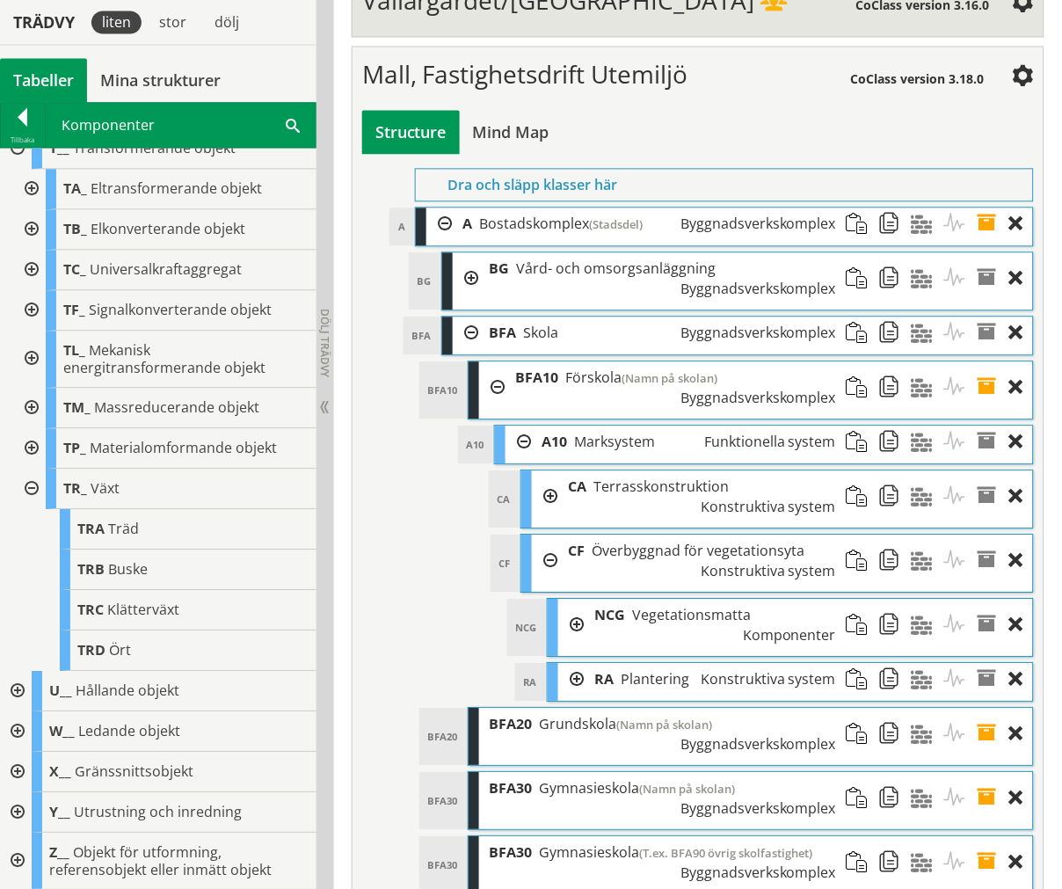
click at [565, 599] on div at bounding box center [571, 625] width 26 height 52
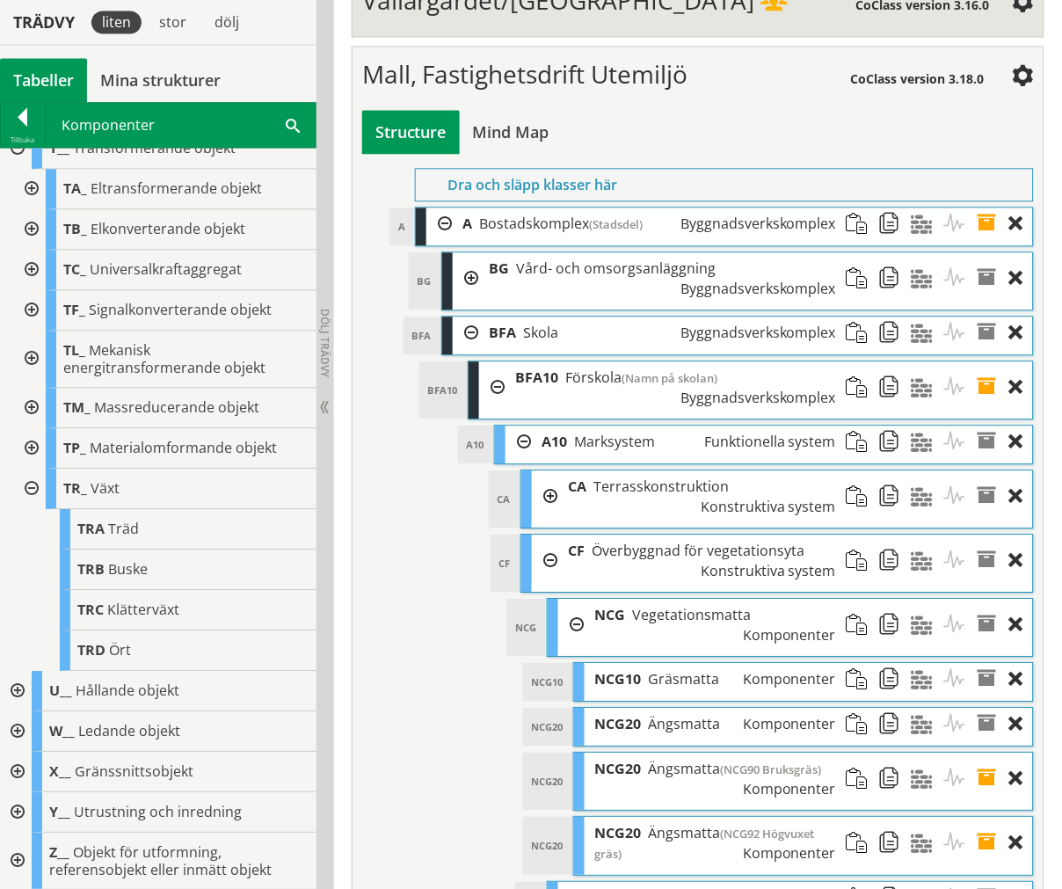
click at [572, 882] on div at bounding box center [571, 898] width 26 height 33
drag, startPoint x: 578, startPoint y: 667, endPoint x: 570, endPoint y: 614, distance: 53.3
click at [578, 882] on div at bounding box center [571, 898] width 26 height 33
click at [568, 599] on div at bounding box center [571, 625] width 26 height 52
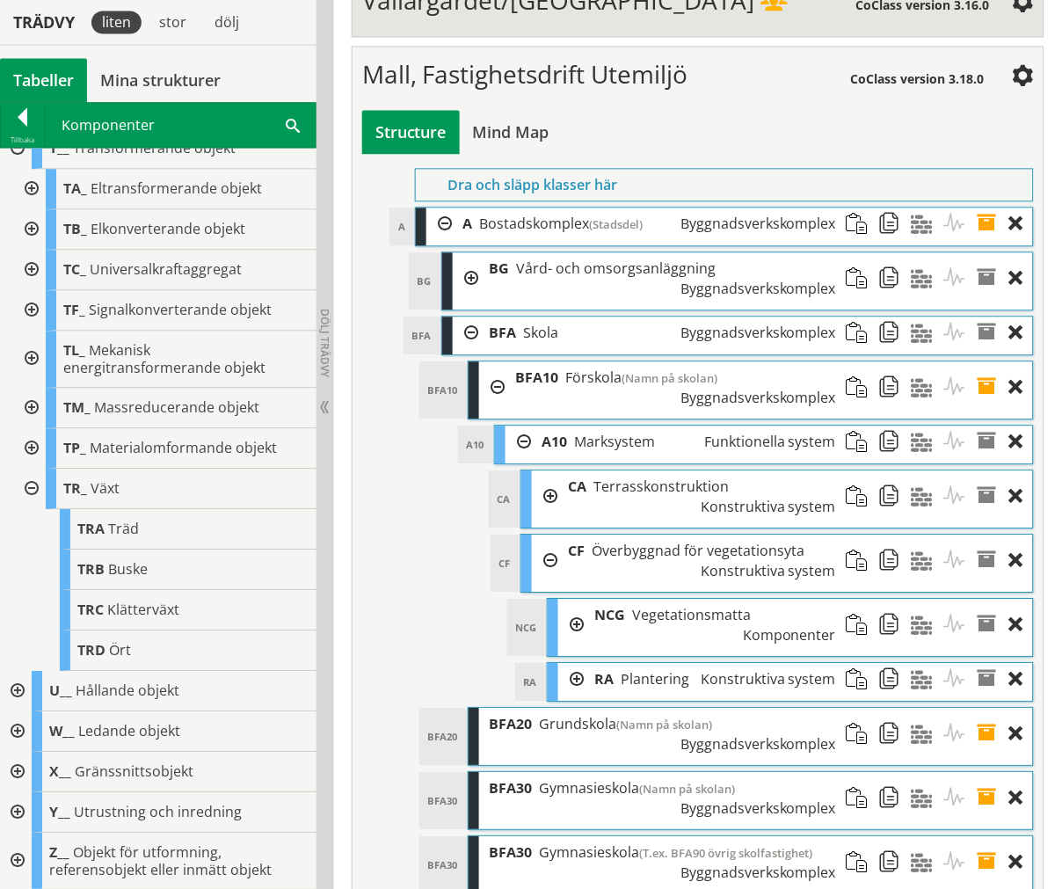
click at [549, 535] on div at bounding box center [545, 561] width 26 height 52
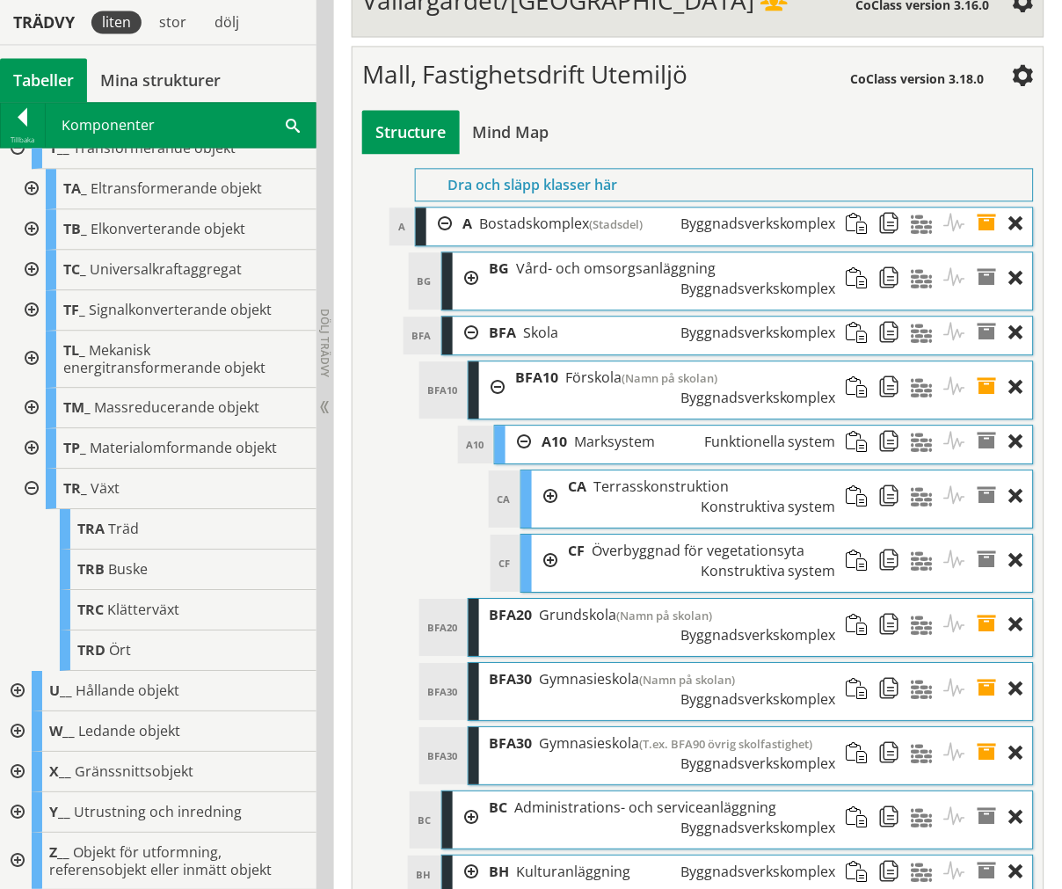
click at [506, 426] on div at bounding box center [519, 442] width 26 height 33
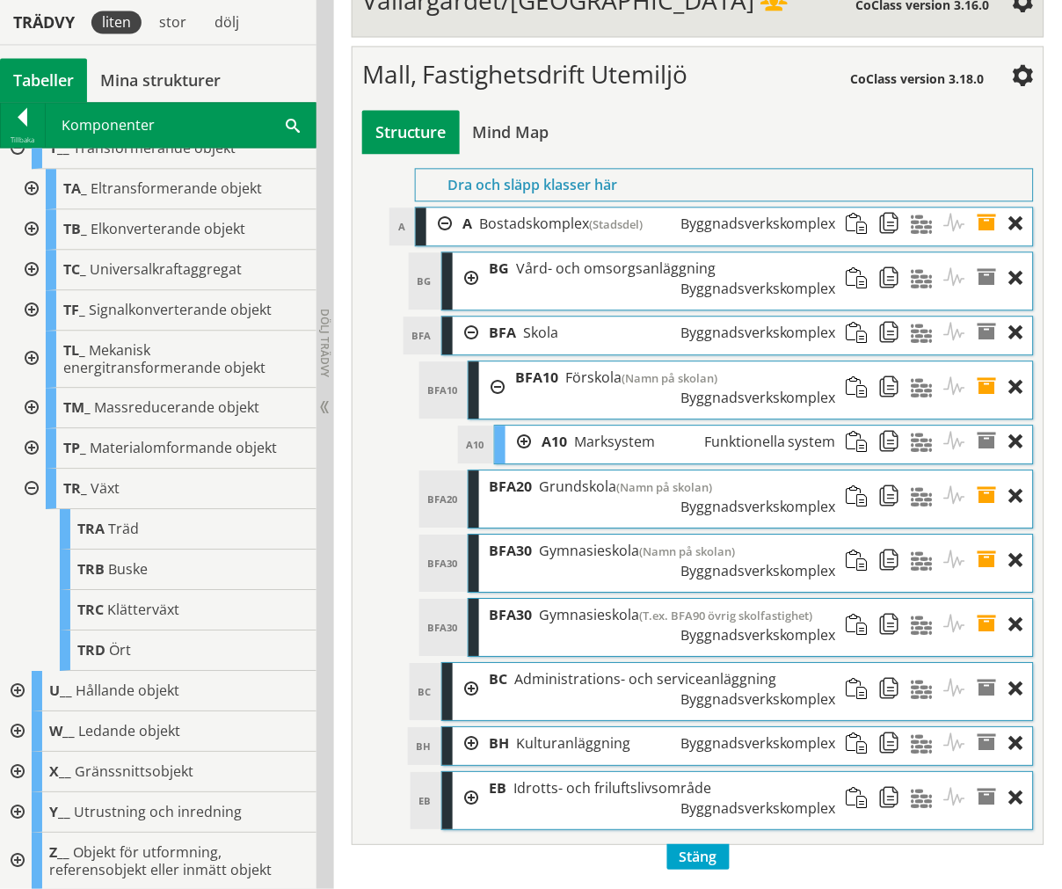
click at [495, 361] on div at bounding box center [492, 387] width 26 height 52
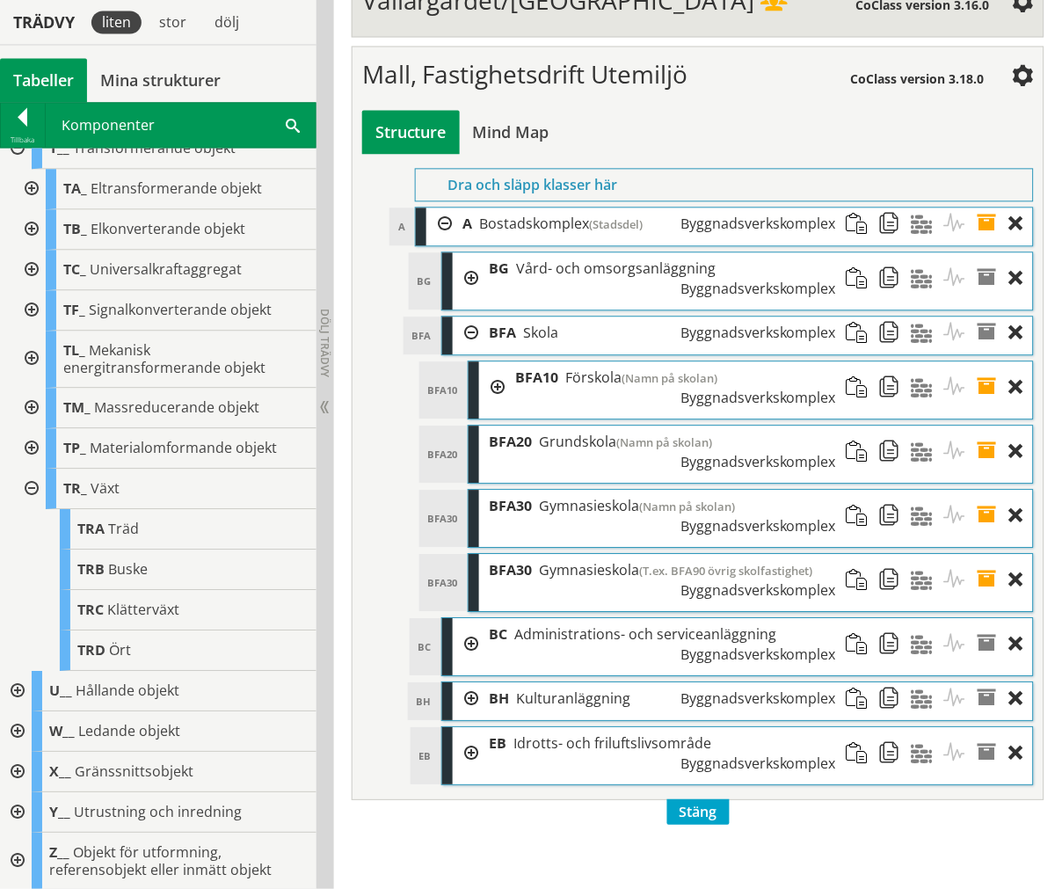
click at [850, 426] on span at bounding box center [863, 452] width 33 height 52
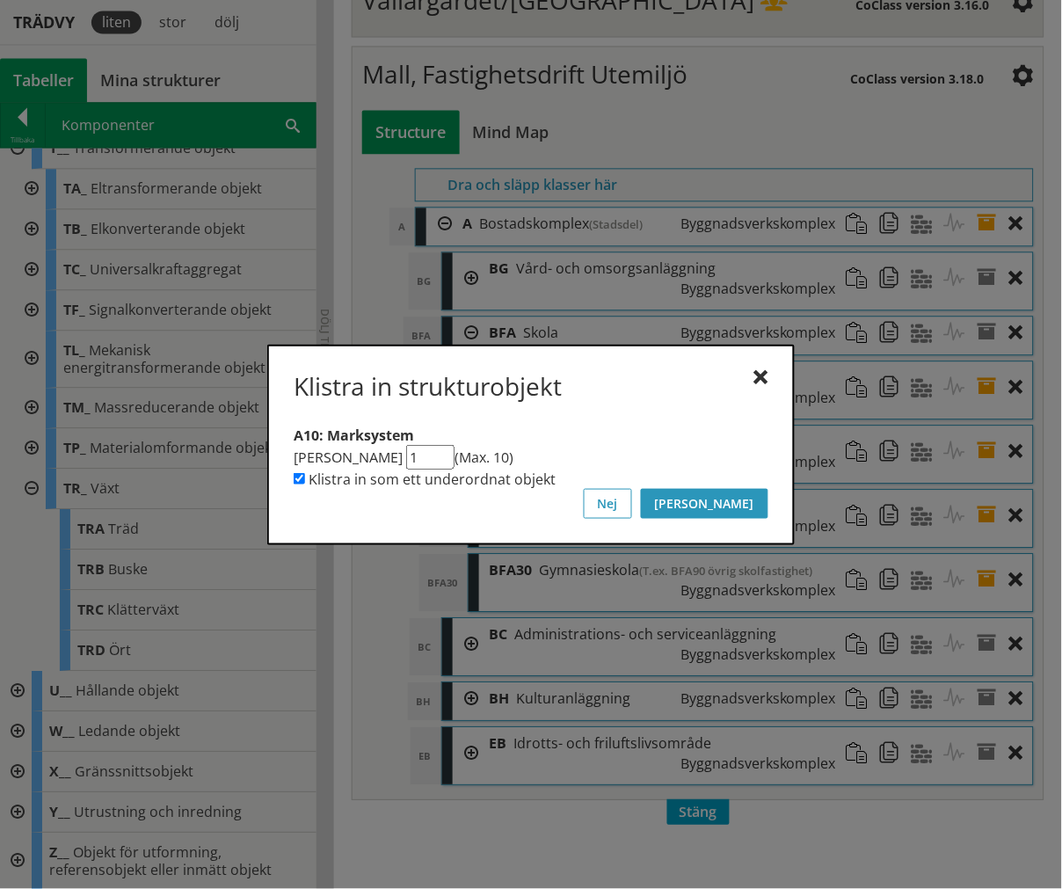
click at [761, 508] on button "[PERSON_NAME]" at bounding box center [704, 504] width 127 height 30
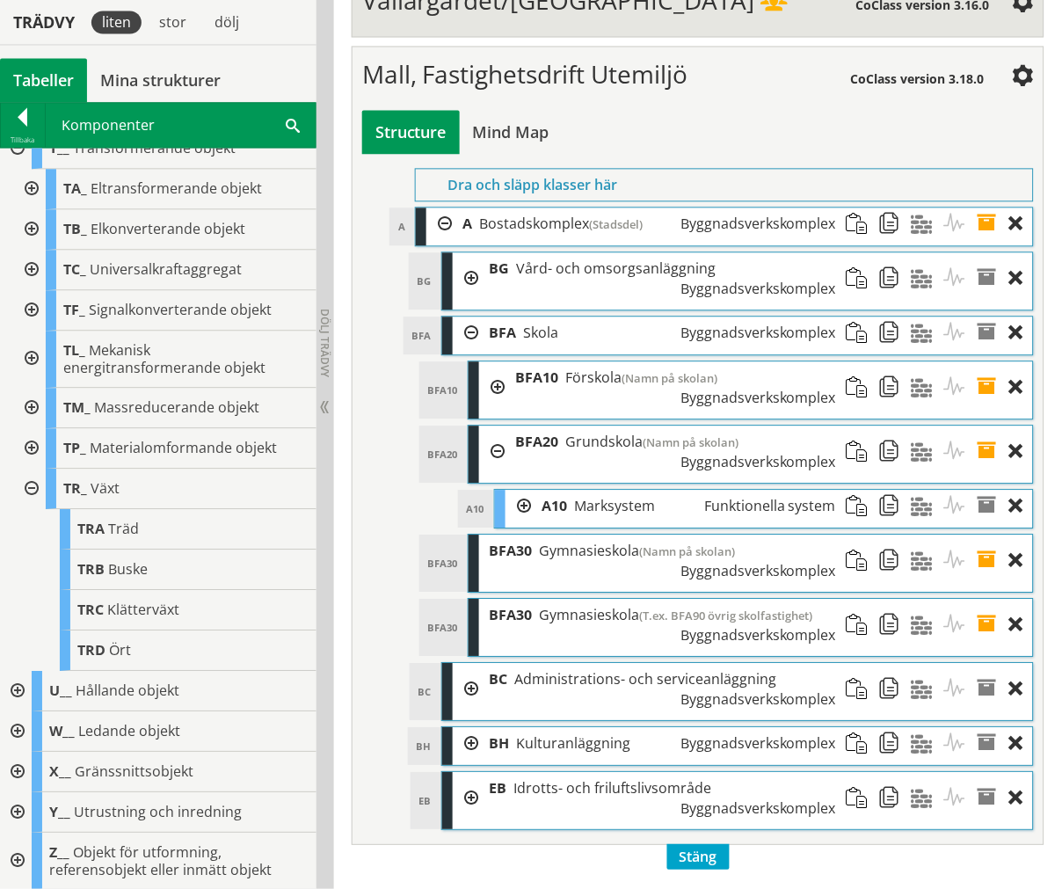
click at [497, 426] on div at bounding box center [492, 452] width 26 height 52
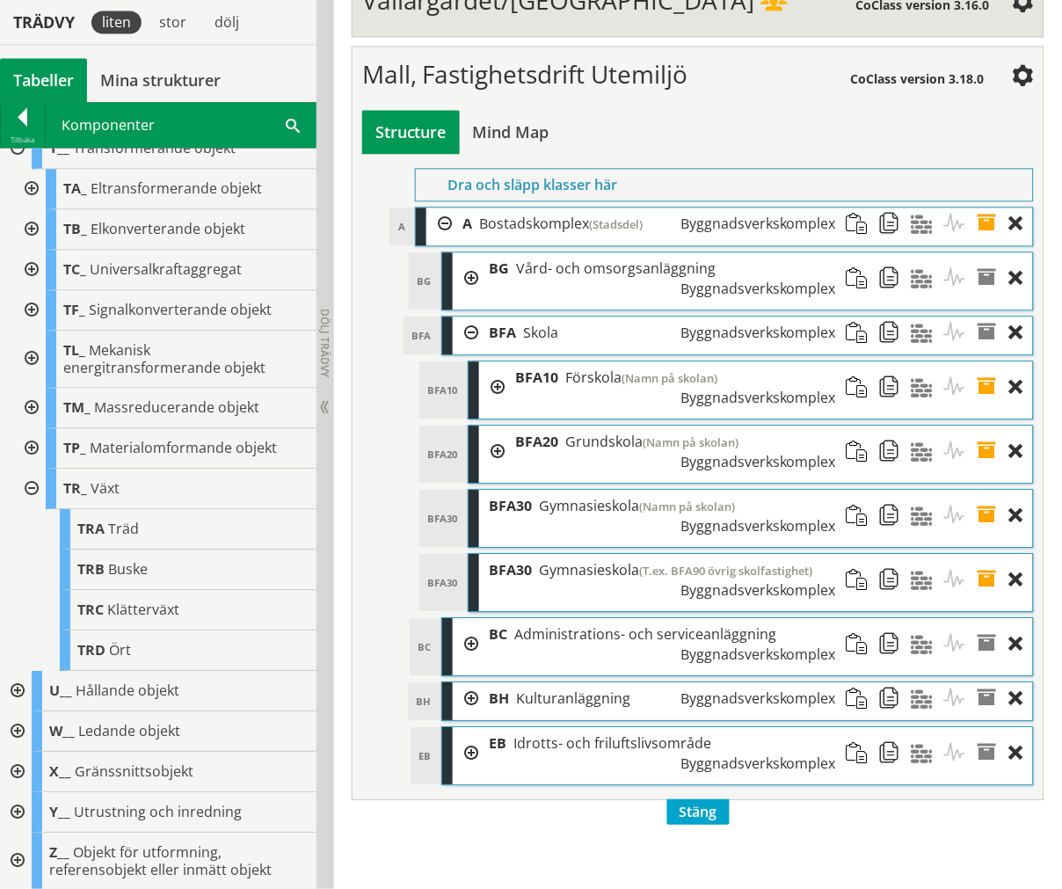
click at [853, 490] on span at bounding box center [863, 516] width 33 height 52
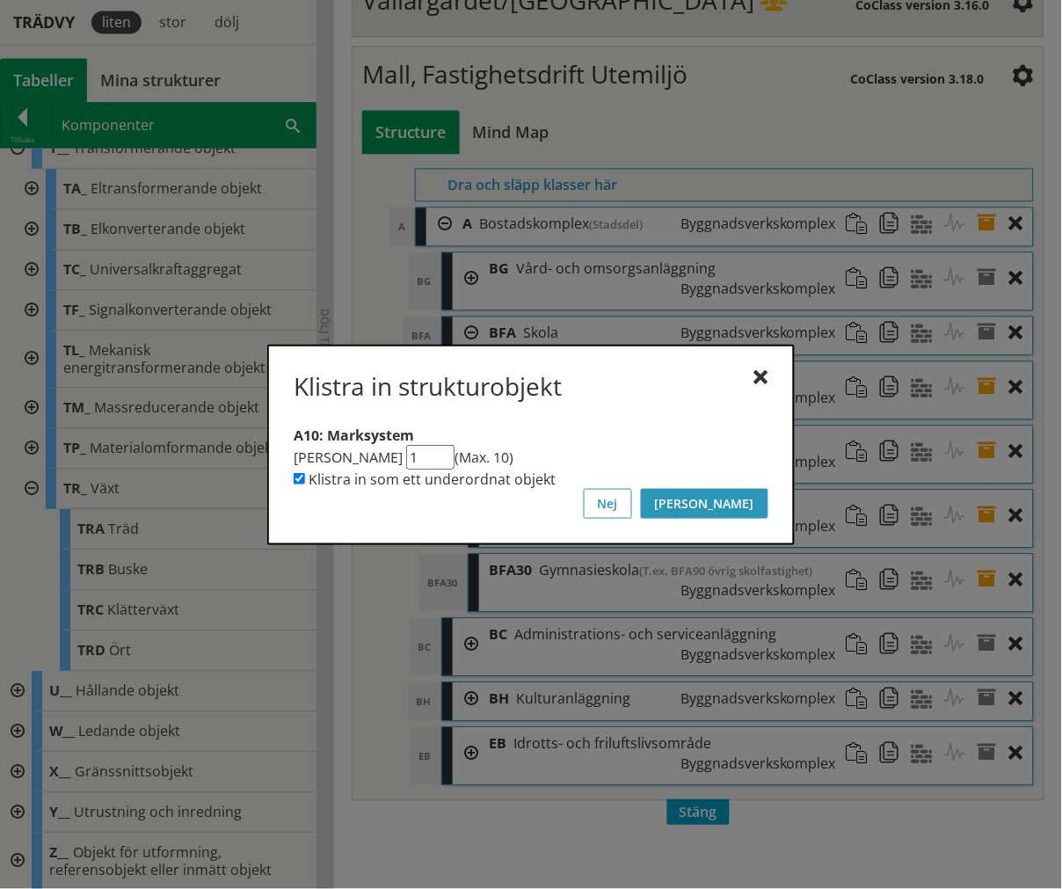
click at [753, 497] on button "[PERSON_NAME]" at bounding box center [704, 504] width 127 height 30
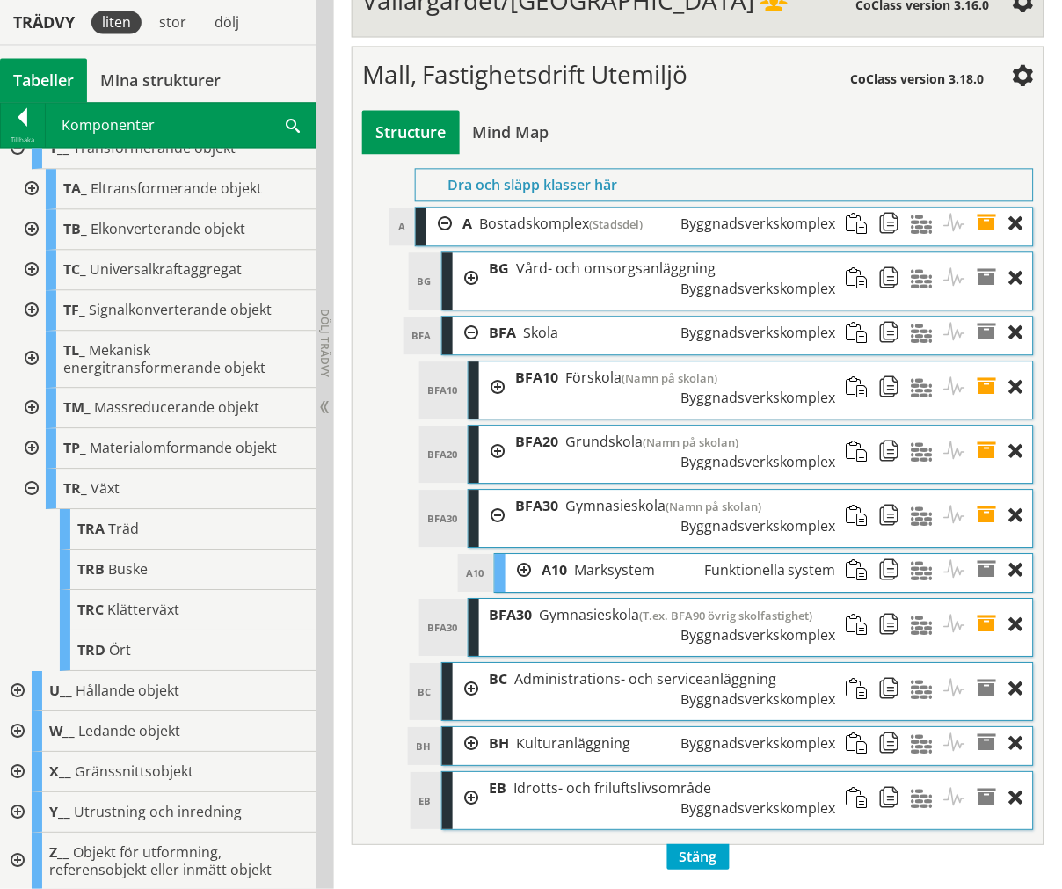
click at [497, 490] on div at bounding box center [492, 516] width 26 height 52
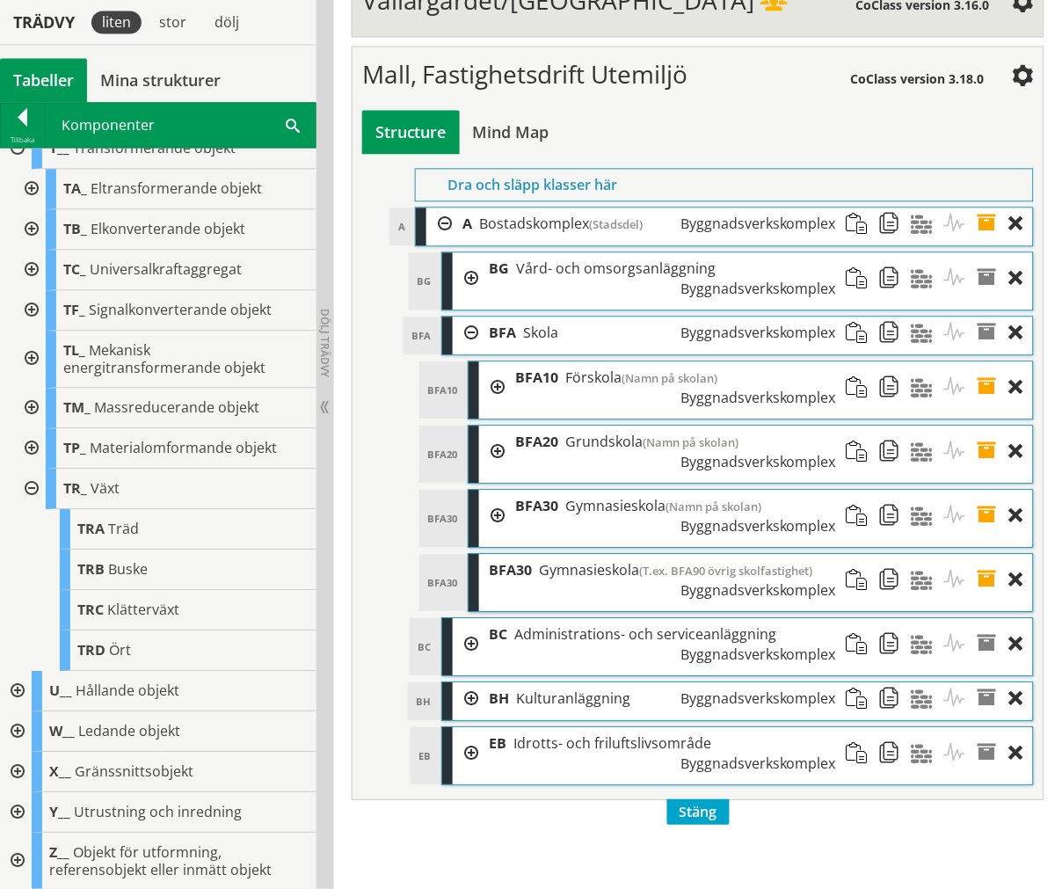
click at [856, 554] on span at bounding box center [863, 580] width 33 height 52
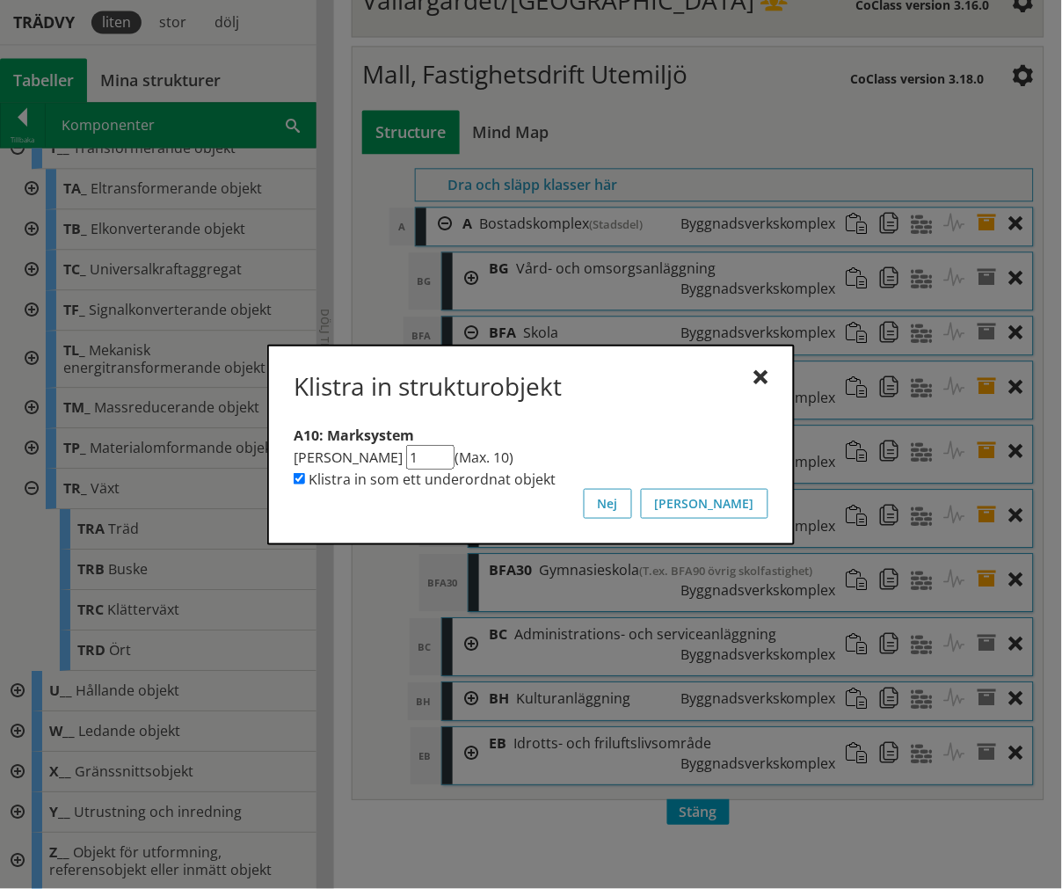
drag, startPoint x: 763, startPoint y: 496, endPoint x: 753, endPoint y: 496, distance: 10.6
click at [762, 496] on button "[PERSON_NAME]" at bounding box center [704, 504] width 127 height 30
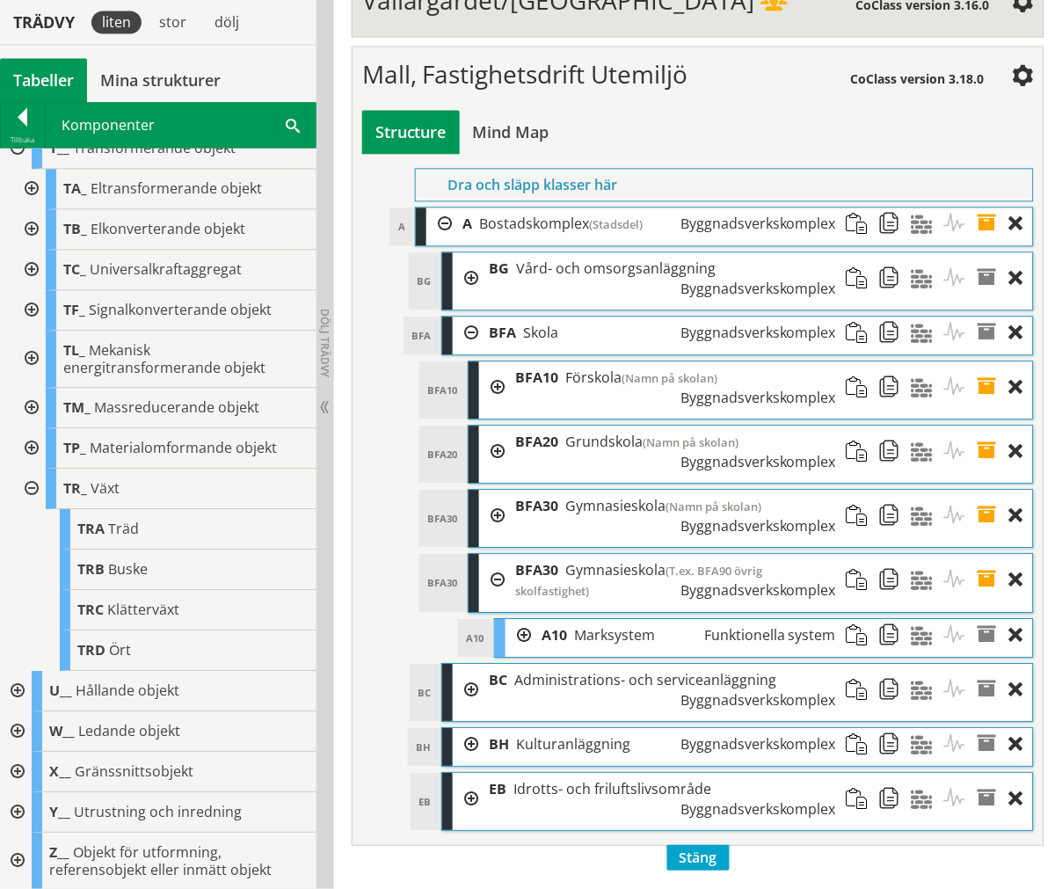
click at [490, 554] on div at bounding box center [492, 580] width 26 height 53
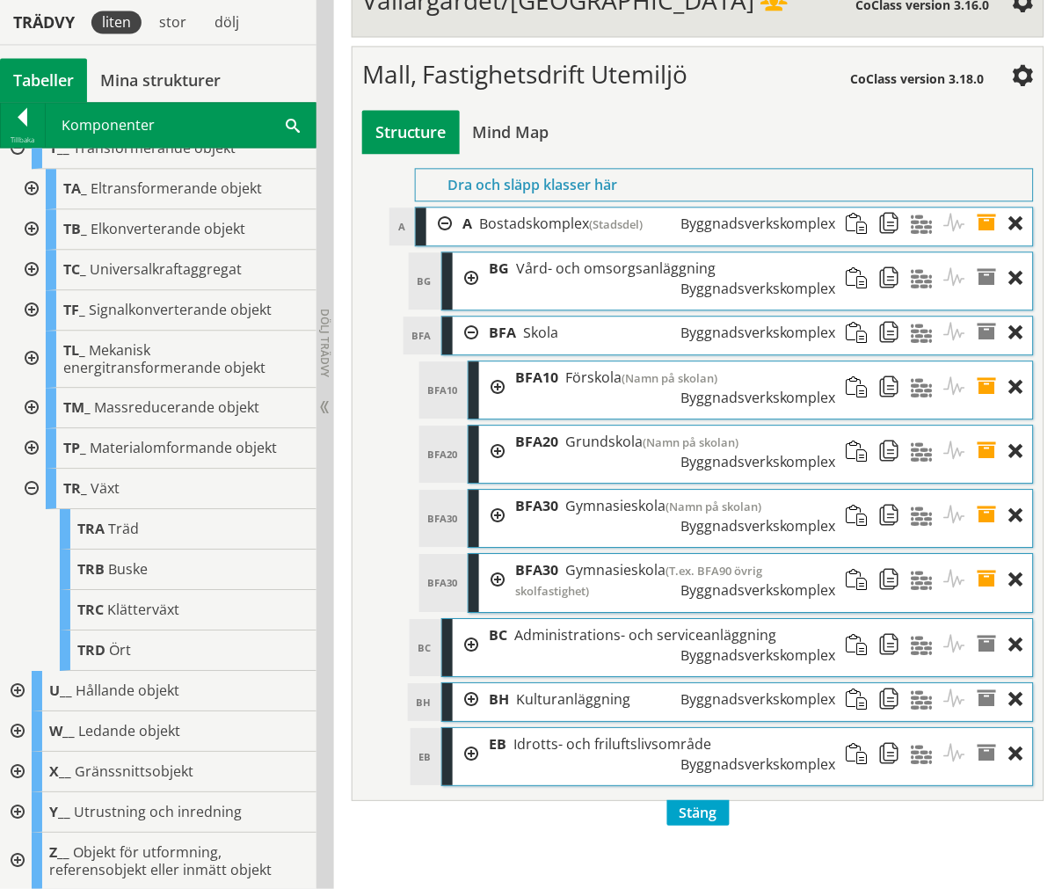
click at [454, 317] on div at bounding box center [466, 333] width 26 height 33
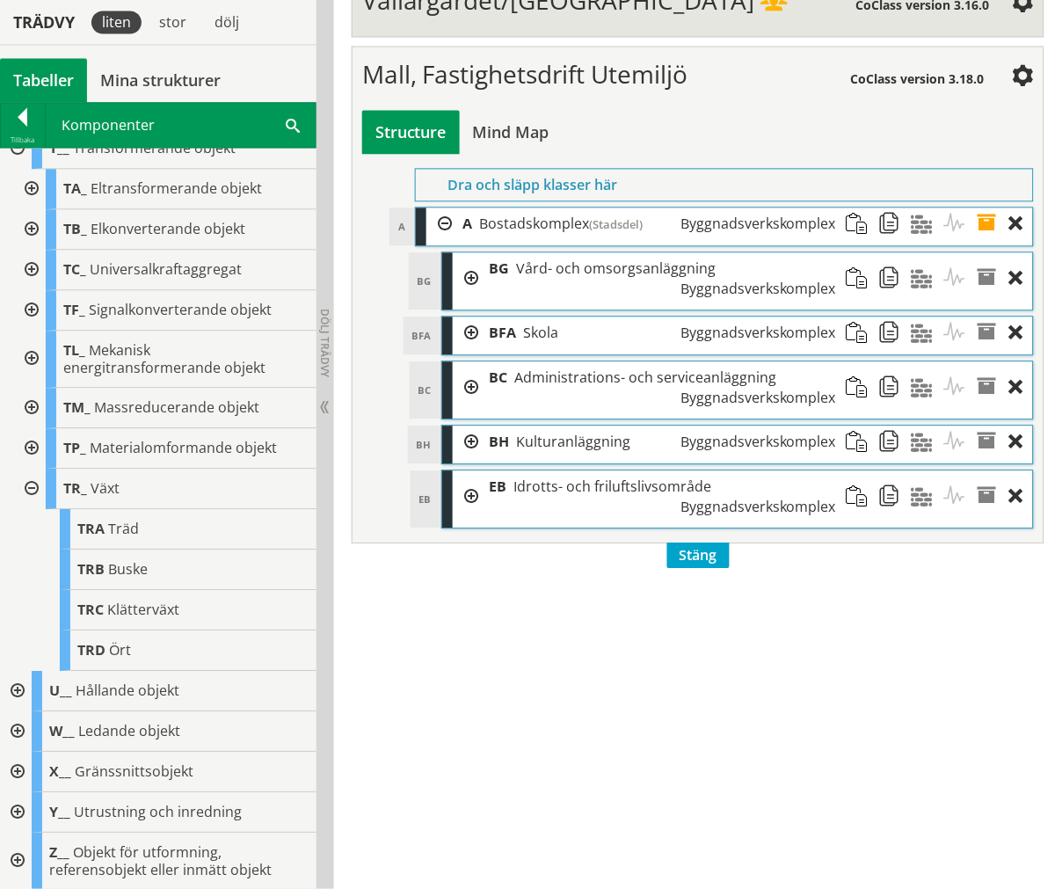
click at [455, 361] on div at bounding box center [466, 387] width 26 height 52
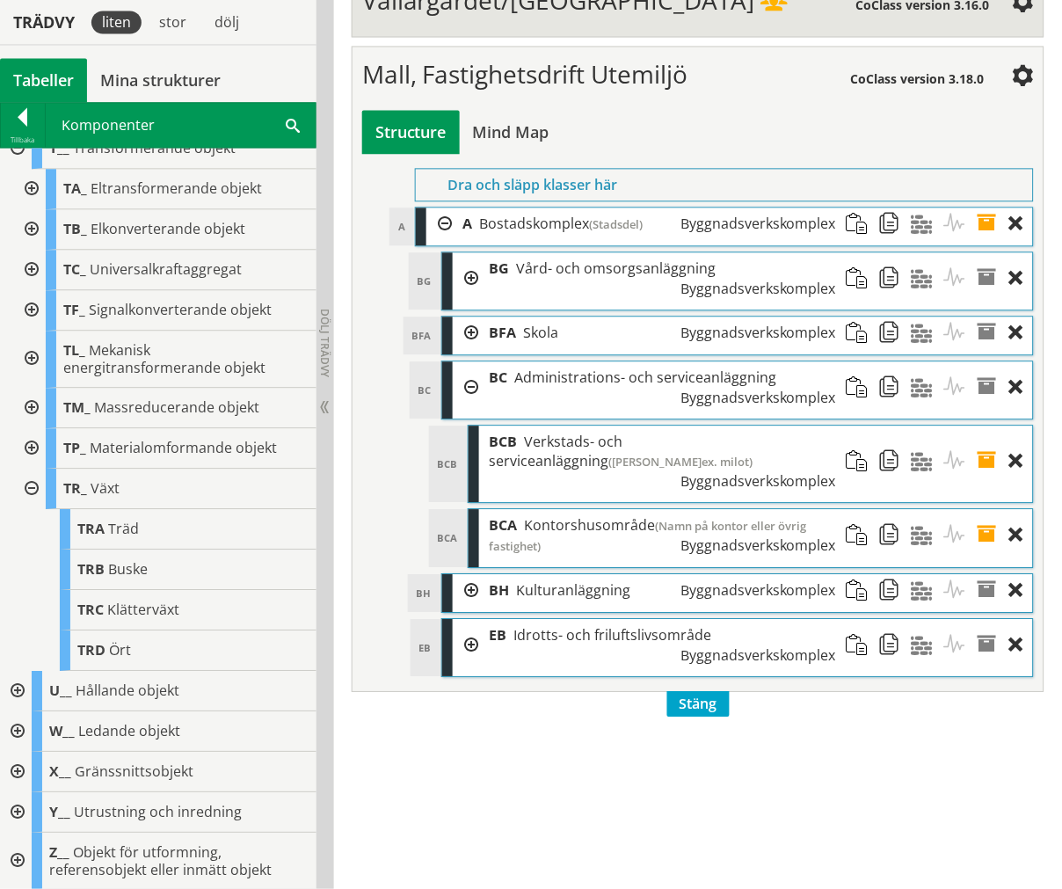
click at [856, 426] on span at bounding box center [863, 461] width 33 height 71
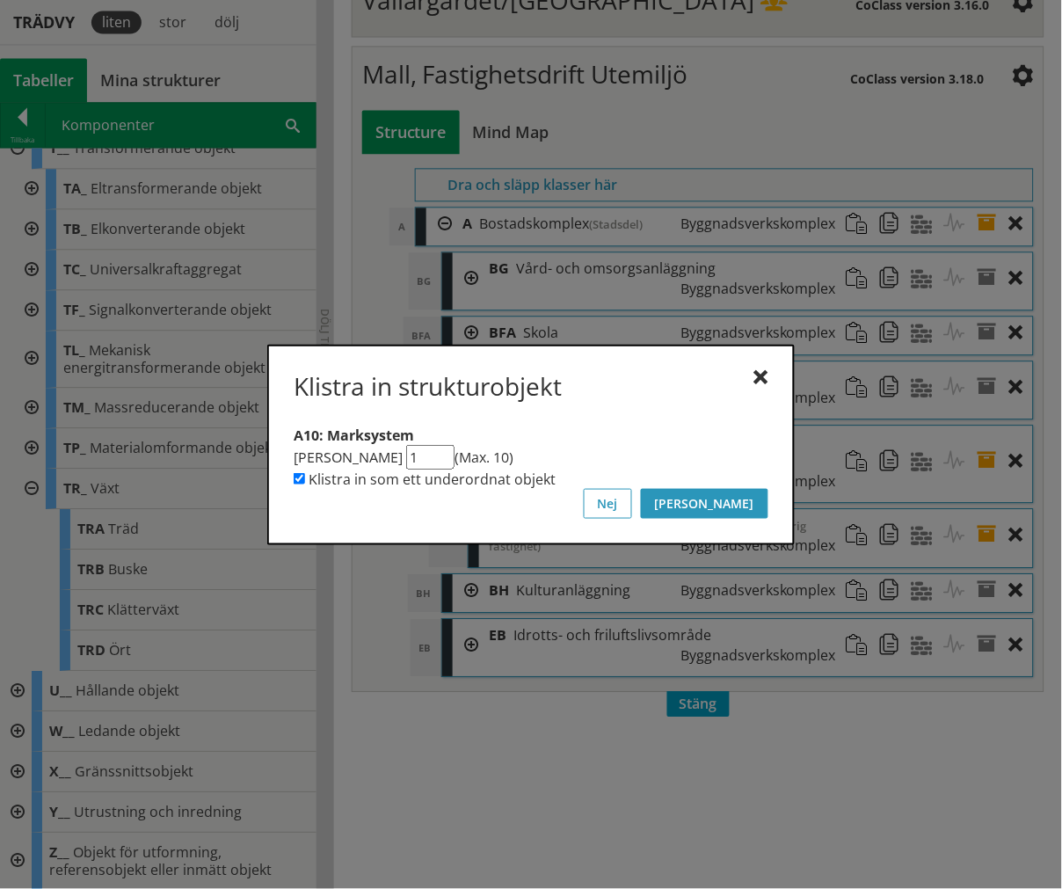
click at [758, 499] on button "[PERSON_NAME]" at bounding box center [704, 504] width 127 height 30
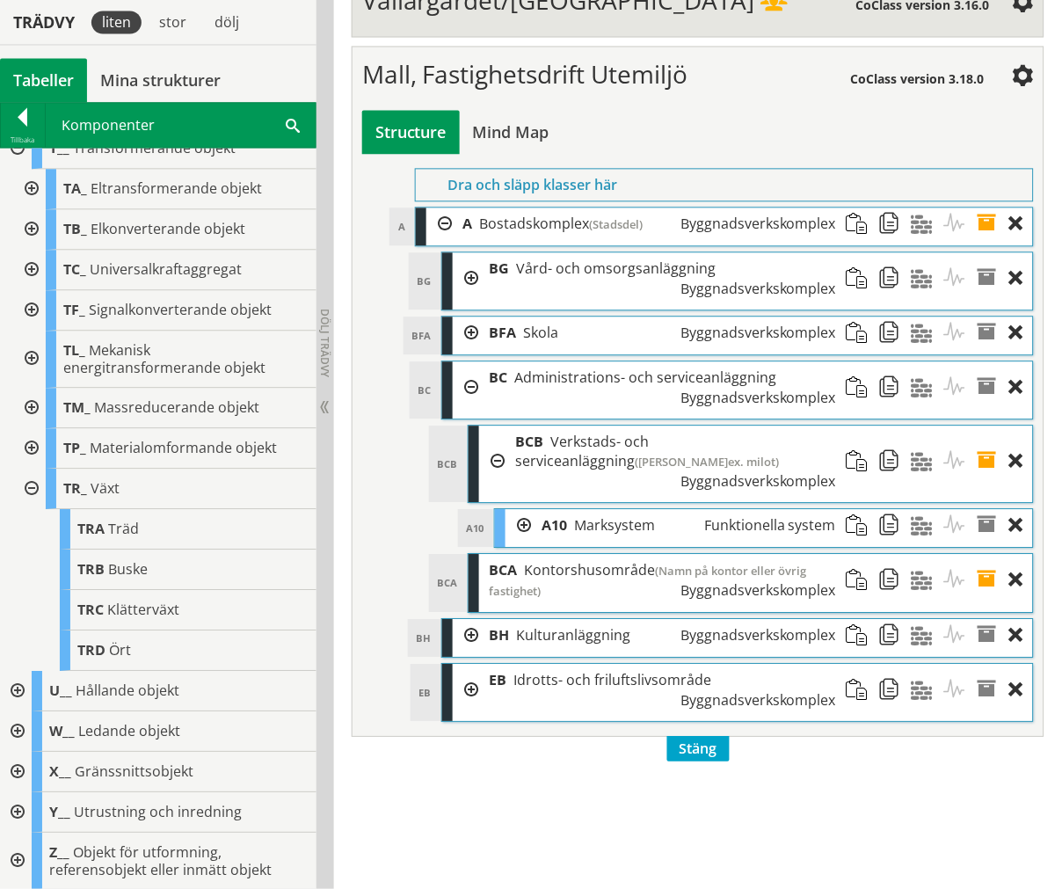
click at [532, 509] on div "A10 Marksystem Funktionella system" at bounding box center [689, 525] width 315 height 33
click at [525, 509] on div at bounding box center [519, 525] width 26 height 33
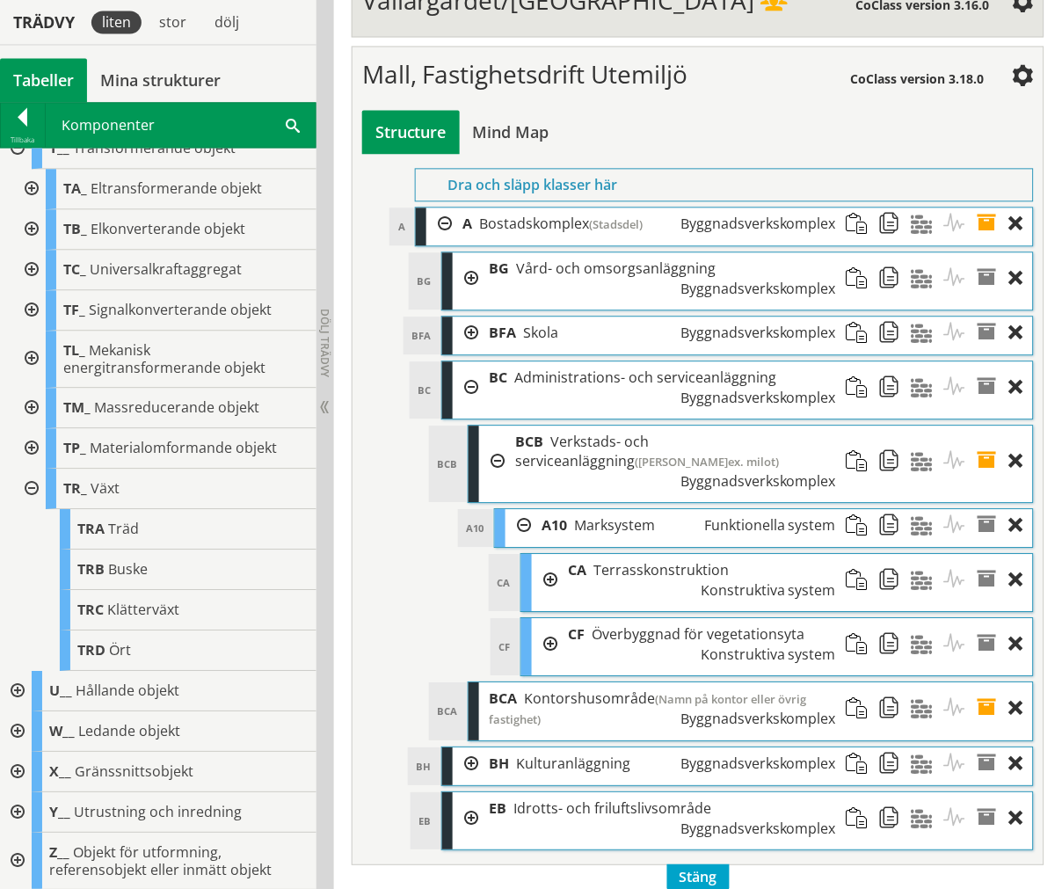
click at [525, 509] on div at bounding box center [519, 525] width 26 height 33
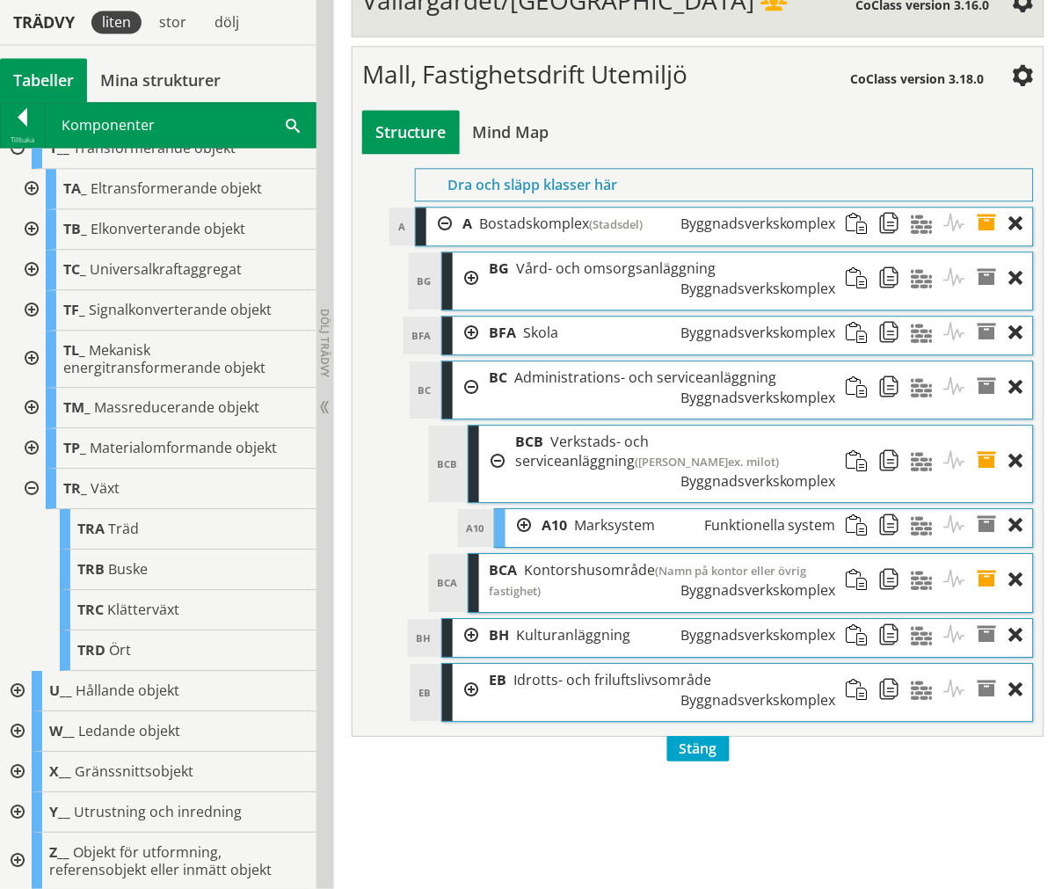
click at [494, 426] on div at bounding box center [492, 461] width 26 height 71
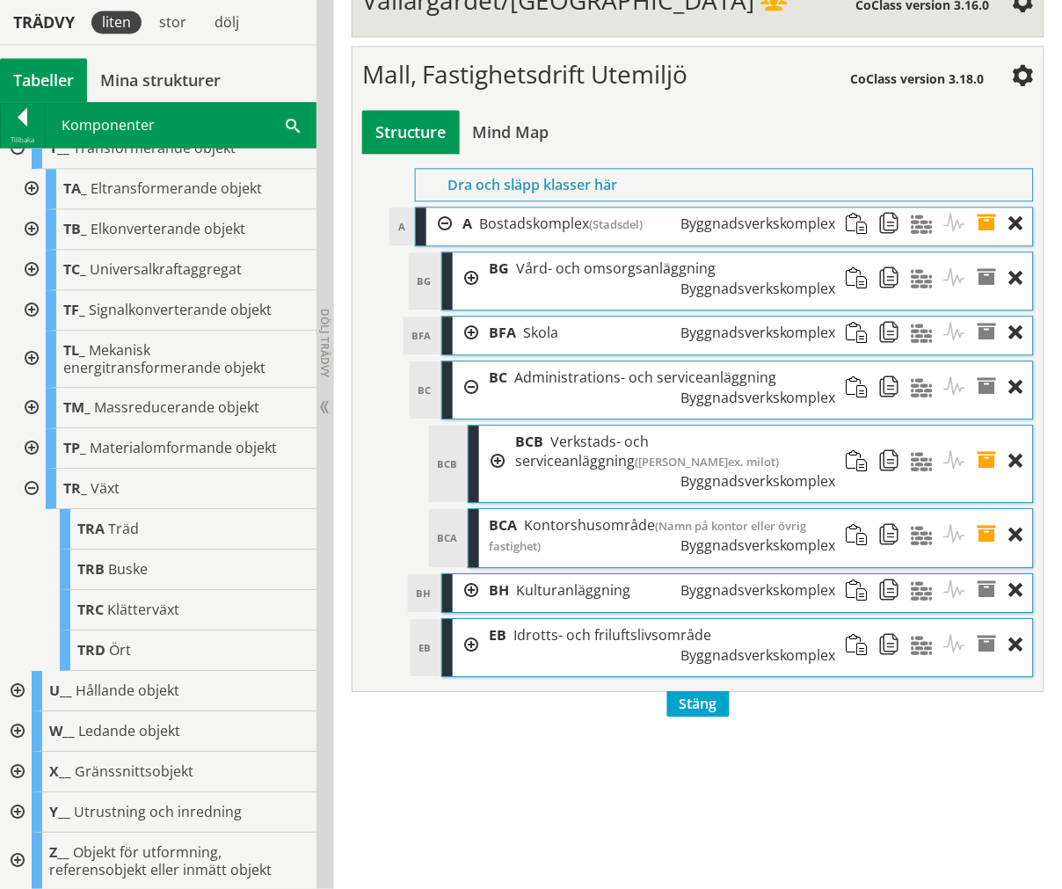
click at [863, 509] on span at bounding box center [863, 535] width 33 height 53
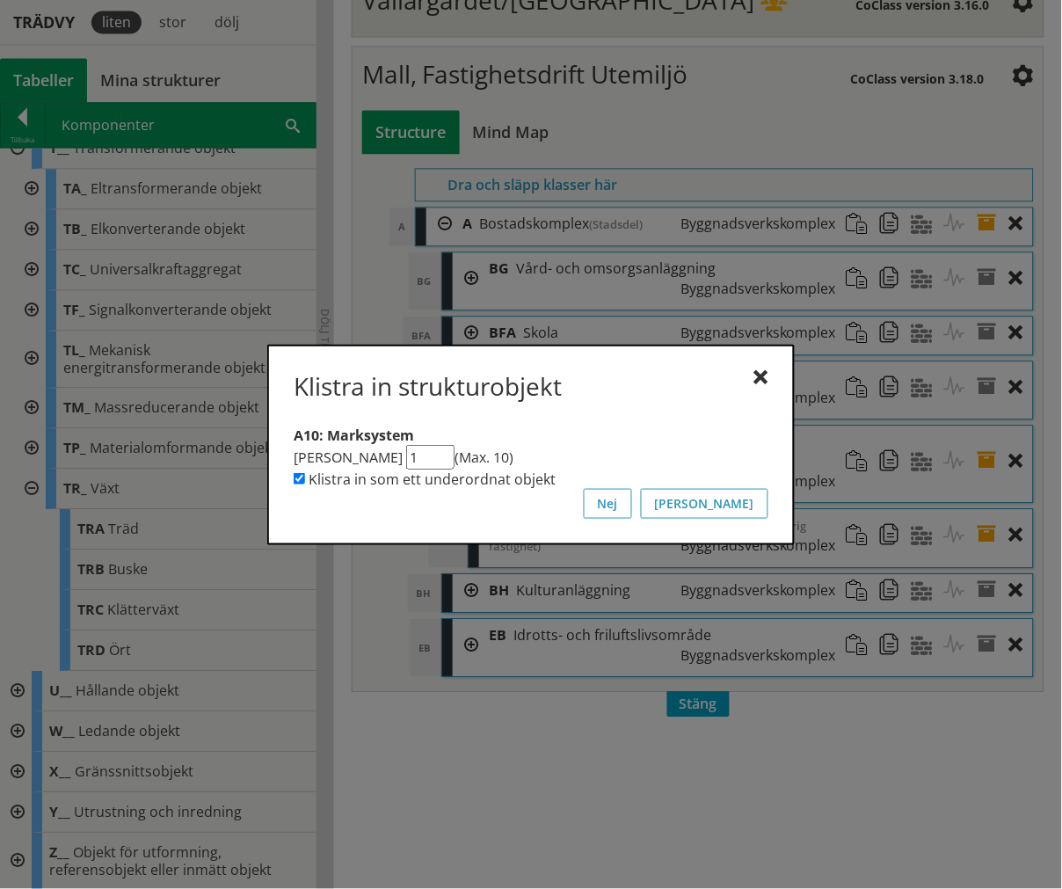
click at [767, 499] on button "[PERSON_NAME]" at bounding box center [704, 504] width 127 height 30
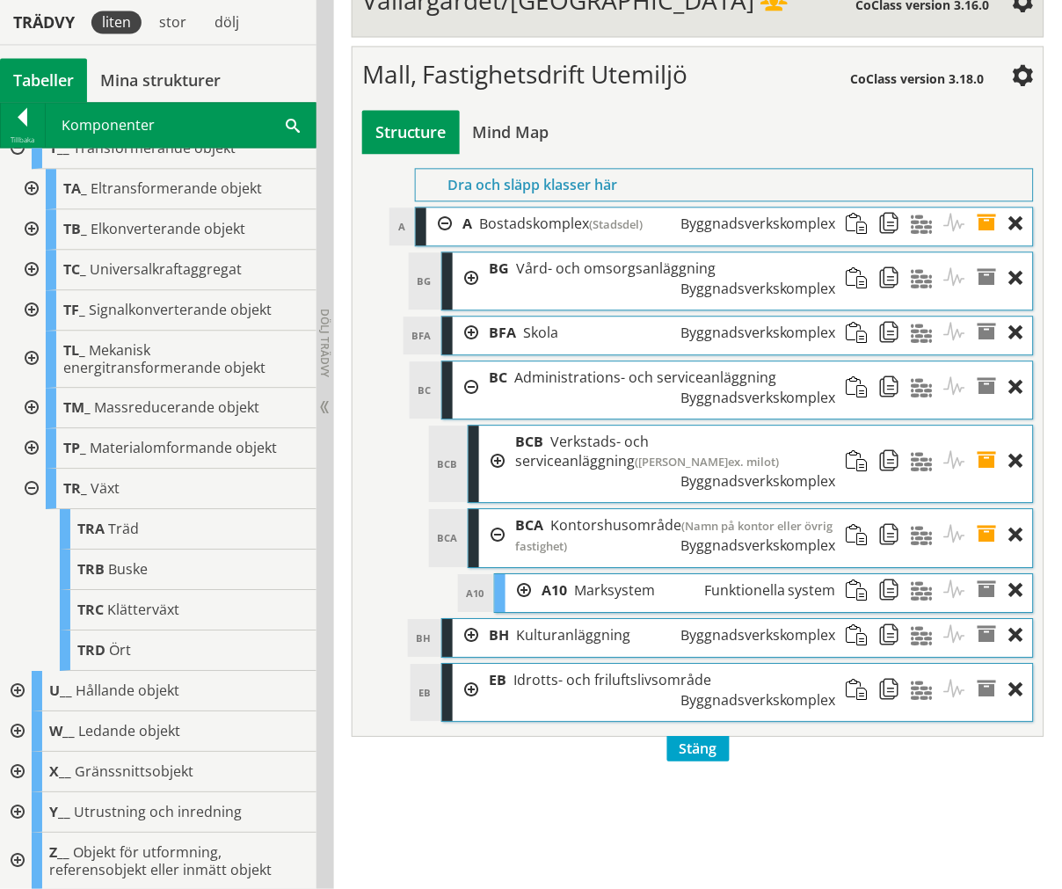
click at [491, 509] on div at bounding box center [492, 535] width 26 height 53
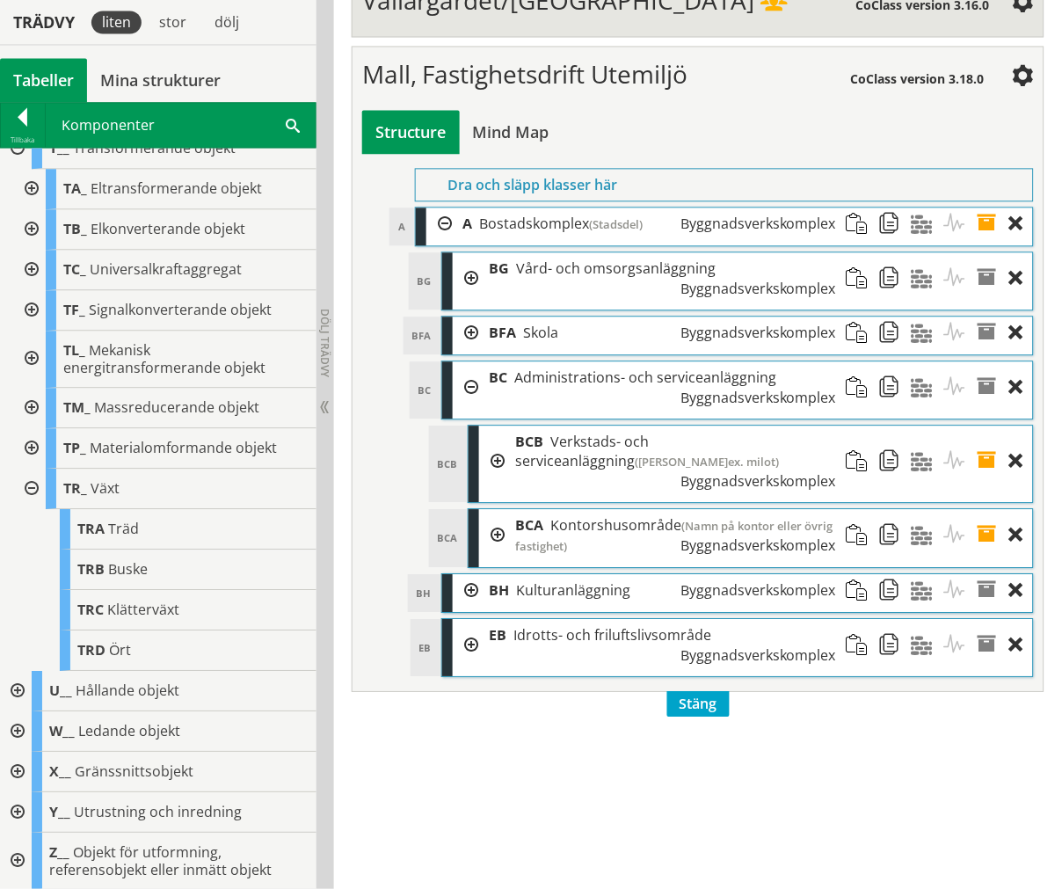
click at [469, 361] on div at bounding box center [466, 387] width 26 height 52
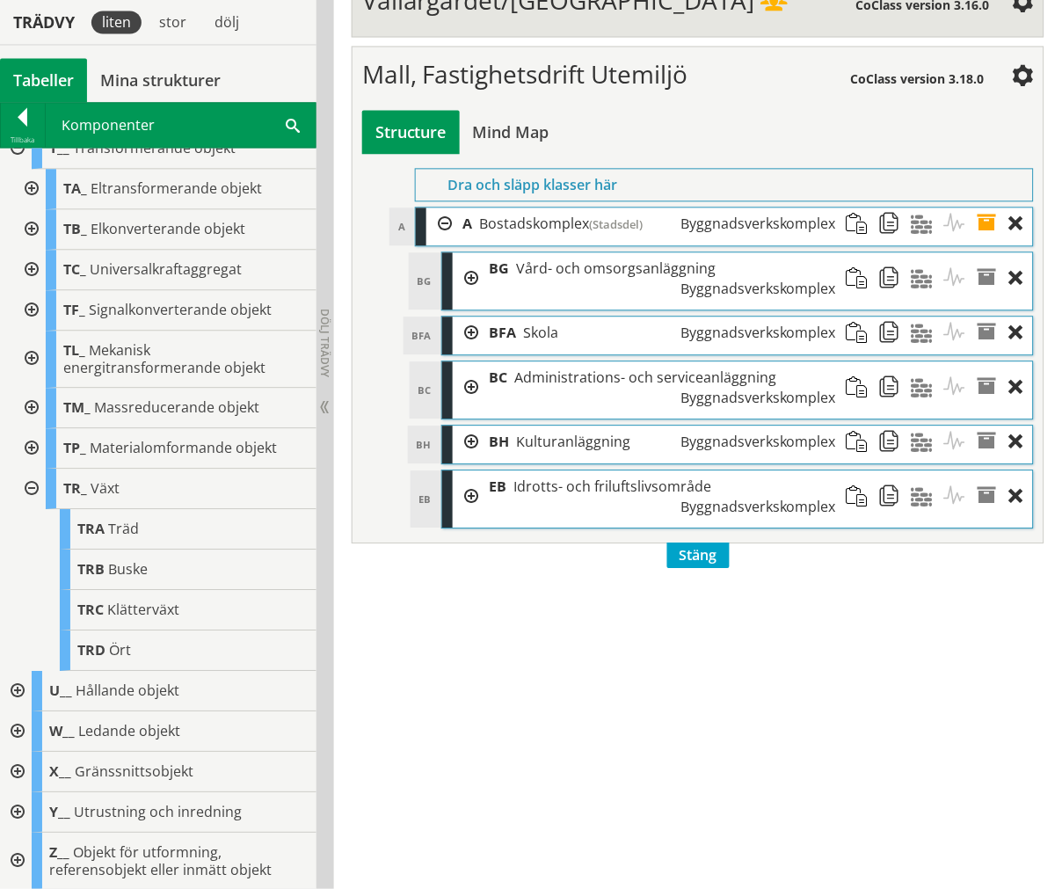
click at [466, 426] on div at bounding box center [466, 442] width 26 height 33
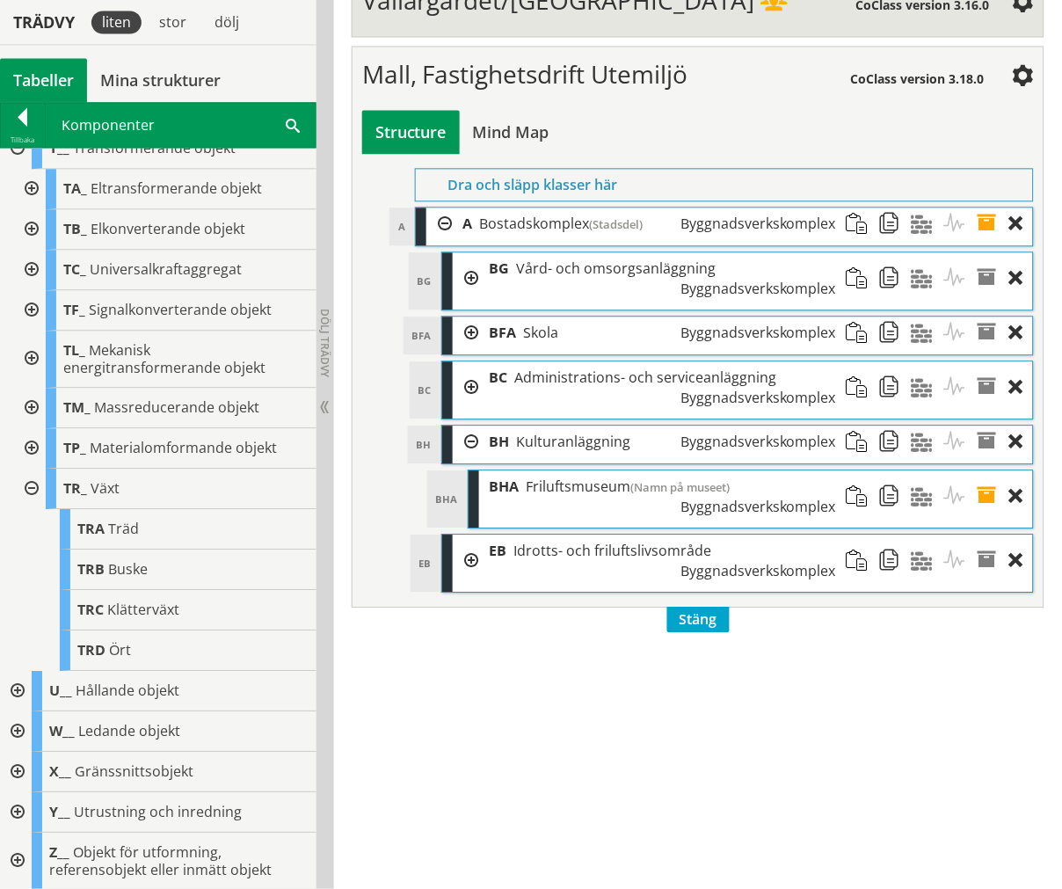
click at [851, 470] on span at bounding box center [863, 496] width 33 height 52
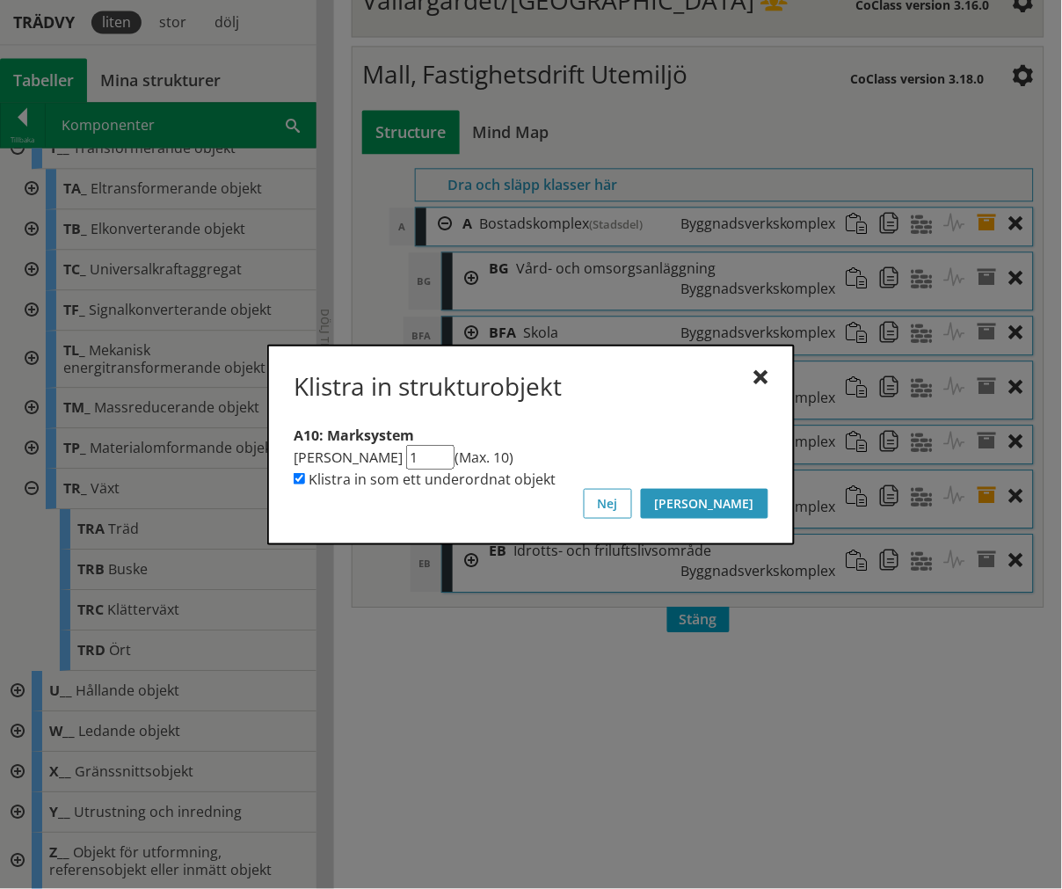
click at [748, 512] on button "[PERSON_NAME]" at bounding box center [704, 504] width 127 height 30
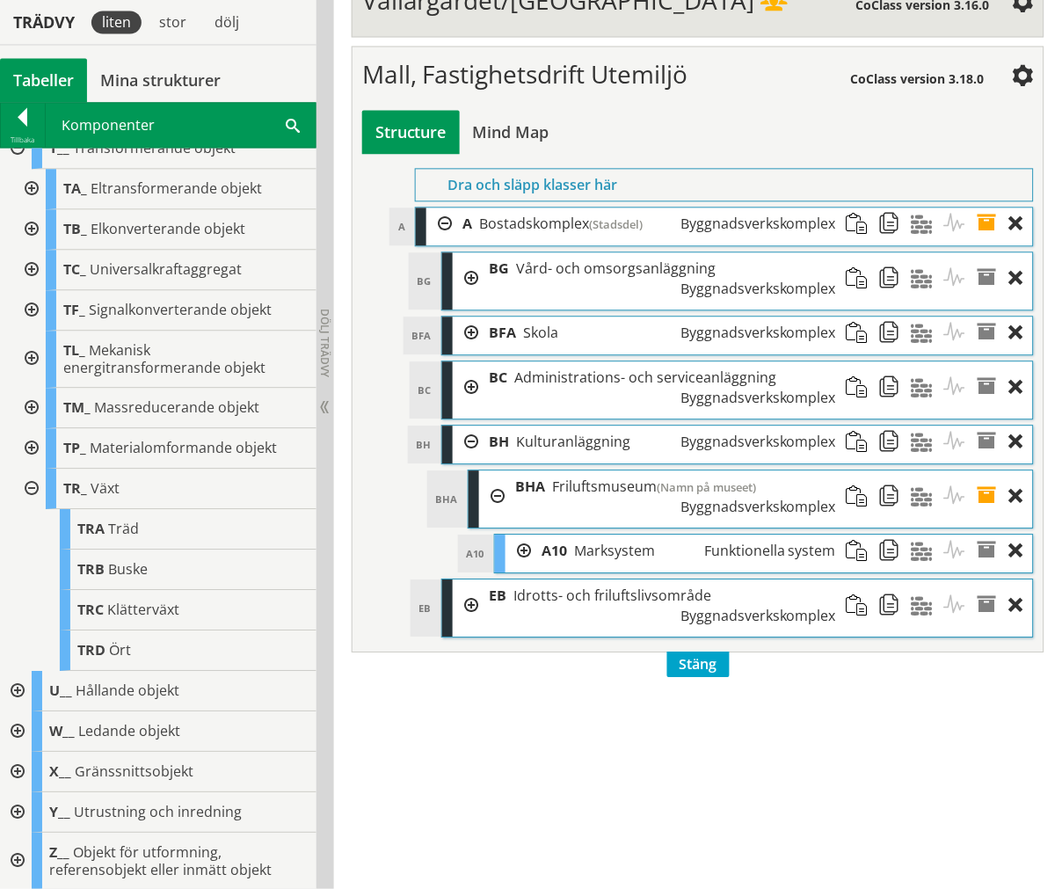
click at [494, 470] on div at bounding box center [492, 496] width 26 height 52
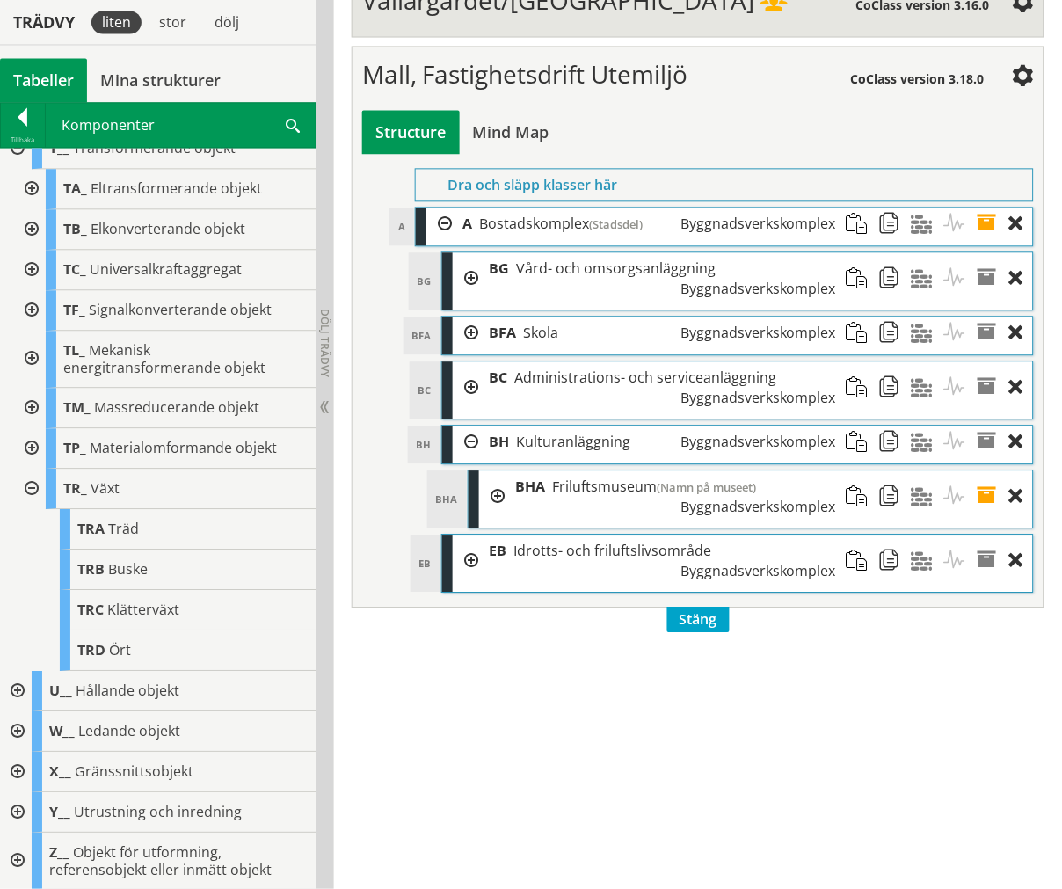
click at [470, 426] on div at bounding box center [466, 442] width 26 height 33
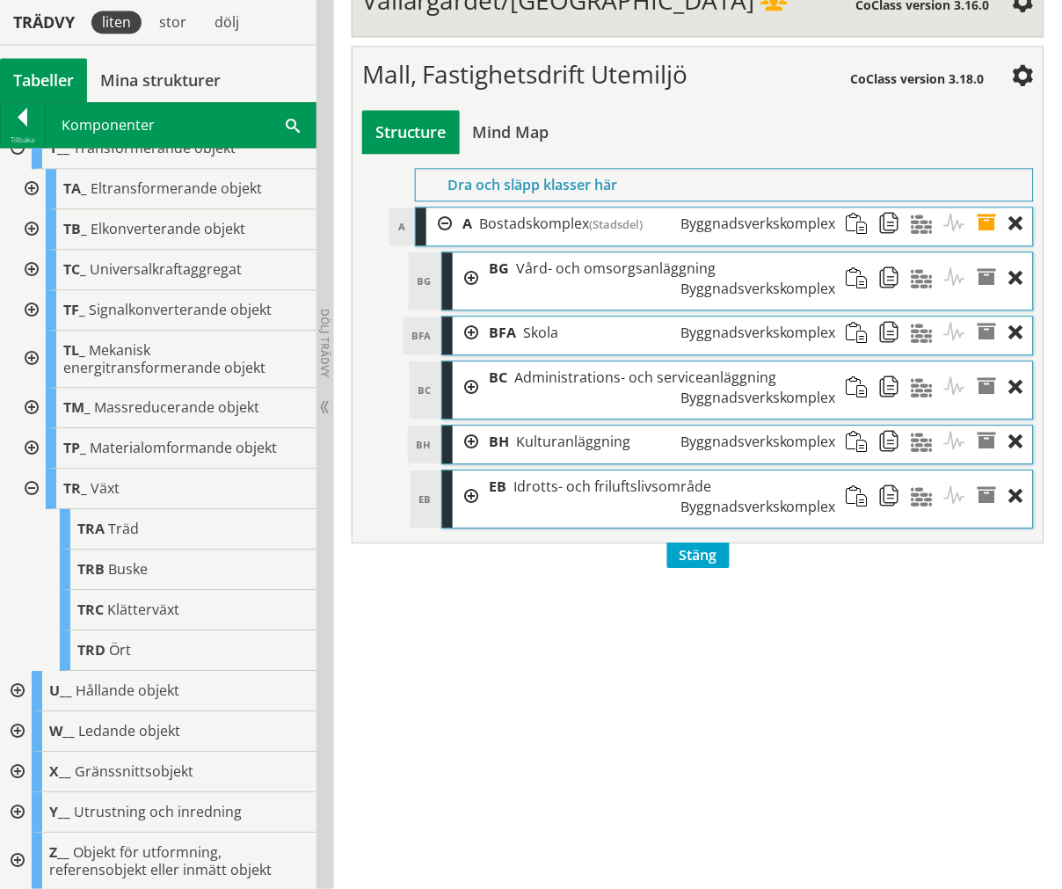
click at [466, 470] on div at bounding box center [466, 496] width 26 height 52
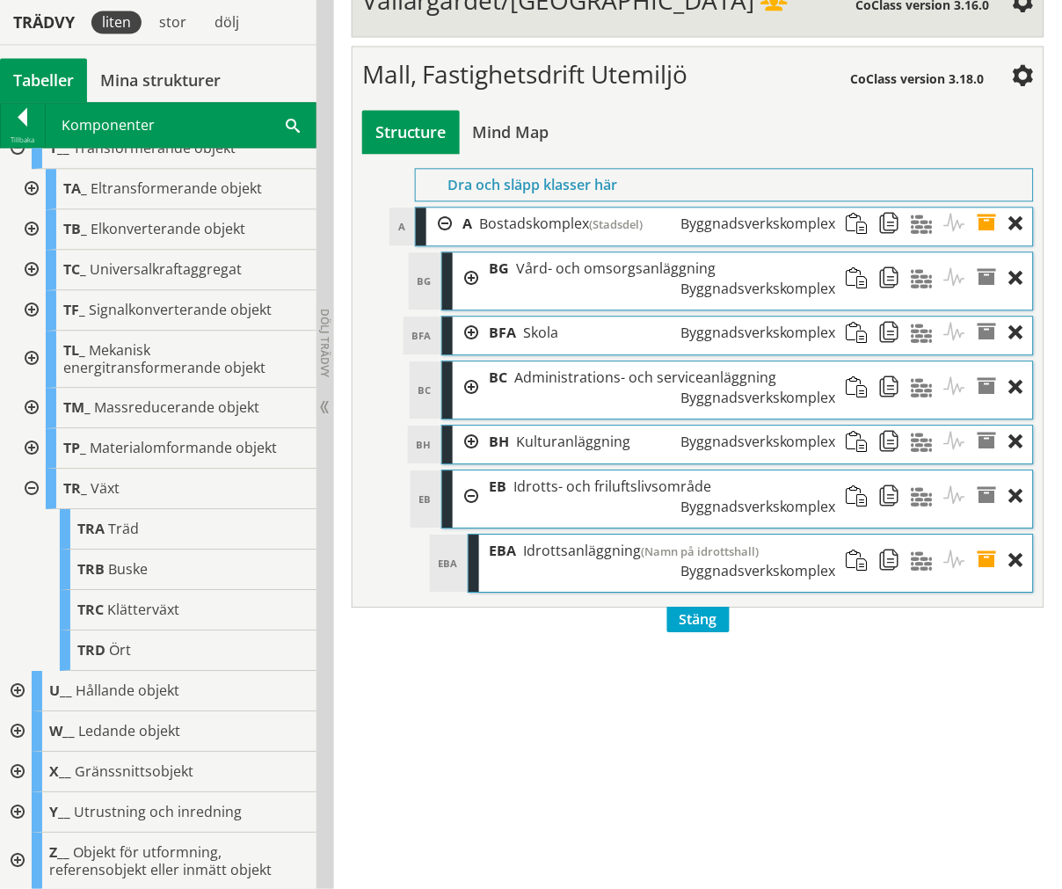
click at [850, 535] on span at bounding box center [863, 561] width 33 height 52
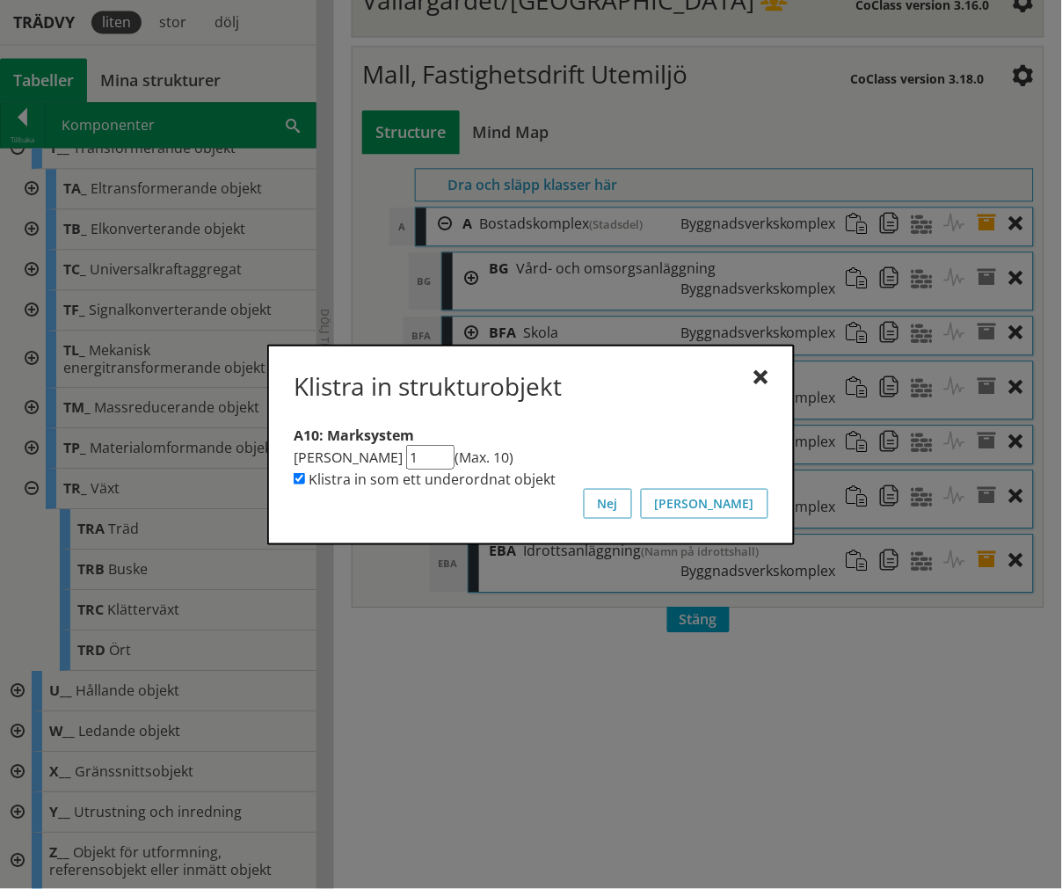
click at [750, 507] on button "[PERSON_NAME]" at bounding box center [704, 504] width 127 height 30
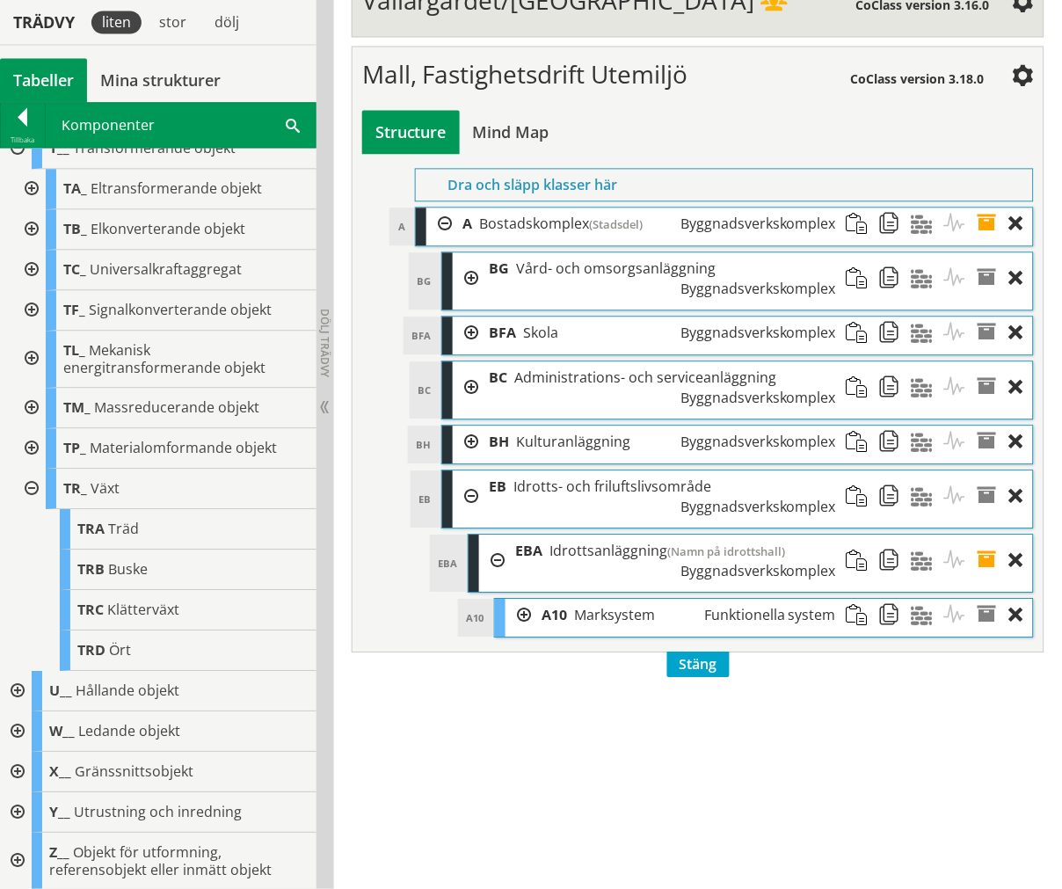
click at [497, 535] on div at bounding box center [492, 561] width 26 height 52
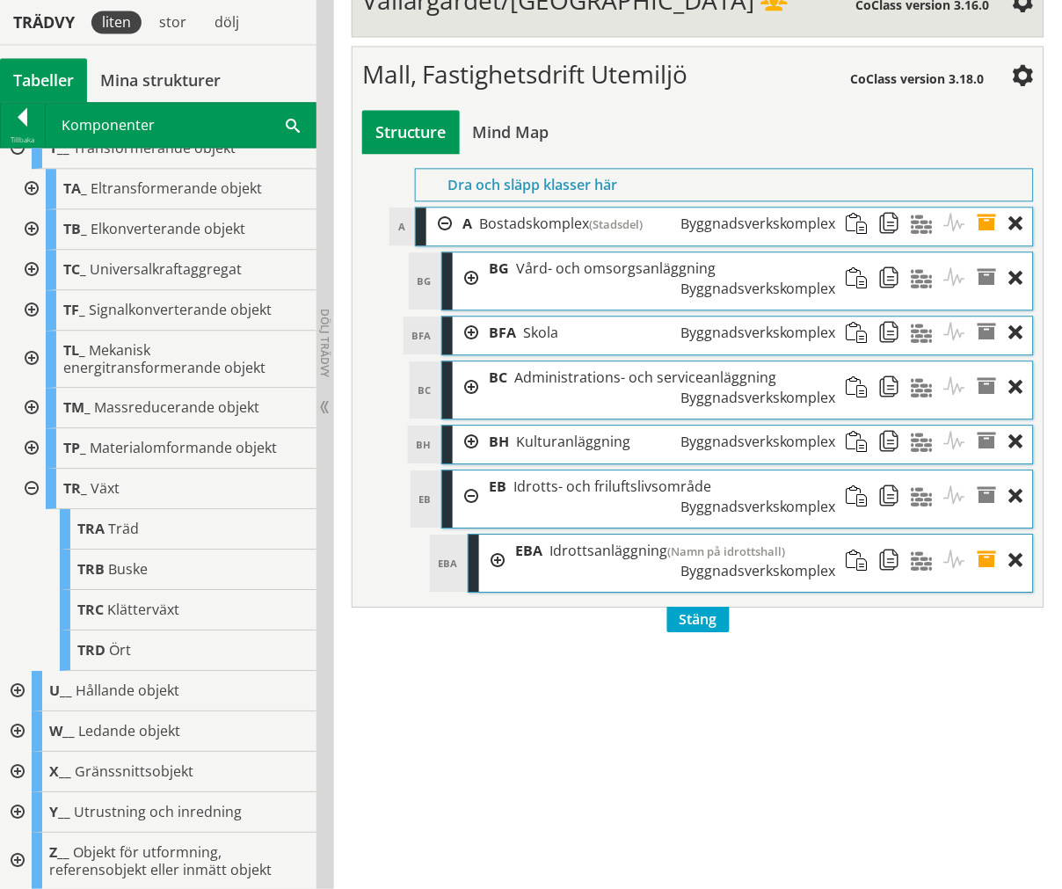
click at [469, 470] on div at bounding box center [466, 496] width 26 height 52
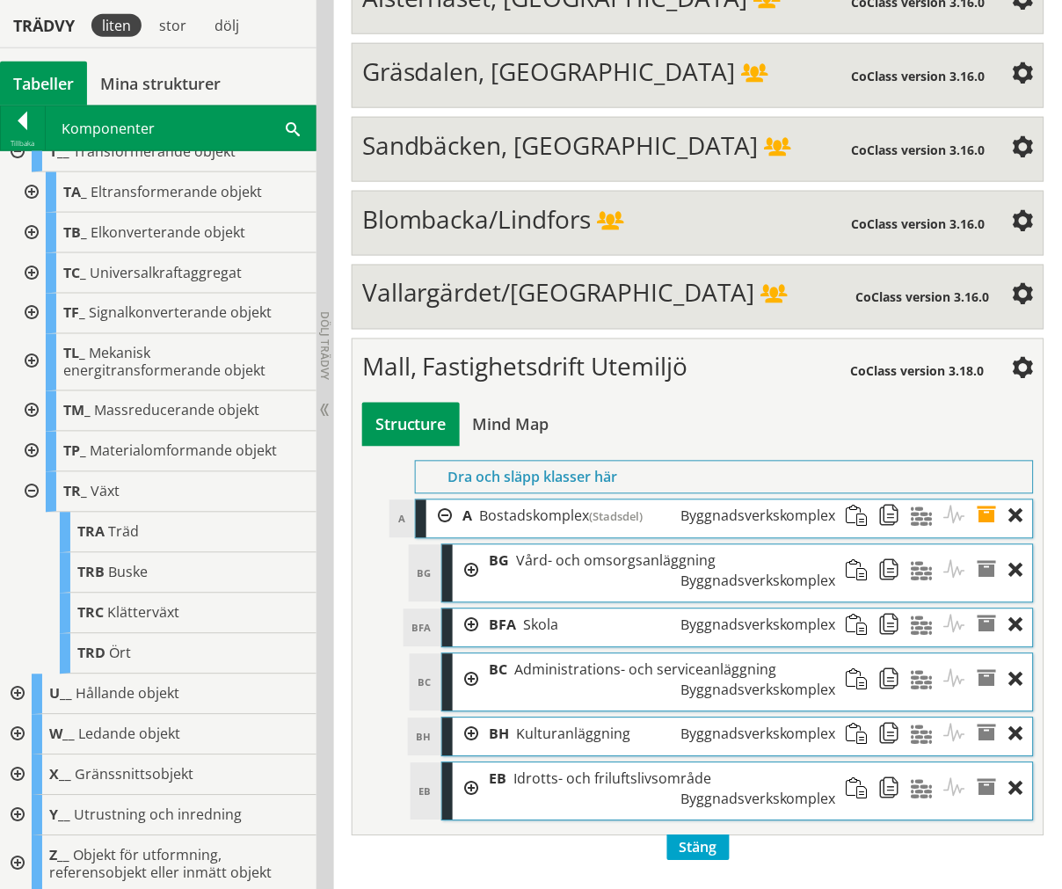
scroll to position [6284, 0]
